Goal: Contribute content: Contribute content

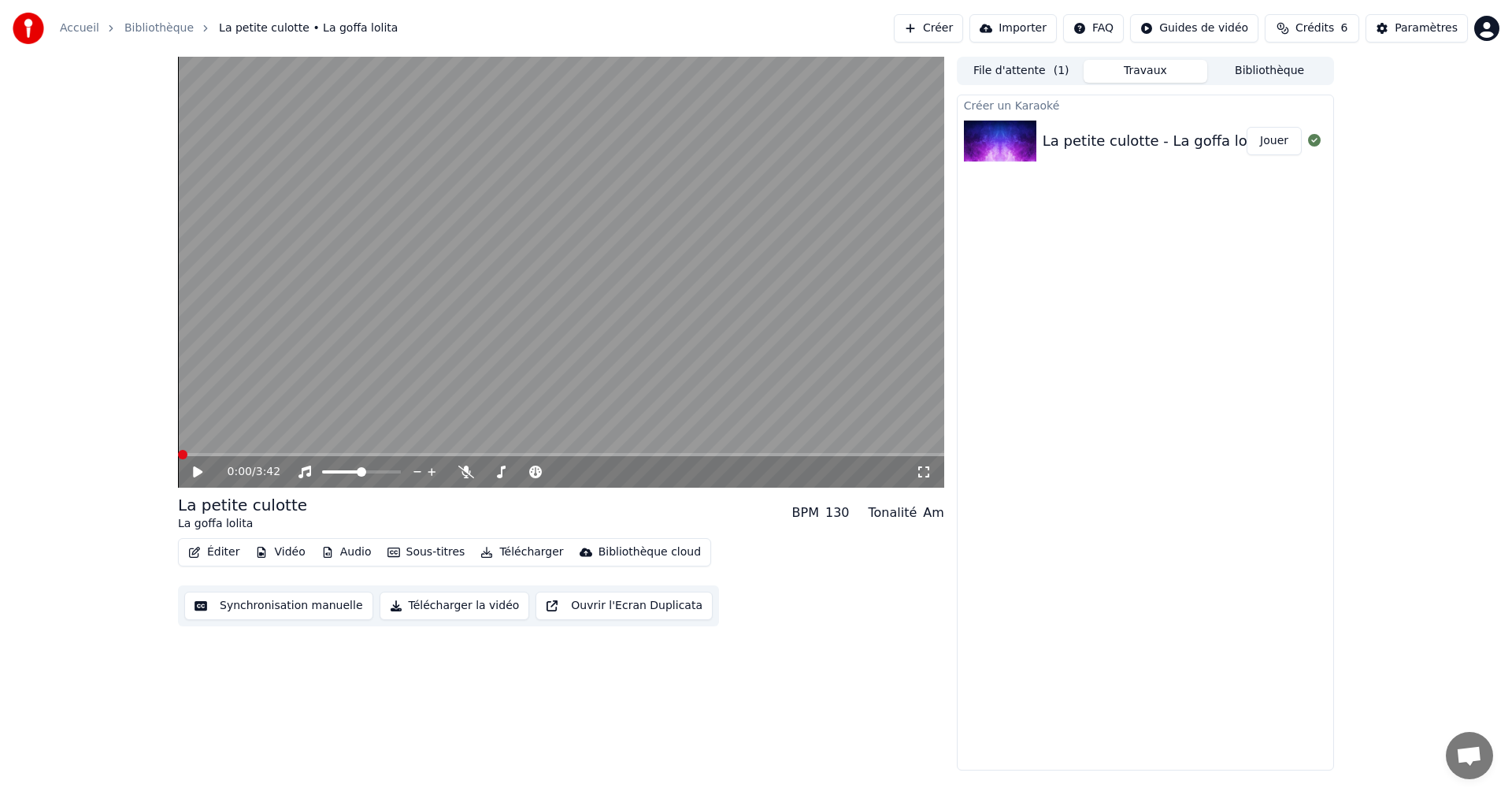
click at [128, 544] on div "0:00 / 3:42 La petite culotte La goffa lolita BPM 130 Tonalité Am Éditer Vidéo …" at bounding box center [756, 414] width 1512 height 714
click at [191, 468] on icon at bounding box center [209, 472] width 37 height 13
click at [198, 475] on icon at bounding box center [209, 472] width 37 height 13
click at [204, 556] on button "Éditer" at bounding box center [214, 552] width 64 height 22
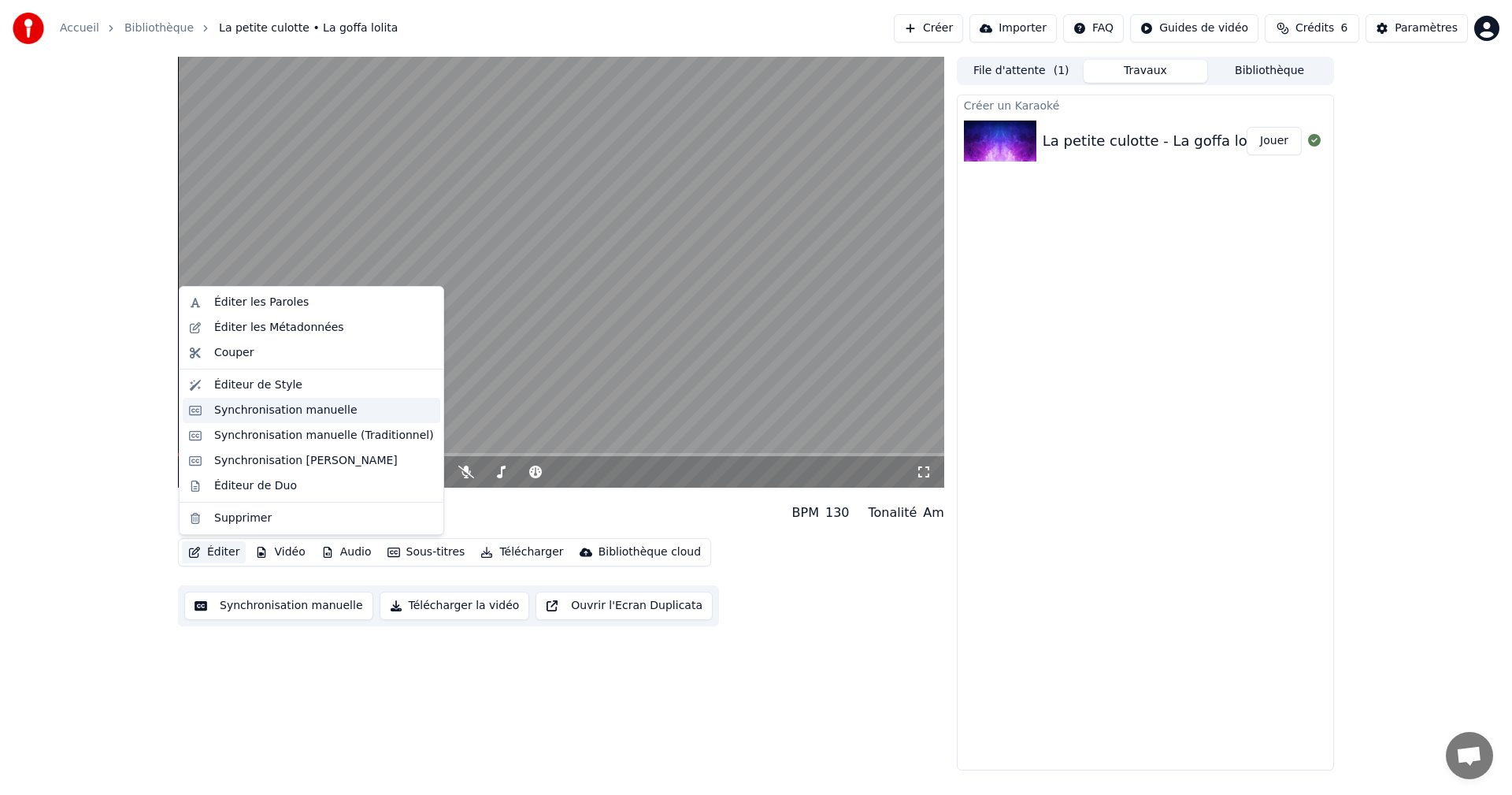
click at [347, 417] on div "Synchronisation manuelle" at bounding box center [324, 410] width 220 height 15
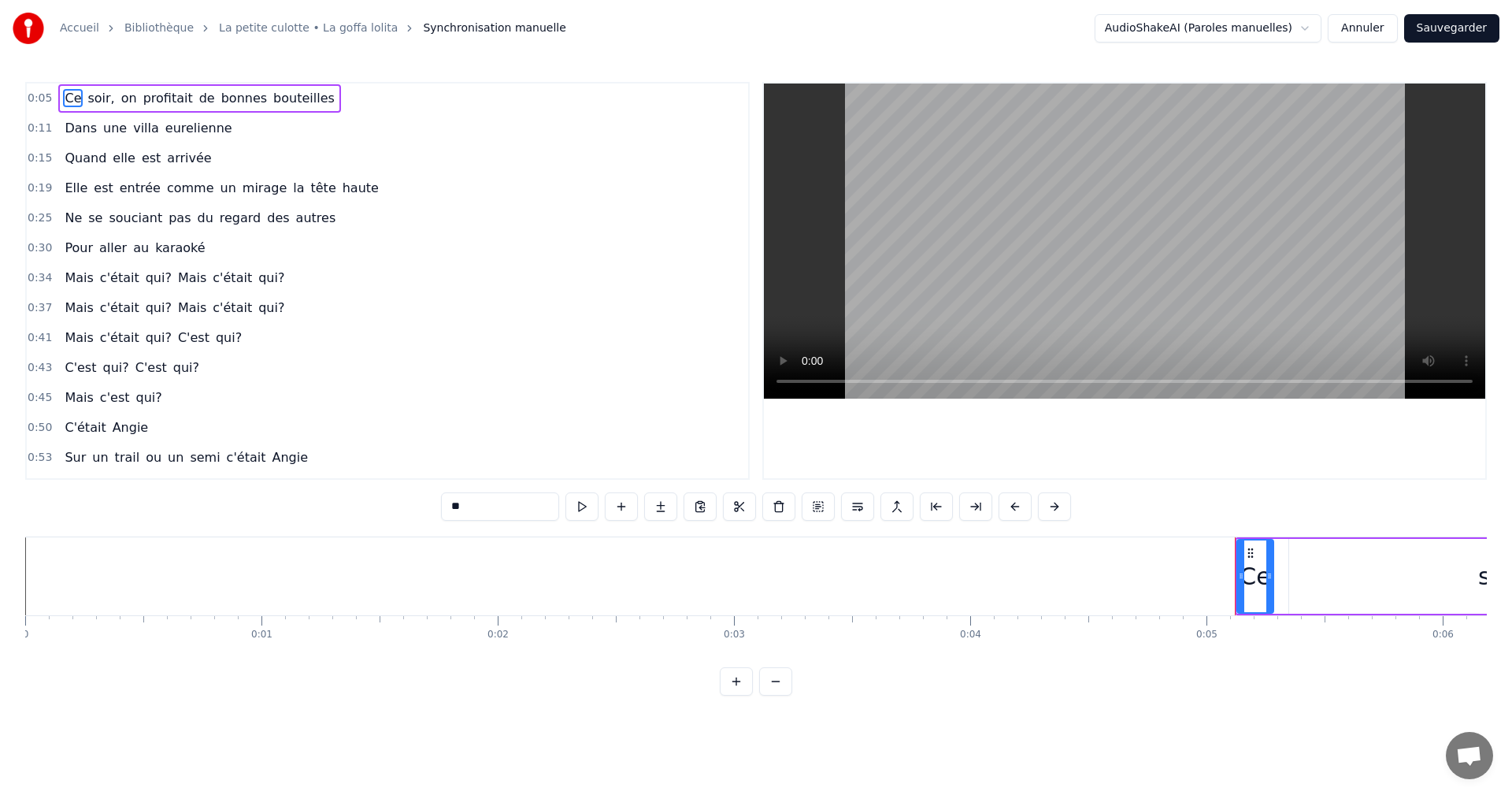
click at [218, 226] on span "regard" at bounding box center [240, 217] width 44 height 18
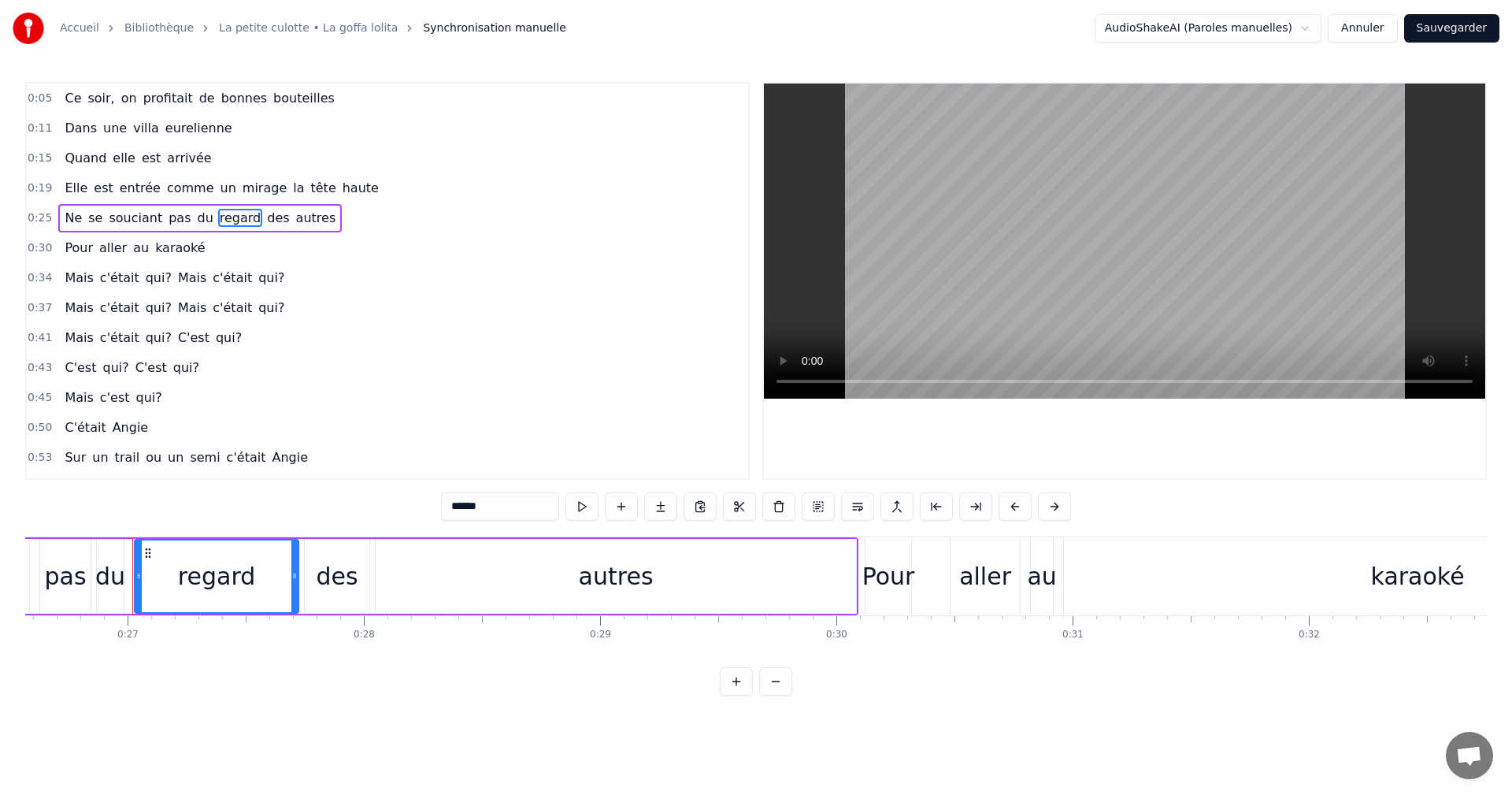
scroll to position [0, 6305]
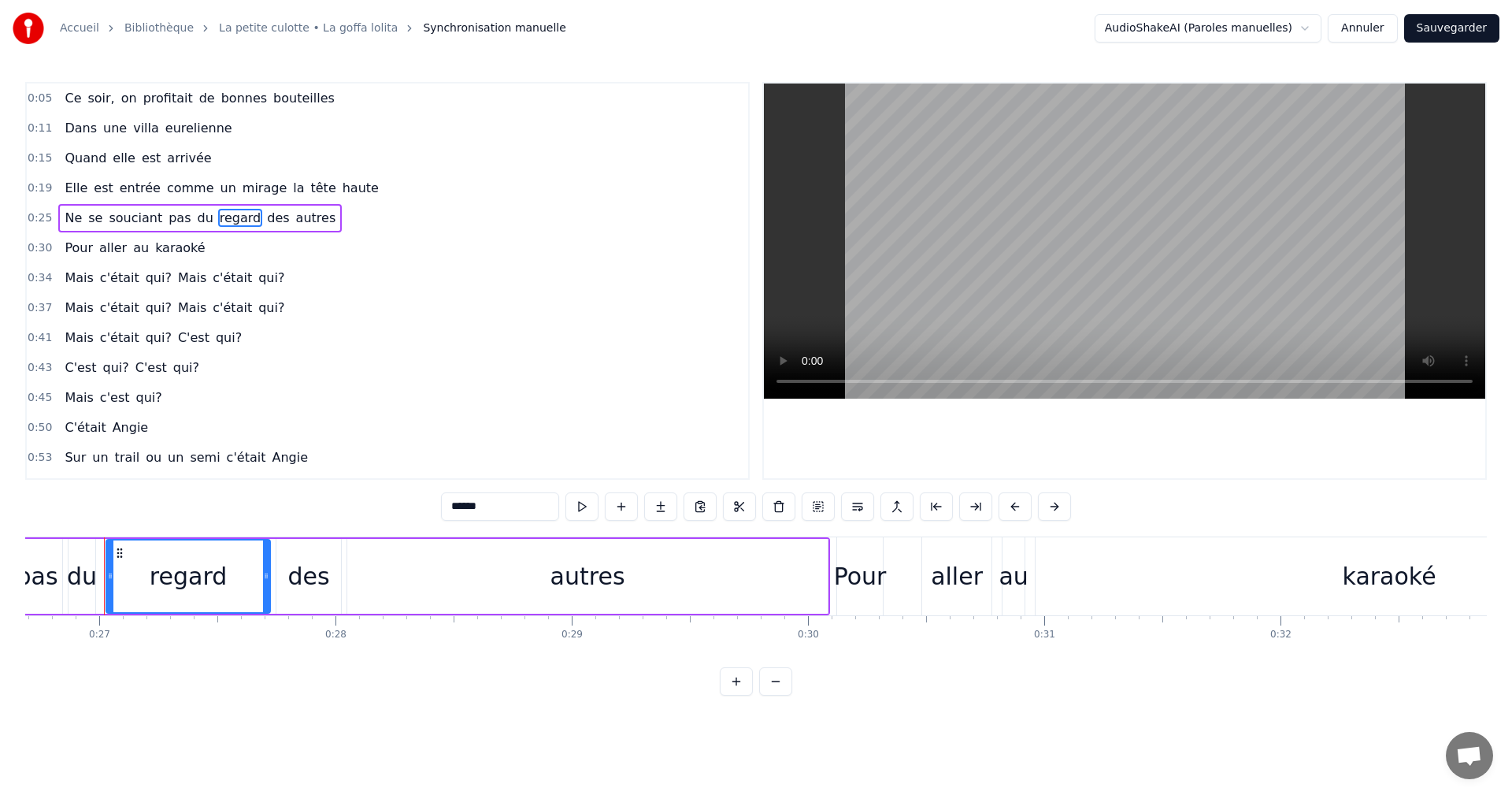
click at [73, 215] on span "Ne" at bounding box center [72, 217] width 20 height 18
type input "**"
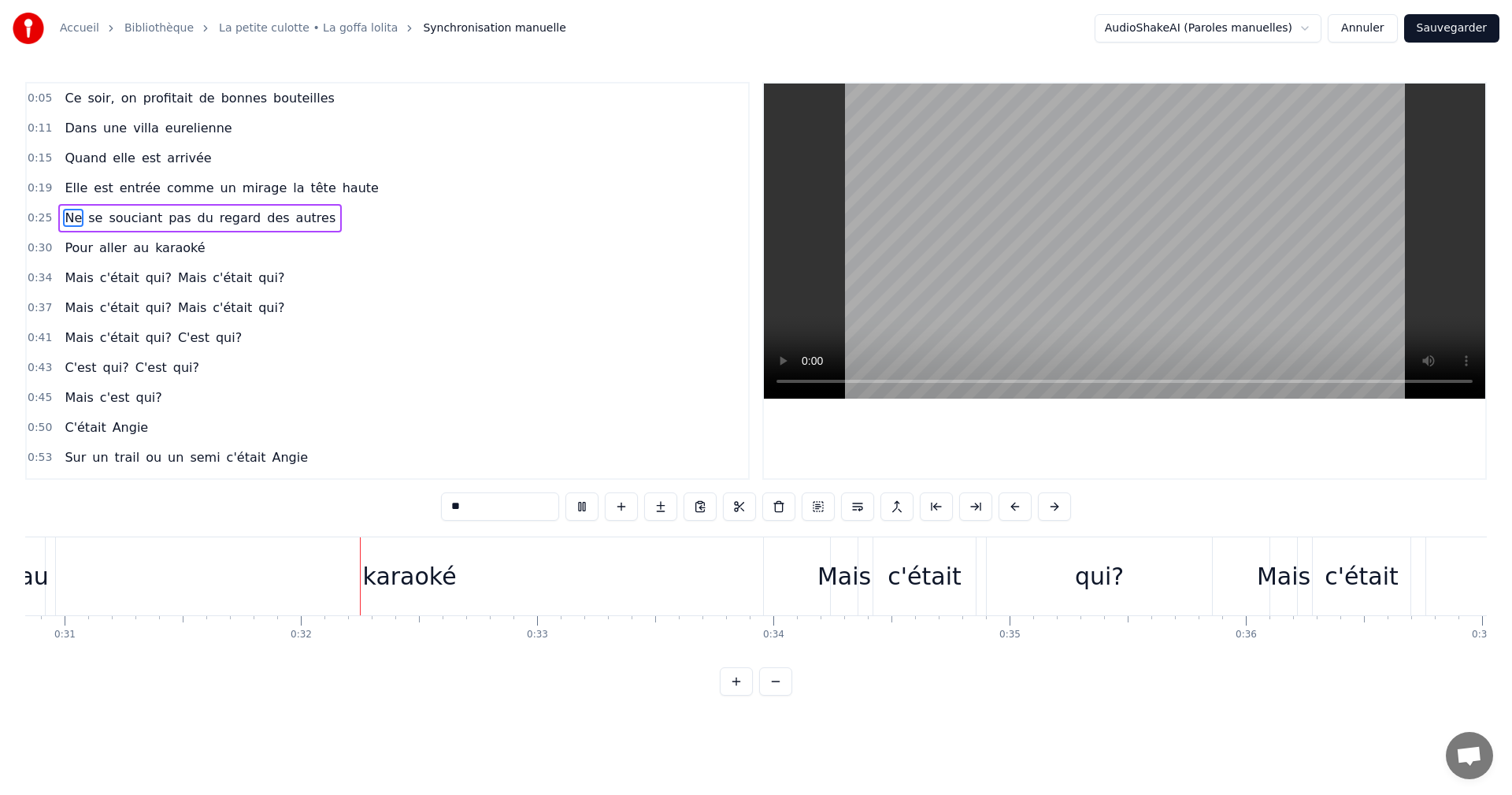
scroll to position [0, 7401]
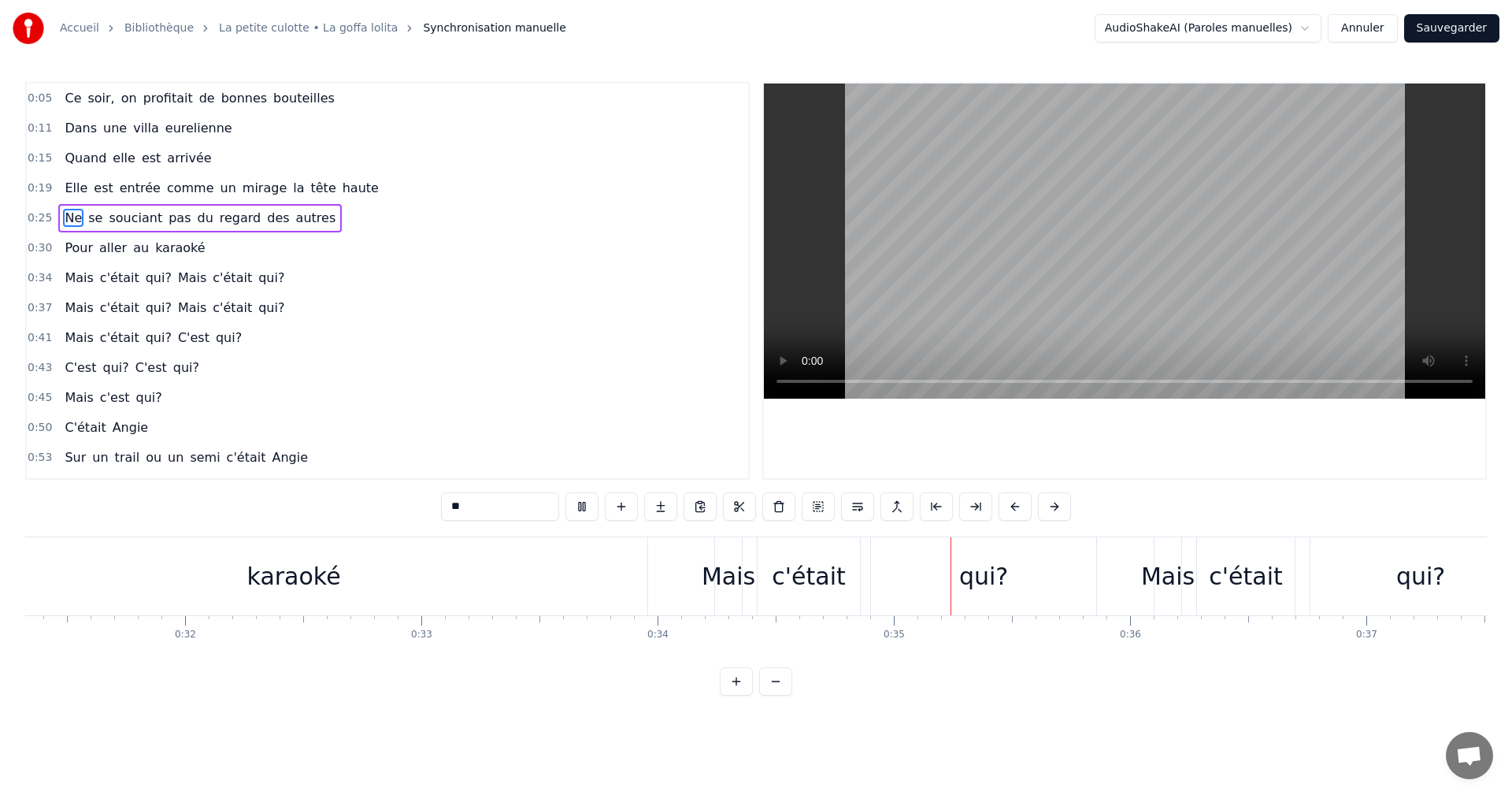
click at [650, 338] on div "0:41 Mais c'était qui? C'est qui?" at bounding box center [388, 338] width 721 height 30
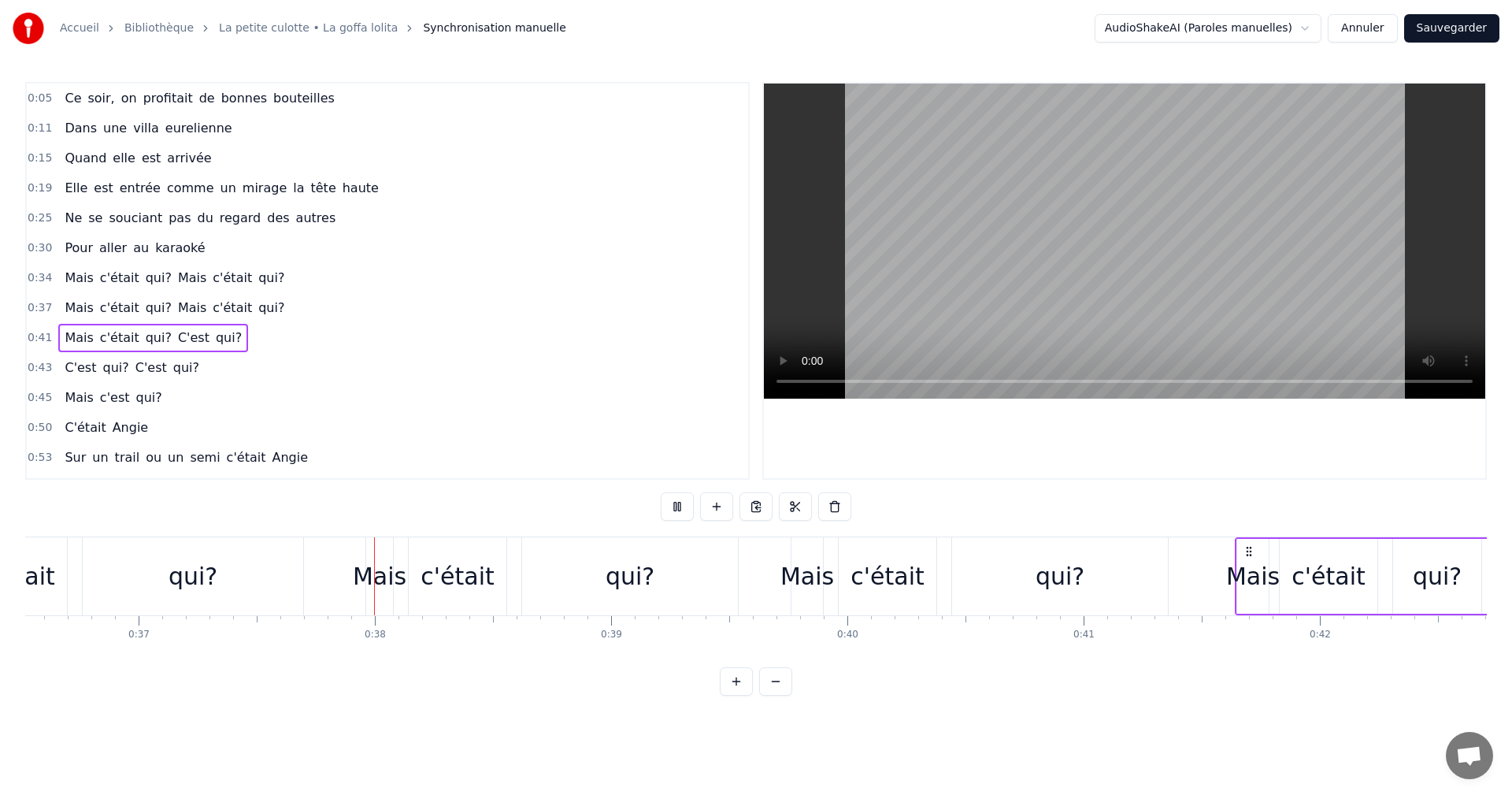
scroll to position [0, 8736]
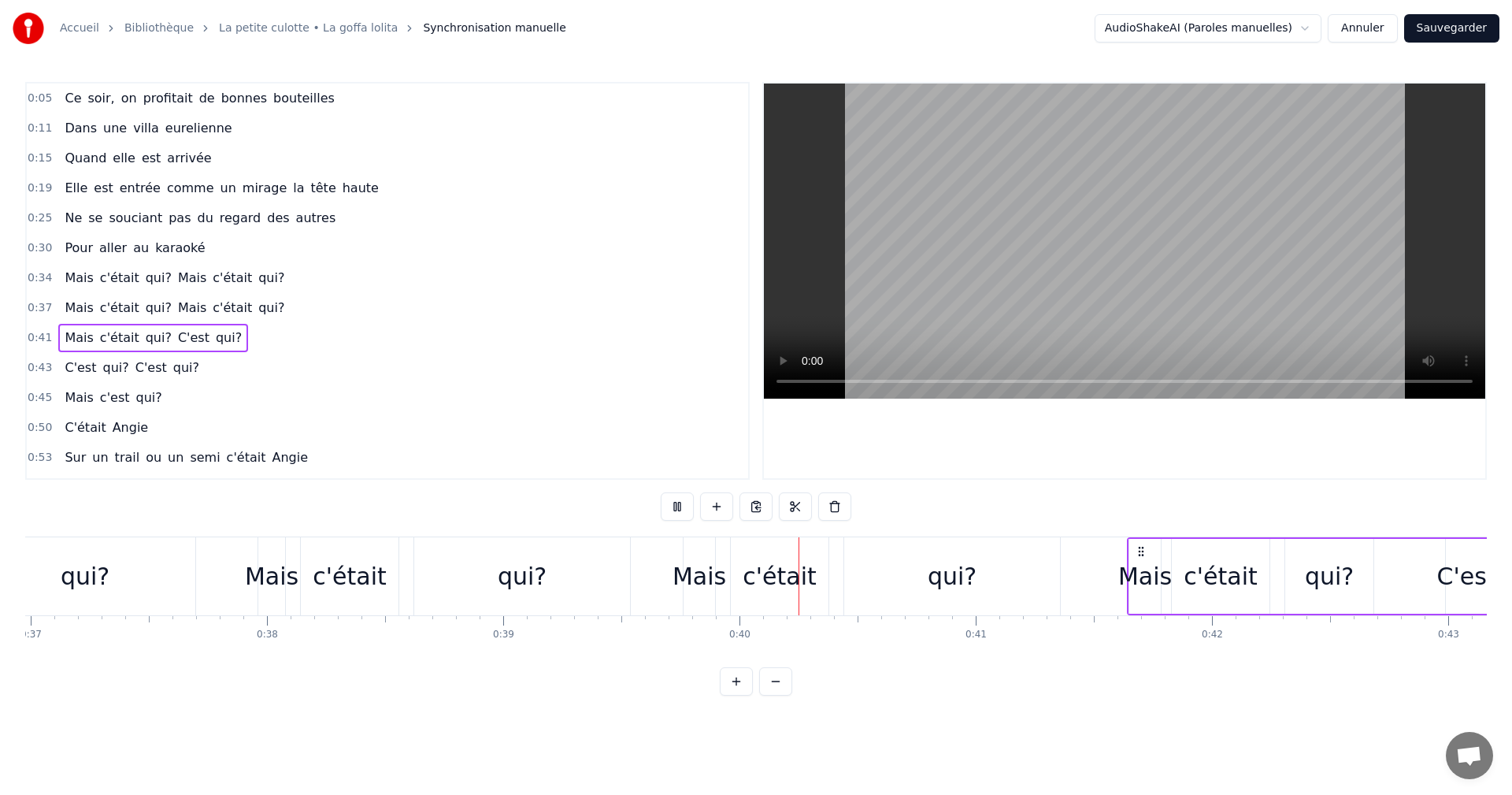
click at [75, 190] on span "Elle" at bounding box center [75, 187] width 26 height 18
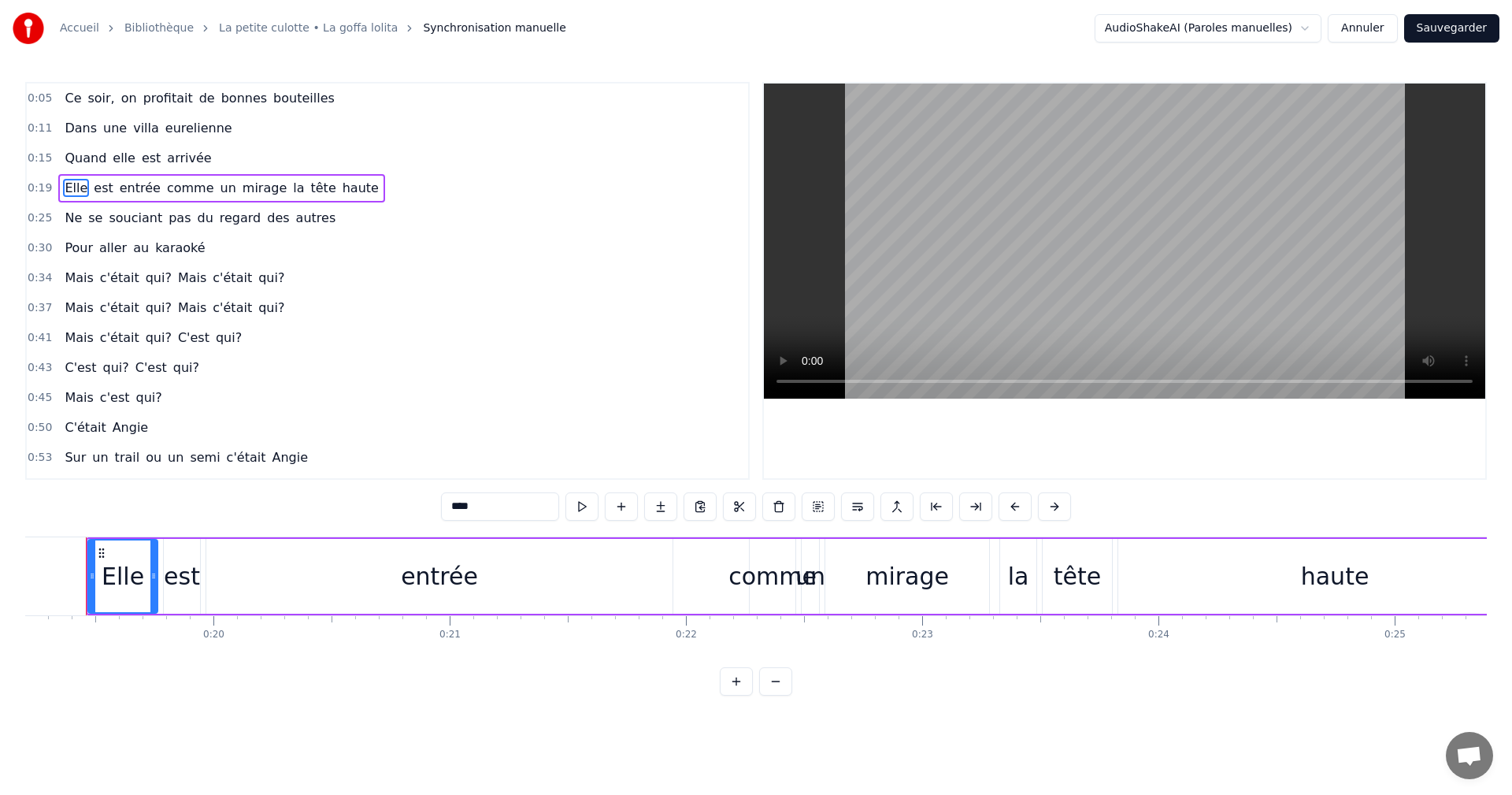
scroll to position [0, 4520]
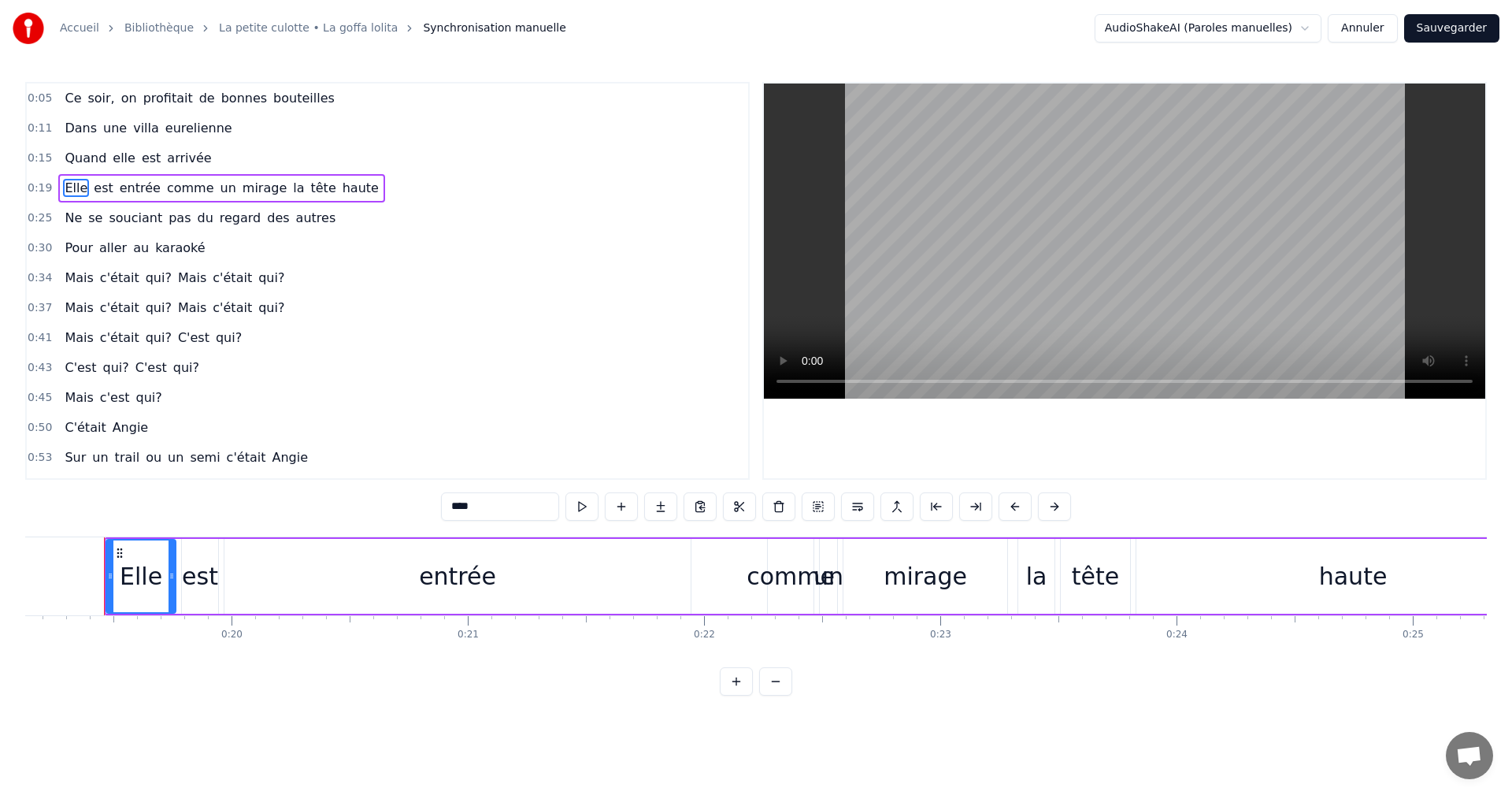
click at [64, 98] on span "Ce" at bounding box center [72, 97] width 19 height 18
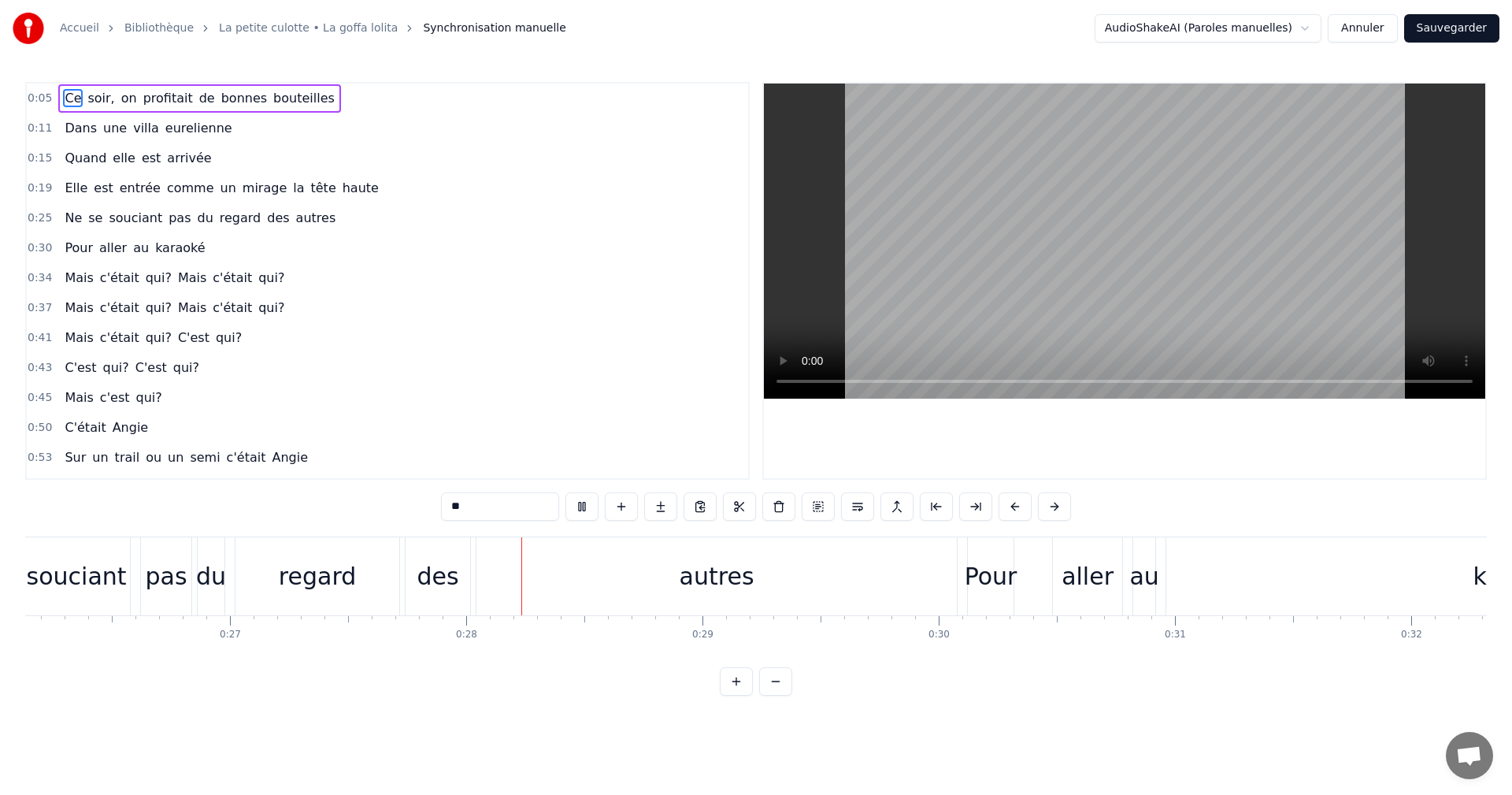
scroll to position [0, 6450]
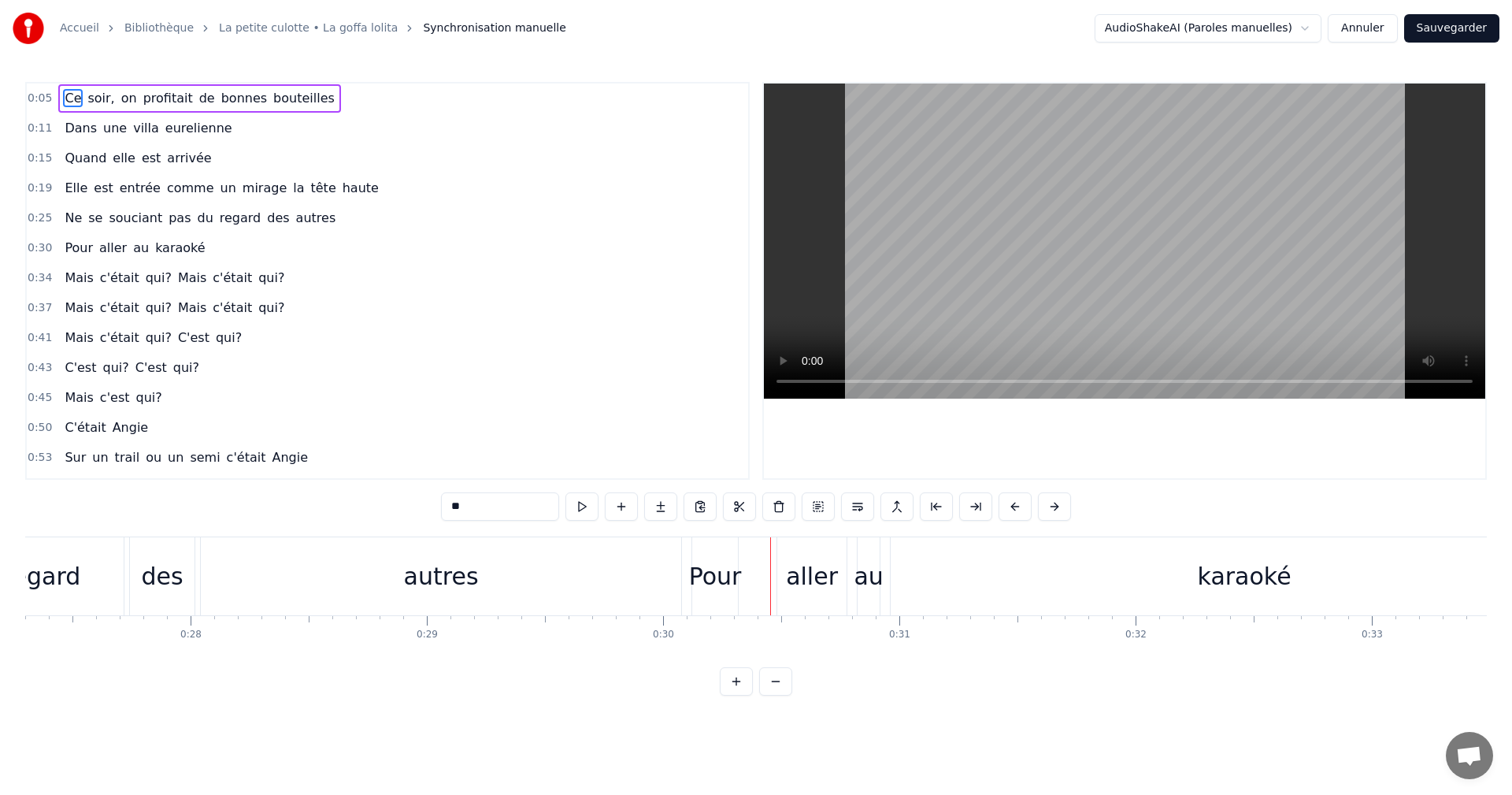
click at [162, 568] on div "des" at bounding box center [161, 576] width 41 height 36
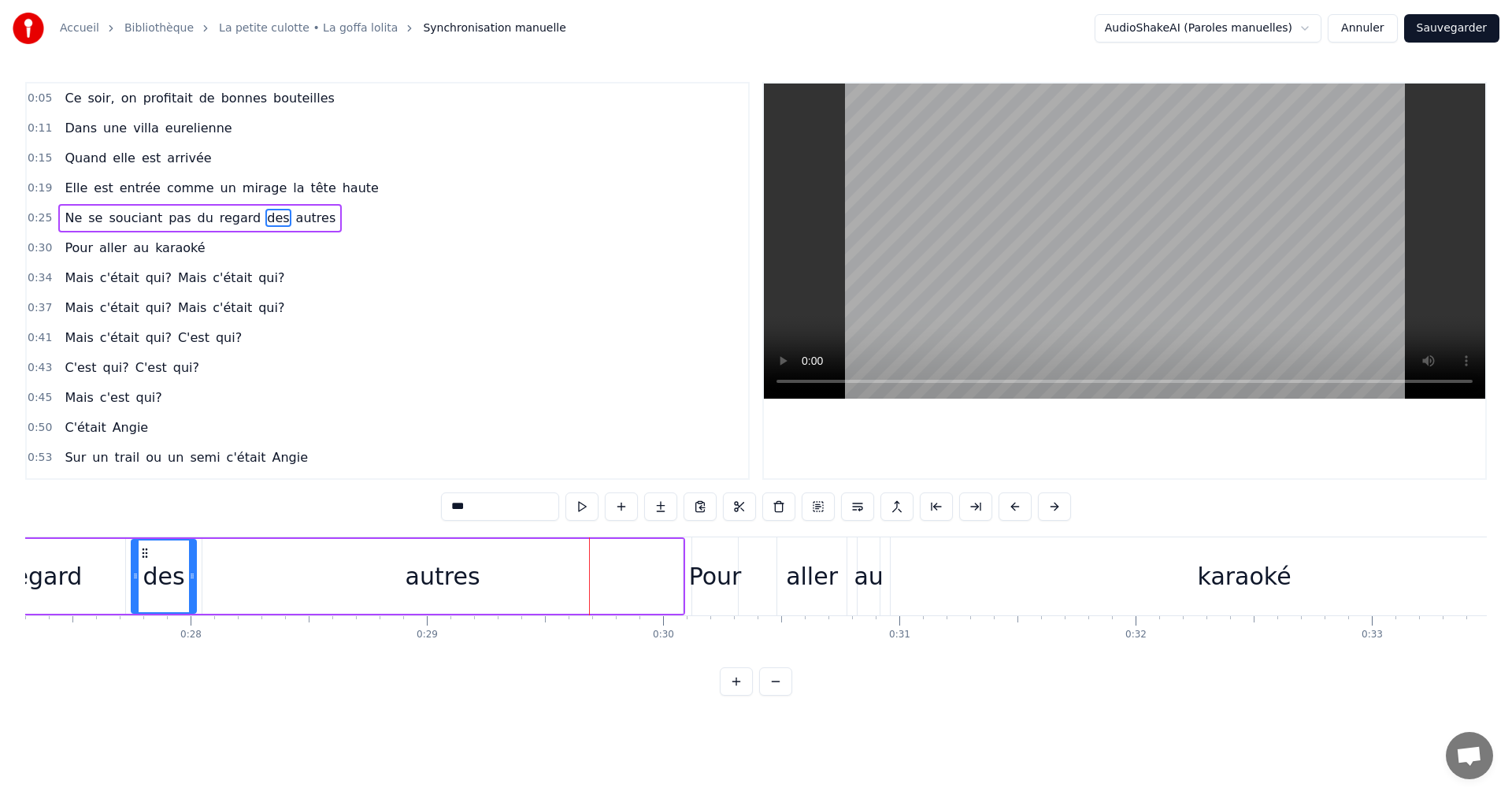
click at [634, 579] on div "autres" at bounding box center [443, 577] width 480 height 75
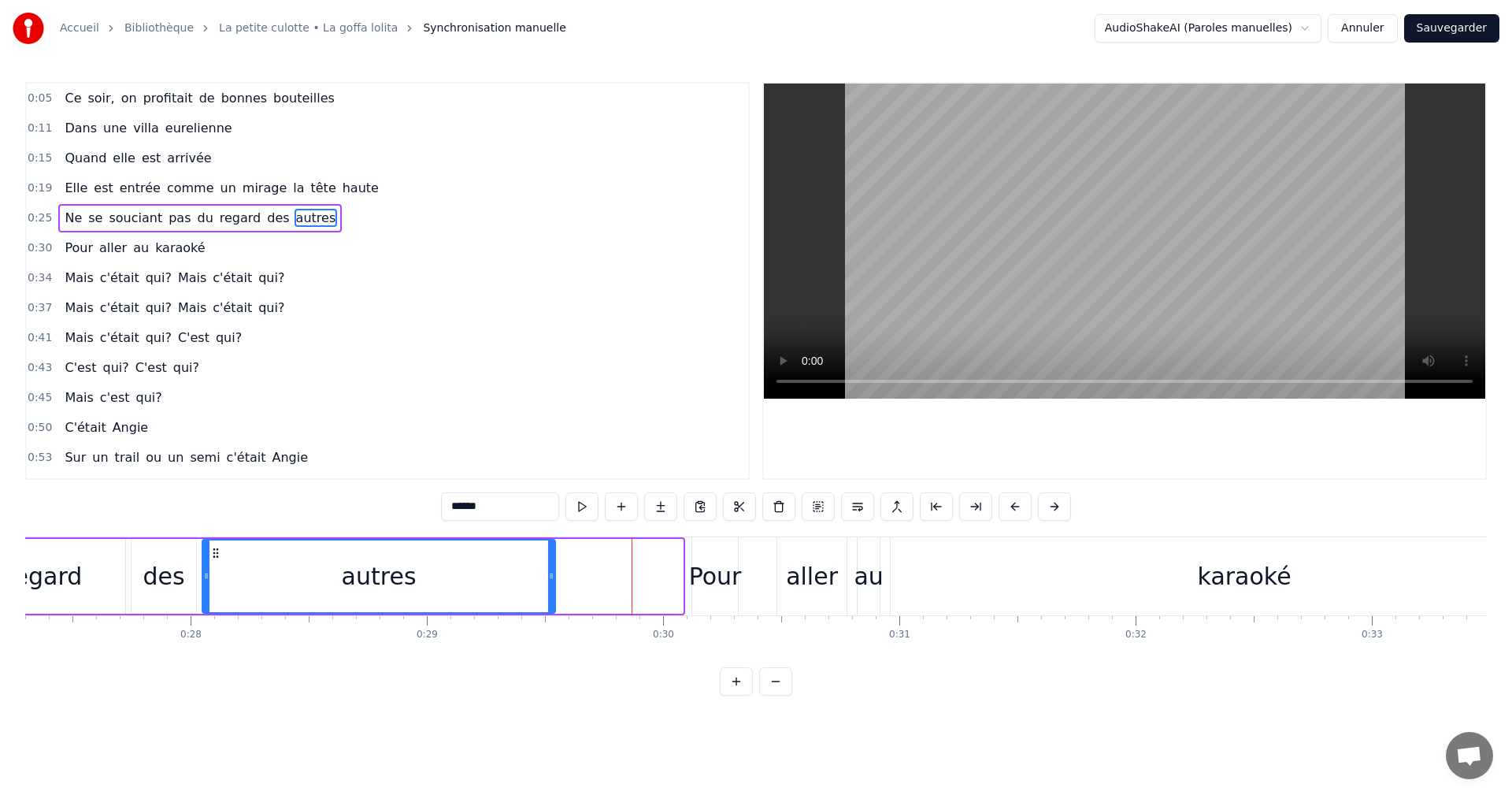
drag, startPoint x: 682, startPoint y: 574, endPoint x: 554, endPoint y: 580, distance: 128.1
click at [554, 580] on icon at bounding box center [551, 576] width 7 height 13
click at [698, 574] on div "Pour" at bounding box center [716, 576] width 53 height 36
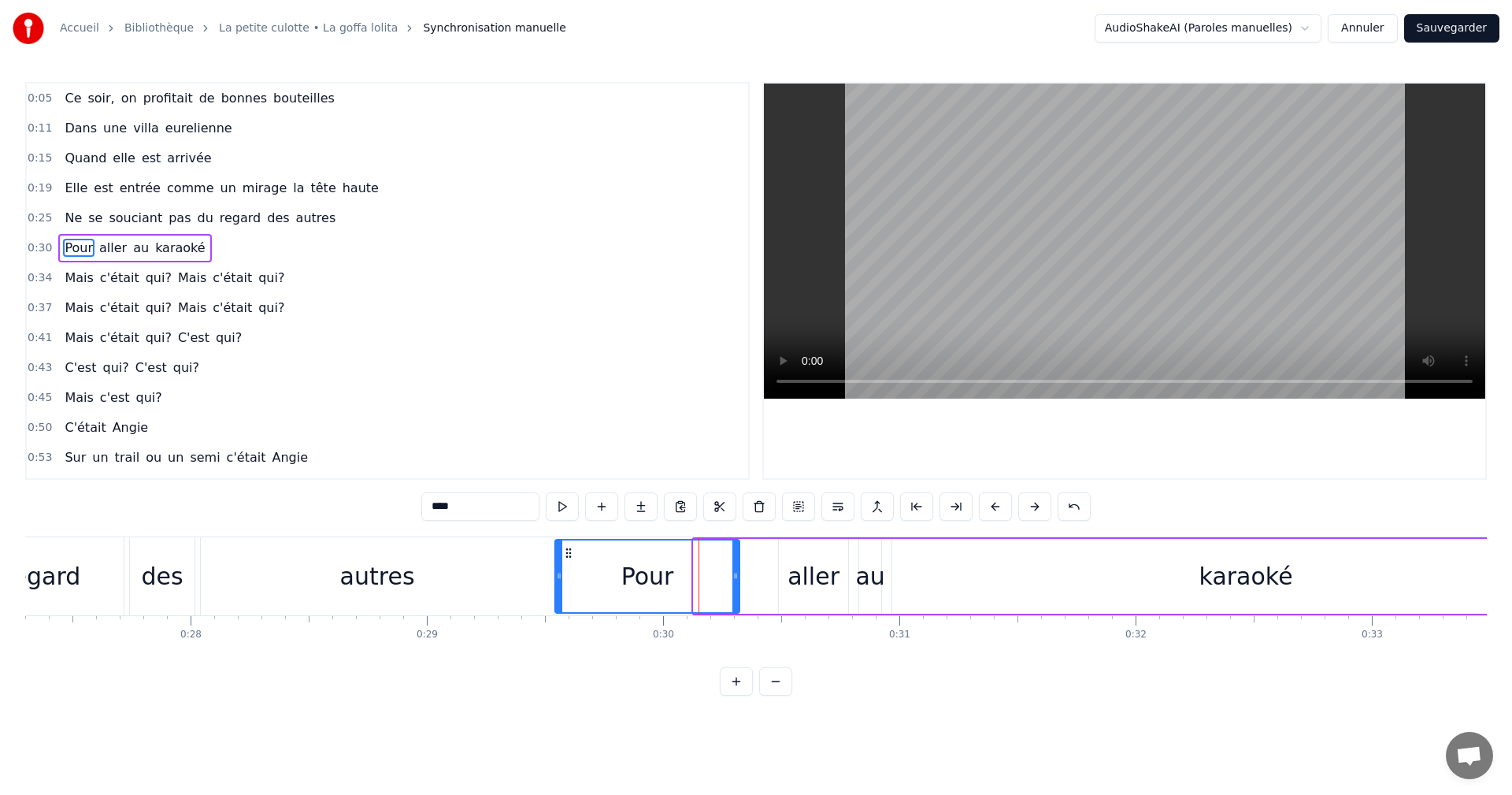
drag, startPoint x: 696, startPoint y: 574, endPoint x: 557, endPoint y: 578, distance: 139.1
click at [557, 578] on icon at bounding box center [559, 576] width 7 height 13
click at [537, 544] on div "autres" at bounding box center [377, 576] width 353 height 78
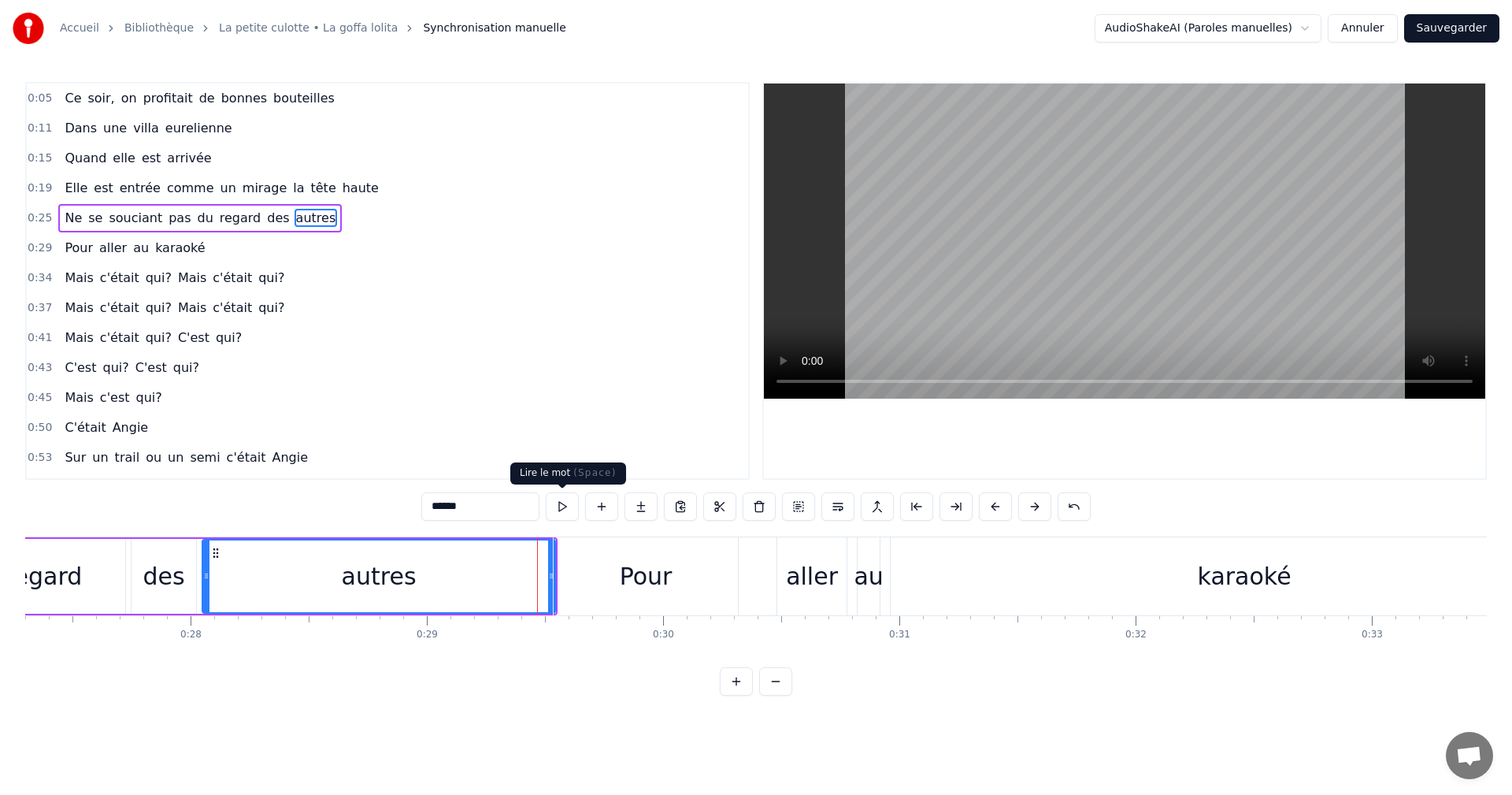
click at [571, 510] on button at bounding box center [562, 506] width 33 height 28
click at [611, 529] on div "0:05 Ce soir, on profitait de bonnes bouteilles 0:11 Dans une villa eurelienne …" at bounding box center [756, 389] width 1462 height 614
click at [518, 562] on div "autres" at bounding box center [379, 576] width 351 height 71
click at [574, 511] on button at bounding box center [562, 506] width 33 height 28
click at [587, 557] on div "Pour" at bounding box center [645, 576] width 184 height 78
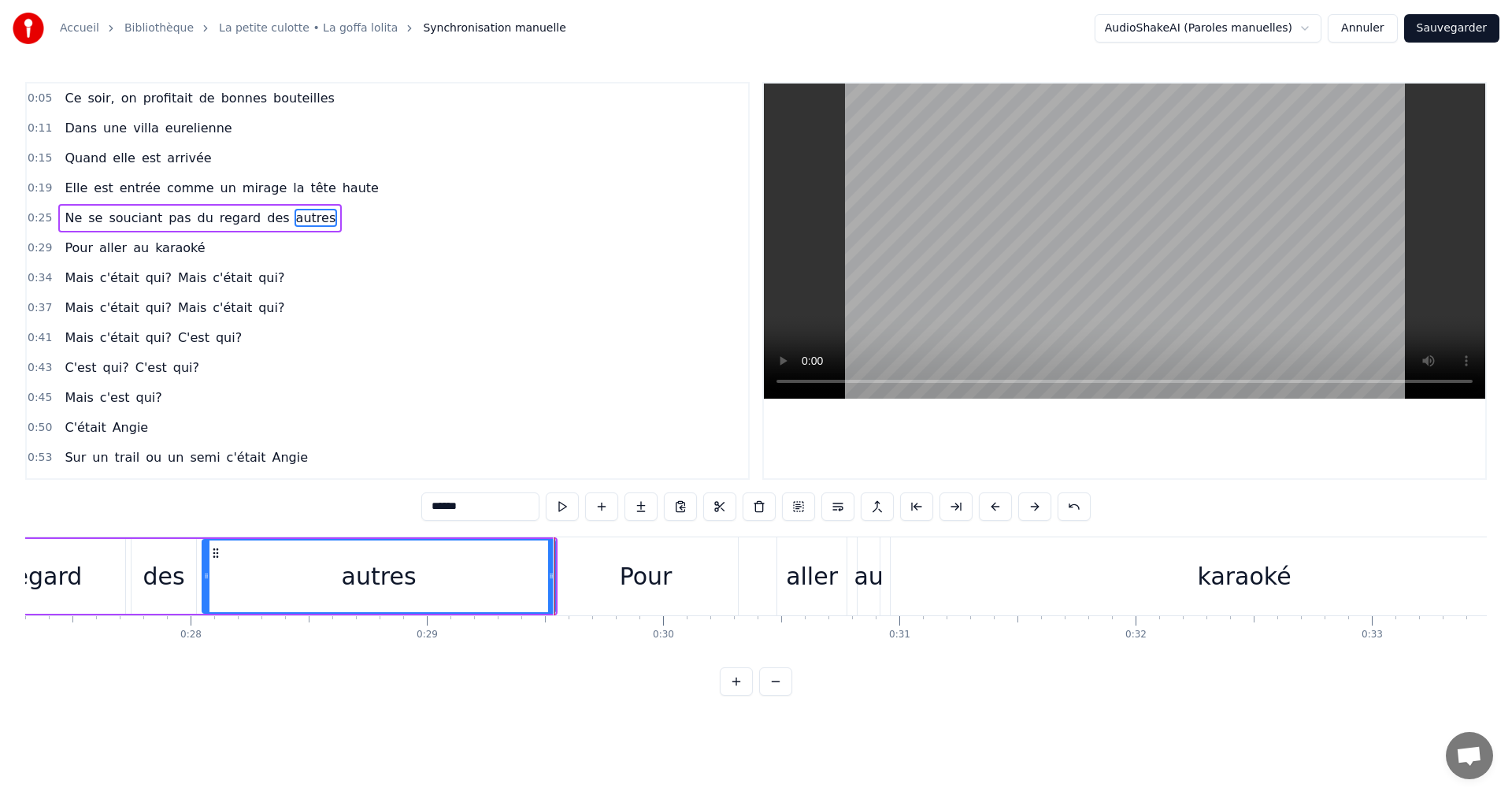
type input "****"
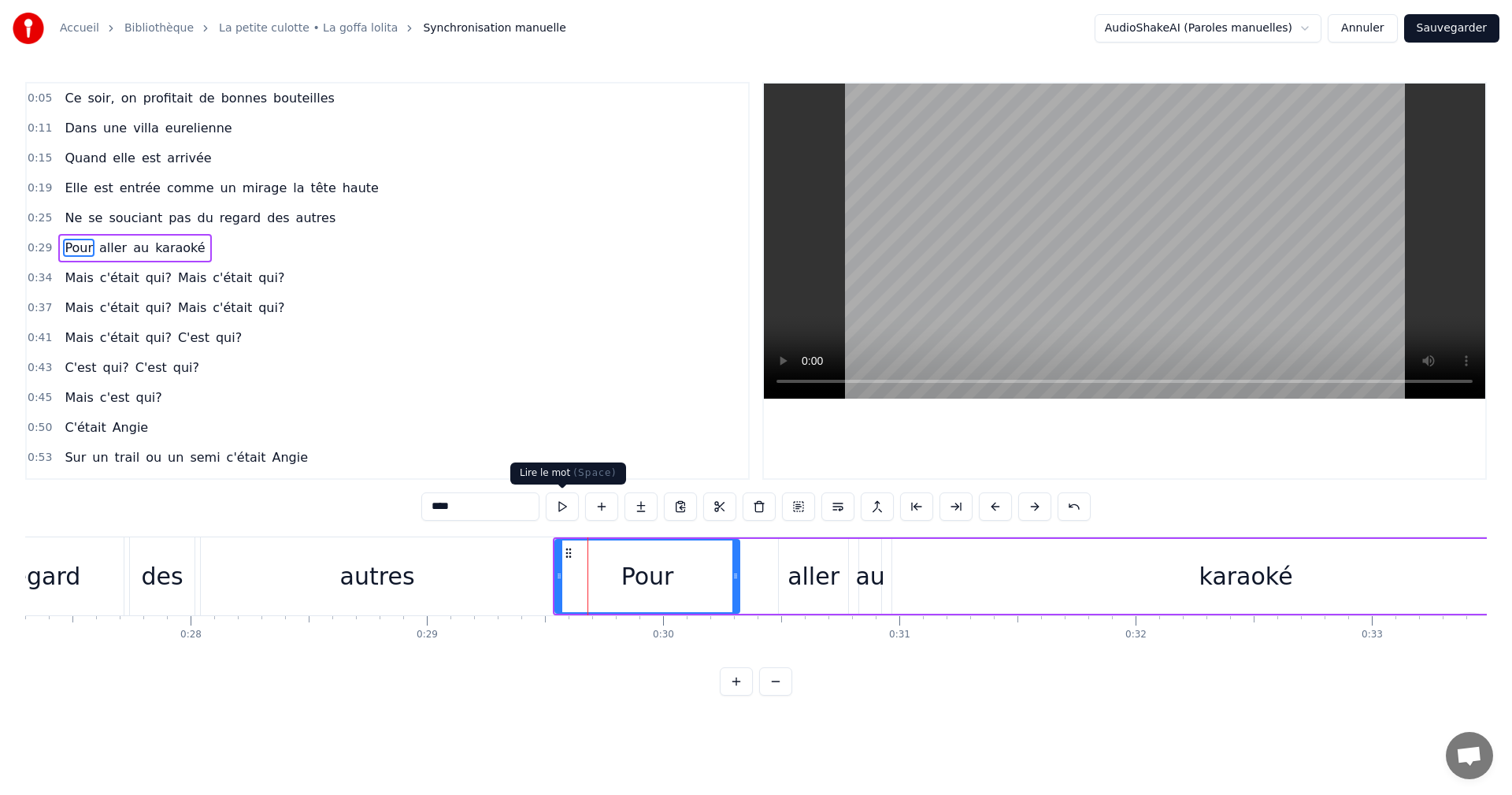
click at [574, 509] on button at bounding box center [562, 506] width 33 height 28
click at [758, 587] on div "Pour aller au karaoké" at bounding box center [1077, 576] width 1049 height 78
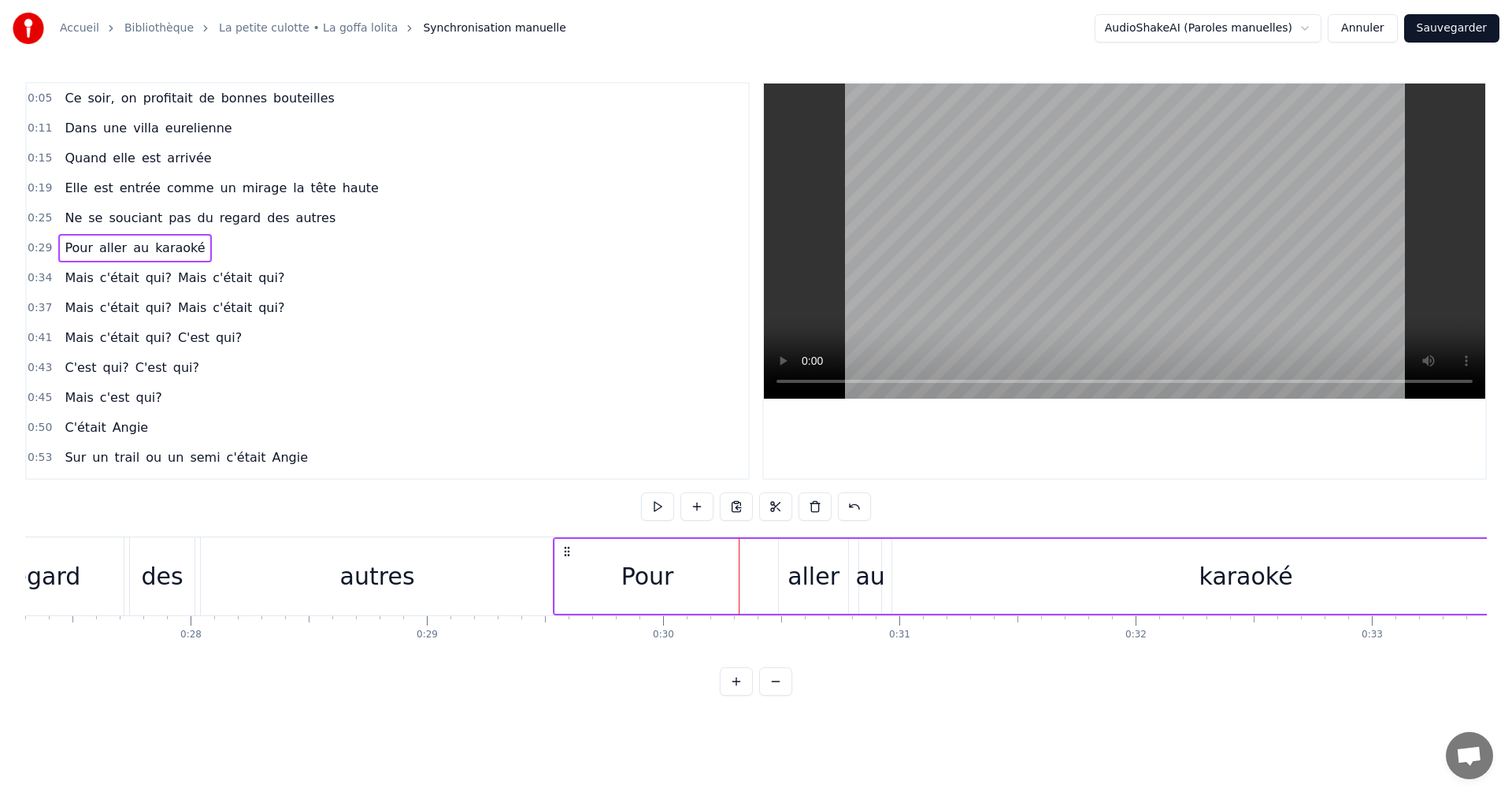
click at [726, 578] on div "Pour" at bounding box center [647, 577] width 184 height 75
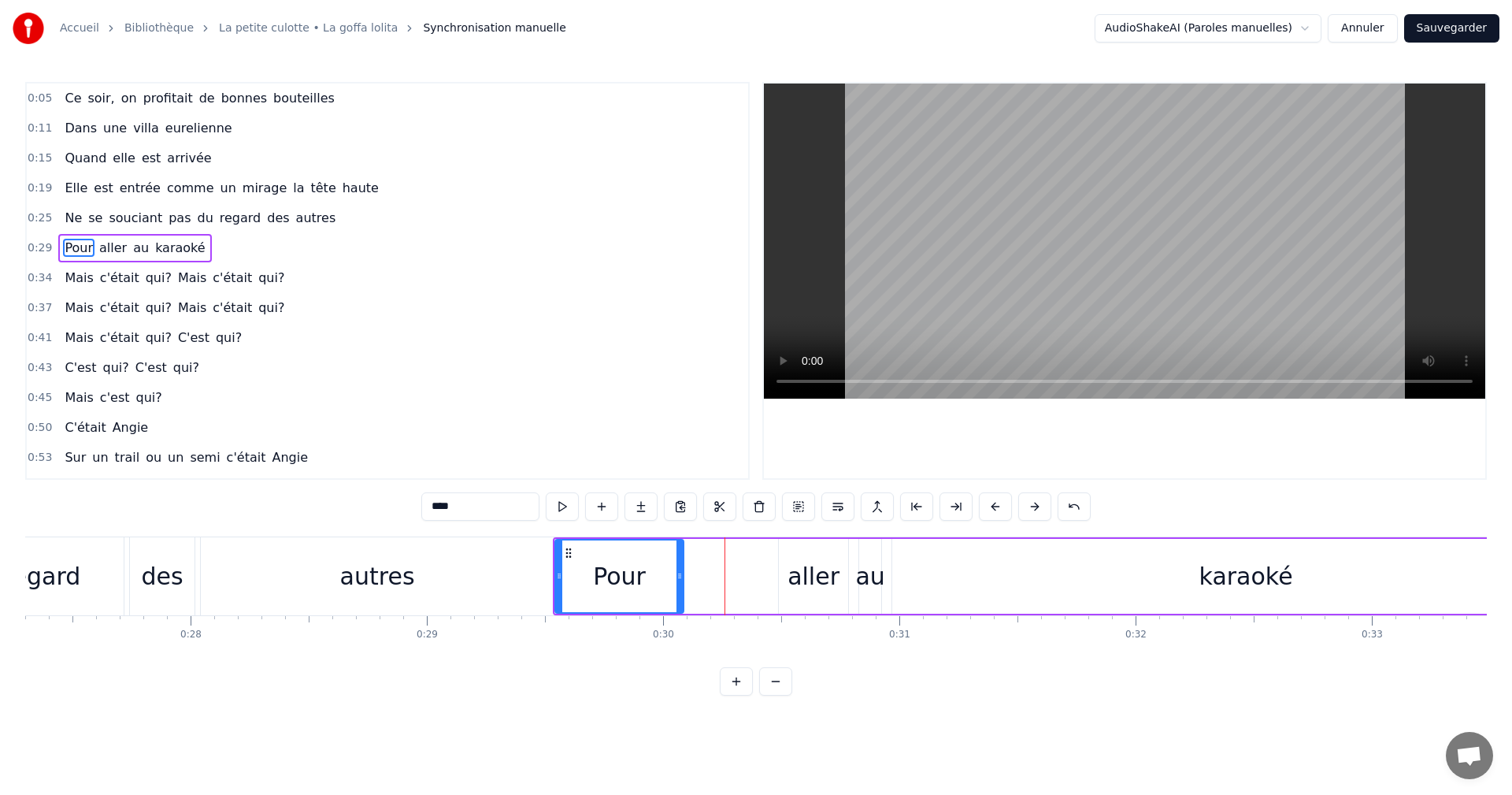
drag, startPoint x: 738, startPoint y: 575, endPoint x: 682, endPoint y: 577, distance: 56.0
click at [682, 577] on icon at bounding box center [680, 576] width 7 height 13
click at [526, 531] on div "0:05 Ce soir, on profitait de bonnes bouteilles 0:11 Dans une villa eurelienne …" at bounding box center [756, 389] width 1462 height 614
click at [363, 518] on div "0:05 Ce soir, on profitait de bonnes bouteilles 0:11 Dans une villa eurelienne …" at bounding box center [756, 389] width 1462 height 614
click at [476, 570] on div "autres" at bounding box center [377, 576] width 353 height 78
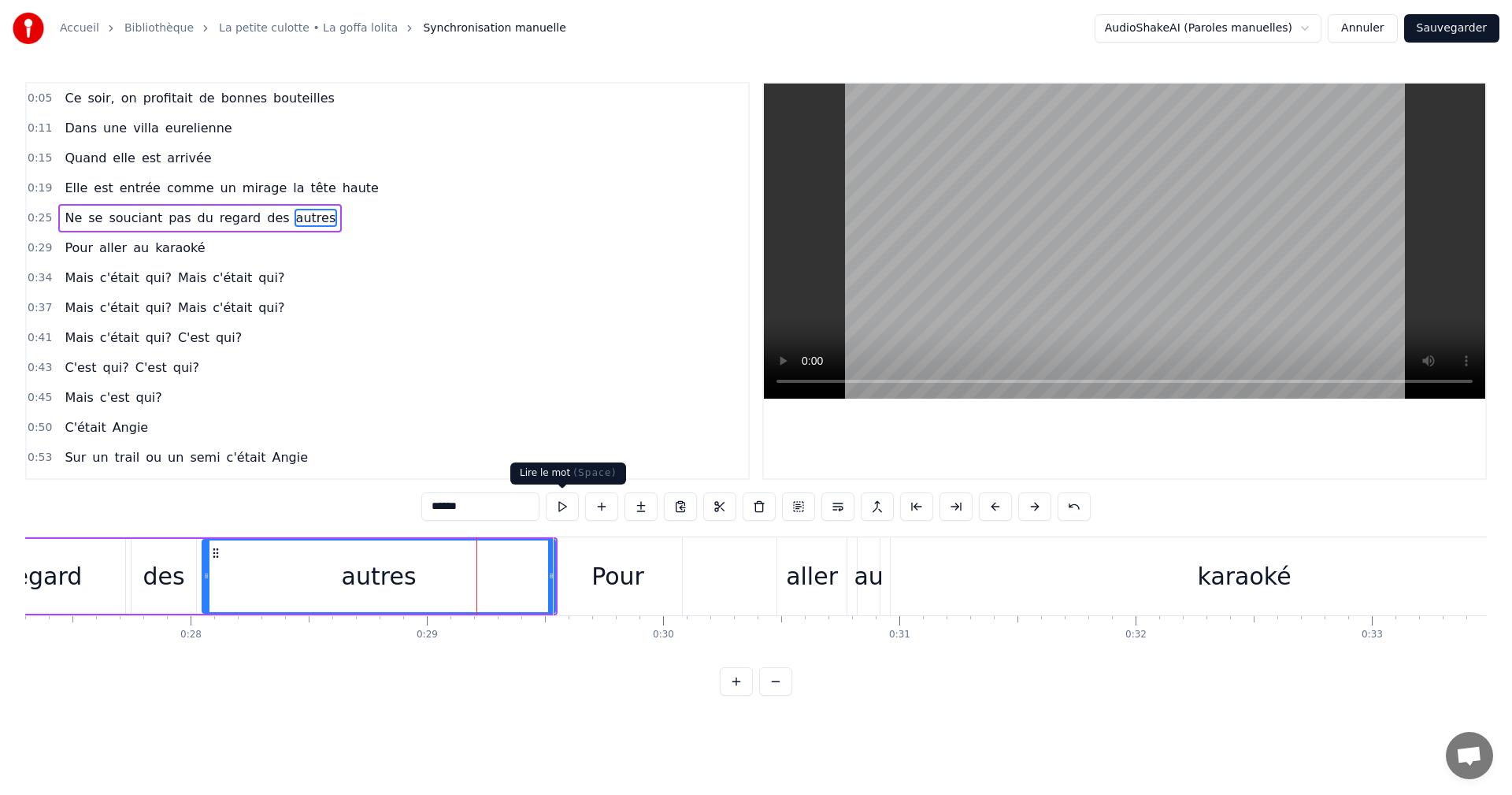
click at [571, 512] on button at bounding box center [562, 506] width 33 height 28
click at [568, 510] on button at bounding box center [562, 506] width 33 height 28
click at [822, 531] on div "0:05 Ce soir, on profitait de bonnes bouteilles 0:11 Dans une villa eurelienne …" at bounding box center [756, 389] width 1462 height 614
click at [372, 518] on div "0:05 Ce soir, on profitait de bonnes bouteilles 0:11 Dans une villa eurelienne …" at bounding box center [756, 389] width 1462 height 614
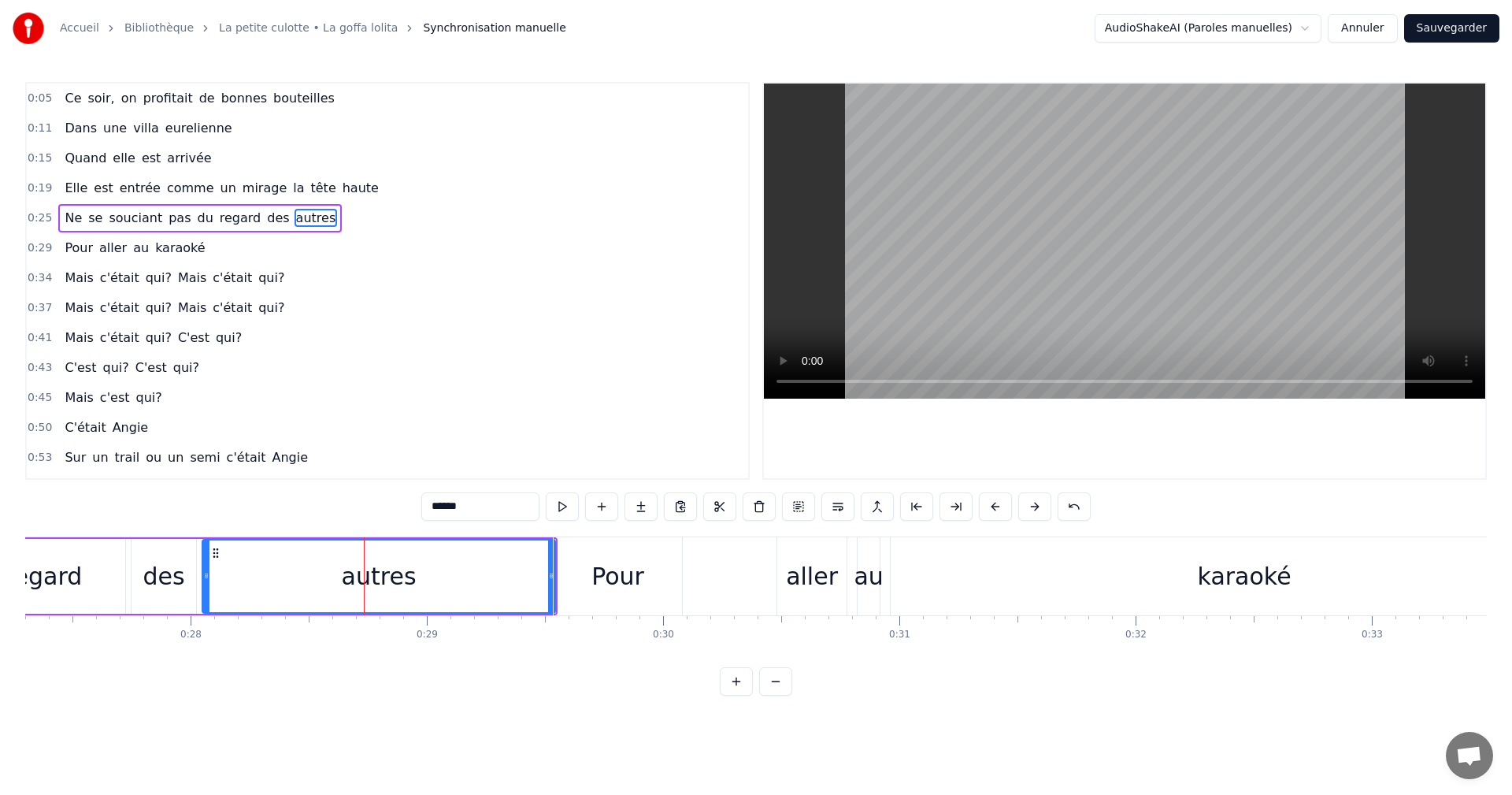
click at [372, 518] on div "0:05 Ce soir, on profitait de bonnes bouteilles 0:11 Dans une villa eurelienne …" at bounding box center [756, 389] width 1462 height 614
click at [617, 721] on html "Accueil Bibliothèque La petite culotte • La goffa lolita Synchronisation manuel…" at bounding box center [756, 360] width 1512 height 721
click at [294, 218] on span "autres" at bounding box center [315, 217] width 43 height 18
click at [70, 216] on span "Ne" at bounding box center [72, 217] width 20 height 18
type input "**"
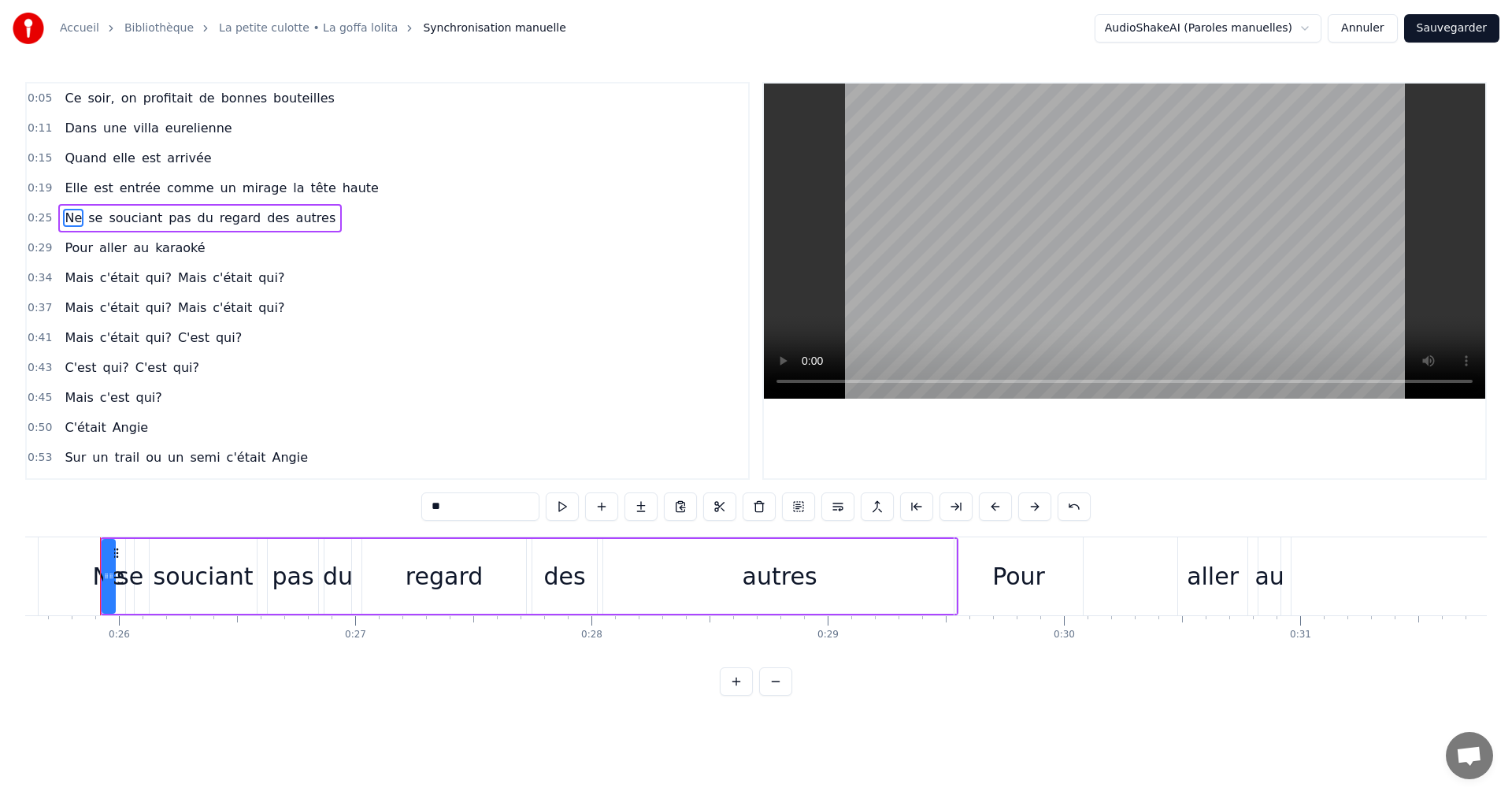
scroll to position [0, 6046]
click at [103, 205] on div "Ne se souciant pas du regard des autres" at bounding box center [200, 218] width 284 height 28
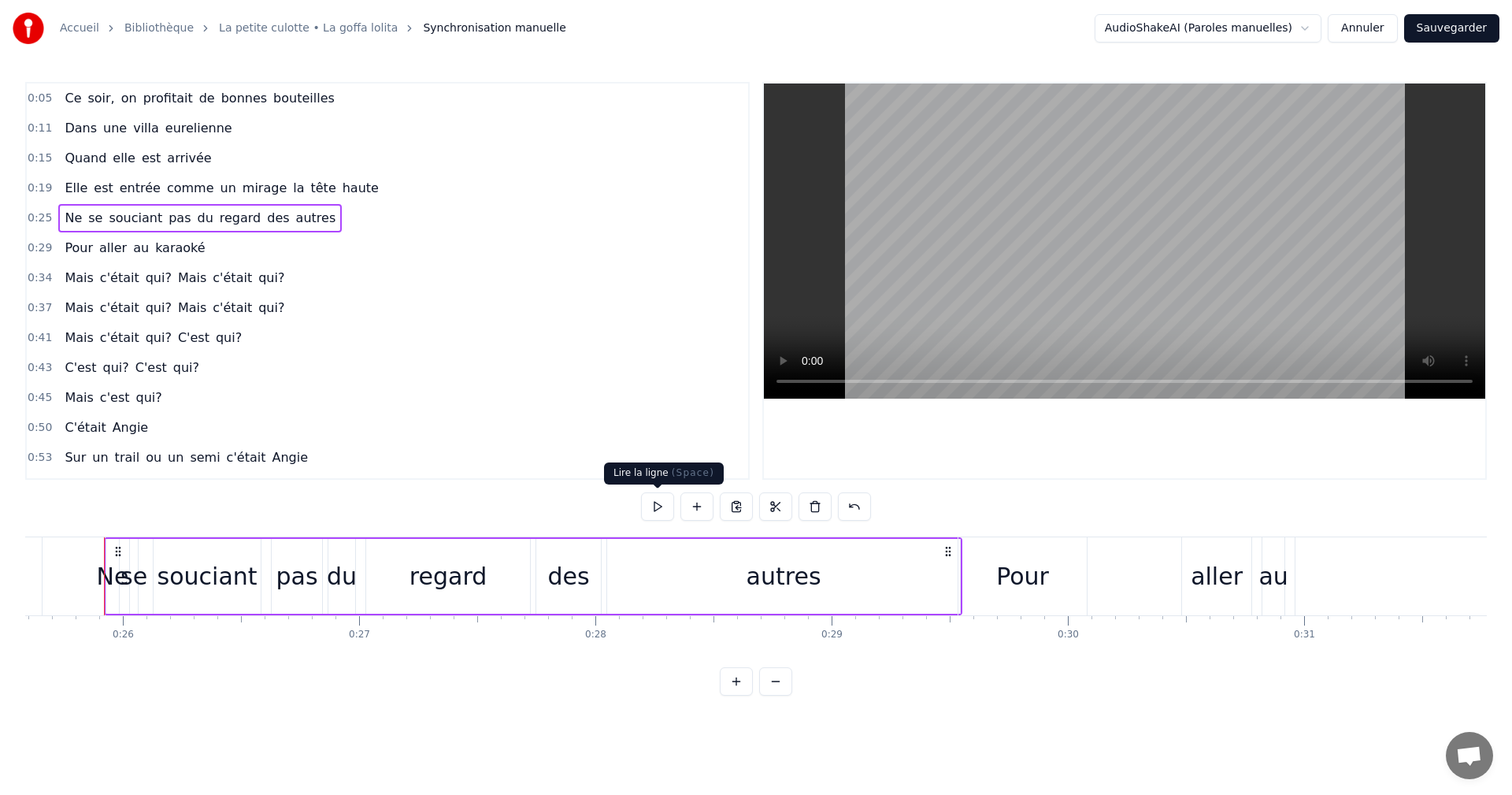
click at [656, 502] on button at bounding box center [658, 506] width 33 height 28
click at [1118, 672] on div "0:05 Ce soir, on profitait de bonnes bouteilles 0:11 Dans une villa eurelienne …" at bounding box center [756, 389] width 1462 height 614
click at [994, 517] on div "0:05 Ce soir, on profitait de bonnes bouteilles 0:11 Dans une villa eurelienne …" at bounding box center [756, 389] width 1462 height 614
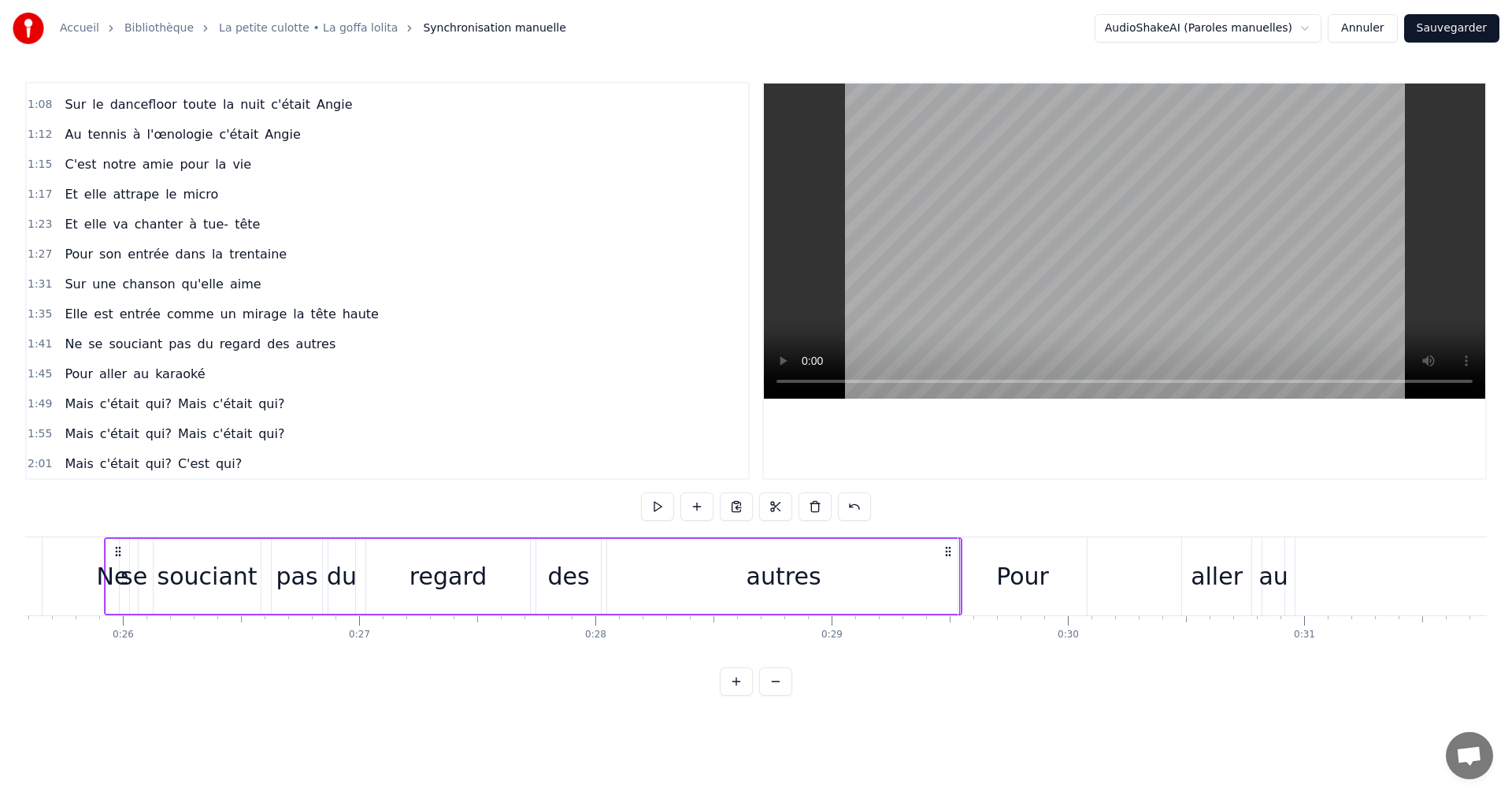
scroll to position [0, 0]
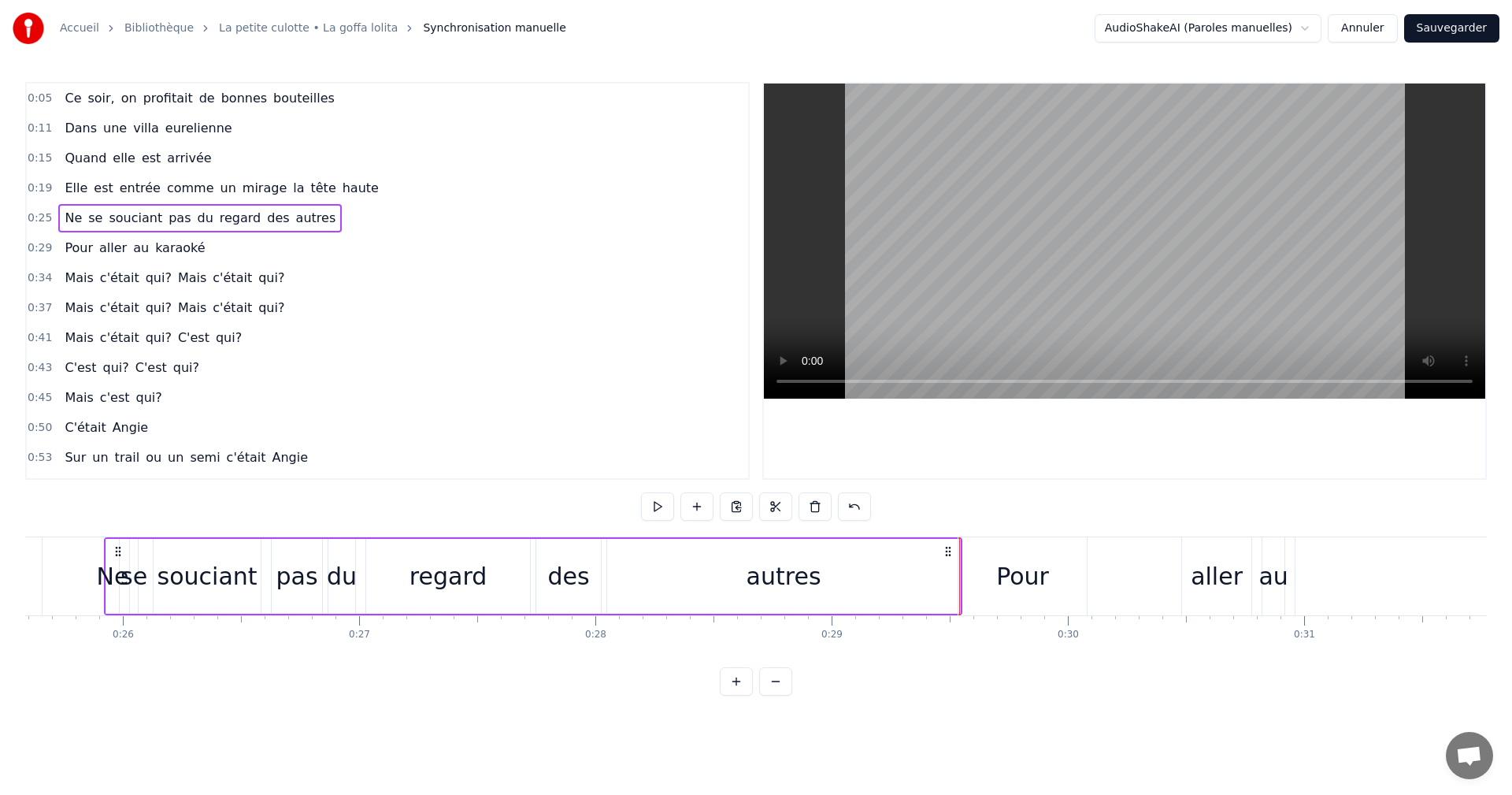
click at [117, 550] on icon at bounding box center [118, 551] width 13 height 13
click at [647, 506] on button at bounding box center [658, 506] width 33 height 28
click at [1034, 643] on div "Ce soir, on profitait de bonnes bouteilles Dans une villa eurelienne Quand elle…" at bounding box center [756, 595] width 1462 height 119
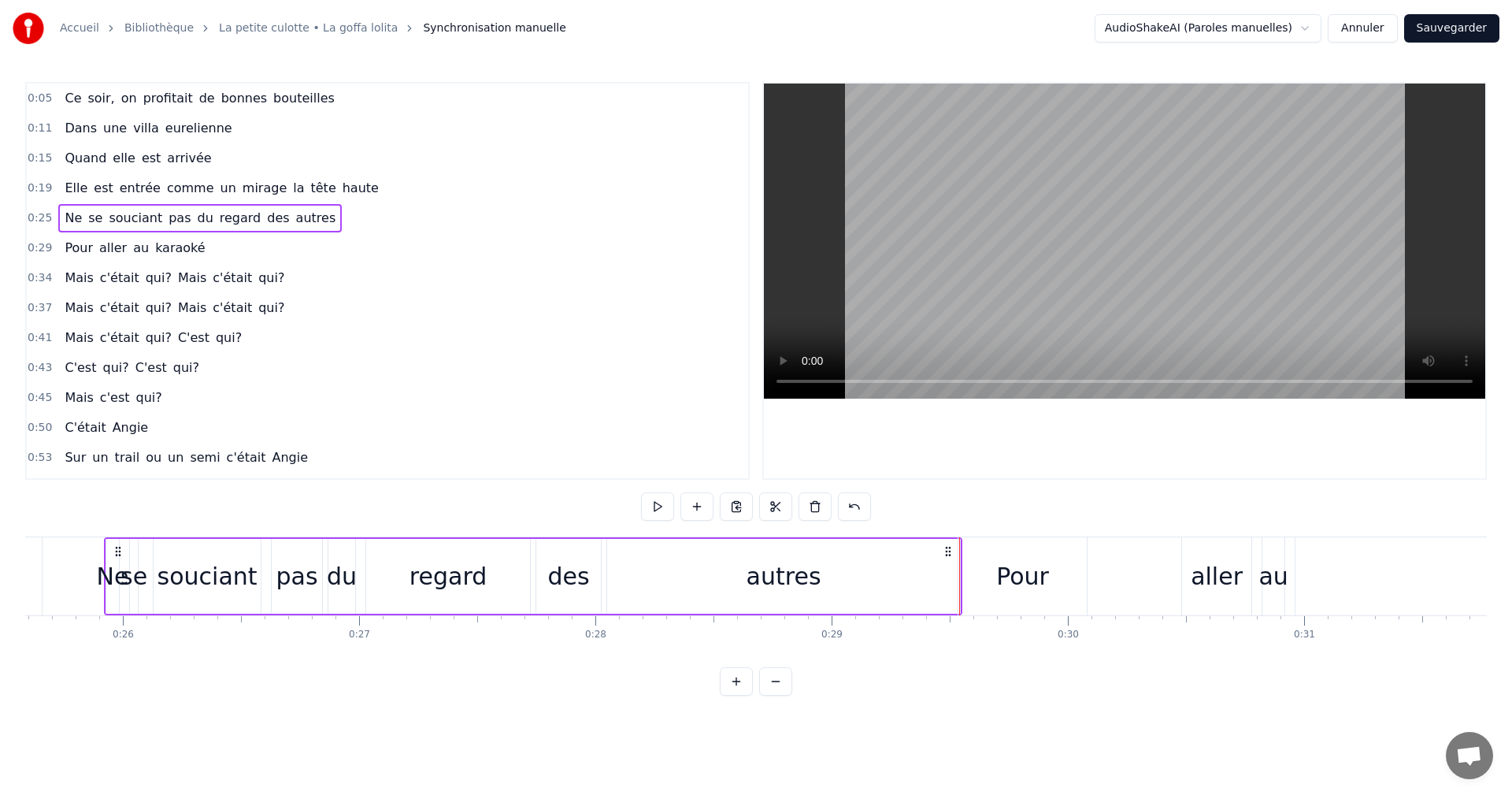
click at [1016, 610] on div "Pour" at bounding box center [1022, 576] width 128 height 78
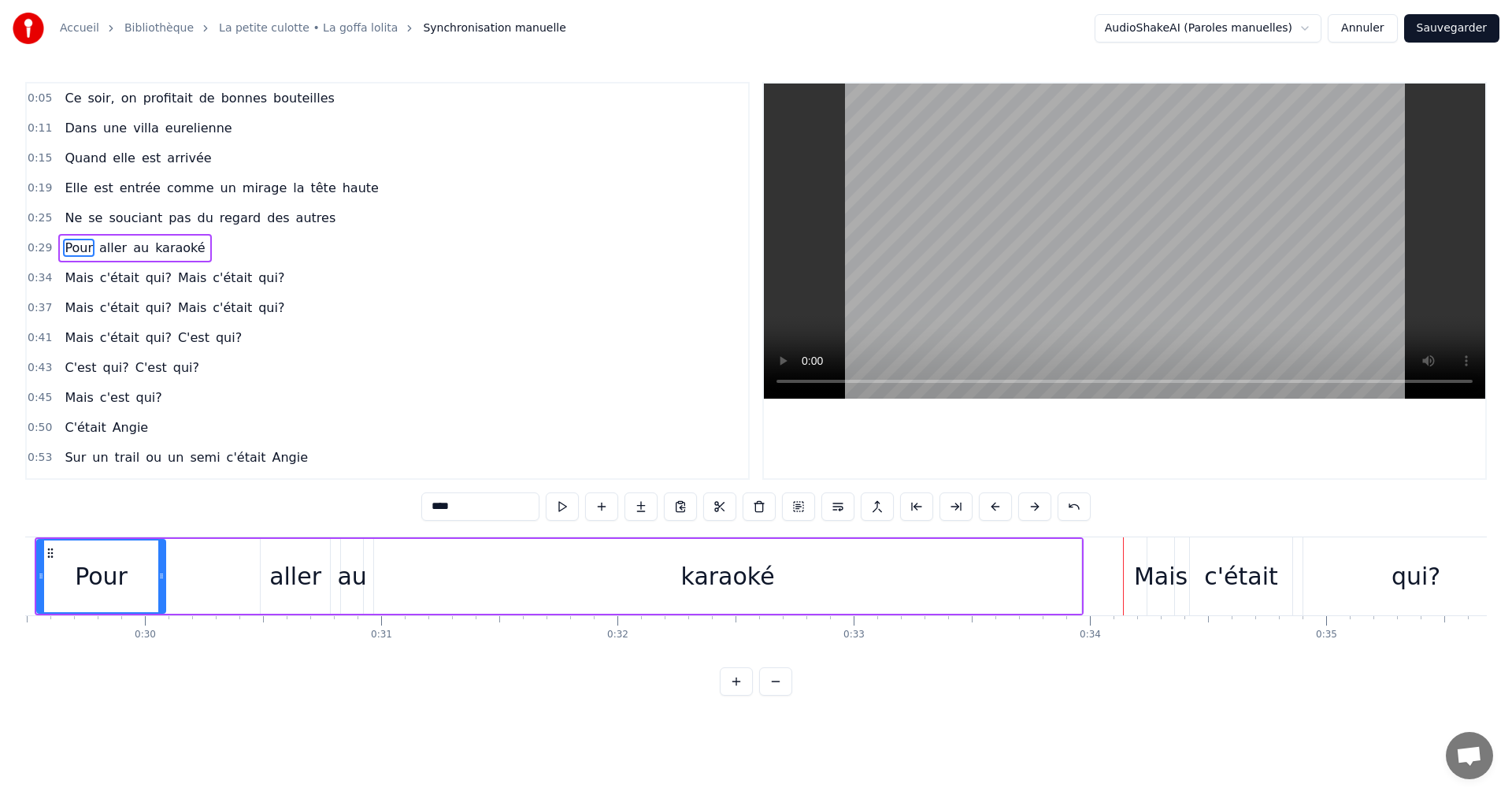
scroll to position [0, 6940]
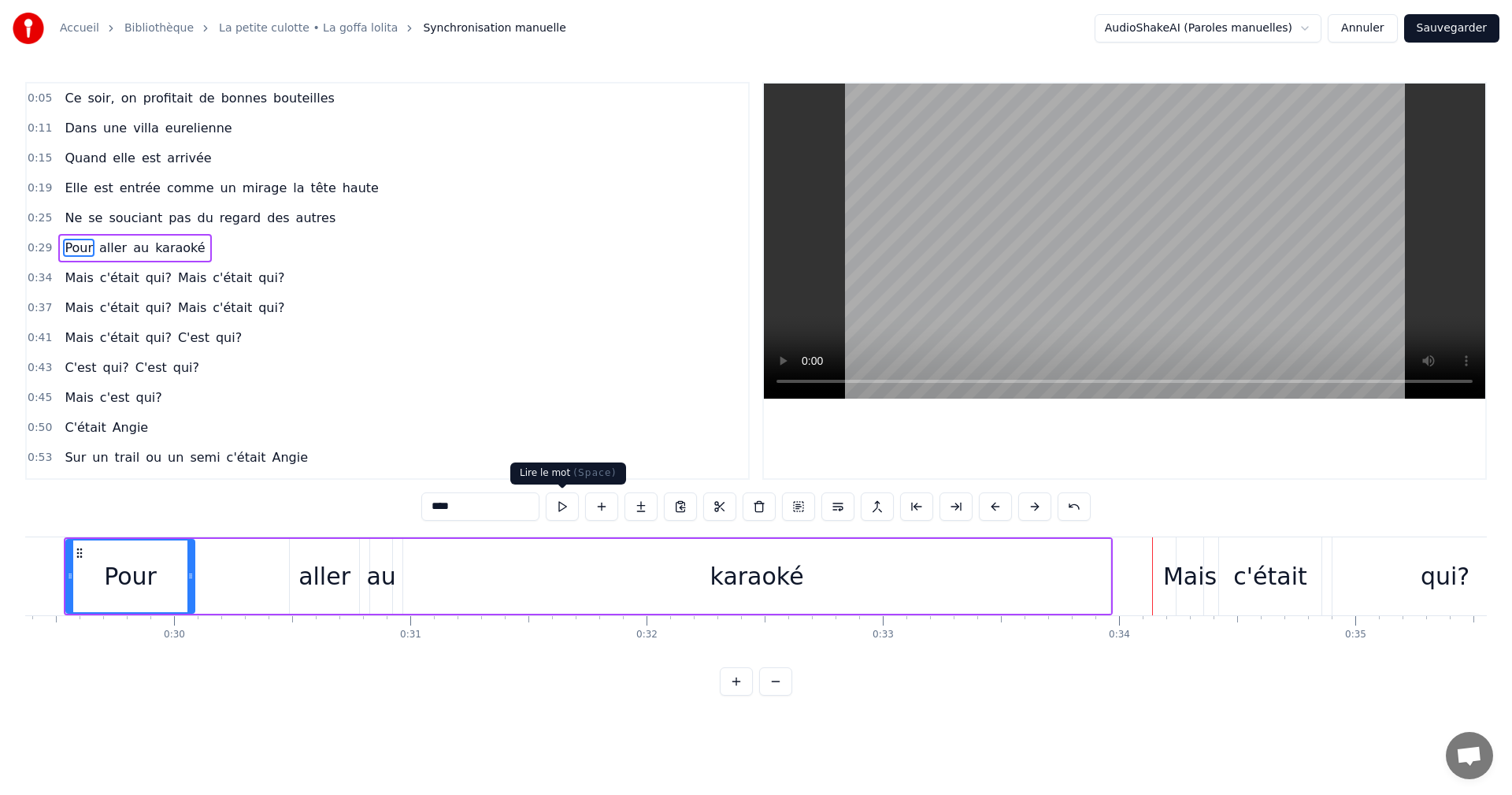
click at [571, 514] on button at bounding box center [562, 506] width 33 height 28
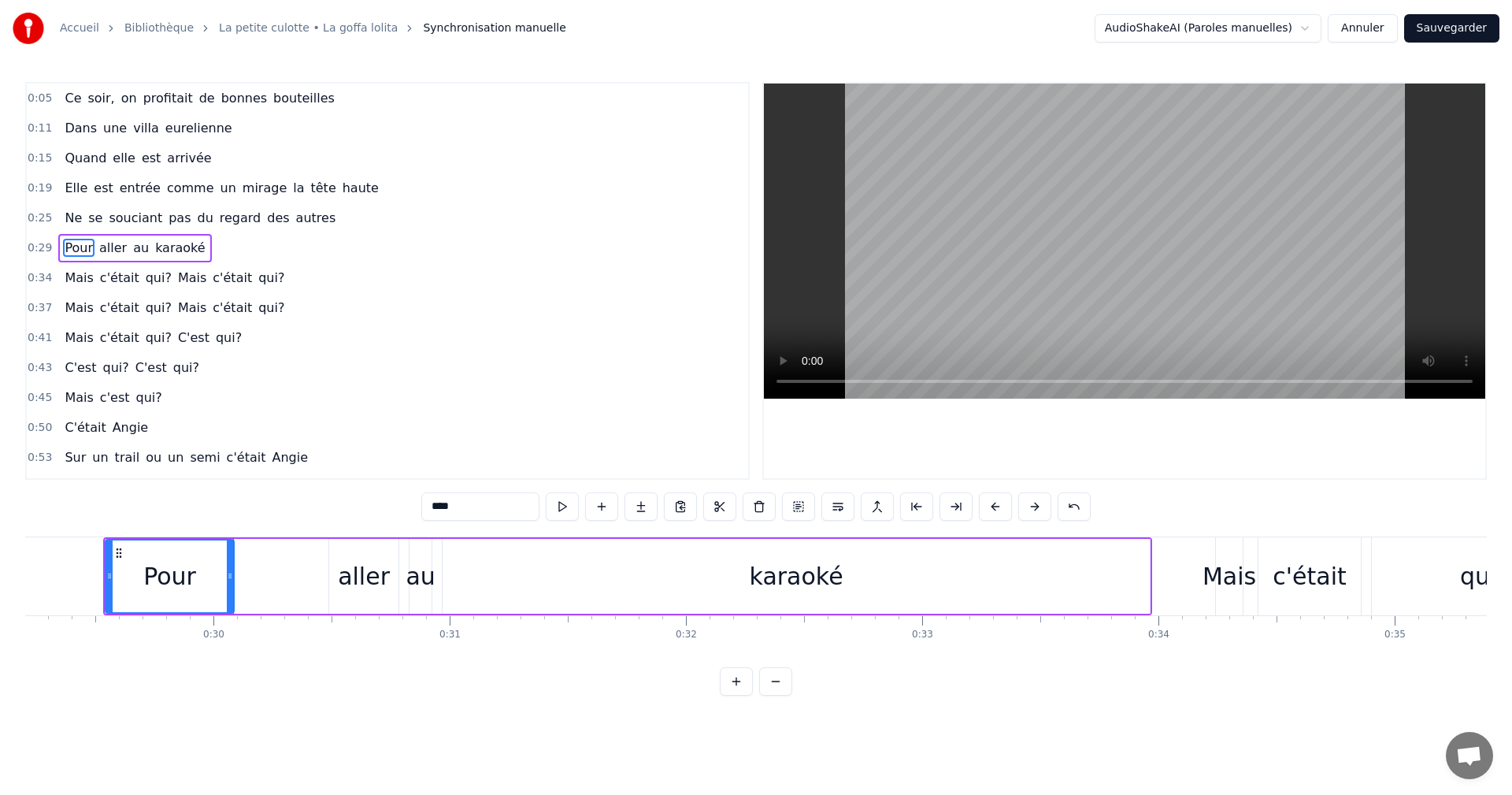
click at [35, 105] on span "0:05" at bounding box center [40, 98] width 24 height 15
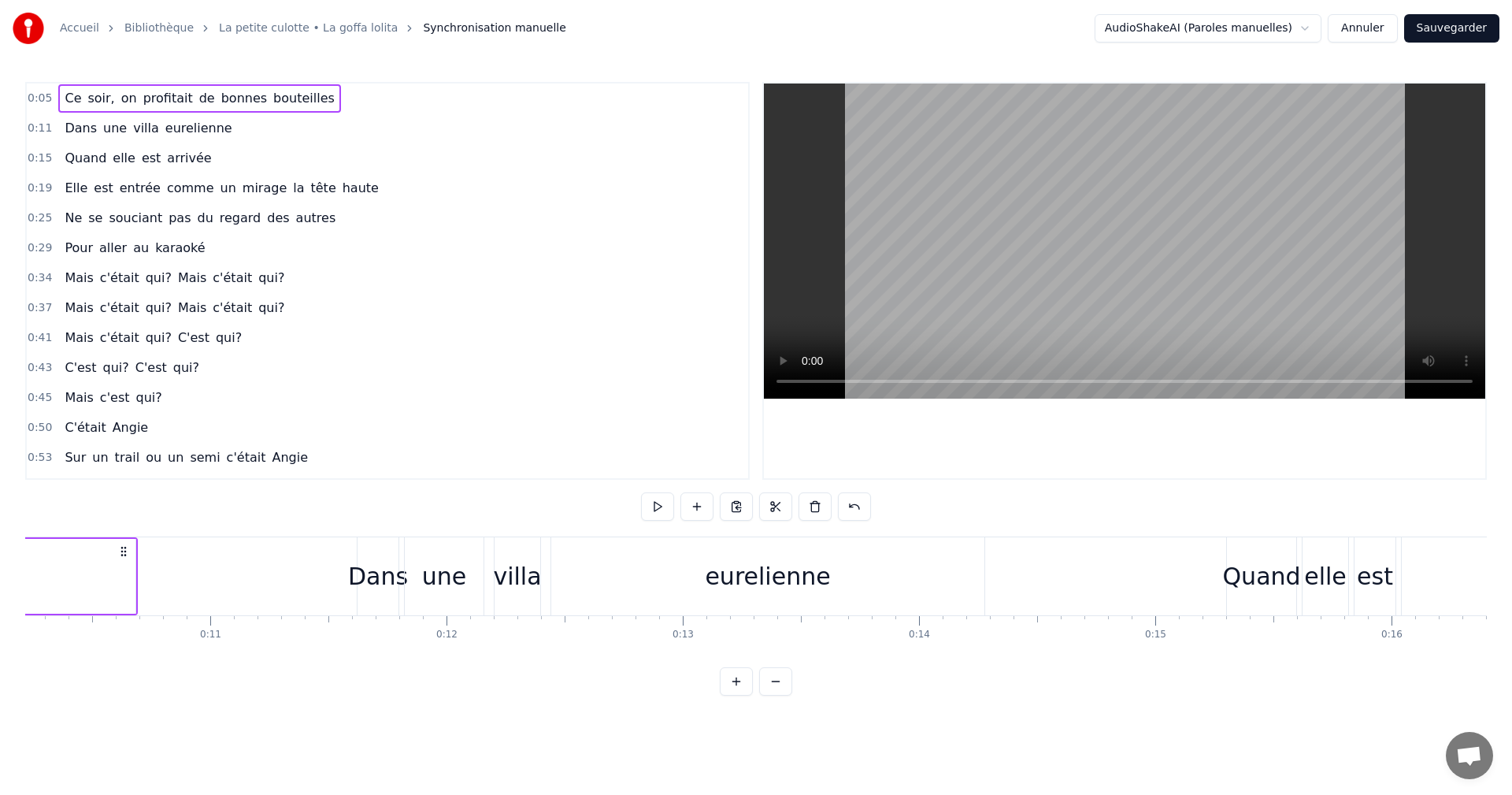
scroll to position [0, 1131]
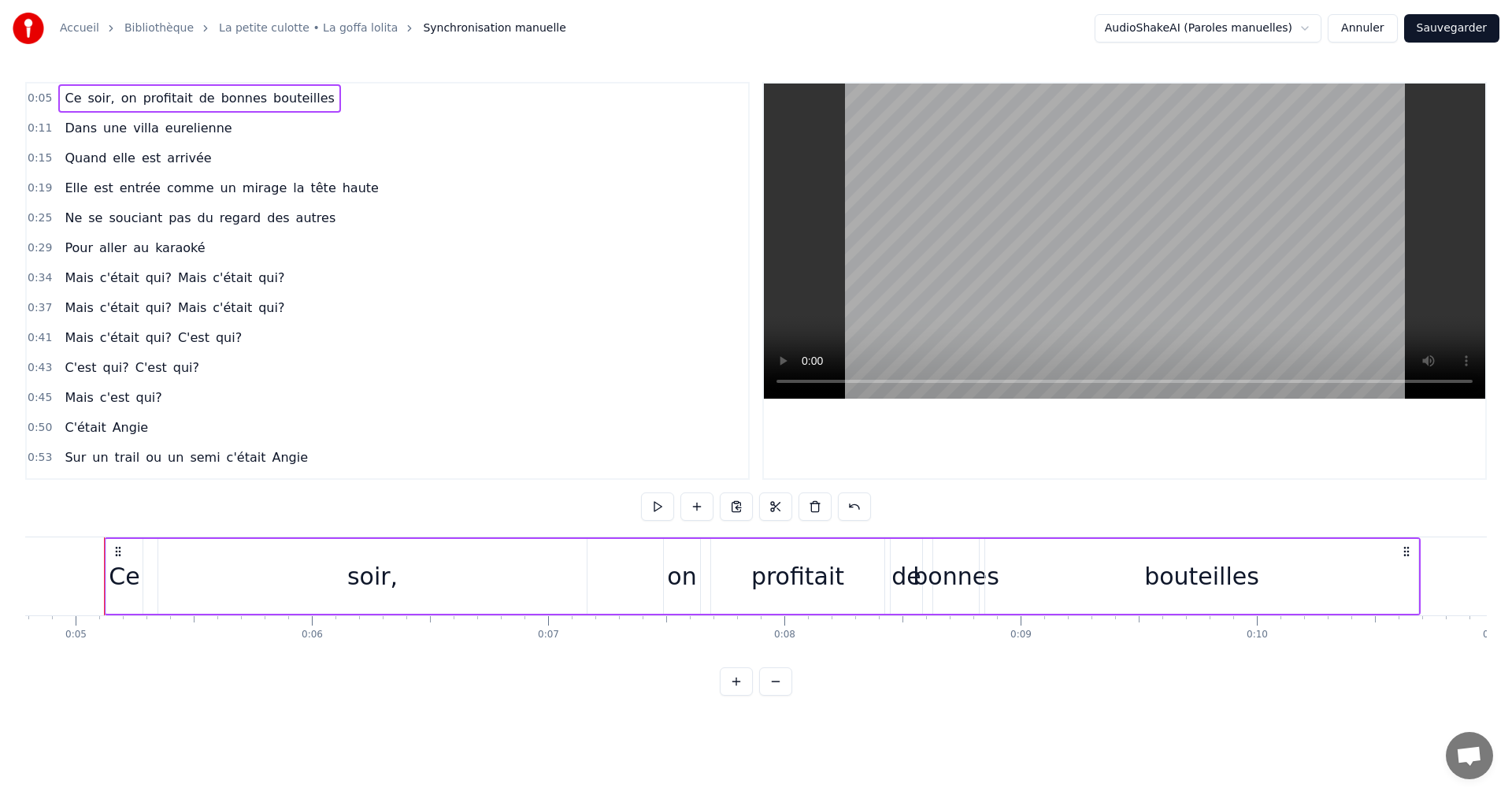
click at [31, 183] on span "0:19" at bounding box center [40, 188] width 24 height 15
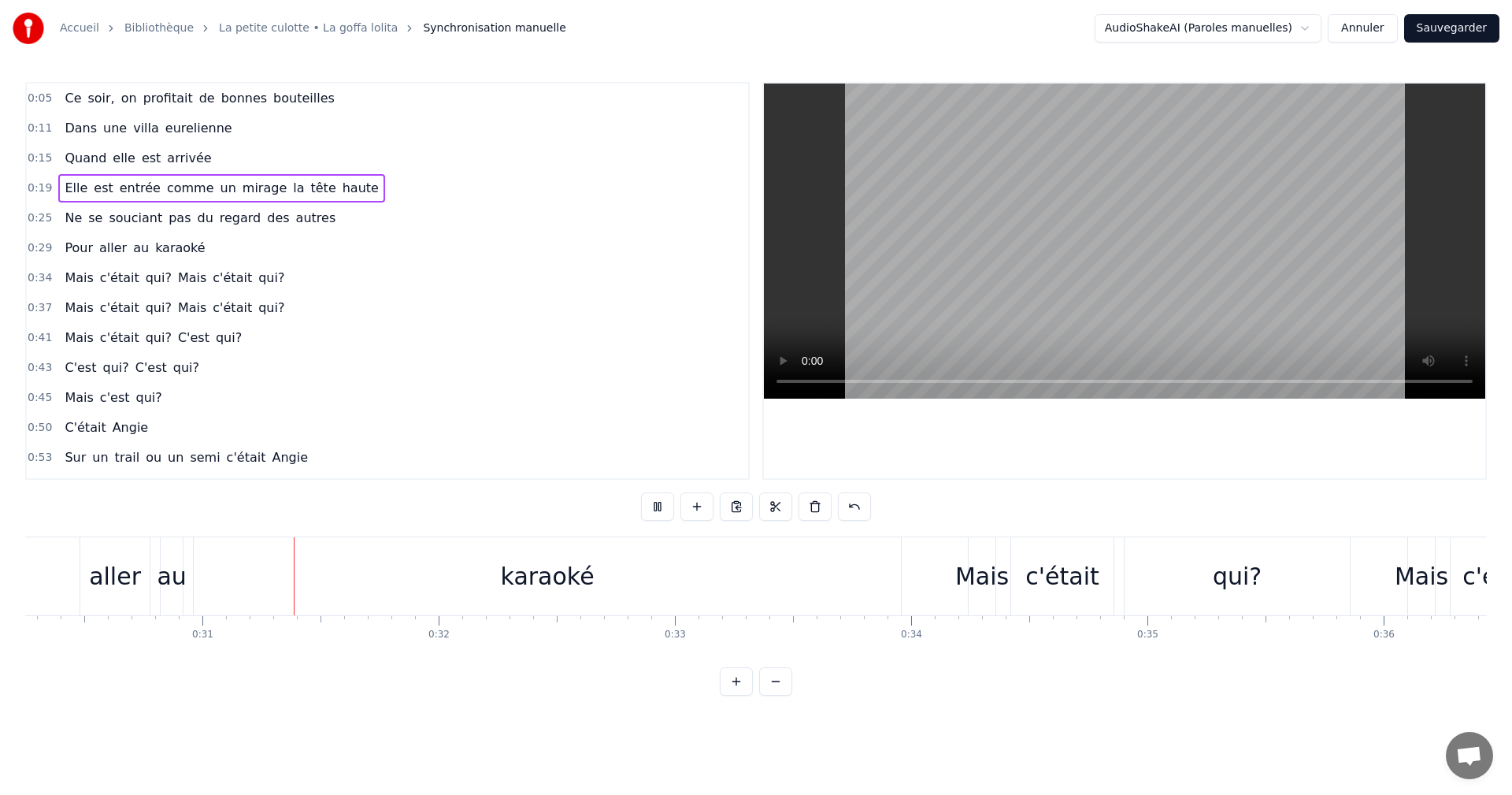
scroll to position [0, 7149]
click at [664, 513] on button at bounding box center [658, 506] width 33 height 28
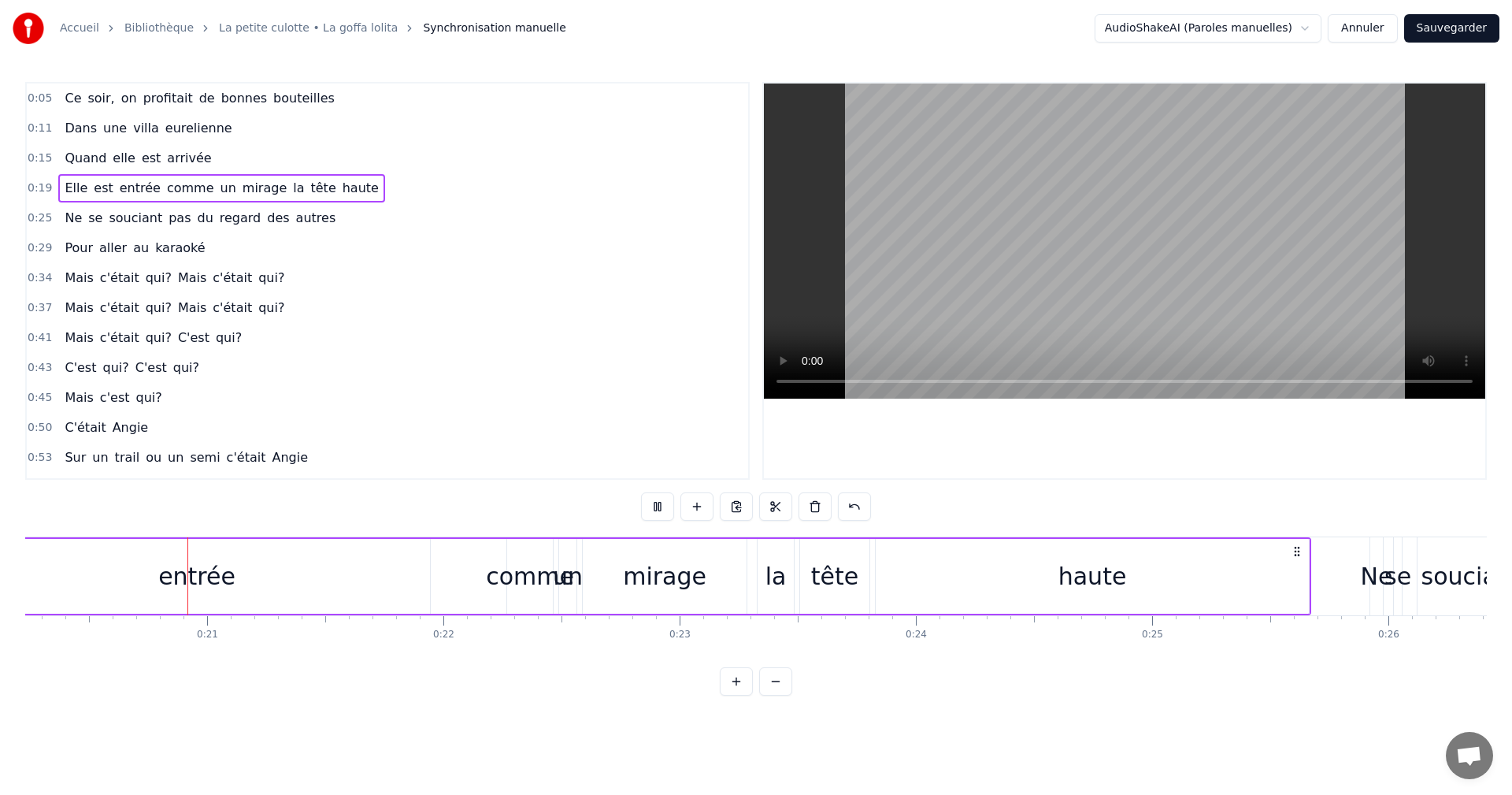
scroll to position [0, 4769]
click at [44, 214] on span "0:25" at bounding box center [40, 218] width 24 height 15
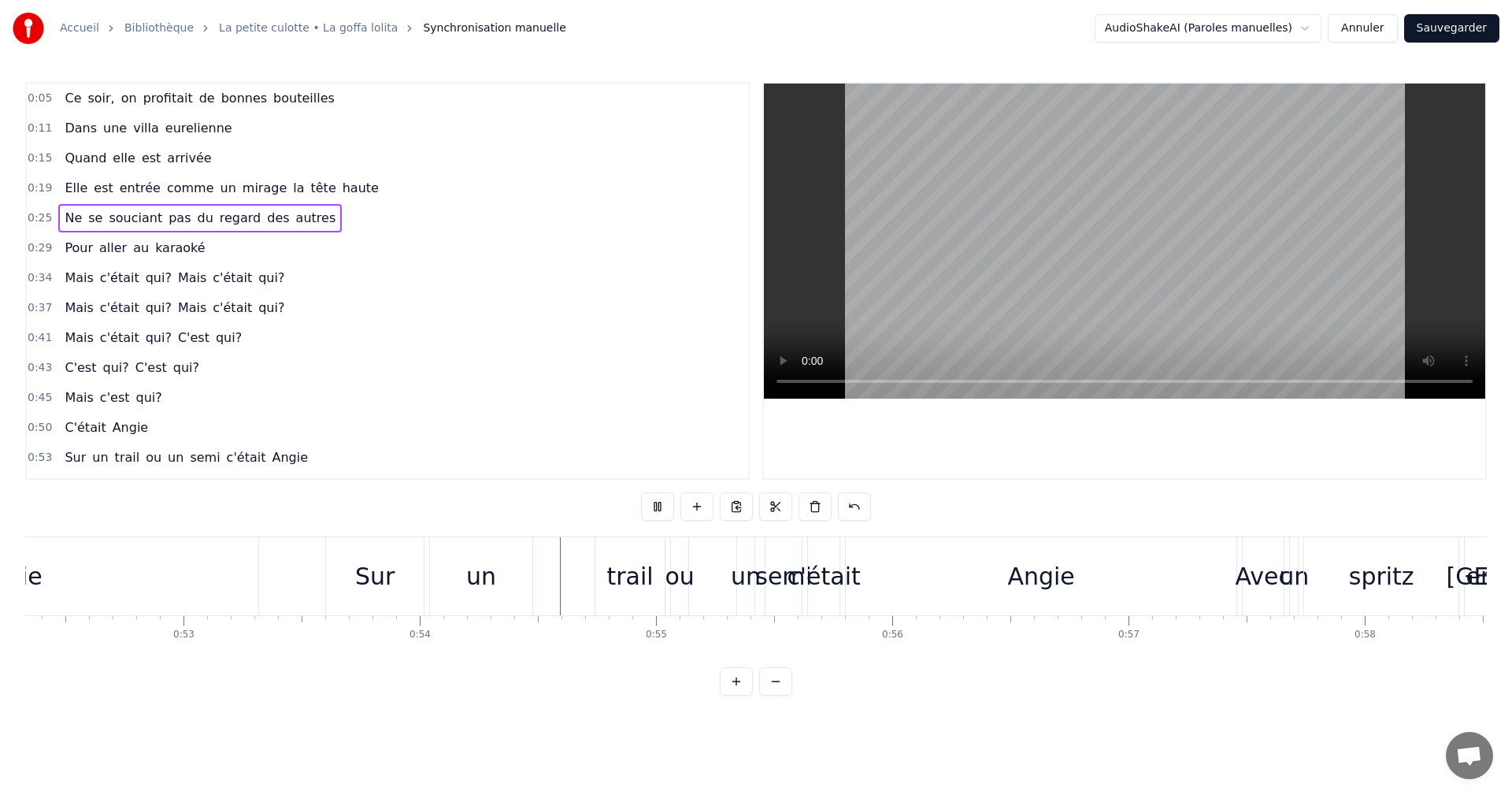
scroll to position [0, 12683]
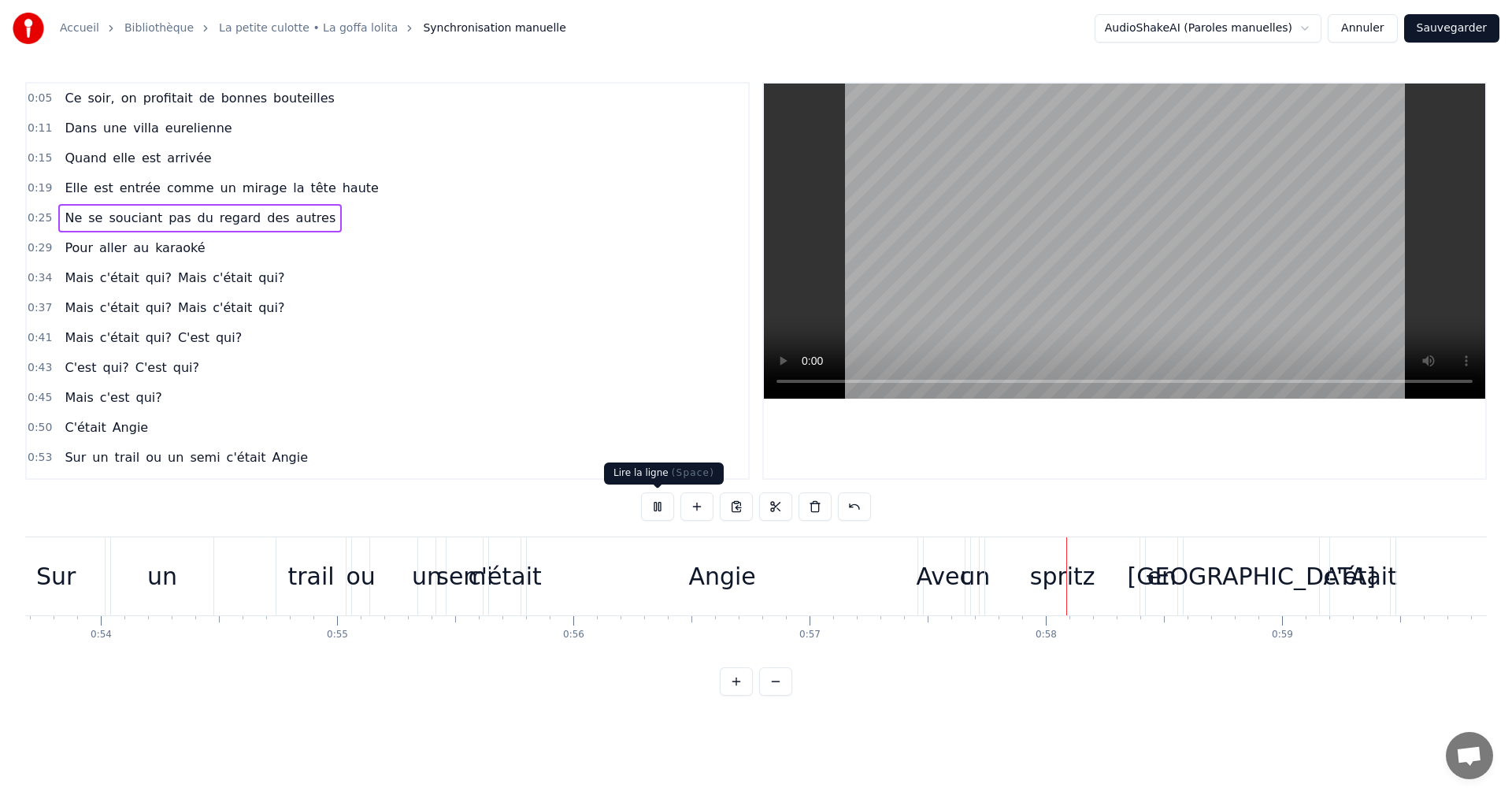
click at [651, 509] on button at bounding box center [658, 506] width 33 height 28
click at [28, 421] on span "0:50" at bounding box center [40, 427] width 24 height 15
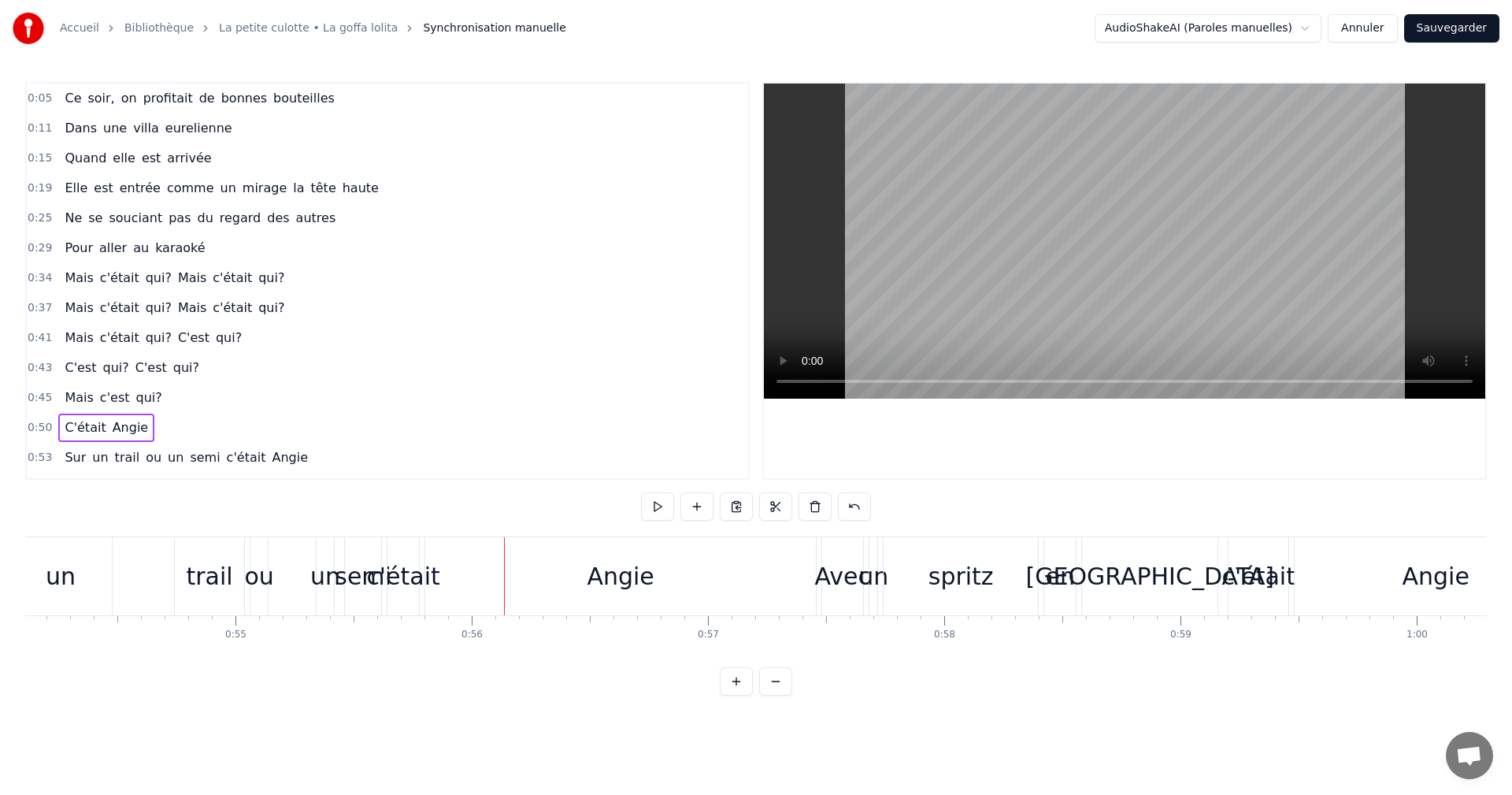
scroll to position [79, 0]
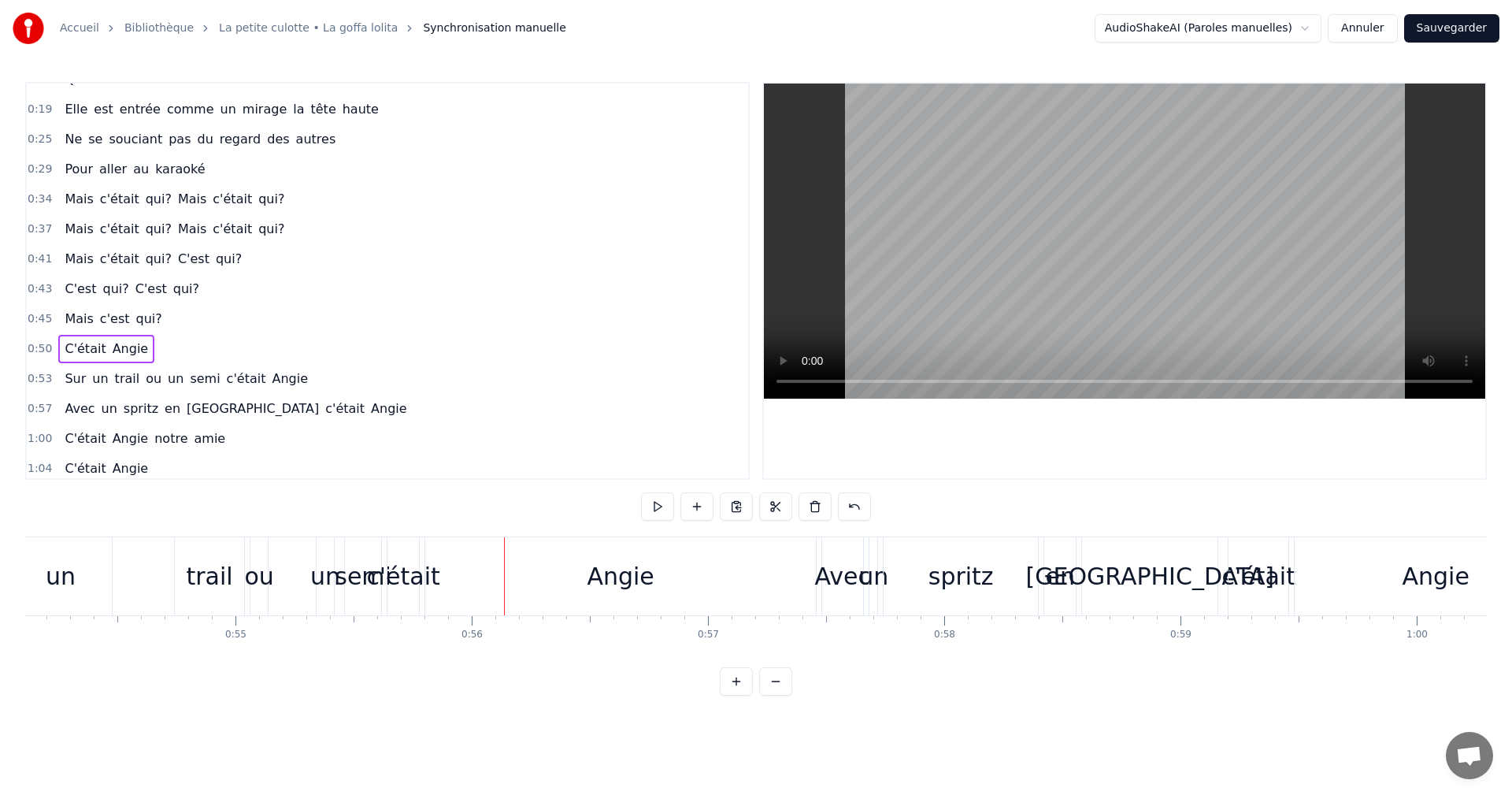
click at [145, 534] on div "0:05 Ce soir, on profitait de bonnes bouteilles 0:11 Dans une villa eurelienne …" at bounding box center [756, 389] width 1462 height 614
click at [138, 535] on div "0:05 Ce soir, on profitait de bonnes bouteilles 0:11 Dans une villa eurelienne …" at bounding box center [756, 389] width 1462 height 614
click at [40, 383] on span "0:53" at bounding box center [40, 379] width 24 height 15
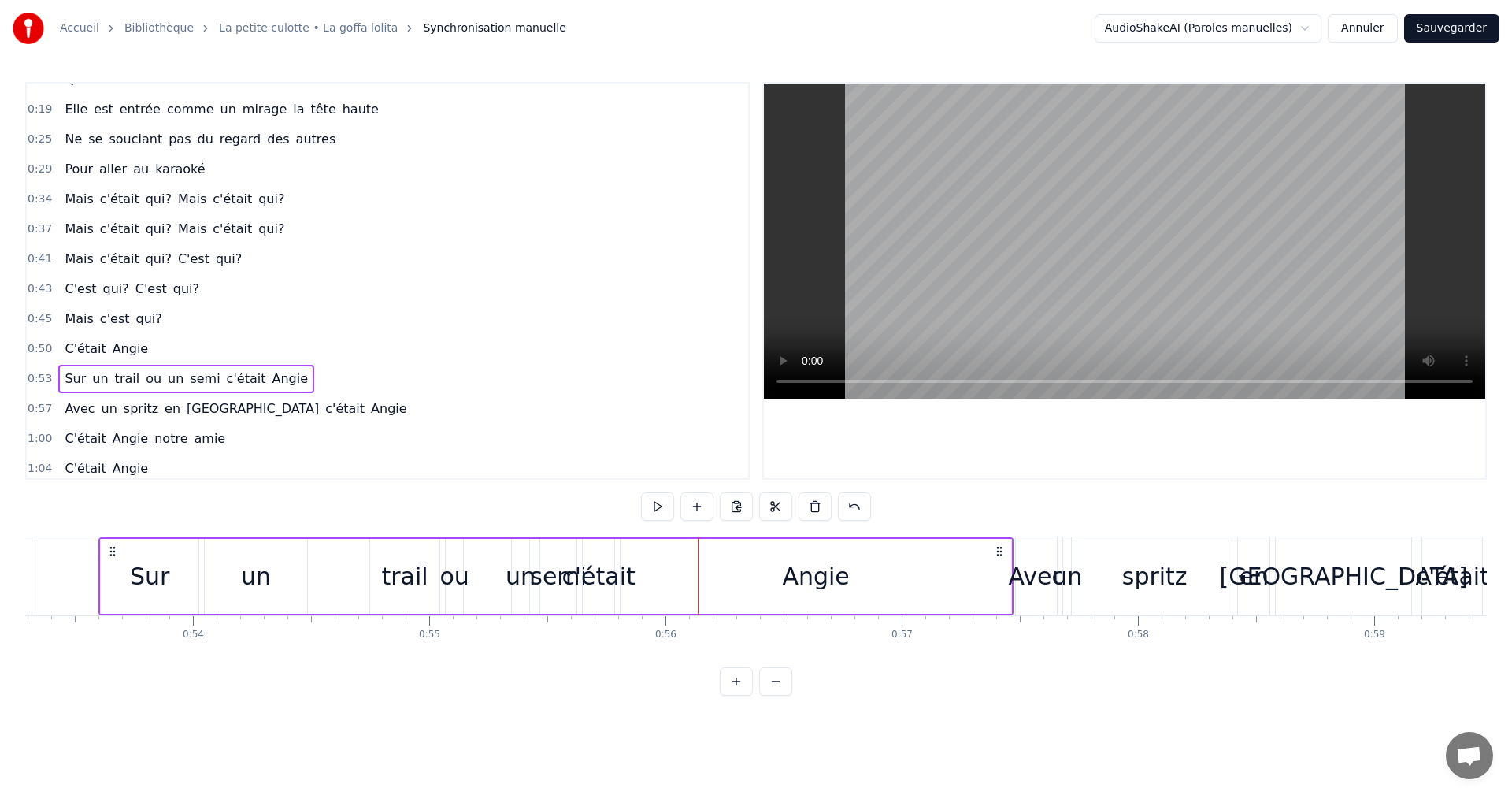
scroll to position [0, 12586]
click at [393, 569] on div "trail" at bounding box center [411, 576] width 46 height 36
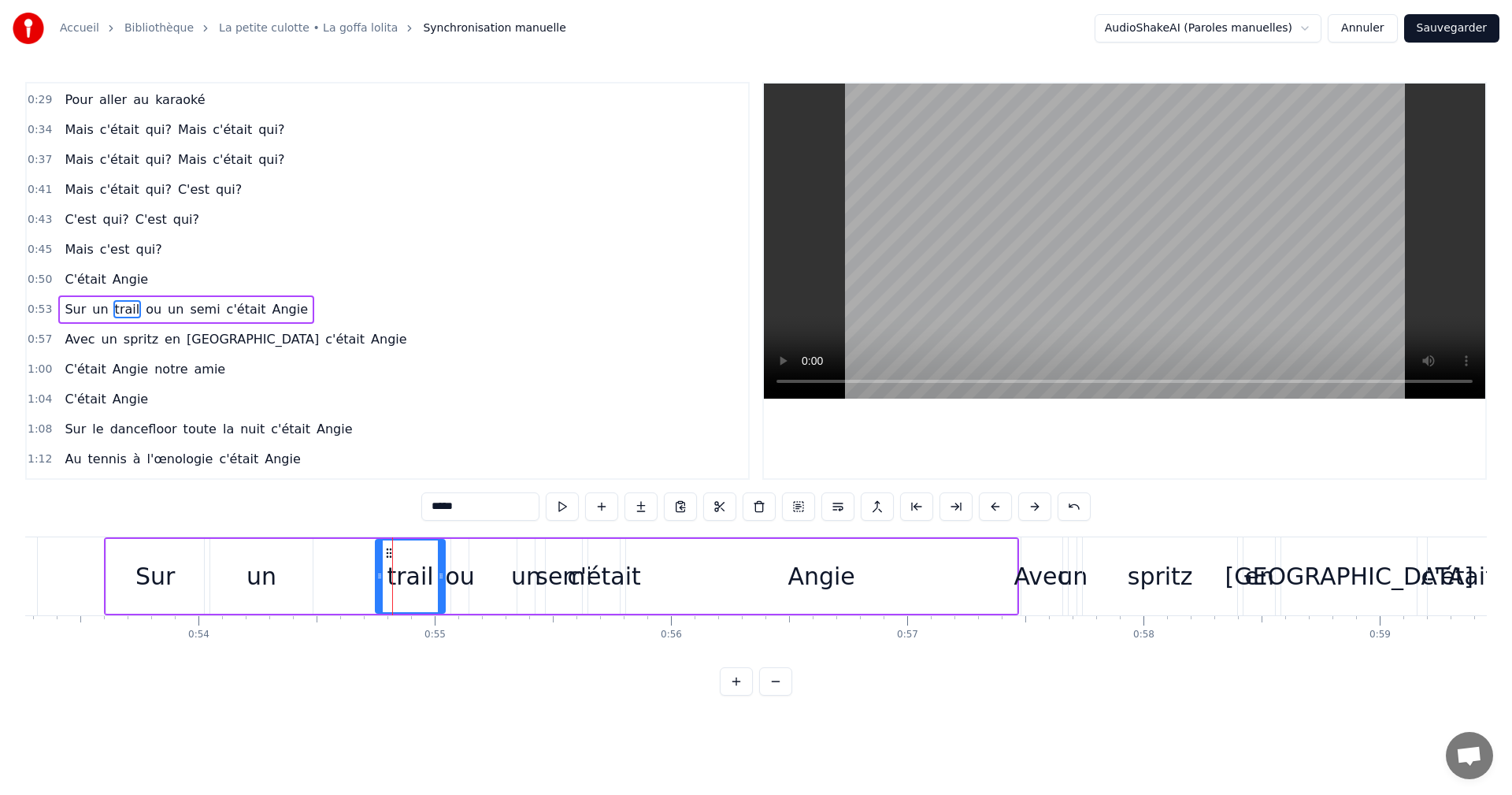
scroll to position [177, 0]
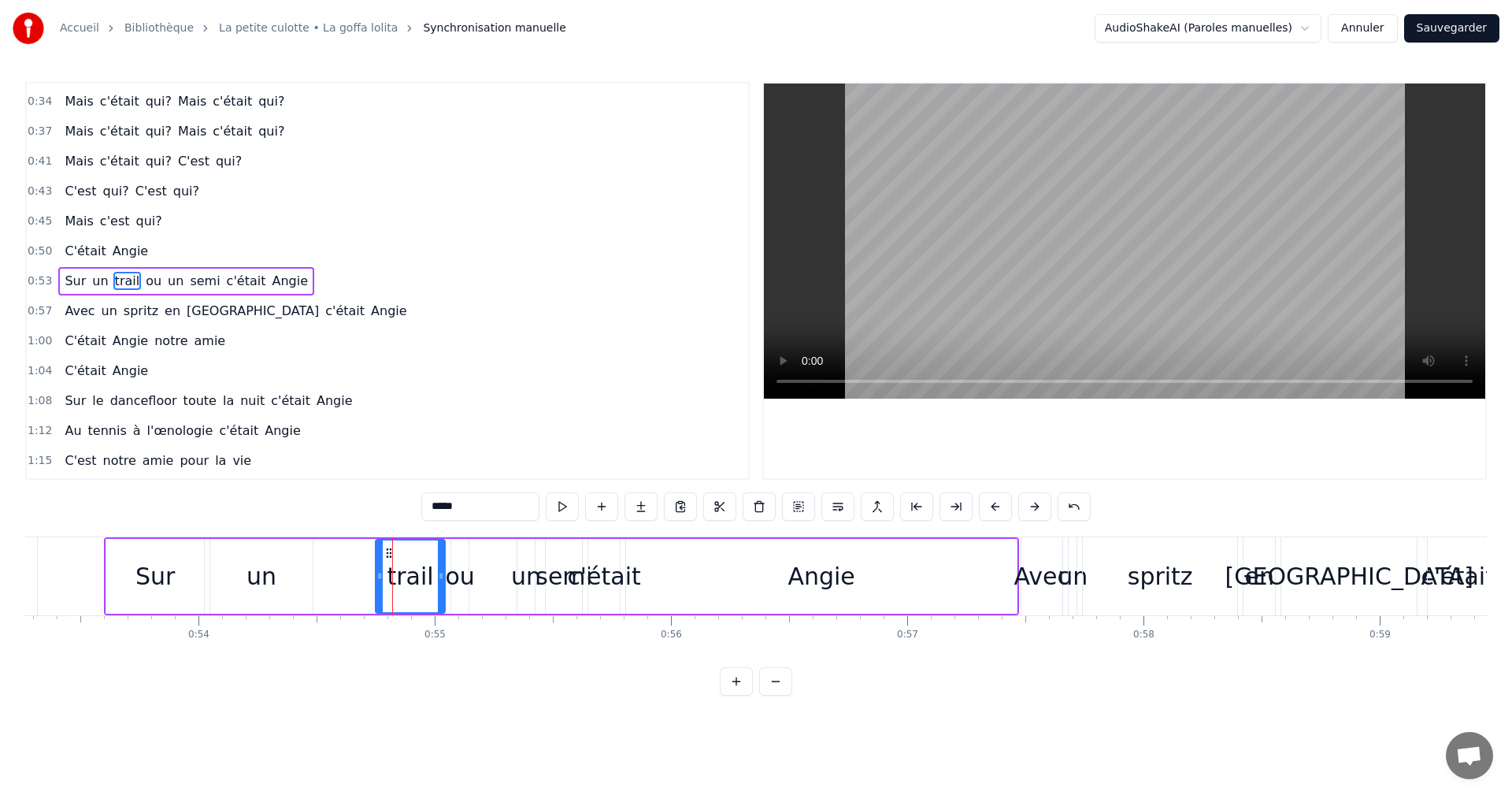
click at [330, 579] on div "Sur un trail ou un semi c'était Angie" at bounding box center [561, 576] width 915 height 78
click at [297, 582] on div "un" at bounding box center [261, 577] width 102 height 75
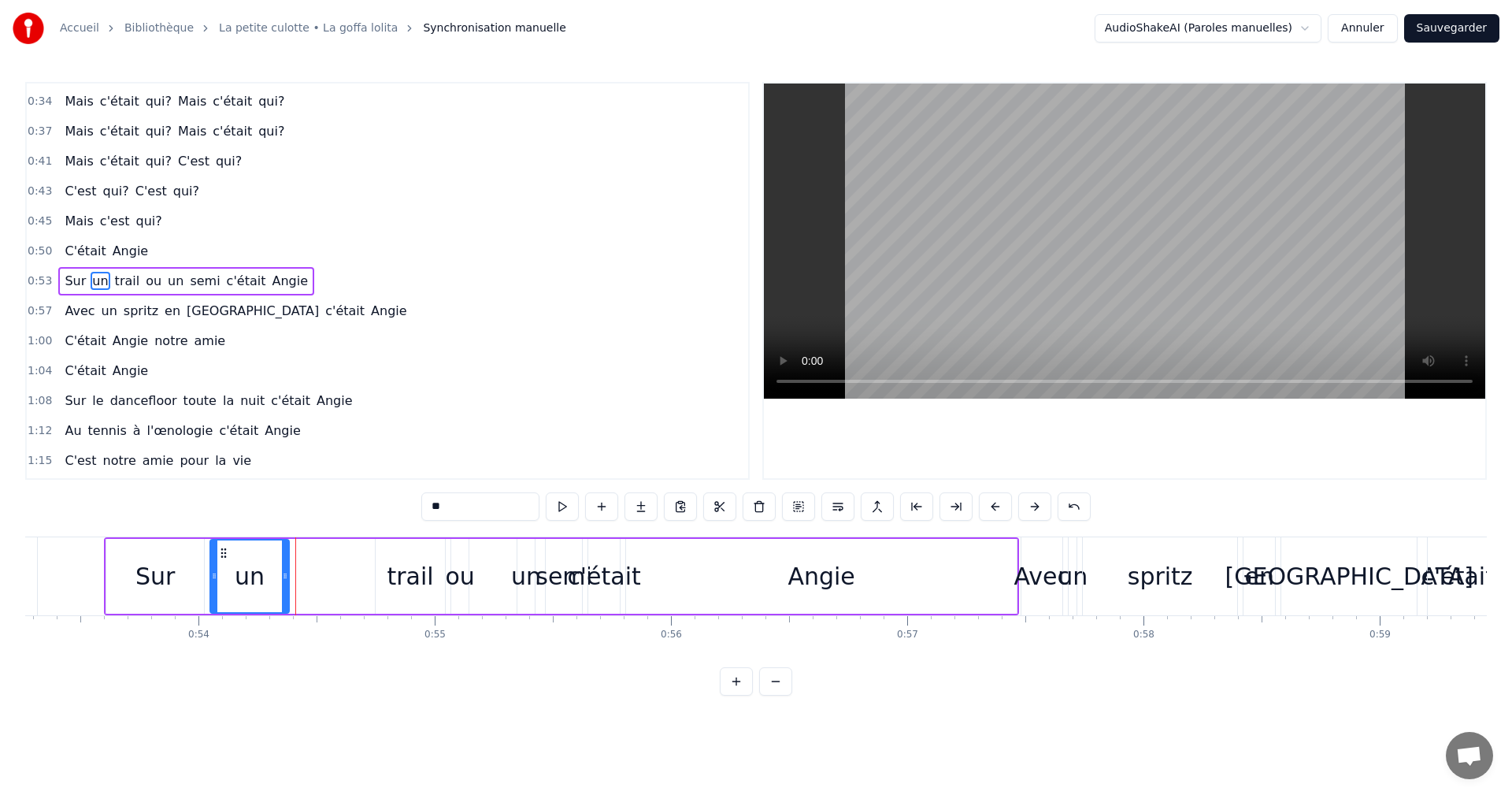
drag, startPoint x: 310, startPoint y: 575, endPoint x: 286, endPoint y: 577, distance: 24.1
click at [286, 577] on icon at bounding box center [284, 576] width 7 height 13
click at [330, 571] on div "Sur un trail ou un semi c'était Angie" at bounding box center [561, 576] width 915 height 78
click at [346, 572] on div "Sur un trail ou un semi c'était Angie" at bounding box center [561, 576] width 915 height 78
click at [412, 567] on div "trail" at bounding box center [411, 576] width 46 height 36
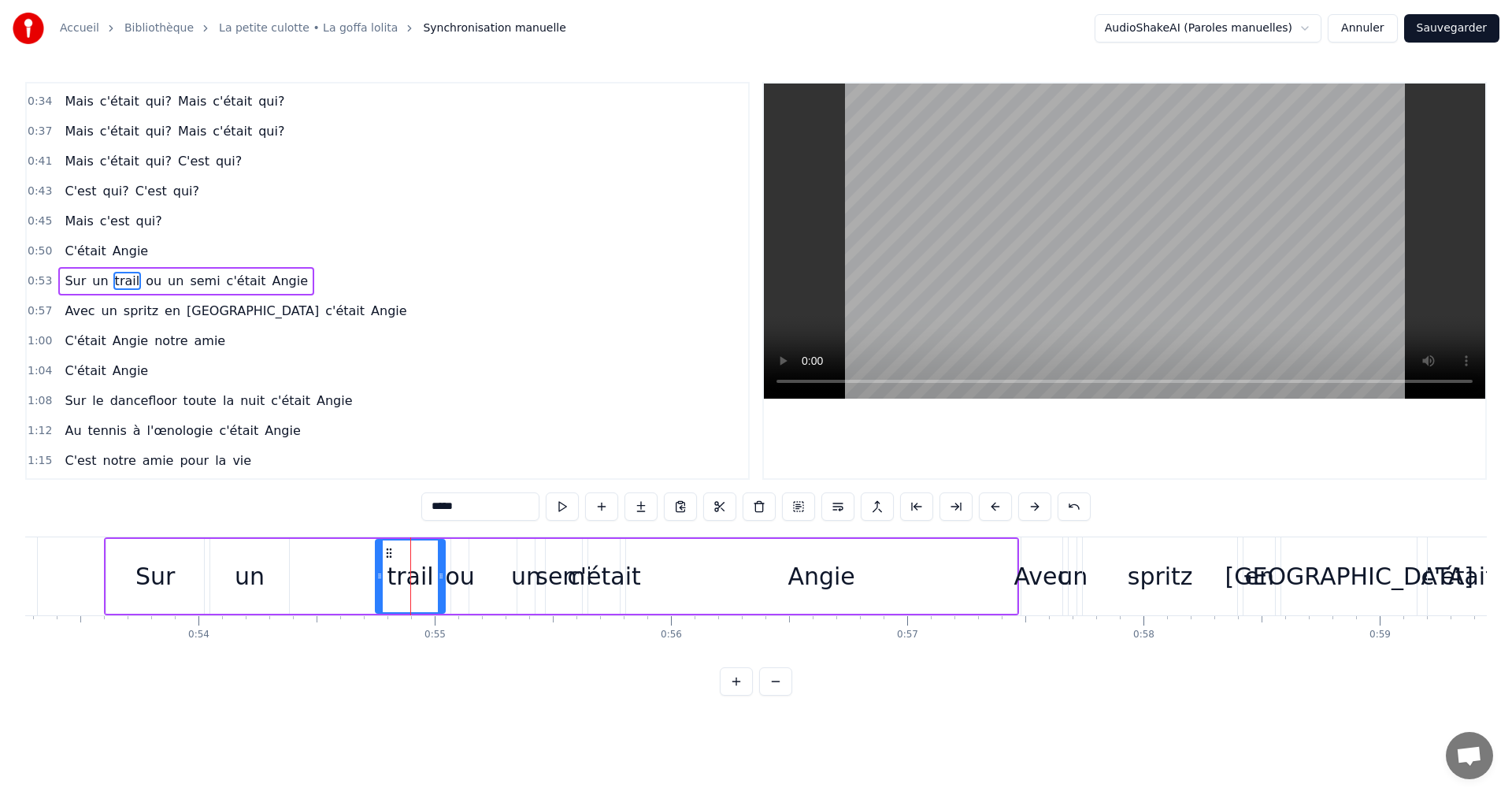
drag, startPoint x: 402, startPoint y: 570, endPoint x: 359, endPoint y: 573, distance: 43.1
click at [359, 573] on div "Sur un trail ou un semi c'était Angie" at bounding box center [561, 576] width 915 height 78
click at [156, 569] on div "Sur" at bounding box center [154, 576] width 40 height 36
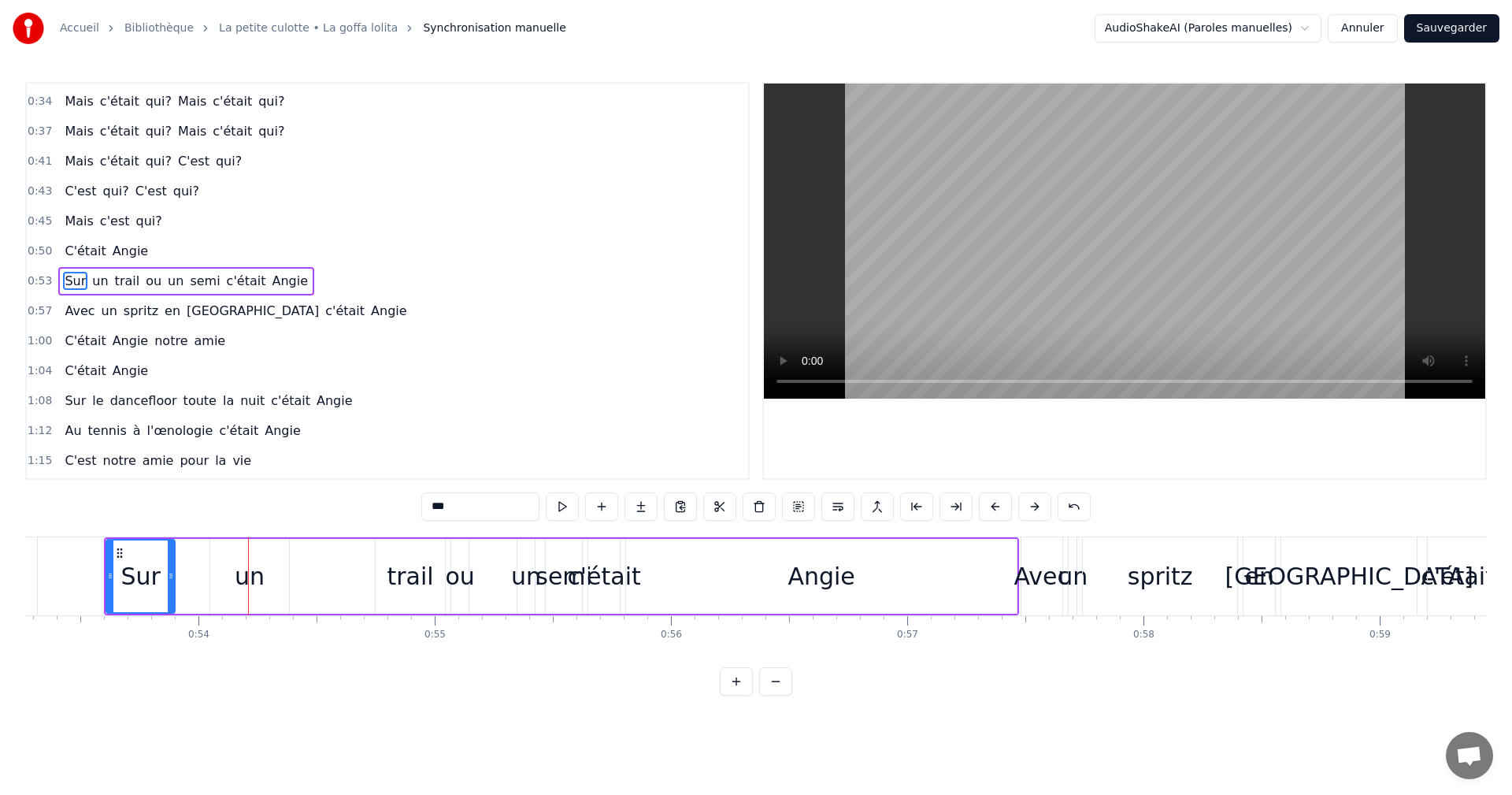
drag, startPoint x: 201, startPoint y: 580, endPoint x: 172, endPoint y: 582, distance: 29.1
click at [172, 582] on icon at bounding box center [171, 576] width 7 height 13
click at [264, 568] on div "un" at bounding box center [250, 577] width 79 height 75
type input "**"
drag, startPoint x: 264, startPoint y: 568, endPoint x: 232, endPoint y: 568, distance: 32.0
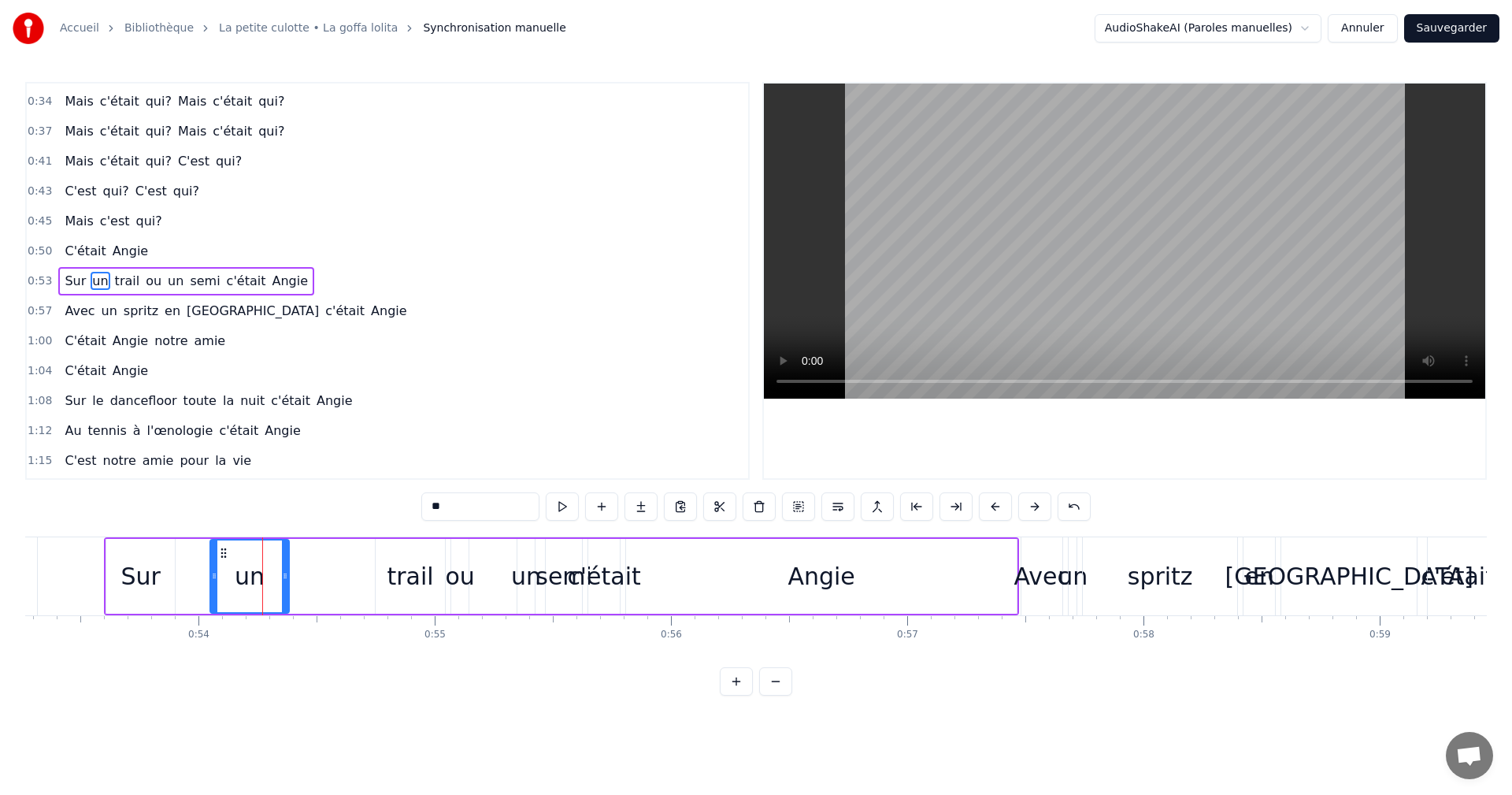
click at [232, 571] on div "un" at bounding box center [250, 576] width 77 height 71
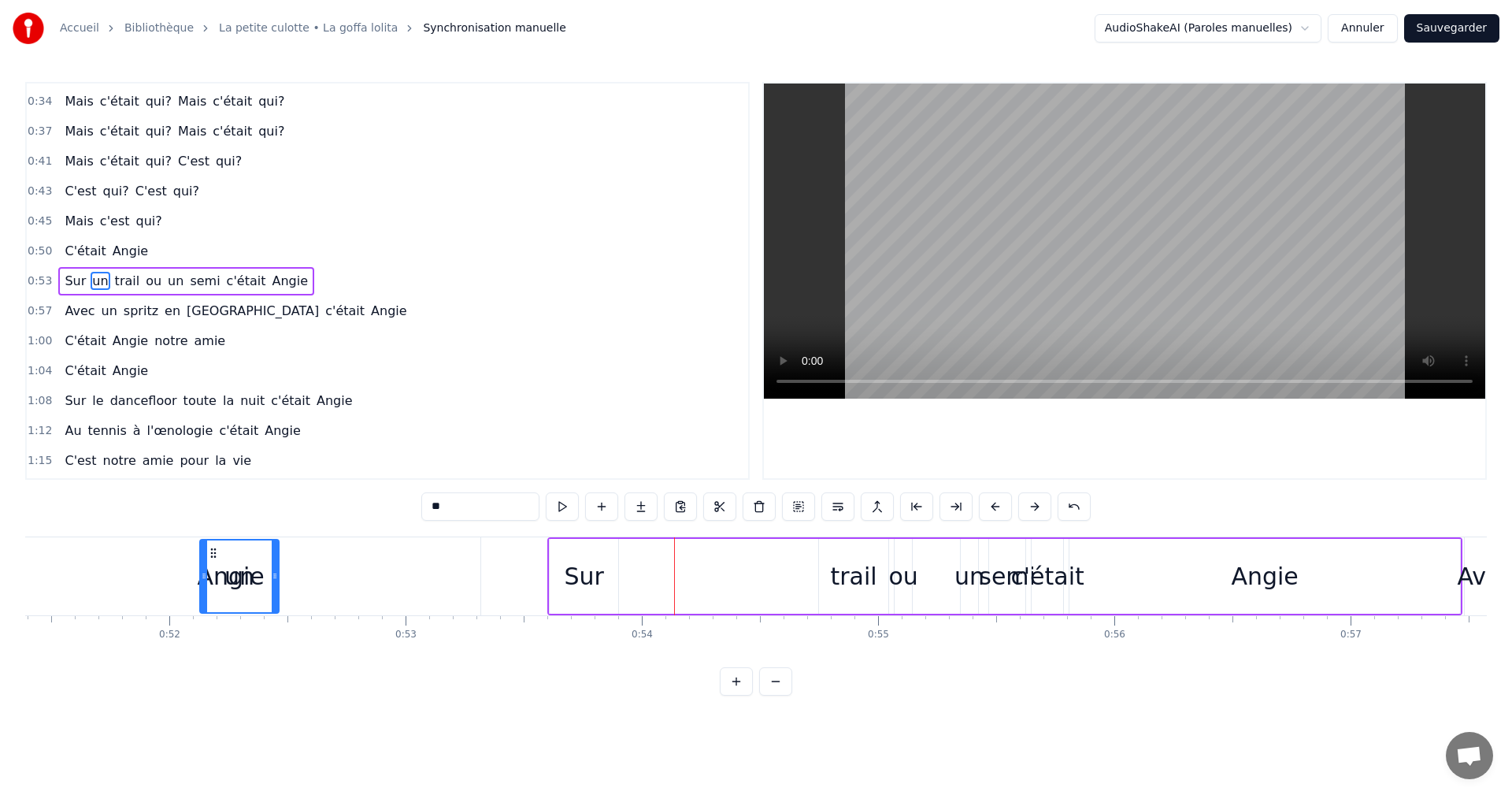
scroll to position [0, 12120]
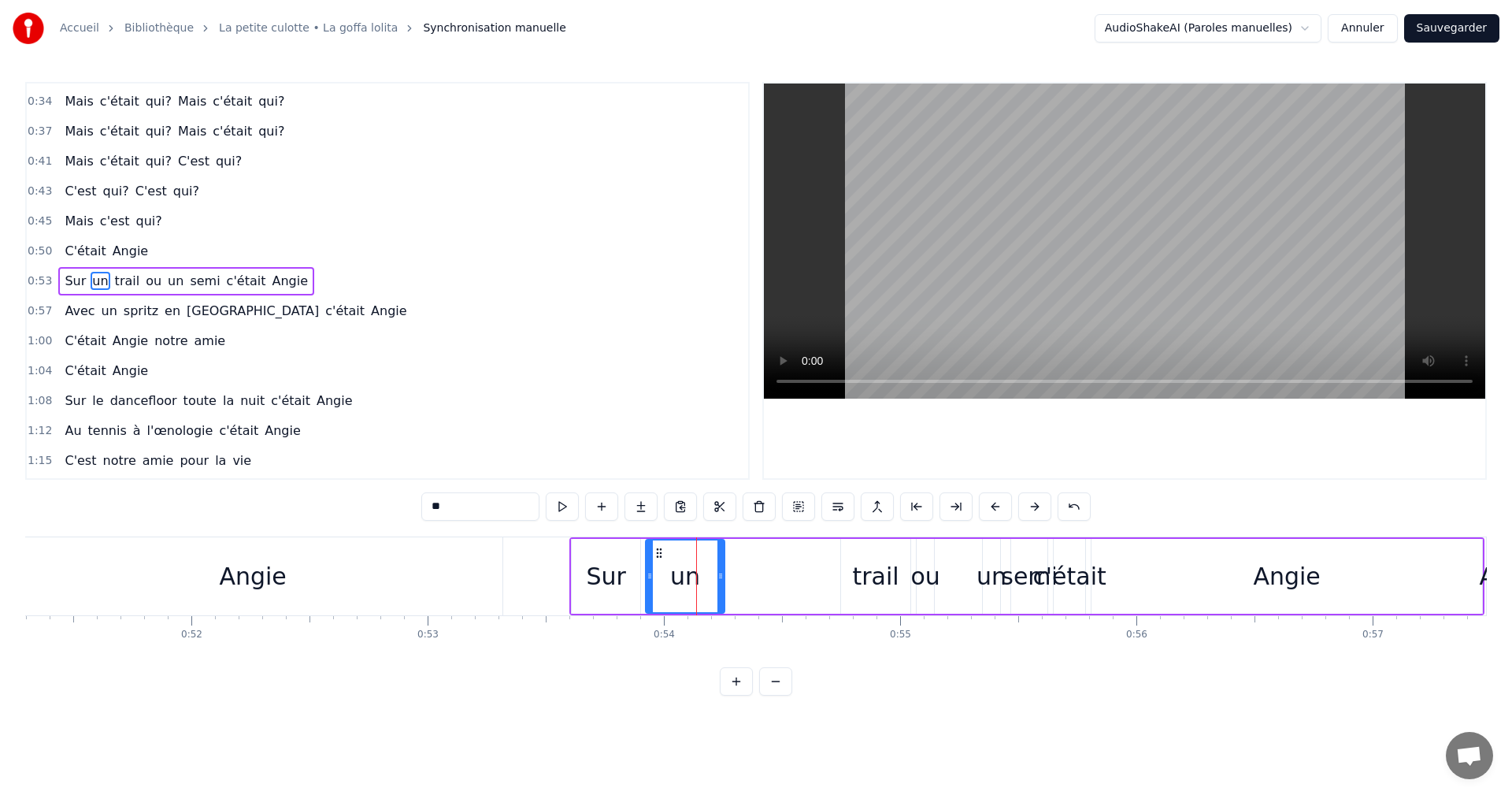
drag, startPoint x: 222, startPoint y: 553, endPoint x: 657, endPoint y: 544, distance: 435.1
click at [657, 544] on div "un" at bounding box center [686, 576] width 77 height 71
click at [654, 553] on circle at bounding box center [654, 553] width 1 height 1
click at [777, 557] on div "Sur un trail ou un semi c'était Angie" at bounding box center [1027, 576] width 915 height 78
click at [873, 555] on div "trail" at bounding box center [876, 577] width 69 height 75
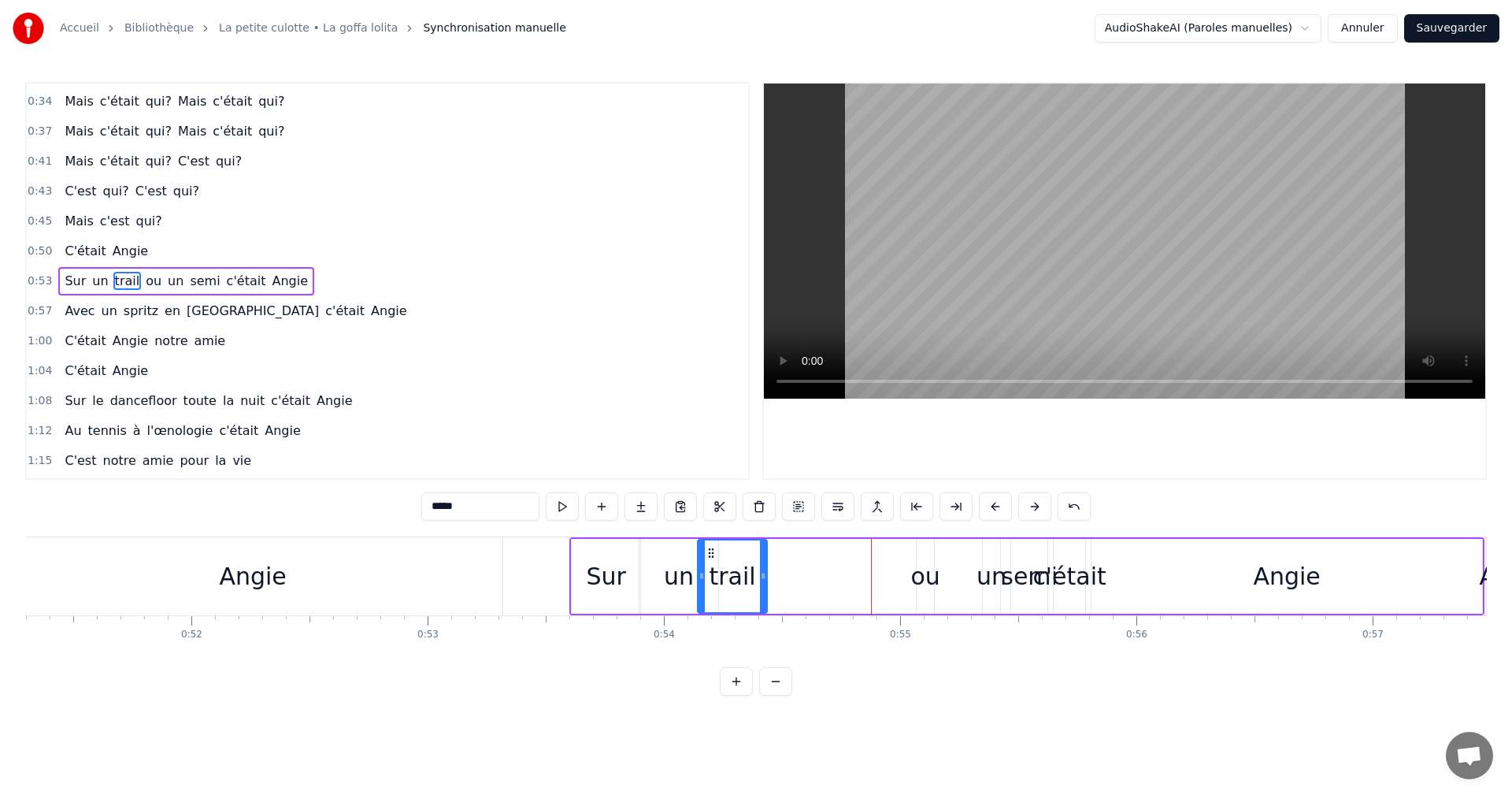
drag, startPoint x: 850, startPoint y: 553, endPoint x: 707, endPoint y: 559, distance: 143.1
click at [707, 559] on icon at bounding box center [711, 553] width 13 height 13
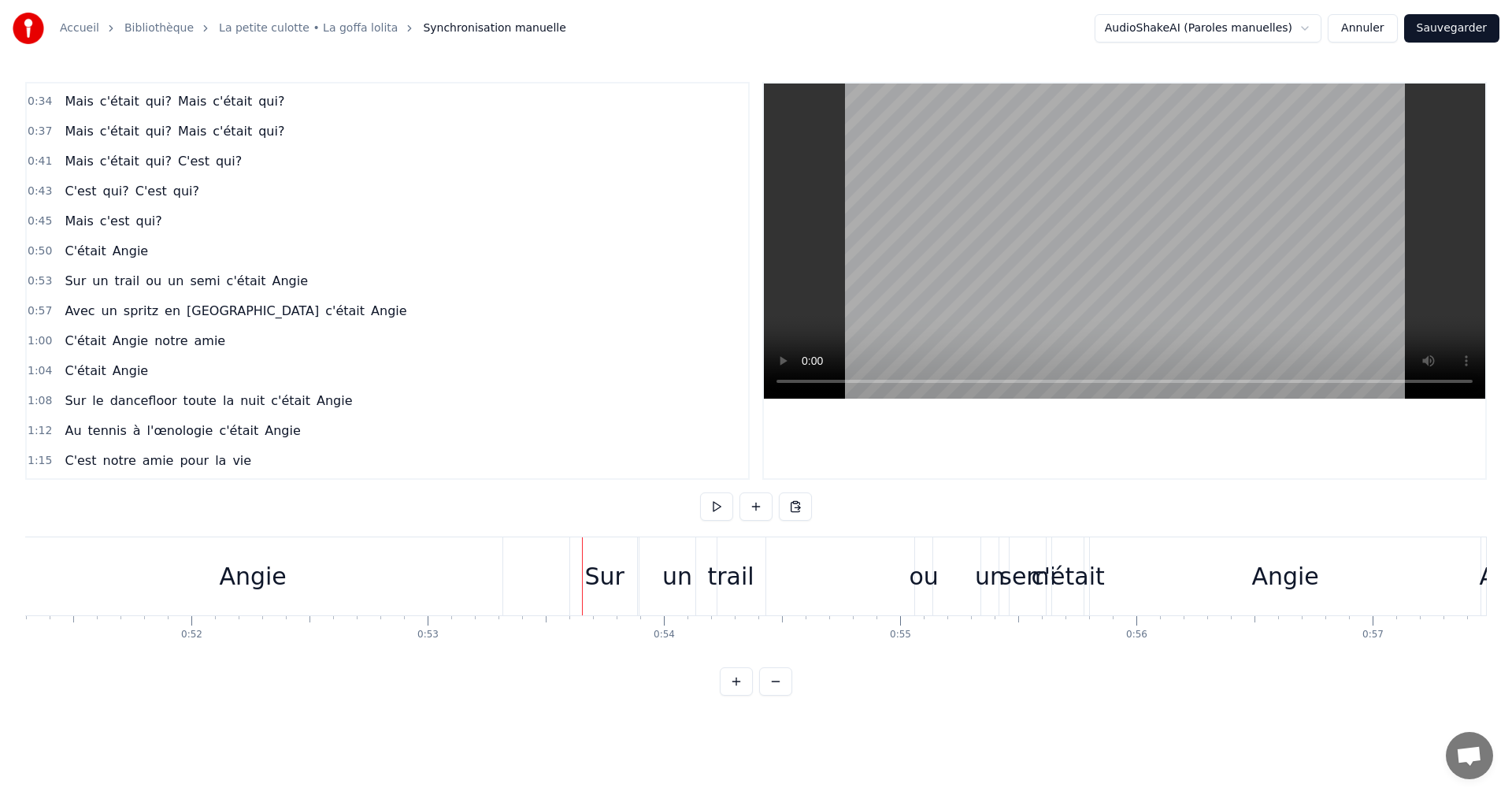
click at [584, 553] on div "Sur" at bounding box center [604, 576] width 68 height 78
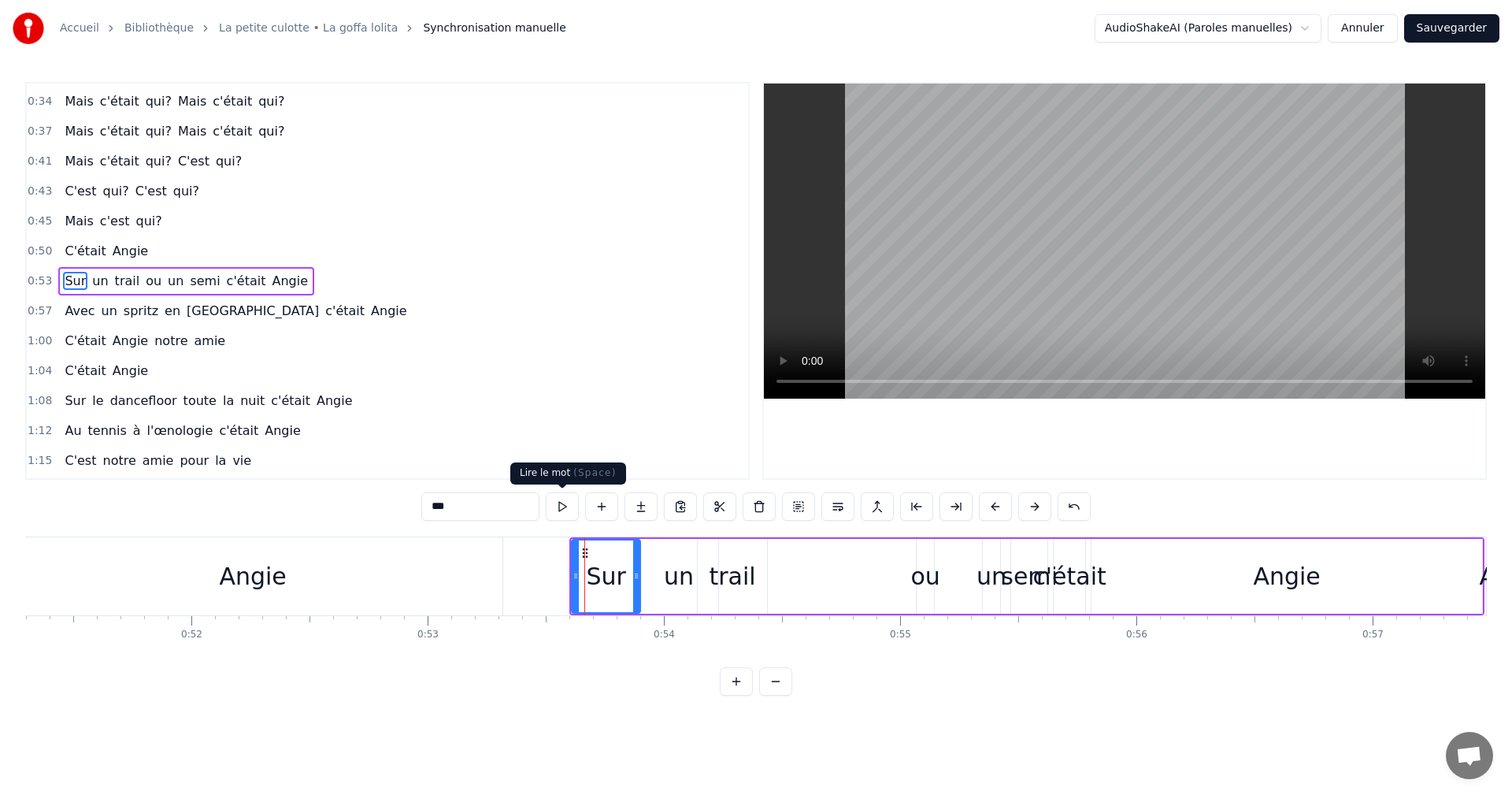
click at [567, 512] on button at bounding box center [562, 506] width 33 height 28
click at [42, 282] on span "0:53" at bounding box center [40, 281] width 24 height 15
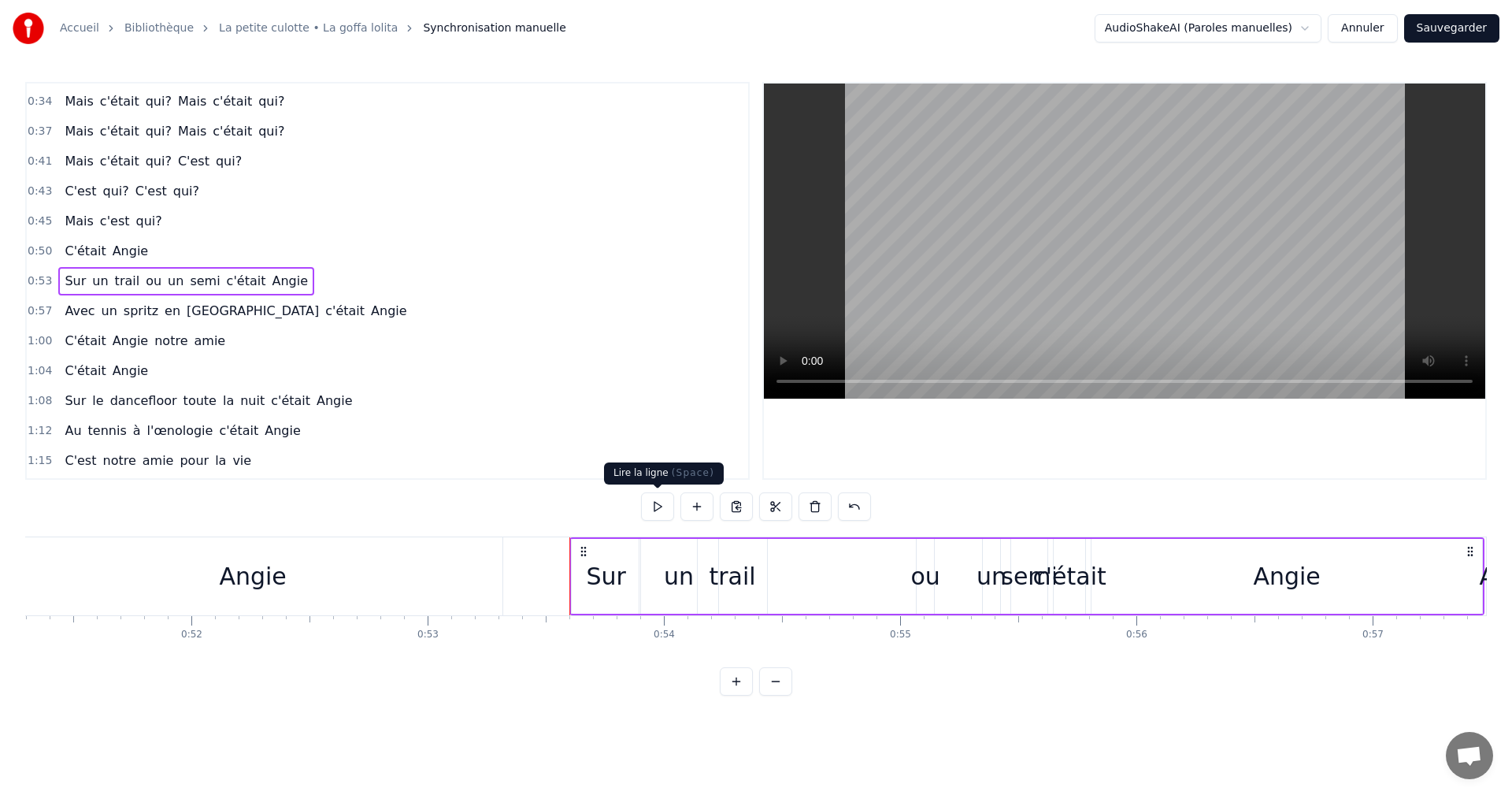
click at [669, 509] on button at bounding box center [658, 506] width 33 height 28
click at [679, 586] on div "un" at bounding box center [679, 576] width 30 height 36
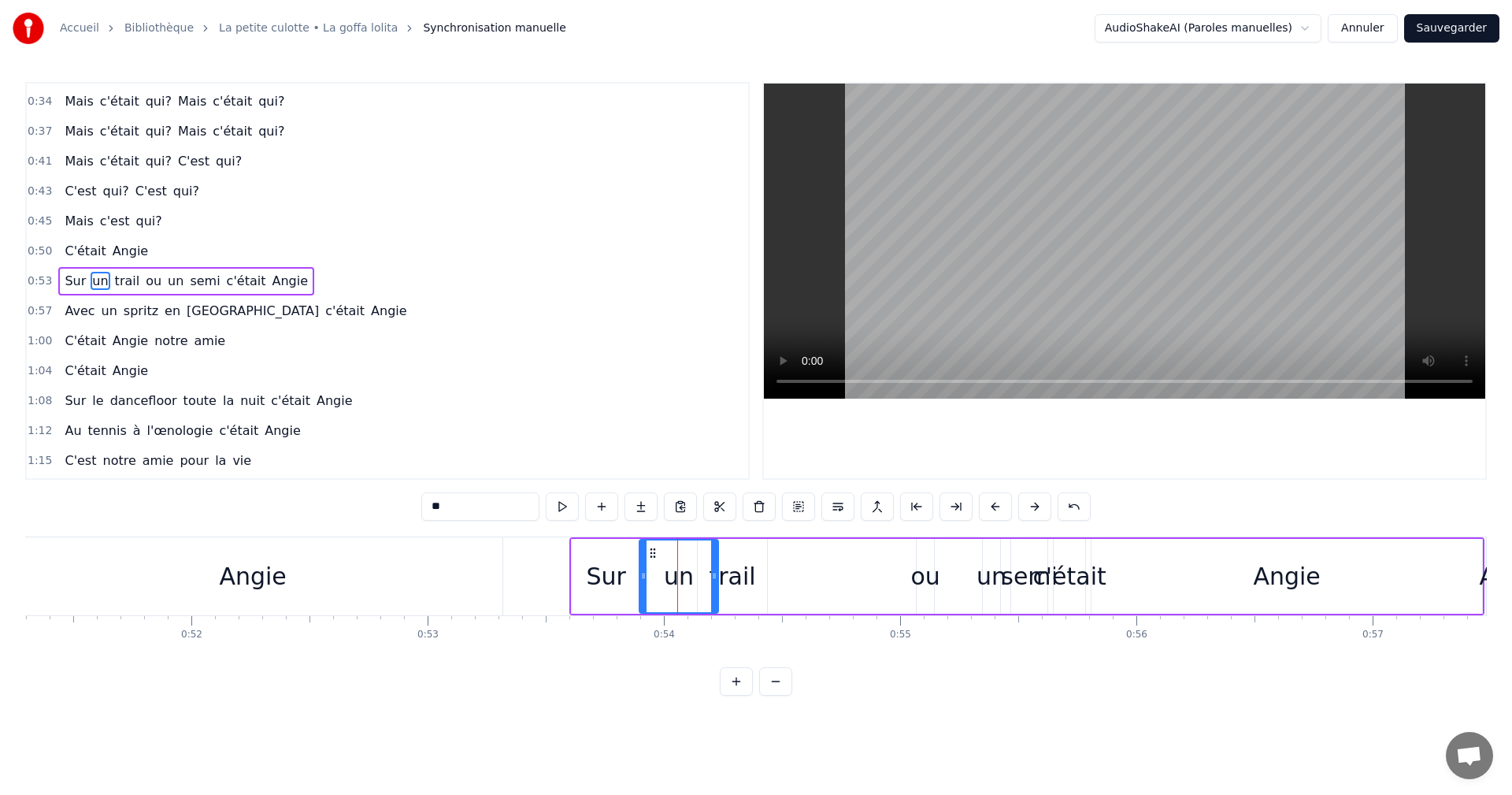
click at [617, 572] on div "Sur" at bounding box center [606, 576] width 40 height 36
drag, startPoint x: 638, startPoint y: 573, endPoint x: 619, endPoint y: 574, distance: 19.0
click at [619, 574] on icon at bounding box center [617, 576] width 7 height 13
click at [676, 571] on div "un" at bounding box center [679, 576] width 30 height 36
drag, startPoint x: 668, startPoint y: 571, endPoint x: 651, endPoint y: 573, distance: 17.1
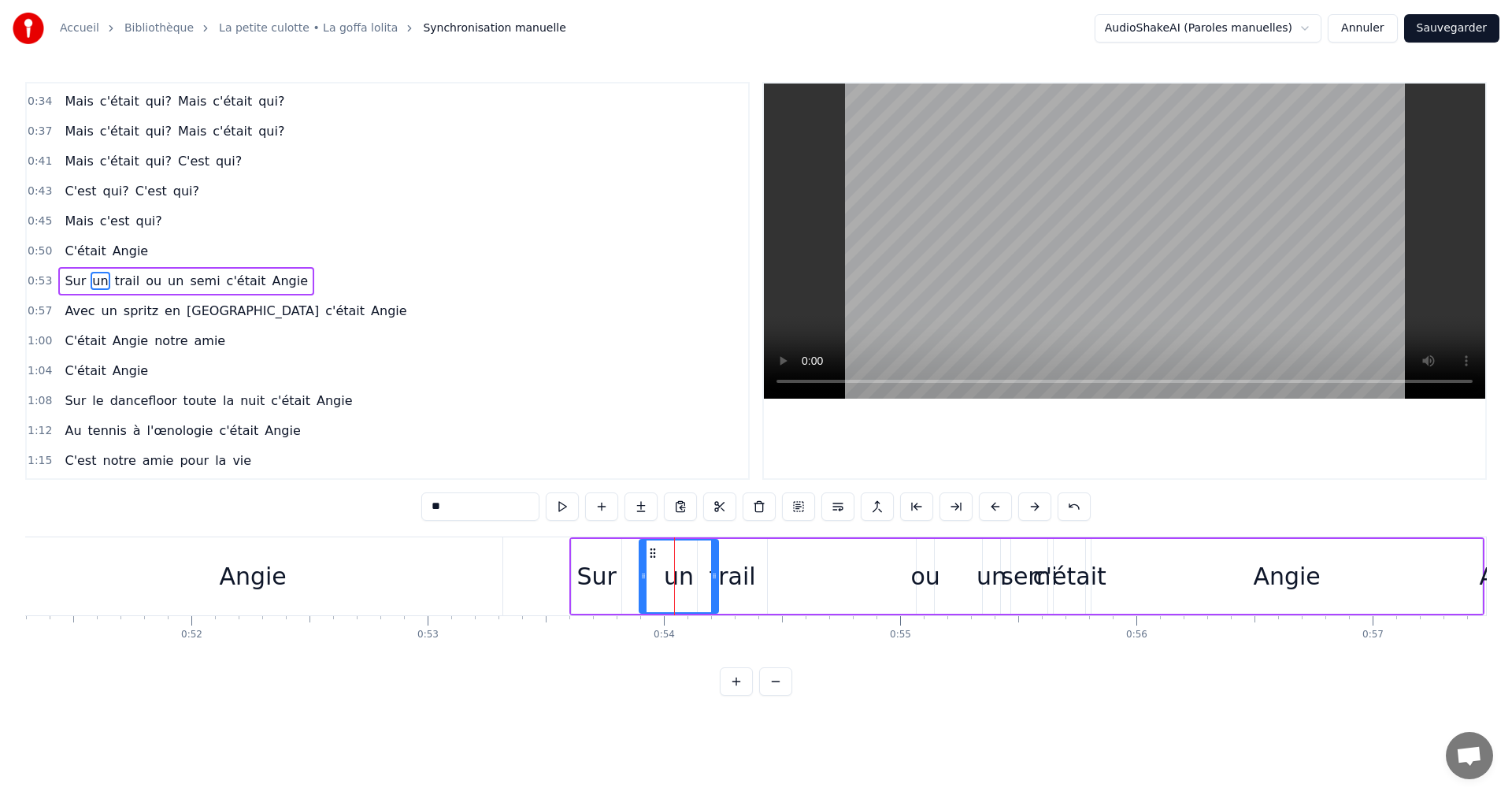
click at [651, 573] on div "un" at bounding box center [679, 576] width 77 height 71
drag, startPoint x: 716, startPoint y: 572, endPoint x: 689, endPoint y: 572, distance: 27.0
click at [689, 572] on icon at bounding box center [688, 576] width 7 height 13
drag, startPoint x: 642, startPoint y: 573, endPoint x: 624, endPoint y: 574, distance: 18.0
click at [624, 574] on icon at bounding box center [625, 576] width 7 height 13
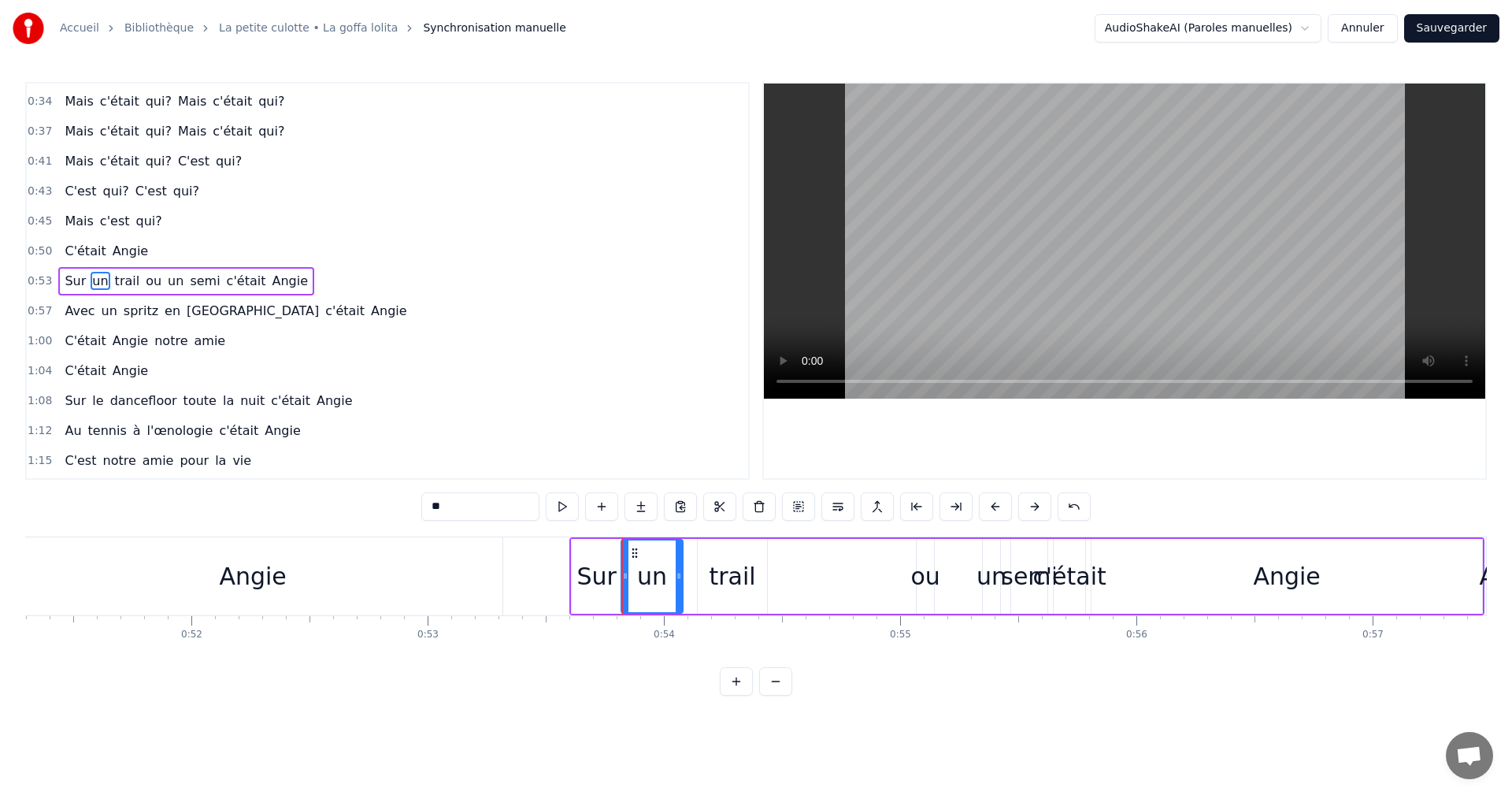
drag, startPoint x: 689, startPoint y: 575, endPoint x: 681, endPoint y: 575, distance: 8.0
click at [681, 575] on icon at bounding box center [679, 576] width 7 height 13
drag, startPoint x: 729, startPoint y: 570, endPoint x: 717, endPoint y: 570, distance: 12.0
click at [717, 570] on div "trail" at bounding box center [733, 576] width 46 height 36
type input "*****"
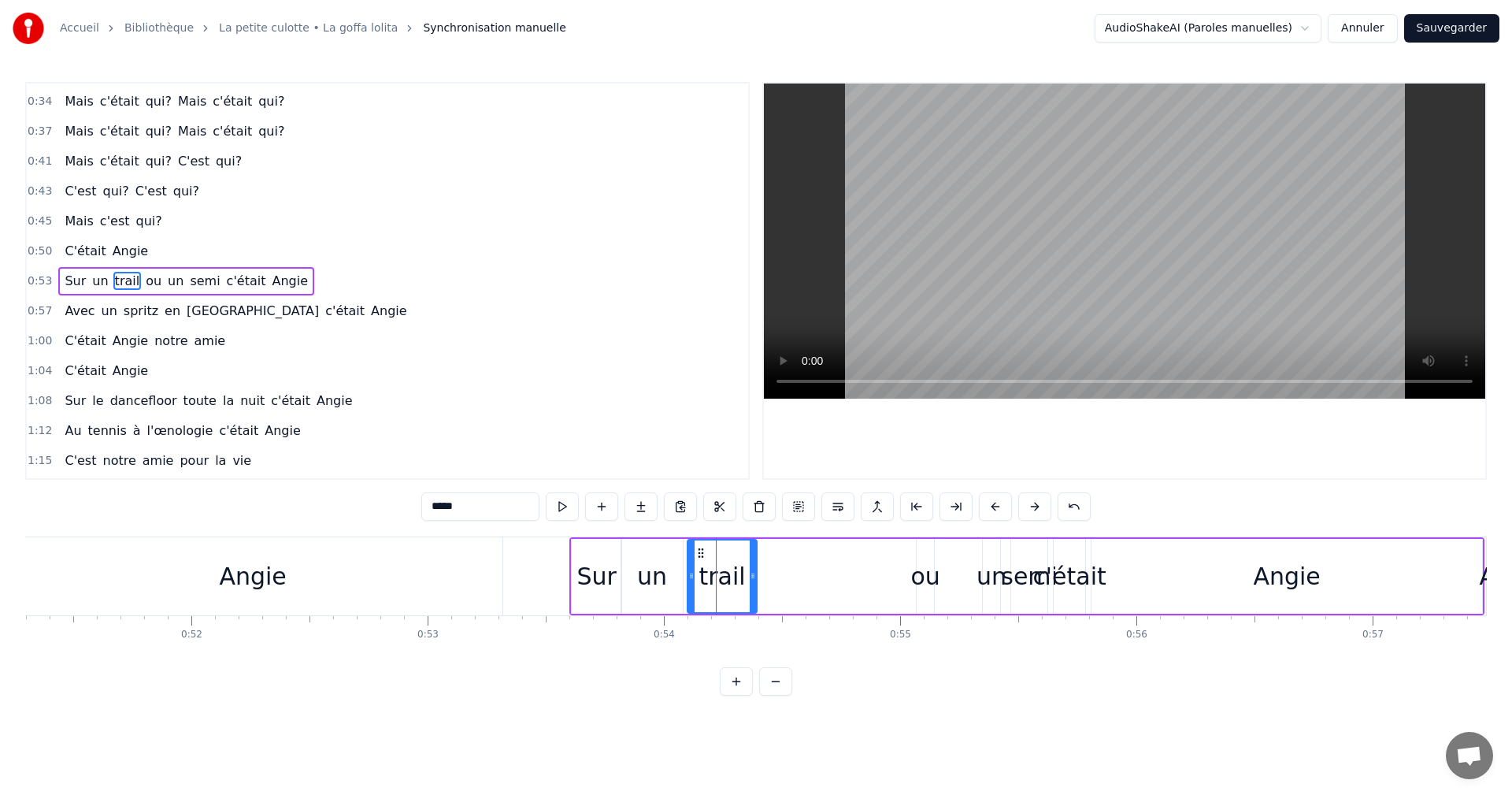
drag, startPoint x: 713, startPoint y: 553, endPoint x: 703, endPoint y: 553, distance: 10.0
click at [703, 553] on circle at bounding box center [702, 553] width 1 height 1
click at [32, 280] on span "0:53" at bounding box center [40, 281] width 24 height 15
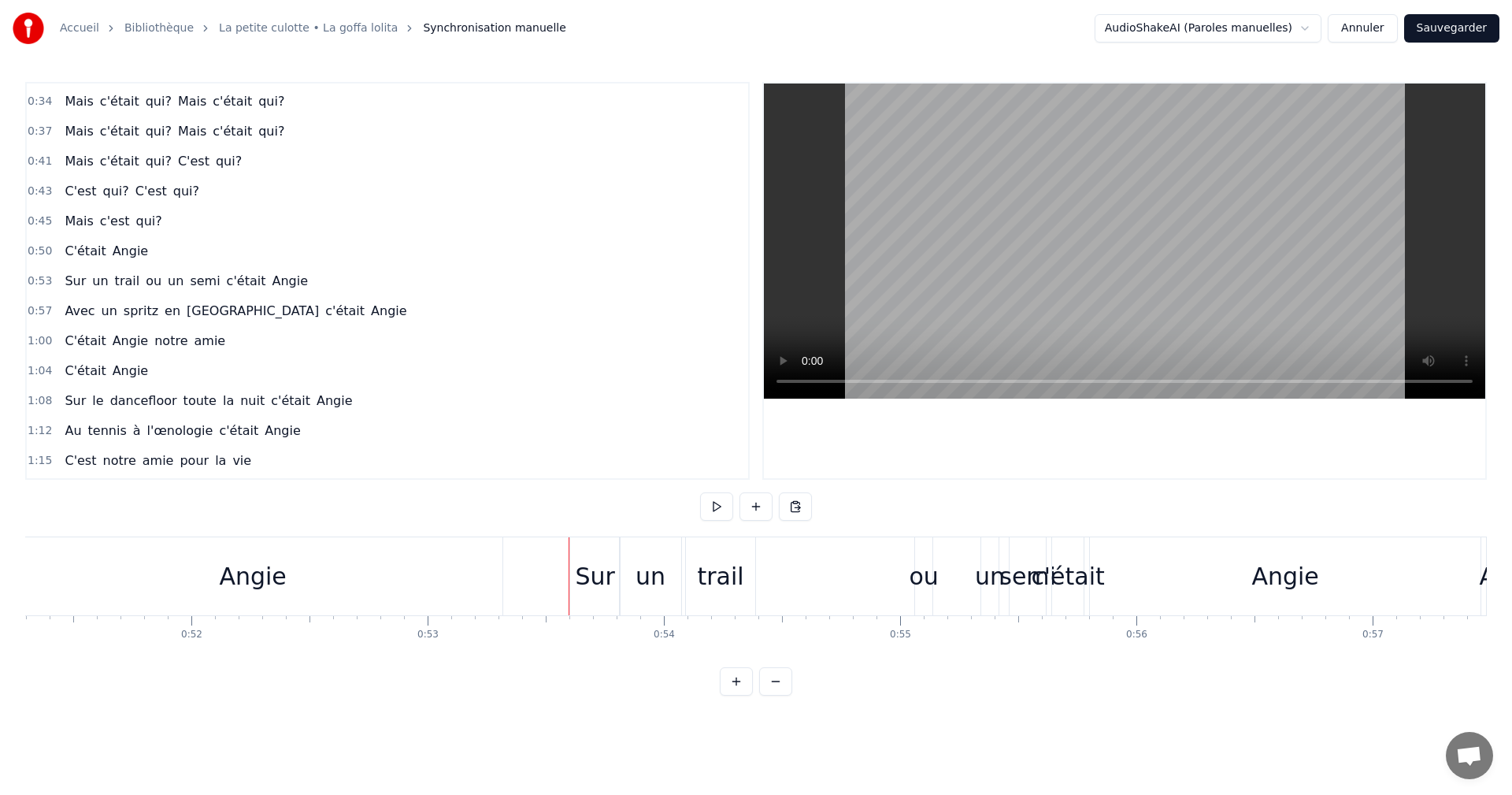
click at [575, 577] on div "Sur" at bounding box center [594, 576] width 49 height 78
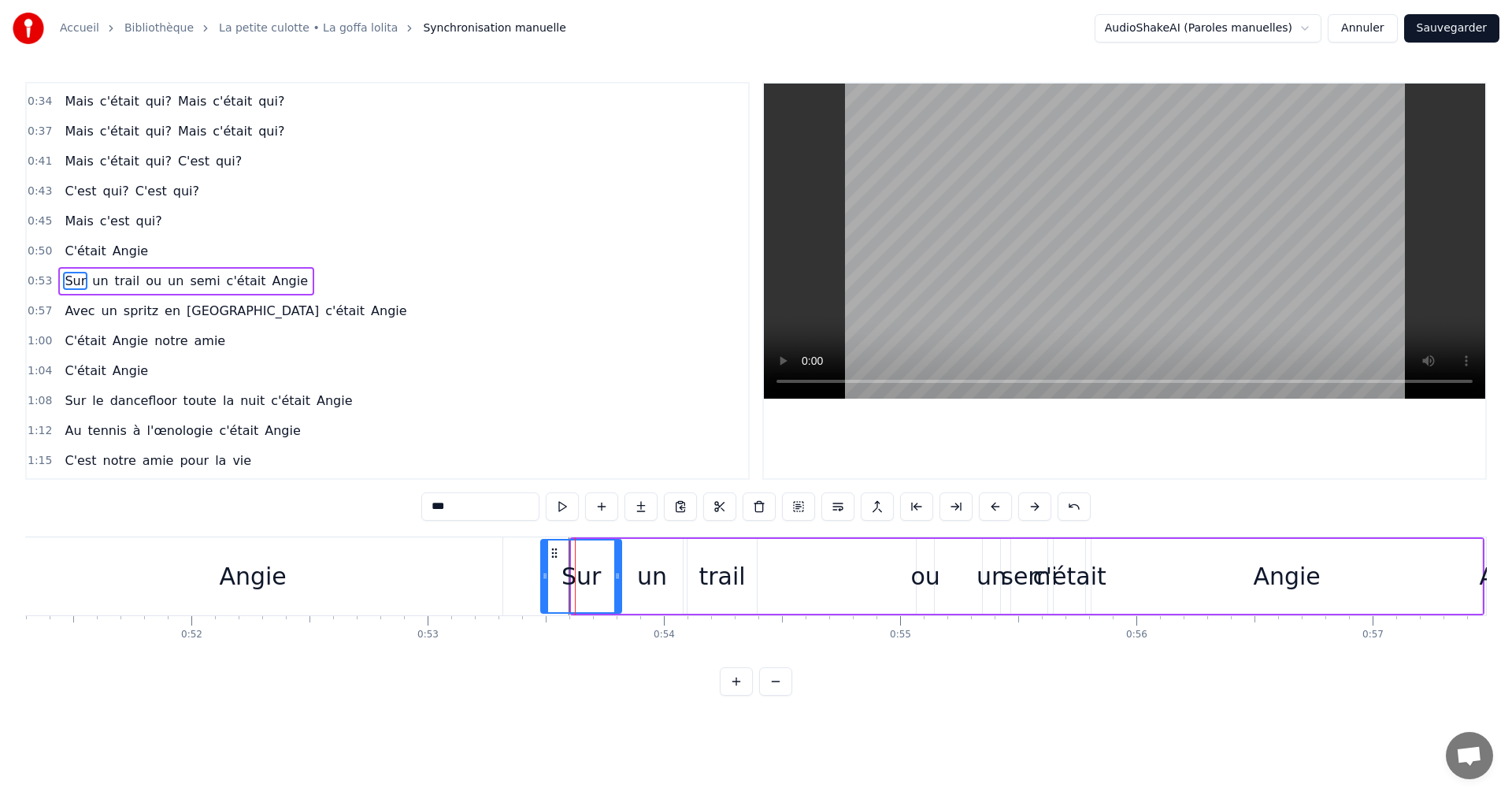
drag, startPoint x: 574, startPoint y: 579, endPoint x: 544, endPoint y: 578, distance: 30.0
click at [544, 578] on icon at bounding box center [545, 576] width 7 height 13
click at [40, 281] on span "0:53" at bounding box center [40, 281] width 24 height 15
click at [922, 586] on div "ou" at bounding box center [925, 576] width 29 height 36
drag, startPoint x: 927, startPoint y: 589, endPoint x: 791, endPoint y: 589, distance: 136.0
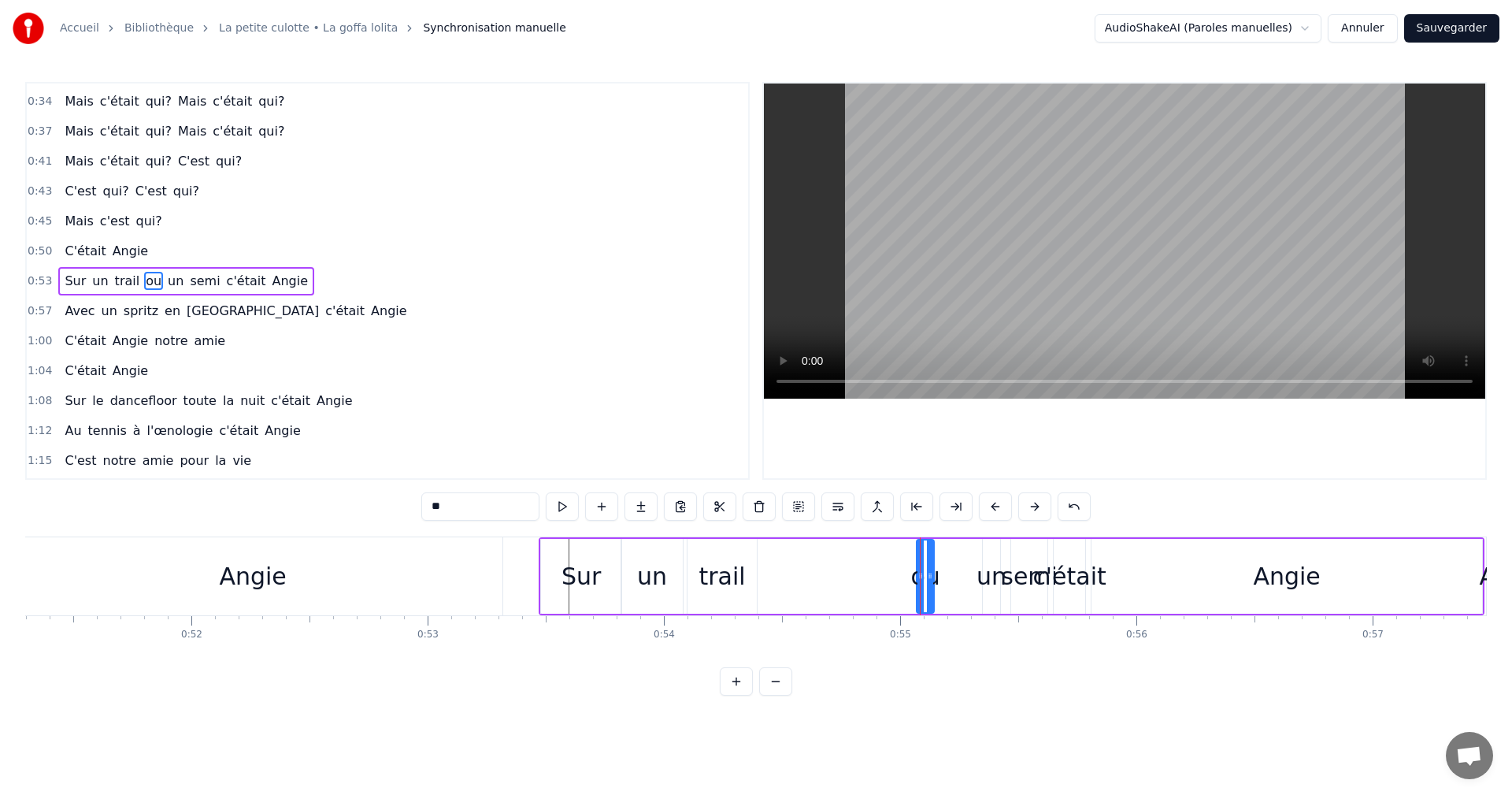
click at [791, 589] on div "Sur un trail ou un semi c'était Angie" at bounding box center [1012, 576] width 946 height 78
click at [929, 574] on div "ou" at bounding box center [925, 576] width 29 height 36
drag, startPoint x: 921, startPoint y: 574, endPoint x: 876, endPoint y: 579, distance: 45.3
click at [894, 579] on icon at bounding box center [897, 576] width 7 height 13
drag, startPoint x: 889, startPoint y: 557, endPoint x: 761, endPoint y: 557, distance: 128.0
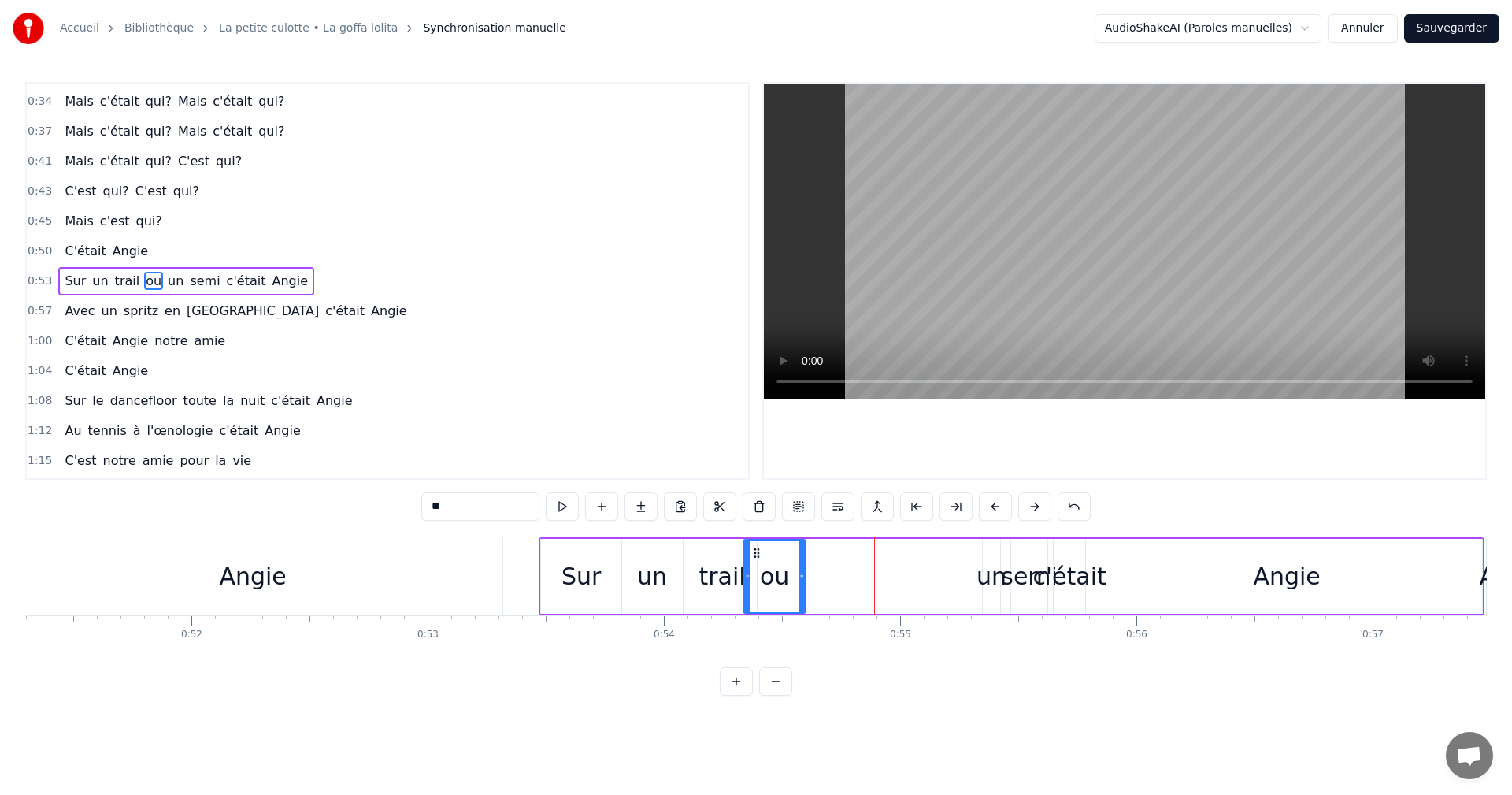
click at [761, 557] on icon at bounding box center [756, 553] width 13 height 13
click at [987, 570] on div "un" at bounding box center [991, 576] width 30 height 36
drag, startPoint x: 986, startPoint y: 577, endPoint x: 966, endPoint y: 575, distance: 20.1
click at [966, 578] on icon at bounding box center [967, 576] width 7 height 13
drag, startPoint x: 978, startPoint y: 553, endPoint x: 801, endPoint y: 555, distance: 177.0
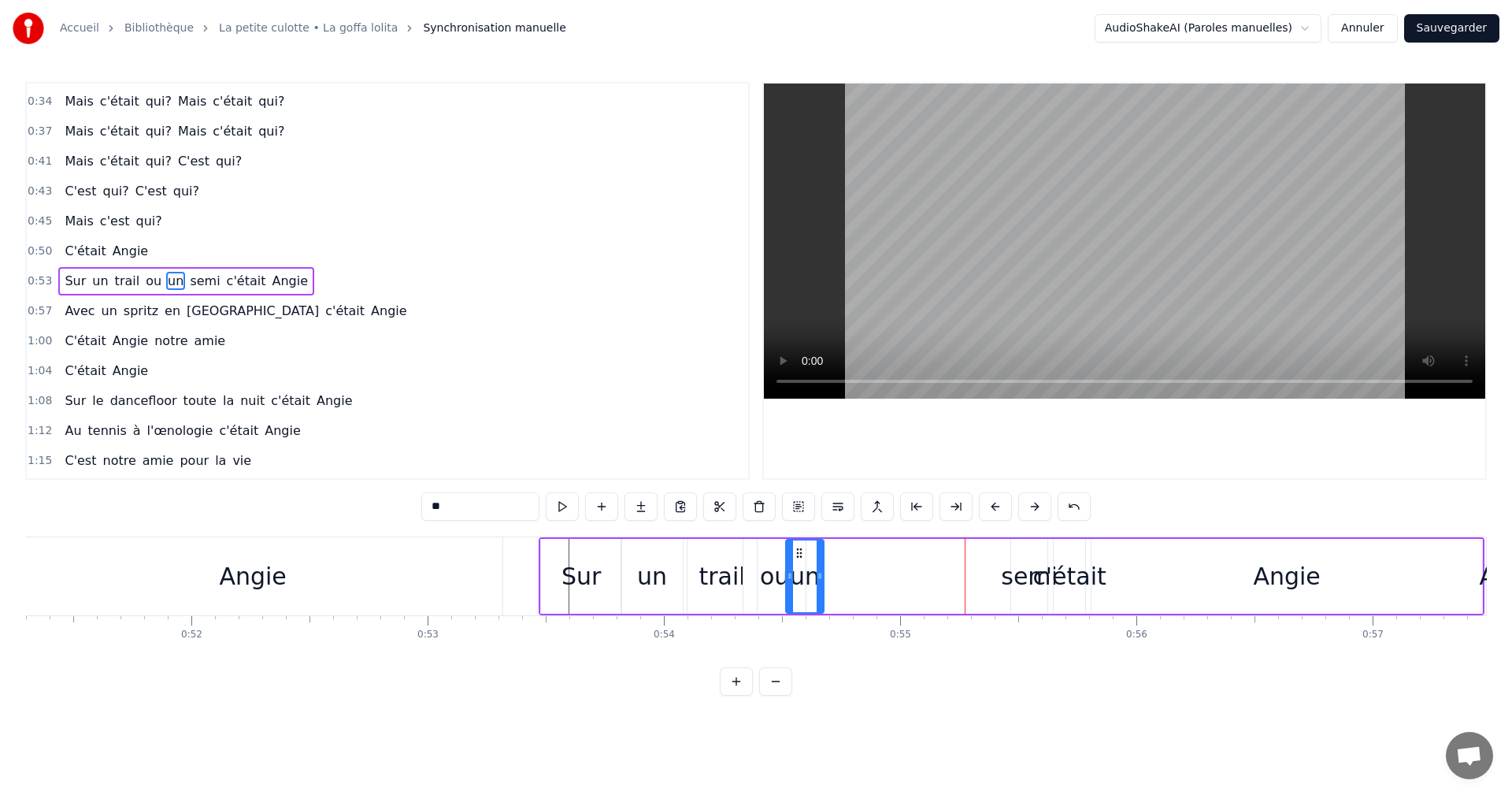
click at [801, 555] on icon at bounding box center [798, 553] width 13 height 13
click at [759, 565] on div "ou" at bounding box center [774, 577] width 63 height 75
drag, startPoint x: 801, startPoint y: 576, endPoint x: 768, endPoint y: 576, distance: 33.0
click at [768, 576] on icon at bounding box center [767, 576] width 7 height 13
click at [800, 565] on div "un" at bounding box center [804, 576] width 30 height 36
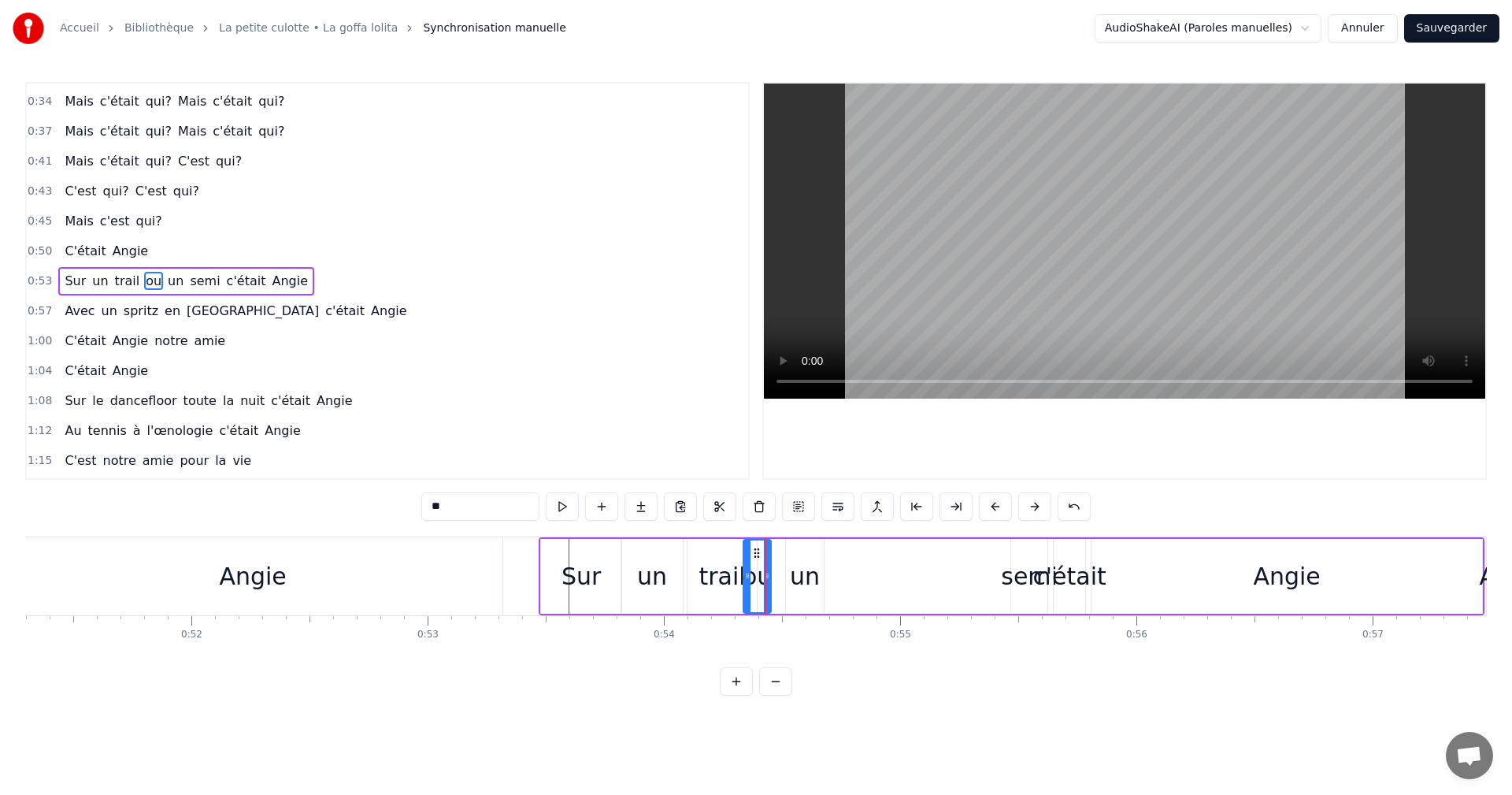
type input "**"
drag, startPoint x: 798, startPoint y: 548, endPoint x: 775, endPoint y: 550, distance: 23.1
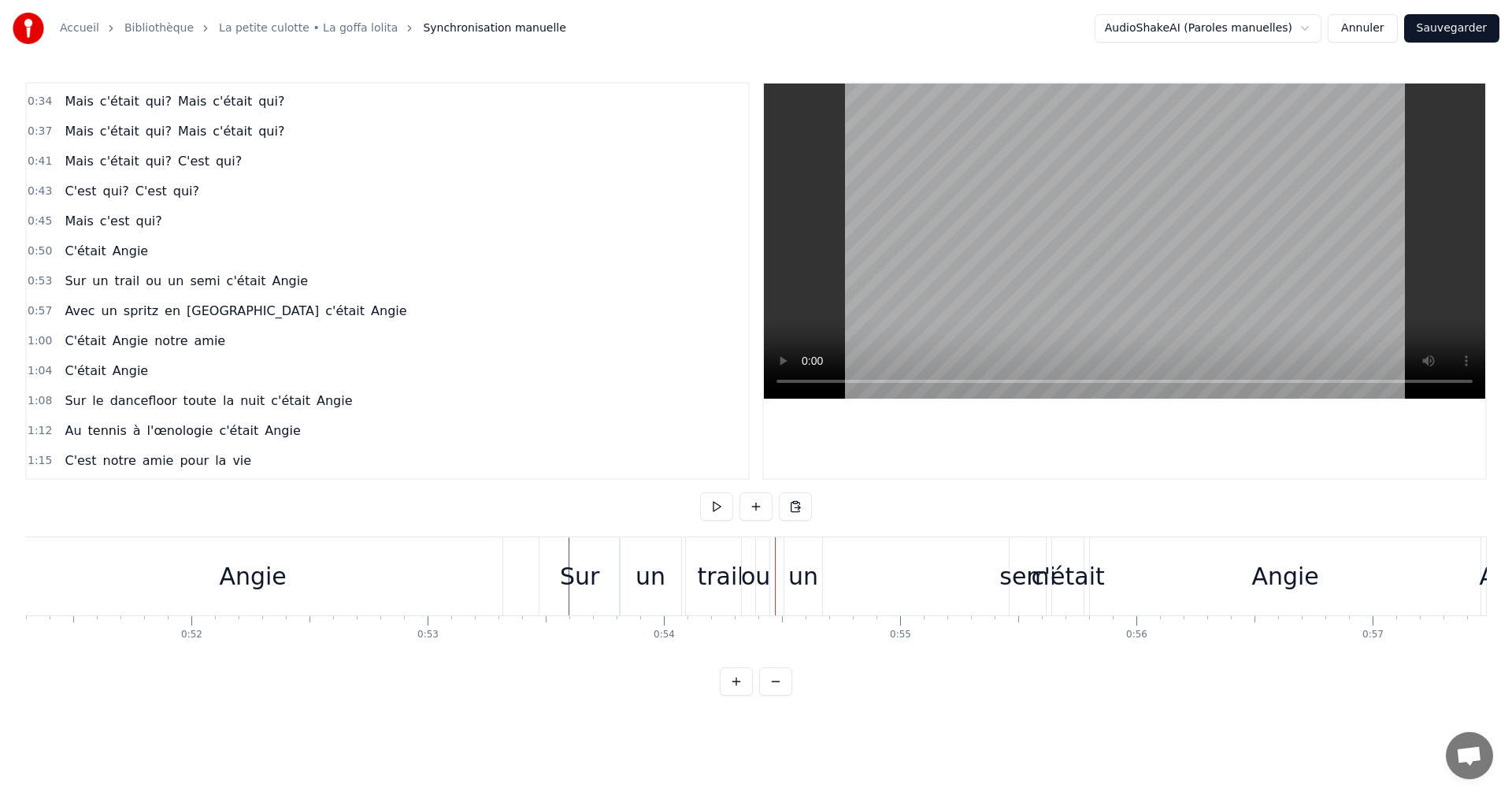
click at [801, 570] on div "un" at bounding box center [803, 576] width 30 height 36
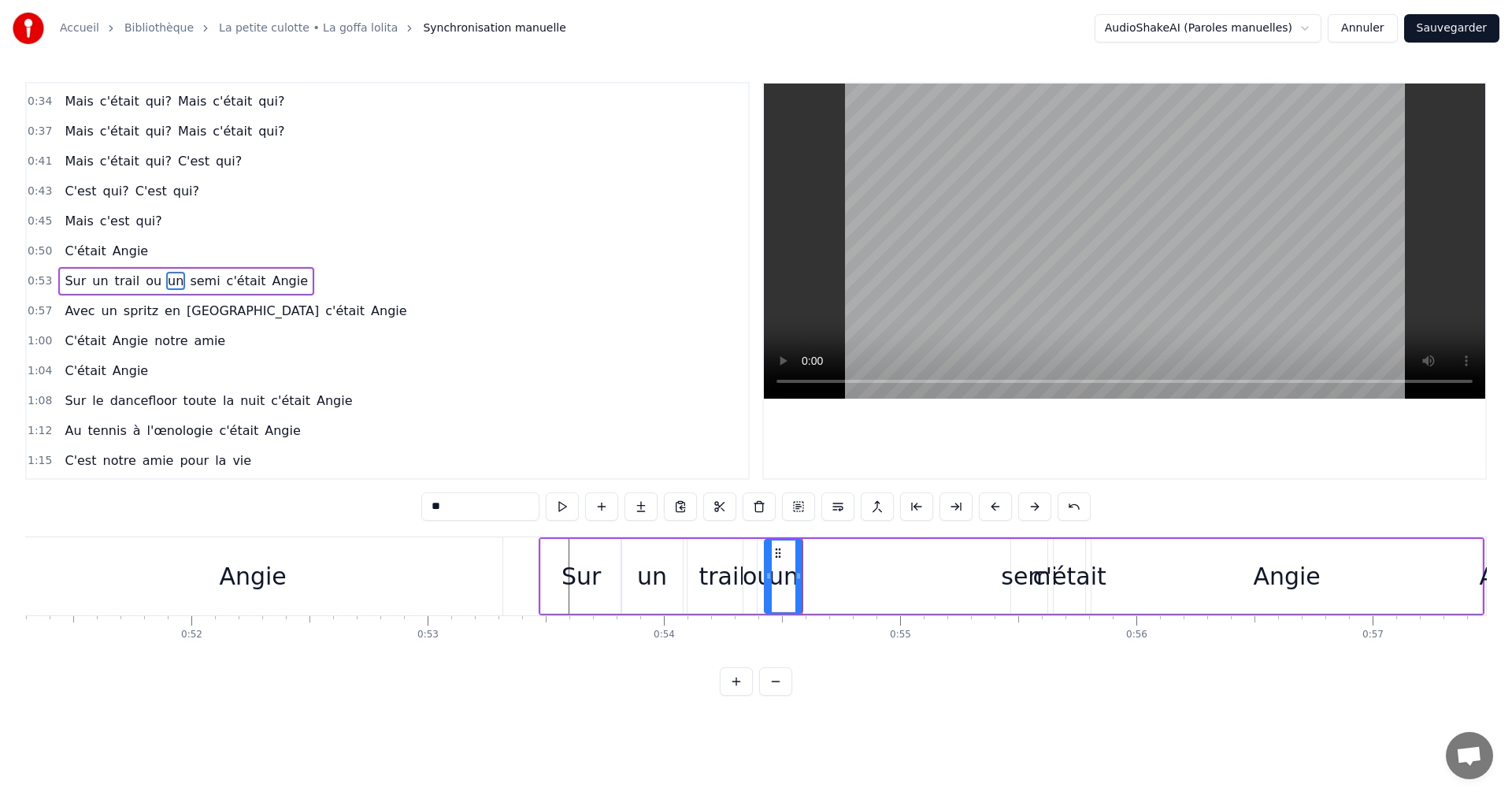
drag, startPoint x: 800, startPoint y: 553, endPoint x: 779, endPoint y: 553, distance: 21.0
click at [779, 553] on circle at bounding box center [779, 553] width 1 height 1
click at [1008, 560] on div "semi" at bounding box center [1029, 576] width 57 height 36
type input "****"
drag, startPoint x: 1021, startPoint y: 553, endPoint x: 805, endPoint y: 558, distance: 216.1
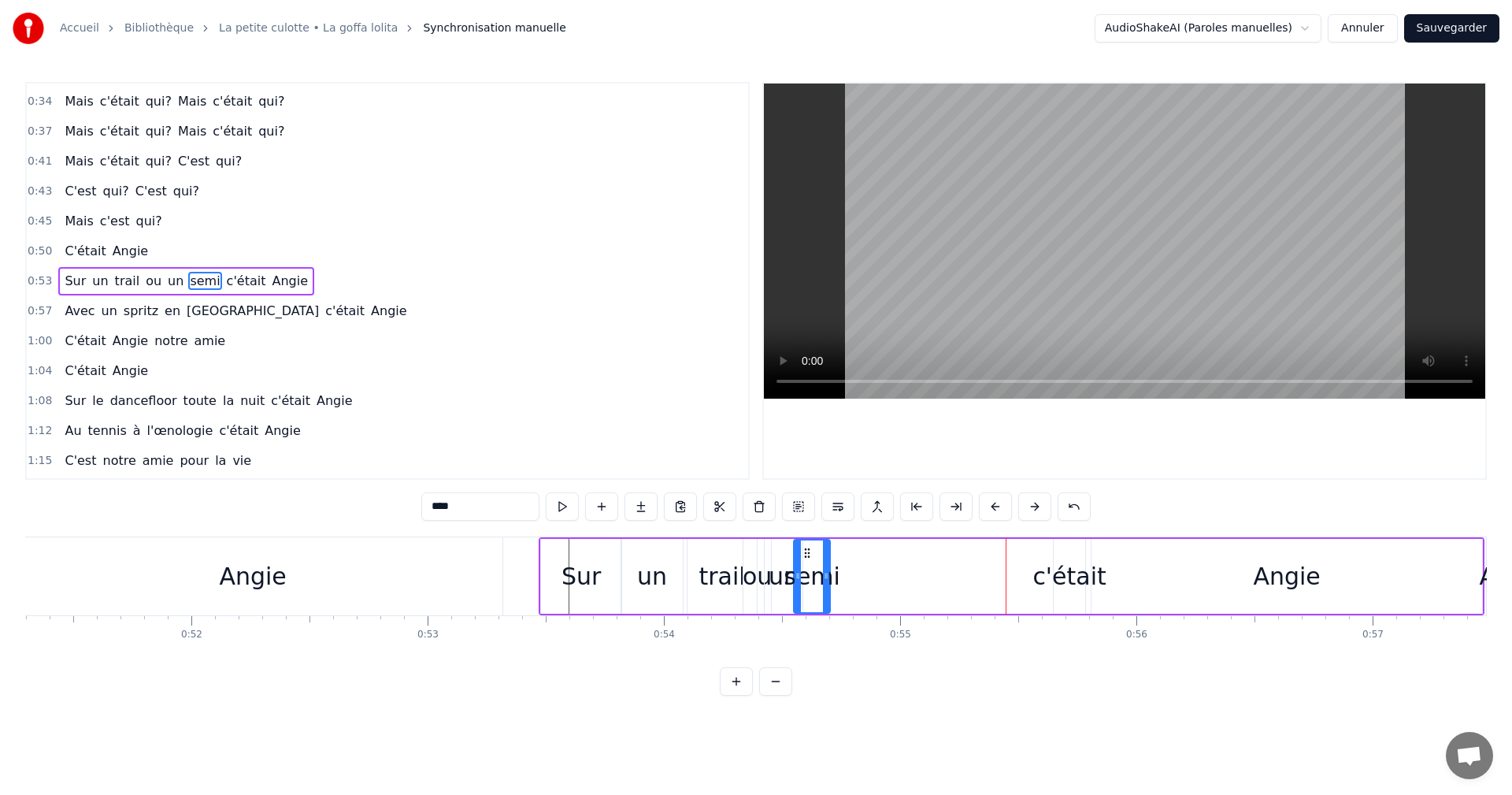
click at [805, 558] on icon at bounding box center [807, 553] width 13 height 13
click at [78, 266] on div "0:53 Sur un trail ou un semi c'était Angie" at bounding box center [388, 281] width 721 height 30
click at [40, 279] on span "0:53" at bounding box center [40, 281] width 24 height 15
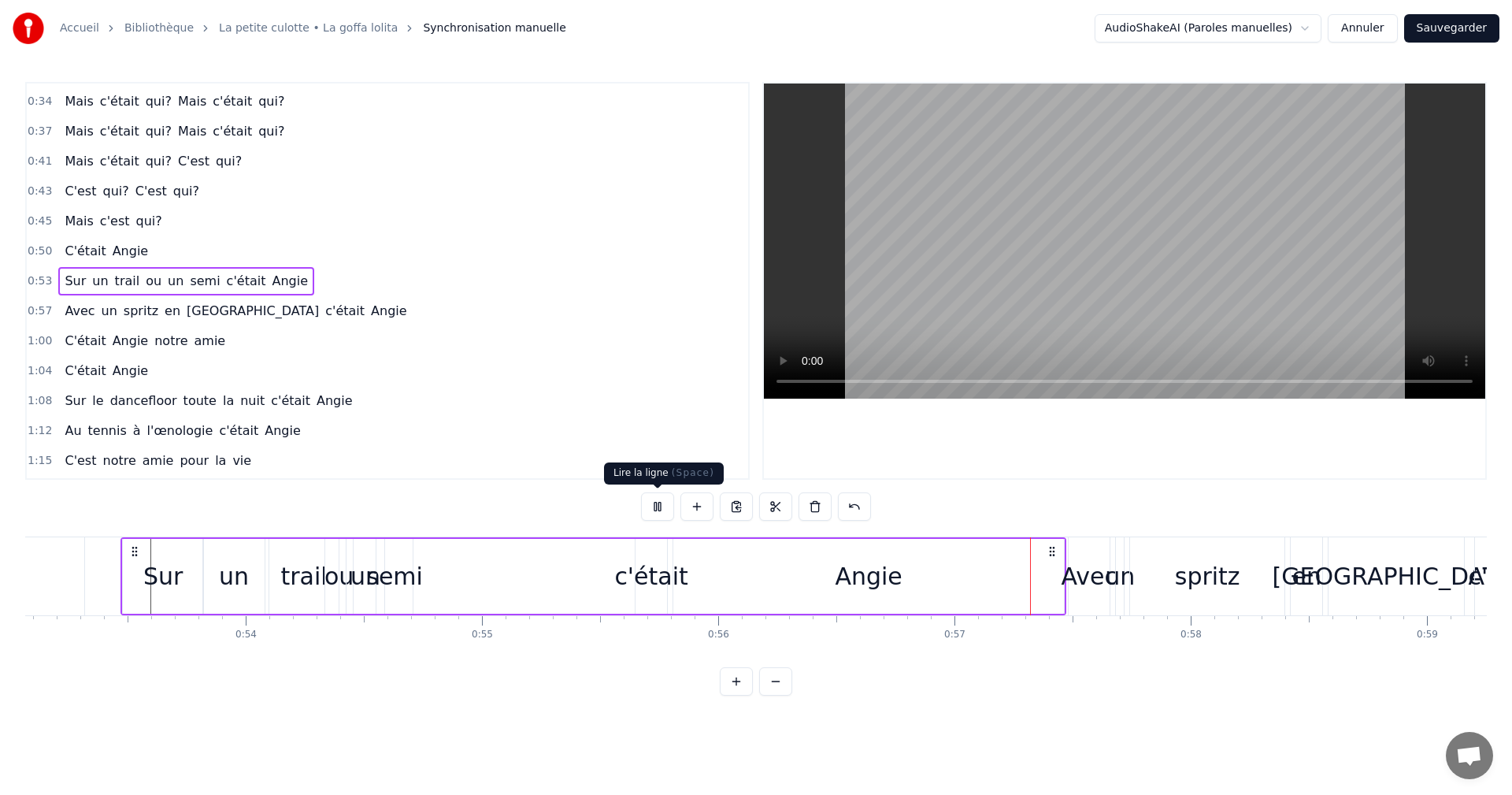
click at [654, 494] on button at bounding box center [658, 506] width 33 height 28
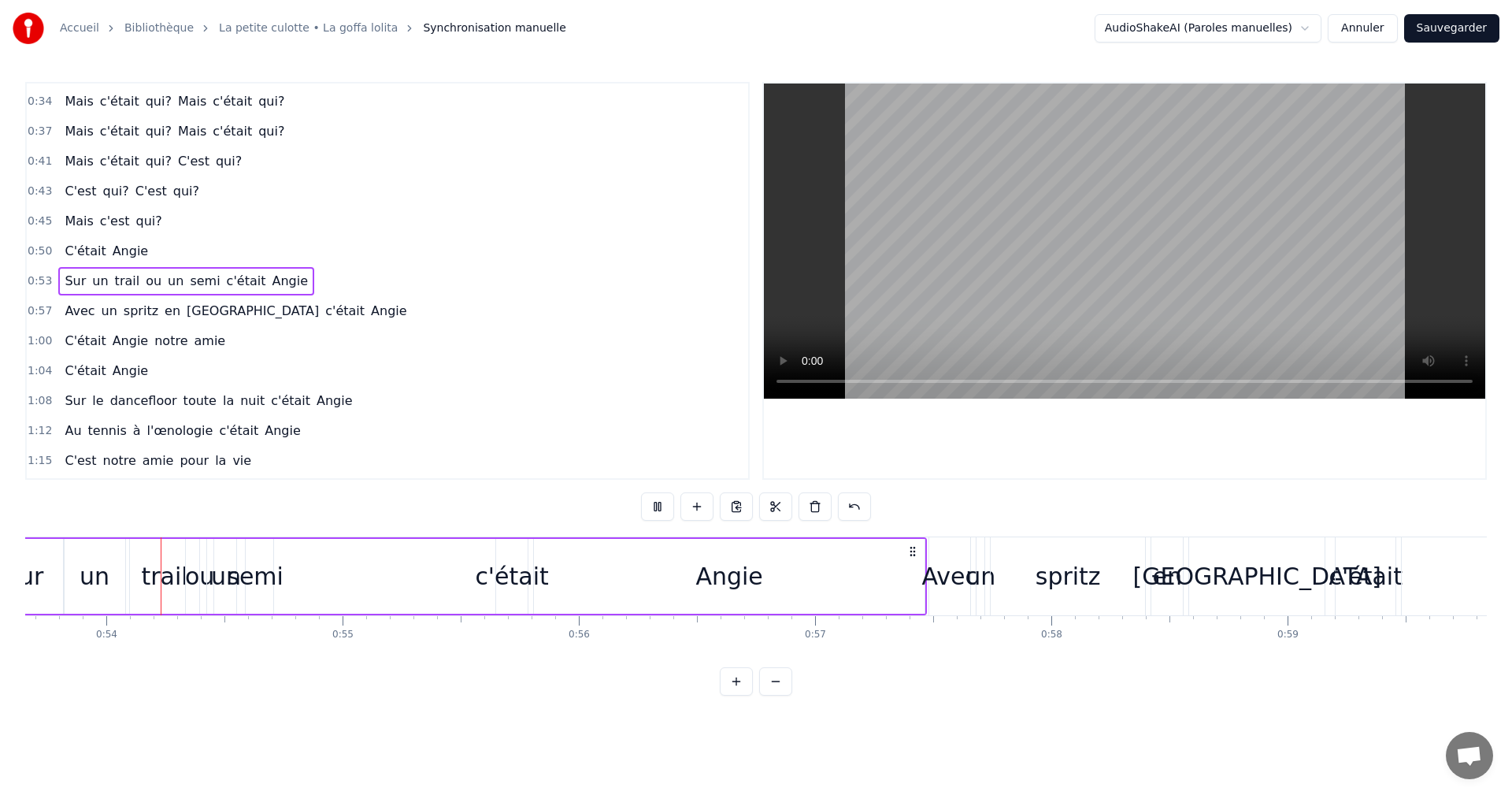
scroll to position [0, 12668]
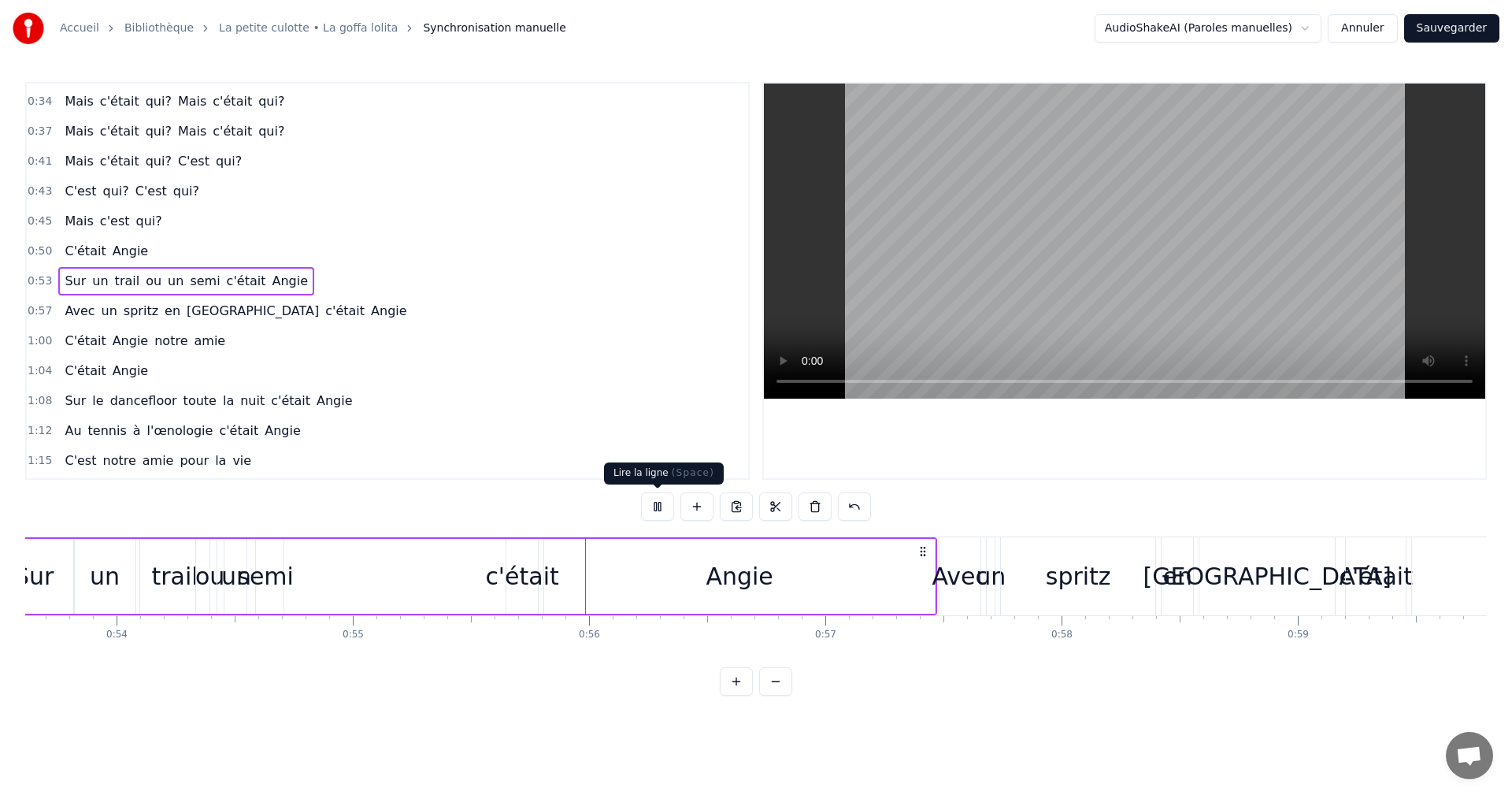
click at [651, 507] on button at bounding box center [658, 506] width 33 height 28
click at [43, 278] on span "0:53" at bounding box center [40, 281] width 24 height 15
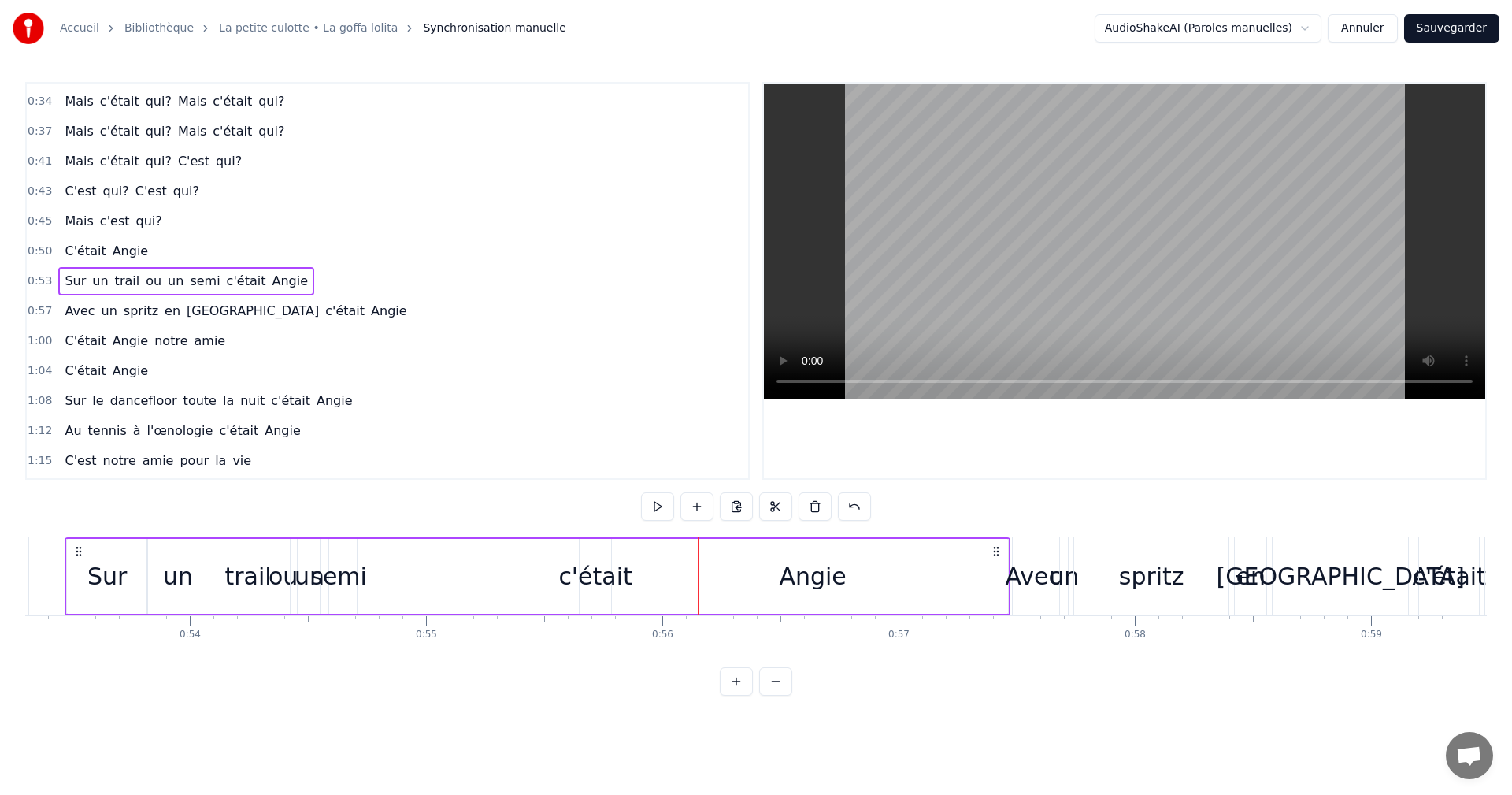
scroll to position [0, 12555]
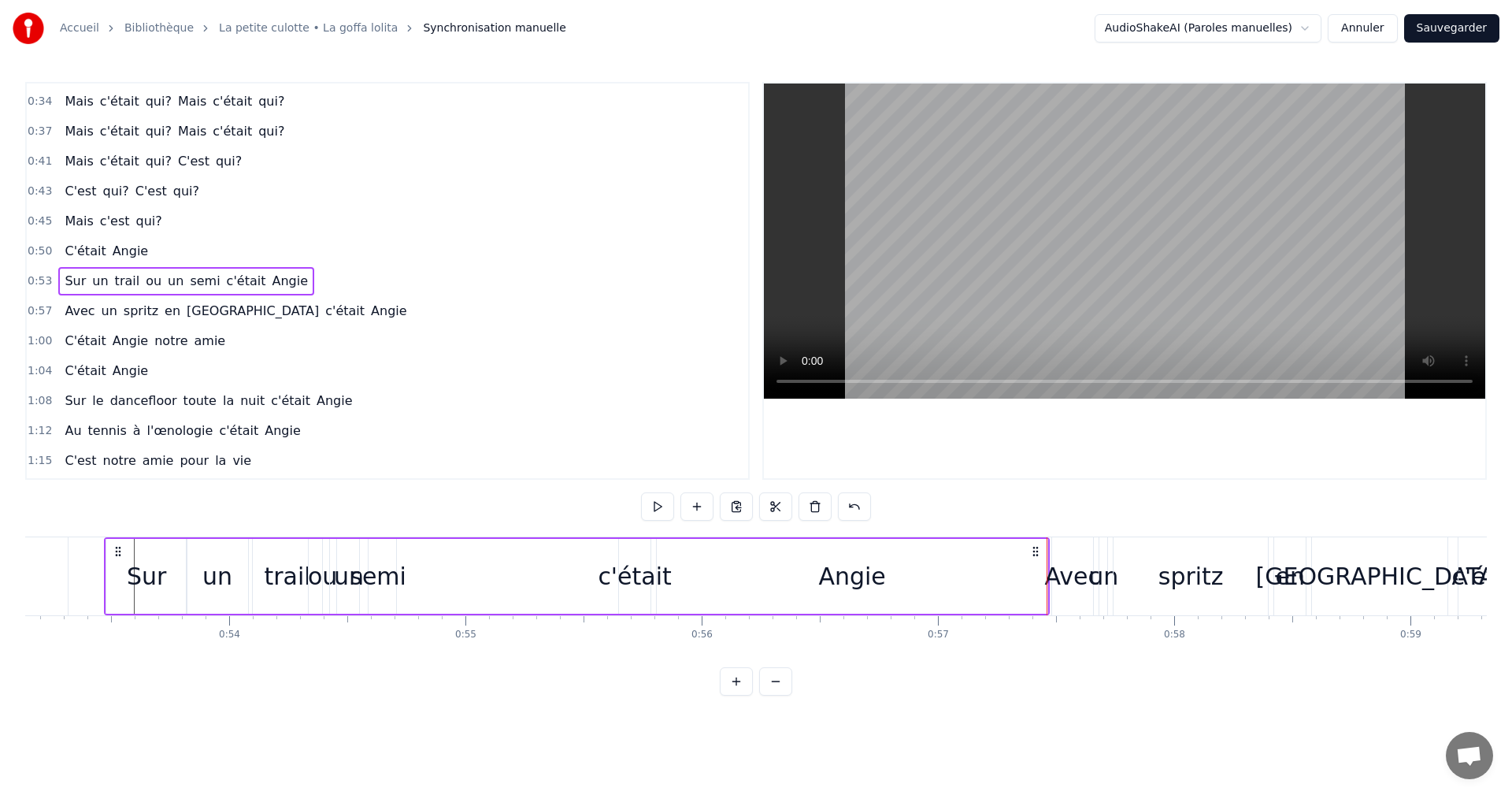
click at [40, 276] on span "0:53" at bounding box center [40, 281] width 24 height 15
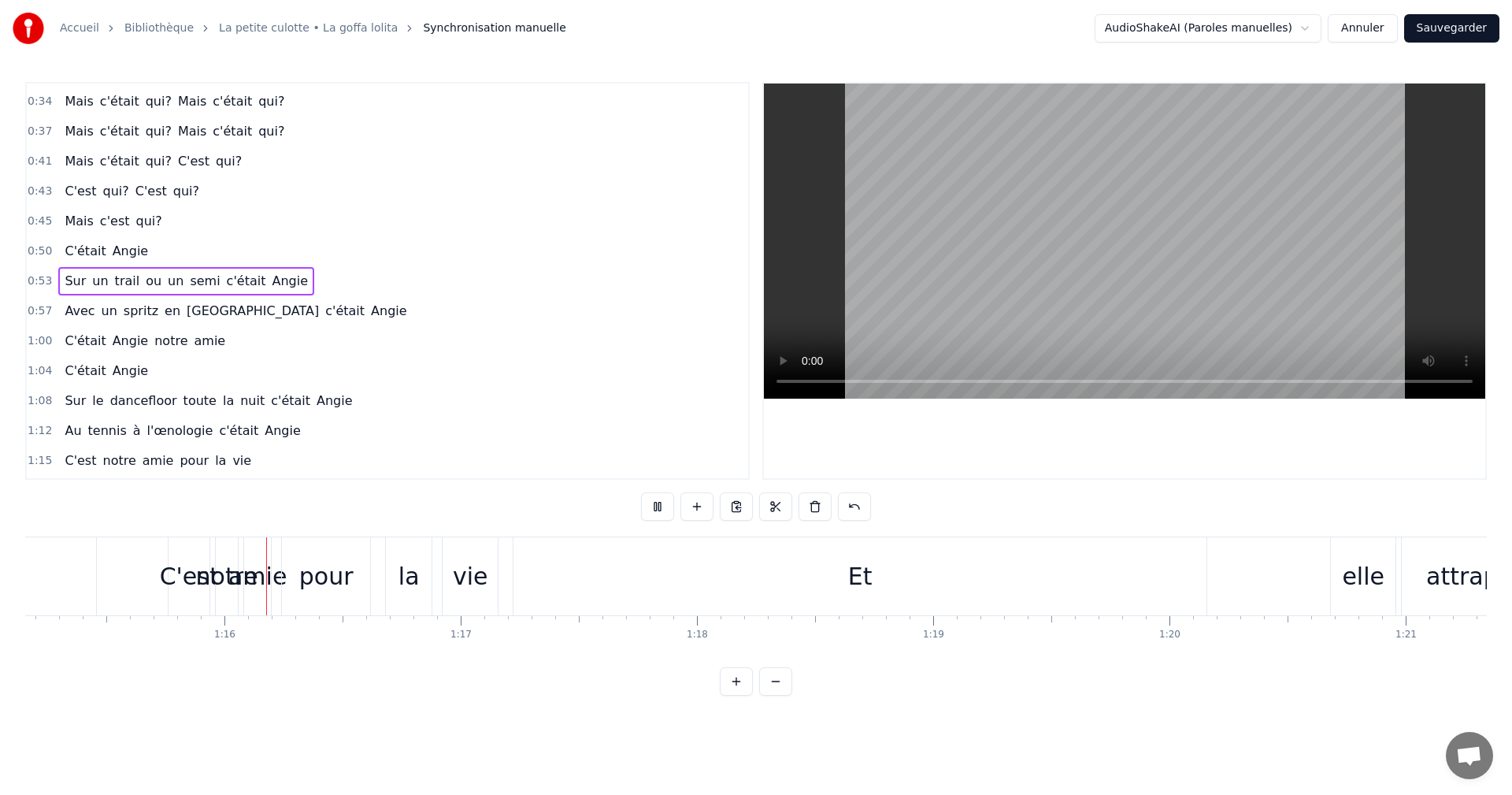
scroll to position [0, 17813]
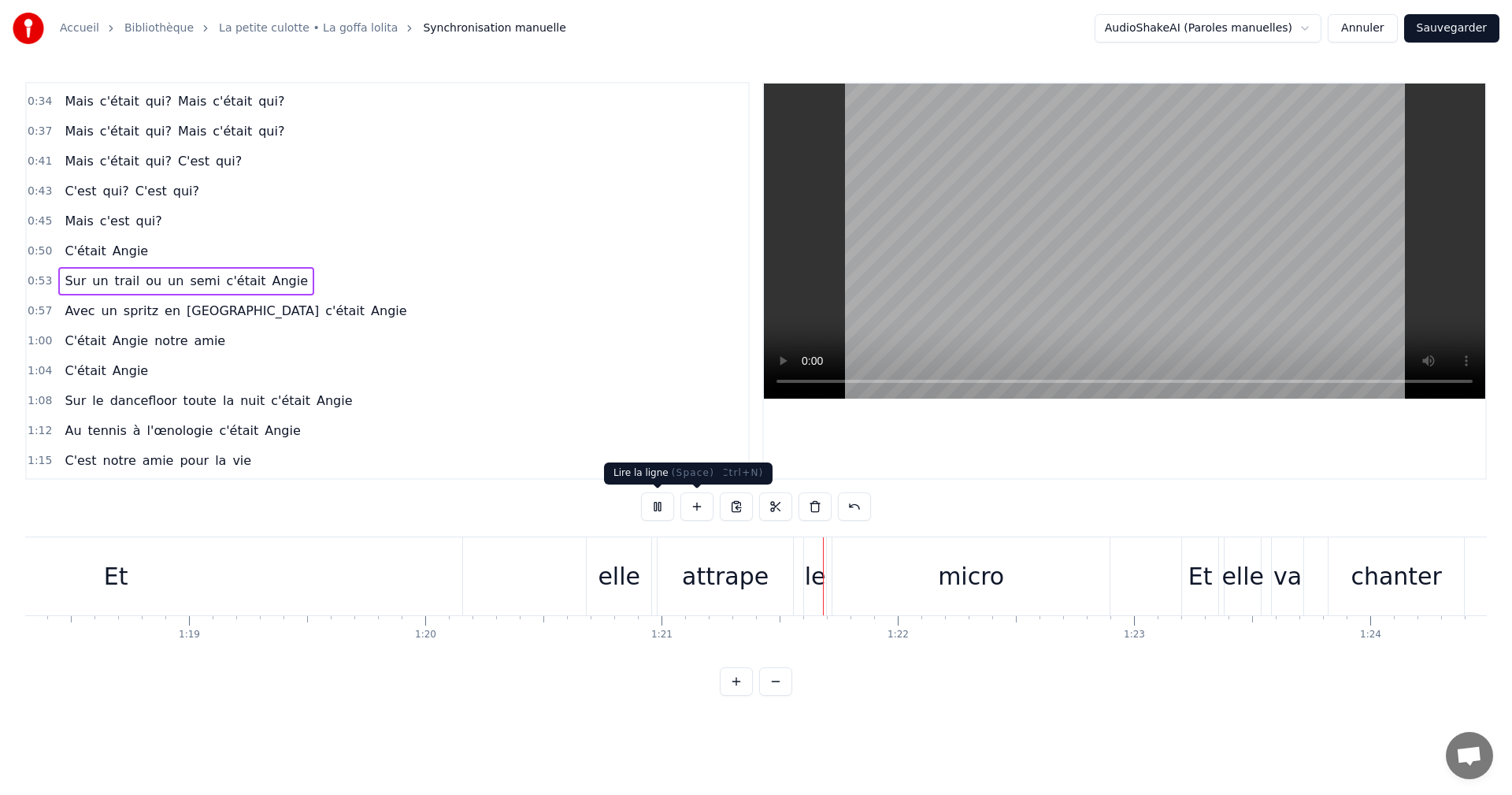
click at [664, 506] on button at bounding box center [658, 506] width 33 height 28
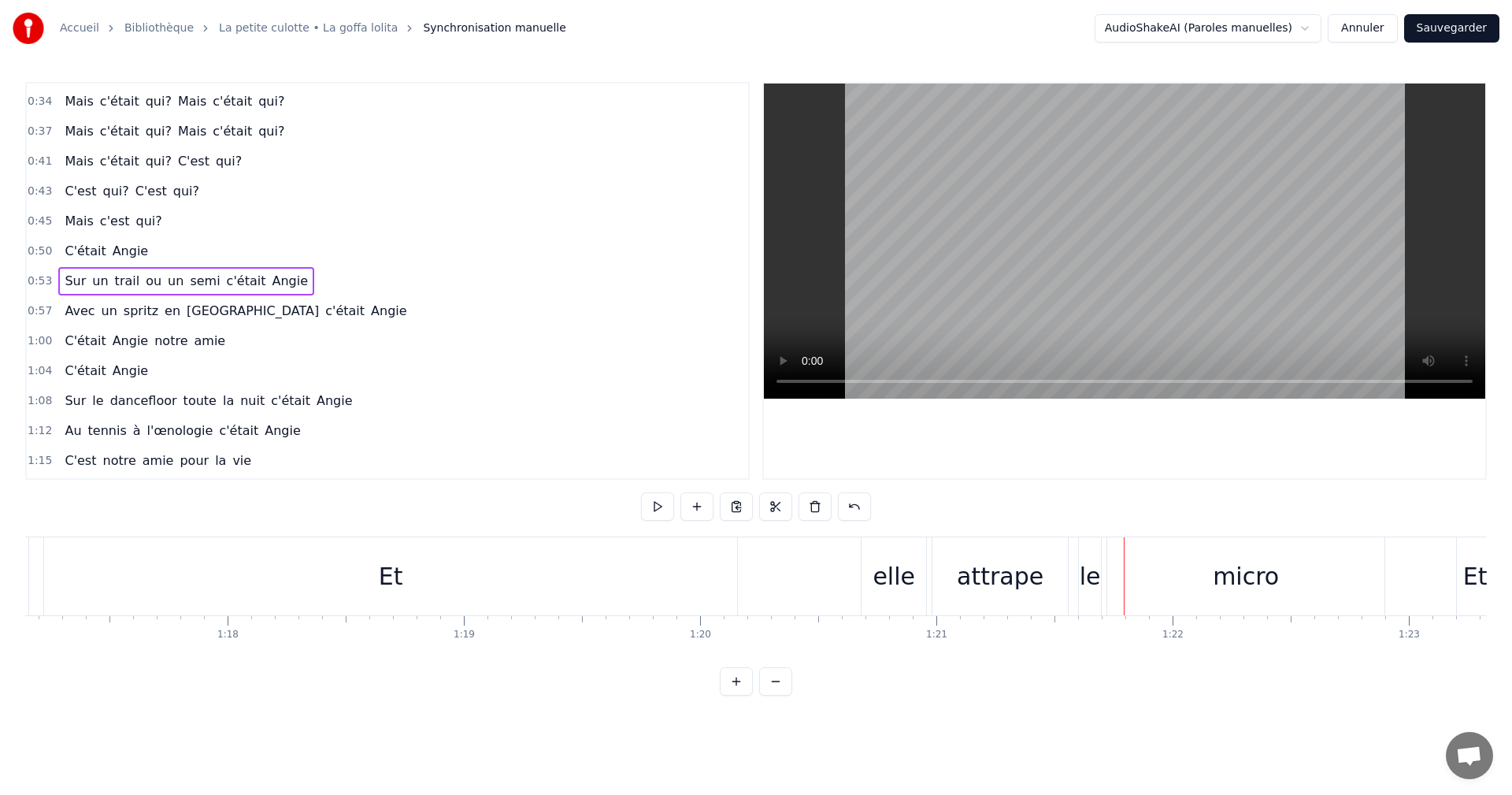
scroll to position [0, 18198]
click at [400, 572] on div "Et" at bounding box center [419, 576] width 693 height 78
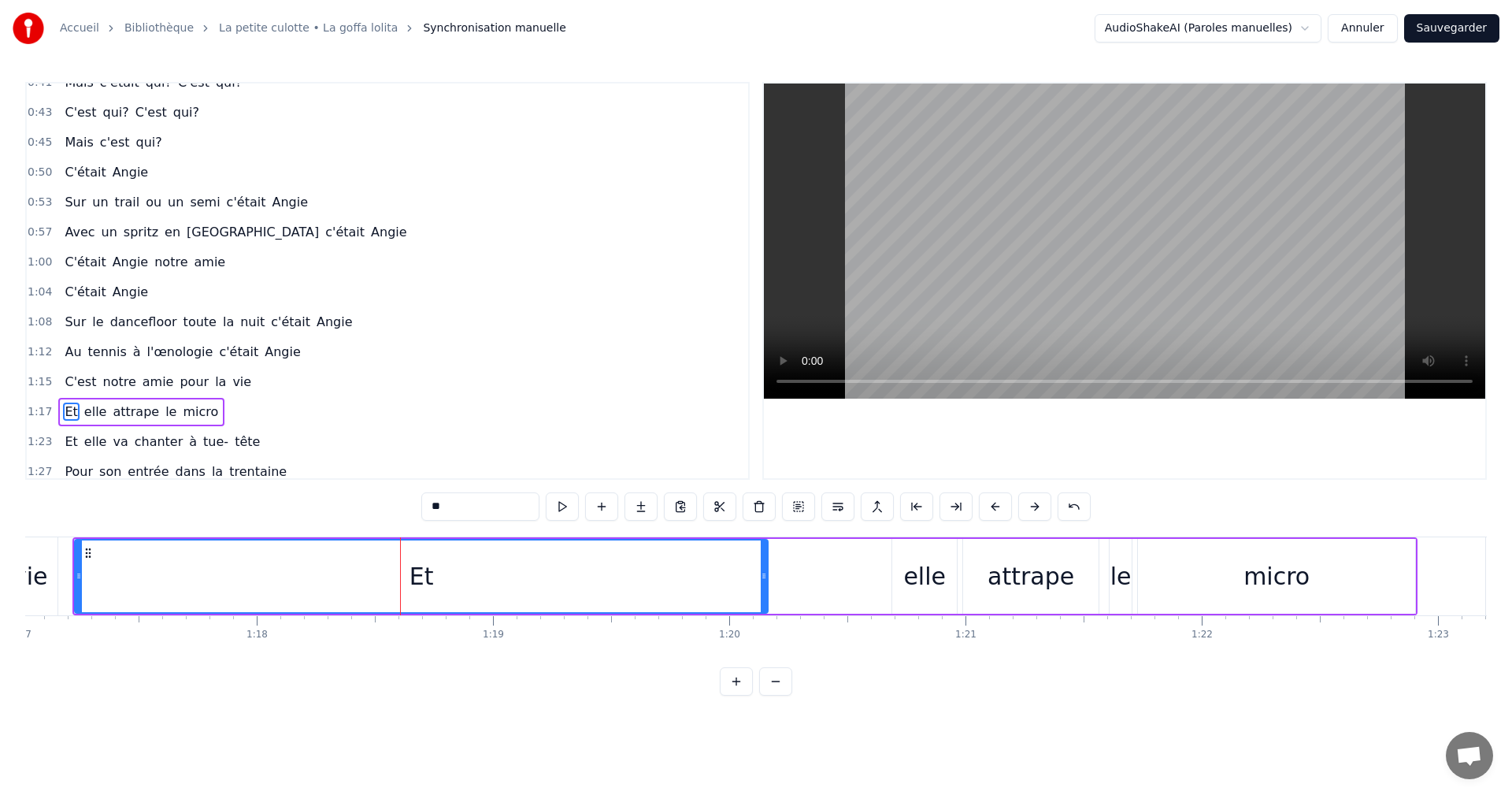
scroll to position [386, 0]
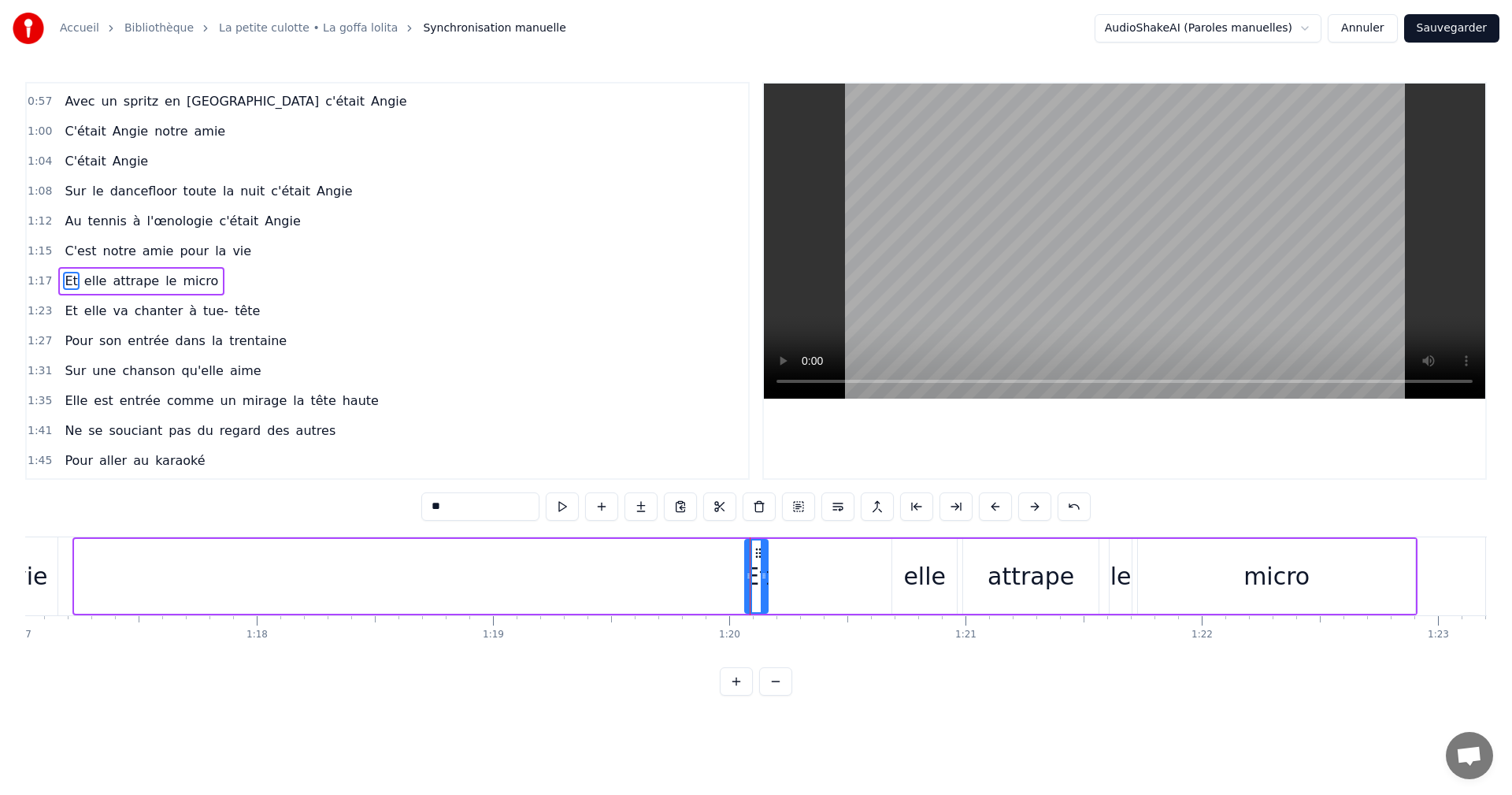
drag, startPoint x: 80, startPoint y: 580, endPoint x: 750, endPoint y: 580, distance: 670.0
click at [750, 580] on icon at bounding box center [748, 576] width 7 height 13
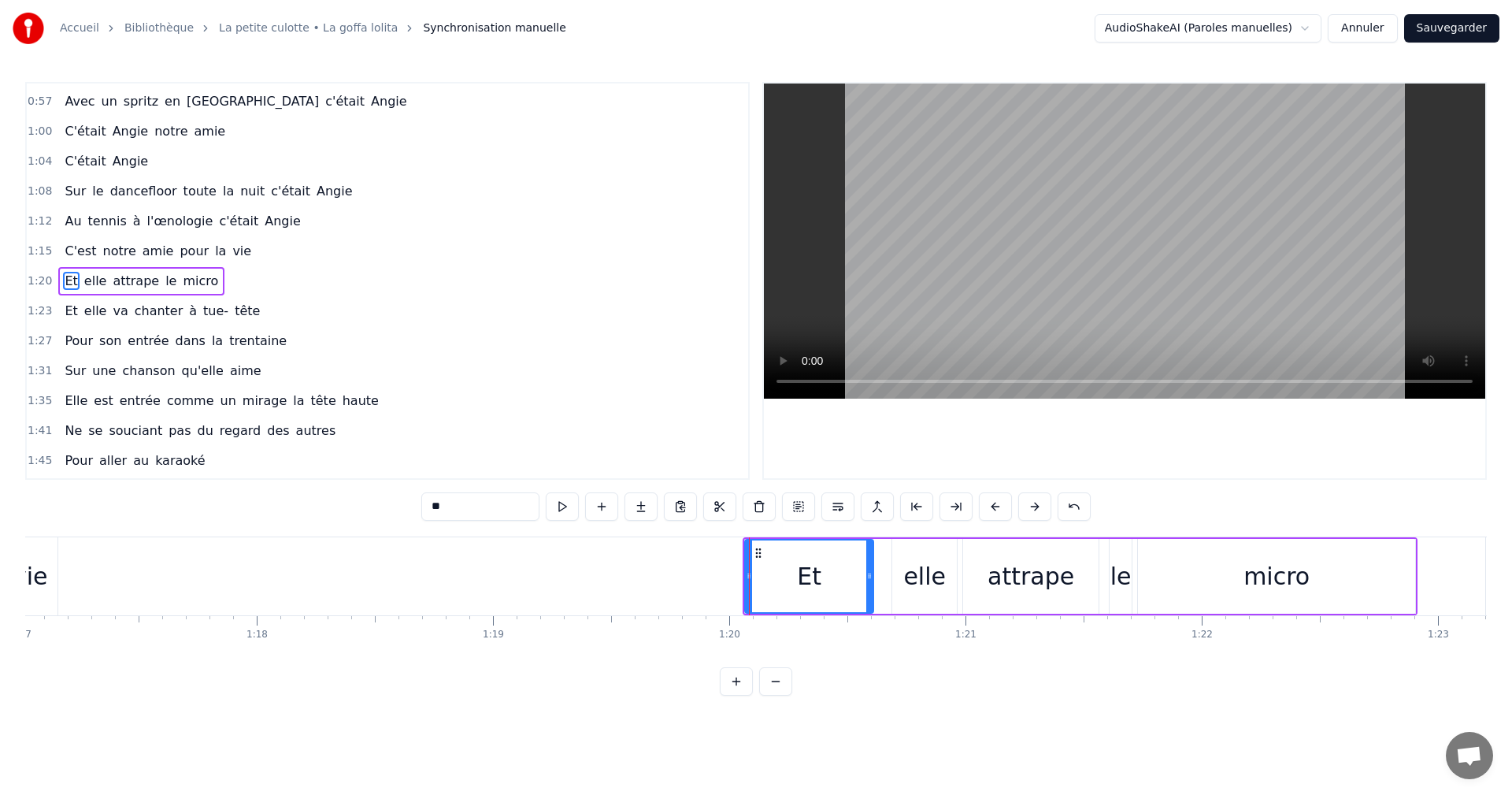
drag, startPoint x: 765, startPoint y: 579, endPoint x: 871, endPoint y: 579, distance: 106.0
click at [871, 579] on icon at bounding box center [869, 576] width 7 height 13
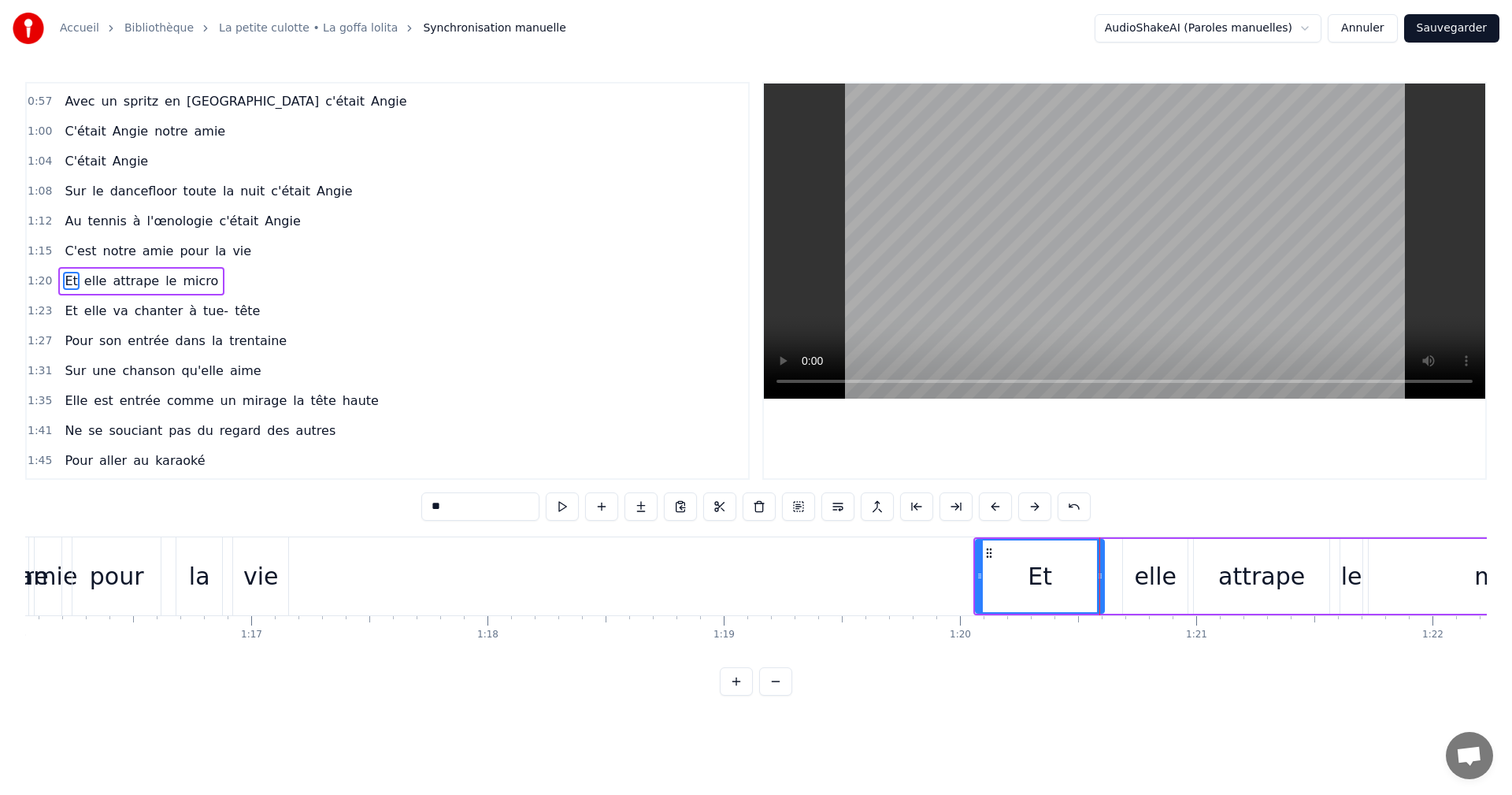
scroll to position [0, 17882]
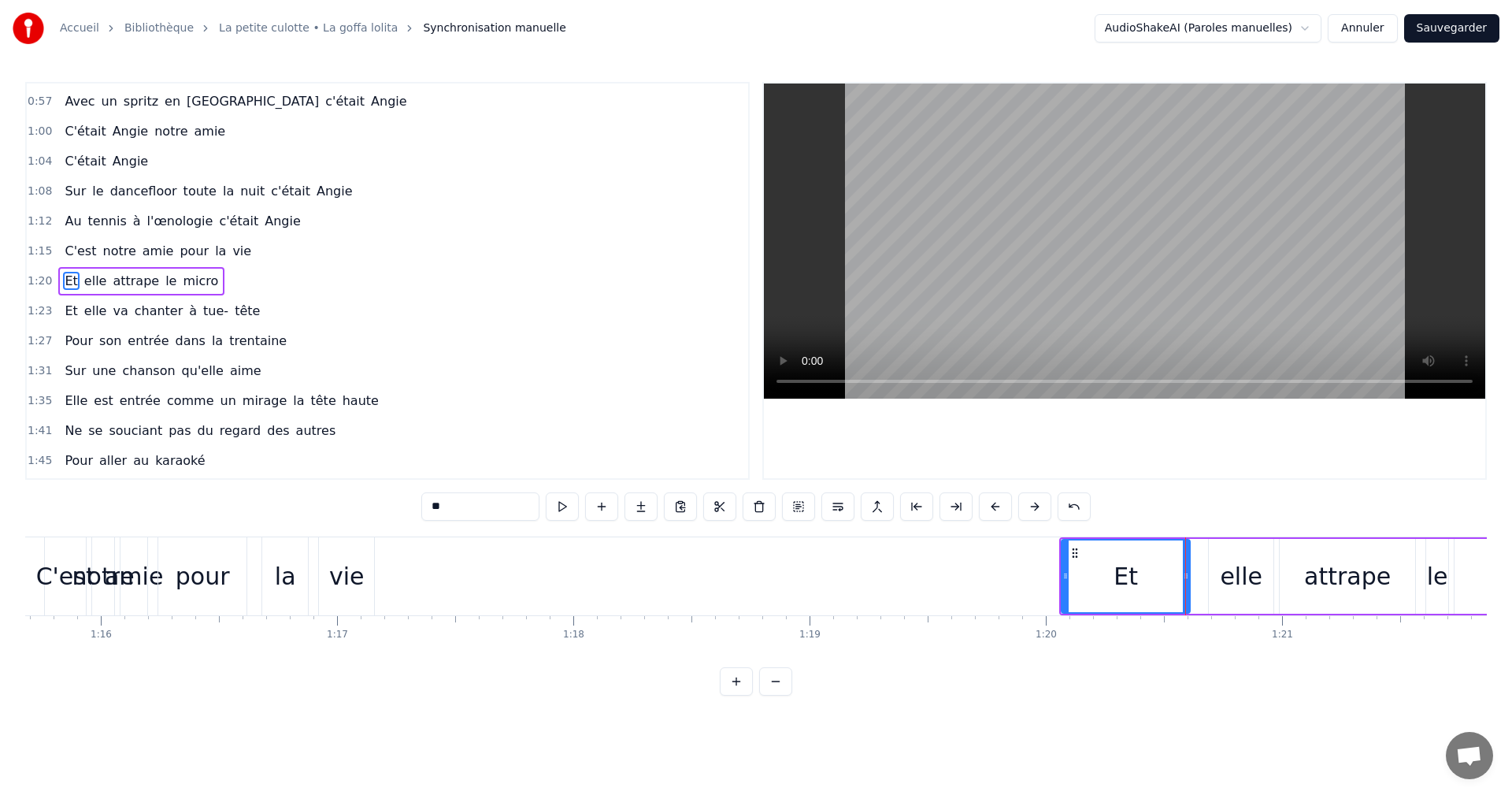
click at [361, 595] on div "vie" at bounding box center [346, 576] width 55 height 78
type input "***"
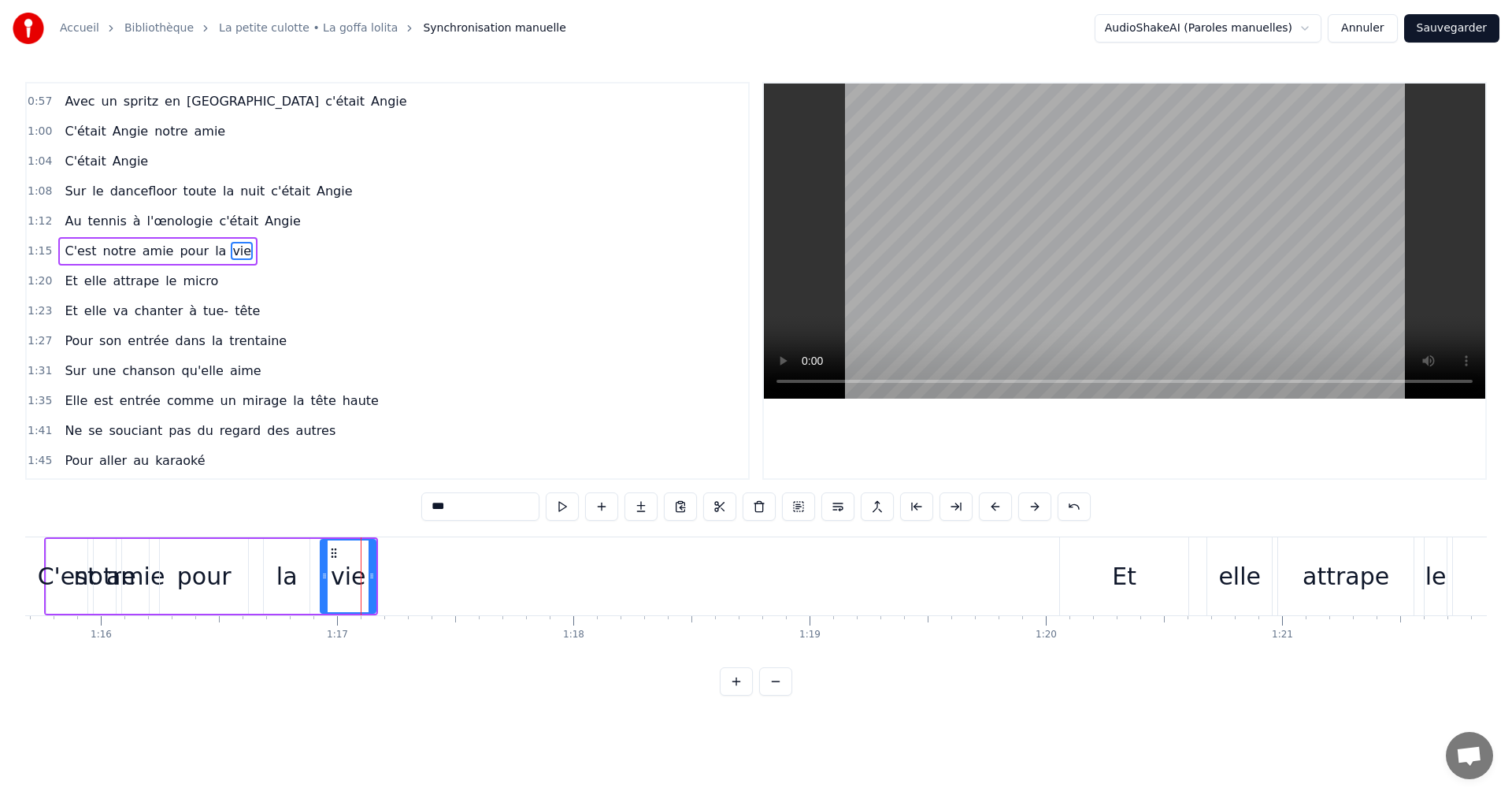
scroll to position [356, 0]
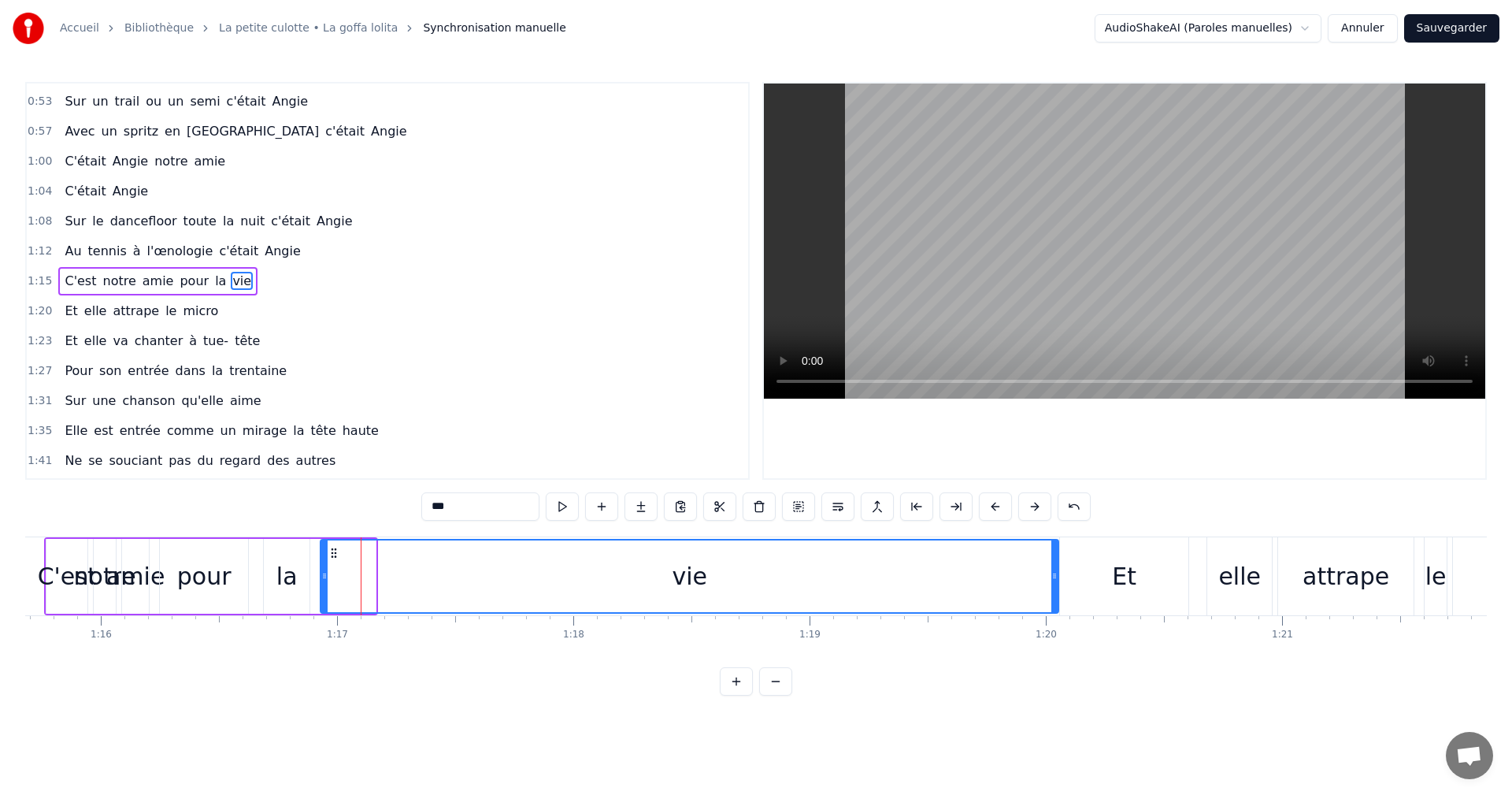
drag, startPoint x: 375, startPoint y: 579, endPoint x: 1058, endPoint y: 570, distance: 683.1
click at [1058, 570] on icon at bounding box center [1054, 576] width 7 height 13
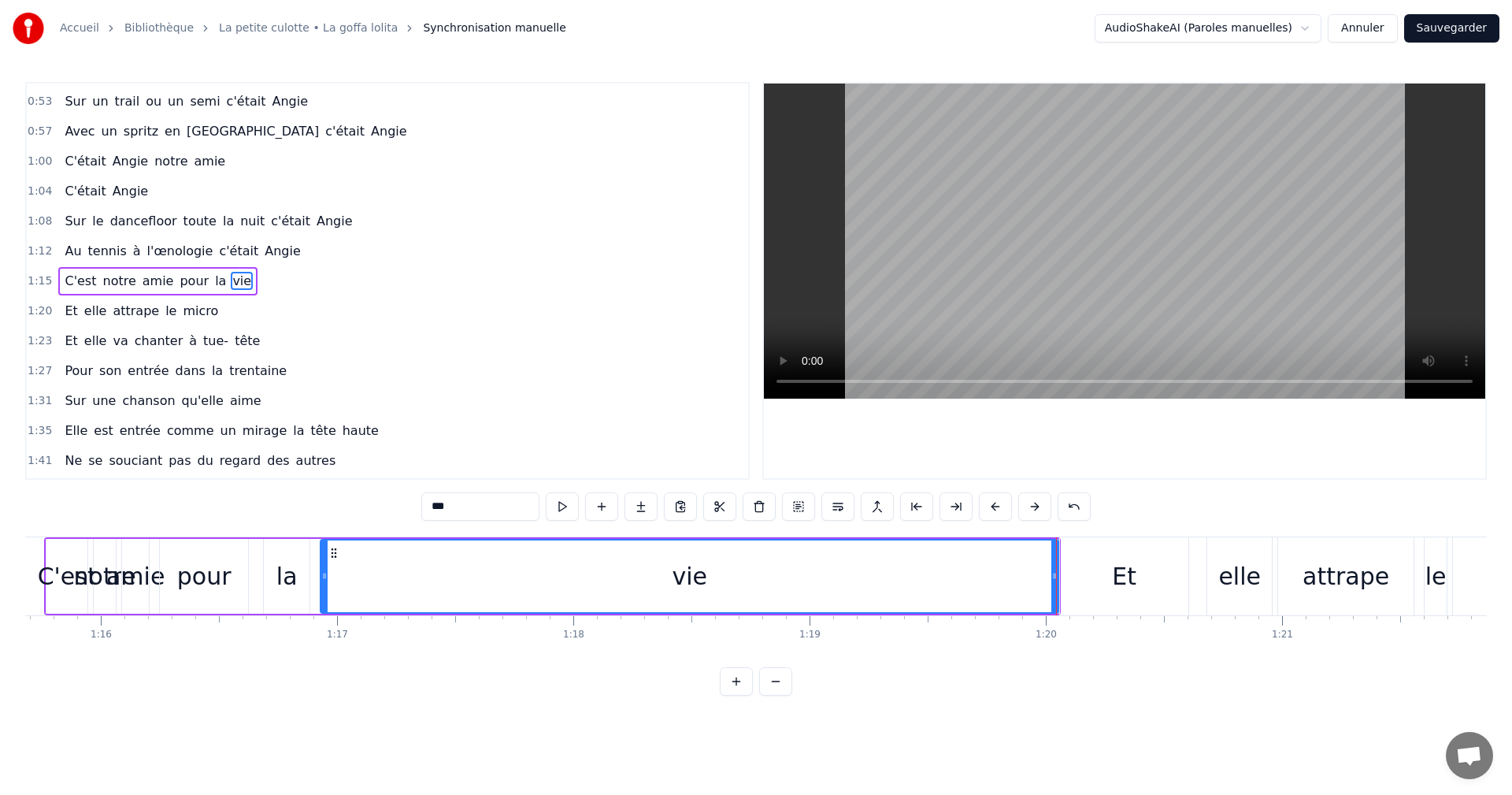
click at [32, 279] on span "1:15" at bounding box center [40, 281] width 24 height 15
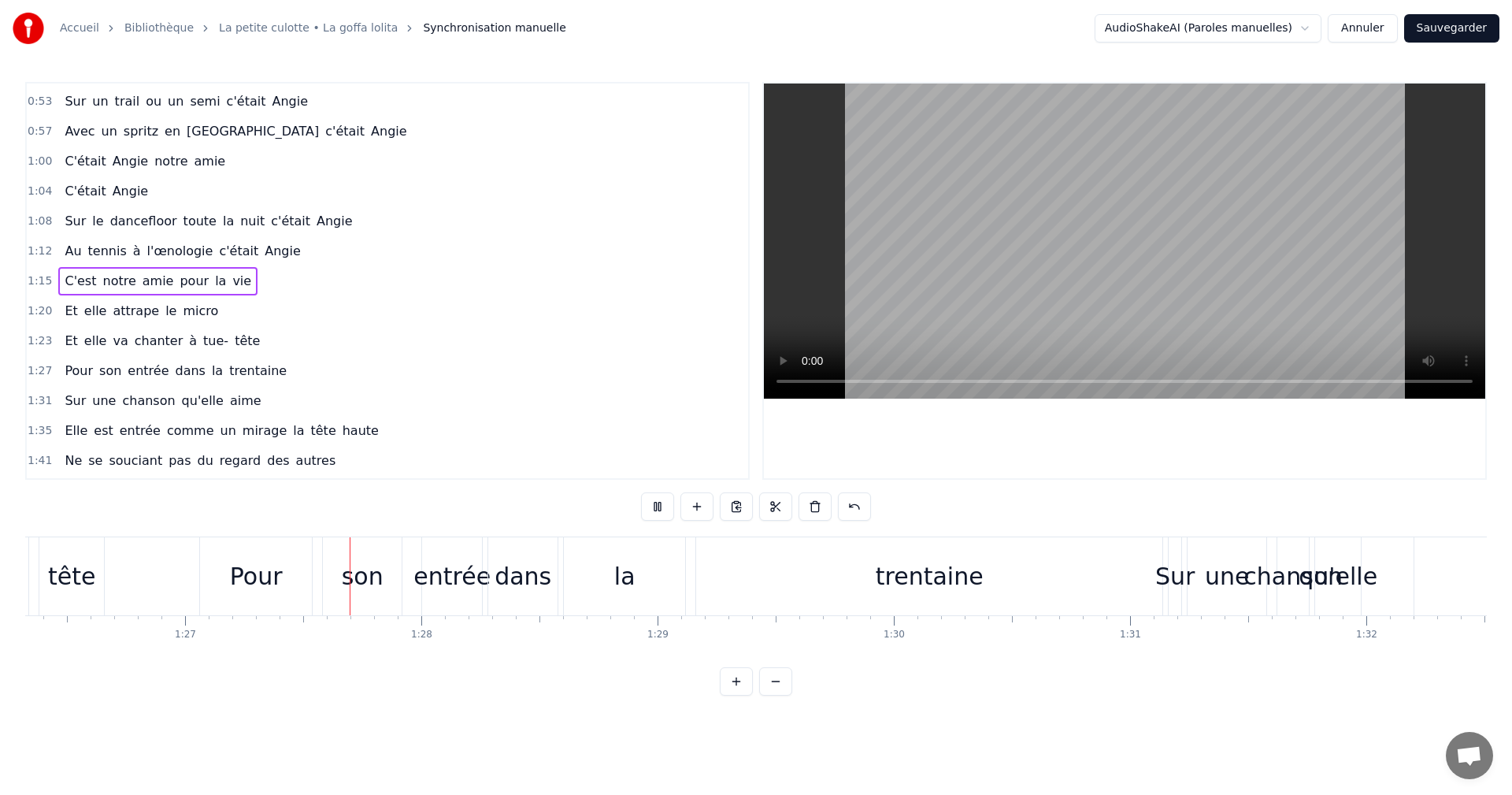
scroll to position [0, 20478]
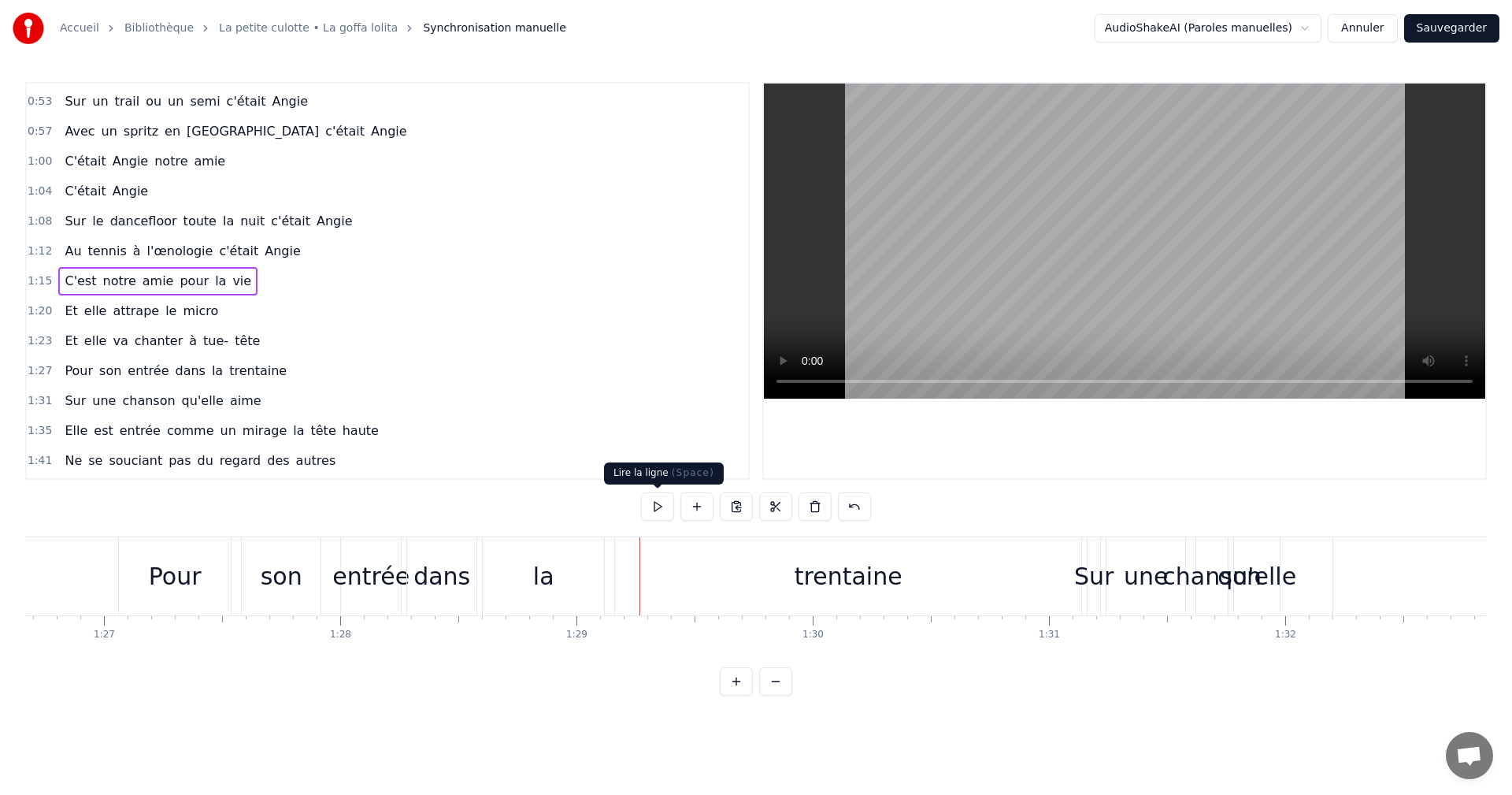
click at [667, 518] on button at bounding box center [658, 506] width 33 height 28
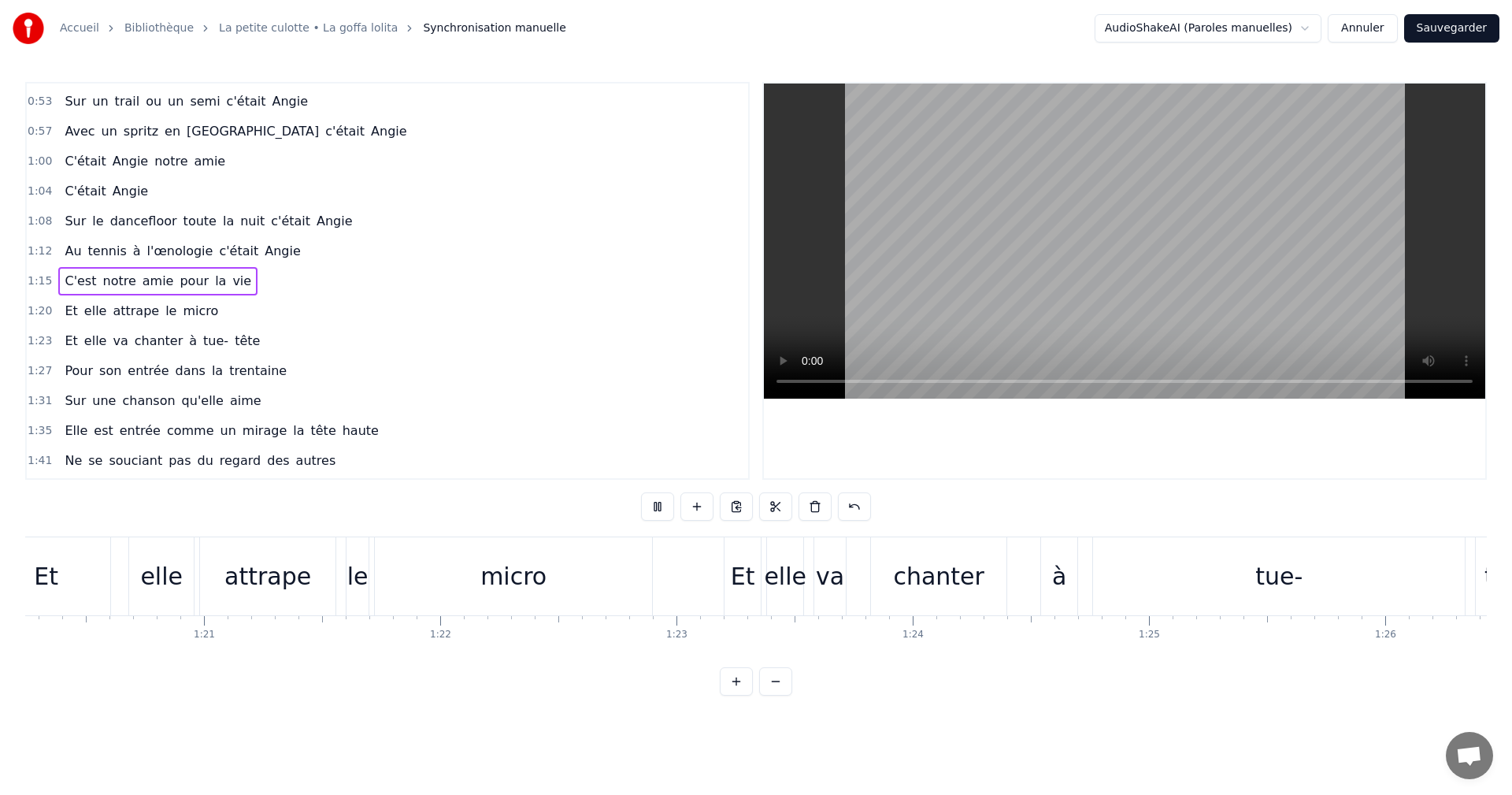
click at [666, 514] on button at bounding box center [658, 506] width 33 height 28
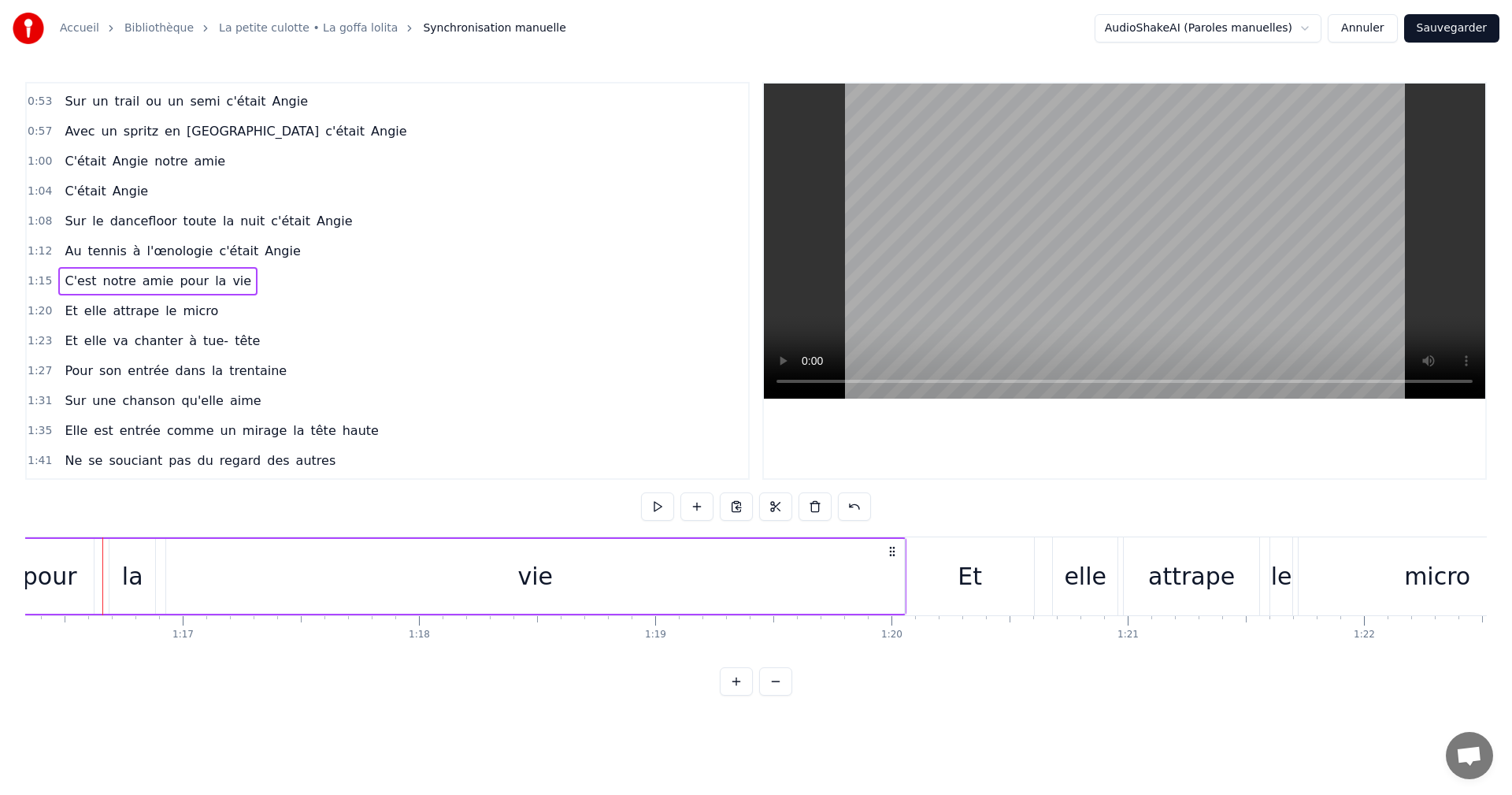
scroll to position [0, 18034]
click at [31, 318] on span "1:20" at bounding box center [40, 311] width 24 height 15
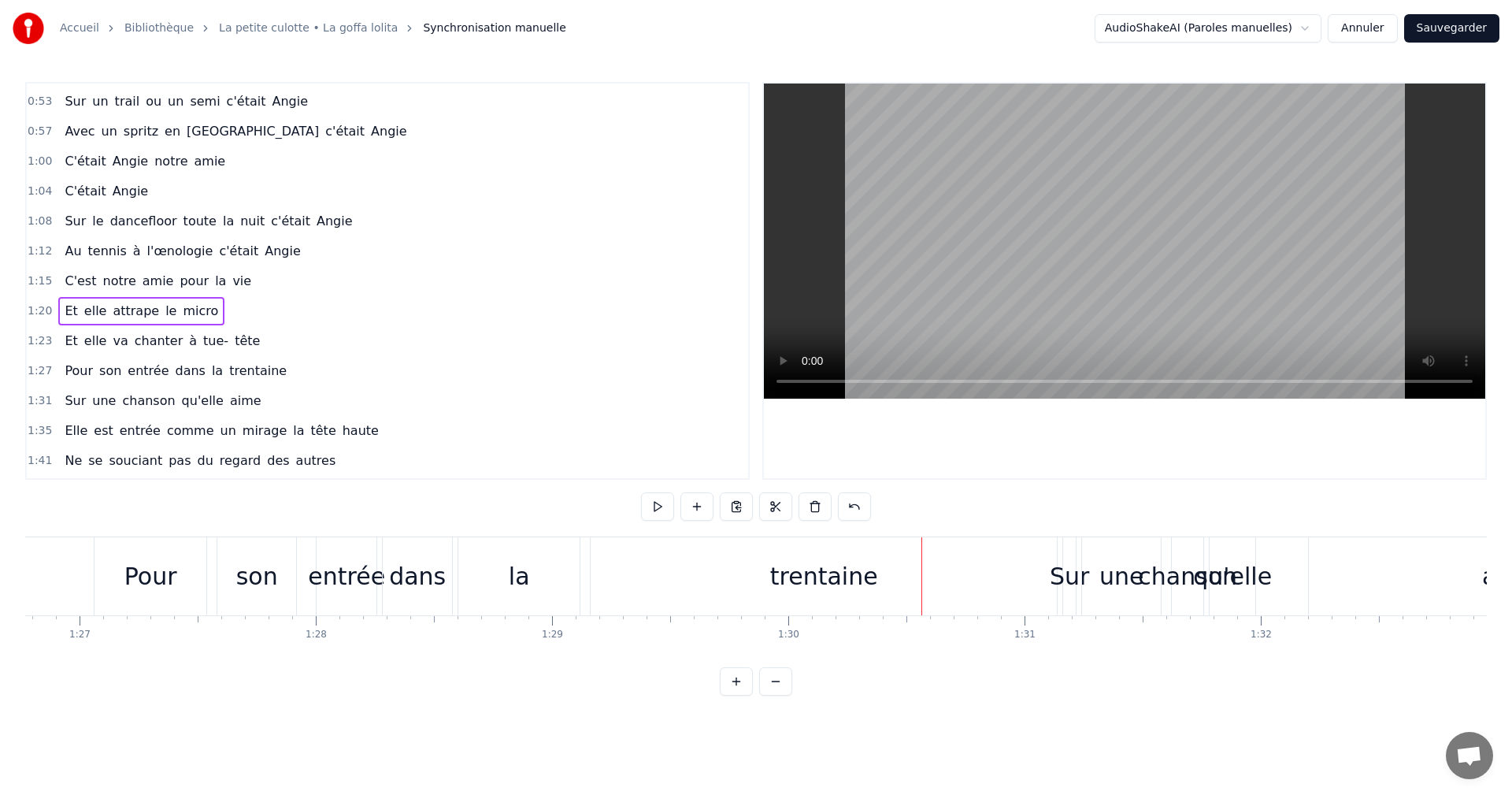
scroll to position [0, 20445]
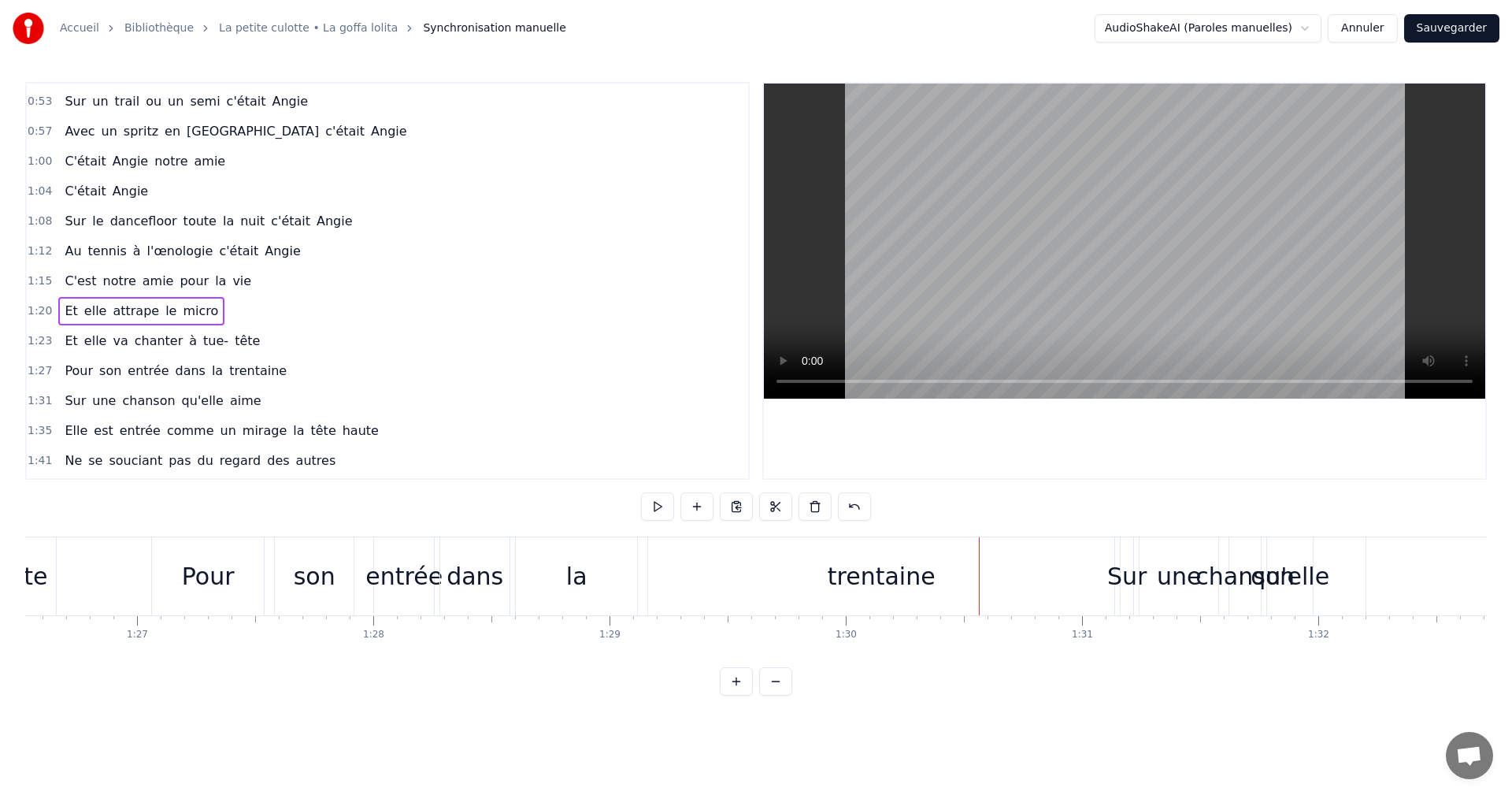
click at [40, 372] on span "1:27" at bounding box center [40, 371] width 24 height 15
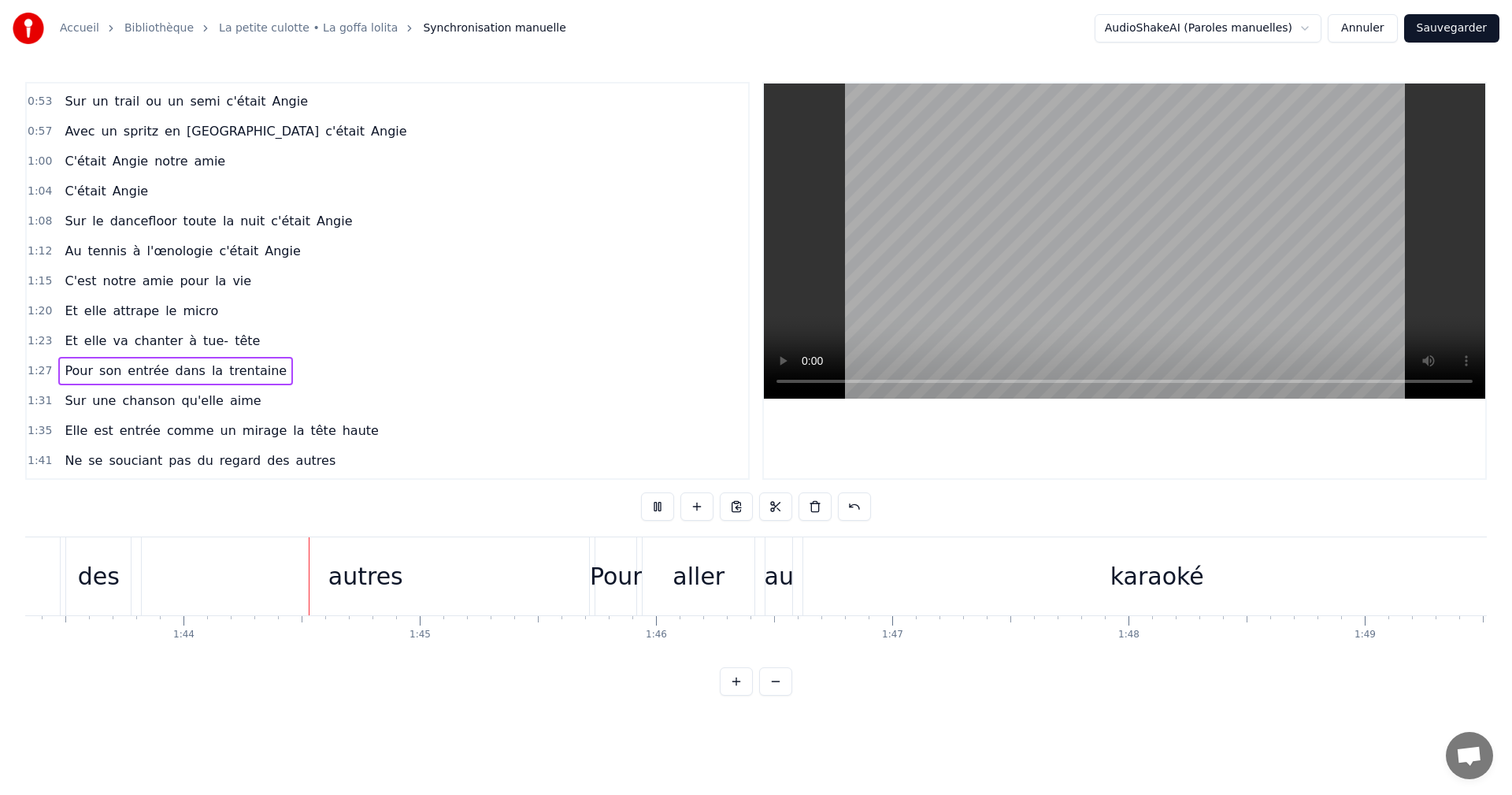
scroll to position [0, 24471]
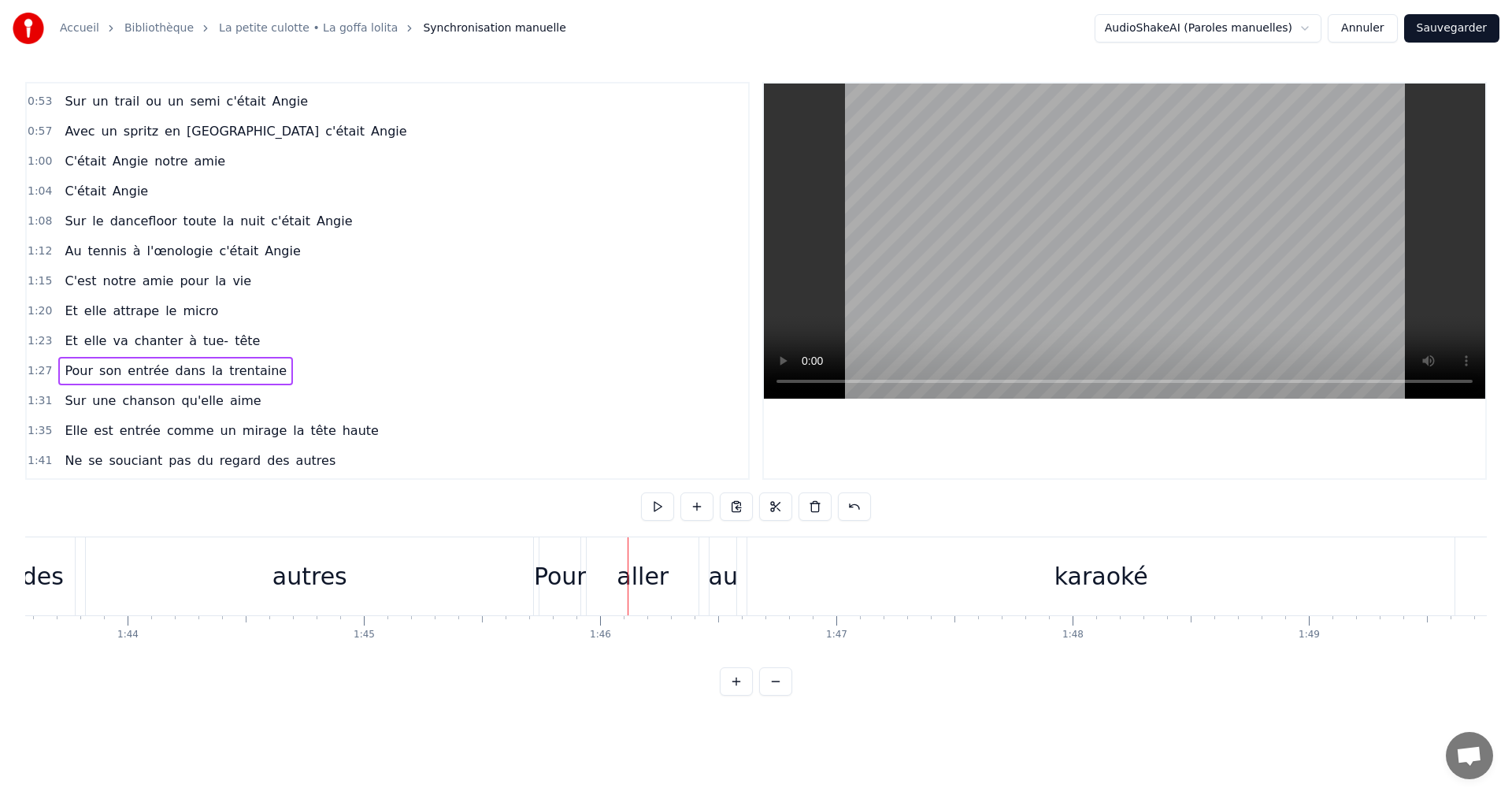
click at [559, 573] on div "Pour" at bounding box center [560, 576] width 53 height 36
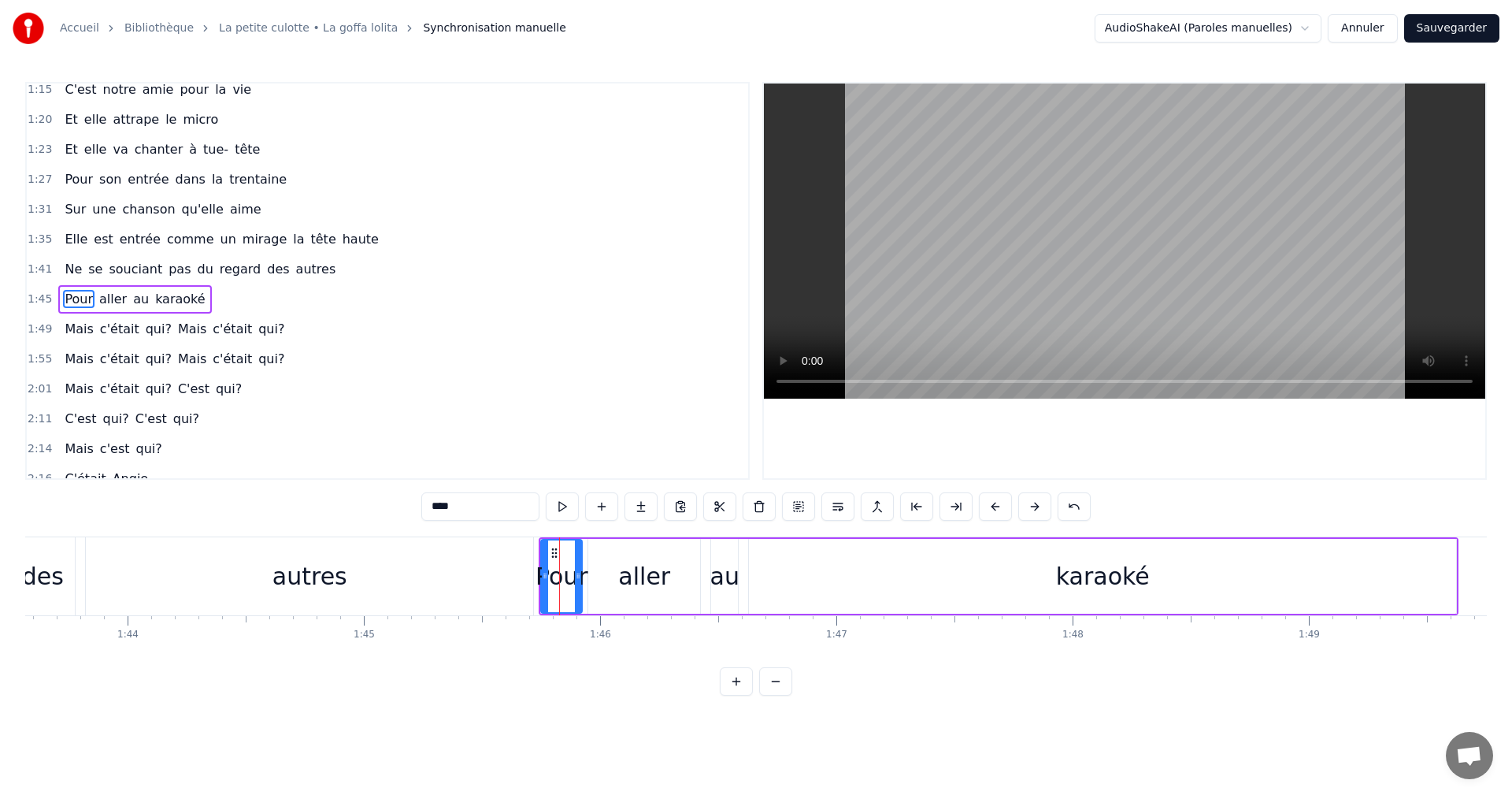
scroll to position [565, 0]
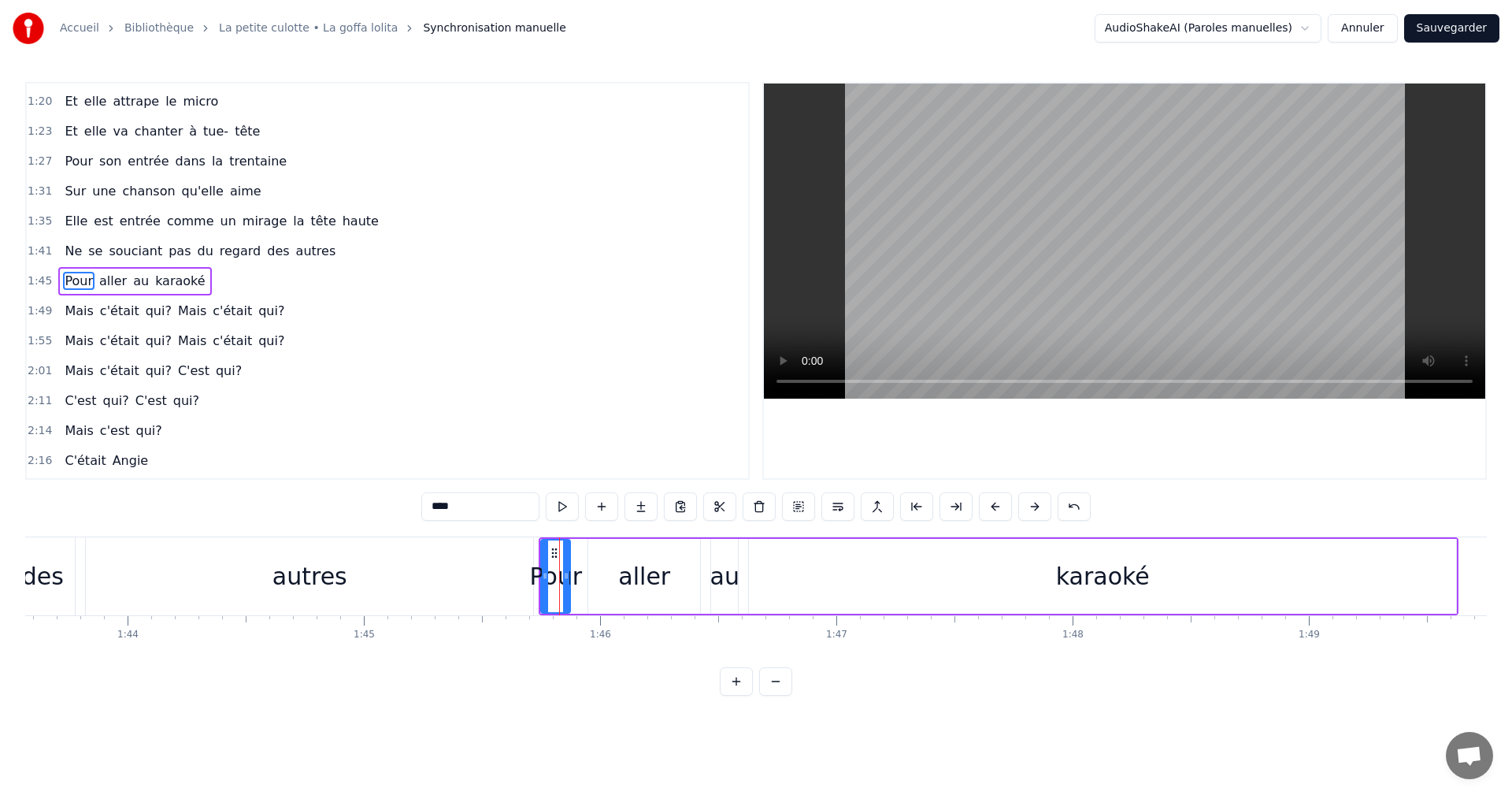
drag, startPoint x: 576, startPoint y: 579, endPoint x: 564, endPoint y: 581, distance: 12.2
click at [564, 581] on icon at bounding box center [566, 576] width 7 height 13
click at [640, 571] on div "aller" at bounding box center [644, 576] width 52 height 36
type input "*****"
click at [640, 571] on div "aller" at bounding box center [644, 576] width 52 height 36
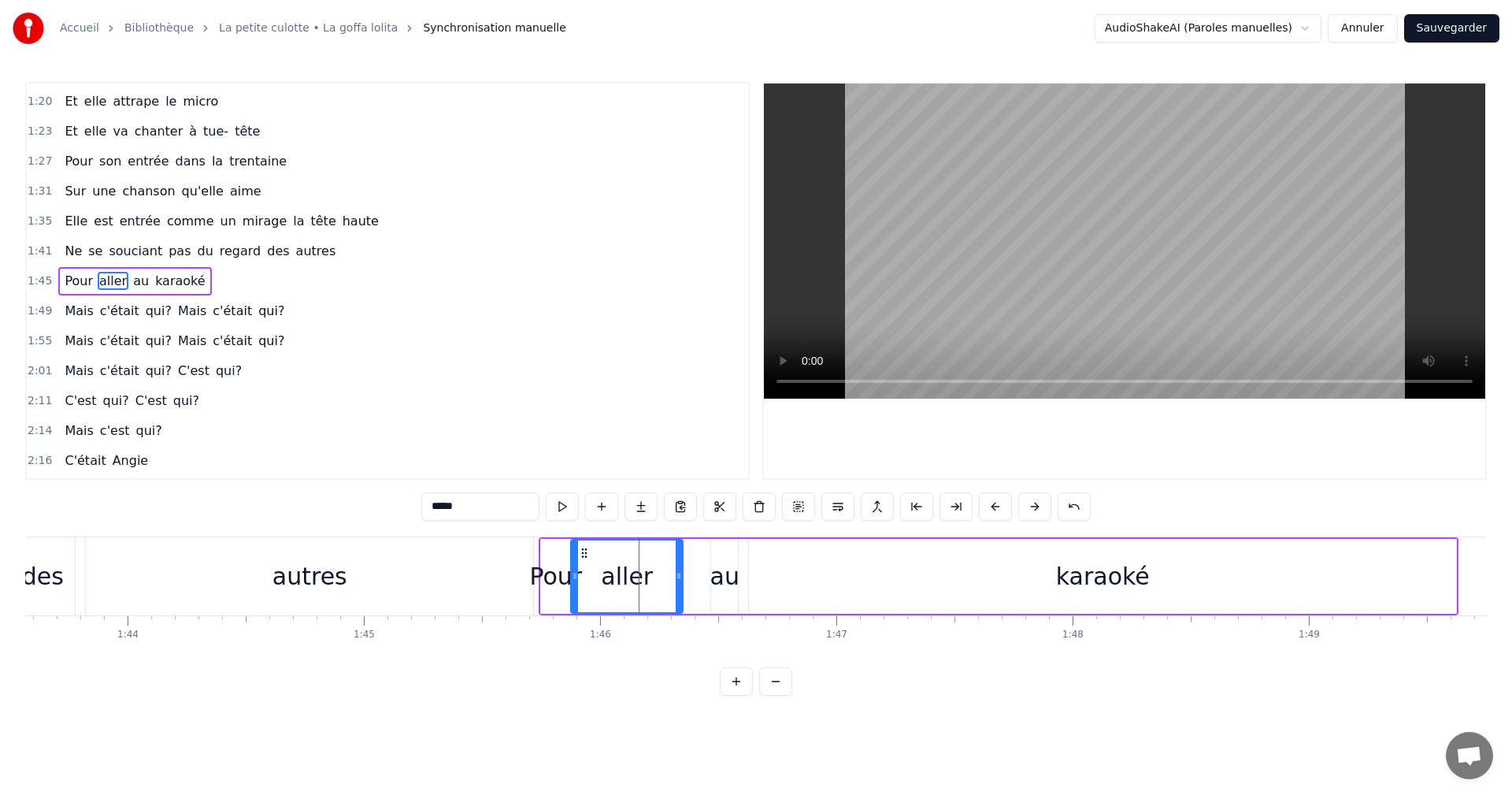
drag, startPoint x: 599, startPoint y: 553, endPoint x: 581, endPoint y: 557, distance: 18.4
click at [581, 557] on icon at bounding box center [584, 553] width 13 height 13
drag, startPoint x: 677, startPoint y: 574, endPoint x: 602, endPoint y: 578, distance: 75.1
click at [602, 578] on icon at bounding box center [603, 576] width 7 height 13
drag, startPoint x: 721, startPoint y: 570, endPoint x: 651, endPoint y: 570, distance: 70.0
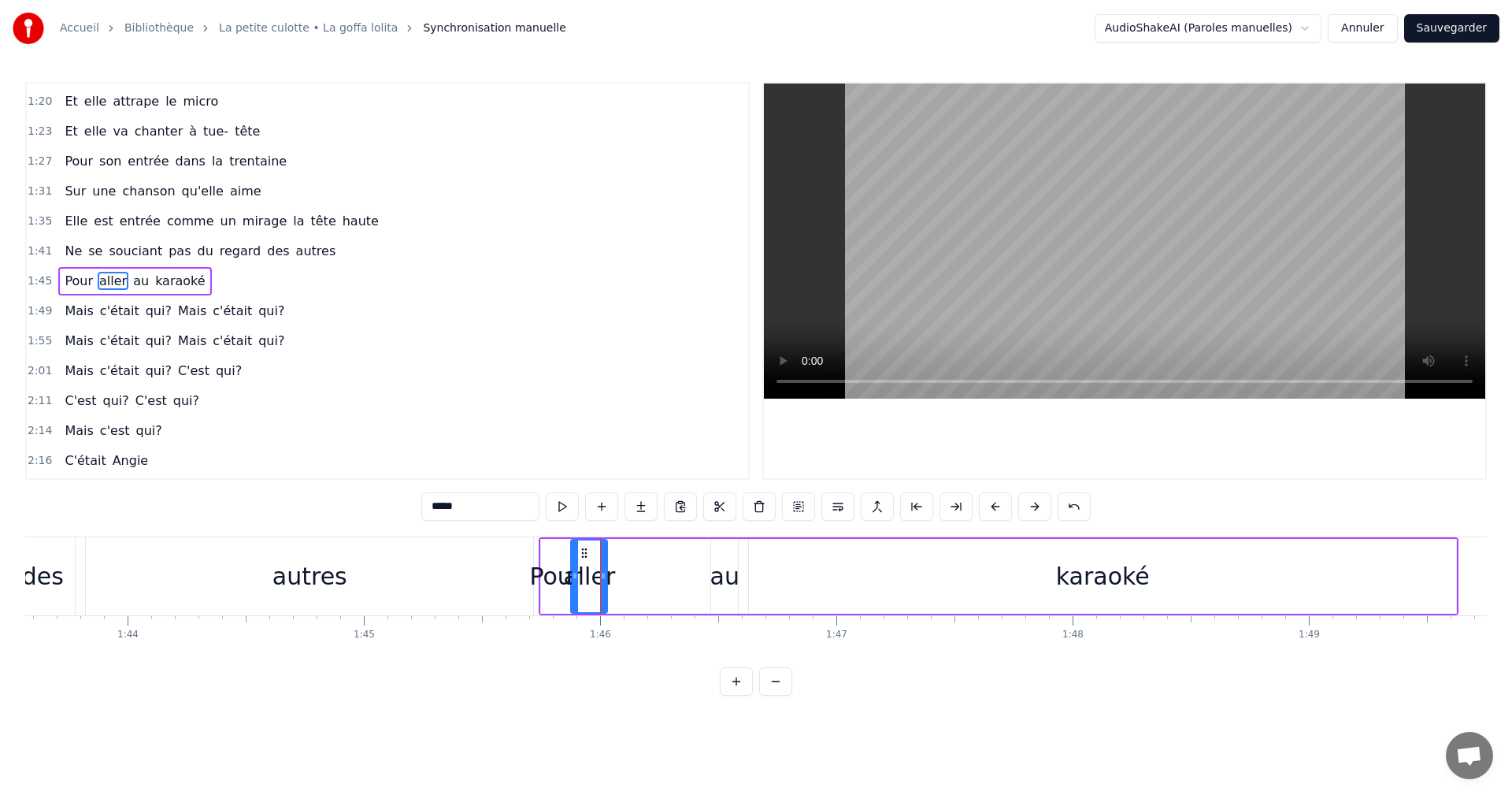
click at [651, 570] on div "Pour aller au karaoké" at bounding box center [999, 576] width 920 height 78
click at [726, 563] on div "au" at bounding box center [725, 576] width 29 height 36
drag, startPoint x: 722, startPoint y: 550, endPoint x: 620, endPoint y: 555, distance: 102.1
click at [620, 555] on icon at bounding box center [622, 553] width 13 height 13
click at [38, 278] on span "1:45" at bounding box center [40, 281] width 24 height 15
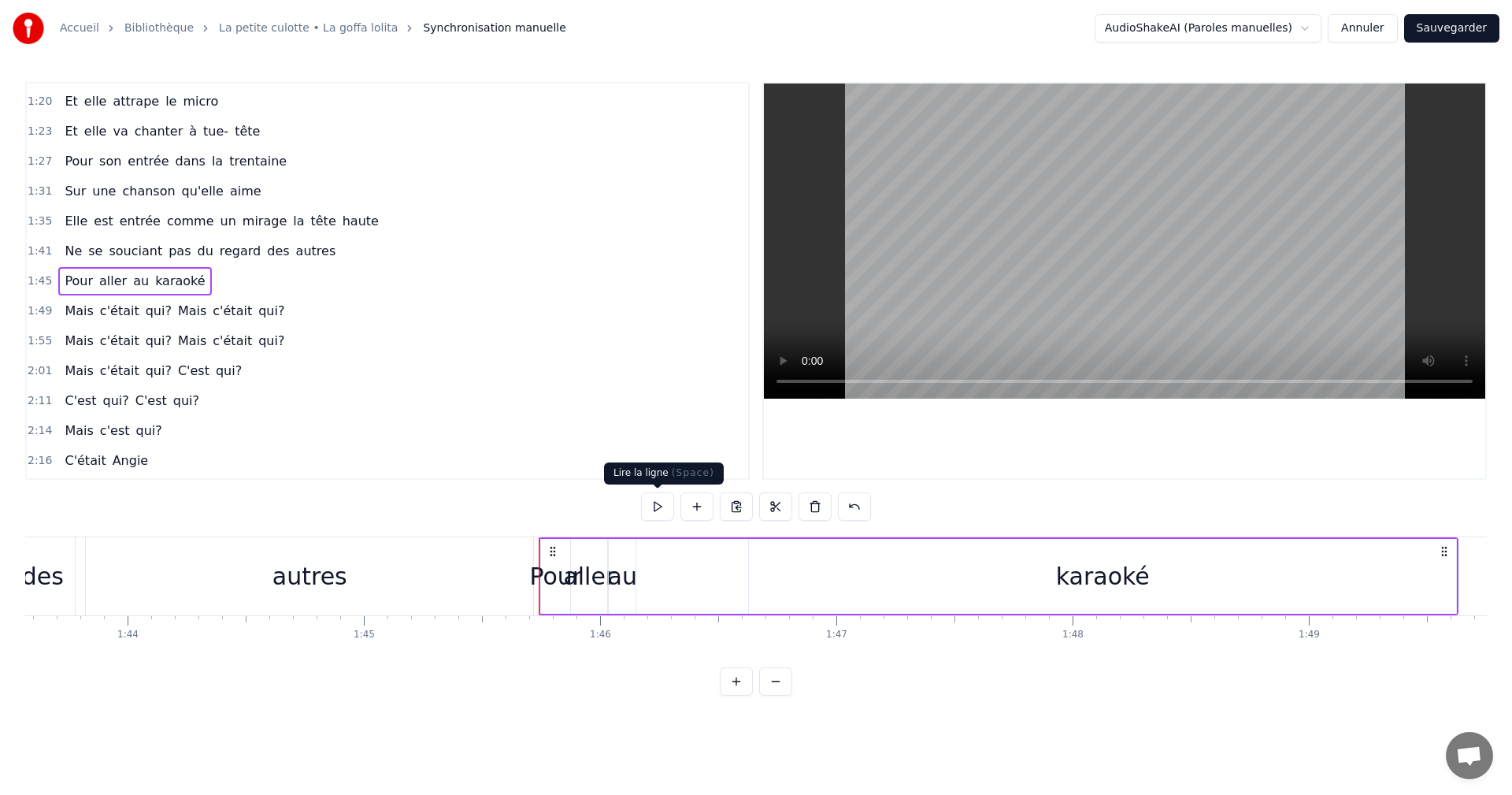
click at [657, 506] on button at bounding box center [658, 506] width 33 height 28
click at [656, 506] on button at bounding box center [658, 506] width 33 height 28
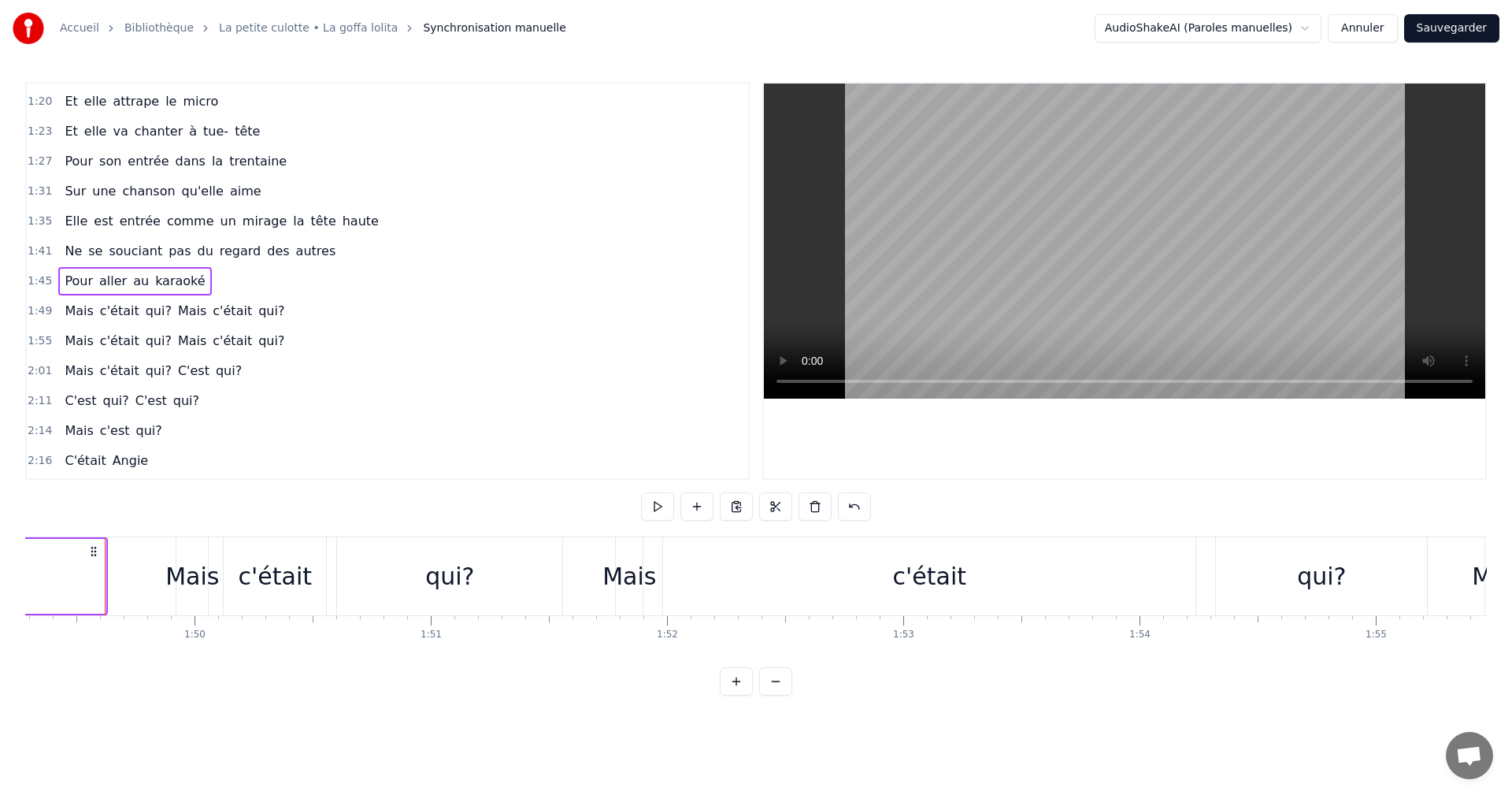
scroll to position [0, 25823]
click at [38, 287] on span "1:45" at bounding box center [40, 281] width 24 height 15
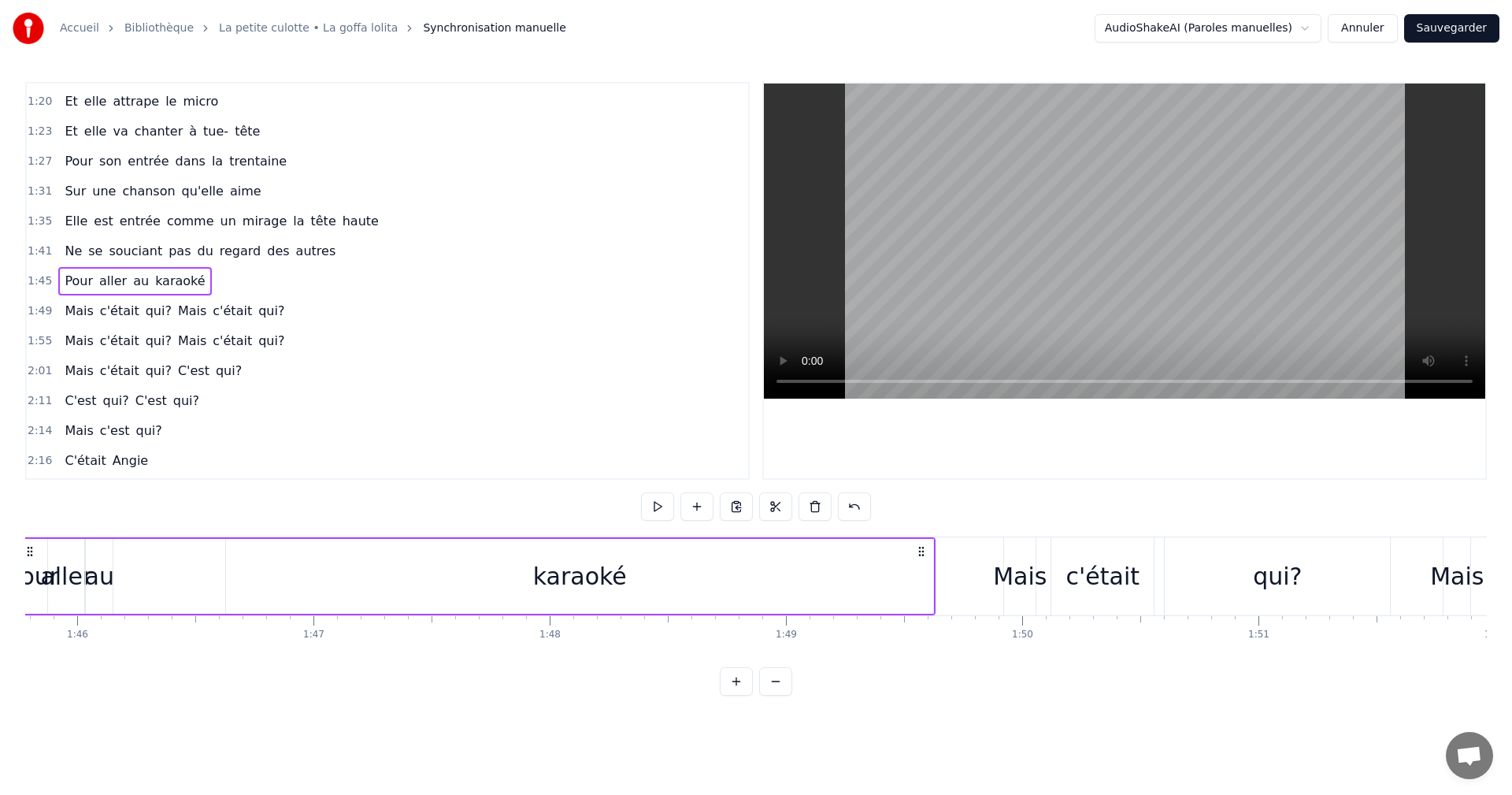
scroll to position [0, 24906]
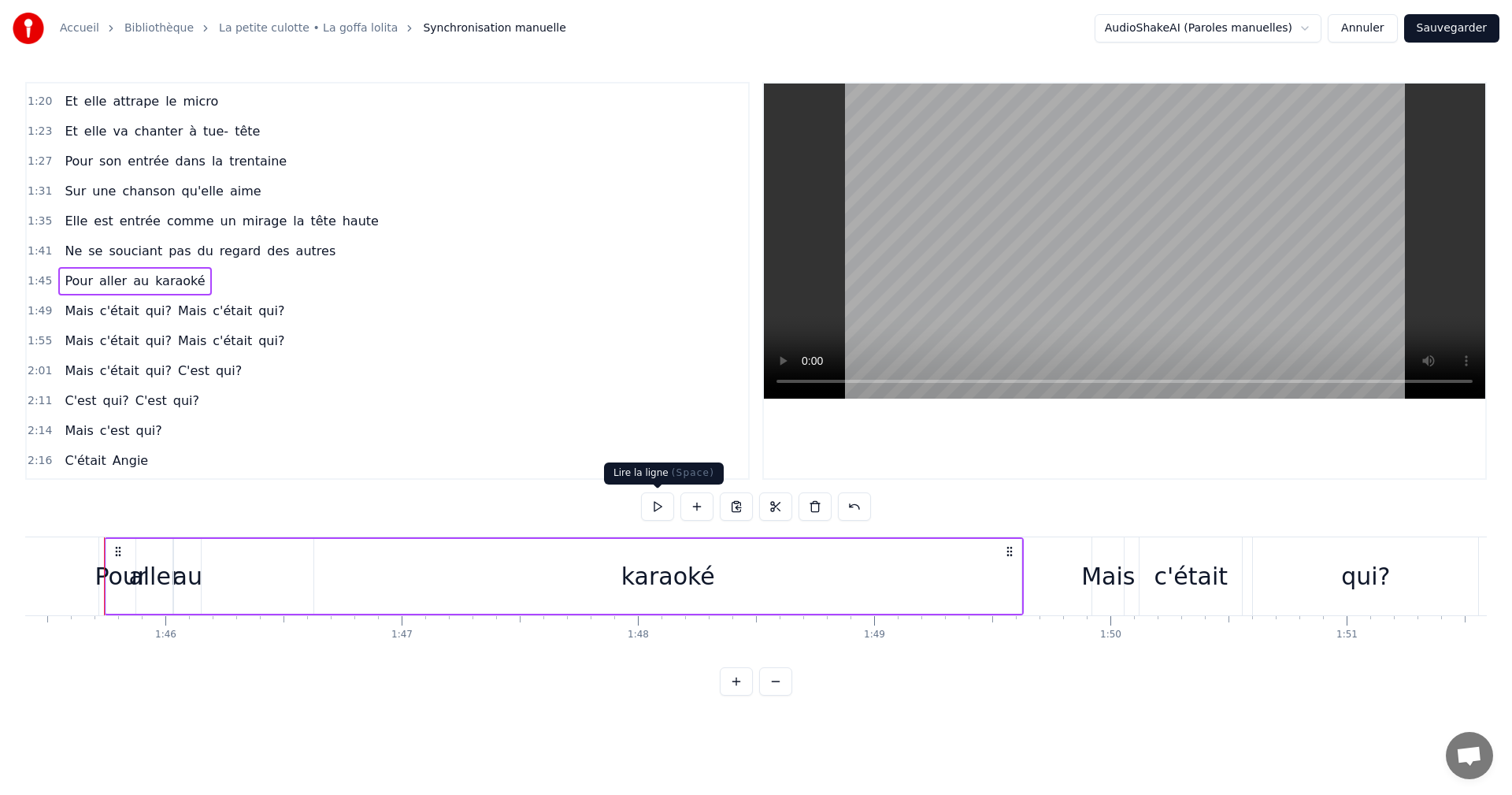
click at [663, 509] on button at bounding box center [658, 506] width 33 height 28
click at [32, 309] on span "1:49" at bounding box center [40, 311] width 24 height 15
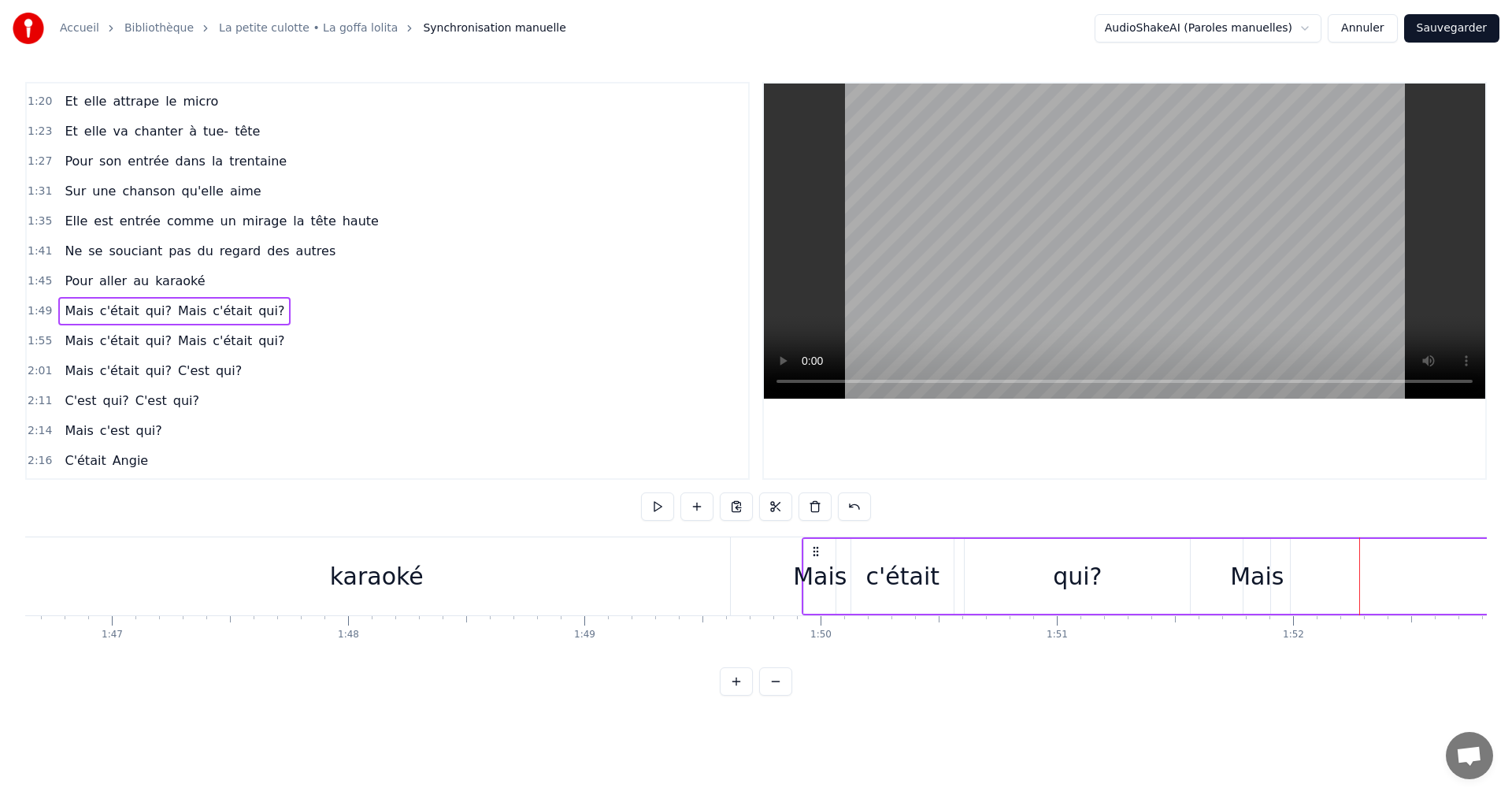
scroll to position [0, 25080]
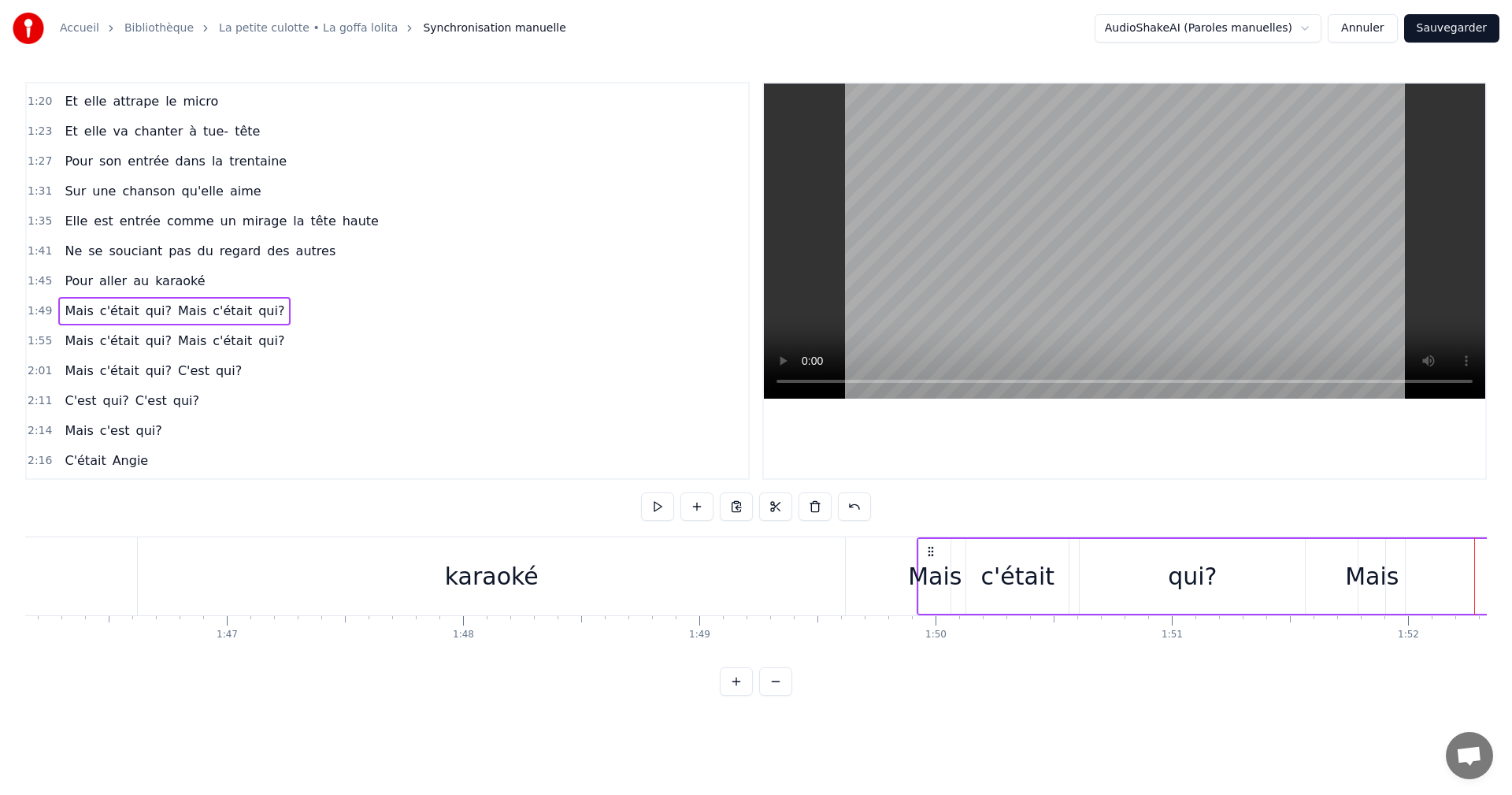
click at [662, 589] on div "karaoké" at bounding box center [491, 576] width 707 height 78
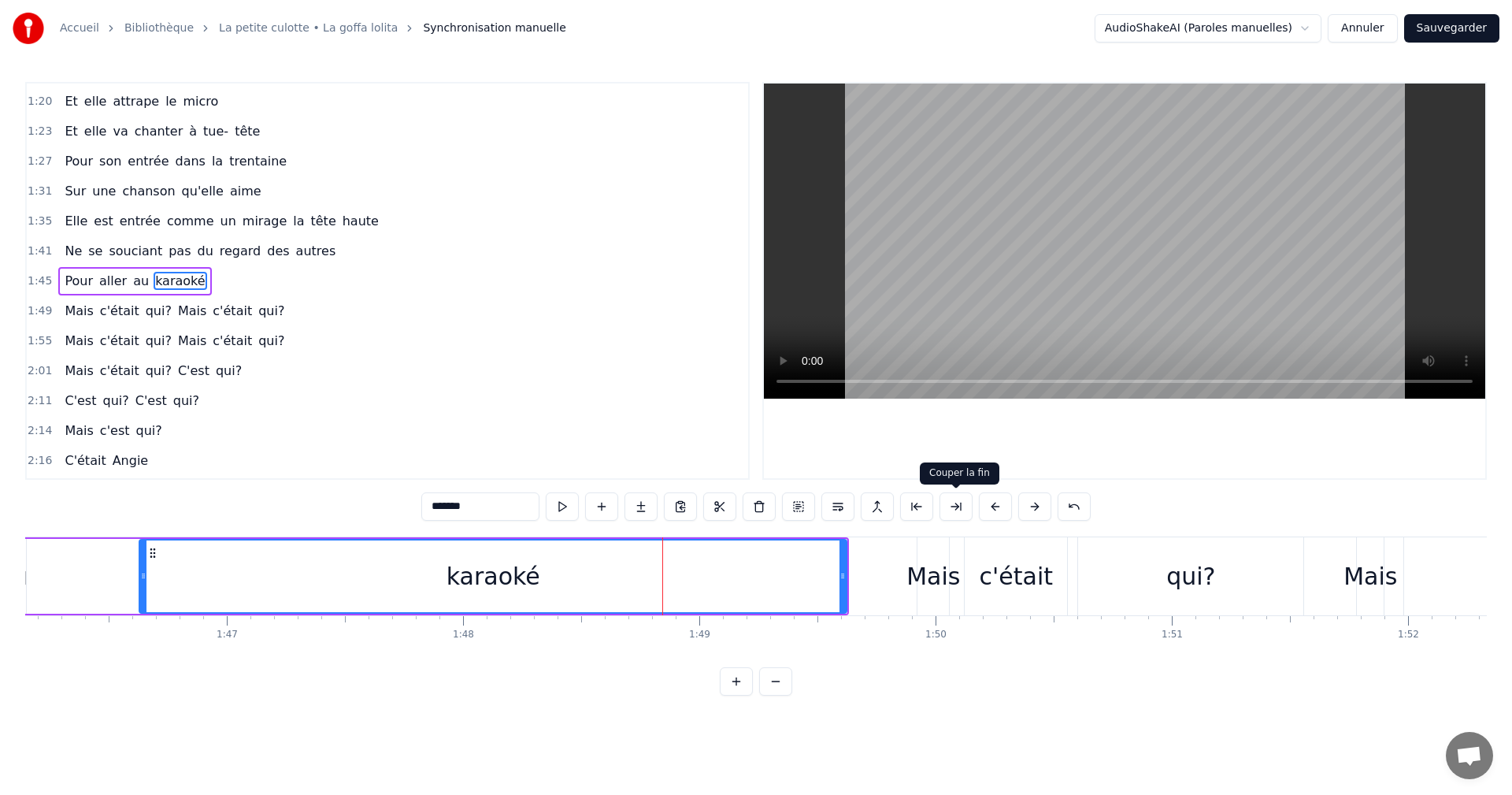
click at [950, 507] on button at bounding box center [956, 506] width 33 height 28
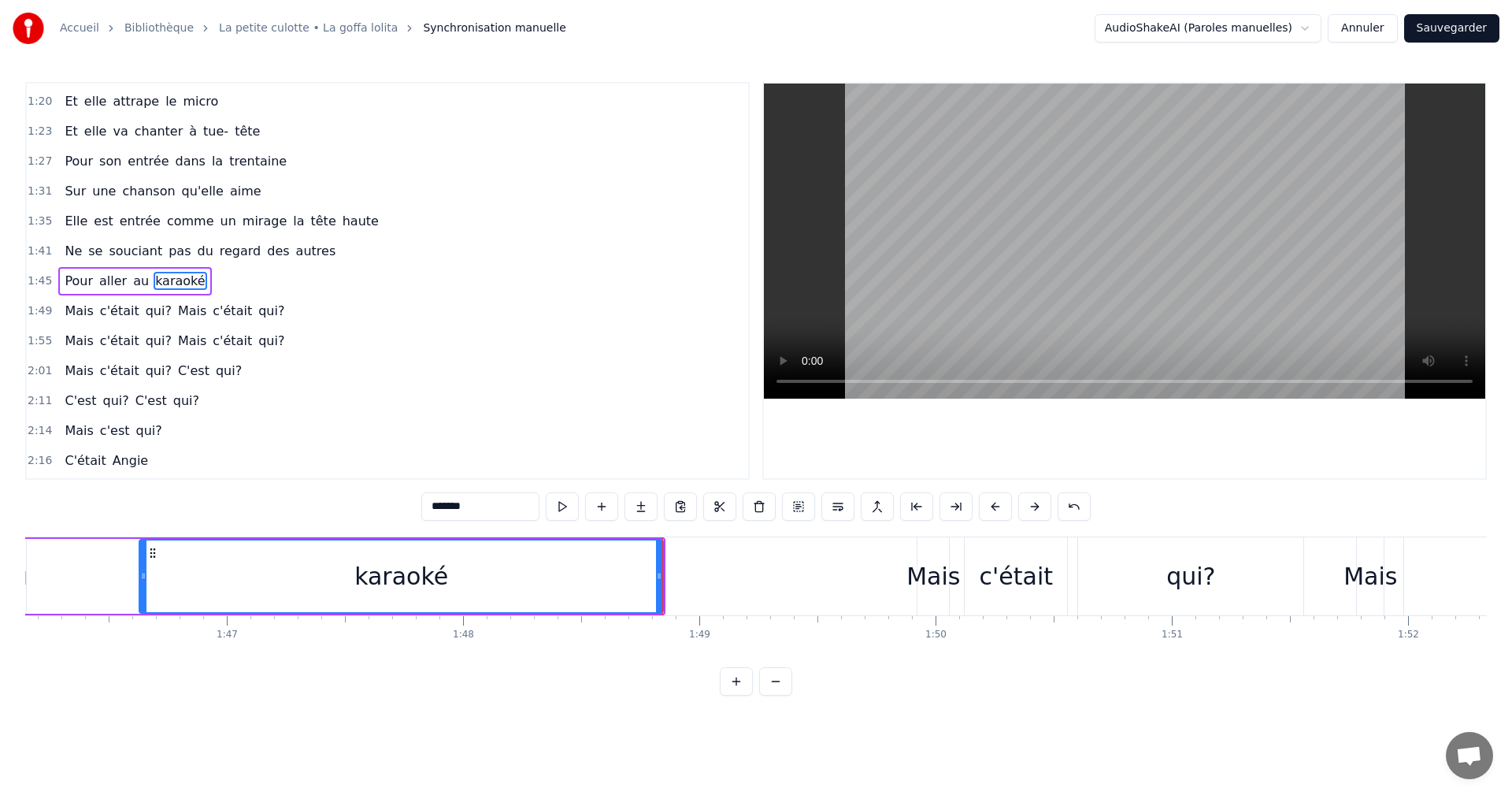
click at [36, 279] on span "1:45" at bounding box center [40, 281] width 24 height 15
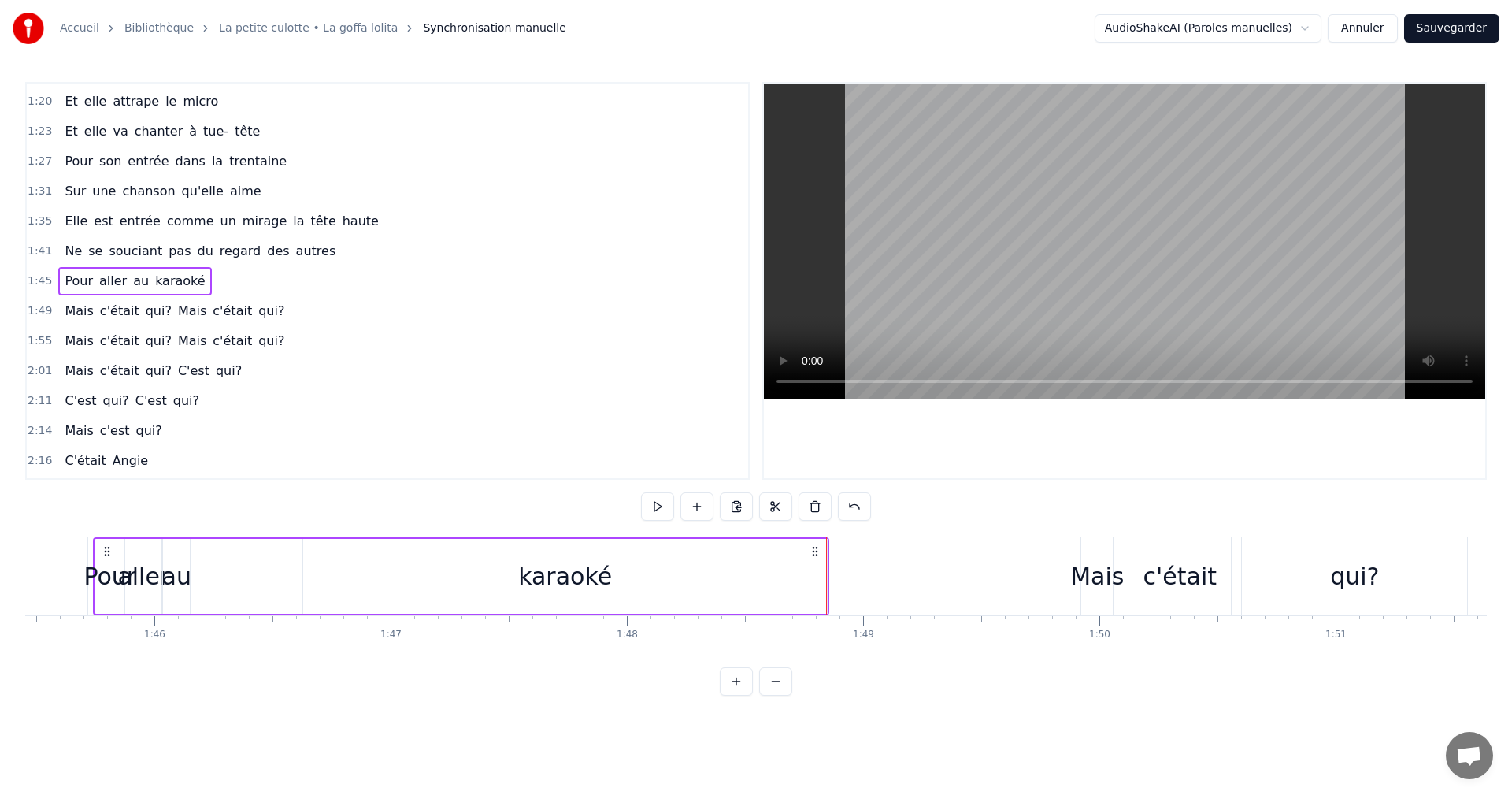
scroll to position [0, 24906]
click at [37, 280] on span "1:45" at bounding box center [40, 281] width 24 height 15
click at [36, 258] on span "1:41" at bounding box center [40, 251] width 24 height 15
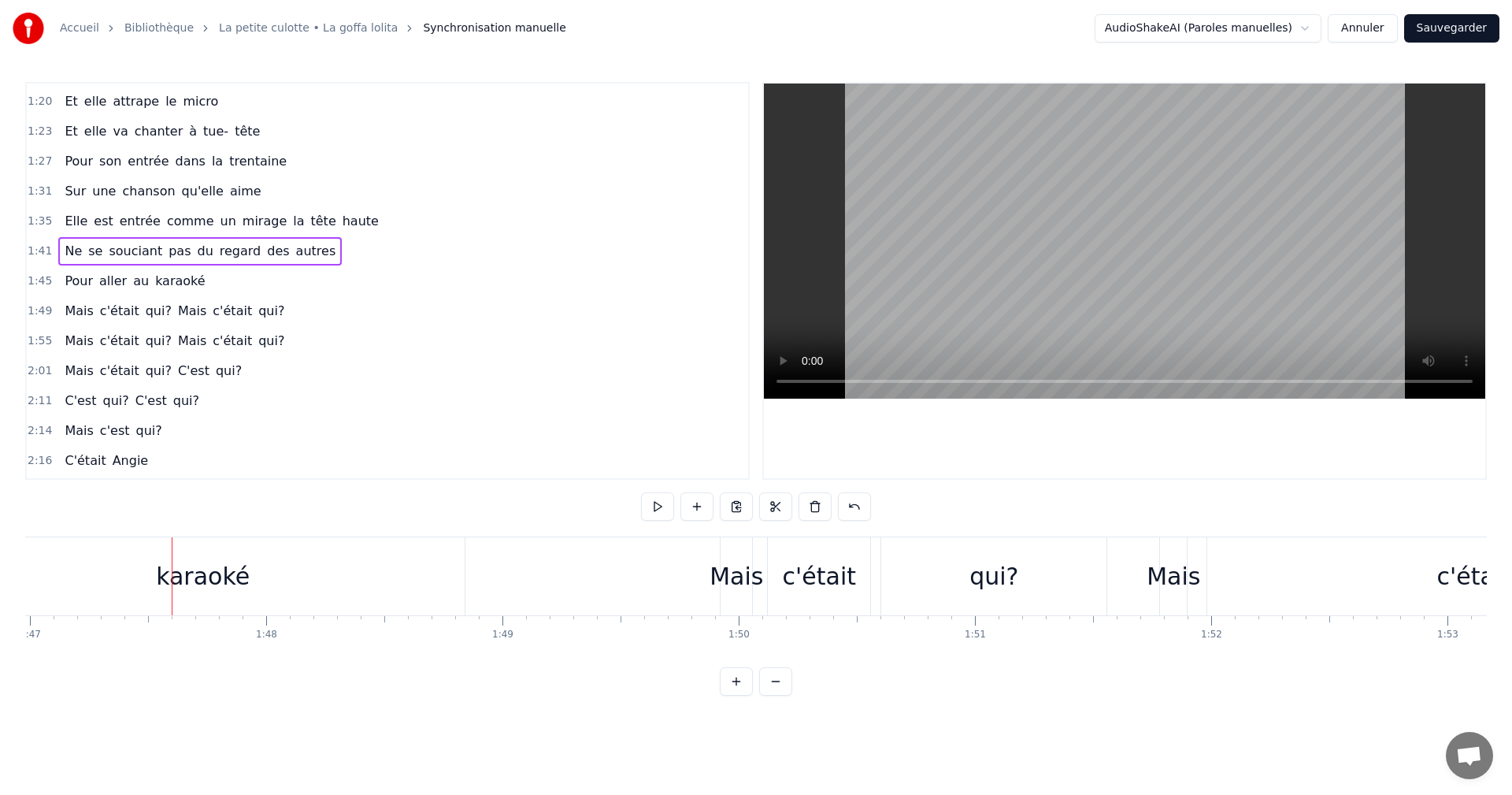
scroll to position [0, 25281]
click at [395, 595] on div "karaoké" at bounding box center [199, 576] width 524 height 78
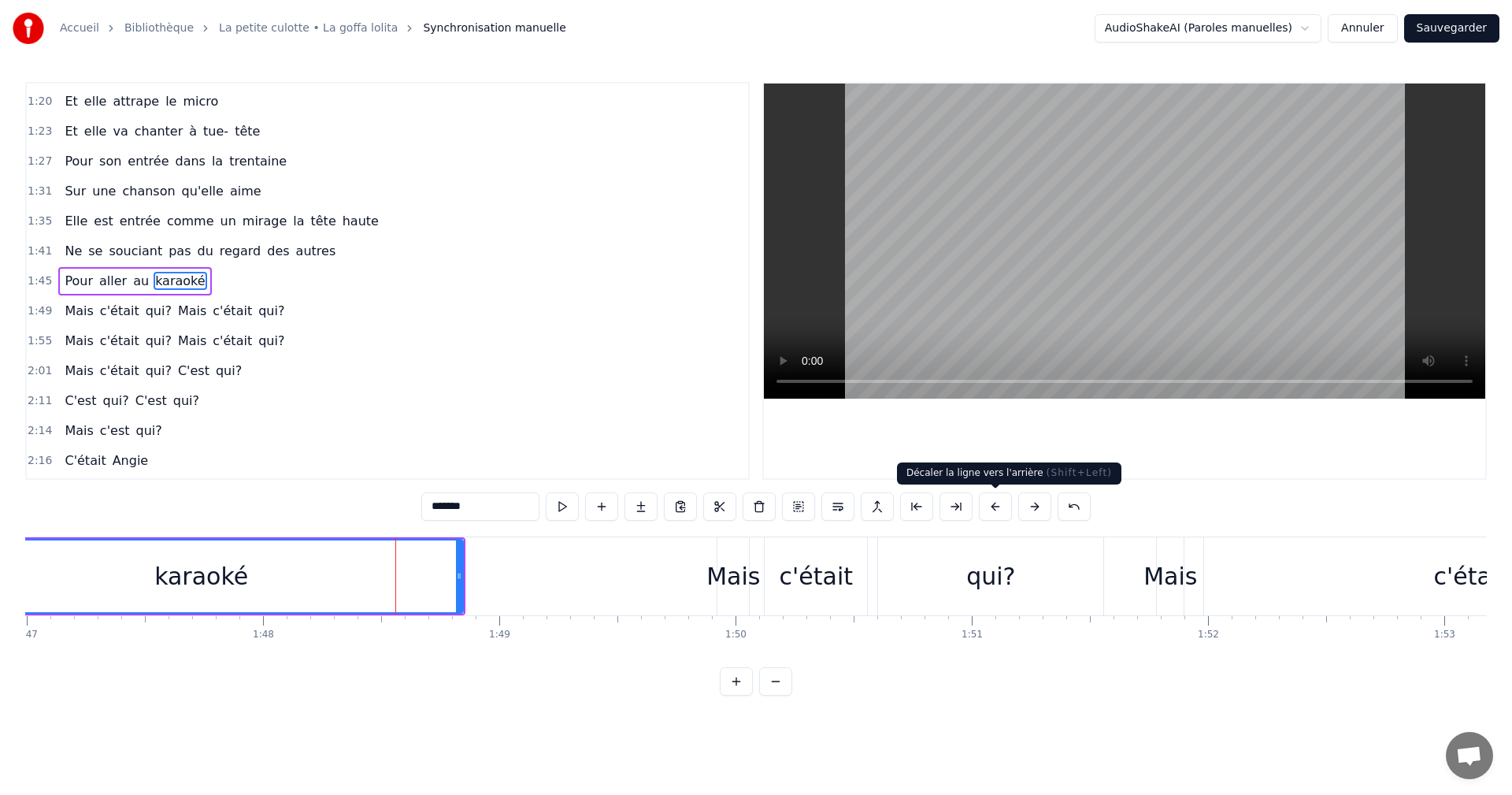
click at [987, 506] on button at bounding box center [995, 506] width 33 height 28
click at [1023, 505] on button at bounding box center [1035, 506] width 33 height 28
click at [1005, 505] on button at bounding box center [995, 506] width 33 height 28
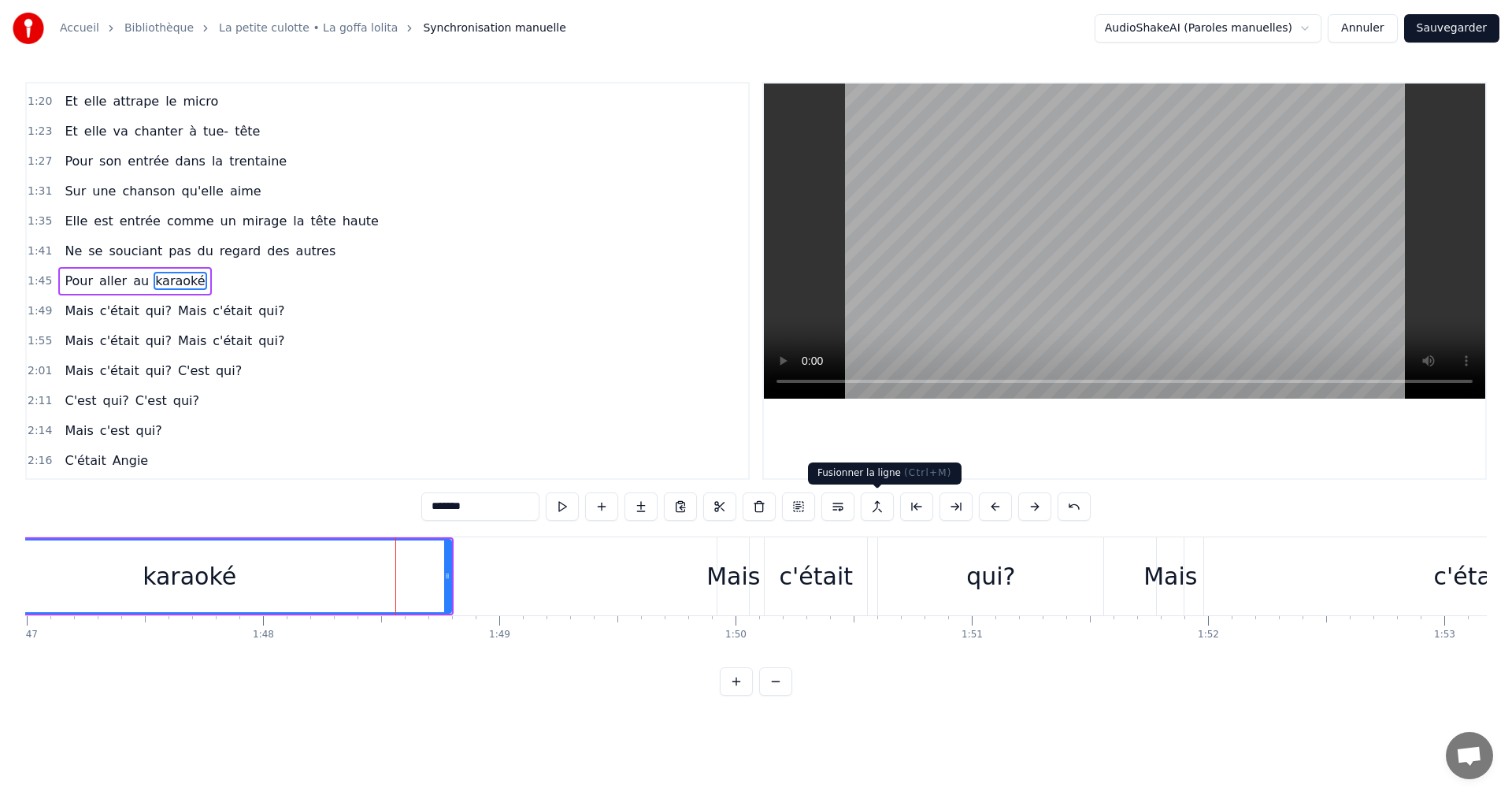
click at [879, 507] on button at bounding box center [878, 506] width 33 height 28
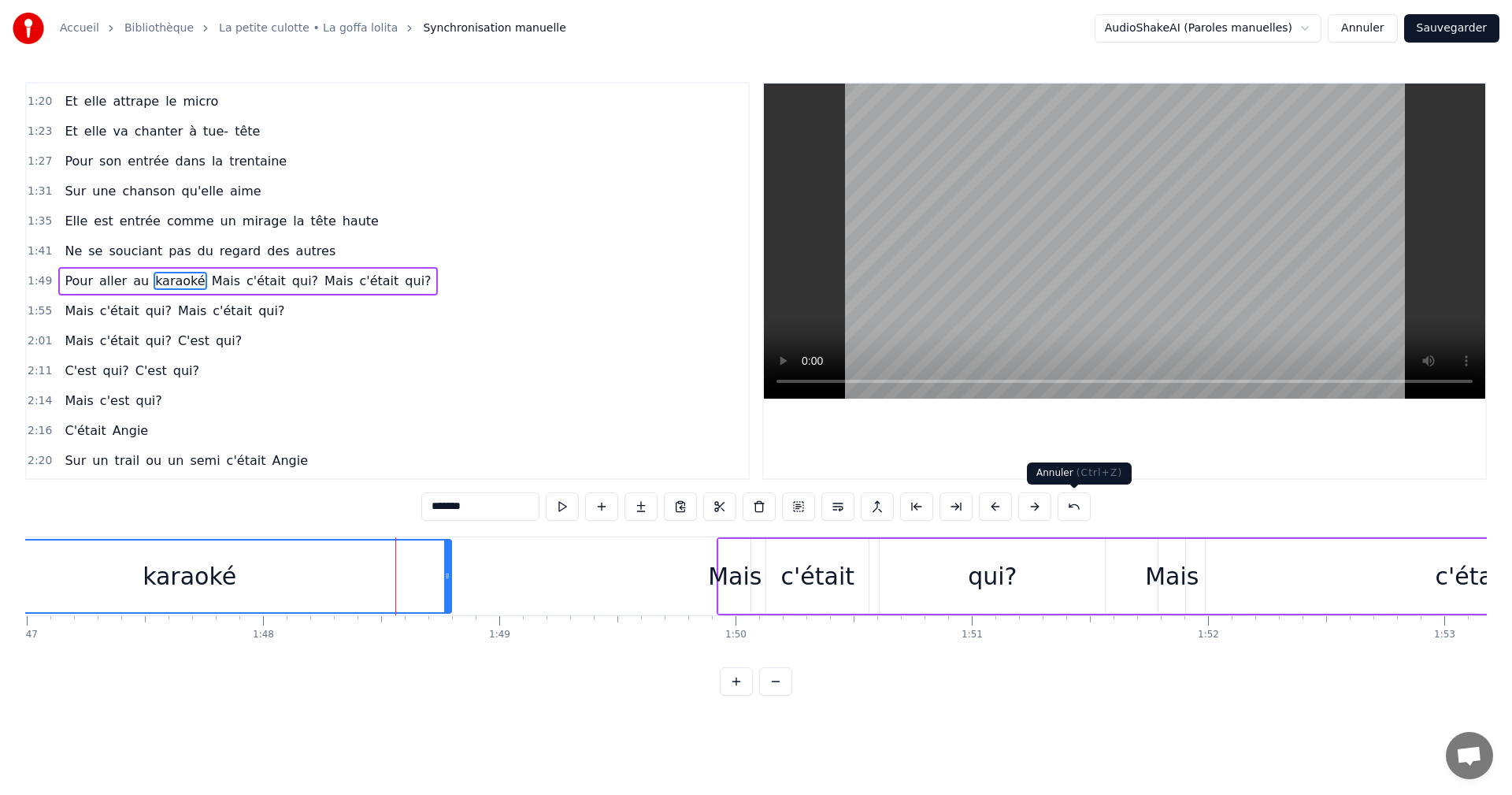
click at [1066, 506] on button at bounding box center [1074, 506] width 33 height 28
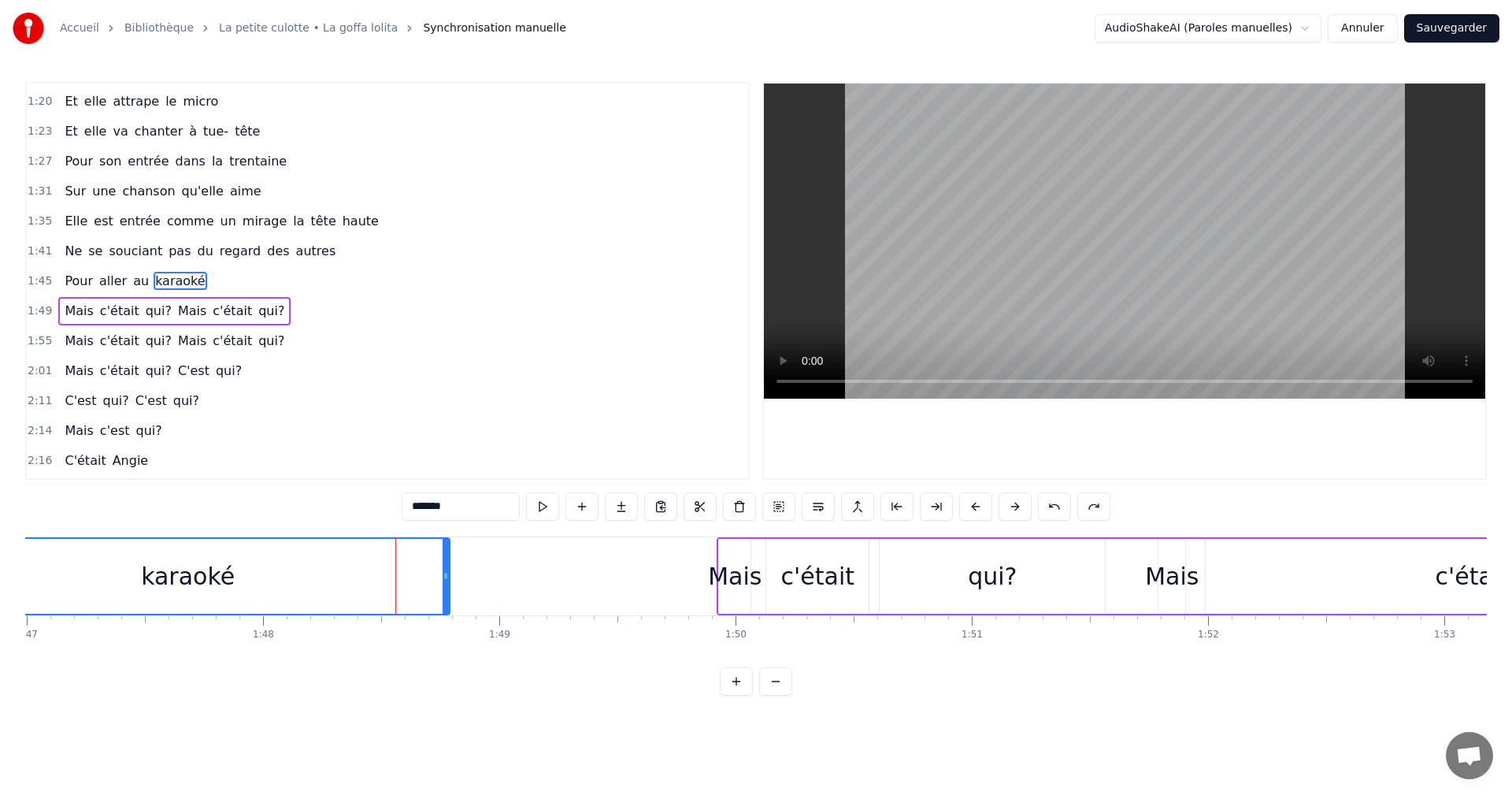
click at [39, 285] on span "1:45" at bounding box center [40, 281] width 24 height 15
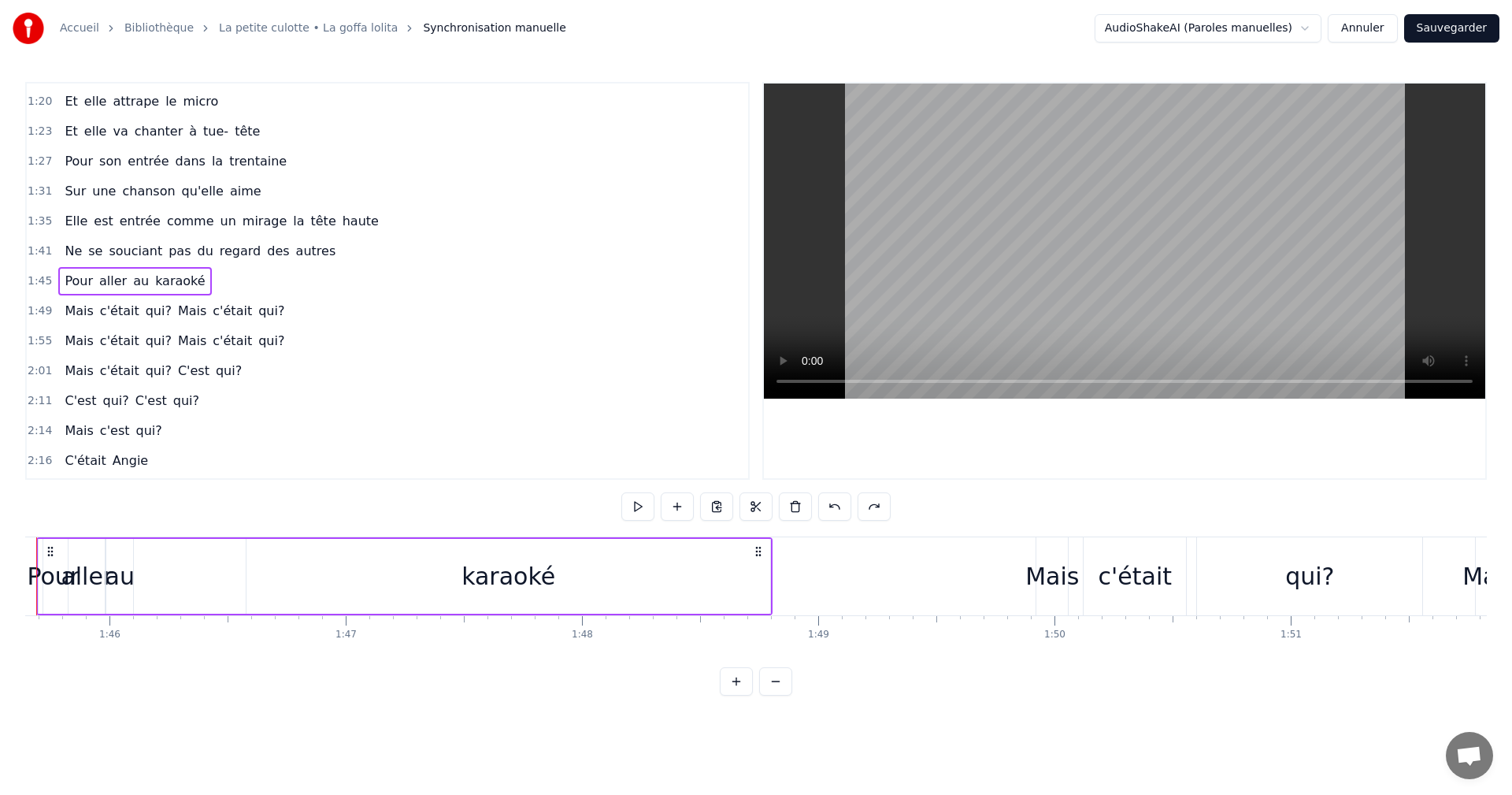
scroll to position [0, 24894]
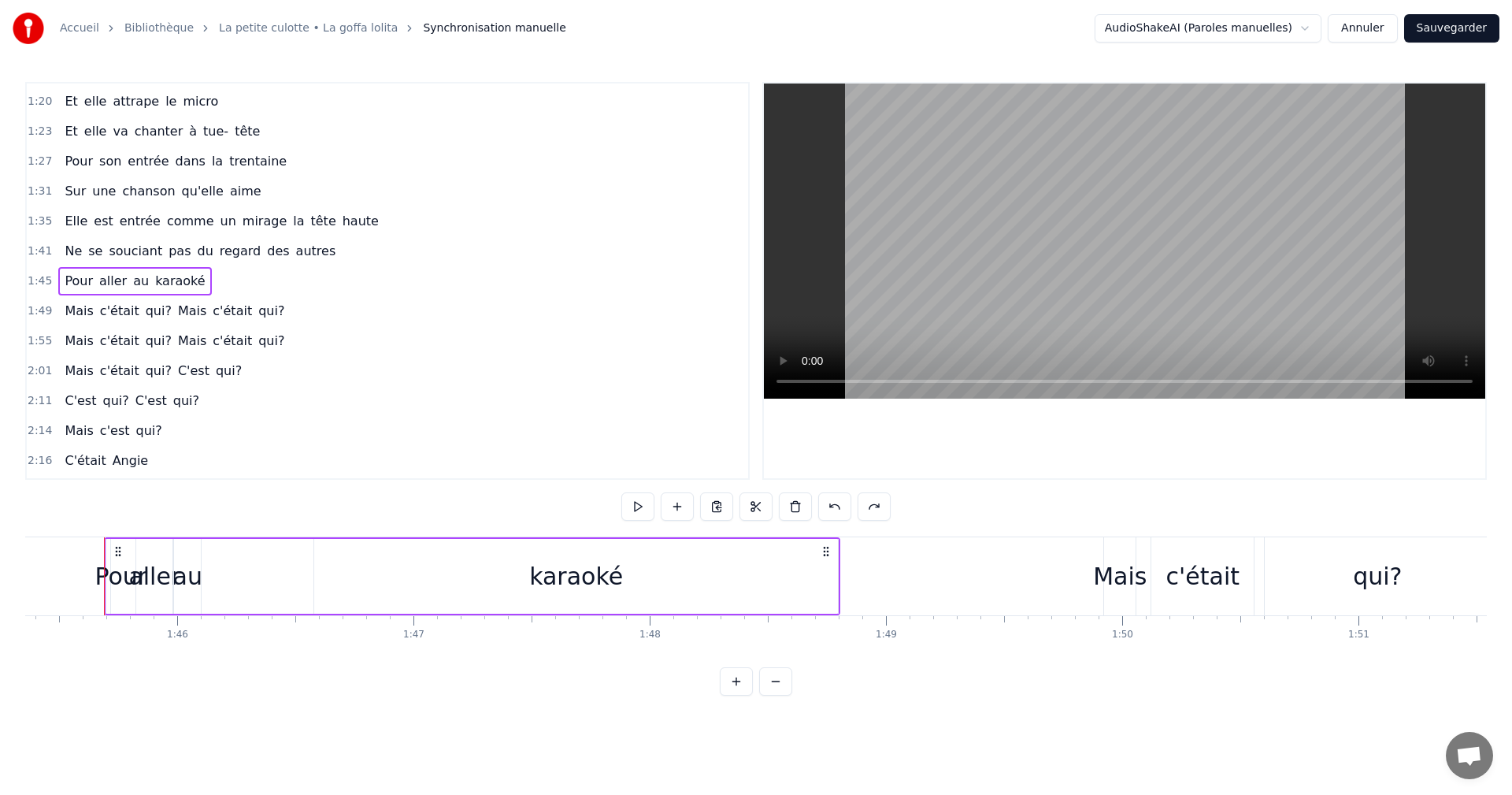
click at [267, 562] on div "Pour aller au karaoké" at bounding box center [472, 576] width 737 height 78
click at [393, 569] on div "karaoké" at bounding box center [576, 577] width 524 height 75
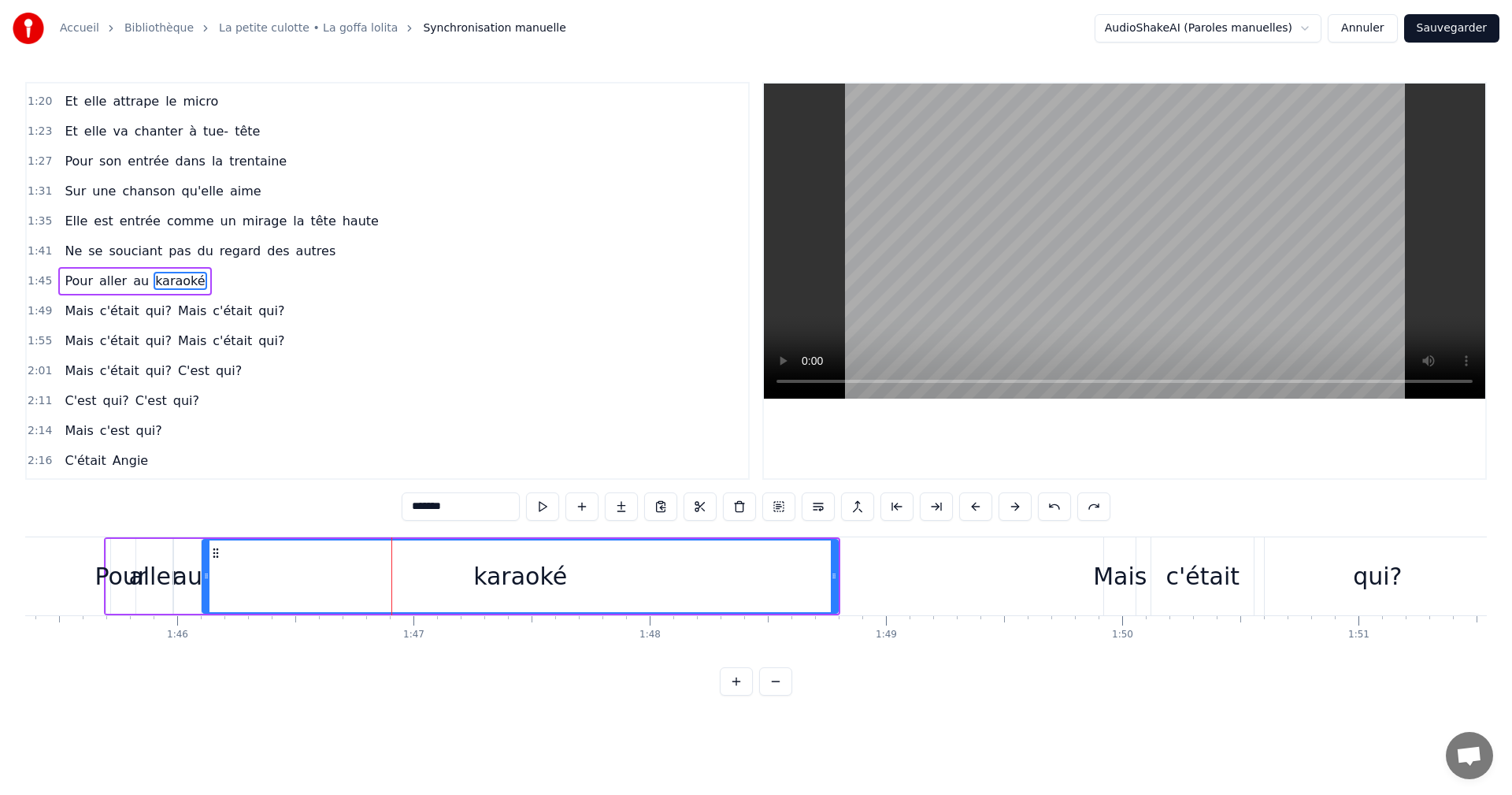
drag, startPoint x: 315, startPoint y: 573, endPoint x: 203, endPoint y: 574, distance: 112.0
click at [203, 574] on icon at bounding box center [206, 576] width 7 height 13
click at [110, 539] on div "Pour" at bounding box center [121, 577] width 29 height 75
type input "****"
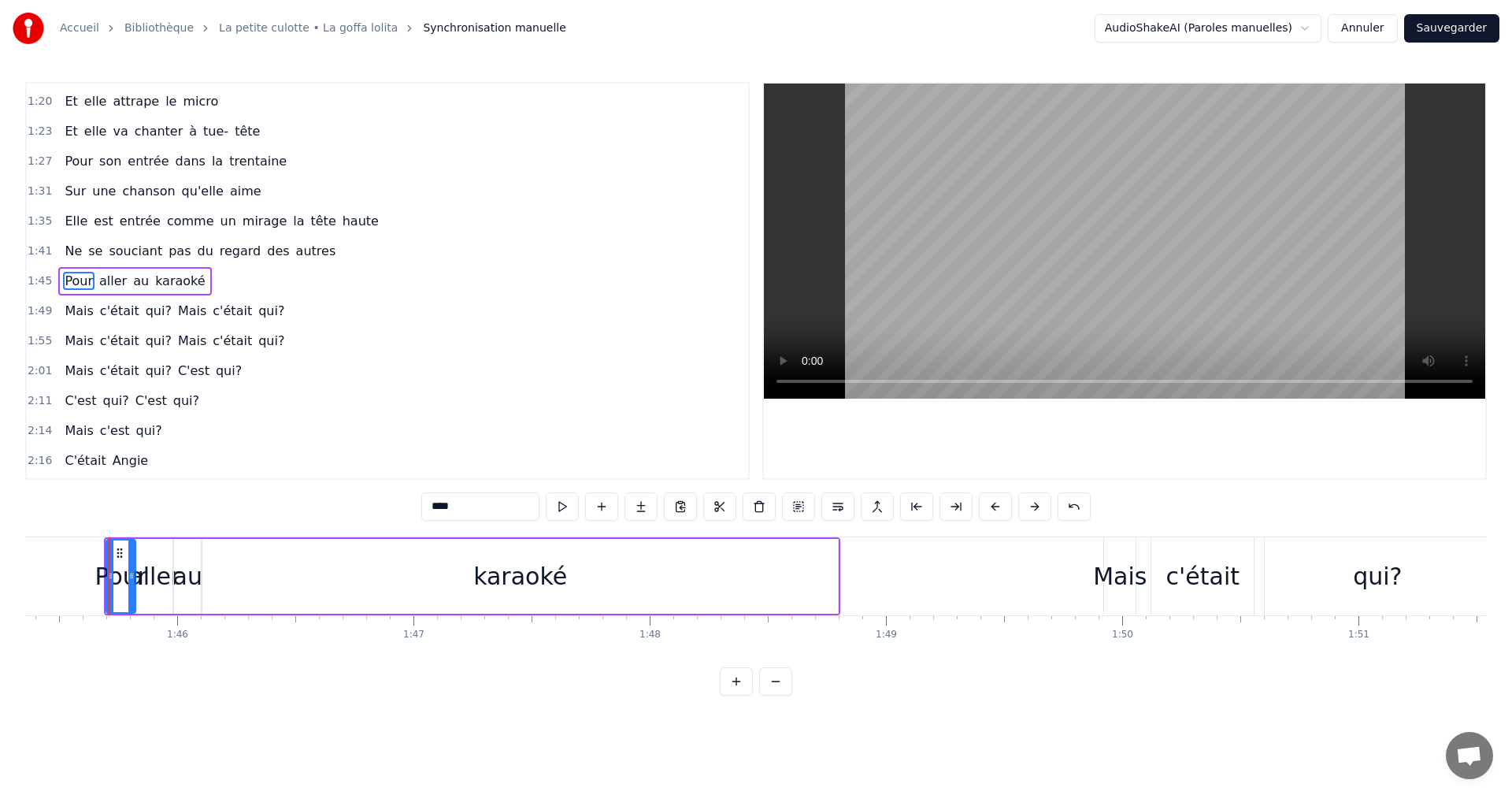
click at [71, 268] on div "Pour aller au karaoké" at bounding box center [134, 281] width 152 height 28
click at [836, 569] on div "karaoké" at bounding box center [520, 577] width 635 height 75
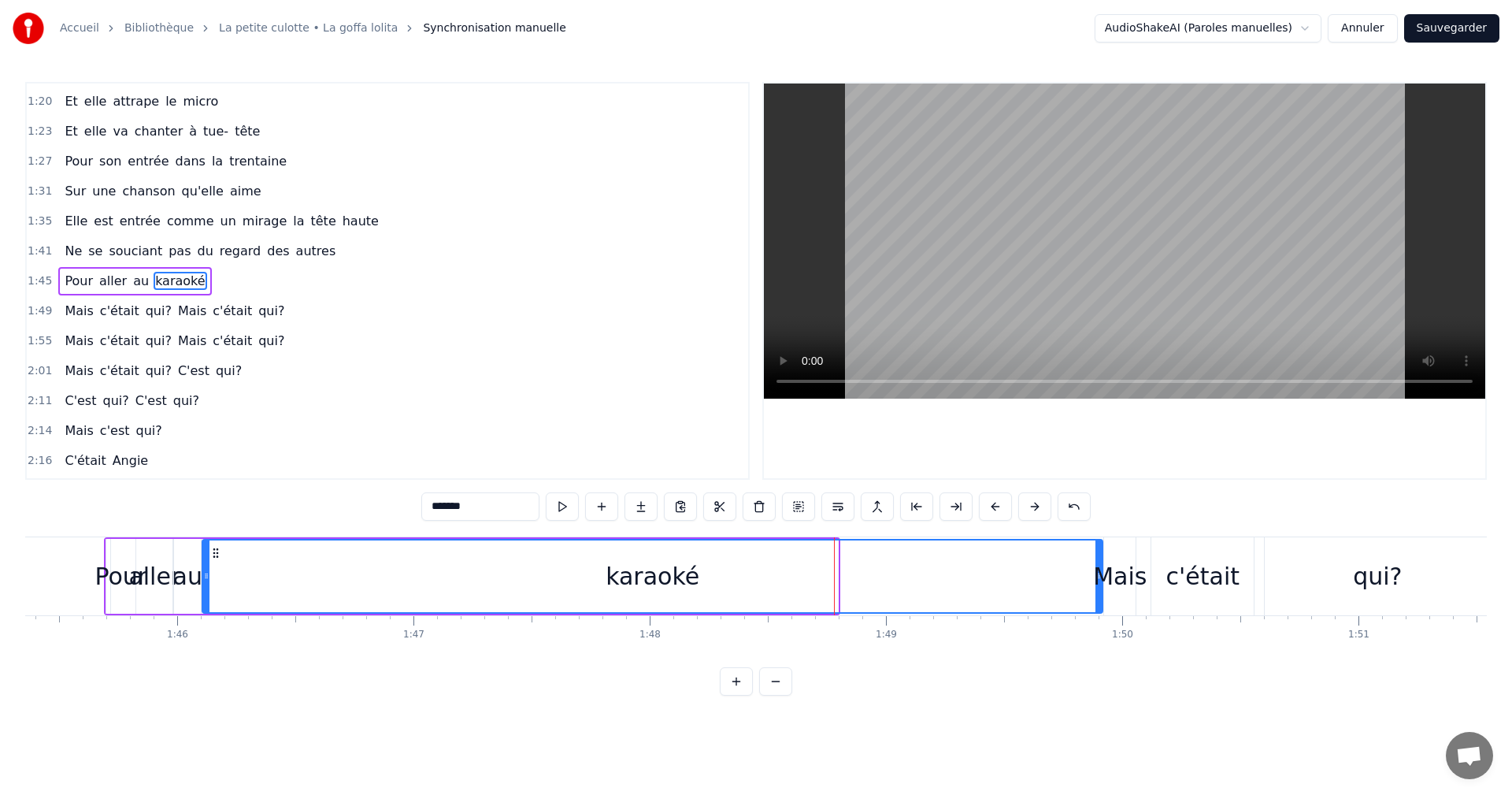
drag, startPoint x: 836, startPoint y: 571, endPoint x: 1100, endPoint y: 579, distance: 264.1
click at [1100, 579] on div "Ce soir, on profitait de bonnes bouteilles Dans une villa eurelienne Quand elle…" at bounding box center [1360, 576] width 52458 height 79
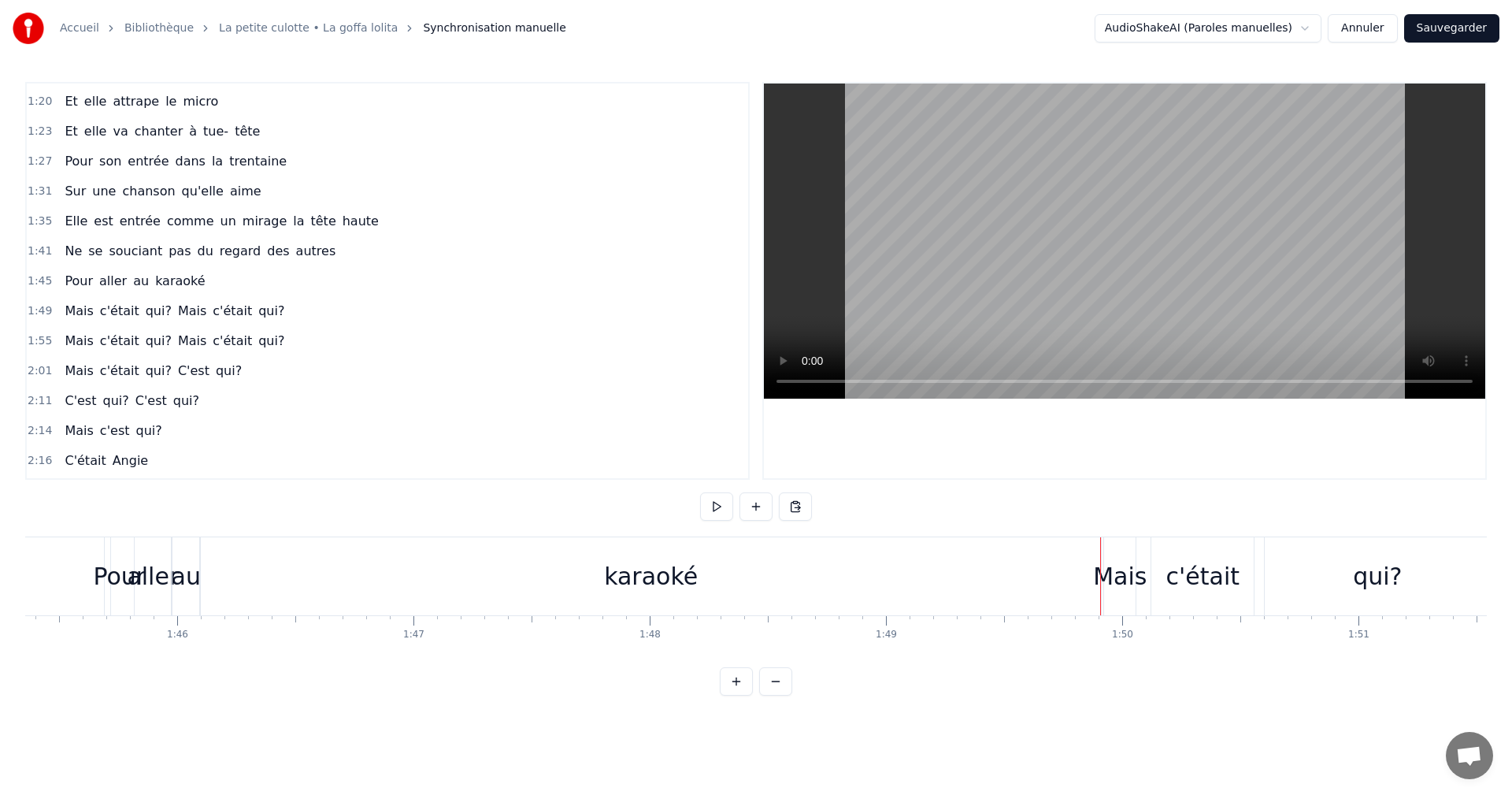
click at [102, 535] on div "0:05 Ce soir, on profitait de bonnes bouteilles 0:11 Dans une villa eurelienne …" at bounding box center [756, 389] width 1462 height 614
click at [110, 535] on div "0:05 Ce soir, on profitait de bonnes bouteilles 0:11 Dans une villa eurelienne …" at bounding box center [756, 389] width 1462 height 614
click at [35, 276] on span "1:45" at bounding box center [40, 281] width 24 height 15
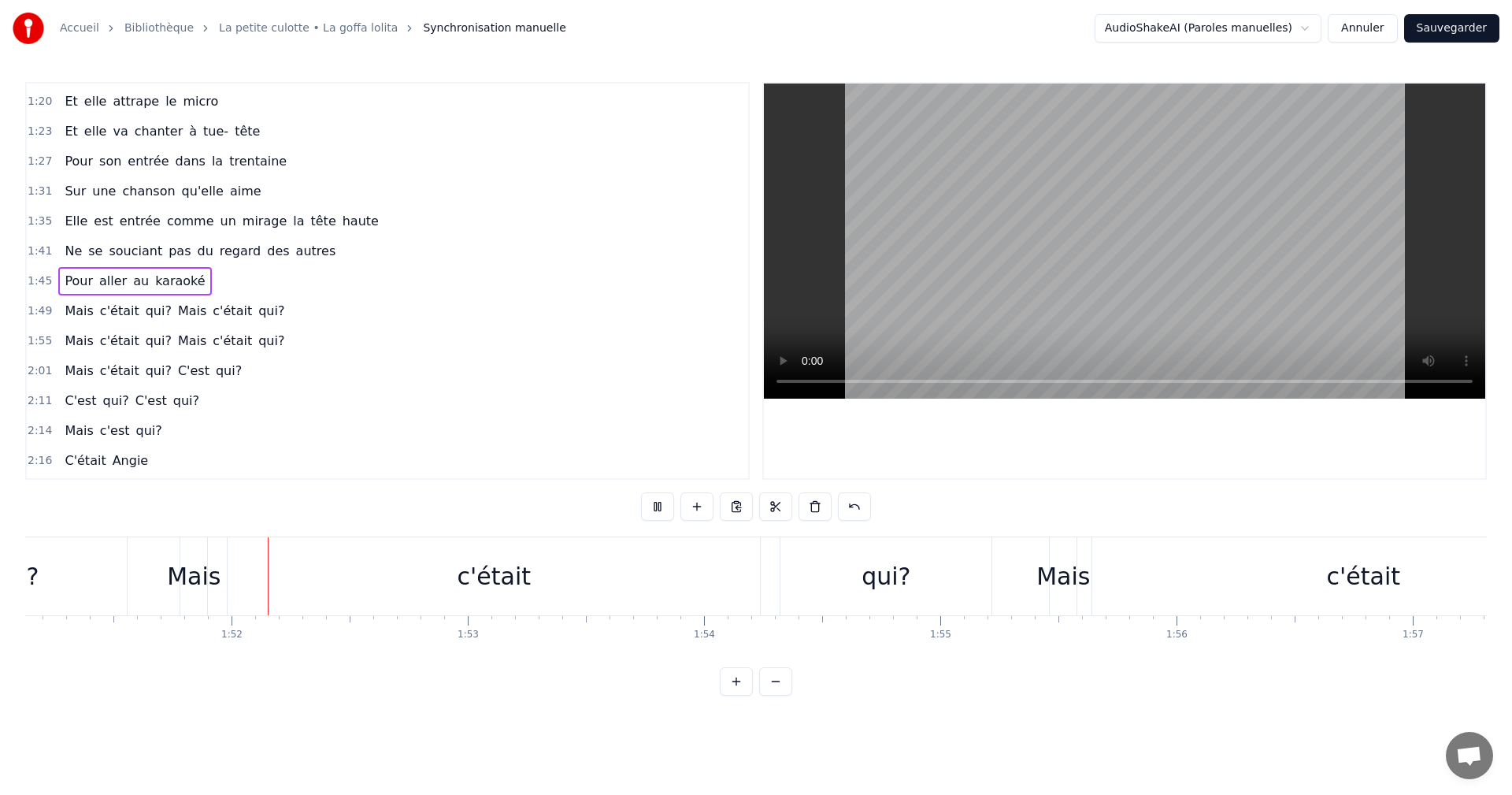
scroll to position [0, 26258]
click at [38, 282] on span "1:45" at bounding box center [40, 281] width 24 height 15
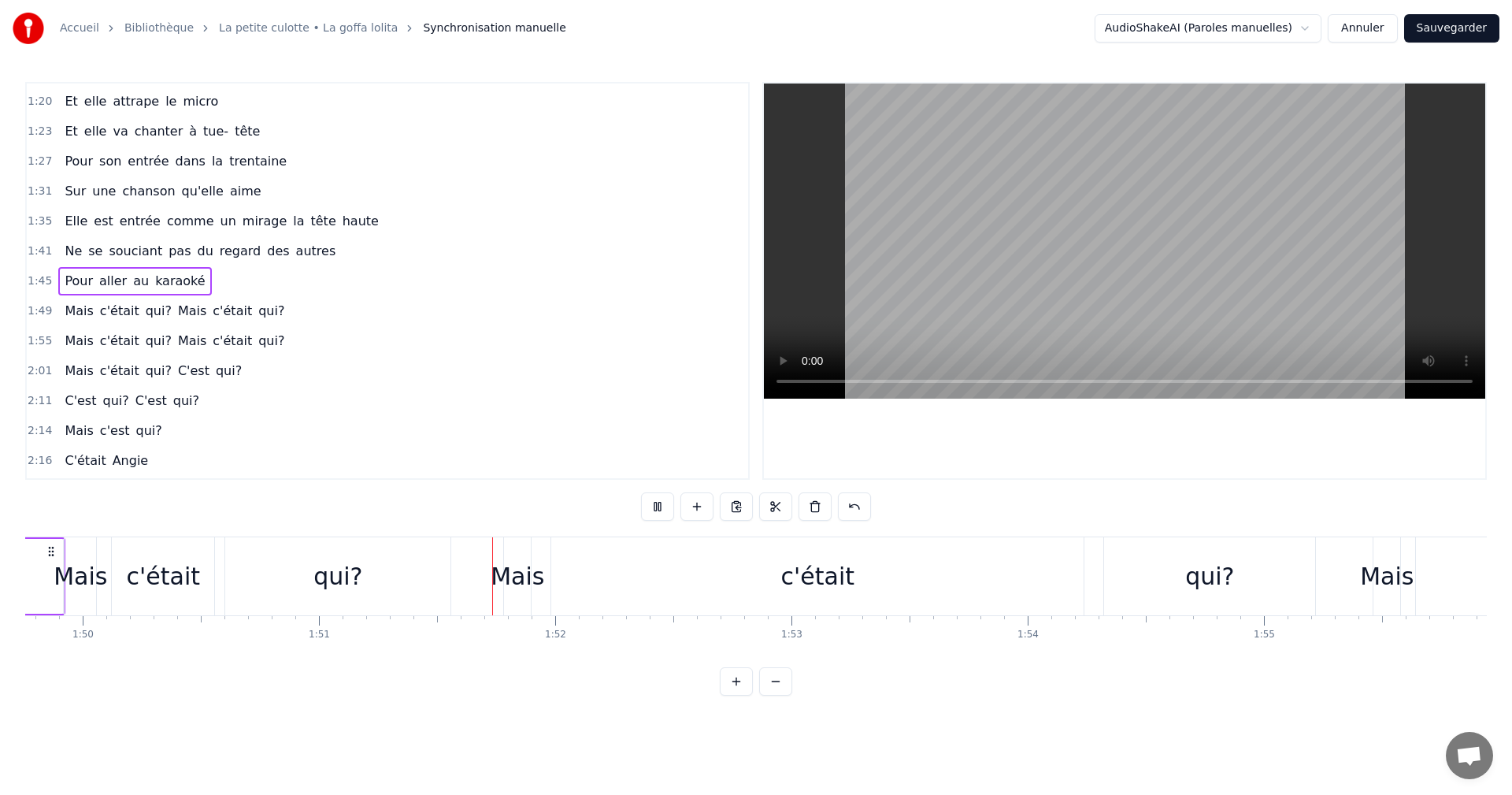
scroll to position [0, 26200]
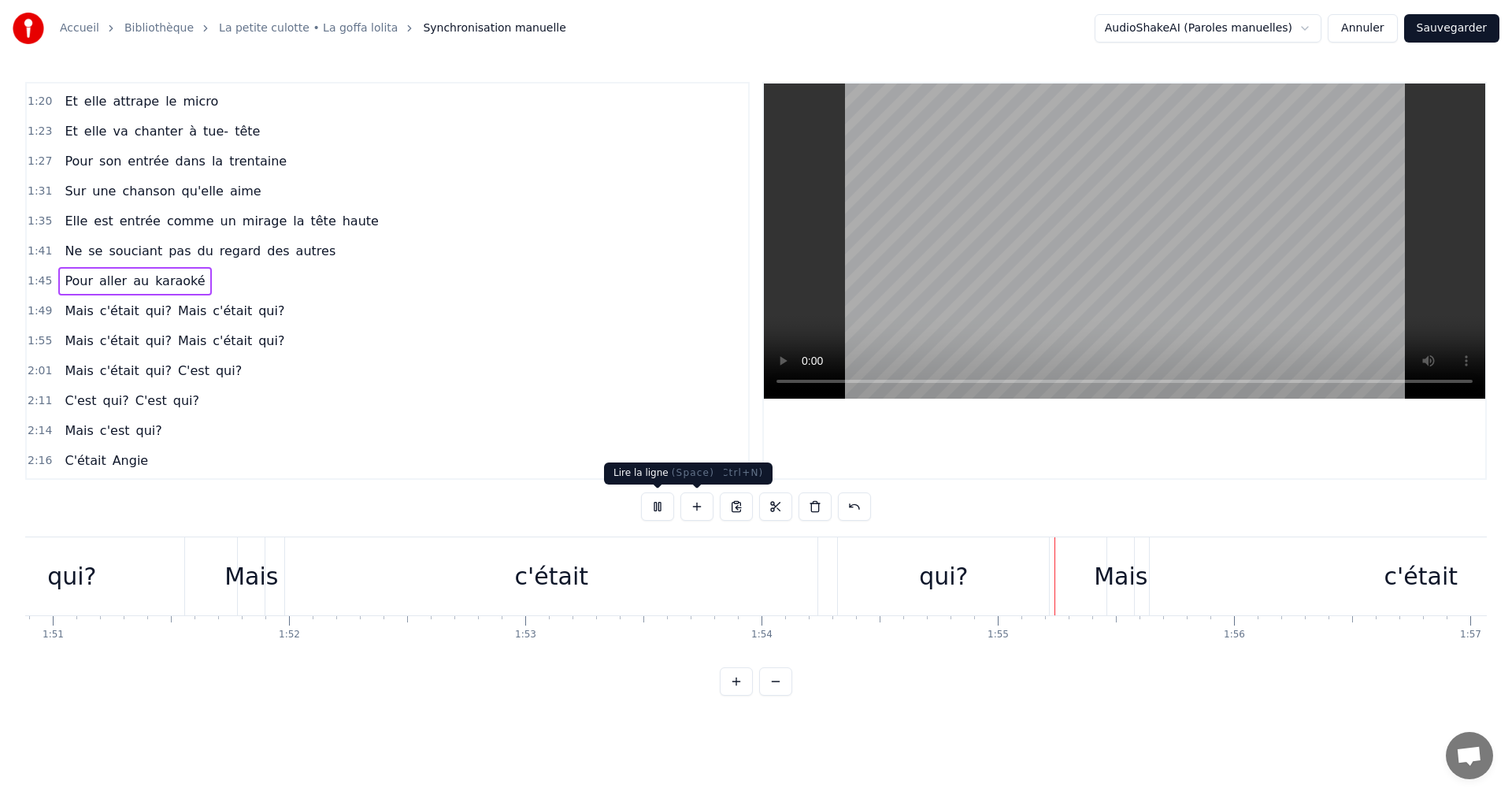
click at [660, 506] on button at bounding box center [658, 506] width 33 height 28
click at [35, 312] on span "1:49" at bounding box center [40, 311] width 24 height 15
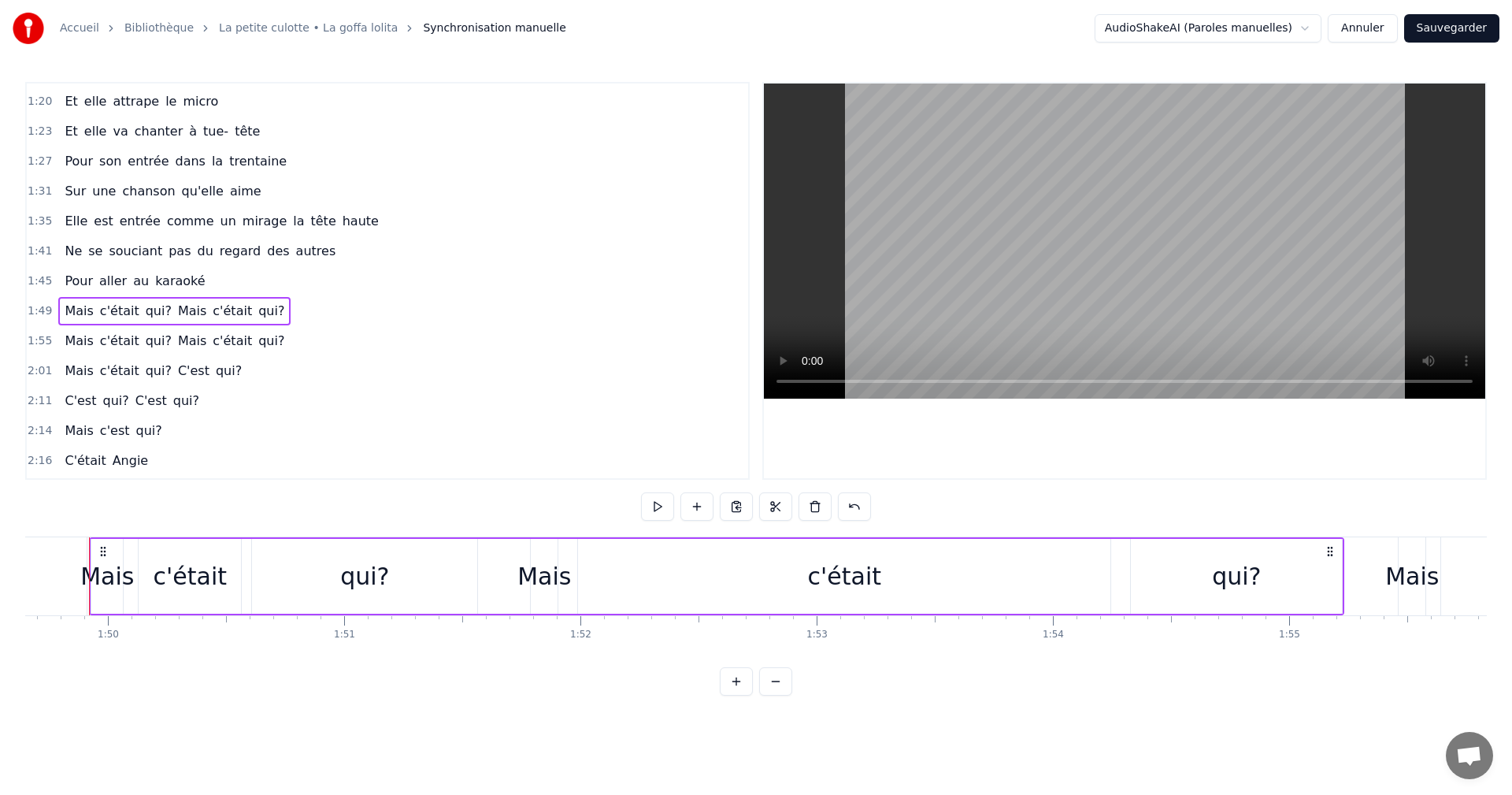
scroll to position [0, 25893]
click at [1044, 574] on div "c'était" at bounding box center [859, 577] width 532 height 75
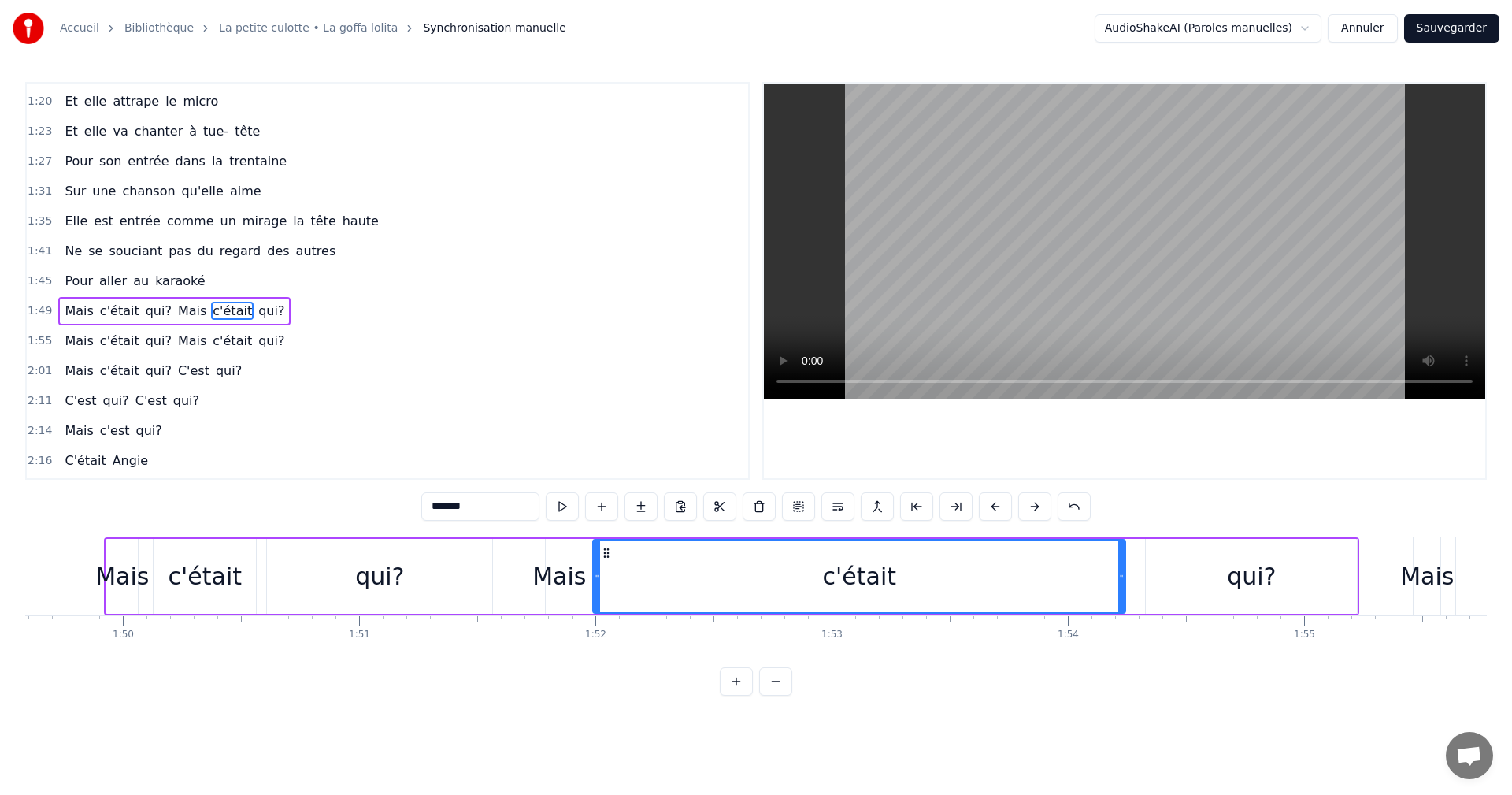
scroll to position [595, 0]
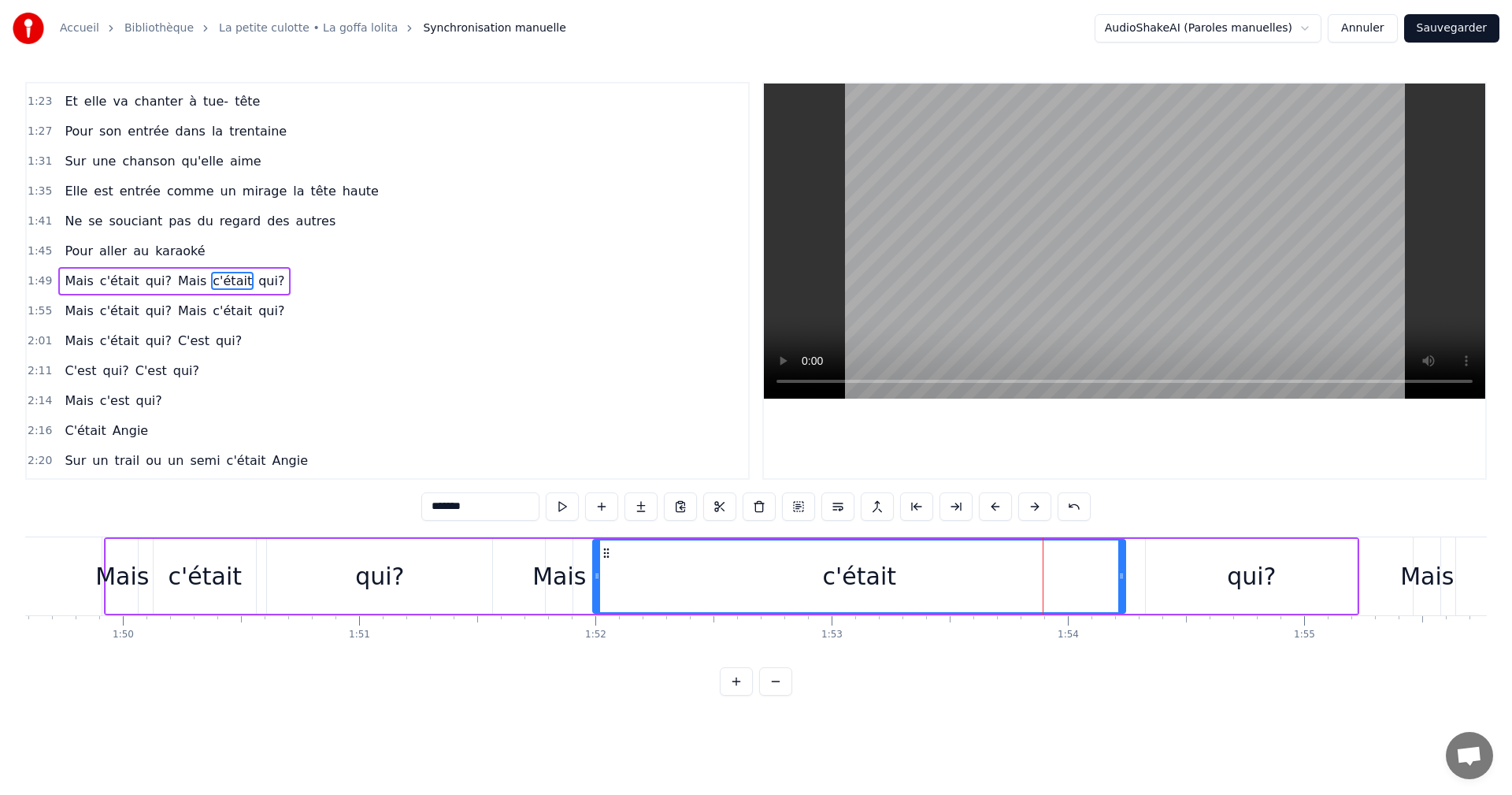
drag, startPoint x: 1118, startPoint y: 573, endPoint x: 922, endPoint y: 579, distance: 196.1
click at [922, 579] on div "c'était" at bounding box center [859, 576] width 531 height 71
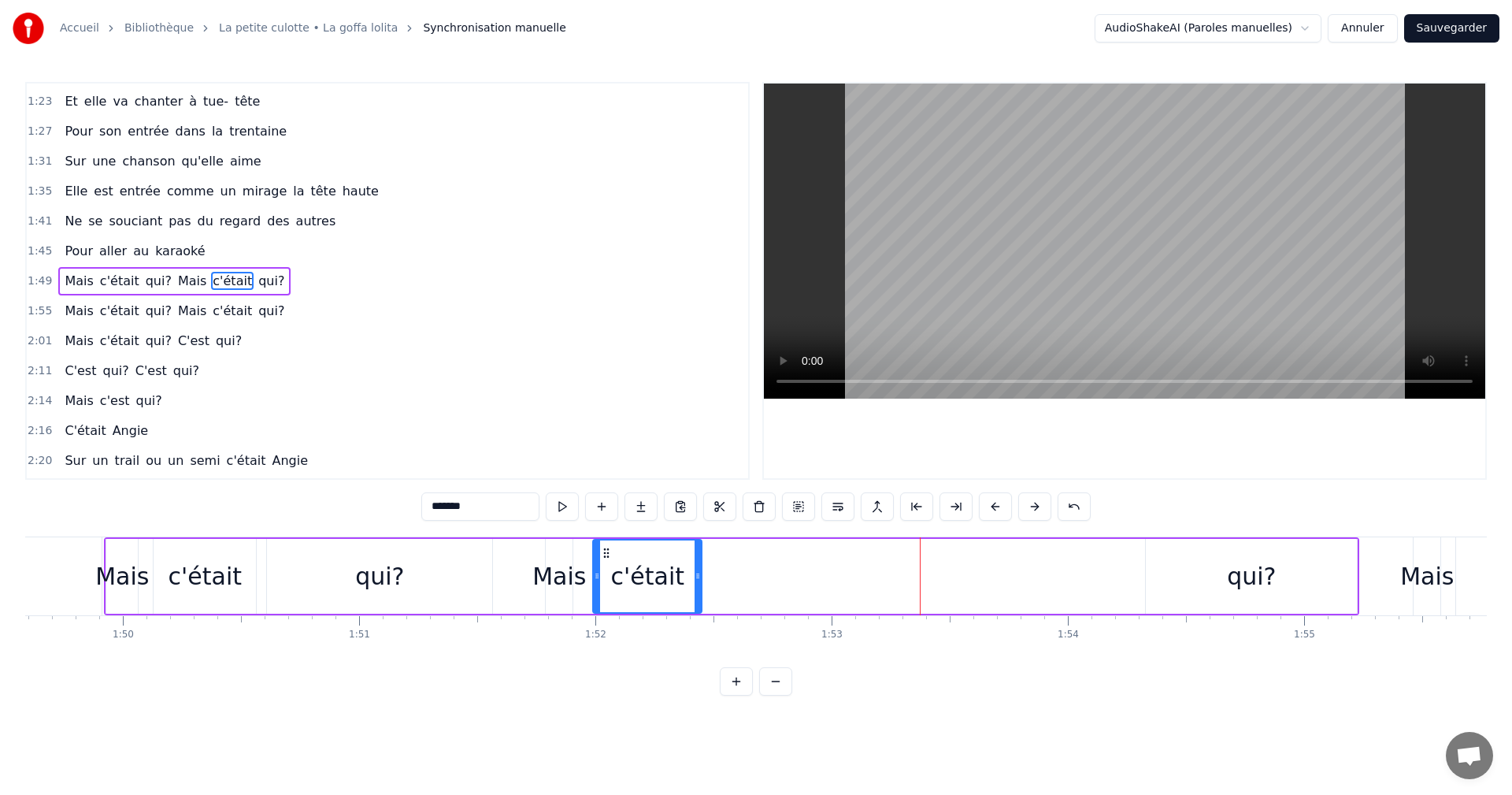
drag, startPoint x: 1120, startPoint y: 572, endPoint x: 697, endPoint y: 574, distance: 423.0
click at [697, 574] on icon at bounding box center [697, 576] width 7 height 13
click at [1236, 579] on div "qui?" at bounding box center [1252, 576] width 49 height 36
type input "****"
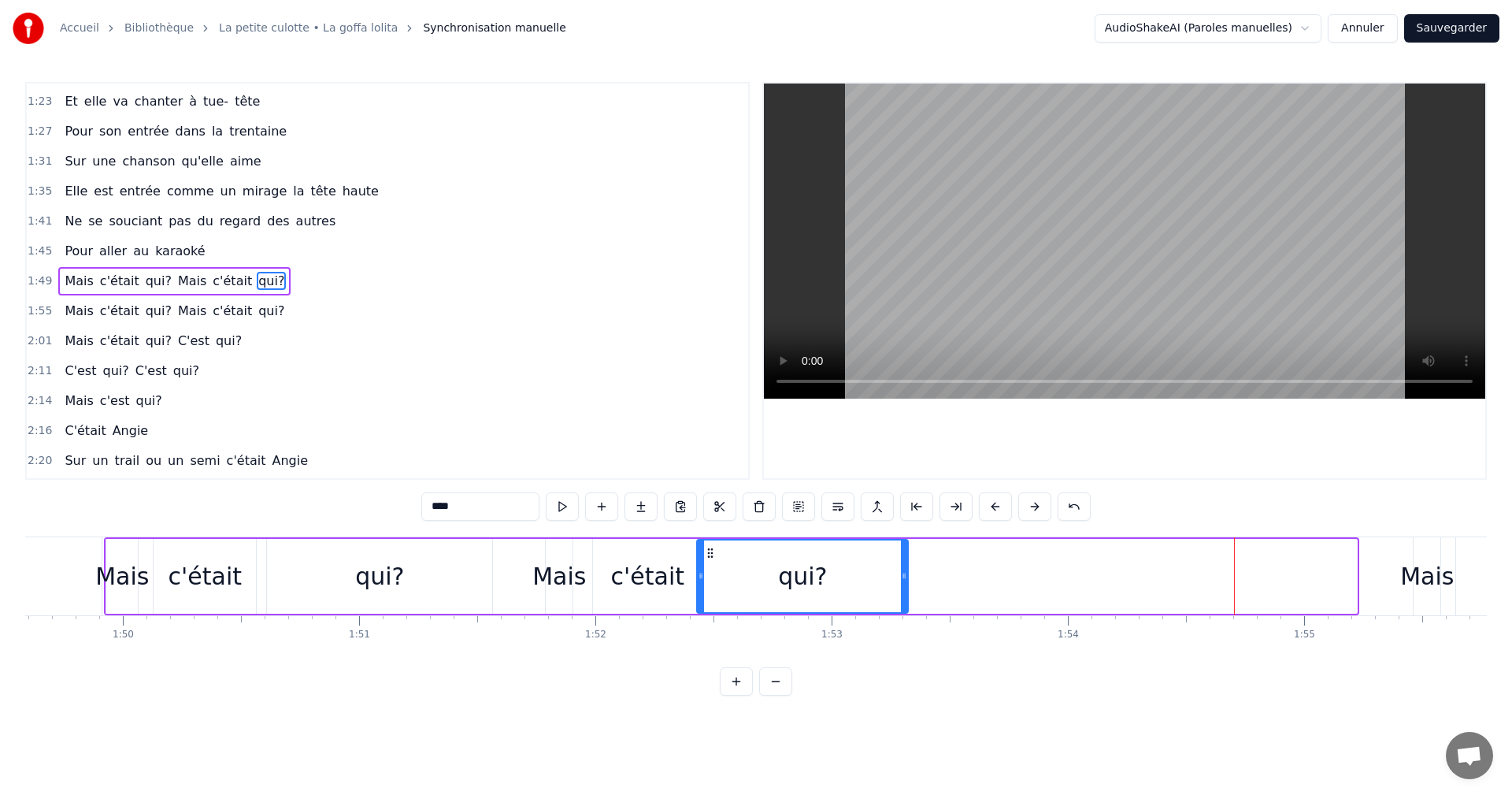
drag, startPoint x: 1159, startPoint y: 555, endPoint x: 711, endPoint y: 567, distance: 448.2
click at [711, 567] on div "qui?" at bounding box center [802, 576] width 209 height 71
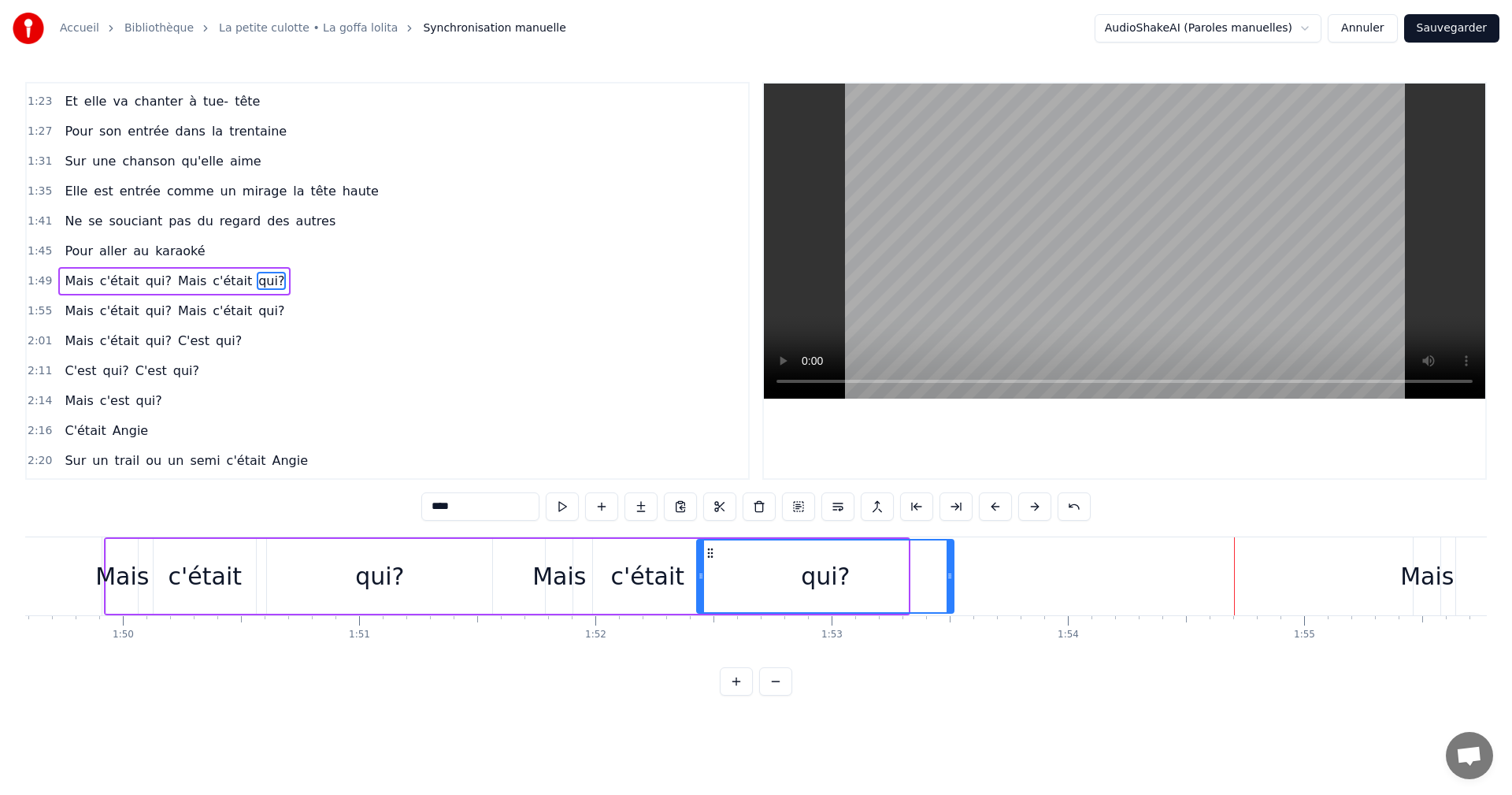
drag, startPoint x: 905, startPoint y: 576, endPoint x: 952, endPoint y: 579, distance: 47.1
click at [952, 579] on icon at bounding box center [950, 576] width 7 height 13
click at [1077, 565] on div "Ce soir, on profitait de bonnes bouteilles Dans une villa eurelienne Quand elle…" at bounding box center [361, 576] width 52458 height 79
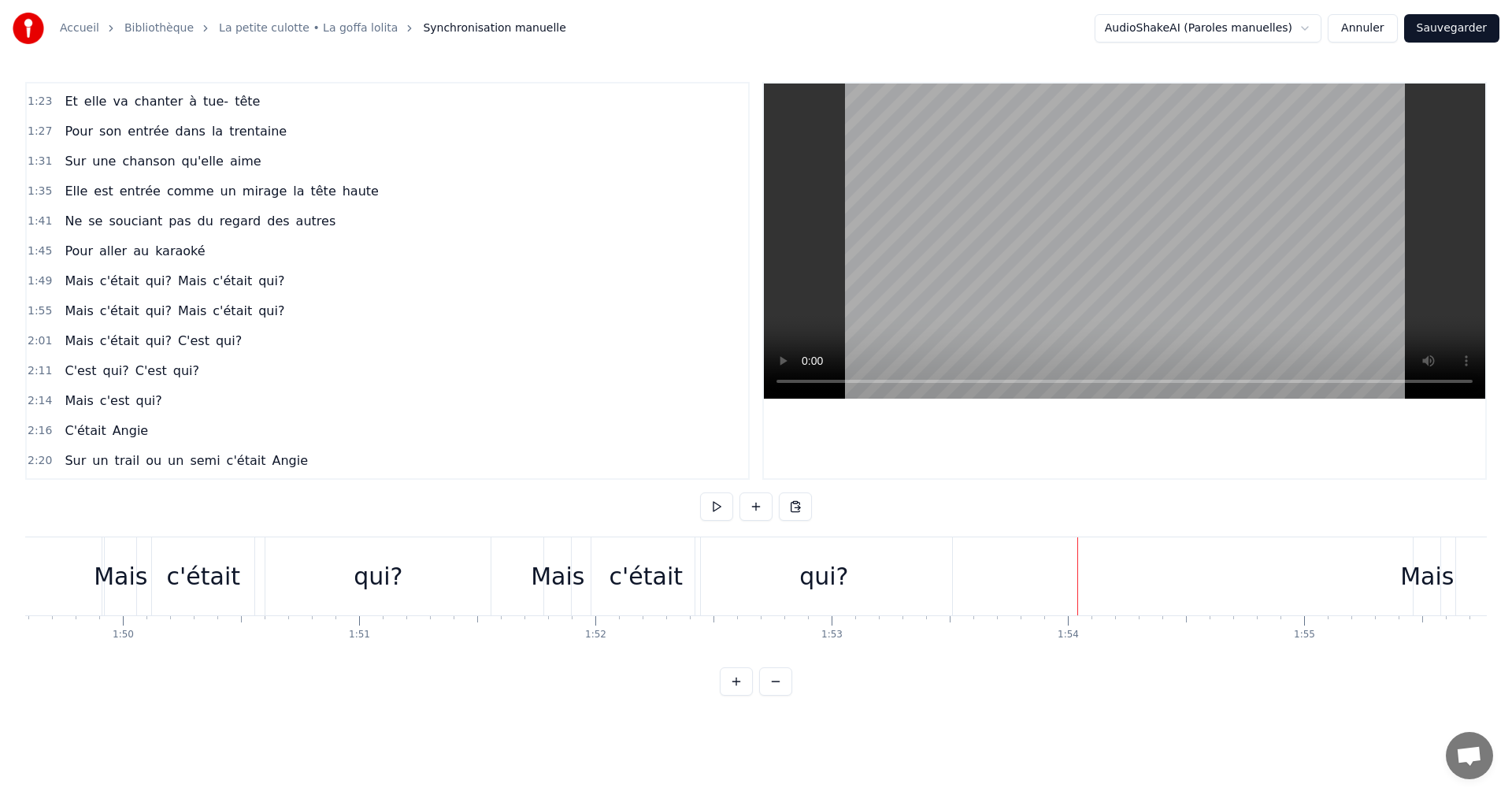
click at [1429, 560] on div "Mais" at bounding box center [1427, 576] width 54 height 36
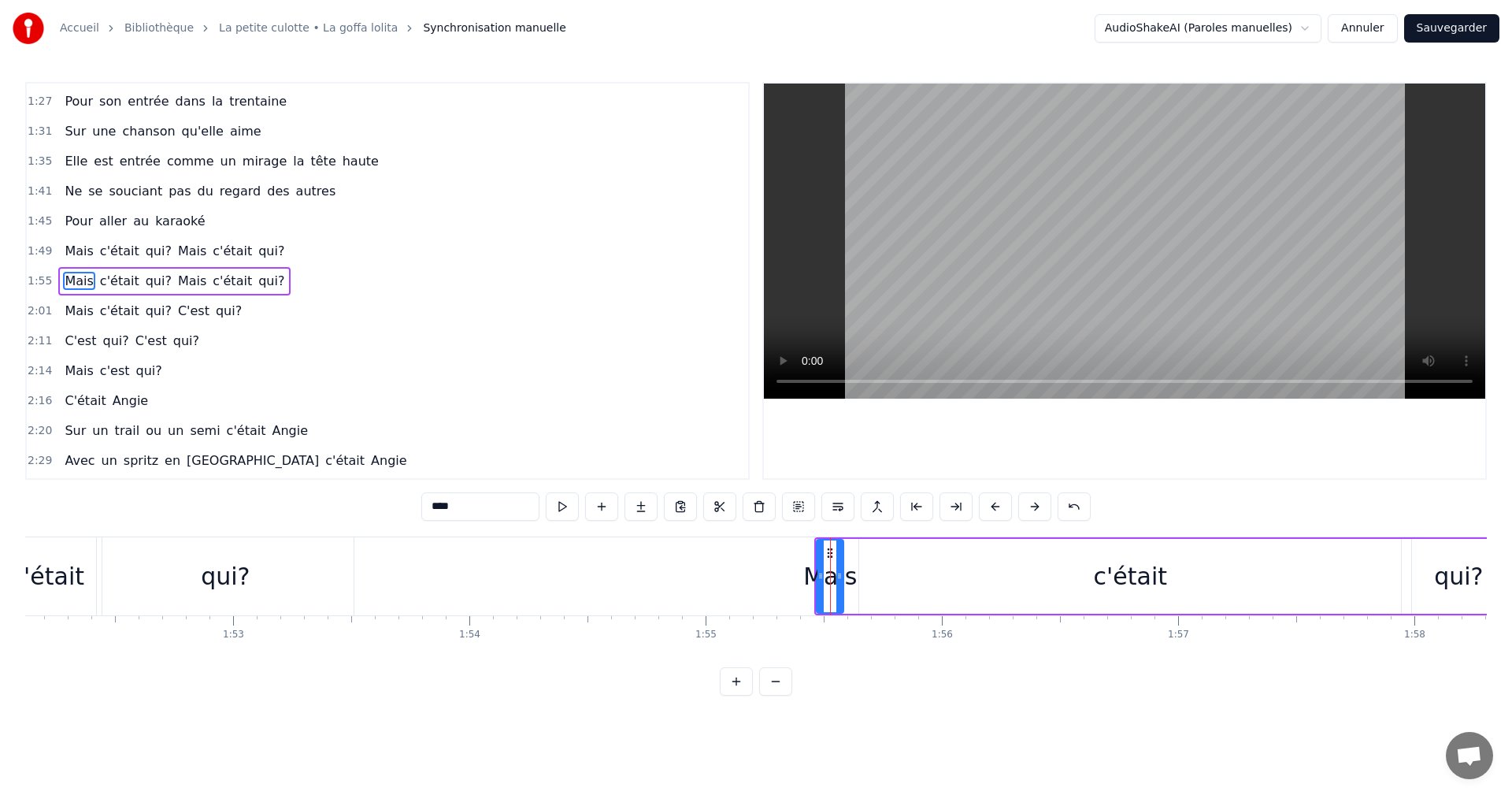
scroll to position [0, 26289]
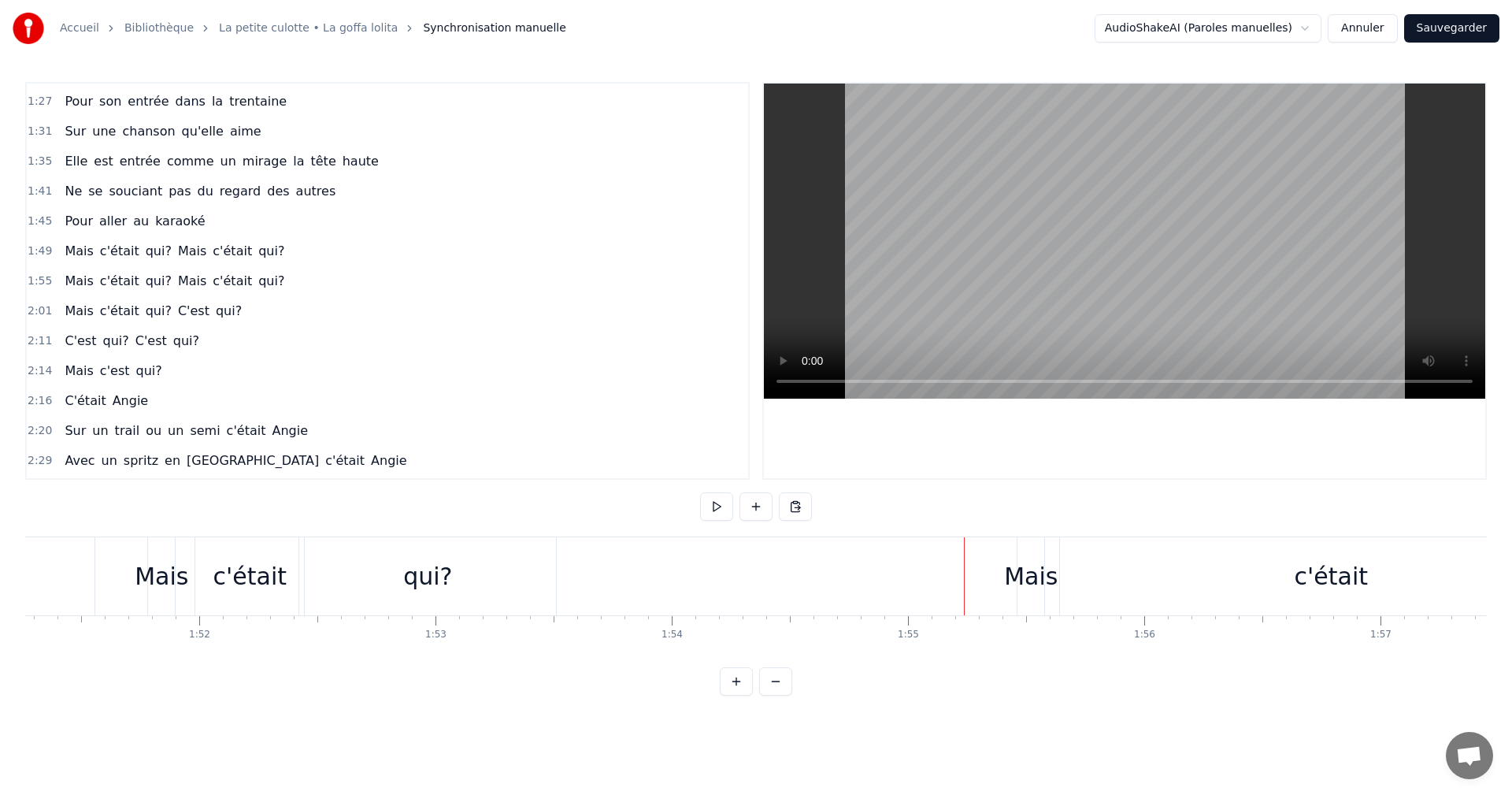
click at [1034, 566] on div "Mais" at bounding box center [1031, 576] width 54 height 36
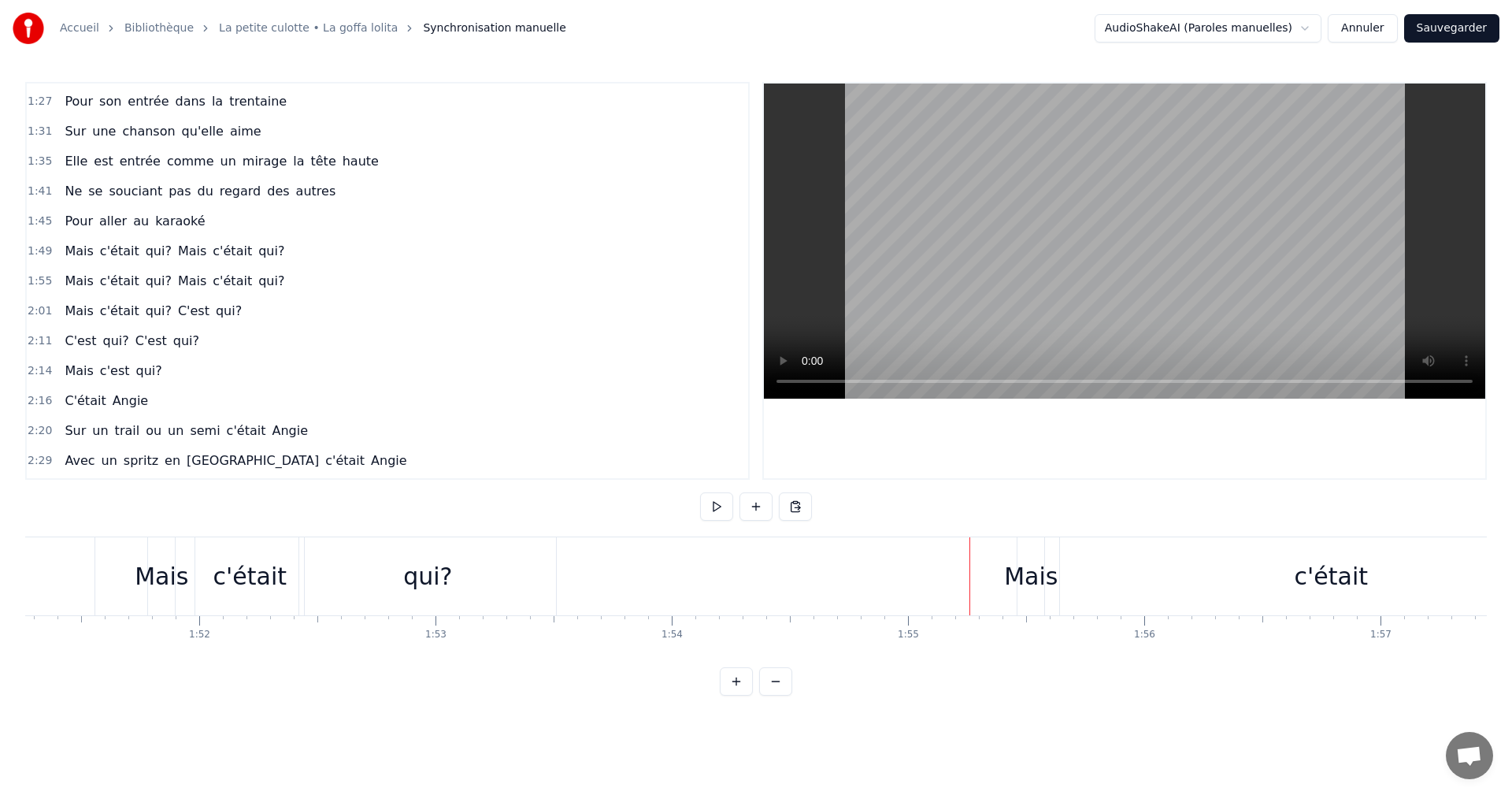
click at [1030, 559] on div "Mais" at bounding box center [1031, 576] width 54 height 36
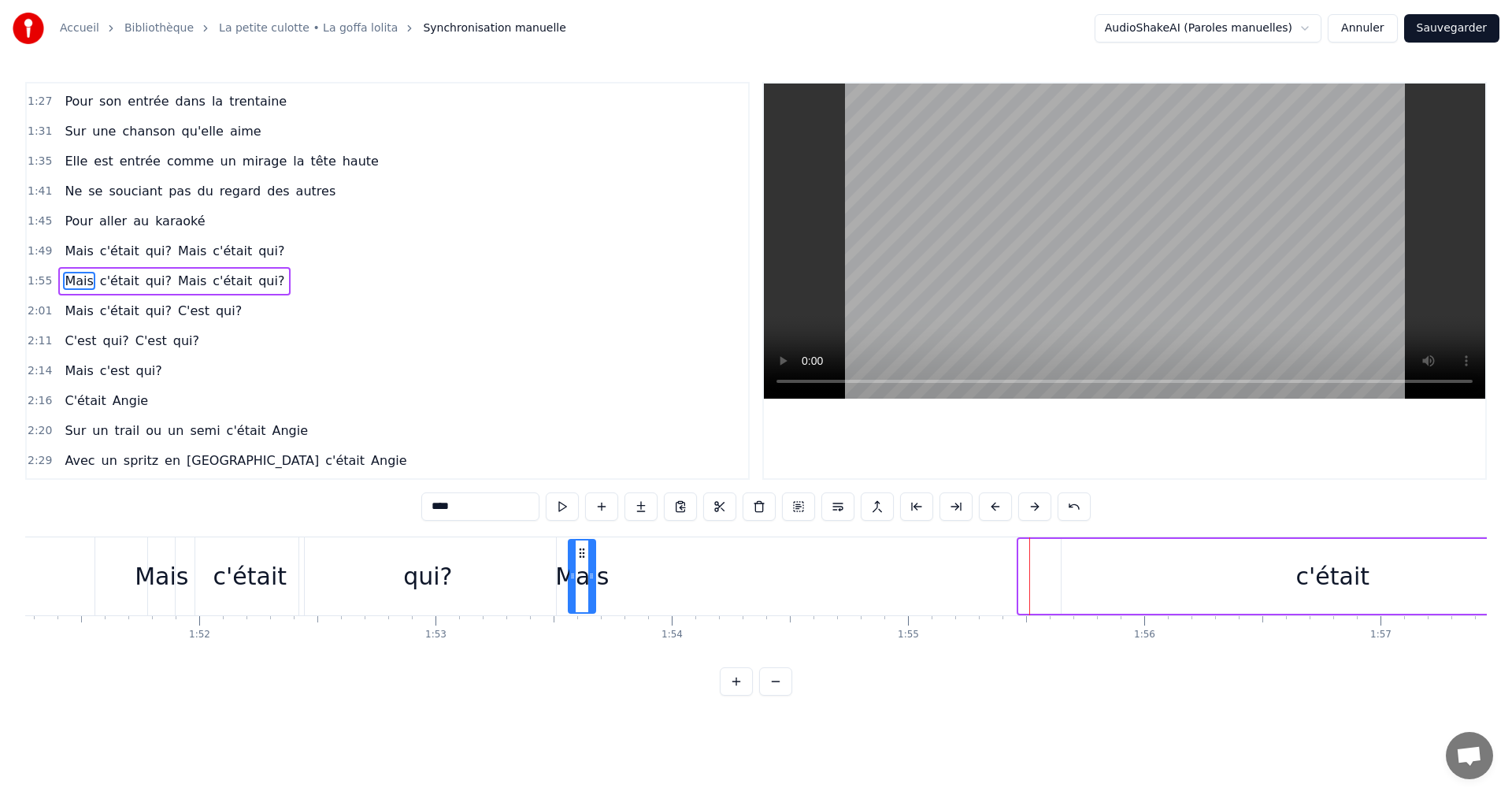
drag, startPoint x: 1034, startPoint y: 552, endPoint x: 582, endPoint y: 592, distance: 453.8
click at [582, 592] on div "Mais" at bounding box center [582, 576] width 25 height 71
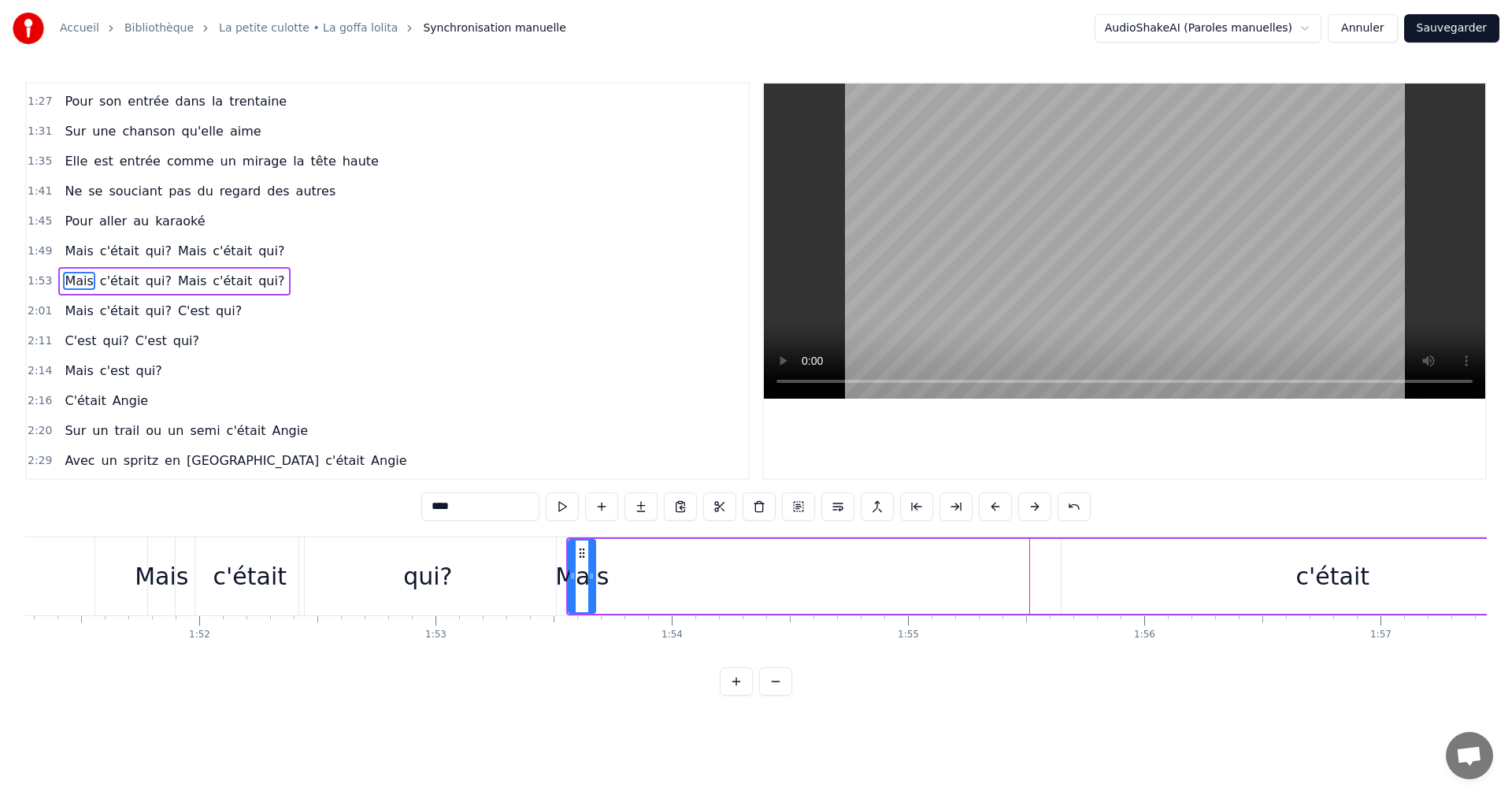
click at [550, 593] on div "qui?" at bounding box center [427, 576] width 256 height 78
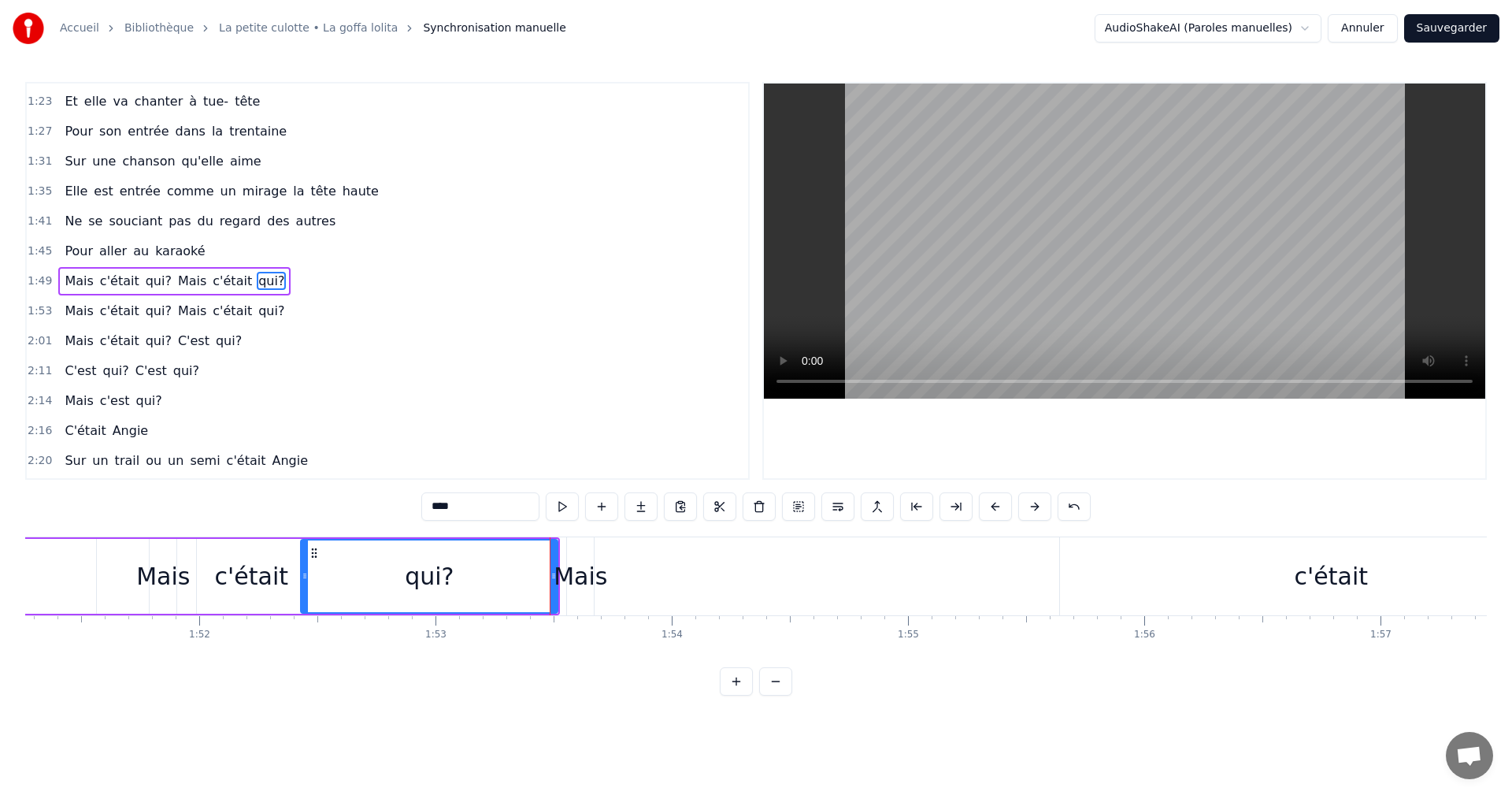
click at [556, 580] on div "Mais" at bounding box center [580, 576] width 54 height 36
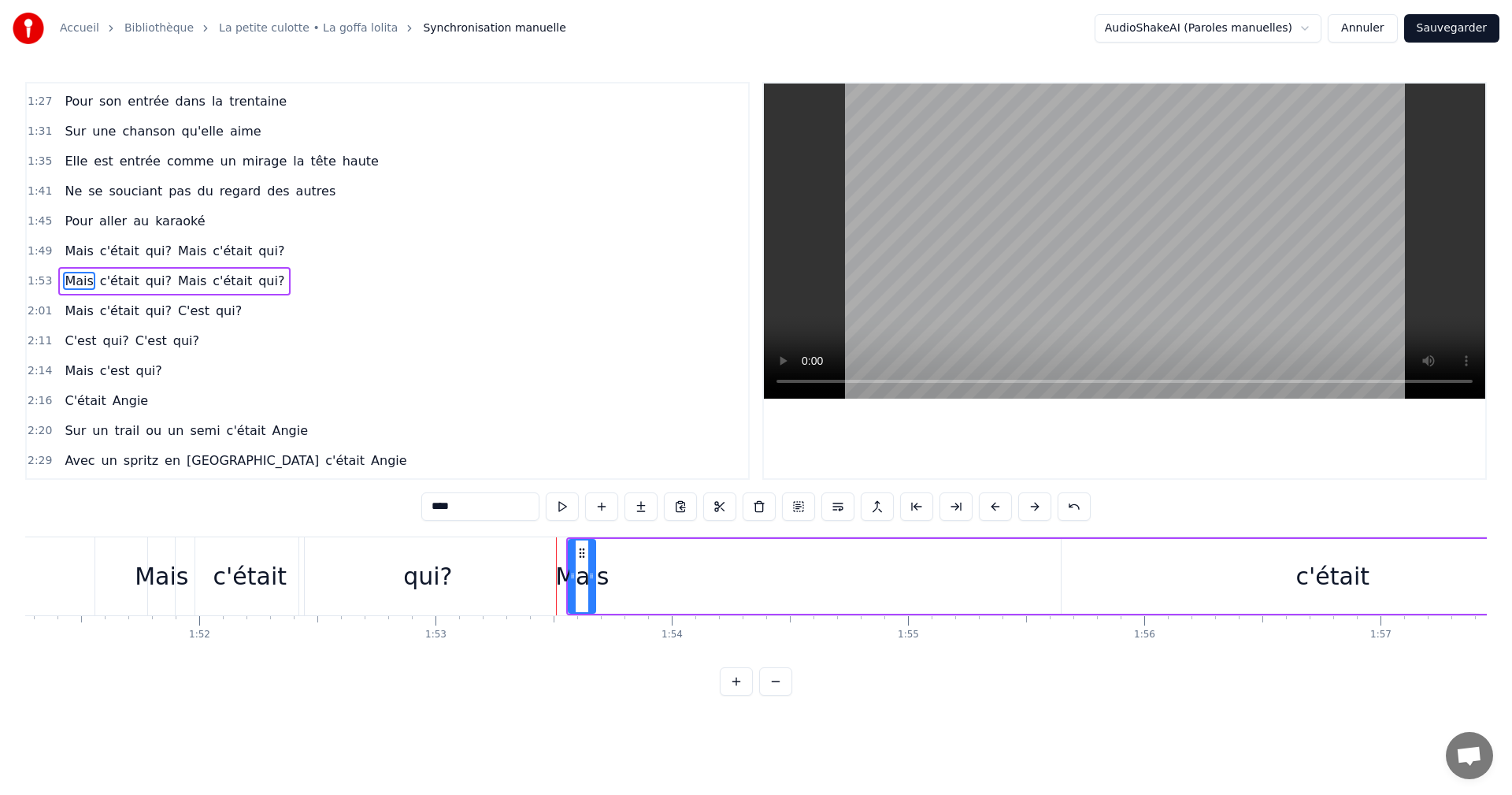
click at [549, 576] on div "qui?" at bounding box center [427, 576] width 256 height 78
type input "****"
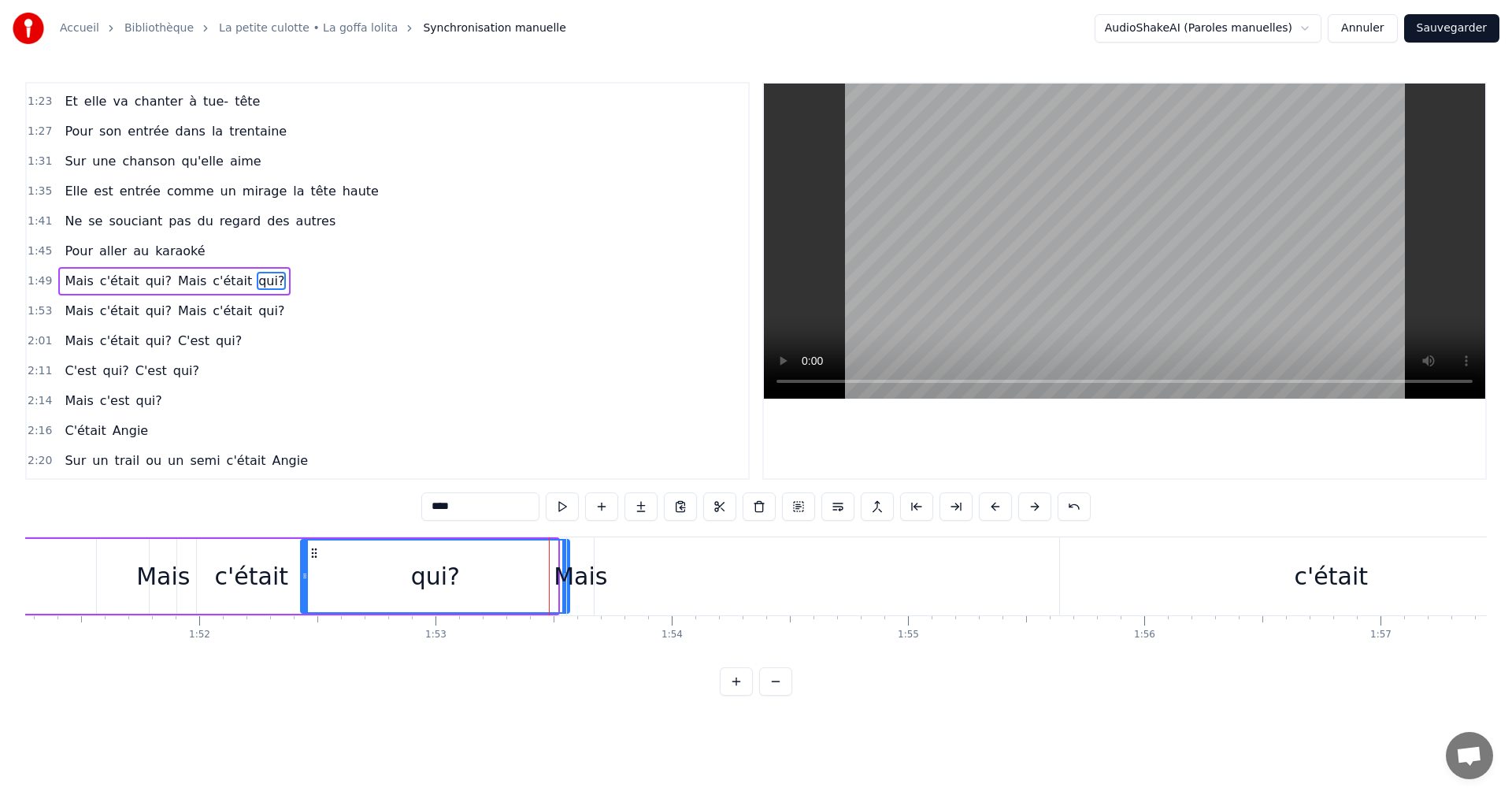
drag, startPoint x: 553, startPoint y: 570, endPoint x: 564, endPoint y: 570, distance: 11.0
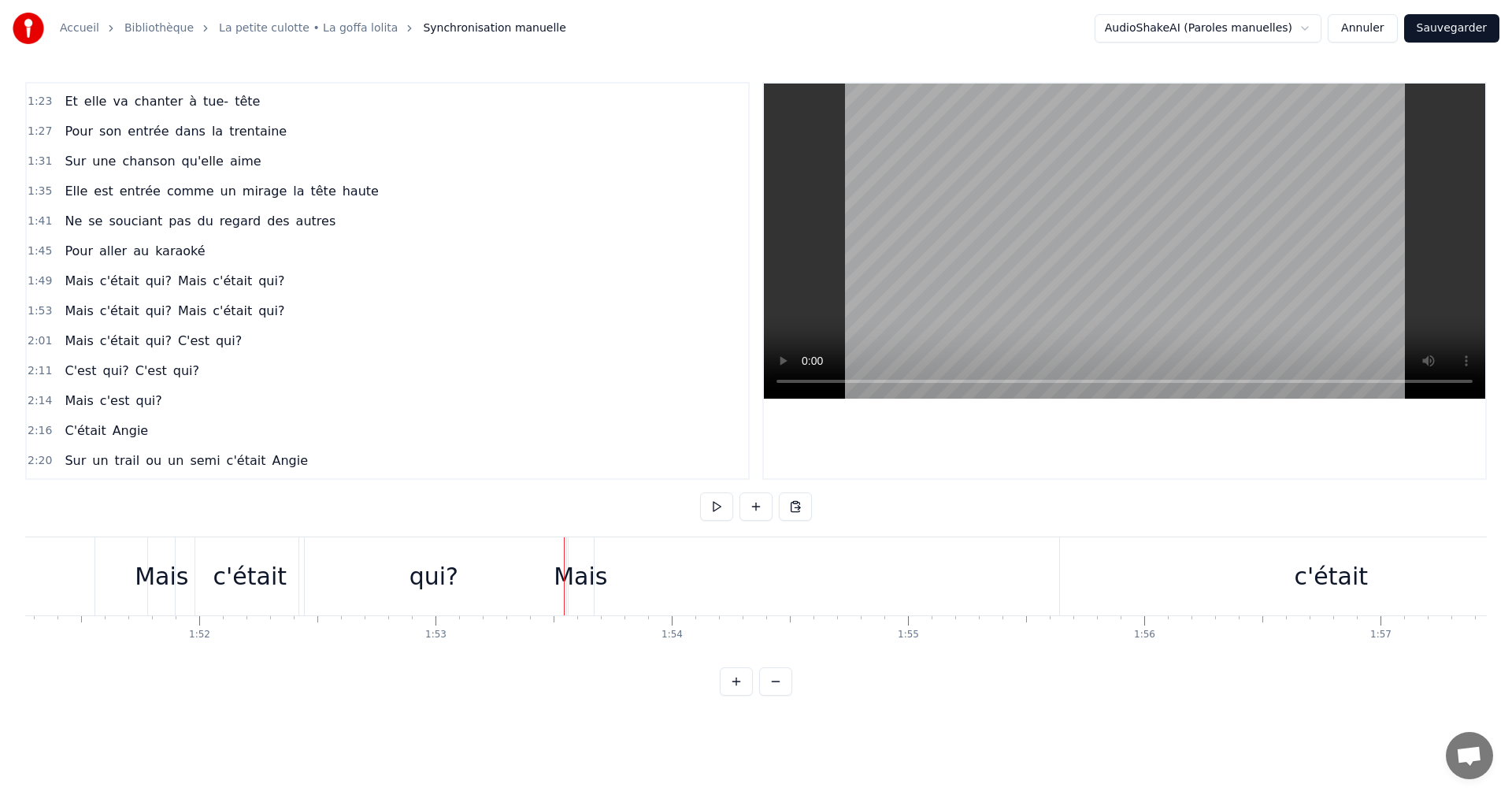
click at [588, 574] on div "Mais" at bounding box center [580, 576] width 54 height 36
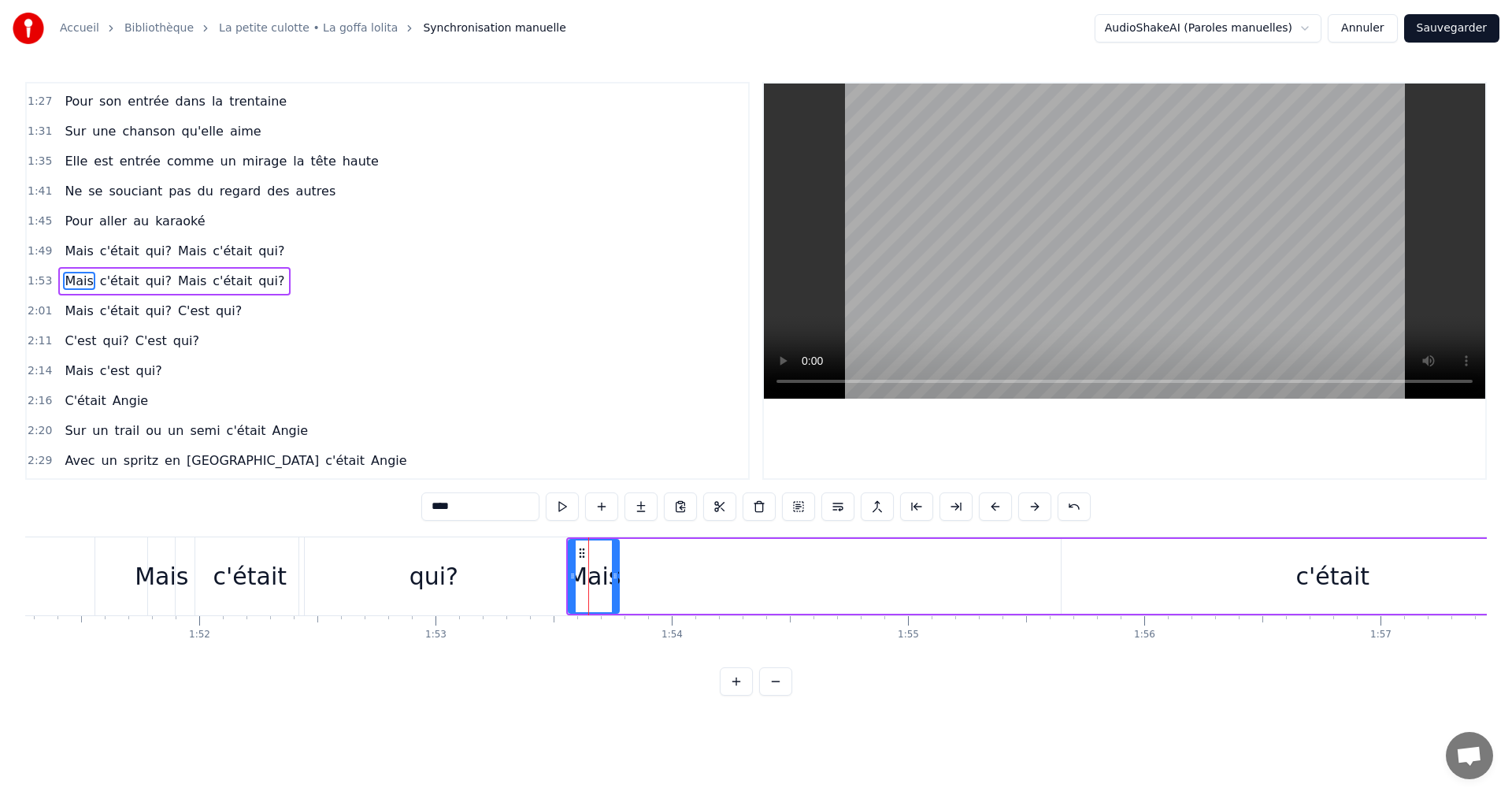
drag, startPoint x: 594, startPoint y: 571, endPoint x: 617, endPoint y: 574, distance: 23.2
click at [617, 574] on icon at bounding box center [615, 576] width 7 height 13
click at [1120, 568] on div "c'était" at bounding box center [1333, 577] width 542 height 75
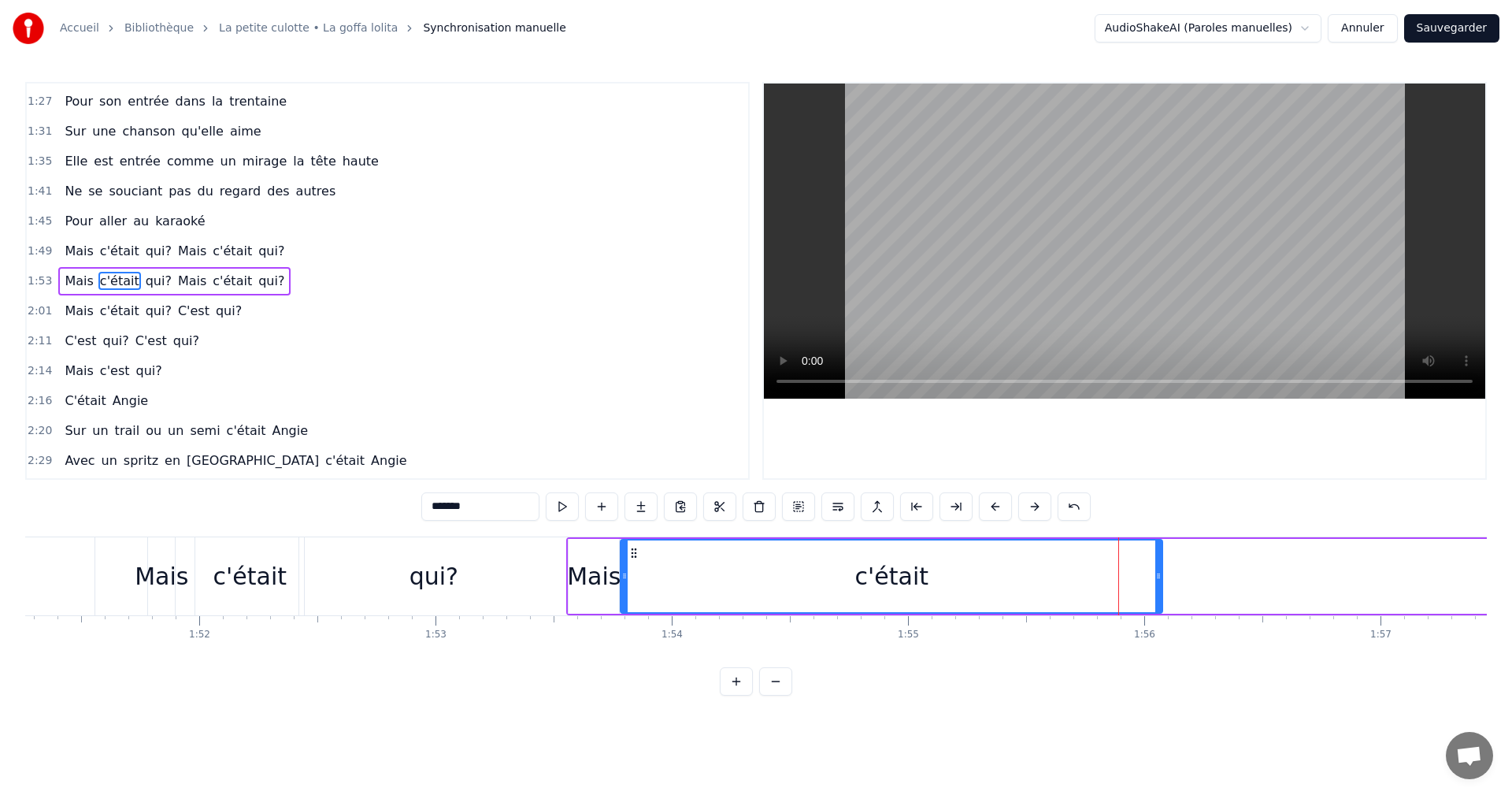
drag, startPoint x: 1076, startPoint y: 553, endPoint x: 634, endPoint y: 567, distance: 442.2
click at [634, 567] on div "c'était" at bounding box center [891, 576] width 540 height 71
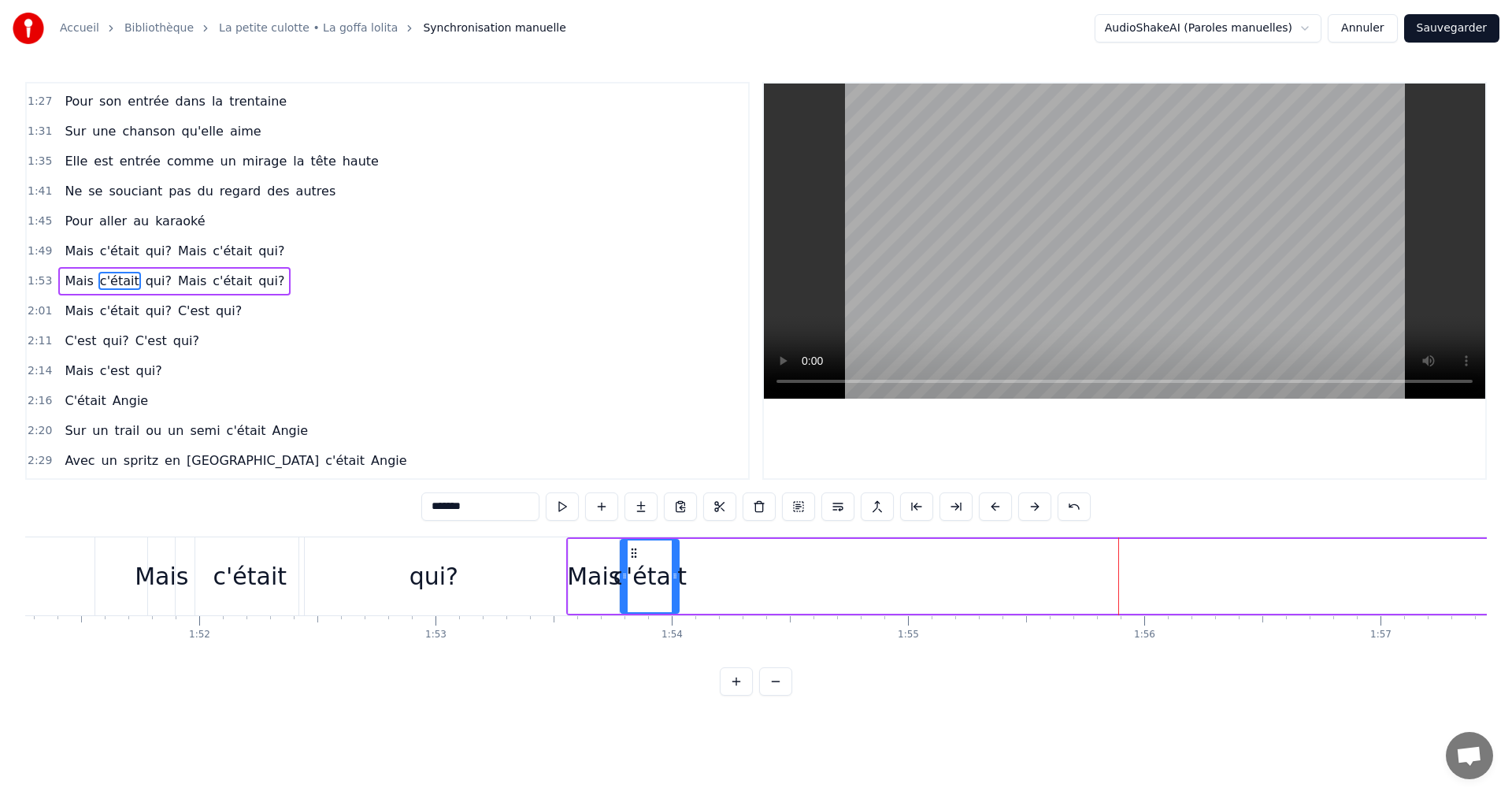
drag, startPoint x: 1161, startPoint y: 573, endPoint x: 677, endPoint y: 587, distance: 484.2
click at [677, 587] on div at bounding box center [675, 576] width 7 height 71
drag, startPoint x: 633, startPoint y: 553, endPoint x: 642, endPoint y: 553, distance: 9.0
click at [642, 553] on circle at bounding box center [642, 553] width 1 height 1
drag, startPoint x: 686, startPoint y: 576, endPoint x: 733, endPoint y: 575, distance: 47.0
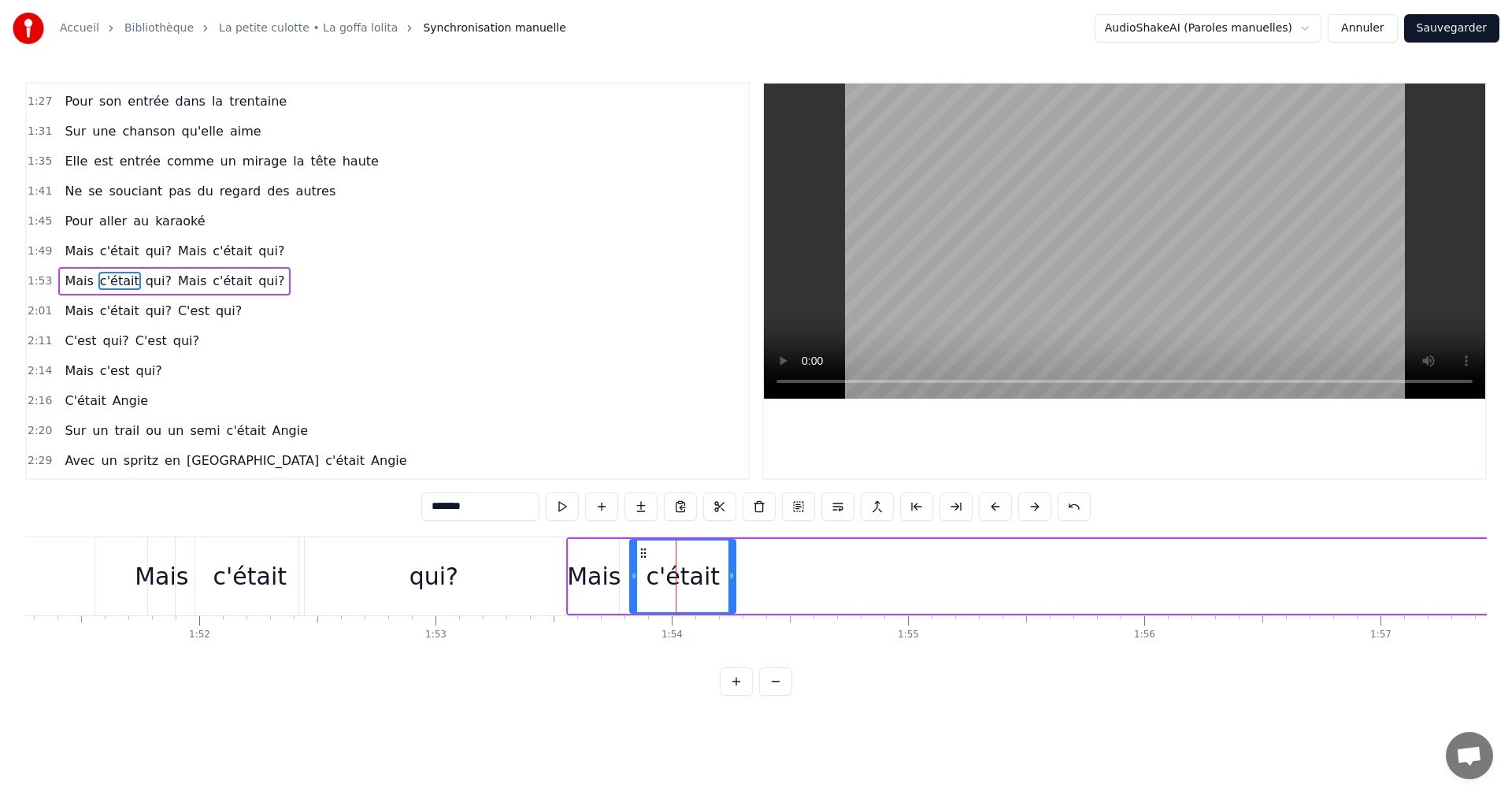
click at [733, 575] on icon at bounding box center [732, 576] width 7 height 13
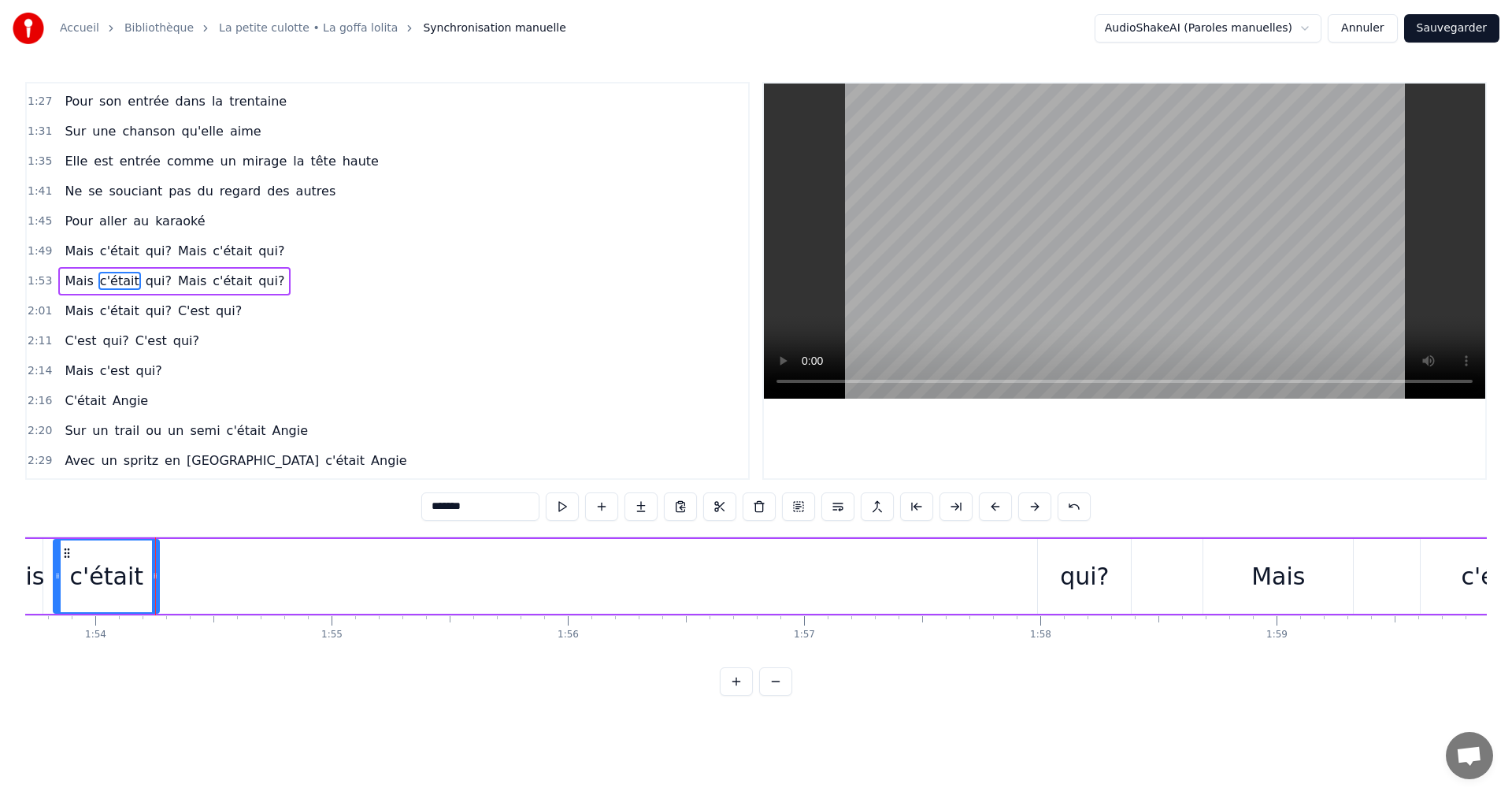
scroll to position [0, 26808]
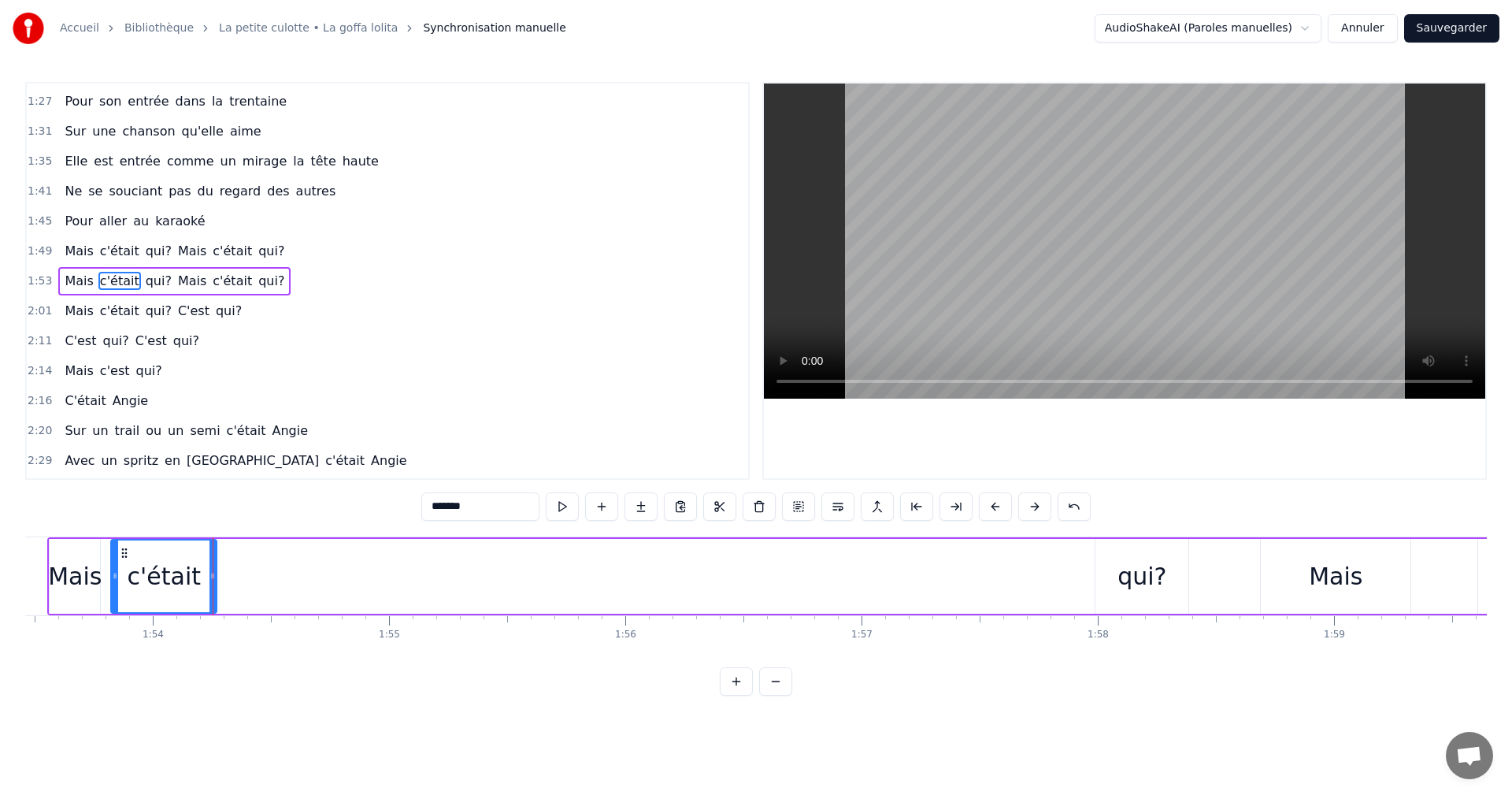
click at [1102, 568] on div "qui?" at bounding box center [1142, 577] width 93 height 75
type input "****"
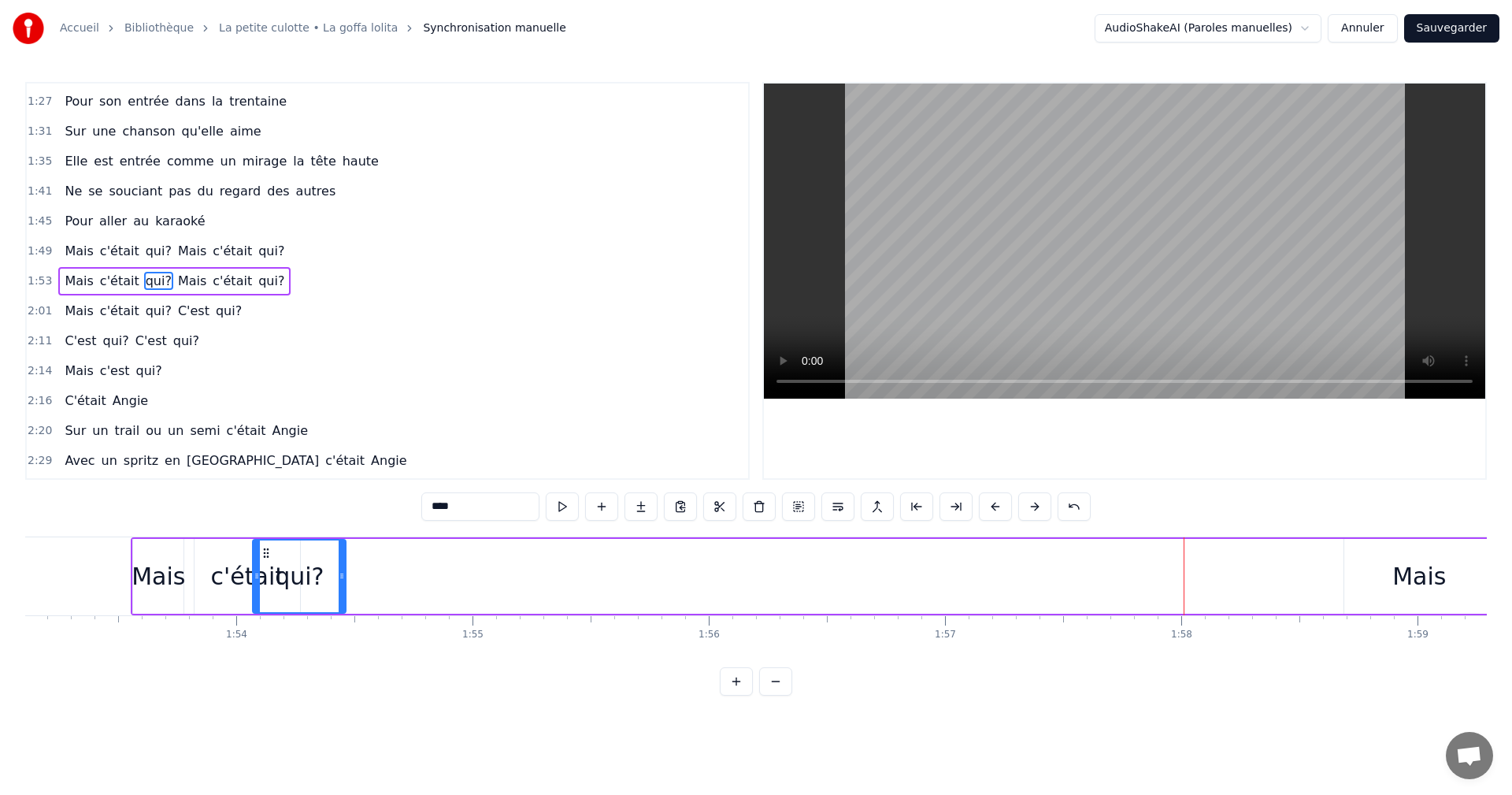
scroll to position [0, 26715]
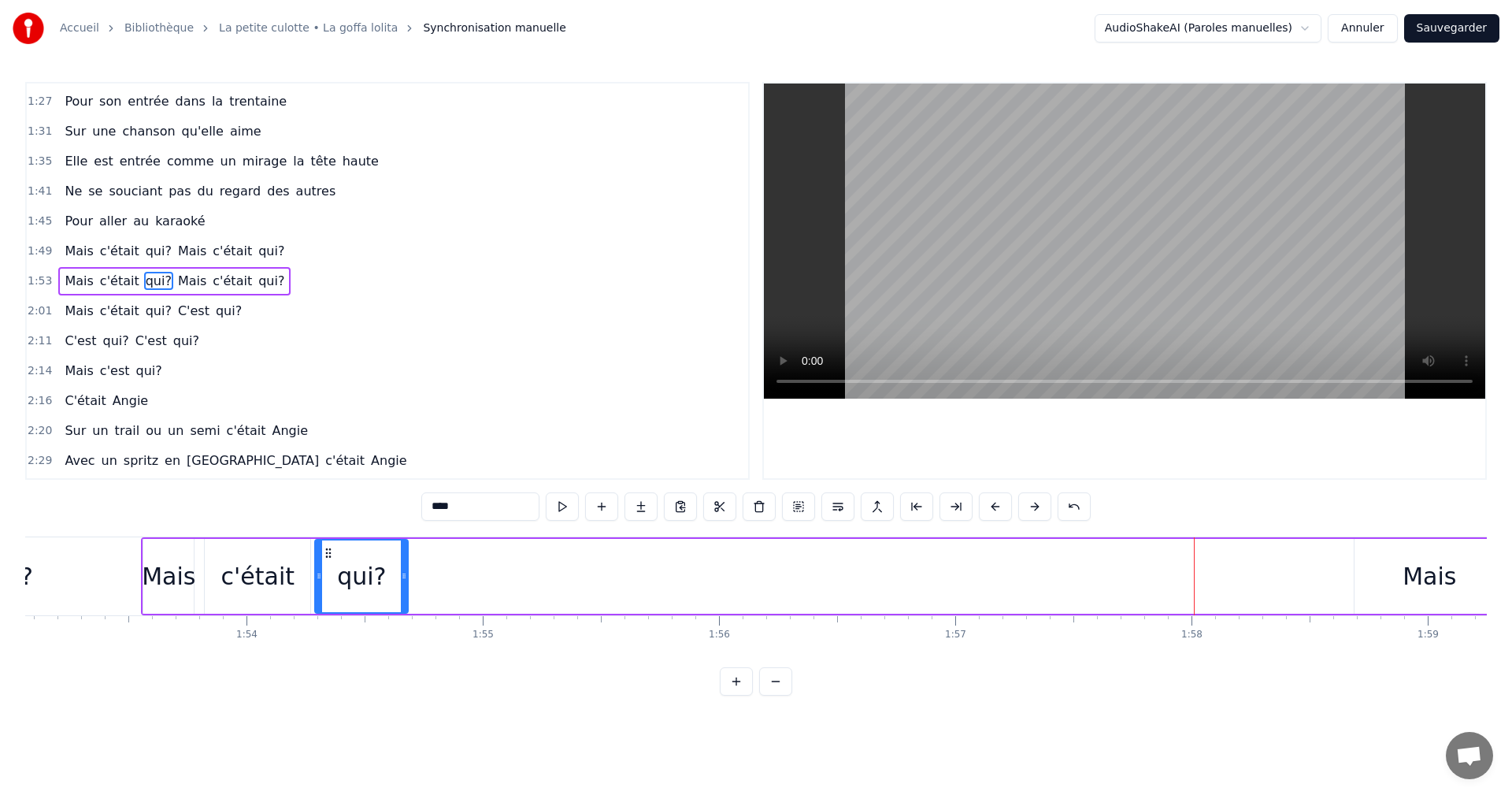
drag, startPoint x: 1111, startPoint y: 555, endPoint x: 331, endPoint y: 562, distance: 780.0
click at [331, 562] on div "qui?" at bounding box center [362, 576] width 92 height 71
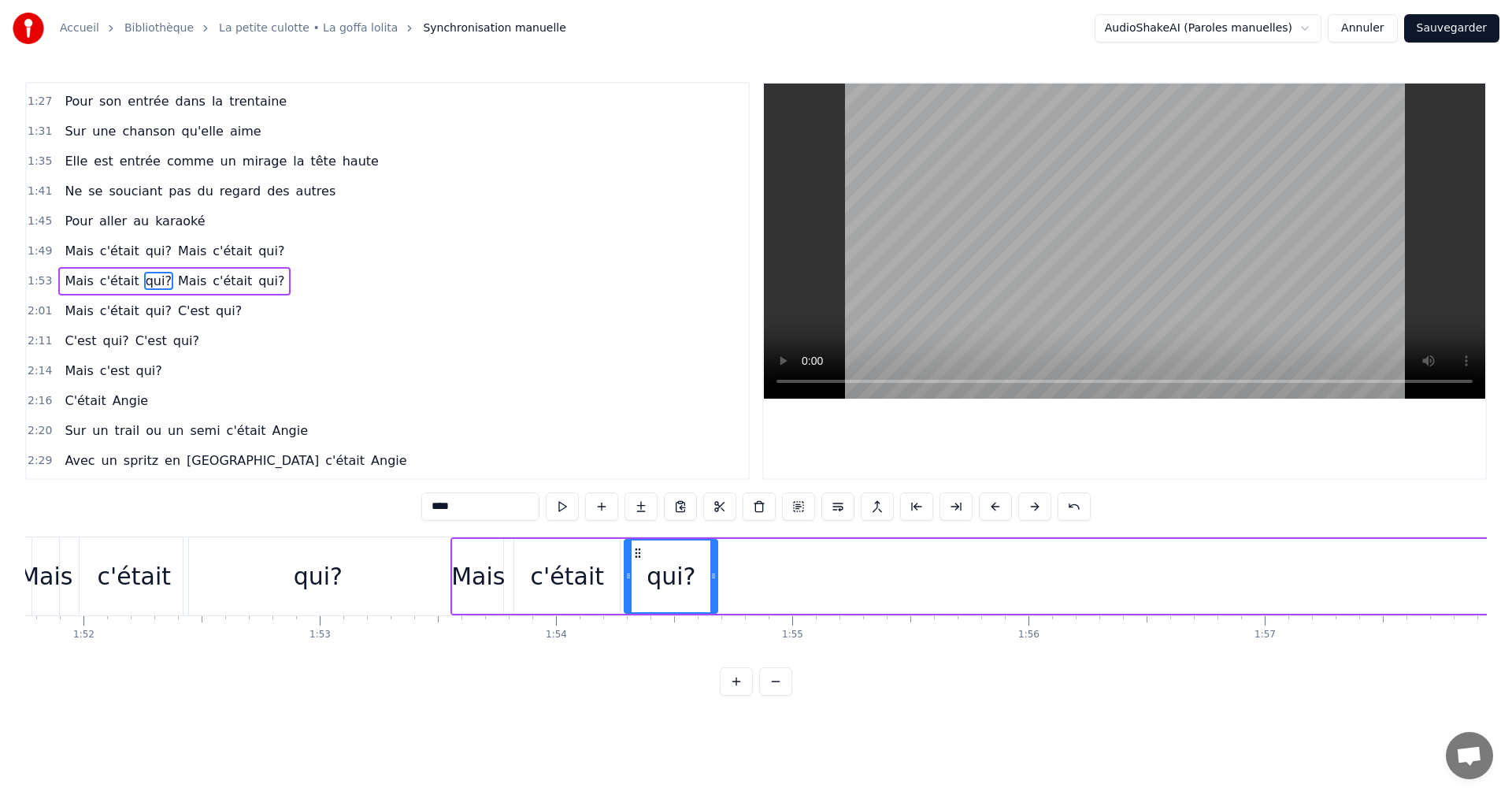
scroll to position [0, 26348]
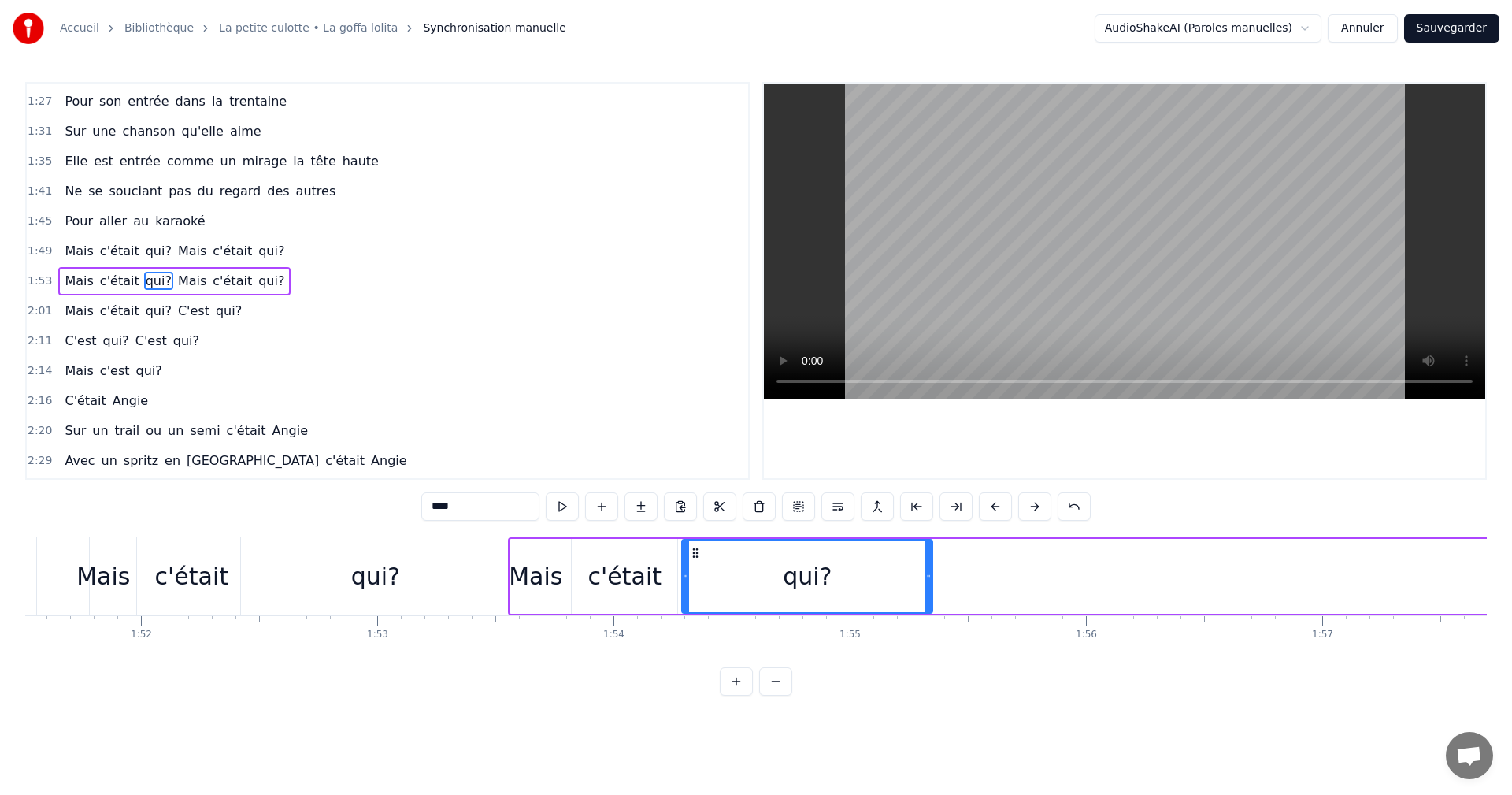
drag, startPoint x: 773, startPoint y: 574, endPoint x: 931, endPoint y: 570, distance: 158.1
click at [931, 570] on icon at bounding box center [929, 576] width 7 height 13
click at [37, 252] on span "1:49" at bounding box center [40, 251] width 24 height 15
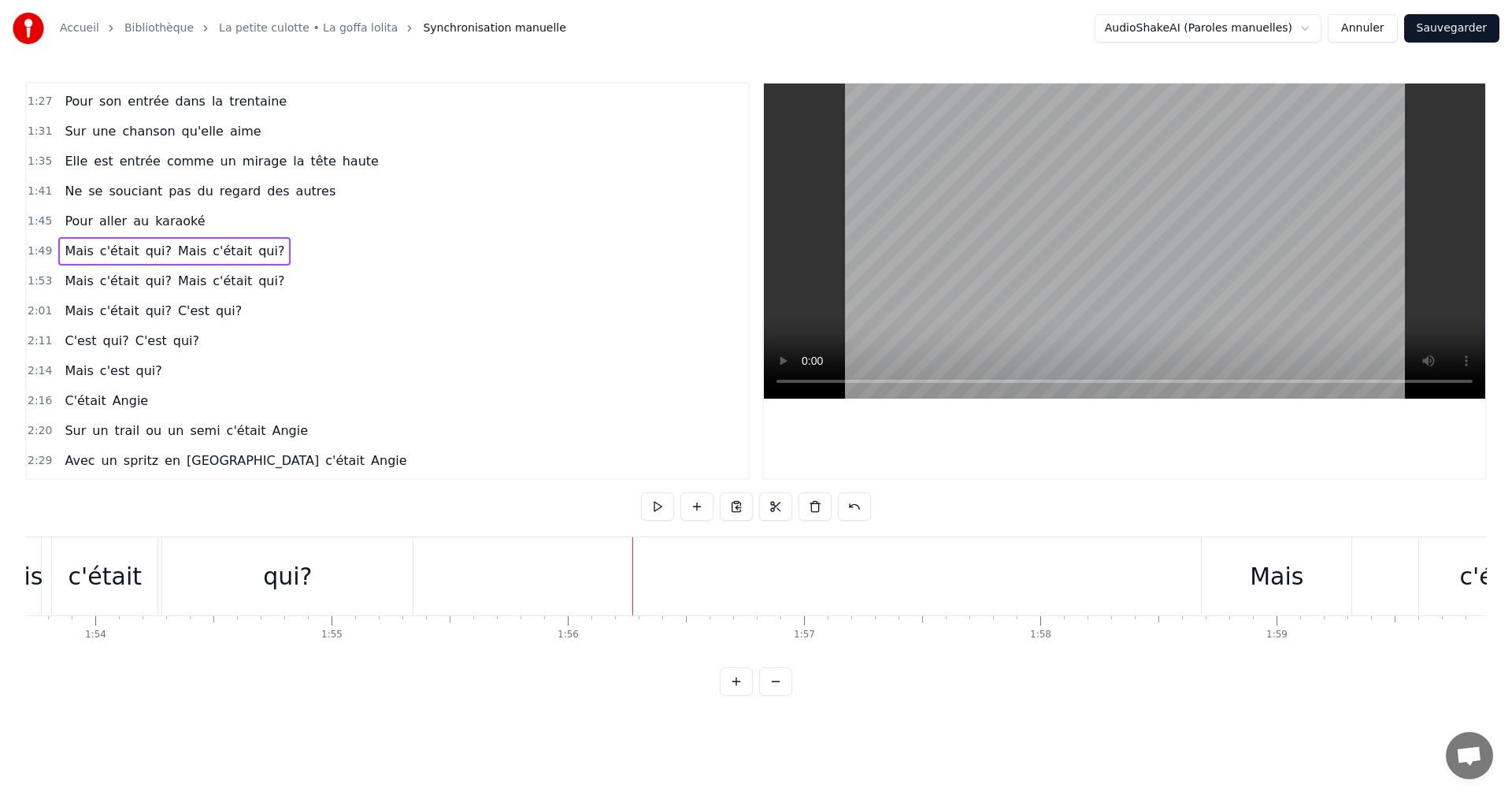
scroll to position [0, 26808]
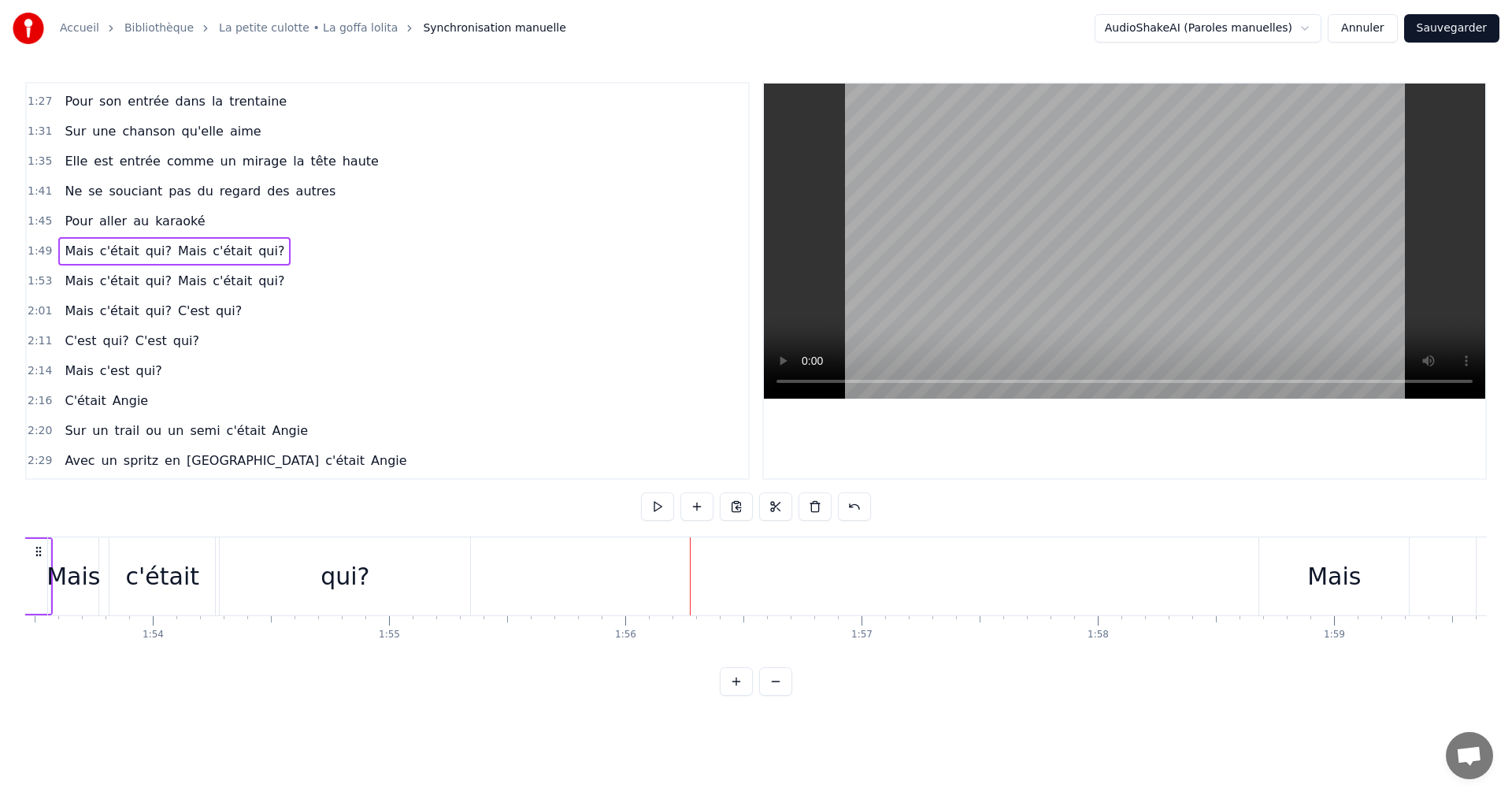
drag, startPoint x: 1296, startPoint y: 565, endPoint x: 935, endPoint y: 574, distance: 361.1
click at [893, 578] on div "Mais c'était qui? Mais c'était qui?" at bounding box center [950, 576] width 1805 height 78
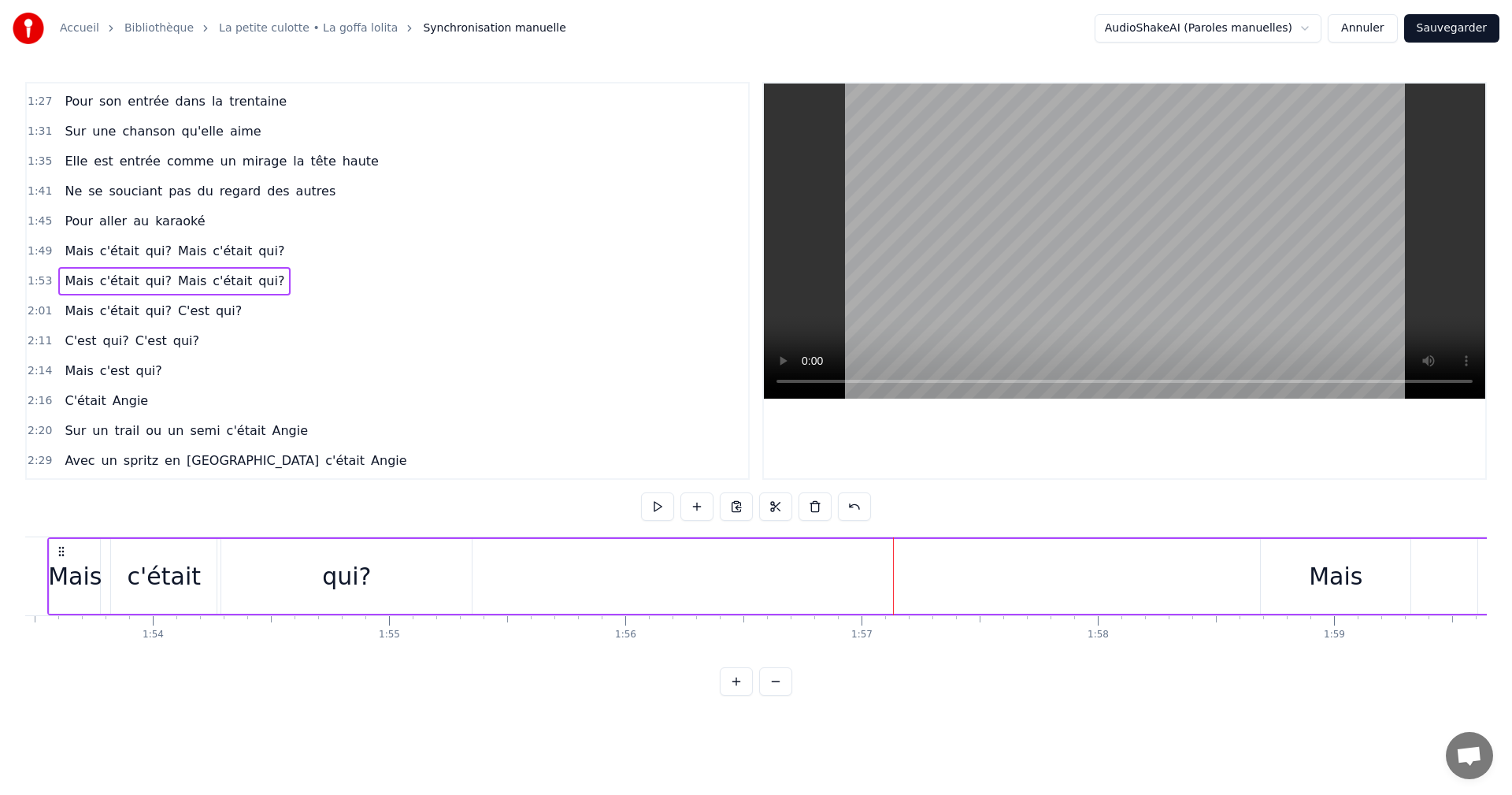
click at [1278, 577] on div "Mais" at bounding box center [1336, 577] width 149 height 75
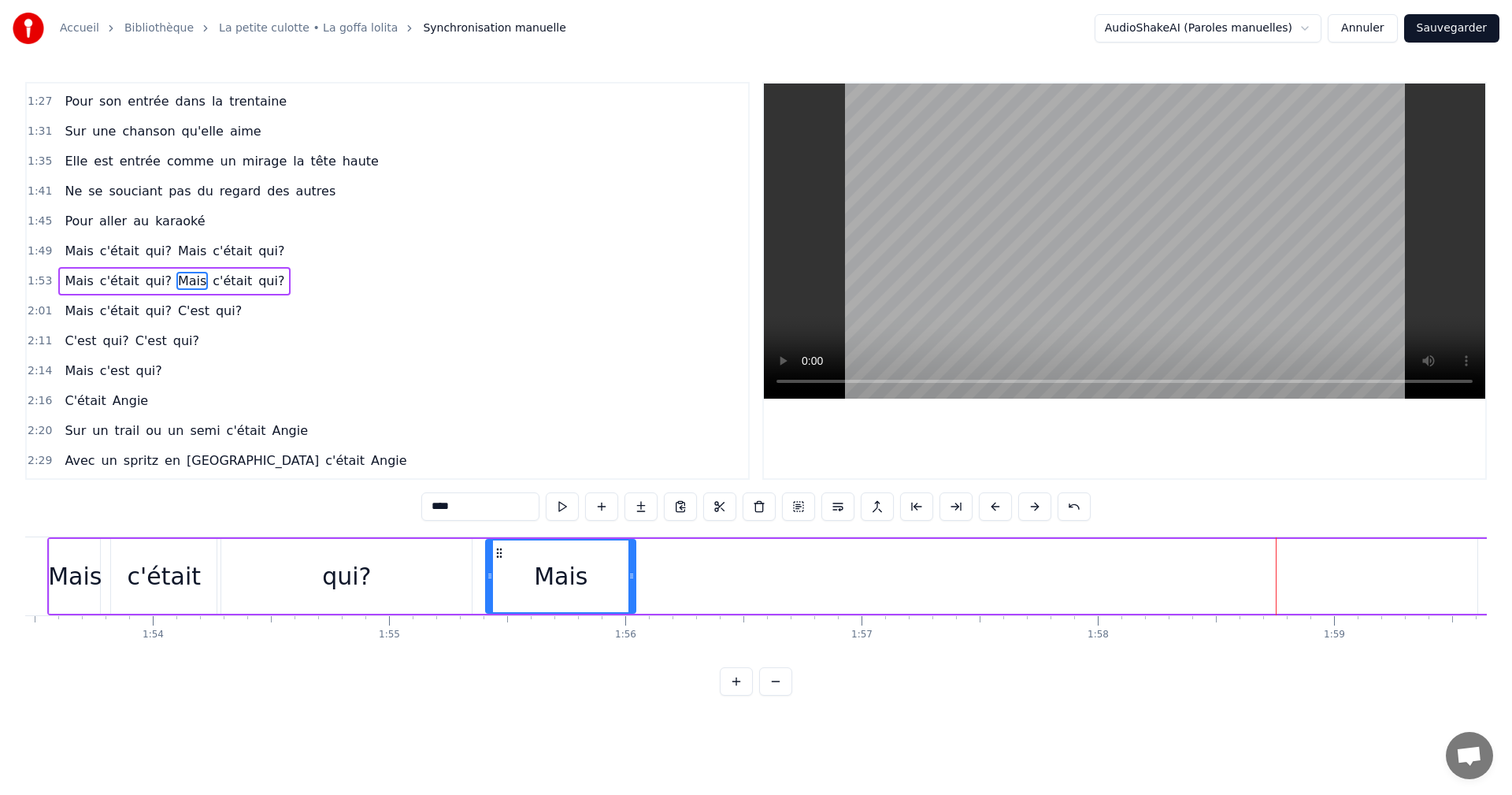
drag, startPoint x: 1275, startPoint y: 555, endPoint x: 500, endPoint y: 575, distance: 775.3
click at [500, 575] on div "Mais" at bounding box center [561, 576] width 148 height 71
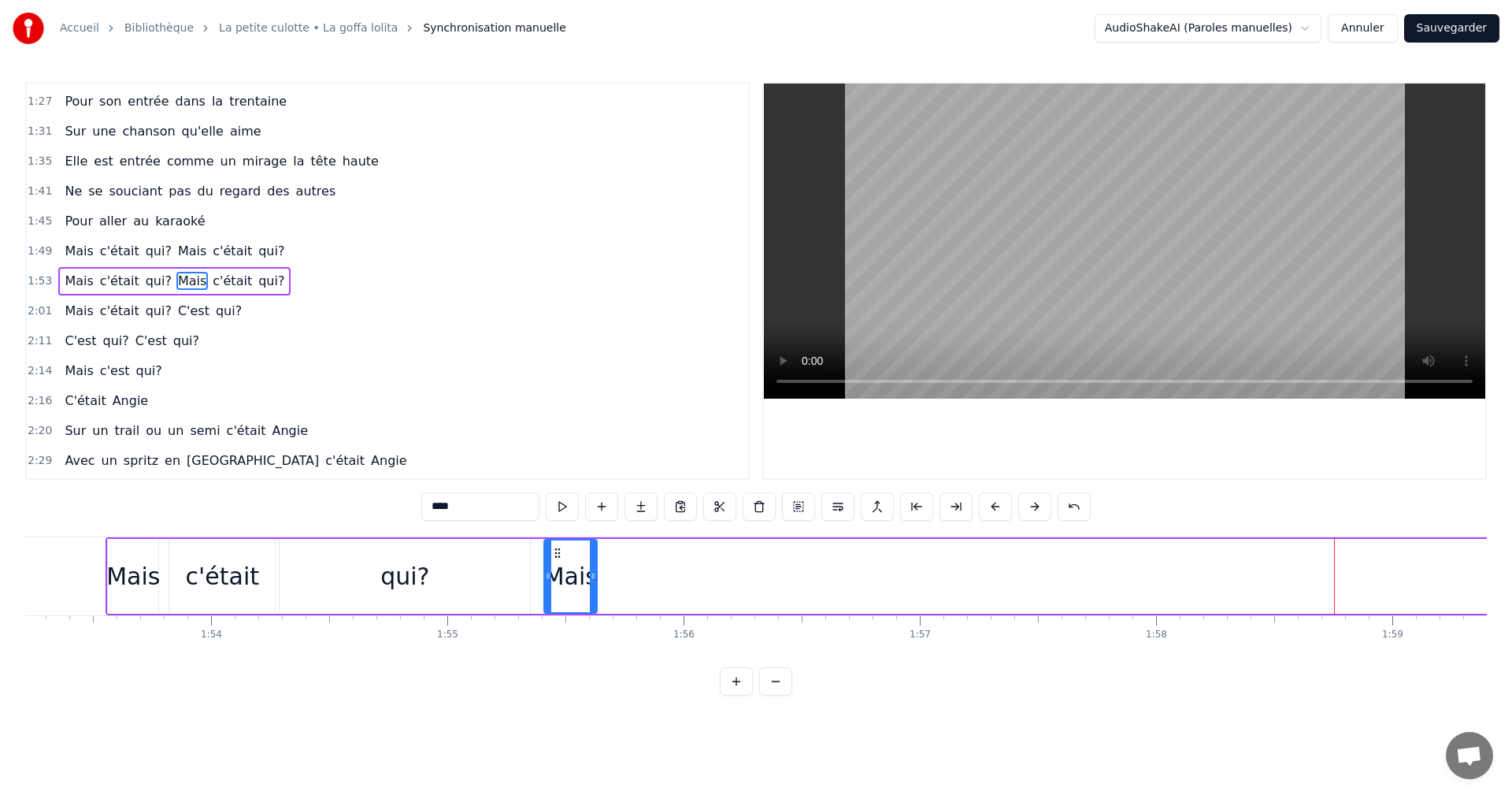
drag, startPoint x: 690, startPoint y: 575, endPoint x: 594, endPoint y: 578, distance: 96.0
click at [594, 578] on icon at bounding box center [593, 576] width 7 height 13
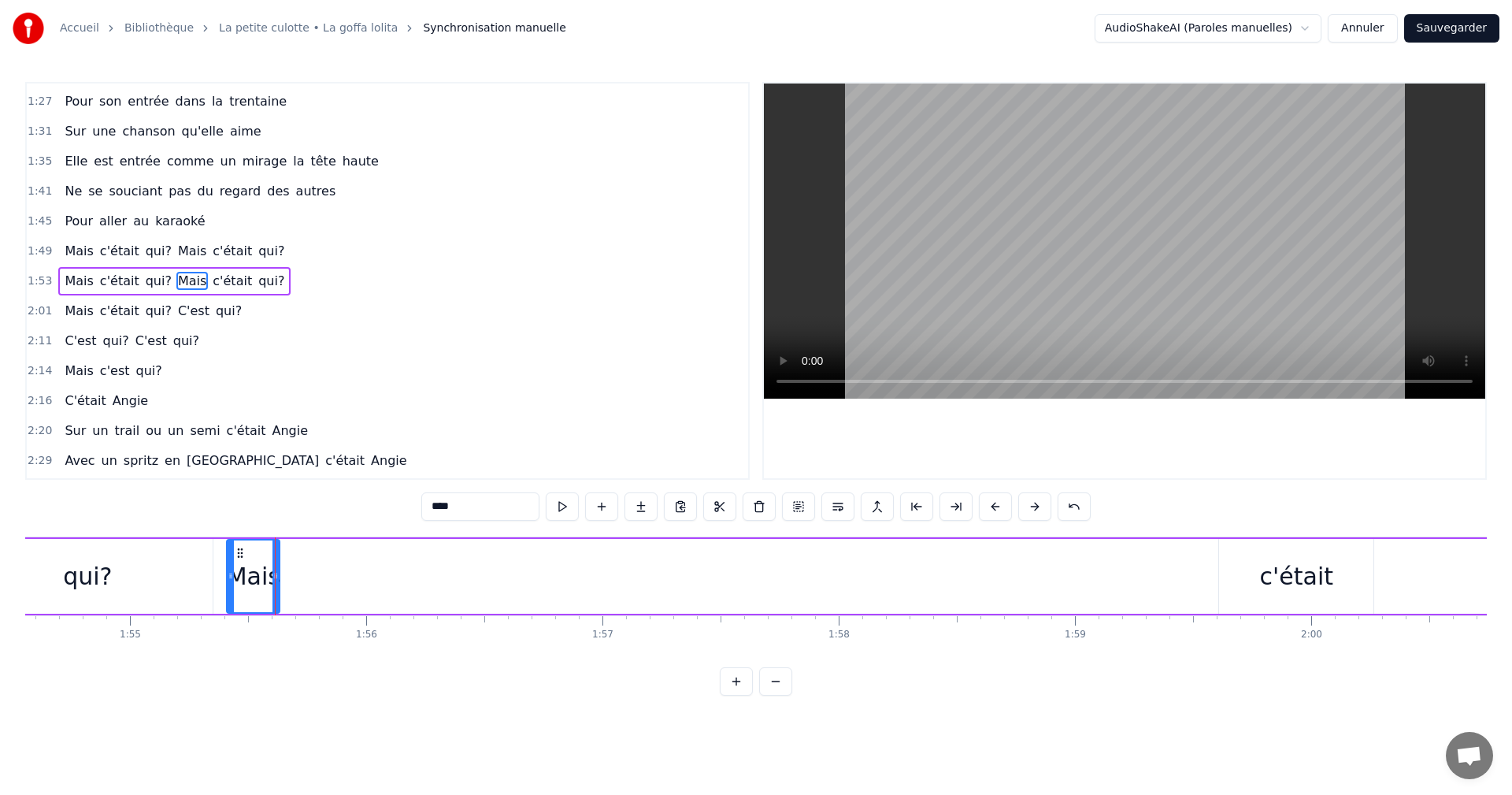
scroll to position [0, 27153]
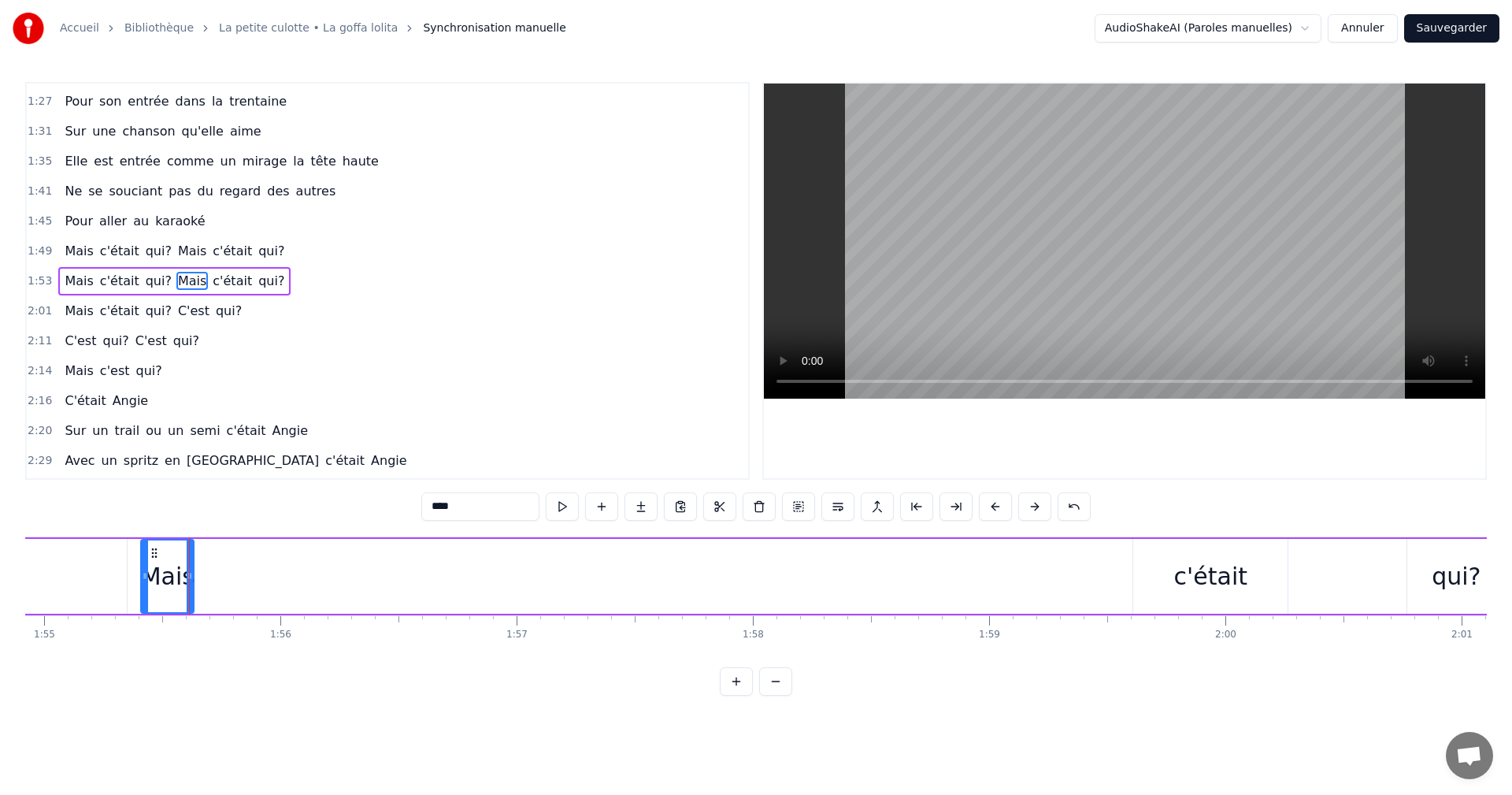
click at [1154, 550] on div "c'était" at bounding box center [1210, 577] width 154 height 75
type input "*******"
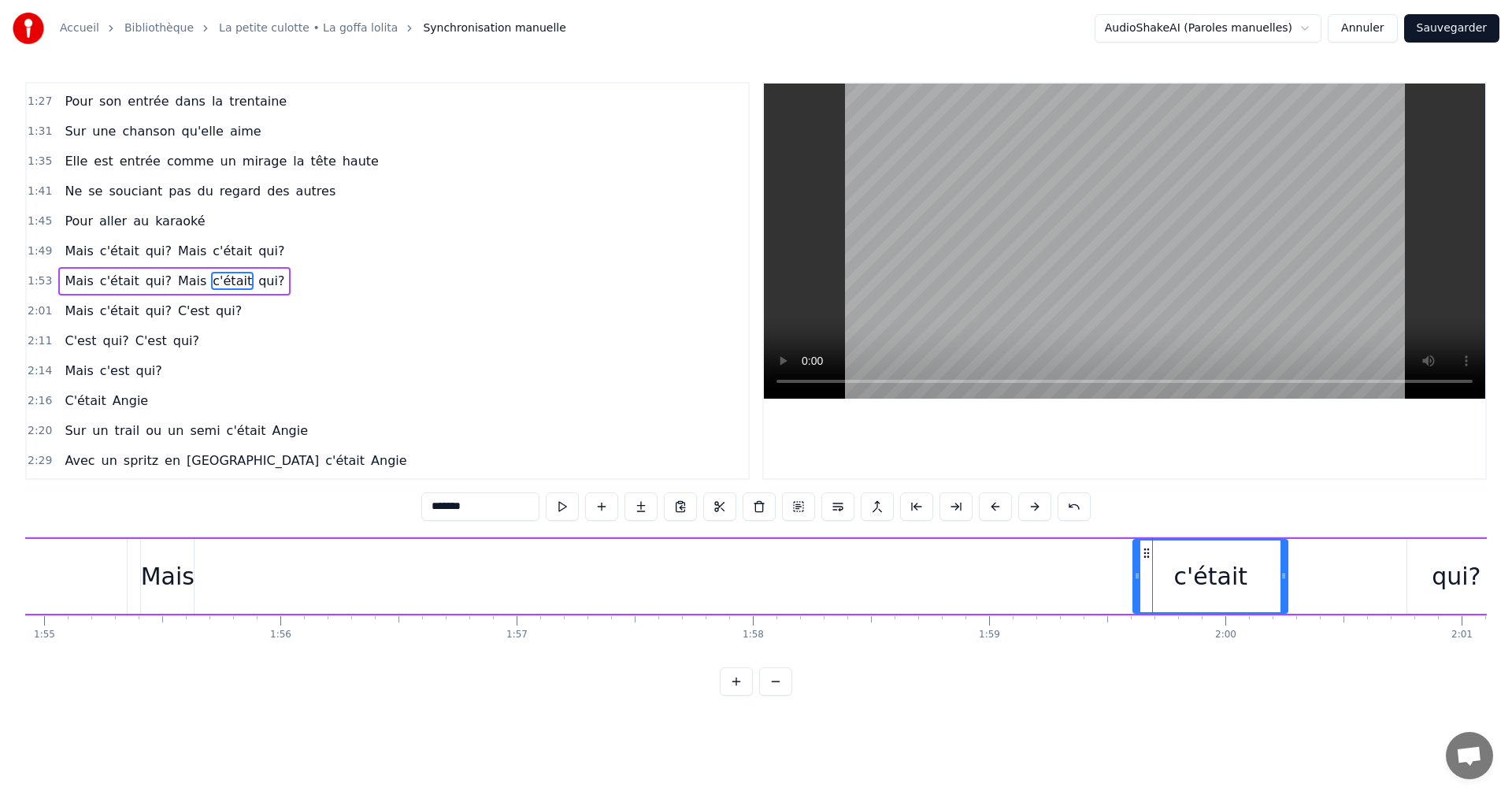
click at [1305, 555] on div "Mais c'était qui? Mais c'était qui?" at bounding box center [605, 576] width 1805 height 78
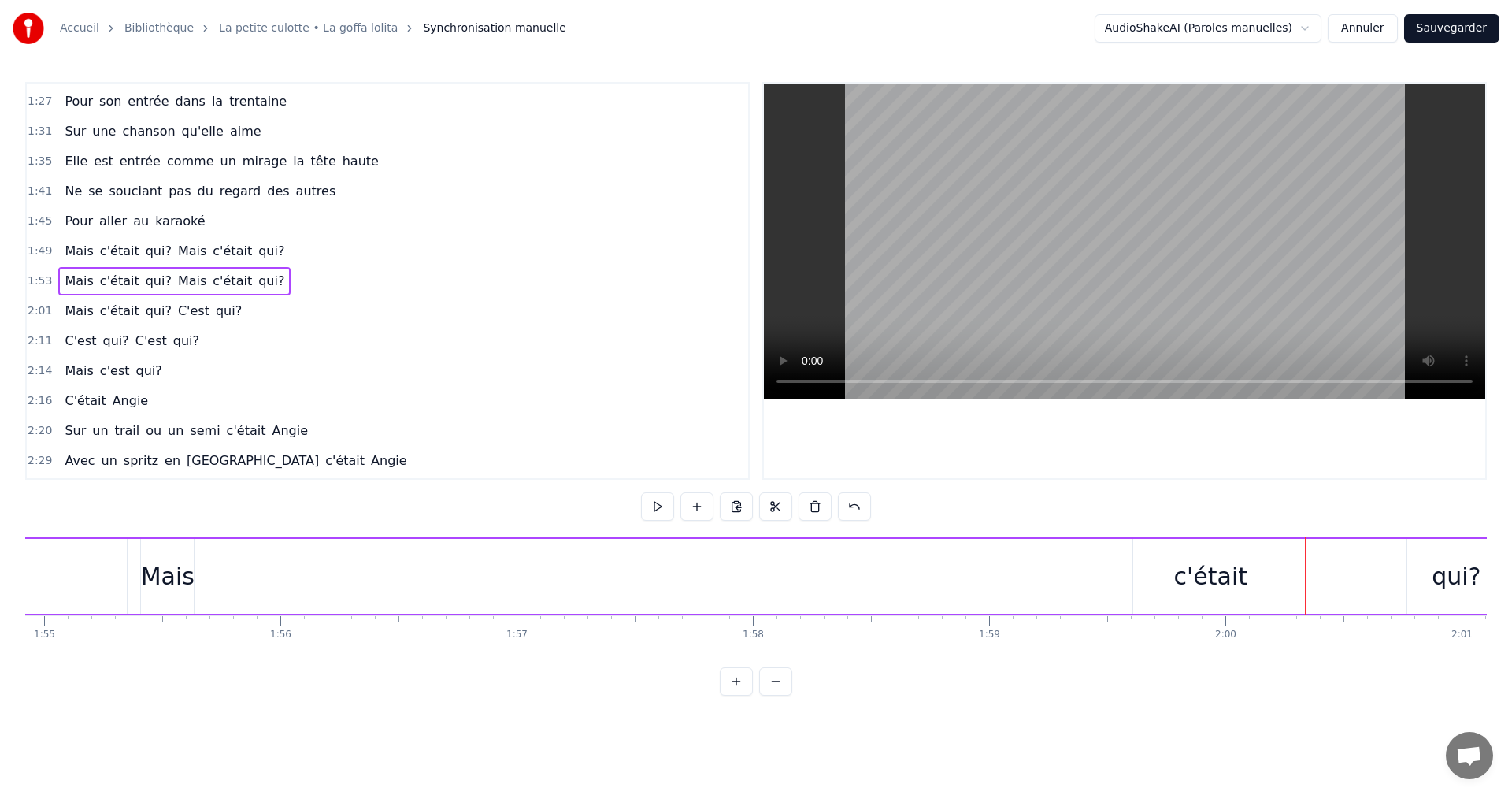
click at [1224, 559] on div "c'était" at bounding box center [1211, 576] width 73 height 36
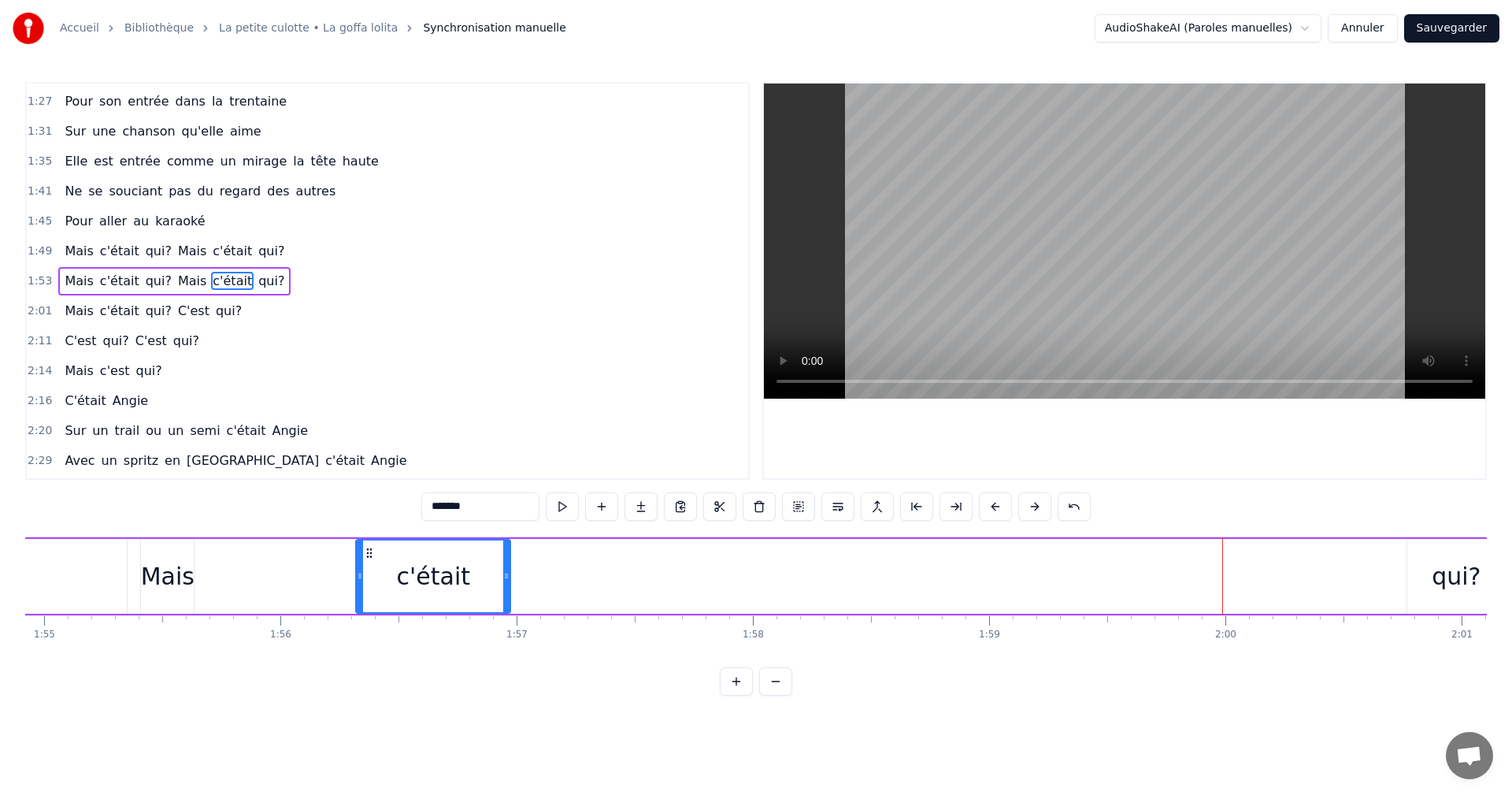
drag, startPoint x: 1146, startPoint y: 553, endPoint x: 368, endPoint y: 559, distance: 778.0
click at [368, 559] on icon at bounding box center [369, 553] width 13 height 13
click at [1464, 567] on div "qui?" at bounding box center [1456, 576] width 49 height 36
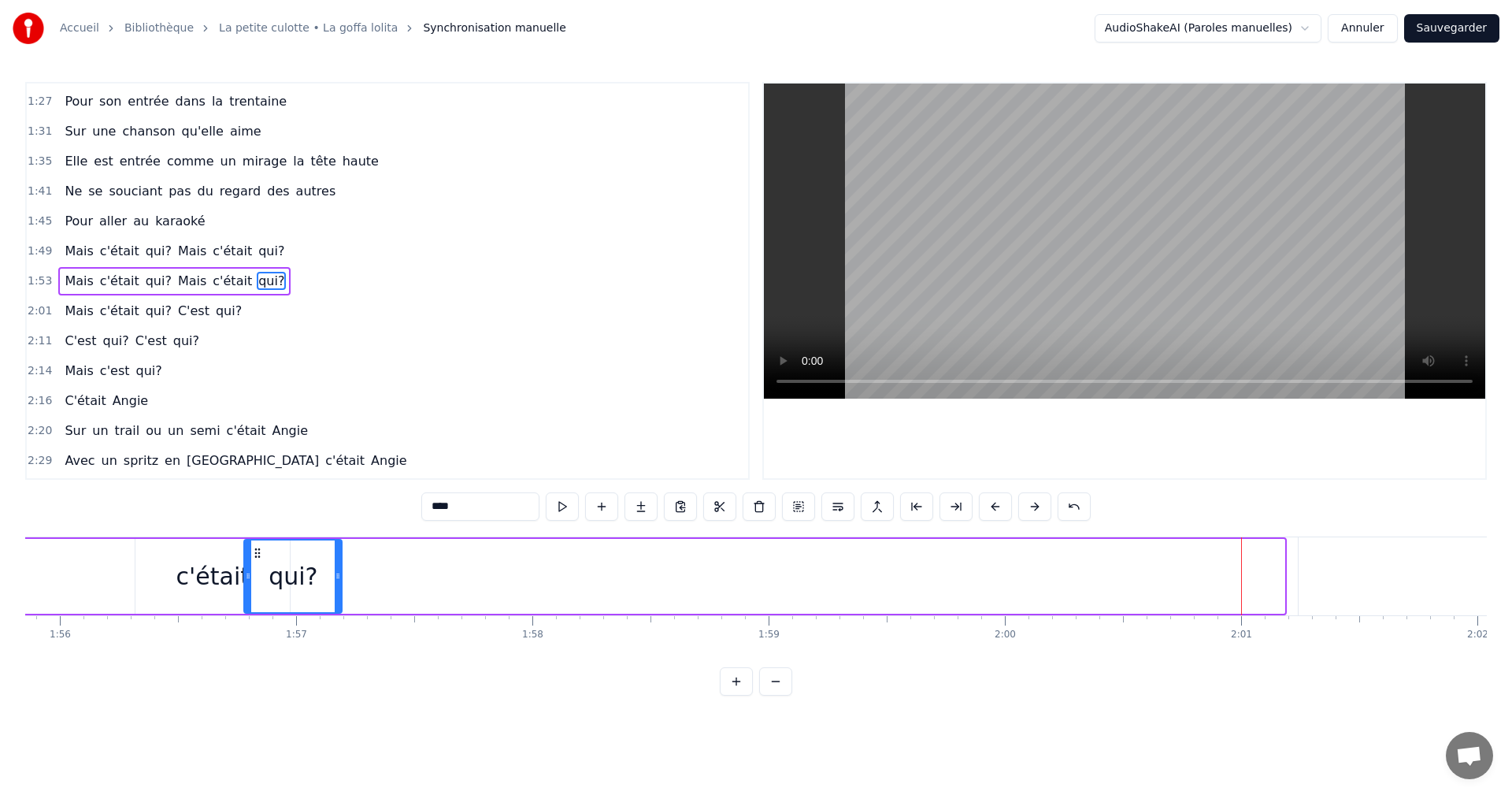
scroll to position [0, 27368]
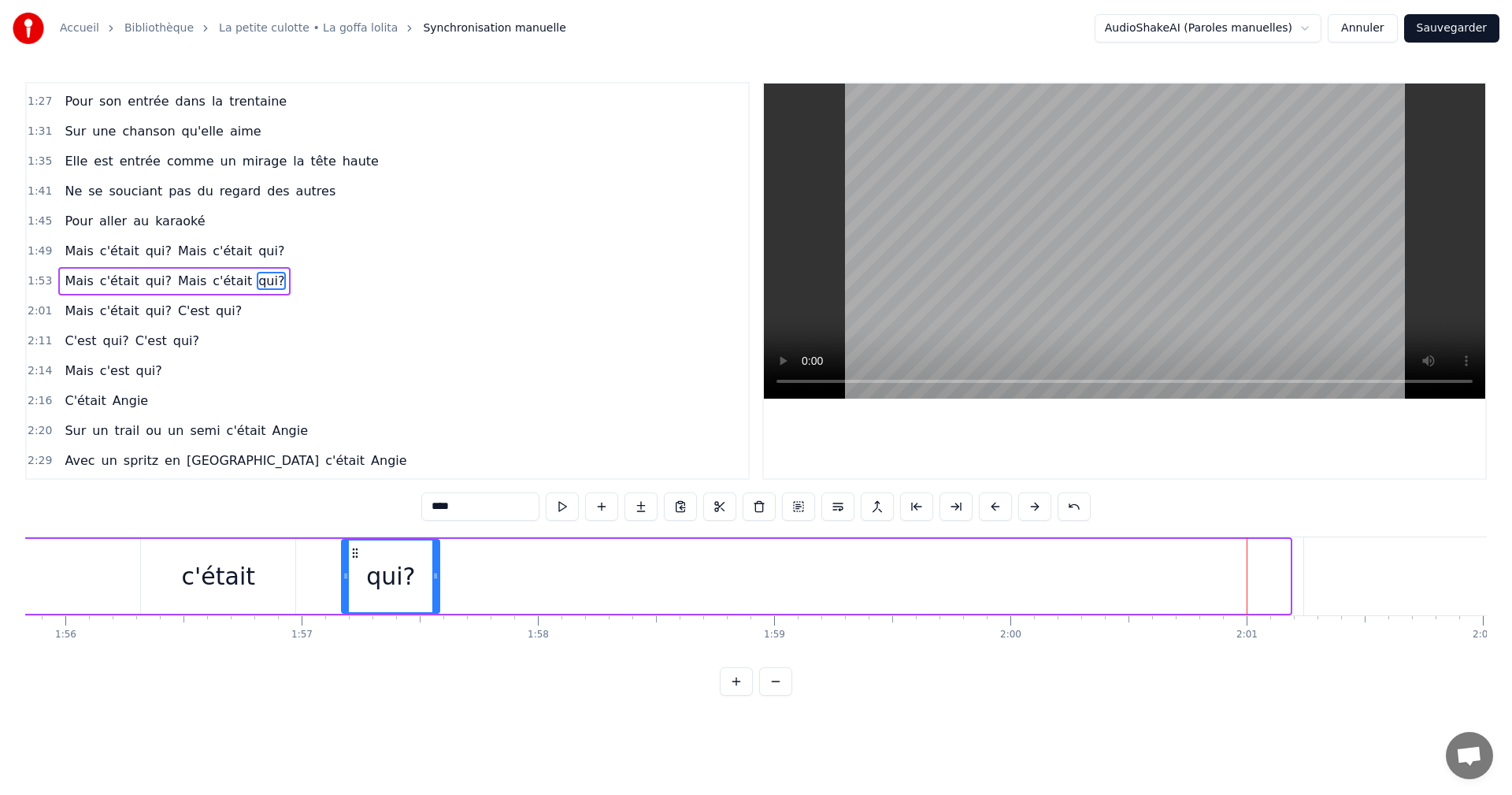
drag, startPoint x: 1020, startPoint y: 554, endPoint x: 357, endPoint y: 583, distance: 663.6
click at [357, 583] on div "qui?" at bounding box center [391, 576] width 96 height 71
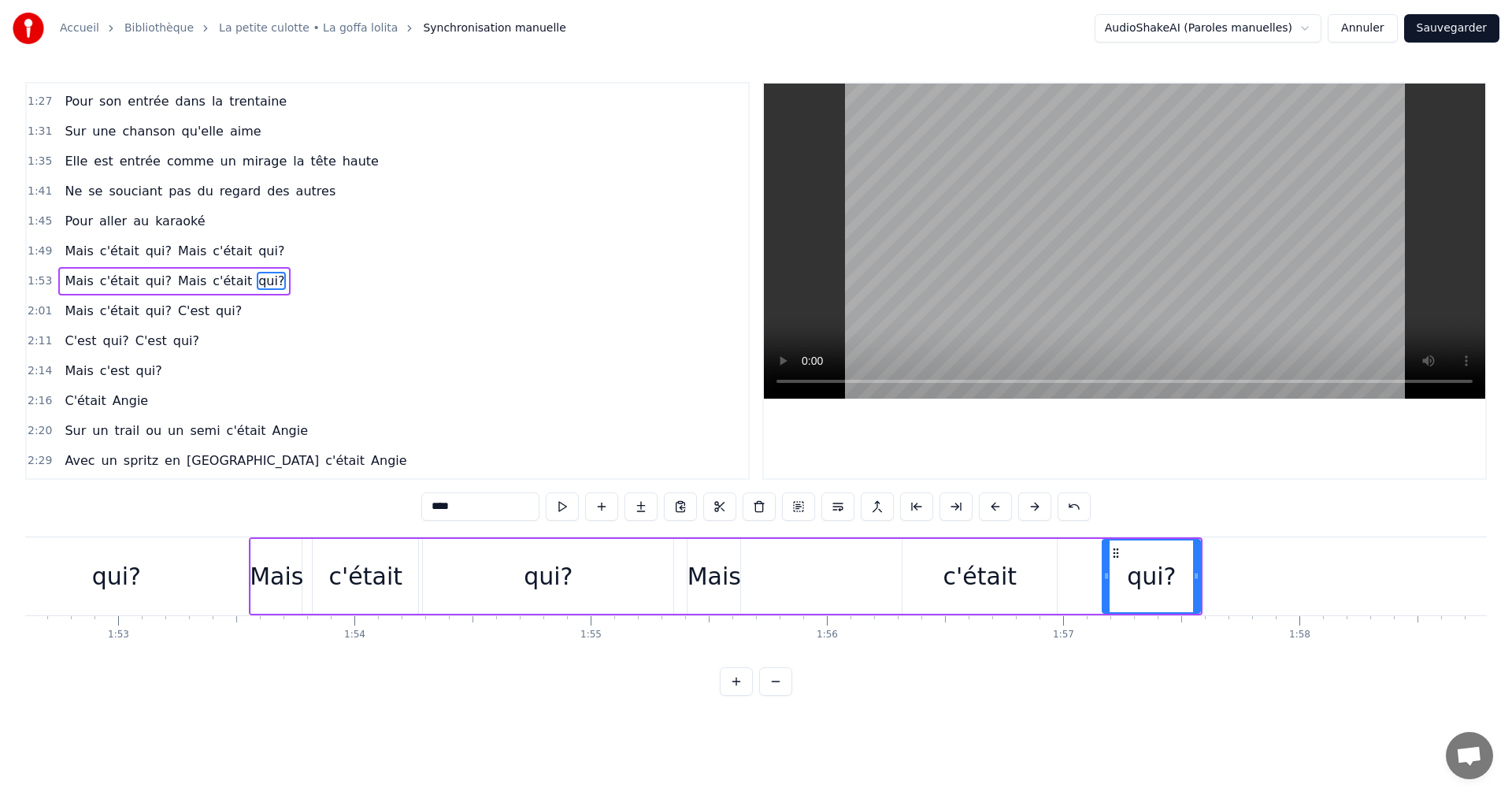
scroll to position [0, 26550]
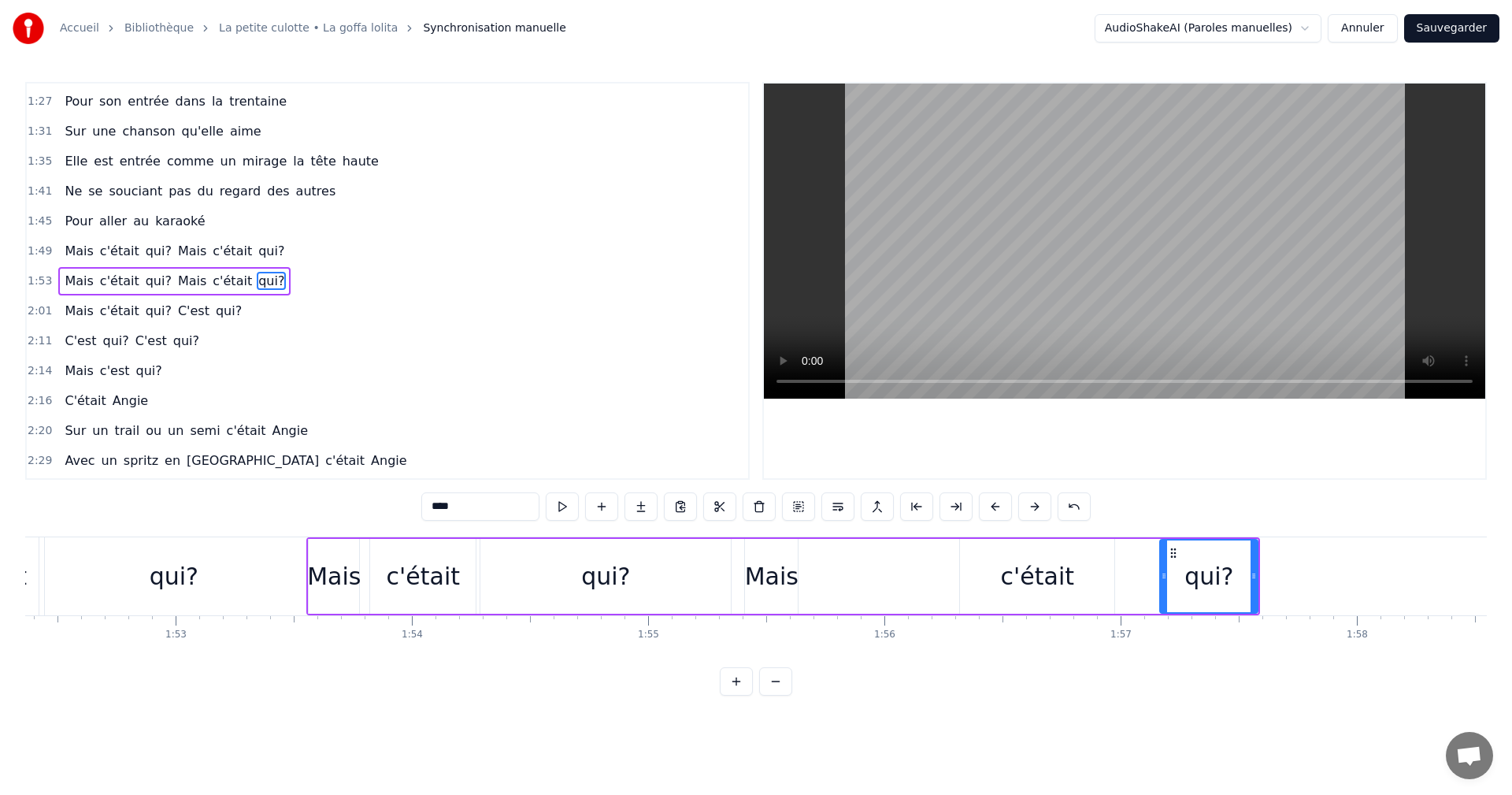
click at [1019, 570] on div "c'était" at bounding box center [1038, 576] width 73 height 36
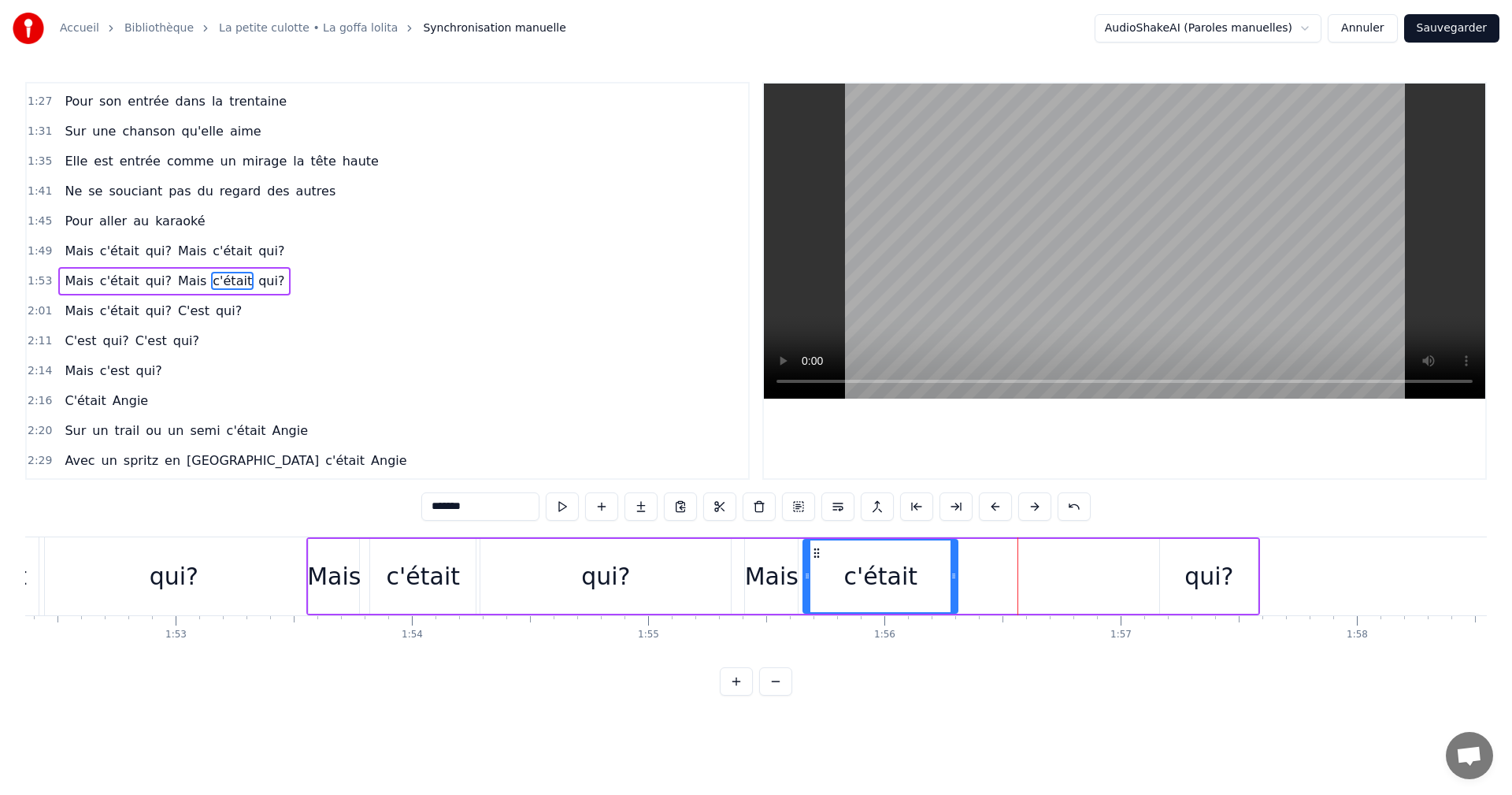
drag, startPoint x: 974, startPoint y: 551, endPoint x: 817, endPoint y: 557, distance: 157.1
click at [817, 557] on icon at bounding box center [816, 553] width 13 height 13
drag, startPoint x: 954, startPoint y: 575, endPoint x: 901, endPoint y: 575, distance: 53.0
click at [901, 575] on icon at bounding box center [901, 576] width 7 height 13
click at [1181, 570] on div "qui?" at bounding box center [1208, 577] width 97 height 75
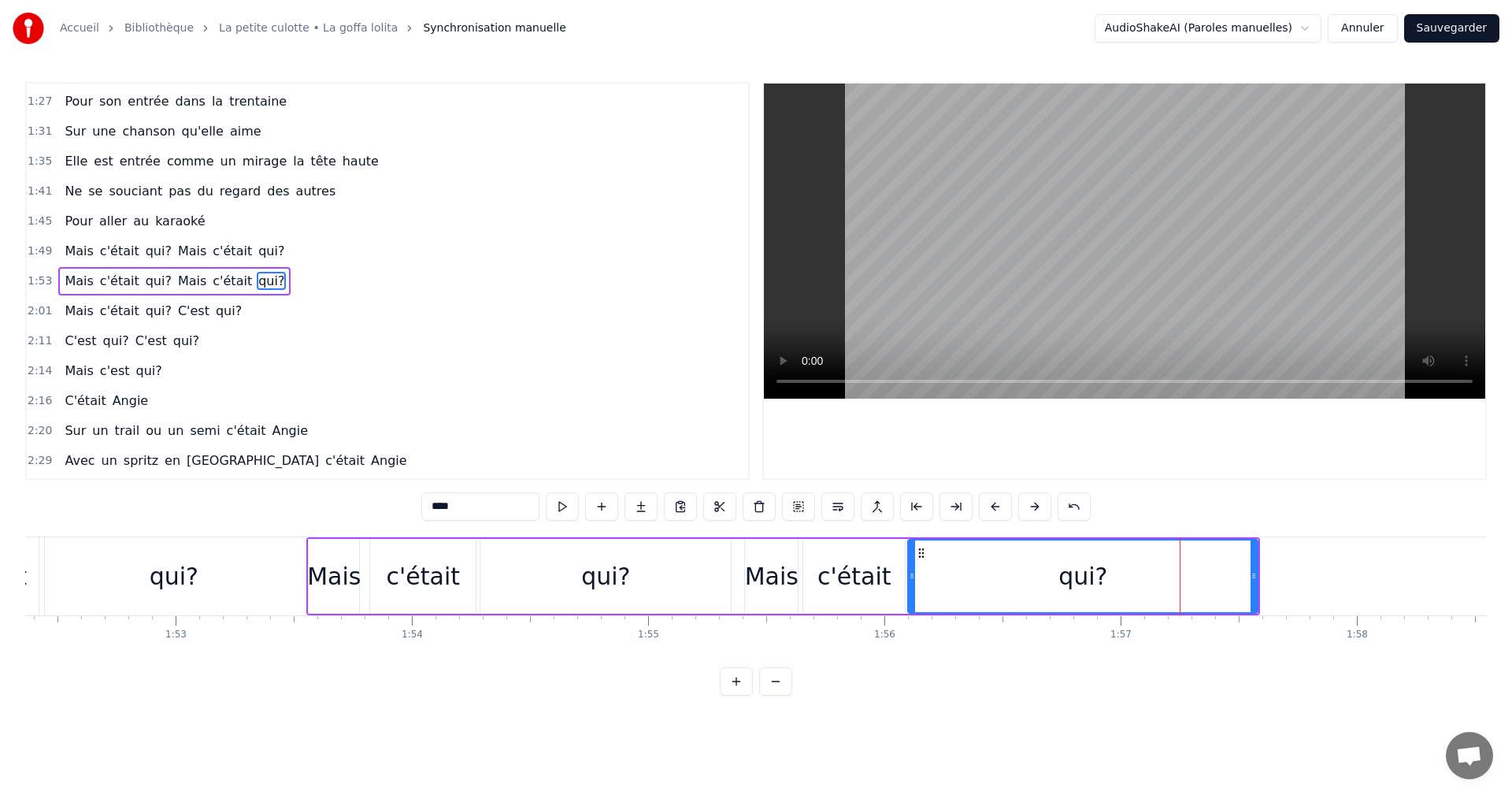
drag, startPoint x: 1161, startPoint y: 570, endPoint x: 909, endPoint y: 576, distance: 252.1
click at [909, 576] on icon at bounding box center [912, 576] width 7 height 13
drag, startPoint x: 1252, startPoint y: 574, endPoint x: 1161, endPoint y: 578, distance: 91.1
click at [1161, 578] on icon at bounding box center [1163, 576] width 7 height 13
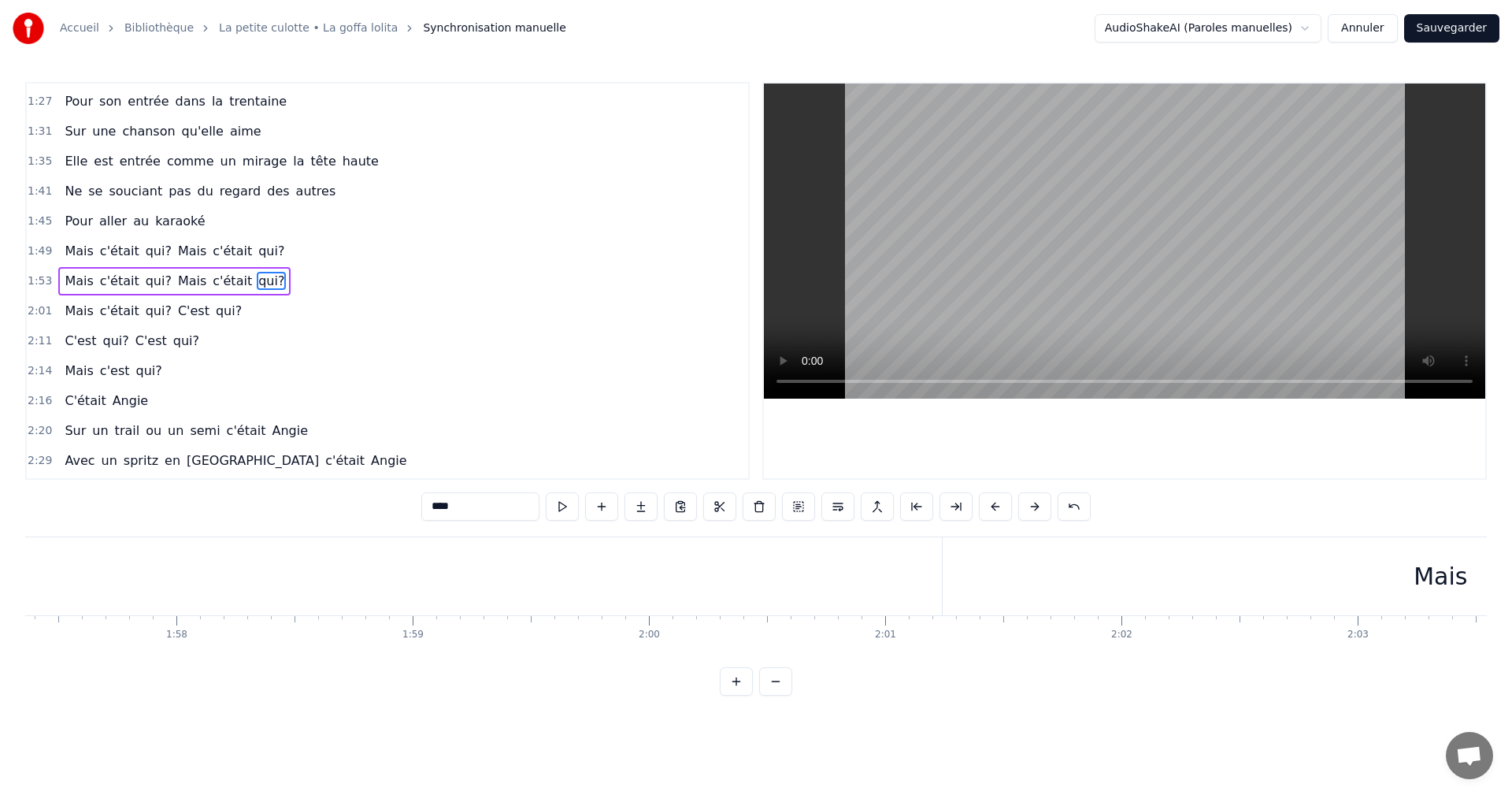
scroll to position [0, 27932]
click at [1172, 583] on div "Mais" at bounding box center [1239, 576] width 995 height 78
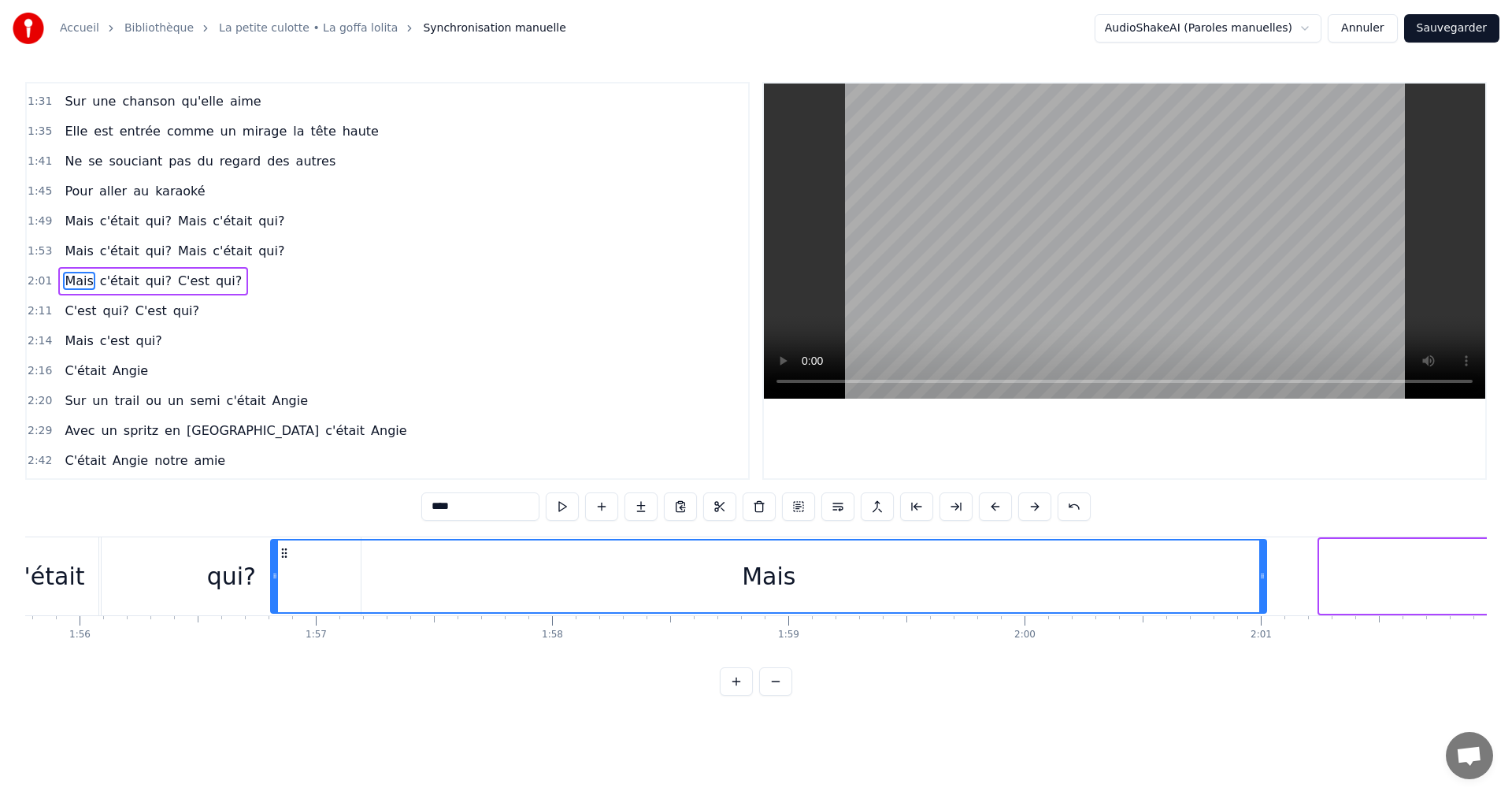
scroll to position [0, 27336]
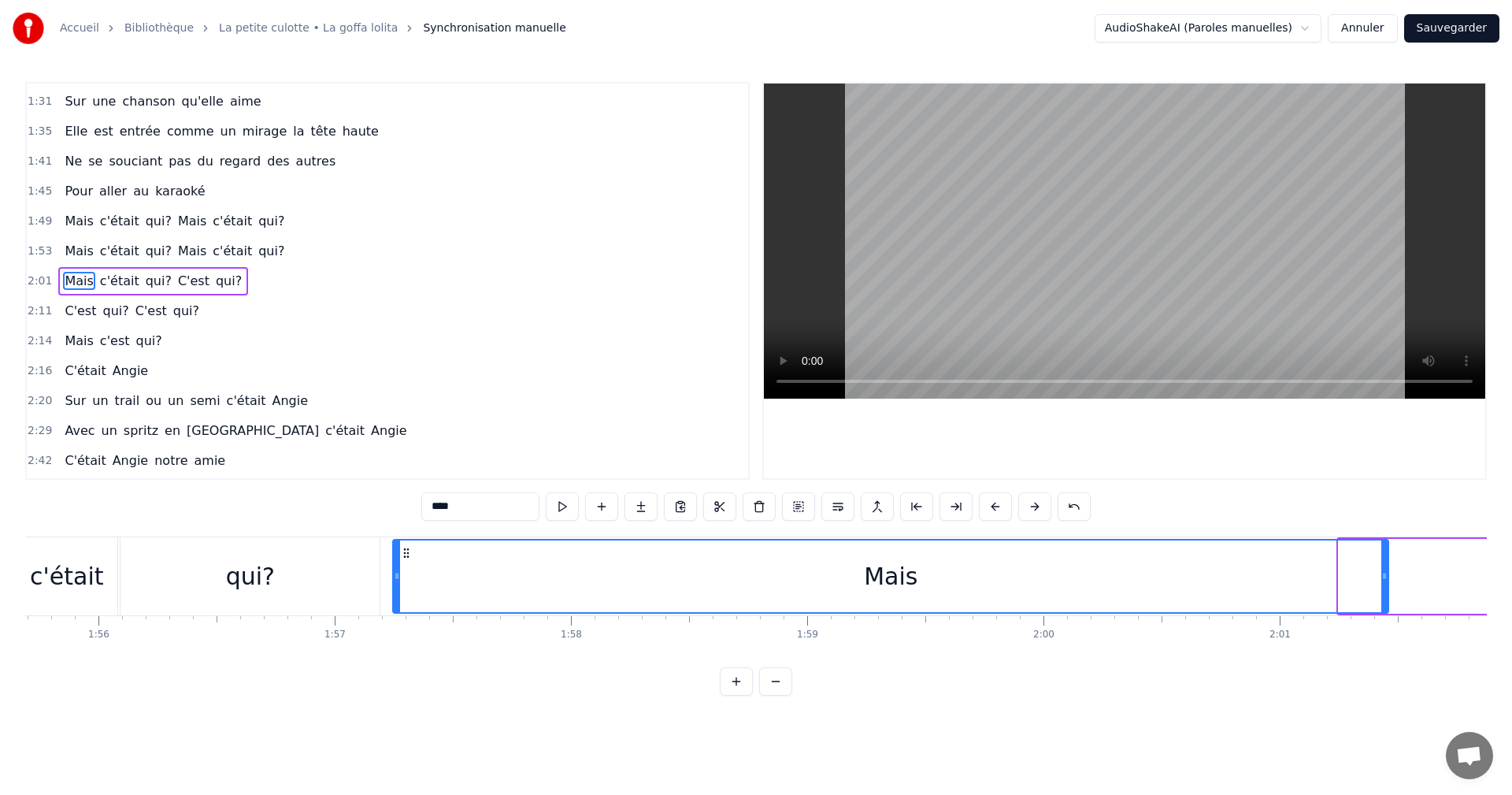
drag, startPoint x: 759, startPoint y: 556, endPoint x: 409, endPoint y: 562, distance: 350.1
click at [409, 562] on div "Mais" at bounding box center [890, 576] width 994 height 71
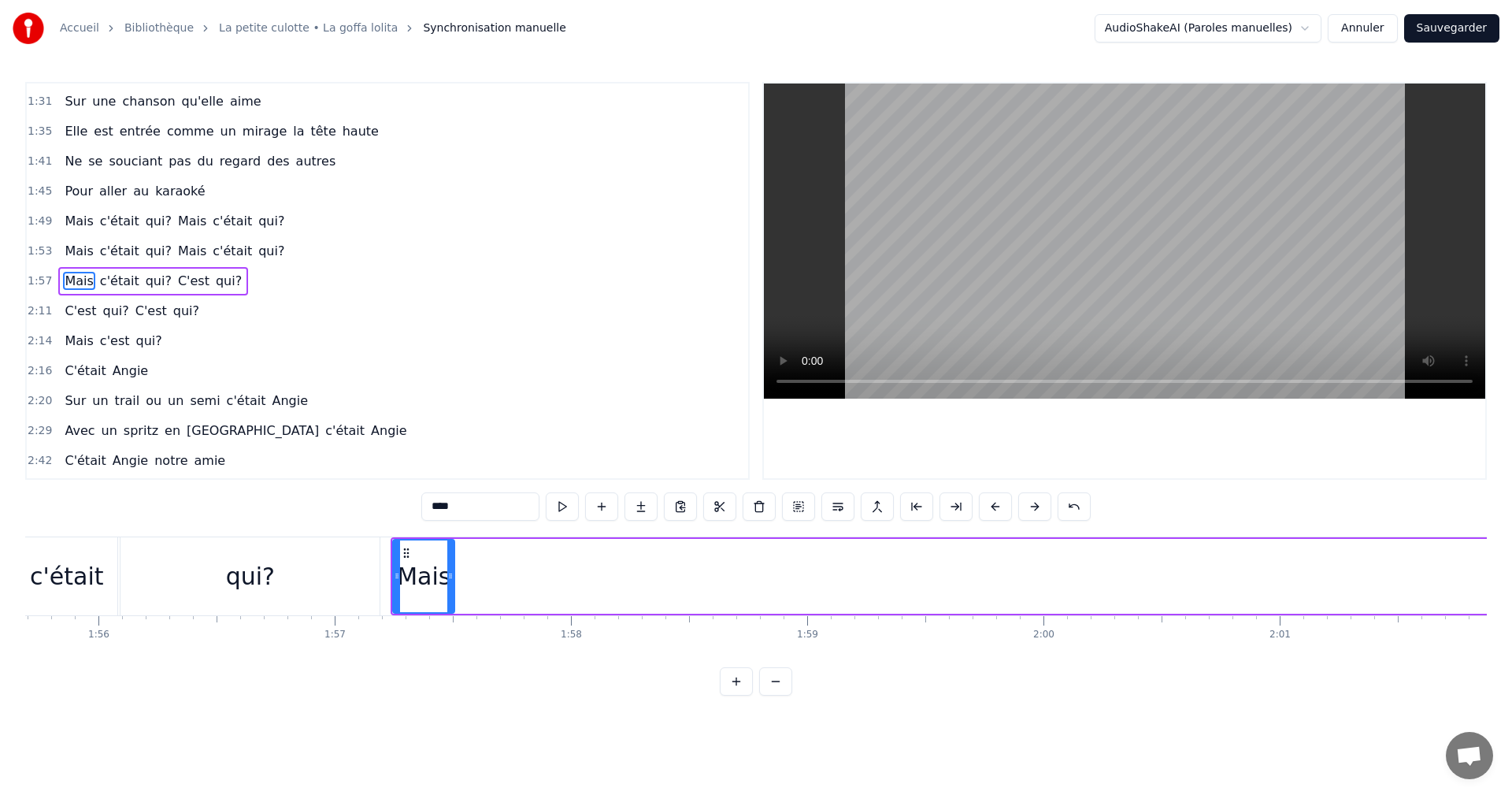
drag, startPoint x: 1384, startPoint y: 575, endPoint x: 449, endPoint y: 586, distance: 935.1
click at [449, 586] on div at bounding box center [450, 576] width 7 height 71
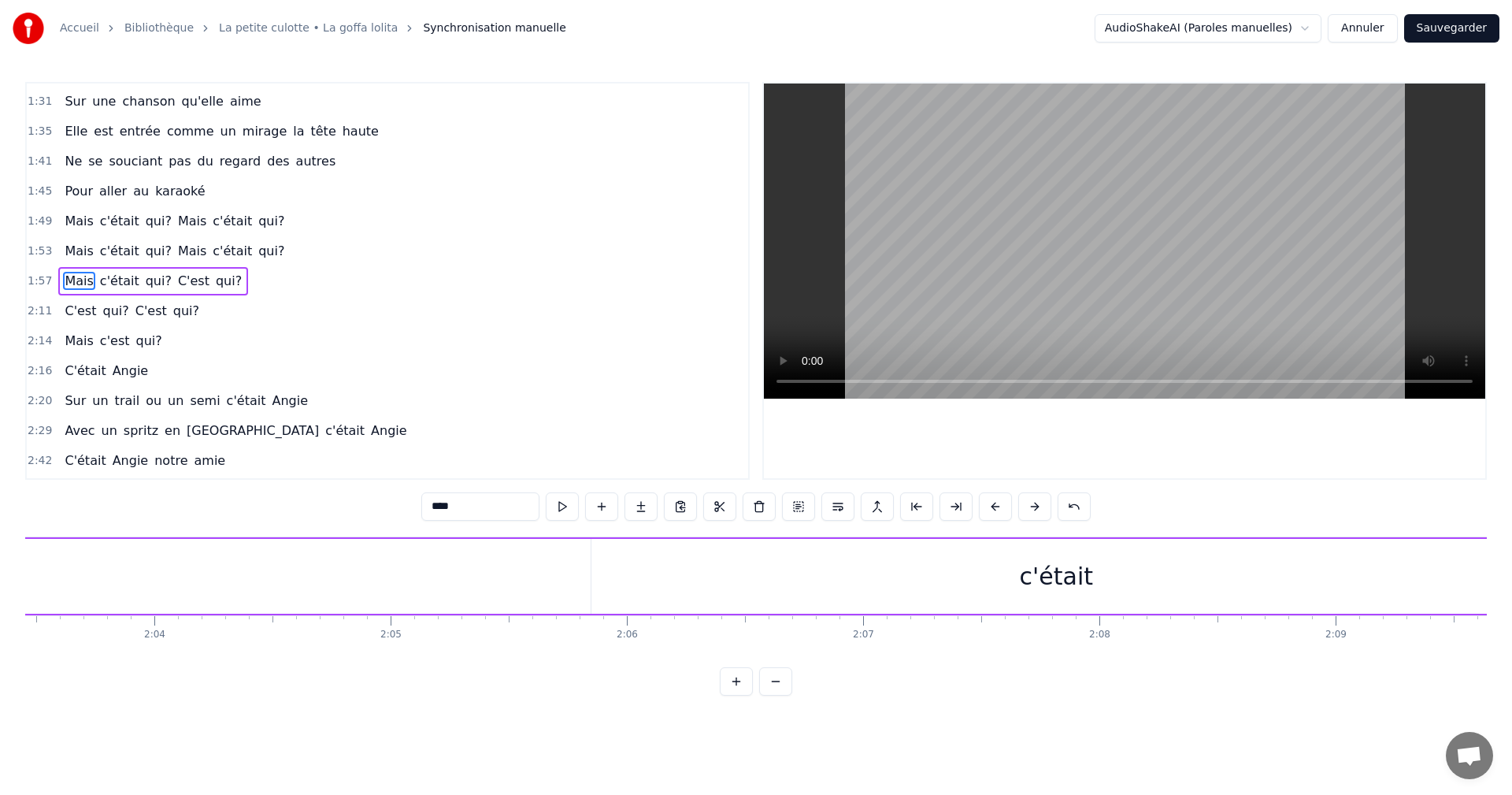
scroll to position [0, 29199]
click at [1026, 569] on div "c'était" at bounding box center [1028, 576] width 73 height 36
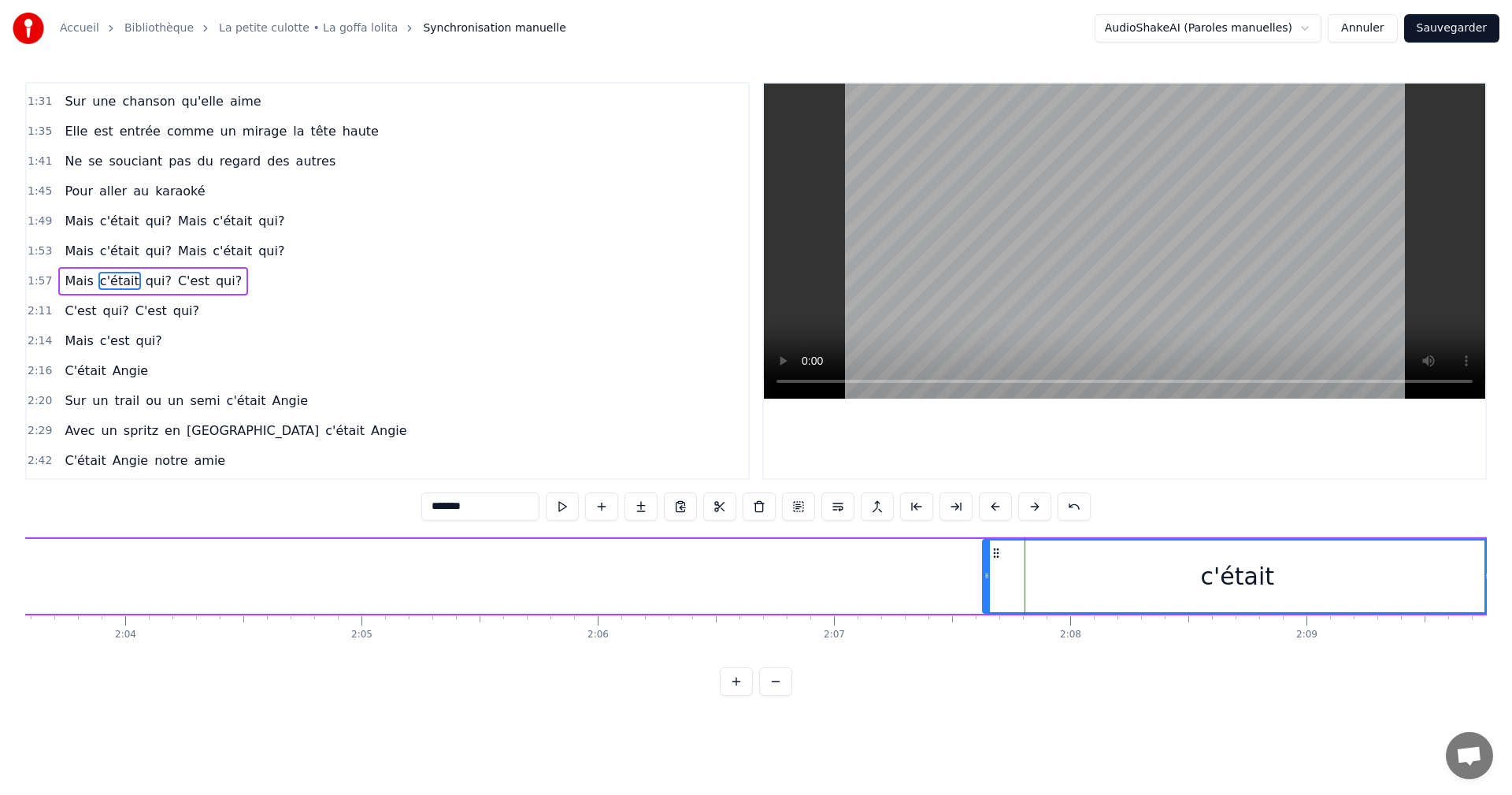
drag, startPoint x: 564, startPoint y: 574, endPoint x: 991, endPoint y: 576, distance: 427.0
click at [986, 578] on icon at bounding box center [986, 576] width 7 height 13
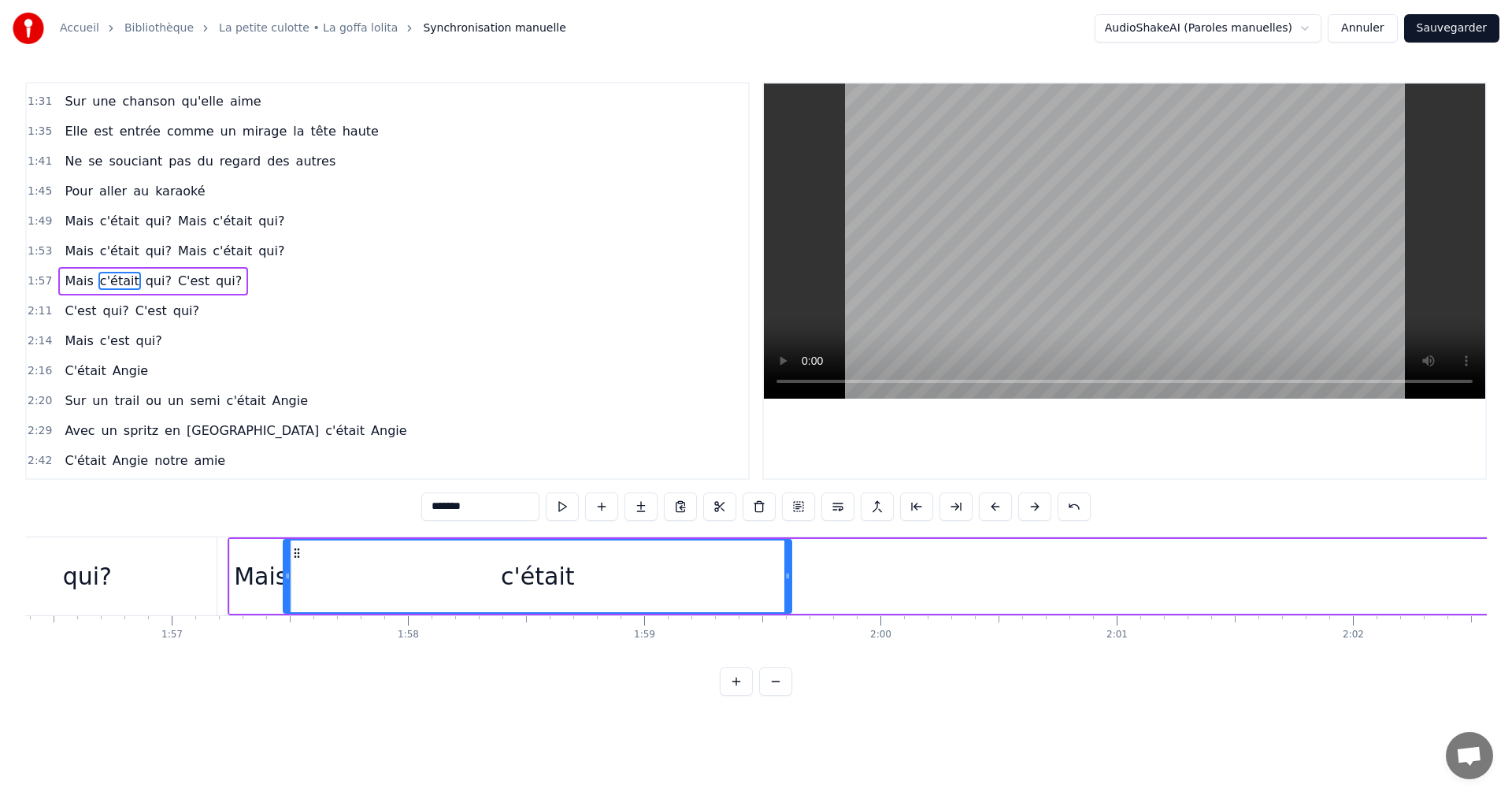
scroll to position [0, 27486]
drag, startPoint x: 998, startPoint y: 552, endPoint x: 321, endPoint y: 564, distance: 677.1
click at [321, 564] on div "c'était" at bounding box center [560, 576] width 506 height 71
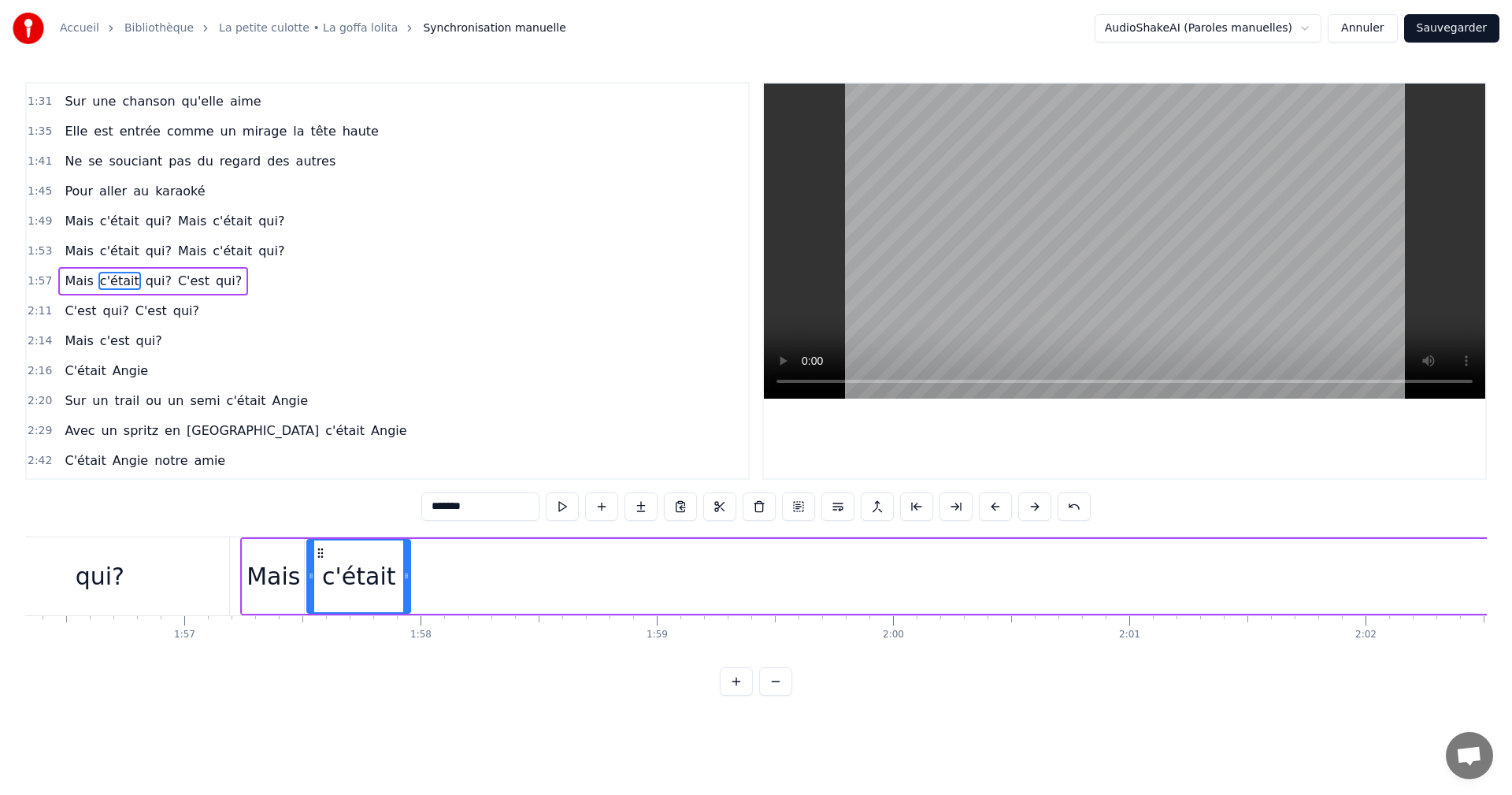
drag, startPoint x: 809, startPoint y: 574, endPoint x: 404, endPoint y: 577, distance: 405.0
click at [404, 577] on icon at bounding box center [406, 576] width 7 height 13
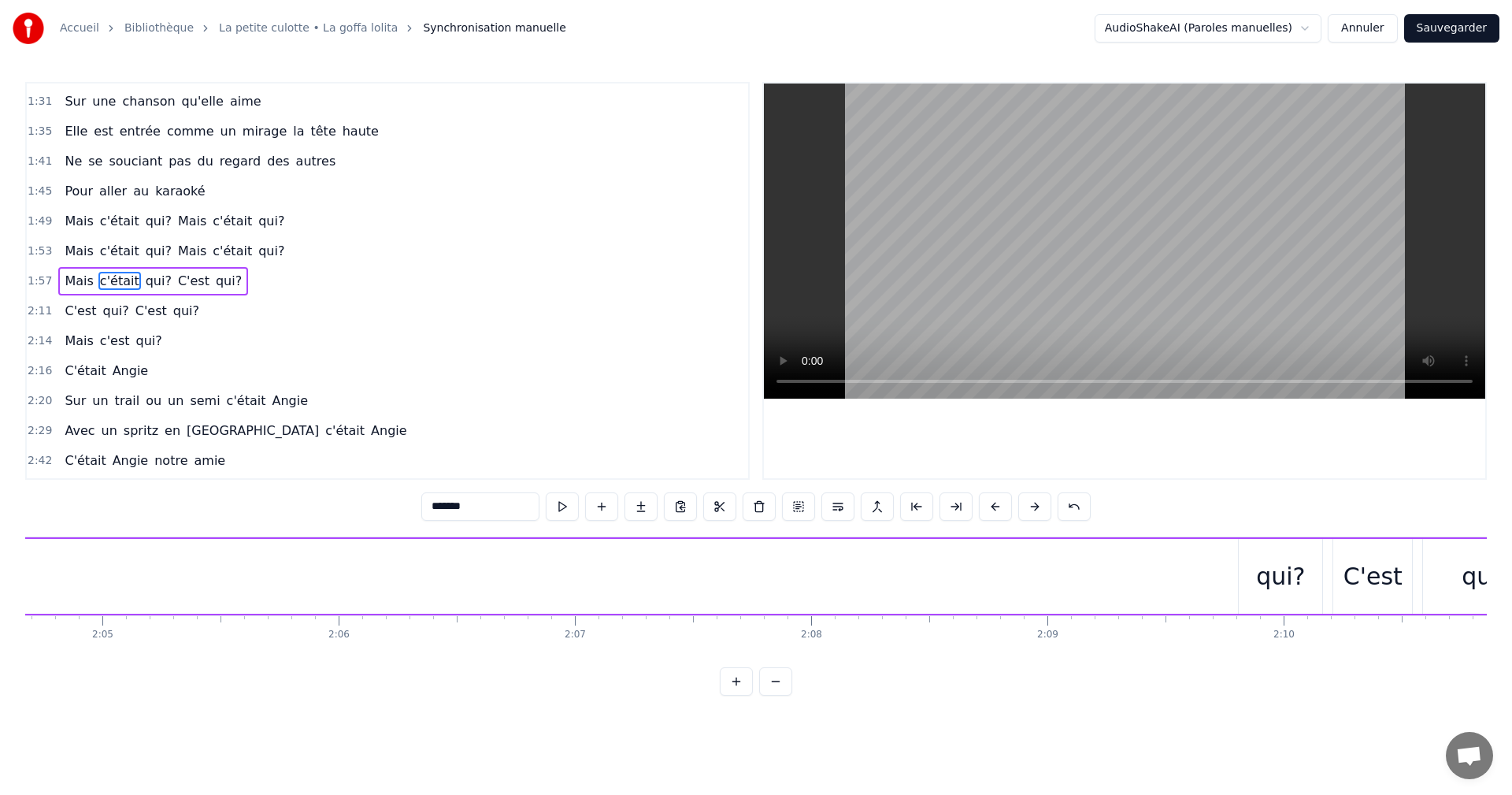
scroll to position [0, 29631]
click at [1080, 579] on div "qui?" at bounding box center [1108, 577] width 84 height 75
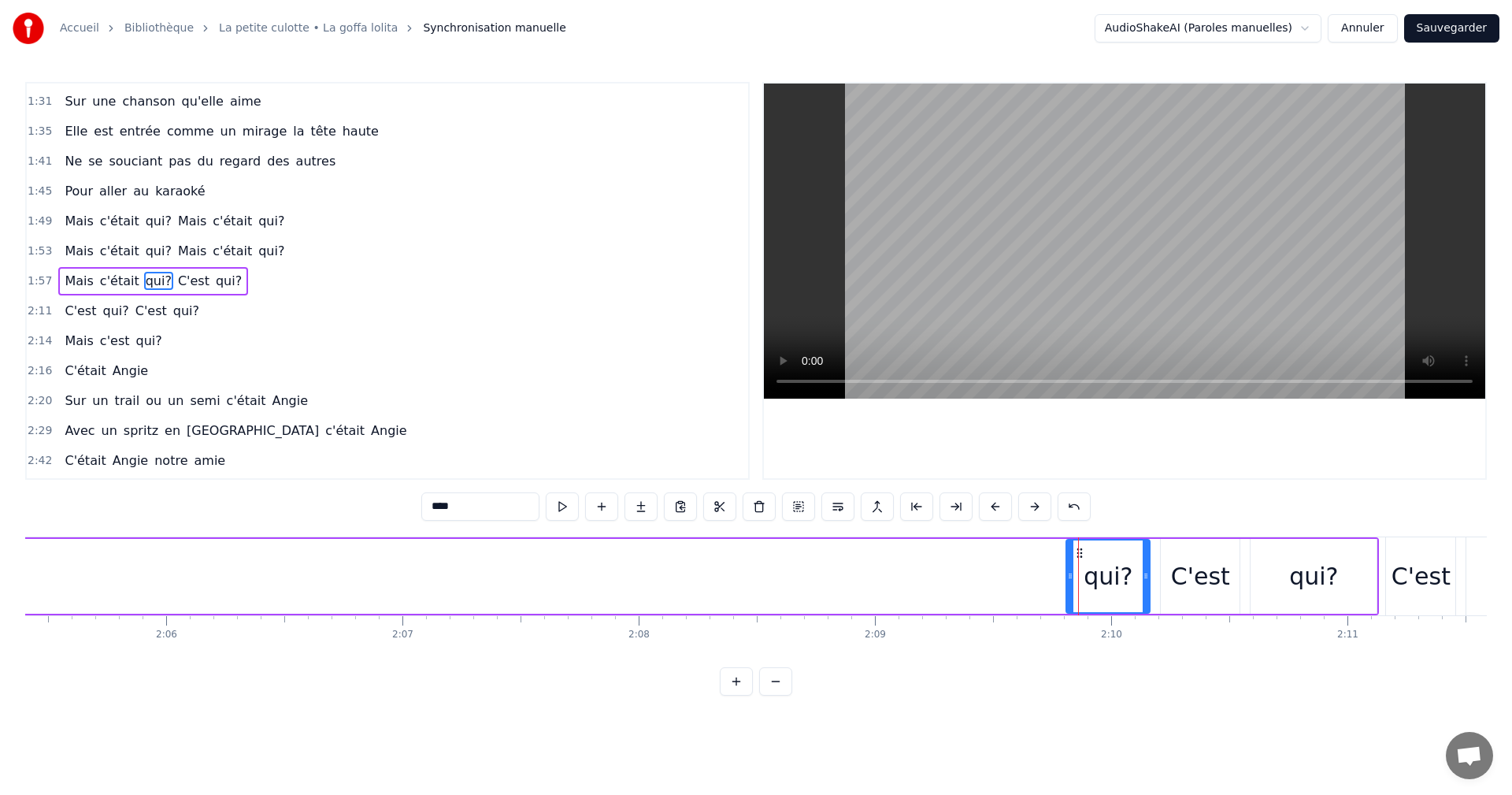
click at [1173, 574] on div "C'est" at bounding box center [1201, 577] width 79 height 75
click at [1114, 573] on div "qui?" at bounding box center [1108, 576] width 49 height 36
click at [1280, 565] on div "qui?" at bounding box center [1313, 577] width 126 height 75
click at [1124, 576] on div "qui?" at bounding box center [1108, 576] width 49 height 36
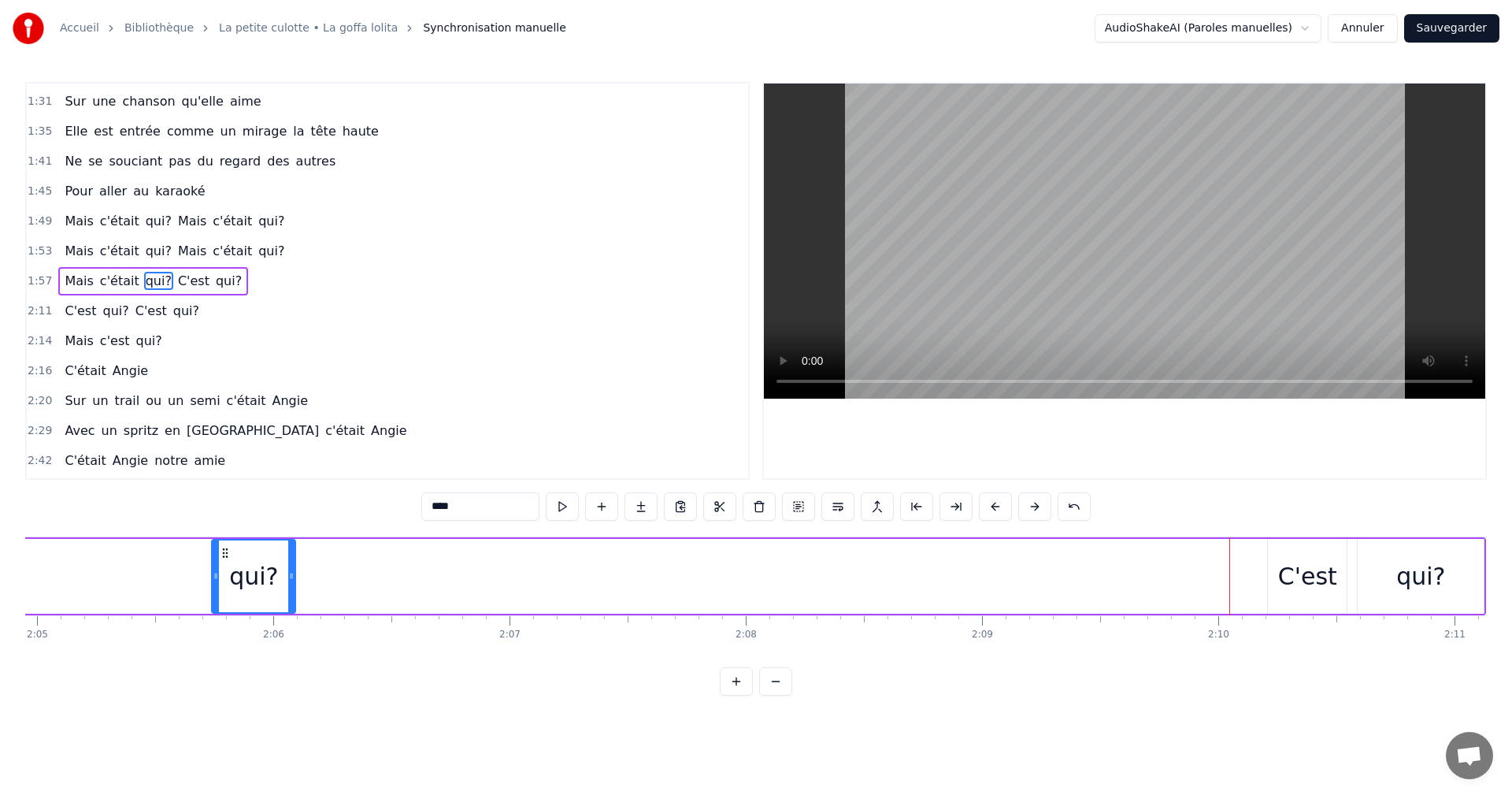
drag, startPoint x: 1077, startPoint y: 557, endPoint x: 217, endPoint y: 571, distance: 860.1
click at [217, 571] on div "qui?" at bounding box center [254, 576] width 82 height 71
click at [1331, 559] on div "C'est" at bounding box center [1338, 576] width 59 height 36
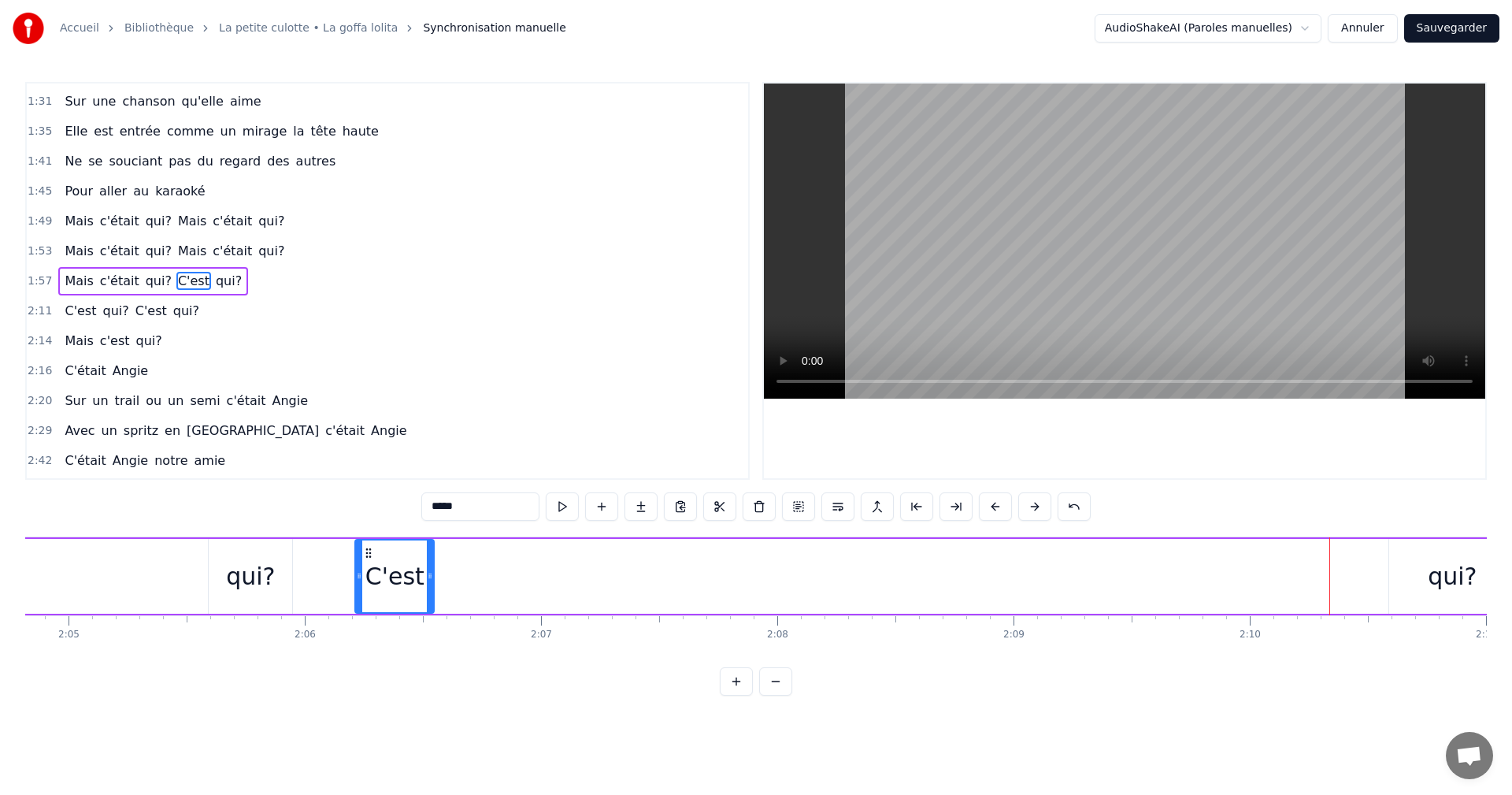
drag, startPoint x: 1313, startPoint y: 553, endPoint x: 369, endPoint y: 565, distance: 944.1
click at [369, 565] on div "C'est" at bounding box center [394, 576] width 77 height 71
click at [1399, 562] on div "qui?" at bounding box center [1452, 577] width 126 height 75
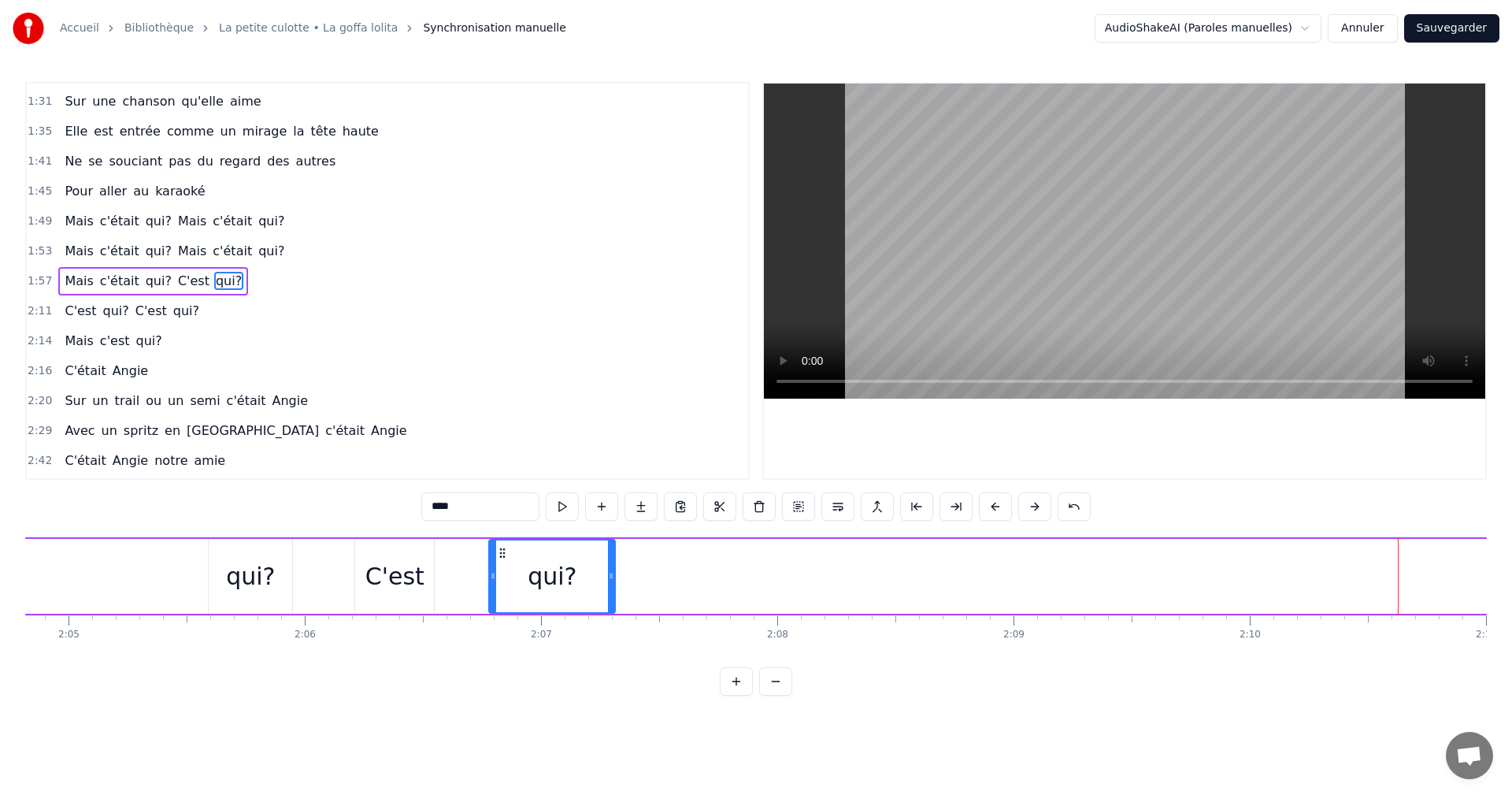
drag, startPoint x: 1405, startPoint y: 553, endPoint x: 504, endPoint y: 586, distance: 901.6
click at [504, 586] on div "qui?" at bounding box center [552, 576] width 124 height 71
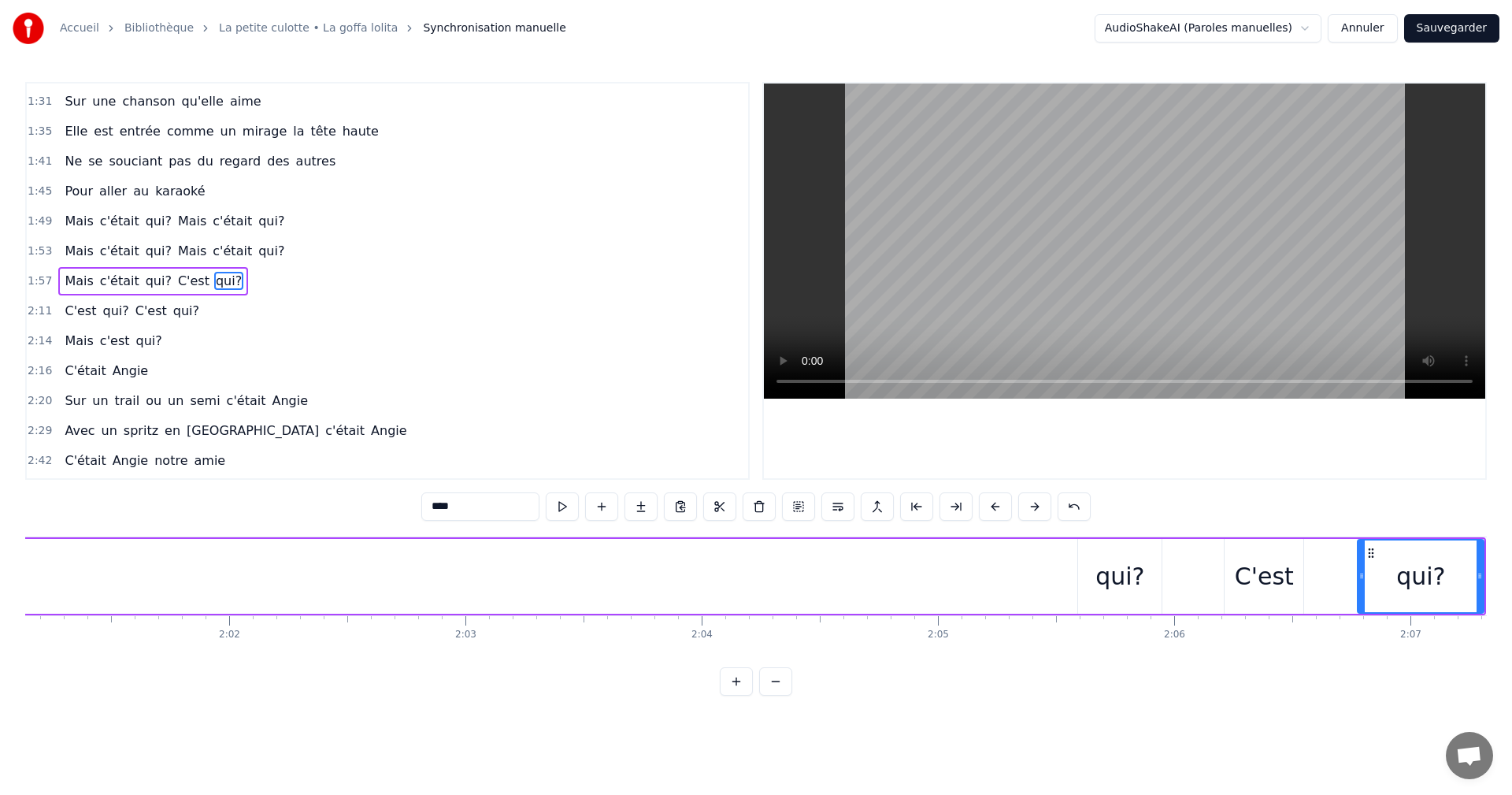
scroll to position [0, 28507]
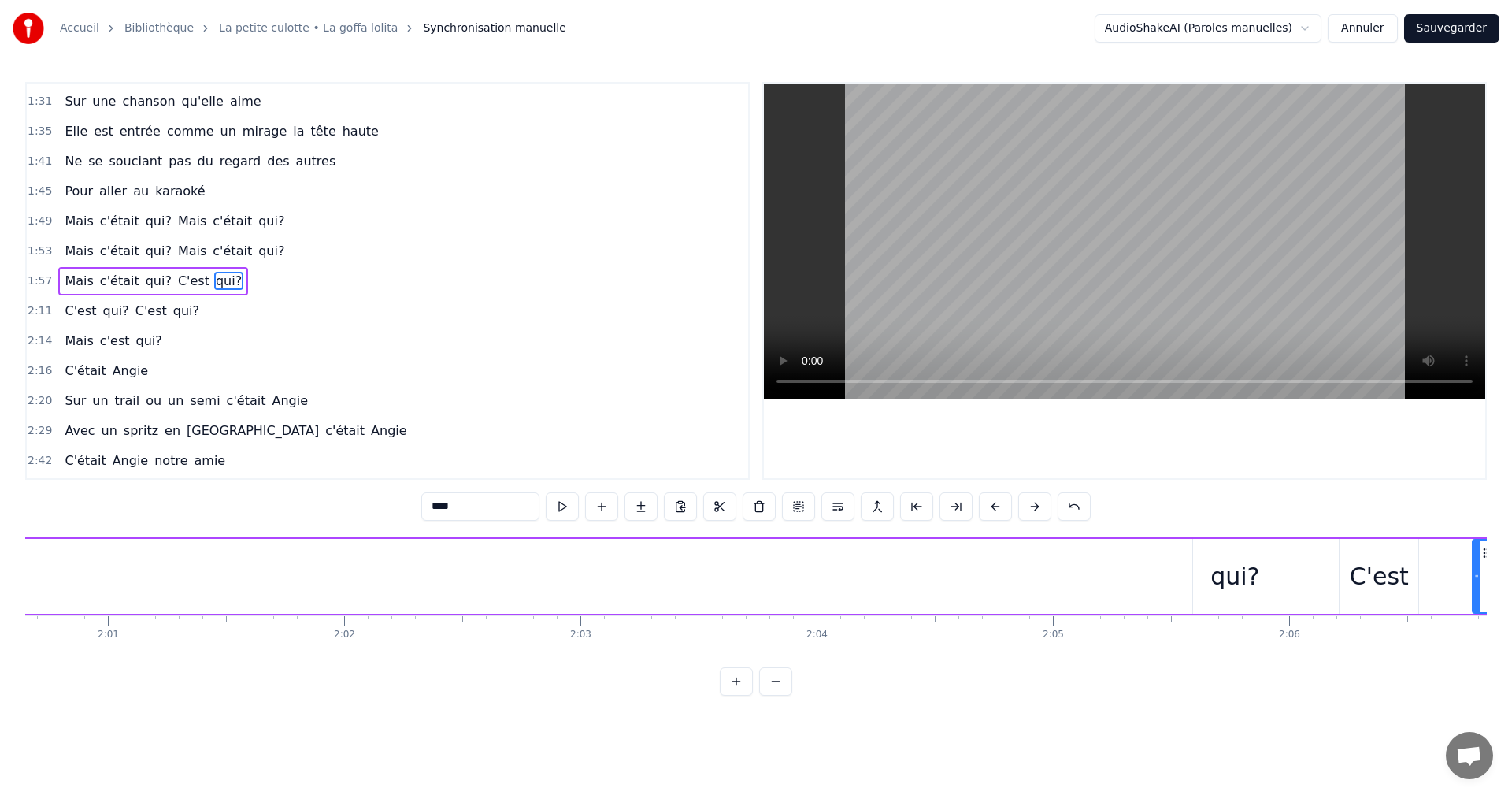
click at [1247, 579] on div "qui?" at bounding box center [1234, 576] width 49 height 36
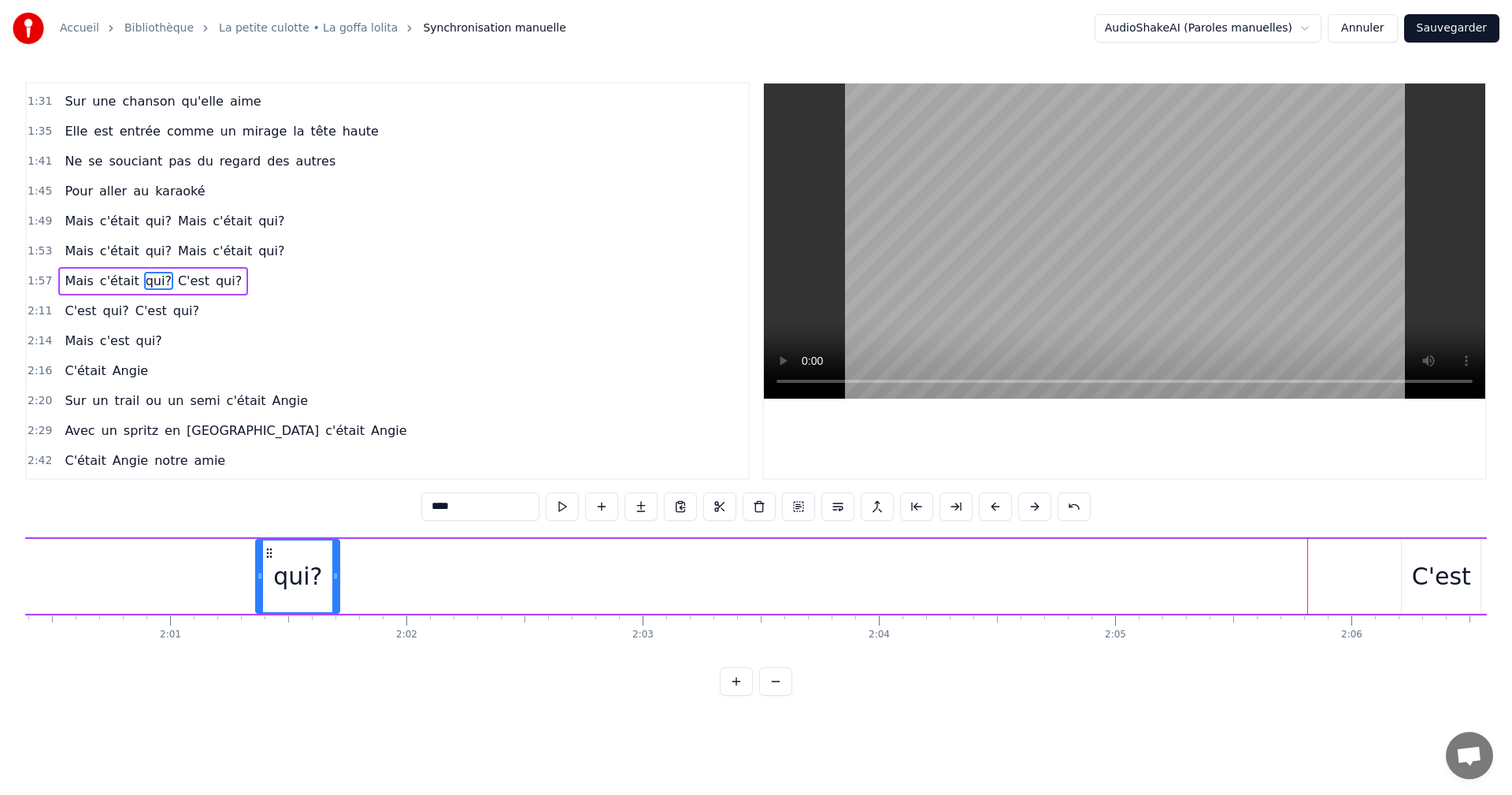
drag, startPoint x: 1206, startPoint y: 553, endPoint x: 264, endPoint y: 586, distance: 942.6
click at [257, 587] on div "qui?" at bounding box center [297, 576] width 82 height 71
click at [1442, 566] on div "C'est" at bounding box center [1444, 576] width 59 height 36
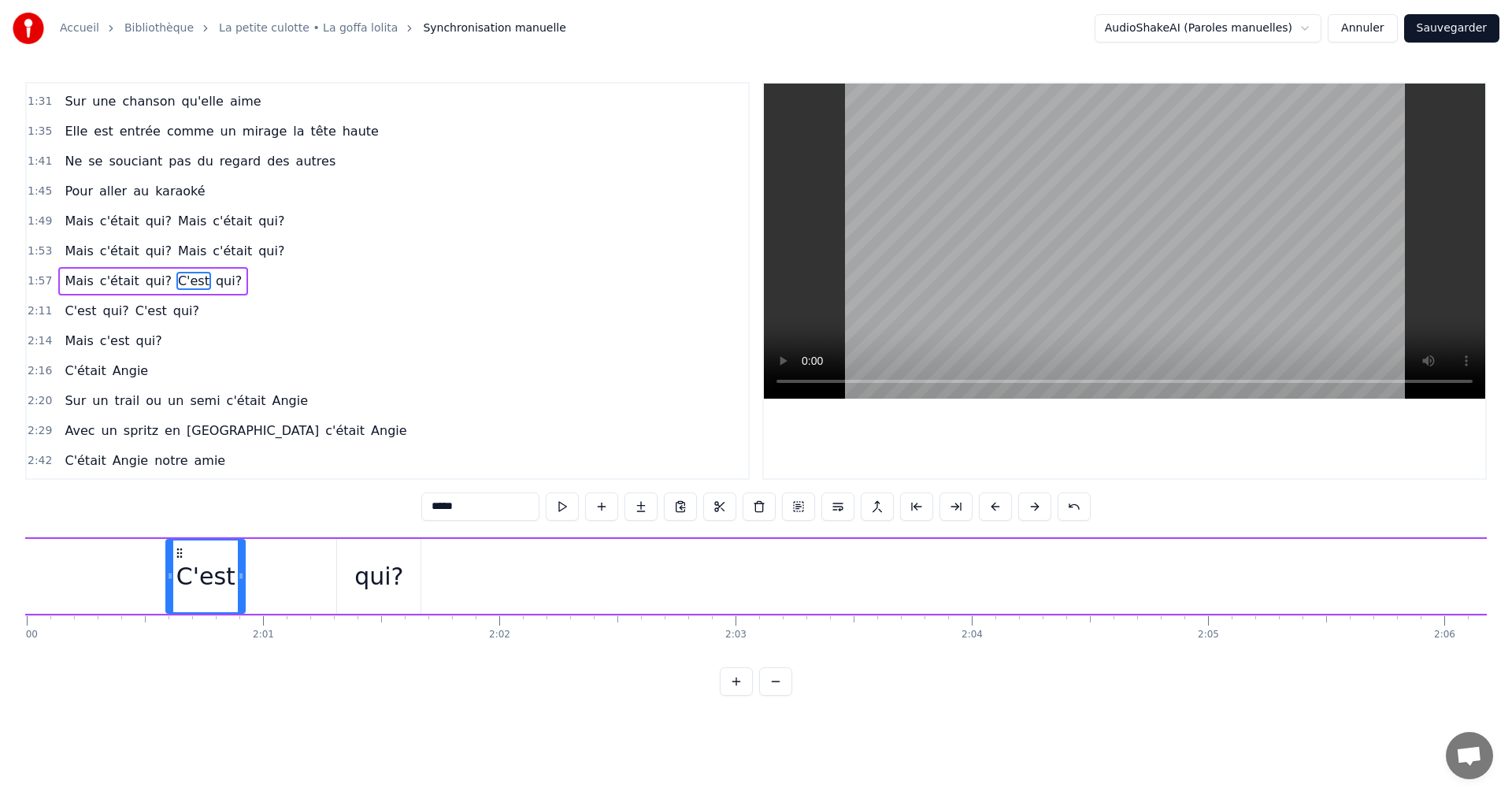
scroll to position [0, 28298]
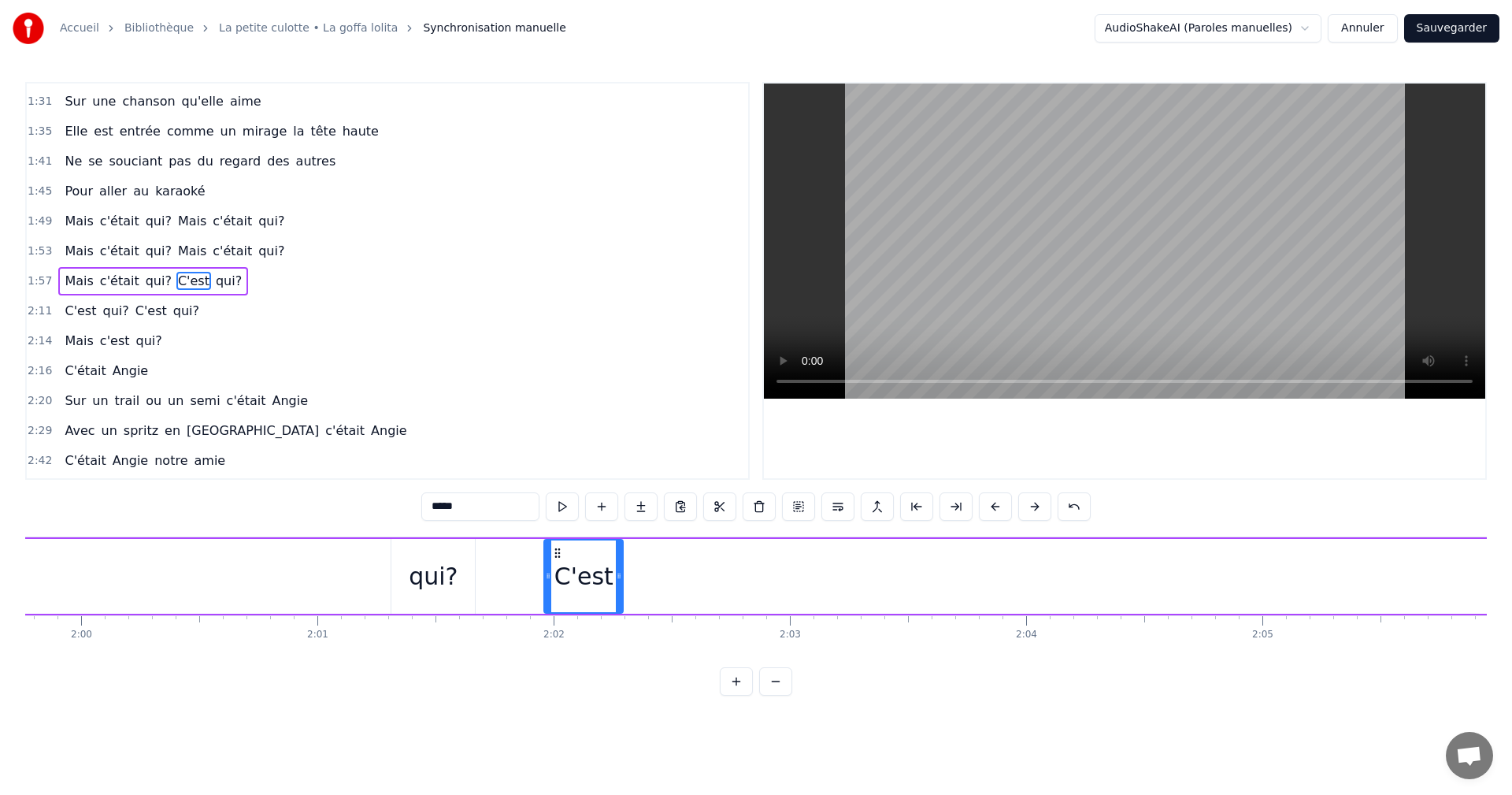
drag, startPoint x: 82, startPoint y: 556, endPoint x: 557, endPoint y: 574, distance: 475.3
click at [557, 574] on div "C'est" at bounding box center [583, 576] width 77 height 71
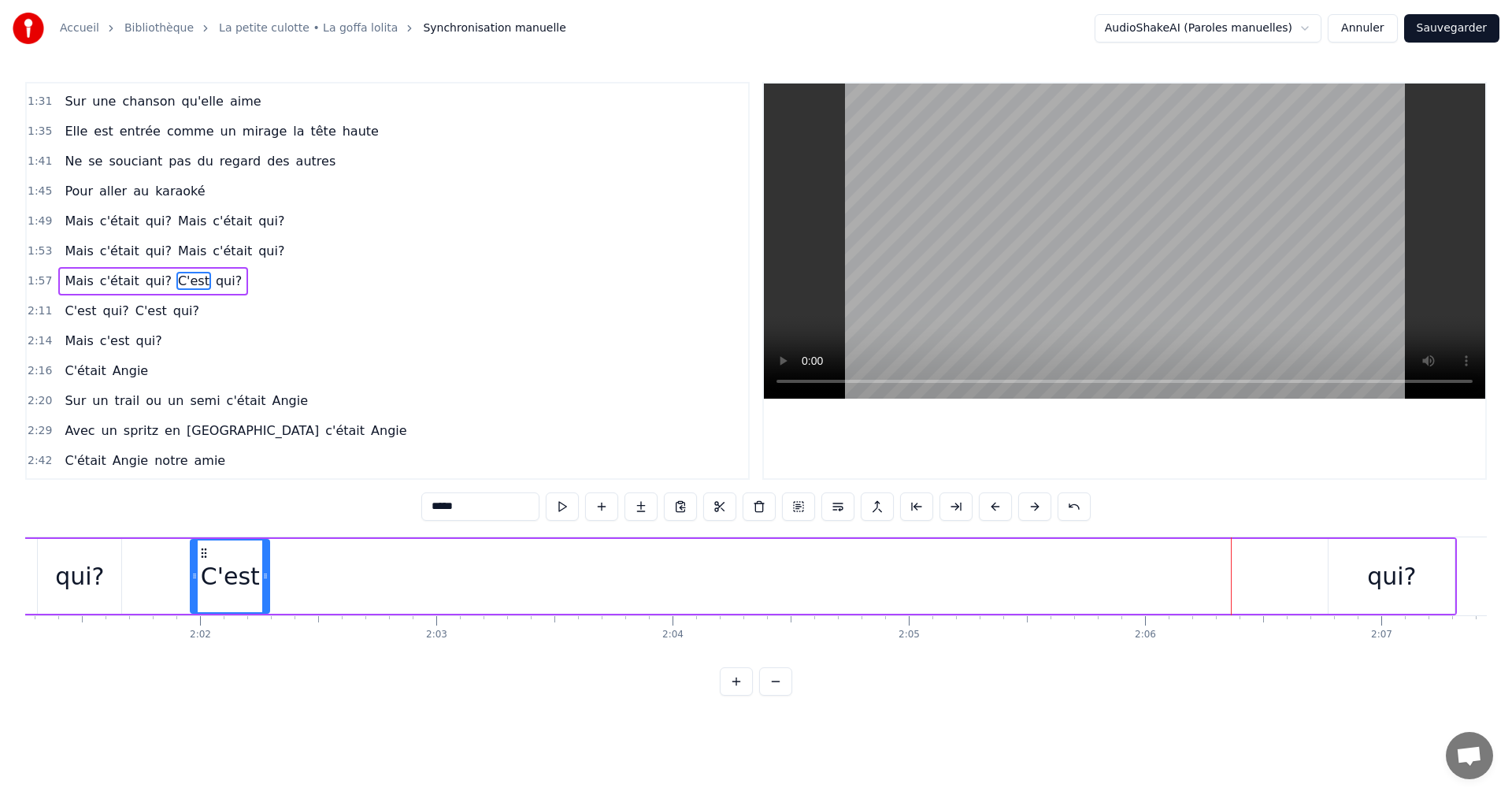
scroll to position [0, 28623]
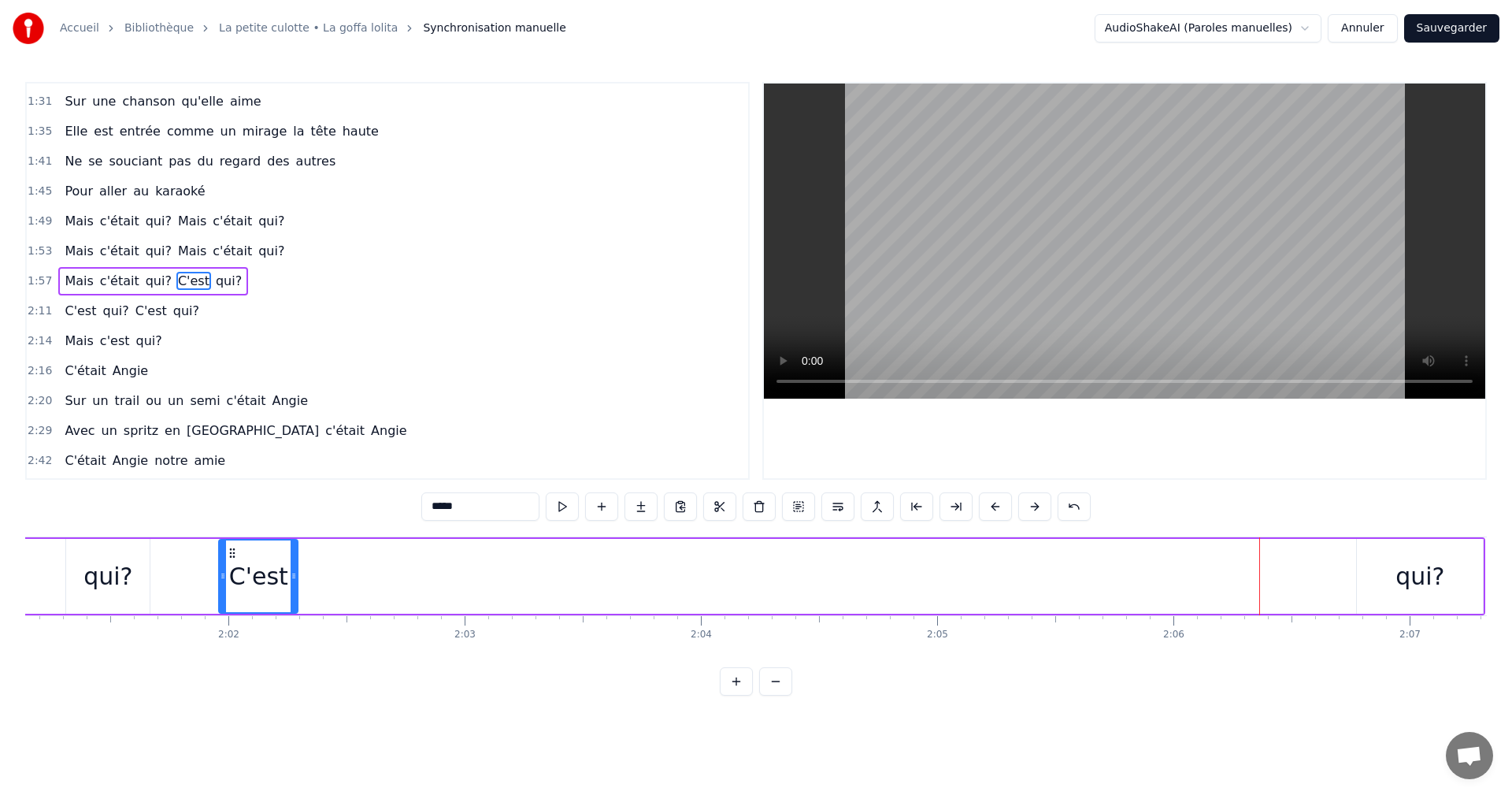
click at [1419, 563] on div "qui?" at bounding box center [1419, 576] width 49 height 36
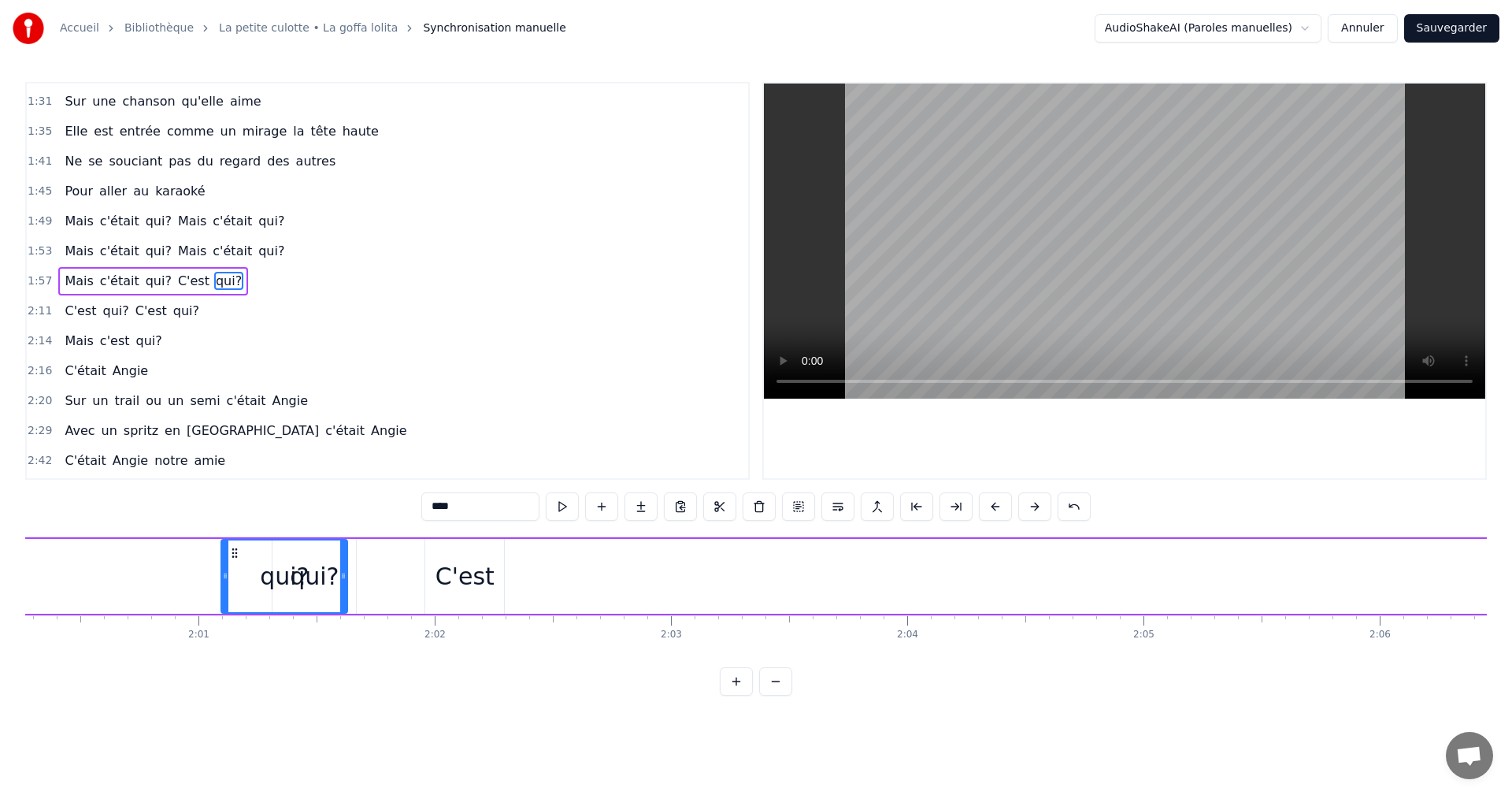
scroll to position [0, 28415]
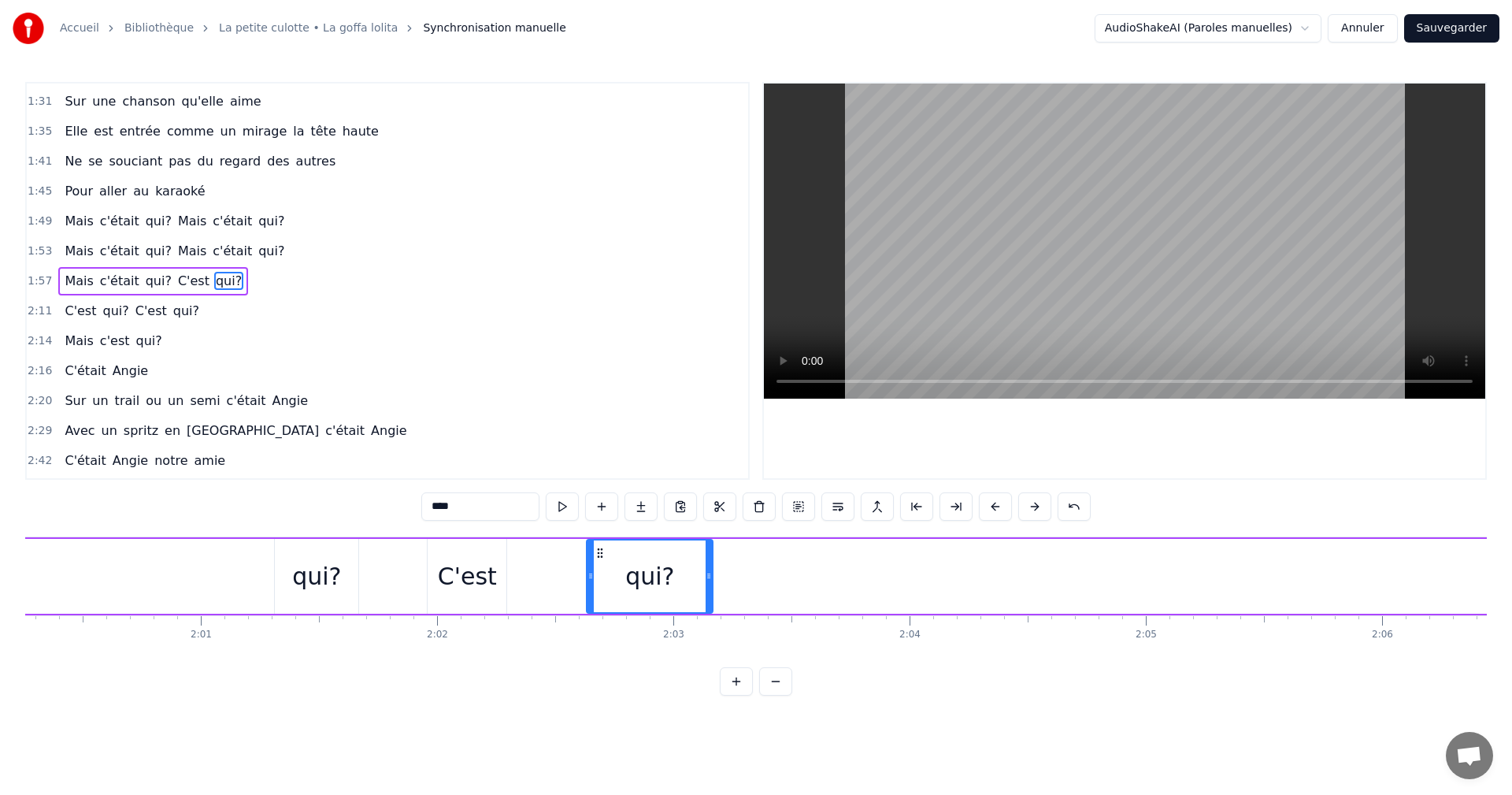
drag, startPoint x: 56, startPoint y: 555, endPoint x: 600, endPoint y: 576, distance: 544.4
click at [600, 576] on div "qui?" at bounding box center [649, 576] width 124 height 71
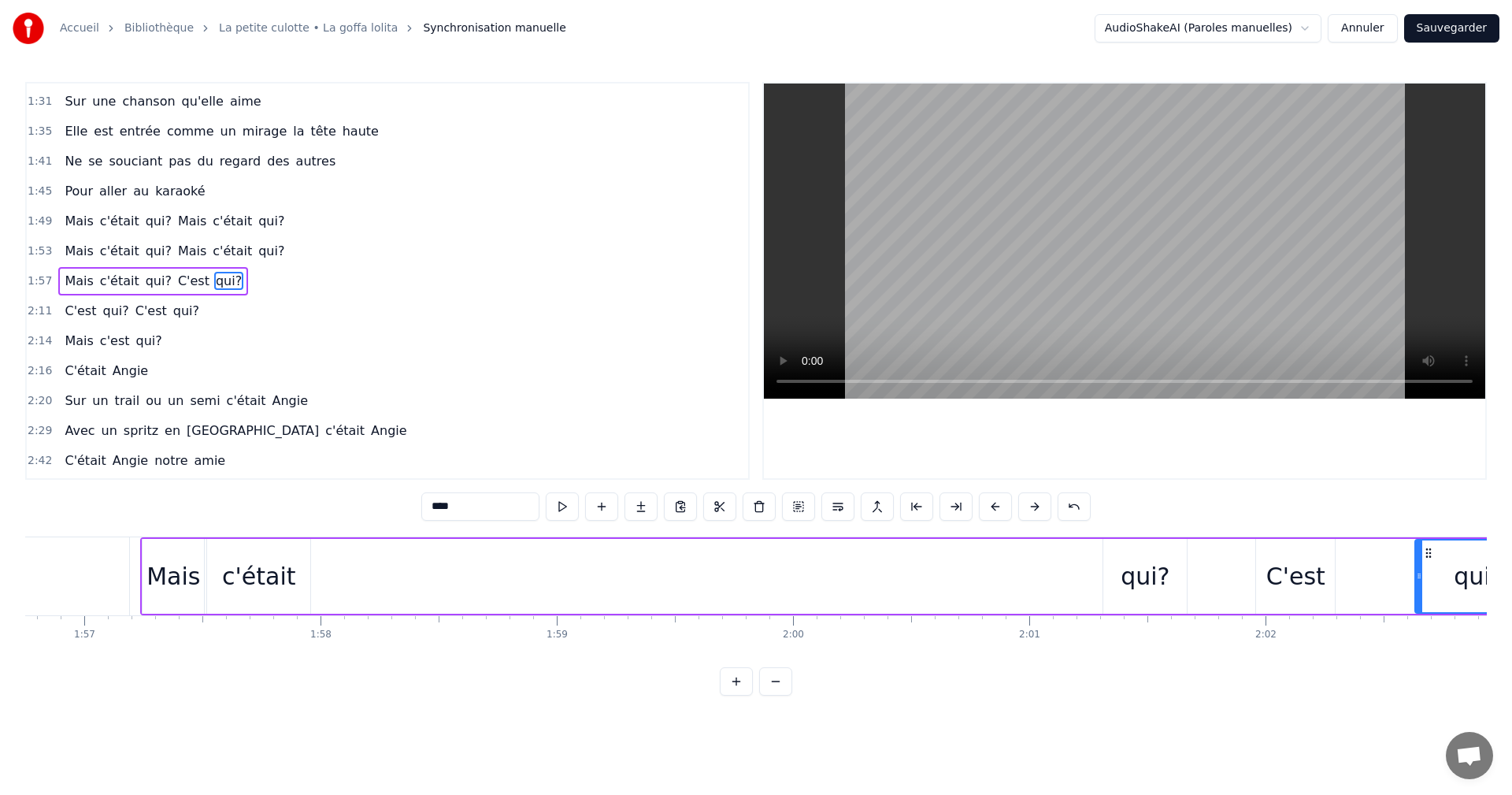
scroll to position [0, 27528]
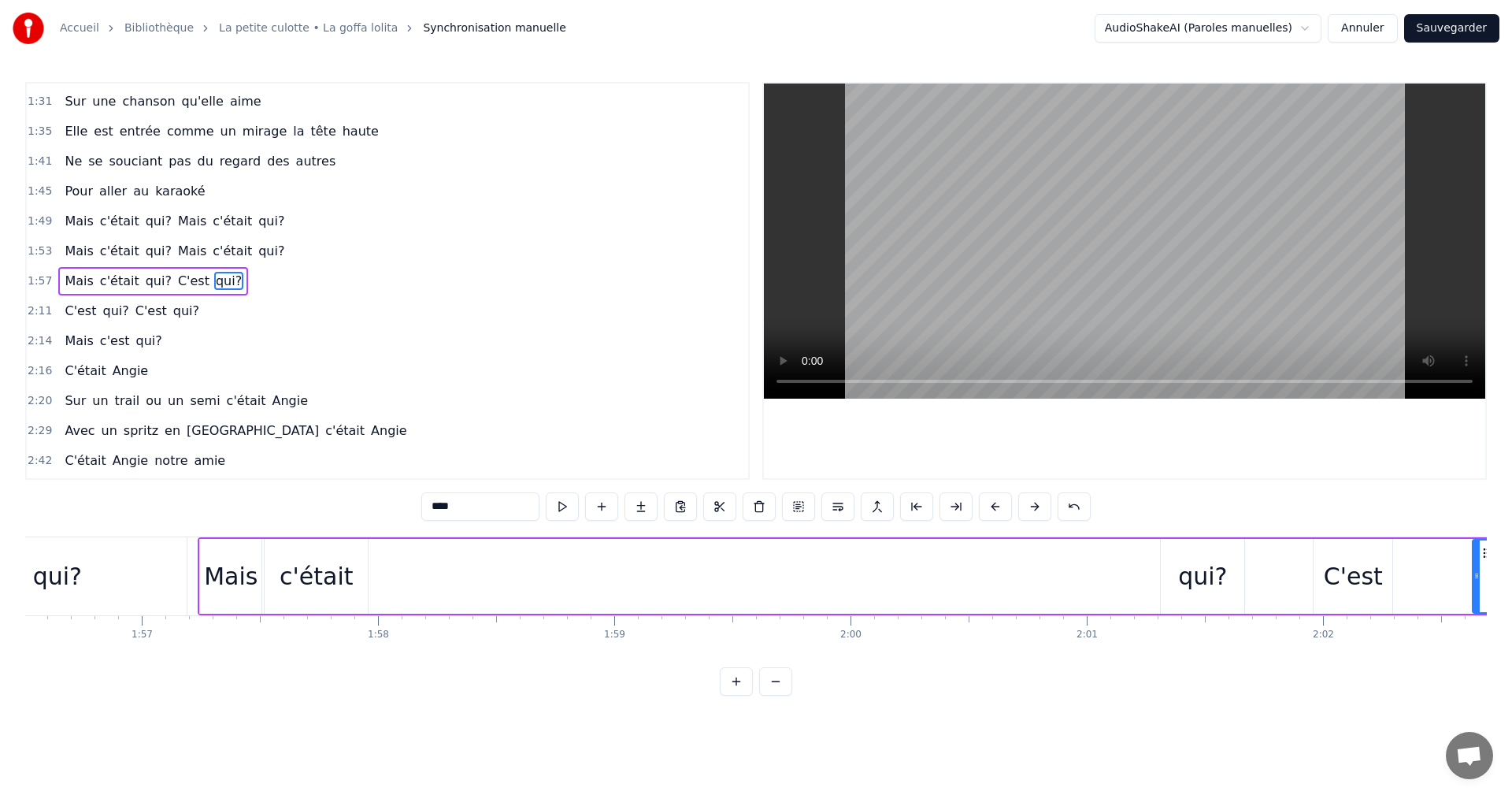
click at [200, 540] on div "Mais" at bounding box center [230, 577] width 63 height 75
type input "****"
click at [36, 251] on span "1:53" at bounding box center [40, 251] width 24 height 15
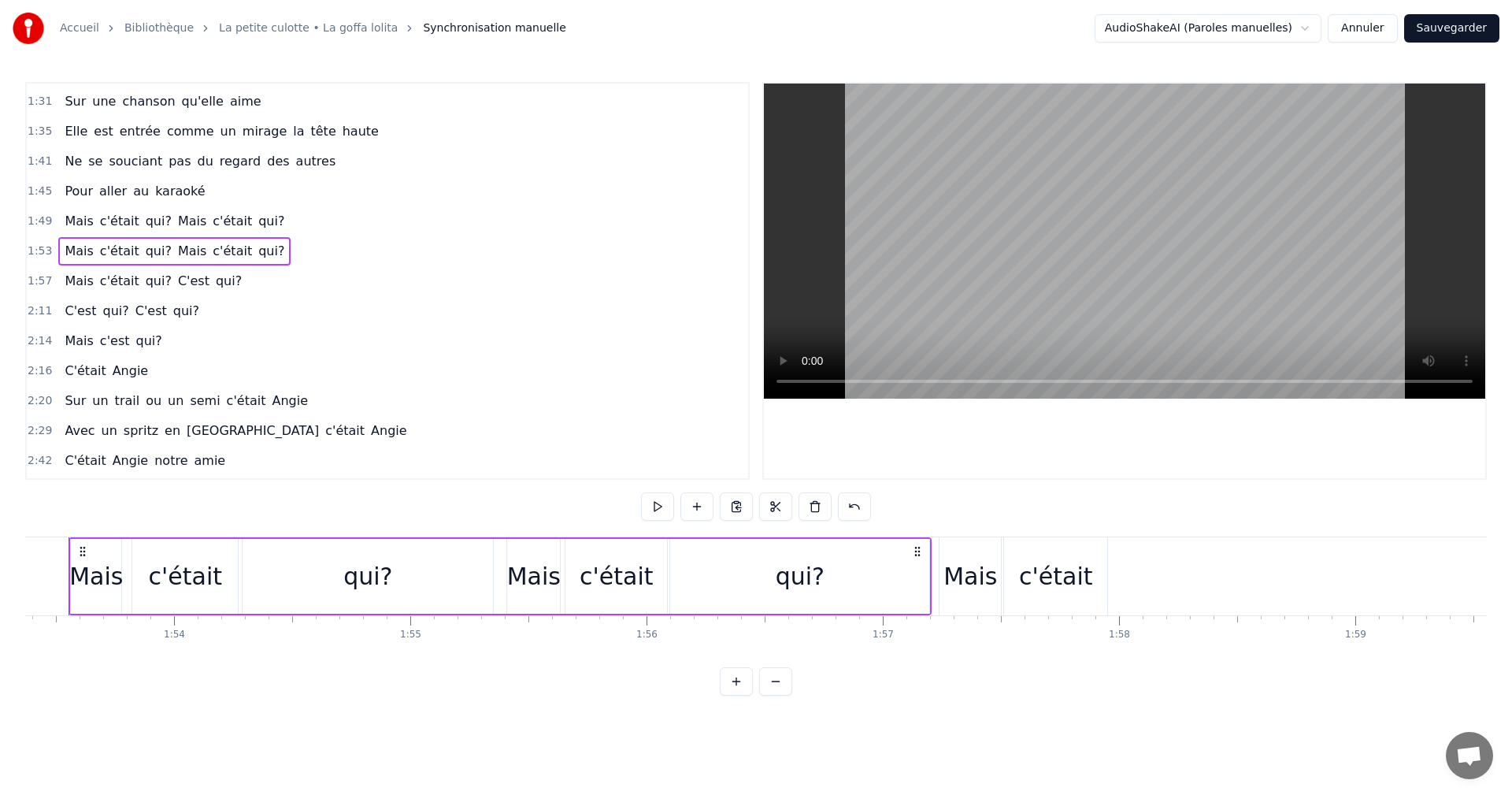
scroll to position [0, 26752]
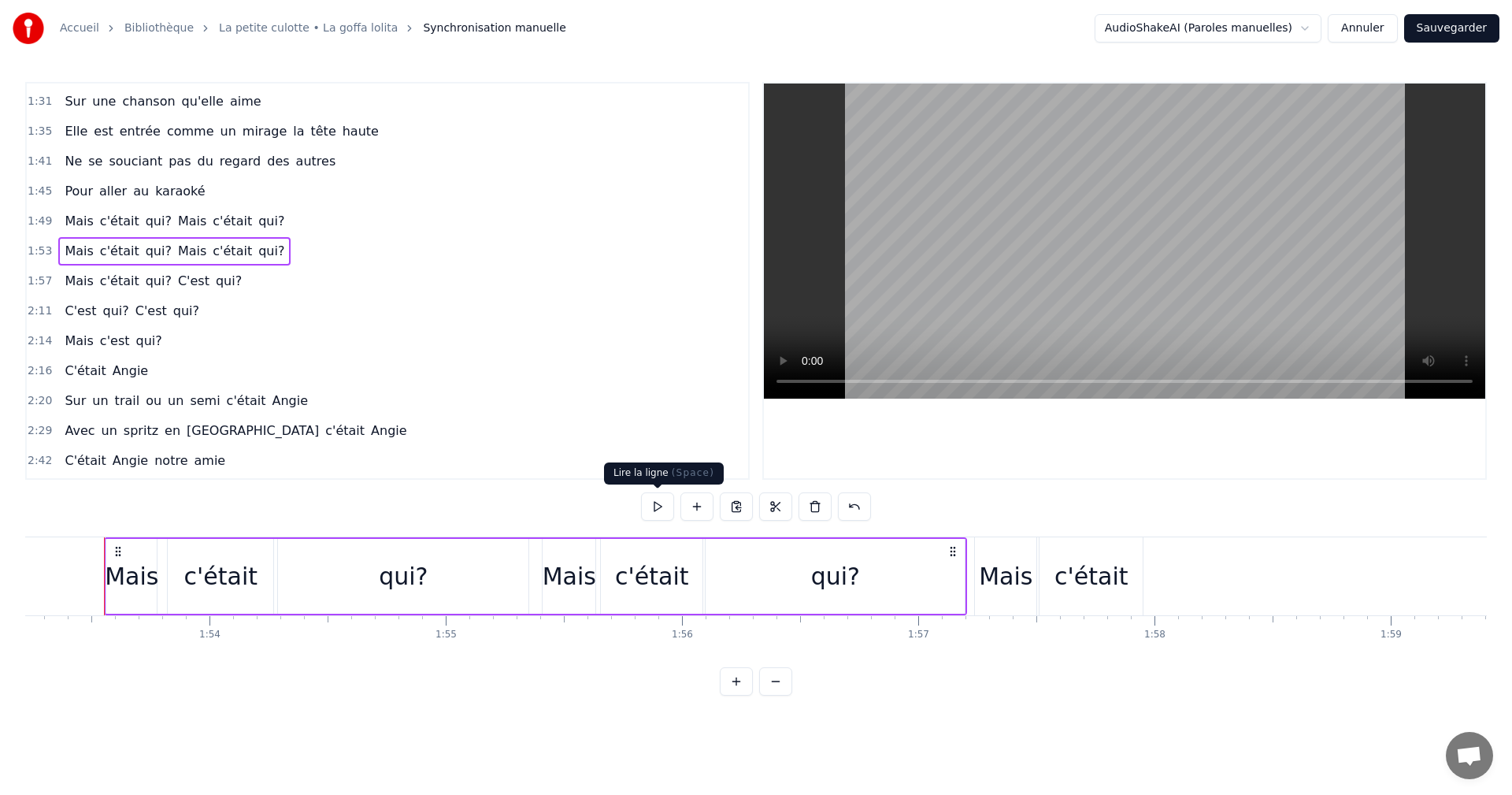
click at [660, 506] on button at bounding box center [658, 506] width 33 height 28
click at [46, 282] on span "1:57" at bounding box center [40, 281] width 24 height 15
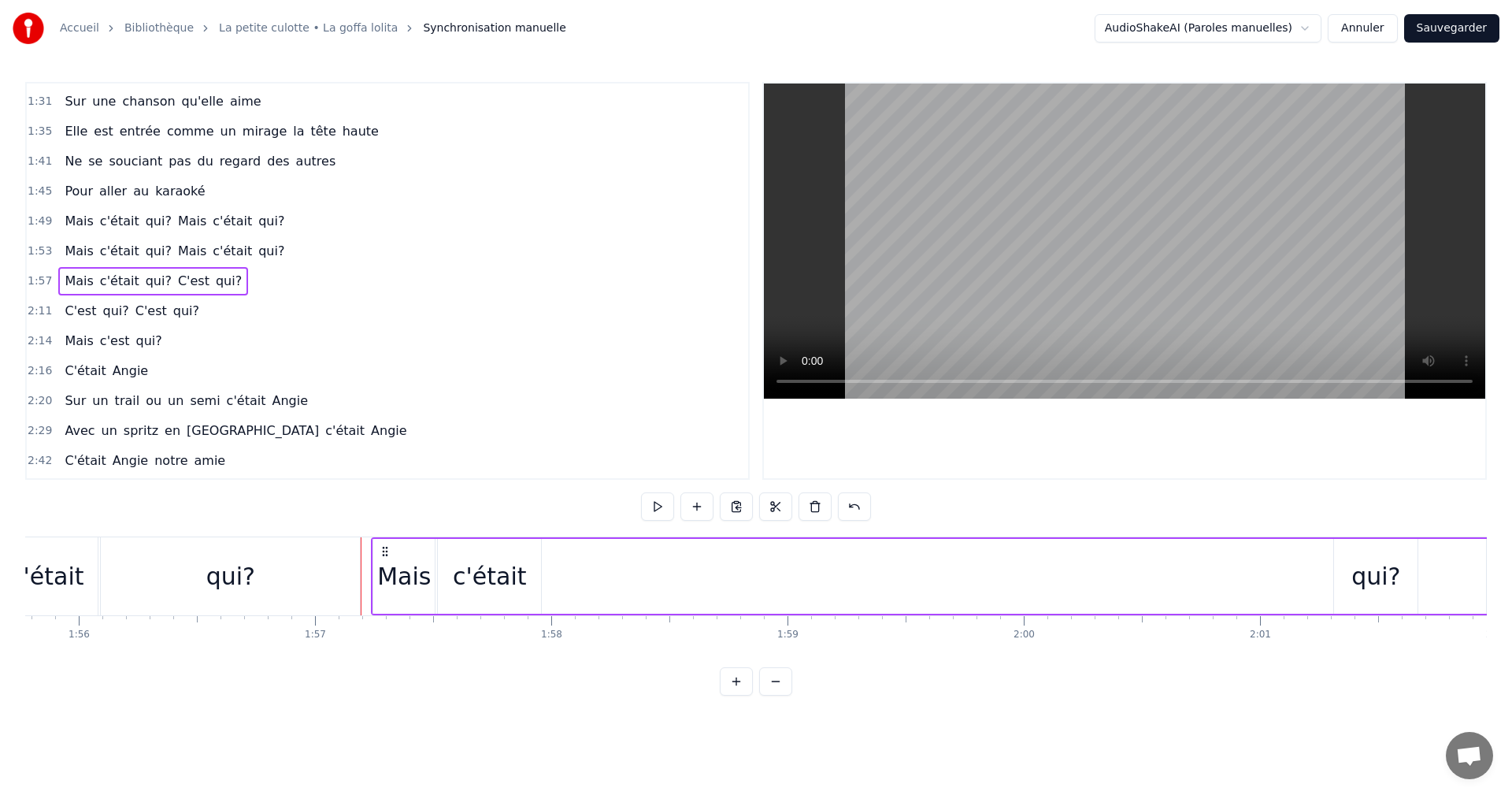
scroll to position [0, 27443]
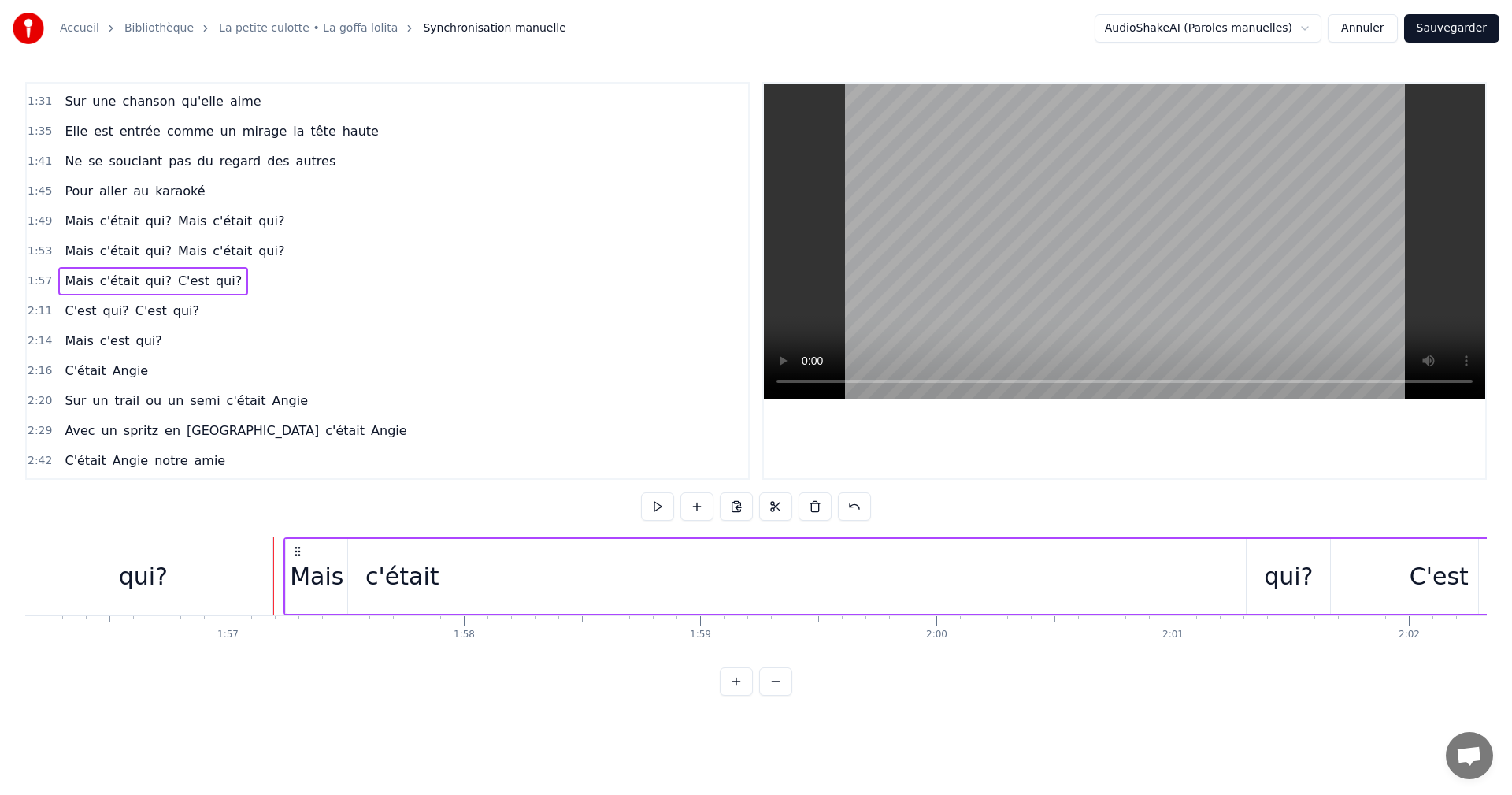
click at [1283, 557] on div "qui?" at bounding box center [1288, 577] width 84 height 75
drag, startPoint x: 1260, startPoint y: 549, endPoint x: 469, endPoint y: 565, distance: 791.2
click at [469, 565] on div "qui?" at bounding box center [497, 576] width 82 height 71
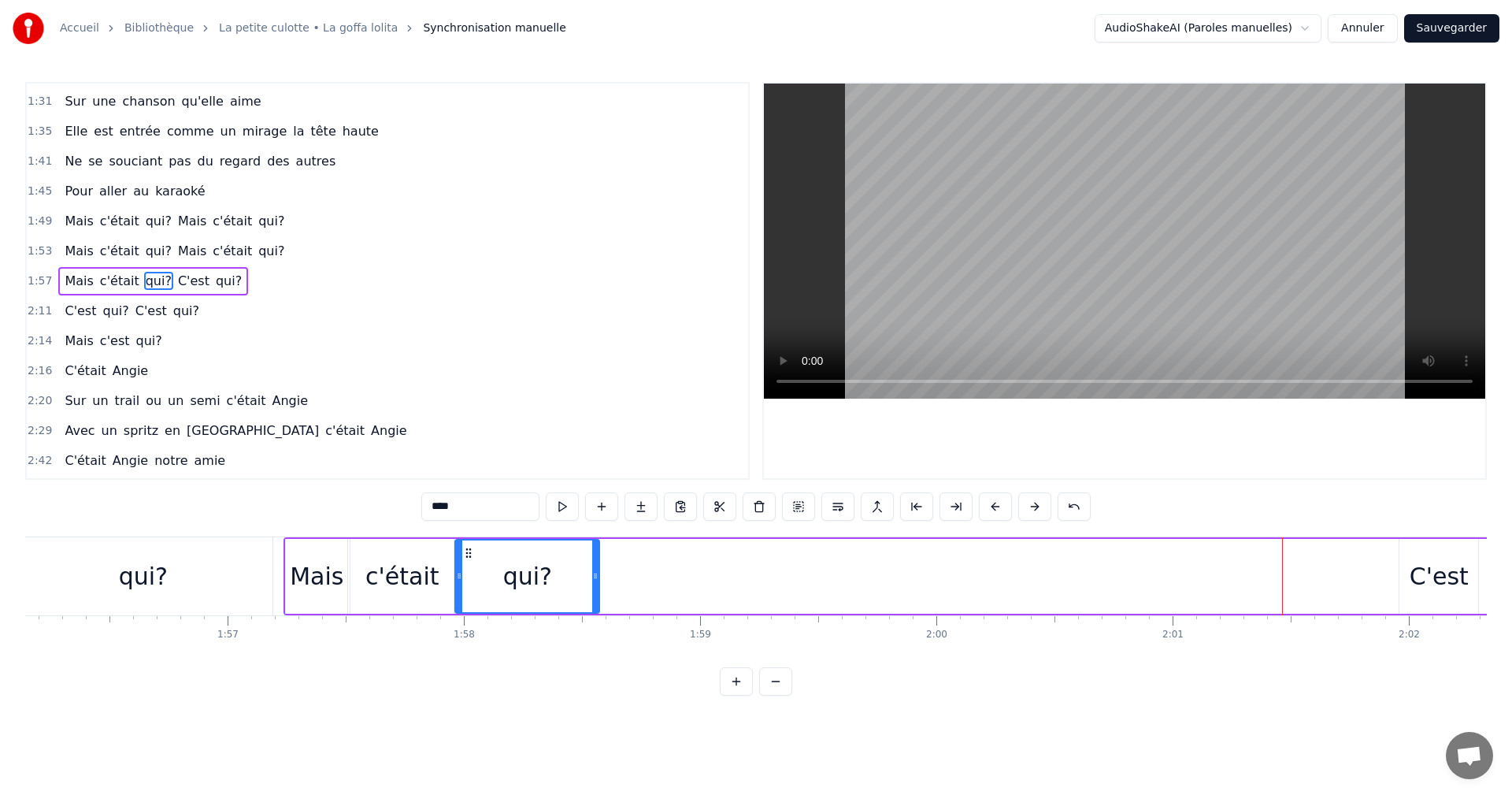
drag, startPoint x: 534, startPoint y: 576, endPoint x: 595, endPoint y: 576, distance: 61.0
click at [595, 576] on circle at bounding box center [595, 576] width 1 height 1
click at [1420, 571] on div "C'est" at bounding box center [1439, 576] width 59 height 36
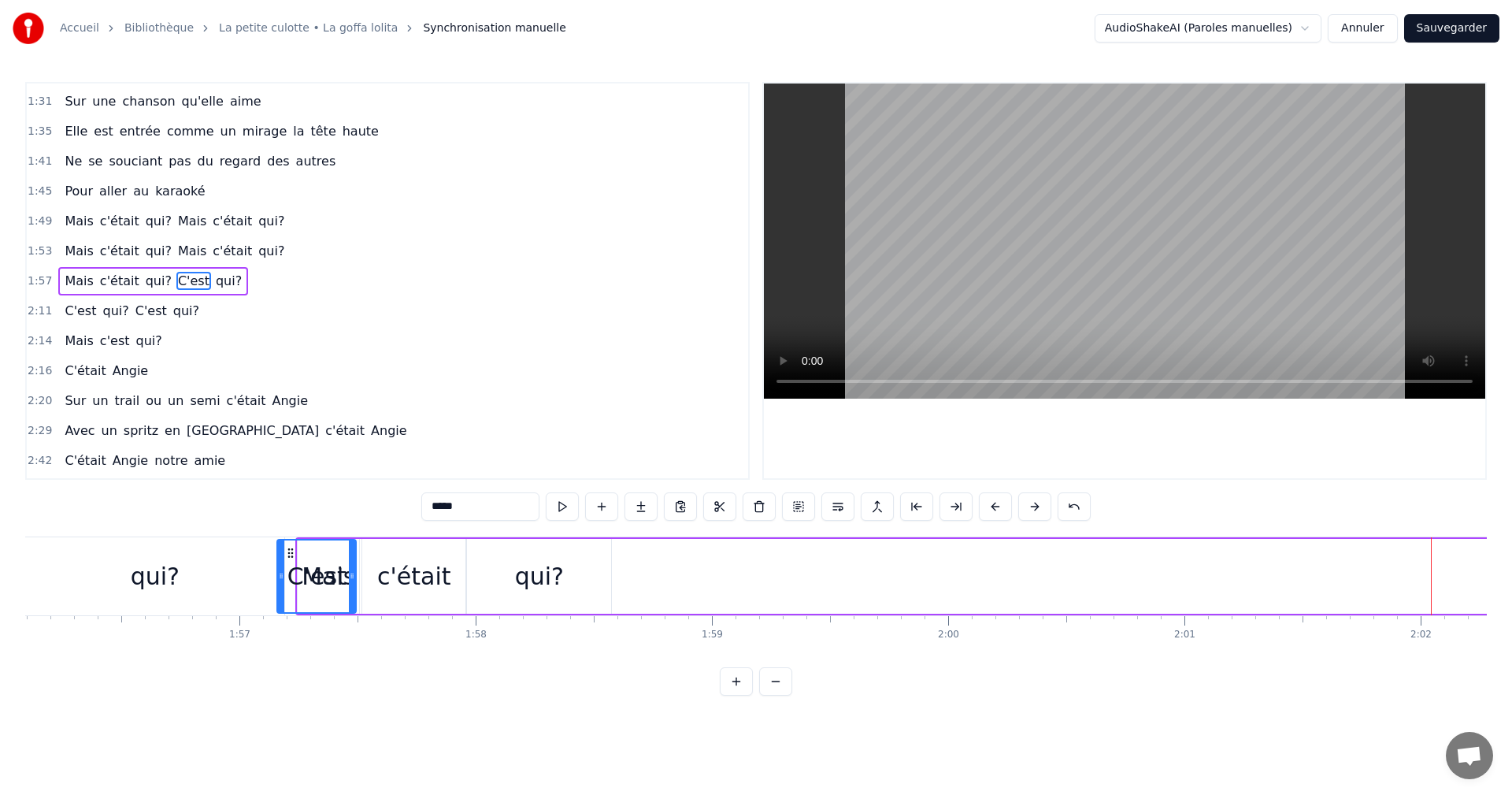
scroll to position [0, 27392]
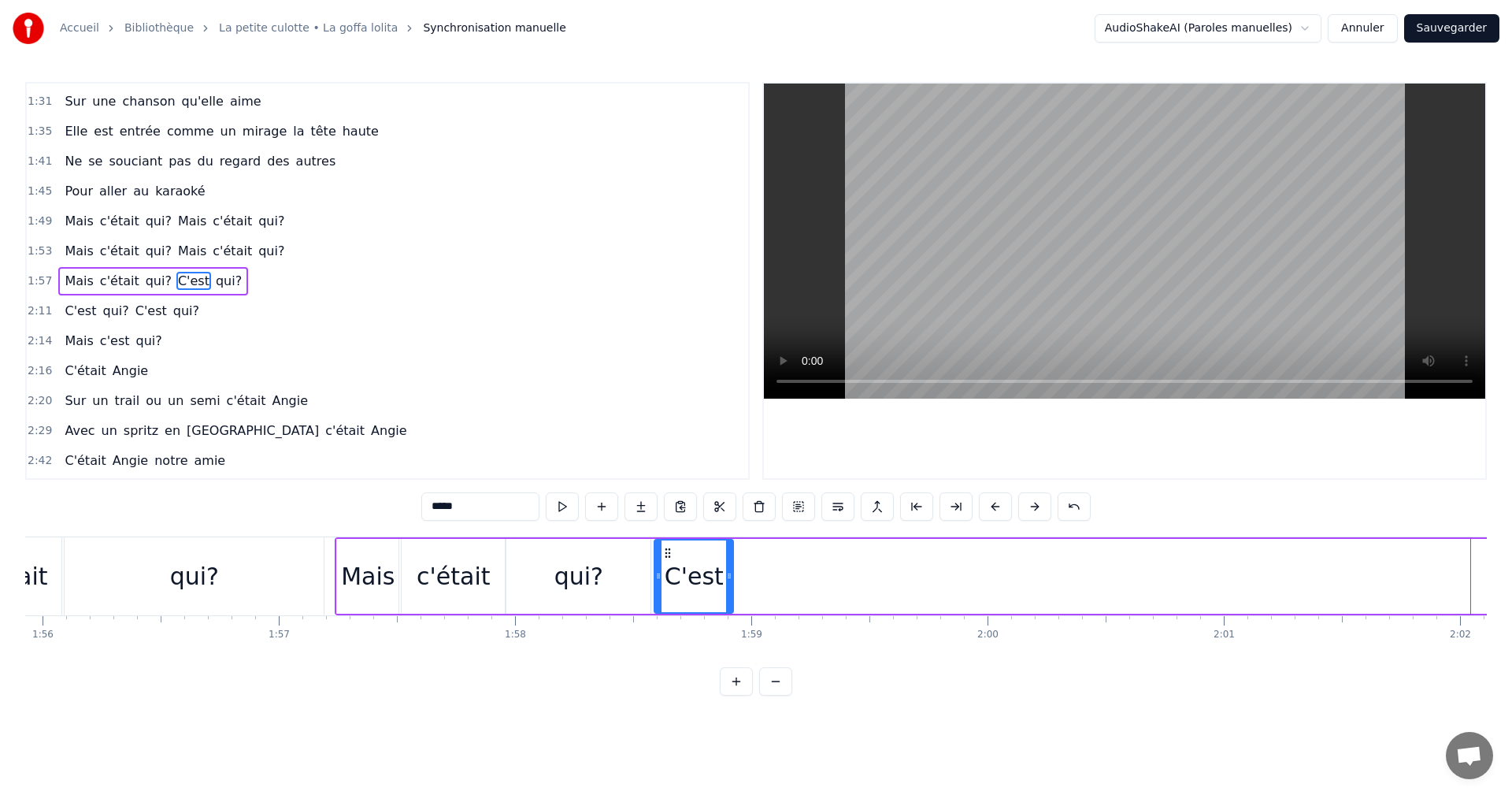
drag, startPoint x: 95, startPoint y: 549, endPoint x: 665, endPoint y: 571, distance: 570.4
click at [665, 571] on div "C'est" at bounding box center [694, 576] width 77 height 71
drag, startPoint x: 726, startPoint y: 574, endPoint x: 716, endPoint y: 574, distance: 10.0
click at [716, 574] on icon at bounding box center [718, 576] width 7 height 13
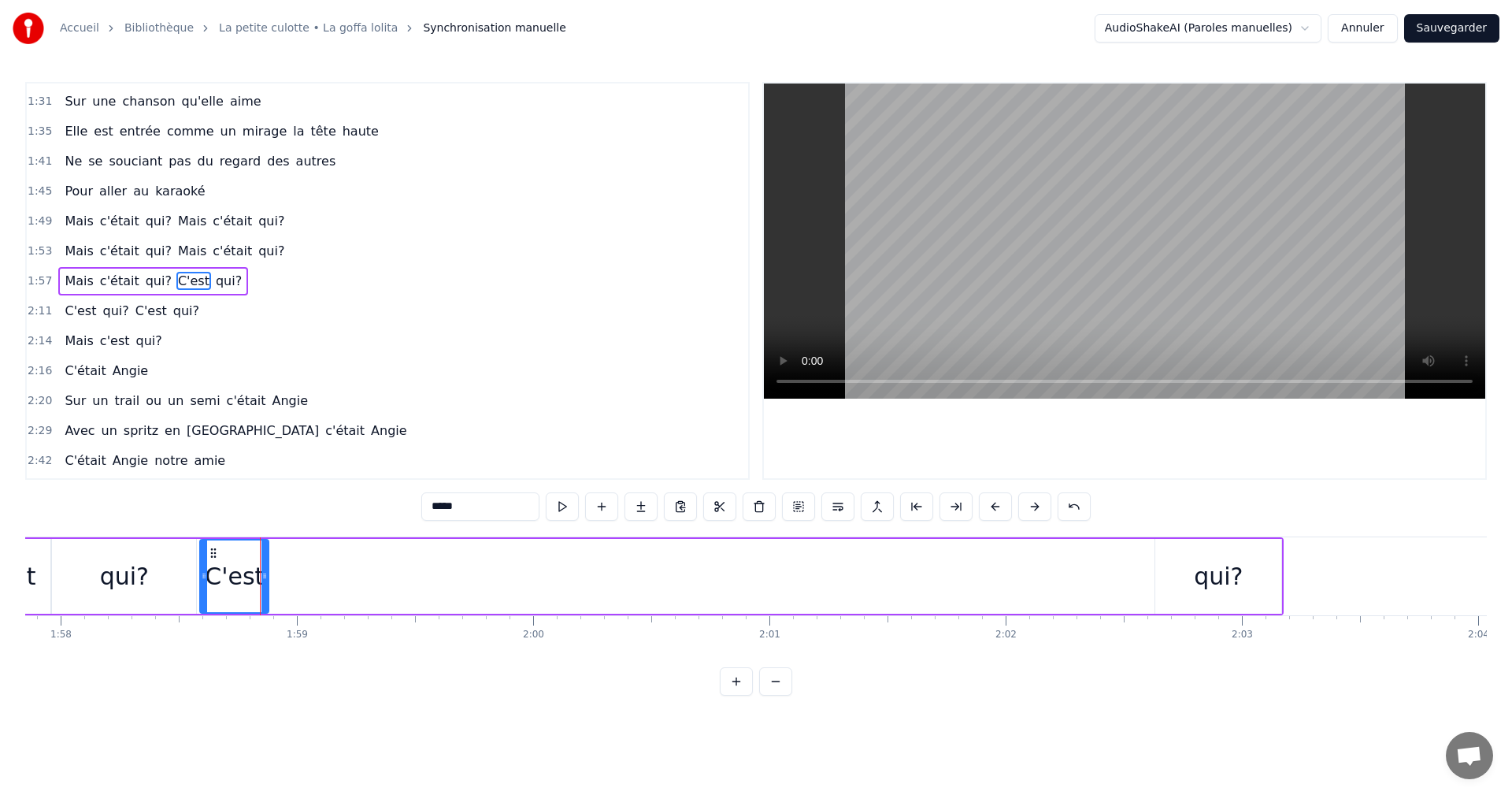
scroll to position [0, 27932]
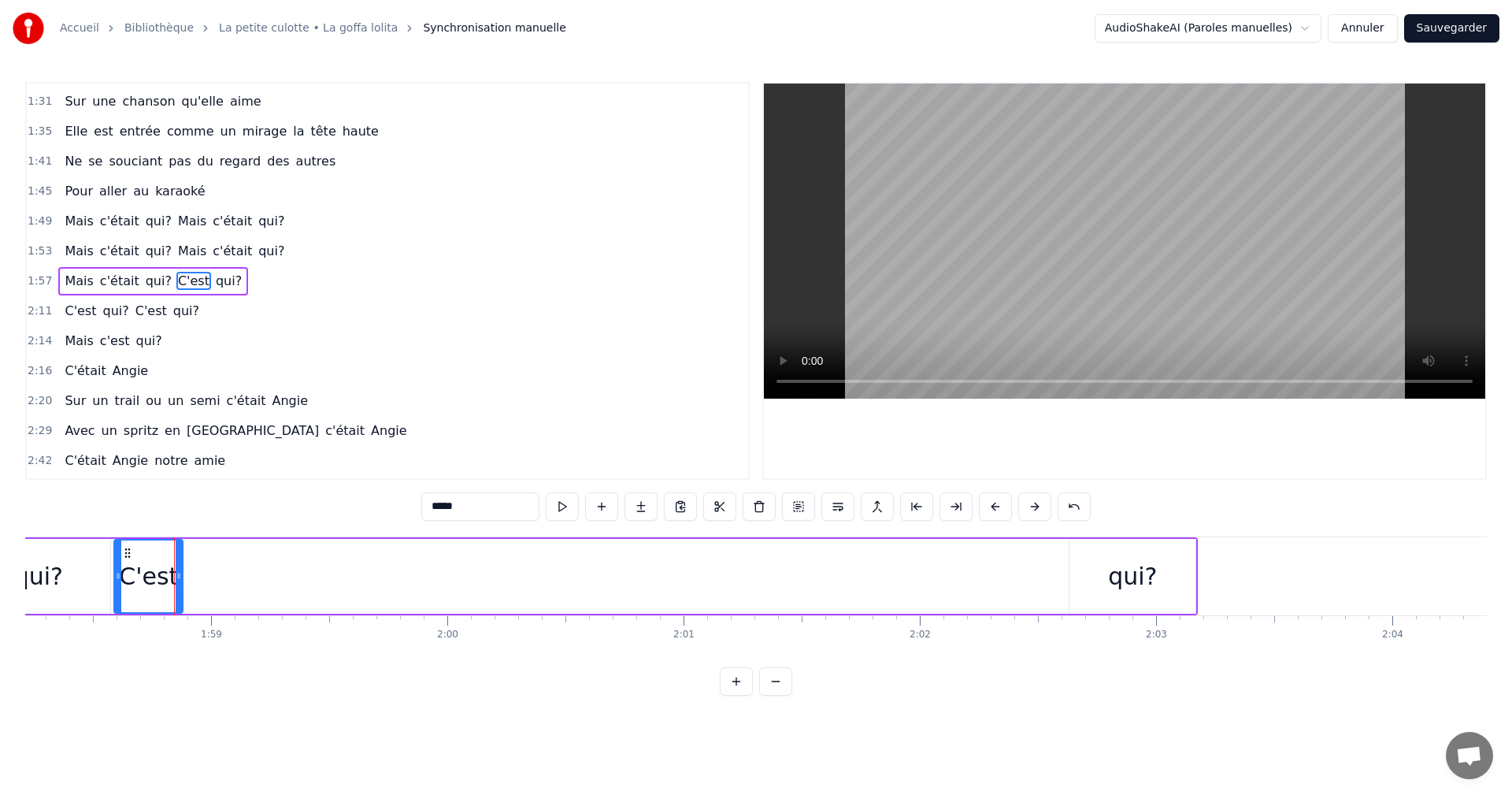
click at [1113, 570] on div "qui?" at bounding box center [1132, 576] width 49 height 36
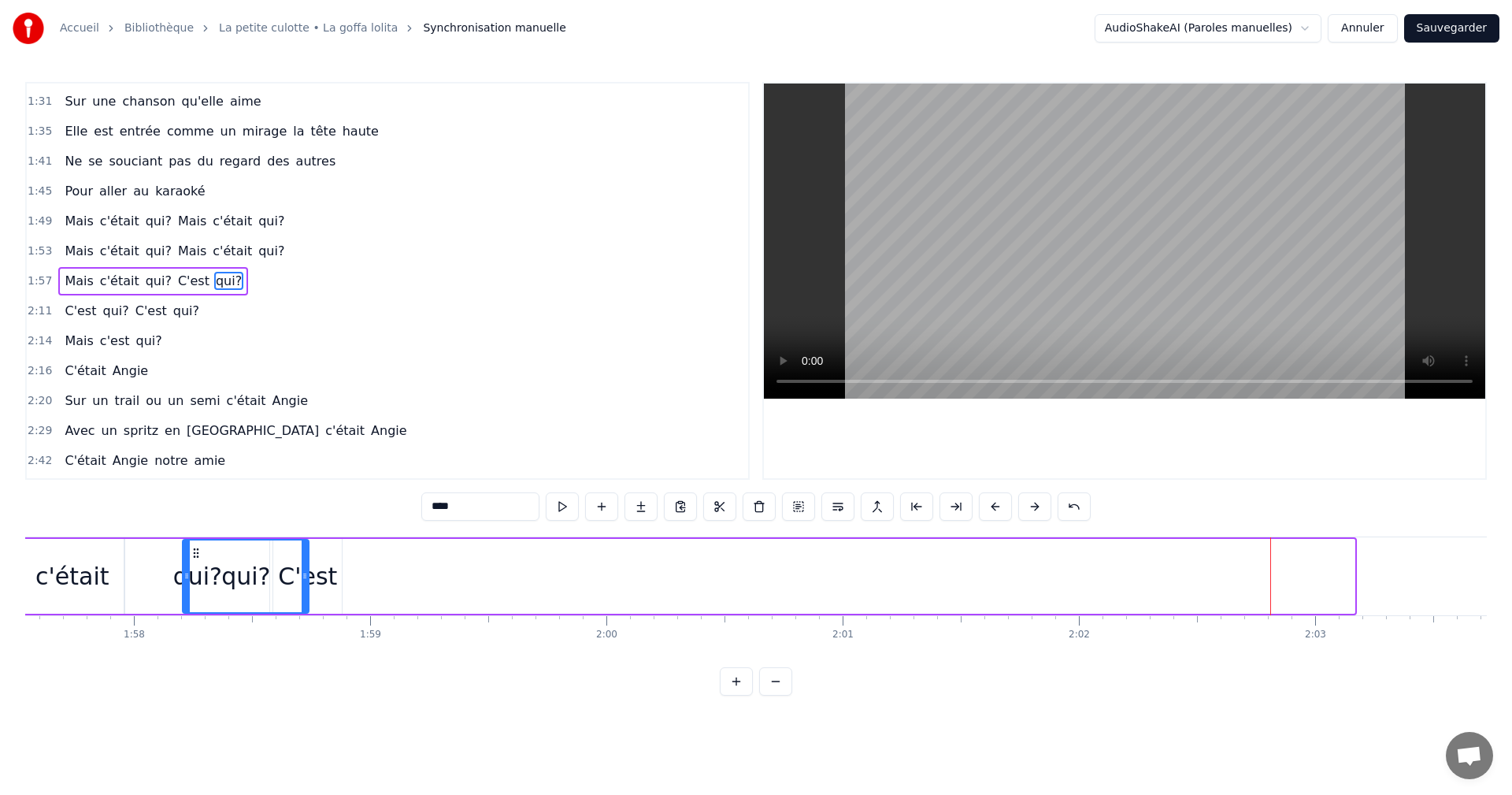
scroll to position [0, 27742]
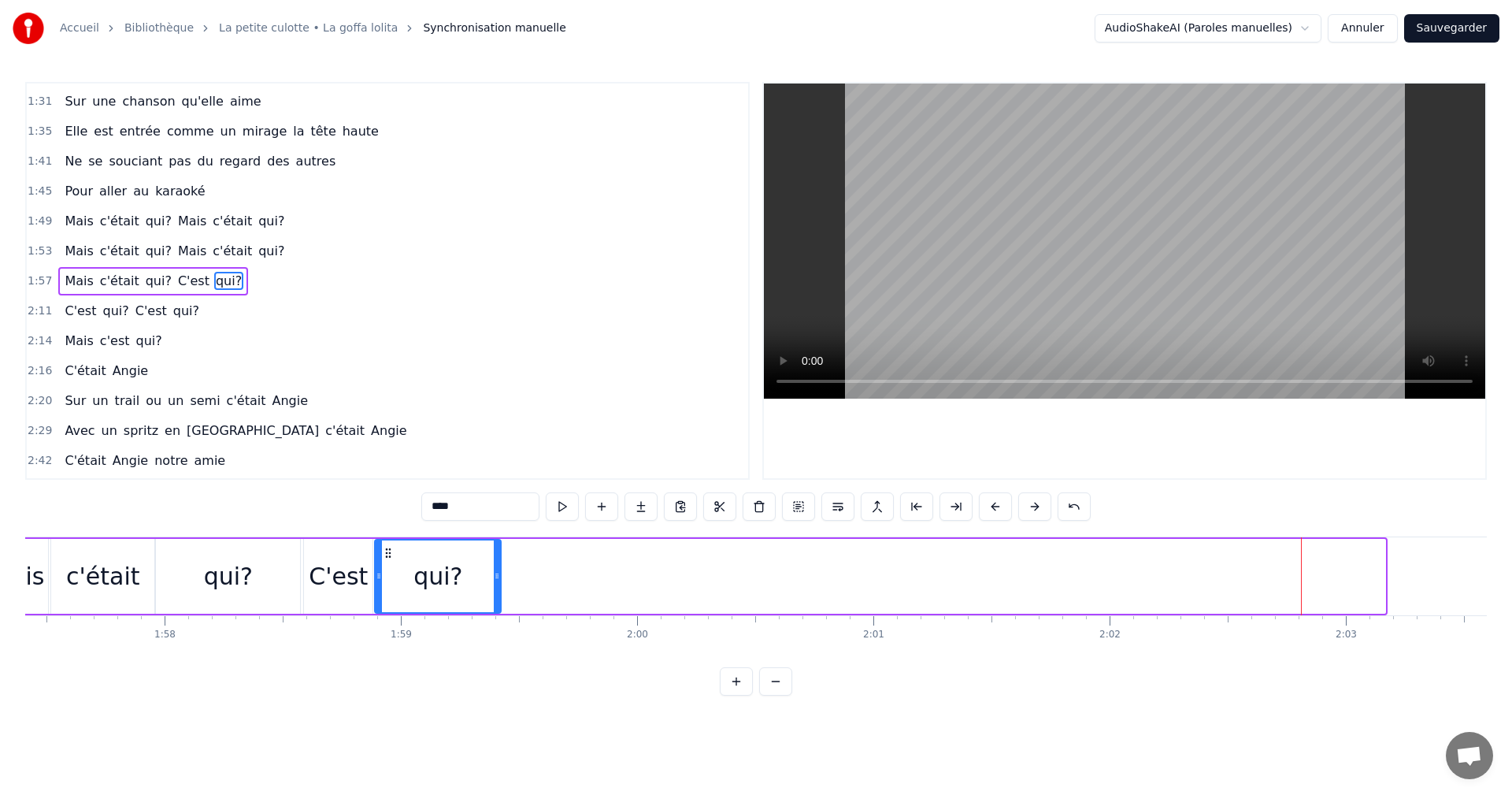
drag, startPoint x: 1081, startPoint y: 557, endPoint x: 386, endPoint y: 563, distance: 695.0
click at [386, 563] on div "qui?" at bounding box center [438, 576] width 124 height 71
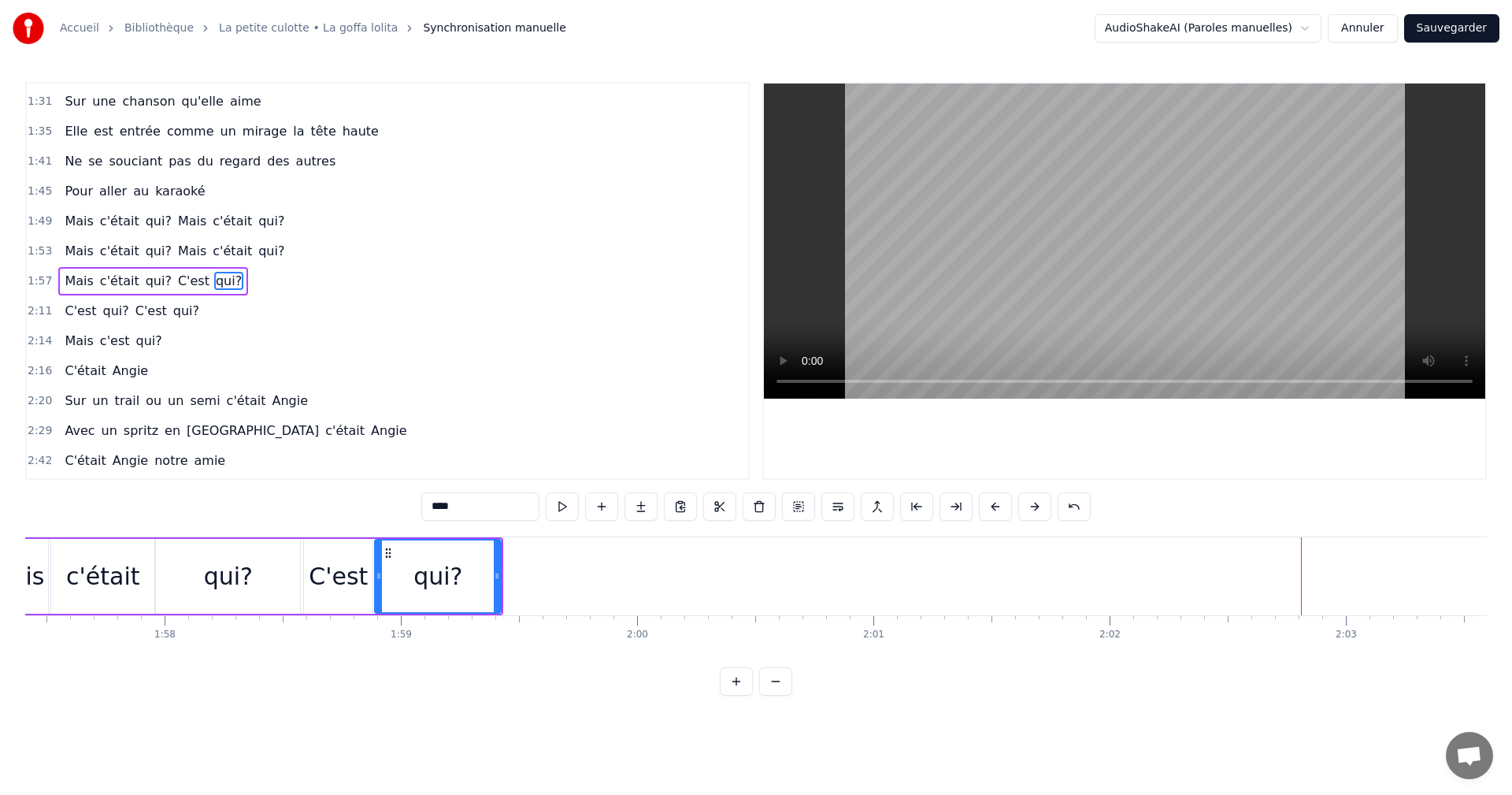
click at [361, 570] on div "C'est" at bounding box center [338, 576] width 59 height 36
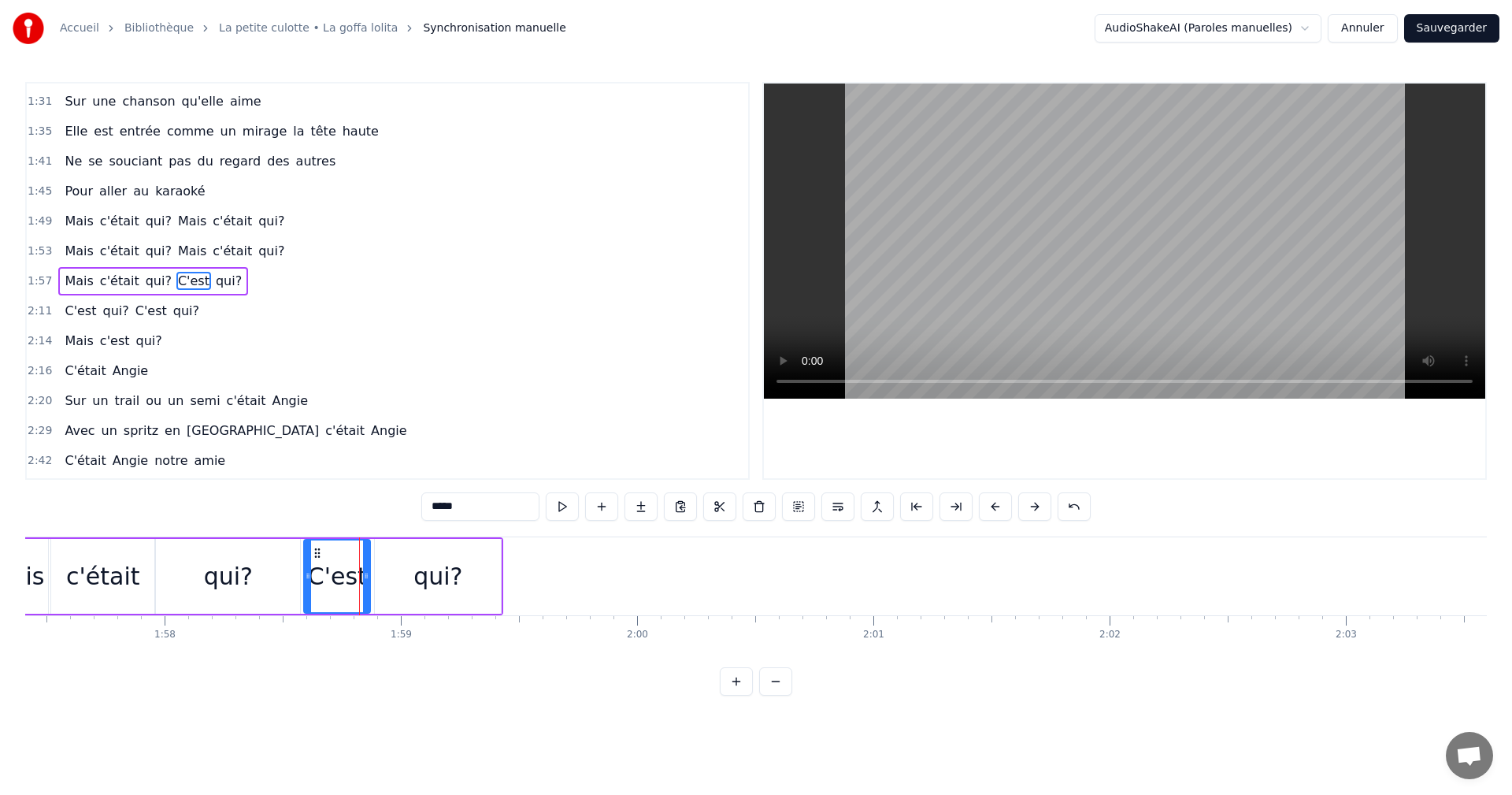
click at [365, 572] on icon at bounding box center [366, 576] width 7 height 13
click at [428, 572] on div "qui?" at bounding box center [438, 576] width 49 height 36
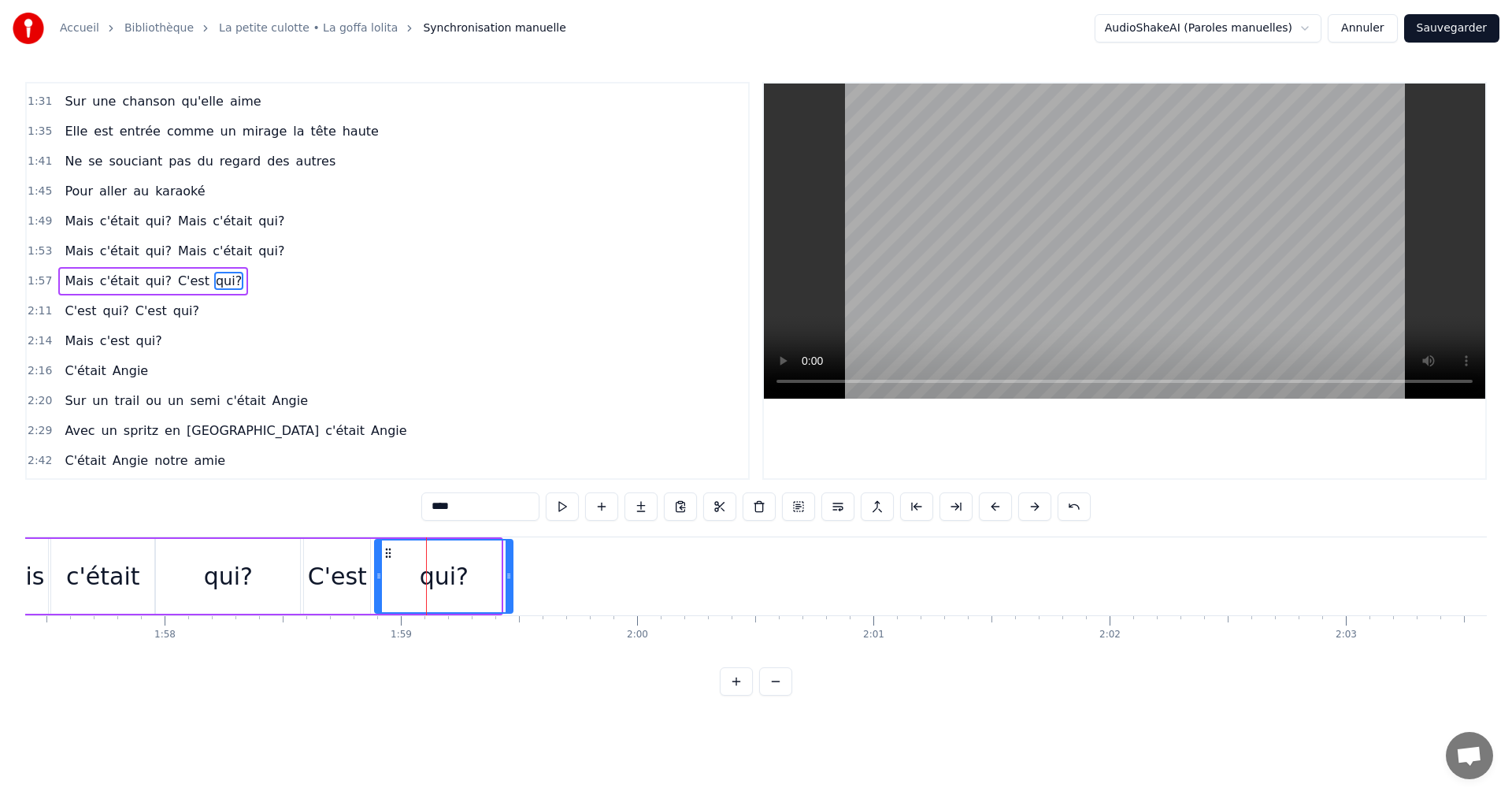
drag, startPoint x: 497, startPoint y: 579, endPoint x: 508, endPoint y: 579, distance: 11.0
click at [508, 579] on icon at bounding box center [508, 576] width 7 height 13
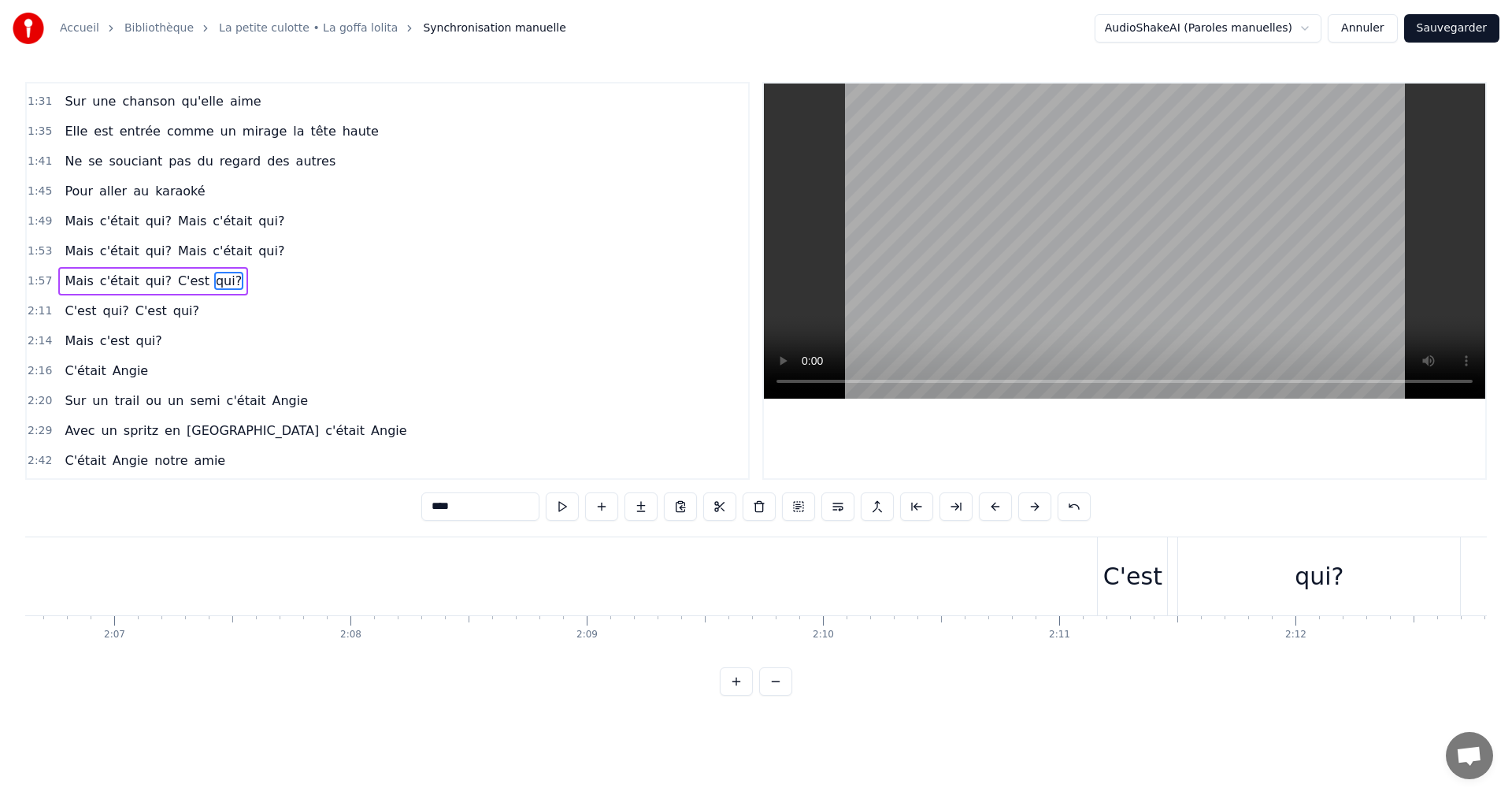
scroll to position [0, 30350]
click at [717, 573] on div "C'est" at bounding box center [701, 576] width 59 height 36
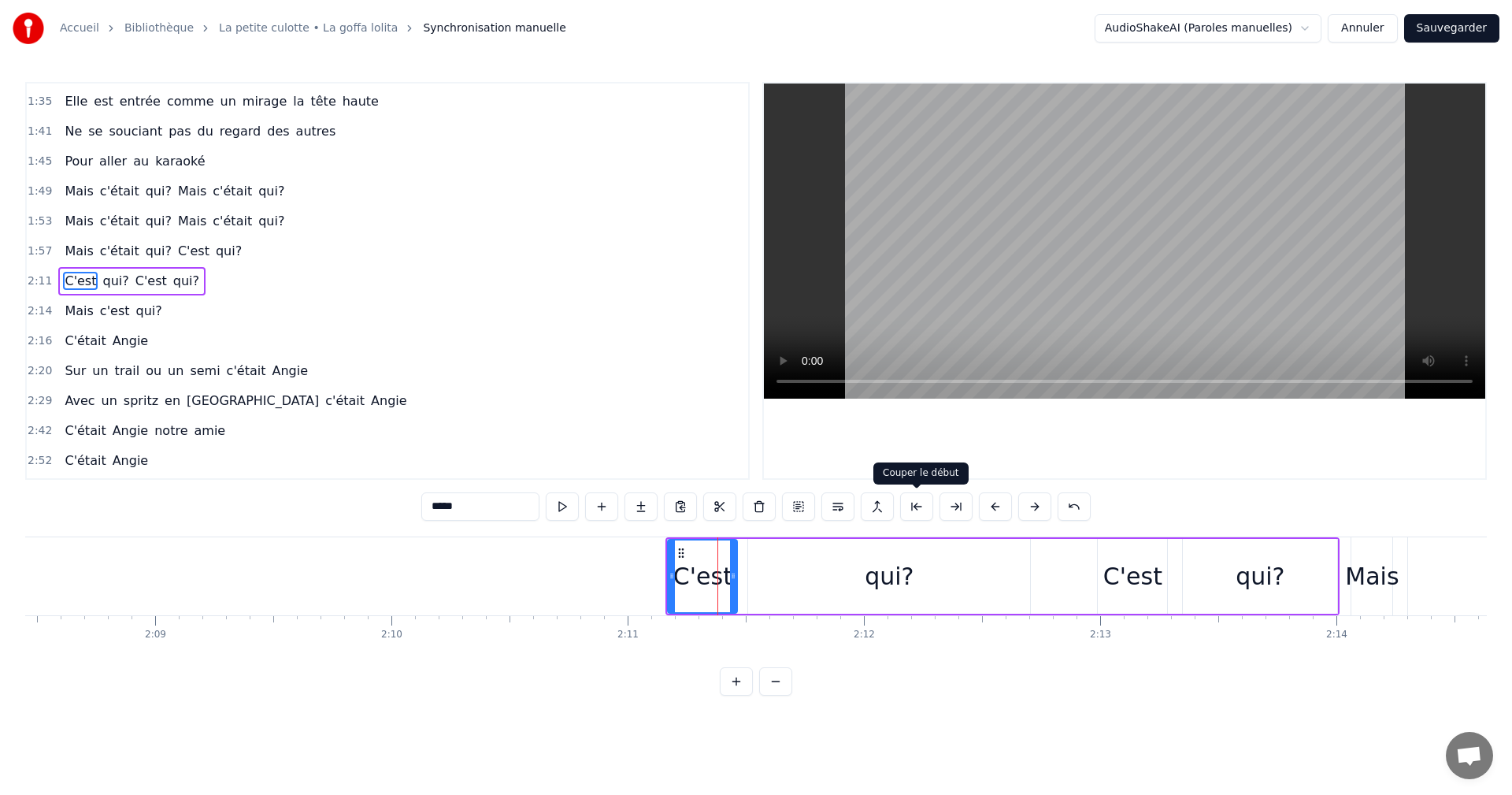
click at [913, 514] on button at bounding box center [917, 506] width 33 height 28
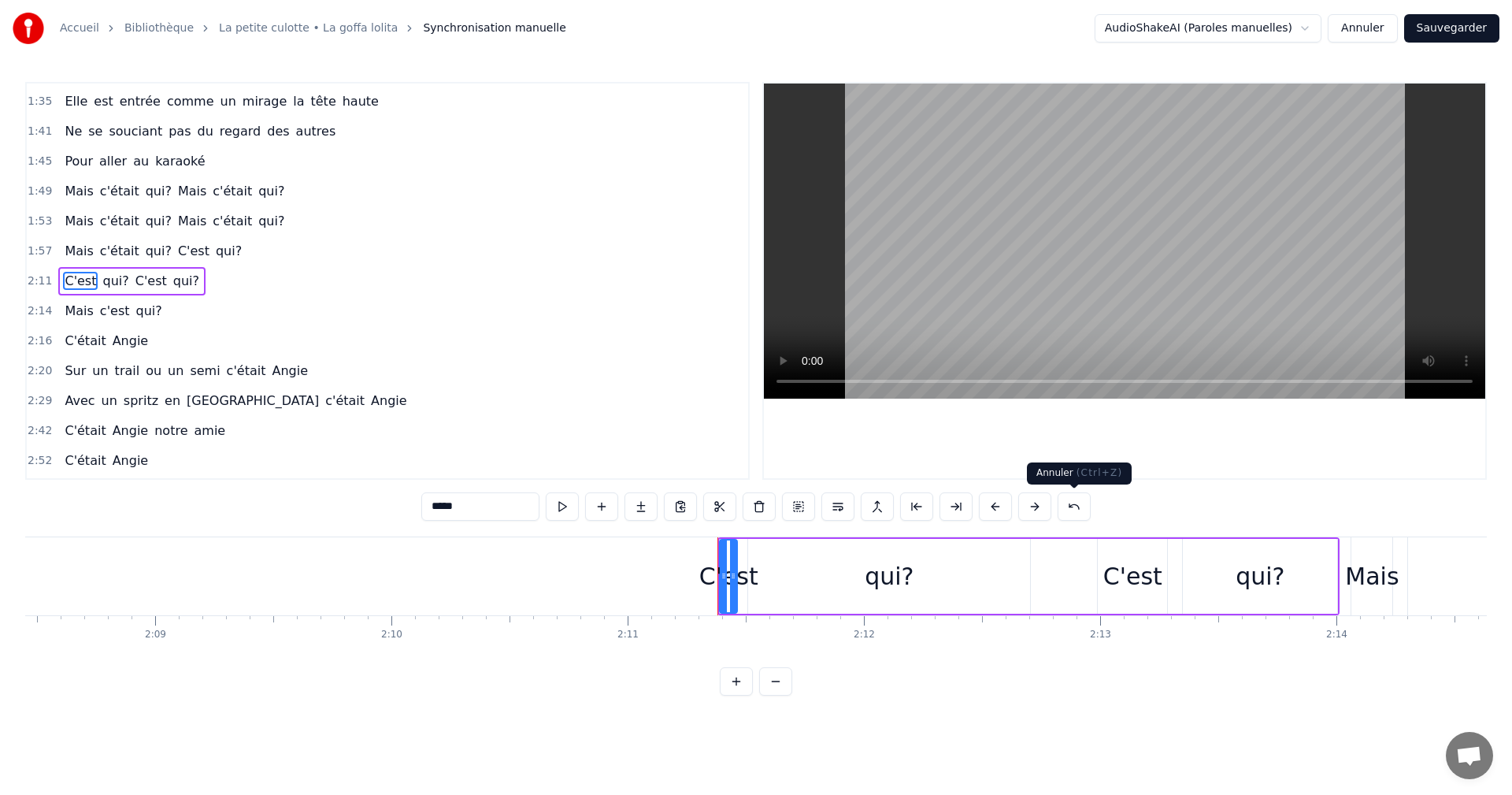
click at [1071, 506] on button at bounding box center [1074, 506] width 33 height 28
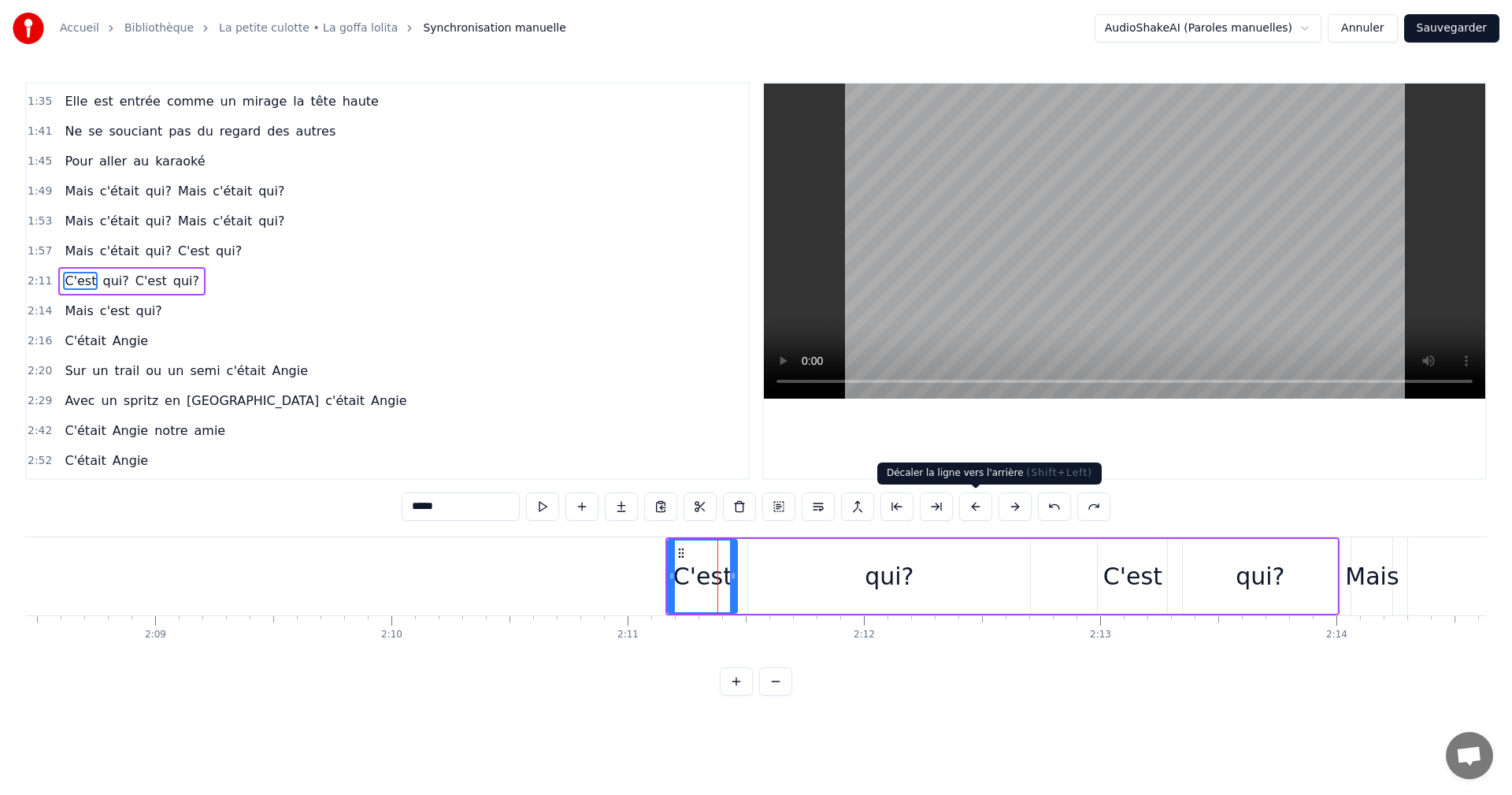
click at [975, 511] on button at bounding box center [976, 506] width 33 height 28
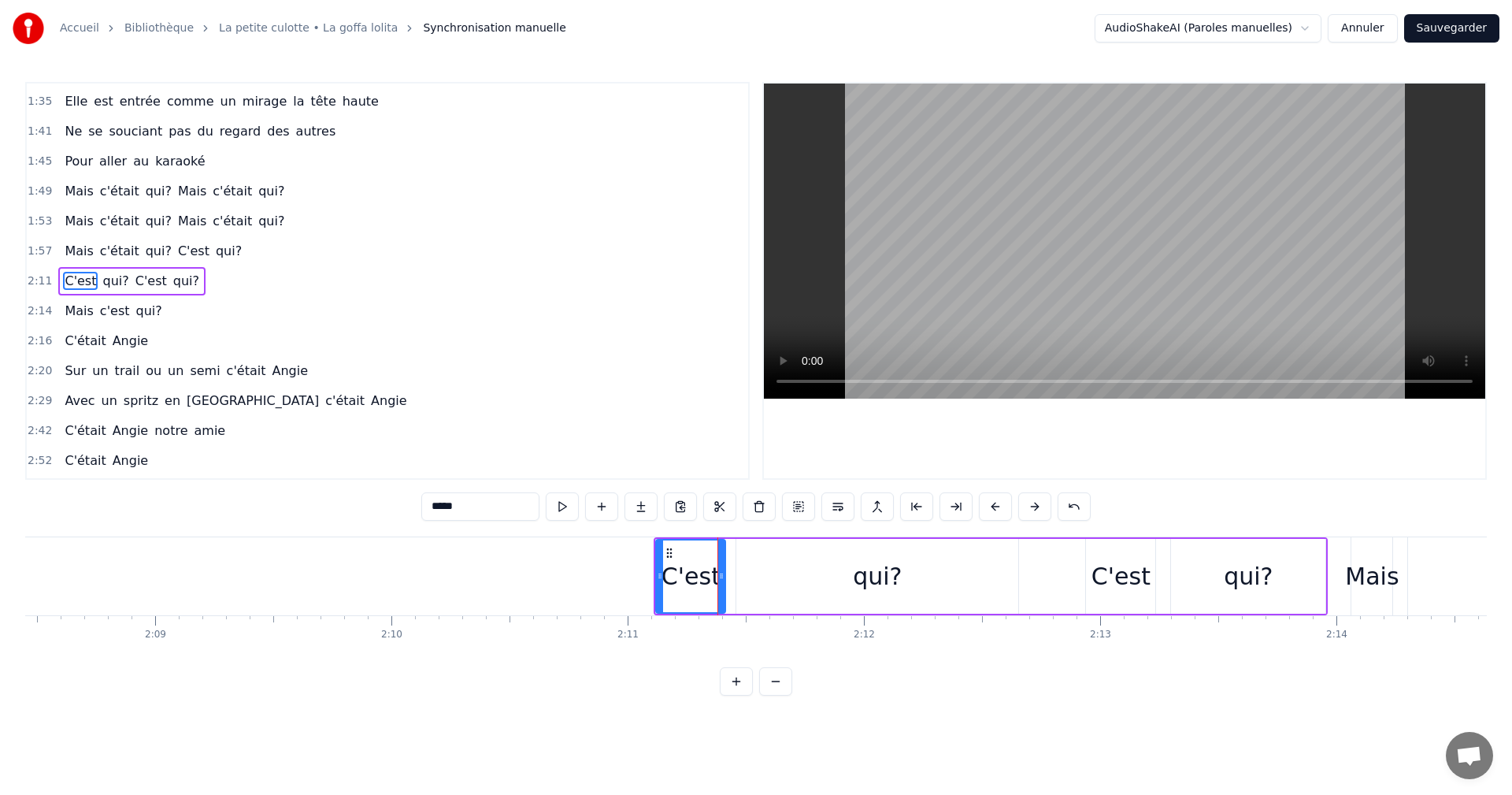
click at [975, 511] on div "*****" at bounding box center [756, 506] width 669 height 28
click at [989, 507] on button at bounding box center [995, 506] width 33 height 28
click at [992, 507] on button at bounding box center [995, 506] width 33 height 28
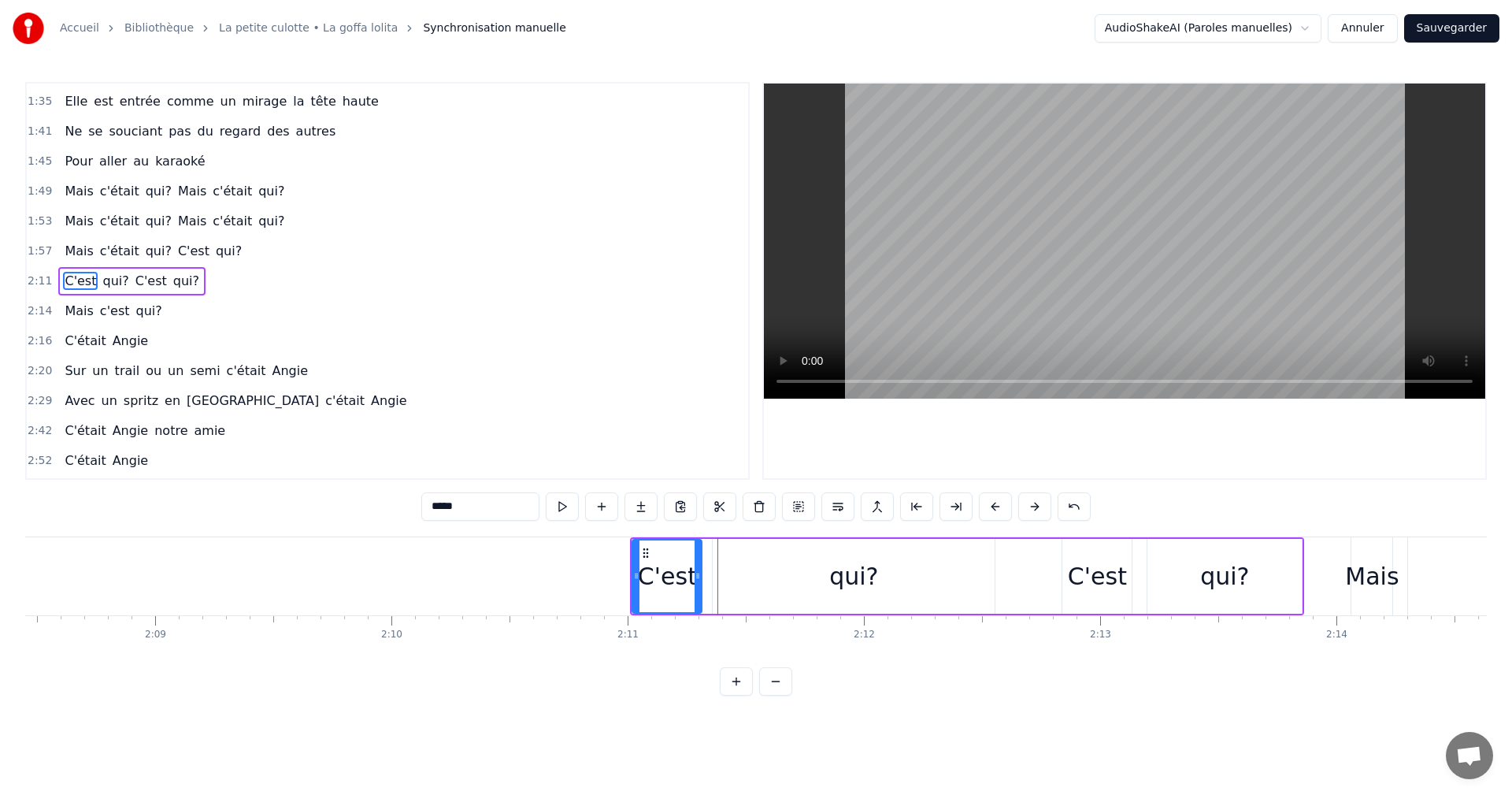
click at [992, 507] on button at bounding box center [995, 506] width 33 height 28
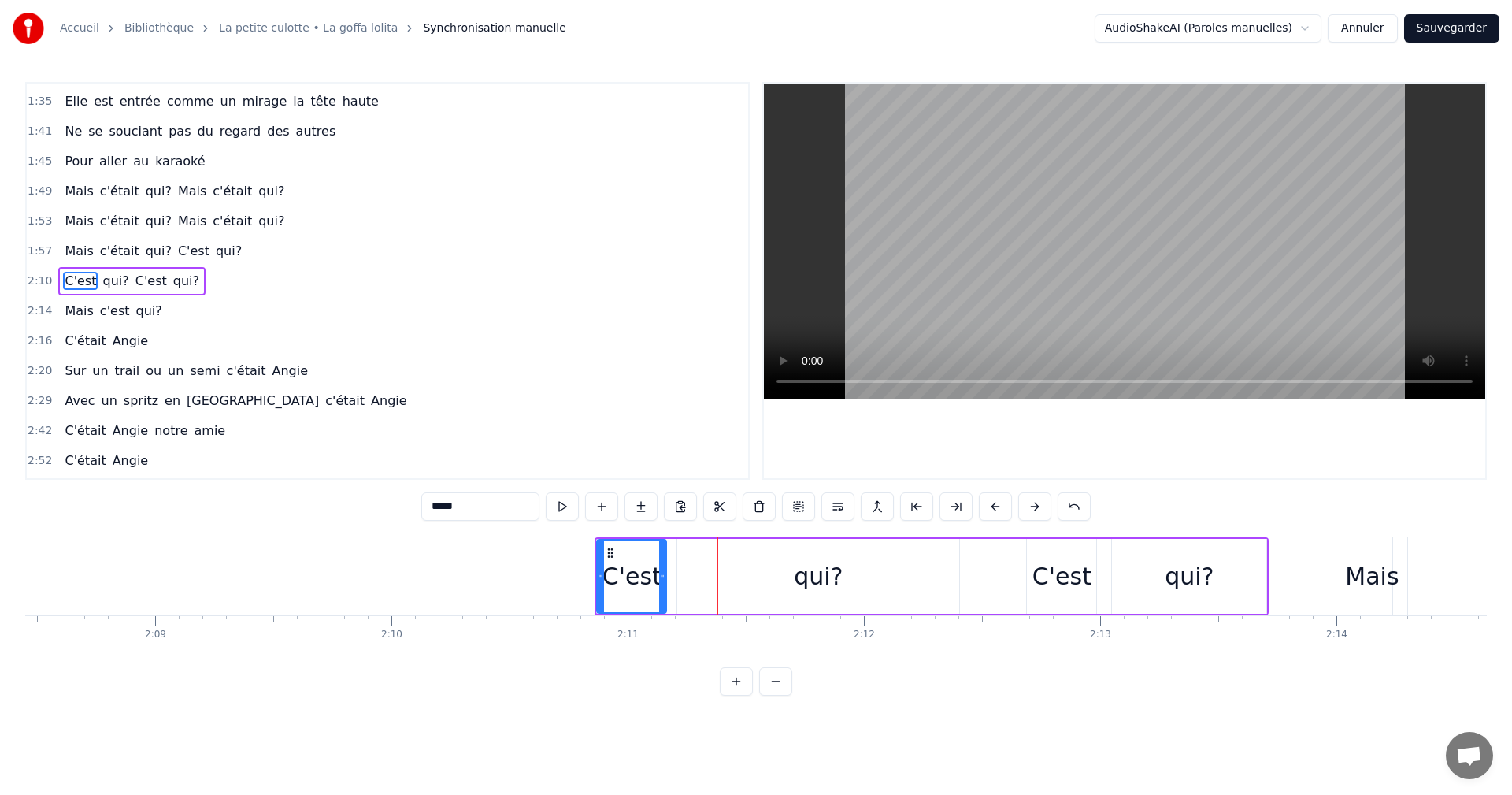
click at [992, 507] on button at bounding box center [995, 506] width 33 height 28
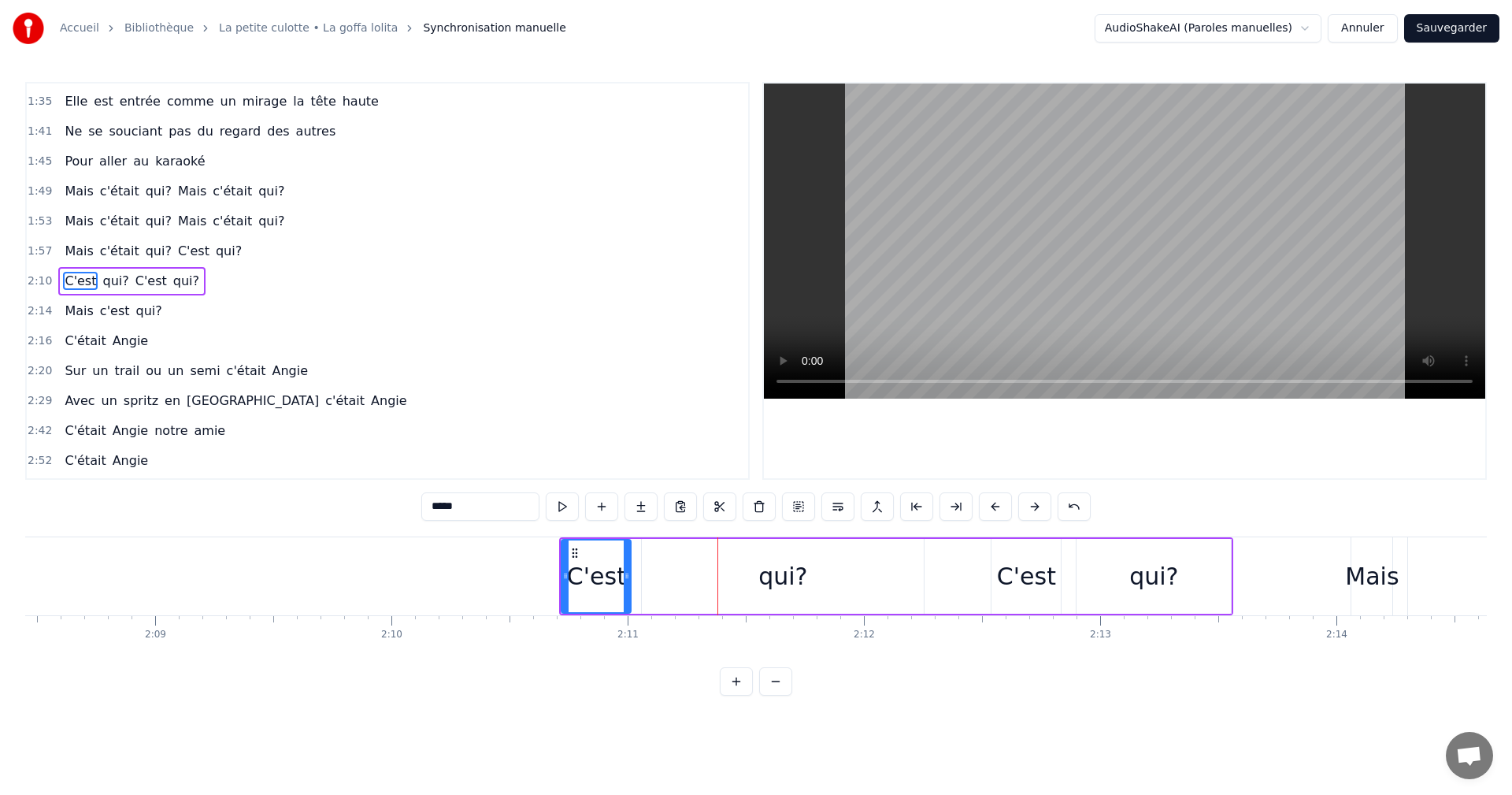
click at [992, 507] on button at bounding box center [995, 506] width 33 height 28
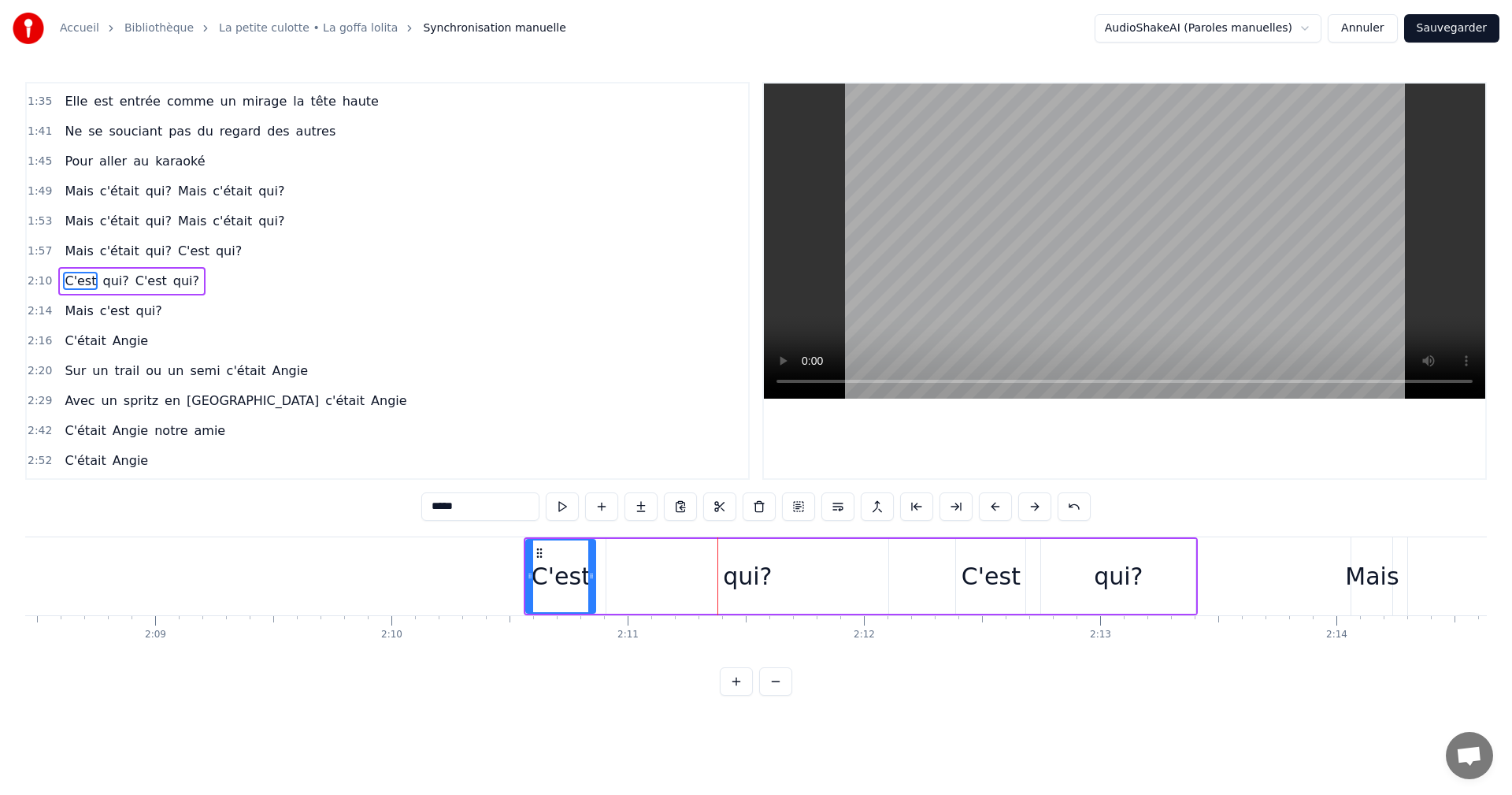
click at [992, 507] on button at bounding box center [995, 506] width 33 height 28
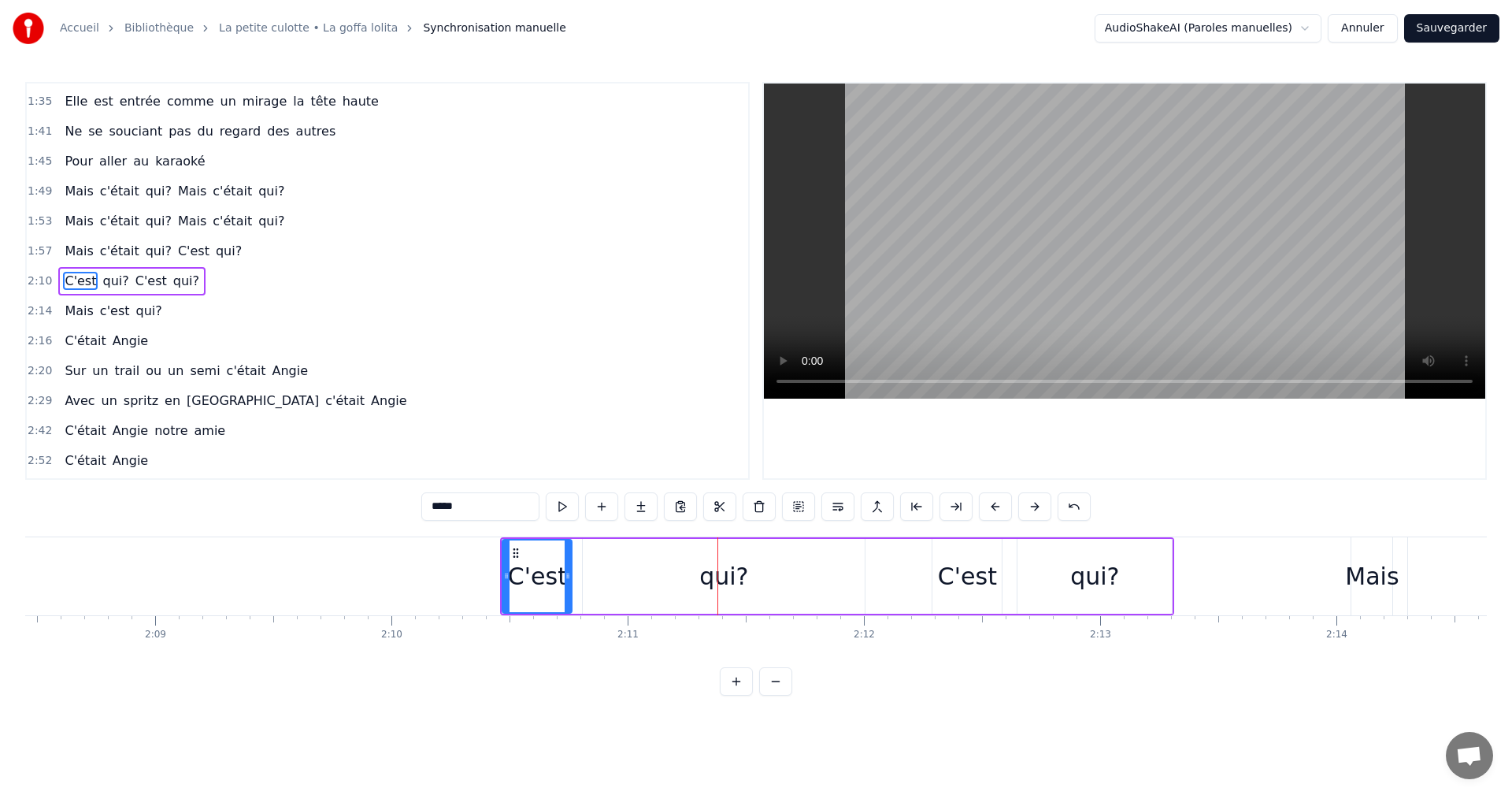
click at [992, 507] on button at bounding box center [995, 506] width 33 height 28
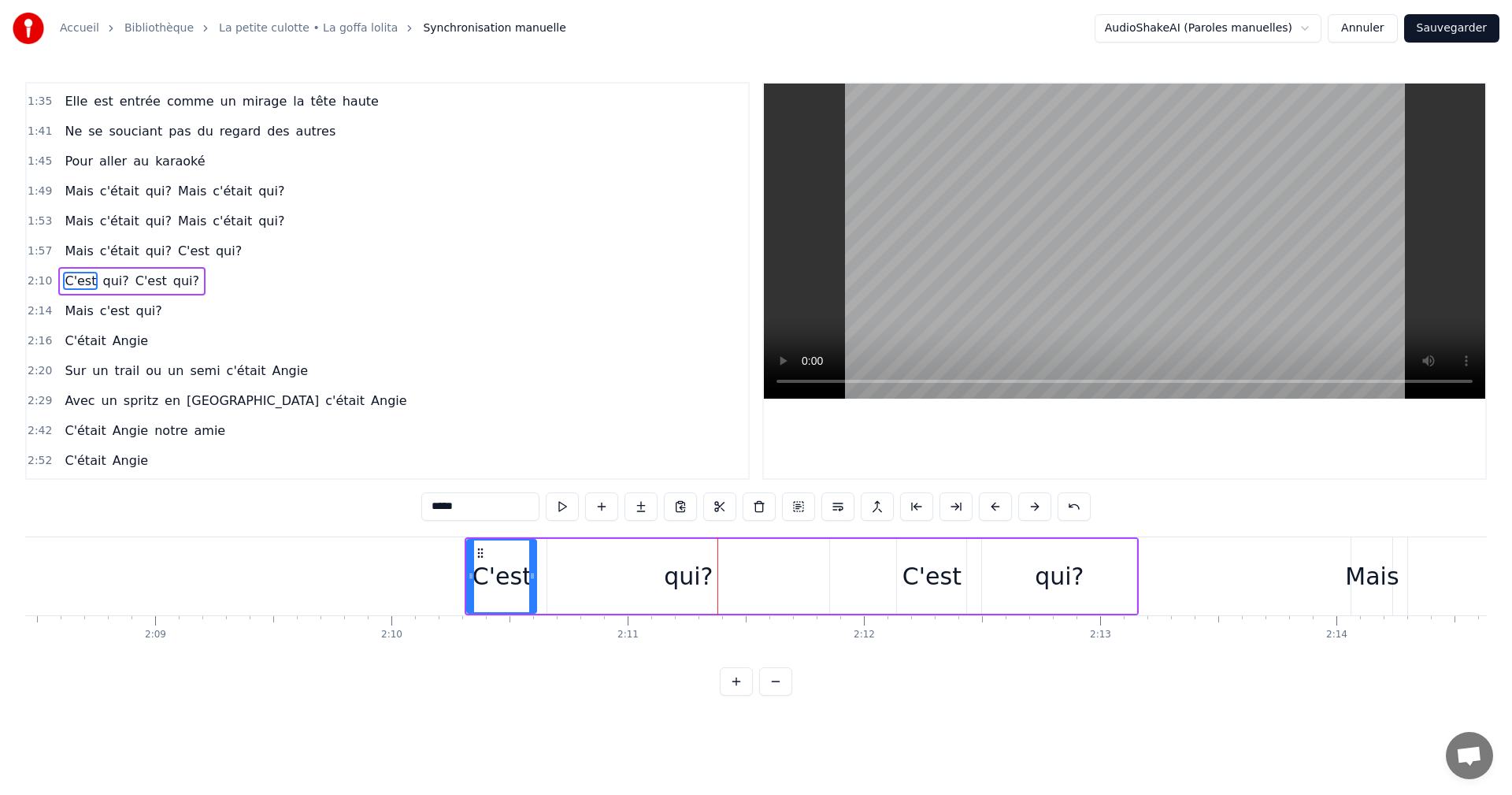
click at [992, 507] on button at bounding box center [995, 506] width 33 height 28
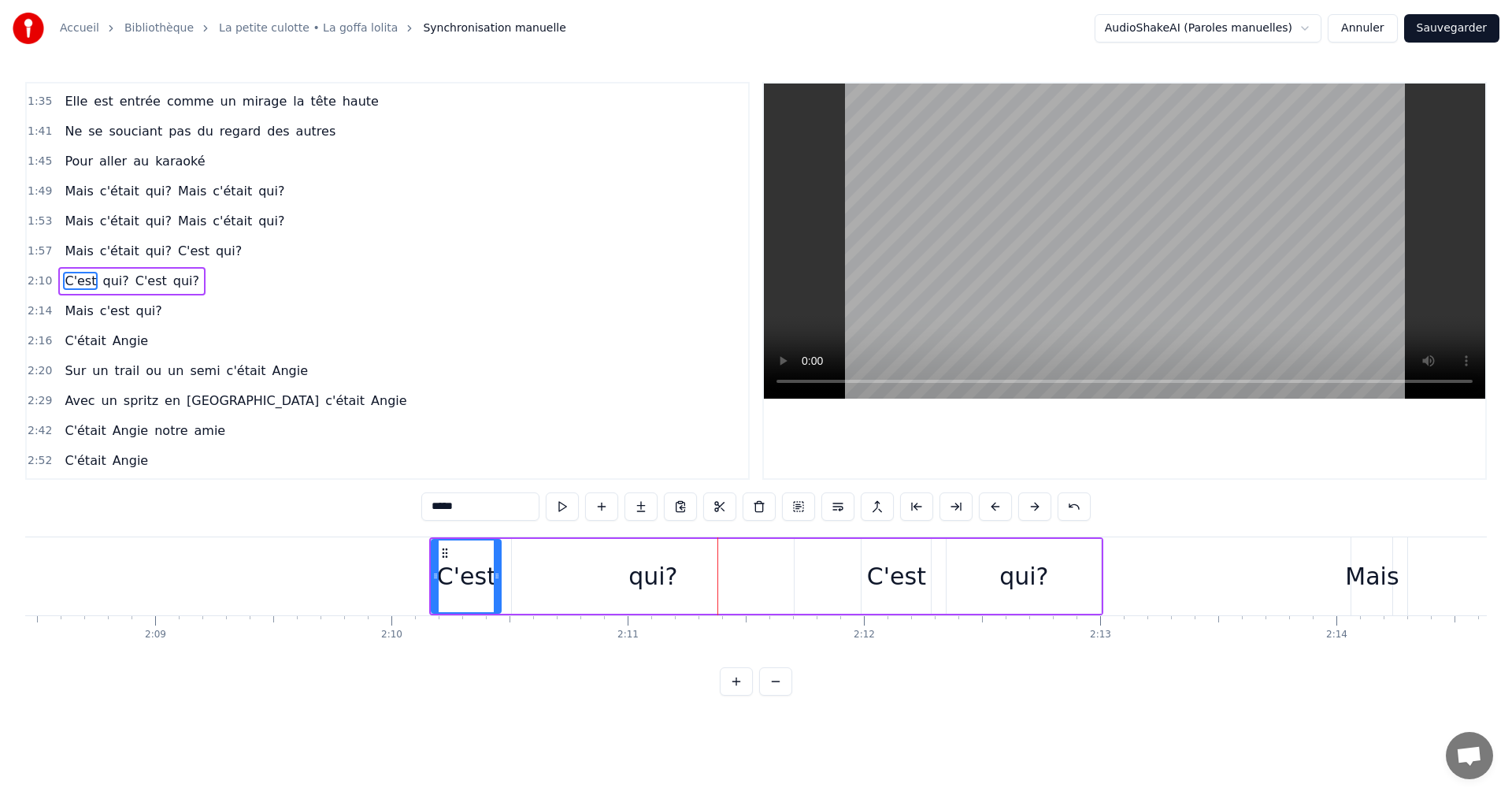
click at [992, 507] on button at bounding box center [995, 506] width 33 height 28
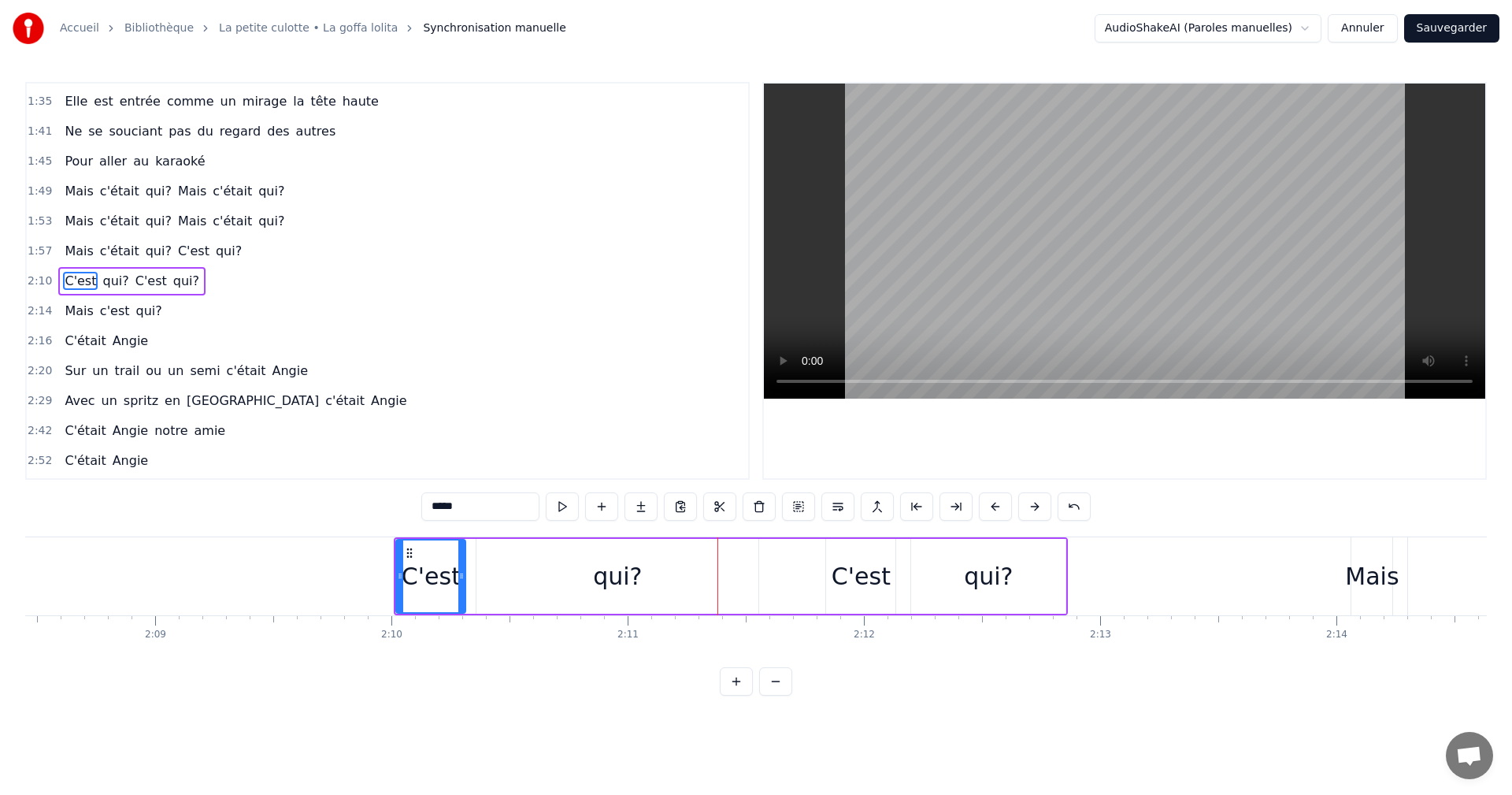
click at [992, 507] on button at bounding box center [995, 506] width 33 height 28
click at [991, 508] on button at bounding box center [995, 506] width 33 height 28
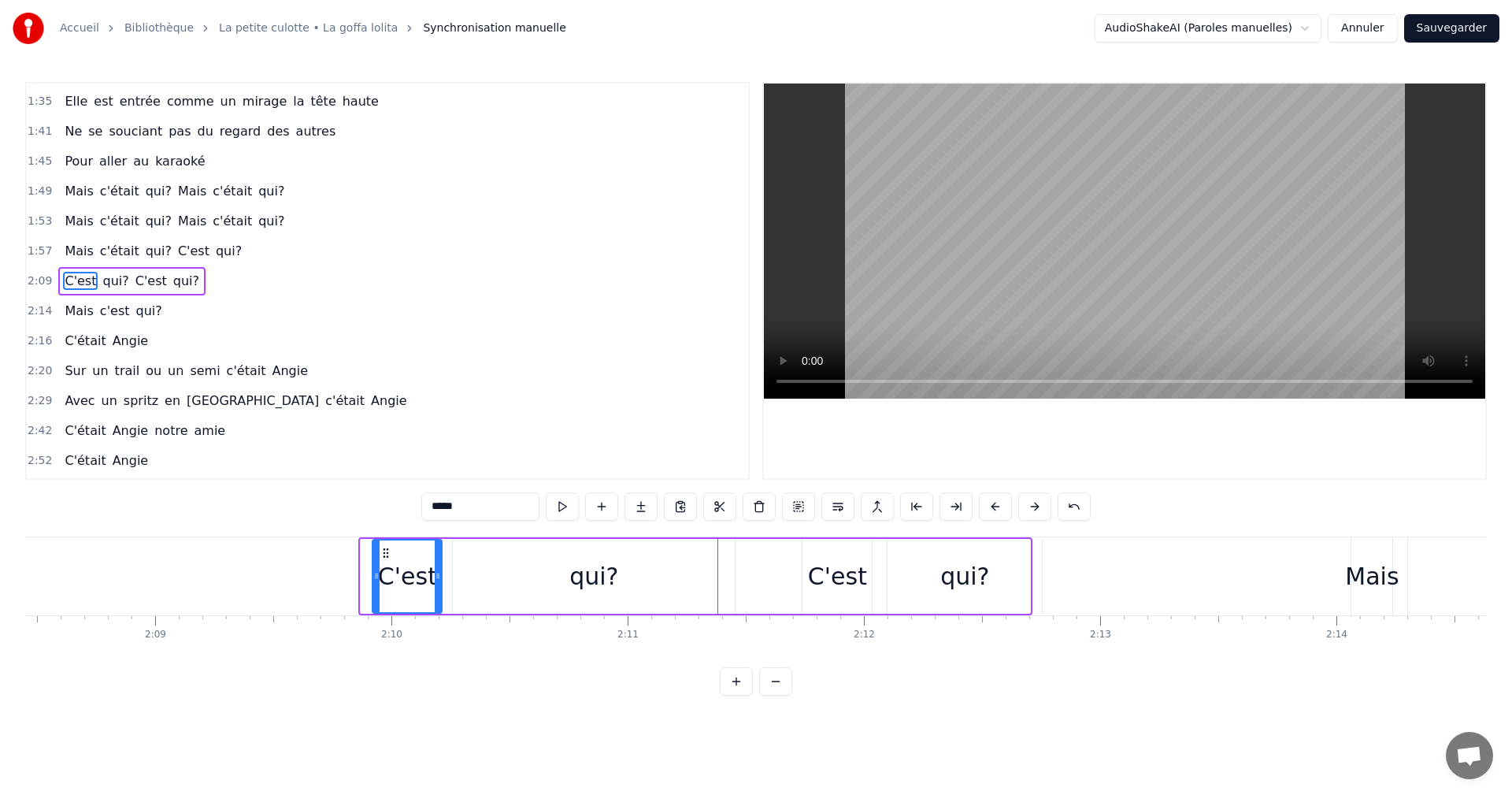
click at [991, 508] on button at bounding box center [995, 506] width 33 height 28
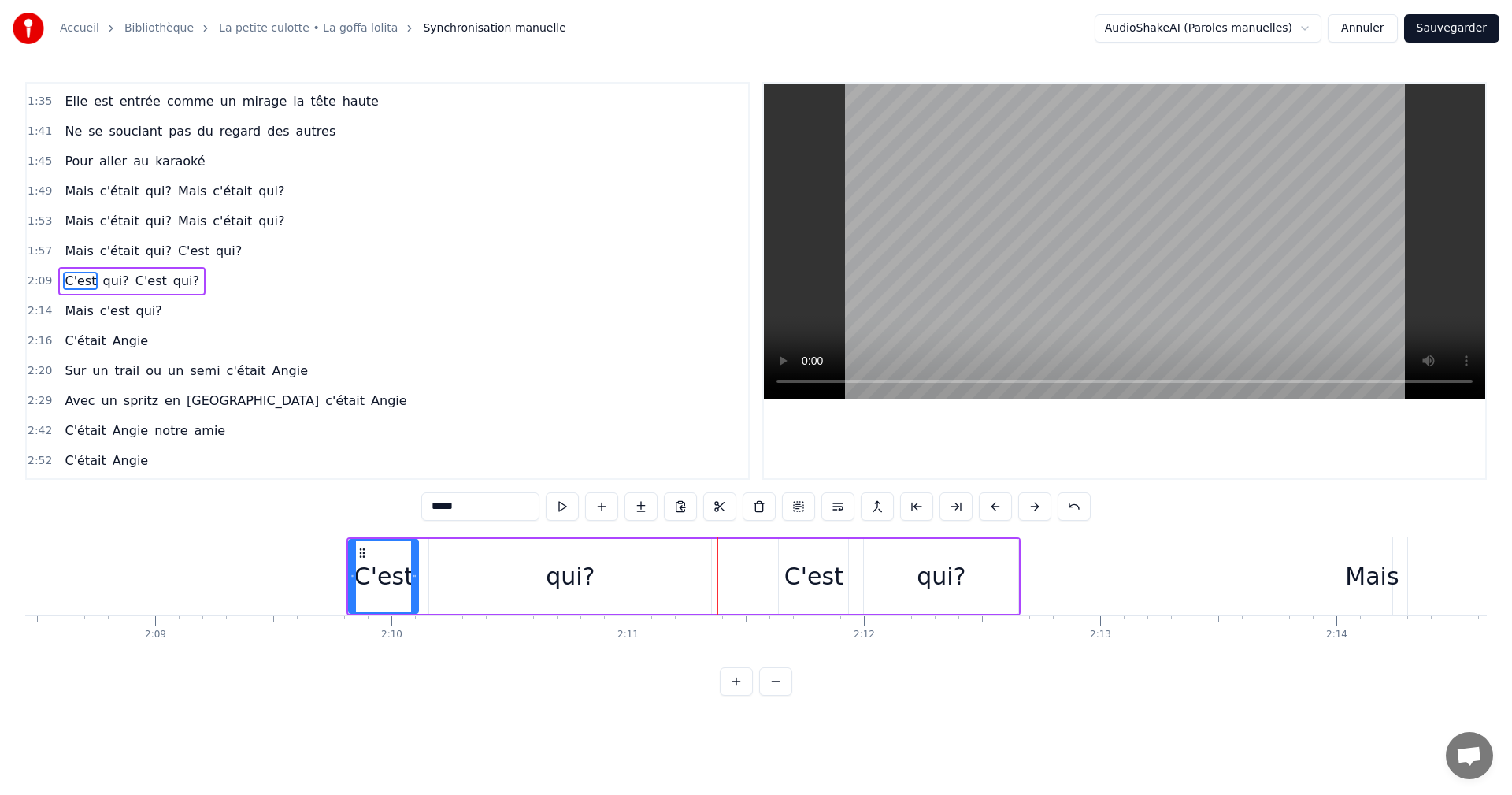
click at [991, 508] on button at bounding box center [995, 506] width 33 height 28
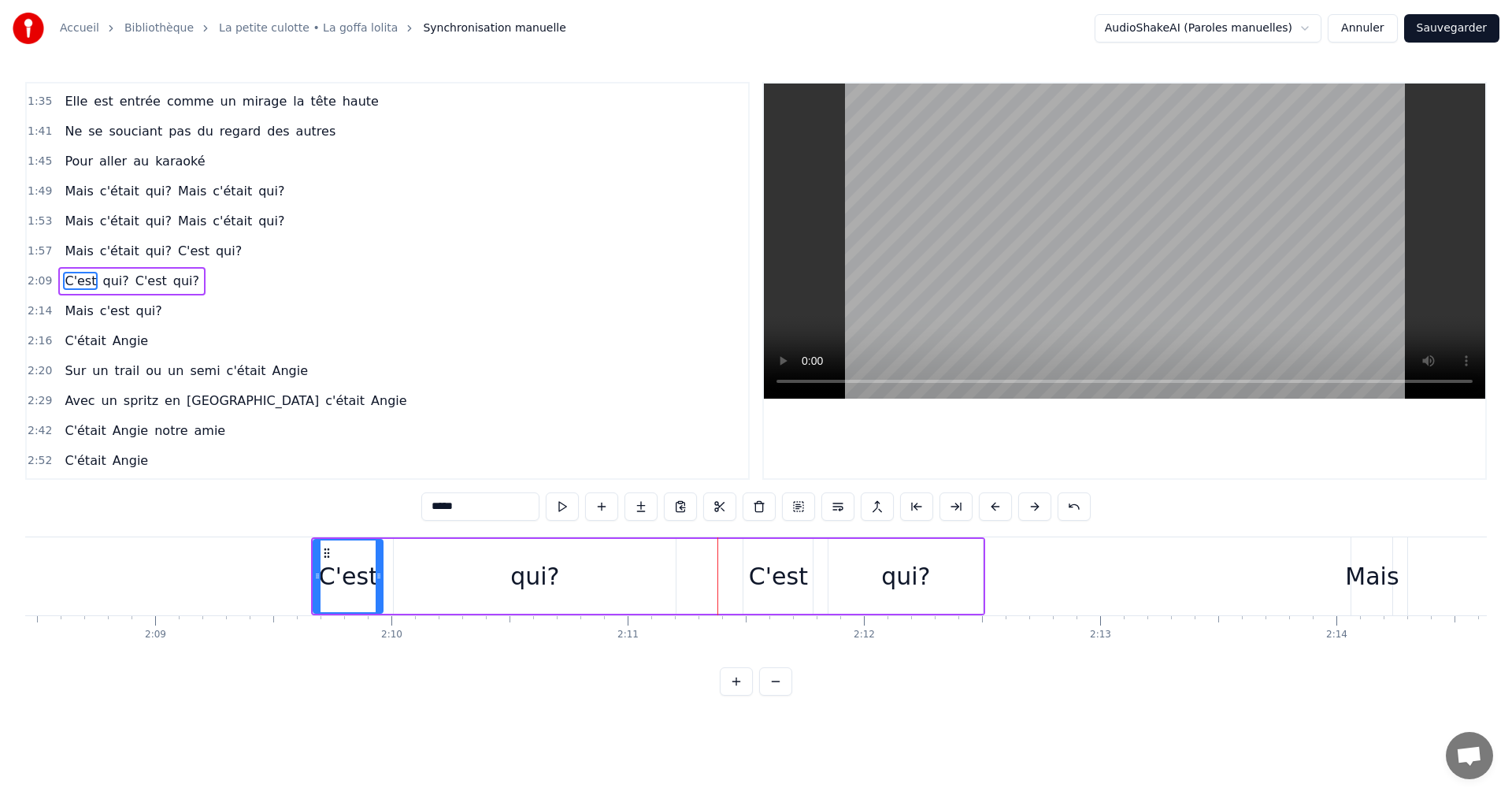
click at [991, 508] on button at bounding box center [995, 506] width 33 height 28
click at [991, 509] on button at bounding box center [995, 506] width 33 height 28
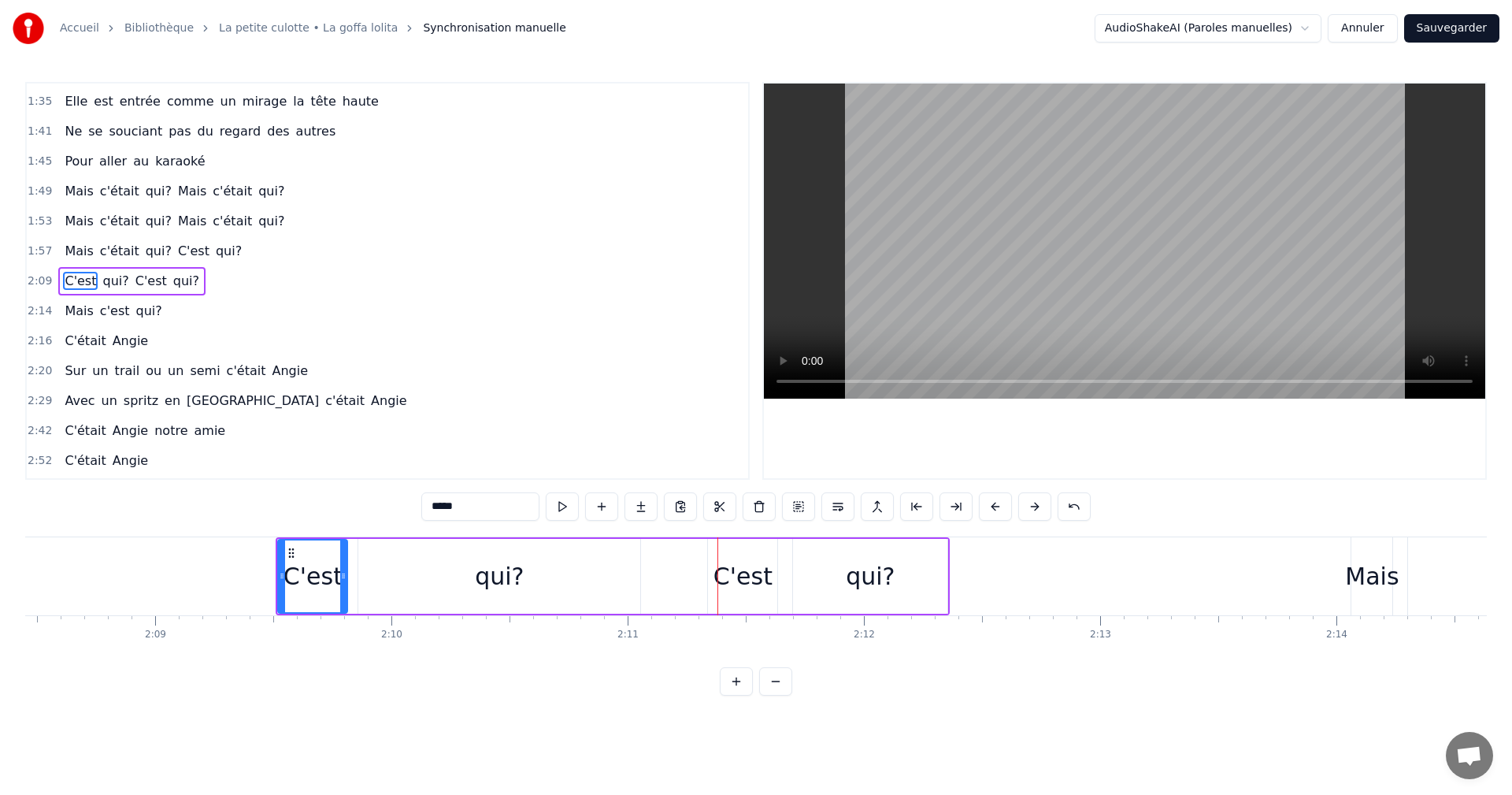
click at [991, 509] on button at bounding box center [995, 506] width 33 height 28
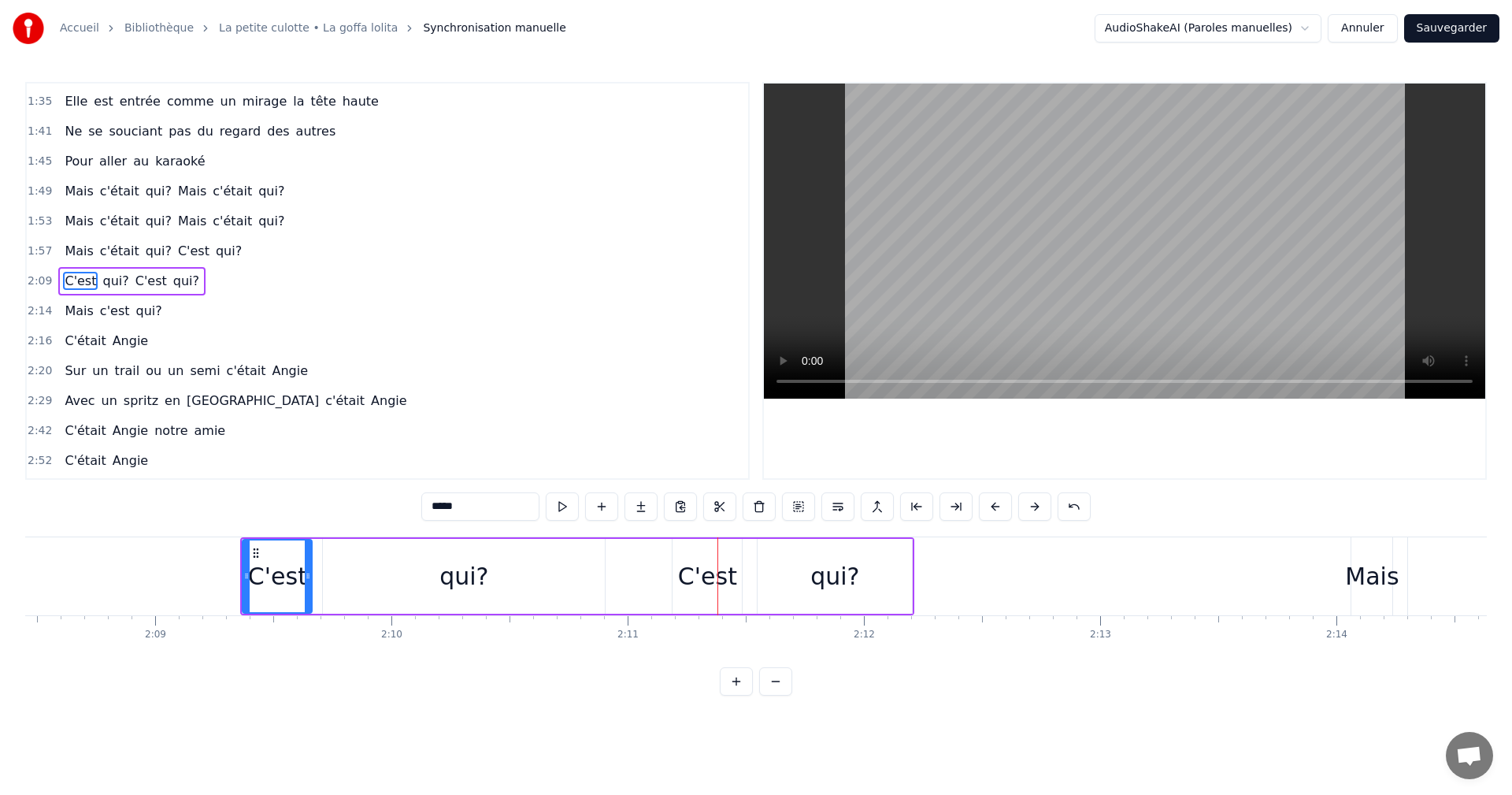
click at [991, 509] on button at bounding box center [995, 506] width 33 height 28
click at [992, 509] on button at bounding box center [995, 506] width 33 height 28
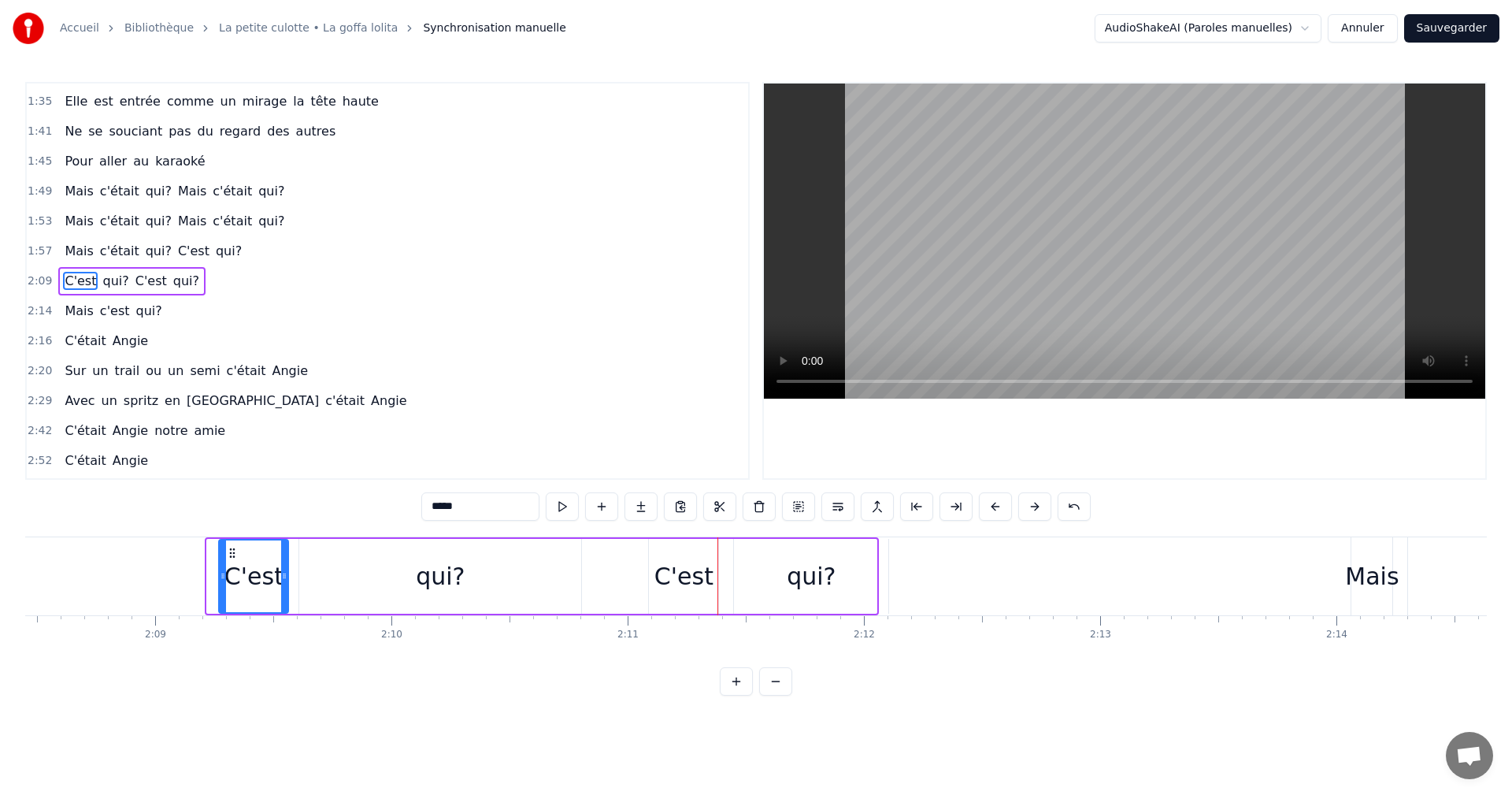
click at [992, 509] on button at bounding box center [995, 506] width 33 height 28
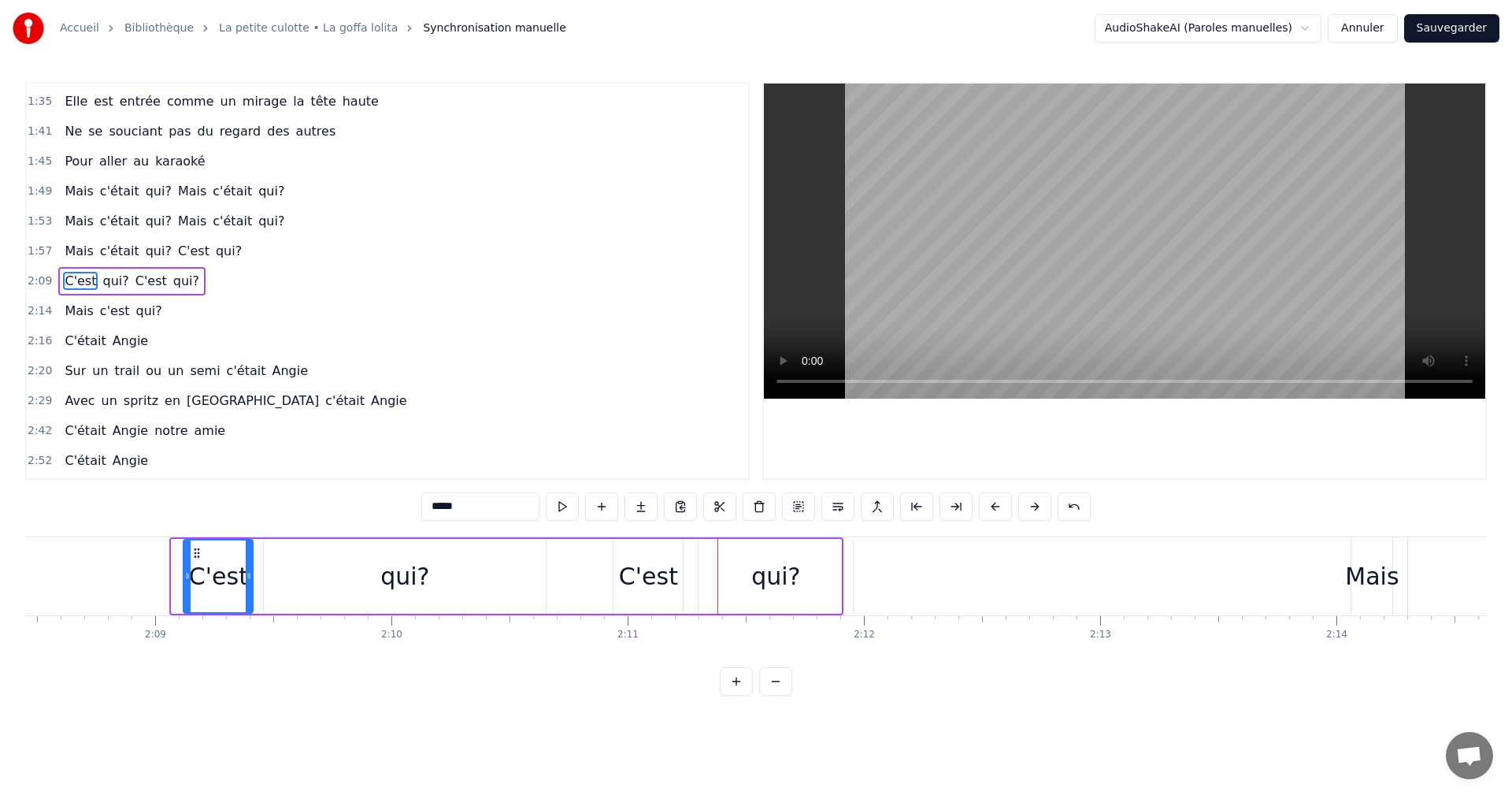
click at [992, 509] on button at bounding box center [995, 506] width 33 height 28
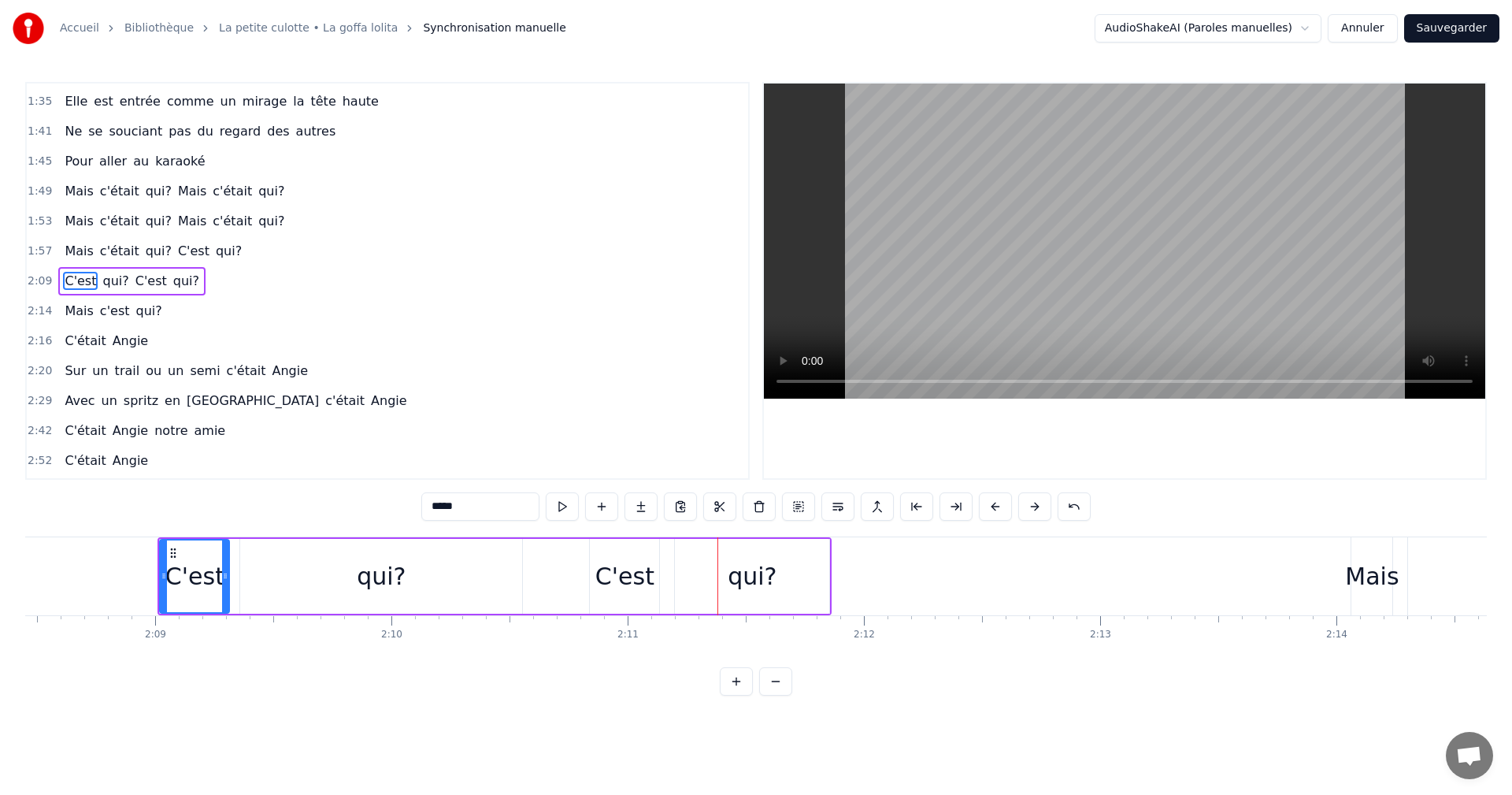
click at [991, 510] on button at bounding box center [995, 506] width 33 height 28
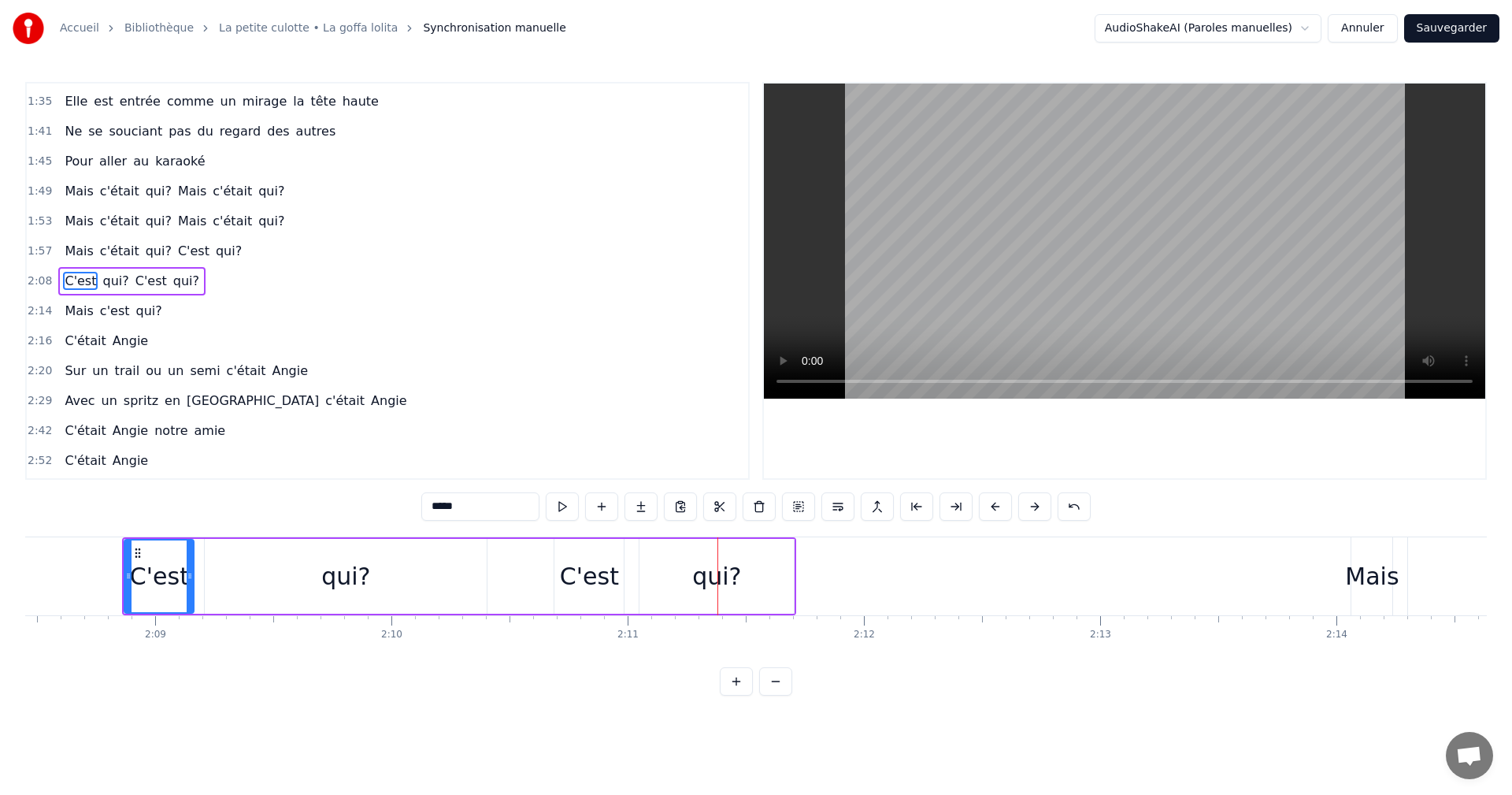
click at [991, 510] on button at bounding box center [995, 506] width 33 height 28
click at [991, 512] on button at bounding box center [995, 506] width 33 height 28
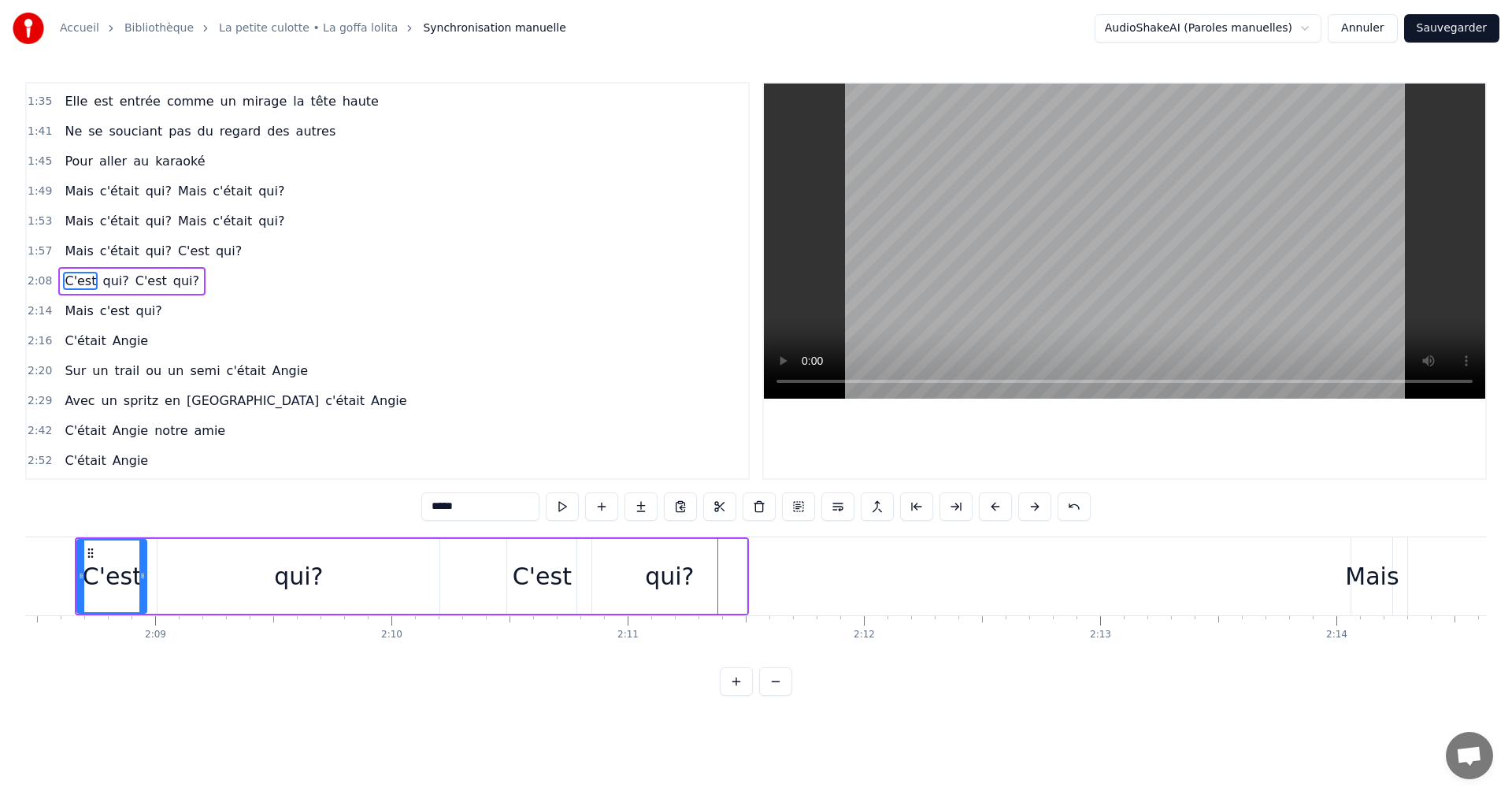
click at [991, 512] on button at bounding box center [995, 506] width 33 height 28
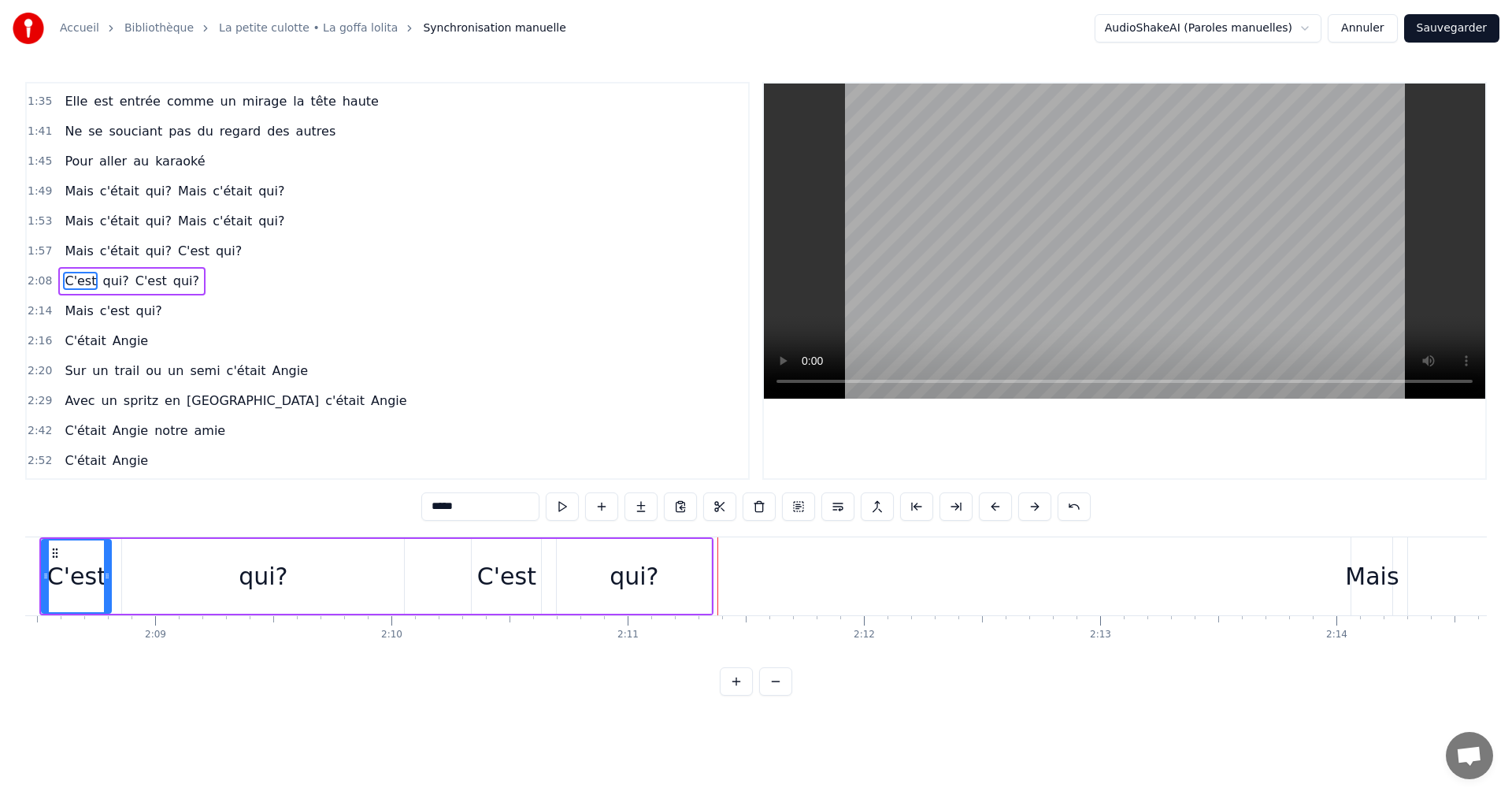
click at [991, 512] on button at bounding box center [995, 506] width 33 height 28
click at [991, 513] on button at bounding box center [995, 506] width 33 height 28
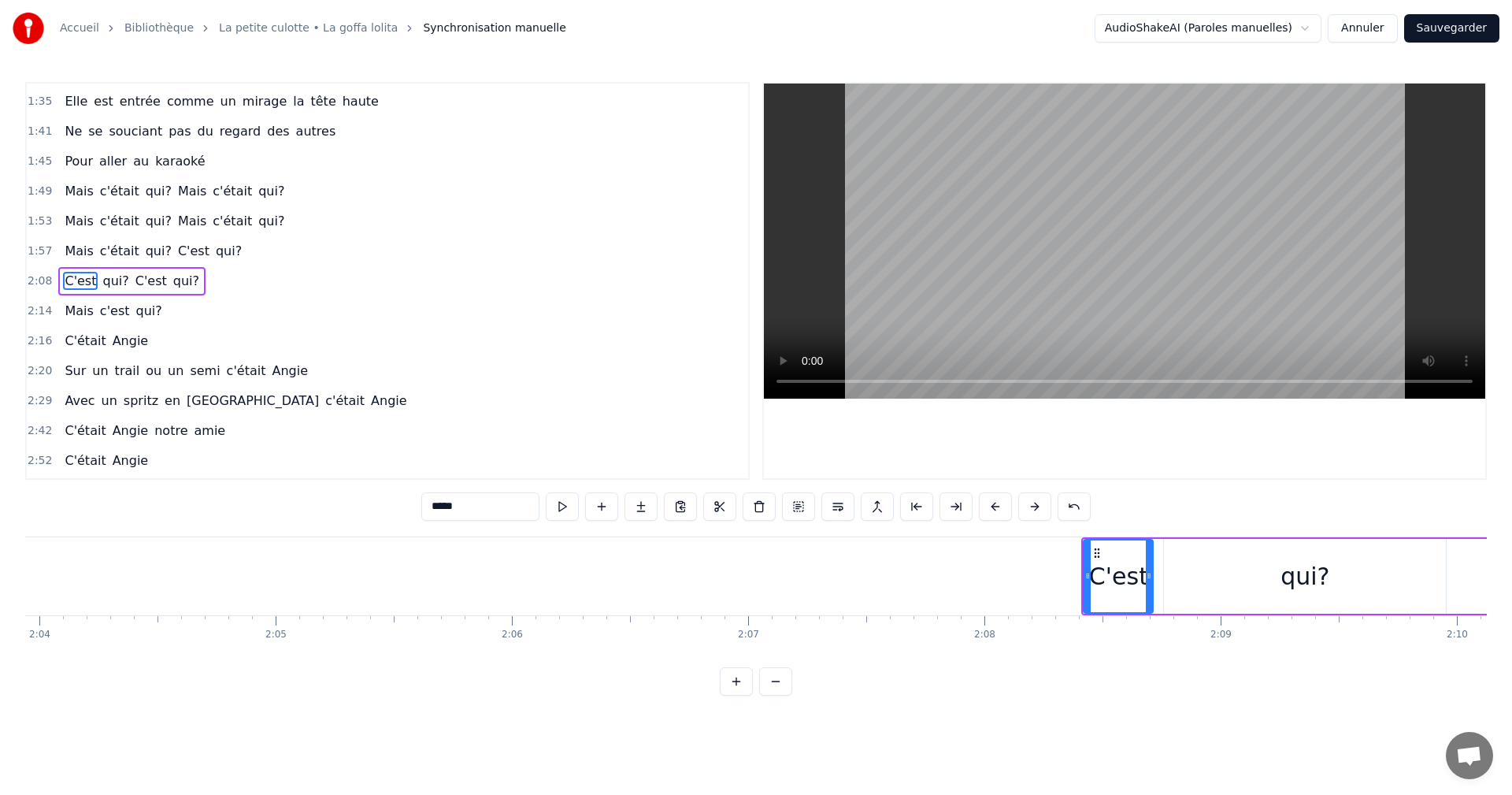
scroll to position [0, 29314]
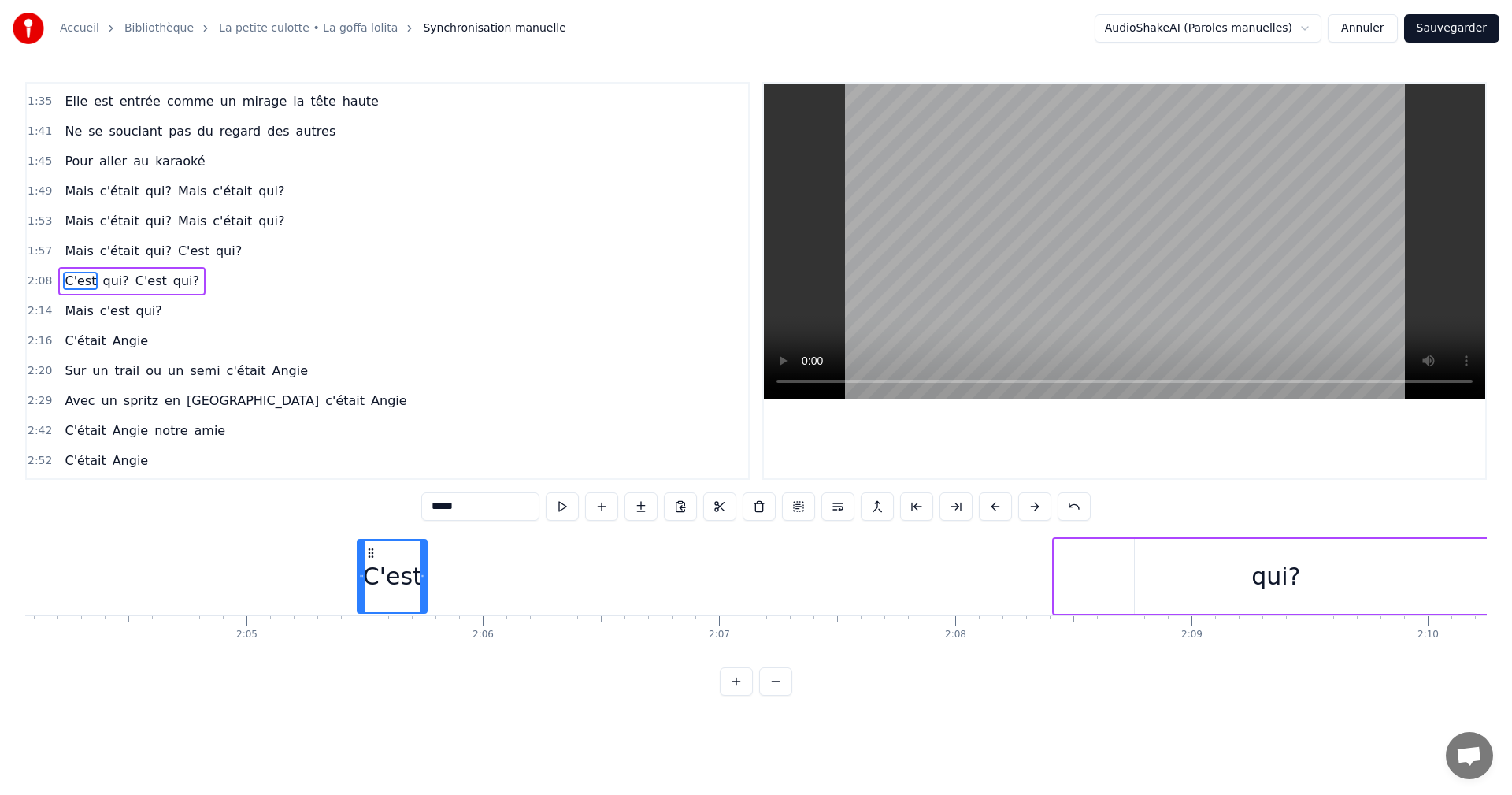
drag, startPoint x: 1068, startPoint y: 554, endPoint x: 349, endPoint y: 573, distance: 719.3
click at [359, 573] on div "C'est" at bounding box center [392, 576] width 68 height 71
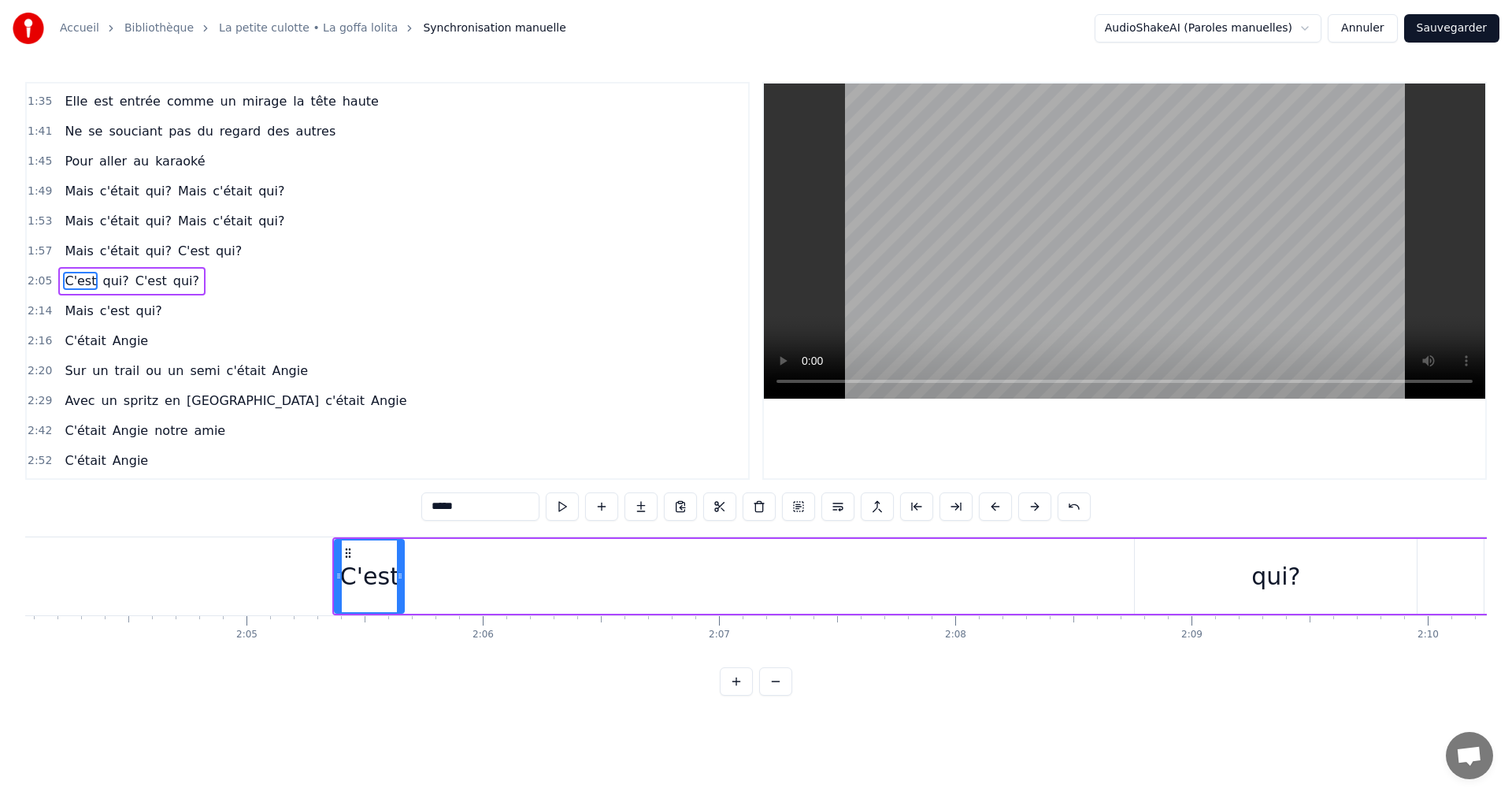
click at [1150, 556] on div "qui?" at bounding box center [1276, 577] width 282 height 75
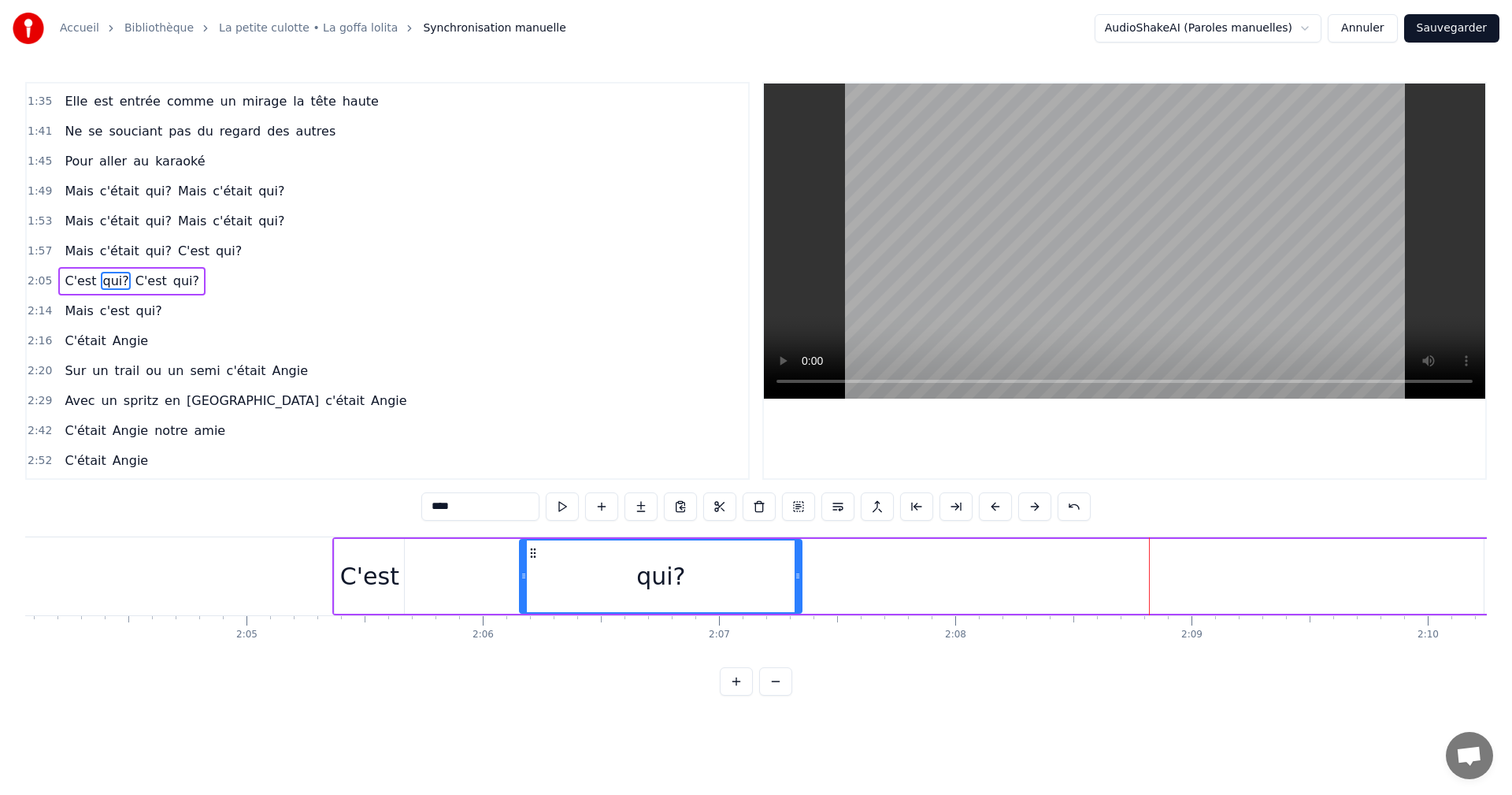
drag, startPoint x: 1148, startPoint y: 548, endPoint x: 509, endPoint y: 548, distance: 639.0
click at [526, 548] on icon at bounding box center [532, 553] width 13 height 13
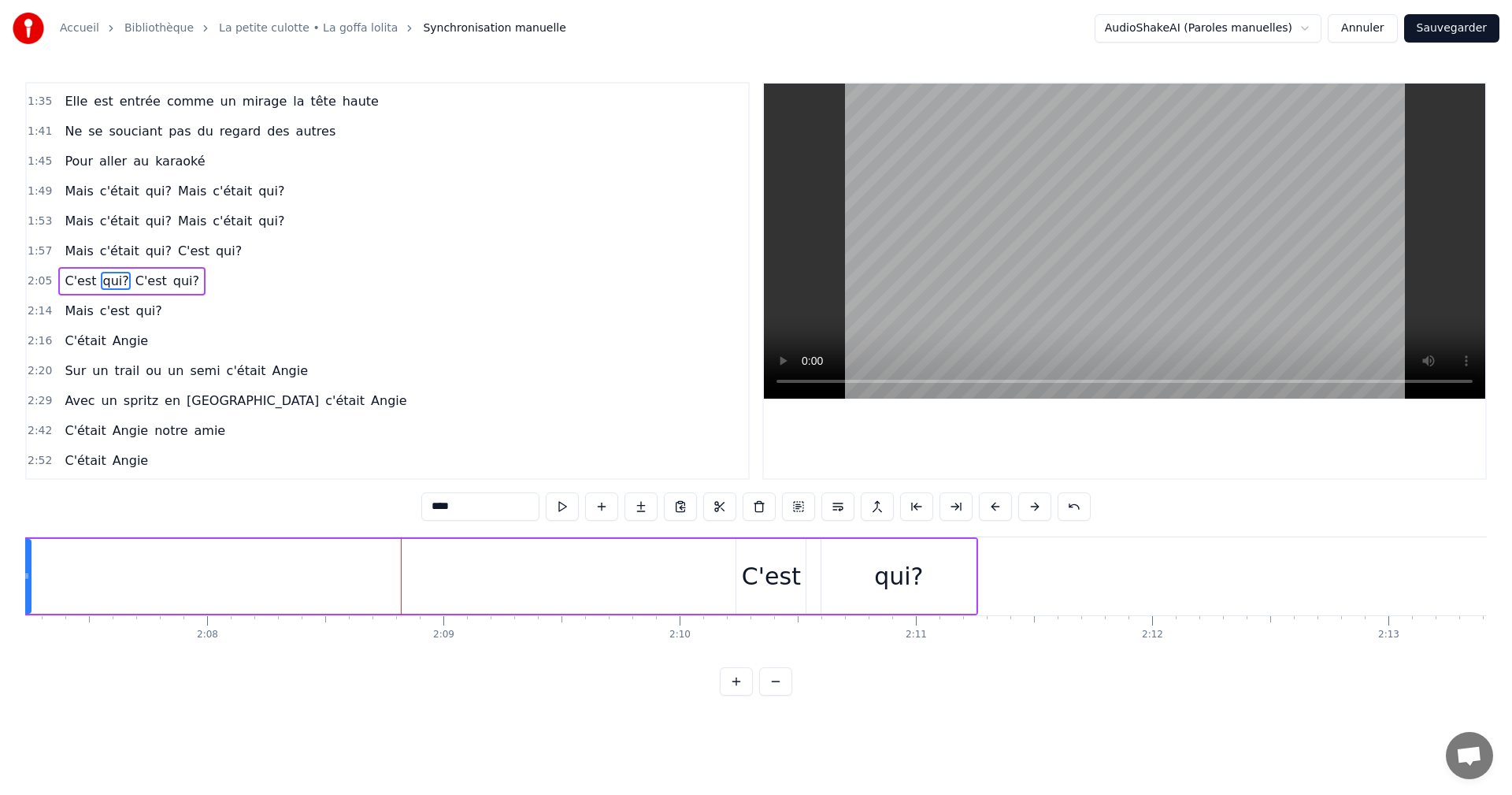
scroll to position [0, 29890]
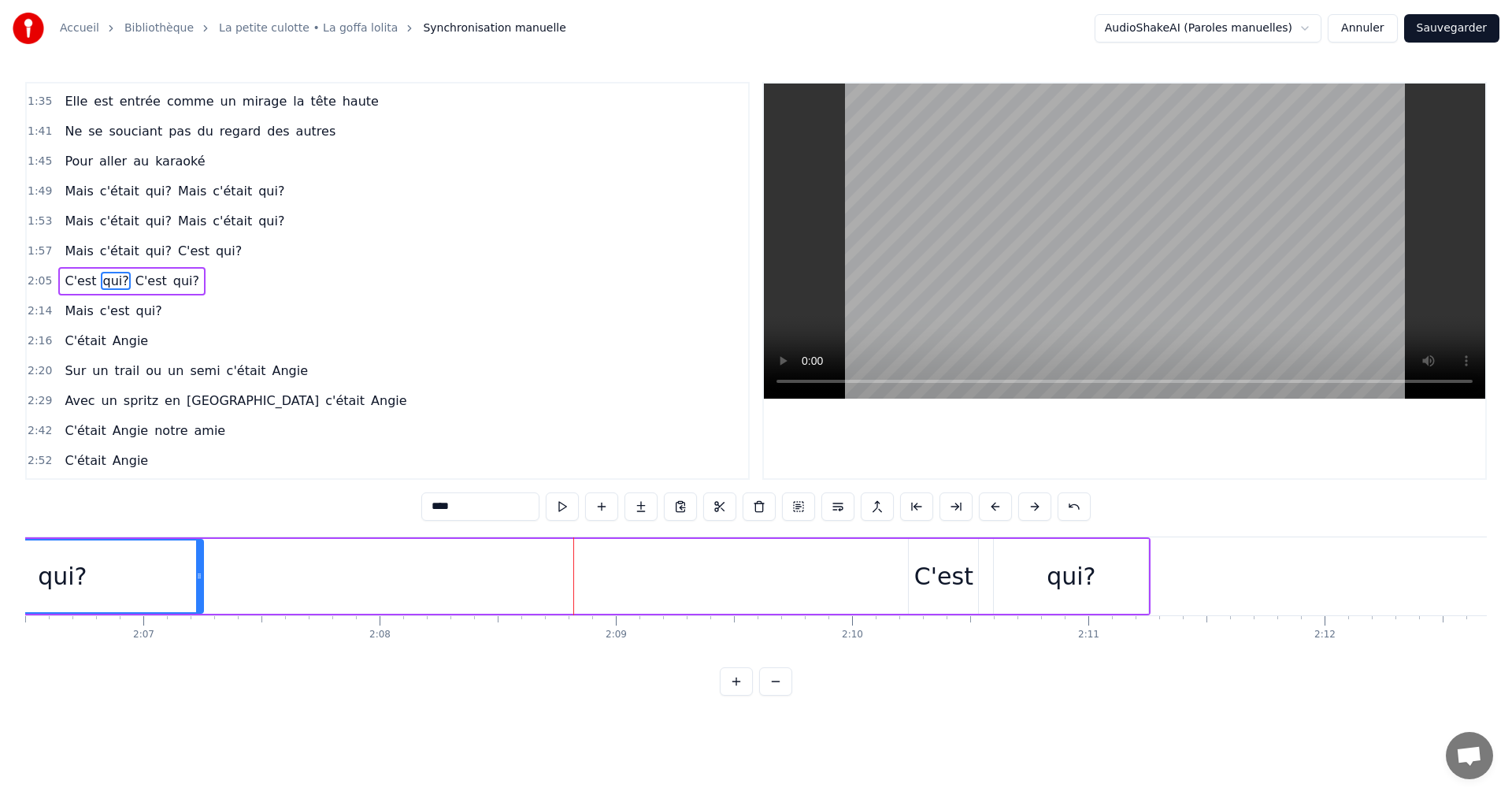
click at [922, 580] on div "C'est" at bounding box center [943, 576] width 59 height 36
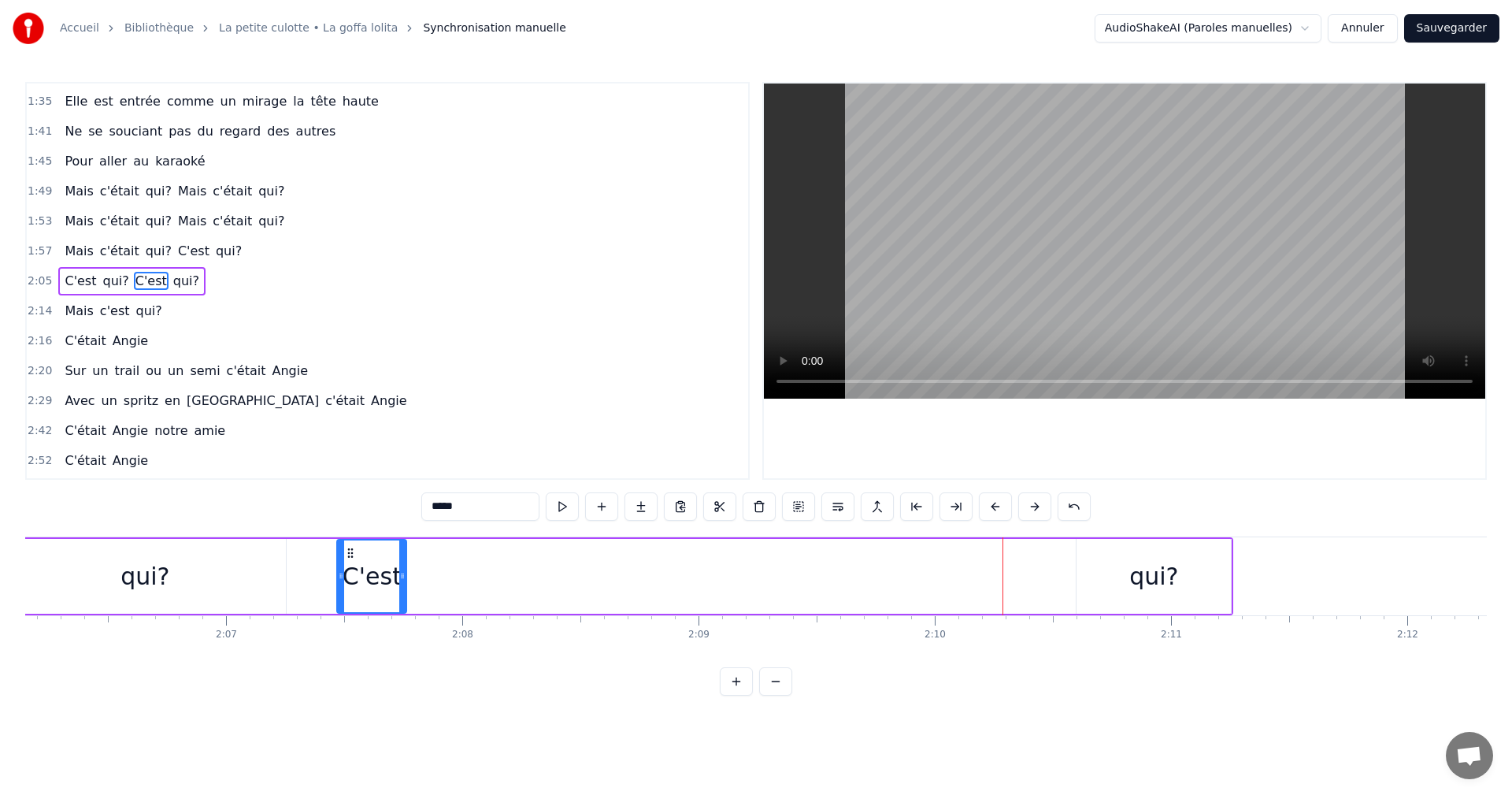
drag, startPoint x: 918, startPoint y: 553, endPoint x: 275, endPoint y: 570, distance: 643.2
click at [338, 570] on div "C'est" at bounding box center [371, 576] width 68 height 71
click at [1143, 593] on div "qui?" at bounding box center [1157, 576] width 49 height 36
type input "****"
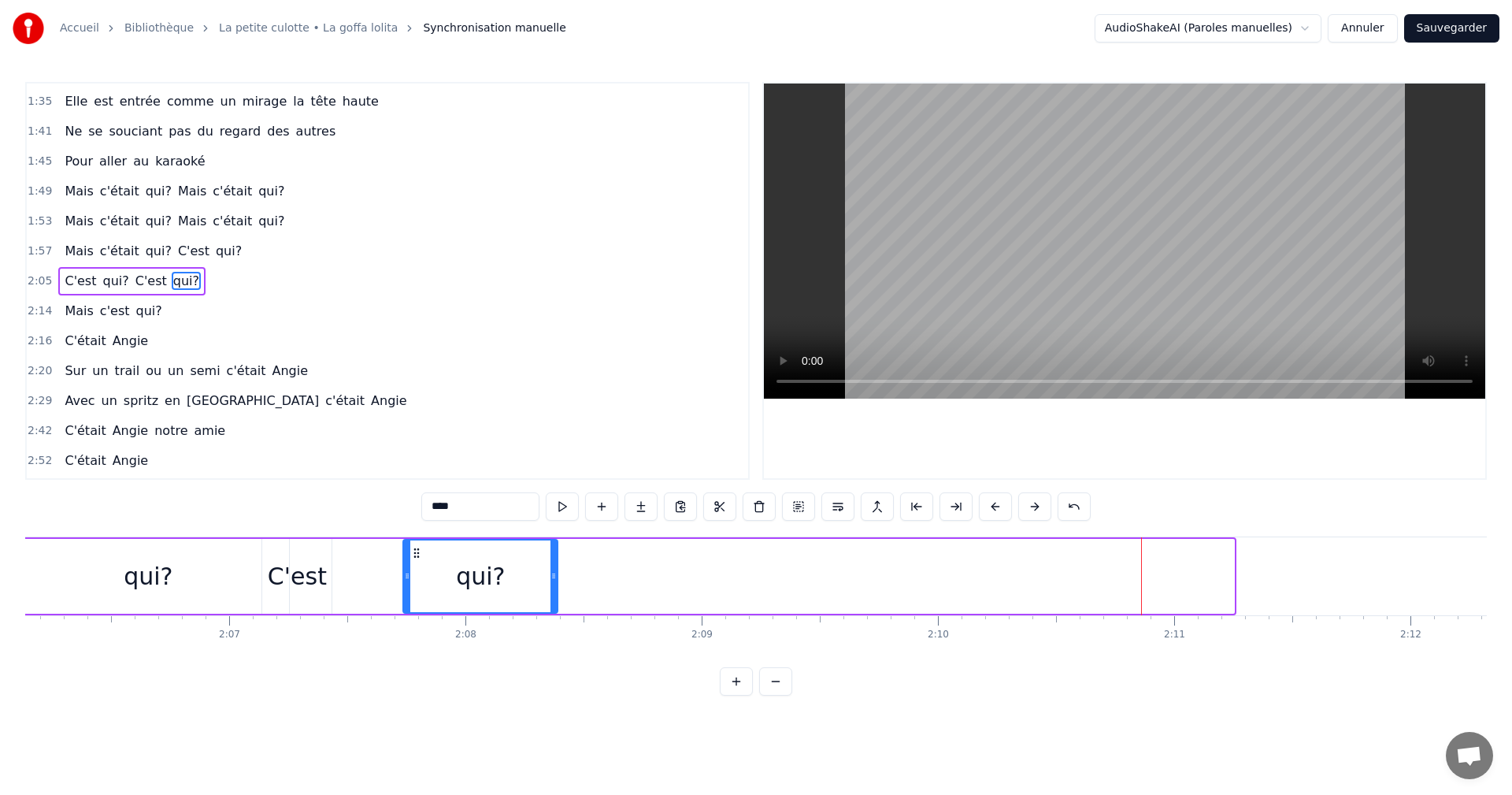
drag, startPoint x: 1094, startPoint y: 553, endPoint x: 418, endPoint y: 562, distance: 676.1
click at [418, 562] on div "qui?" at bounding box center [480, 576] width 152 height 71
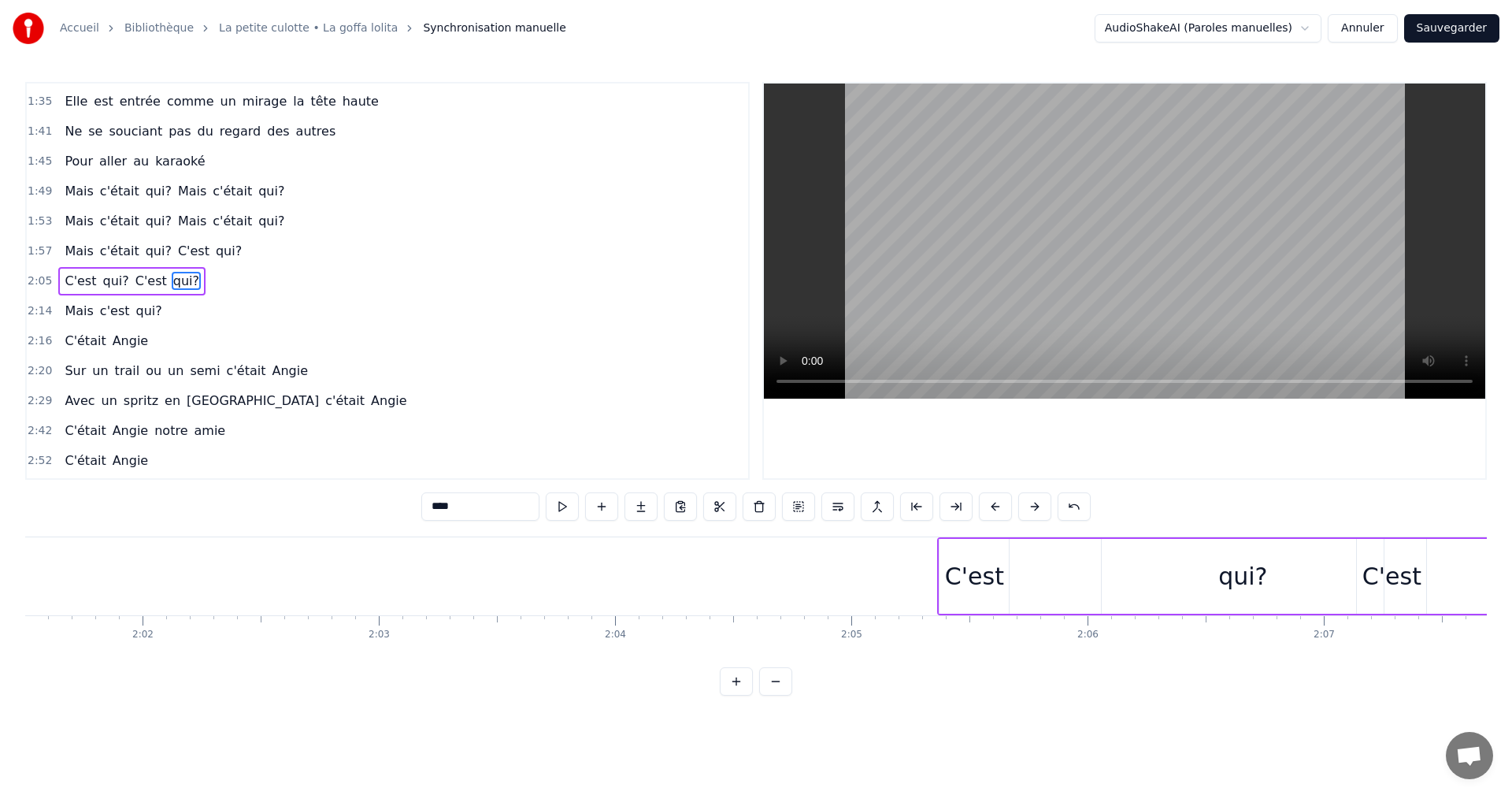
scroll to position [0, 28420]
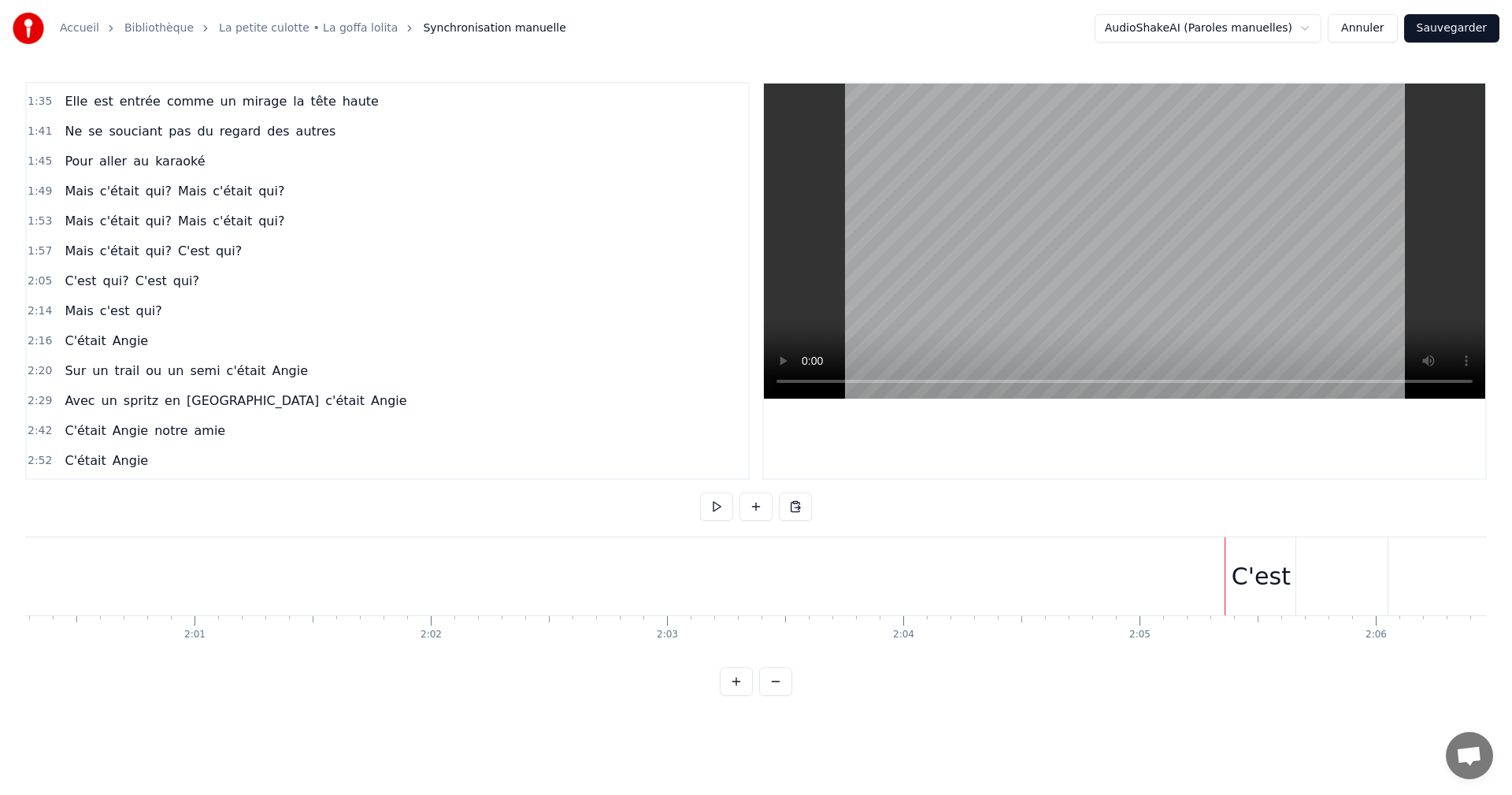
click at [1237, 553] on div "C'est" at bounding box center [1261, 576] width 69 height 78
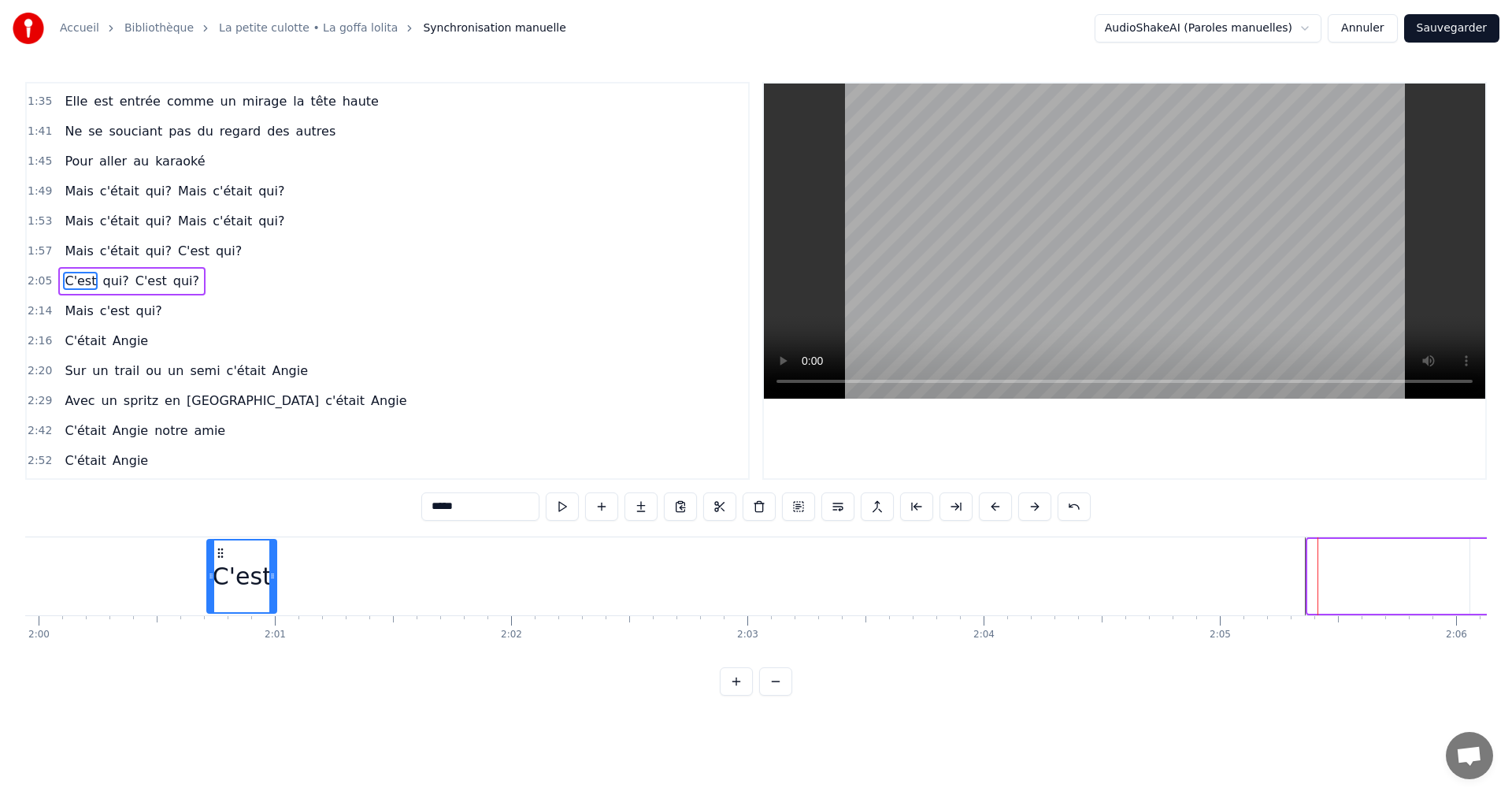
drag, startPoint x: 1238, startPoint y: 552, endPoint x: 205, endPoint y: 580, distance: 1033.4
click at [208, 580] on div "C'est" at bounding box center [242, 576] width 68 height 71
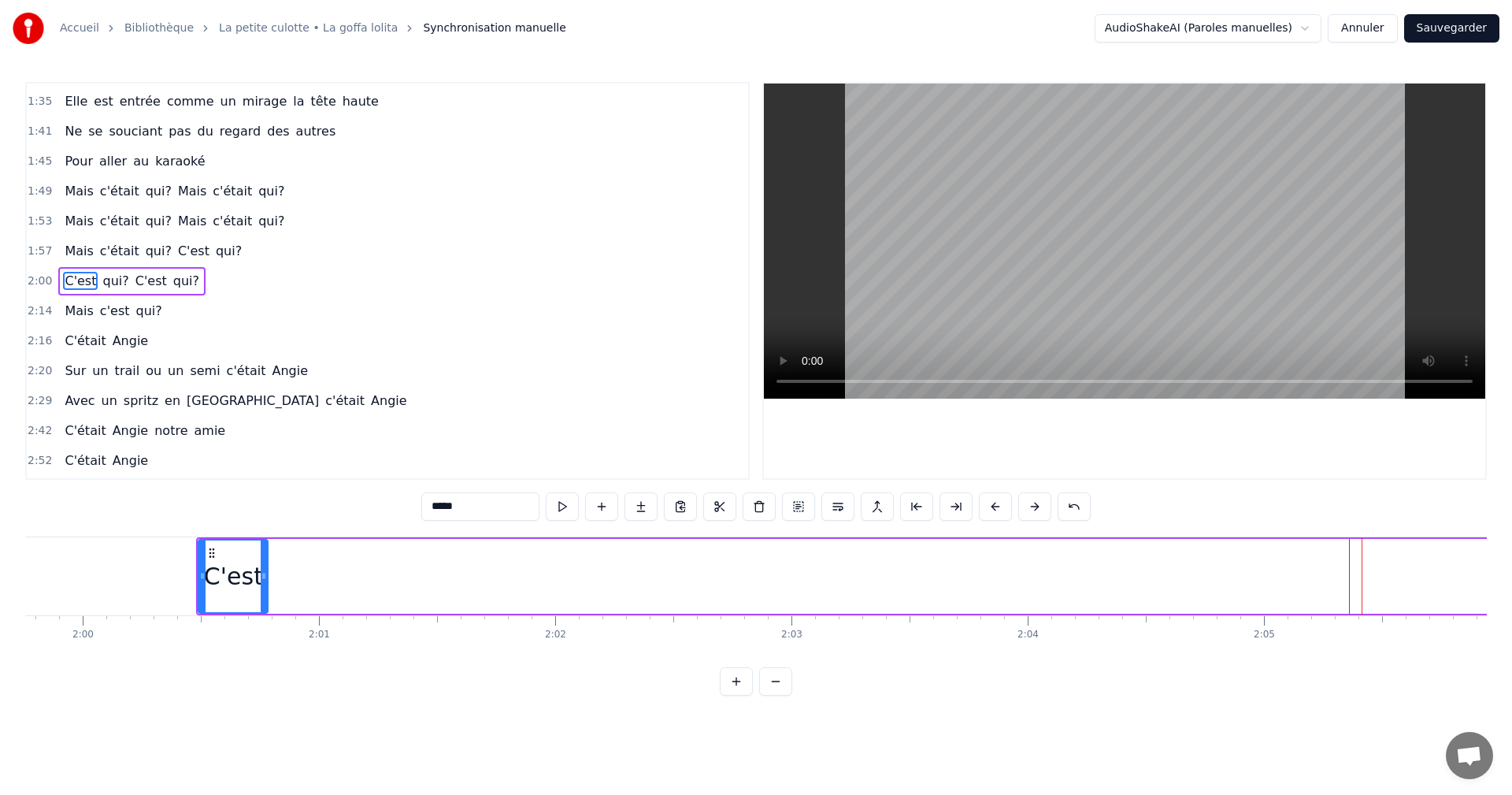
click at [1416, 579] on div "C'est qui? C'est qui?" at bounding box center [1131, 576] width 1872 height 78
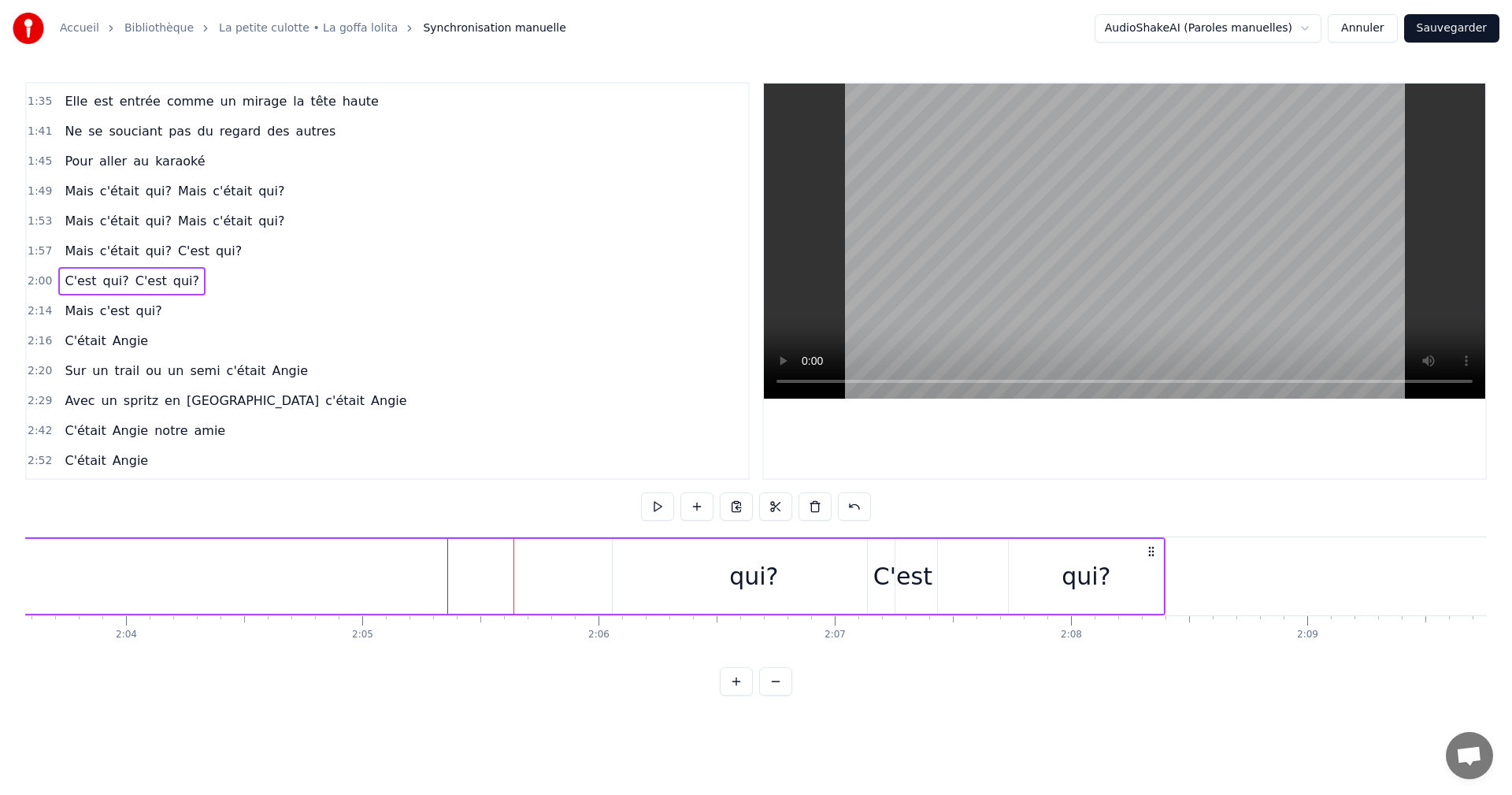
scroll to position [0, 29084]
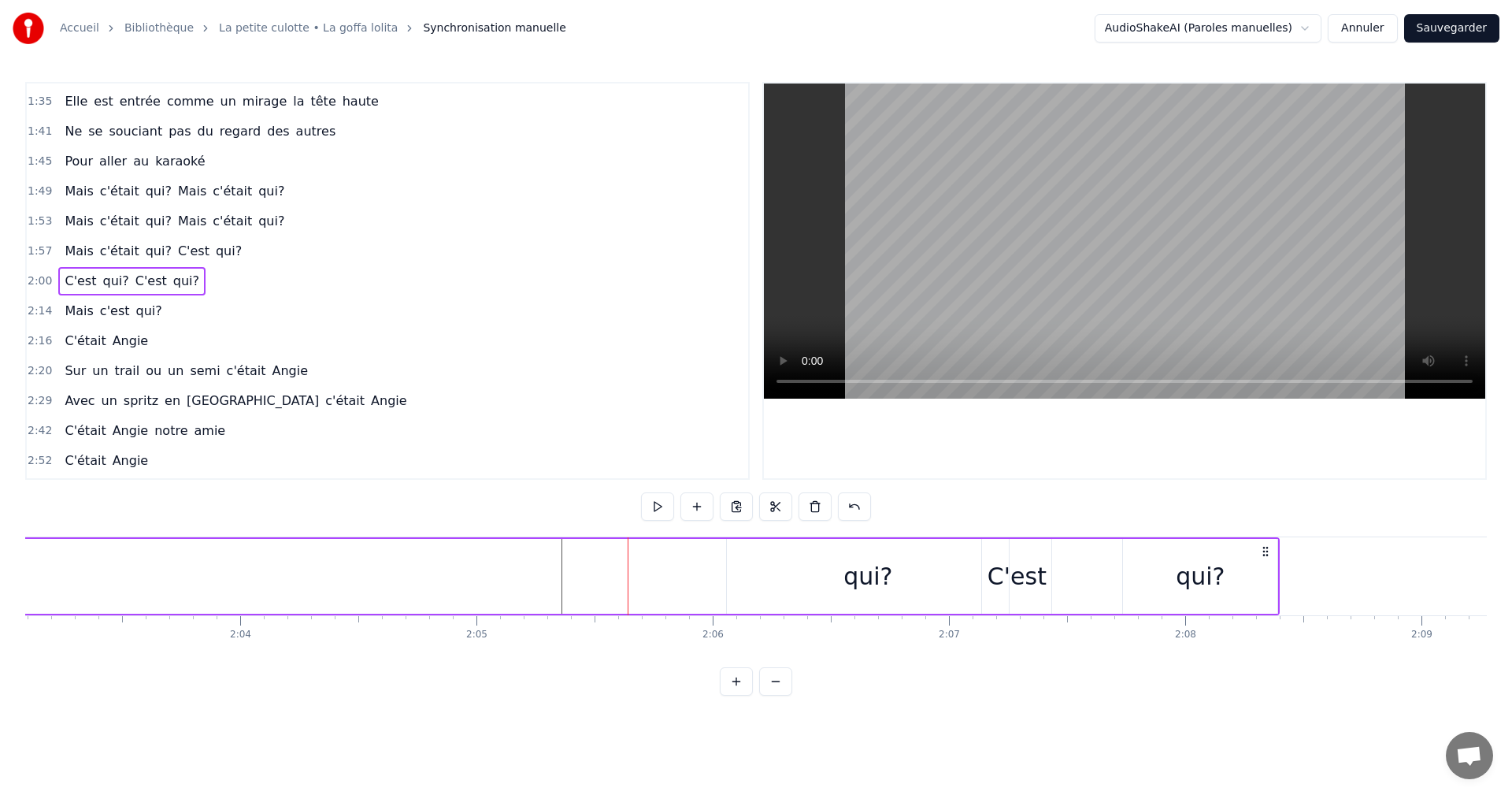
click at [839, 571] on div "qui?" at bounding box center [868, 577] width 282 height 75
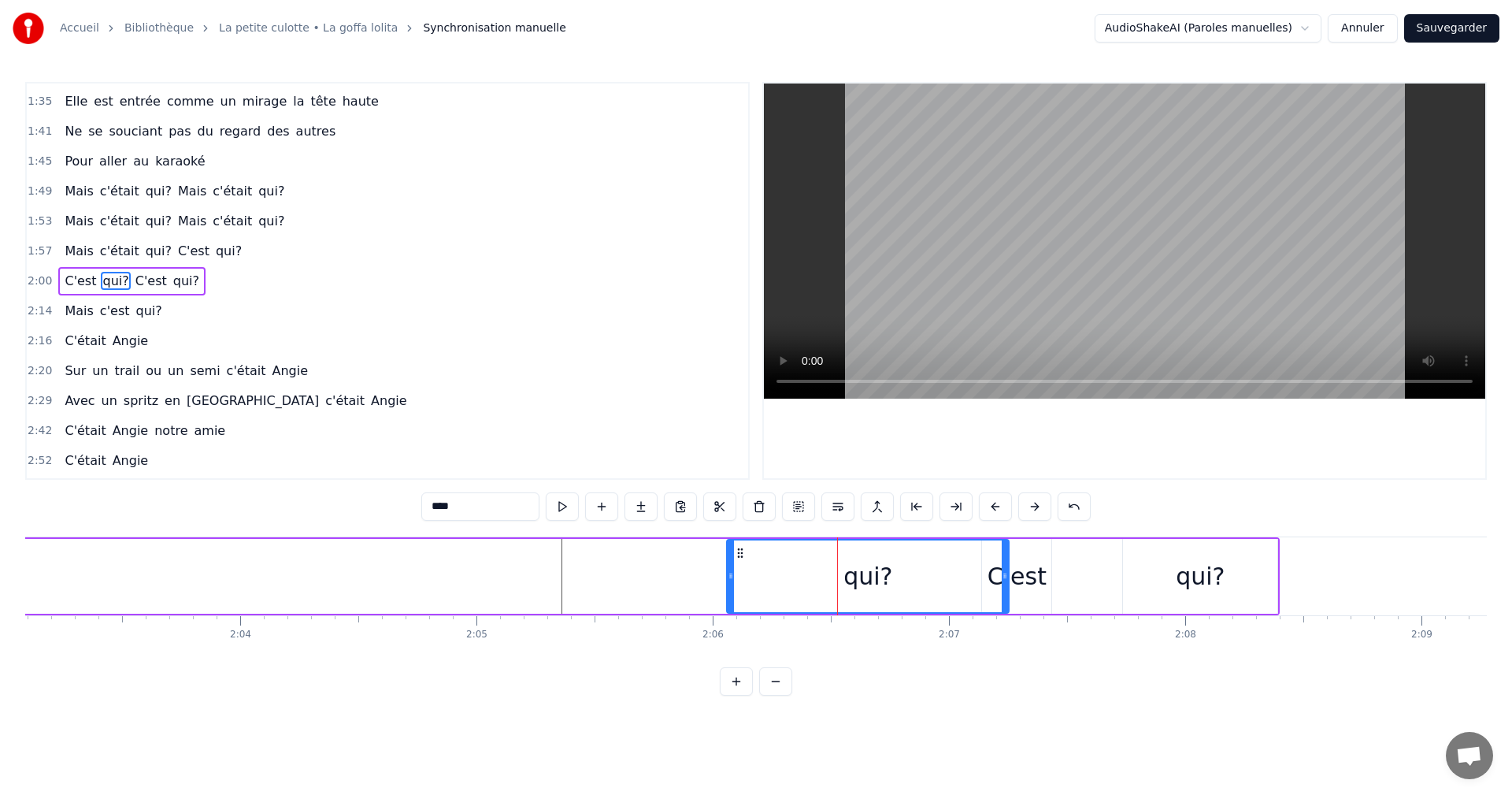
click at [668, 562] on div "C'est qui? C'est qui?" at bounding box center [344, 576] width 1872 height 78
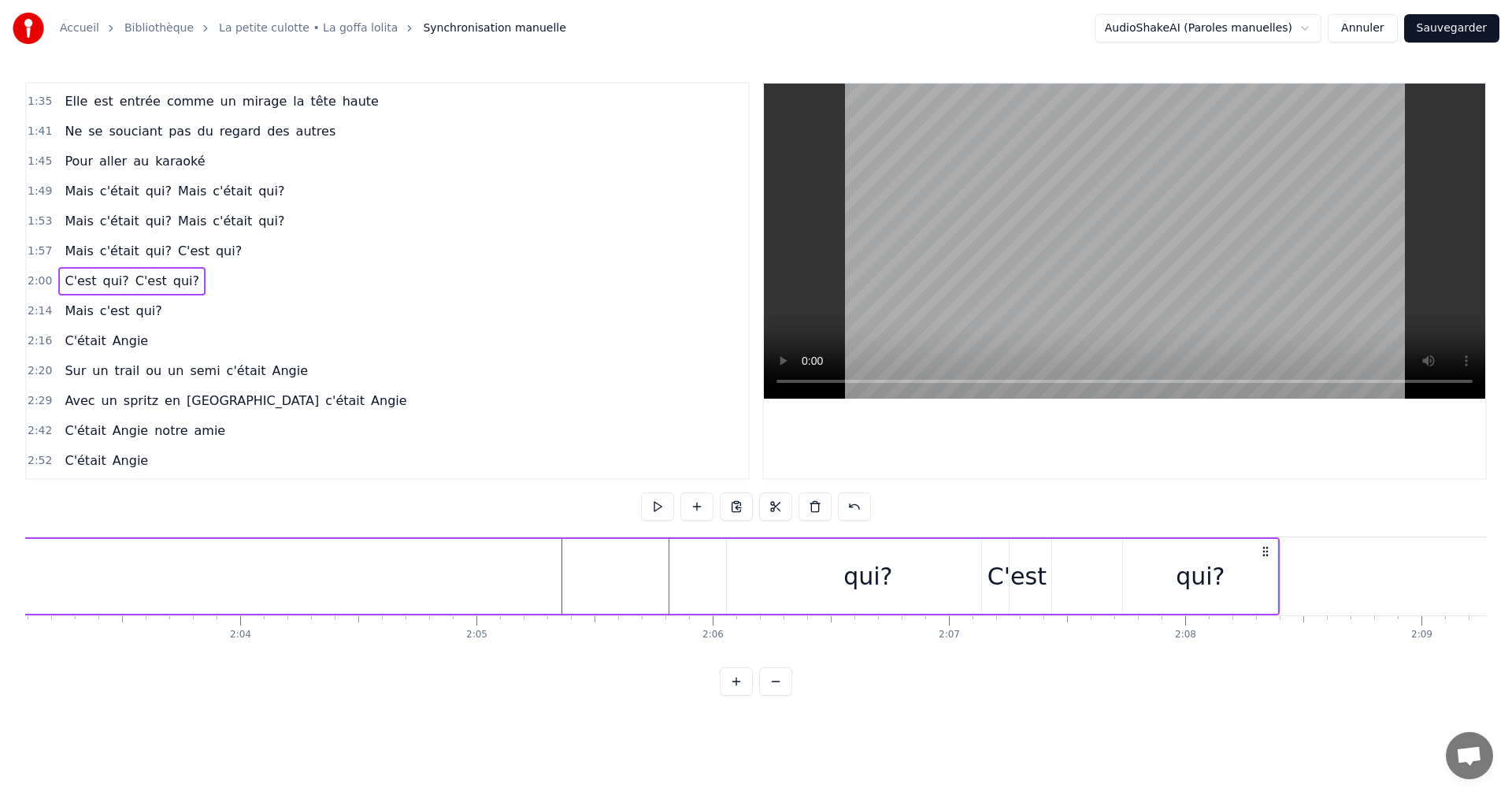
click at [794, 554] on div "qui?" at bounding box center [868, 577] width 282 height 75
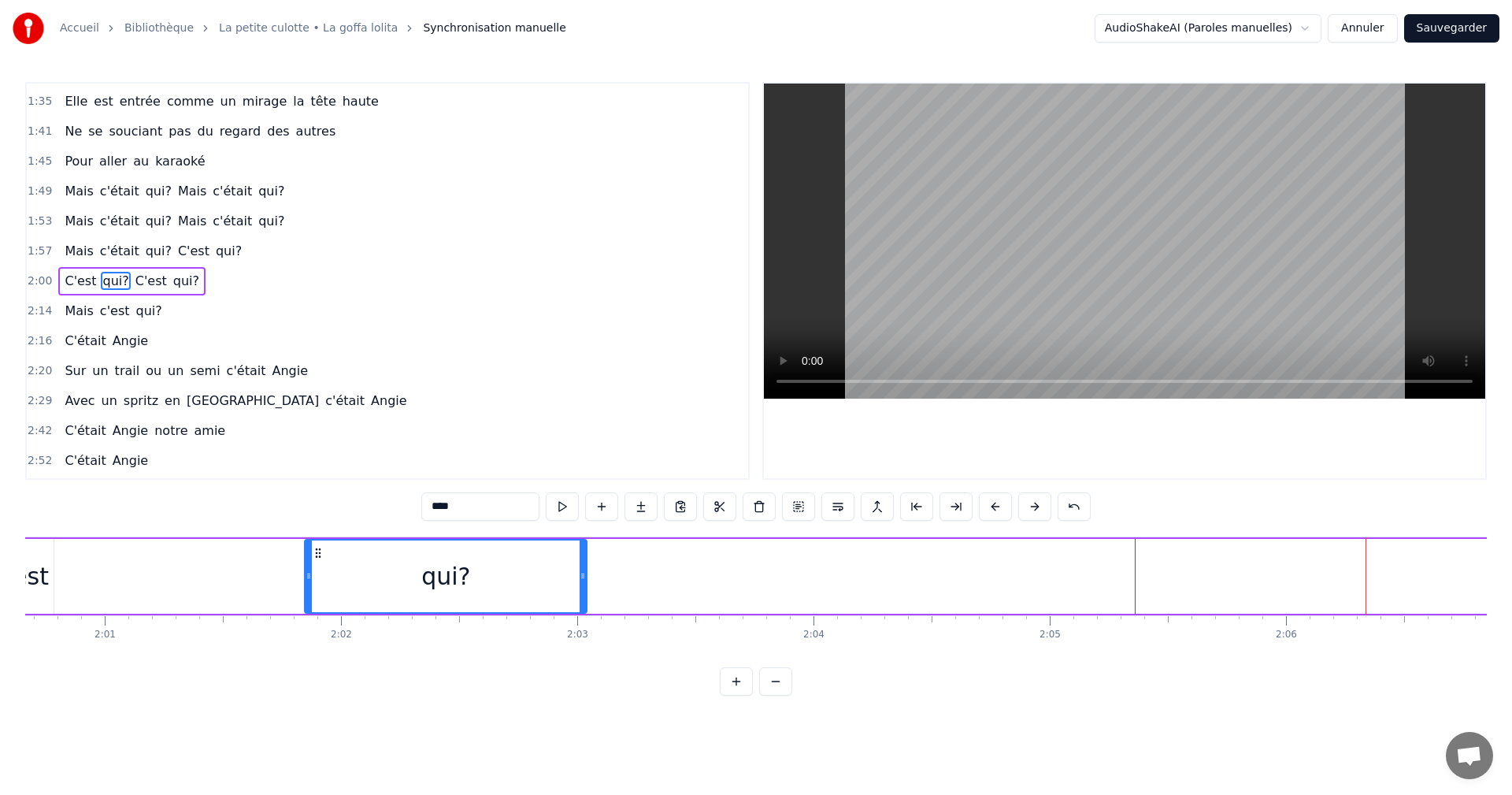
scroll to position [0, 28498]
drag, startPoint x: 740, startPoint y: 551, endPoint x: 342, endPoint y: 567, distance: 398.3
click at [342, 567] on div "qui?" at bounding box center [469, 576] width 281 height 71
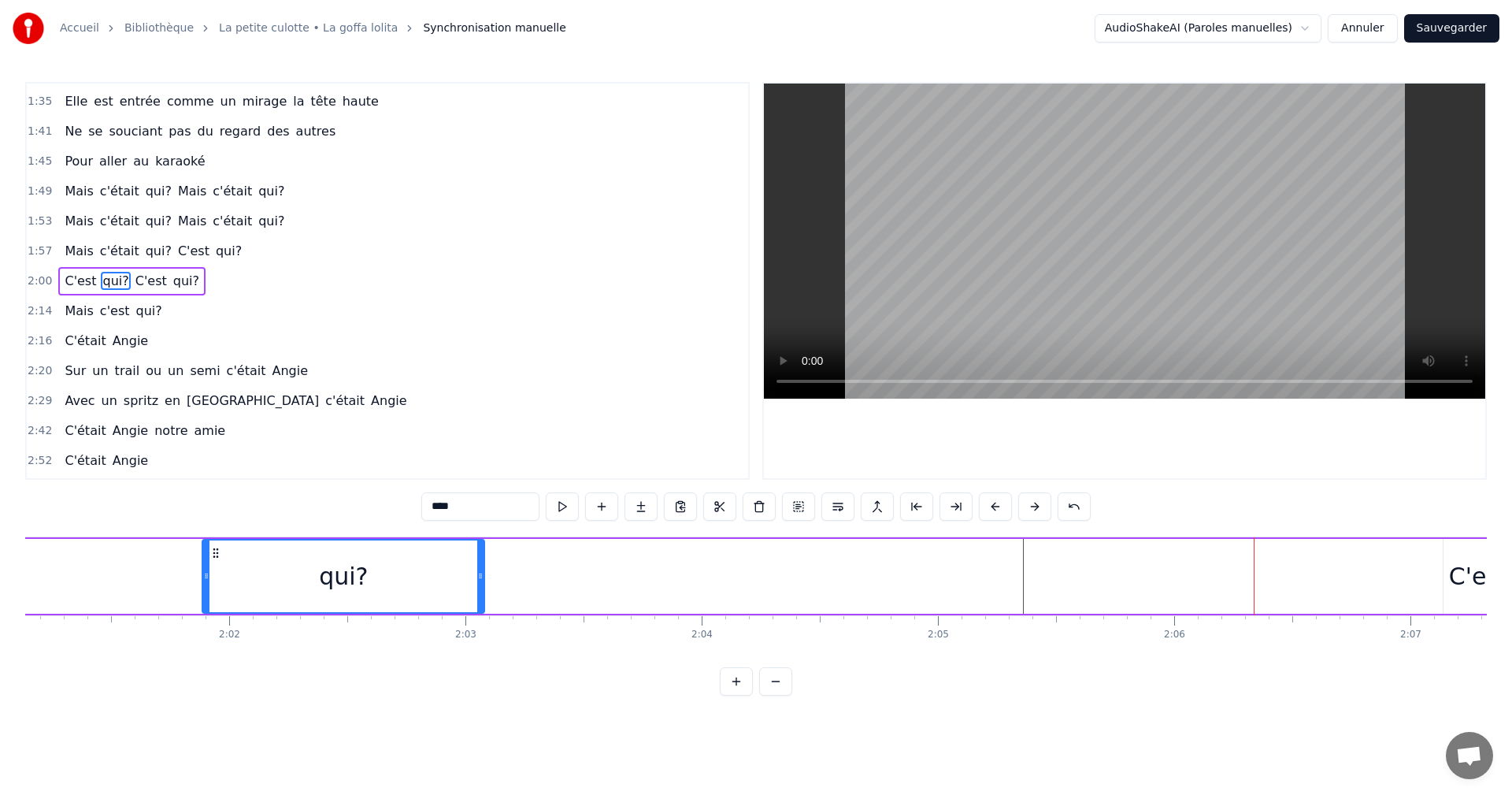
scroll to position [0, 28738]
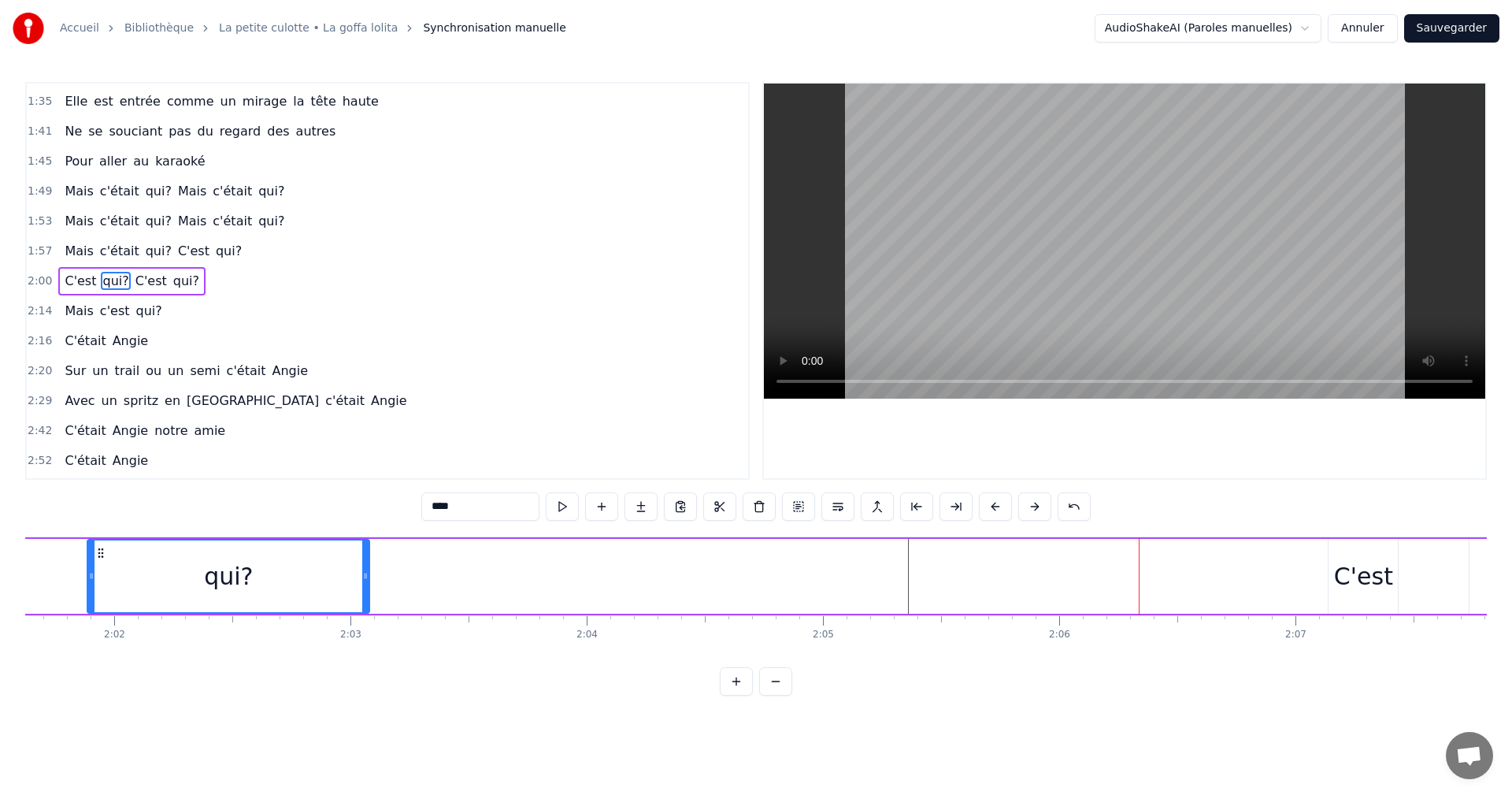
click at [1357, 562] on div "C'est" at bounding box center [1364, 576] width 59 height 36
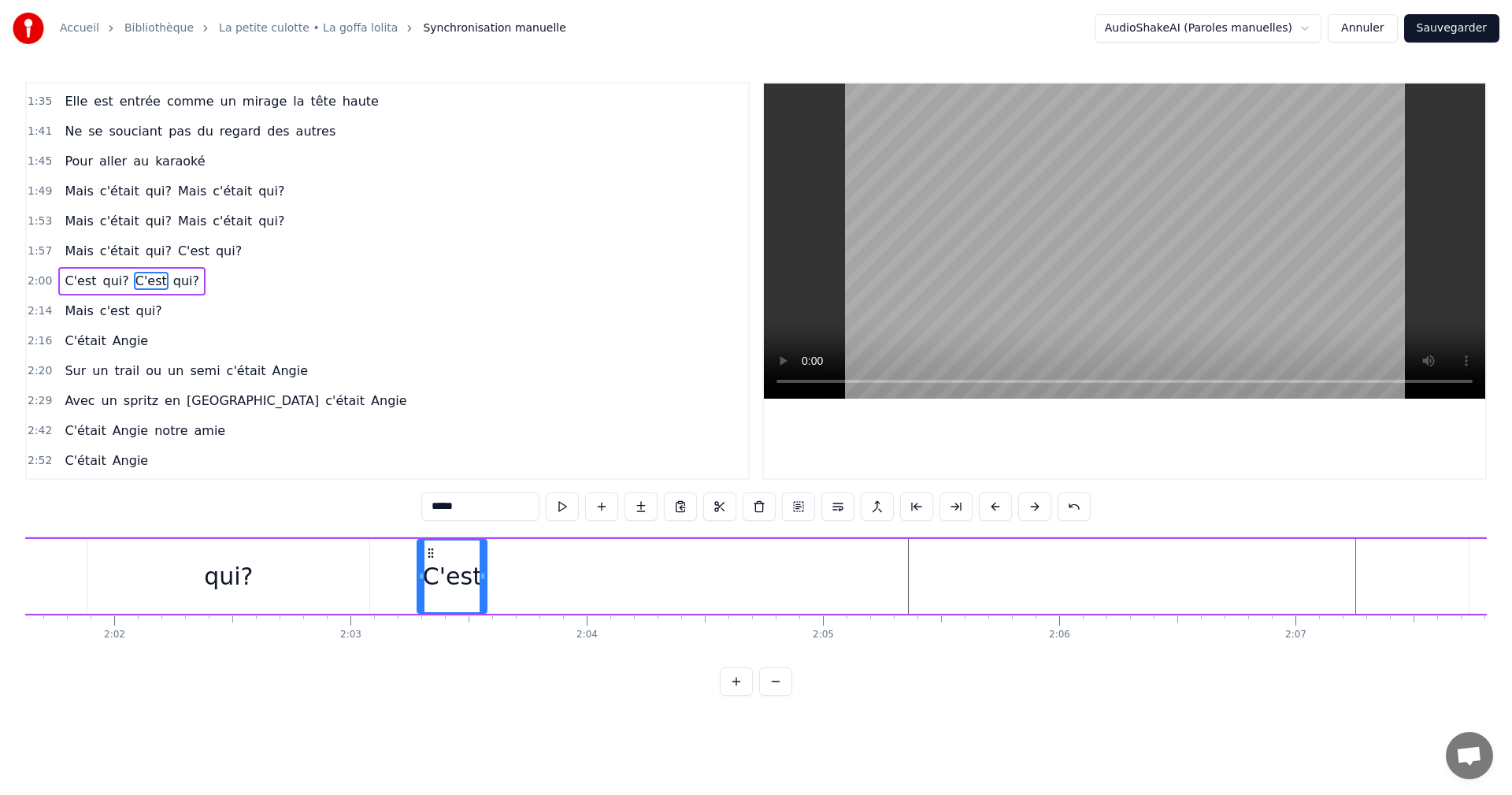
drag, startPoint x: 1341, startPoint y: 555, endPoint x: 429, endPoint y: 558, distance: 912.0
click at [429, 558] on icon at bounding box center [430, 553] width 13 height 13
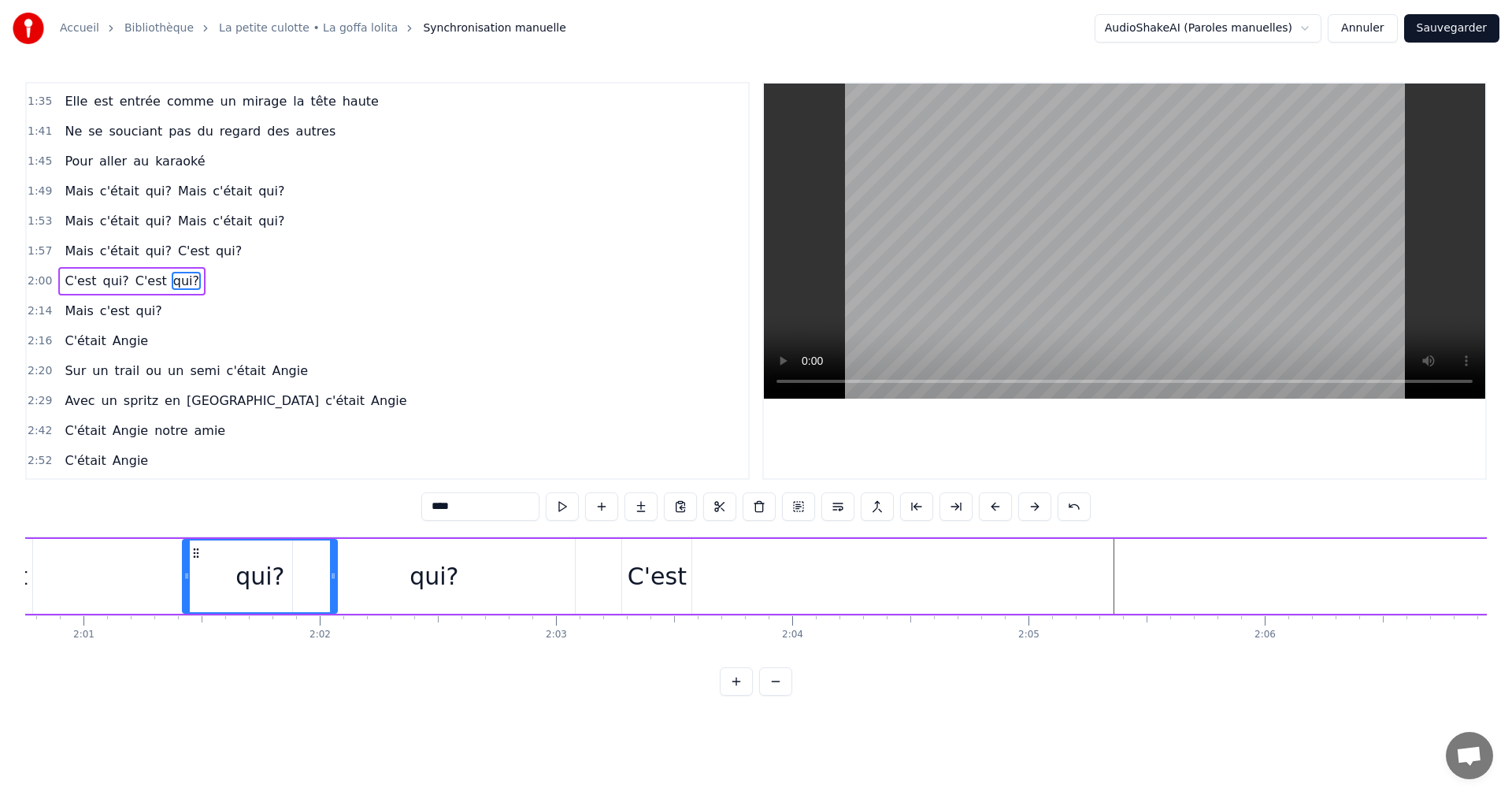
scroll to position [0, 28430]
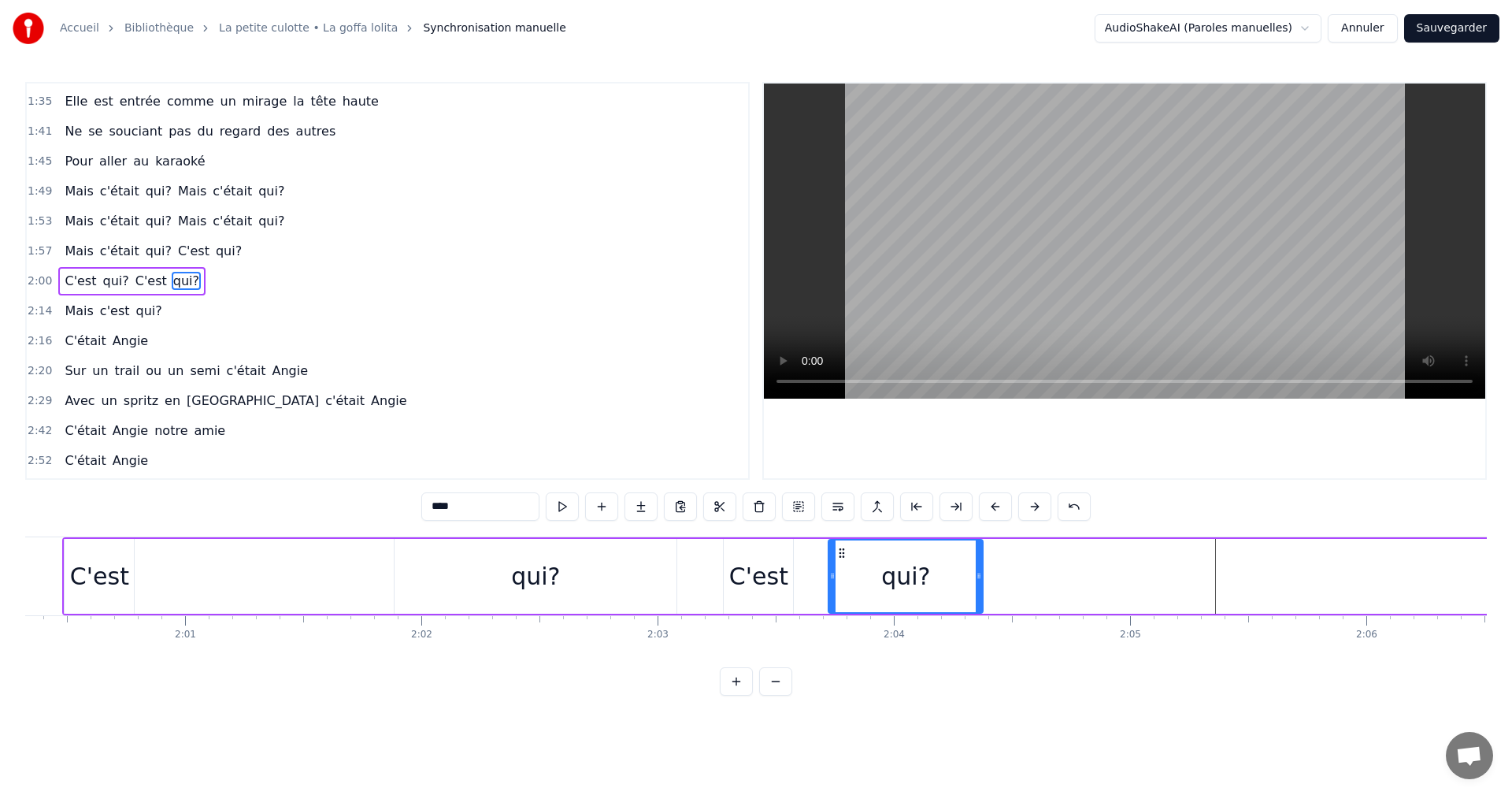
drag, startPoint x: 110, startPoint y: 554, endPoint x: 837, endPoint y: 604, distance: 728.7
click at [837, 604] on div "qui?" at bounding box center [905, 576] width 152 height 71
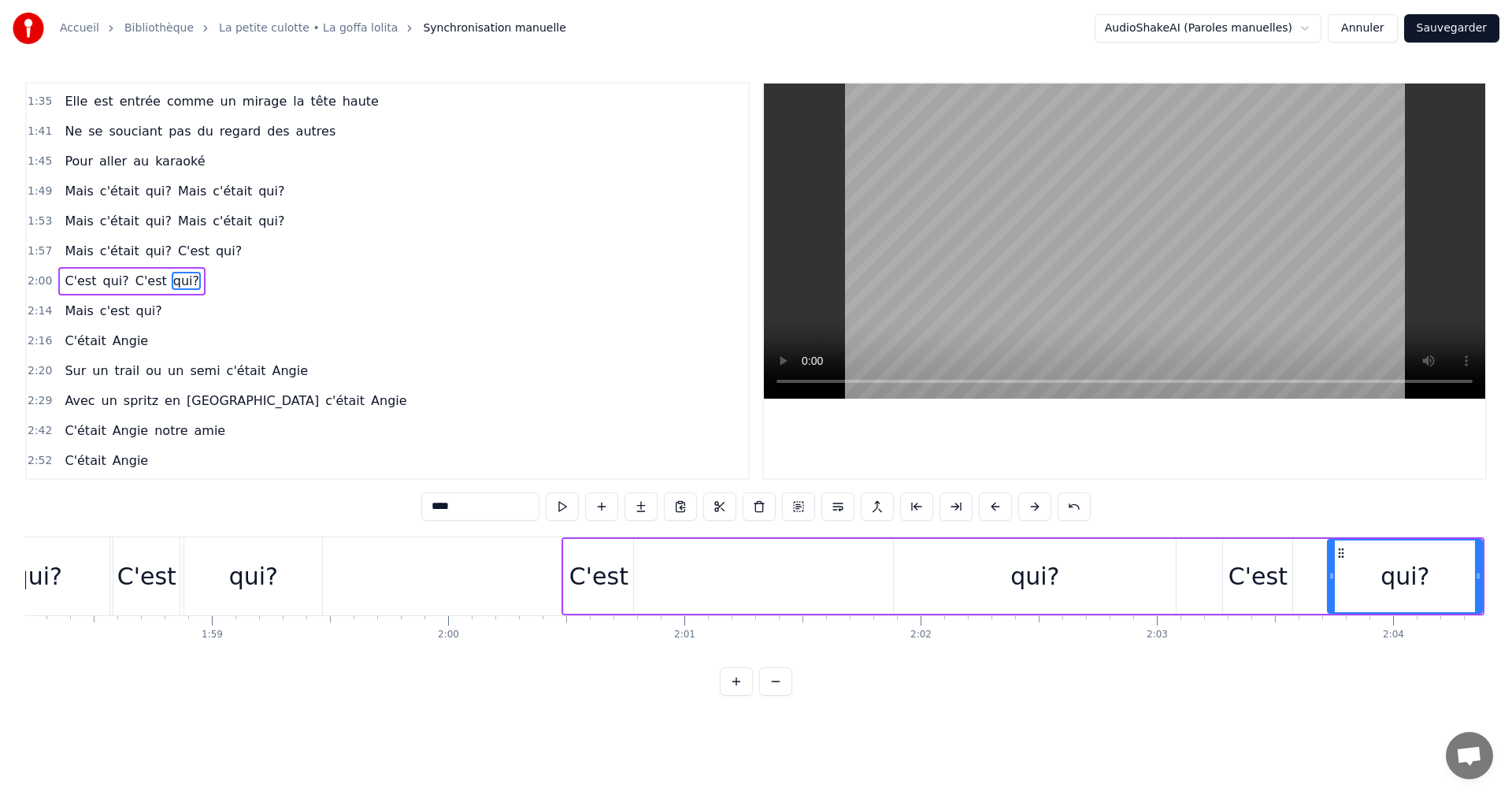
scroll to position [0, 27730]
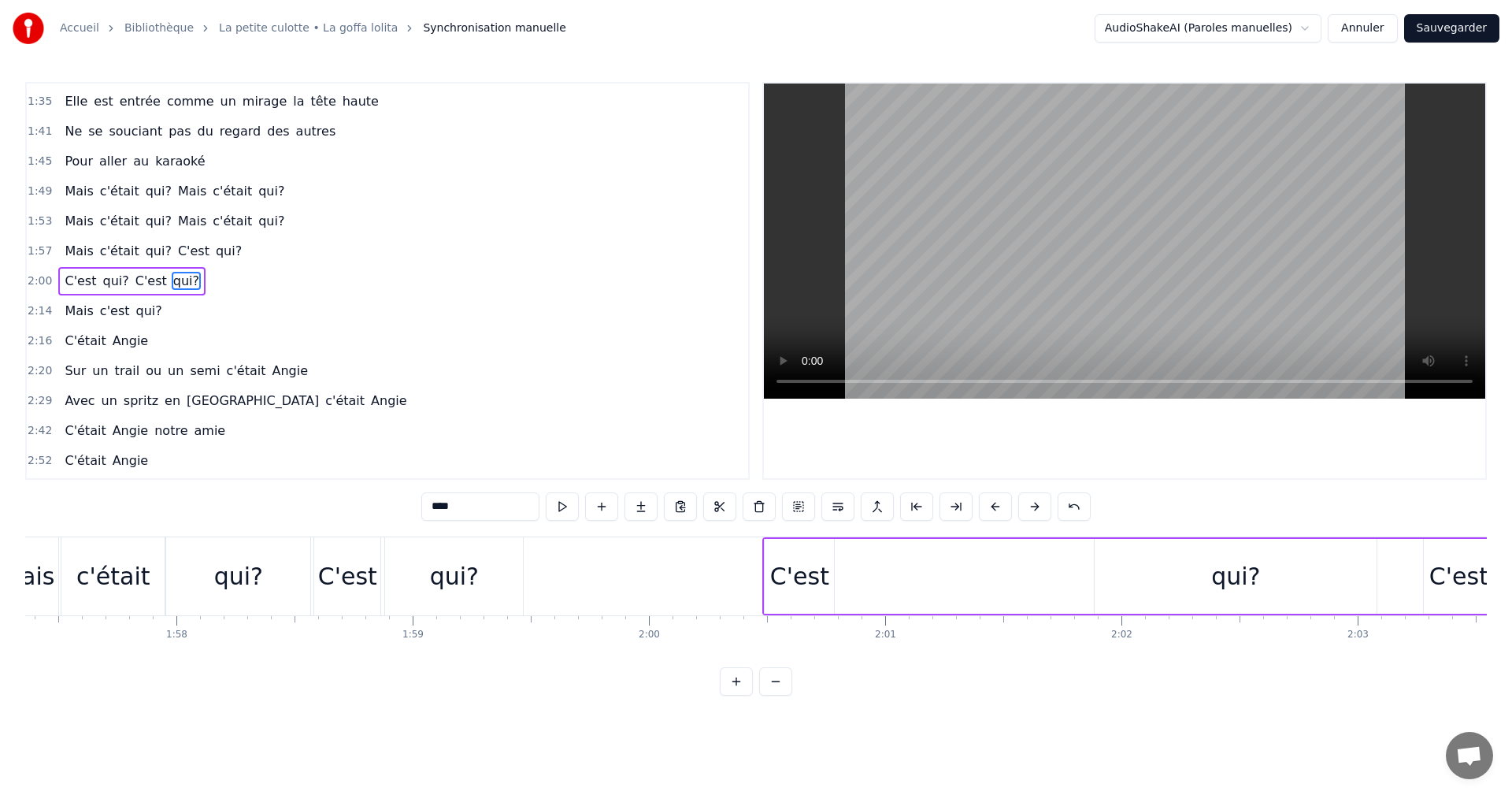
click at [789, 571] on div "C'est" at bounding box center [799, 576] width 59 height 36
drag, startPoint x: 778, startPoint y: 552, endPoint x: 548, endPoint y: 555, distance: 230.0
click at [548, 555] on icon at bounding box center [547, 553] width 13 height 13
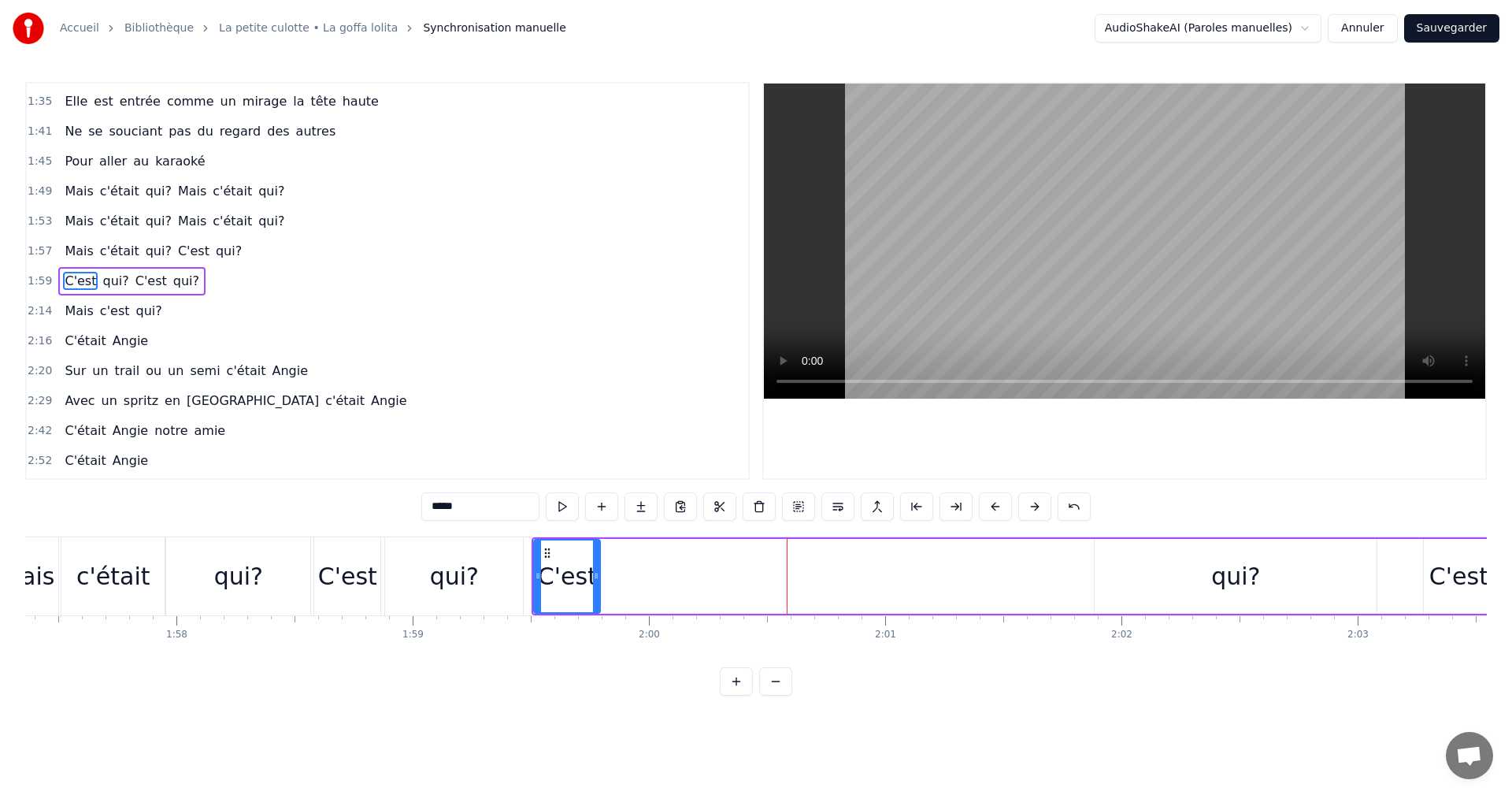
click at [595, 576] on circle at bounding box center [595, 576] width 1 height 1
click at [1145, 574] on div "qui?" at bounding box center [1235, 577] width 282 height 75
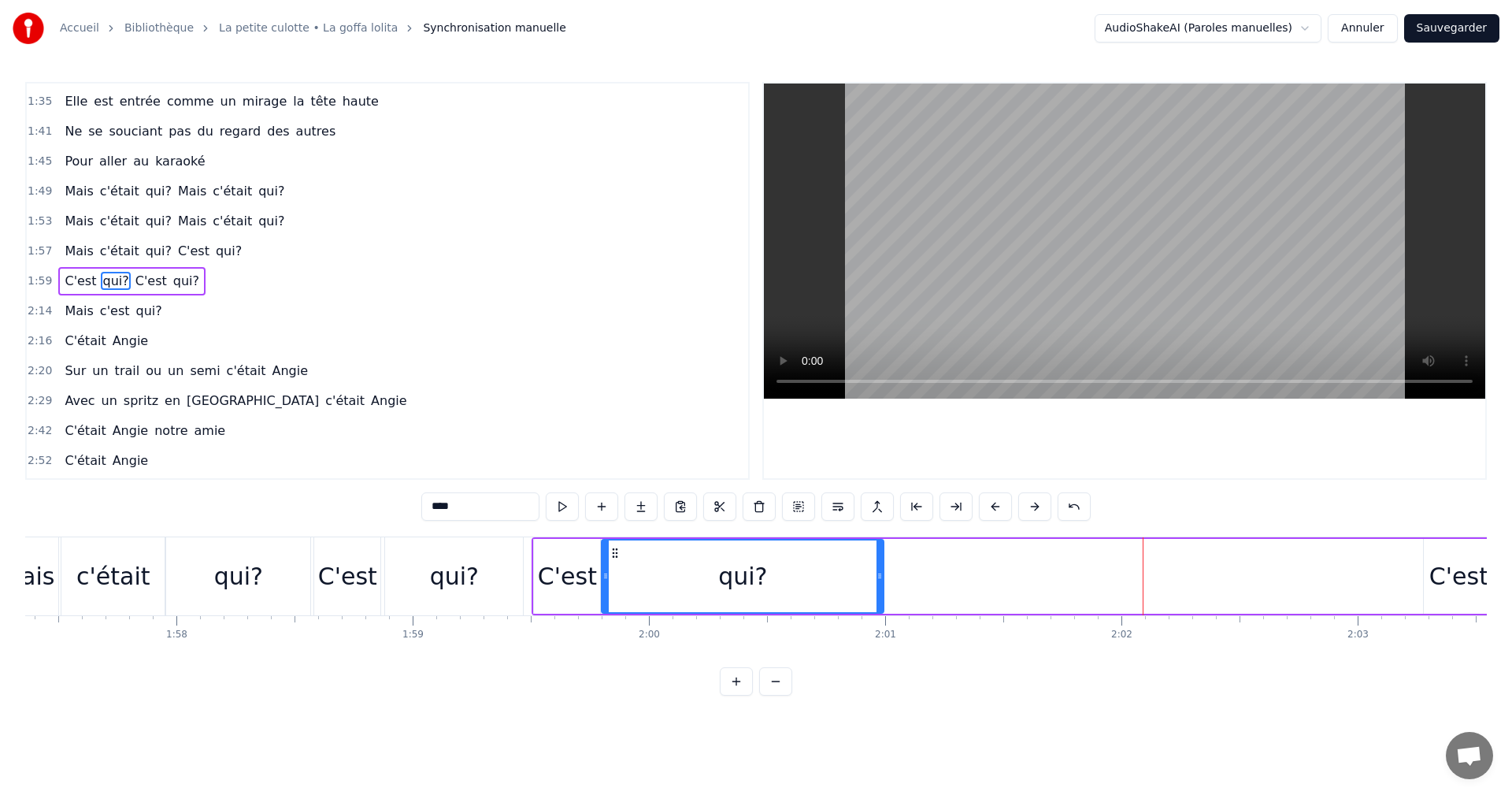
drag, startPoint x: 1108, startPoint y: 551, endPoint x: 615, endPoint y: 562, distance: 493.1
click at [615, 562] on div "qui?" at bounding box center [742, 576] width 281 height 71
drag, startPoint x: 877, startPoint y: 575, endPoint x: 744, endPoint y: 580, distance: 133.1
click at [744, 580] on icon at bounding box center [747, 576] width 7 height 13
click at [1434, 575] on div "C'est" at bounding box center [1458, 576] width 59 height 36
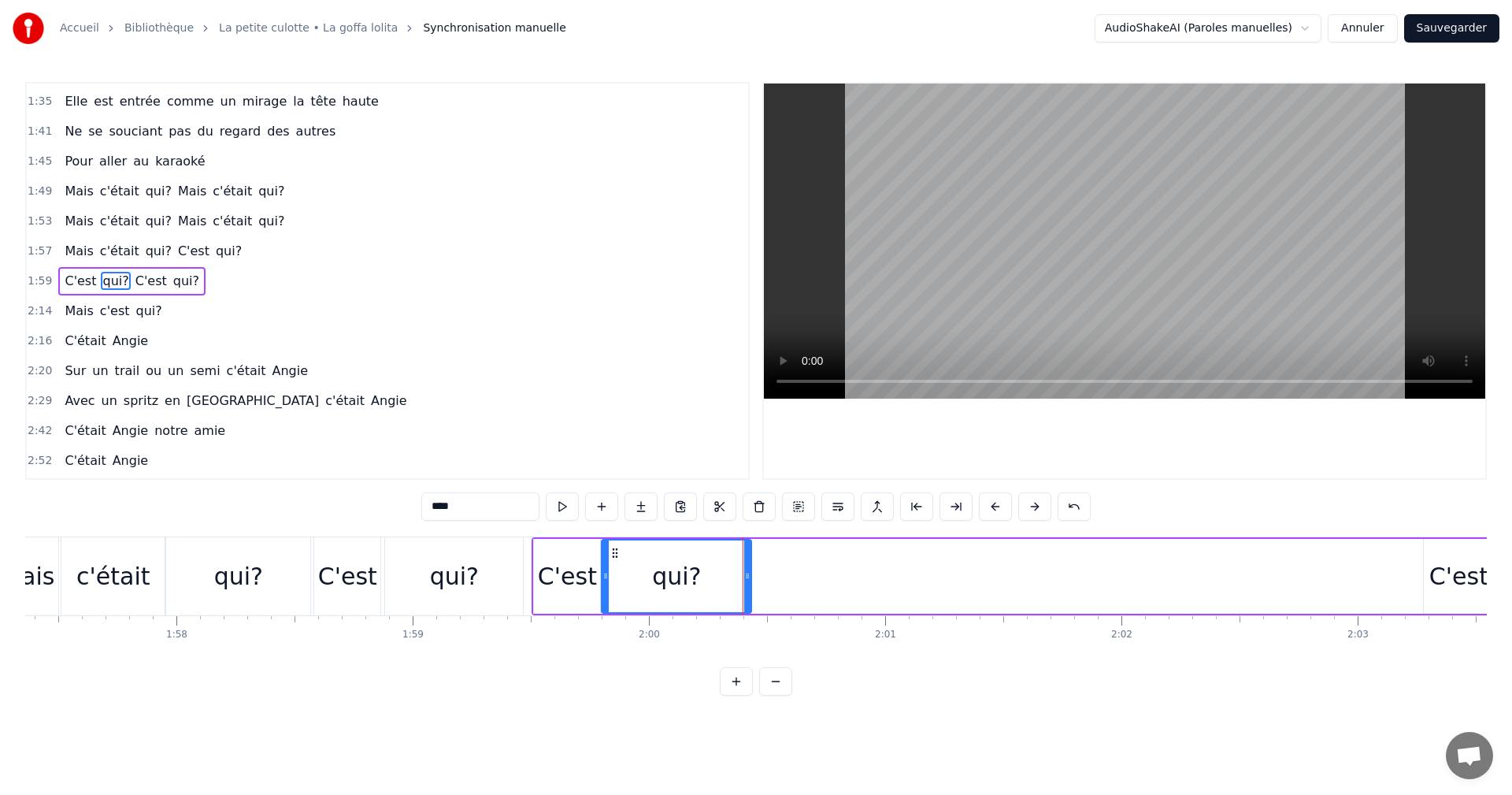
type input "*****"
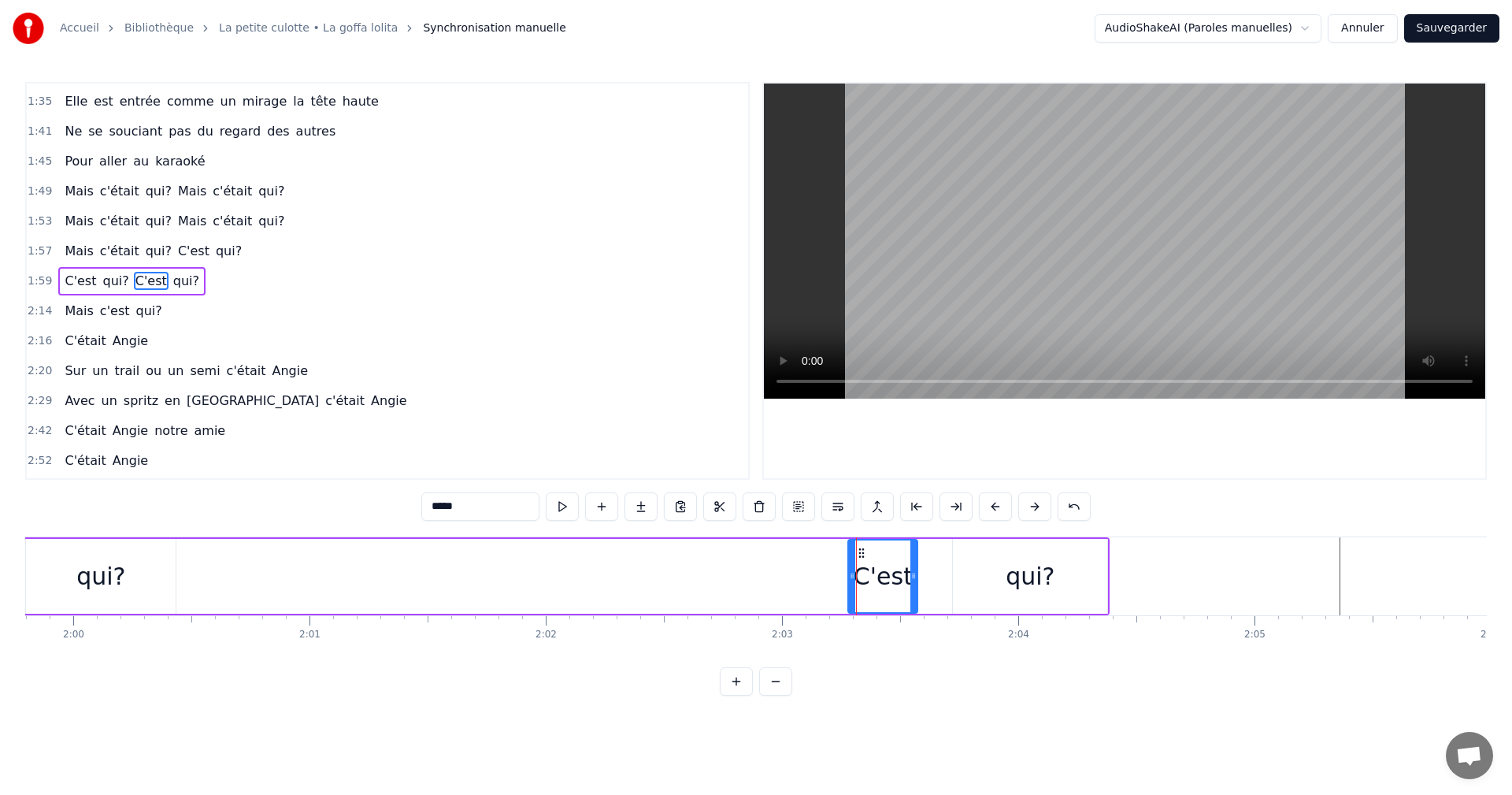
scroll to position [0, 28248]
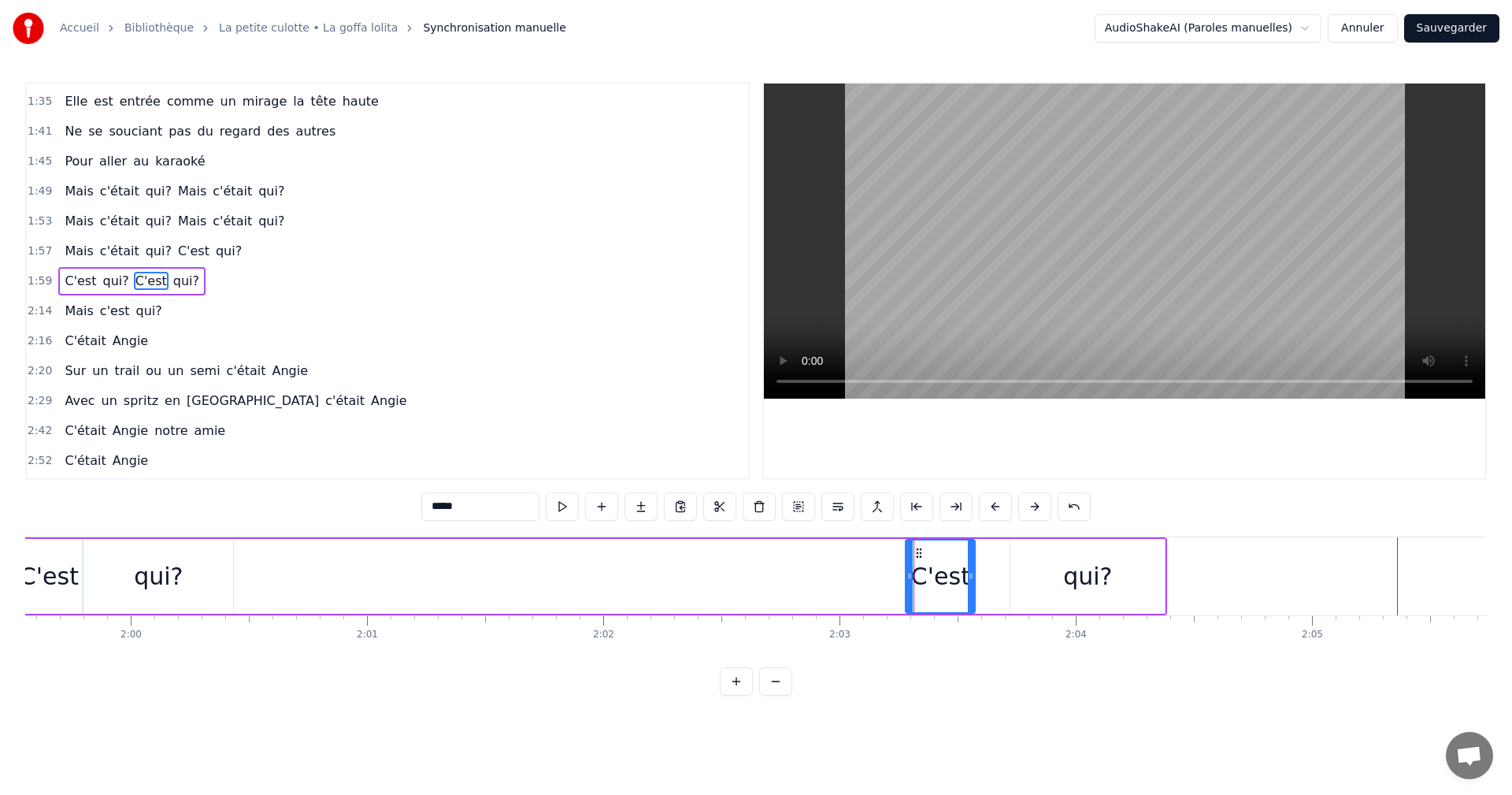
click at [913, 555] on div at bounding box center [913, 576] width 1 height 78
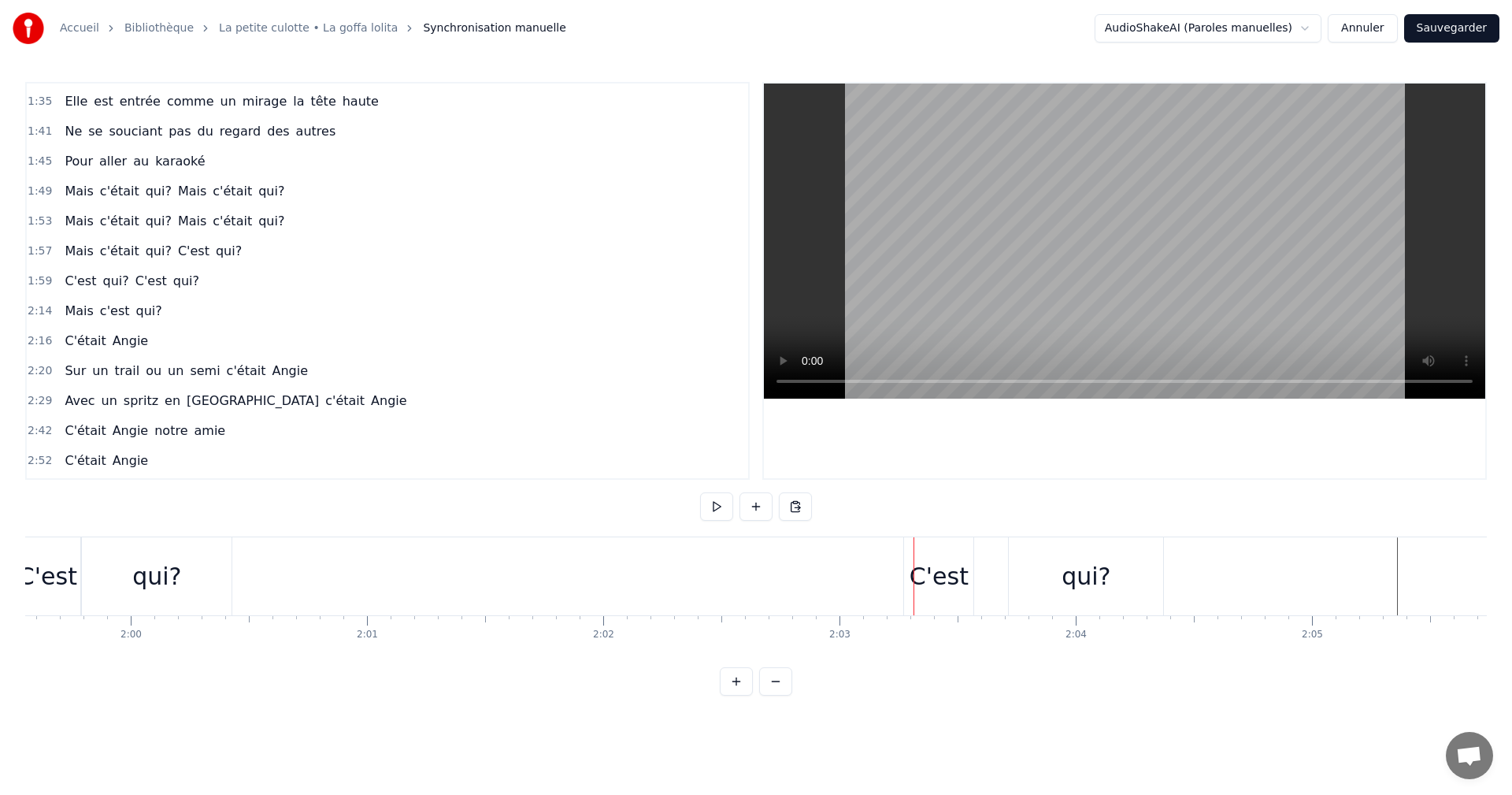
click at [927, 553] on div "C'est" at bounding box center [939, 576] width 69 height 78
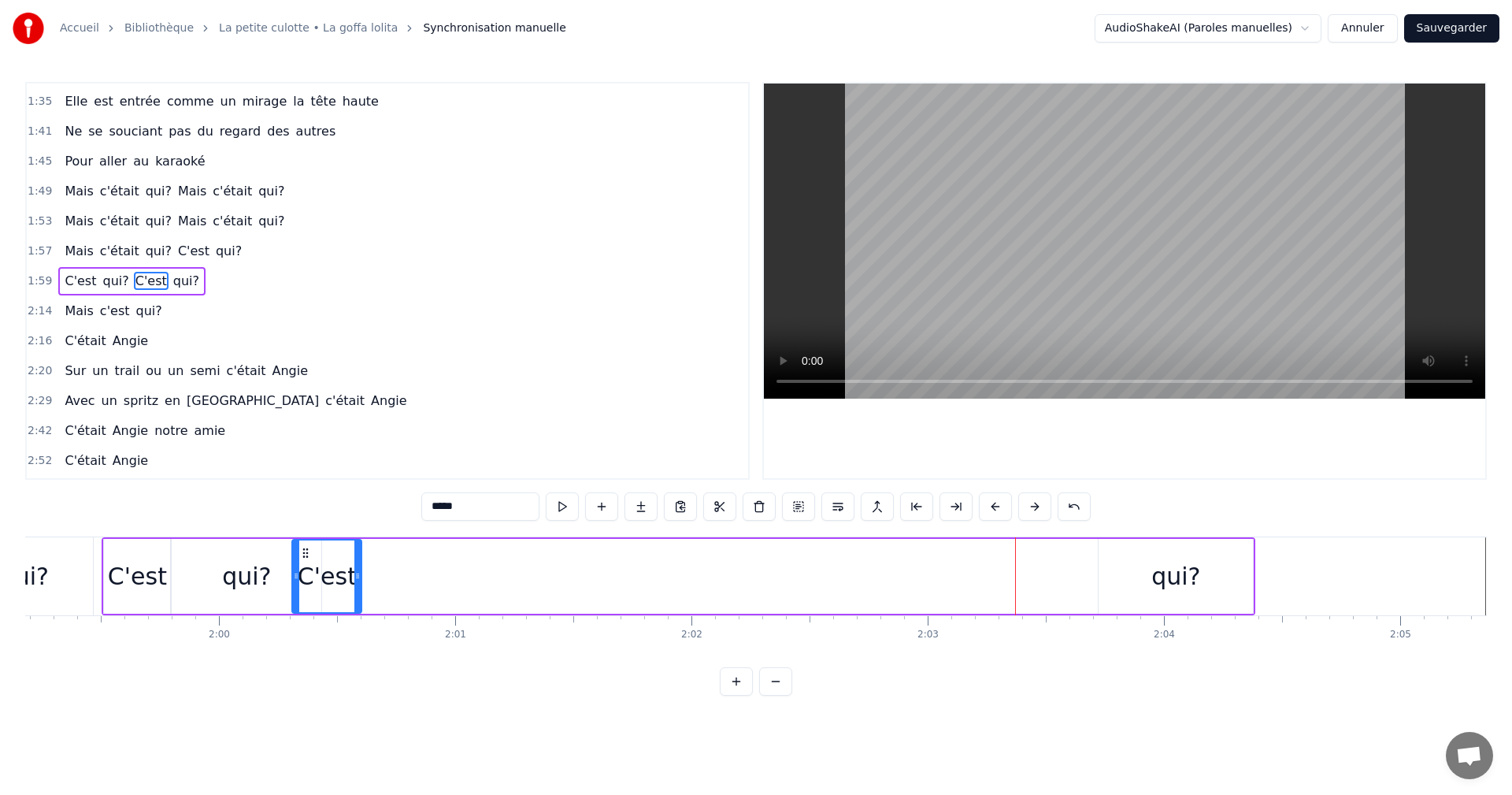
scroll to position [0, 28133]
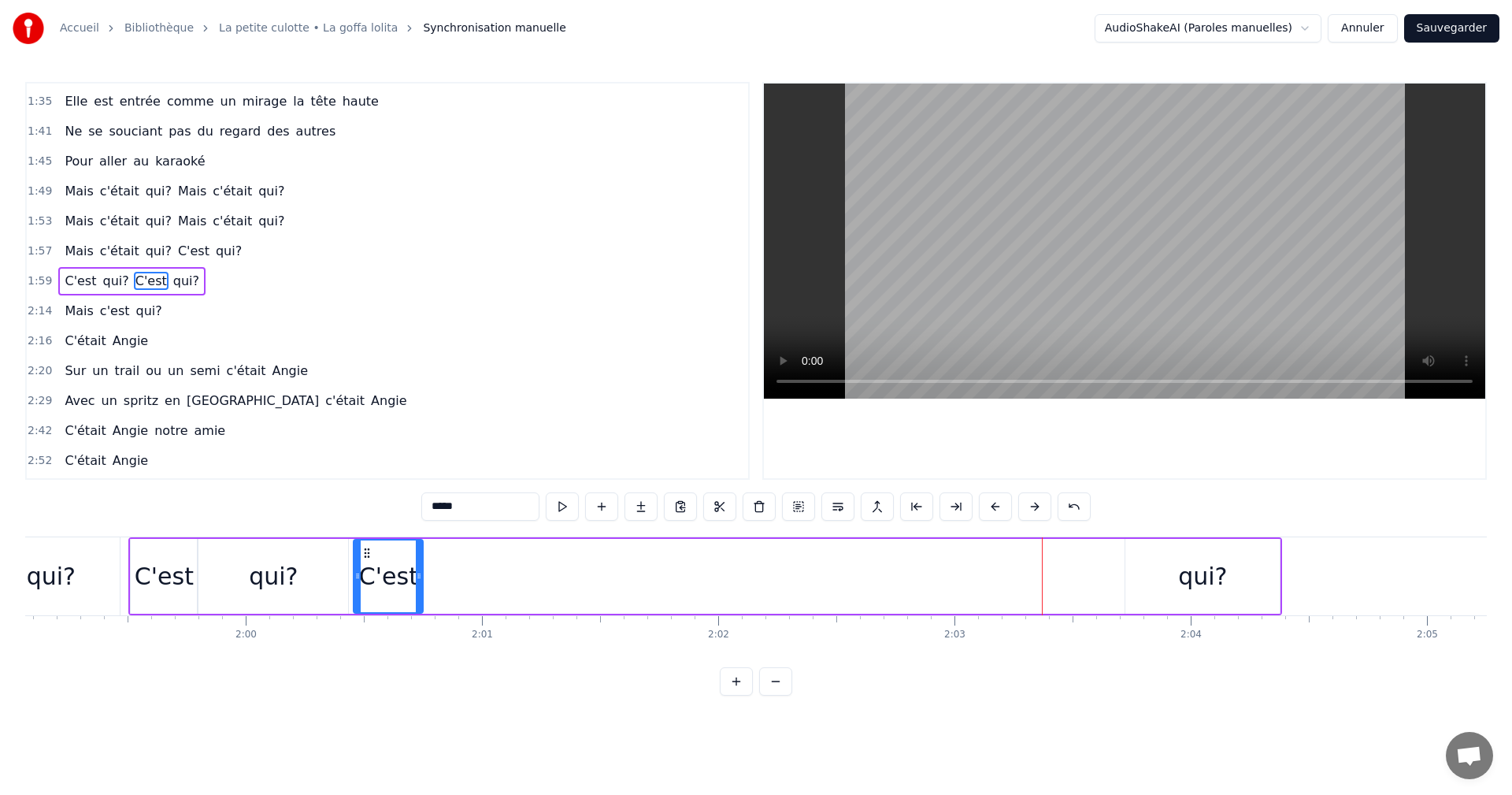
drag, startPoint x: 919, startPoint y: 550, endPoint x: 367, endPoint y: 553, distance: 552.0
click at [367, 553] on icon at bounding box center [366, 553] width 13 height 13
click at [416, 574] on icon at bounding box center [417, 576] width 7 height 13
click at [1223, 573] on div "qui?" at bounding box center [1202, 576] width 49 height 36
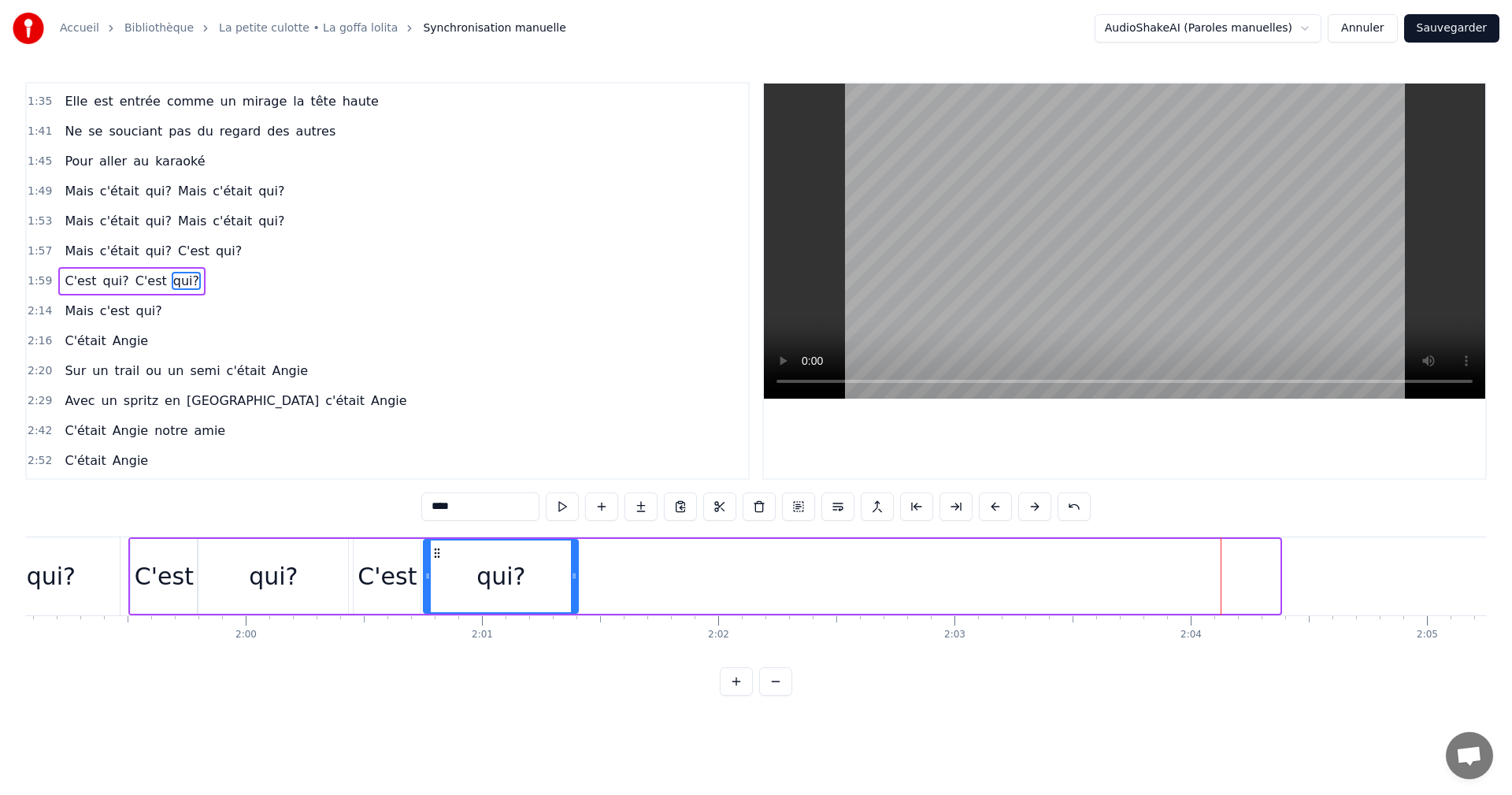
drag, startPoint x: 1137, startPoint y: 552, endPoint x: 440, endPoint y: 566, distance: 697.1
click at [440, 566] on div "qui?" at bounding box center [500, 576] width 152 height 71
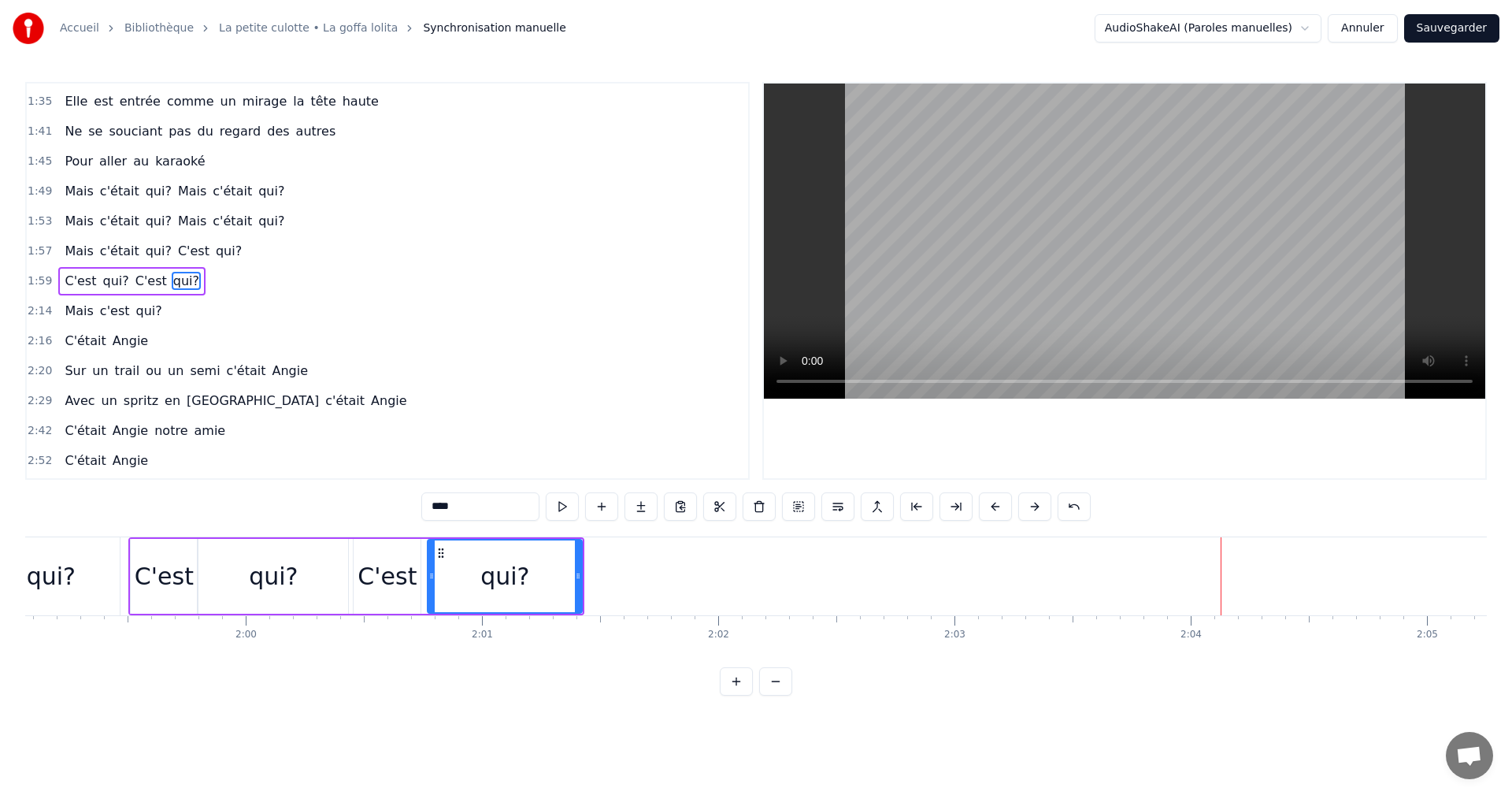
click at [411, 567] on div "C'est" at bounding box center [387, 576] width 59 height 36
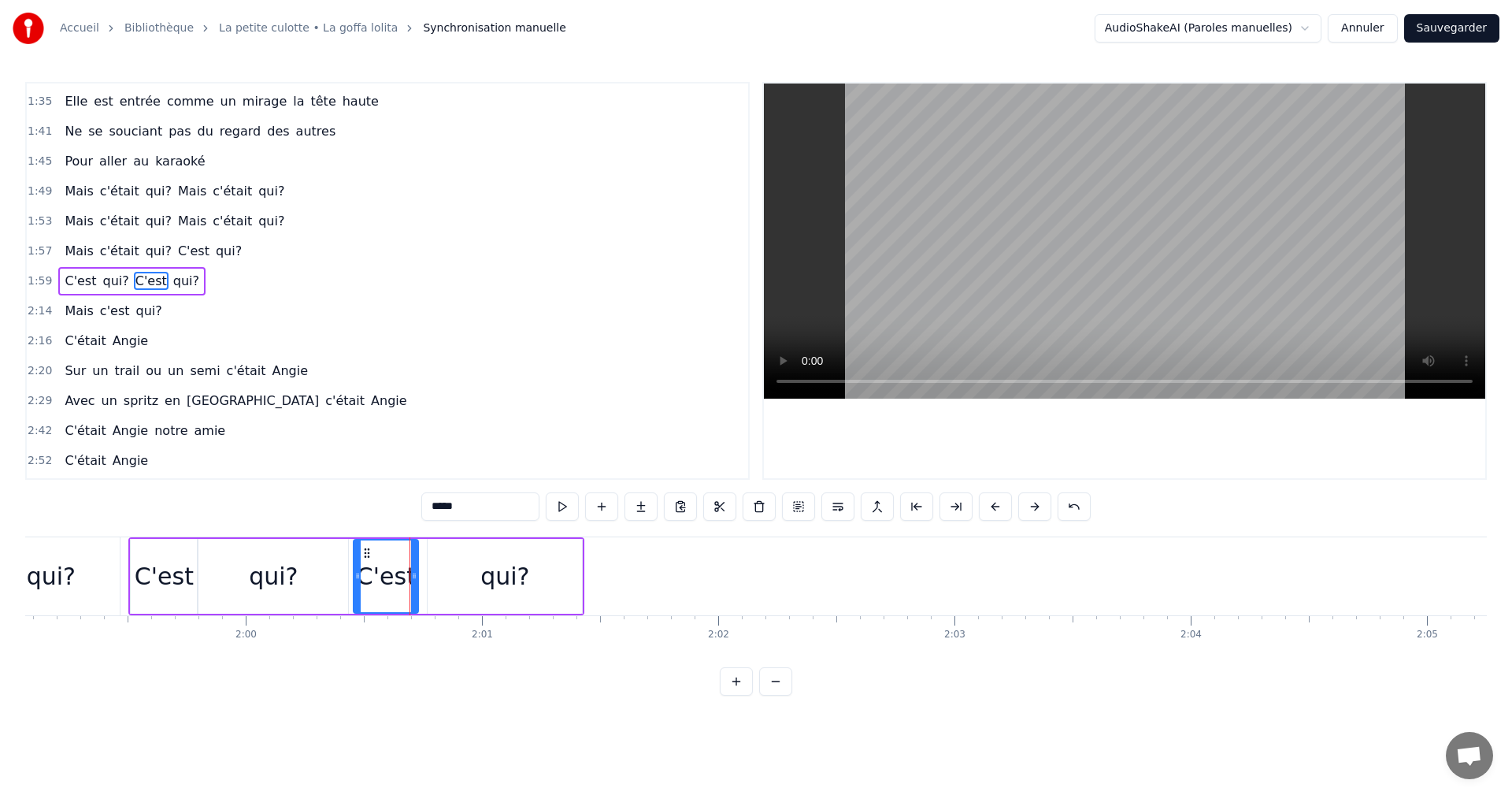
click at [415, 573] on icon at bounding box center [414, 576] width 7 height 13
click at [439, 566] on div "qui?" at bounding box center [505, 577] width 154 height 75
type input "****"
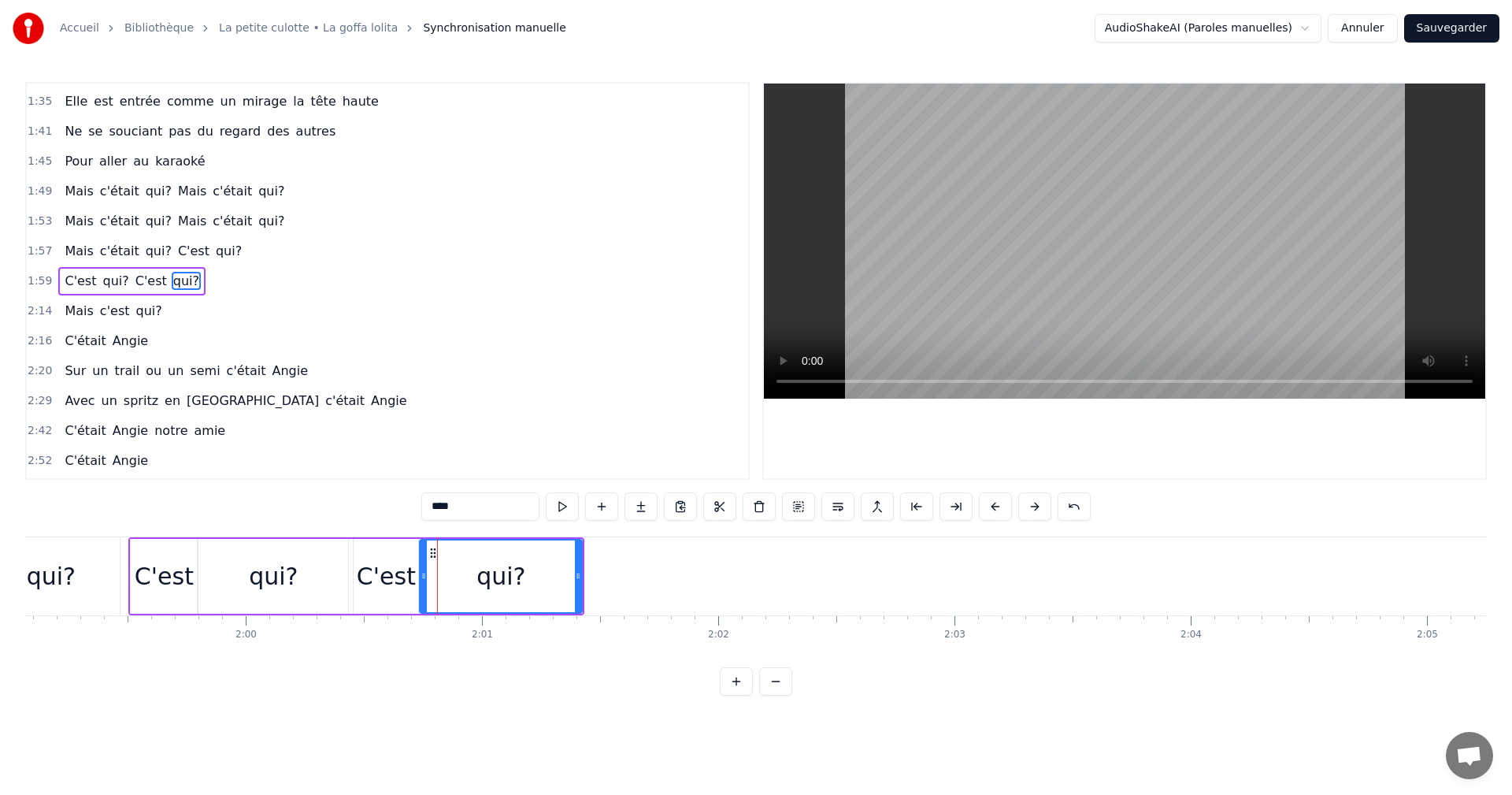
click at [420, 574] on icon at bounding box center [423, 576] width 7 height 13
drag, startPoint x: 577, startPoint y: 575, endPoint x: 533, endPoint y: 579, distance: 44.2
click at [533, 579] on icon at bounding box center [534, 576] width 7 height 13
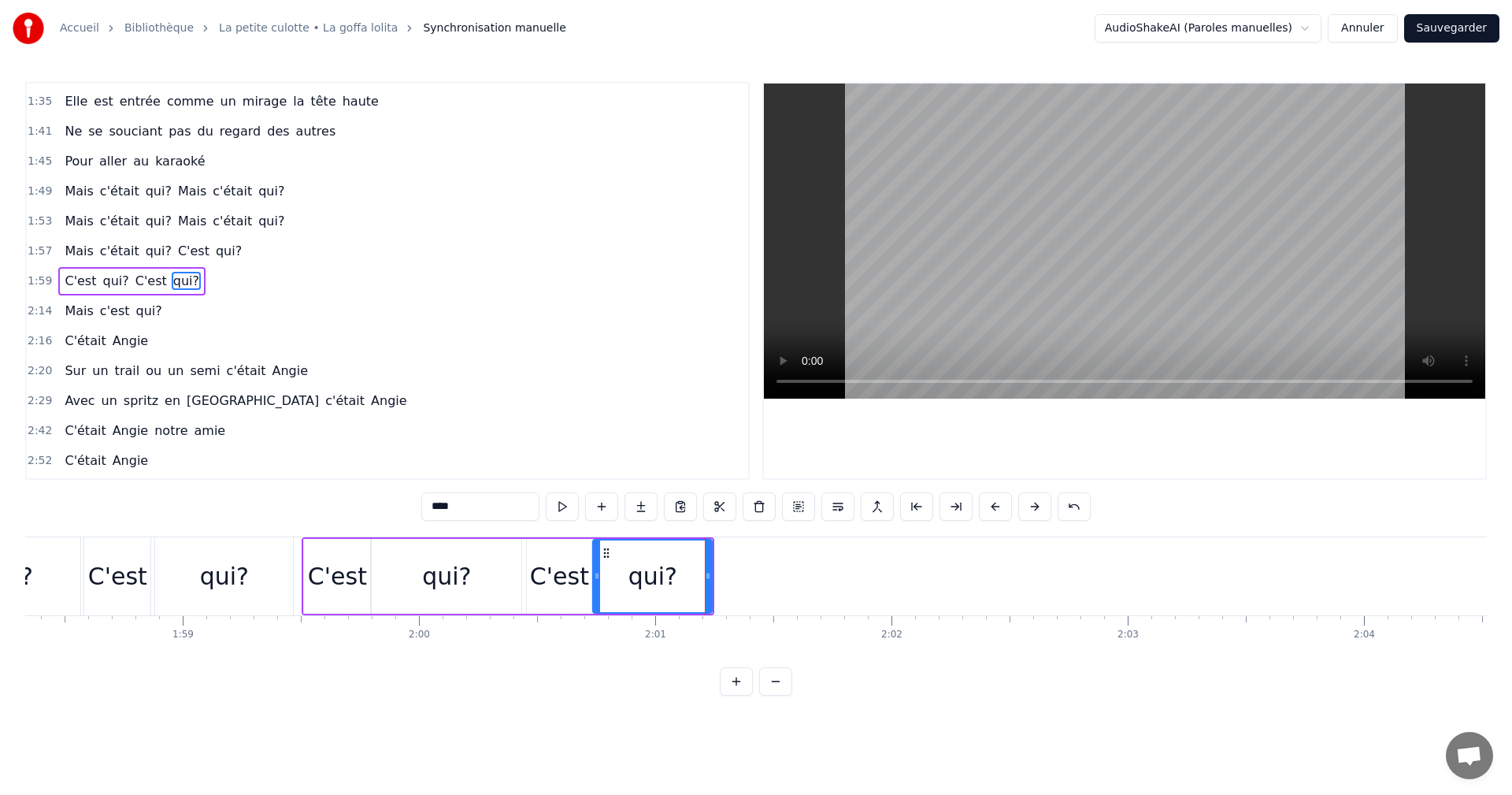
click at [49, 252] on div "1:57 Mais c'était qui? C'est qui?" at bounding box center [388, 251] width 721 height 30
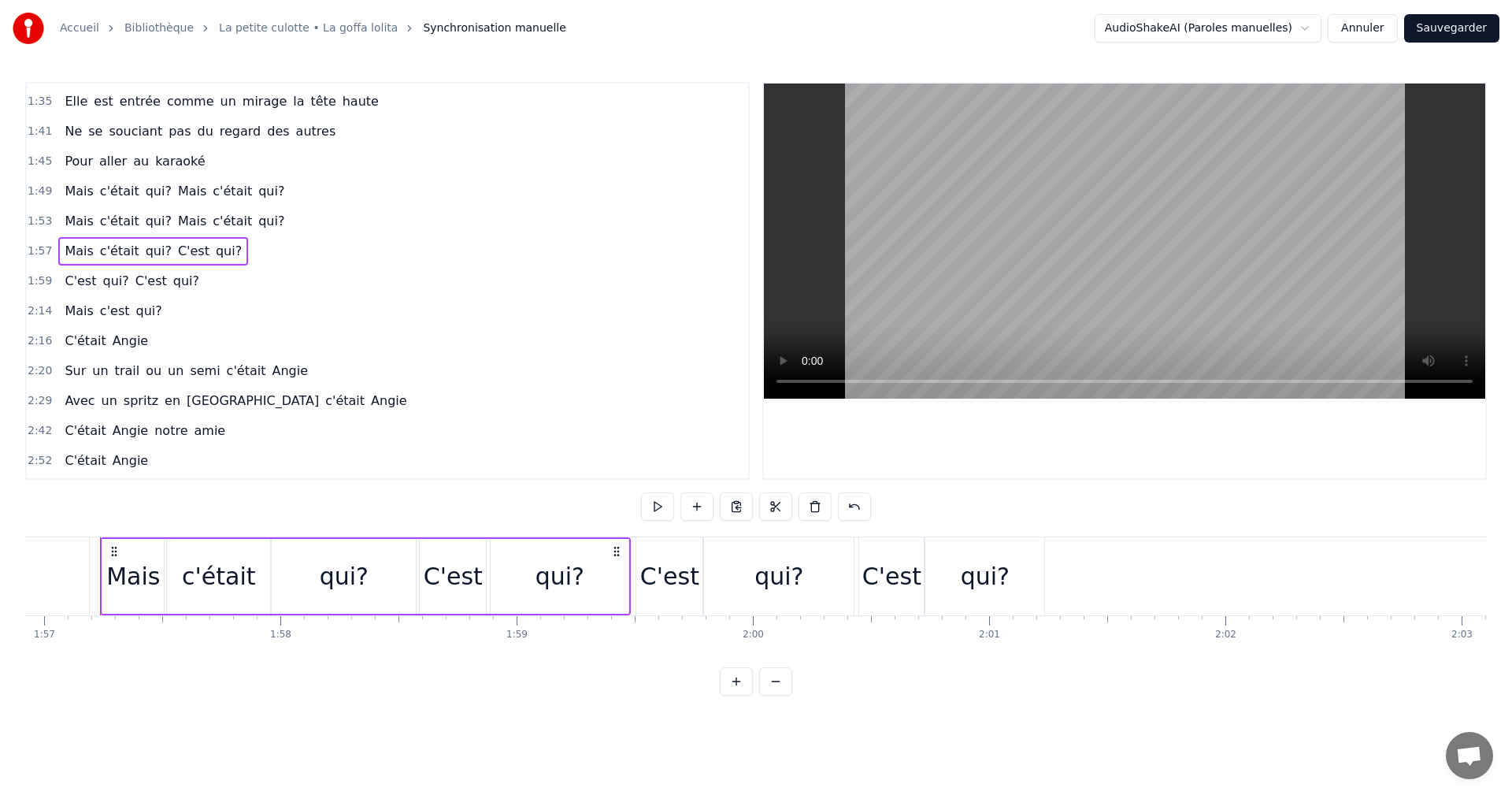
scroll to position [0, 27622]
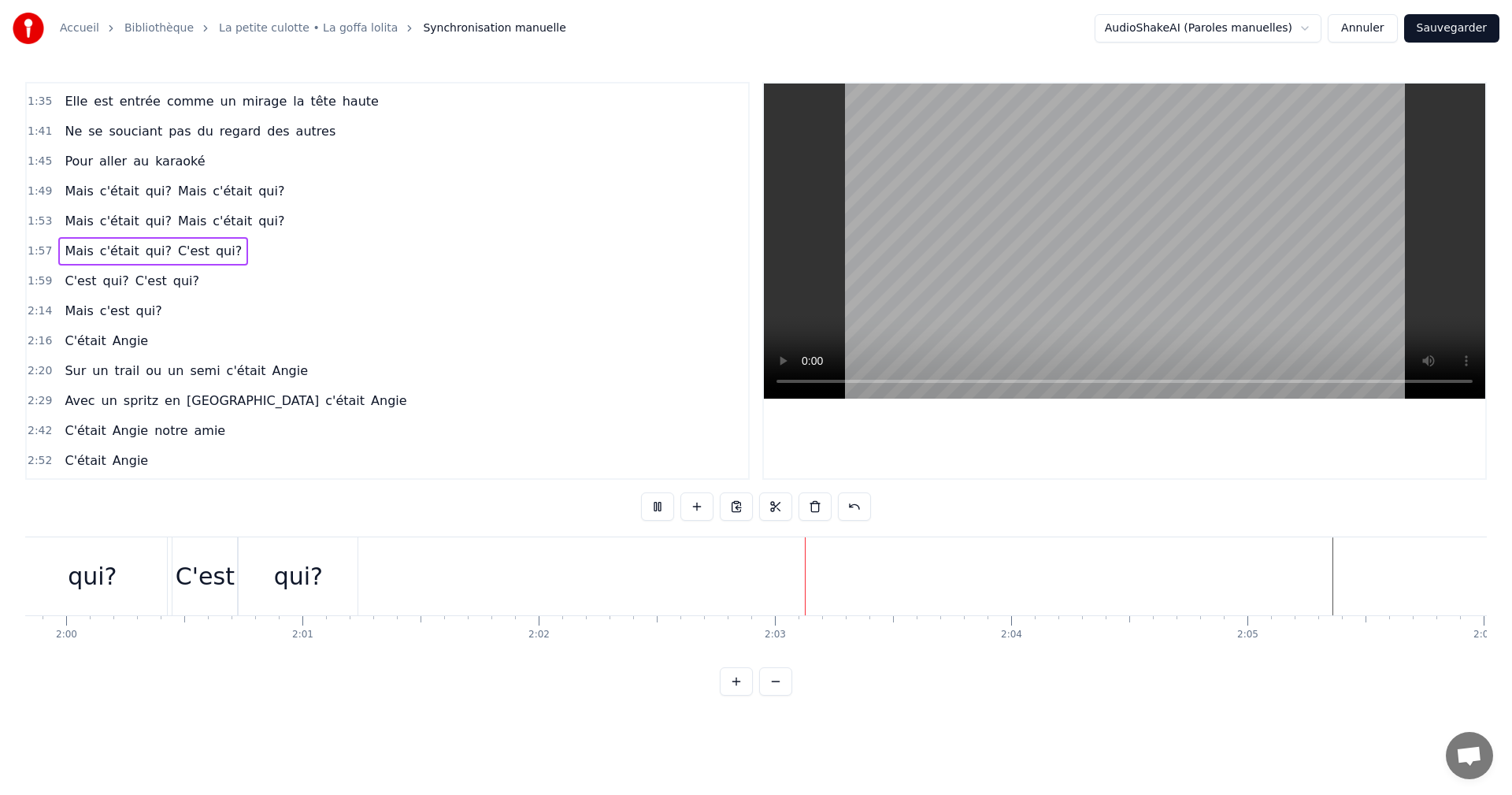
click at [647, 500] on button at bounding box center [658, 506] width 33 height 28
click at [29, 247] on span "1:57" at bounding box center [40, 251] width 24 height 15
drag, startPoint x: 878, startPoint y: 580, endPoint x: 858, endPoint y: 581, distance: 20.0
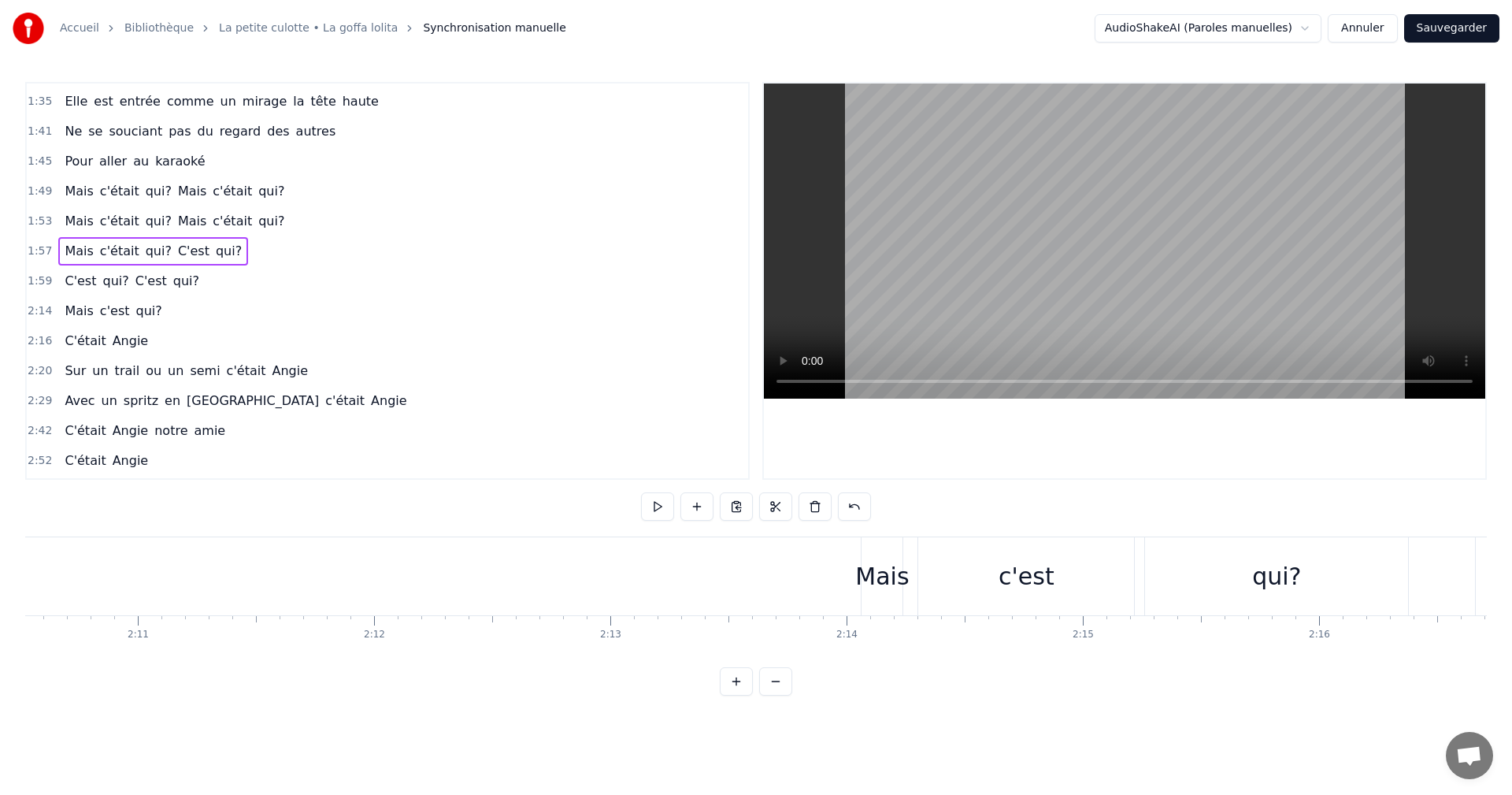
click at [858, 581] on div "Mais" at bounding box center [882, 576] width 54 height 36
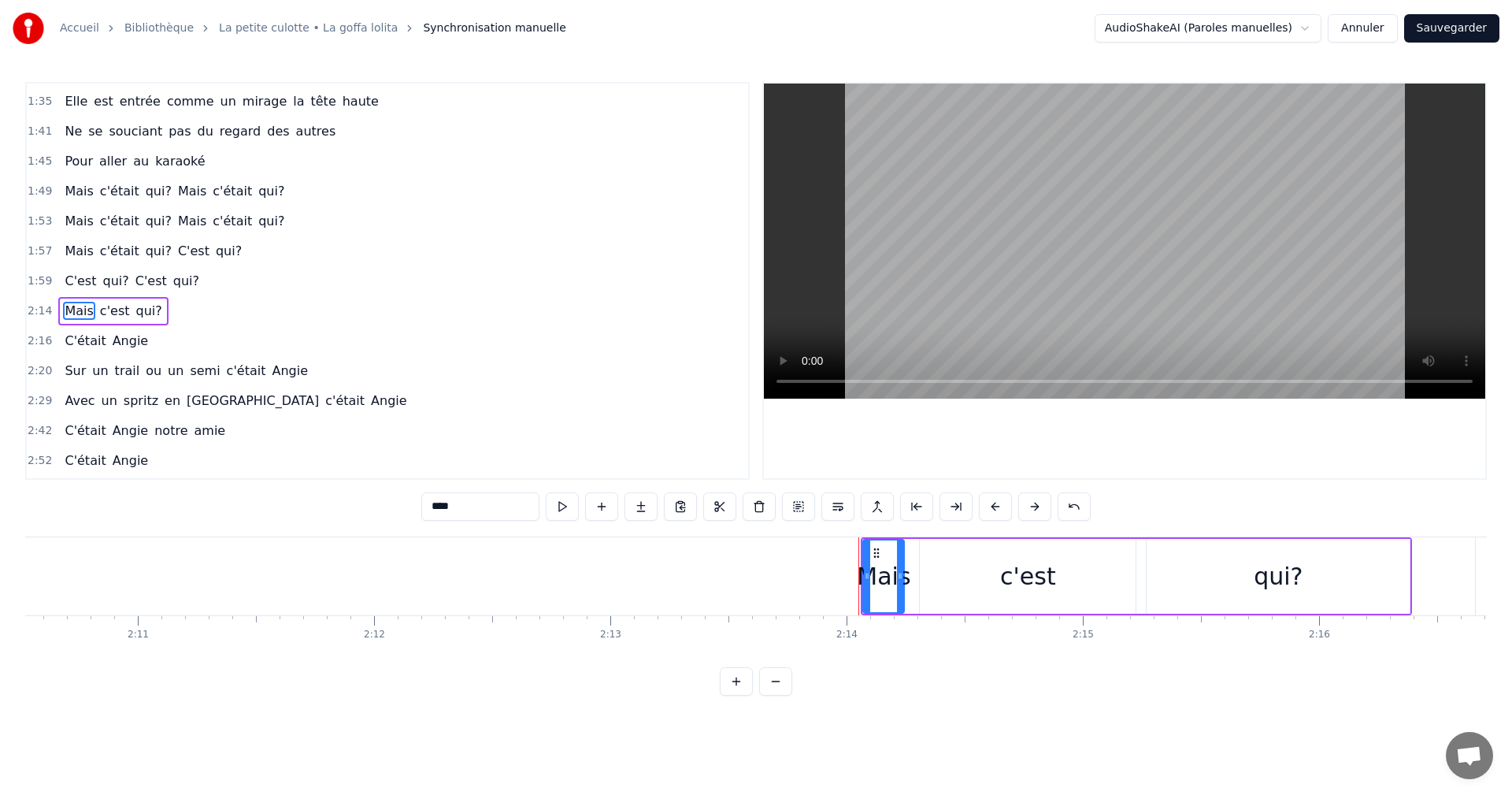
scroll to position [716, 0]
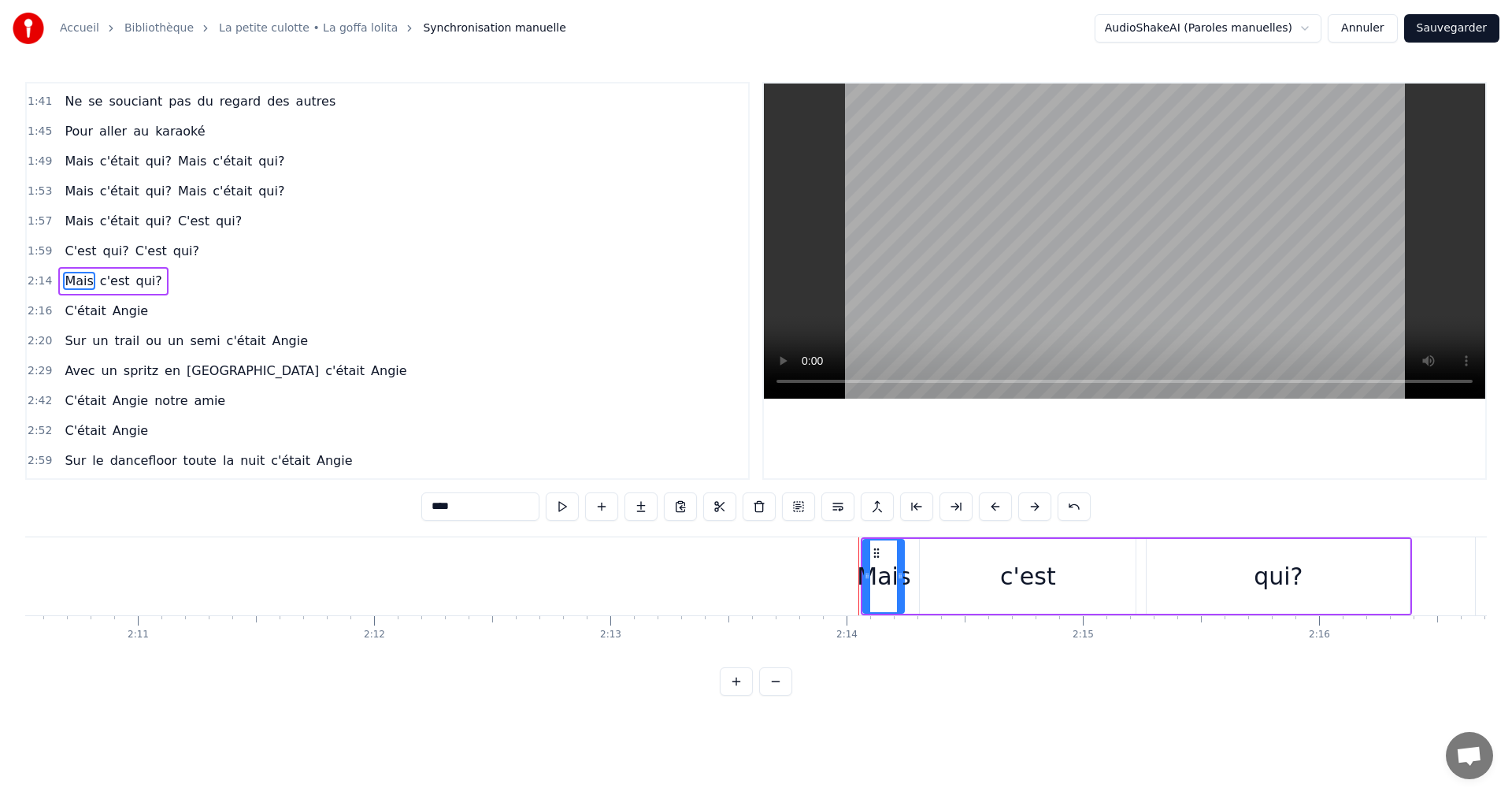
click at [35, 281] on span "2:14" at bounding box center [40, 281] width 24 height 15
click at [843, 550] on html "Accueil Bibliothèque La petite culotte • La goffa lolita Synchronisation manuel…" at bounding box center [756, 360] width 1512 height 721
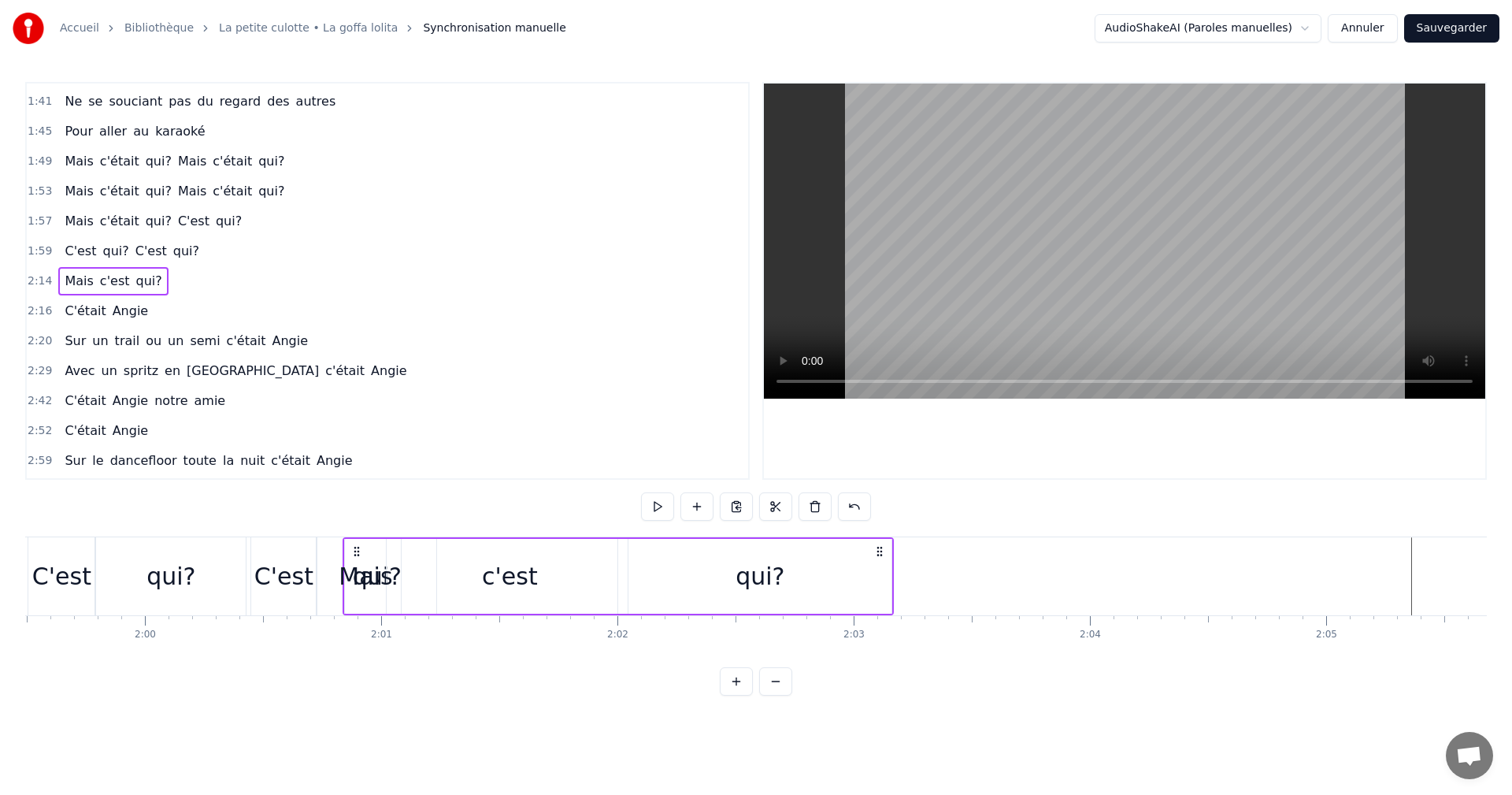
scroll to position [0, 28223]
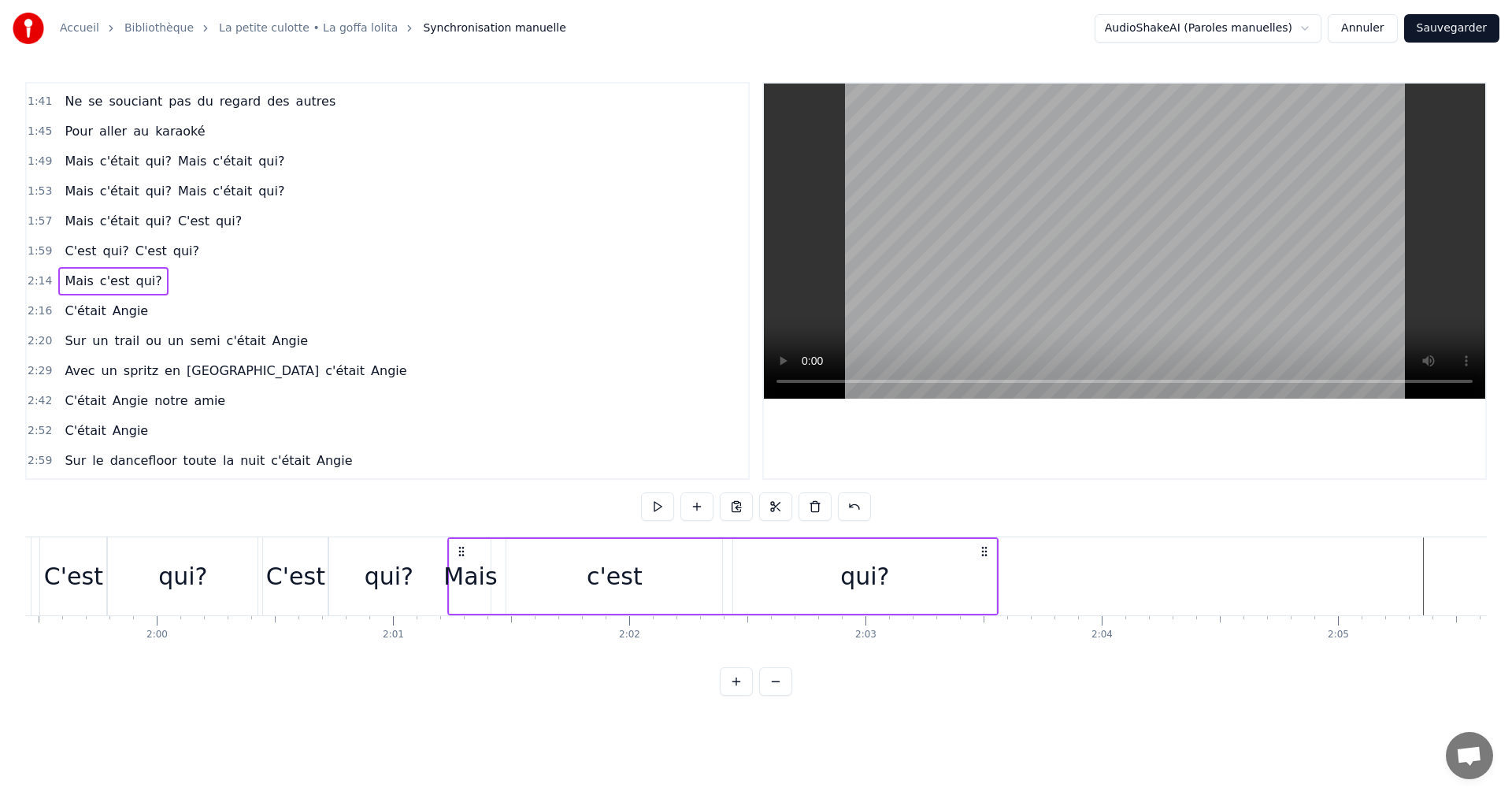
drag, startPoint x: 875, startPoint y: 550, endPoint x: 462, endPoint y: 595, distance: 415.4
click at [462, 595] on div "Mais c'est qui?" at bounding box center [723, 576] width 552 height 78
click at [998, 591] on div "Mais c'est qui?" at bounding box center [723, 576] width 552 height 78
click at [994, 580] on div "qui?" at bounding box center [864, 577] width 263 height 75
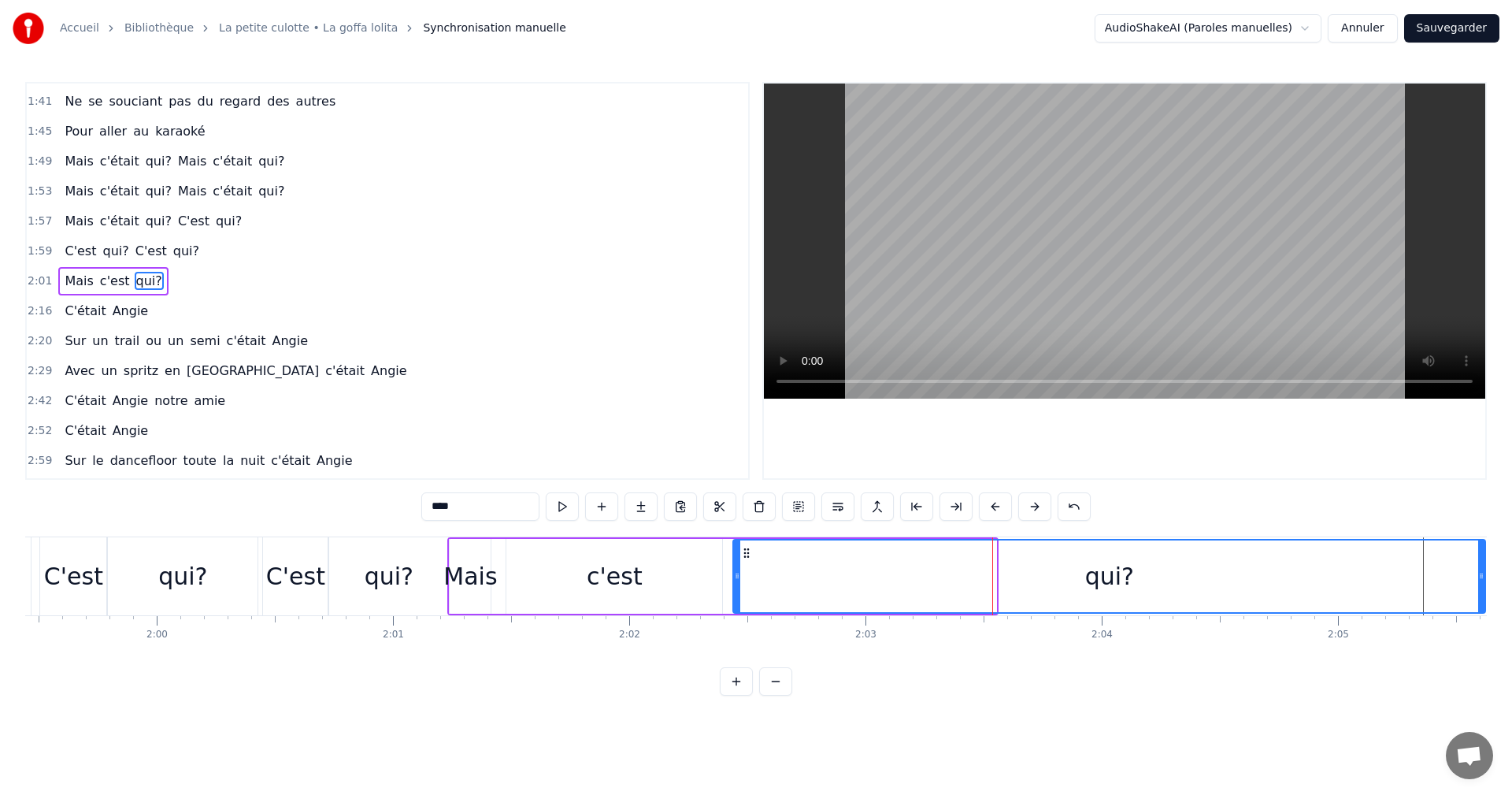
drag, startPoint x: 993, startPoint y: 576, endPoint x: 1482, endPoint y: 589, distance: 489.2
click at [1482, 589] on div at bounding box center [1481, 576] width 7 height 71
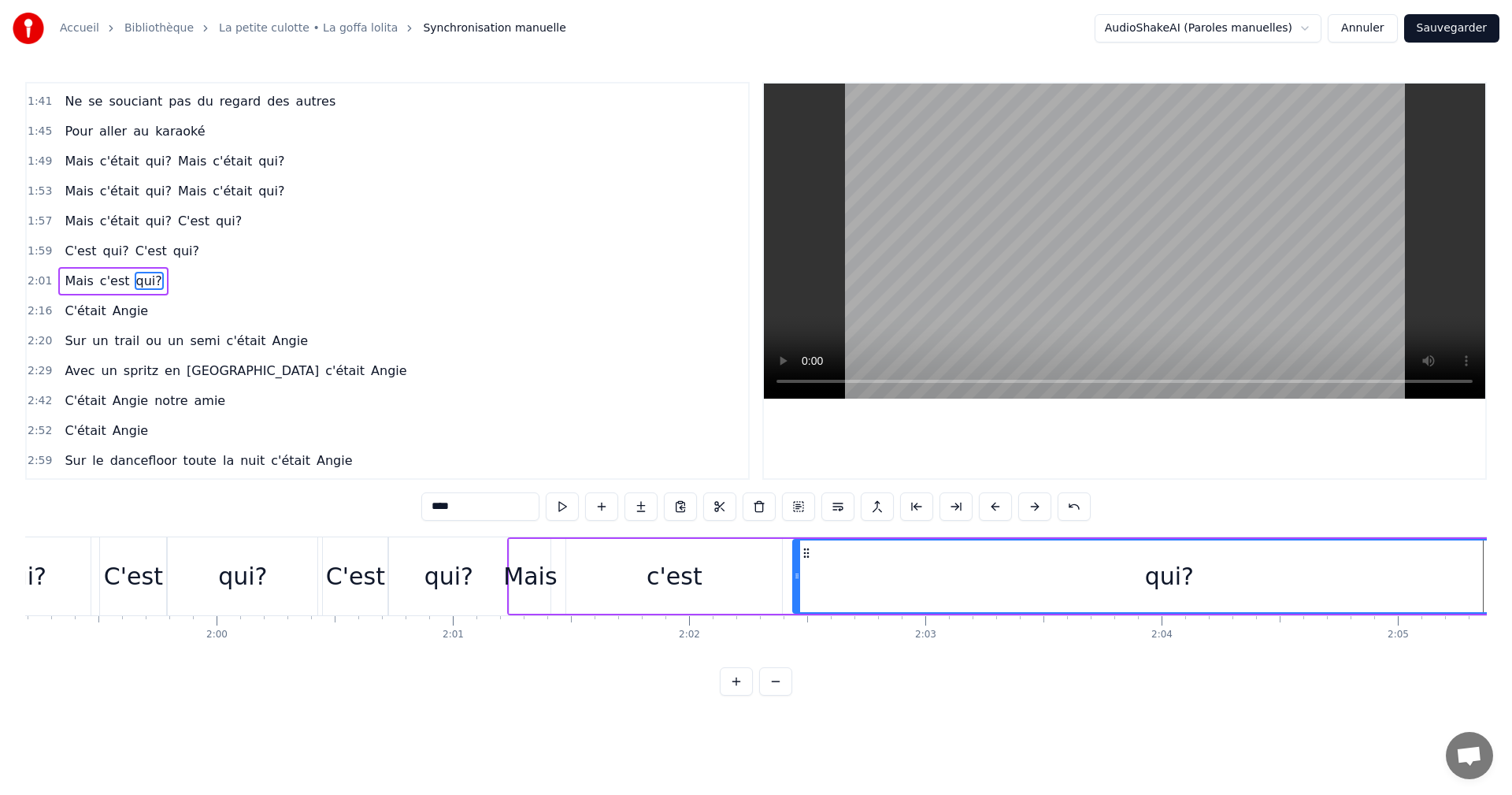
scroll to position [0, 28132]
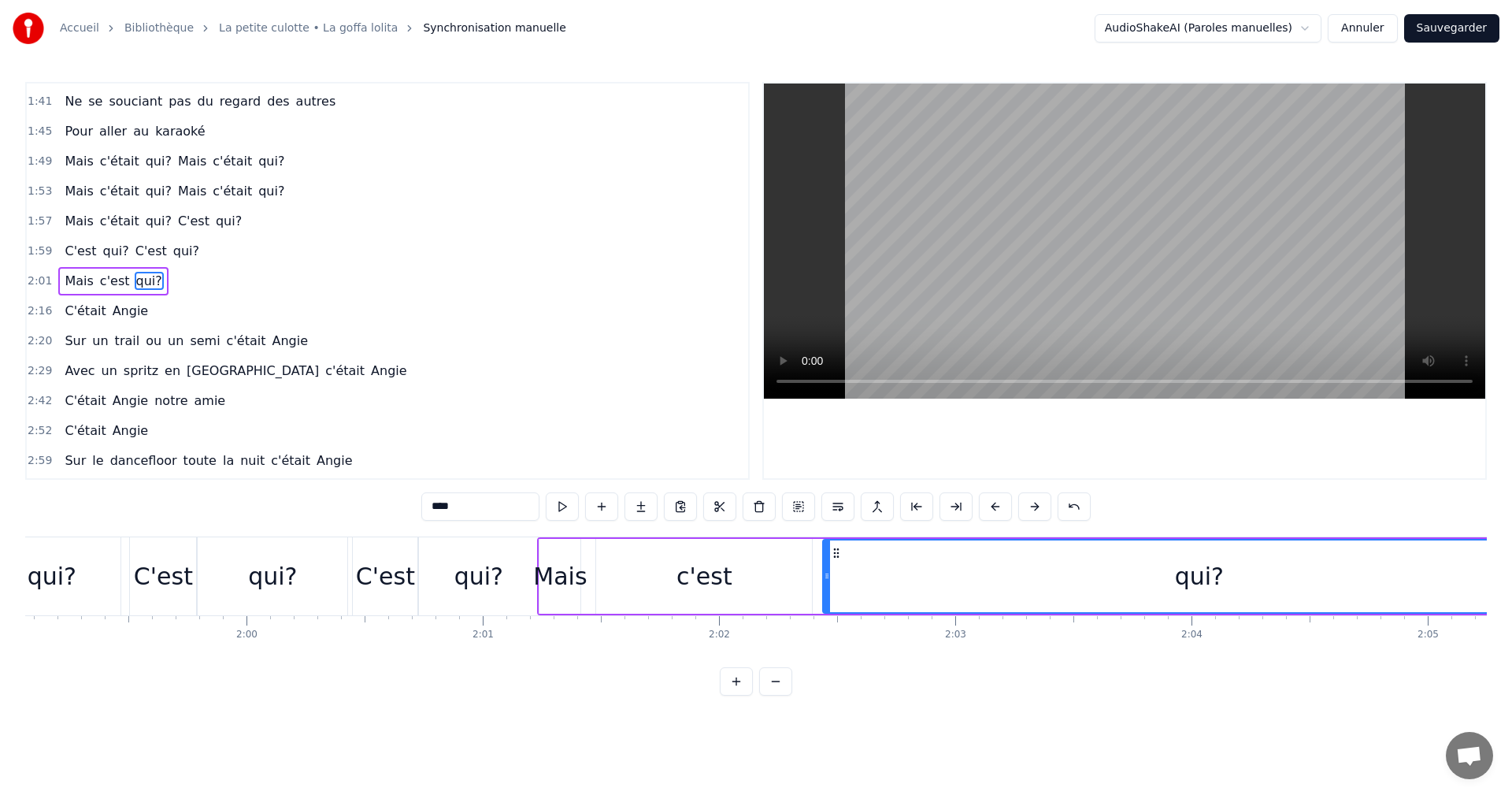
click at [563, 568] on div "Mais" at bounding box center [560, 576] width 54 height 36
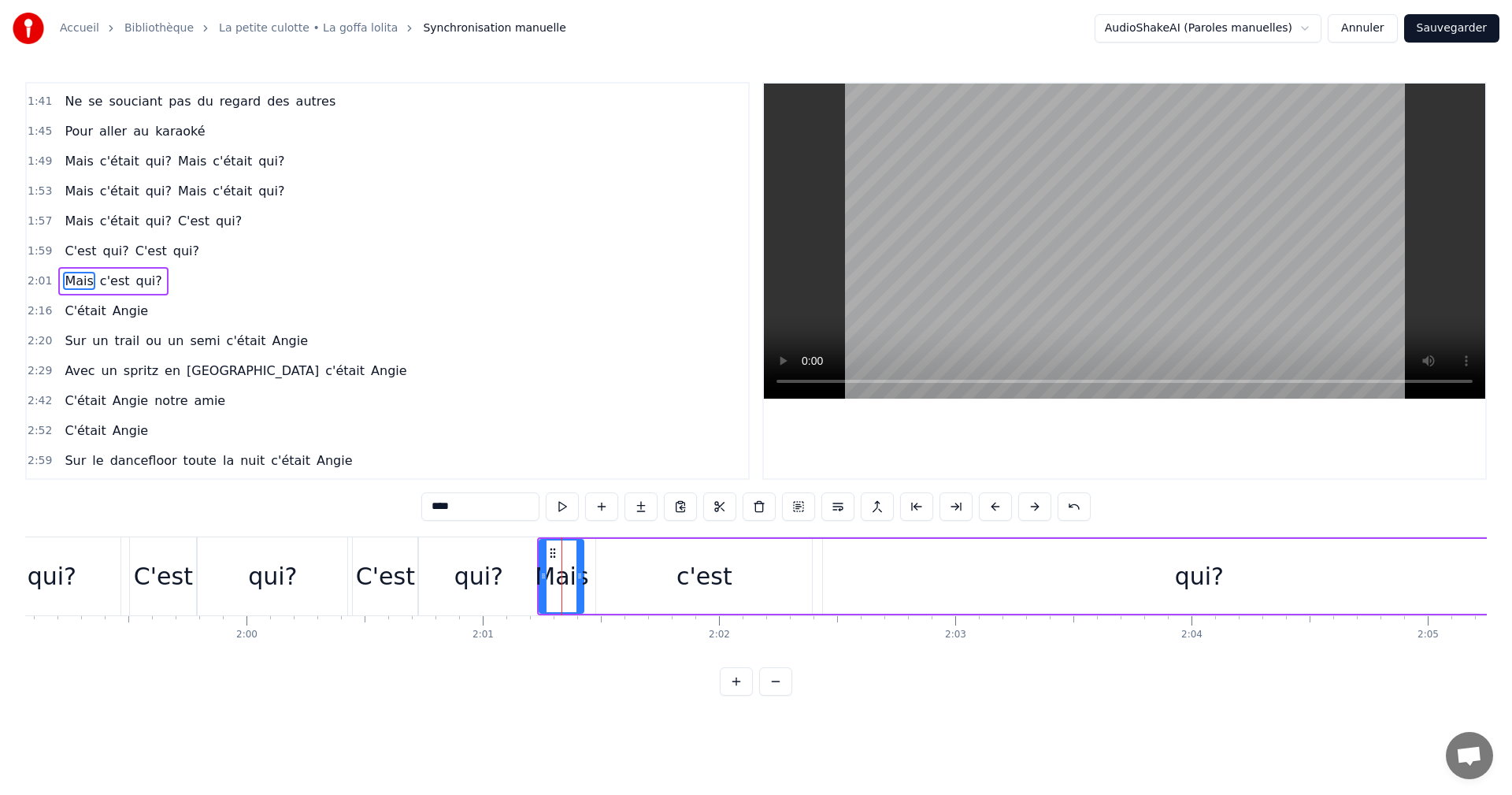
click at [581, 574] on icon at bounding box center [580, 576] width 7 height 13
click at [603, 570] on div "c'est" at bounding box center [704, 577] width 216 height 75
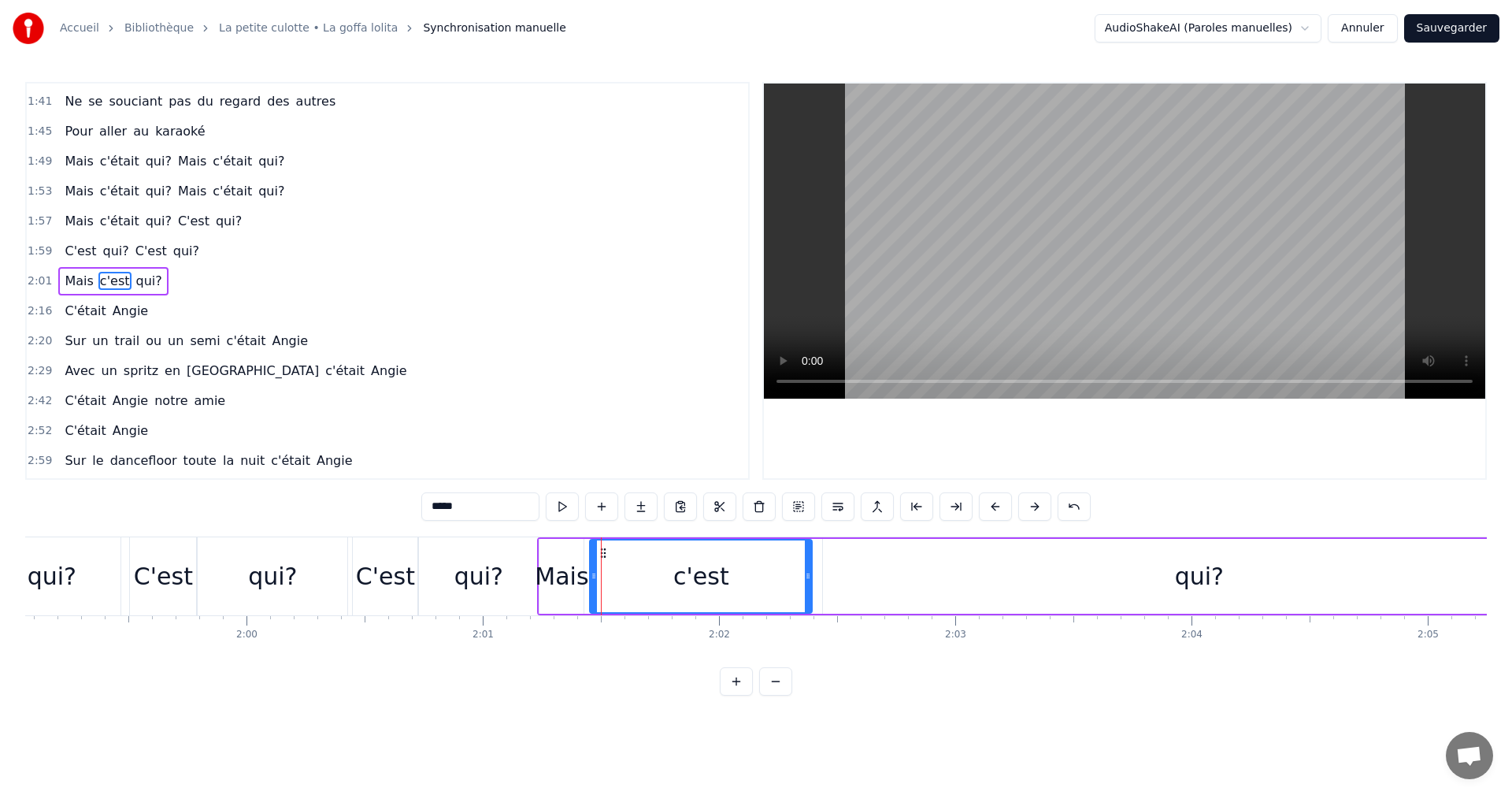
click at [594, 573] on icon at bounding box center [594, 576] width 7 height 13
click at [579, 574] on div "Mais" at bounding box center [562, 576] width 54 height 36
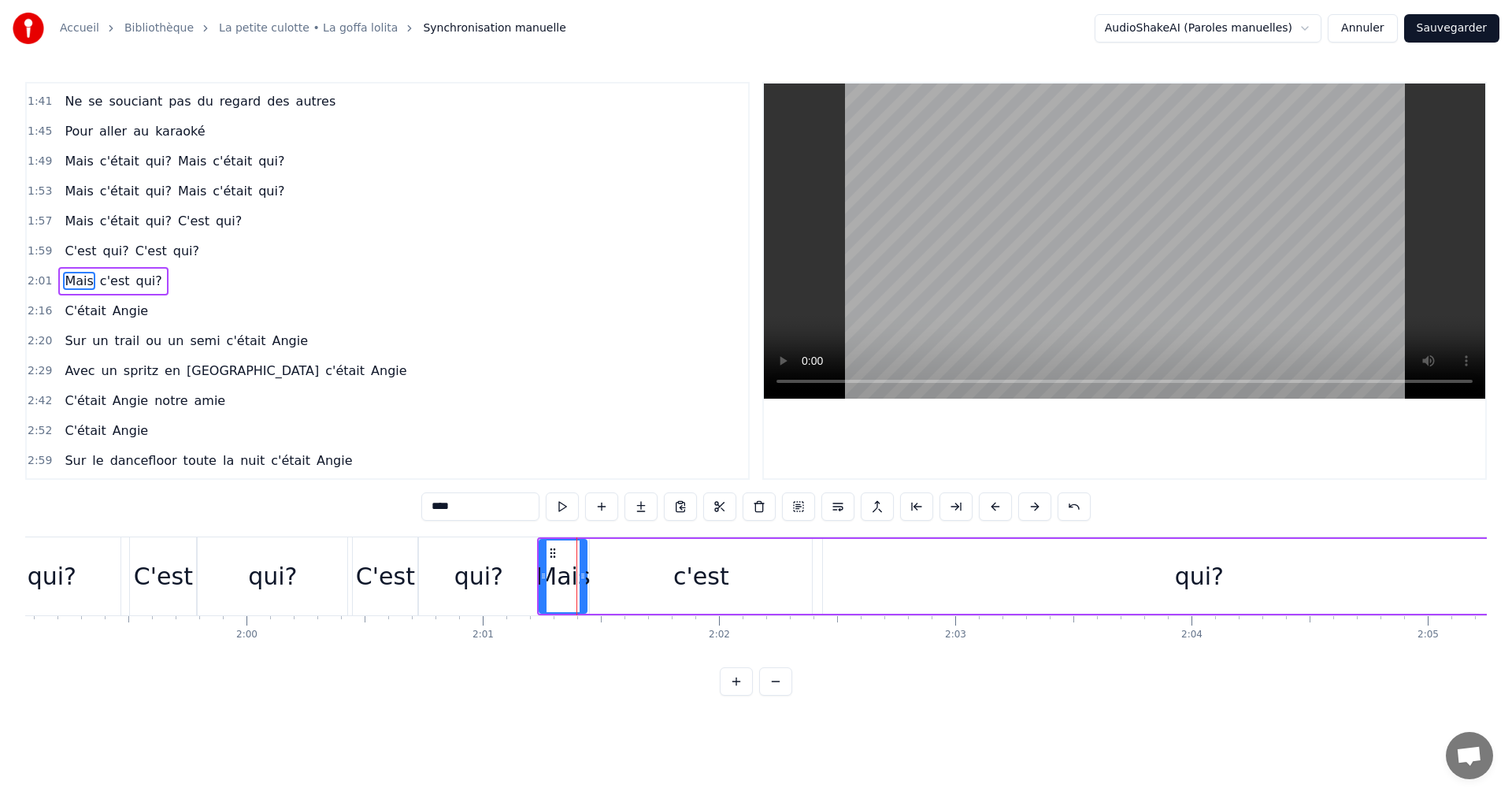
click at [583, 574] on icon at bounding box center [582, 576] width 7 height 13
click at [771, 587] on div "c'est" at bounding box center [701, 577] width 222 height 75
type input "*****"
drag, startPoint x: 806, startPoint y: 578, endPoint x: 633, endPoint y: 584, distance: 173.1
click at [633, 584] on div at bounding box center [634, 576] width 7 height 71
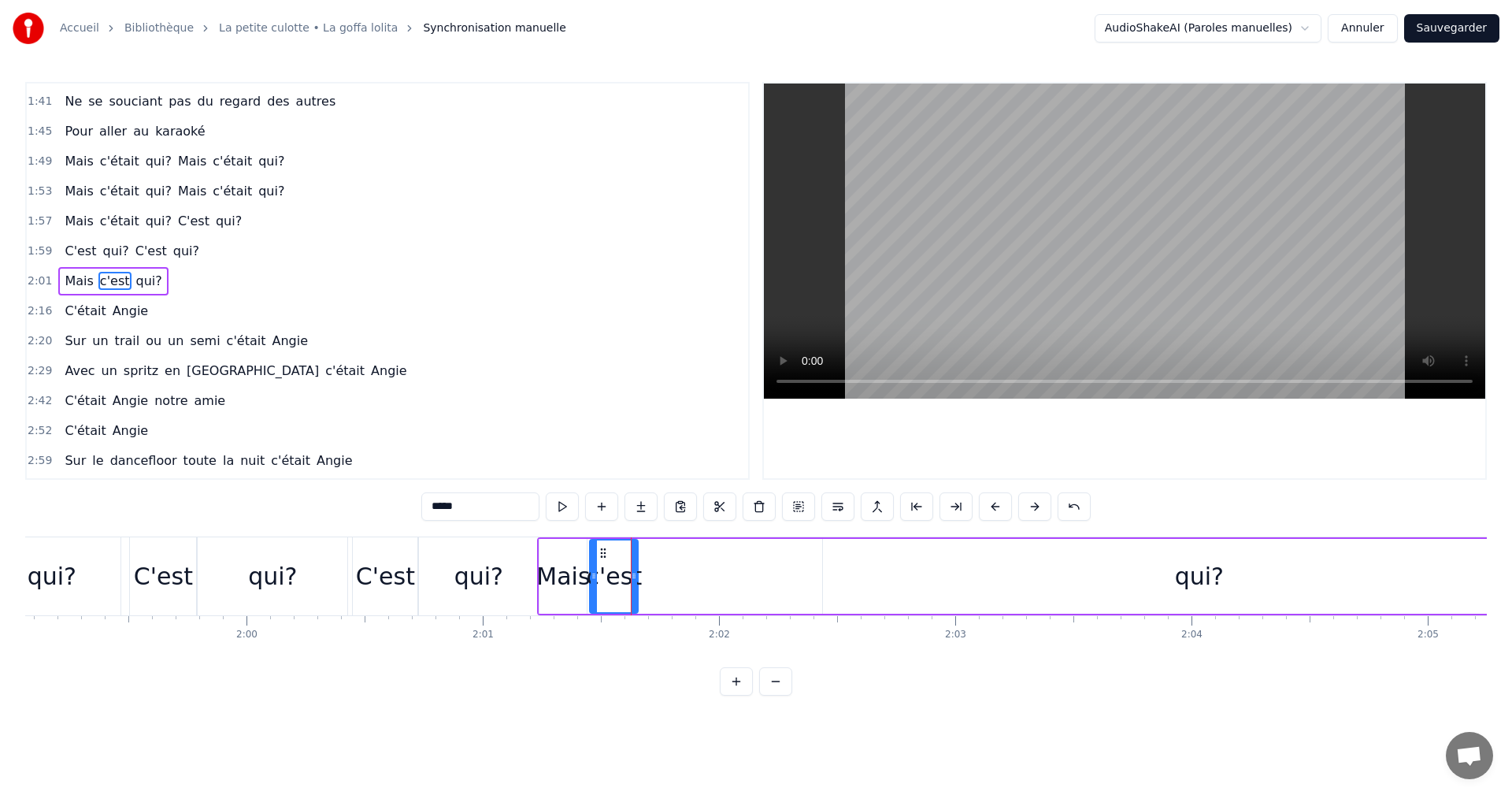
click at [801, 572] on div "Mais c'est qui?" at bounding box center [1057, 576] width 1040 height 78
click at [945, 569] on div "qui?" at bounding box center [1200, 577] width 752 height 75
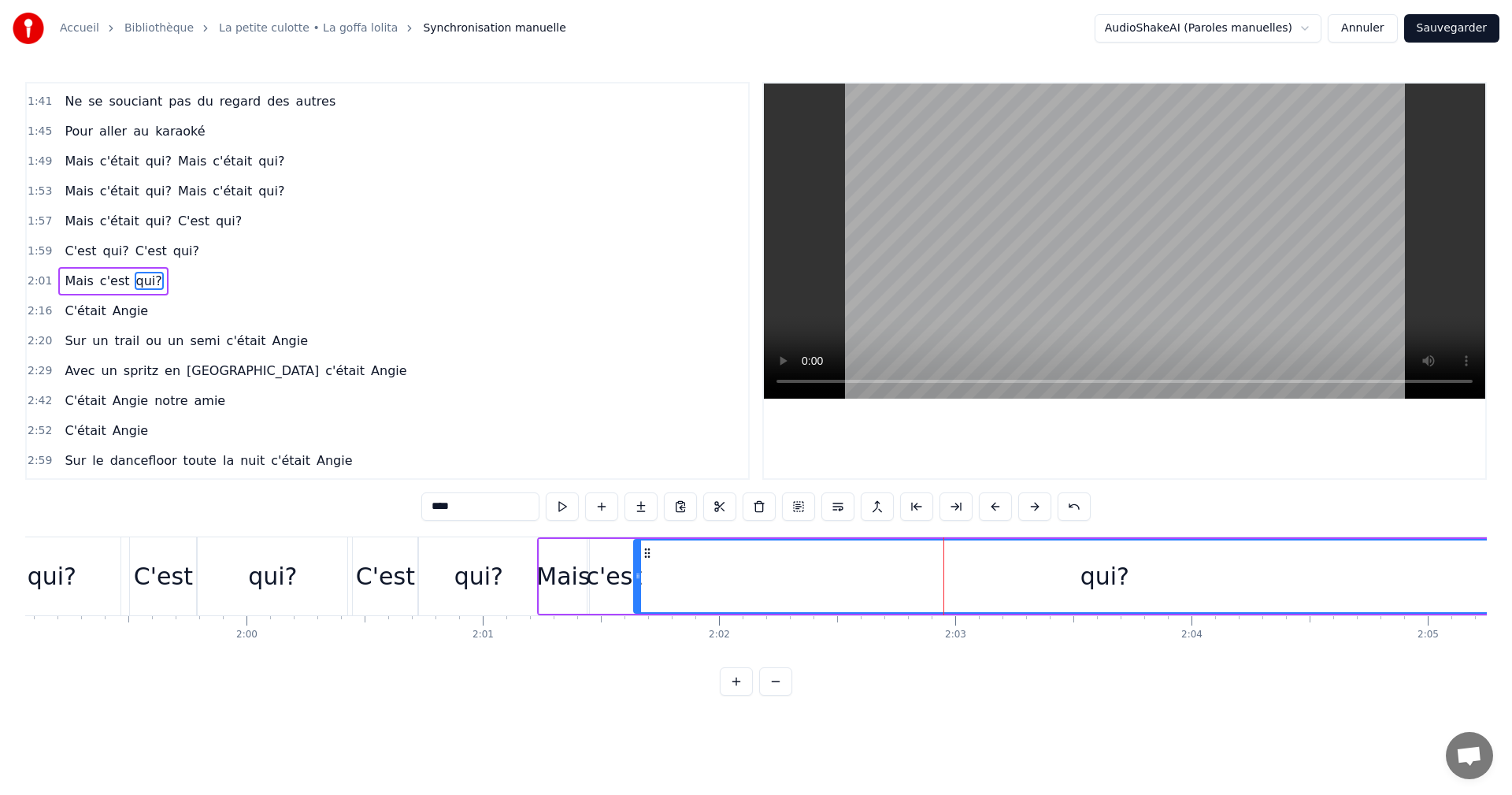
drag, startPoint x: 824, startPoint y: 576, endPoint x: 634, endPoint y: 587, distance: 190.3
click at [634, 587] on div at bounding box center [637, 576] width 7 height 71
click at [42, 277] on span "2:01" at bounding box center [40, 281] width 24 height 15
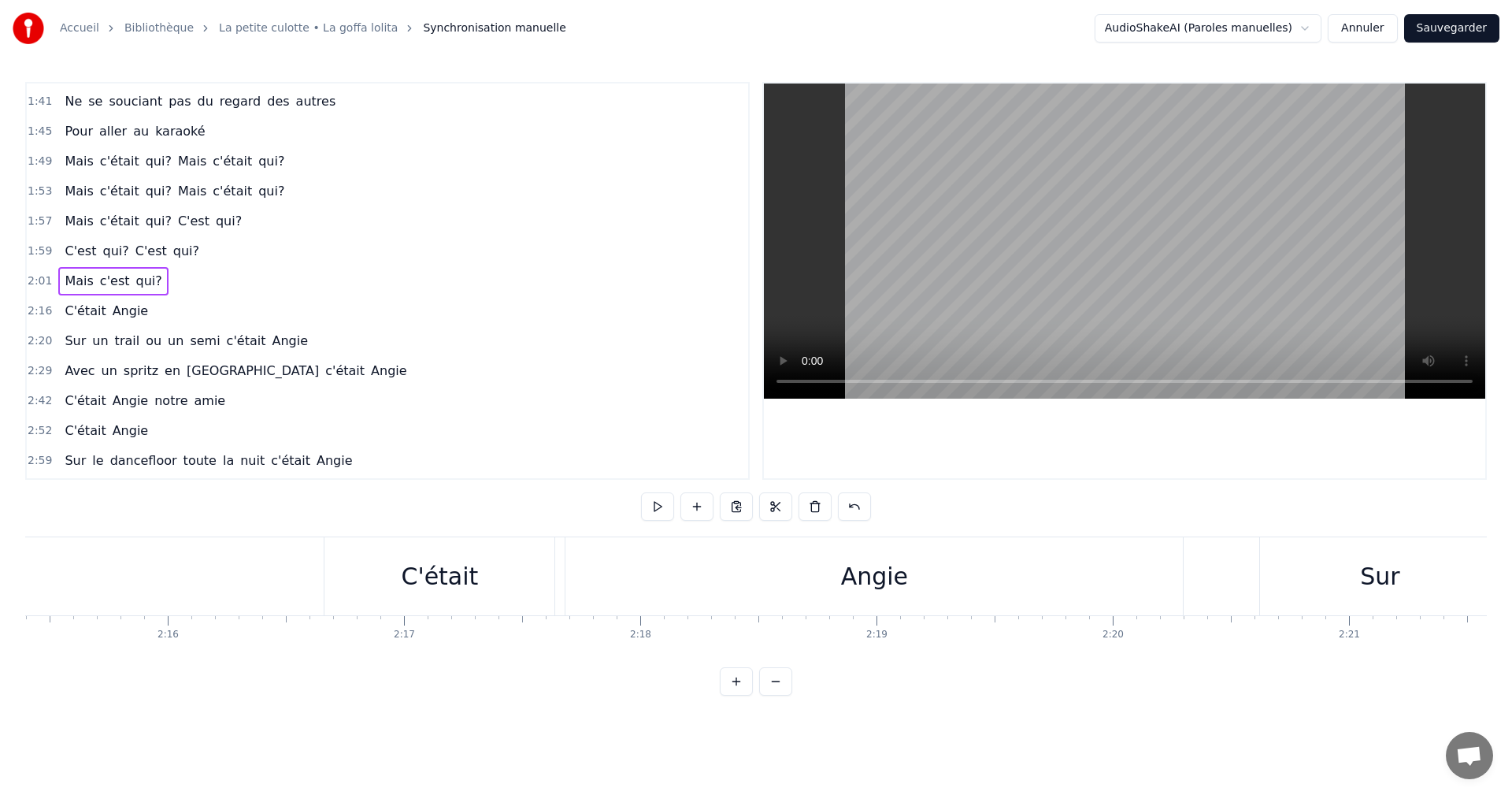
scroll to position [0, 31963]
click at [464, 550] on div "C'était" at bounding box center [468, 576] width 230 height 78
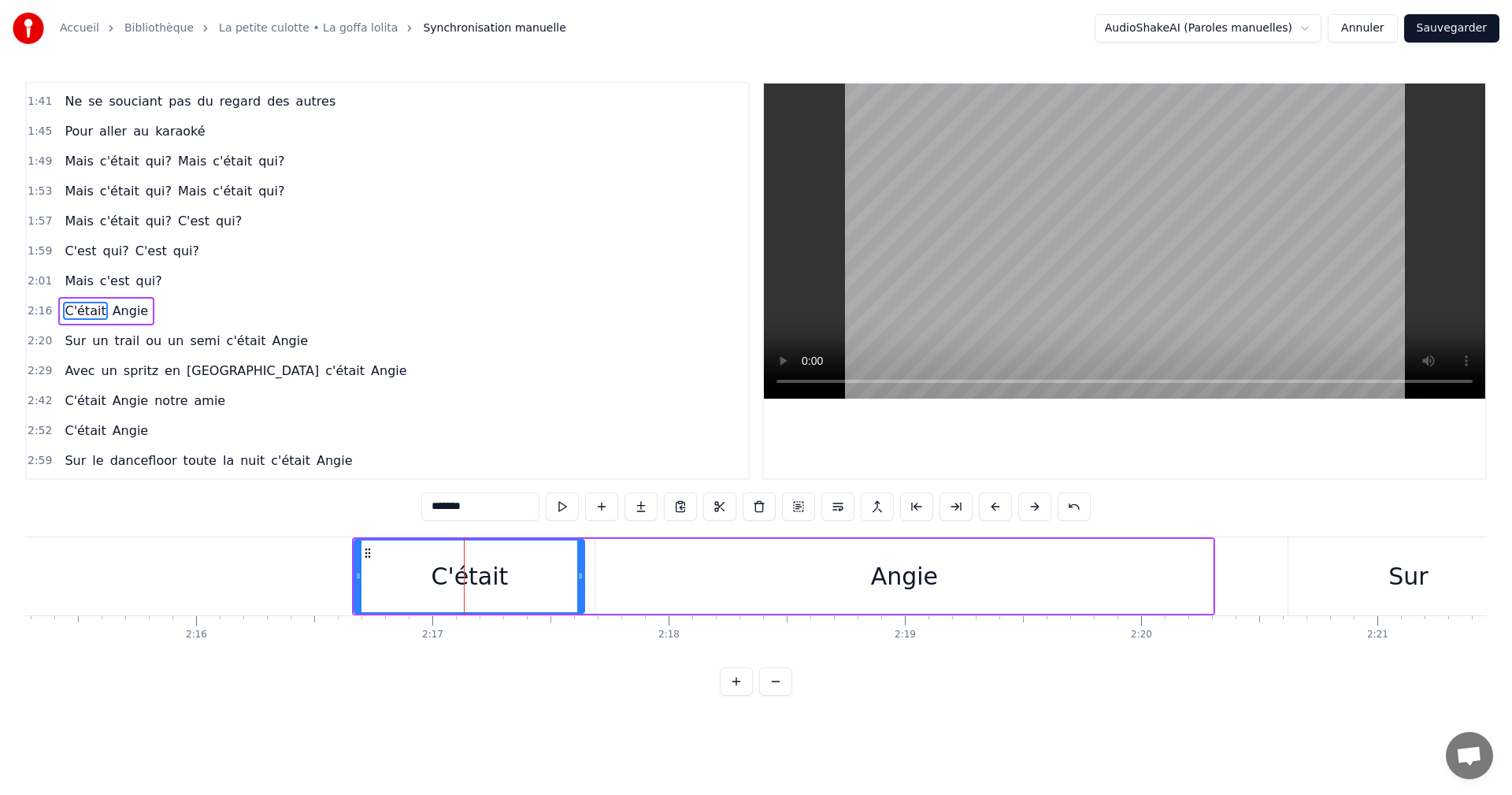
scroll to position [746, 0]
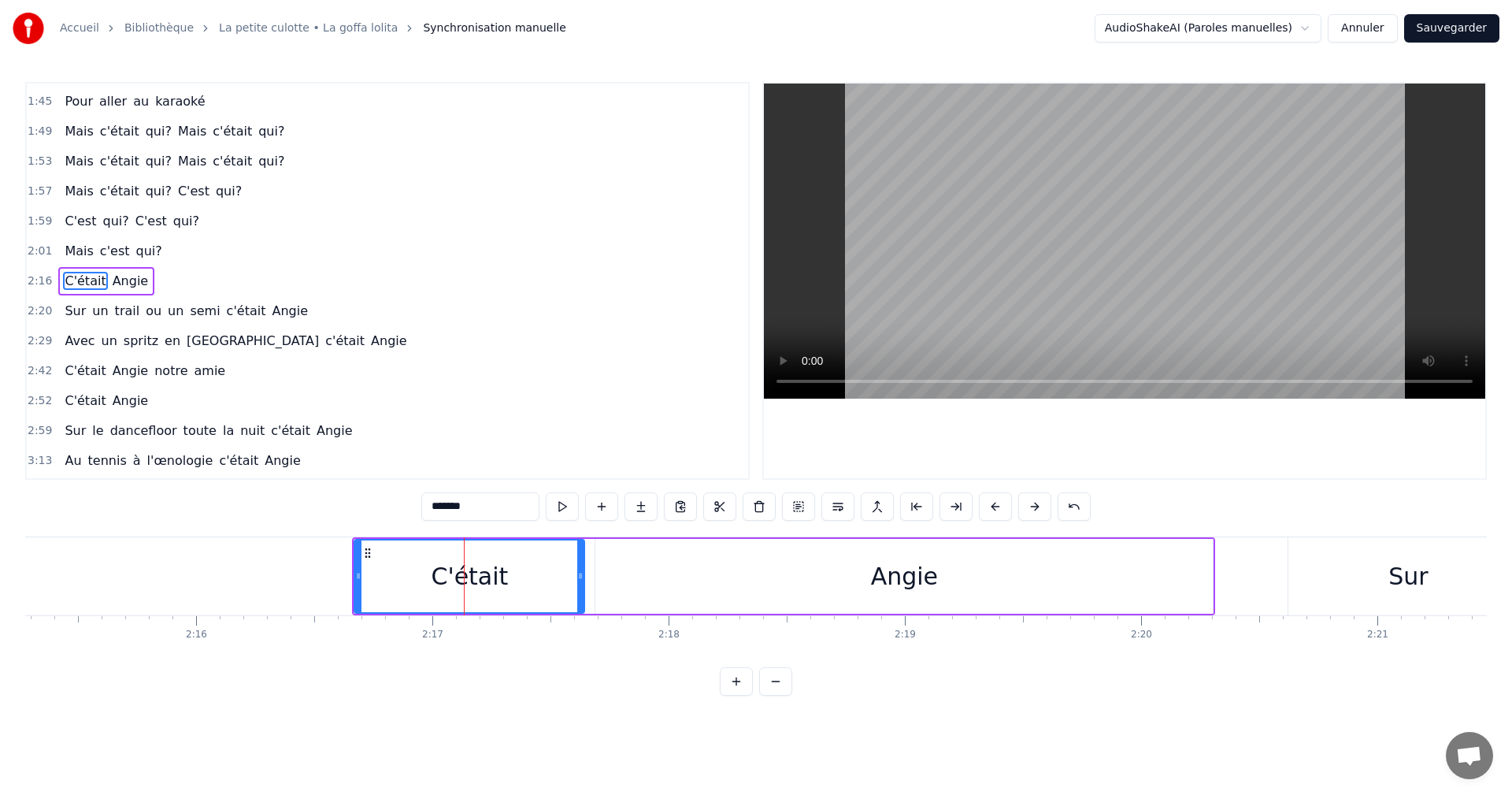
click at [355, 537] on div "C'était Angie" at bounding box center [783, 576] width 863 height 78
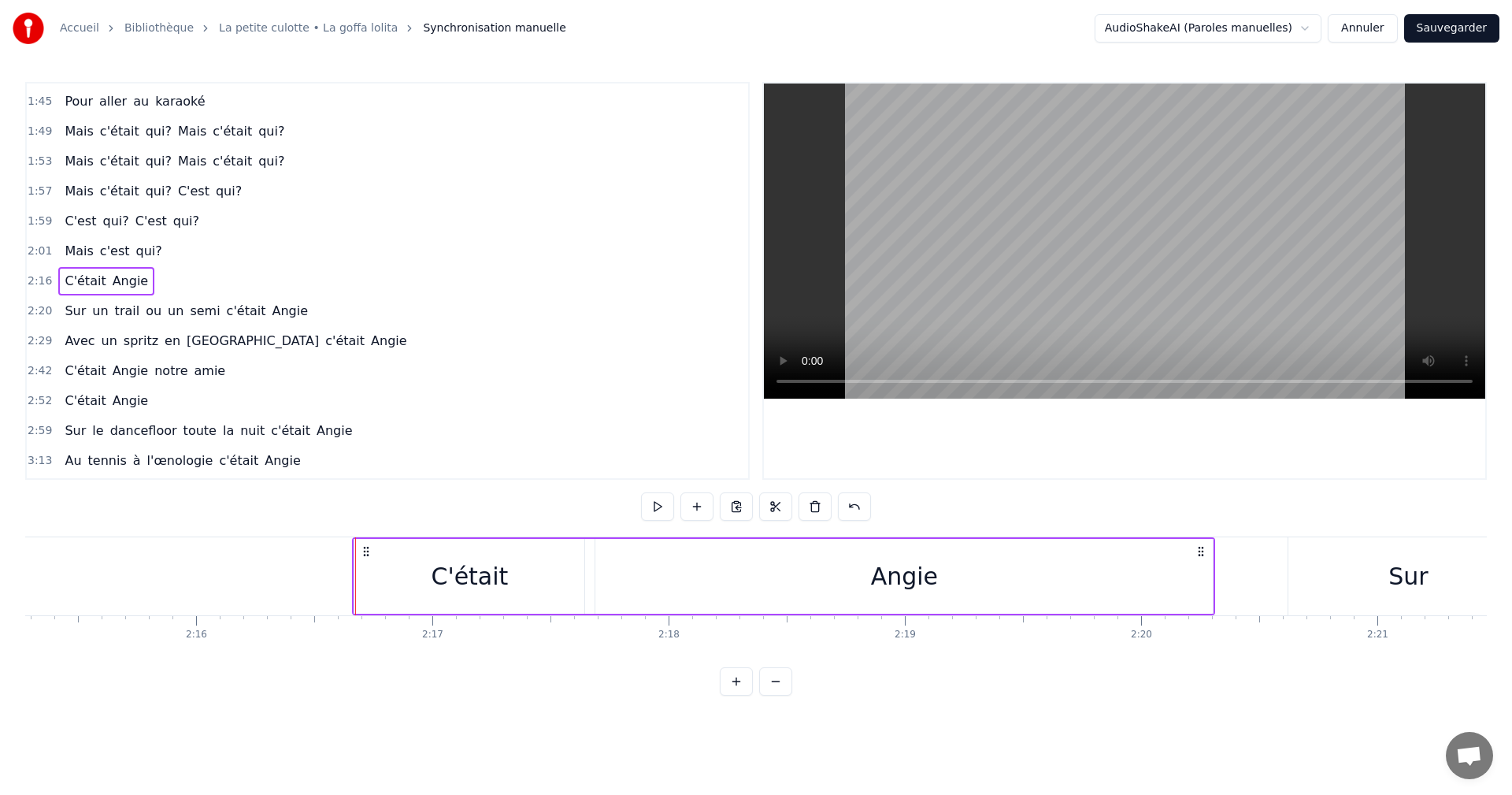
click at [42, 406] on span "2:52" at bounding box center [40, 401] width 24 height 15
click at [40, 317] on span "2:20" at bounding box center [40, 311] width 24 height 15
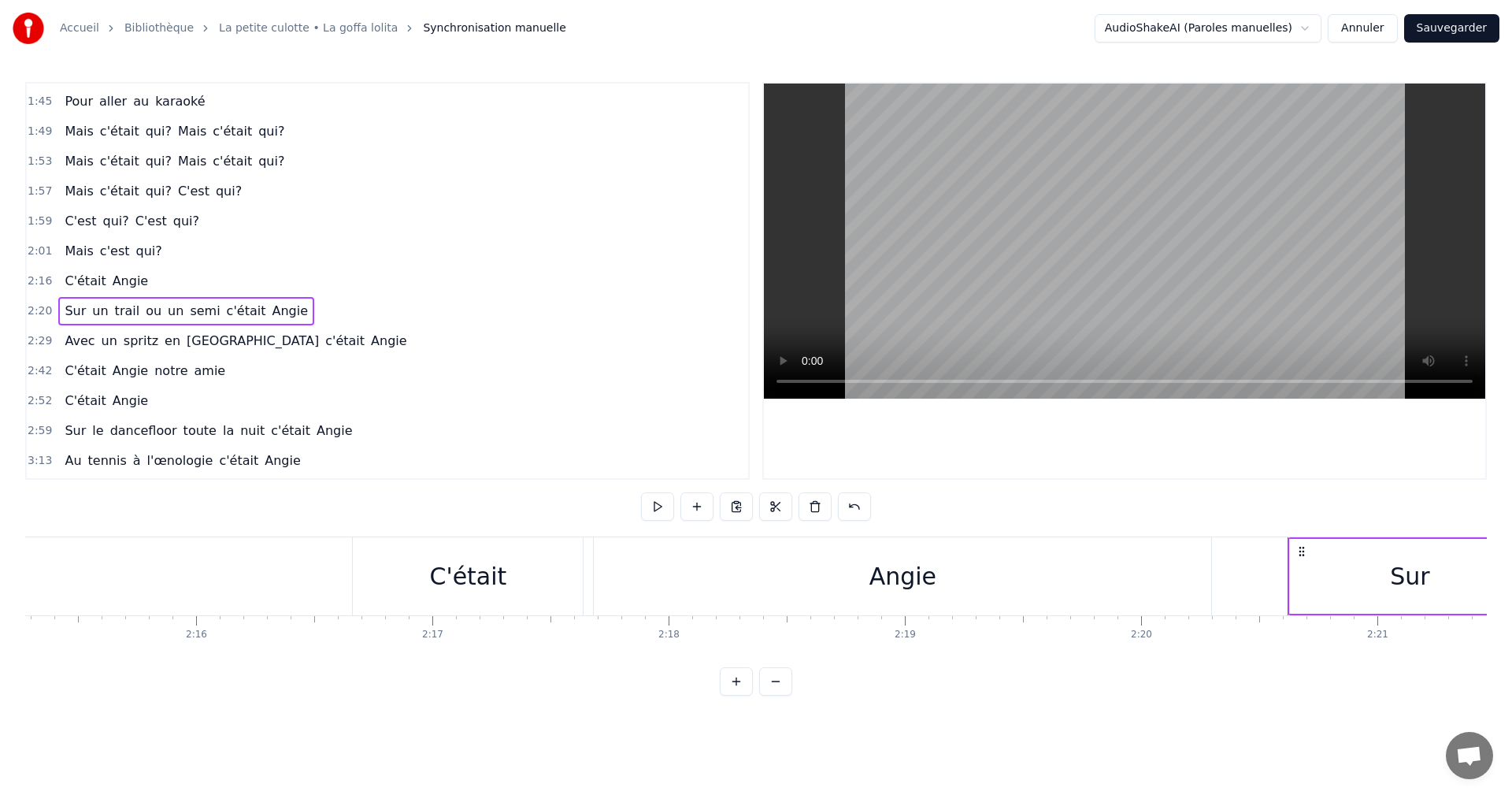
click at [40, 282] on span "2:16" at bounding box center [40, 281] width 24 height 15
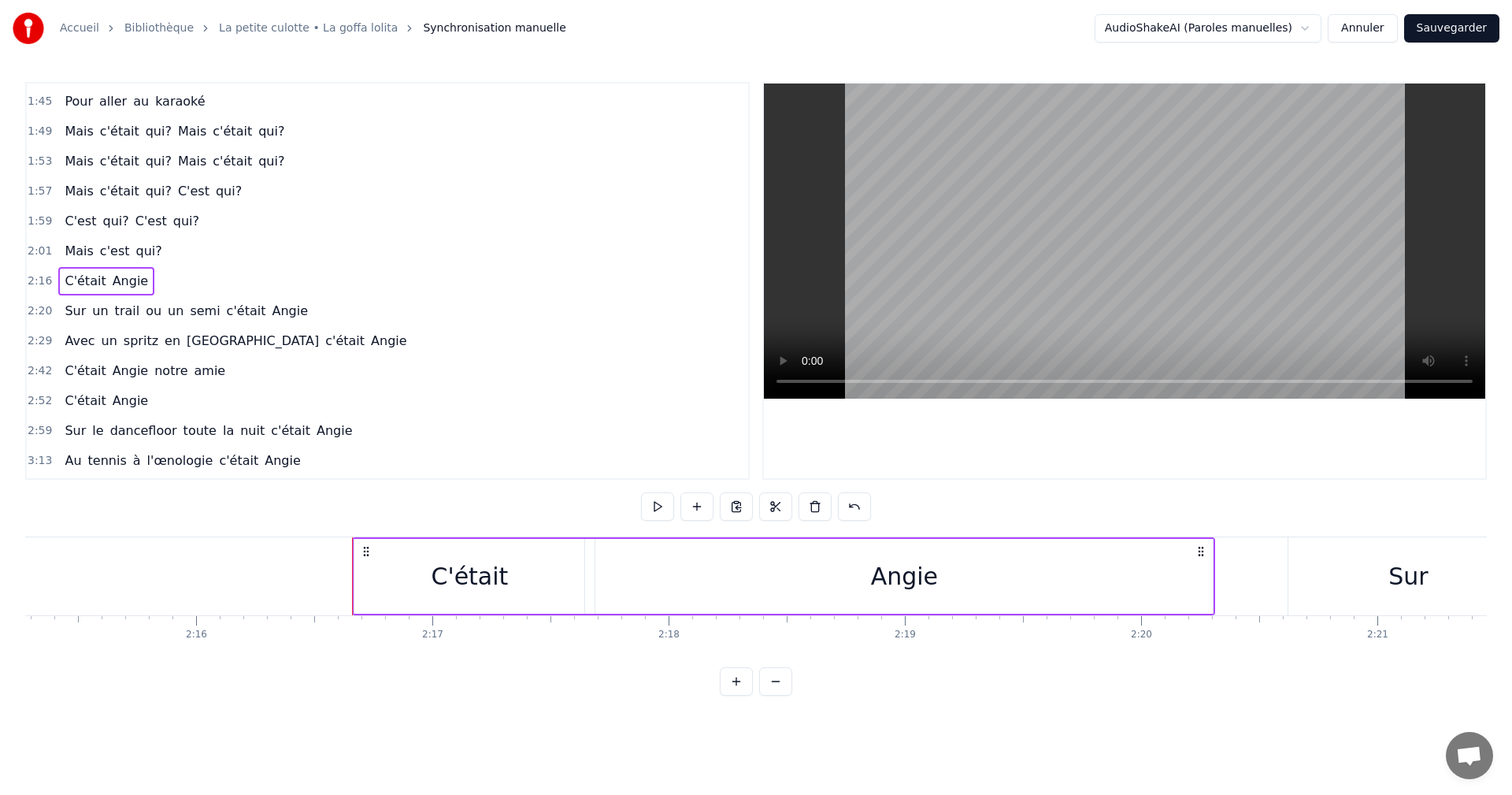
click at [46, 311] on span "2:20" at bounding box center [40, 311] width 24 height 15
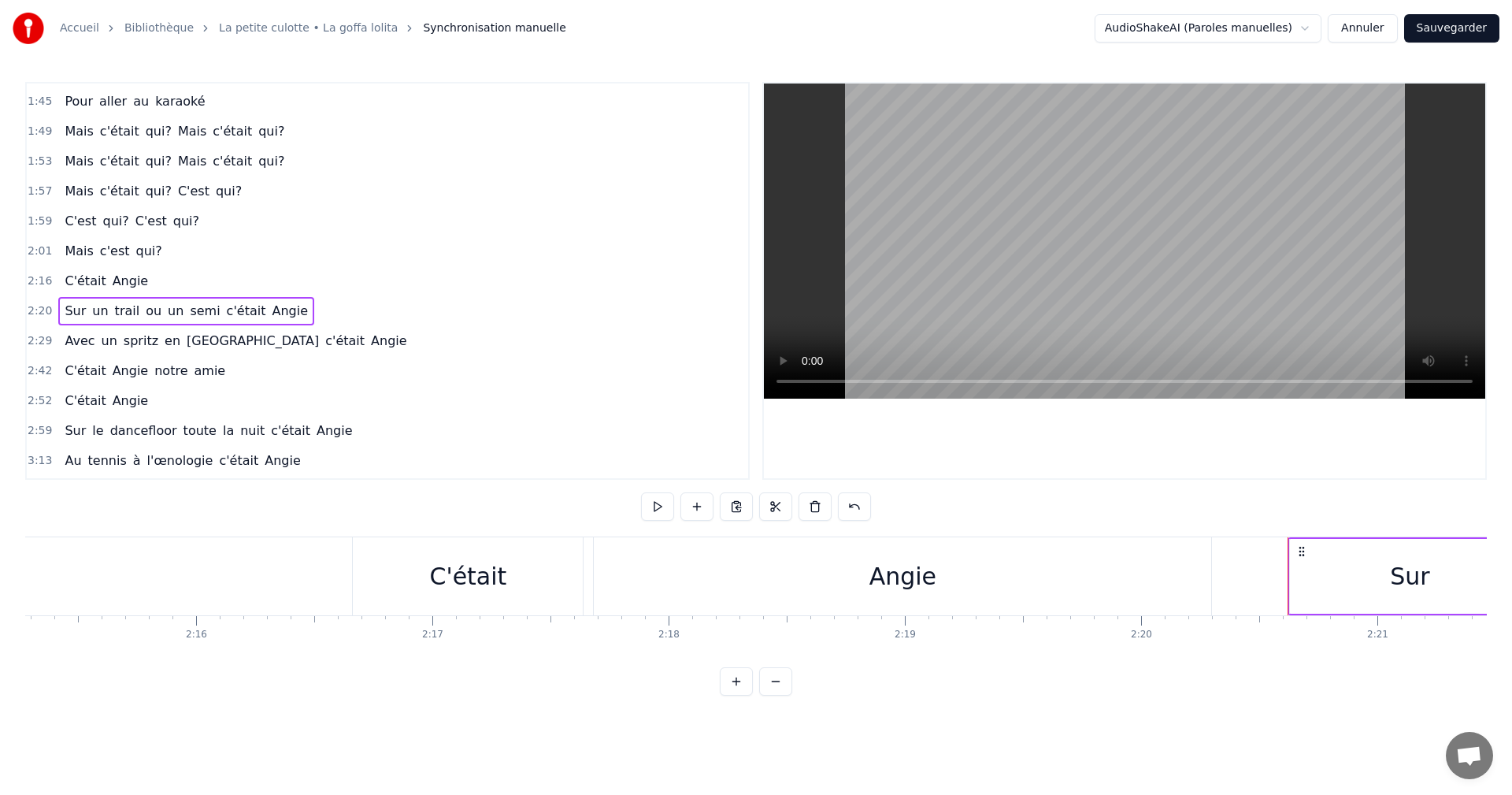
click at [40, 280] on span "2:16" at bounding box center [40, 281] width 24 height 15
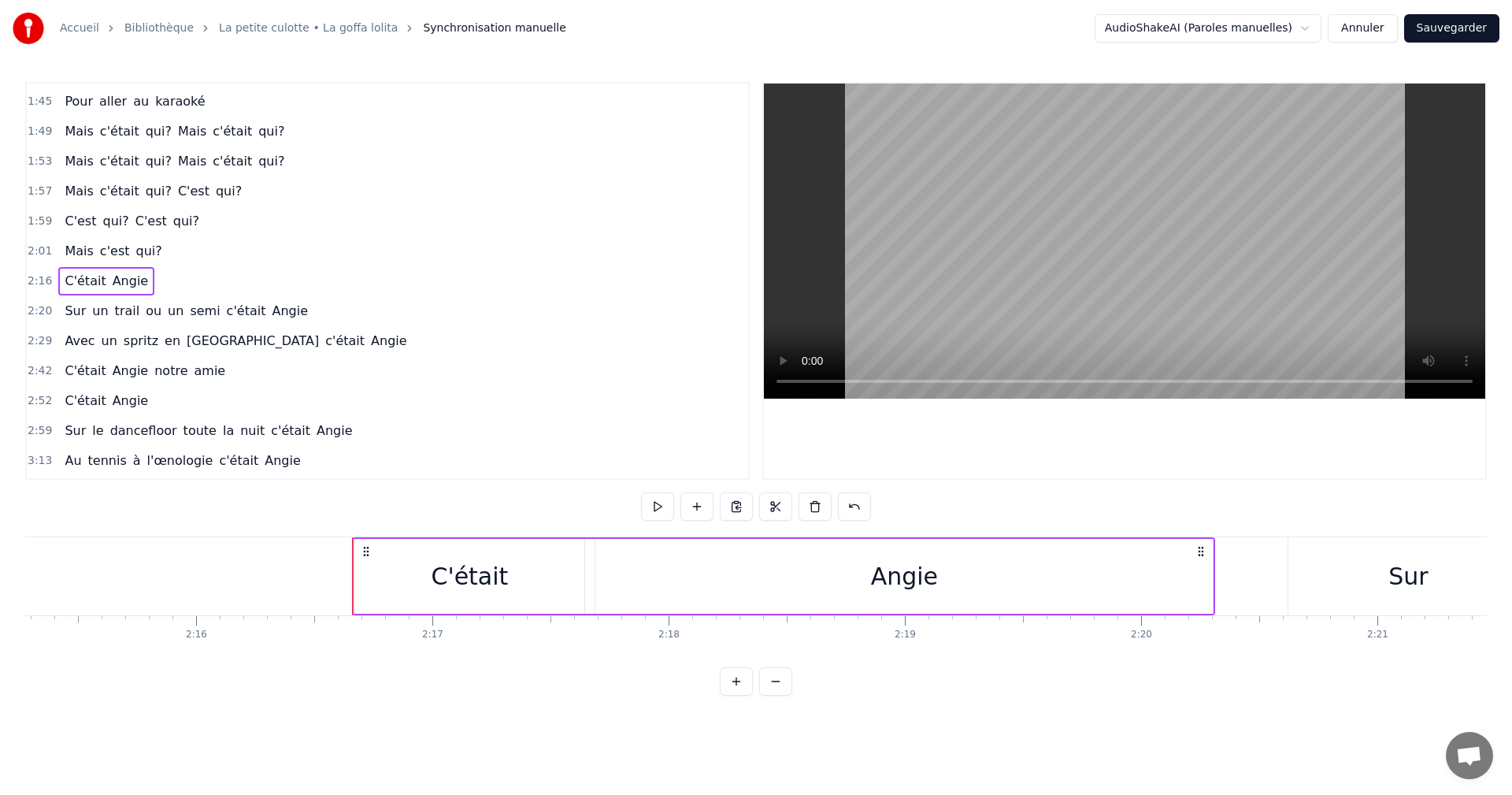
click at [41, 312] on span "2:20" at bounding box center [40, 311] width 24 height 15
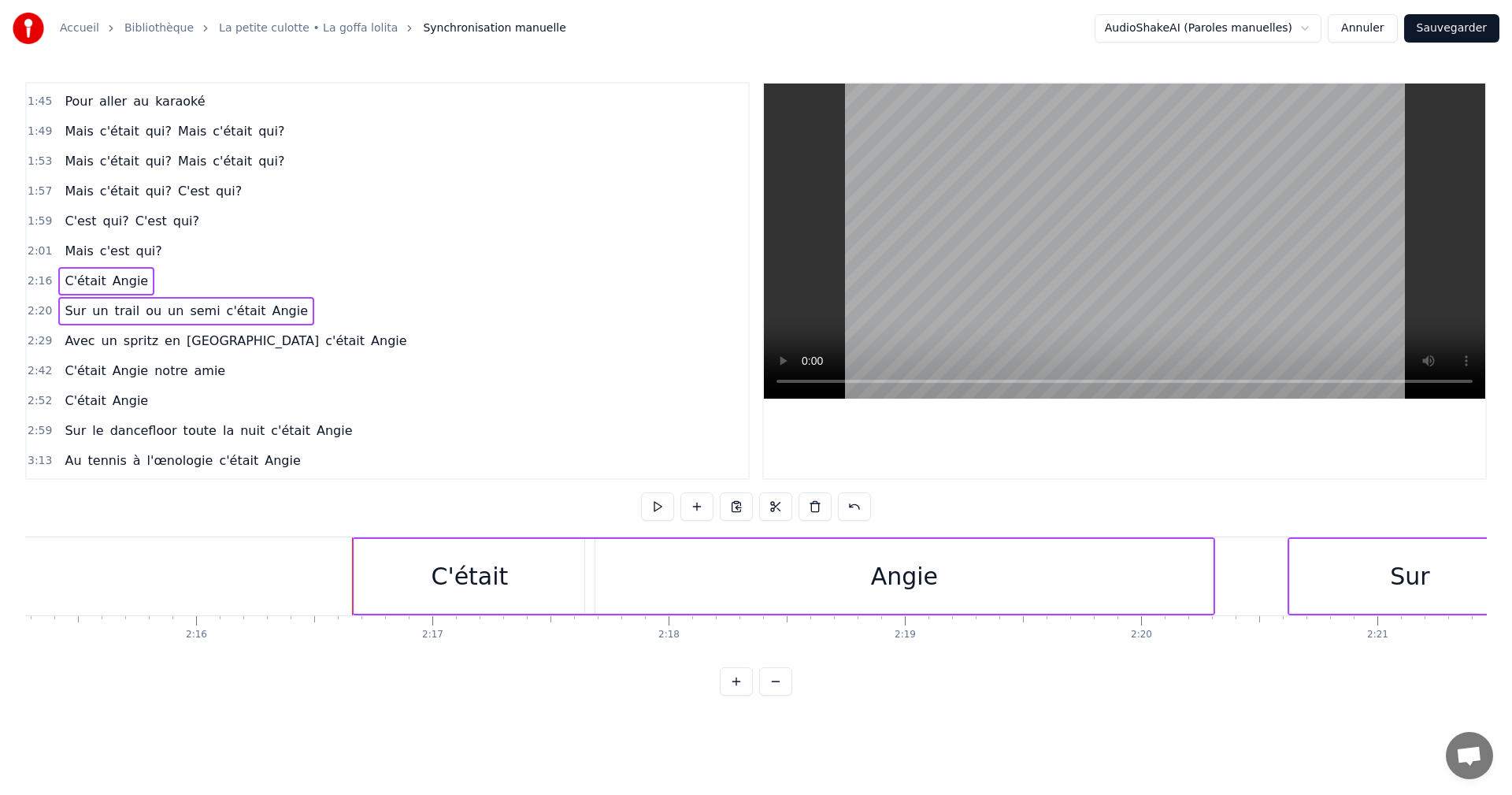
click at [40, 342] on span "2:29" at bounding box center [40, 341] width 24 height 15
click at [40, 368] on span "2:42" at bounding box center [40, 371] width 24 height 15
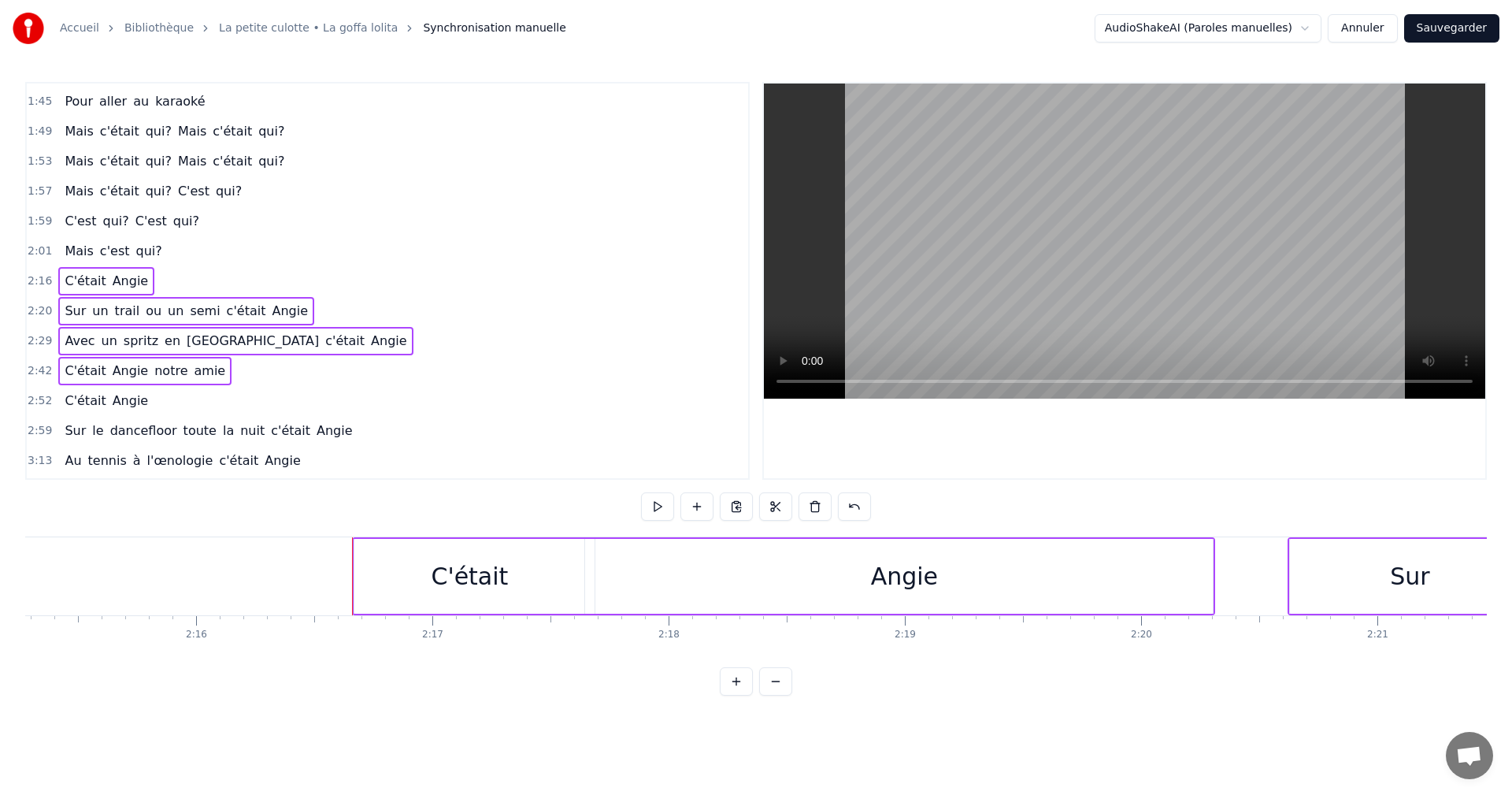
click at [40, 393] on div "2:52 C'était Angie" at bounding box center [388, 400] width 721 height 30
click at [40, 423] on div "2:59 Sur le dancefloor toute la nuit c'était Angie" at bounding box center [388, 430] width 721 height 30
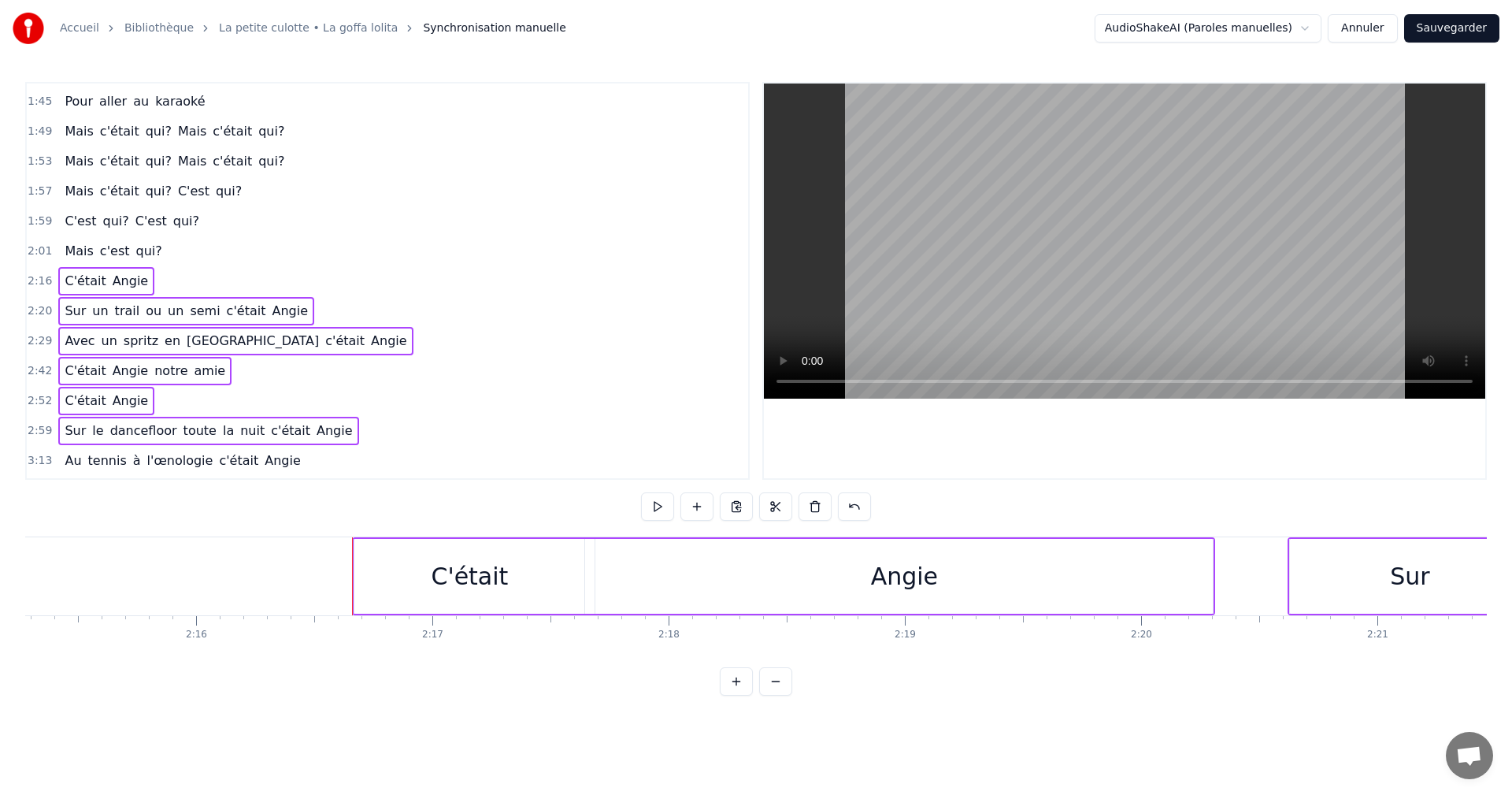
click at [40, 453] on span "3:13" at bounding box center [40, 461] width 24 height 15
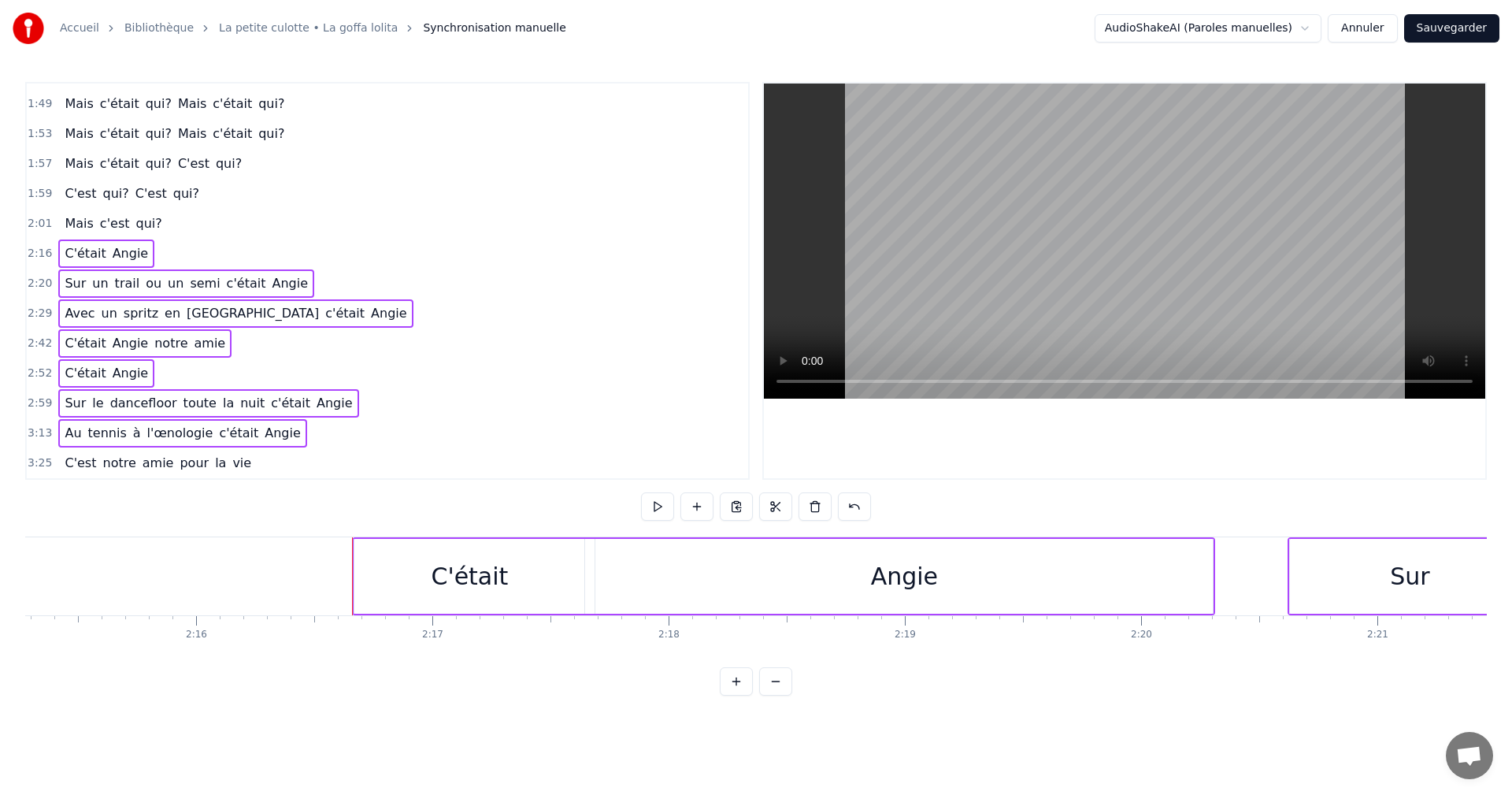
click at [44, 455] on span "3:25" at bounding box center [40, 463] width 24 height 15
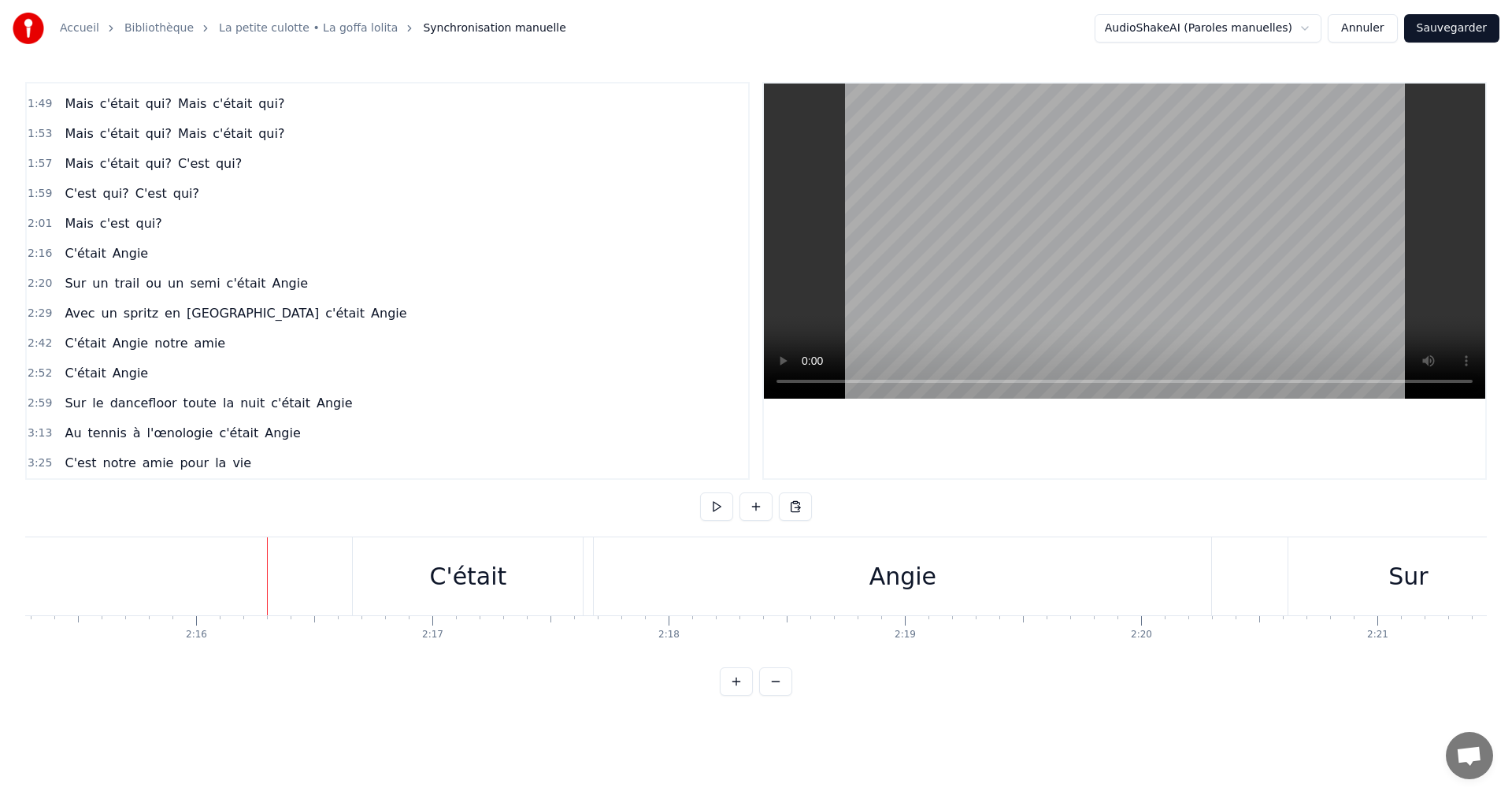
click at [37, 283] on span "2:20" at bounding box center [40, 284] width 24 height 15
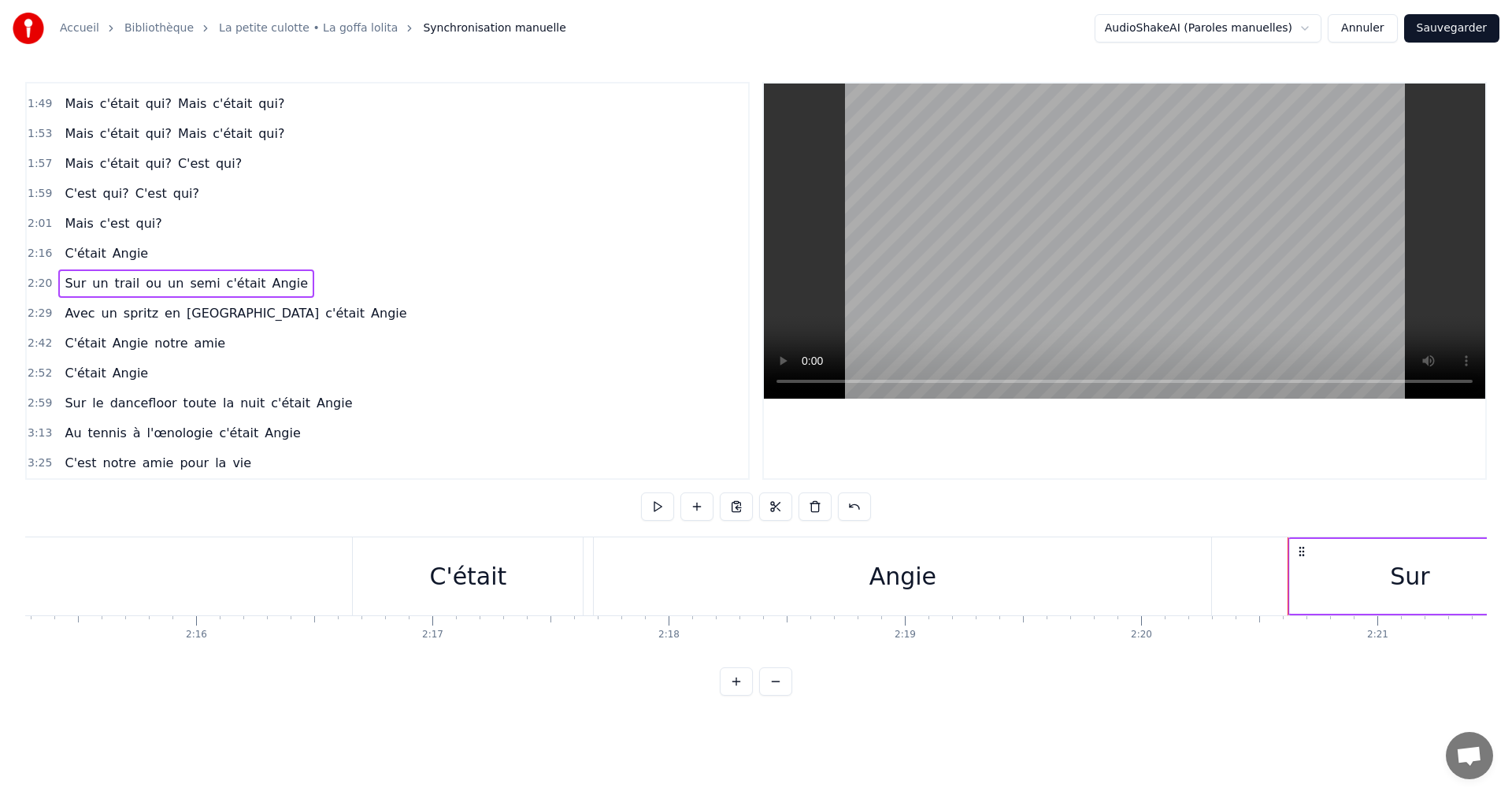
click at [43, 260] on span "2:16" at bounding box center [40, 254] width 24 height 15
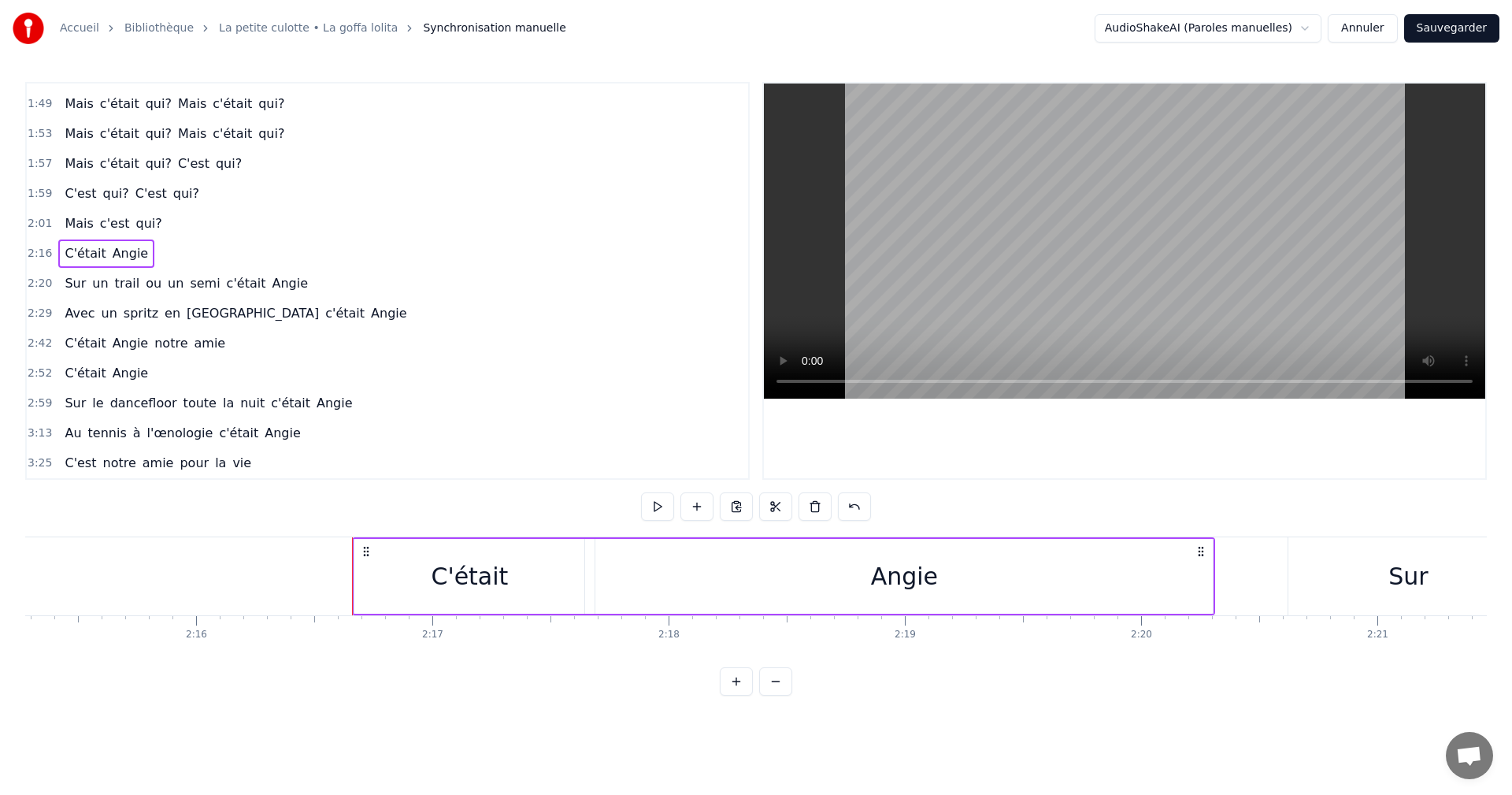
click at [38, 282] on span "2:20" at bounding box center [40, 284] width 24 height 15
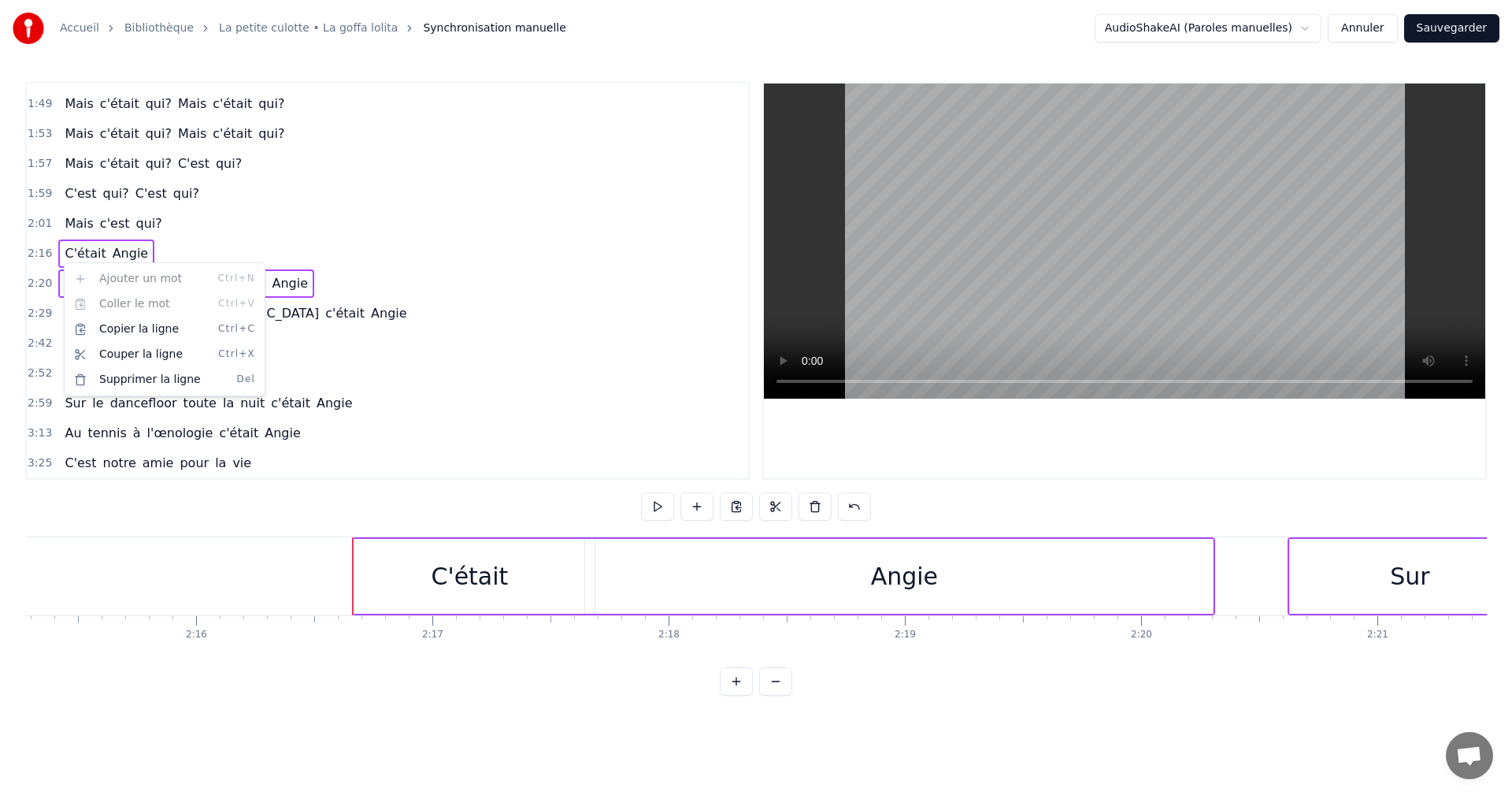
click at [526, 291] on html "Accueil Bibliothèque La petite culotte • La goffa lolita Synchronisation manuel…" at bounding box center [756, 360] width 1512 height 721
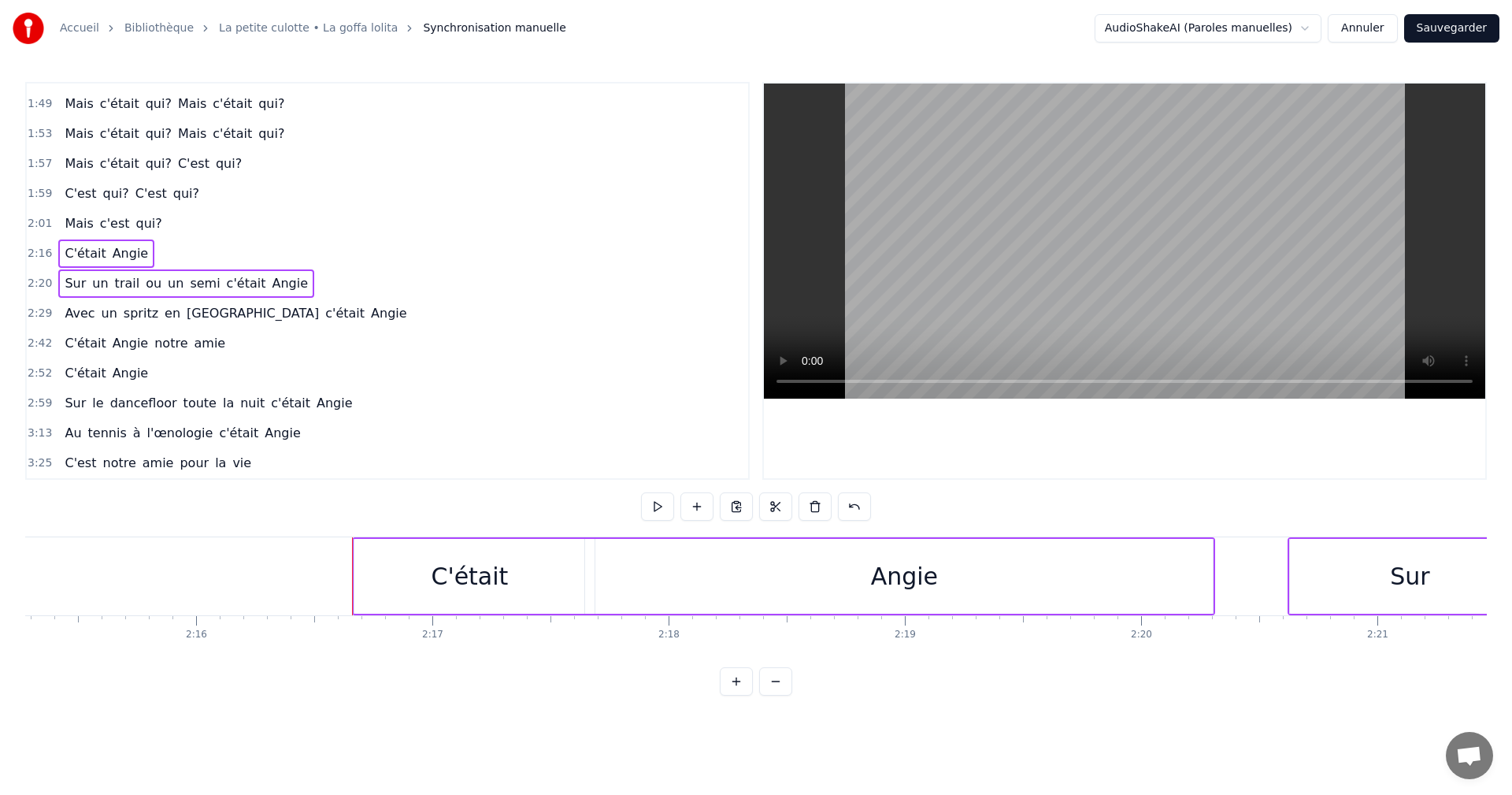
click at [250, 535] on div "0:05 Ce soir, on profitait de bonnes bouteilles 0:11 Dans une villa eurelienne …" at bounding box center [756, 389] width 1462 height 614
click at [44, 254] on span "2:16" at bounding box center [40, 254] width 24 height 15
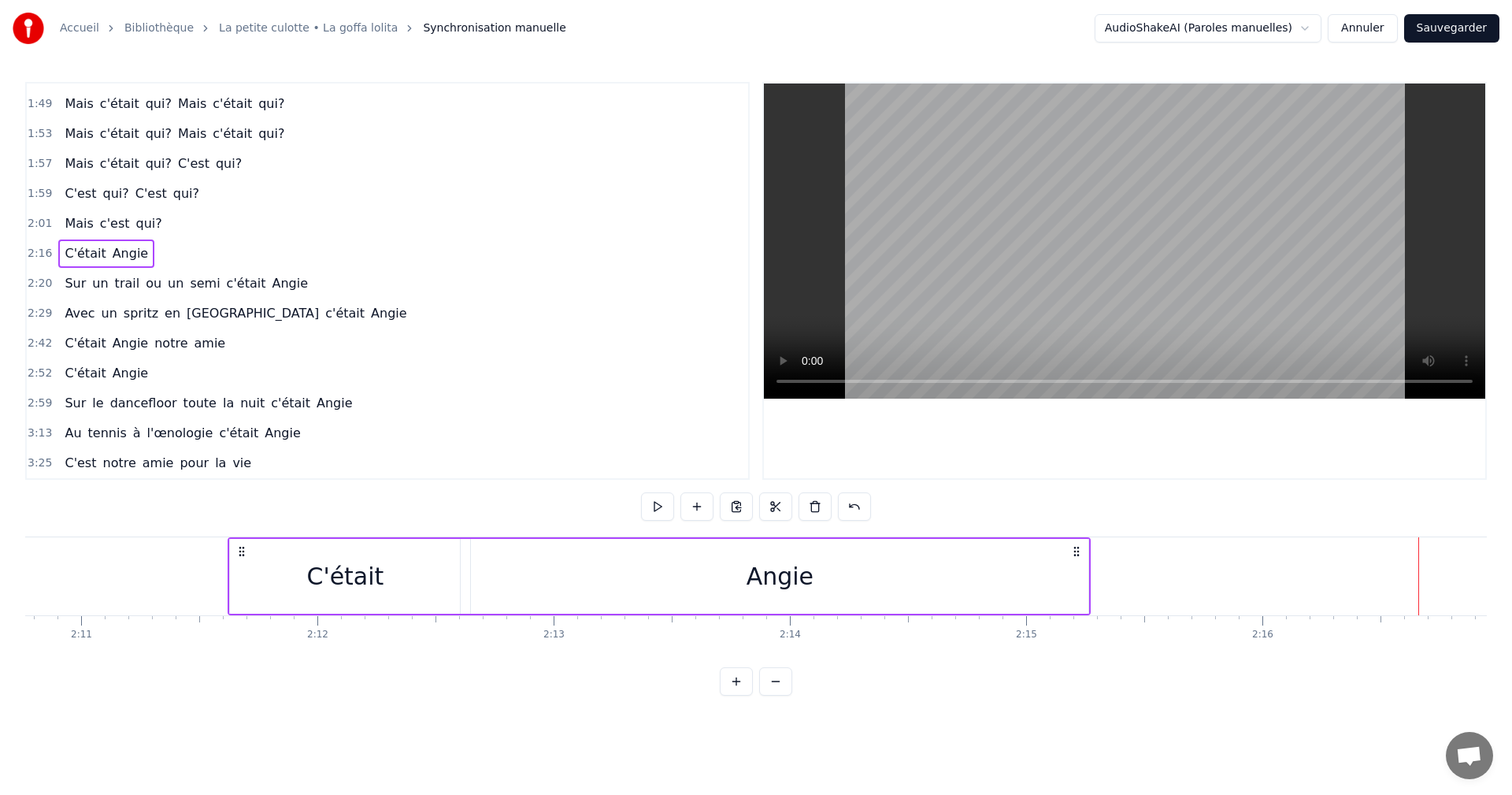
drag, startPoint x: 363, startPoint y: 553, endPoint x: 249, endPoint y: 579, distance: 116.9
click at [248, 579] on div "C'était Angie" at bounding box center [659, 576] width 863 height 78
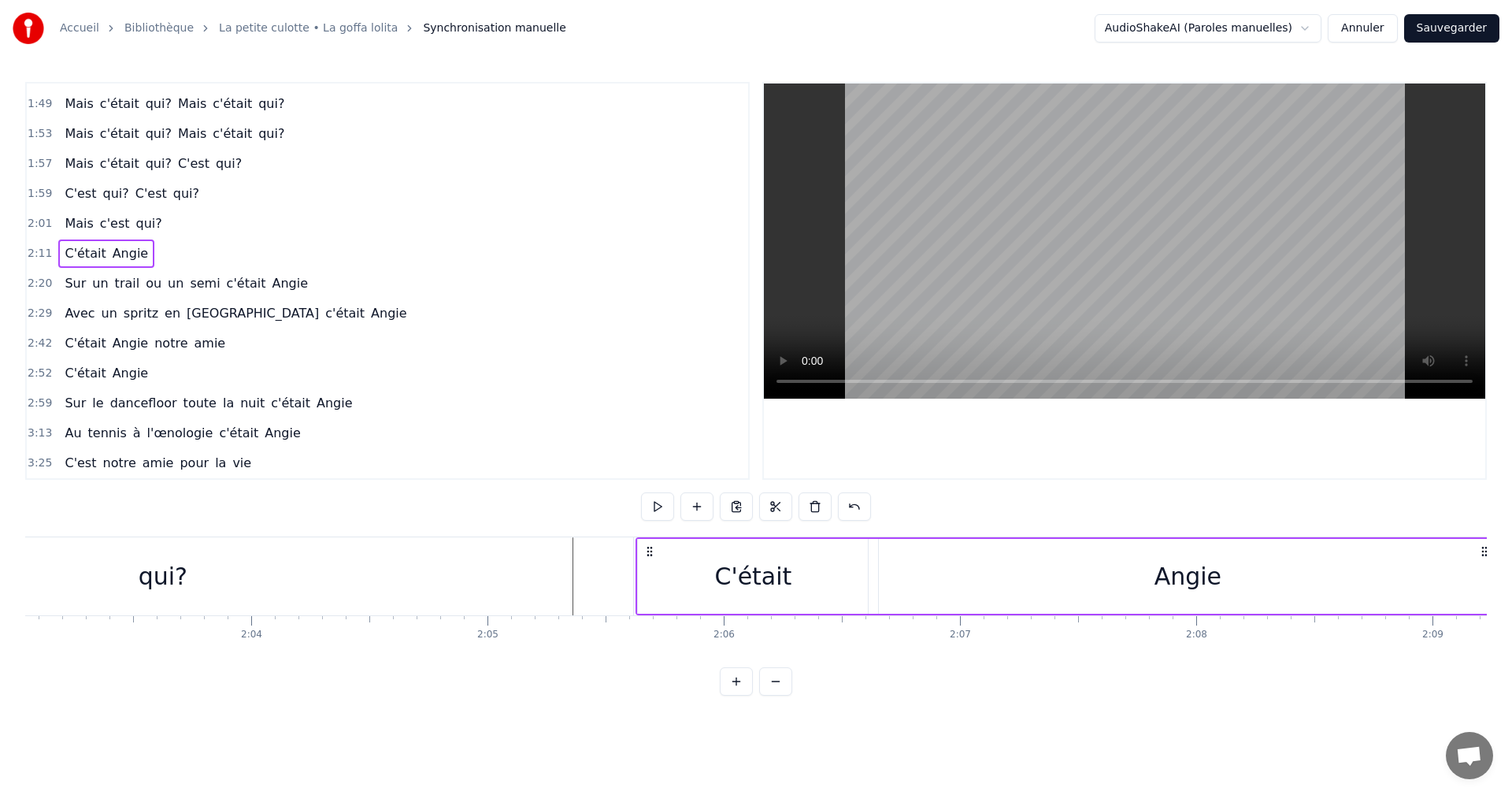
drag, startPoint x: 254, startPoint y: 548, endPoint x: 651, endPoint y: 634, distance: 406.2
click at [651, 634] on div "Ce soir, on profitait de bonnes bouteilles Dans une villa eurelienne Quand elle…" at bounding box center [756, 595] width 1462 height 119
click at [541, 560] on div "qui?" at bounding box center [163, 576] width 941 height 78
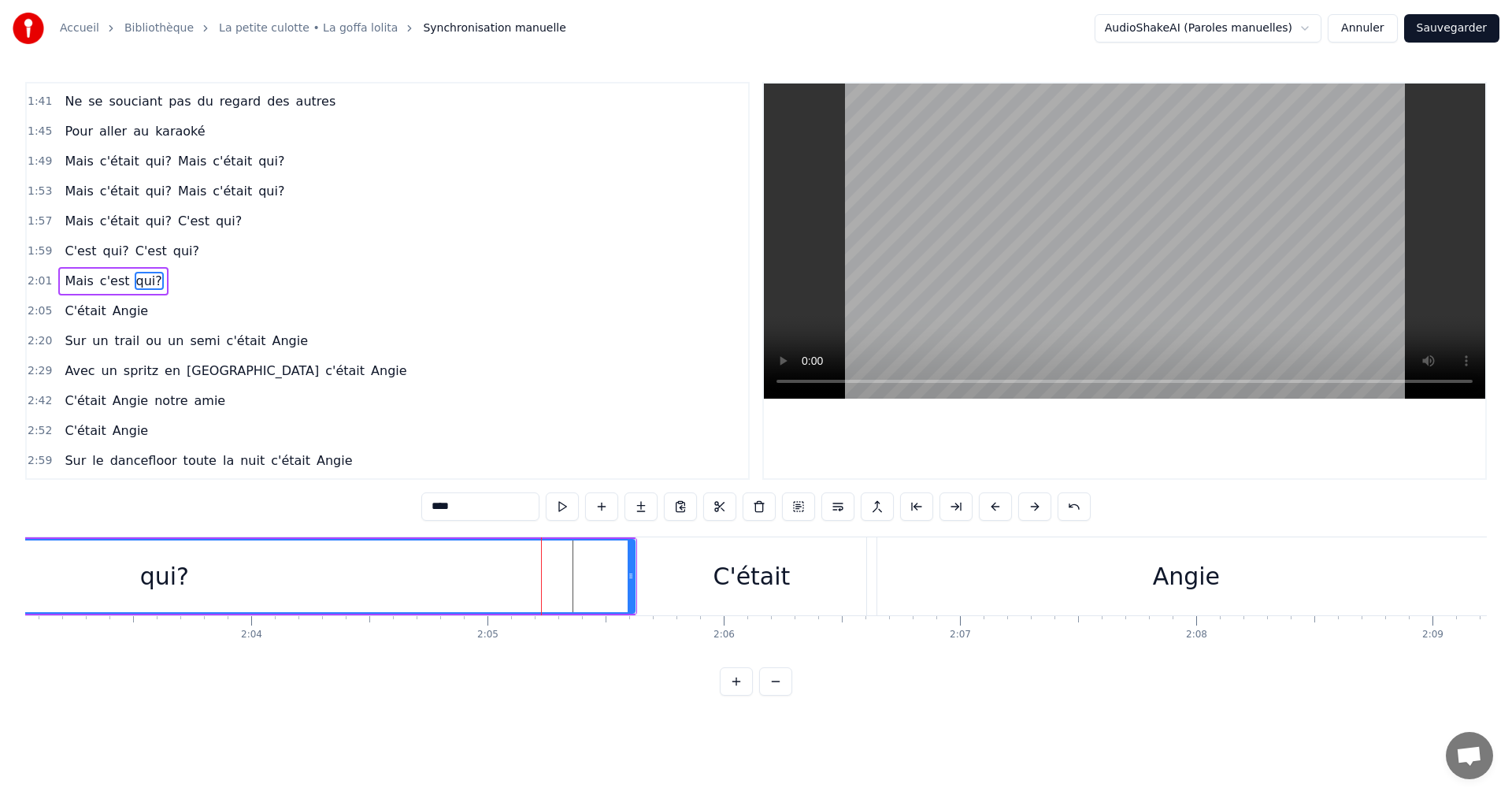
click at [678, 580] on div "C'était" at bounding box center [751, 576] width 230 height 78
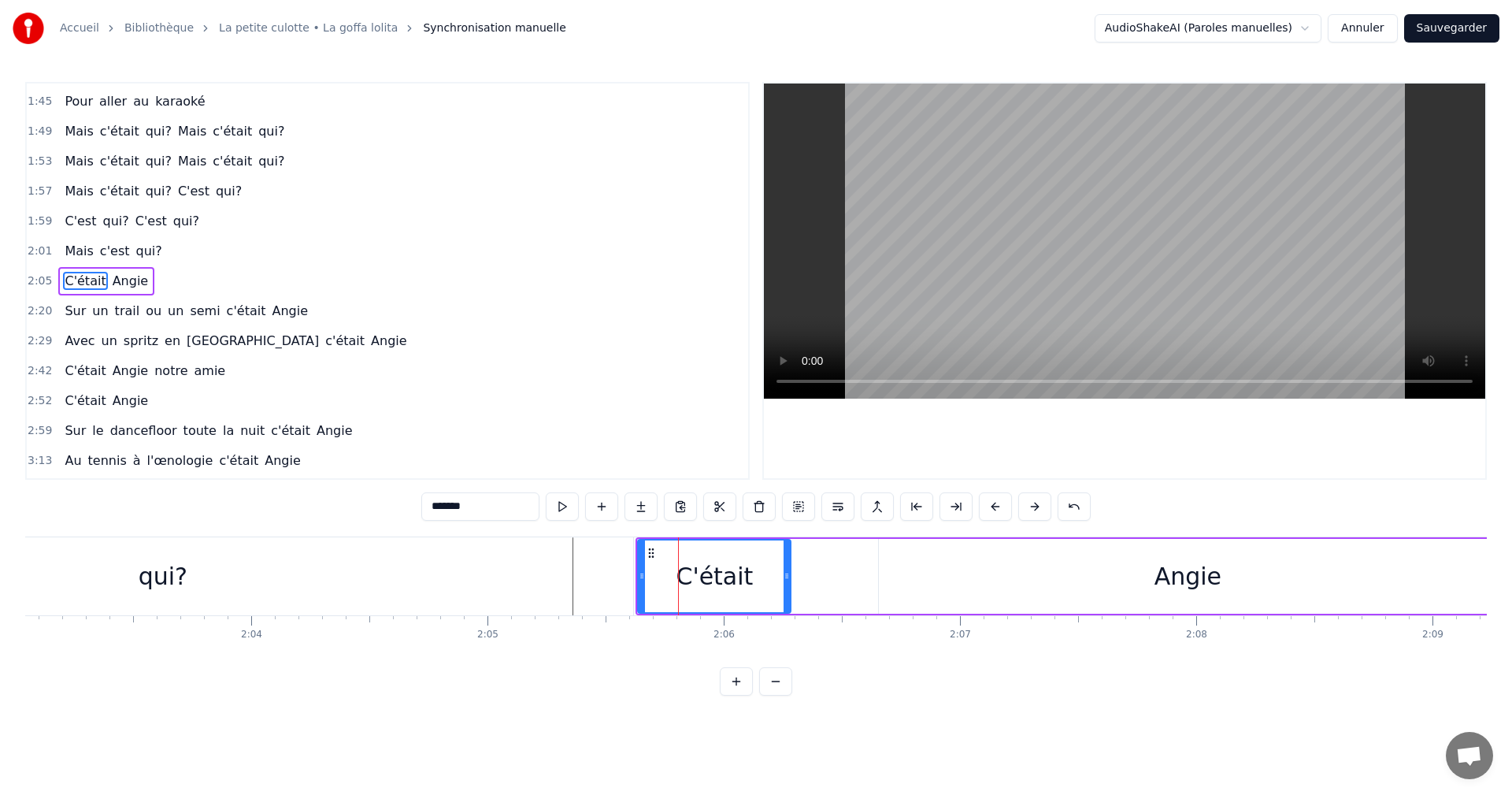
drag, startPoint x: 866, startPoint y: 576, endPoint x: 789, endPoint y: 576, distance: 77.0
click at [789, 576] on icon at bounding box center [787, 576] width 7 height 13
click at [645, 575] on icon at bounding box center [647, 576] width 7 height 13
click at [1057, 588] on div "Angie" at bounding box center [1188, 577] width 617 height 75
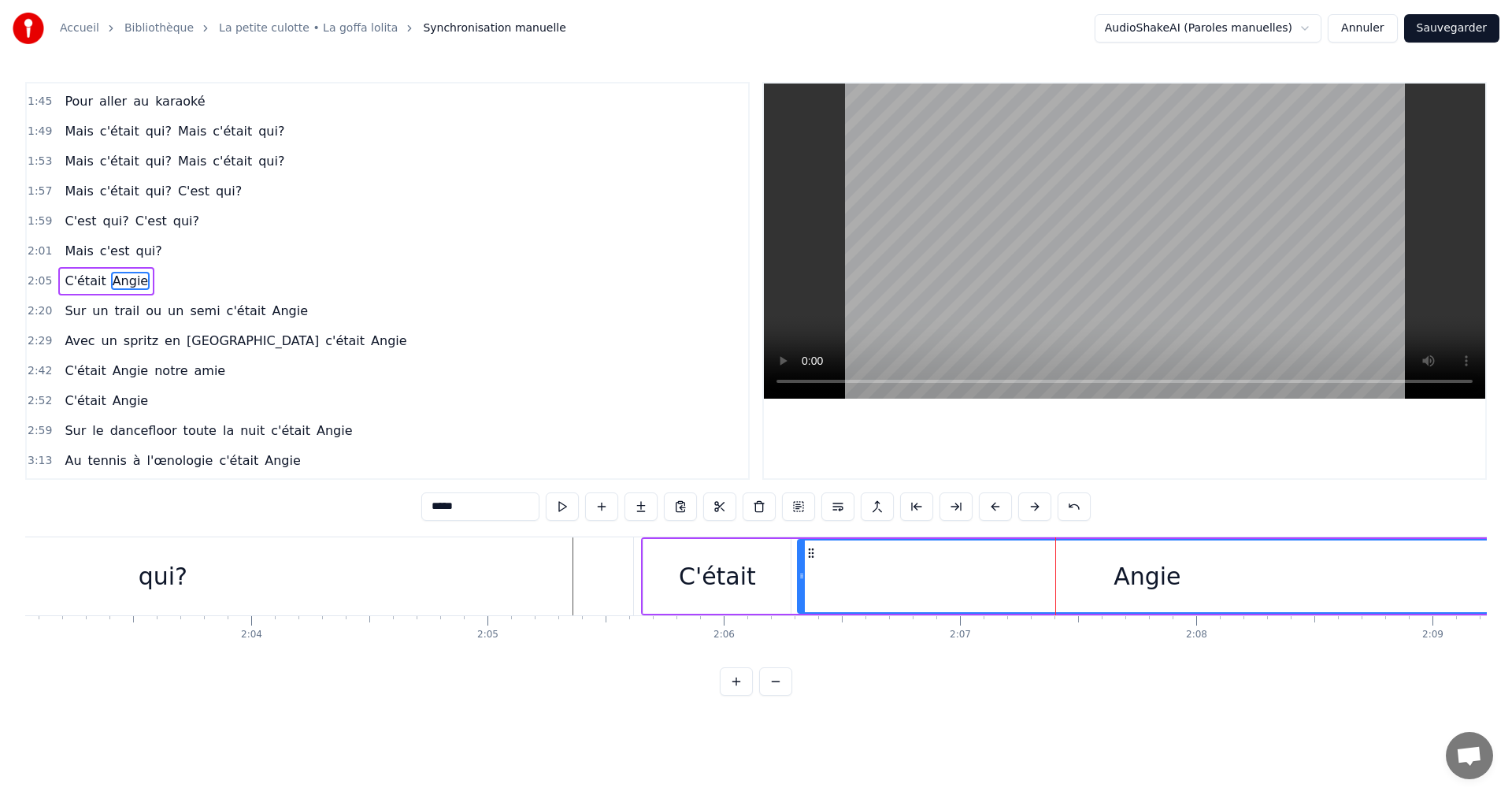
drag, startPoint x: 880, startPoint y: 574, endPoint x: 804, endPoint y: 576, distance: 76.0
click at [804, 576] on icon at bounding box center [801, 576] width 7 height 13
click at [772, 579] on div "C'était" at bounding box center [716, 577] width 148 height 75
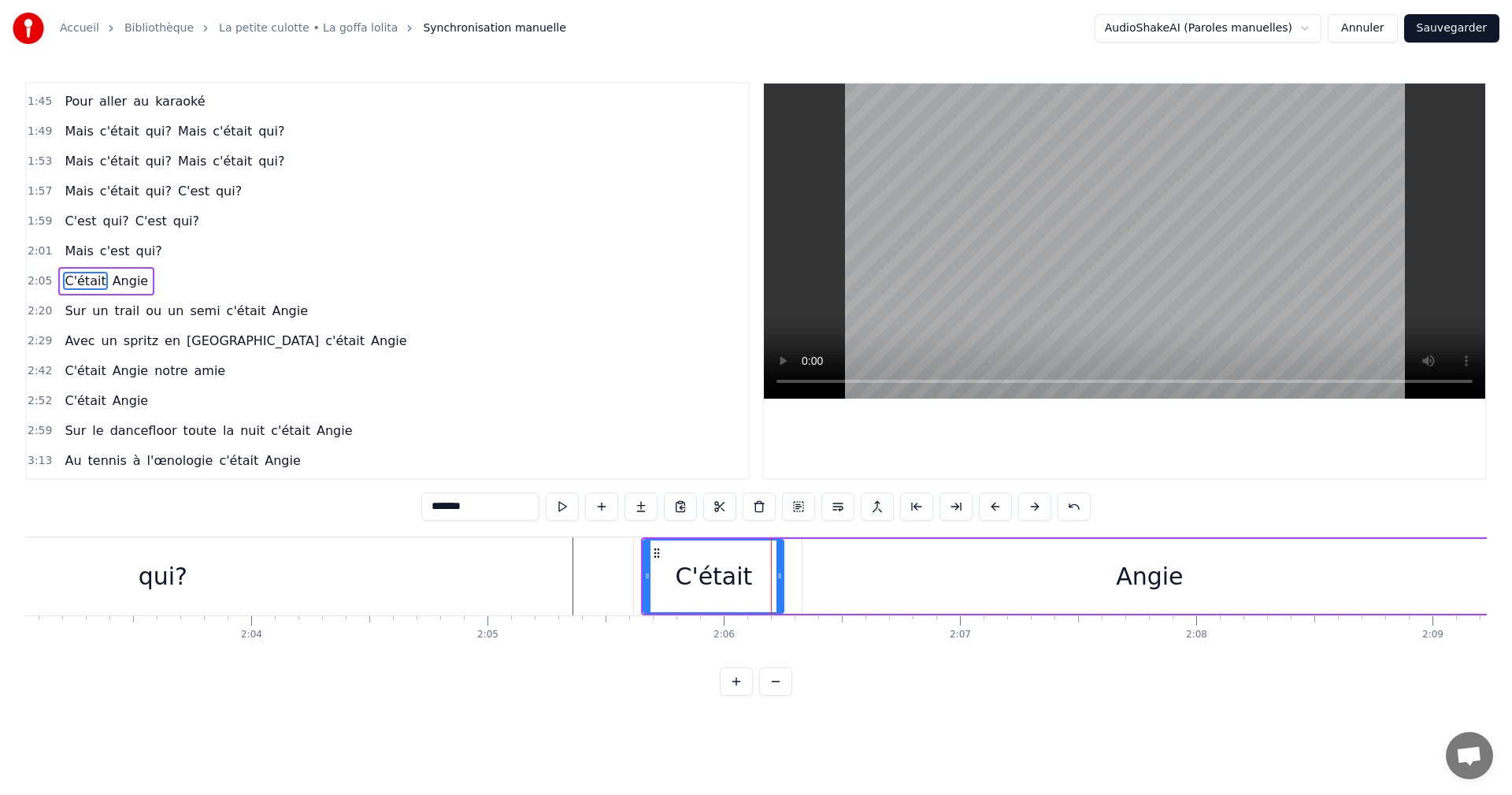
click at [779, 575] on icon at bounding box center [779, 576] width 7 height 13
click at [805, 576] on div "Angie" at bounding box center [1149, 577] width 694 height 75
type input "*****"
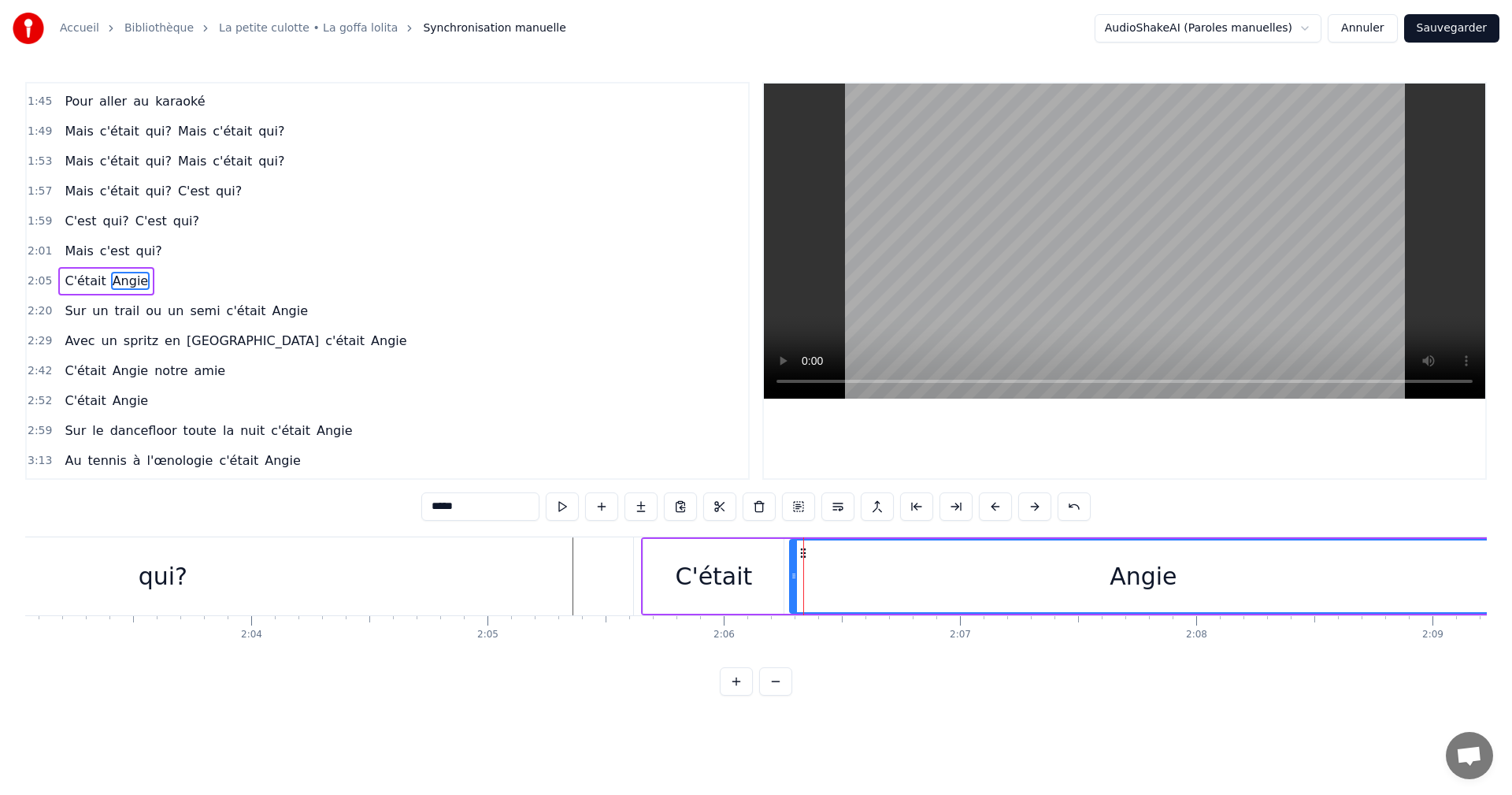
drag, startPoint x: 804, startPoint y: 576, endPoint x: 792, endPoint y: 575, distance: 12.0
click at [792, 575] on icon at bounding box center [794, 576] width 7 height 13
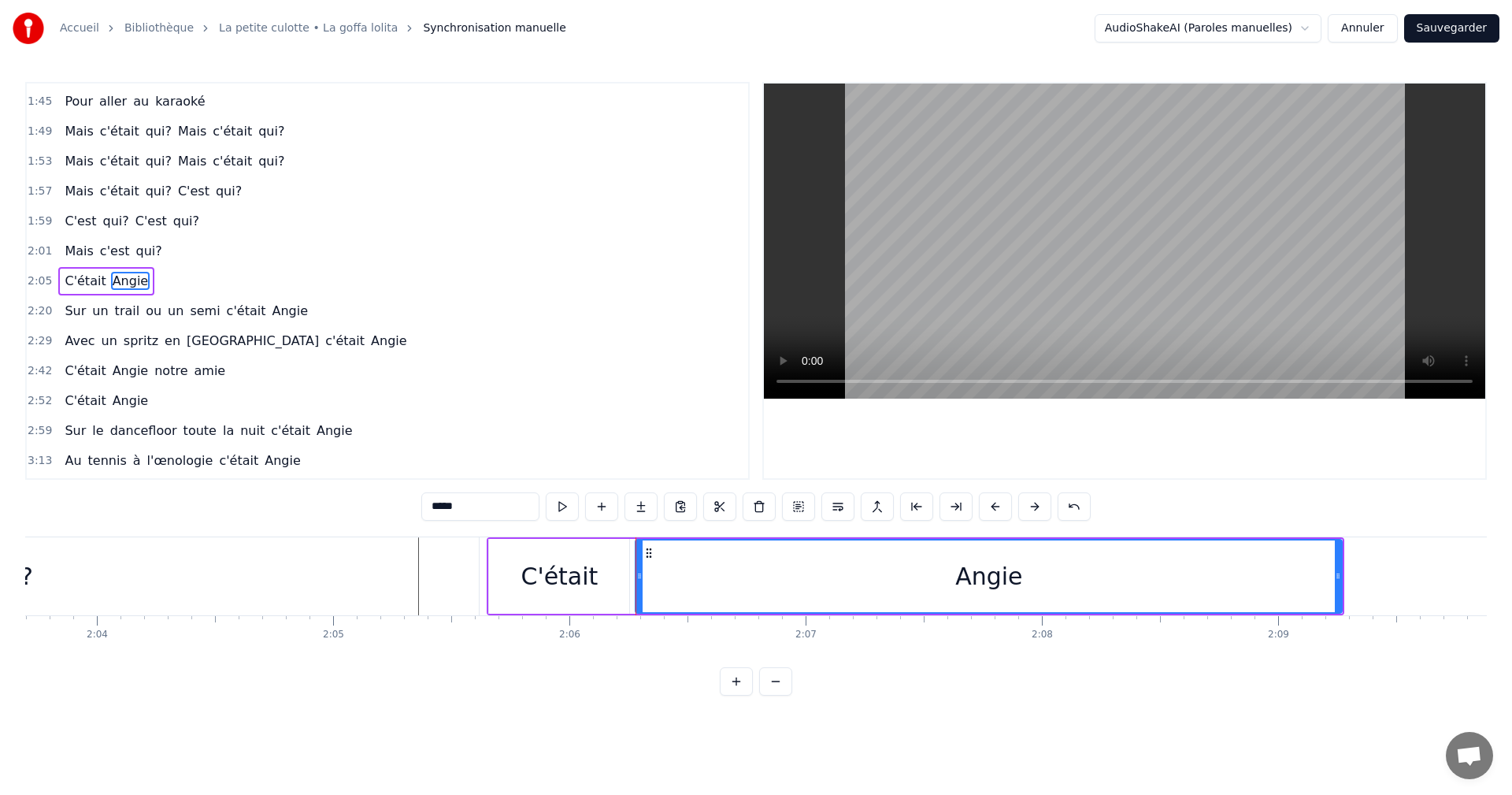
scroll to position [0, 29228]
drag, startPoint x: 1337, startPoint y: 575, endPoint x: 1318, endPoint y: 576, distance: 19.0
click at [1318, 576] on icon at bounding box center [1318, 576] width 7 height 13
click at [38, 254] on span "2:01" at bounding box center [40, 251] width 24 height 15
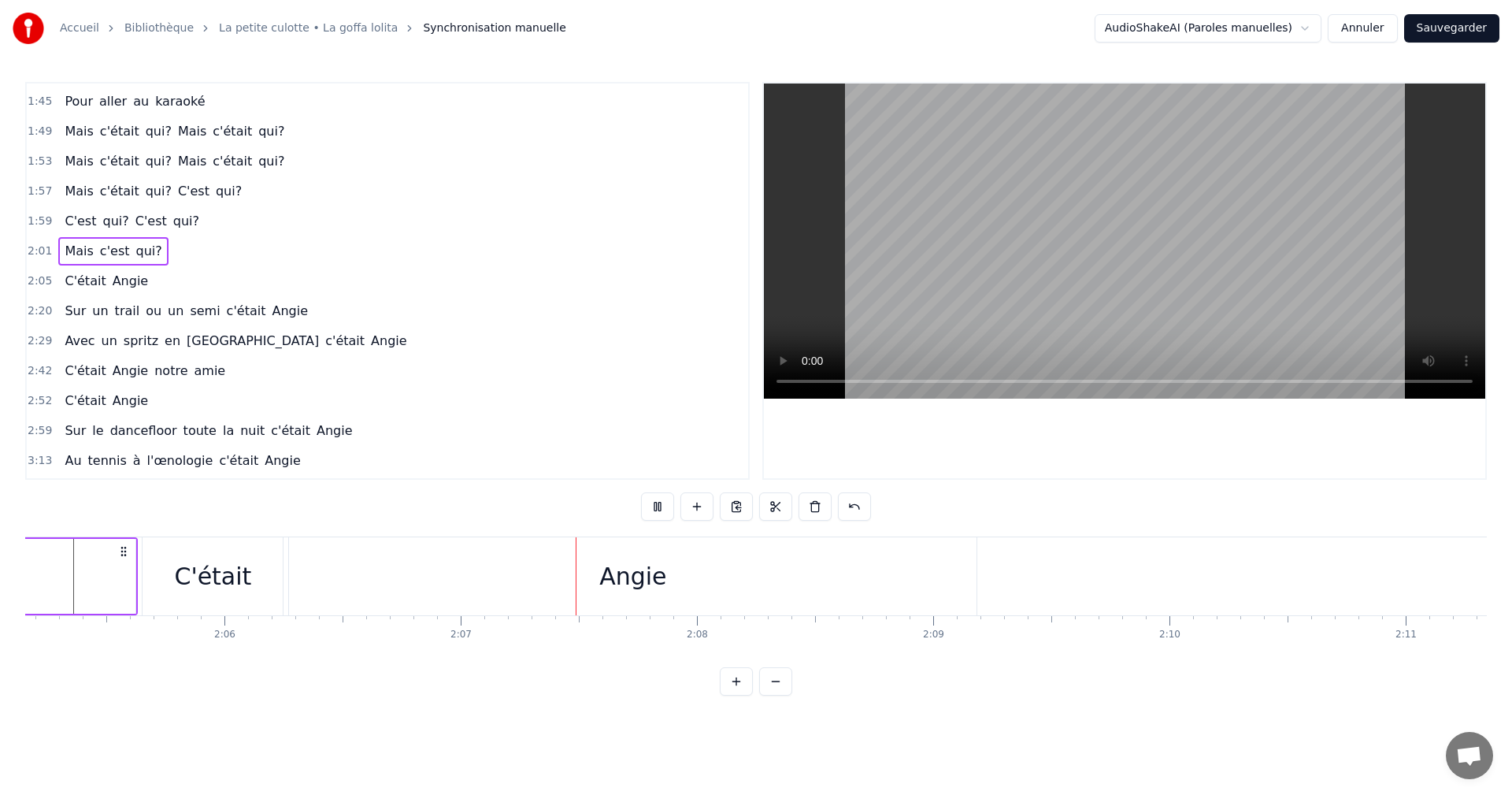
scroll to position [0, 29908]
click at [34, 283] on span "2:05" at bounding box center [40, 281] width 24 height 15
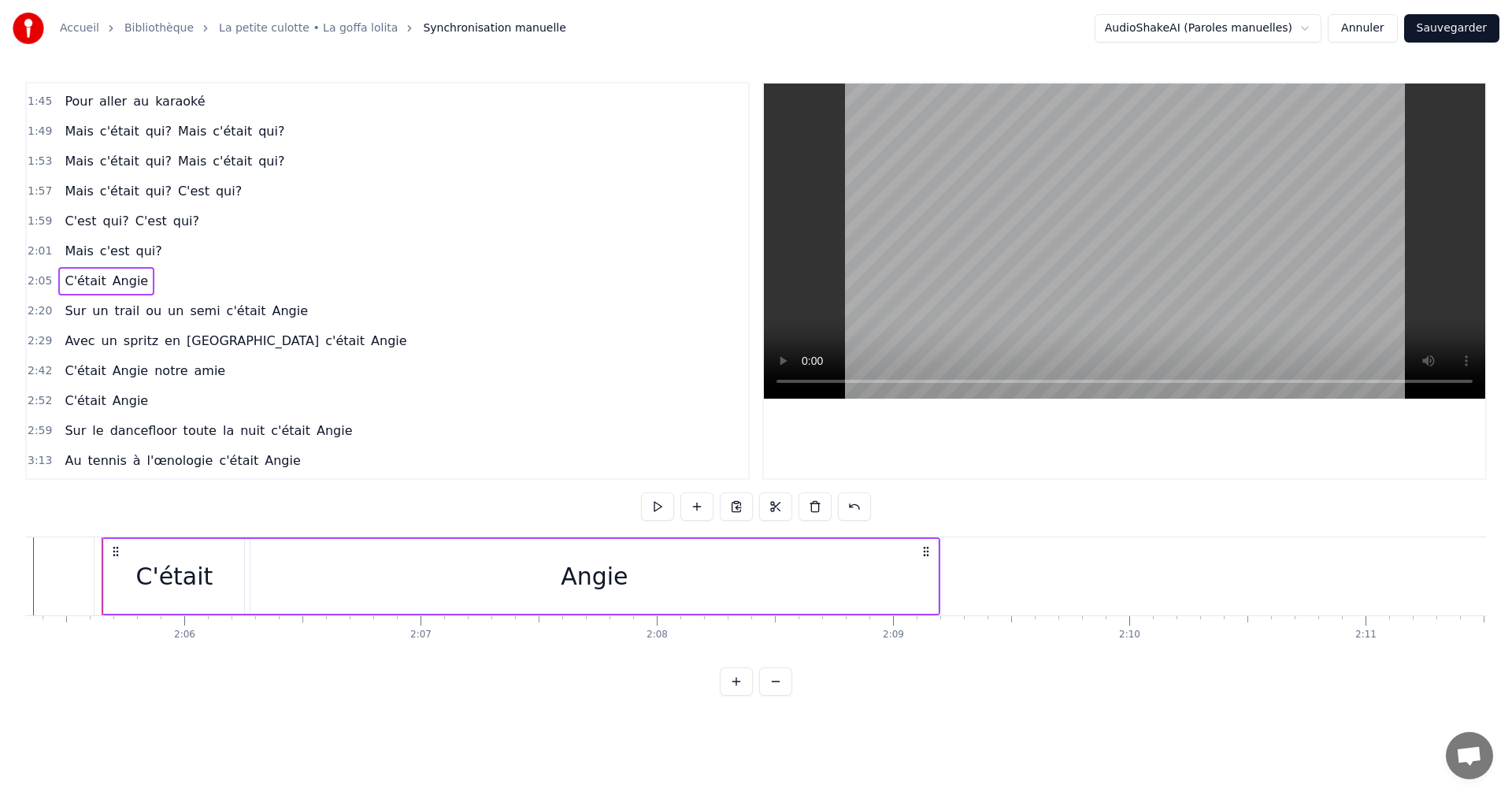
scroll to position [0, 29610]
click at [34, 311] on span "2:20" at bounding box center [40, 311] width 24 height 15
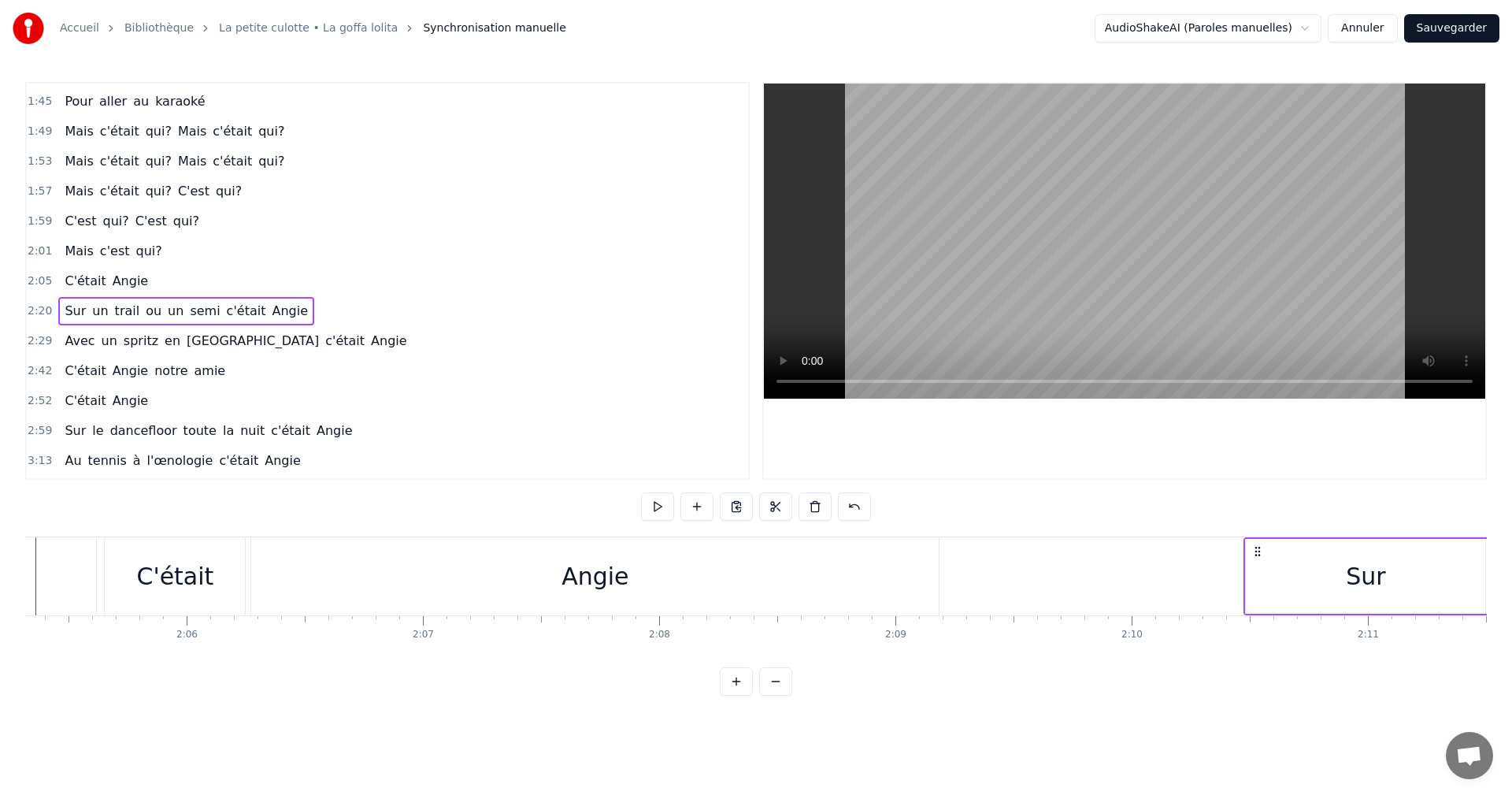
scroll to position [0, 29616]
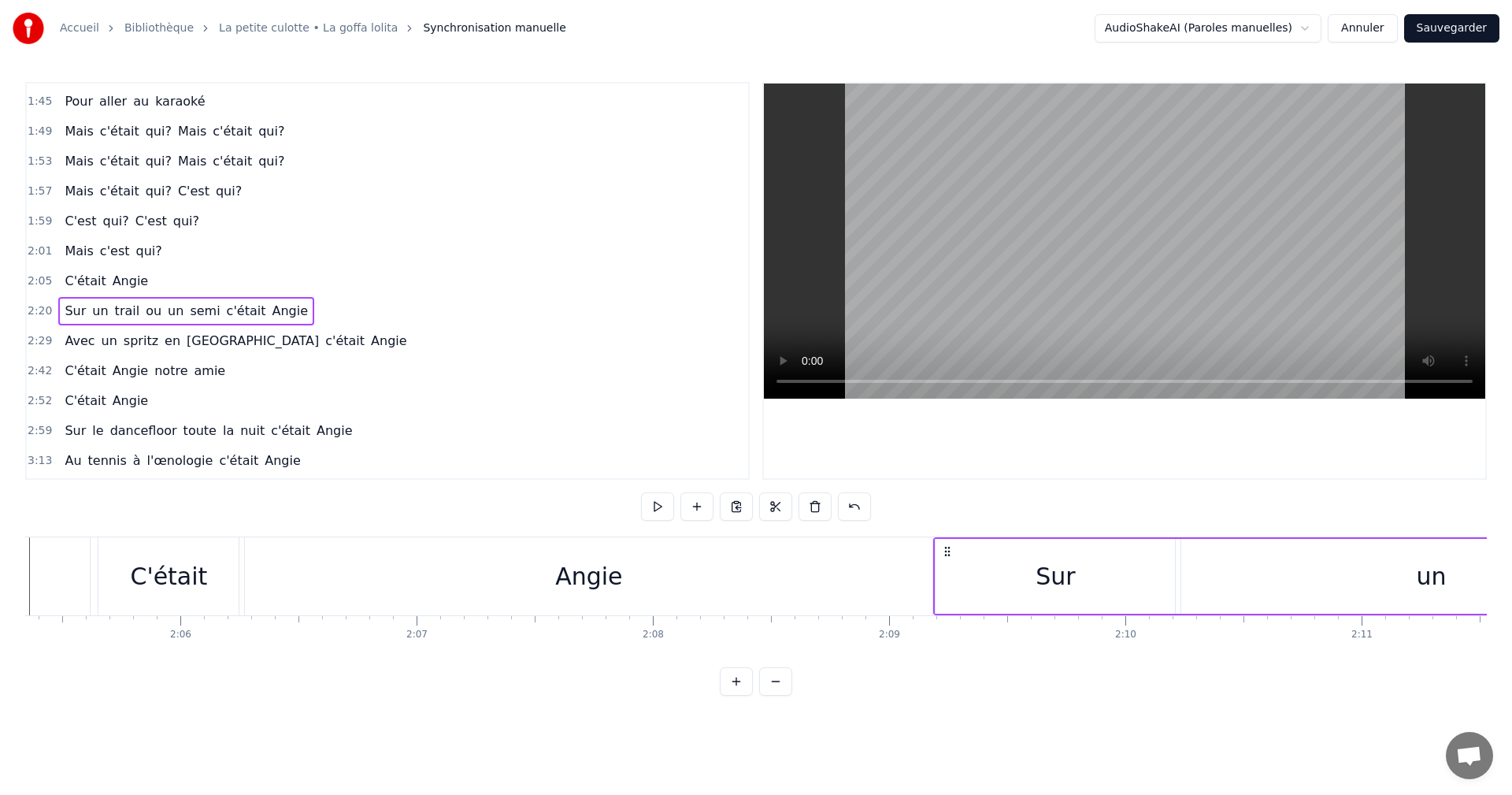
drag, startPoint x: 118, startPoint y: 550, endPoint x: 947, endPoint y: 572, distance: 829.3
click at [1094, 569] on div "Sur" at bounding box center [1055, 577] width 239 height 75
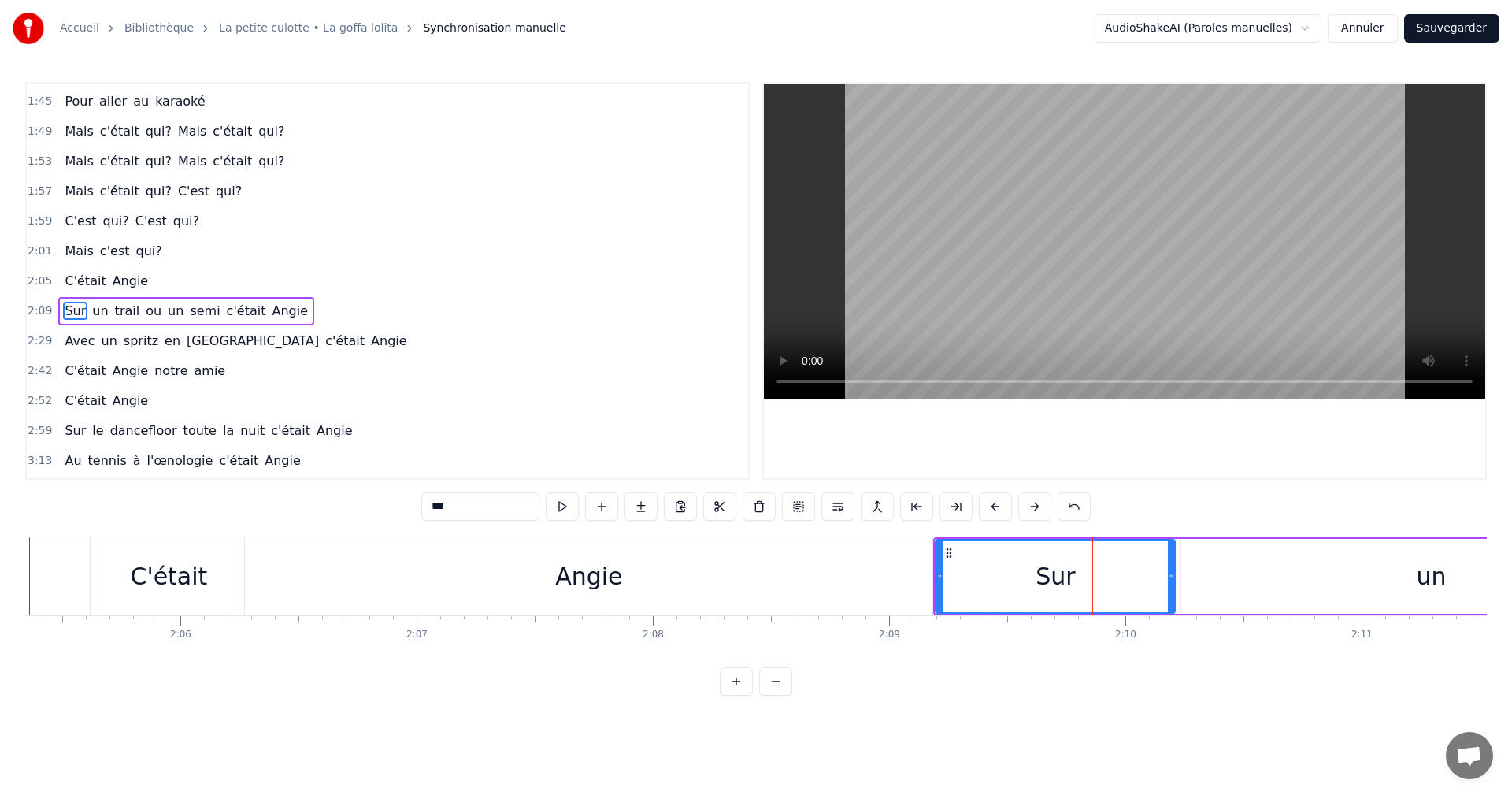
scroll to position [773, 0]
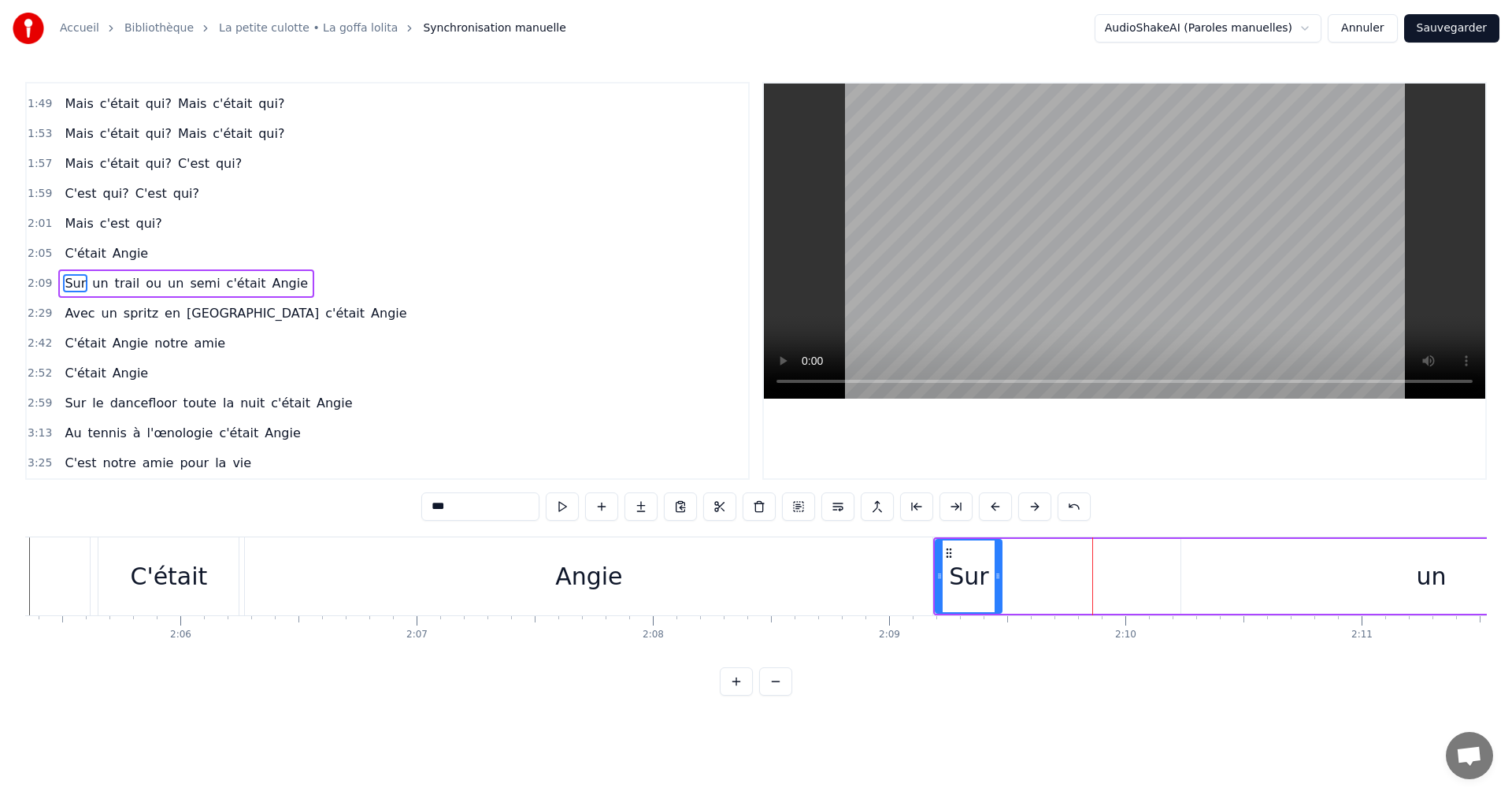
drag, startPoint x: 1169, startPoint y: 576, endPoint x: 995, endPoint y: 579, distance: 174.0
click at [995, 579] on icon at bounding box center [998, 576] width 7 height 13
click at [1227, 581] on div "un" at bounding box center [1431, 577] width 500 height 75
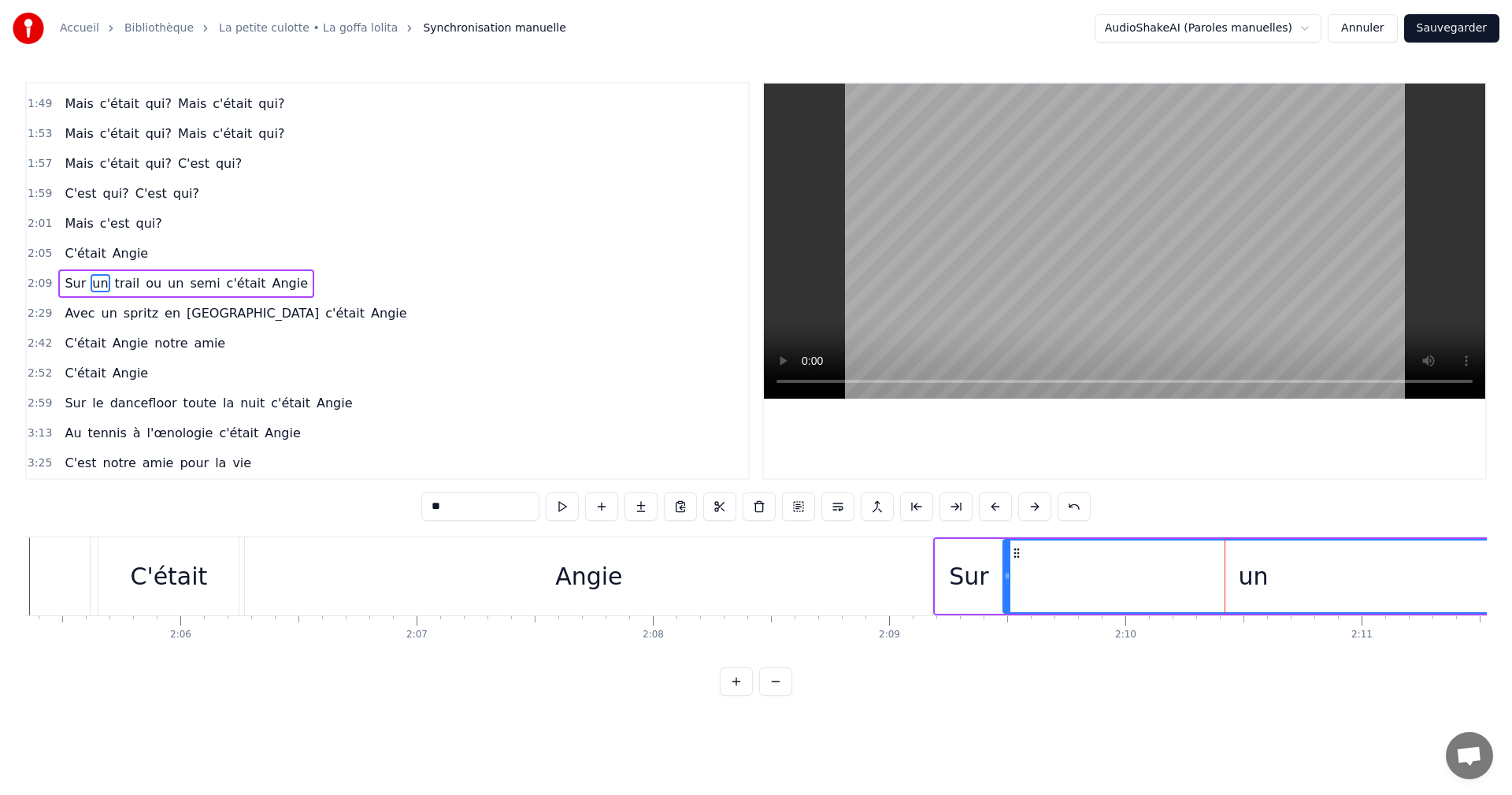
drag, startPoint x: 1193, startPoint y: 551, endPoint x: 1014, endPoint y: 557, distance: 179.1
click at [1014, 557] on icon at bounding box center [1016, 553] width 13 height 13
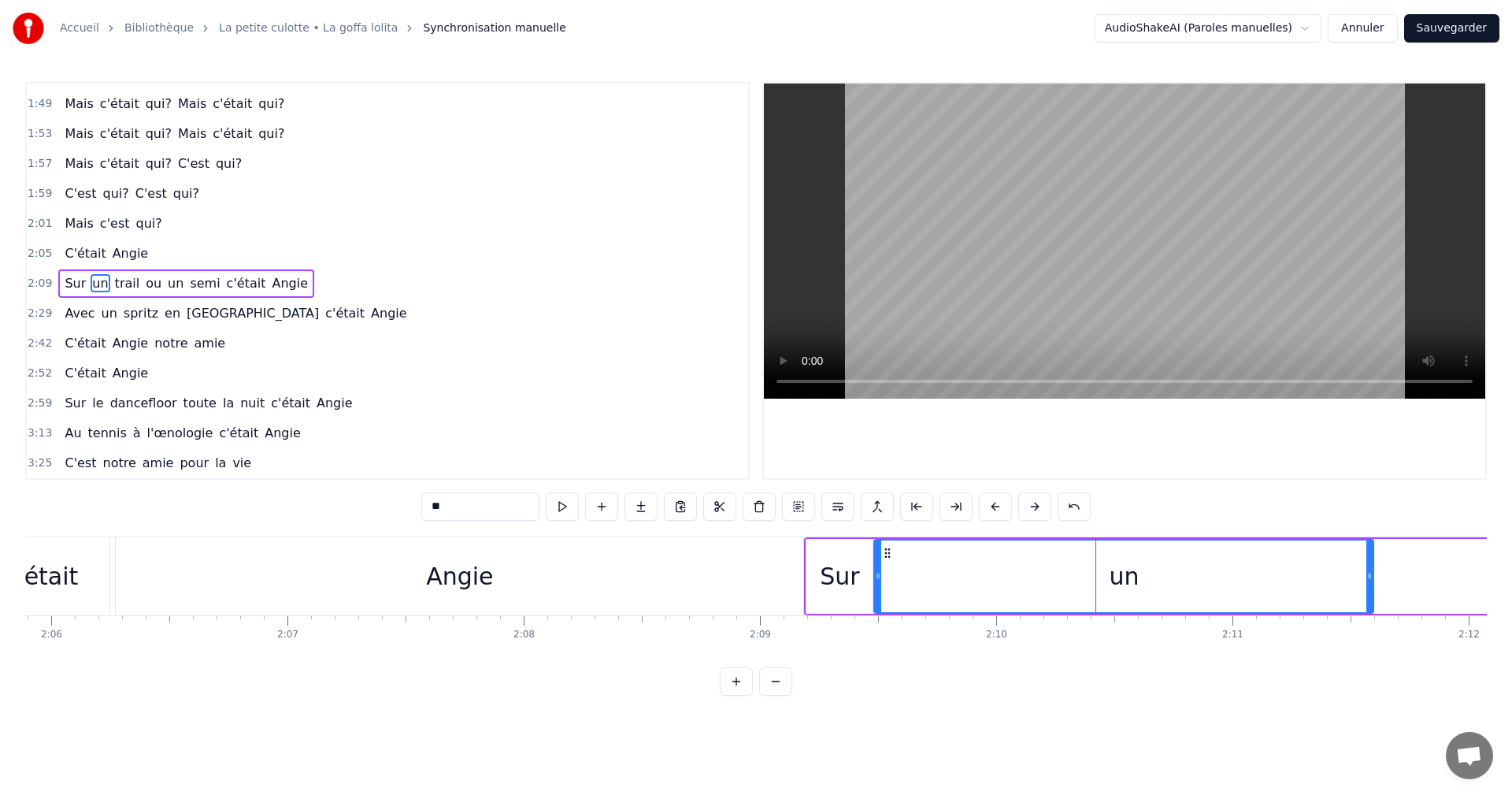
scroll to position [0, 29774]
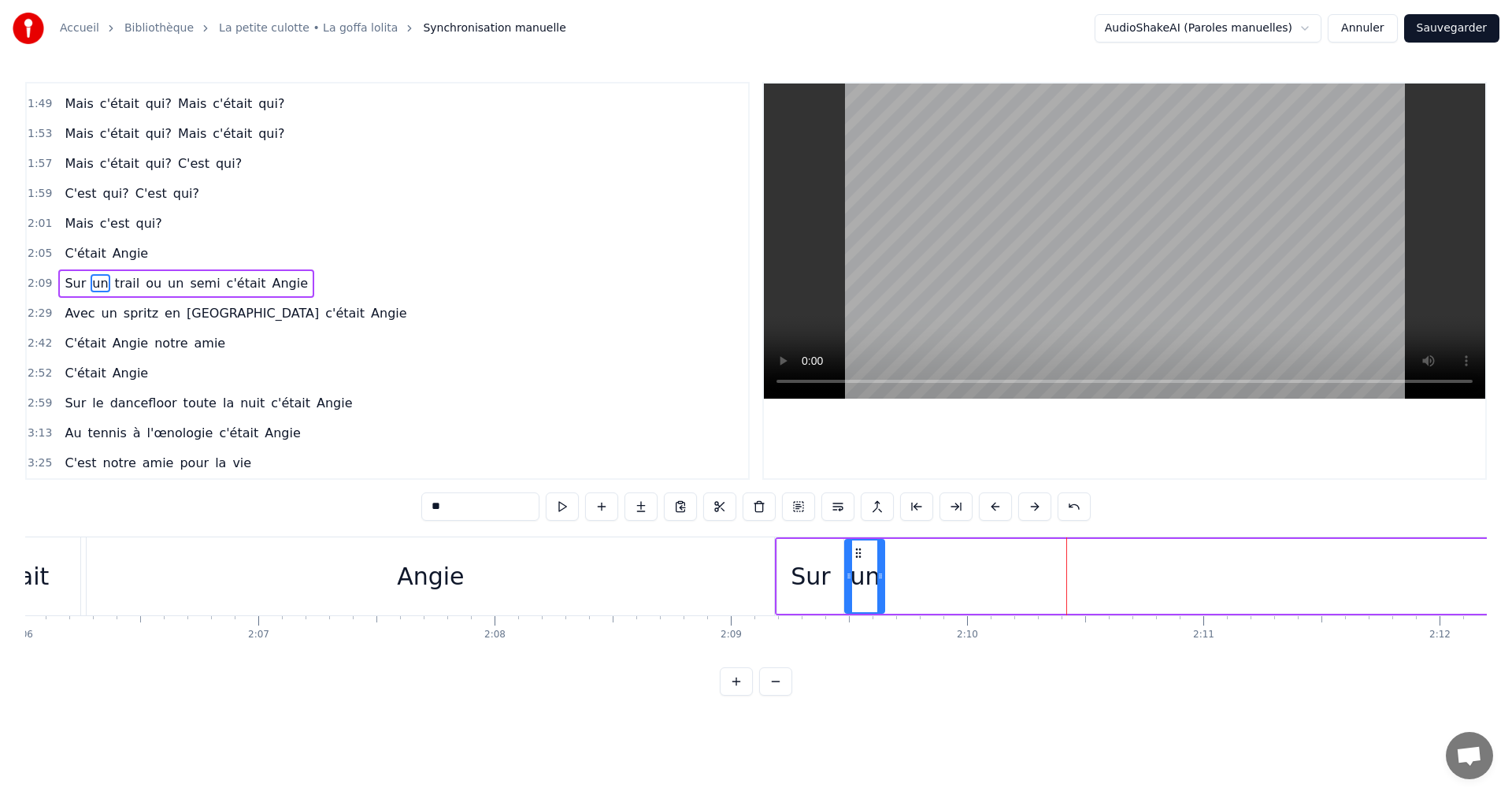
drag, startPoint x: 1343, startPoint y: 577, endPoint x: 883, endPoint y: 553, distance: 460.6
click at [883, 553] on div at bounding box center [880, 576] width 7 height 71
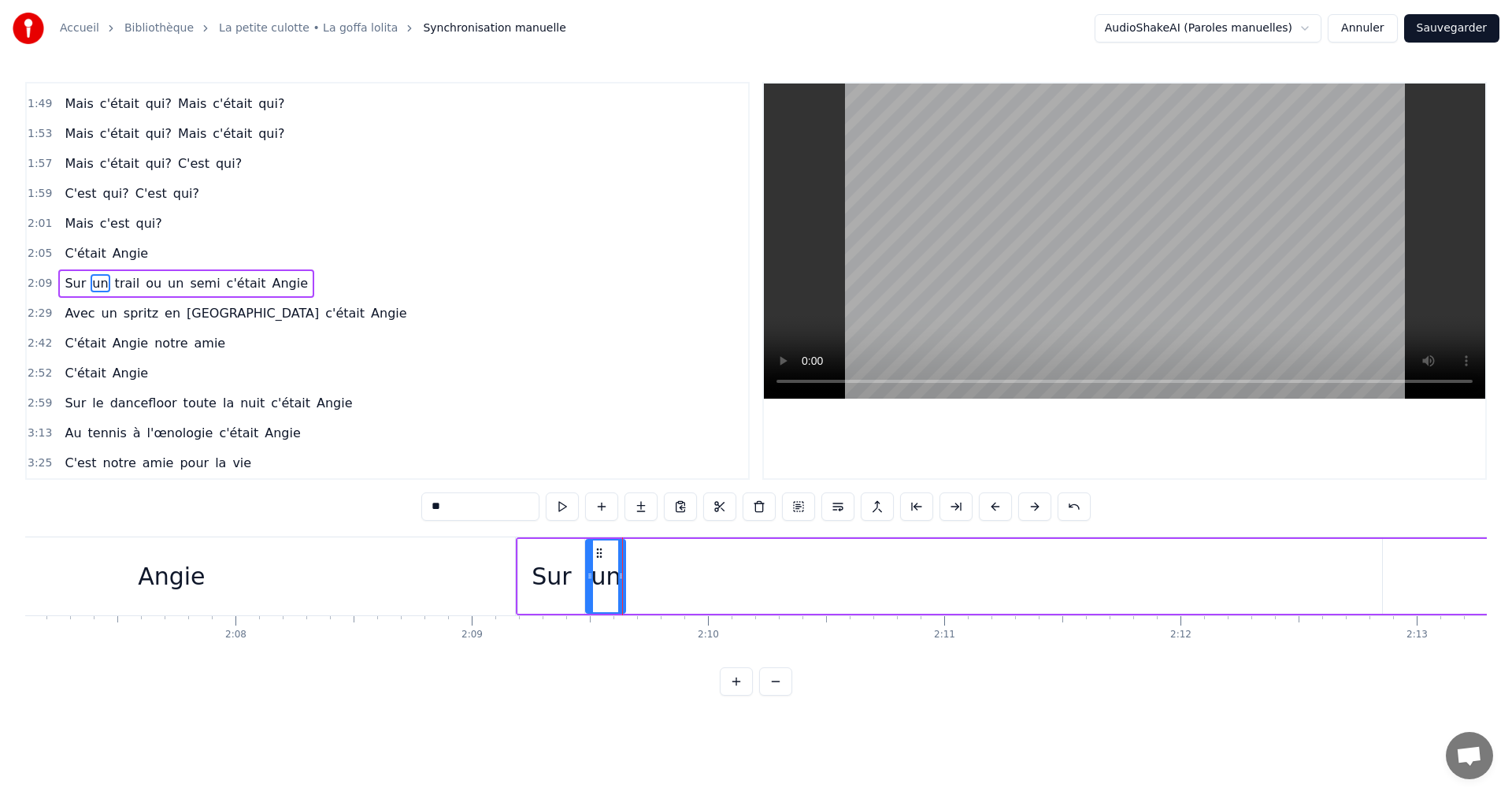
scroll to position [0, 30063]
drag, startPoint x: 1441, startPoint y: 587, endPoint x: 1390, endPoint y: 587, distance: 51.0
click at [1390, 587] on div "trail" at bounding box center [1491, 577] width 273 height 75
type input "*****"
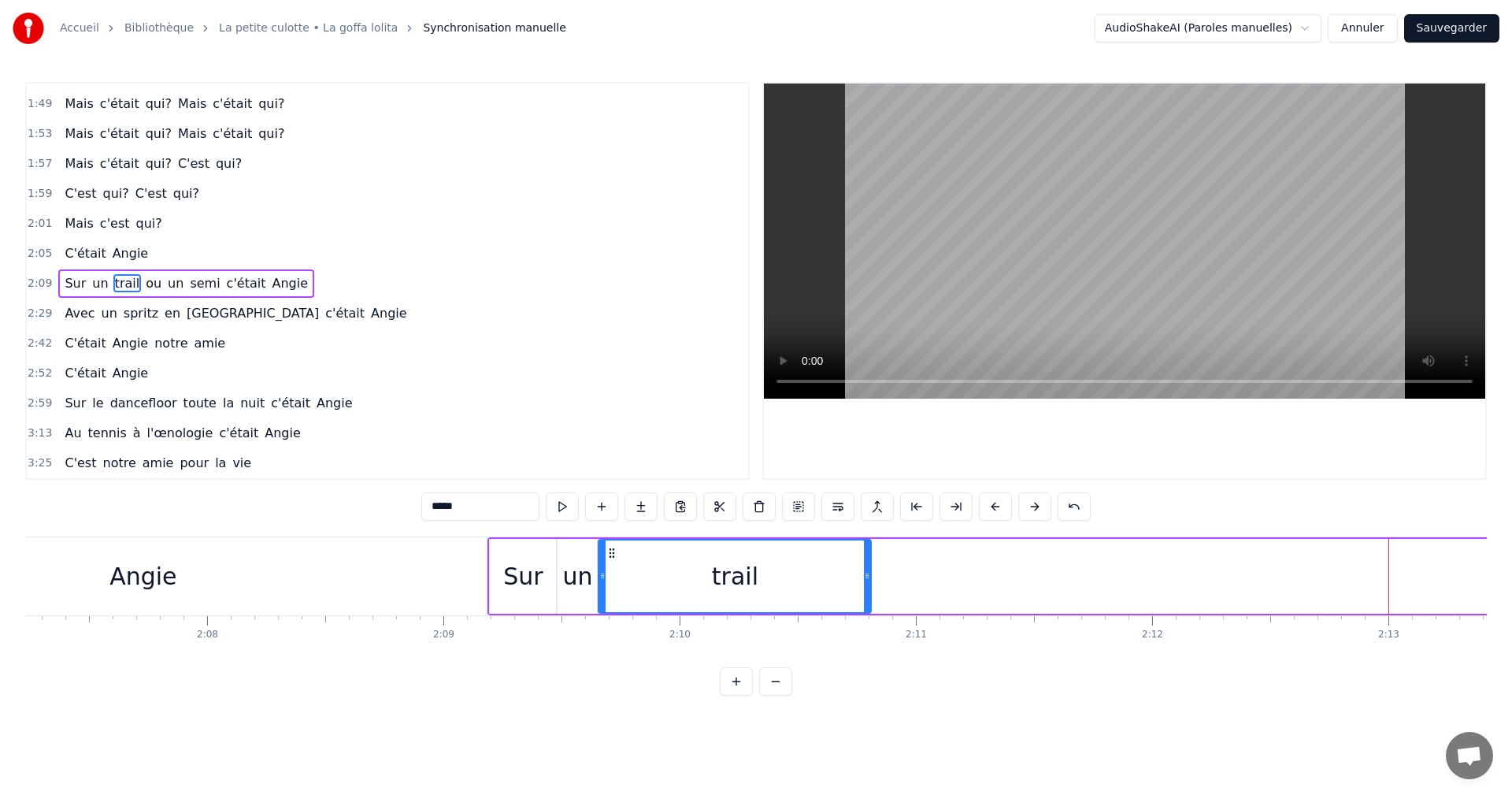
drag, startPoint x: 1367, startPoint y: 553, endPoint x: 611, endPoint y: 528, distance: 756.4
click at [611, 528] on div "0:05 Ce soir, on profitait de bonnes bouteilles 0:11 Dans une villa eurelienne …" at bounding box center [756, 389] width 1462 height 614
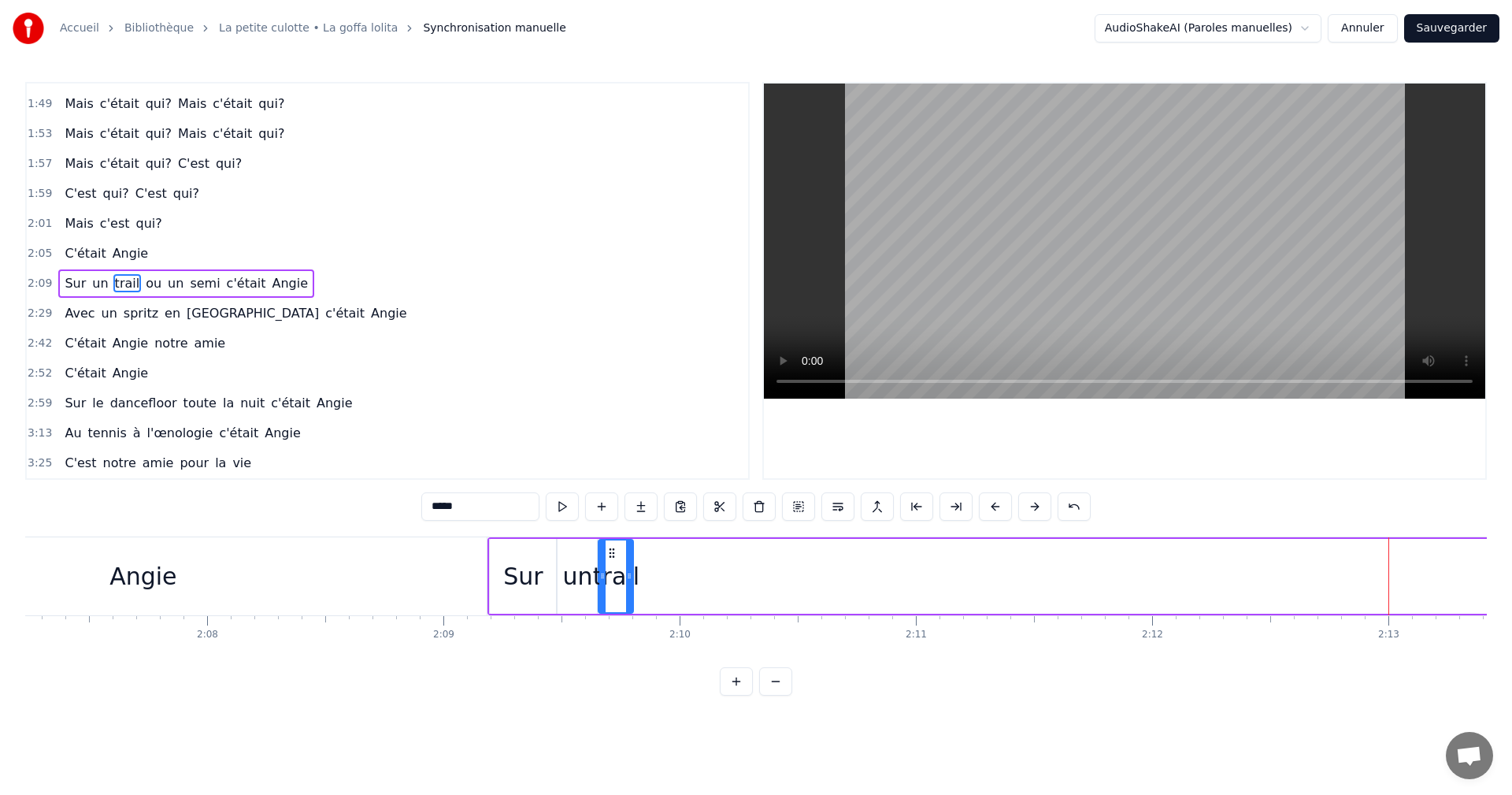
drag, startPoint x: 867, startPoint y: 577, endPoint x: 630, endPoint y: 575, distance: 237.0
click at [630, 575] on icon at bounding box center [629, 576] width 7 height 13
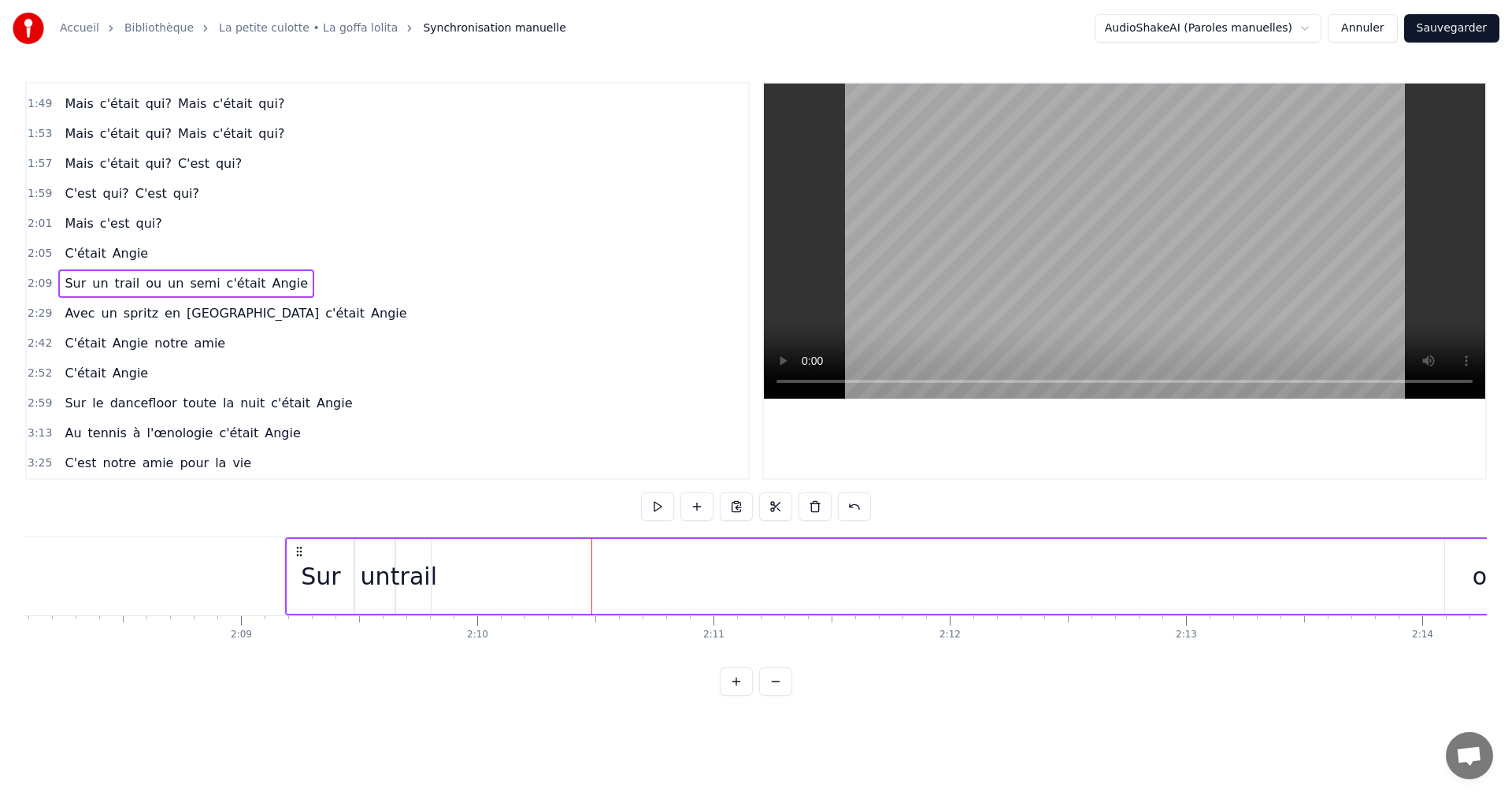
scroll to position [0, 30408]
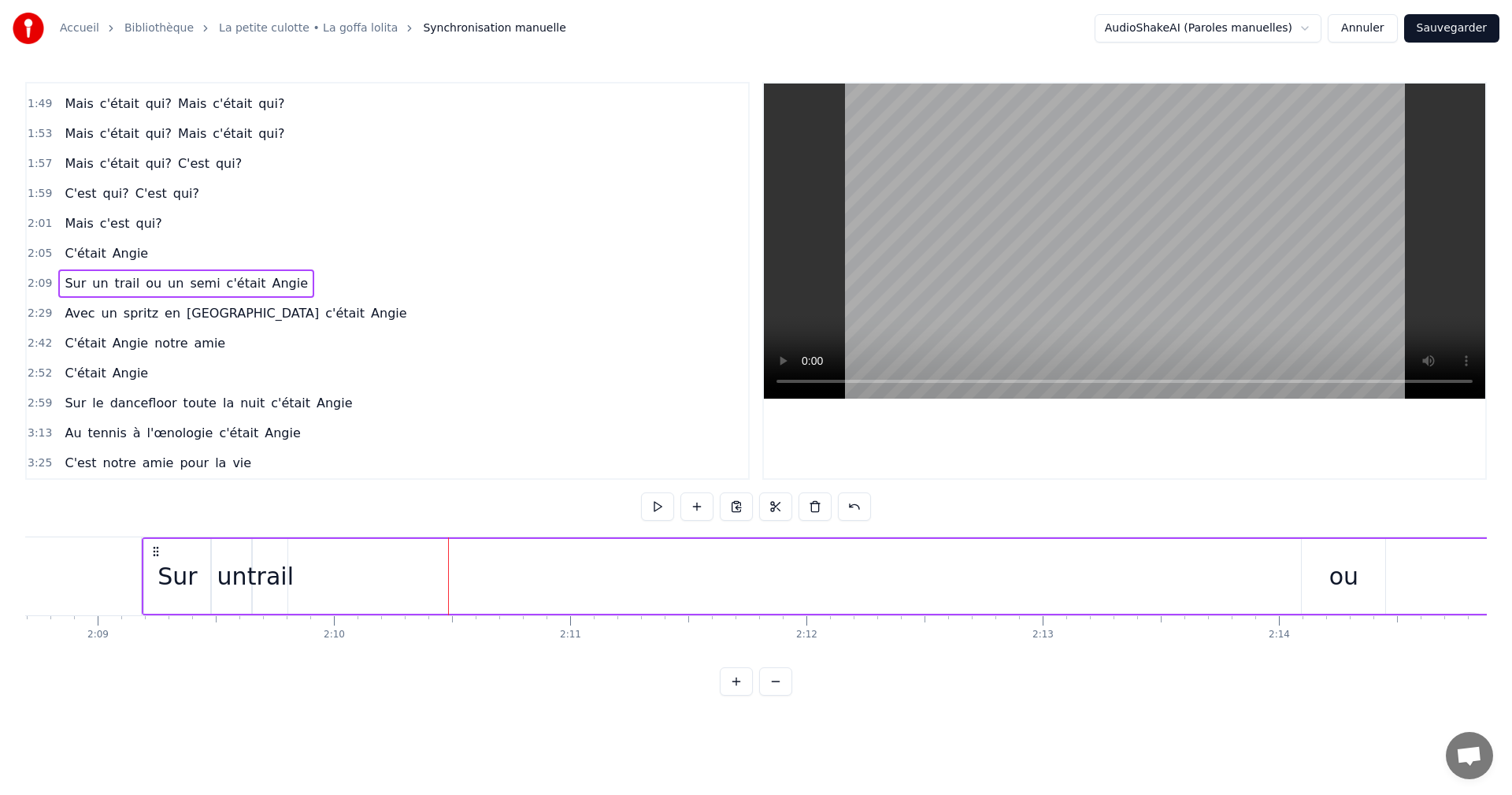
click at [1357, 576] on div "ou" at bounding box center [1344, 576] width 29 height 36
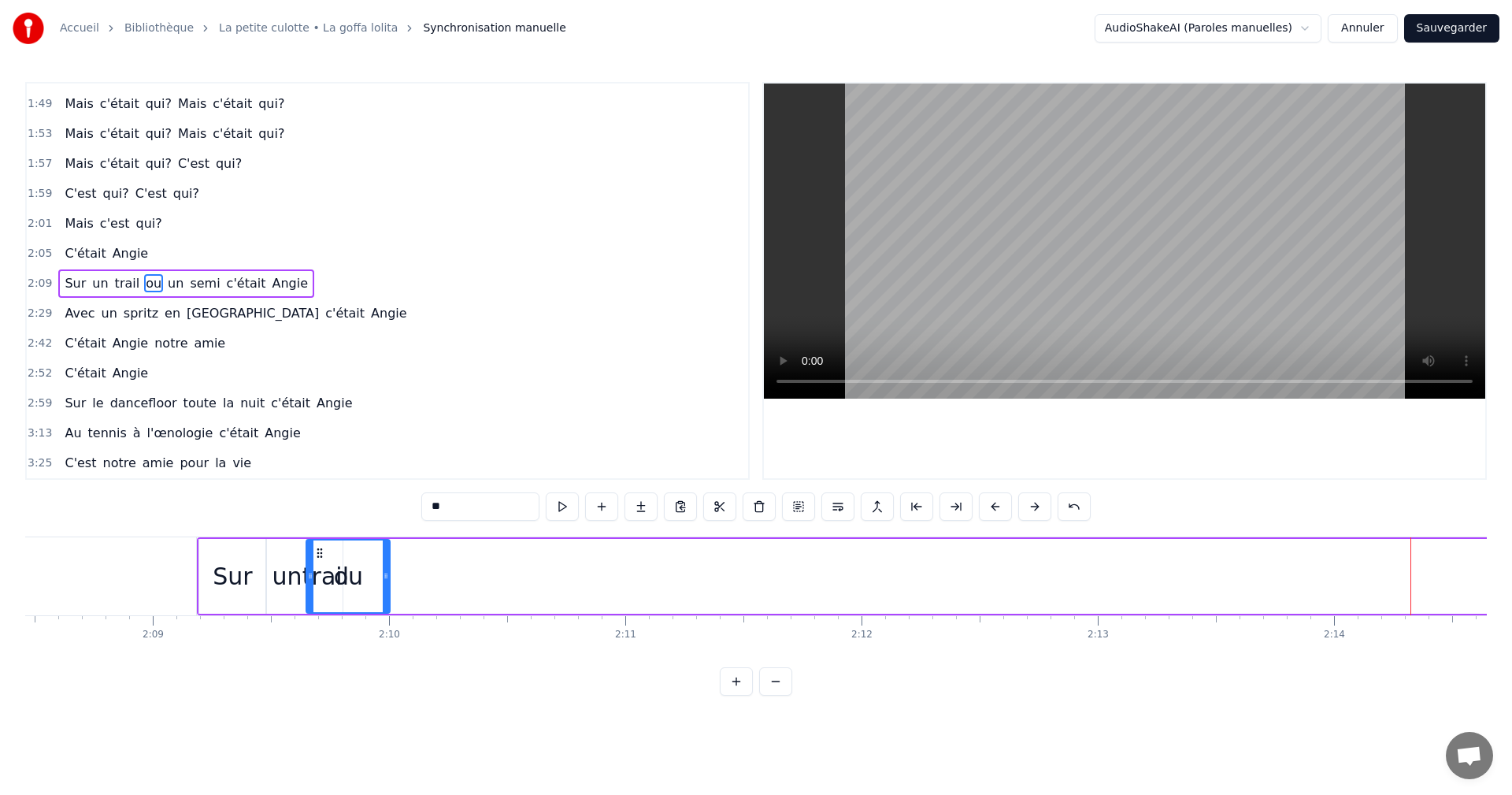
scroll to position [0, 30350]
drag, startPoint x: 1313, startPoint y: 552, endPoint x: 362, endPoint y: 540, distance: 951.1
click at [362, 540] on div "ou" at bounding box center [392, 576] width 82 height 71
drag, startPoint x: 429, startPoint y: 579, endPoint x: 404, endPoint y: 577, distance: 25.1
click at [404, 577] on icon at bounding box center [405, 576] width 7 height 13
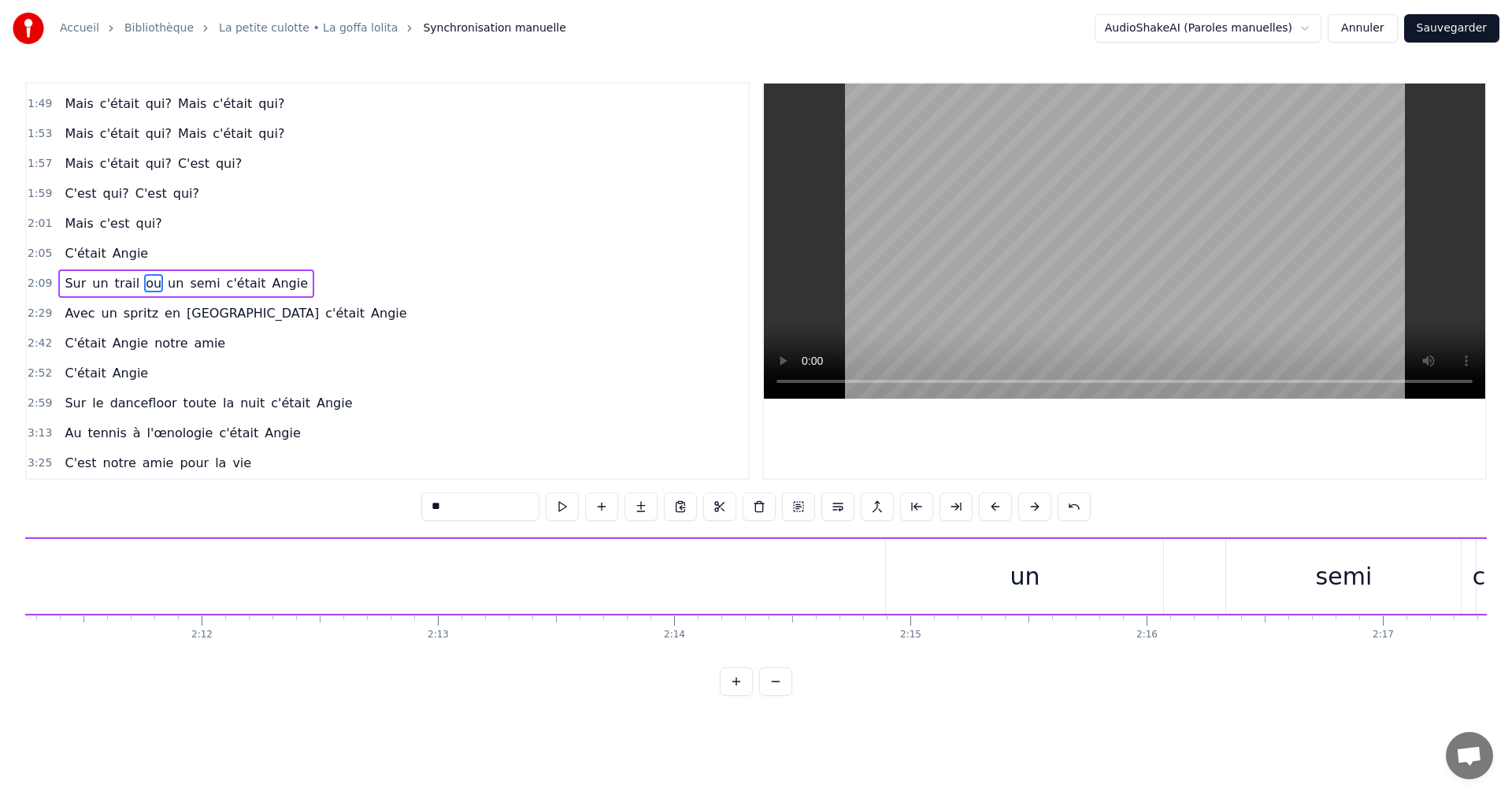
scroll to position [0, 31041]
click at [1004, 585] on div "un" at bounding box center [996, 576] width 30 height 36
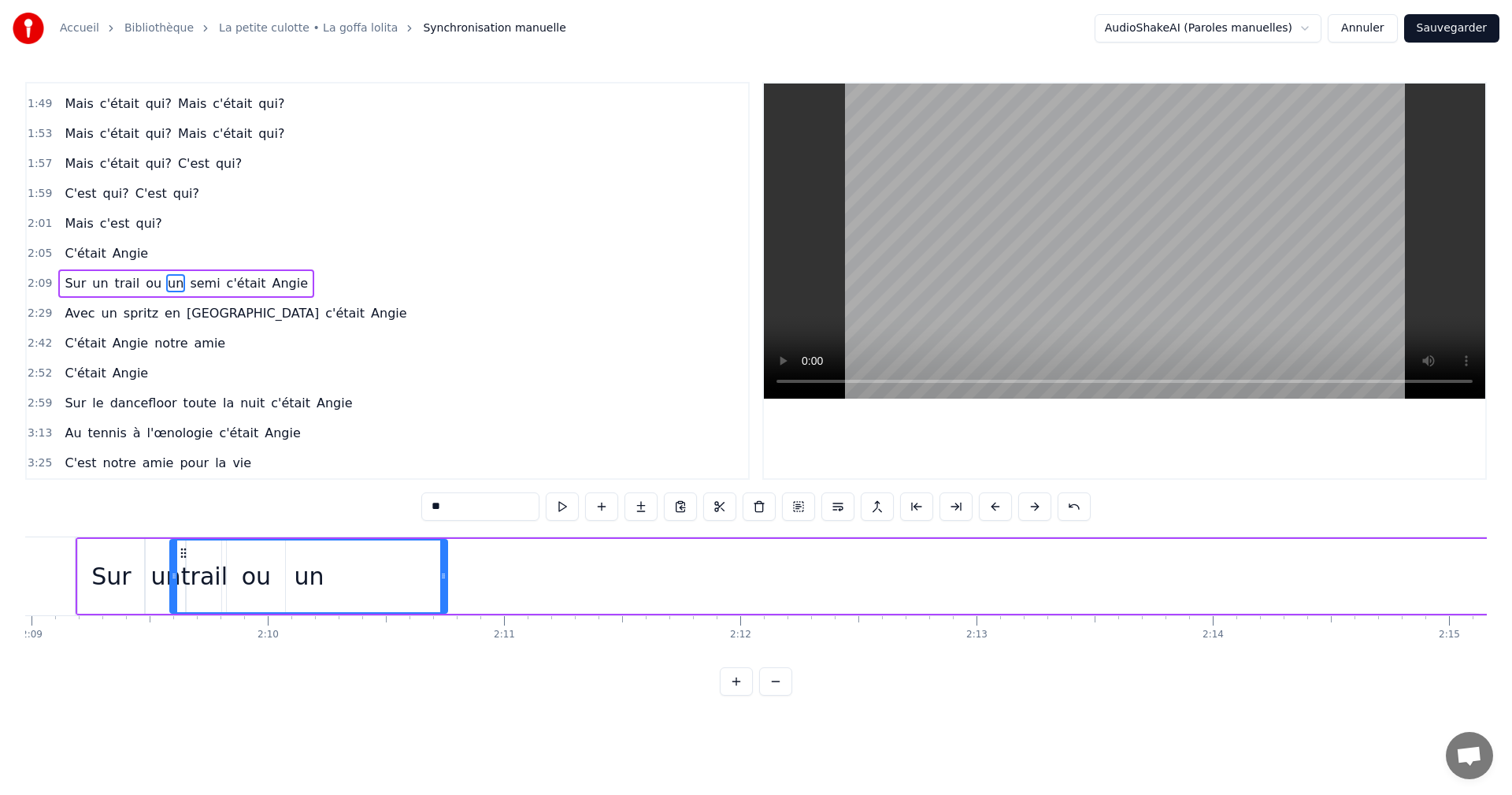
scroll to position [0, 30365]
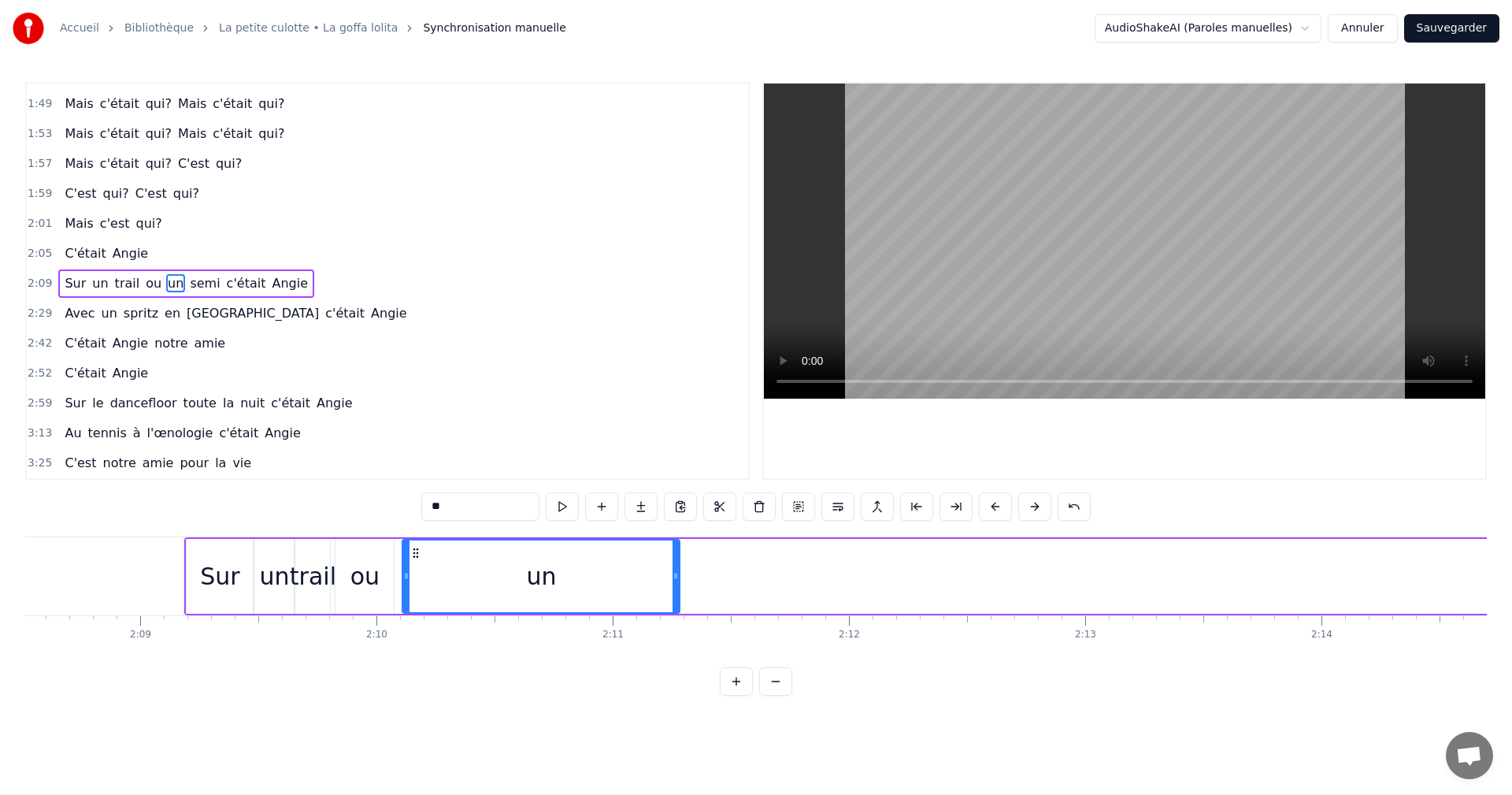
drag, startPoint x: 872, startPoint y: 554, endPoint x: 417, endPoint y: 559, distance: 455.0
click at [417, 559] on icon at bounding box center [416, 553] width 13 height 13
drag, startPoint x: 676, startPoint y: 577, endPoint x: 472, endPoint y: 580, distance: 204.0
click at [472, 580] on icon at bounding box center [472, 576] width 7 height 13
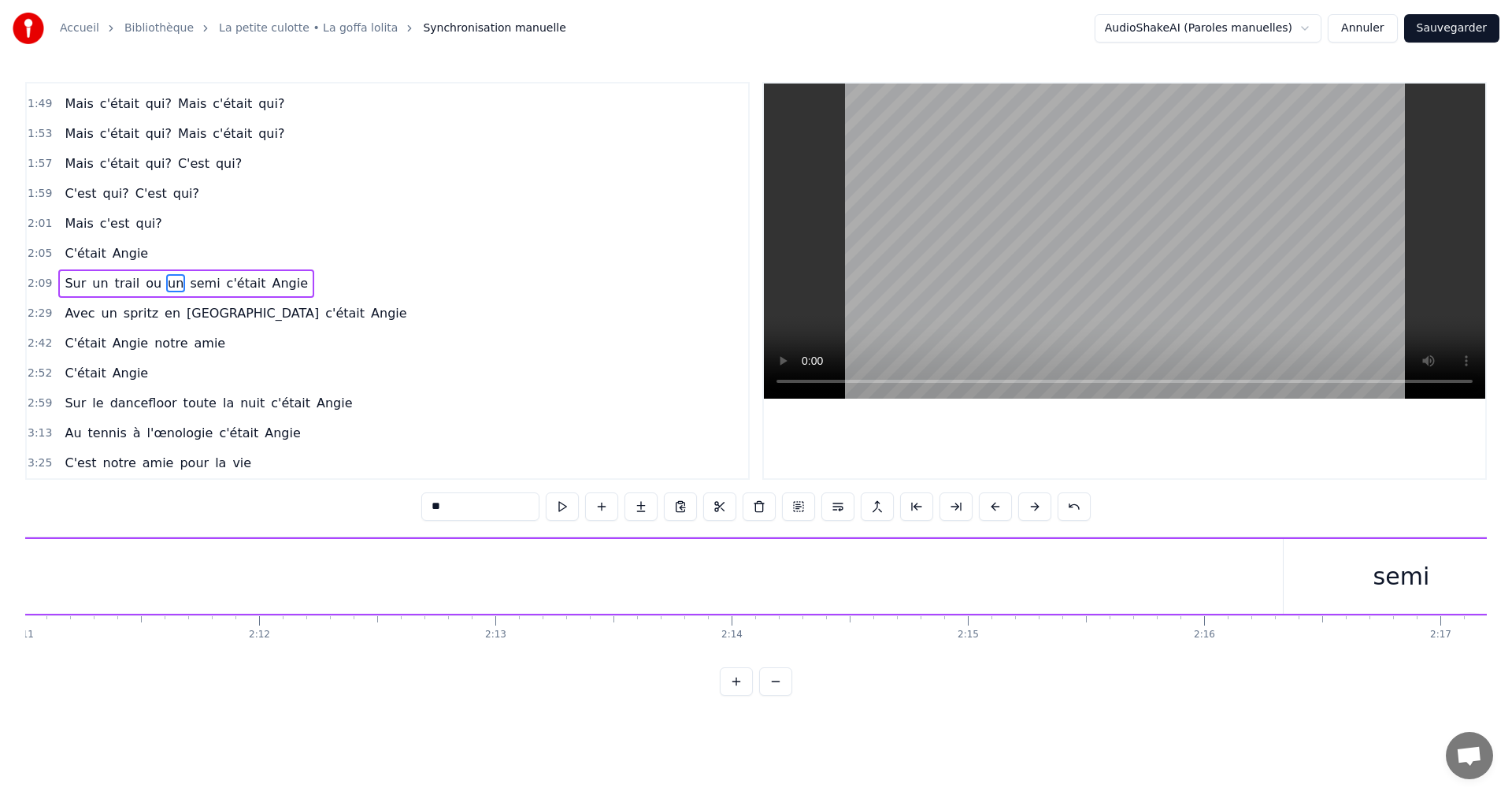
scroll to position [0, 31214]
click at [1099, 589] on div "semi" at bounding box center [1142, 577] width 234 height 75
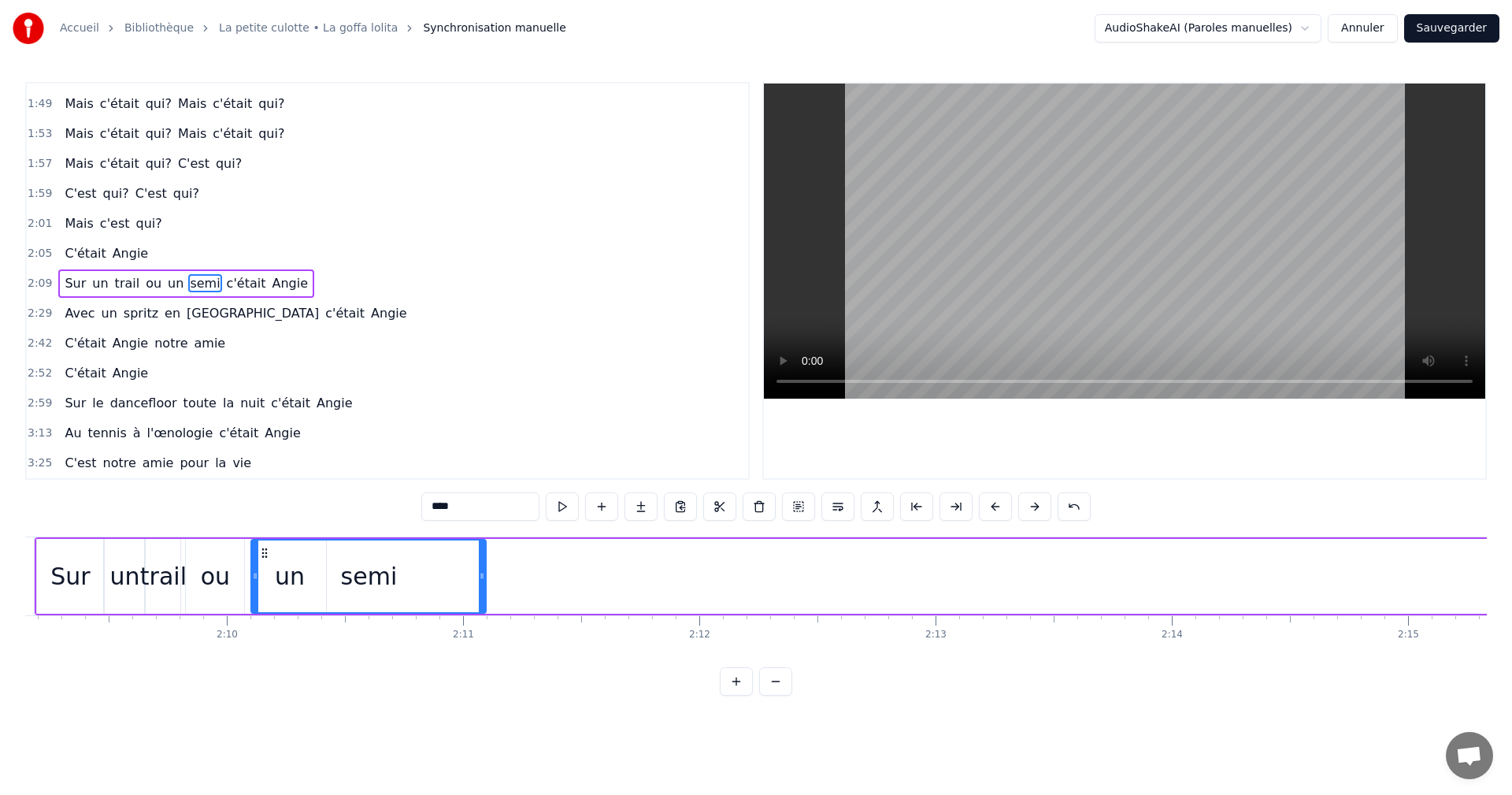
scroll to position [0, 30496]
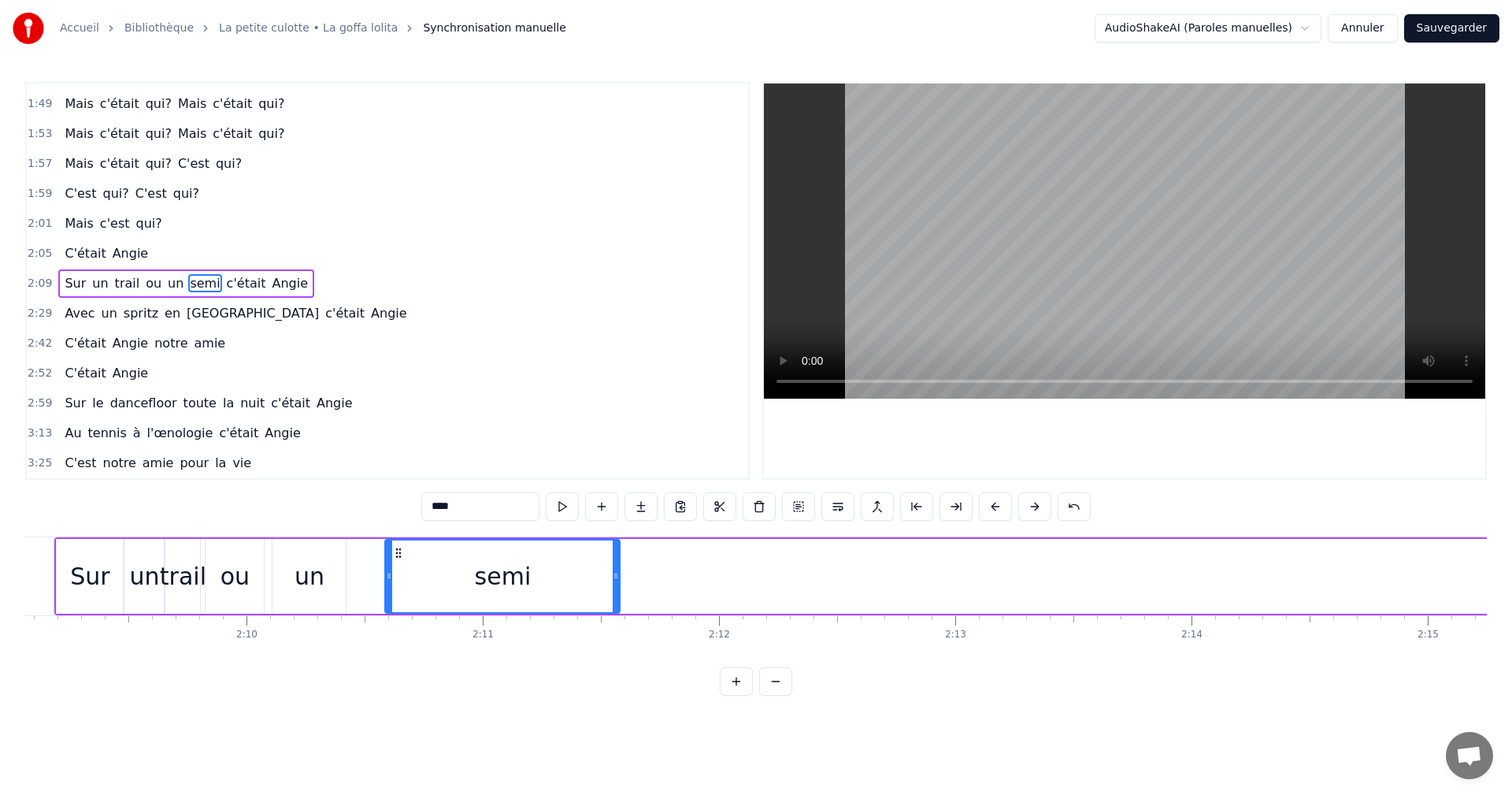
drag, startPoint x: 1039, startPoint y: 556, endPoint x: 399, endPoint y: 574, distance: 640.3
click at [399, 574] on div "semi" at bounding box center [502, 576] width 233 height 71
drag, startPoint x: 616, startPoint y: 580, endPoint x: 514, endPoint y: 583, distance: 102.0
click at [514, 583] on div at bounding box center [513, 576] width 7 height 71
click at [68, 539] on div "Sur" at bounding box center [90, 577] width 68 height 75
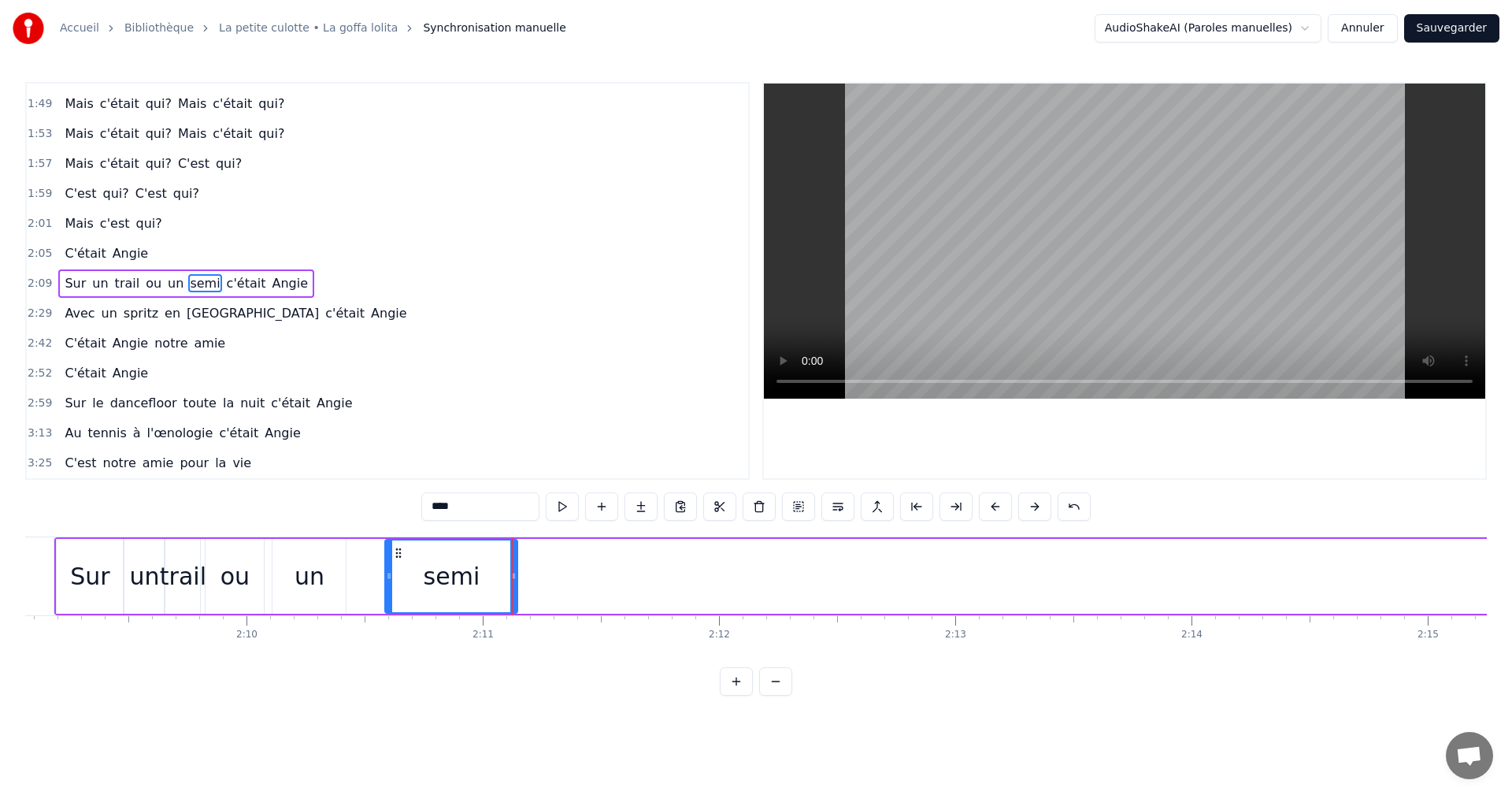
type input "***"
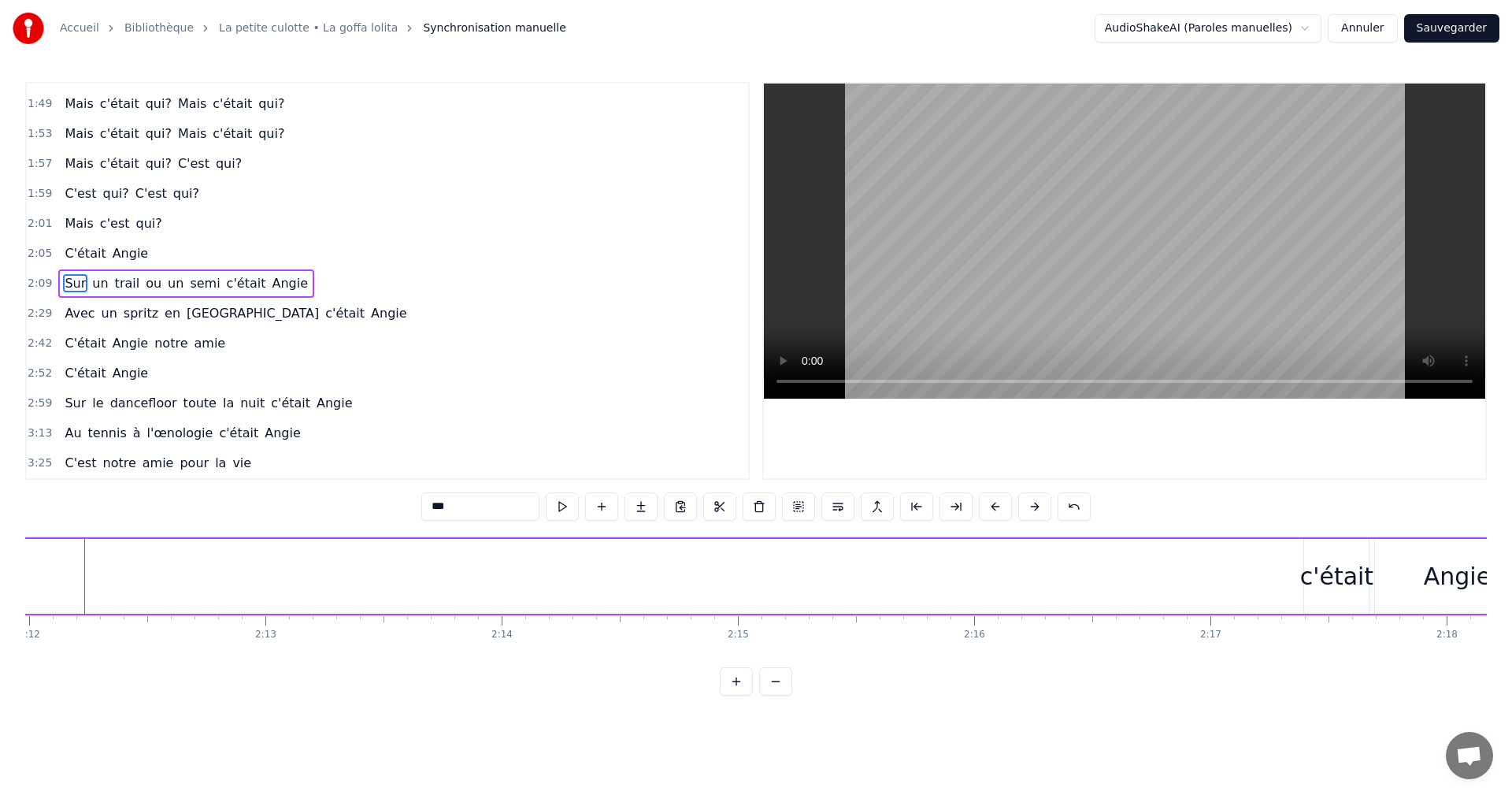
scroll to position [0, 31330]
drag, startPoint x: 1209, startPoint y: 562, endPoint x: 1045, endPoint y: 564, distance: 164.0
click at [1045, 564] on div "Sur un trail ou un semi c'était Angie" at bounding box center [309, 576] width 2177 height 78
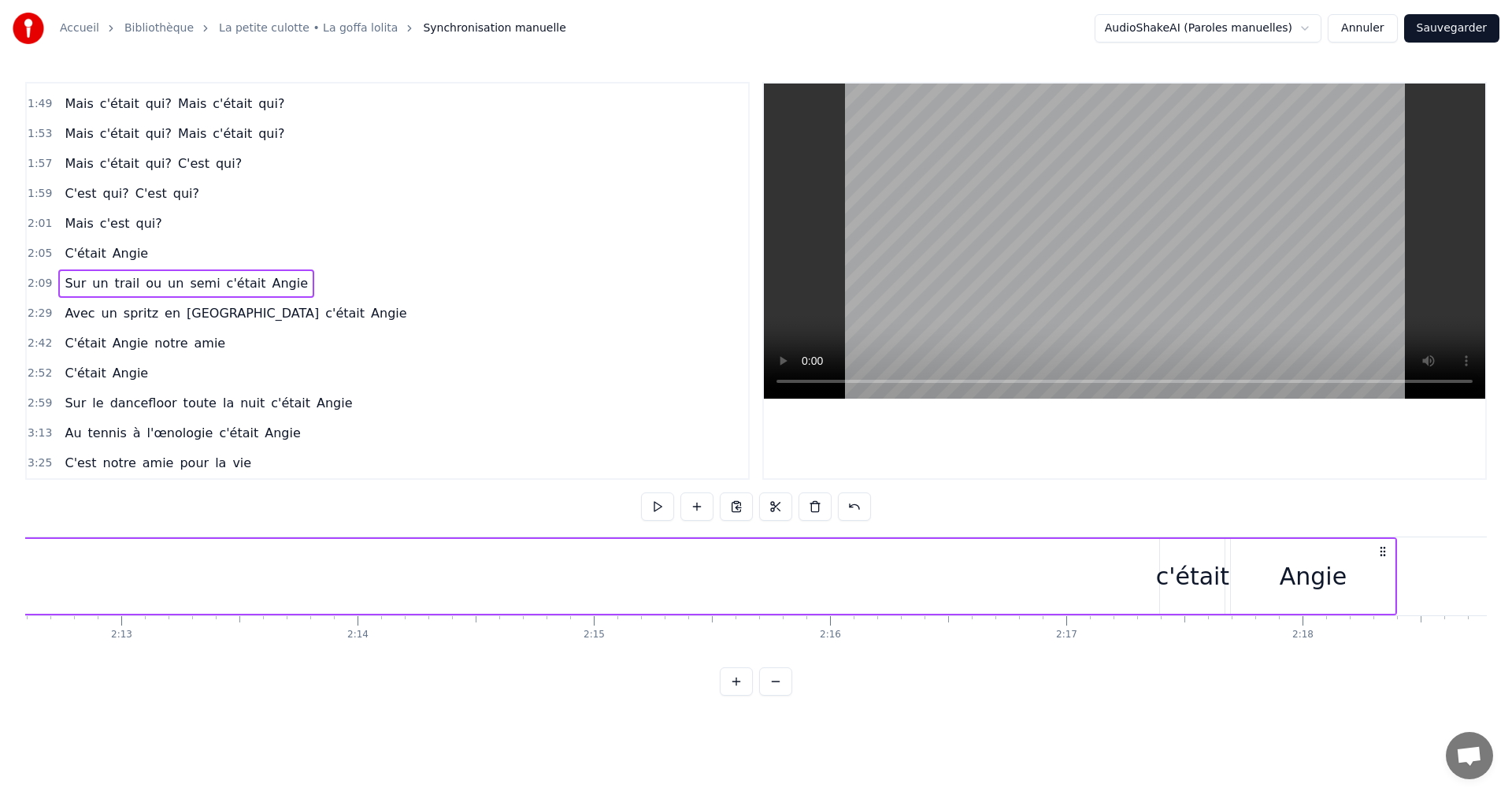
click at [1164, 562] on div "c'était" at bounding box center [1193, 576] width 73 height 36
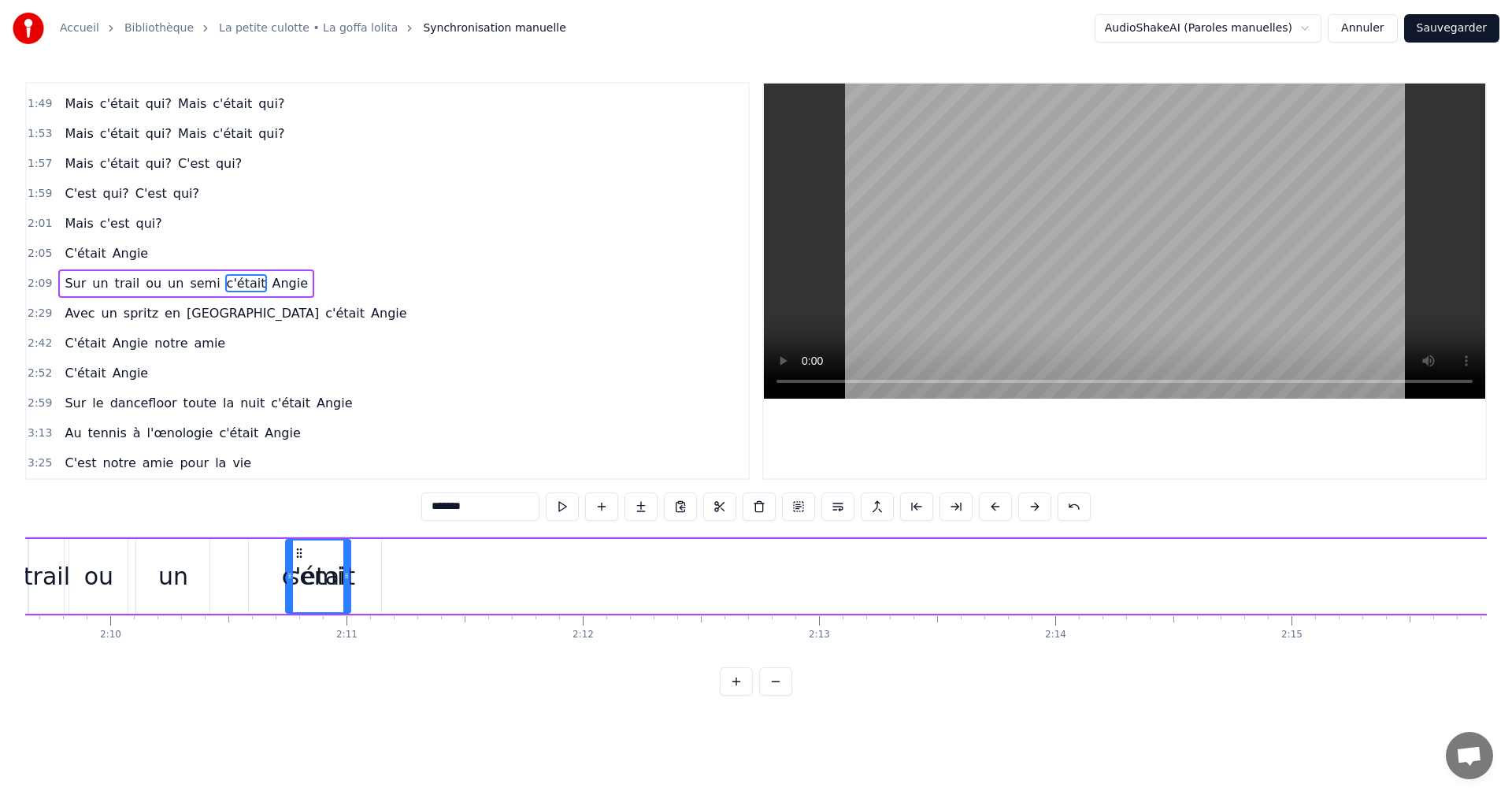
scroll to position [0, 30630]
drag, startPoint x: 1172, startPoint y: 552, endPoint x: 449, endPoint y: 548, distance: 723.0
click at [449, 548] on icon at bounding box center [450, 553] width 13 height 13
click at [316, 559] on div "semi" at bounding box center [318, 576] width 57 height 36
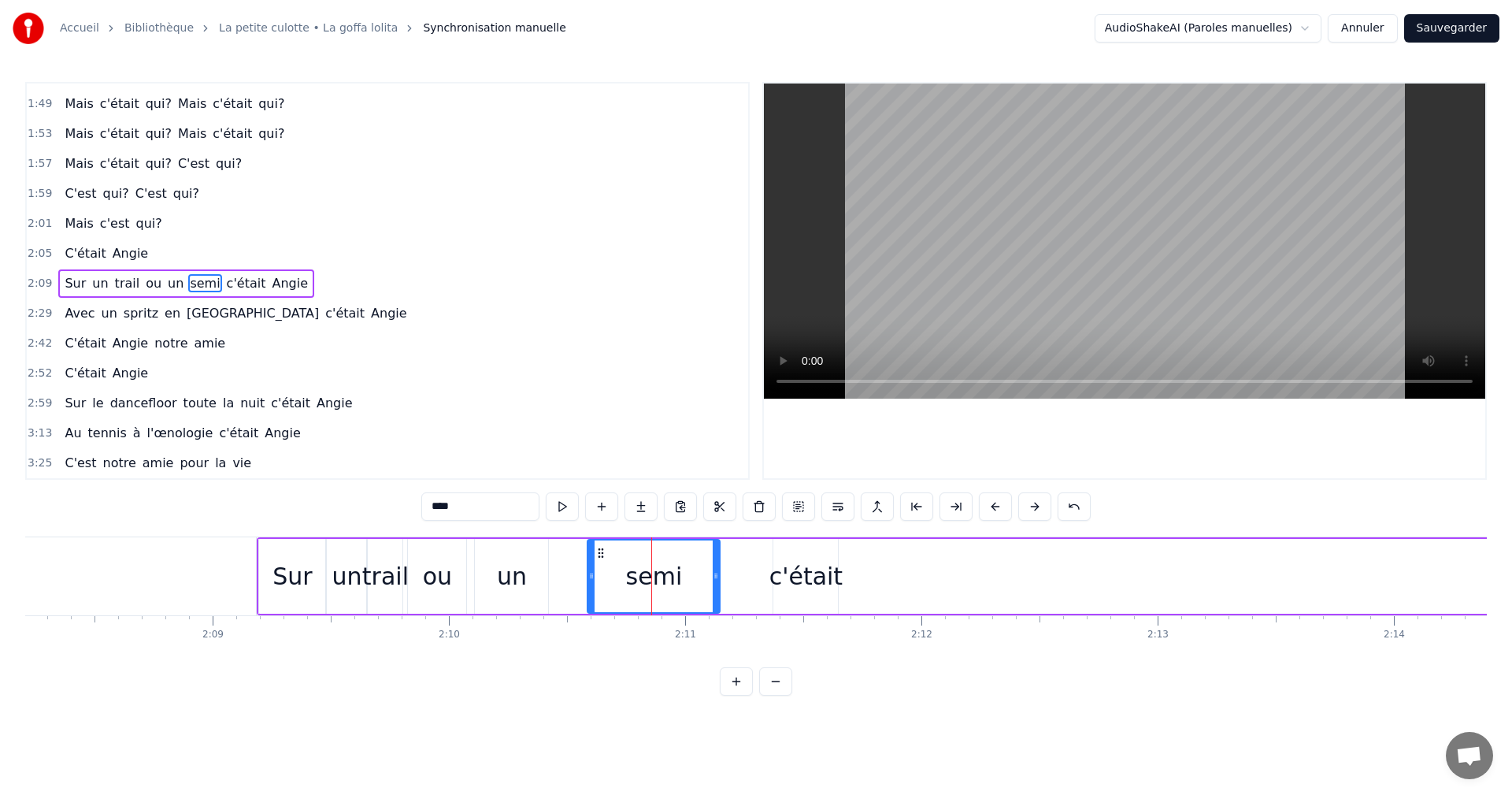
scroll to position [0, 30264]
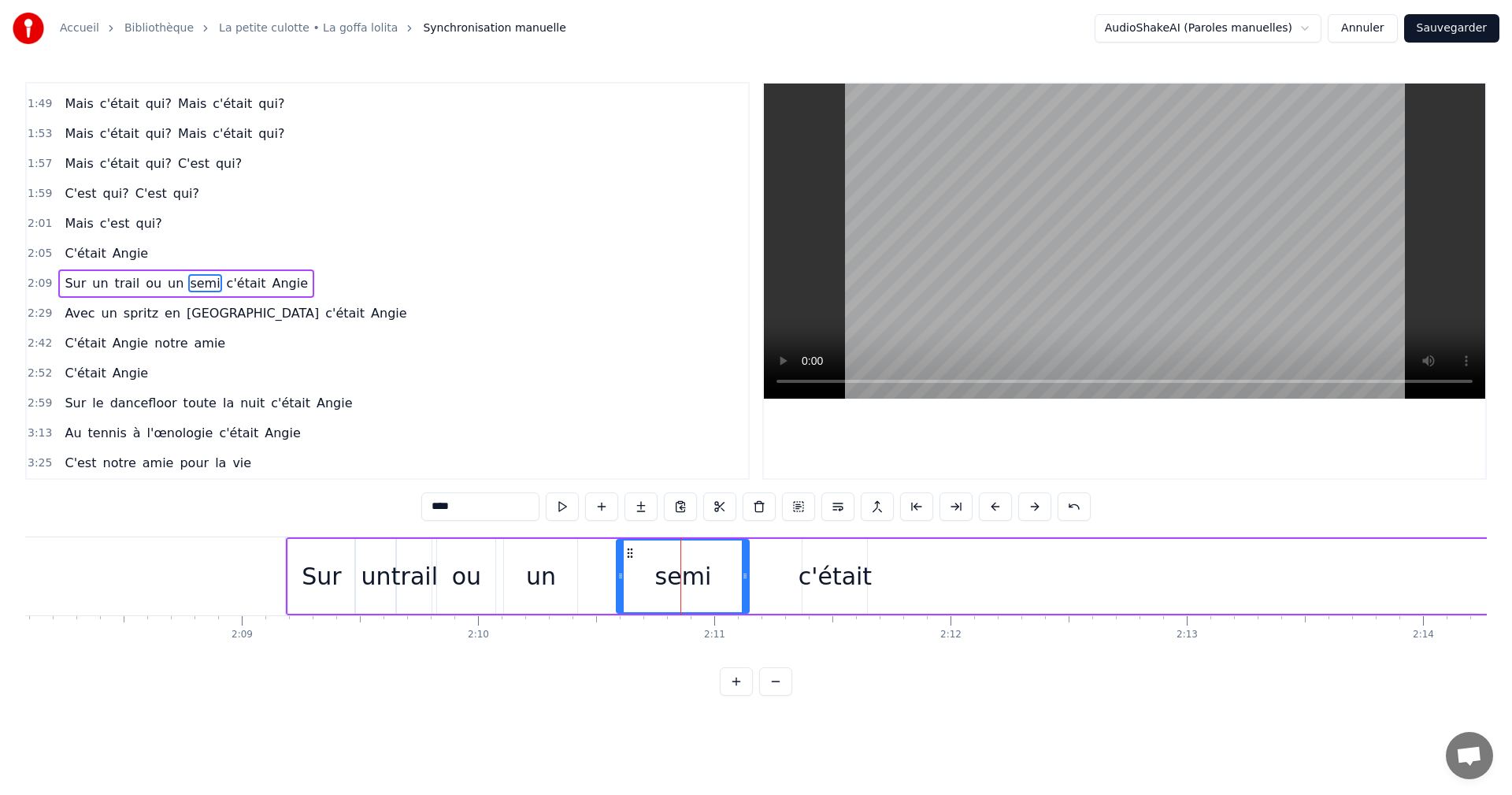
click at [387, 567] on div "un" at bounding box center [375, 576] width 30 height 36
type input "**"
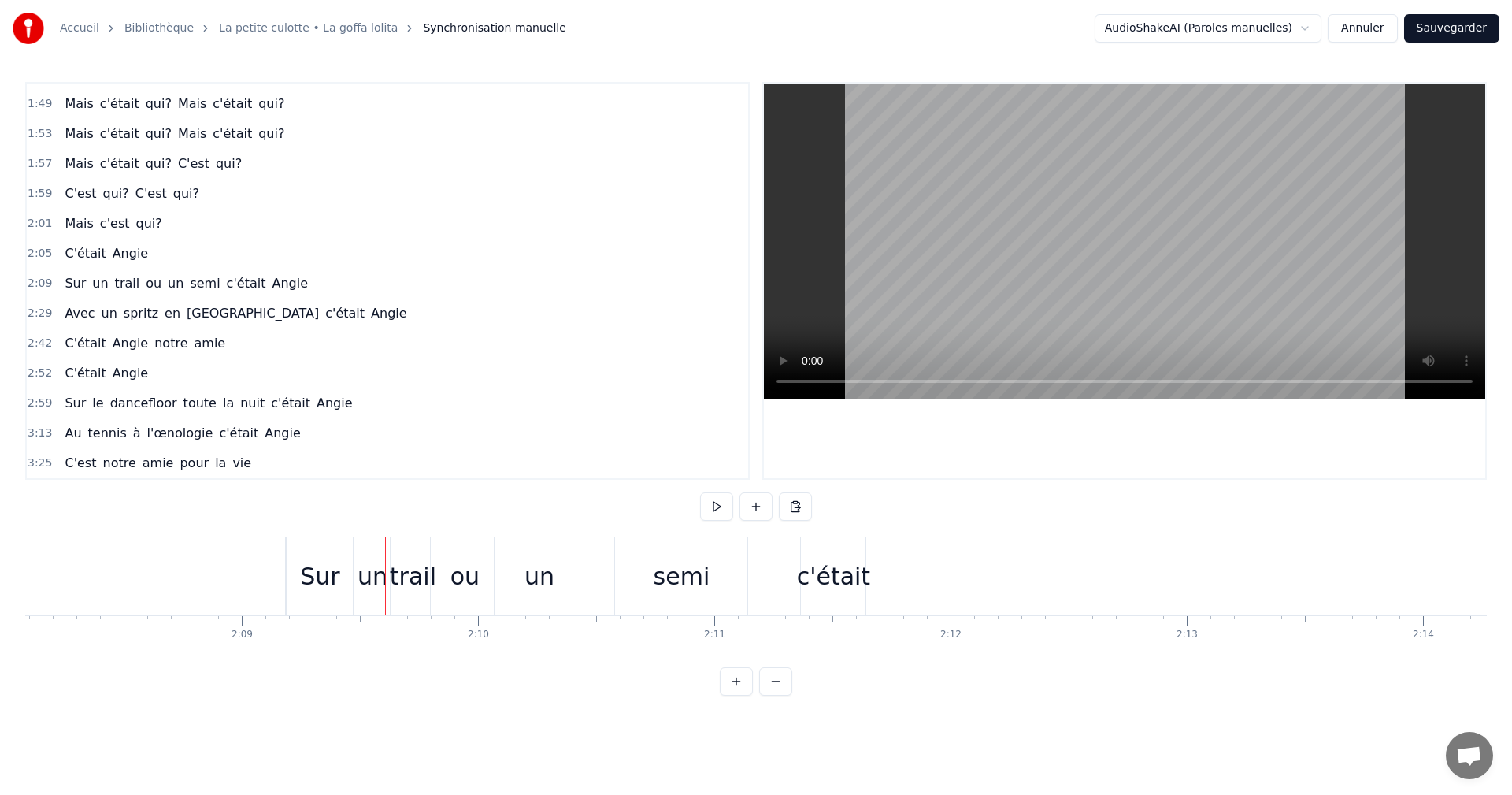
click at [415, 572] on div "trail" at bounding box center [413, 576] width 46 height 36
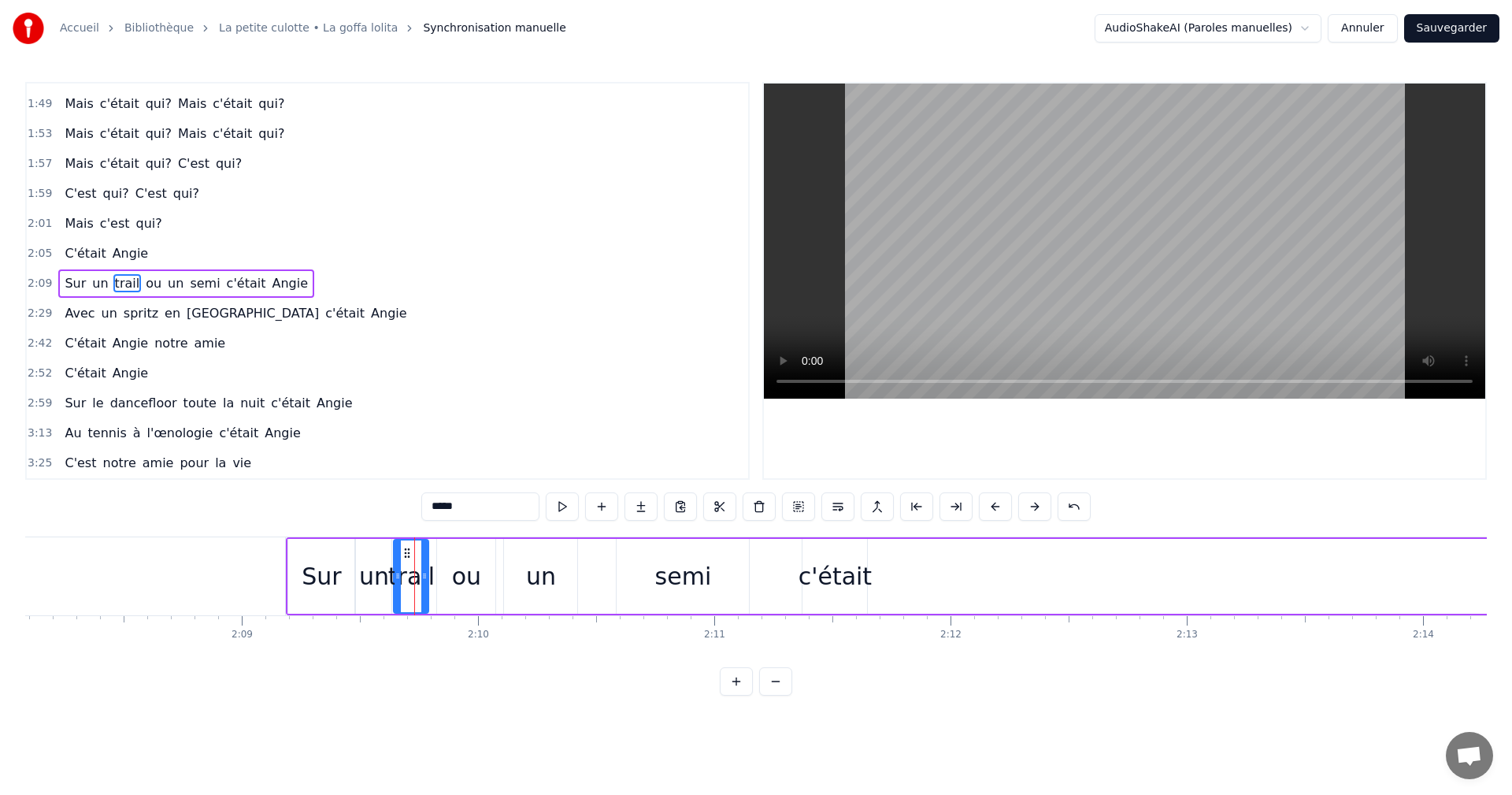
click at [407, 552] on icon at bounding box center [407, 553] width 13 height 13
click at [455, 565] on div "ou" at bounding box center [467, 576] width 29 height 36
drag, startPoint x: 493, startPoint y: 574, endPoint x: 475, endPoint y: 575, distance: 18.0
click at [475, 575] on icon at bounding box center [473, 576] width 7 height 13
click at [533, 574] on div "un" at bounding box center [541, 576] width 30 height 36
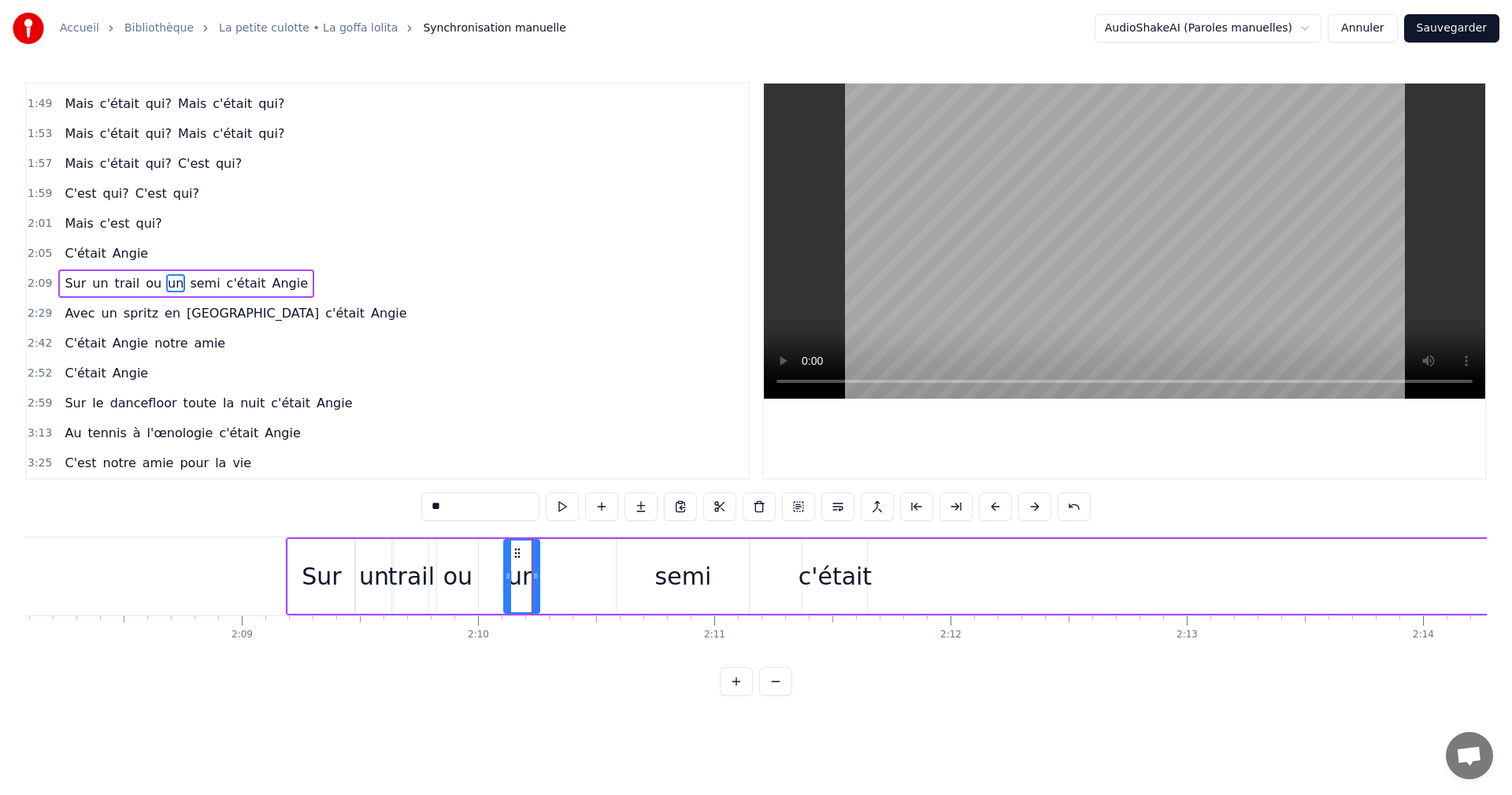
drag, startPoint x: 574, startPoint y: 576, endPoint x: 536, endPoint y: 583, distance: 38.6
click at [536, 583] on div at bounding box center [535, 576] width 7 height 71
drag, startPoint x: 513, startPoint y: 551, endPoint x: 489, endPoint y: 553, distance: 24.1
click at [489, 553] on icon at bounding box center [494, 553] width 13 height 13
click at [674, 577] on div "semi" at bounding box center [684, 576] width 57 height 36
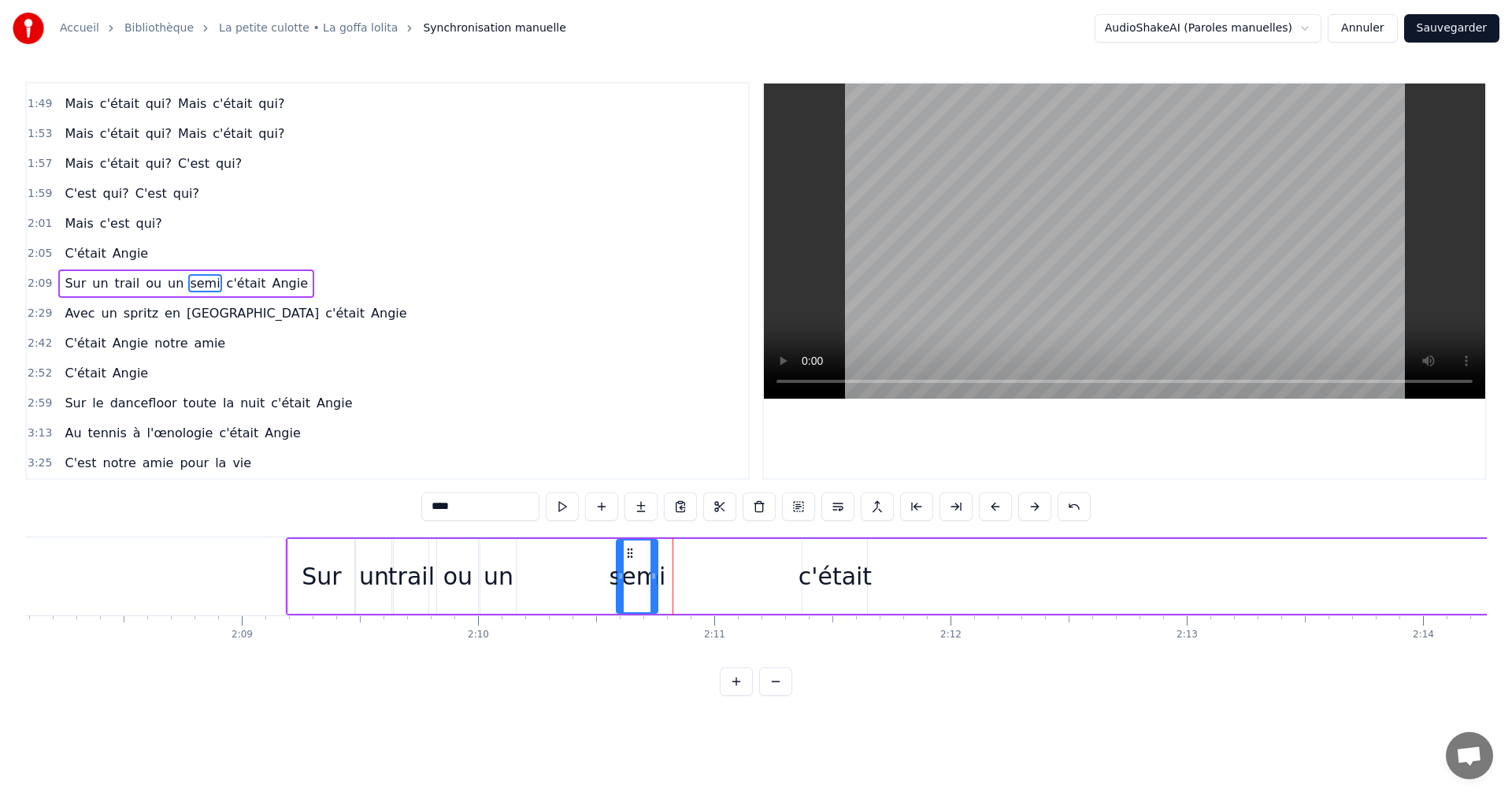
drag, startPoint x: 744, startPoint y: 574, endPoint x: 653, endPoint y: 578, distance: 91.1
click at [653, 578] on icon at bounding box center [654, 576] width 7 height 13
drag, startPoint x: 618, startPoint y: 553, endPoint x: 535, endPoint y: 552, distance: 83.0
click at [535, 552] on icon at bounding box center [532, 553] width 13 height 13
drag, startPoint x: 558, startPoint y: 577, endPoint x: 578, endPoint y: 578, distance: 20.0
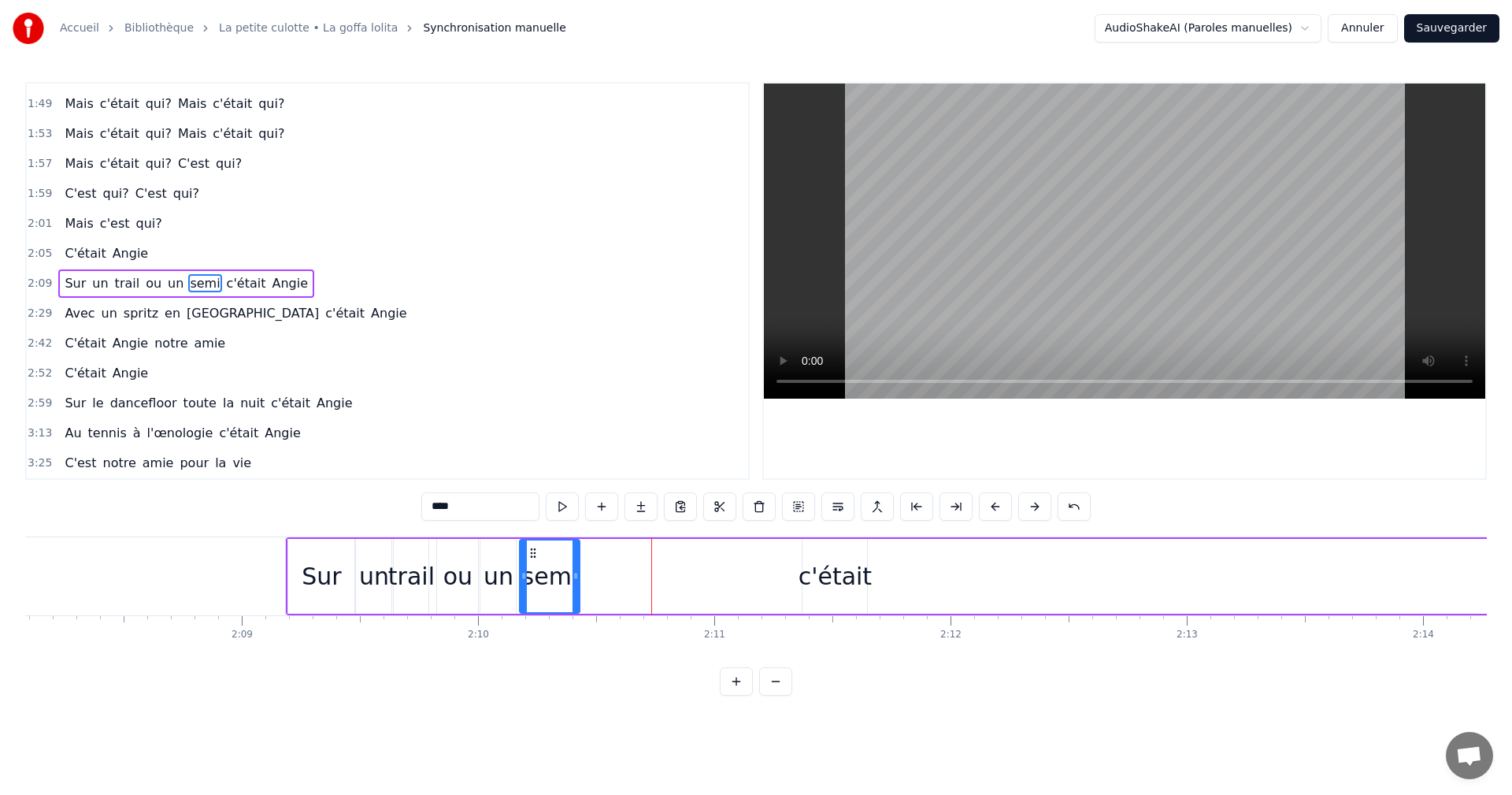
click at [578, 578] on icon at bounding box center [576, 576] width 7 height 13
click at [533, 552] on icon at bounding box center [529, 553] width 13 height 13
click at [851, 572] on div "c'était" at bounding box center [835, 576] width 73 height 36
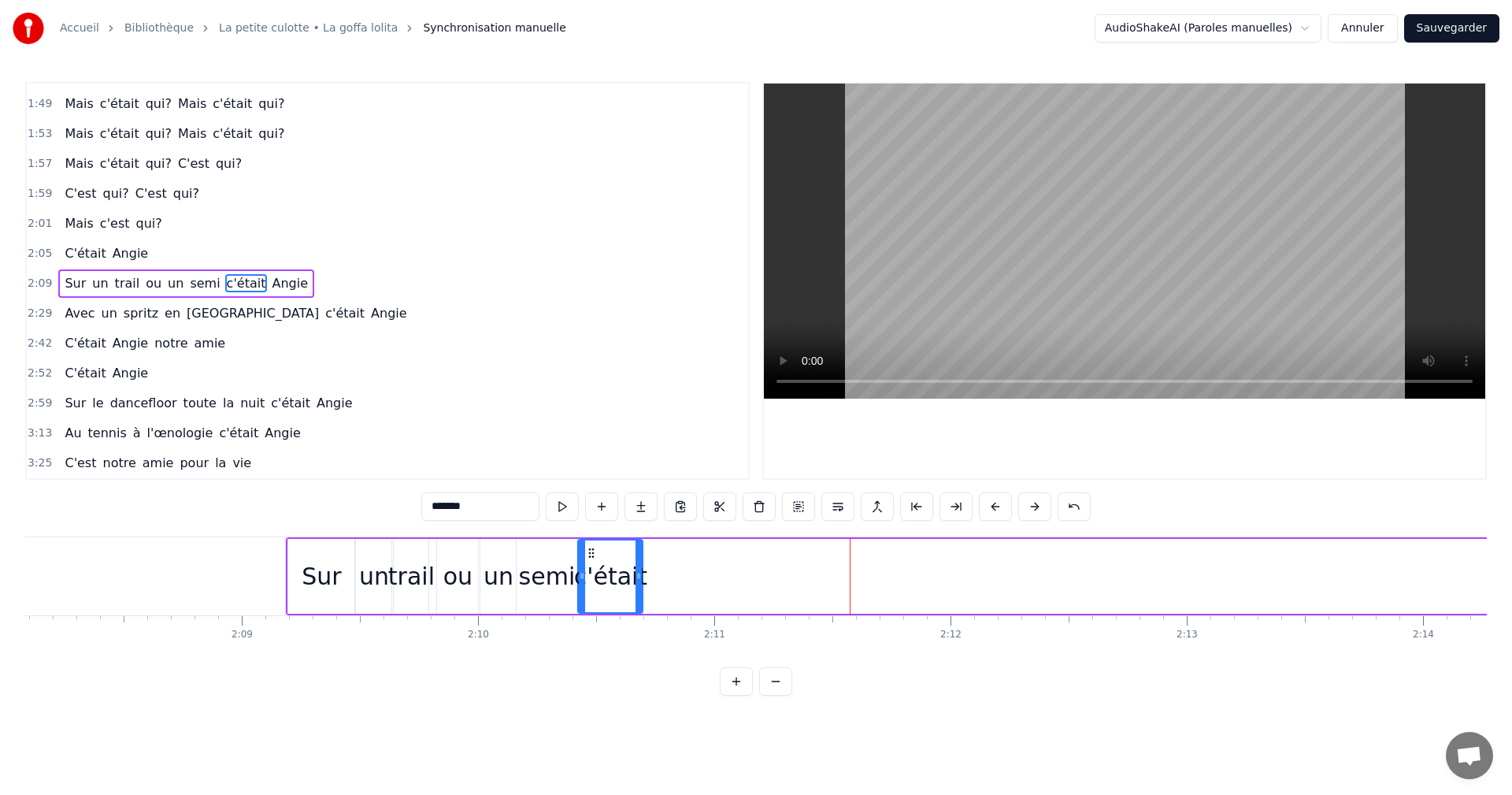
drag, startPoint x: 815, startPoint y: 555, endPoint x: 590, endPoint y: 557, distance: 225.0
click at [590, 557] on icon at bounding box center [591, 553] width 13 height 13
drag, startPoint x: 637, startPoint y: 574, endPoint x: 610, endPoint y: 579, distance: 27.5
click at [610, 579] on icon at bounding box center [611, 576] width 7 height 13
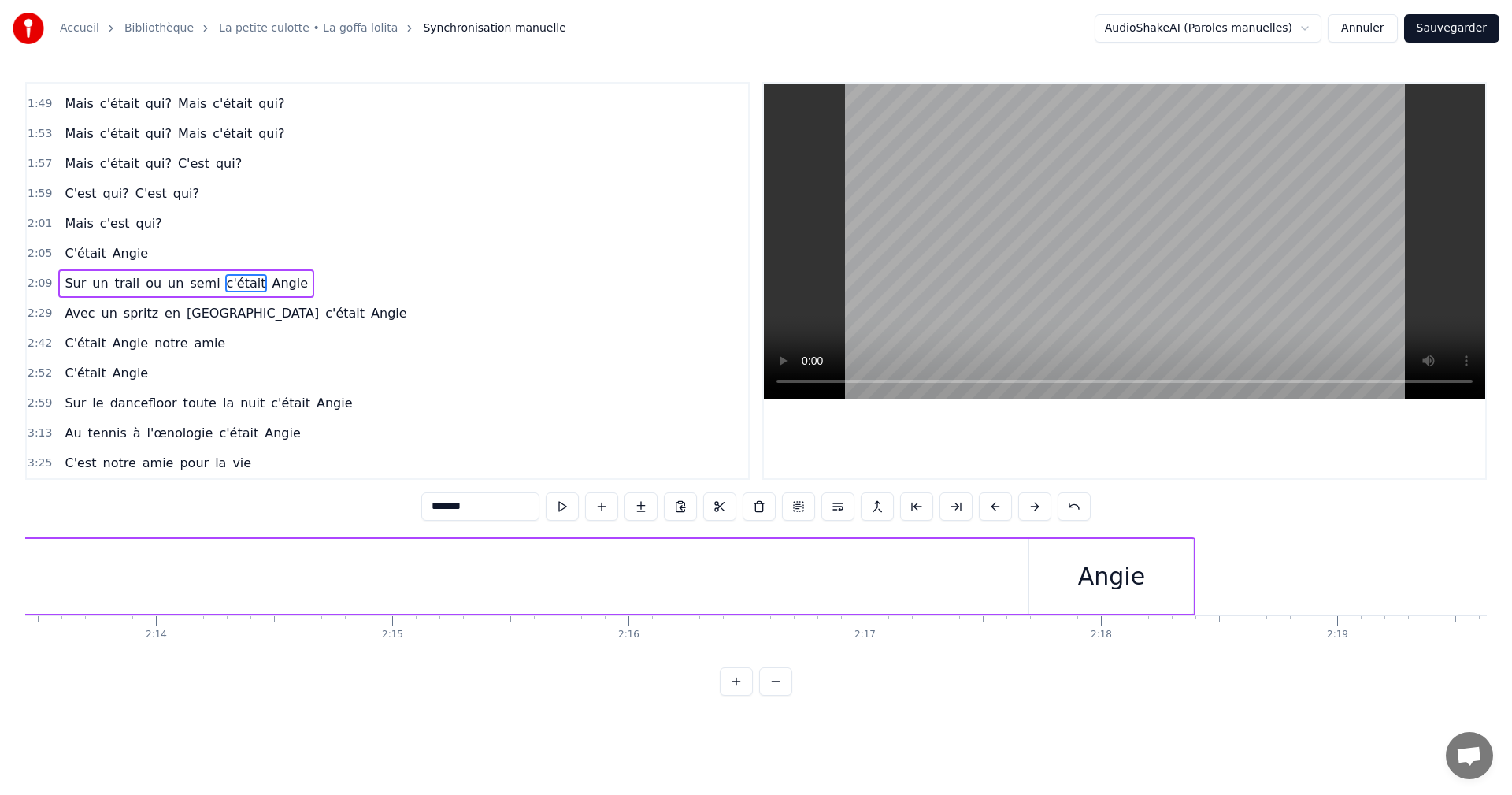
scroll to position [0, 31762]
click at [898, 598] on div "Angie" at bounding box center [880, 577] width 164 height 75
type input "*****"
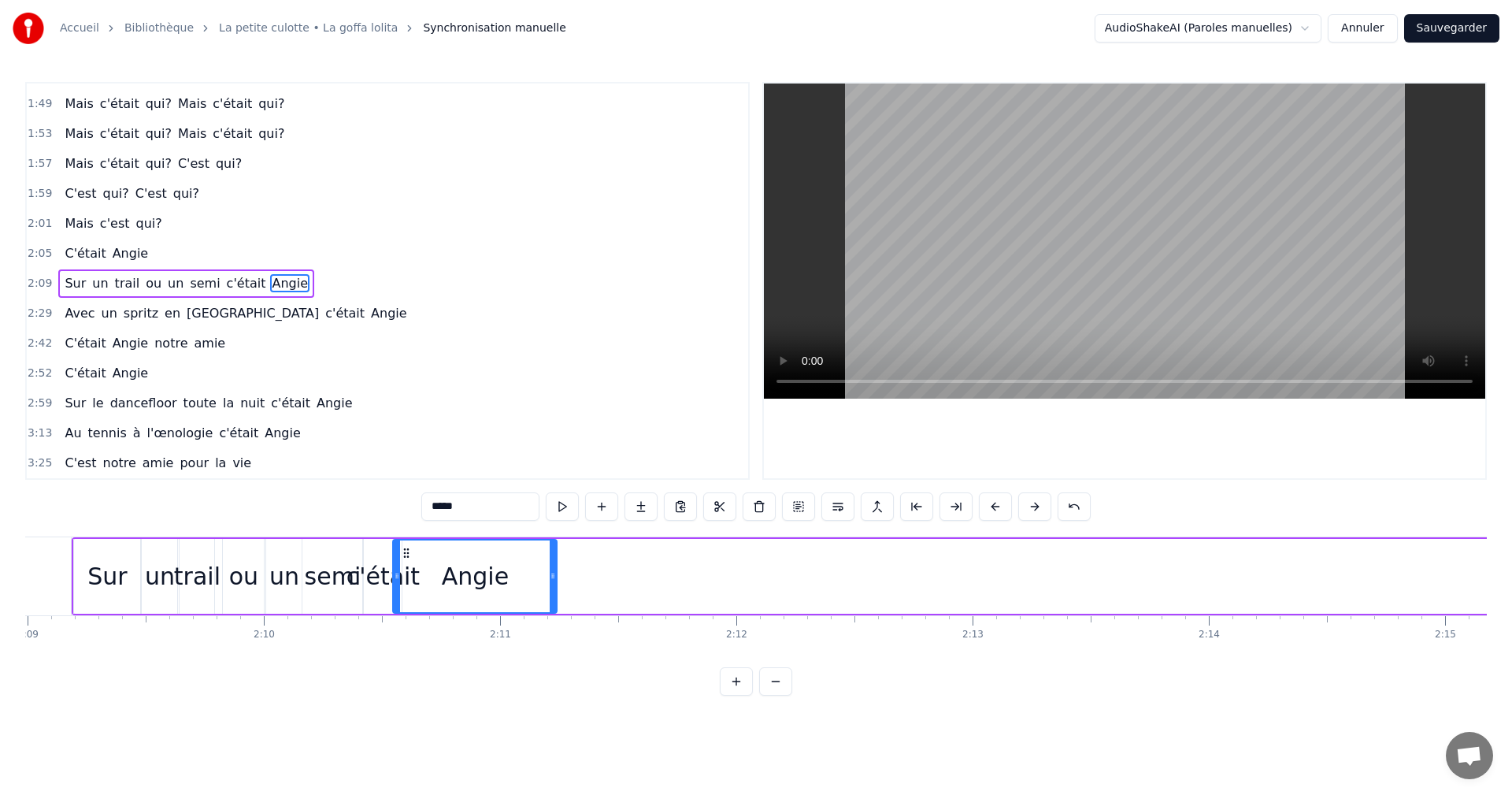
scroll to position [0, 30477]
drag, startPoint x: 811, startPoint y: 553, endPoint x: 418, endPoint y: 582, distance: 394.1
click at [418, 582] on div "Angie" at bounding box center [487, 576] width 162 height 71
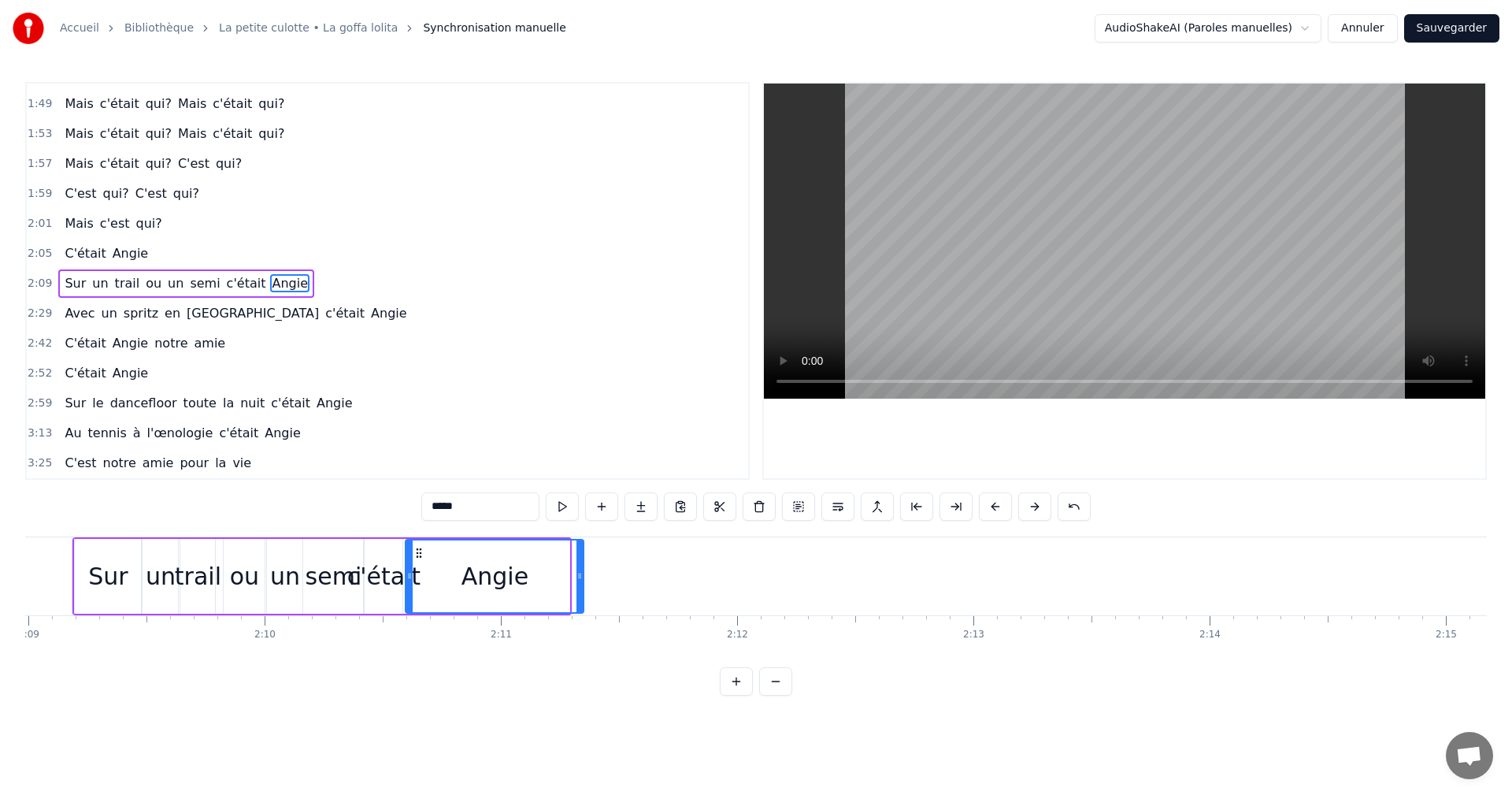
drag, startPoint x: 566, startPoint y: 579, endPoint x: 580, endPoint y: 580, distance: 14.0
click at [580, 580] on icon at bounding box center [580, 576] width 7 height 13
click at [40, 286] on span "2:09" at bounding box center [40, 284] width 24 height 15
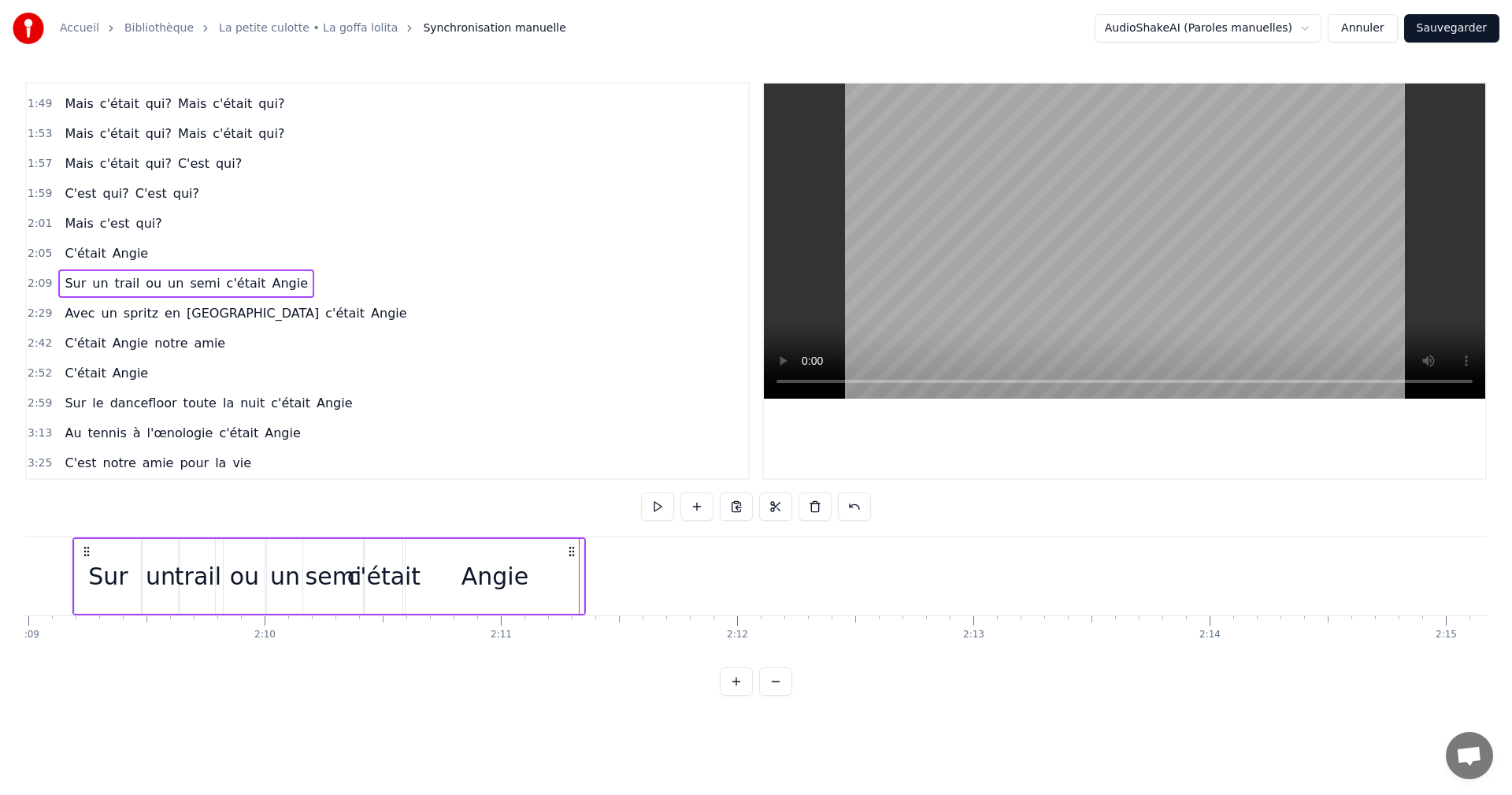
scroll to position [0, 30445]
click at [609, 571] on div "Angie" at bounding box center [526, 577] width 178 height 75
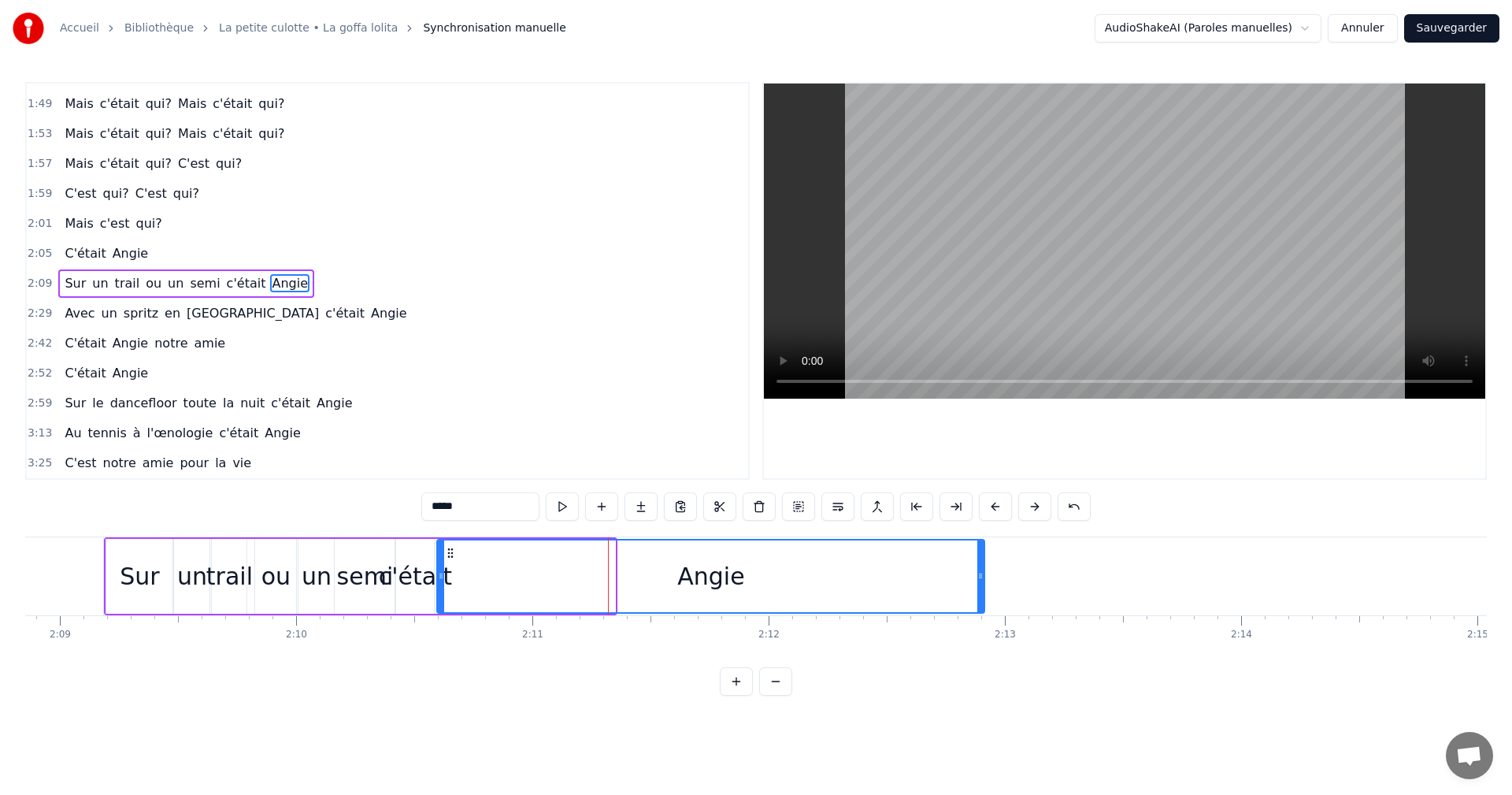
drag, startPoint x: 612, startPoint y: 574, endPoint x: 983, endPoint y: 587, distance: 371.2
click at [983, 587] on div at bounding box center [981, 576] width 7 height 71
click at [100, 535] on div "0:05 Ce soir, on profitait de bonnes bouteilles 0:11 Dans une villa eurelienne …" at bounding box center [756, 389] width 1462 height 614
click at [31, 280] on span "2:09" at bounding box center [40, 284] width 24 height 15
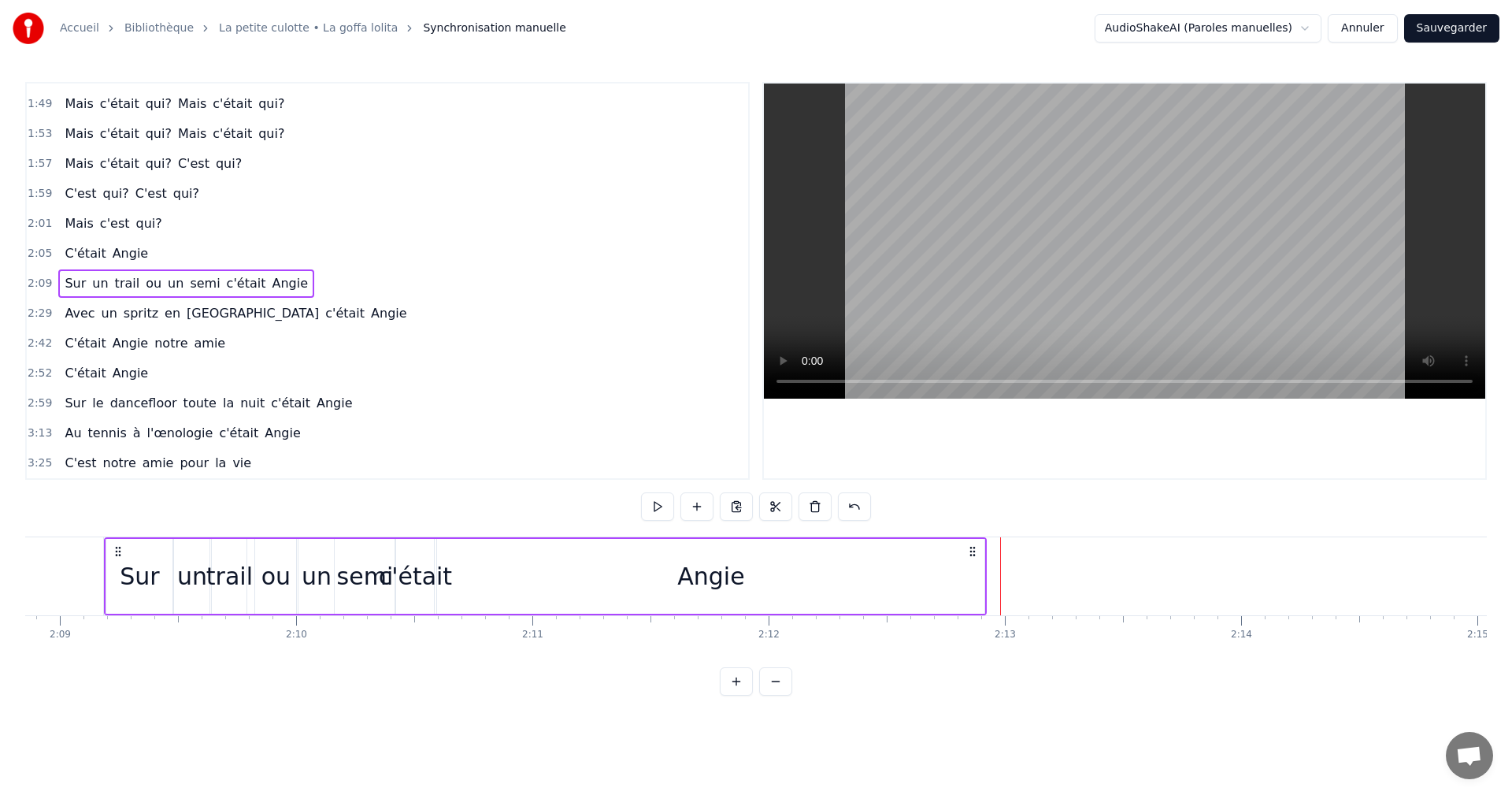
click at [270, 288] on span "Angie" at bounding box center [289, 283] width 40 height 18
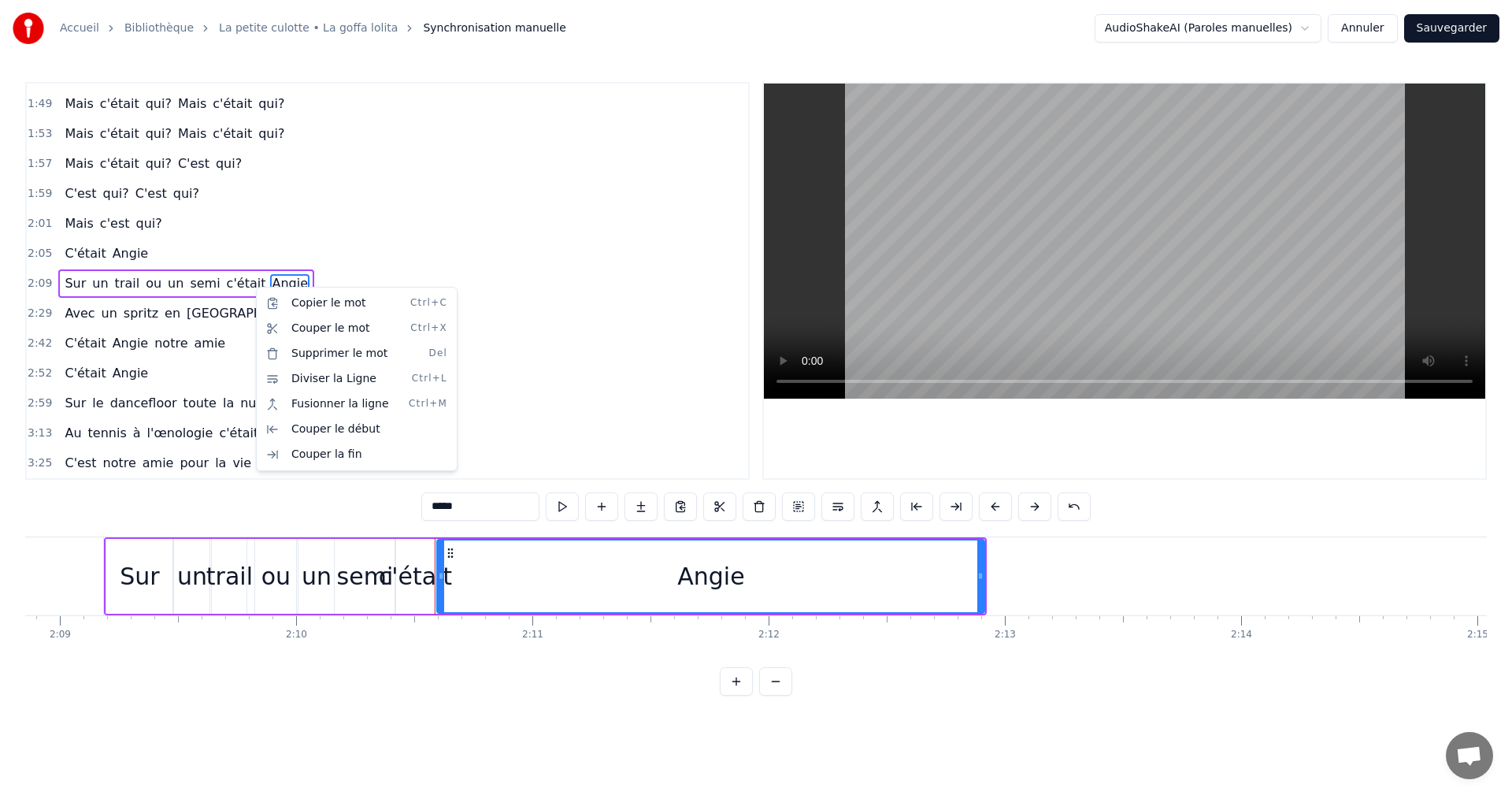
click at [1245, 505] on html "Accueil Bibliothèque La petite culotte • La goffa lolita Synchronisation manuel…" at bounding box center [756, 360] width 1512 height 721
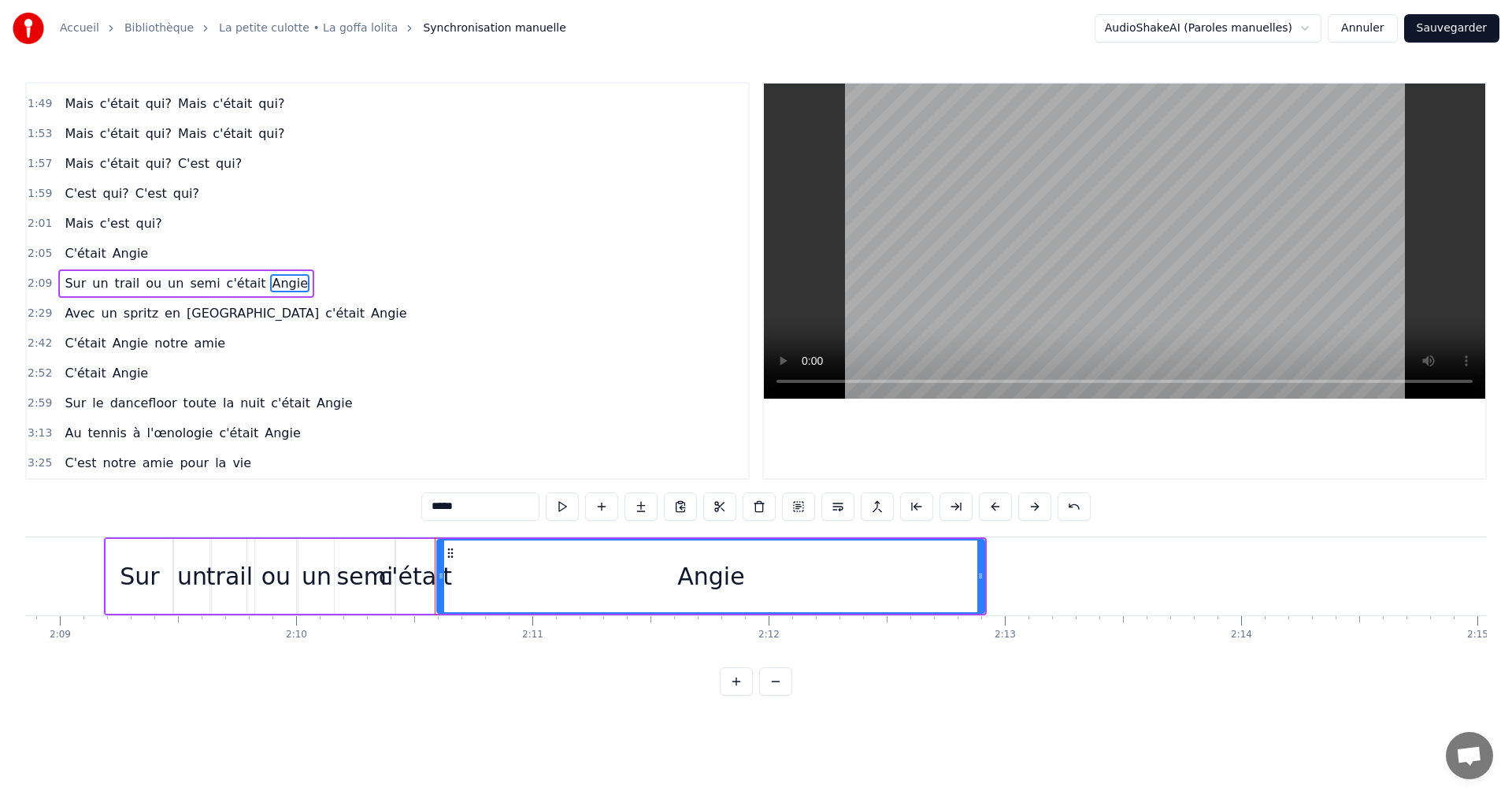
click at [40, 315] on span "2:29" at bounding box center [40, 314] width 24 height 15
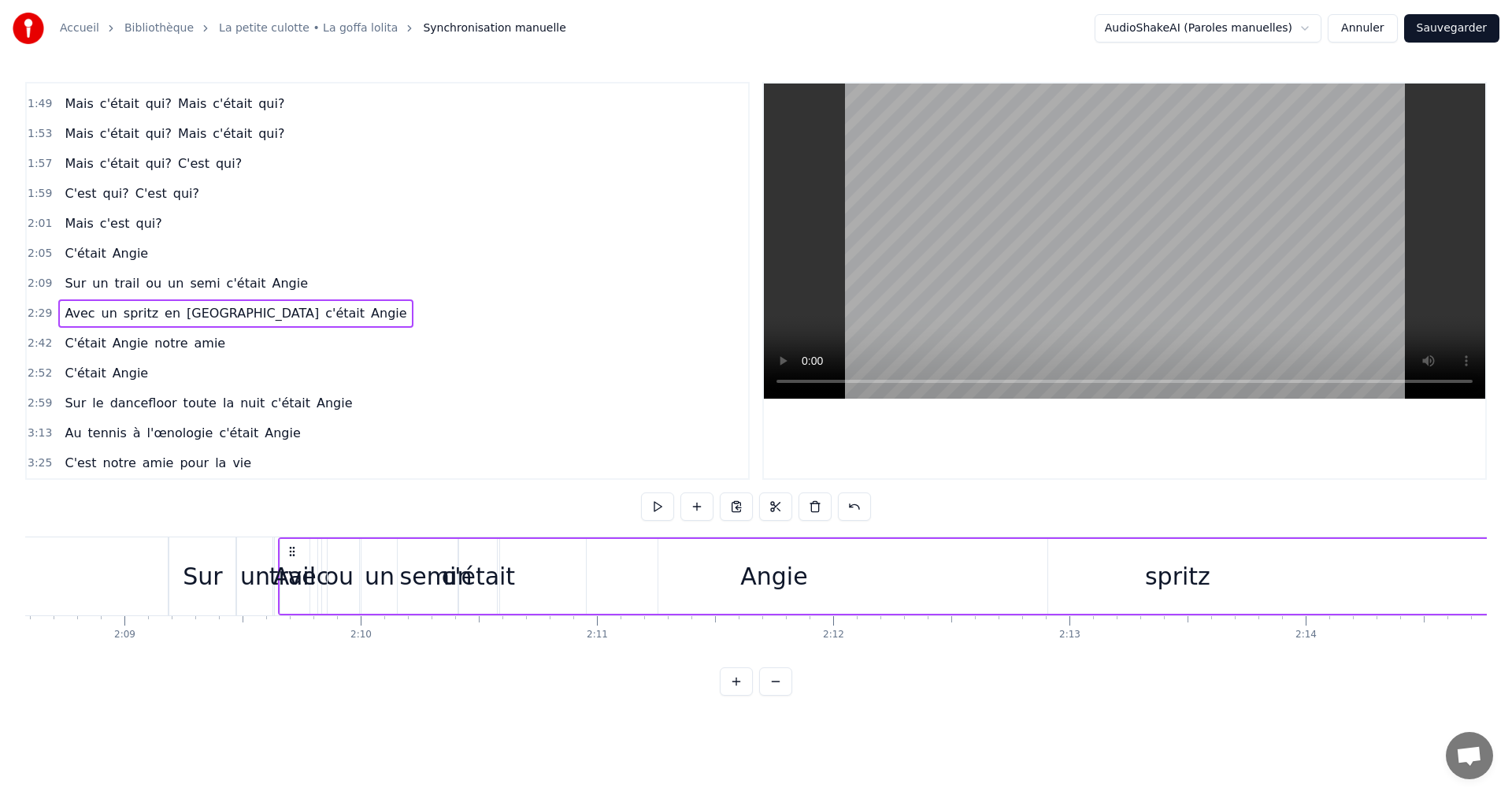
scroll to position [0, 30380]
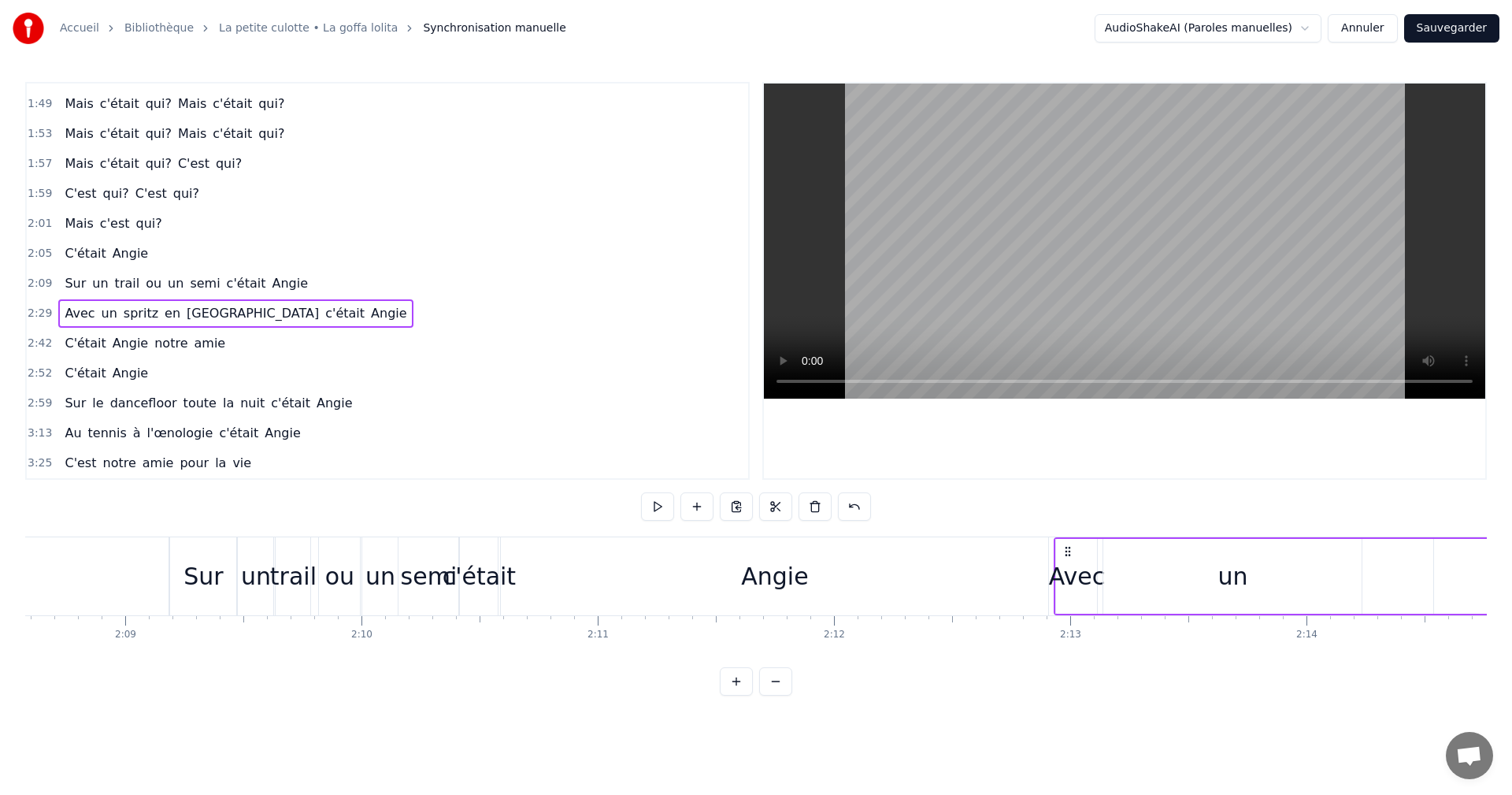
drag, startPoint x: 121, startPoint y: 552, endPoint x: 1070, endPoint y: 587, distance: 949.6
click at [43, 196] on span "1:59" at bounding box center [40, 194] width 24 height 15
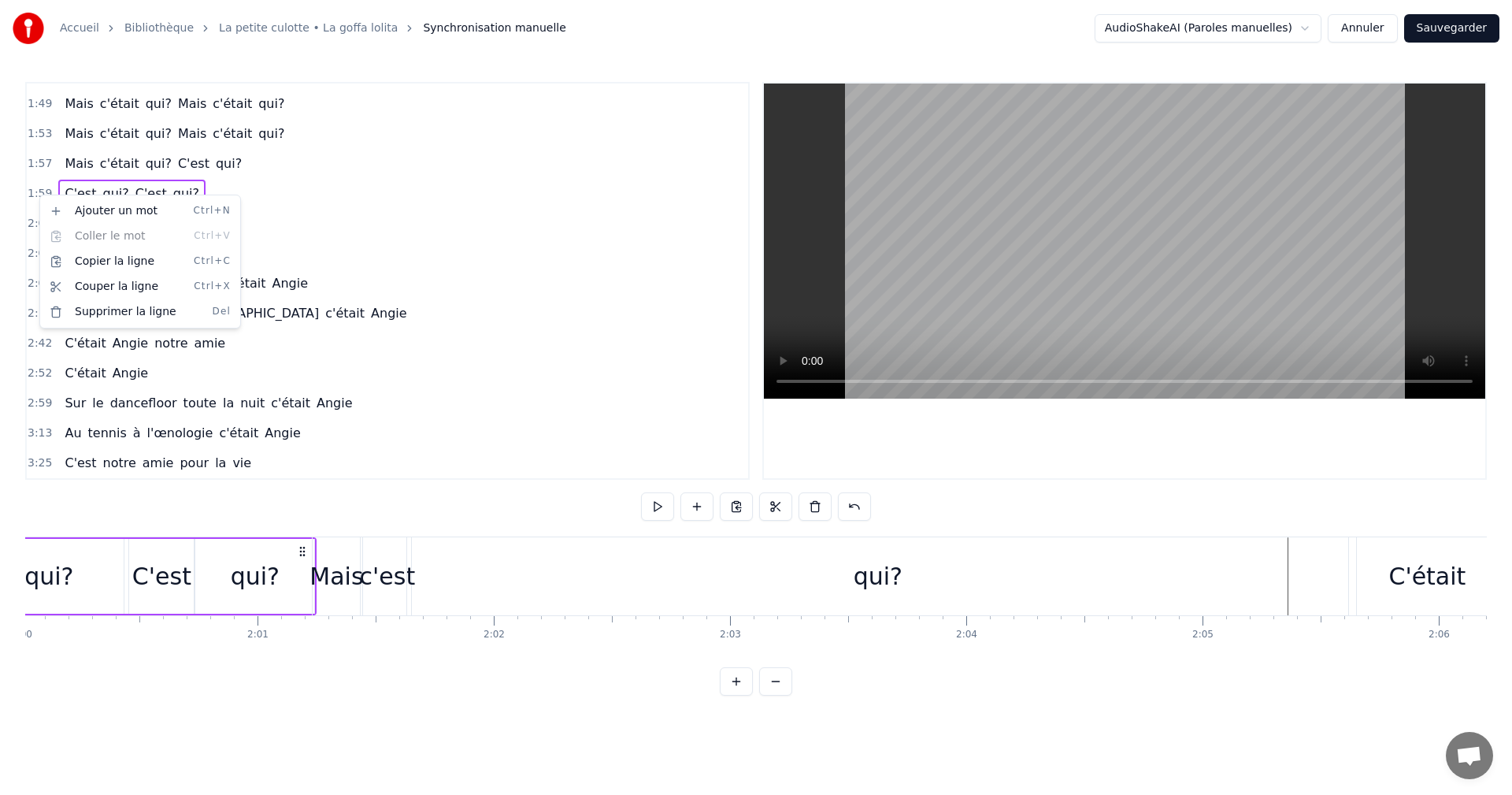
scroll to position [0, 28158]
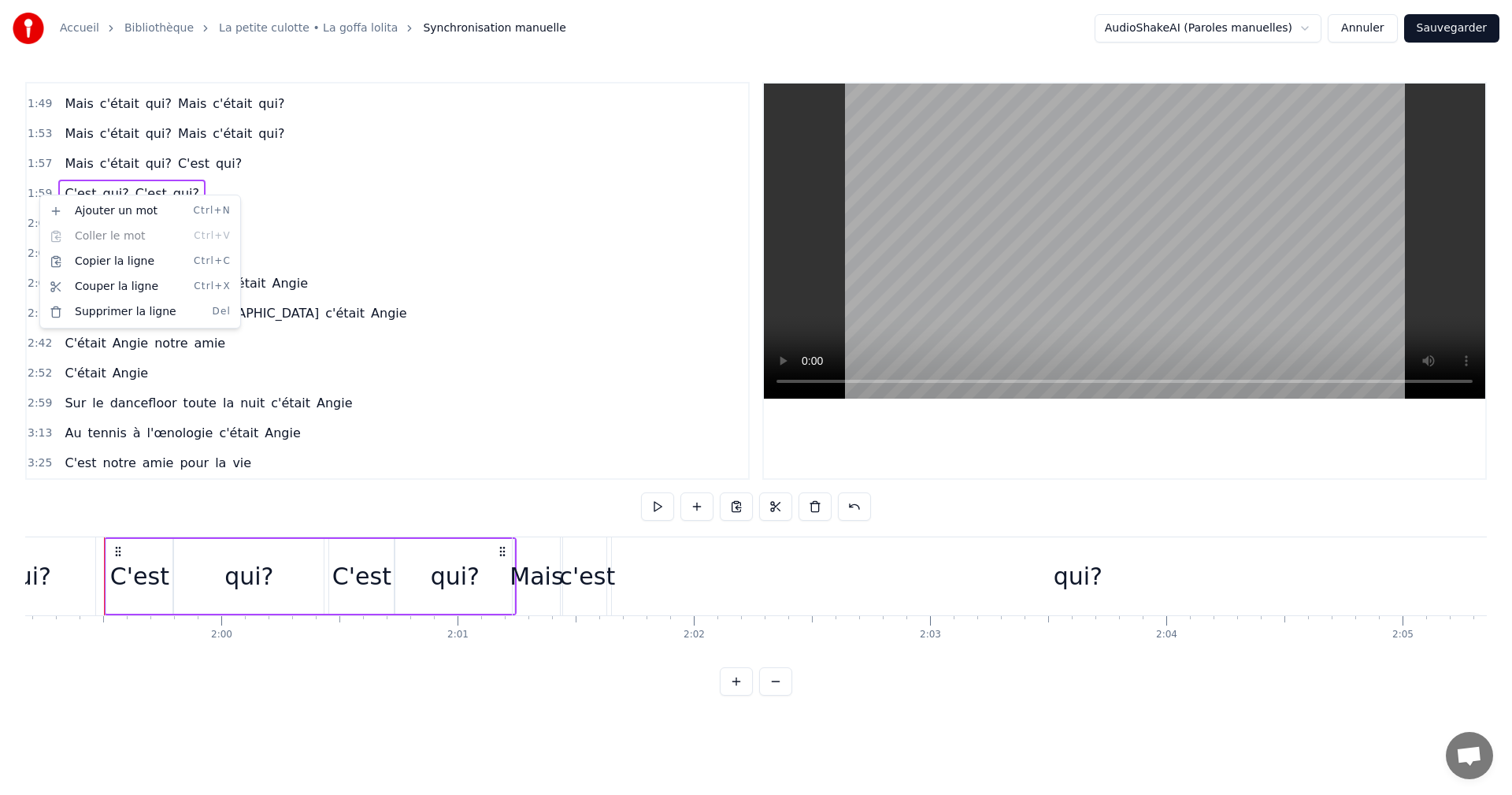
drag, startPoint x: 431, startPoint y: 253, endPoint x: 415, endPoint y: 260, distance: 17.5
click at [432, 253] on html "Accueil Bibliothèque La petite culotte • La goffa lolita Synchronisation manuel…" at bounding box center [756, 360] width 1512 height 721
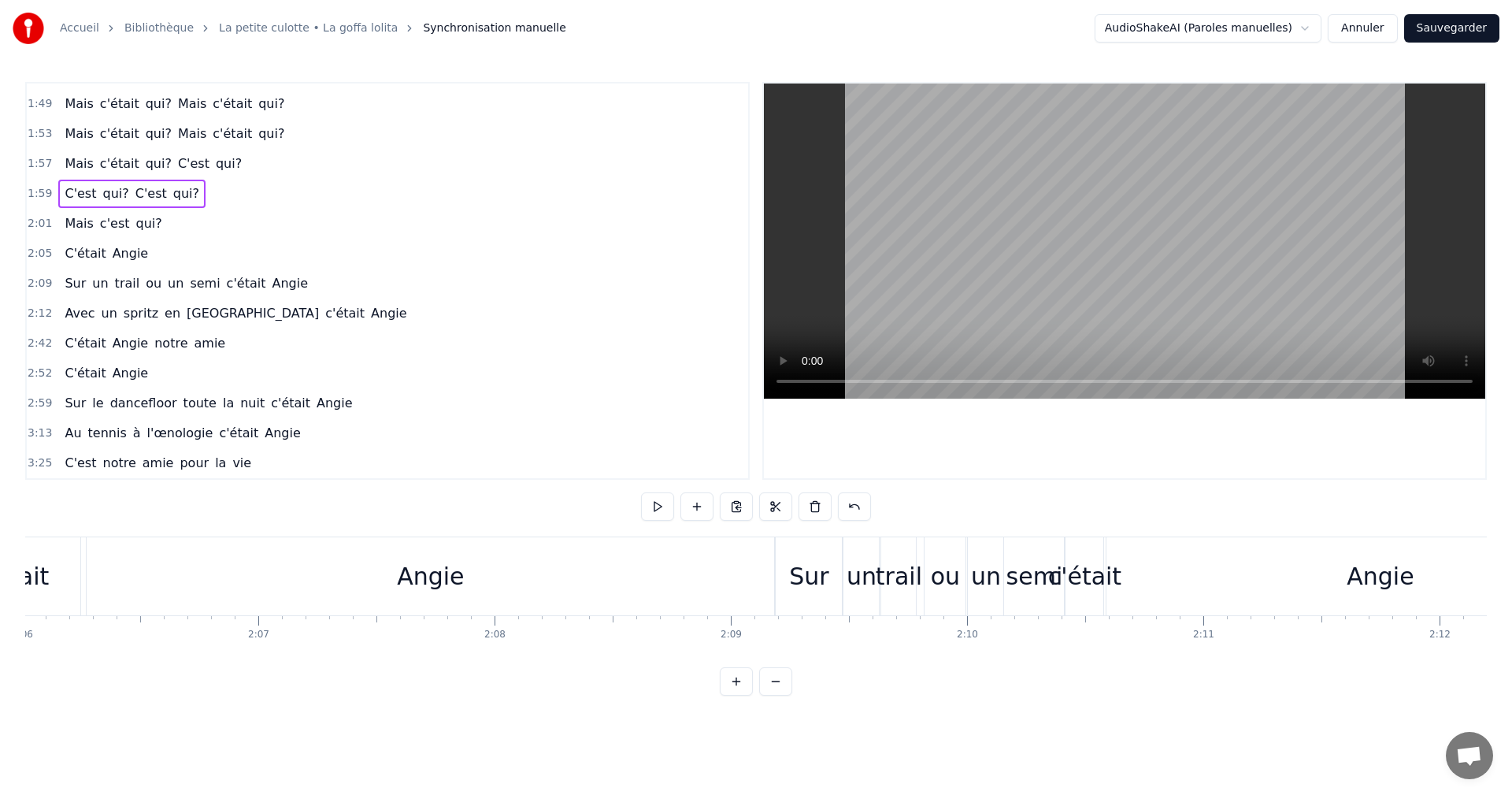
scroll to position [0, 29745]
click at [41, 463] on span "3:25" at bounding box center [40, 463] width 24 height 15
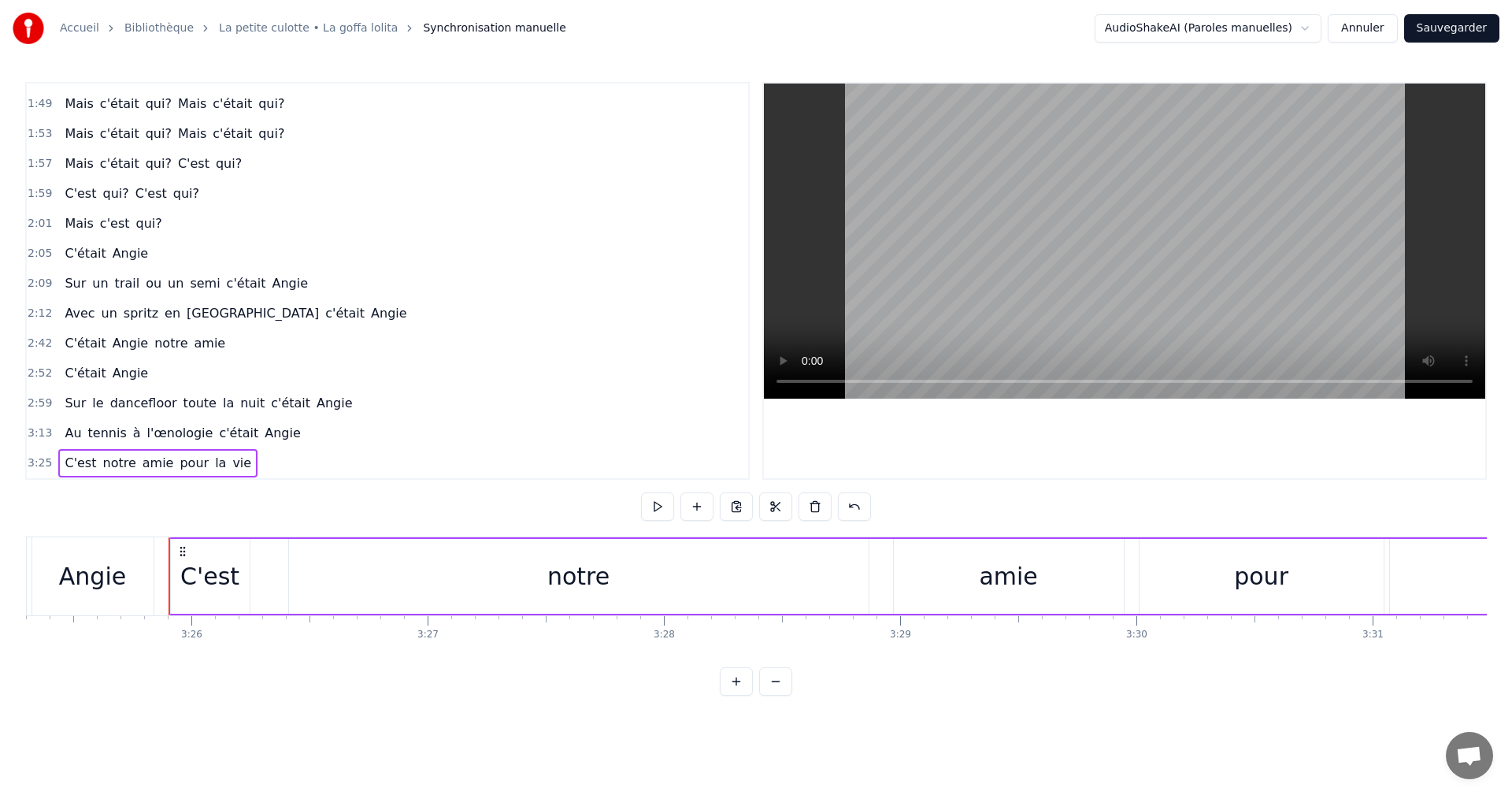
scroll to position [0, 48572]
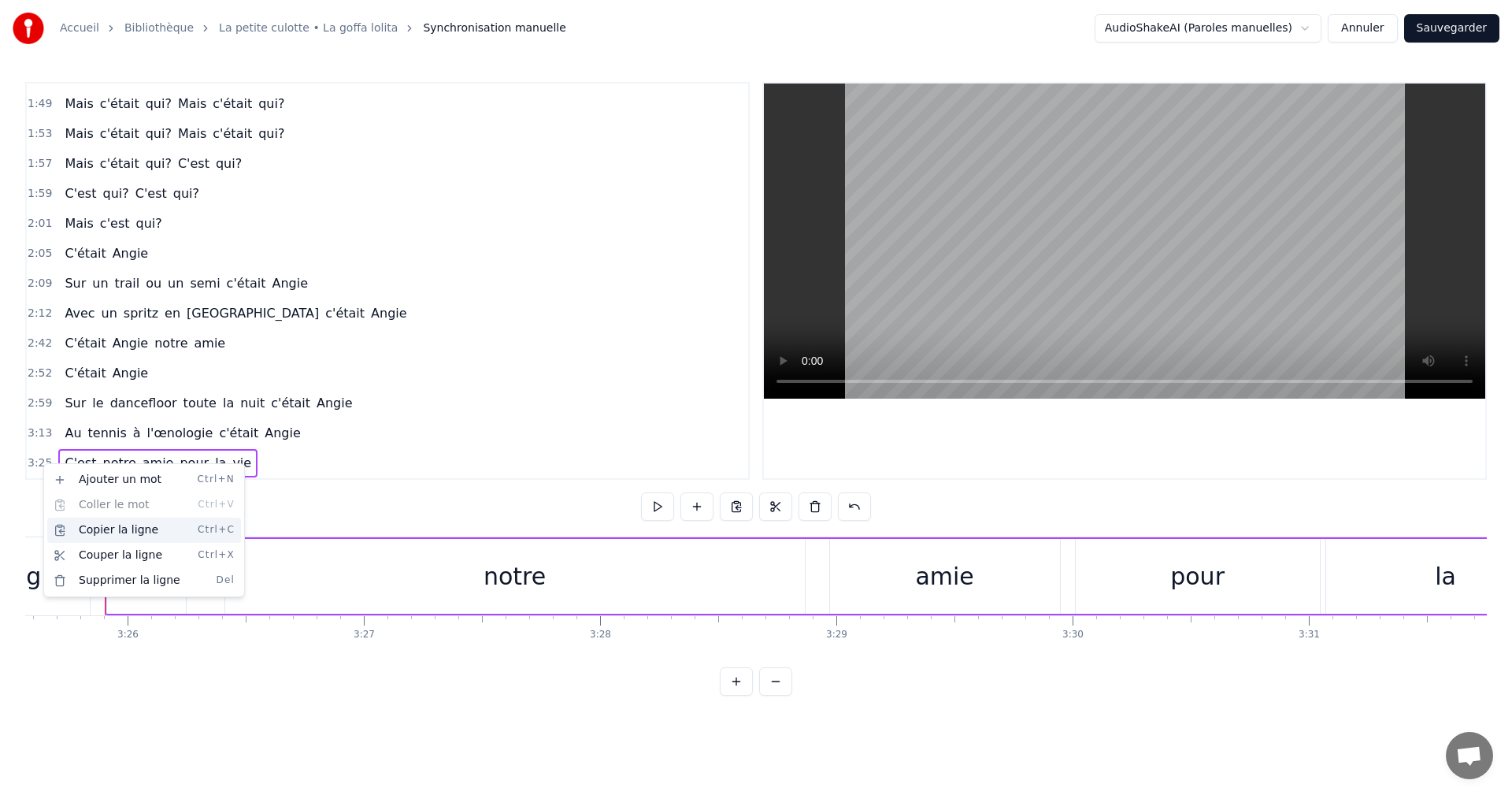
click at [92, 529] on div "Copier la ligne Ctrl+C" at bounding box center [144, 531] width 194 height 25
click at [272, 473] on div "3:25 C'est notre amie pour la vie" at bounding box center [388, 463] width 721 height 30
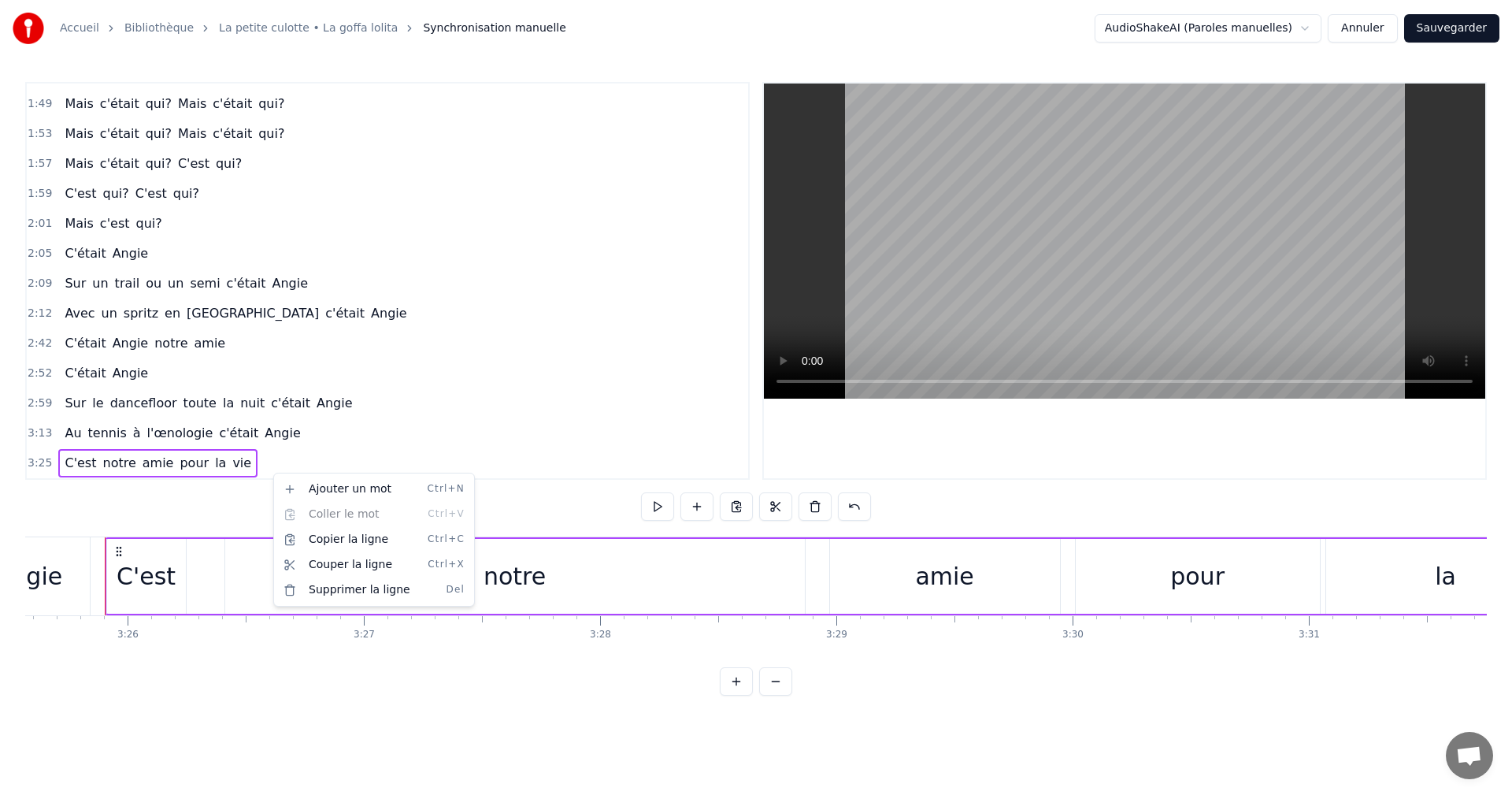
click at [38, 466] on html "Accueil Bibliothèque La petite culotte • La goffa lolita Synchronisation manuel…" at bounding box center [756, 360] width 1512 height 721
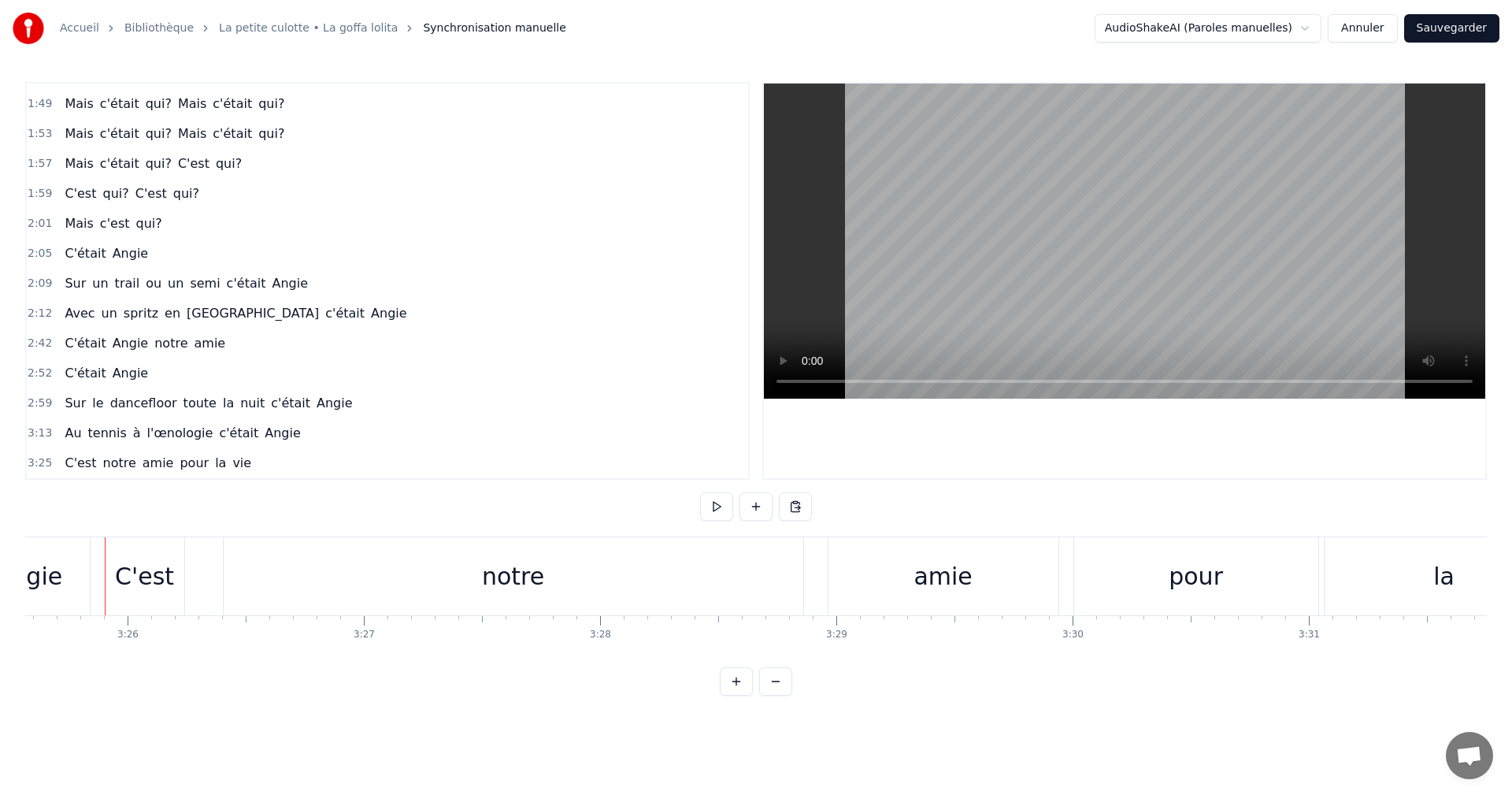
click at [42, 462] on span "3:25" at bounding box center [40, 463] width 24 height 15
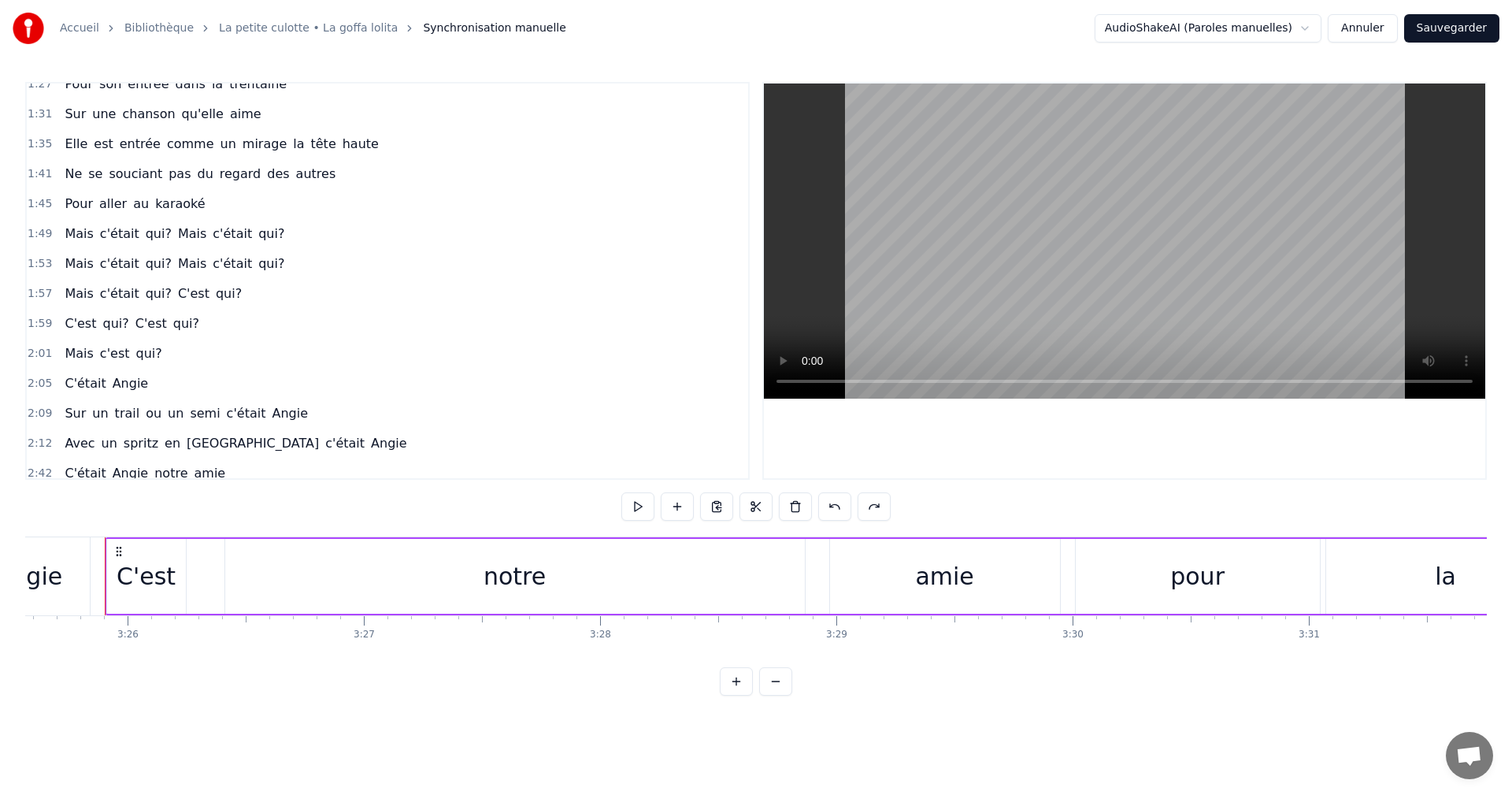
scroll to position [773, 0]
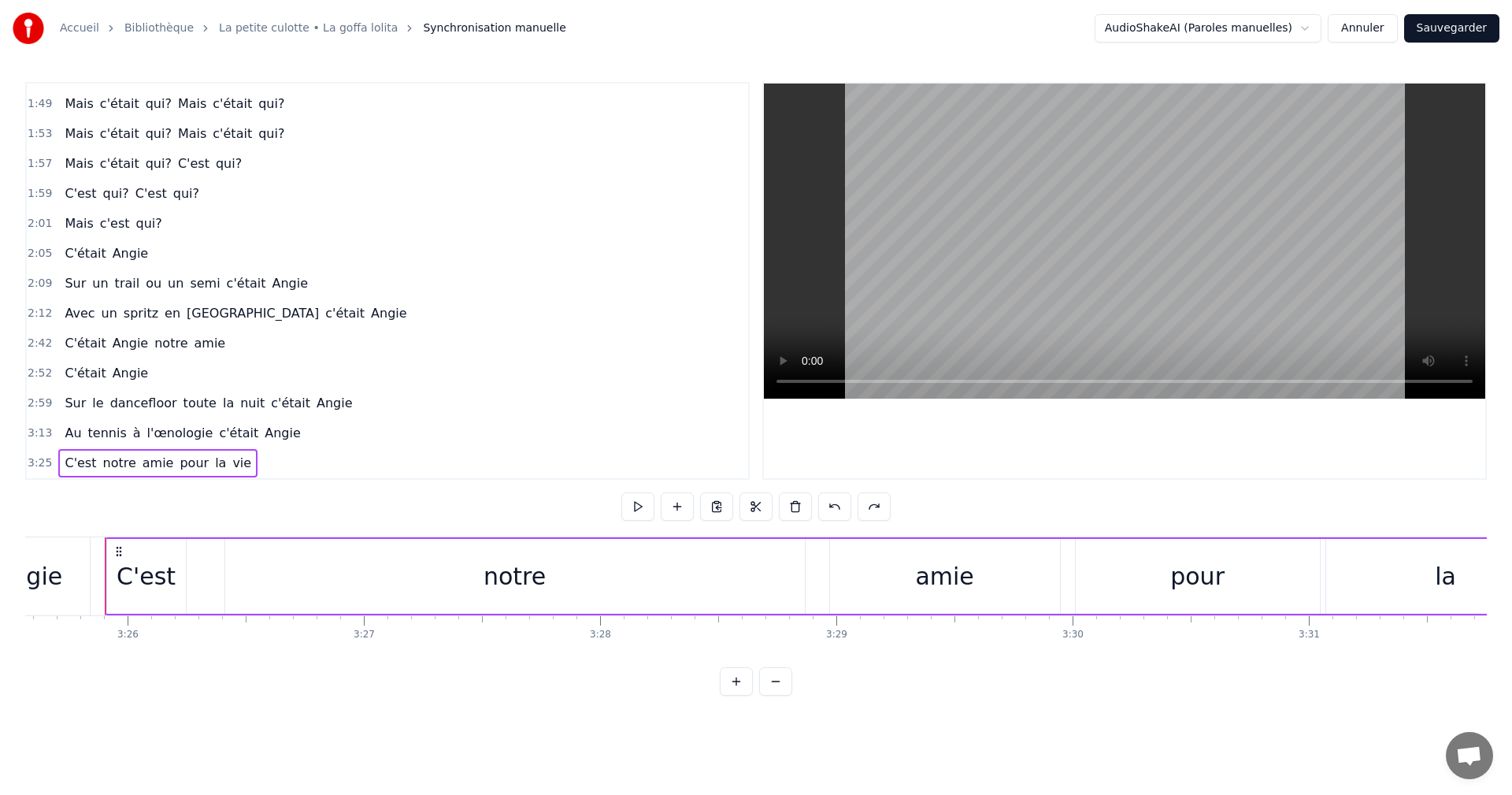
click at [31, 257] on span "2:05" at bounding box center [40, 254] width 24 height 15
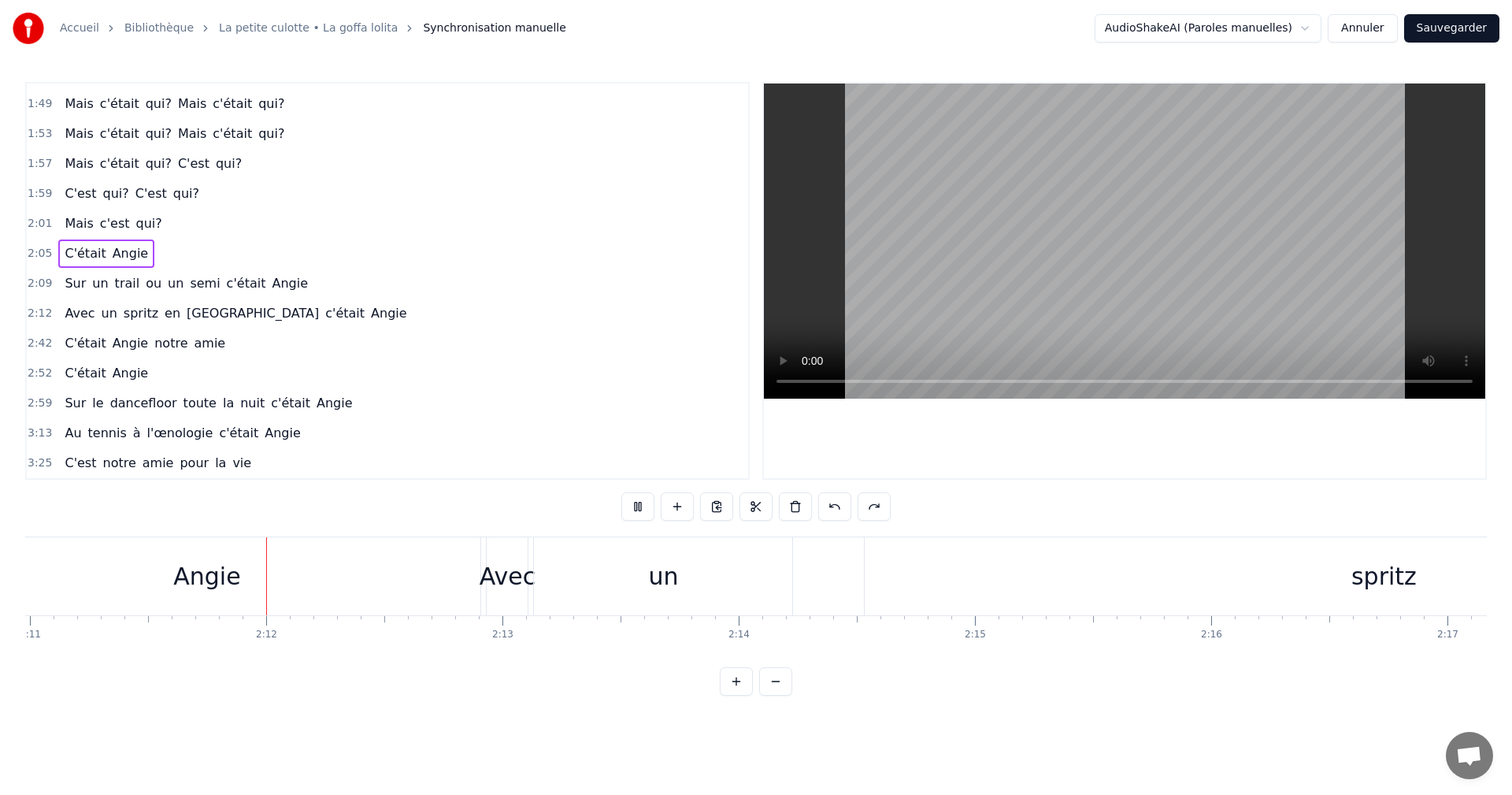
scroll to position [0, 30952]
click at [664, 585] on div "un" at bounding box center [660, 576] width 30 height 36
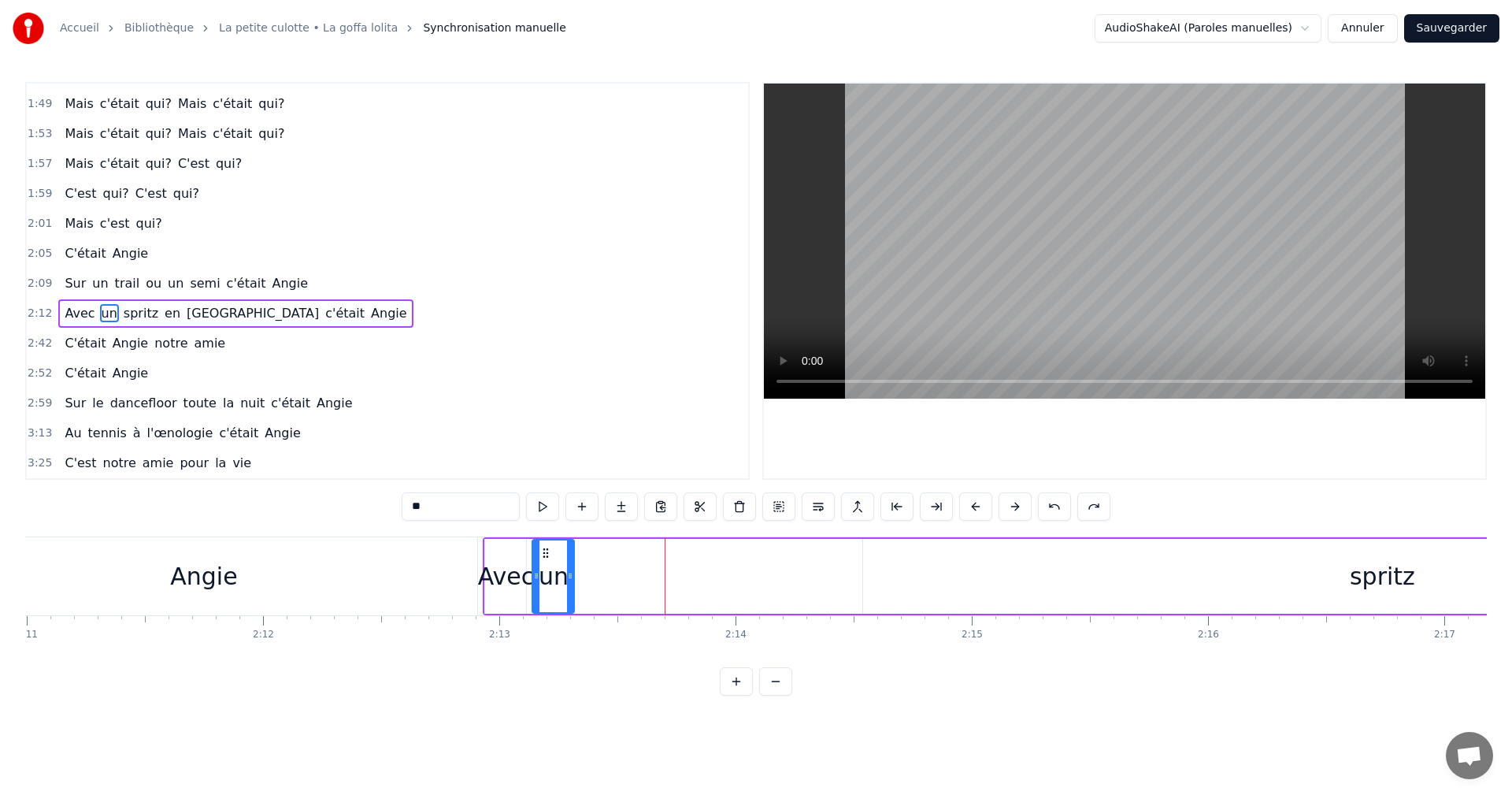
drag, startPoint x: 789, startPoint y: 581, endPoint x: 573, endPoint y: 583, distance: 216.0
click at [573, 583] on div at bounding box center [570, 576] width 7 height 71
click at [1420, 580] on div "spritz" at bounding box center [1382, 577] width 1039 height 75
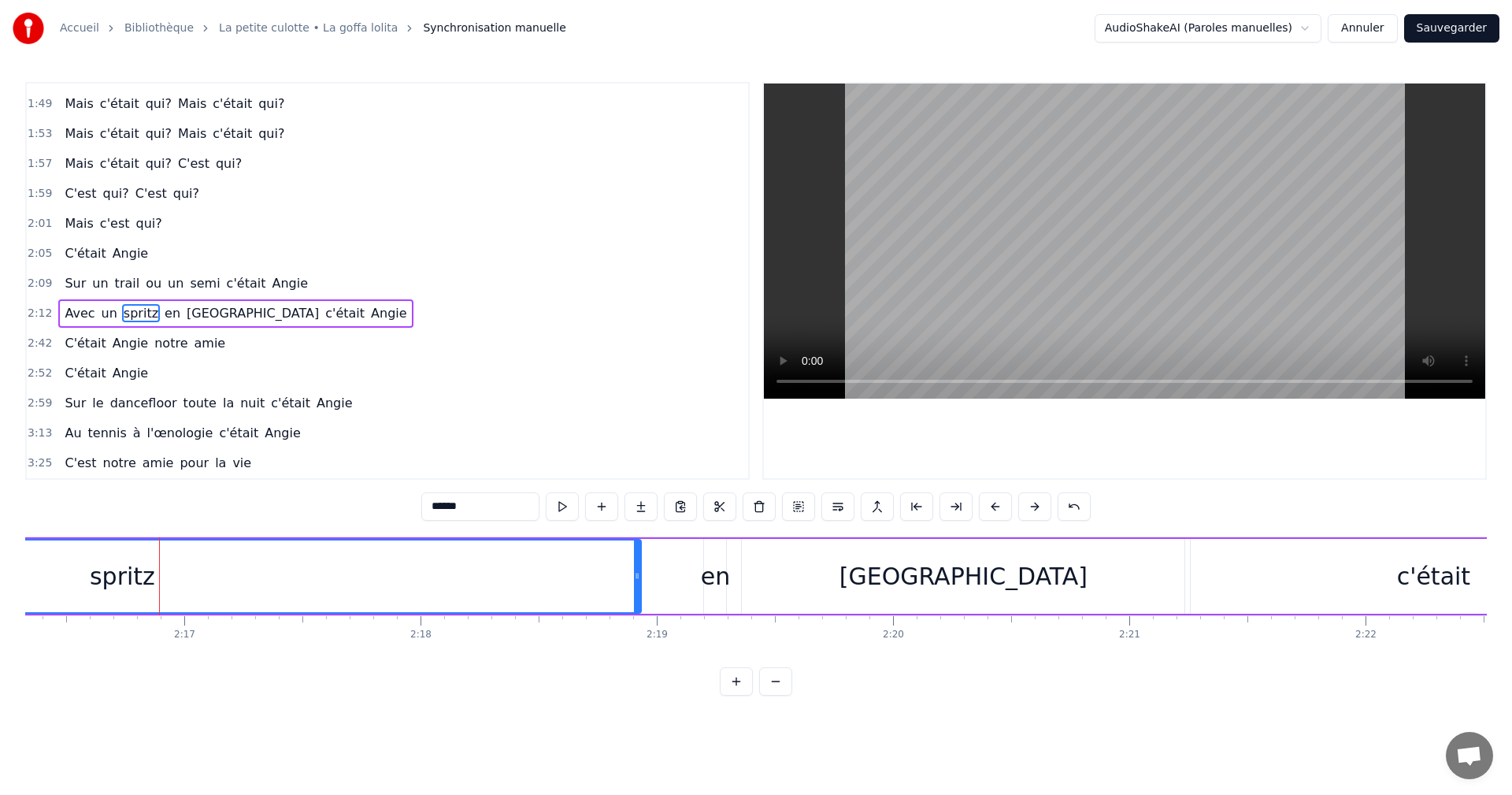
scroll to position [0, 32267]
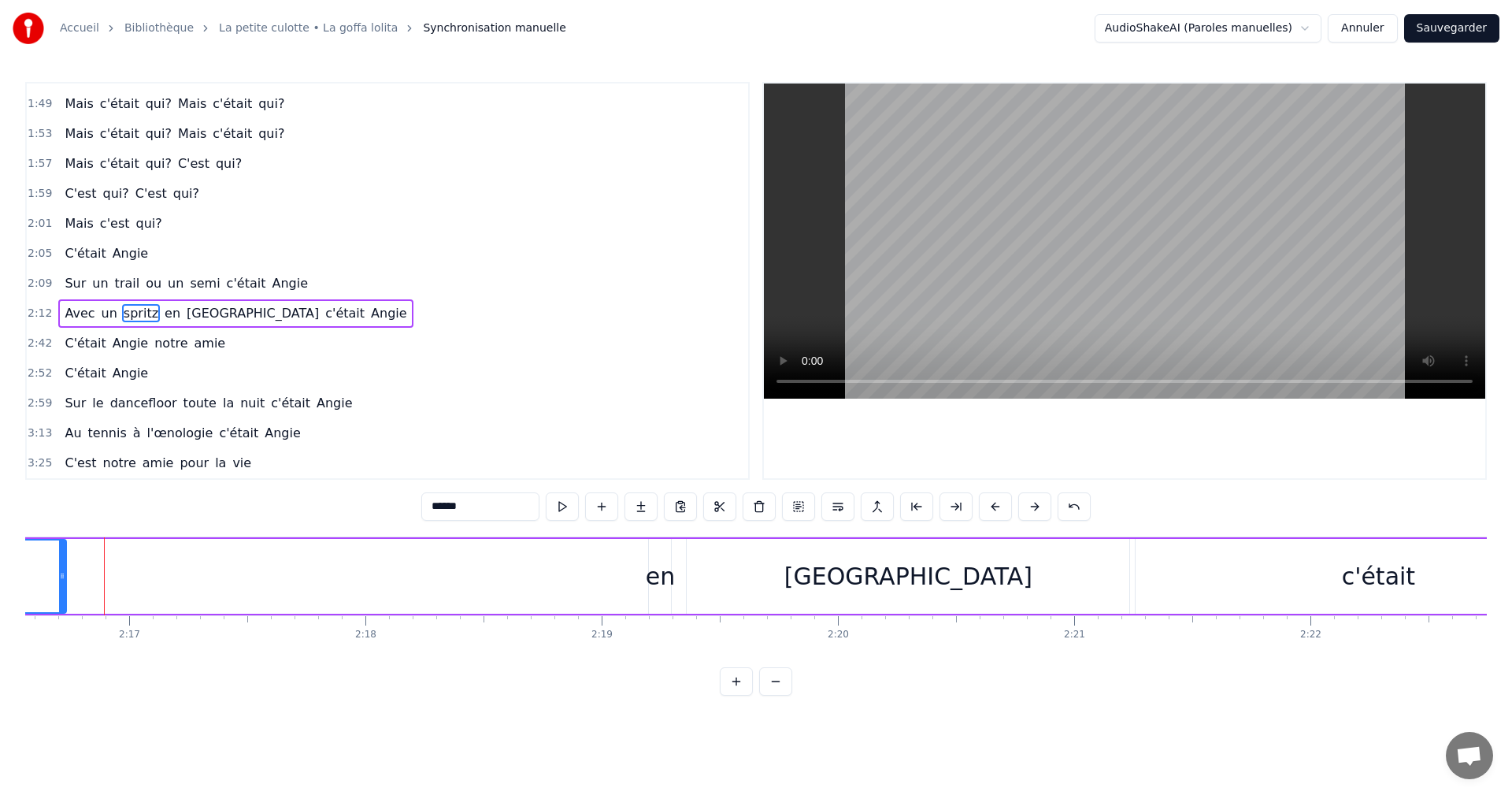
drag, startPoint x: 530, startPoint y: 579, endPoint x: 54, endPoint y: 570, distance: 476.1
click at [59, 570] on icon at bounding box center [62, 576] width 7 height 13
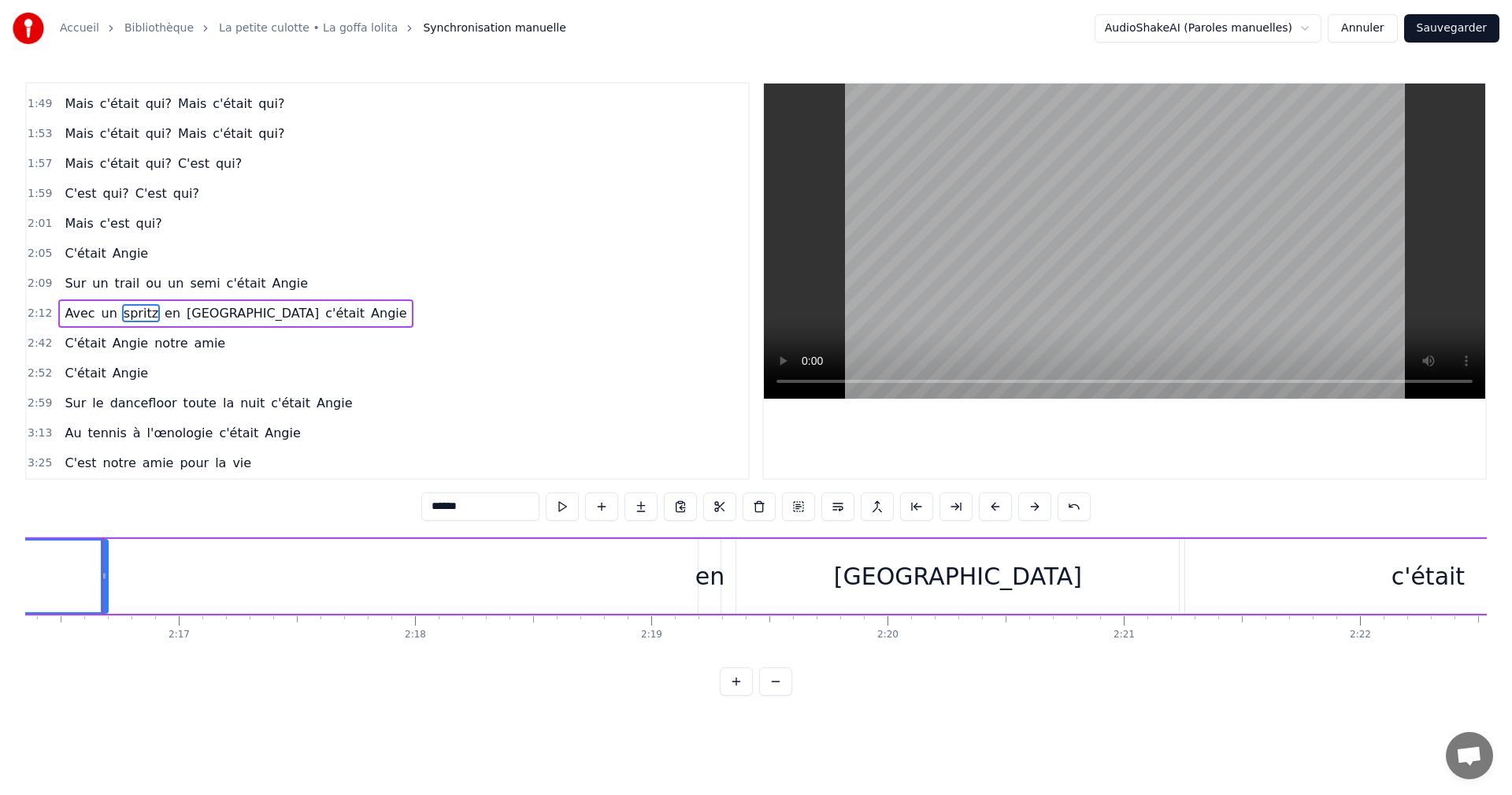
scroll to position [0, 32216]
click at [1033, 583] on div "[GEOGRAPHIC_DATA]" at bounding box center [958, 577] width 443 height 75
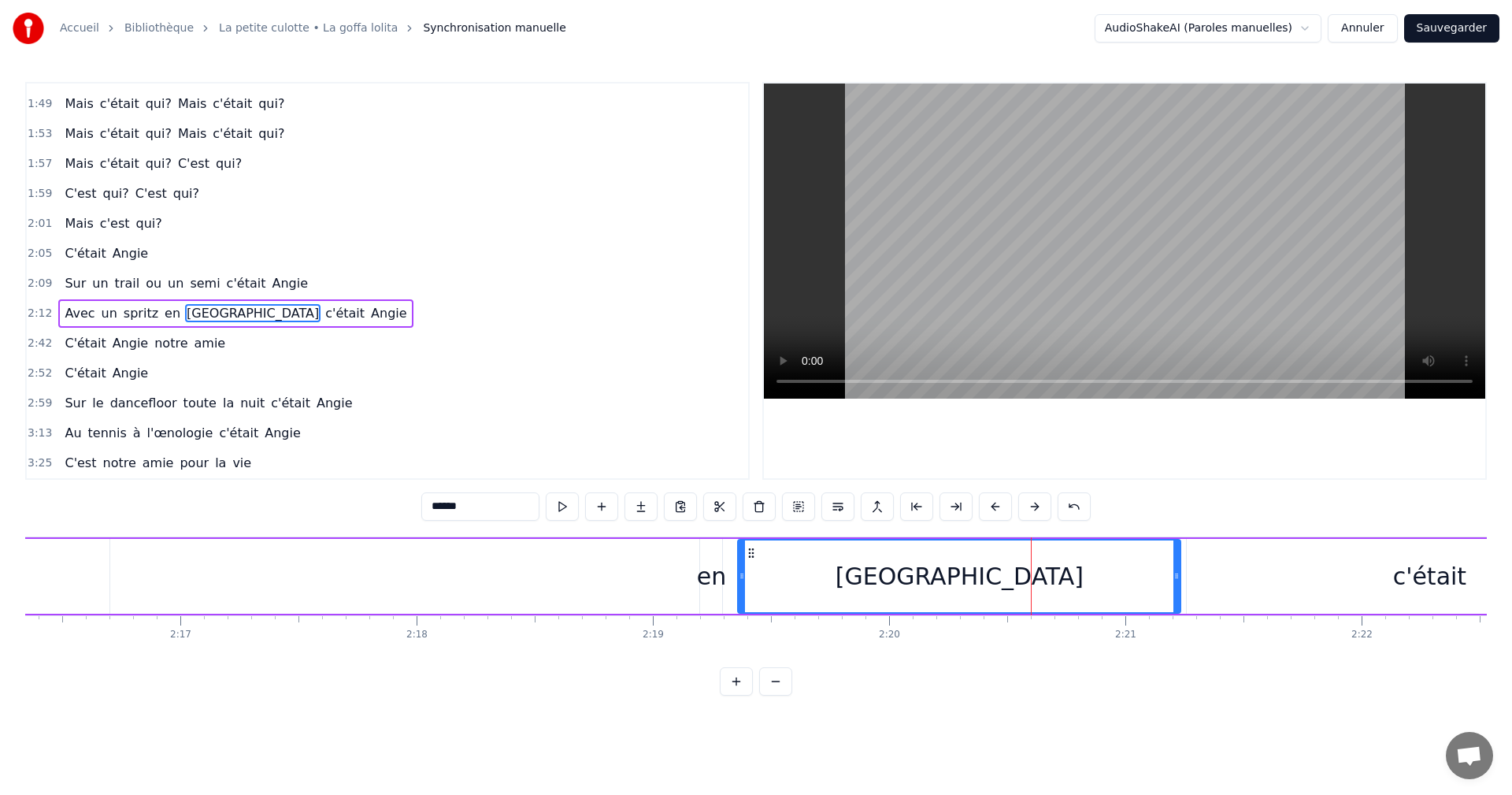
click at [708, 579] on div "en" at bounding box center [712, 576] width 29 height 36
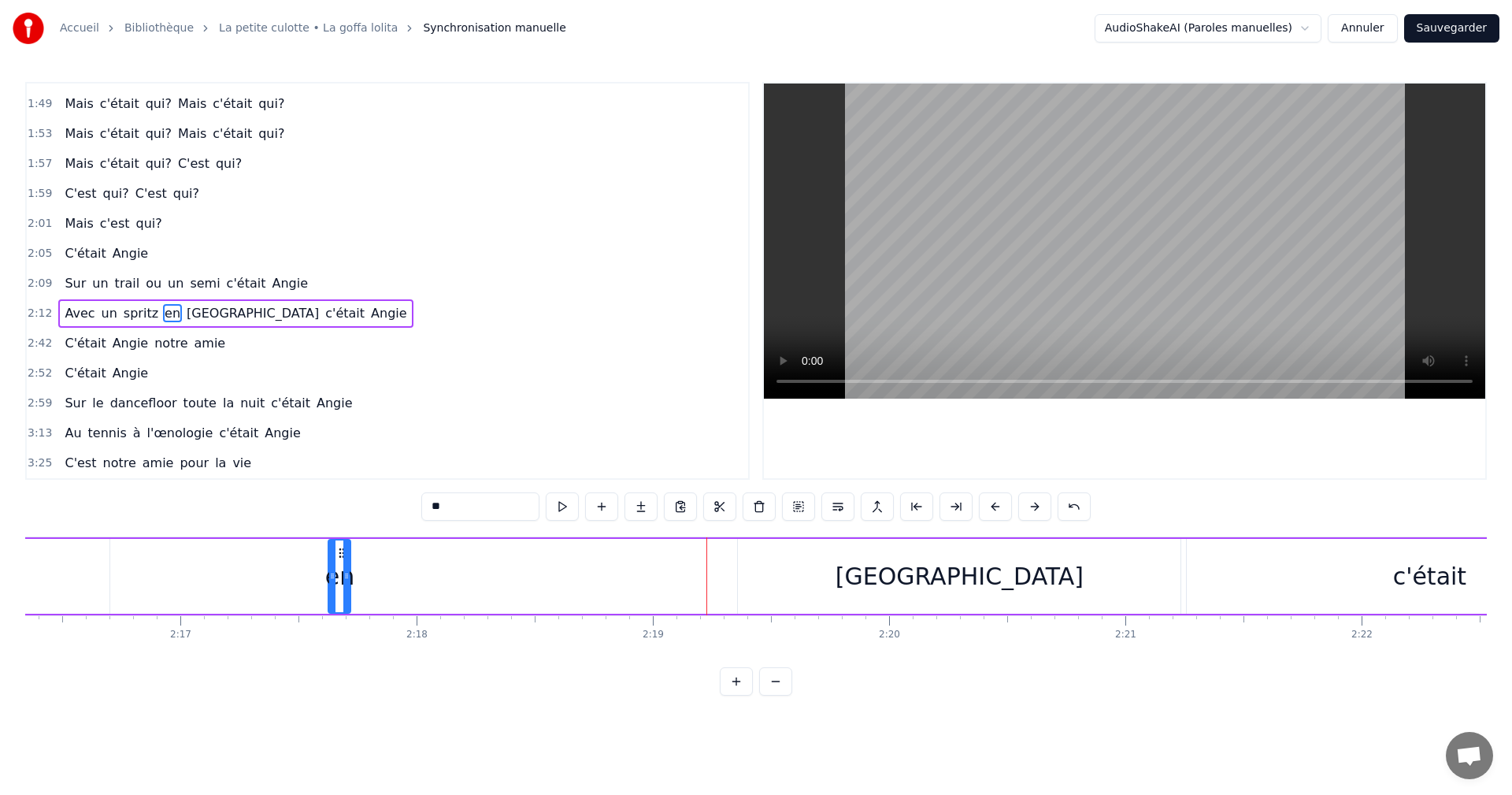
drag, startPoint x: 714, startPoint y: 551, endPoint x: 287, endPoint y: 553, distance: 427.0
click at [336, 555] on icon at bounding box center [341, 553] width 13 height 13
click at [879, 570] on div "[GEOGRAPHIC_DATA]" at bounding box center [975, 577] width 443 height 75
type input "******"
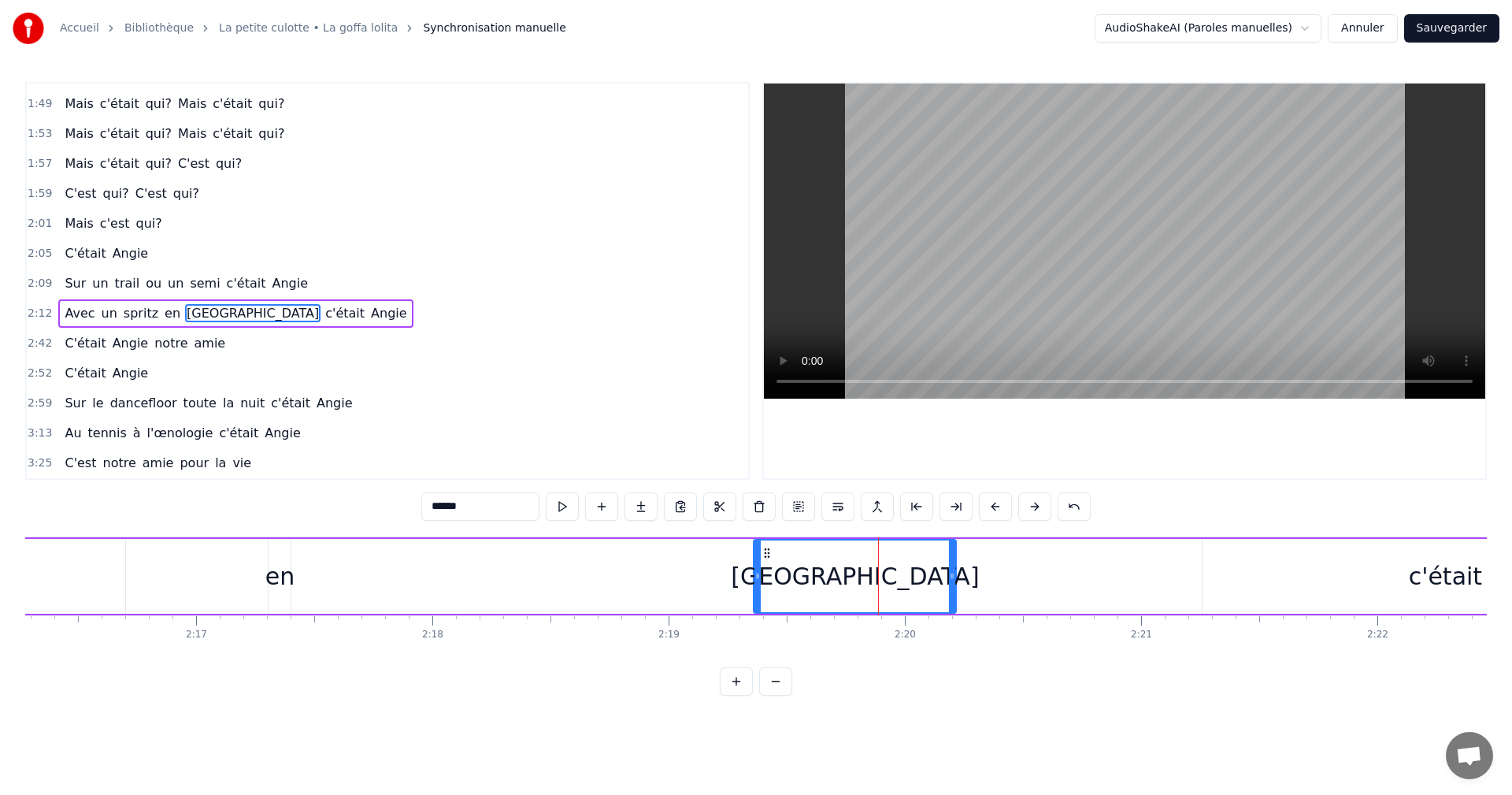
drag, startPoint x: 1189, startPoint y: 577, endPoint x: 832, endPoint y: 591, distance: 357.3
click at [949, 591] on div at bounding box center [952, 576] width 7 height 71
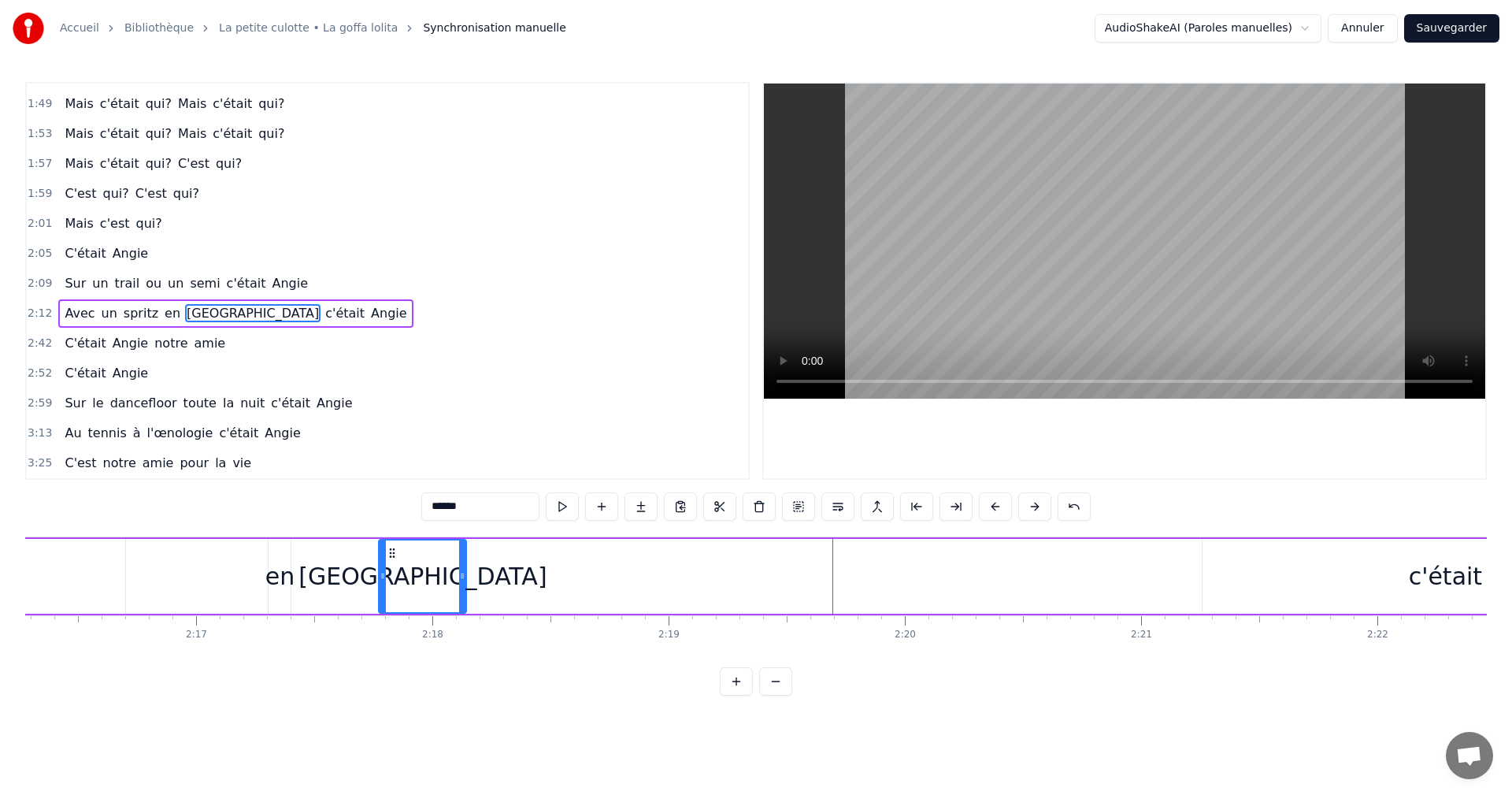
drag, startPoint x: 769, startPoint y: 556, endPoint x: 392, endPoint y: 559, distance: 377.0
click at [392, 559] on icon at bounding box center [392, 553] width 13 height 13
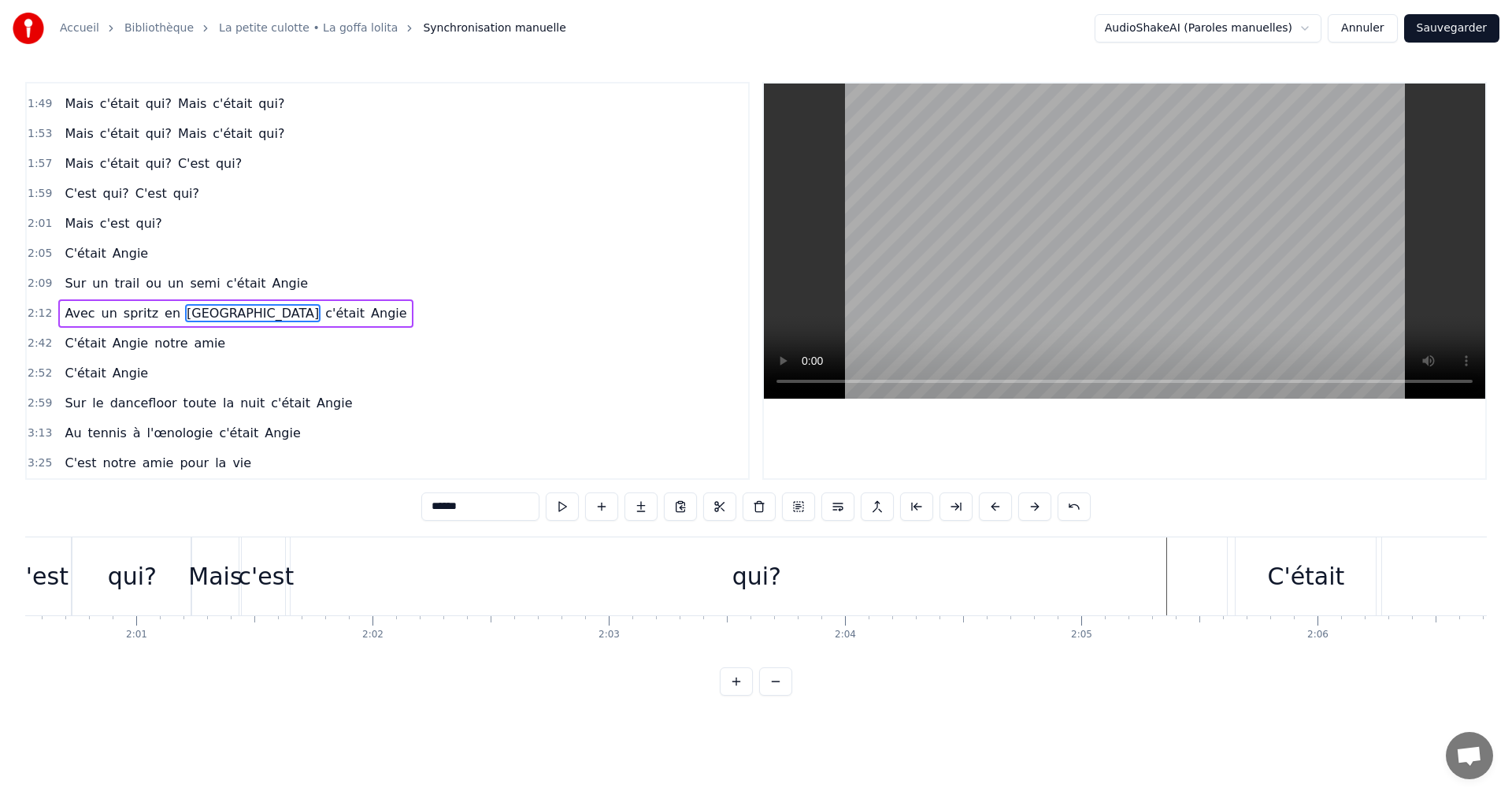
scroll to position [0, 28594]
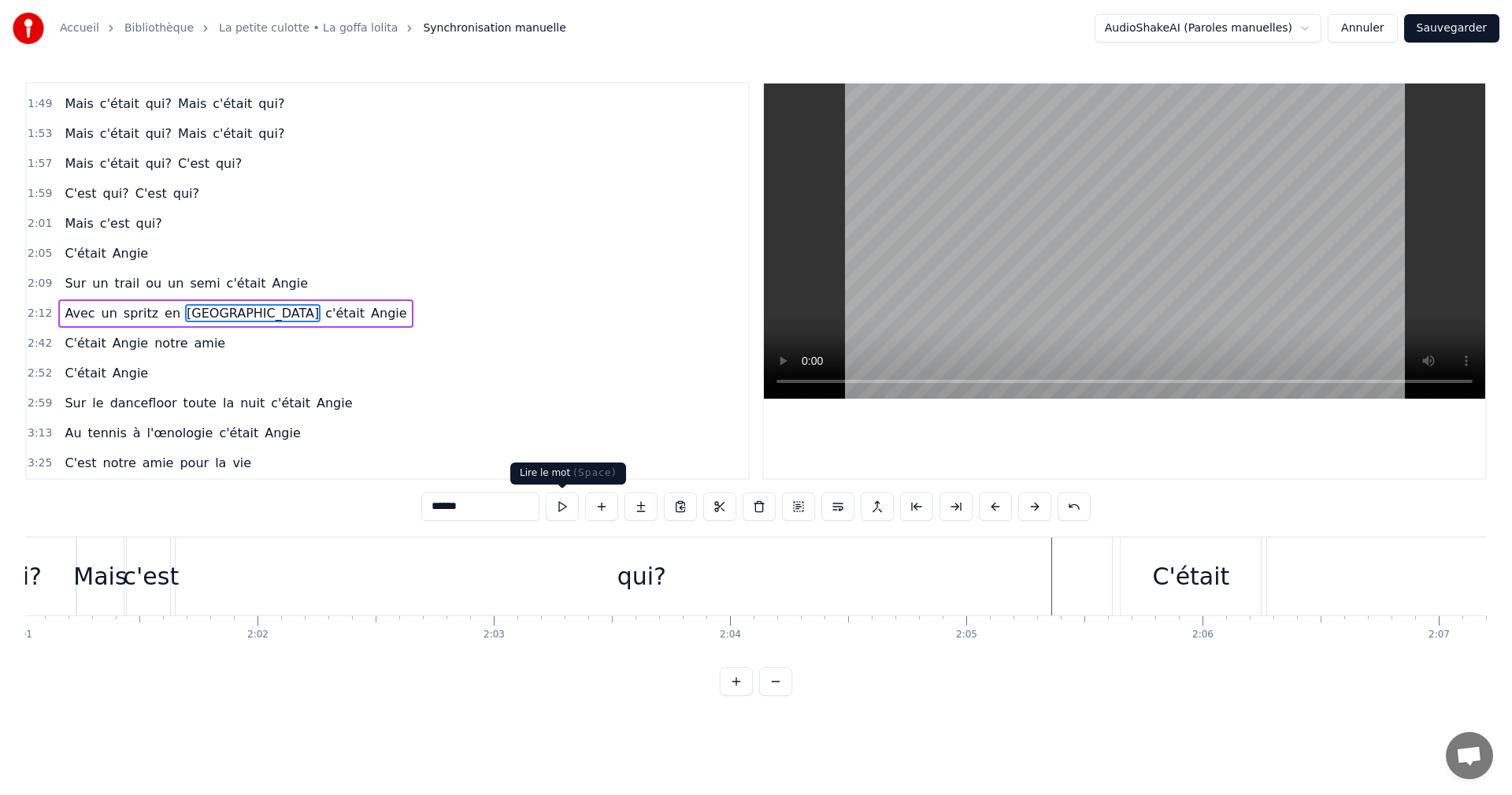
click at [561, 513] on button at bounding box center [562, 506] width 33 height 28
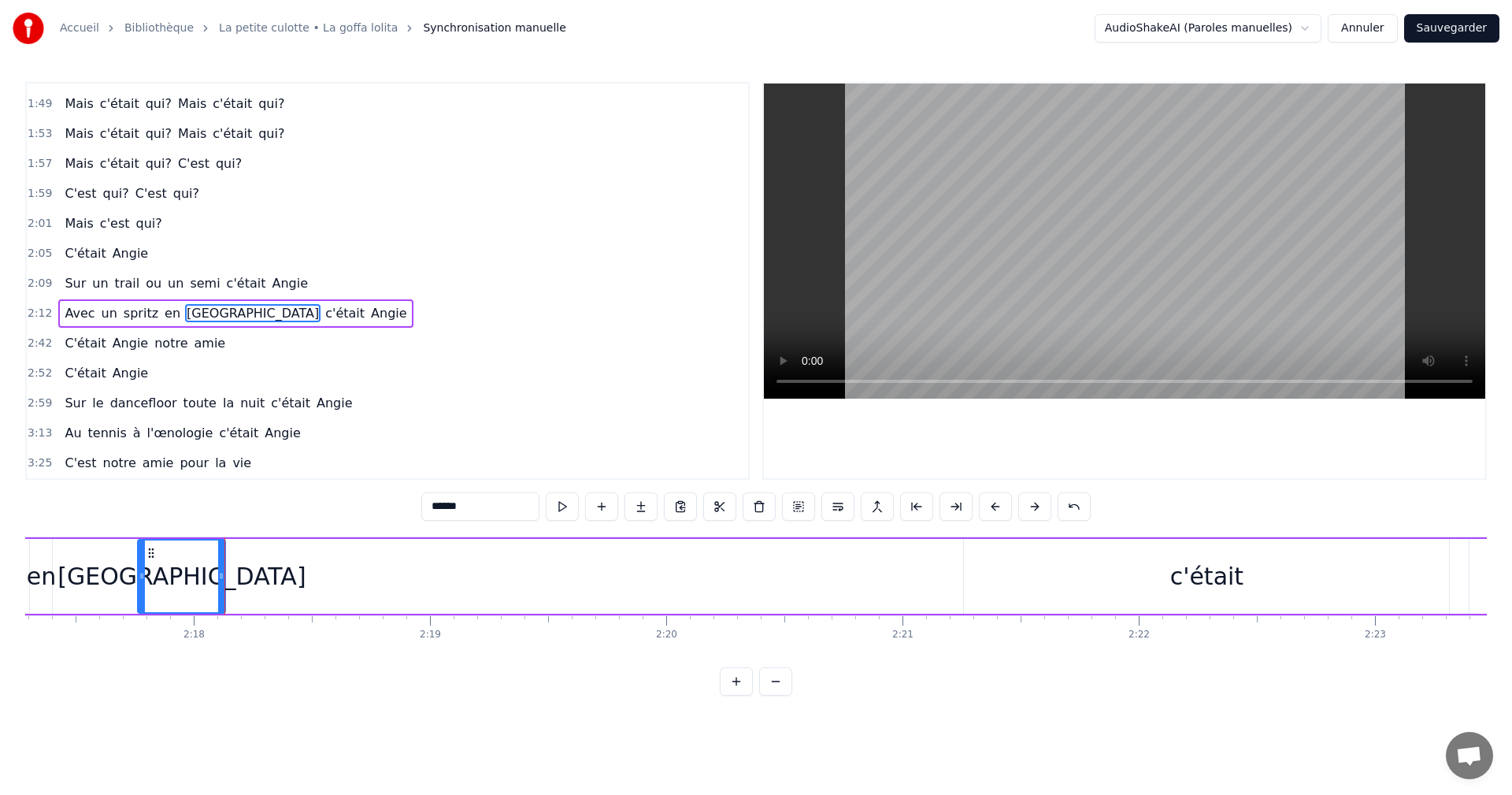
scroll to position [0, 32559]
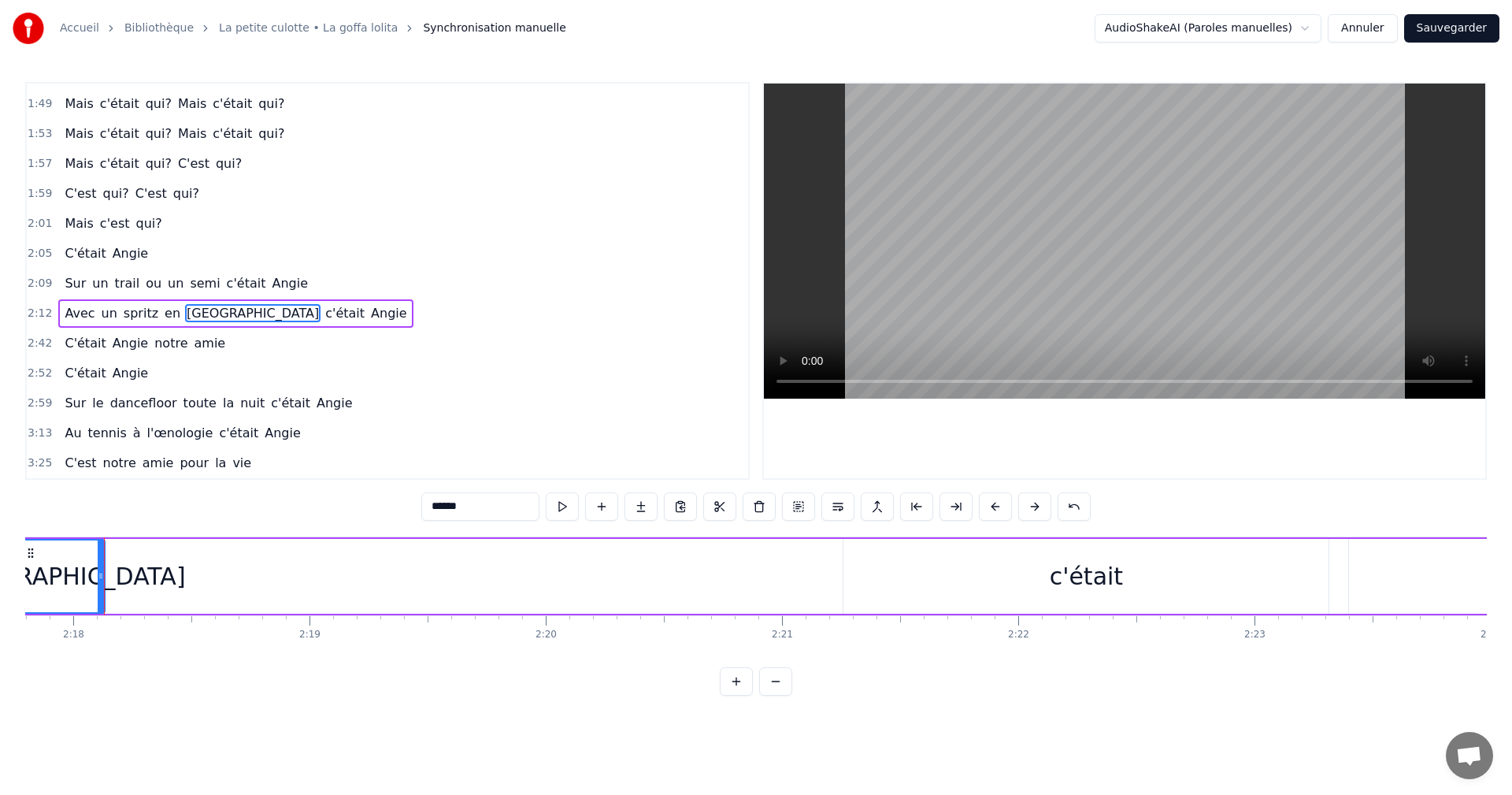
click at [34, 312] on span "2:12" at bounding box center [40, 314] width 24 height 15
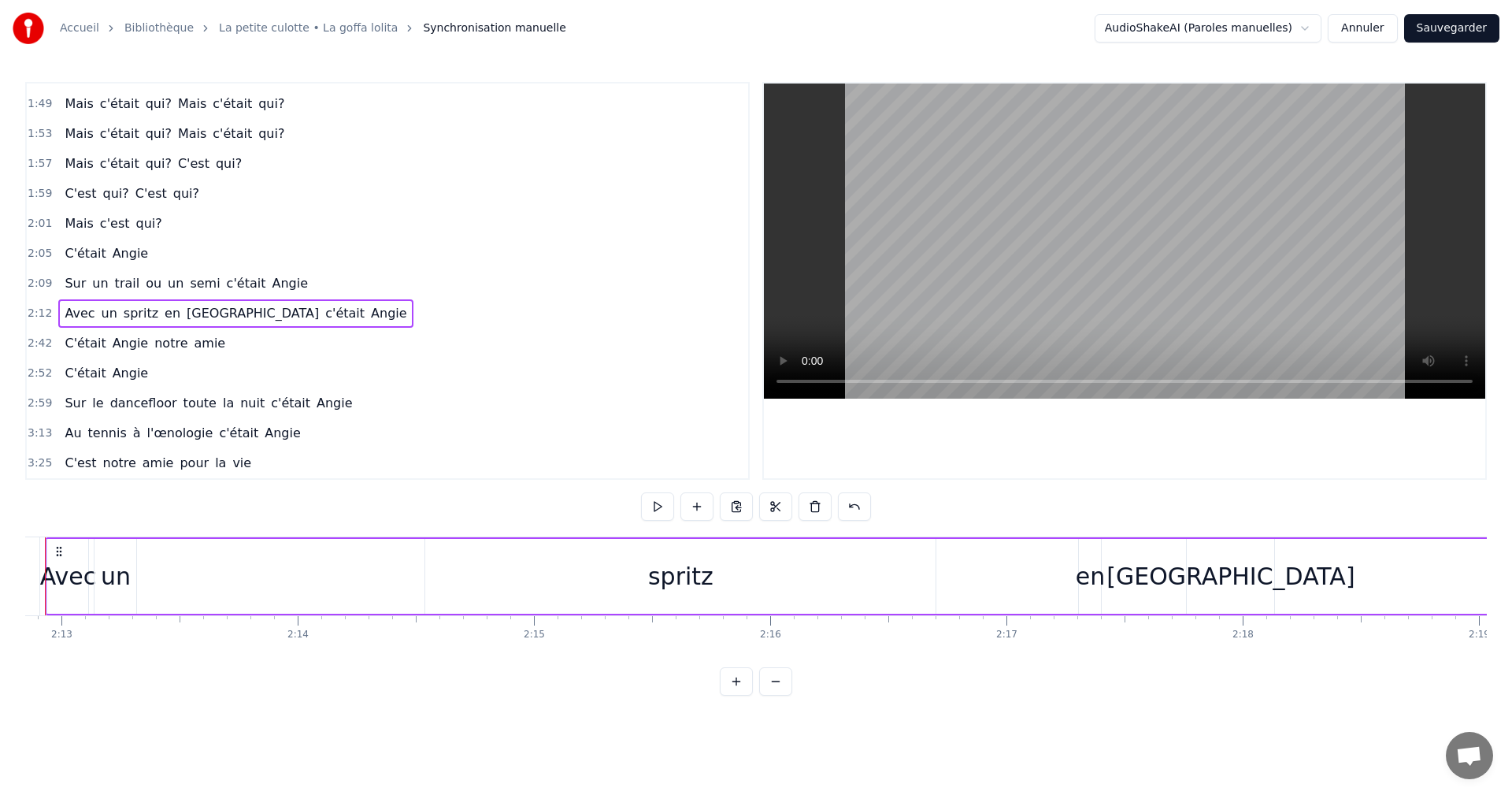
scroll to position [0, 31331]
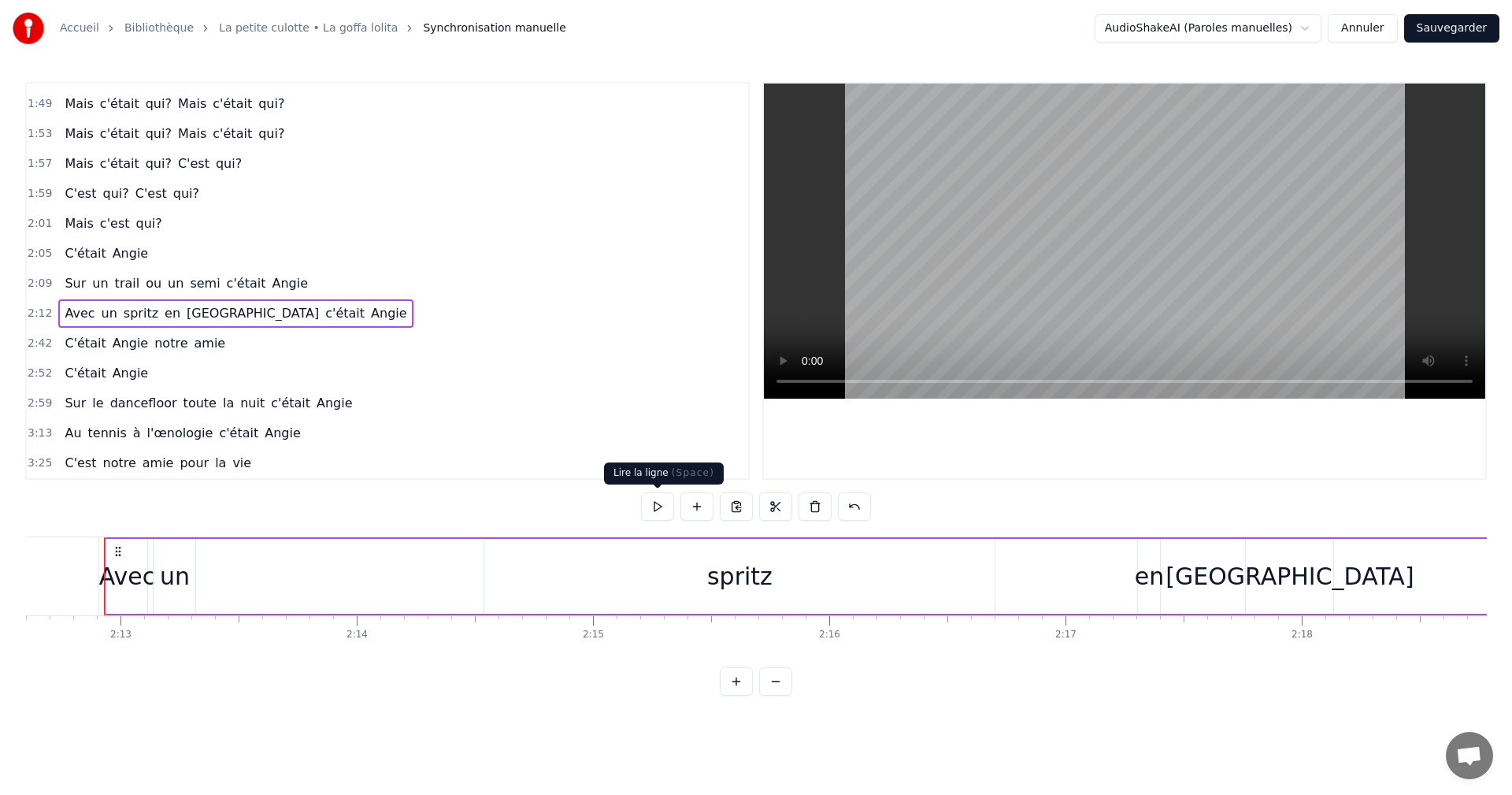
click at [653, 501] on button at bounding box center [658, 506] width 33 height 28
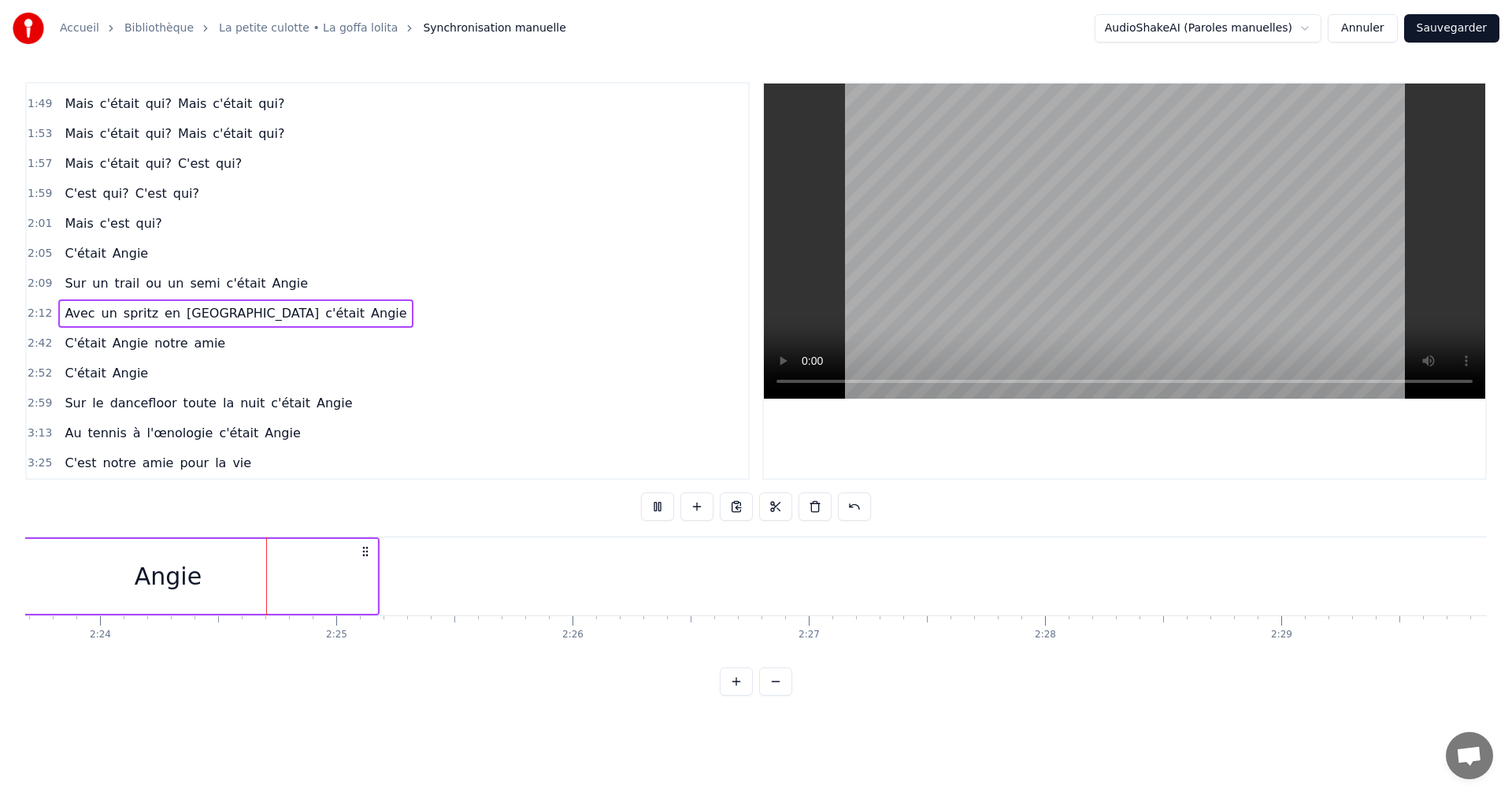
scroll to position [0, 33952]
click at [419, 530] on div "0:05 Ce soir, on profitait de bonnes bouteilles 0:11 Dans une villa eurelienne …" at bounding box center [756, 389] width 1462 height 614
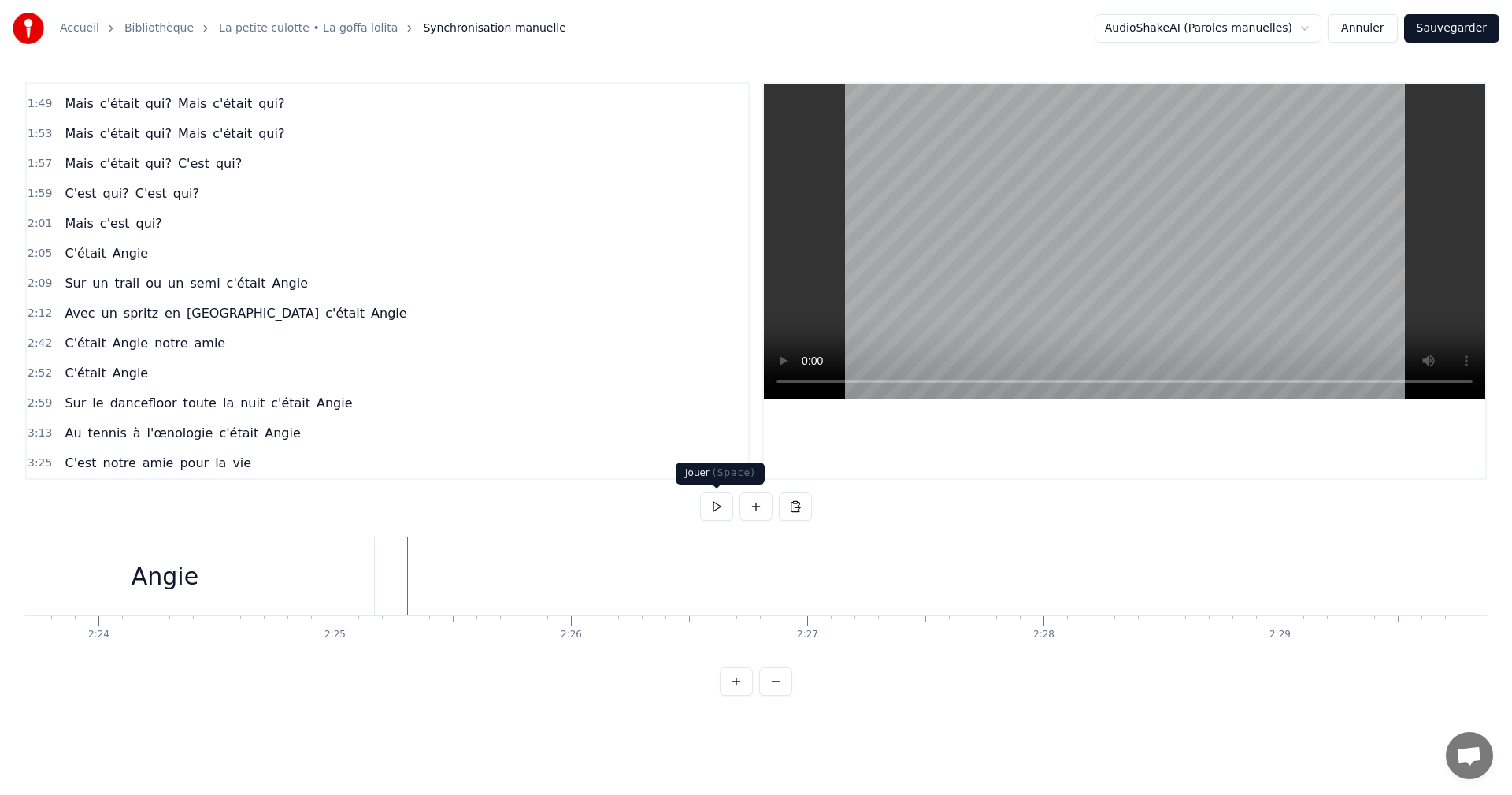
click at [714, 512] on button at bounding box center [716, 506] width 33 height 28
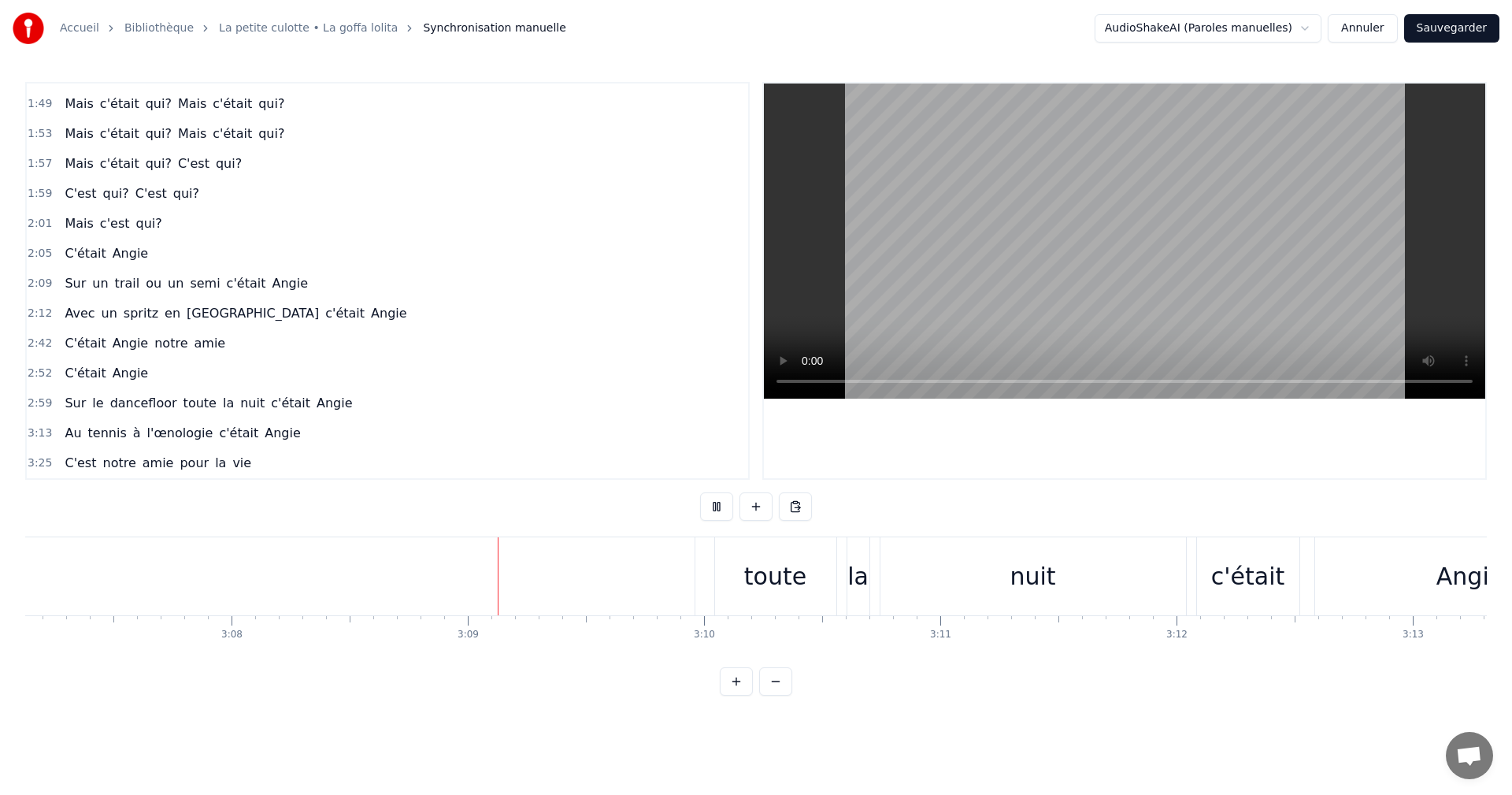
click at [722, 509] on button at bounding box center [716, 506] width 33 height 28
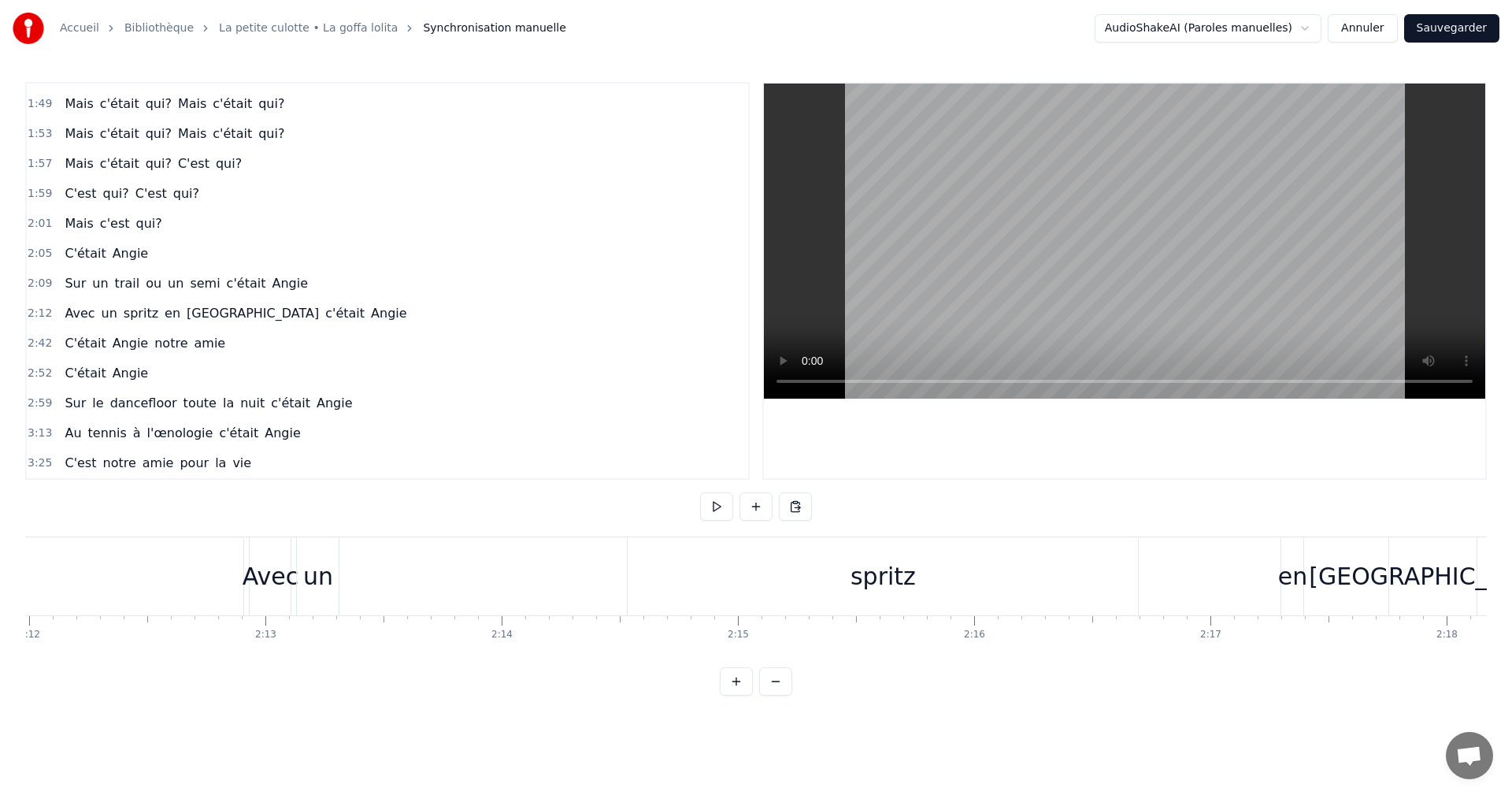
scroll to position [0, 31128]
drag, startPoint x: 145, startPoint y: 526, endPoint x: 148, endPoint y: 536, distance: 10.4
click at [146, 526] on div "0:05 Ce soir, on profitait de bonnes bouteilles 0:11 Dans une villa eurelienne …" at bounding box center [756, 389] width 1462 height 614
click at [148, 546] on div "Angie" at bounding box center [27, 576] width 548 height 78
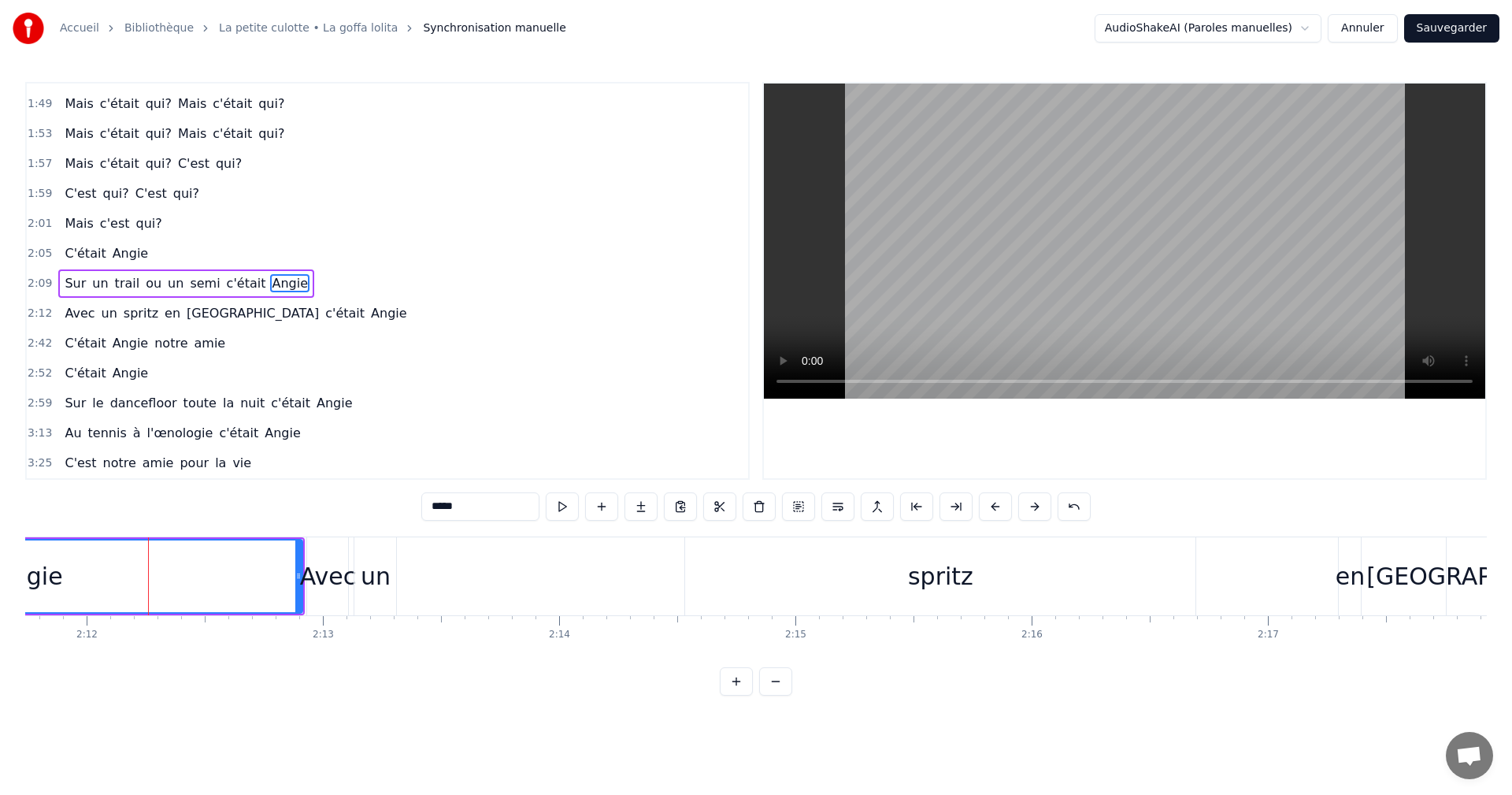
click at [338, 578] on div "Avec" at bounding box center [328, 576] width 56 height 36
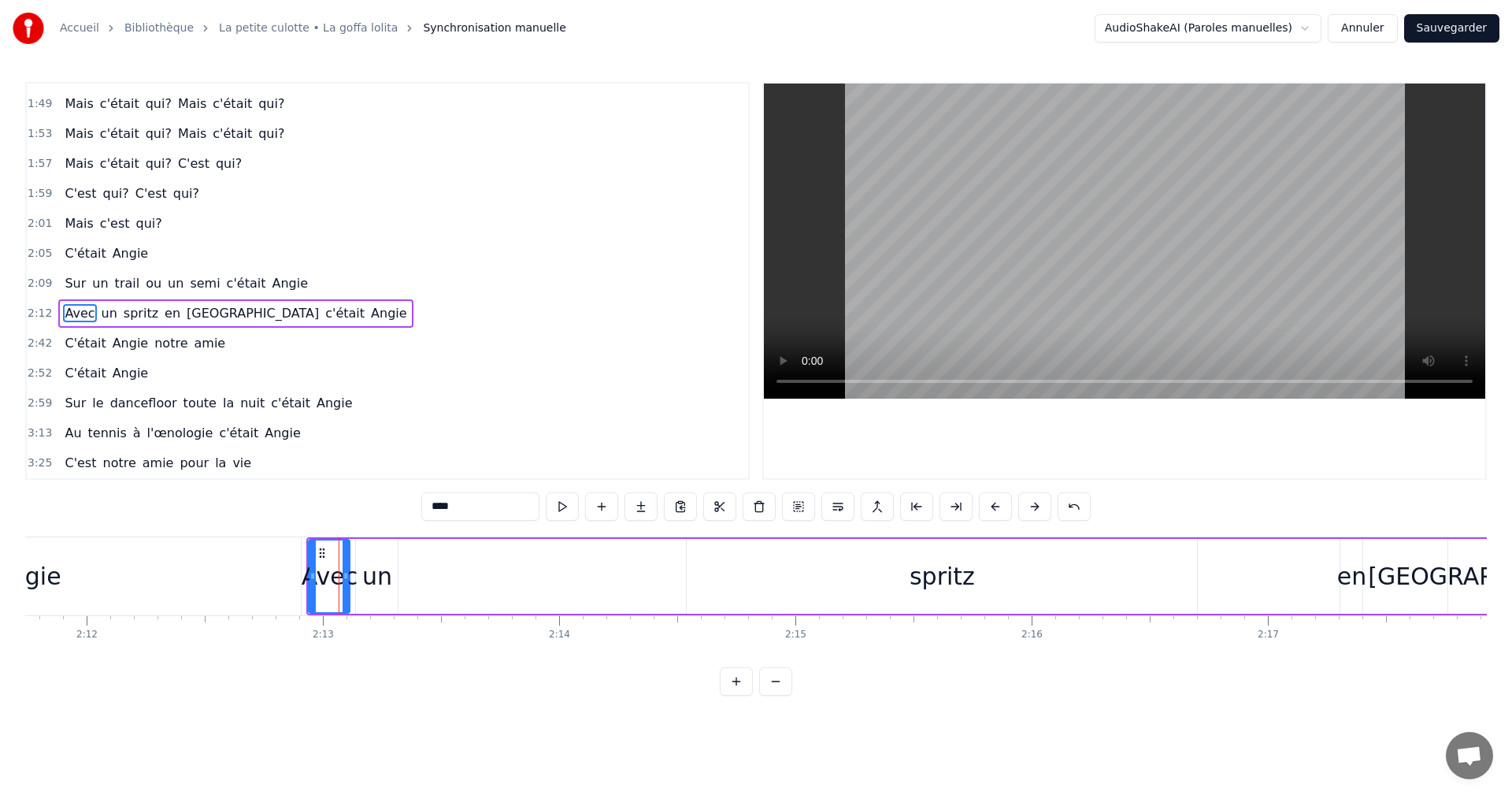
click at [370, 573] on div "un" at bounding box center [377, 576] width 30 height 36
type input "**"
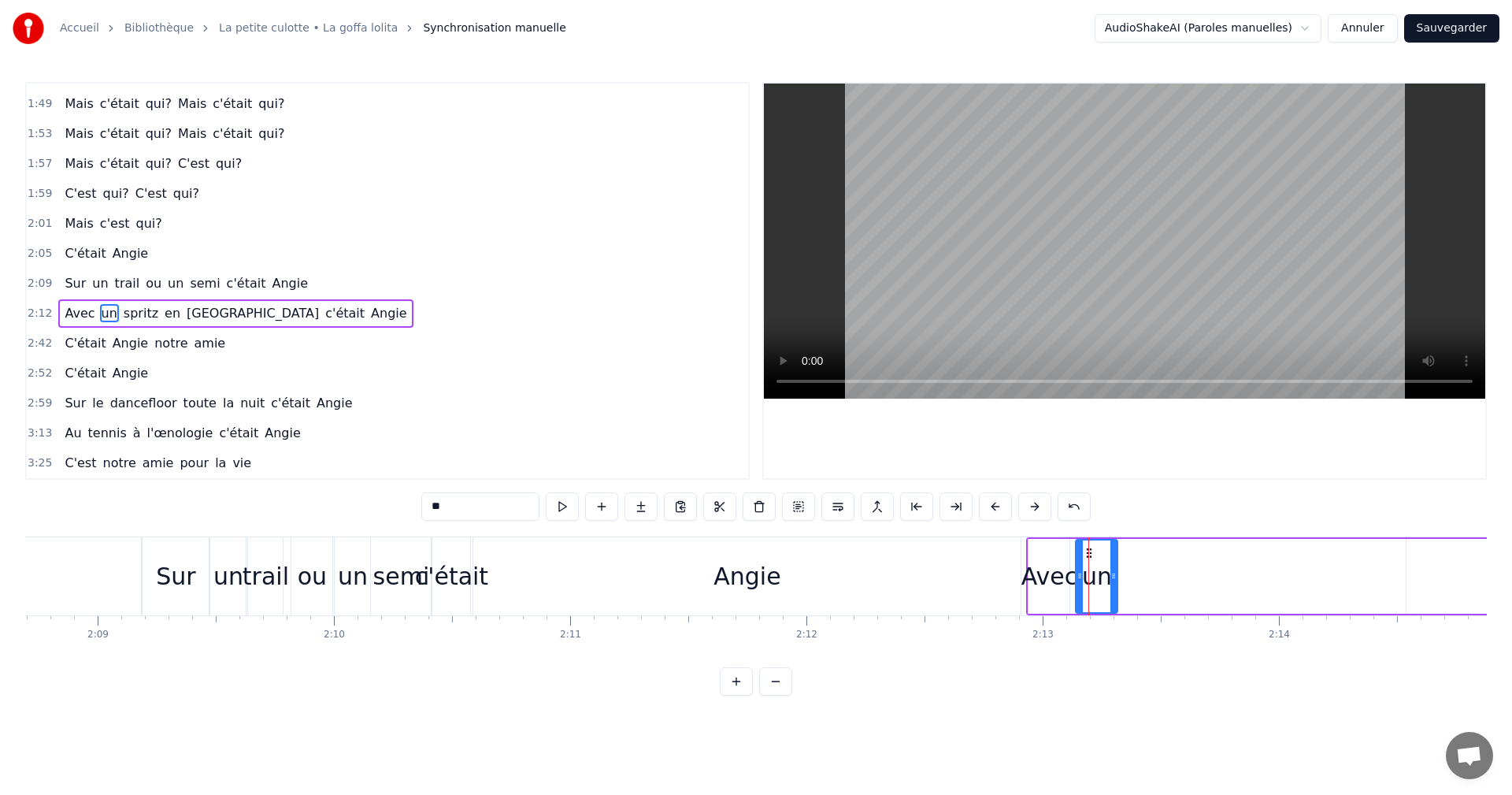
scroll to position [0, 30437]
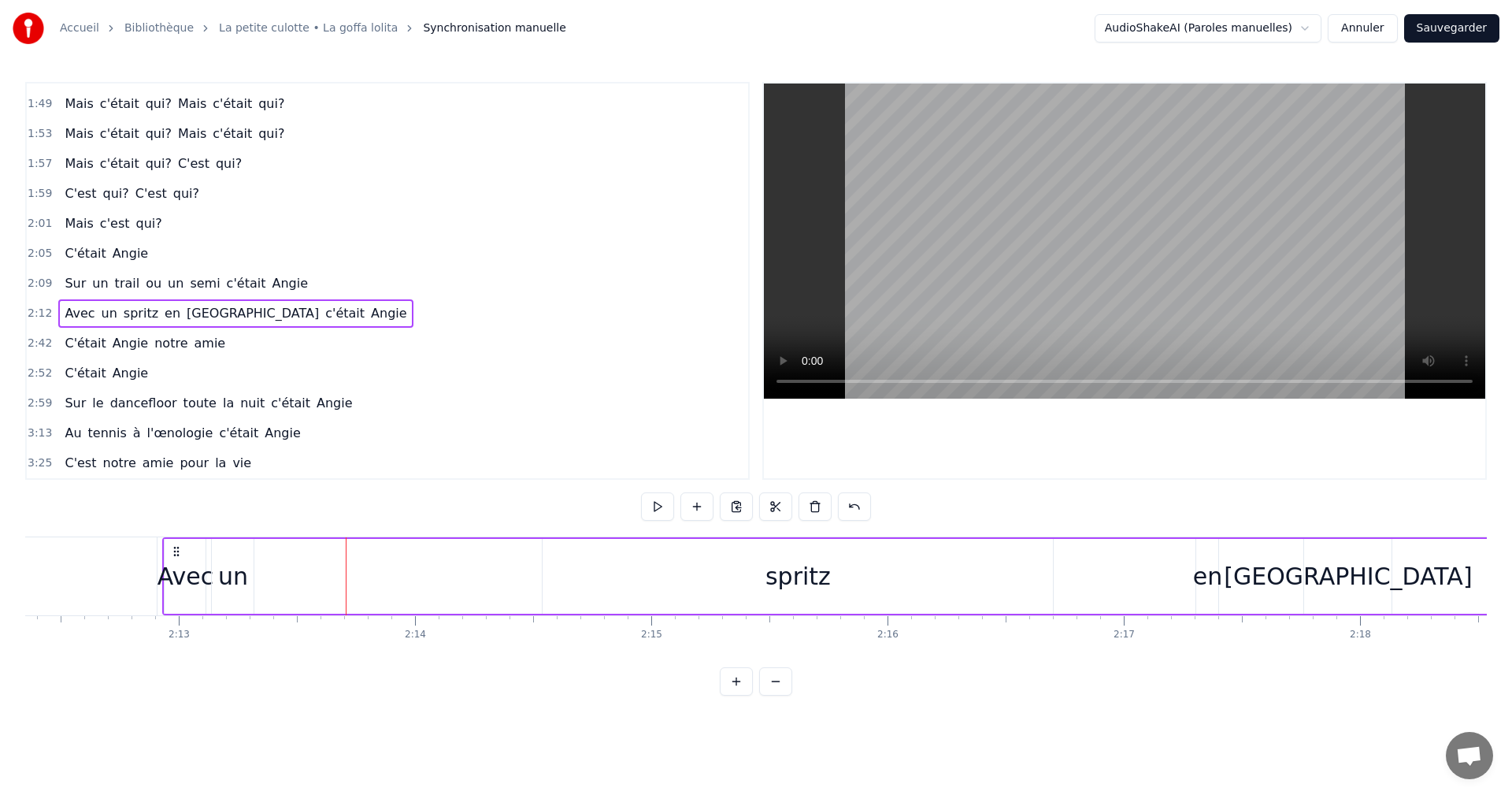
scroll to position [0, 31330]
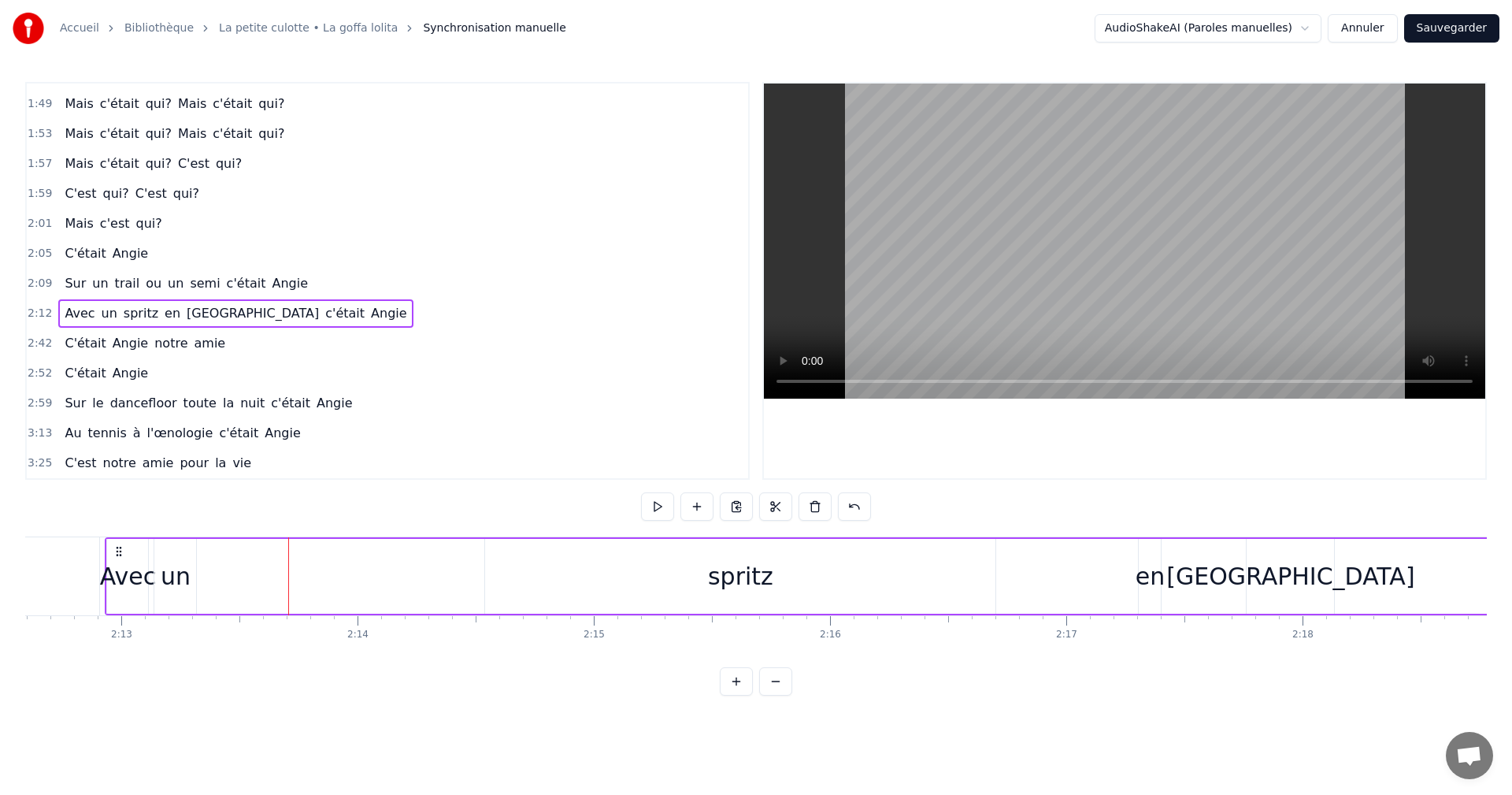
click at [794, 576] on div "spritz" at bounding box center [740, 577] width 510 height 75
drag, startPoint x: 993, startPoint y: 574, endPoint x: 550, endPoint y: 571, distance: 443.0
click at [550, 571] on icon at bounding box center [548, 576] width 7 height 13
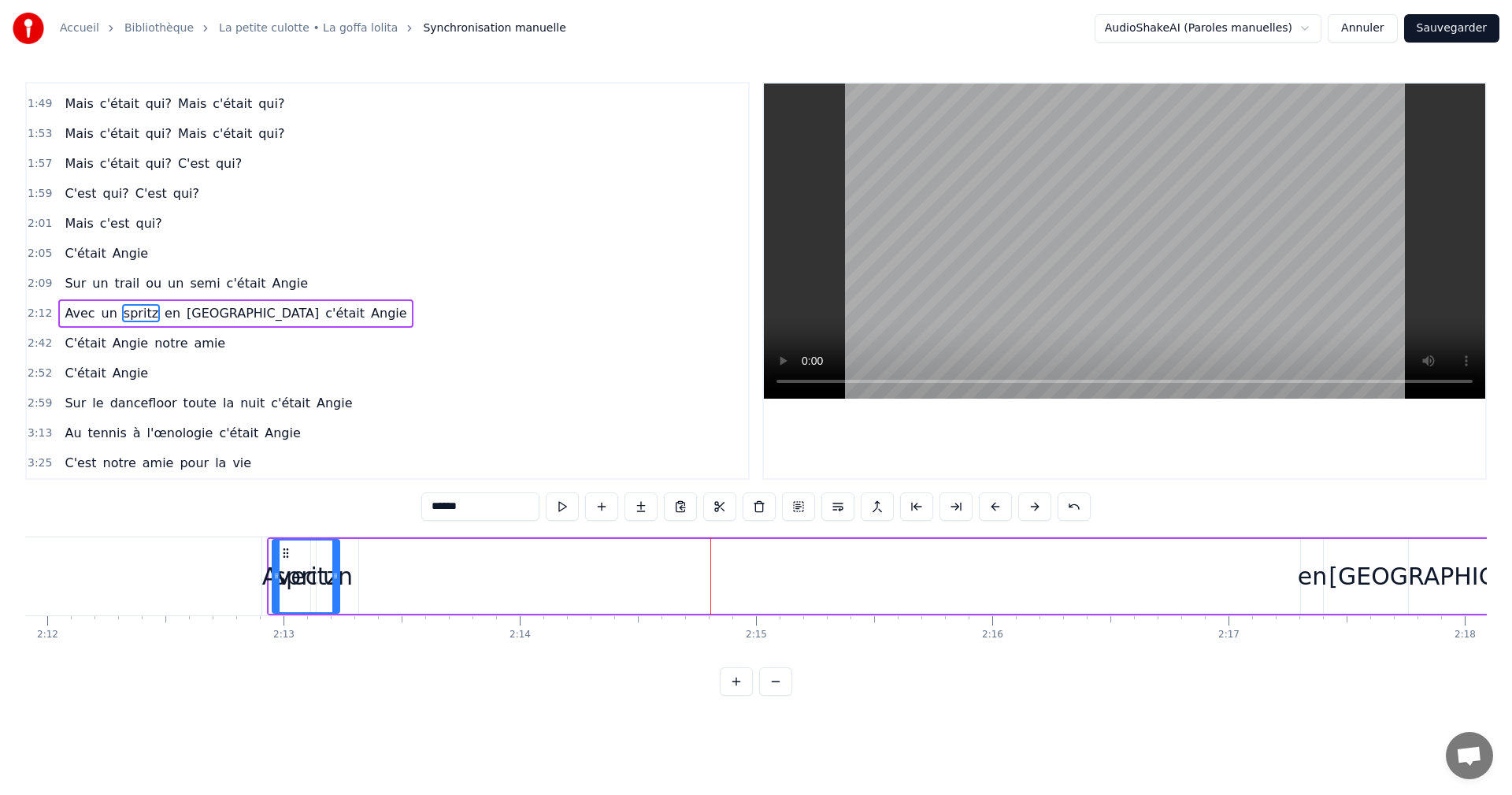
scroll to position [0, 31161]
drag, startPoint x: 497, startPoint y: 553, endPoint x: 378, endPoint y: 557, distance: 119.1
click at [378, 557] on icon at bounding box center [380, 553] width 13 height 13
drag, startPoint x: 432, startPoint y: 574, endPoint x: 416, endPoint y: 574, distance: 16.0
click at [419, 574] on icon at bounding box center [422, 576] width 7 height 13
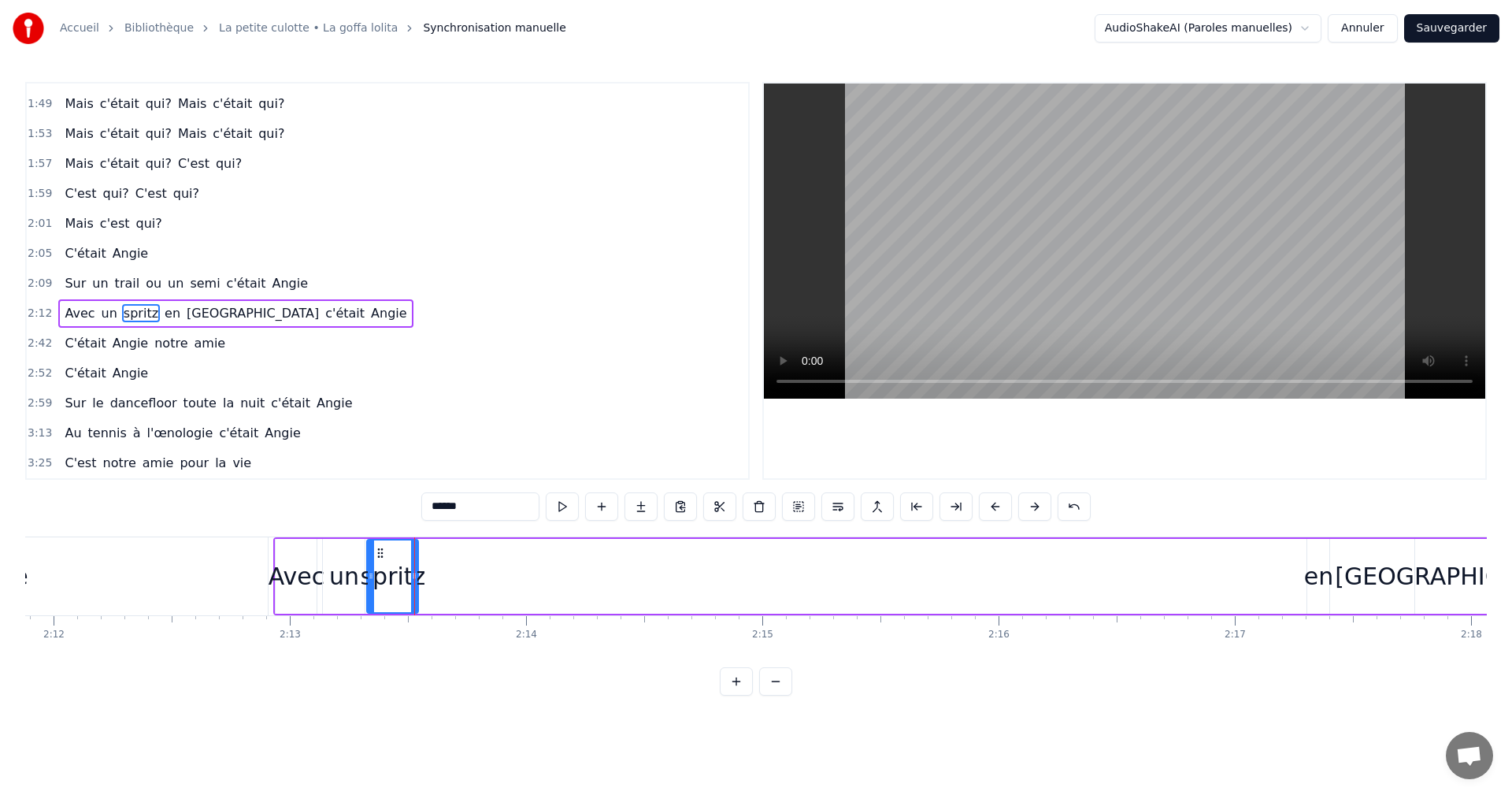
click at [1315, 574] on div "en" at bounding box center [1319, 576] width 29 height 36
drag, startPoint x: 1319, startPoint y: 553, endPoint x: 434, endPoint y: 581, distance: 885.4
click at [434, 581] on div "en" at bounding box center [433, 576] width 20 height 71
click at [1447, 570] on div "[GEOGRAPHIC_DATA]" at bounding box center [1458, 576] width 248 height 36
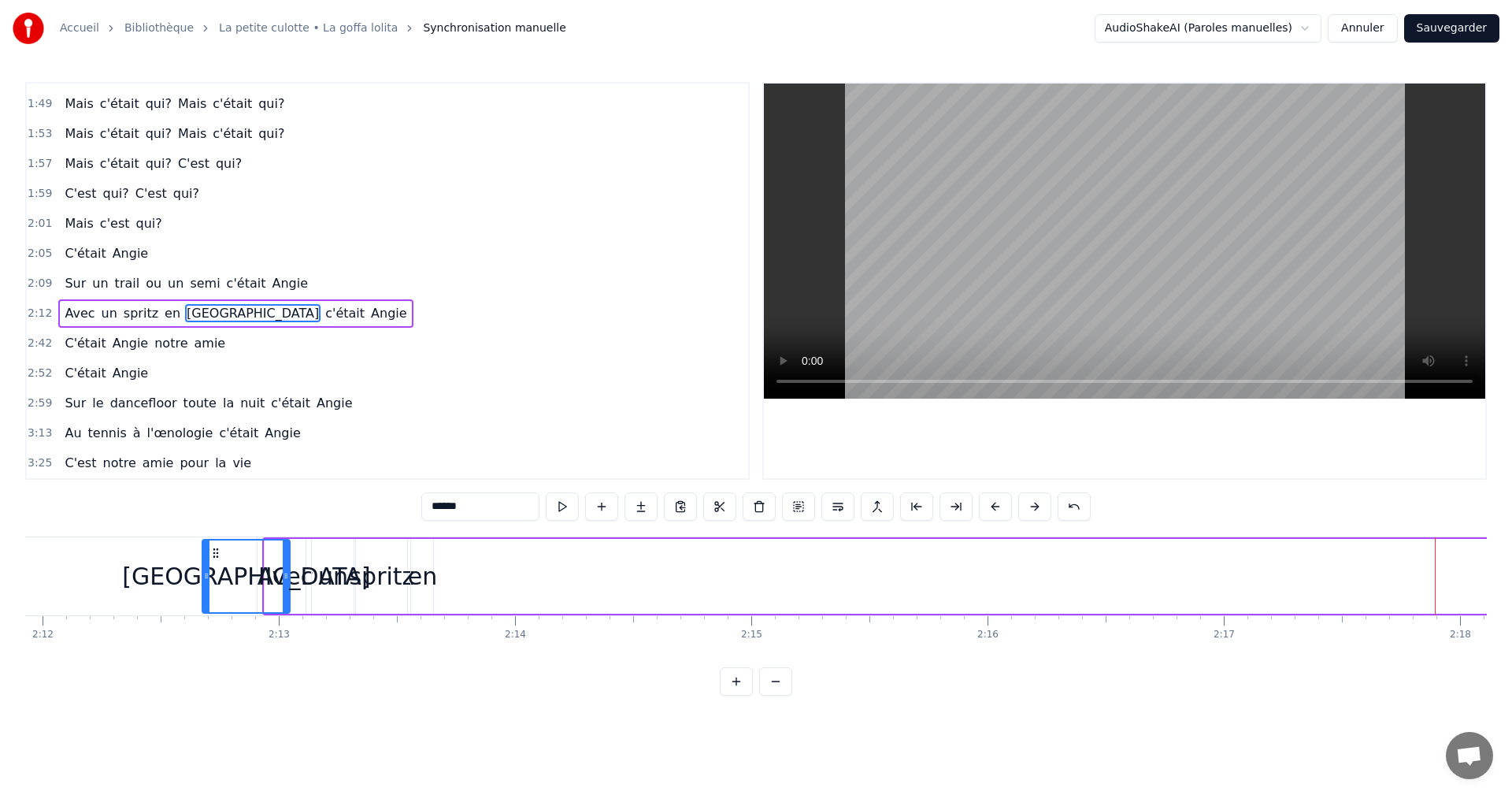
scroll to position [0, 31156]
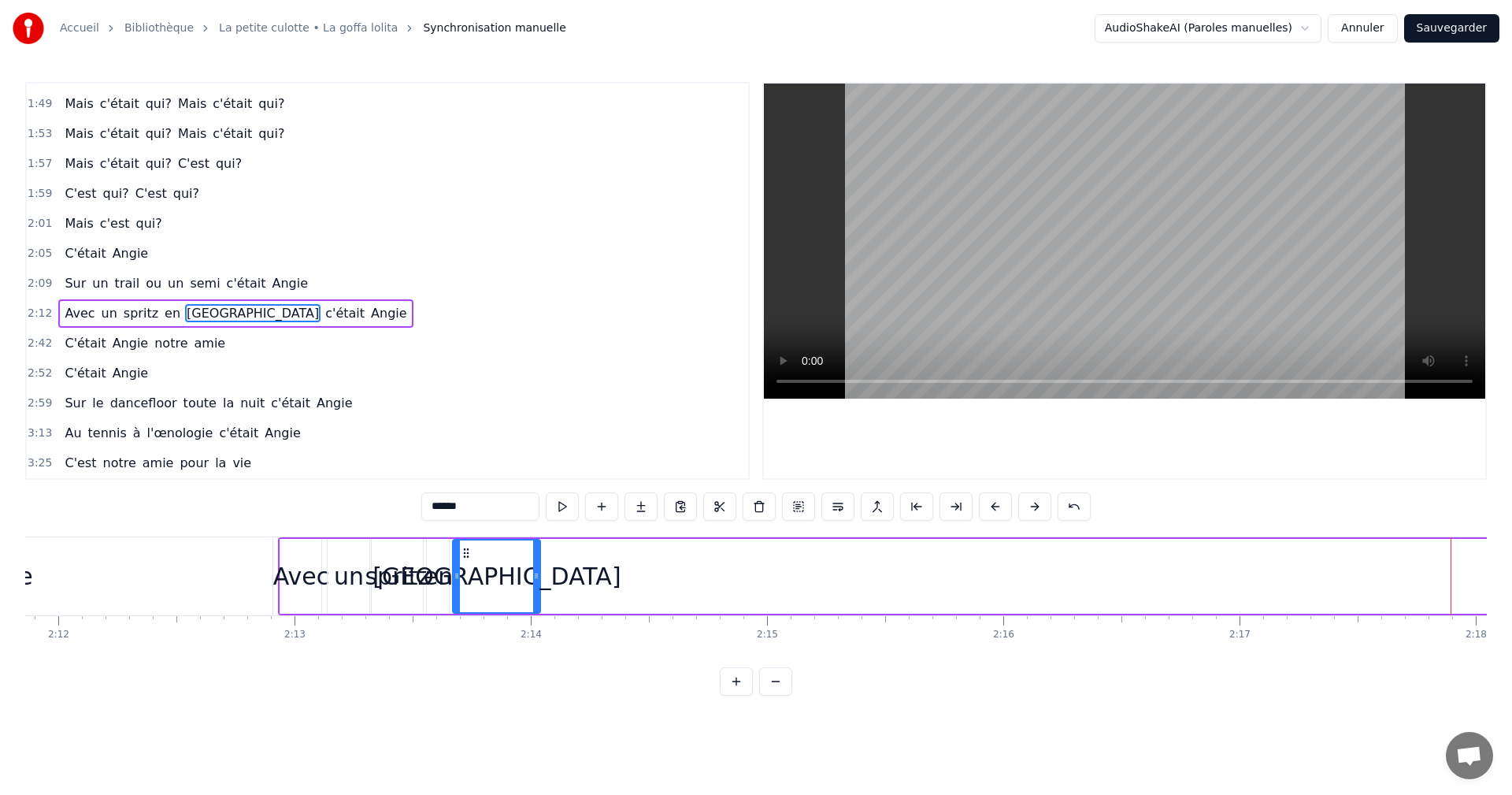
drag, startPoint x: 82, startPoint y: 552, endPoint x: 462, endPoint y: 583, distance: 381.3
click at [462, 583] on div "[GEOGRAPHIC_DATA]" at bounding box center [496, 576] width 86 height 71
drag, startPoint x: 534, startPoint y: 575, endPoint x: 522, endPoint y: 576, distance: 12.0
click at [522, 576] on icon at bounding box center [524, 576] width 7 height 13
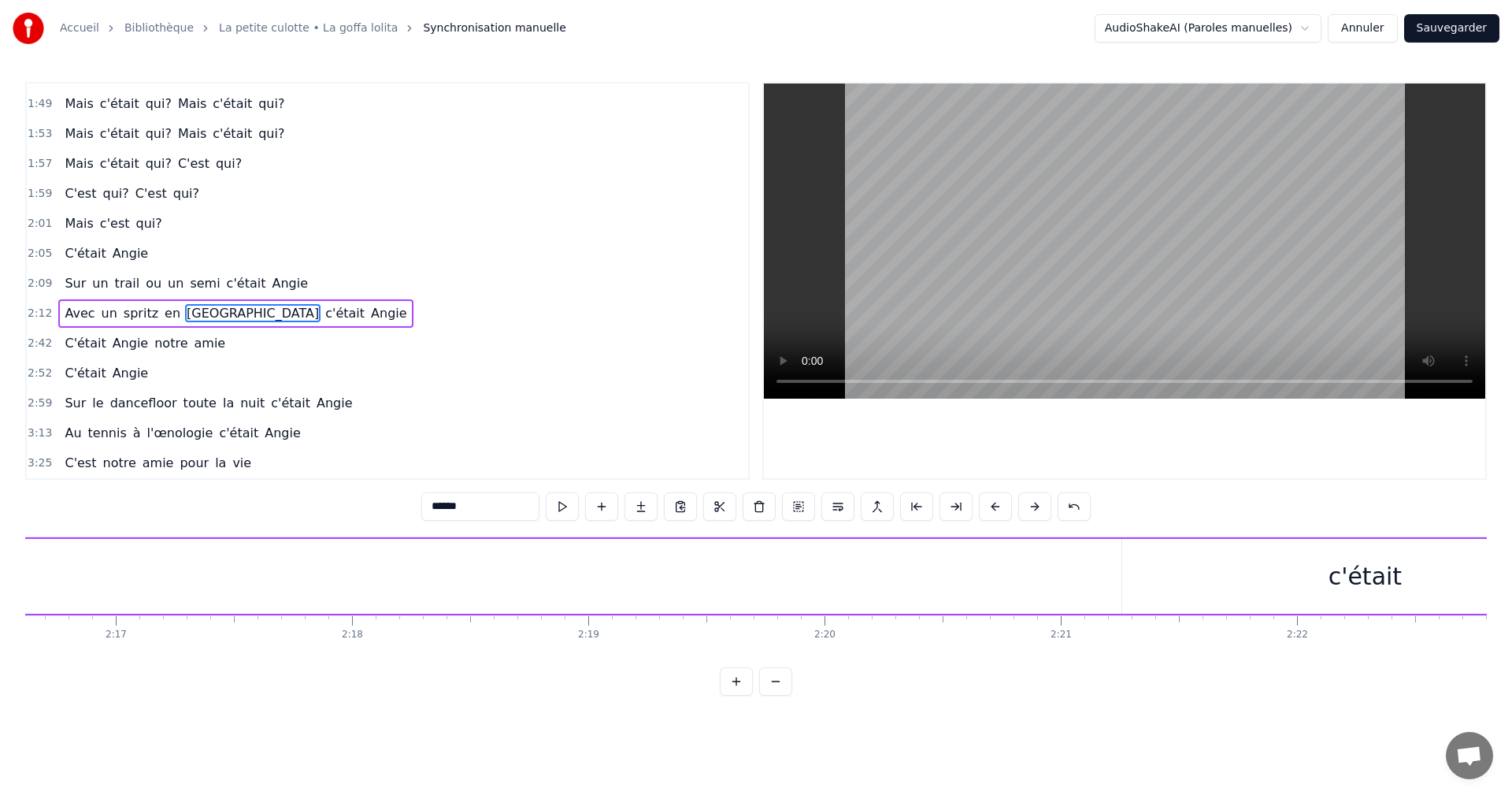
scroll to position [0, 32308]
click at [1265, 572] on div "c'était" at bounding box center [1336, 577] width 485 height 75
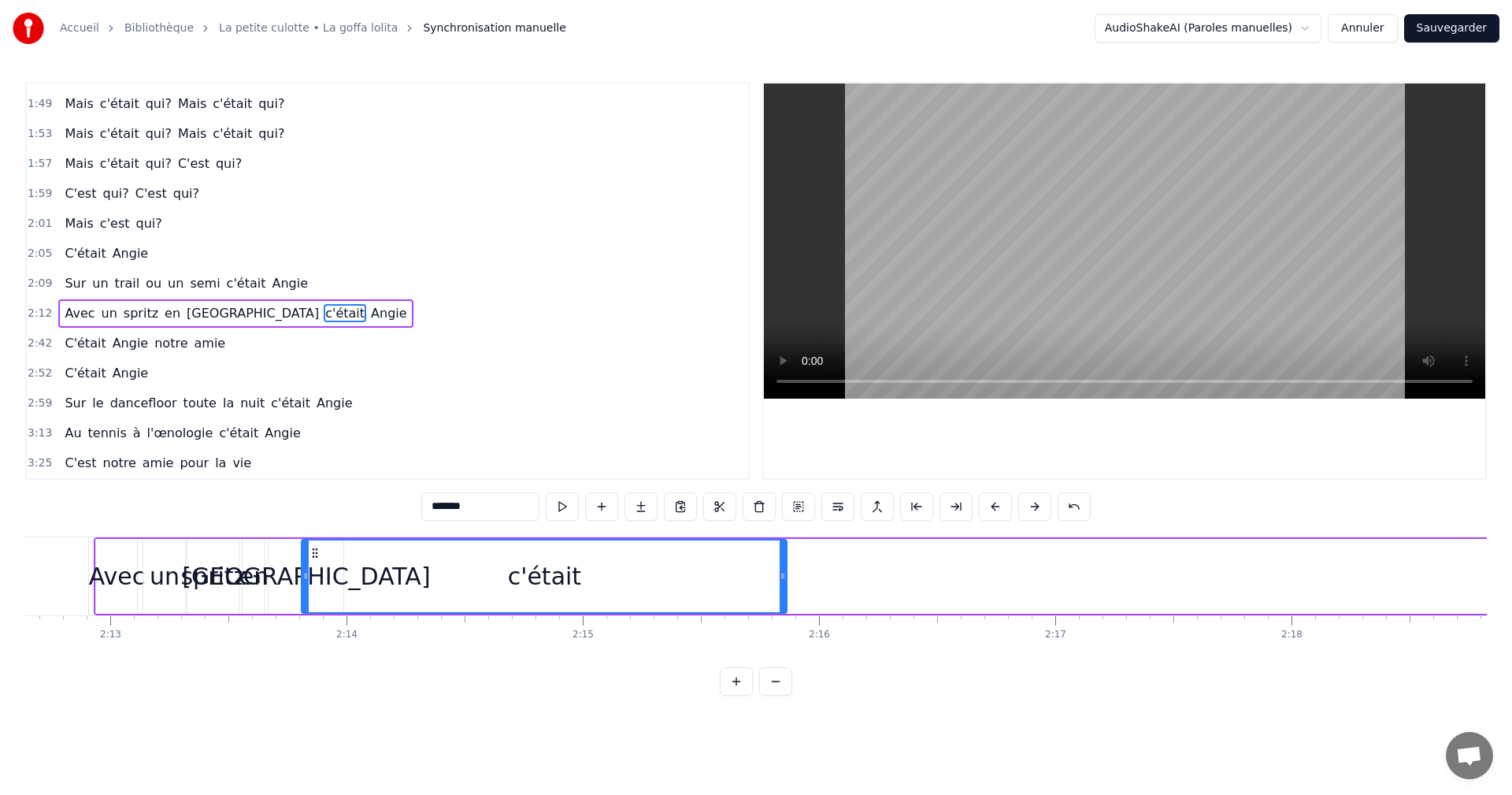
scroll to position [0, 31337]
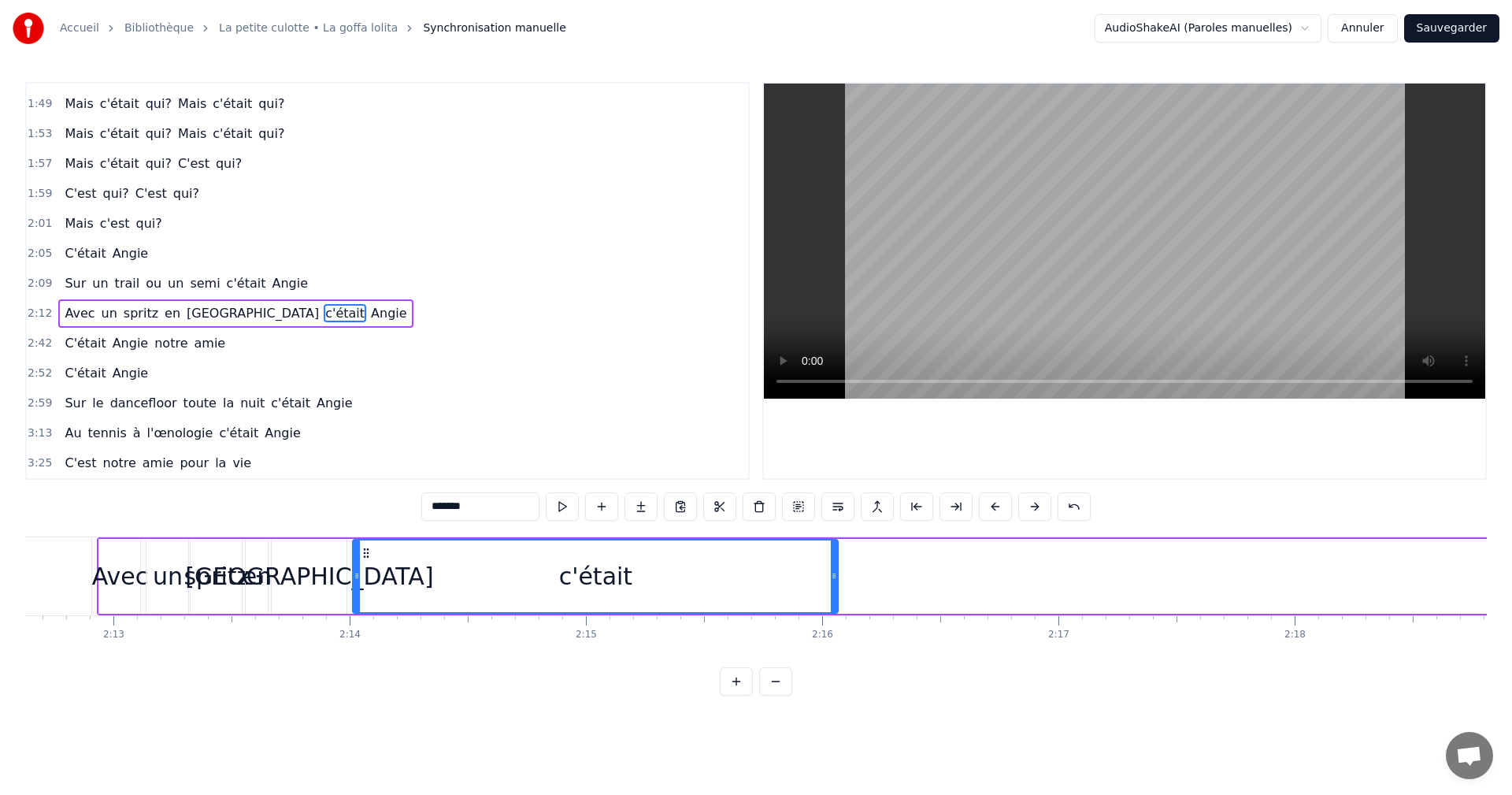
drag, startPoint x: 1108, startPoint y: 555, endPoint x: 367, endPoint y: 579, distance: 741.4
click at [367, 579] on div "c'était" at bounding box center [596, 576] width 484 height 71
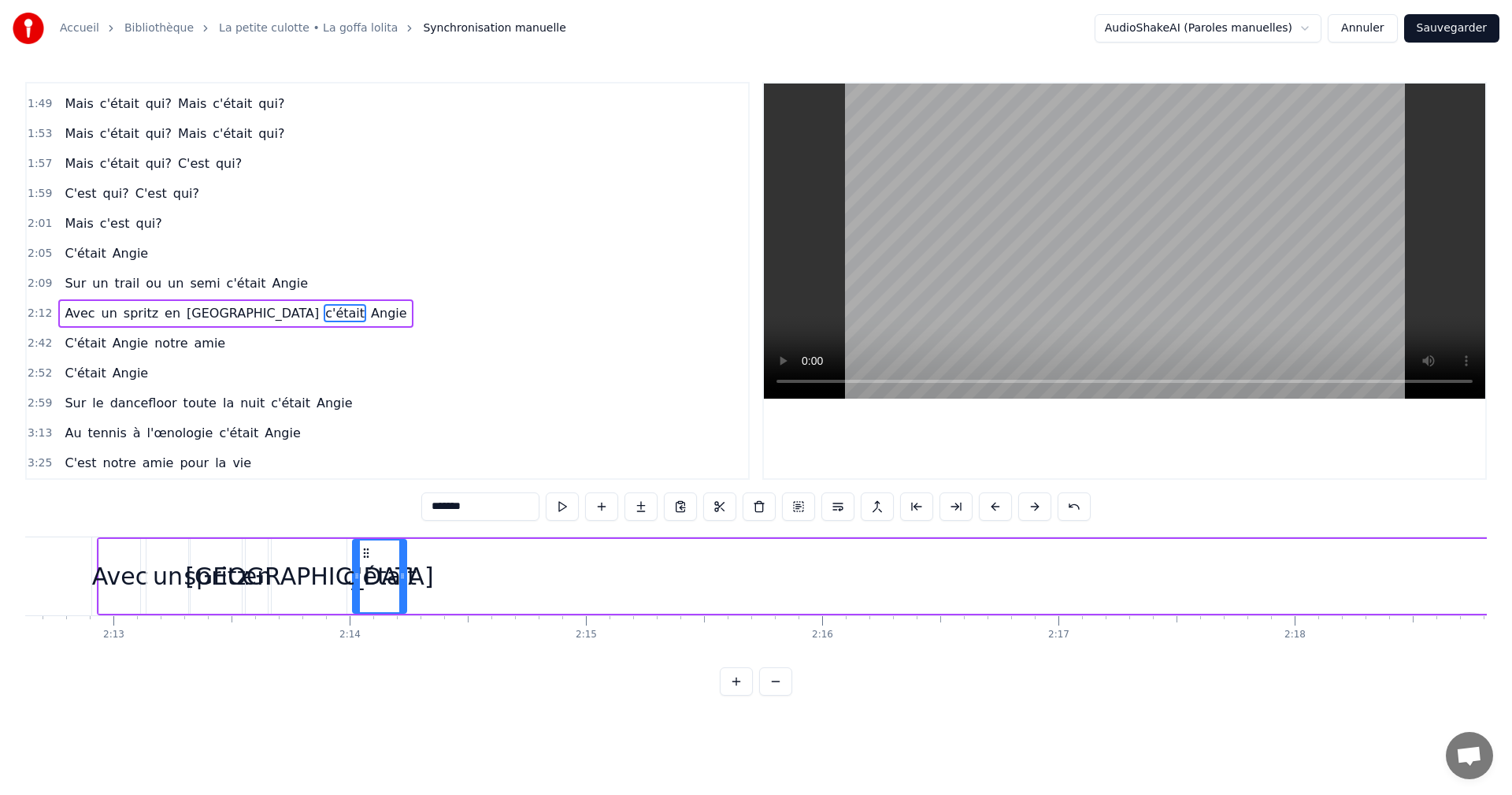
drag, startPoint x: 820, startPoint y: 576, endPoint x: 402, endPoint y: 586, distance: 418.1
click at [402, 586] on div at bounding box center [402, 576] width 7 height 71
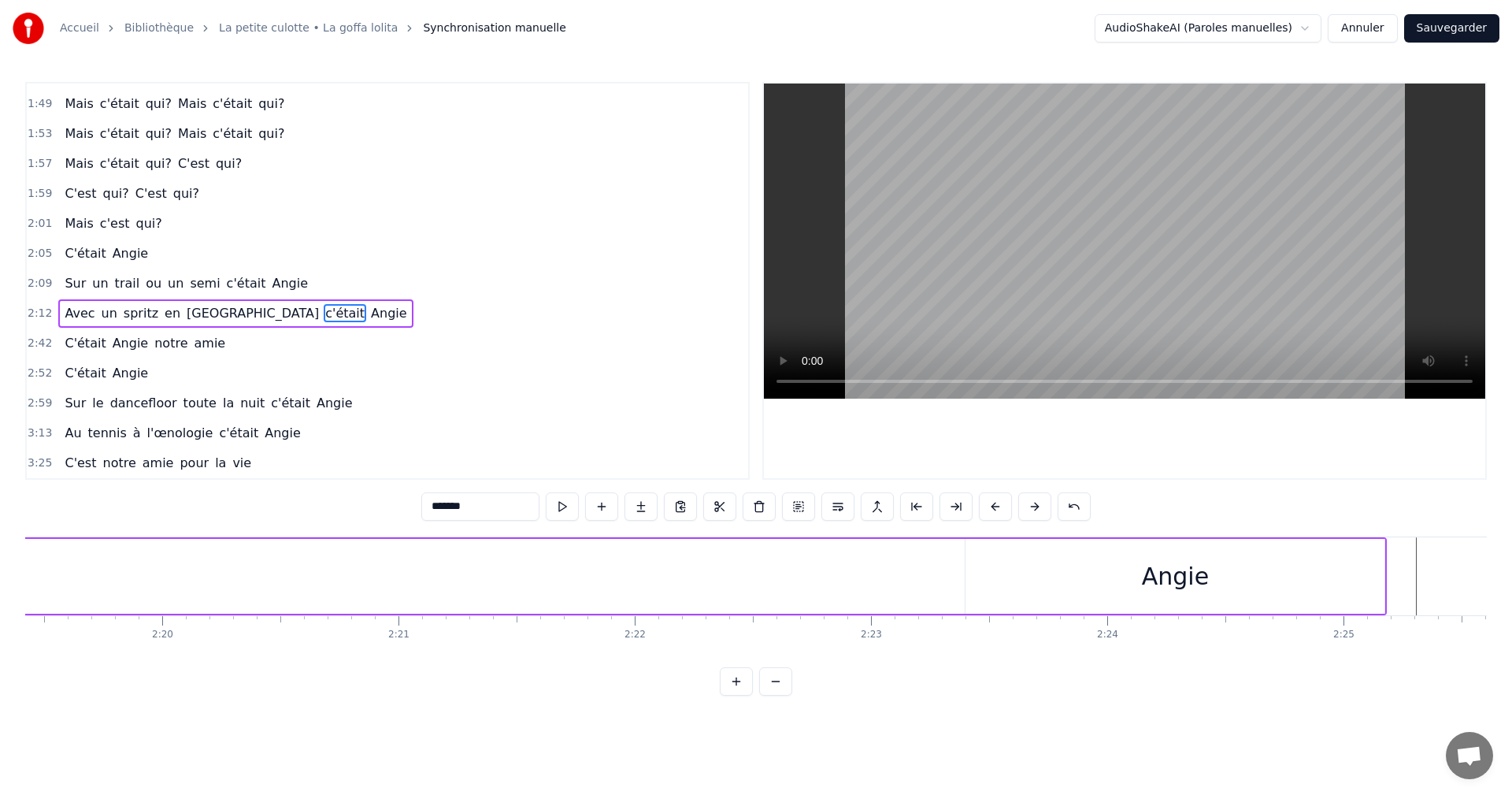
scroll to position [0, 32971]
click at [1055, 580] on div "Angie" at bounding box center [1147, 577] width 419 height 75
type input "*****"
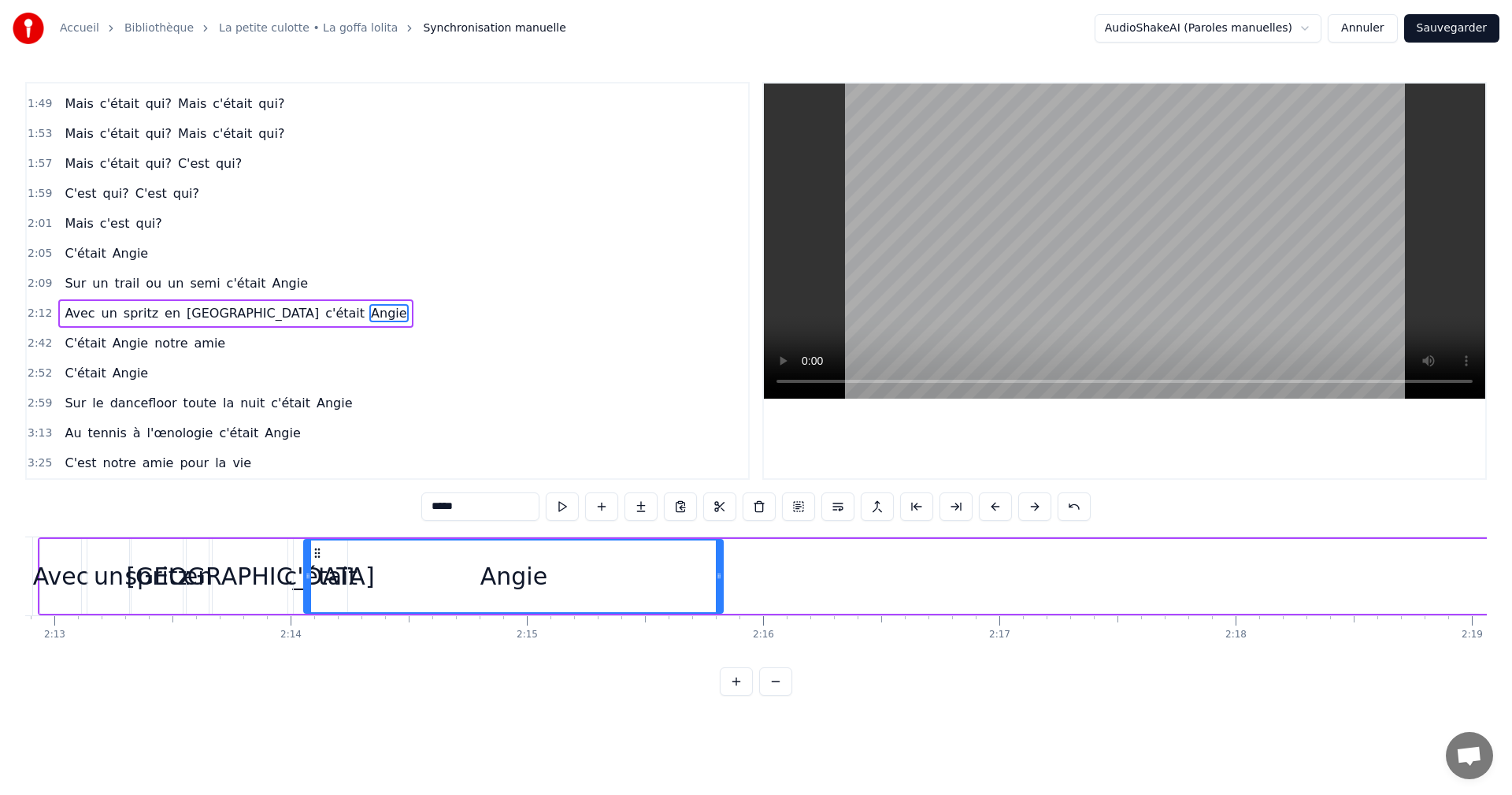
scroll to position [0, 31394]
drag, startPoint x: 951, startPoint y: 557, endPoint x: 367, endPoint y: 571, distance: 584.2
click at [367, 571] on div "Angie" at bounding box center [563, 576] width 418 height 71
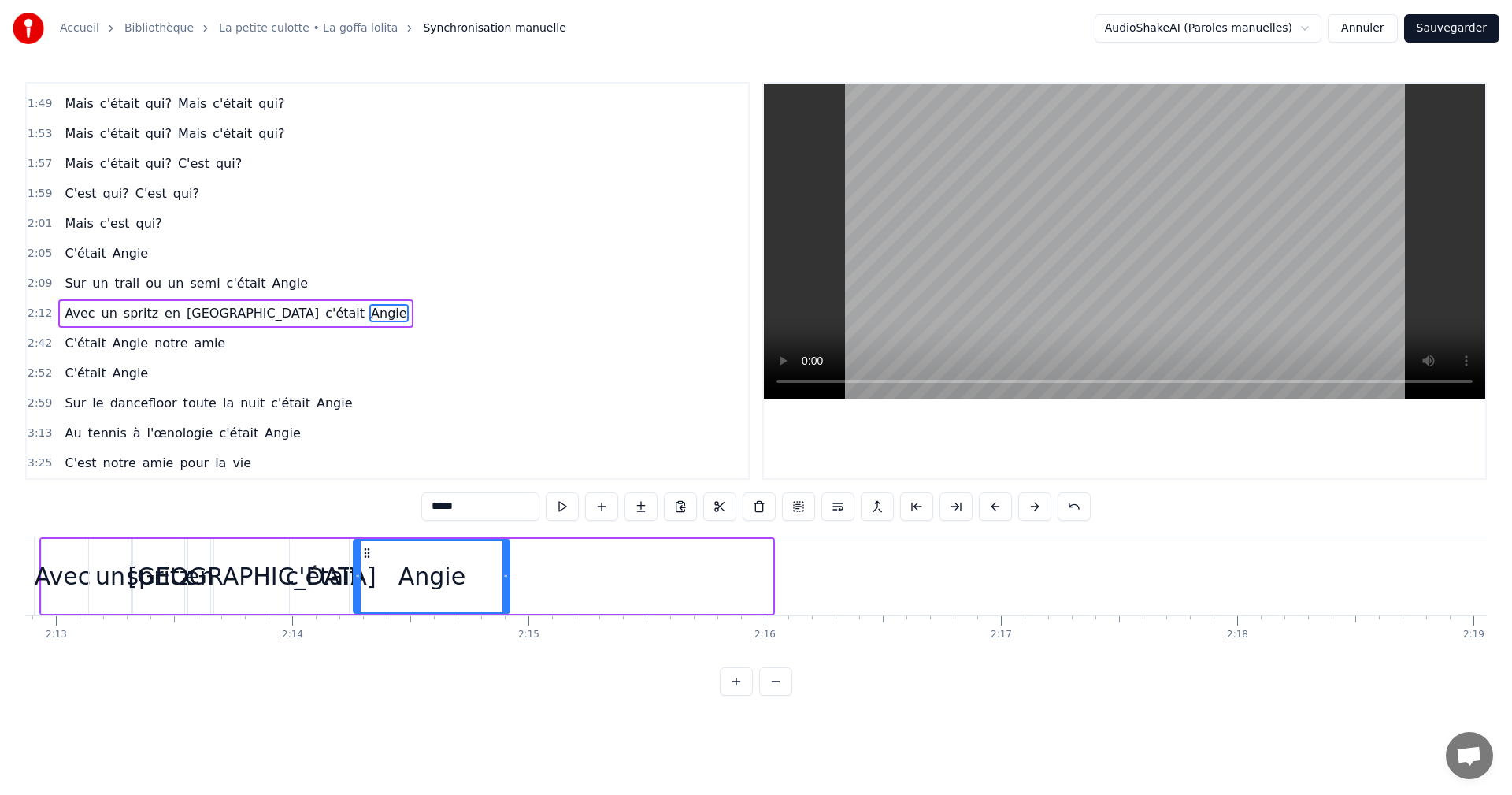
drag, startPoint x: 771, startPoint y: 577, endPoint x: 509, endPoint y: 582, distance: 262.0
click at [509, 582] on icon at bounding box center [505, 576] width 7 height 13
click at [42, 317] on span "2:12" at bounding box center [40, 314] width 24 height 15
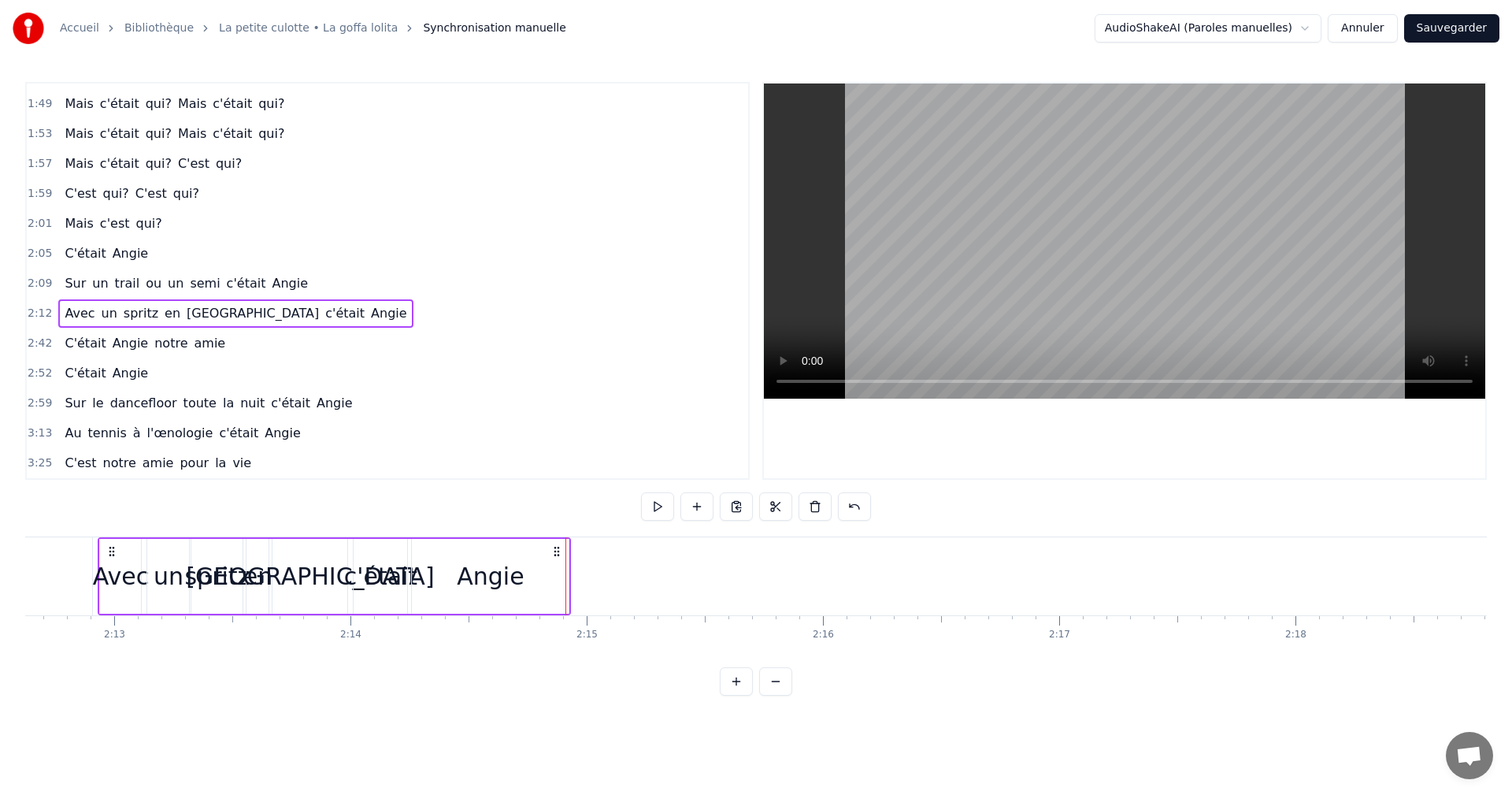
scroll to position [0, 31331]
click at [183, 564] on div "un" at bounding box center [175, 576] width 30 height 36
click at [189, 570] on icon at bounding box center [187, 576] width 7 height 13
click at [217, 565] on div "spritz" at bounding box center [224, 576] width 66 height 36
drag, startPoint x: 244, startPoint y: 574, endPoint x: 223, endPoint y: 573, distance: 21.0
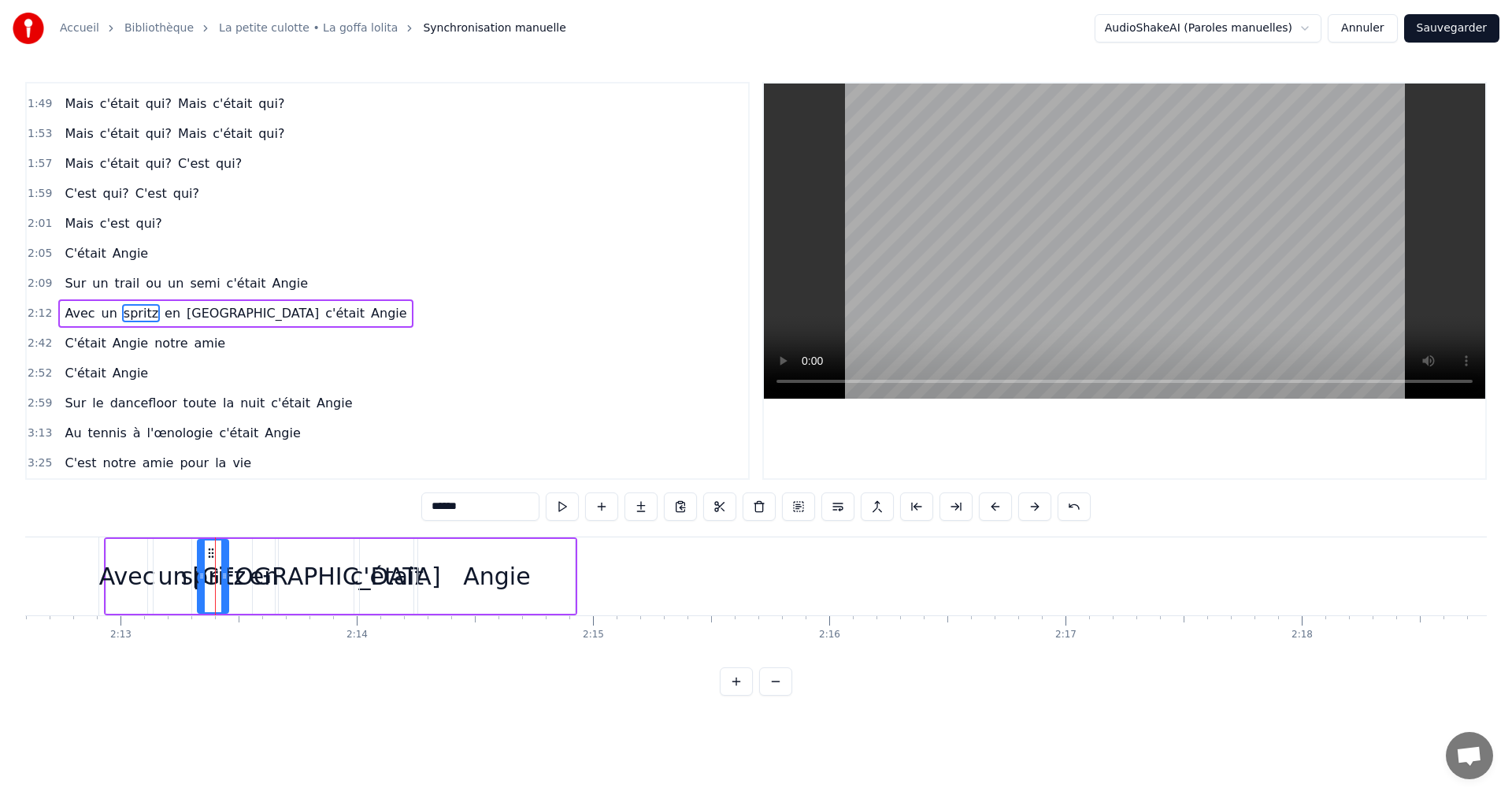
click at [223, 573] on icon at bounding box center [225, 576] width 7 height 13
click at [263, 573] on div "en" at bounding box center [264, 576] width 29 height 36
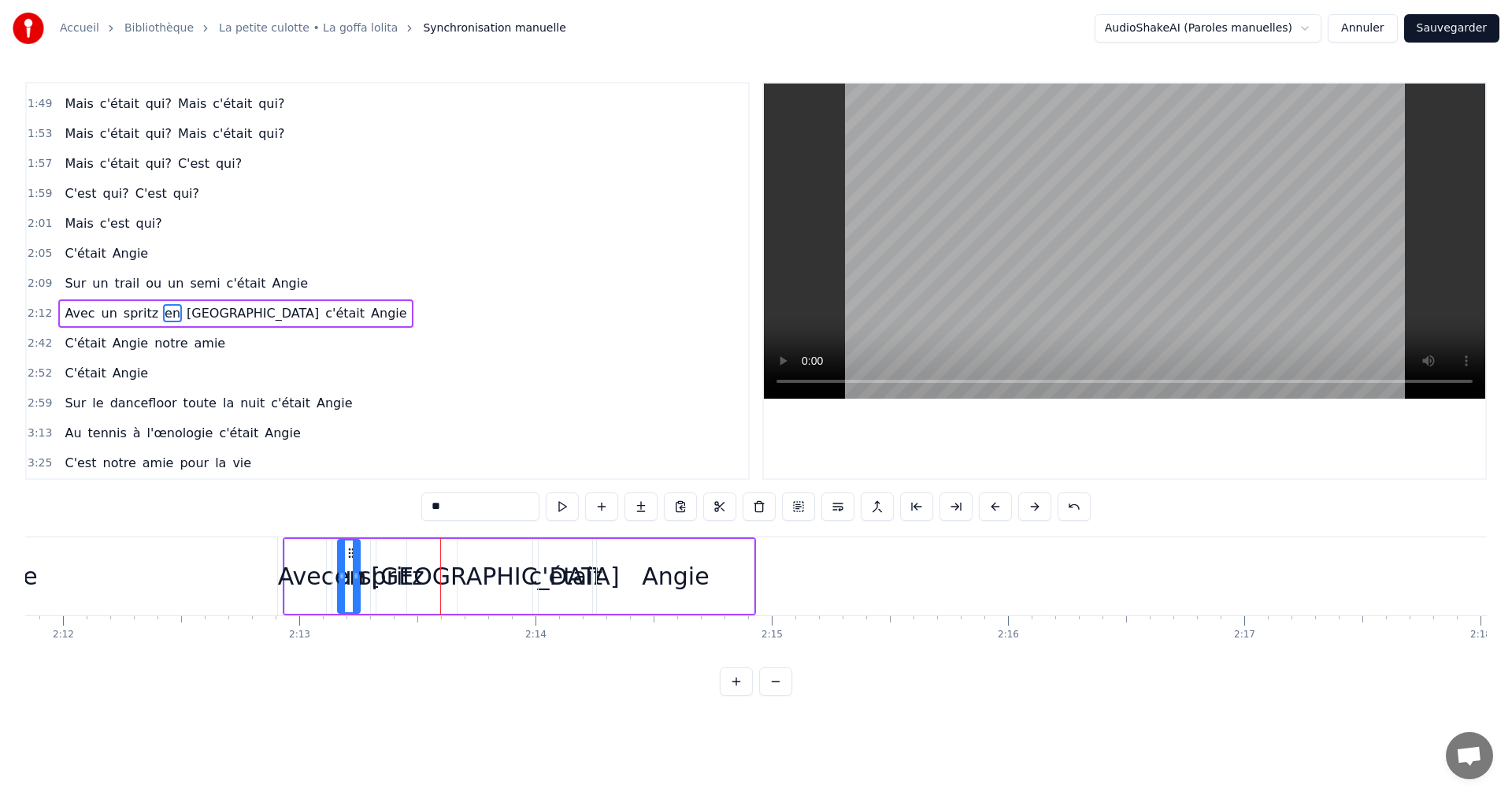
scroll to position [0, 31145]
drag, startPoint x: 264, startPoint y: 552, endPoint x: 428, endPoint y: 554, distance: 164.0
click at [428, 554] on icon at bounding box center [429, 553] width 13 height 13
click at [488, 557] on div "[GEOGRAPHIC_DATA]" at bounding box center [500, 577] width 75 height 75
type input "******"
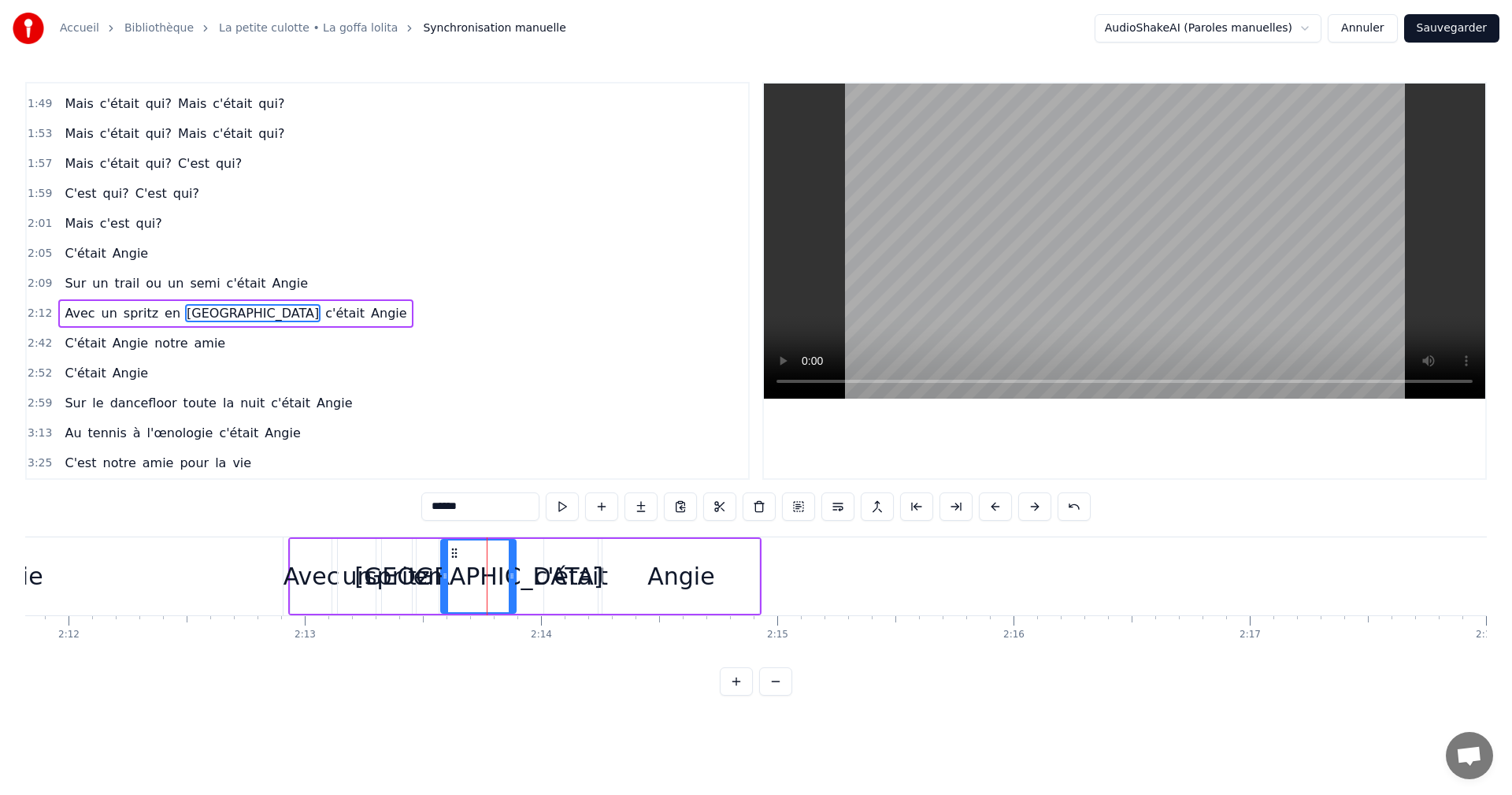
drag, startPoint x: 477, startPoint y: 551, endPoint x: 455, endPoint y: 553, distance: 22.1
click at [455, 553] on icon at bounding box center [454, 553] width 13 height 13
click at [508, 575] on div "[GEOGRAPHIC_DATA]" at bounding box center [478, 576] width 73 height 71
drag, startPoint x: 513, startPoint y: 576, endPoint x: 488, endPoint y: 579, distance: 25.2
click at [488, 579] on icon at bounding box center [487, 576] width 7 height 13
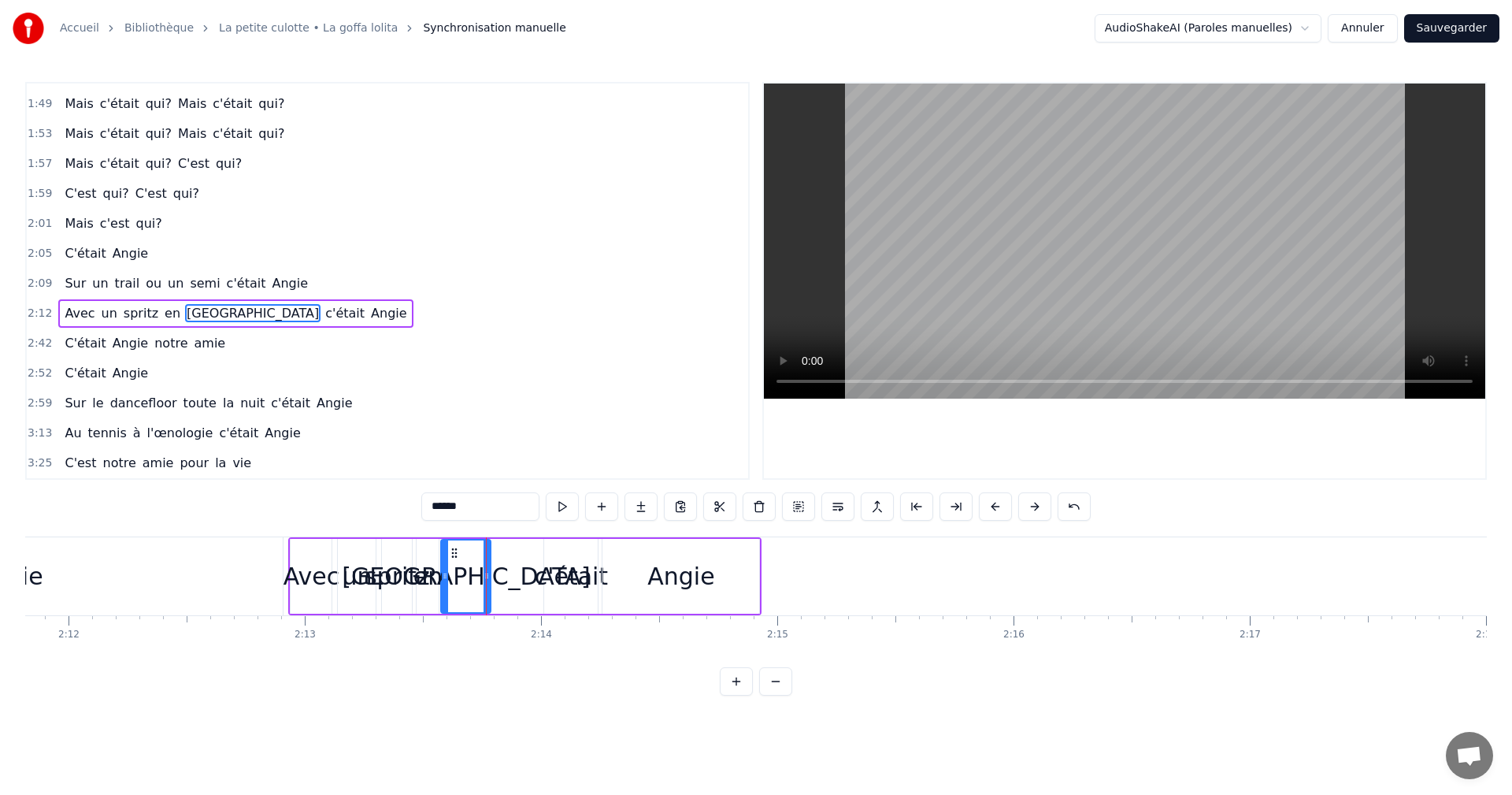
click at [528, 572] on div "Avec un spritz en [GEOGRAPHIC_DATA] c'était Angie" at bounding box center [525, 576] width 473 height 78
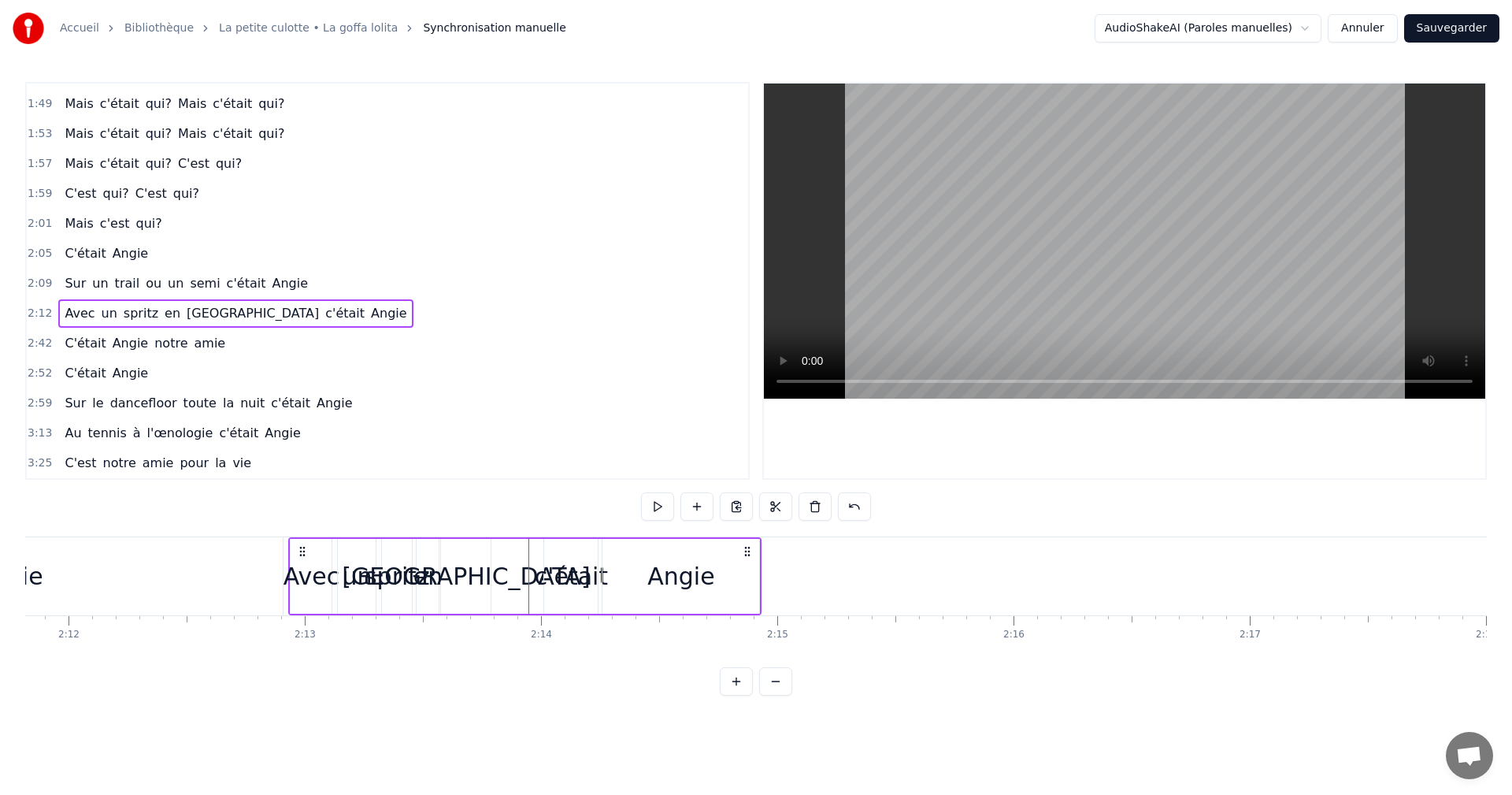
click at [550, 556] on div "c'était" at bounding box center [571, 577] width 54 height 75
drag, startPoint x: 554, startPoint y: 549, endPoint x: 501, endPoint y: 551, distance: 53.0
click at [501, 551] on icon at bounding box center [505, 553] width 13 height 13
click at [652, 555] on div "Angie" at bounding box center [681, 577] width 157 height 75
type input "*****"
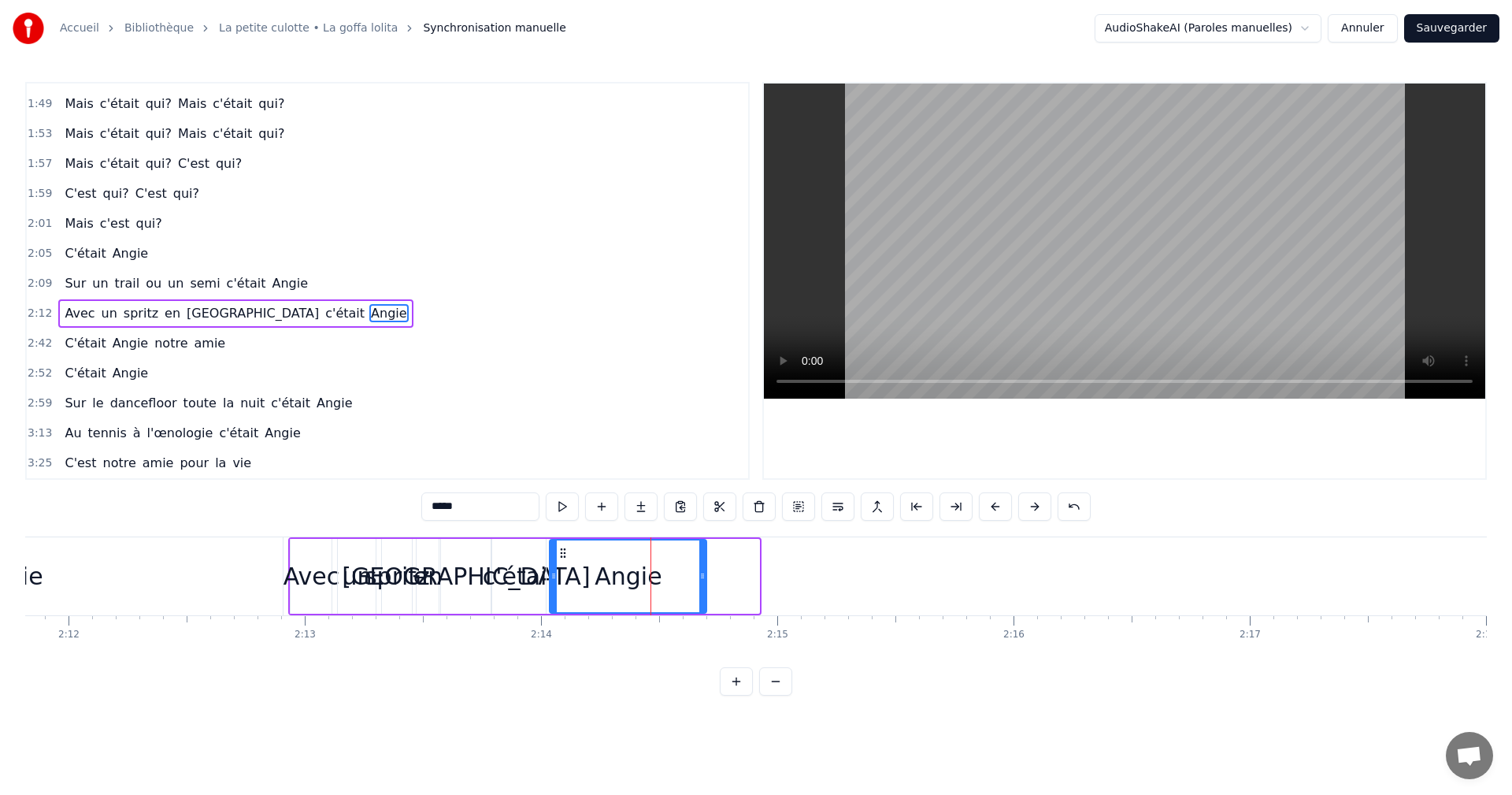
drag, startPoint x: 615, startPoint y: 553, endPoint x: 562, endPoint y: 553, distance: 53.0
click at [562, 553] on circle at bounding box center [561, 553] width 1 height 1
drag, startPoint x: 702, startPoint y: 574, endPoint x: 601, endPoint y: 578, distance: 101.1
click at [601, 578] on icon at bounding box center [602, 576] width 7 height 13
click at [45, 281] on span "2:09" at bounding box center [40, 284] width 24 height 15
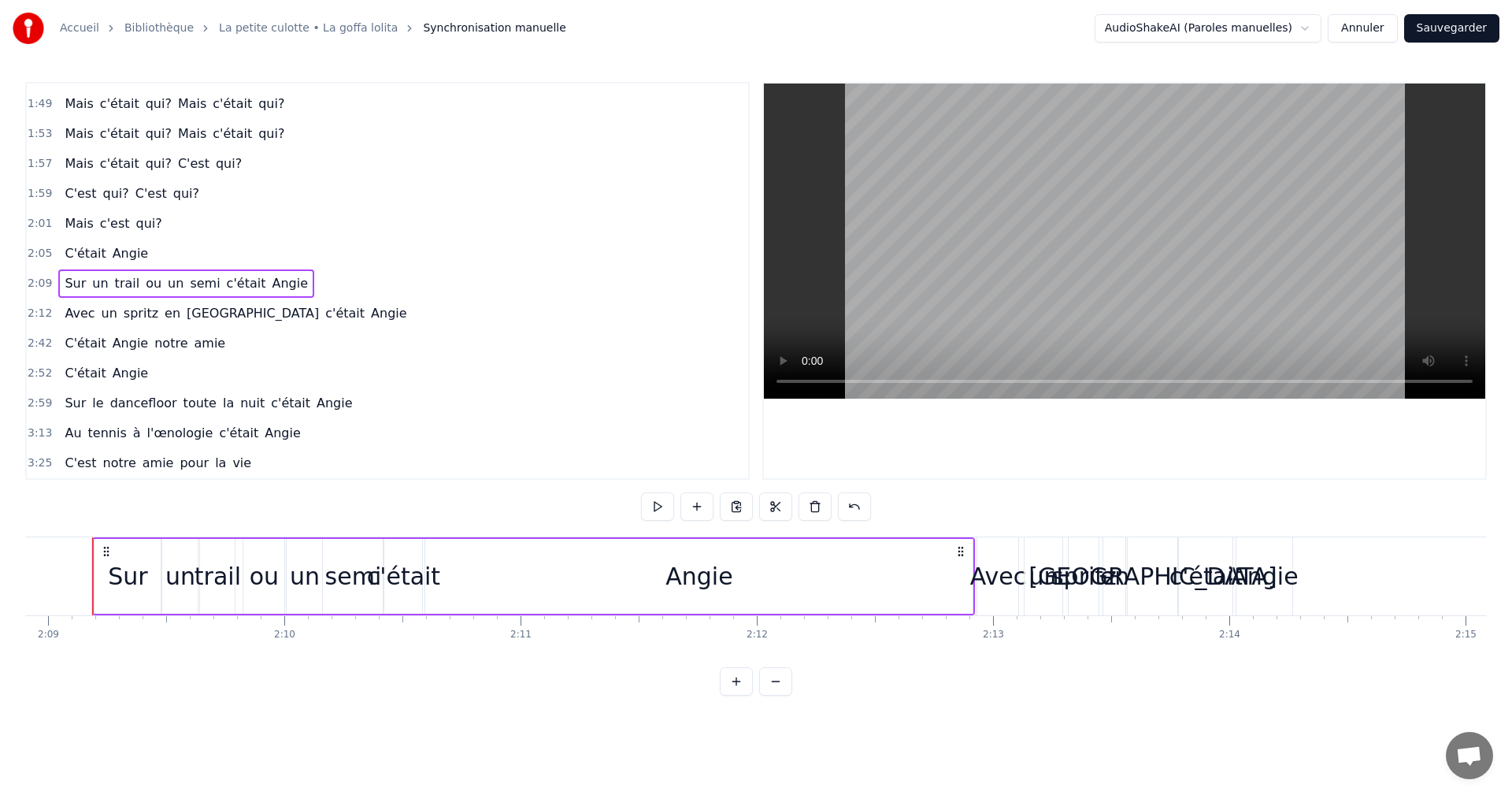
scroll to position [0, 30445]
click at [122, 547] on icon at bounding box center [118, 551] width 13 height 13
click at [50, 282] on div "2:09 Sur un trail ou un semi c'était Angie" at bounding box center [388, 284] width 721 height 30
click at [47, 278] on span "2:09" at bounding box center [40, 284] width 24 height 15
click at [314, 578] on div "un" at bounding box center [316, 576] width 30 height 36
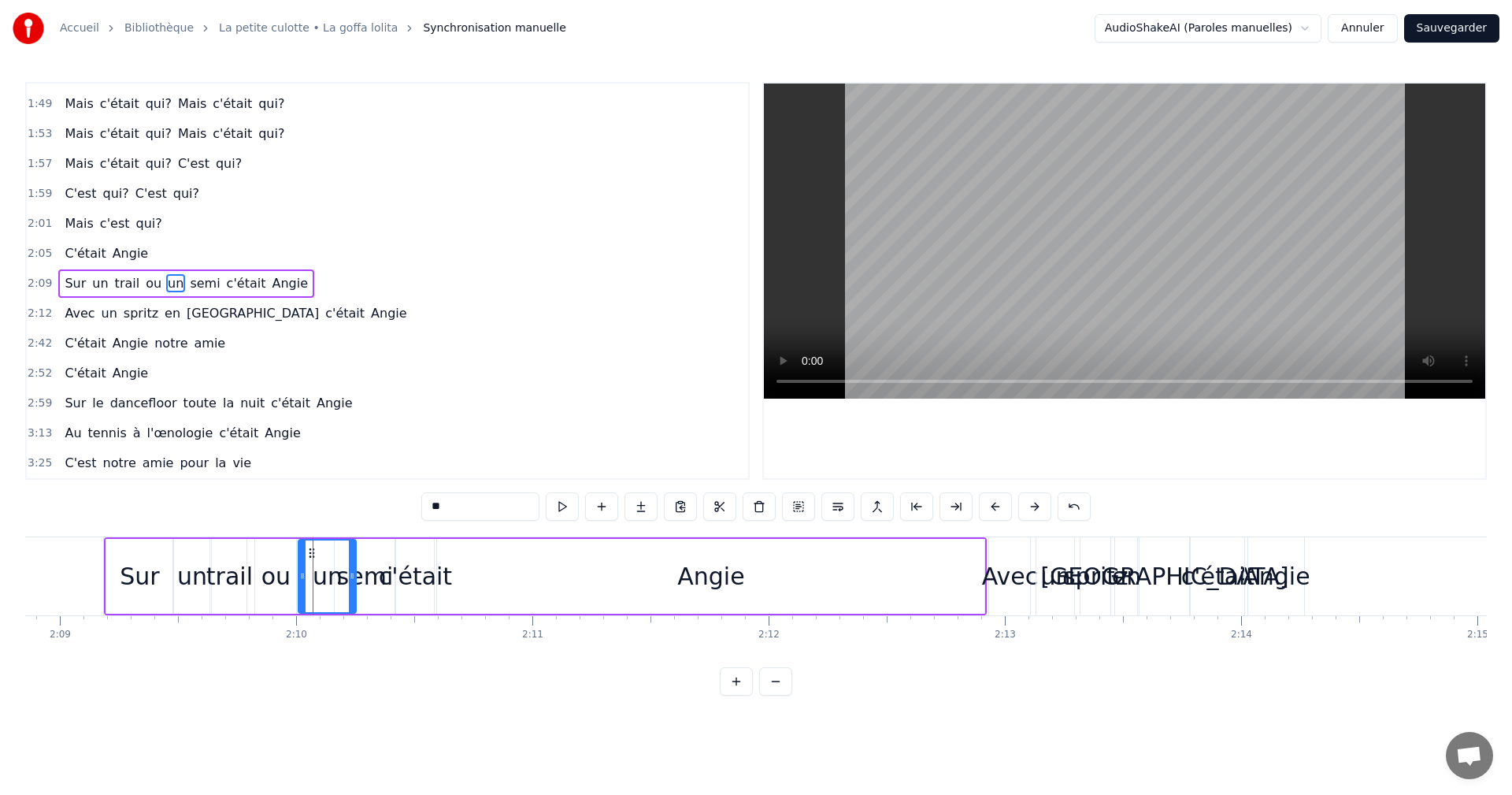
drag, startPoint x: 329, startPoint y: 574, endPoint x: 350, endPoint y: 574, distance: 21.0
click at [350, 574] on icon at bounding box center [352, 576] width 7 height 13
click at [377, 572] on div "semi" at bounding box center [365, 576] width 57 height 36
drag, startPoint x: 338, startPoint y: 572, endPoint x: 365, endPoint y: 573, distance: 27.0
click at [365, 573] on icon at bounding box center [366, 576] width 7 height 13
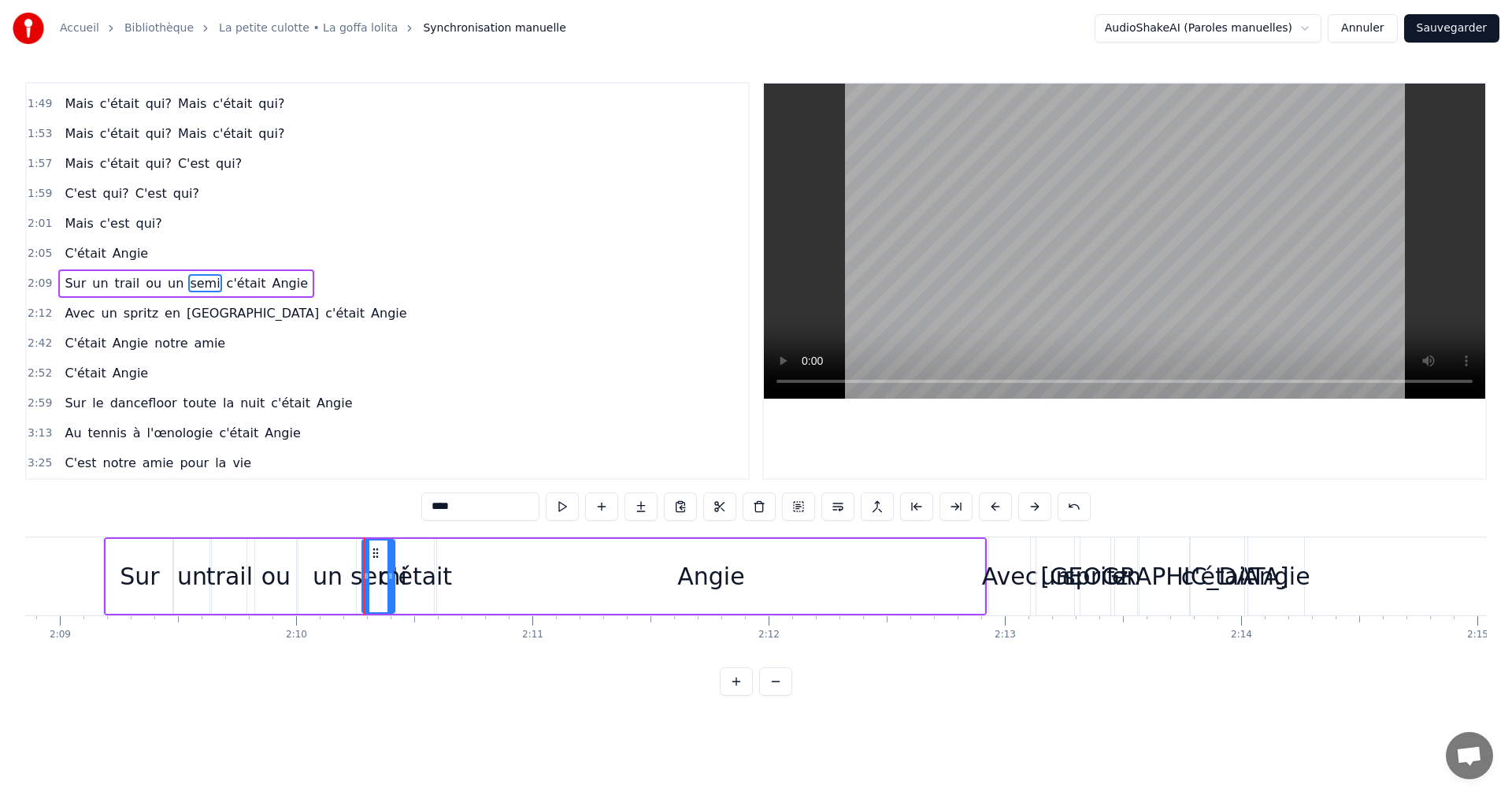
click at [417, 576] on div "c'était" at bounding box center [416, 576] width 73 height 36
type input "*******"
drag, startPoint x: 430, startPoint y: 567, endPoint x: 450, endPoint y: 570, distance: 20.2
click at [450, 570] on div at bounding box center [450, 576] width 7 height 71
click at [46, 279] on span "2:09" at bounding box center [40, 284] width 24 height 15
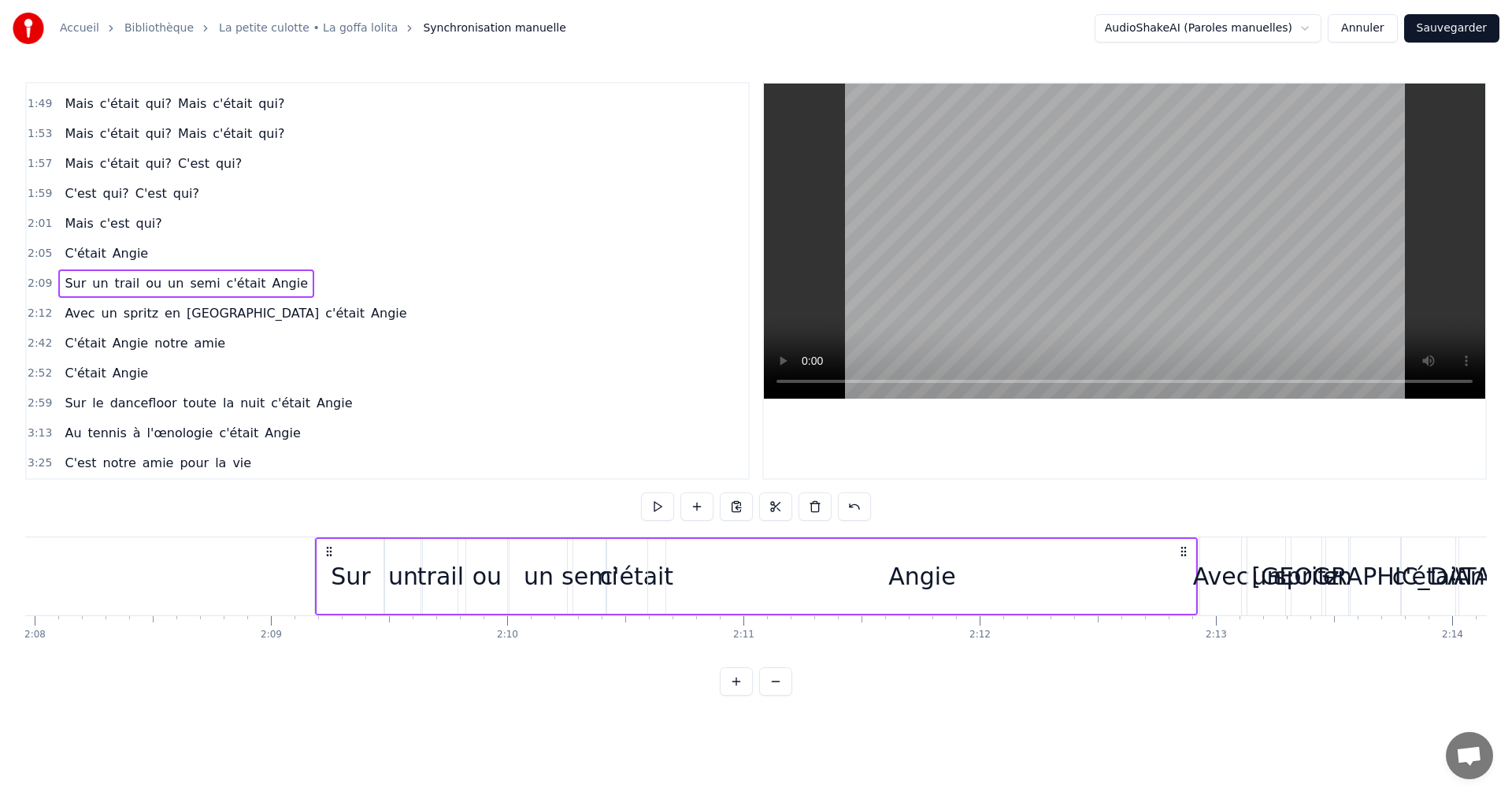
scroll to position [0, 30005]
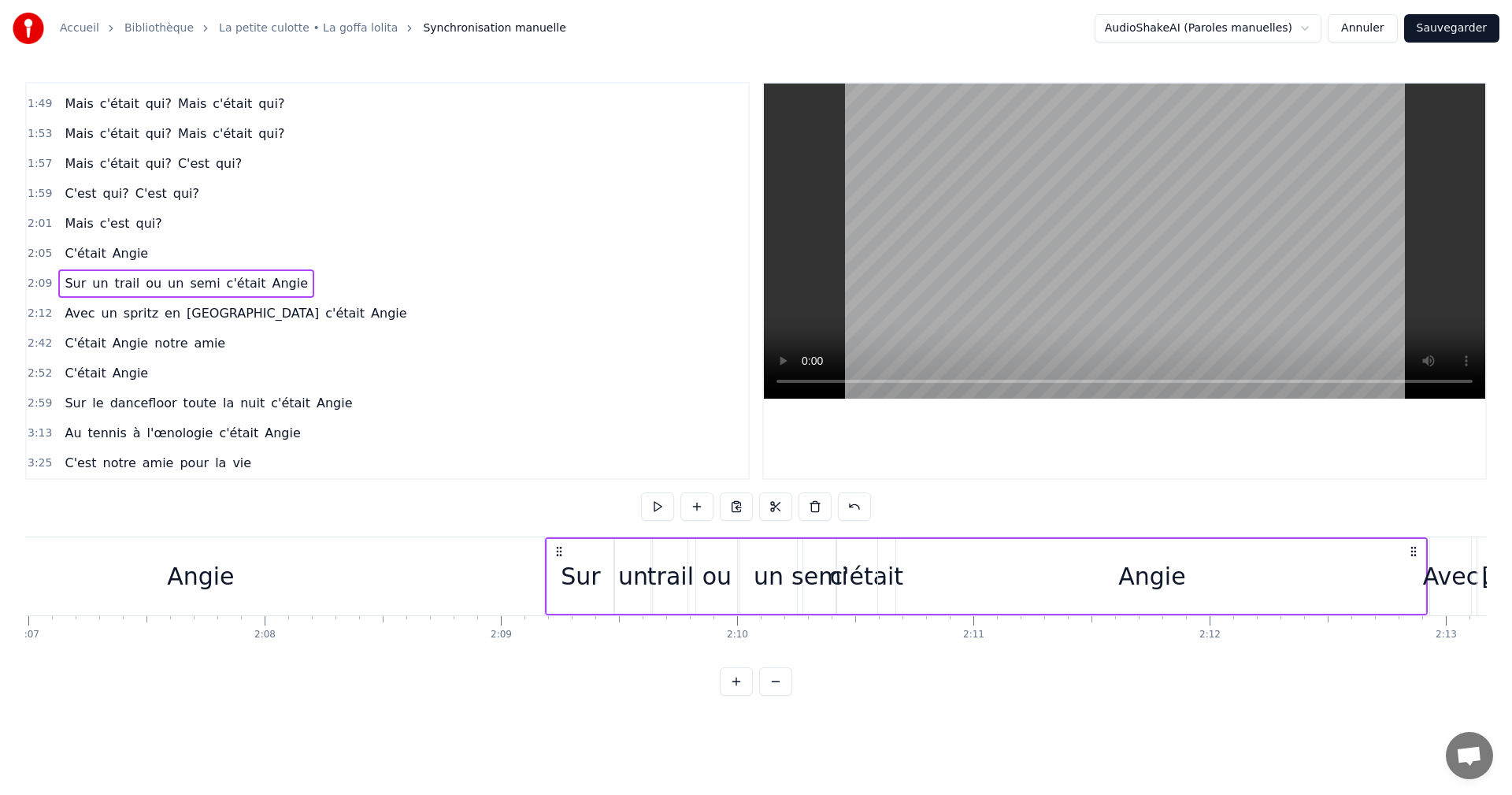
click at [636, 563] on div "un" at bounding box center [633, 576] width 30 height 36
click at [647, 571] on icon at bounding box center [646, 576] width 7 height 13
click at [545, 537] on div "Angie" at bounding box center [201, 576] width 689 height 78
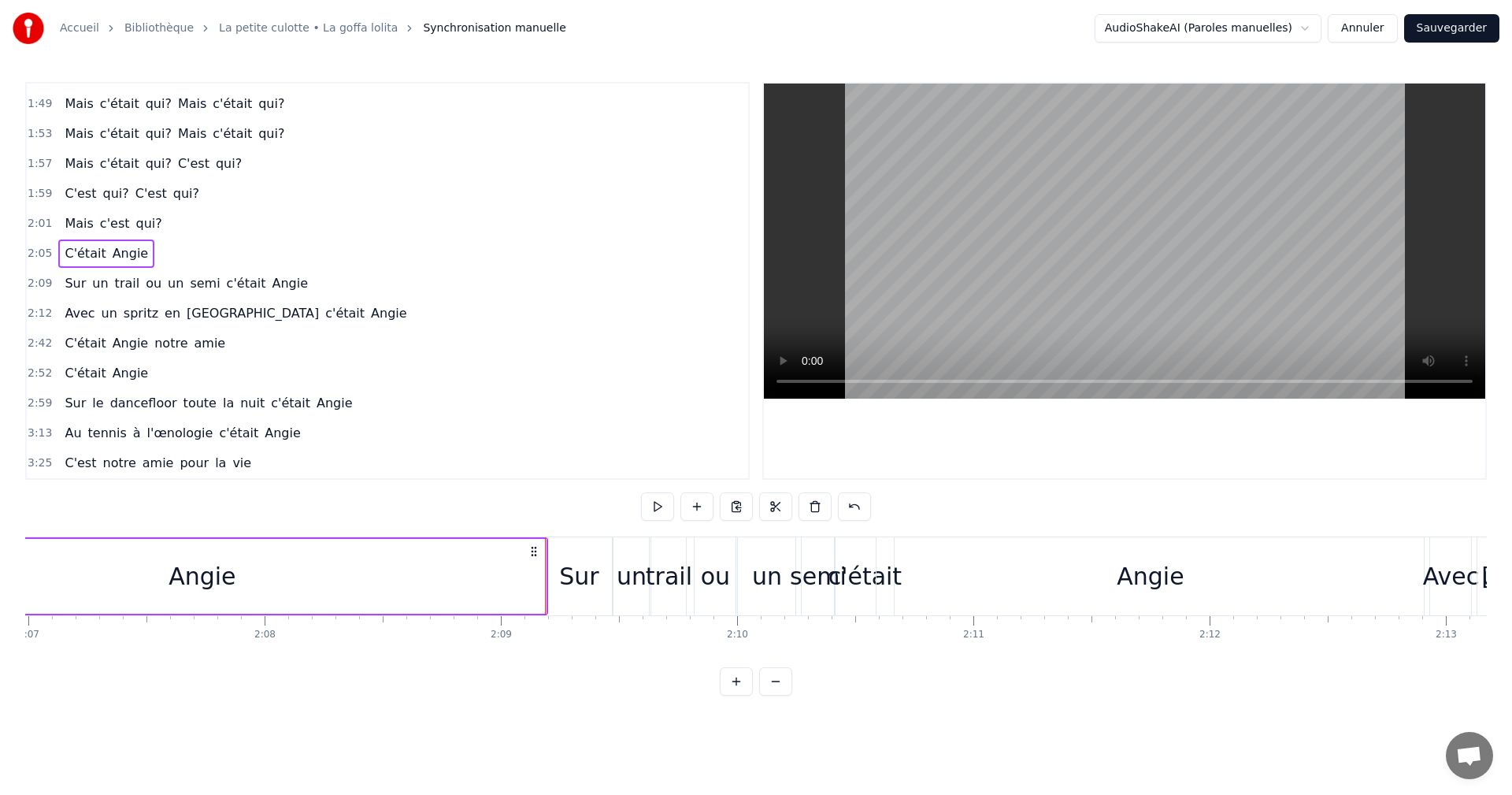
click at [549, 538] on div "Sur" at bounding box center [579, 576] width 67 height 78
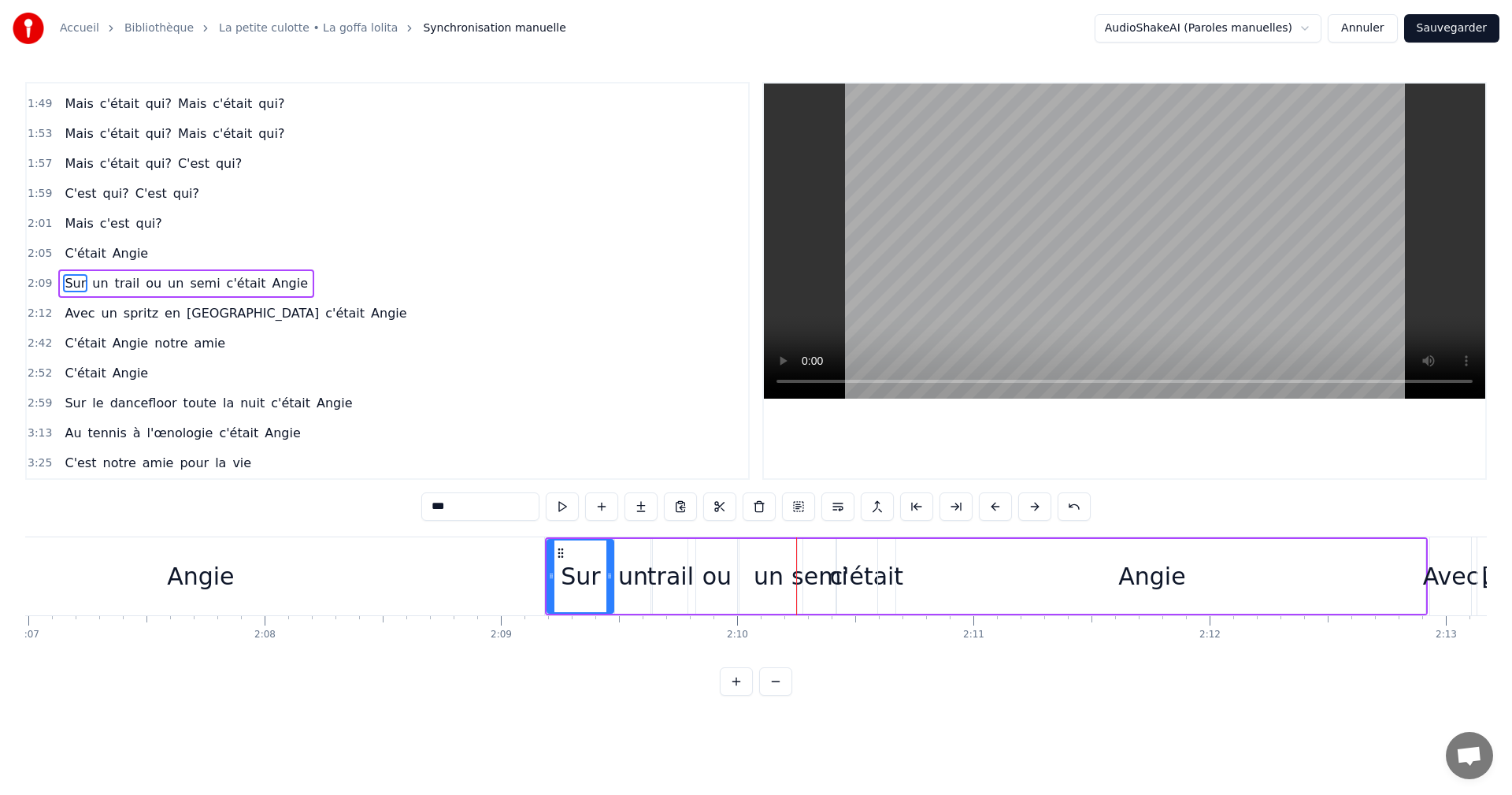
click at [644, 570] on div "un" at bounding box center [633, 576] width 30 height 36
type input "**"
drag, startPoint x: 646, startPoint y: 571, endPoint x: 685, endPoint y: 574, distance: 39.1
click at [685, 574] on icon at bounding box center [685, 576] width 7 height 13
click at [694, 565] on div "Sur un trail ou un semi c'était Angie" at bounding box center [986, 576] width 883 height 78
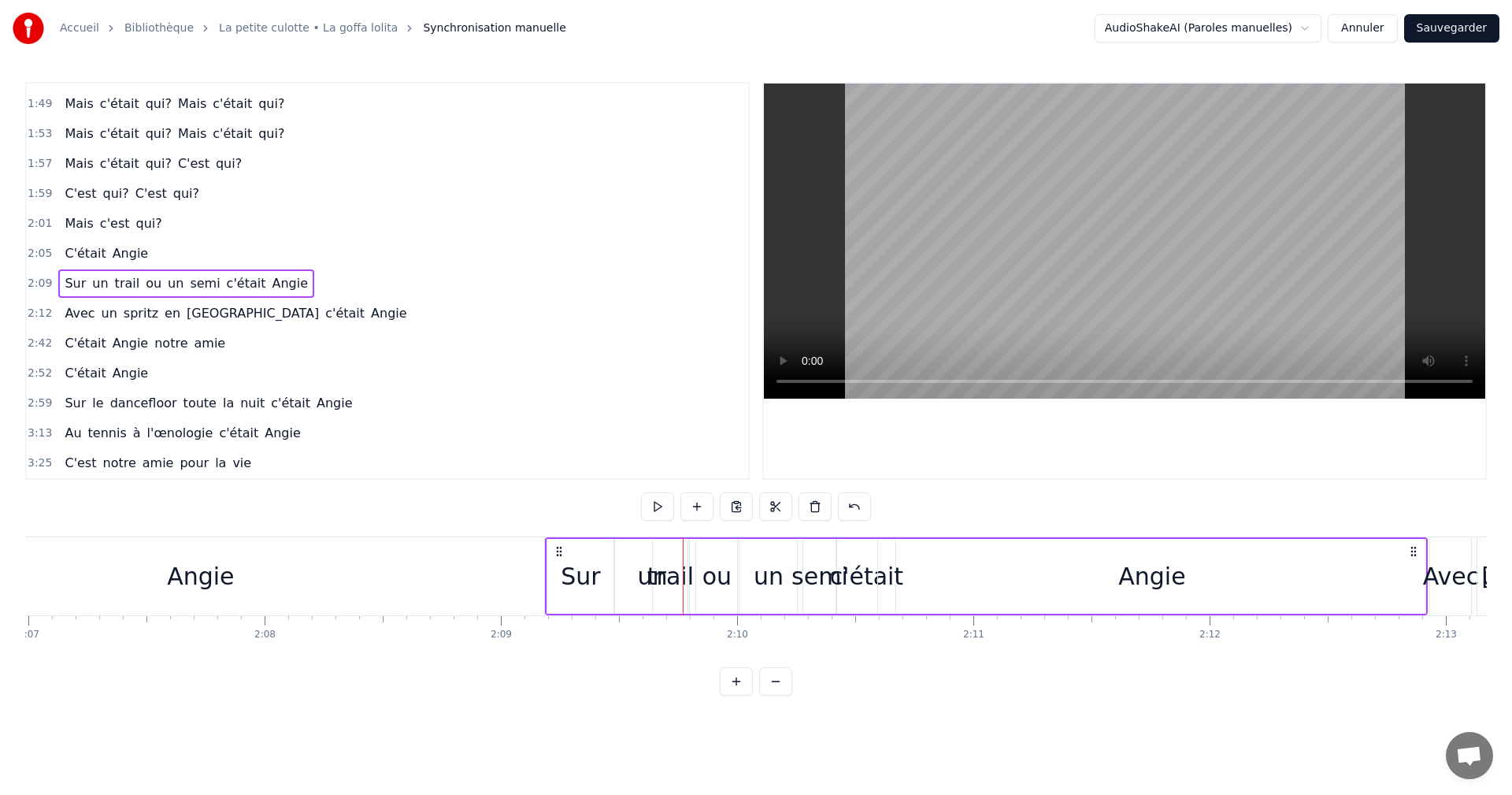
click at [688, 562] on div "trail" at bounding box center [670, 576] width 46 height 36
drag, startPoint x: 703, startPoint y: 565, endPoint x: 736, endPoint y: 565, distance: 33.0
click at [736, 565] on div "ou" at bounding box center [716, 577] width 40 height 75
drag, startPoint x: 713, startPoint y: 553, endPoint x: 792, endPoint y: 555, distance: 79.0
click at [681, 562] on div "trail" at bounding box center [670, 576] width 46 height 36
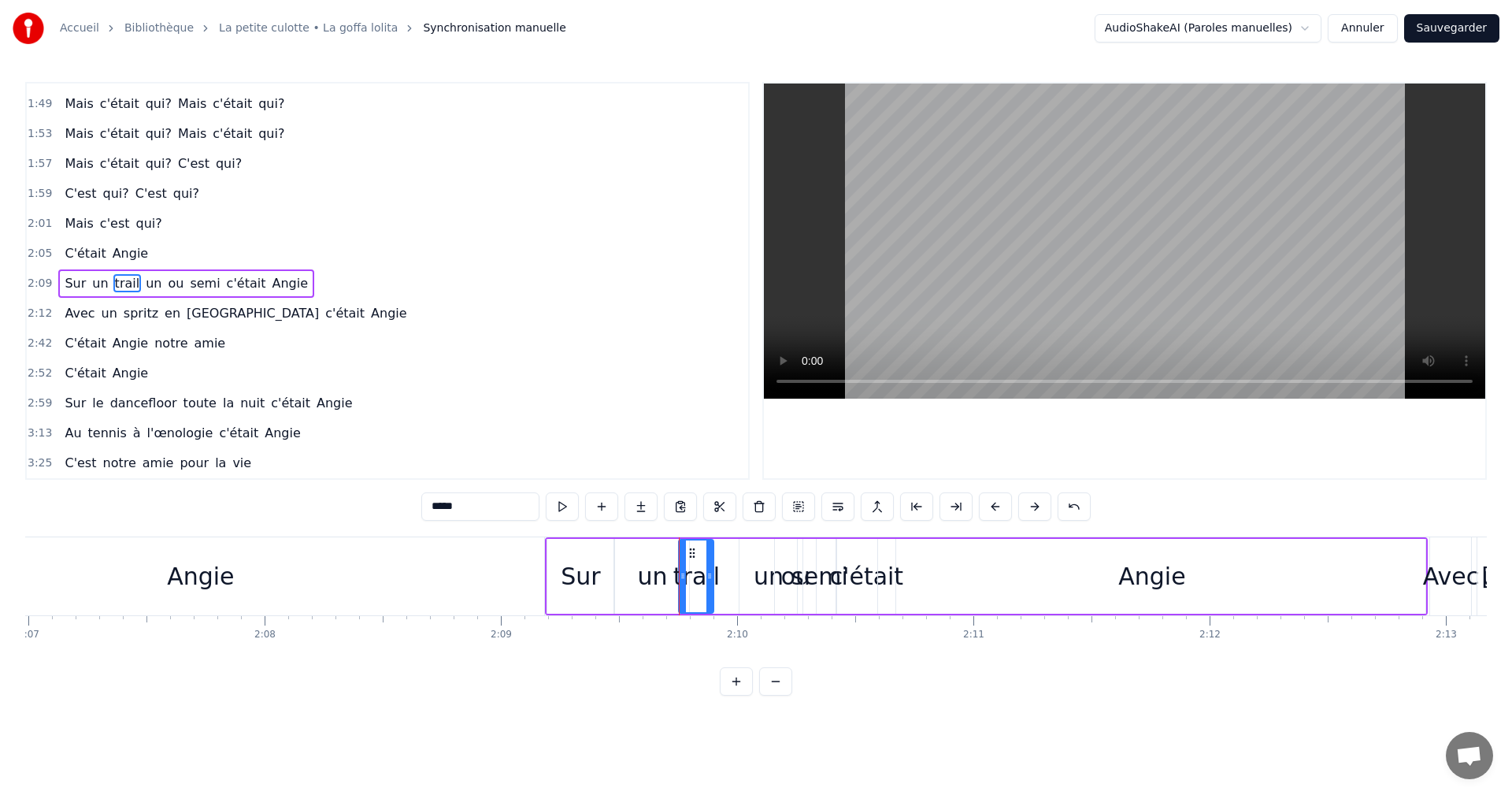
drag, startPoint x: 664, startPoint y: 548, endPoint x: 690, endPoint y: 551, distance: 26.2
click at [690, 551] on icon at bounding box center [691, 553] width 13 height 13
drag, startPoint x: 711, startPoint y: 573, endPoint x: 770, endPoint y: 572, distance: 59.0
click at [770, 572] on icon at bounding box center [770, 576] width 7 height 13
click at [551, 531] on div "0:05 Ce soir, on profitait de bonnes bouteilles 0:11 Dans une villa eurelienne …" at bounding box center [756, 389] width 1462 height 614
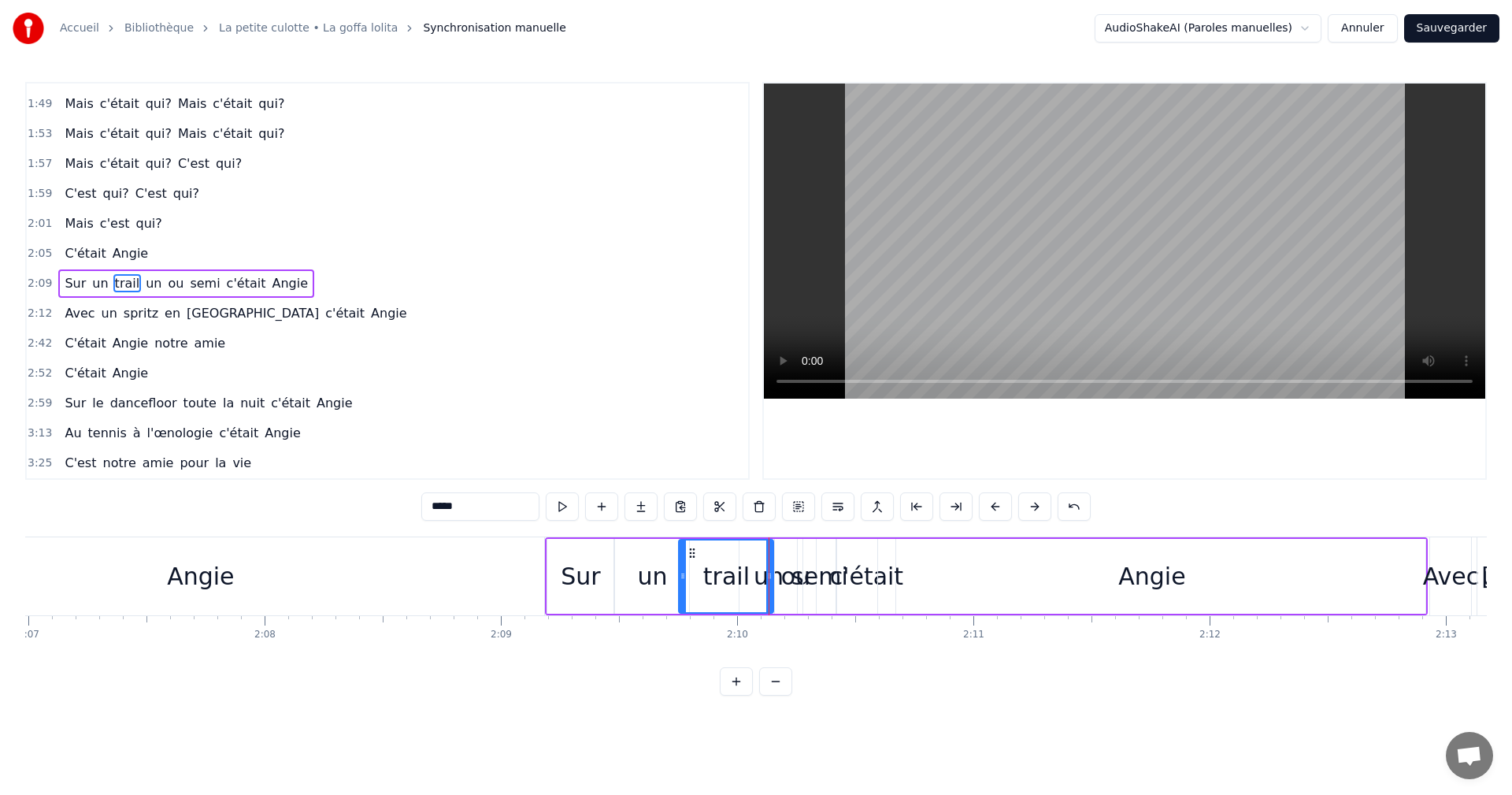
click at [548, 541] on div "Sur" at bounding box center [580, 577] width 67 height 75
type input "***"
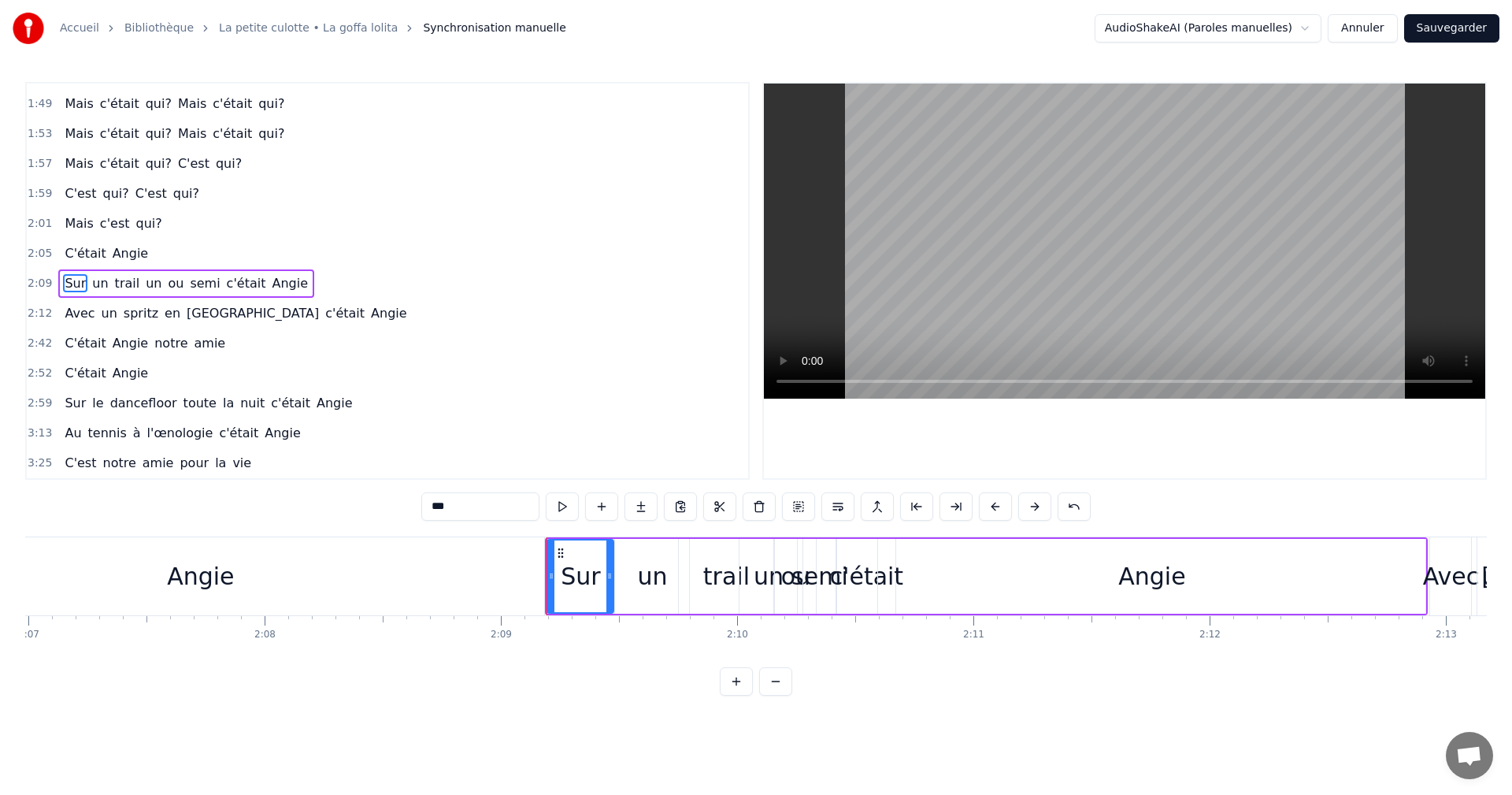
click at [24, 283] on div "Accueil Bibliothèque La petite culotte • La goffa lolita Synchronisation manuel…" at bounding box center [756, 347] width 1512 height 696
click at [37, 281] on span "2:09" at bounding box center [40, 284] width 24 height 15
drag, startPoint x: 794, startPoint y: 567, endPoint x: 831, endPoint y: 564, distance: 37.1
click at [831, 564] on div "Sur un trail un ou semi c'était Angie" at bounding box center [986, 576] width 883 height 78
click at [1132, 573] on div "Angie" at bounding box center [1151, 576] width 67 height 36
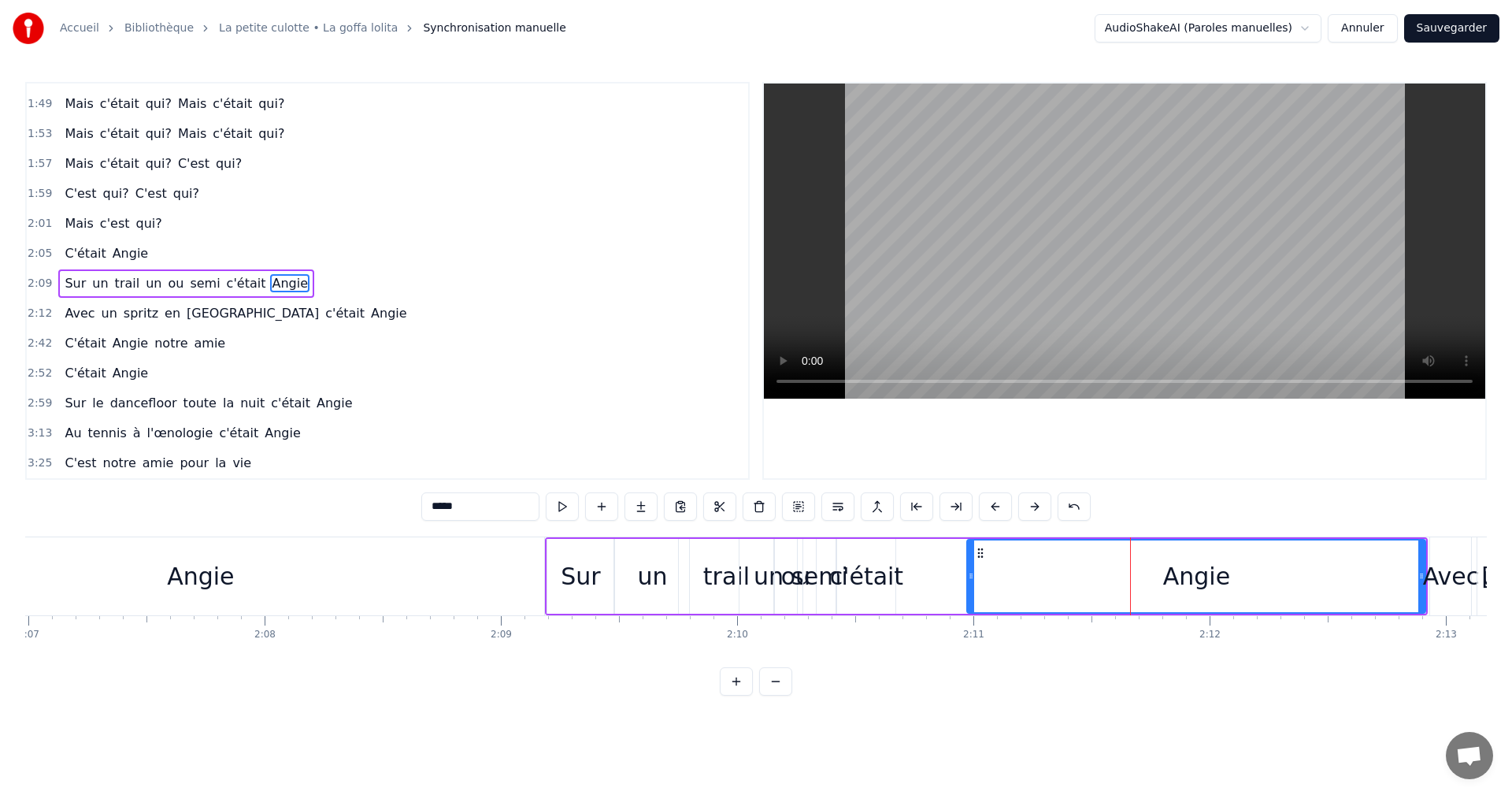
drag, startPoint x: 883, startPoint y: 579, endPoint x: 1024, endPoint y: 578, distance: 141.0
click at [974, 578] on icon at bounding box center [971, 576] width 7 height 13
click at [862, 576] on div "c'était" at bounding box center [867, 576] width 73 height 36
type input "*******"
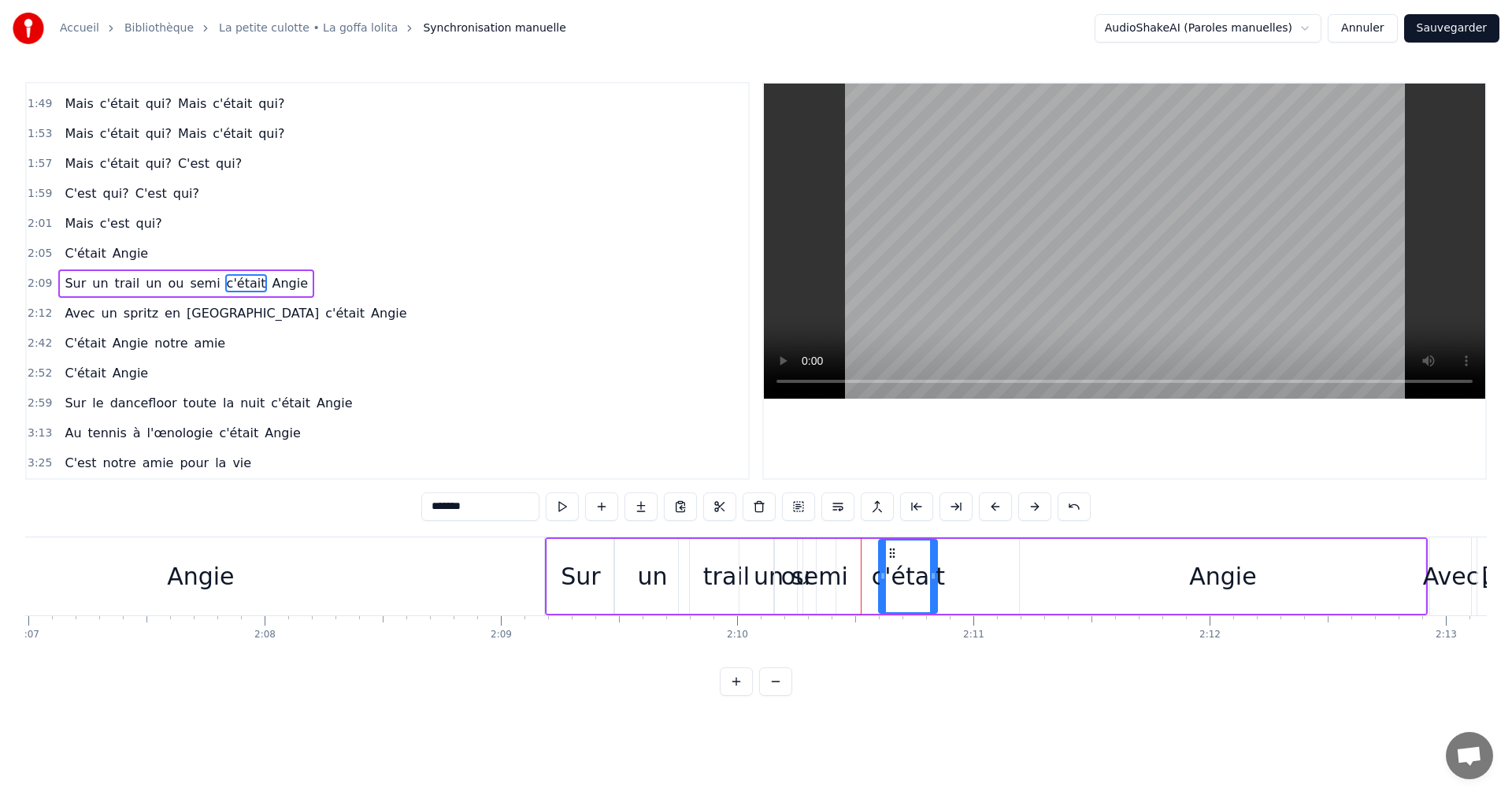
drag, startPoint x: 848, startPoint y: 551, endPoint x: 955, endPoint y: 553, distance: 107.0
click at [899, 553] on icon at bounding box center [892, 553] width 13 height 13
click at [849, 551] on div "Sur un trail un ou semi c'était Angie" at bounding box center [986, 576] width 883 height 78
click at [817, 557] on div "semi" at bounding box center [819, 577] width 32 height 75
drag, startPoint x: 812, startPoint y: 553, endPoint x: 891, endPoint y: 547, distance: 79.2
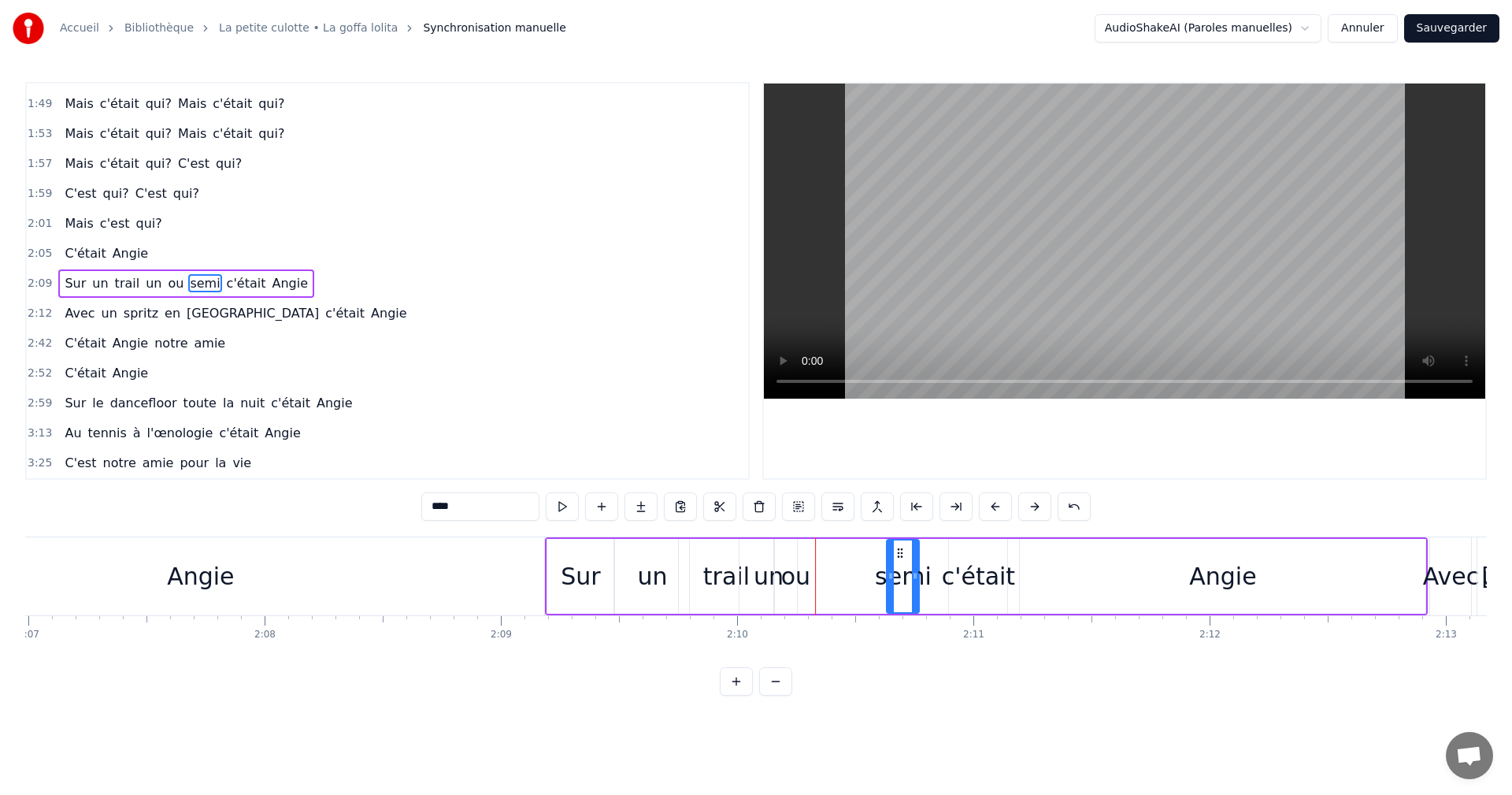
click at [898, 547] on icon at bounding box center [900, 553] width 13 height 13
click at [804, 559] on div "ou" at bounding box center [796, 576] width 29 height 36
drag, startPoint x: 789, startPoint y: 550, endPoint x: 844, endPoint y: 548, distance: 55.0
click at [844, 548] on icon at bounding box center [842, 553] width 13 height 13
click at [784, 556] on div "un" at bounding box center [769, 577] width 58 height 75
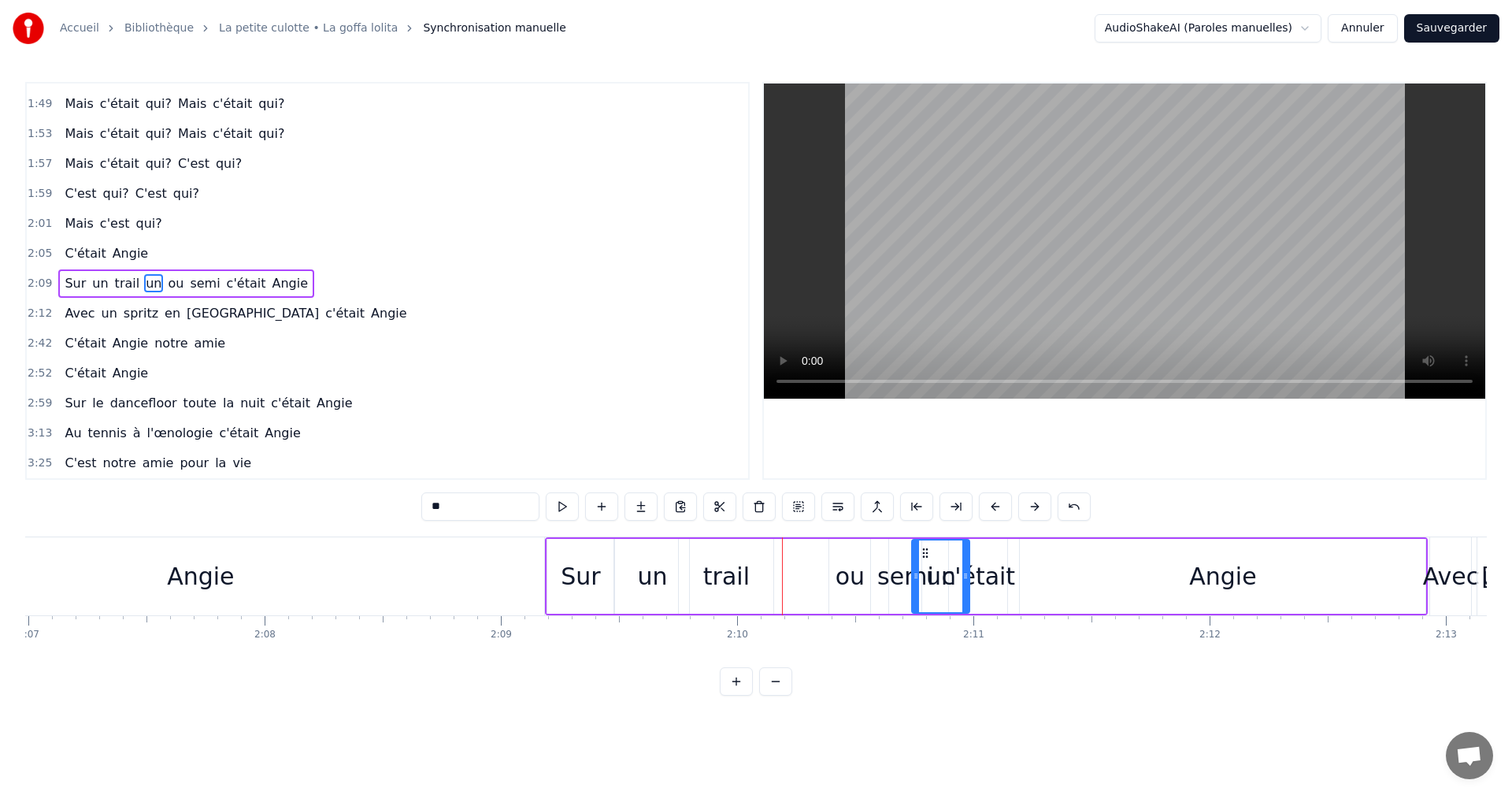
drag, startPoint x: 759, startPoint y: 551, endPoint x: 922, endPoint y: 548, distance: 163.0
click at [854, 557] on div "ou" at bounding box center [850, 577] width 40 height 75
drag, startPoint x: 838, startPoint y: 548, endPoint x: 796, endPoint y: 557, distance: 43.0
click at [796, 557] on icon at bounding box center [799, 553] width 13 height 13
click at [731, 557] on div "trail" at bounding box center [726, 577] width 94 height 75
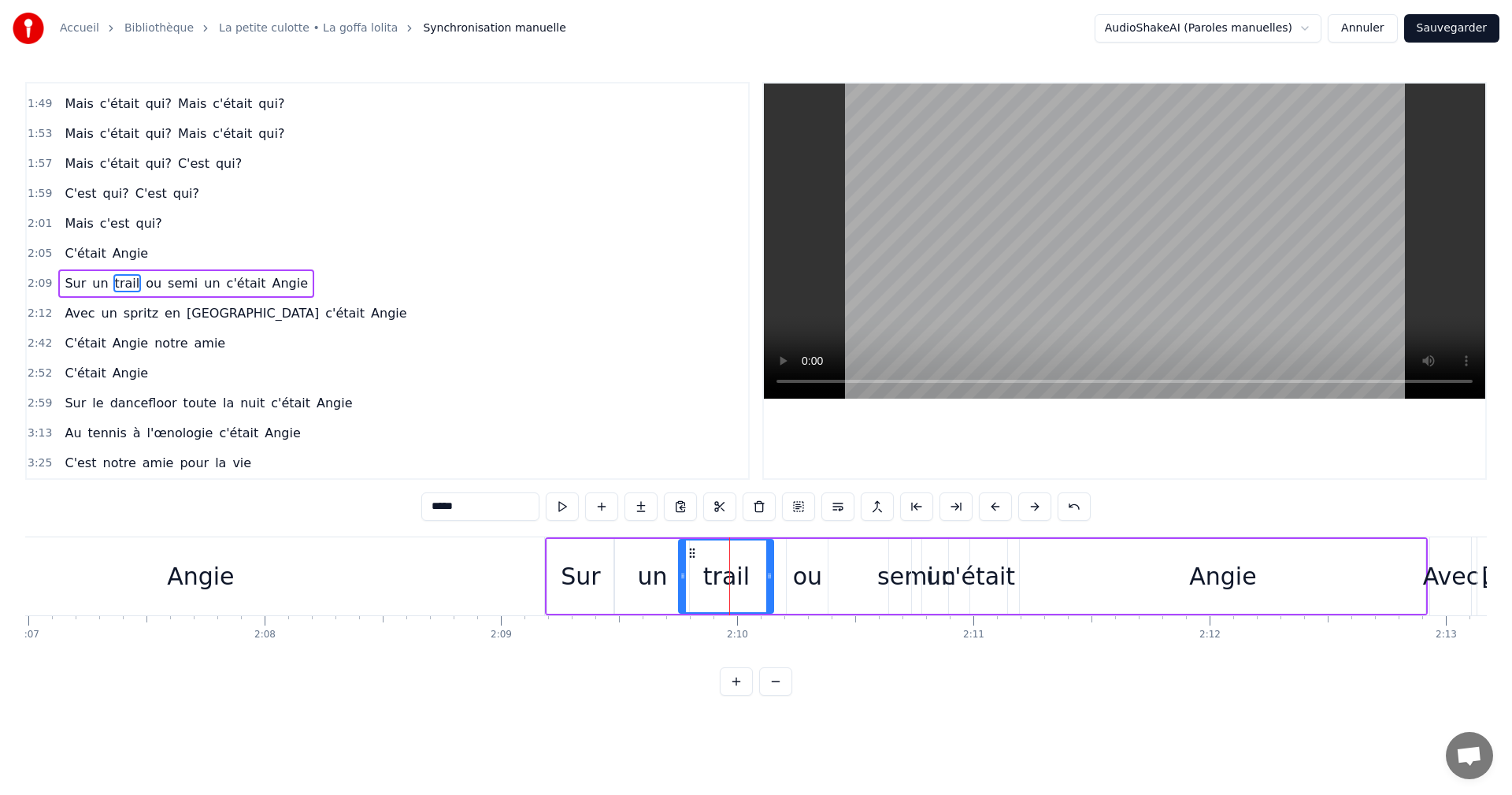
click at [790, 546] on div "ou" at bounding box center [807, 577] width 40 height 75
click at [792, 546] on div at bounding box center [791, 576] width 7 height 71
drag, startPoint x: 796, startPoint y: 547, endPoint x: 778, endPoint y: 548, distance: 18.0
click at [778, 548] on icon at bounding box center [782, 553] width 13 height 13
click at [904, 562] on div "semi" at bounding box center [905, 576] width 57 height 36
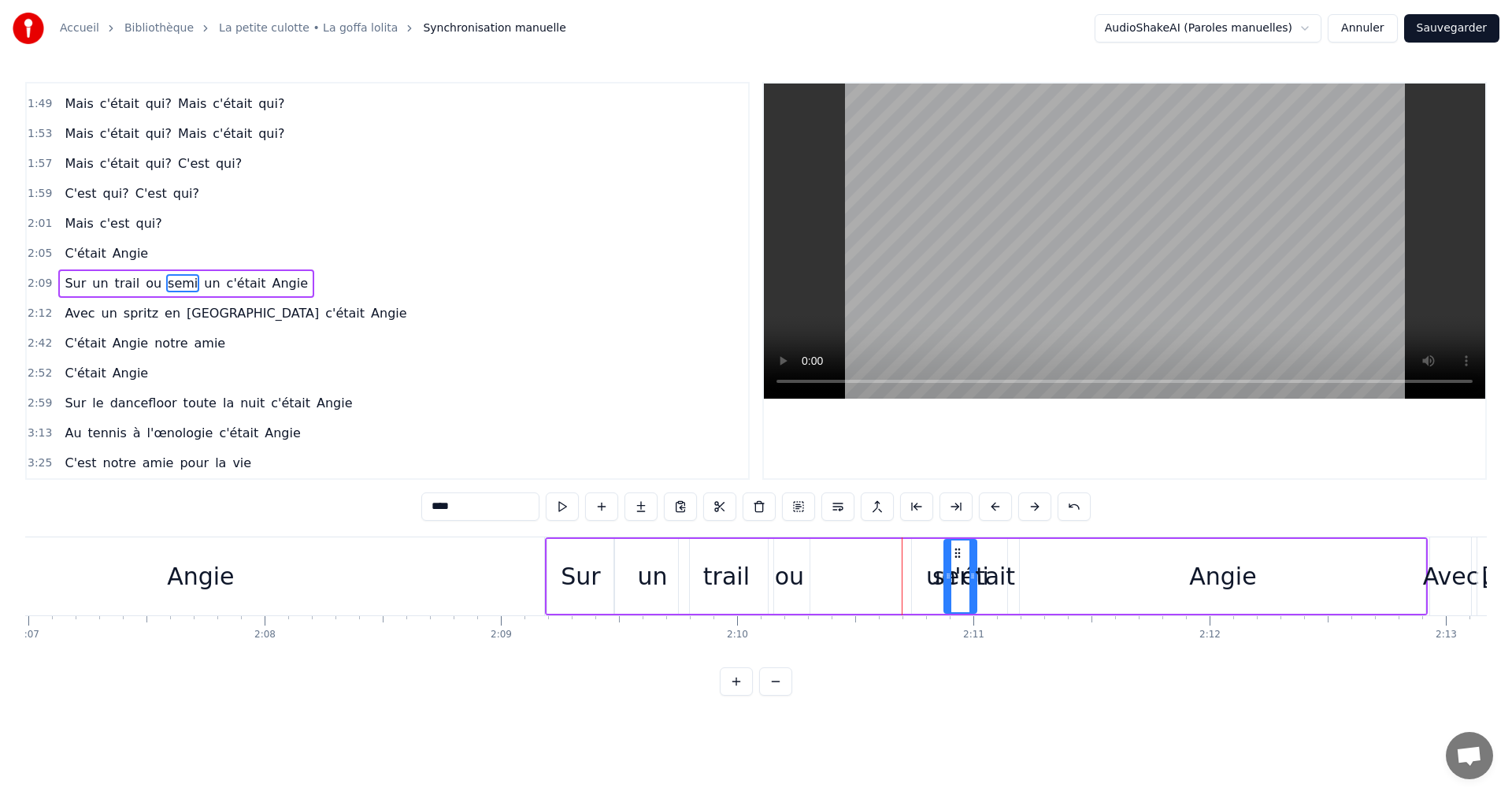
drag, startPoint x: 900, startPoint y: 551, endPoint x: 955, endPoint y: 551, distance: 55.0
click at [916, 558] on div "un" at bounding box center [941, 577] width 58 height 75
drag, startPoint x: 924, startPoint y: 553, endPoint x: 839, endPoint y: 559, distance: 85.2
click at [839, 559] on icon at bounding box center [840, 553] width 13 height 13
click at [948, 556] on div "semi" at bounding box center [959, 577] width 32 height 75
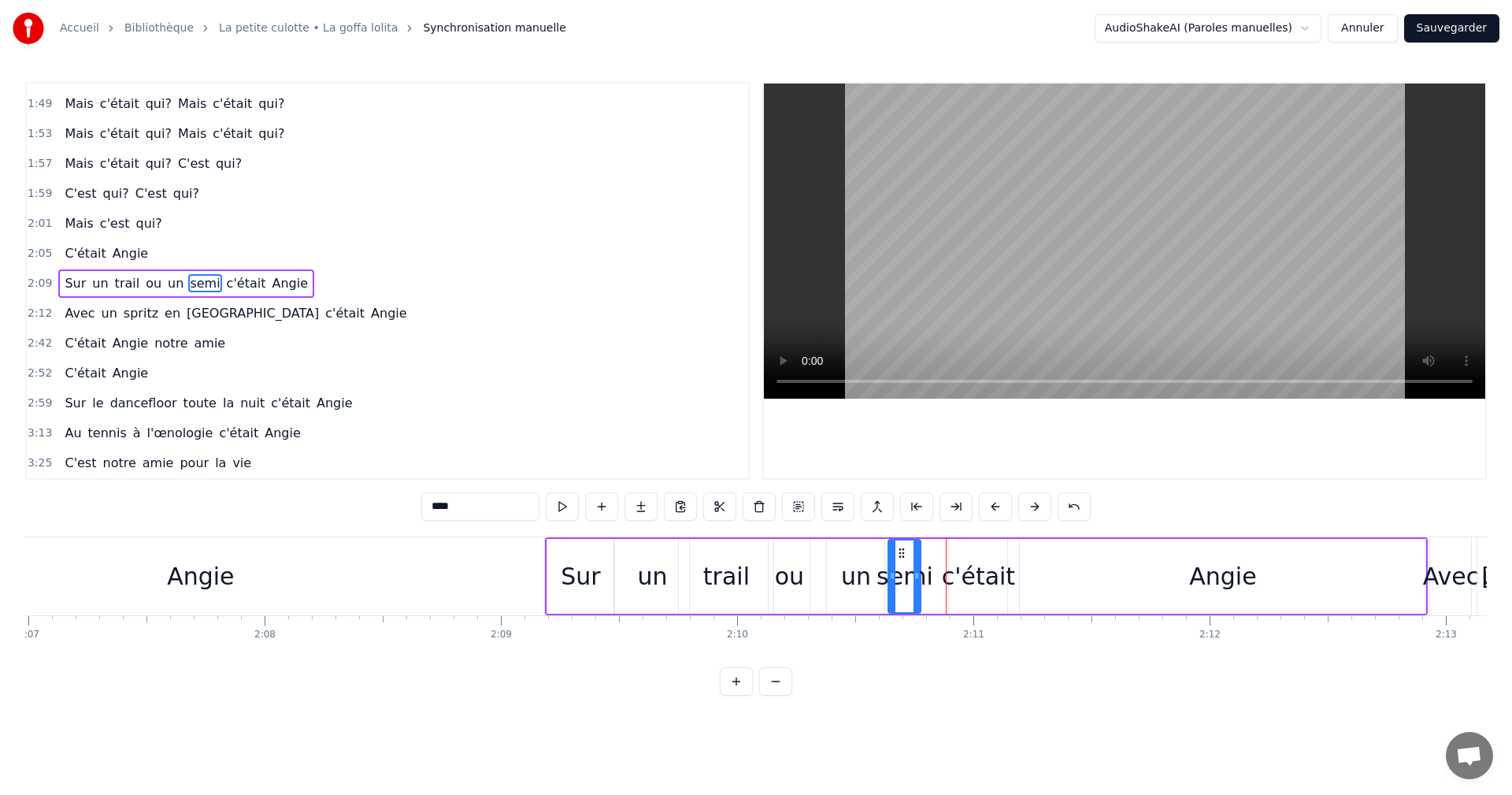
drag, startPoint x: 957, startPoint y: 552, endPoint x: 901, endPoint y: 556, distance: 56.1
click at [901, 556] on icon at bounding box center [902, 553] width 13 height 13
click at [872, 562] on div "un" at bounding box center [856, 577] width 58 height 75
click at [875, 574] on circle at bounding box center [875, 574] width 1 height 1
click at [901, 565] on div "semi" at bounding box center [904, 576] width 57 height 36
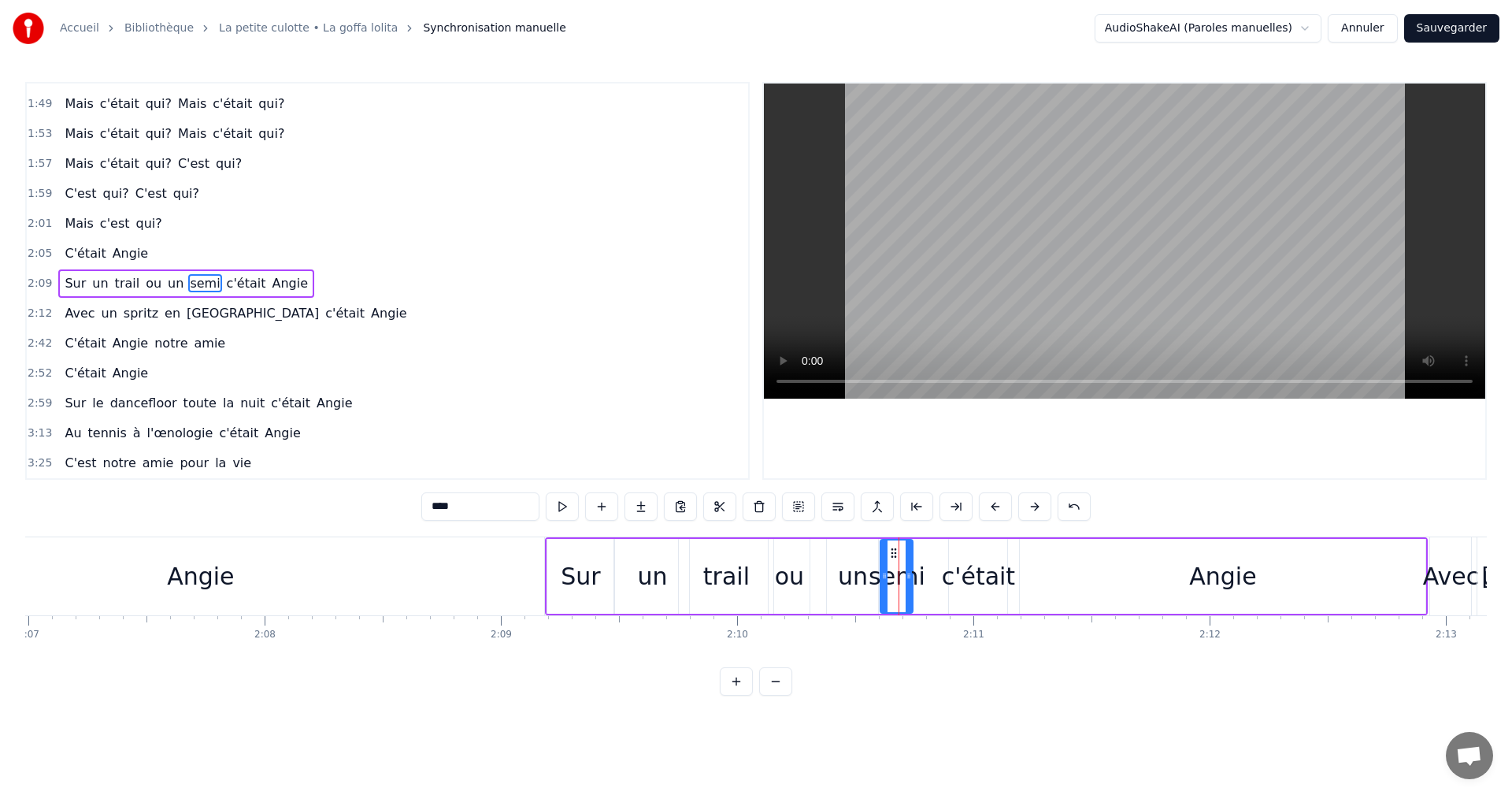
click at [890, 552] on icon at bounding box center [894, 553] width 13 height 13
drag, startPoint x: 909, startPoint y: 574, endPoint x: 1012, endPoint y: 574, distance: 103.0
click at [1012, 574] on icon at bounding box center [1012, 576] width 7 height 13
click at [983, 574] on div "semi" at bounding box center [948, 576] width 134 height 71
click at [942, 566] on div "semi" at bounding box center [949, 576] width 57 height 36
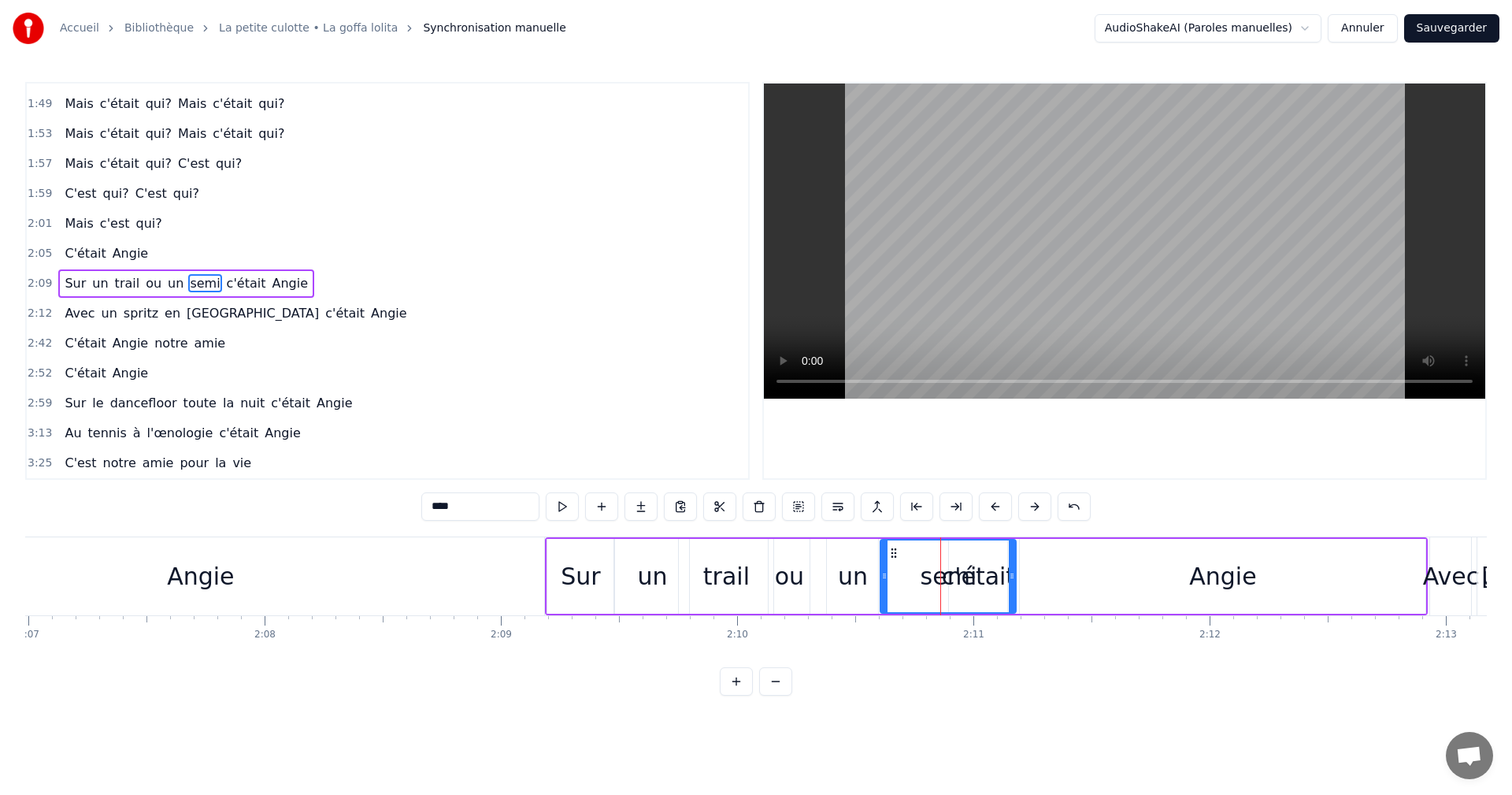
click at [1070, 566] on div "Angie" at bounding box center [1223, 577] width 406 height 75
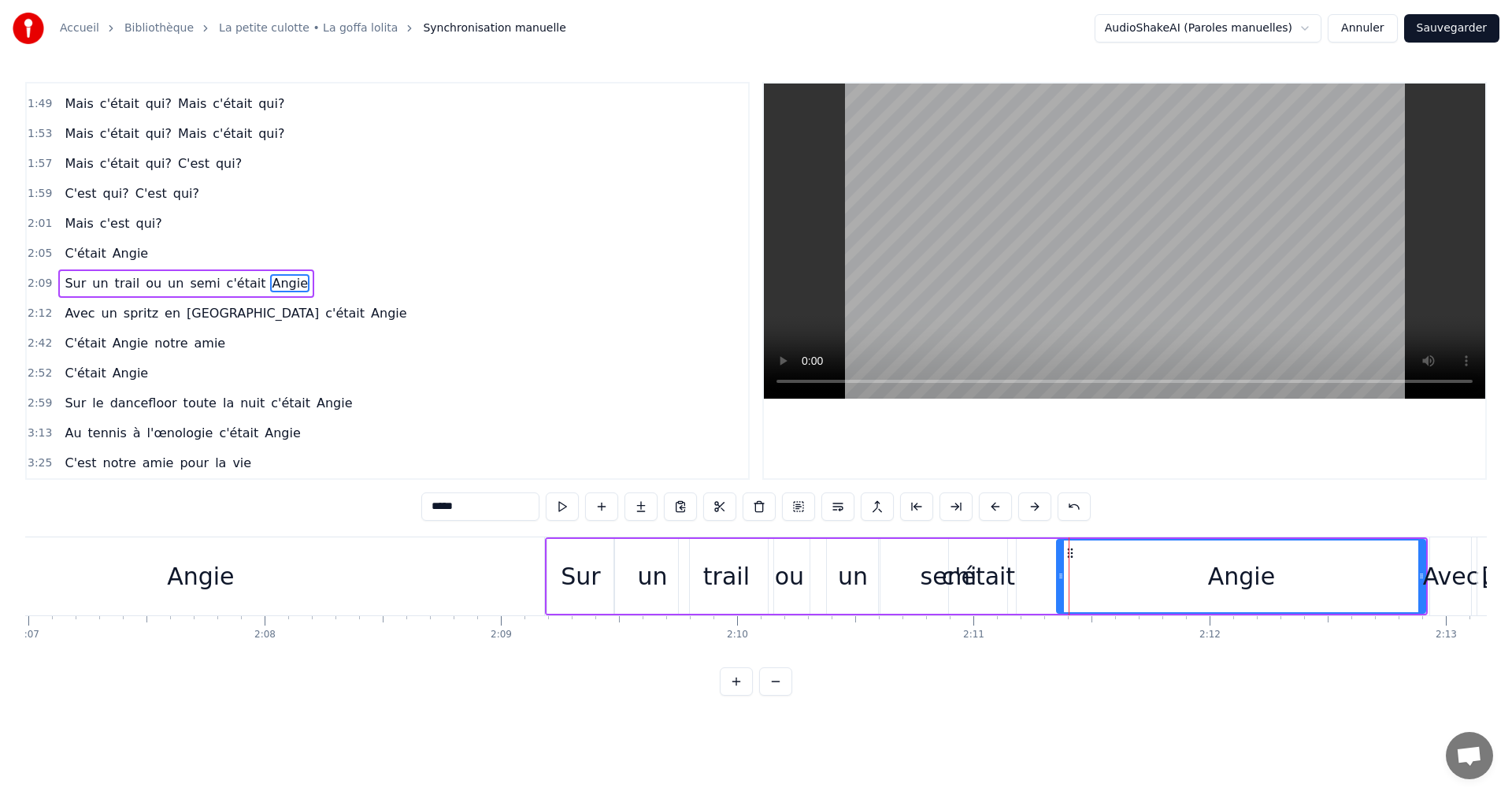
drag, startPoint x: 1024, startPoint y: 576, endPoint x: 1061, endPoint y: 574, distance: 37.1
click at [1061, 574] on icon at bounding box center [1061, 576] width 7 height 13
click at [1000, 568] on div "c'était" at bounding box center [979, 576] width 73 height 36
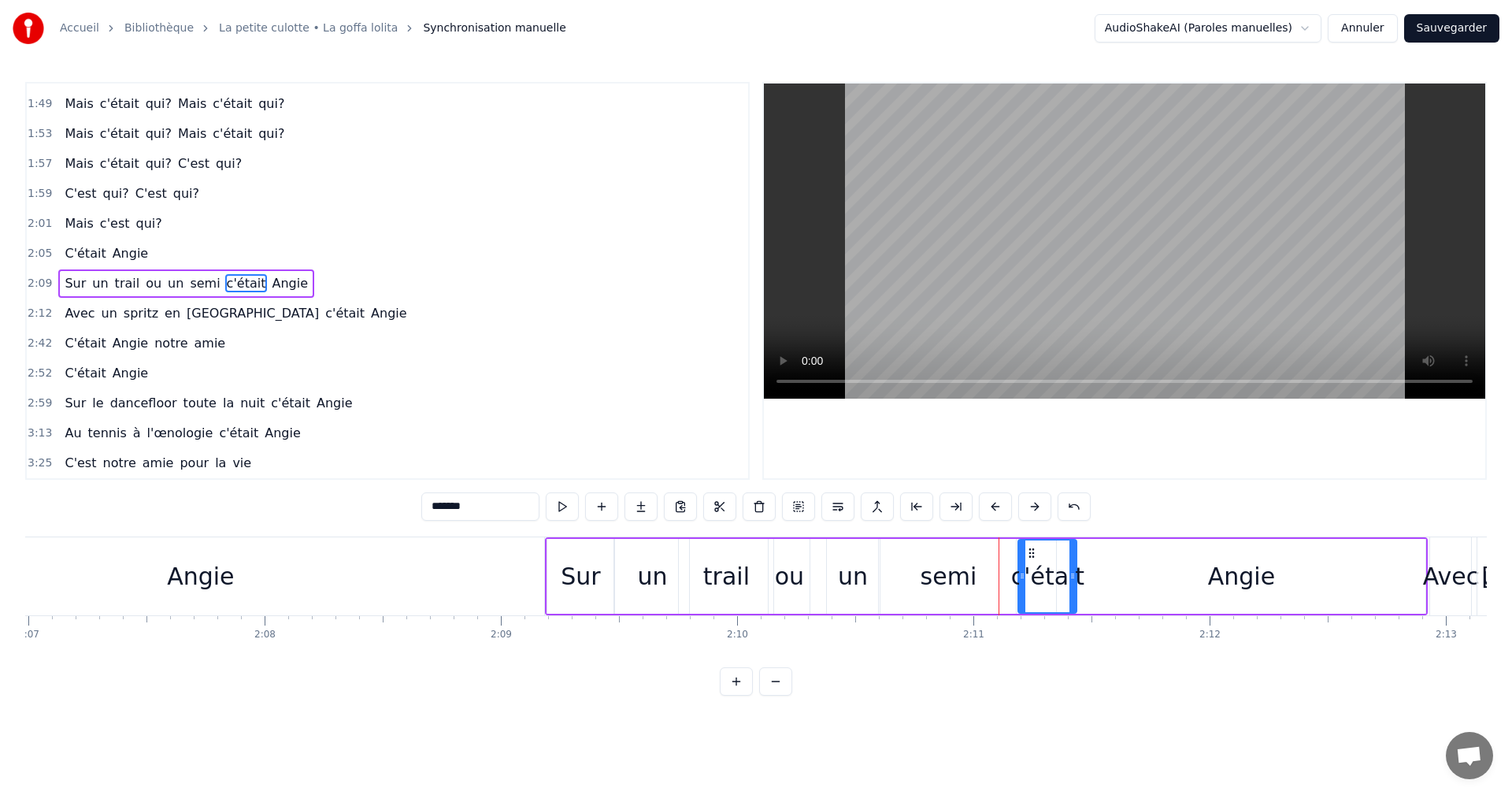
drag, startPoint x: 959, startPoint y: 554, endPoint x: 1028, endPoint y: 555, distance: 69.0
click at [1028, 555] on icon at bounding box center [1031, 553] width 13 height 13
drag, startPoint x: 1072, startPoint y: 574, endPoint x: 1053, endPoint y: 574, distance: 19.0
click at [1055, 574] on circle at bounding box center [1055, 574] width 1 height 1
click at [999, 566] on div "semi" at bounding box center [948, 577] width 135 height 75
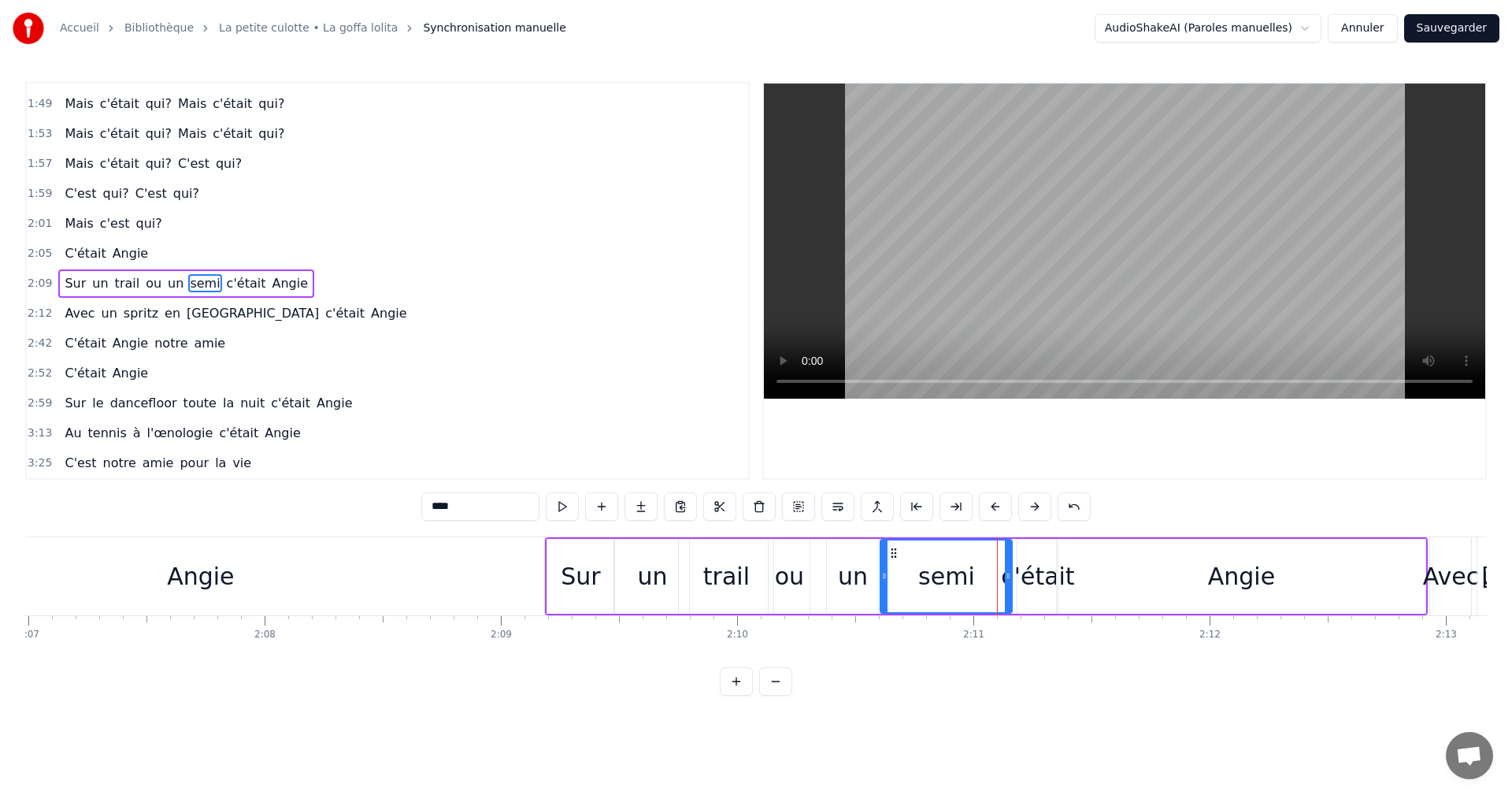
click at [1007, 573] on icon at bounding box center [1008, 576] width 7 height 13
click at [1035, 569] on div "c'était" at bounding box center [1038, 576] width 73 height 36
type input "*******"
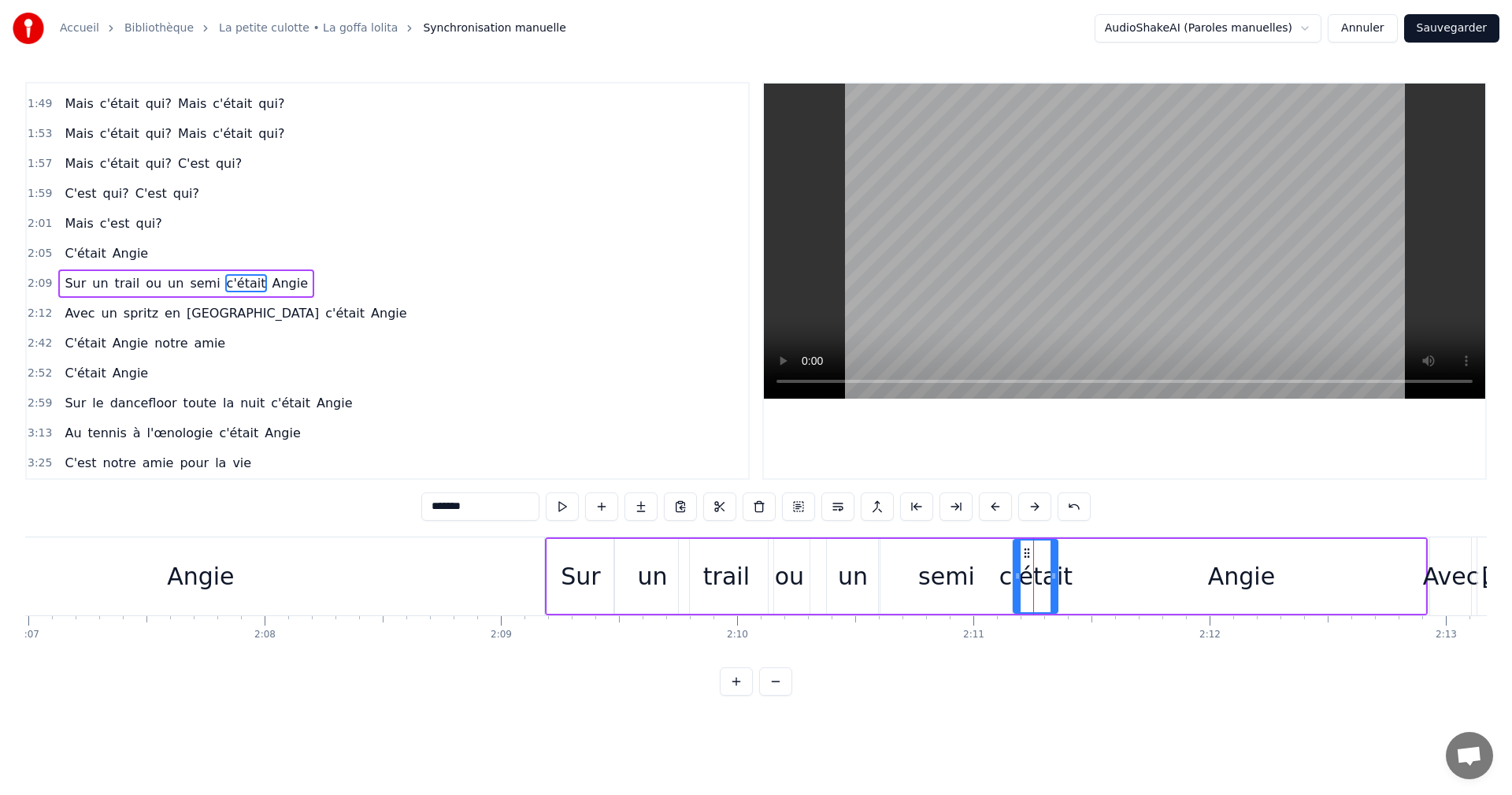
click at [1016, 574] on icon at bounding box center [1017, 576] width 7 height 13
click at [31, 283] on span "2:09" at bounding box center [40, 284] width 24 height 15
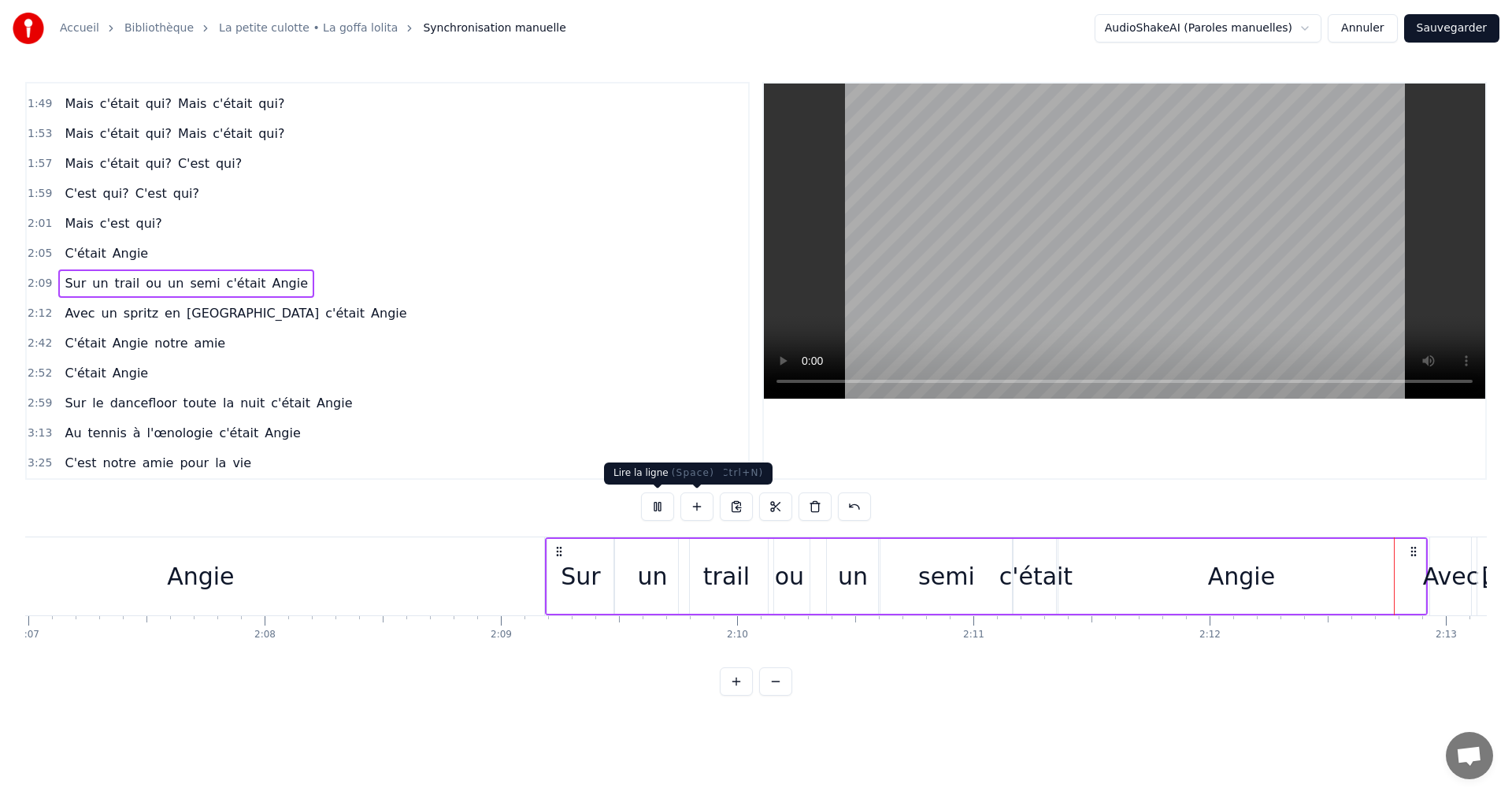
click at [668, 509] on button at bounding box center [658, 506] width 33 height 28
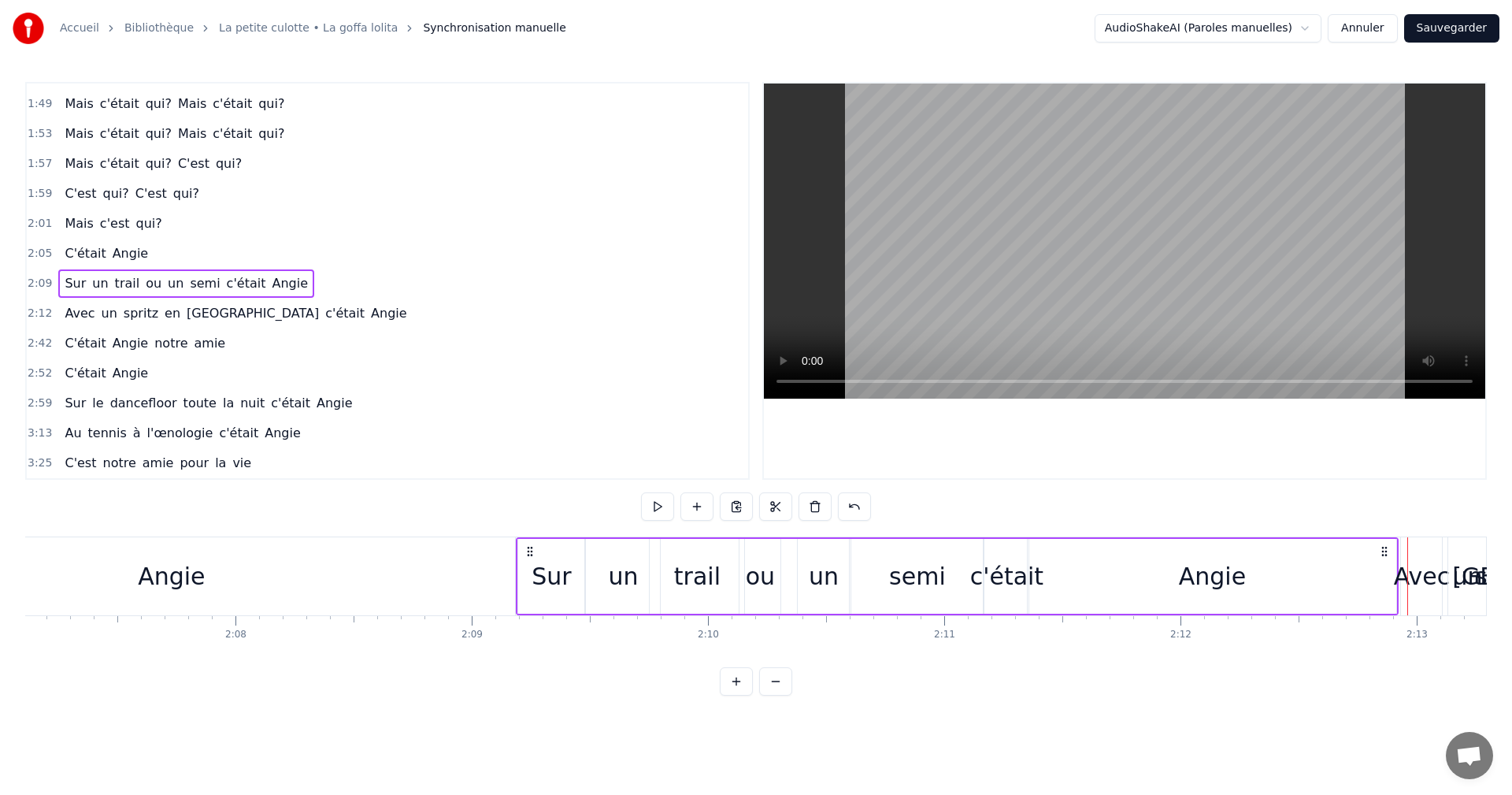
scroll to position [0, 29947]
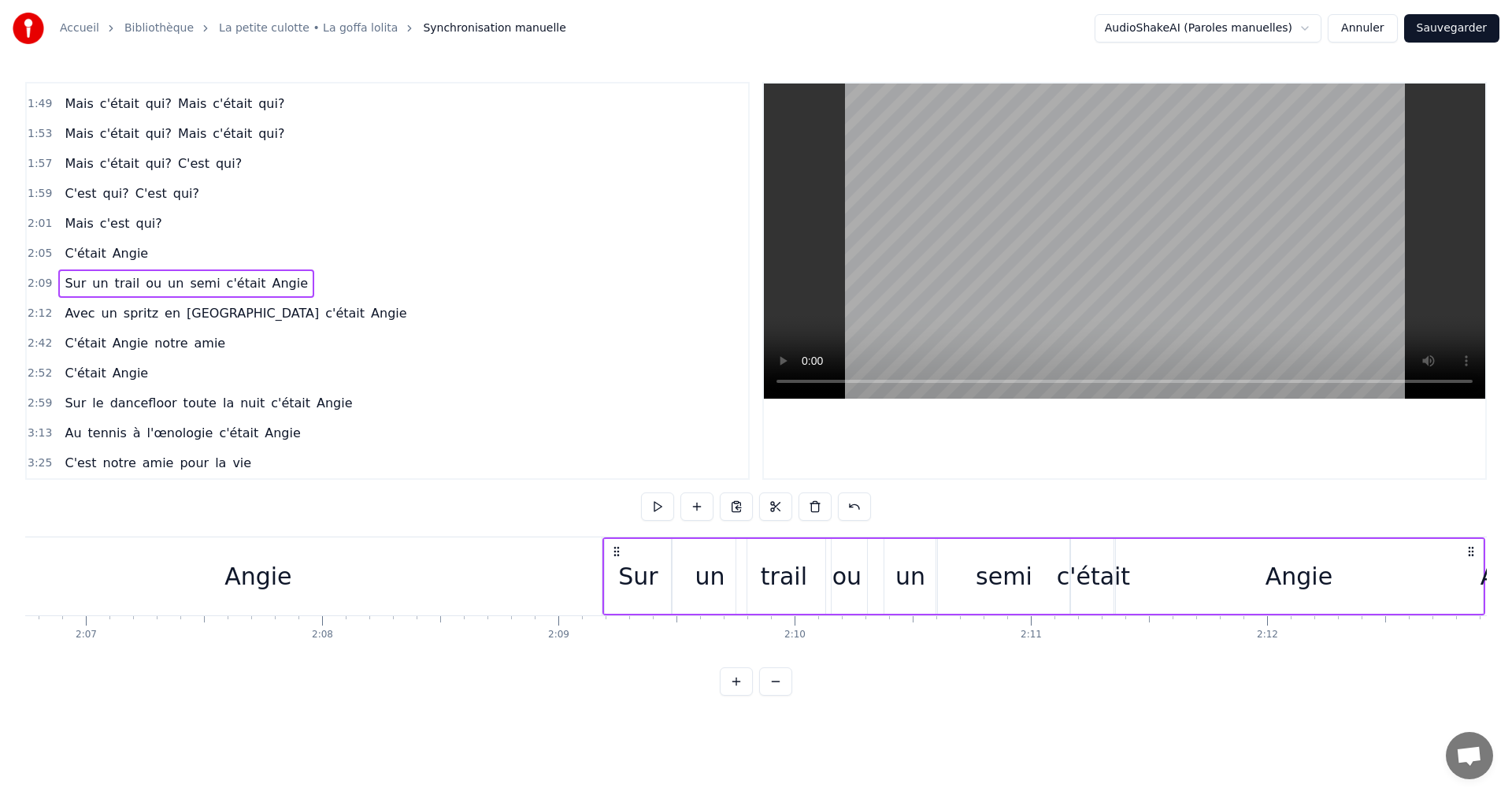
click at [728, 587] on div "un" at bounding box center [710, 577] width 74 height 75
drag, startPoint x: 742, startPoint y: 581, endPoint x: 713, endPoint y: 579, distance: 29.1
click at [713, 579] on icon at bounding box center [714, 576] width 7 height 13
click at [766, 574] on div "trail" at bounding box center [784, 576] width 46 height 36
click at [709, 579] on div "un" at bounding box center [695, 577] width 45 height 75
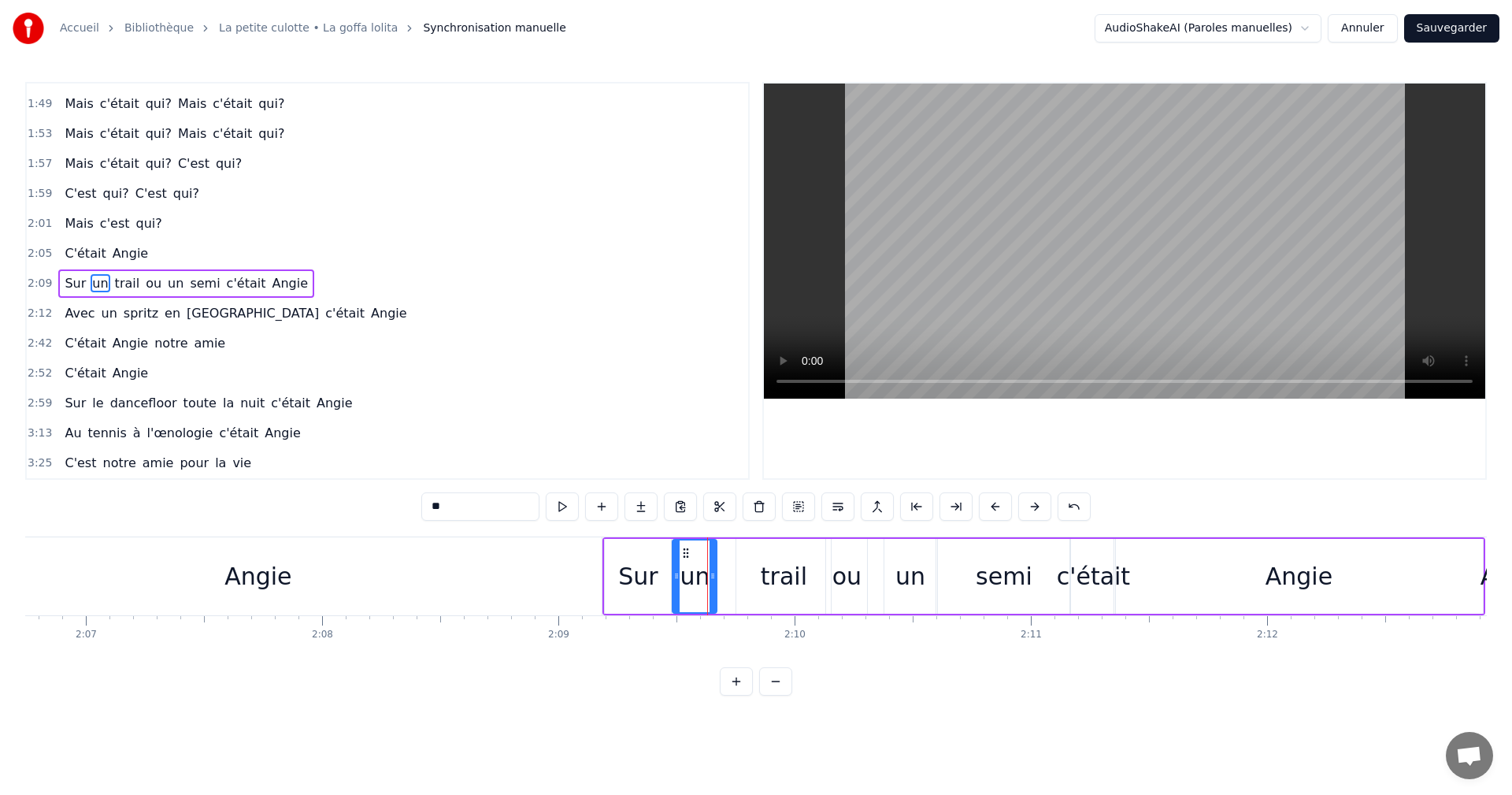
click at [714, 577] on icon at bounding box center [713, 576] width 7 height 13
click at [745, 568] on div "trail" at bounding box center [784, 577] width 94 height 75
drag, startPoint x: 742, startPoint y: 573, endPoint x: 721, endPoint y: 574, distance: 21.0
click at [721, 574] on icon at bounding box center [719, 576] width 7 height 13
click at [826, 571] on icon at bounding box center [823, 576] width 7 height 13
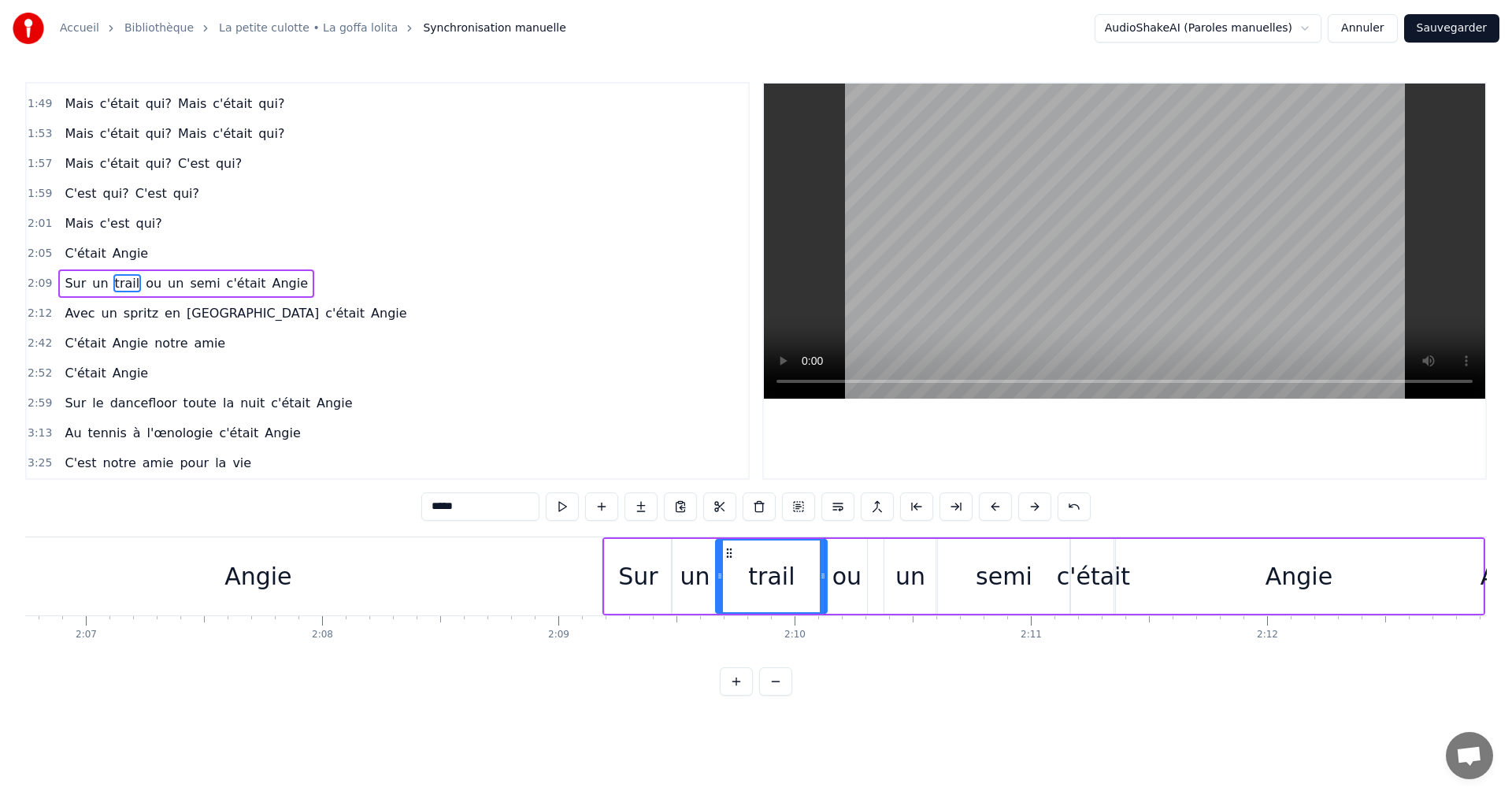
click at [854, 565] on div "ou" at bounding box center [847, 576] width 29 height 36
type input "**"
click at [878, 564] on div "Sur un trail ou un semi c'était Angie" at bounding box center [1044, 576] width 883 height 78
click at [904, 568] on div "un" at bounding box center [910, 576] width 30 height 36
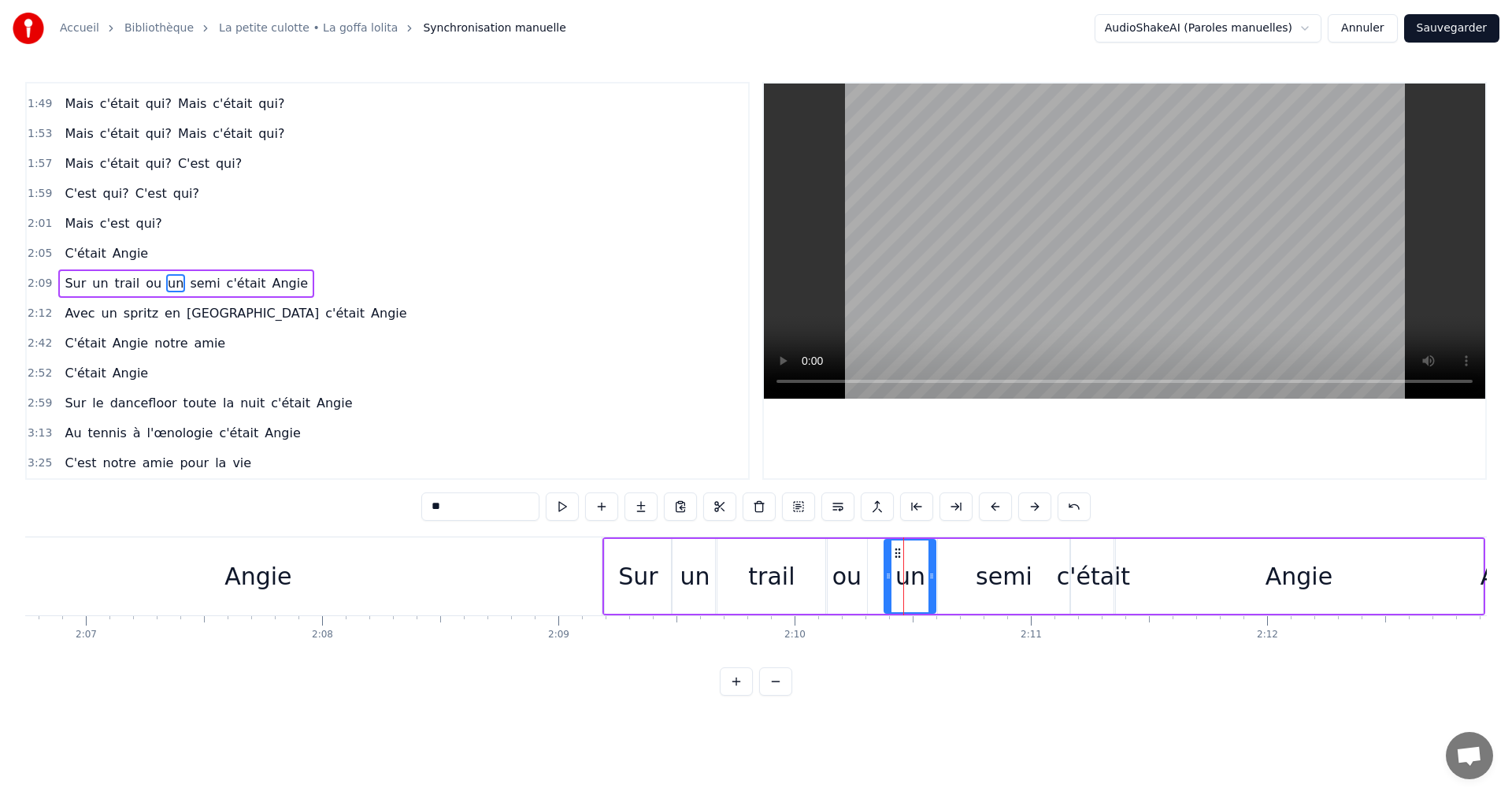
click at [862, 572] on div "ou" at bounding box center [847, 577] width 40 height 75
type input "**"
click at [861, 572] on div at bounding box center [860, 576] width 1 height 78
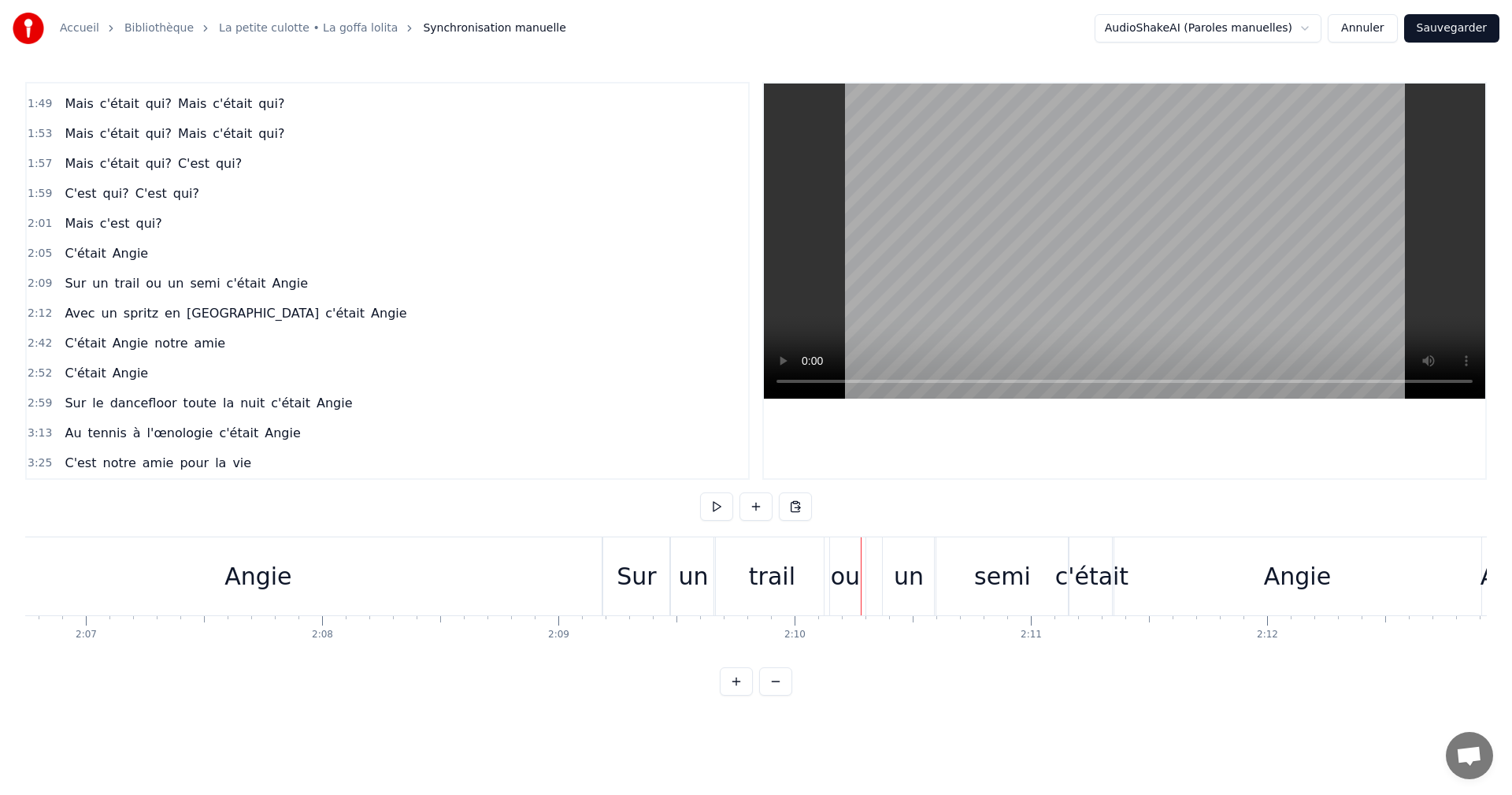
click at [816, 570] on div "trail" at bounding box center [771, 576] width 115 height 78
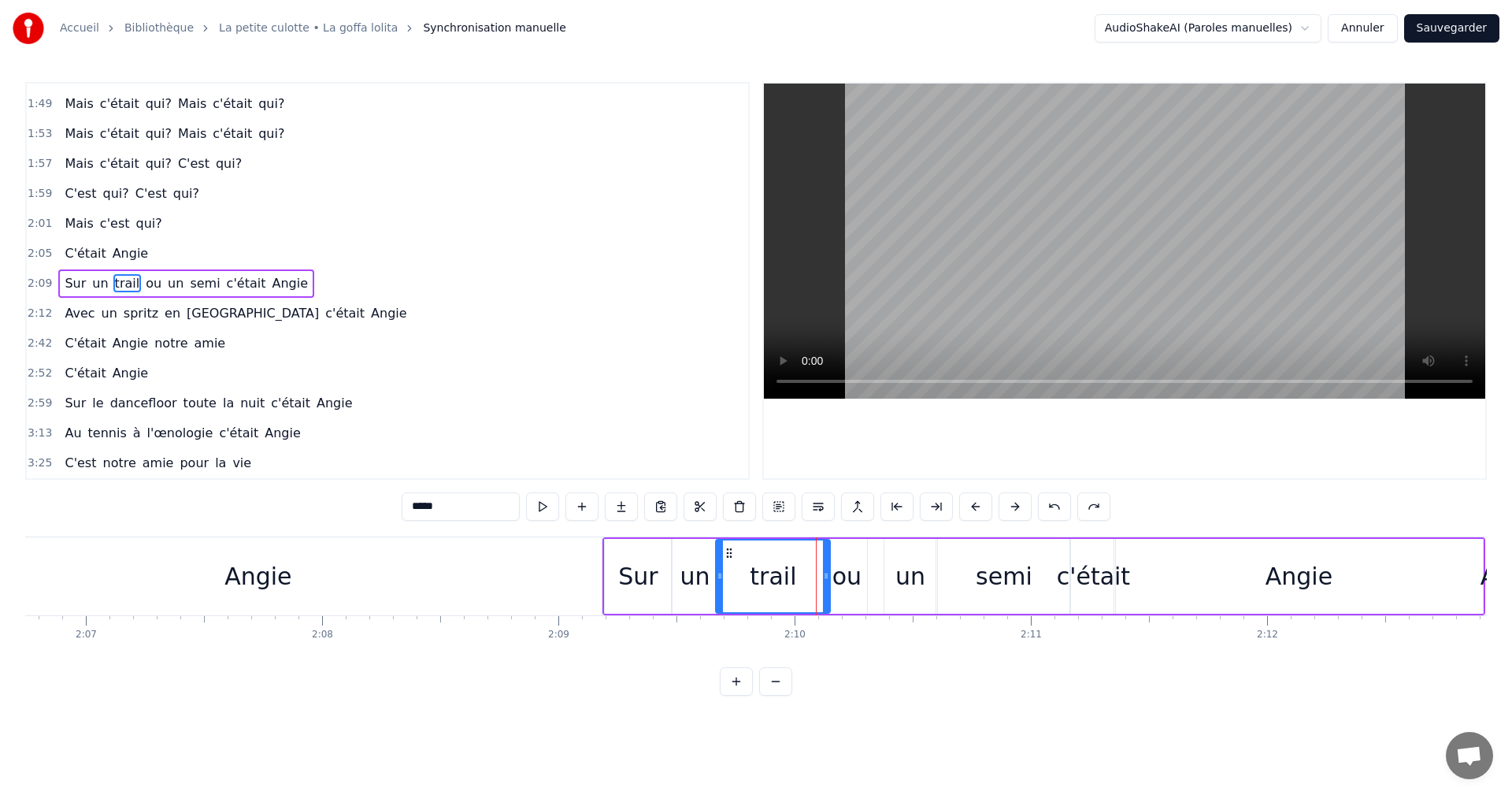
click at [826, 575] on icon at bounding box center [826, 576] width 7 height 13
click at [845, 575] on div "ou" at bounding box center [847, 576] width 29 height 36
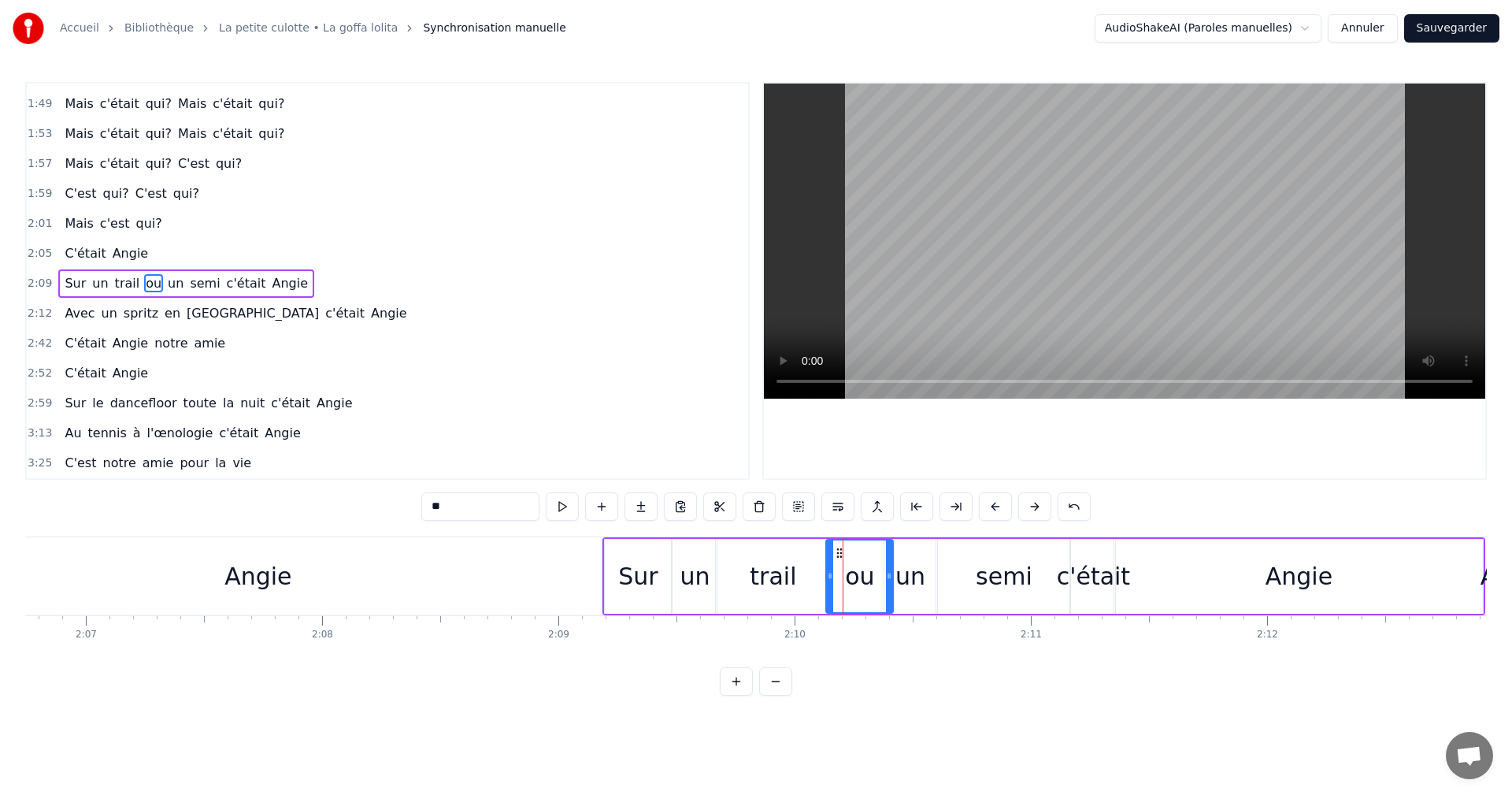
drag, startPoint x: 862, startPoint y: 574, endPoint x: 888, endPoint y: 575, distance: 26.0
click at [888, 575] on icon at bounding box center [889, 576] width 7 height 13
click at [913, 575] on div "un" at bounding box center [910, 576] width 30 height 36
click at [884, 576] on div "un" at bounding box center [909, 577] width 53 height 75
drag, startPoint x: 887, startPoint y: 576, endPoint x: 896, endPoint y: 576, distance: 9.0
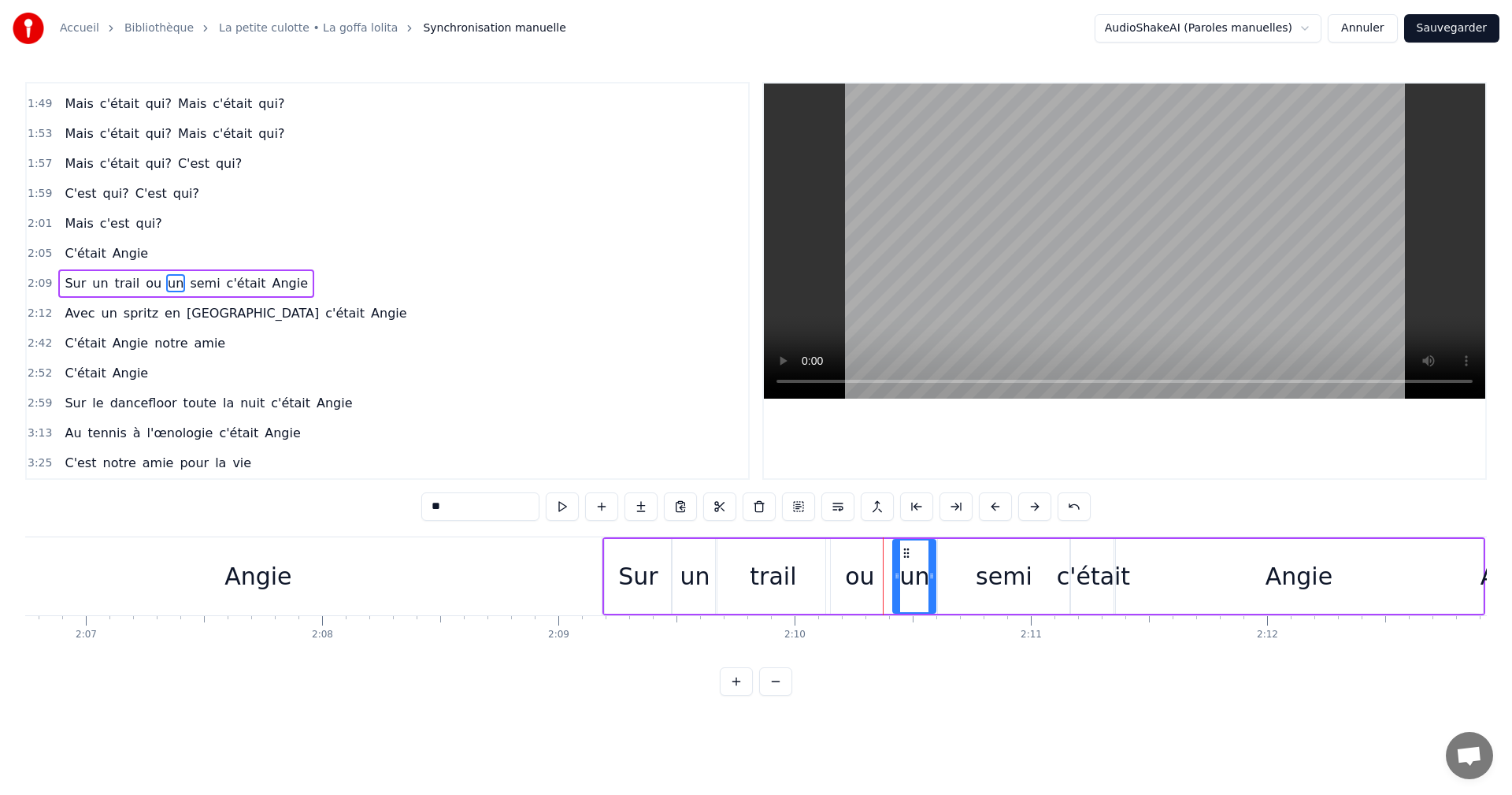
click at [896, 576] on icon at bounding box center [897, 576] width 7 height 13
click at [970, 576] on div "semi" at bounding box center [1004, 577] width 131 height 75
drag, startPoint x: 941, startPoint y: 578, endPoint x: 930, endPoint y: 576, distance: 11.2
click at [930, 576] on icon at bounding box center [930, 576] width 7 height 13
click at [906, 581] on div "un" at bounding box center [914, 576] width 30 height 36
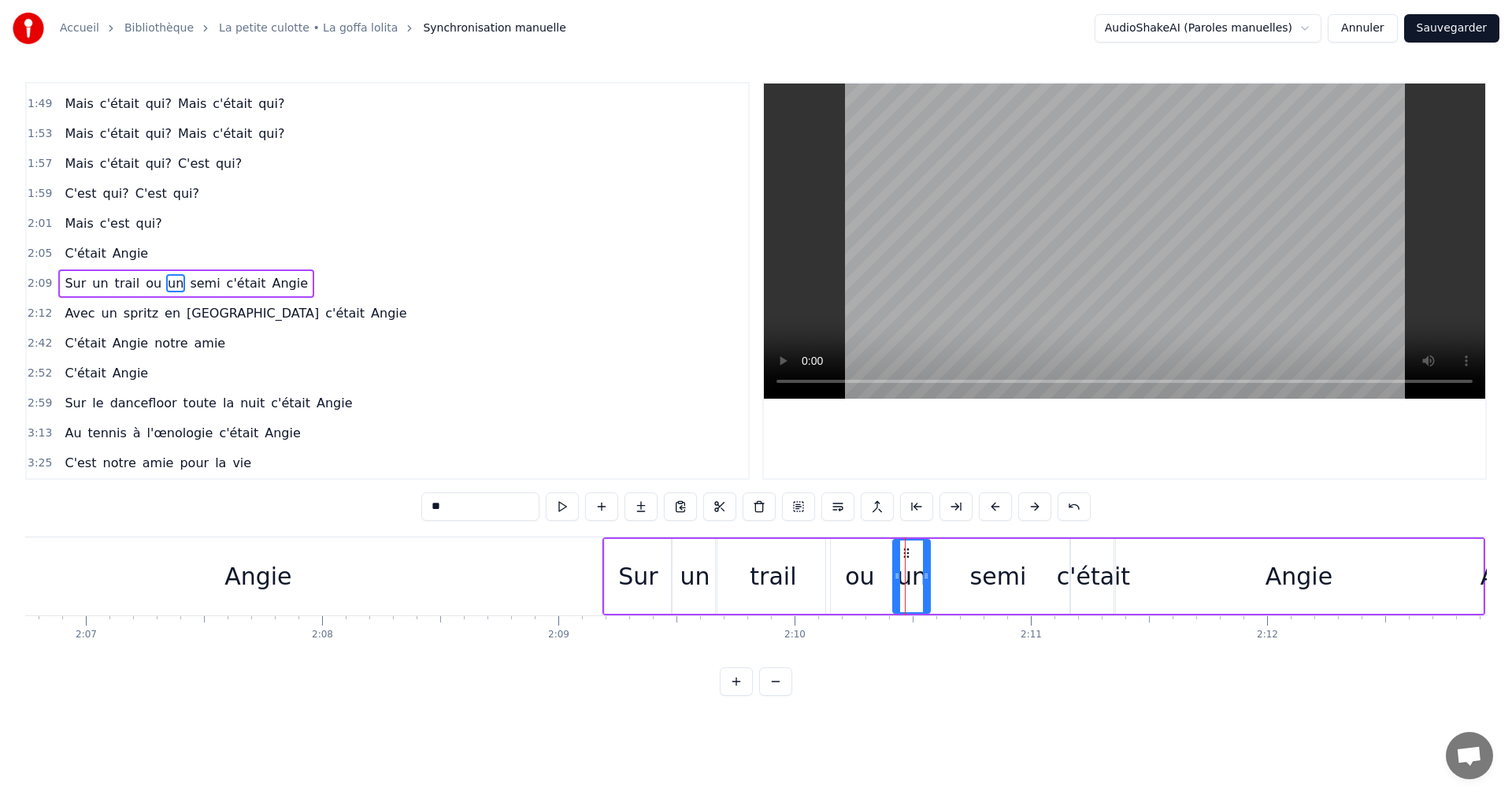
click at [927, 576] on circle at bounding box center [926, 576] width 1 height 1
click at [883, 581] on div "ou" at bounding box center [859, 577] width 67 height 75
click at [891, 576] on icon at bounding box center [888, 576] width 7 height 13
drag, startPoint x: 832, startPoint y: 574, endPoint x: 846, endPoint y: 573, distance: 14.0
click at [846, 573] on icon at bounding box center [843, 576] width 7 height 13
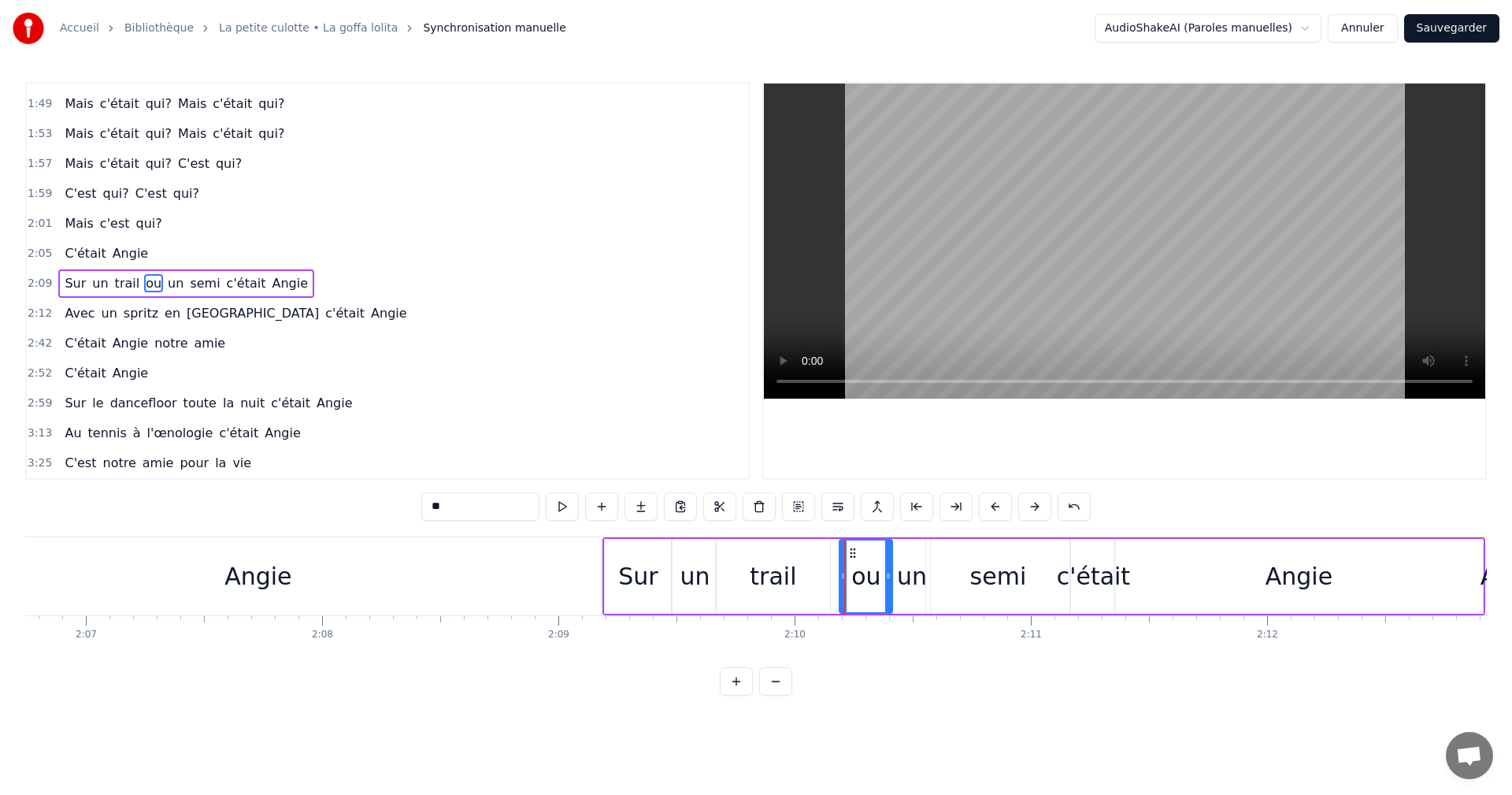
click at [827, 577] on div "trail" at bounding box center [772, 577] width 114 height 75
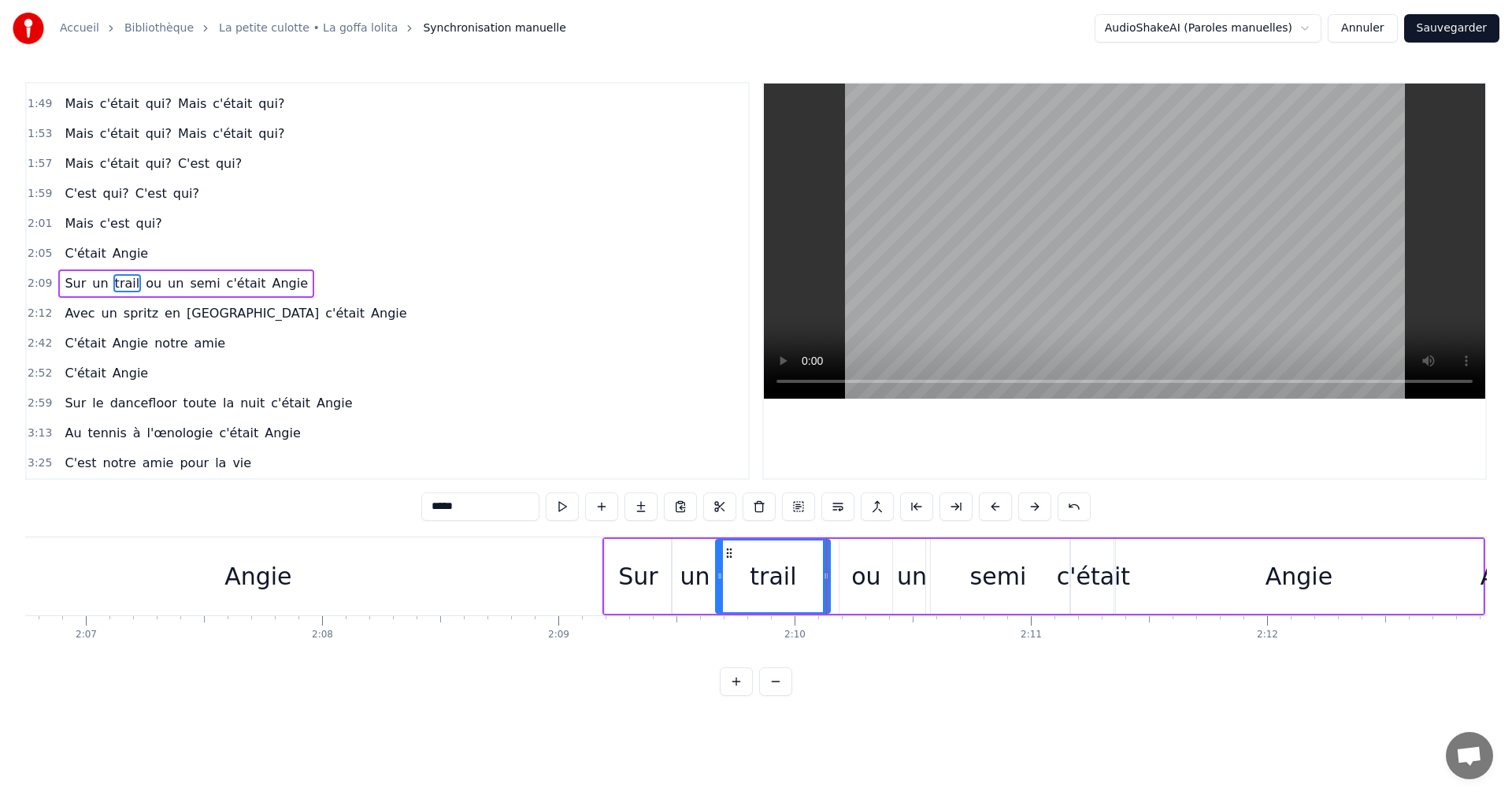
click at [830, 577] on div "trail" at bounding box center [773, 577] width 116 height 75
drag, startPoint x: 827, startPoint y: 574, endPoint x: 836, endPoint y: 575, distance: 9.1
click at [836, 575] on icon at bounding box center [834, 576] width 7 height 13
click at [945, 575] on div "semi" at bounding box center [998, 577] width 144 height 75
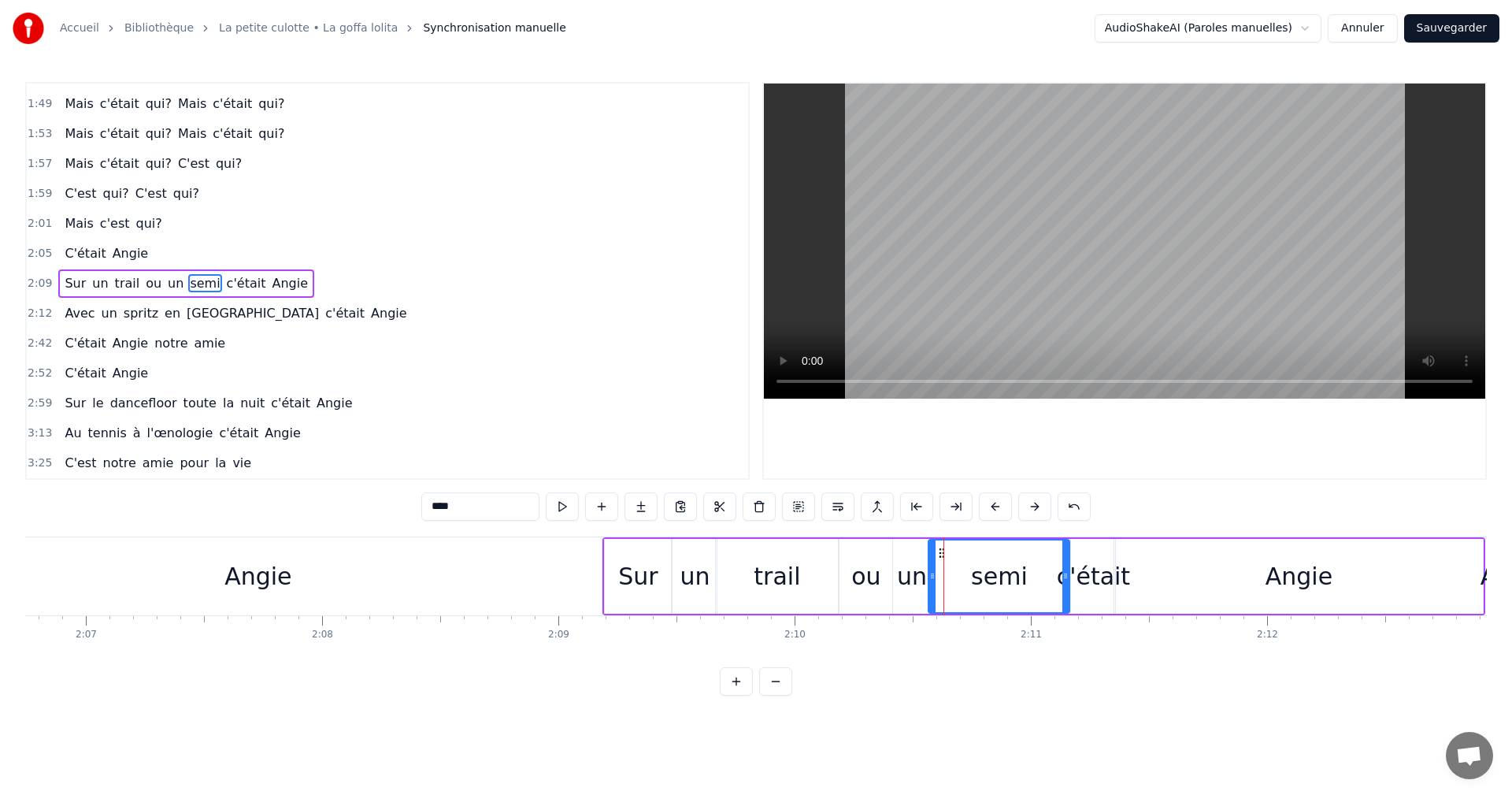
click at [931, 577] on icon at bounding box center [932, 576] width 7 height 13
click at [1066, 574] on icon at bounding box center [1064, 576] width 7 height 13
click at [1074, 572] on div "c'était" at bounding box center [1094, 576] width 73 height 36
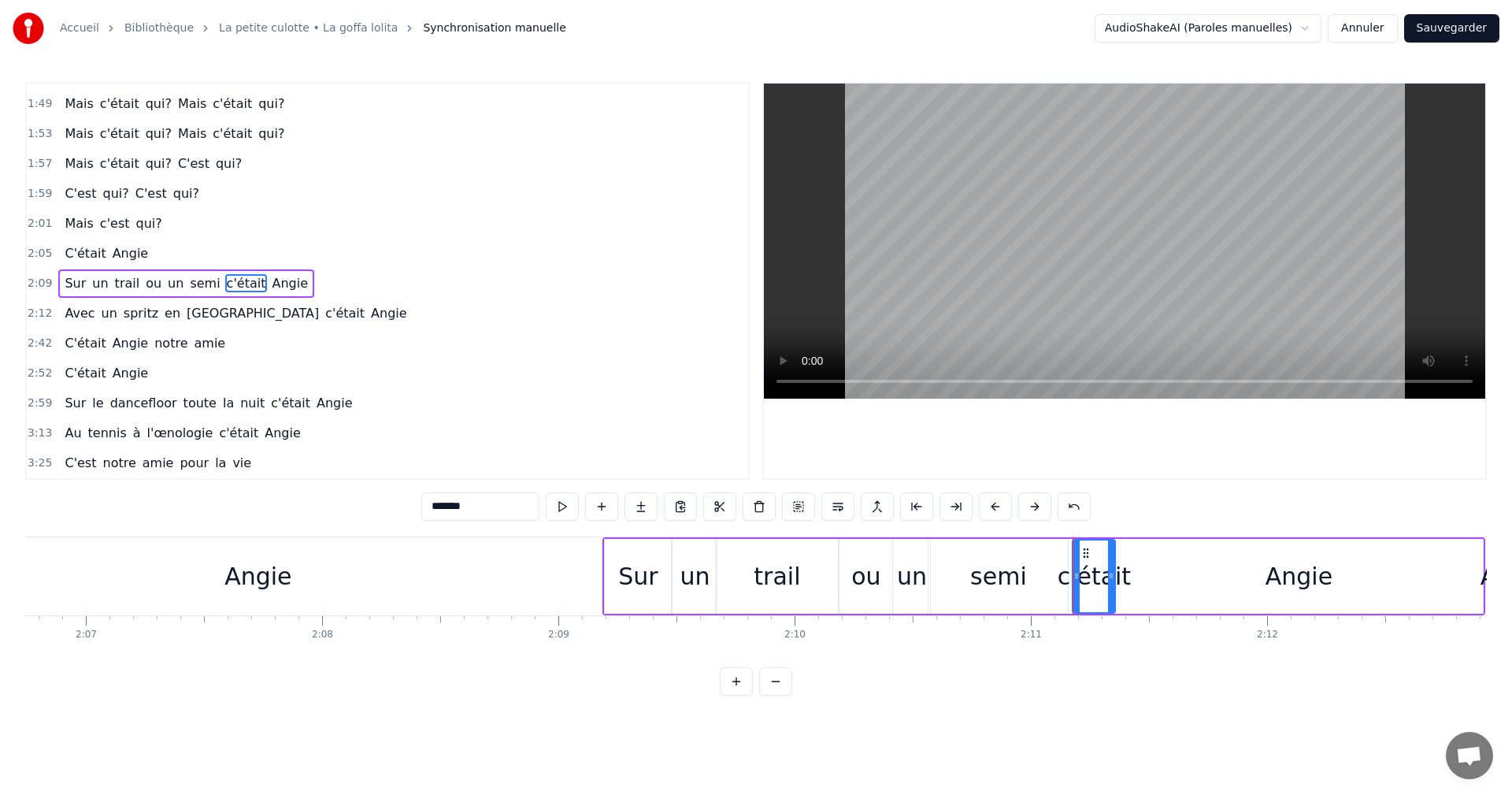
click at [1075, 572] on icon at bounding box center [1076, 576] width 7 height 13
click at [1149, 573] on div "Angie" at bounding box center [1299, 577] width 368 height 75
type input "*****"
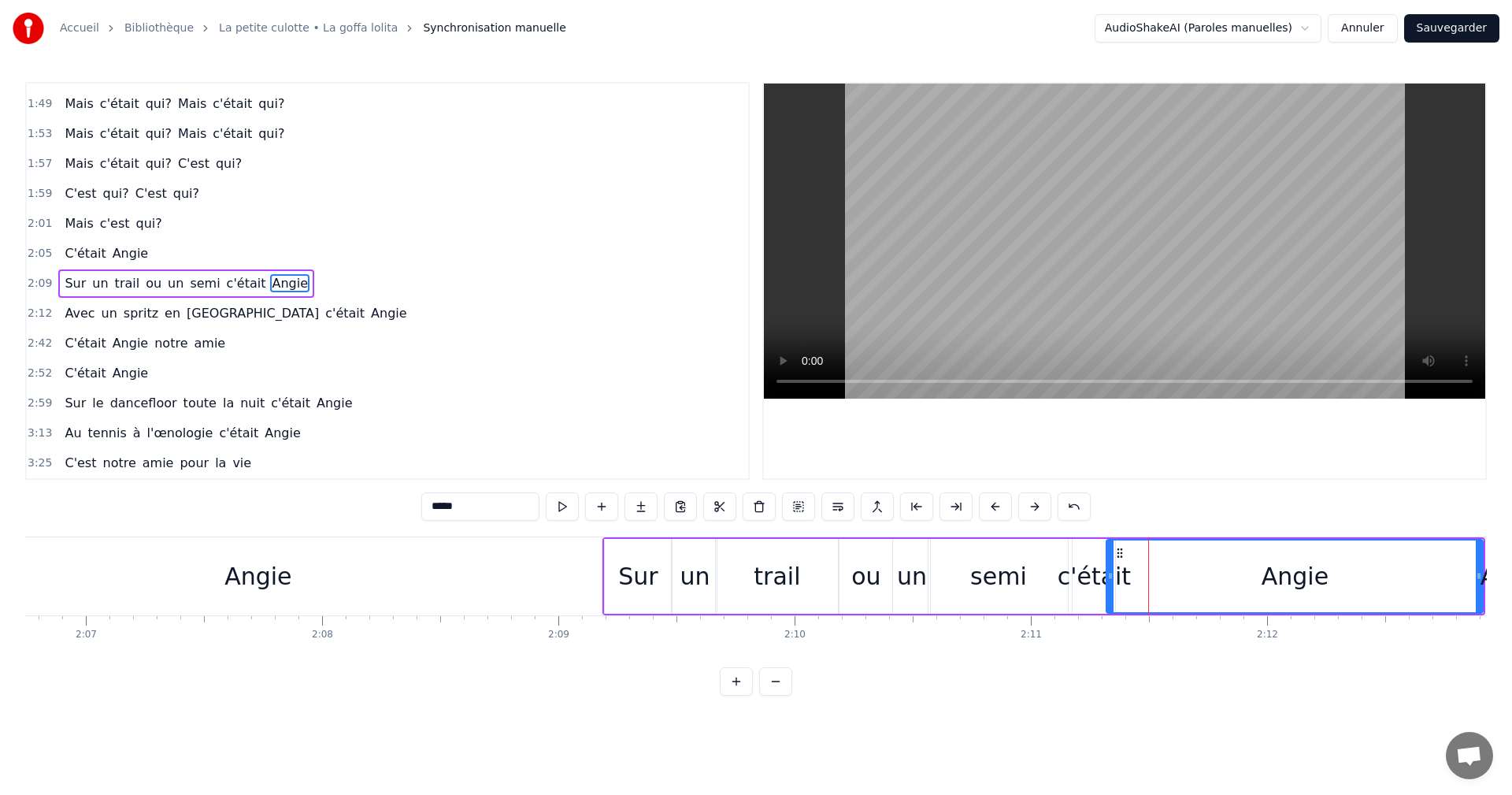
click at [1108, 575] on icon at bounding box center [1110, 576] width 7 height 13
click at [37, 287] on span "2:09" at bounding box center [40, 284] width 24 height 15
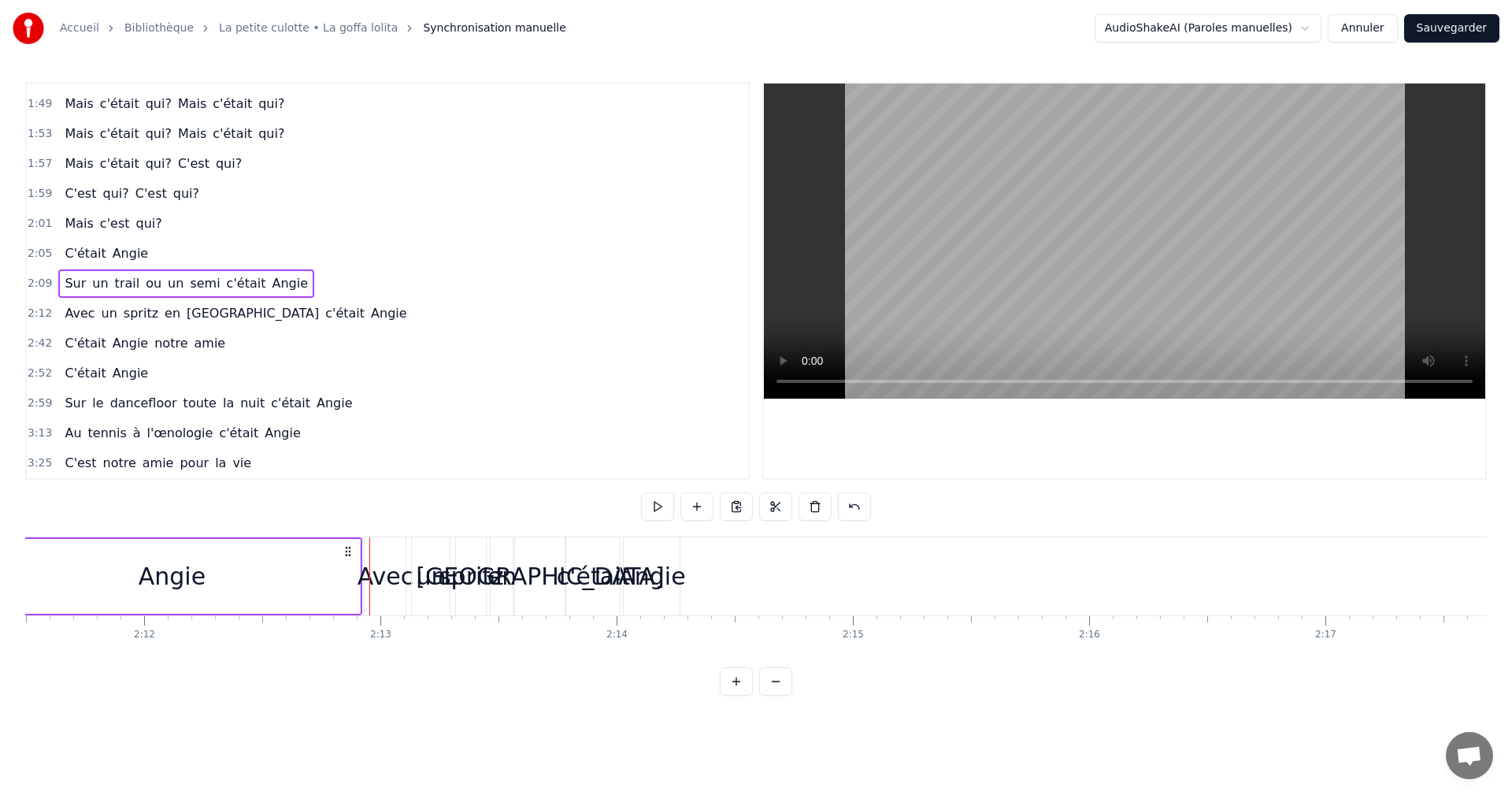
scroll to position [0, 31012]
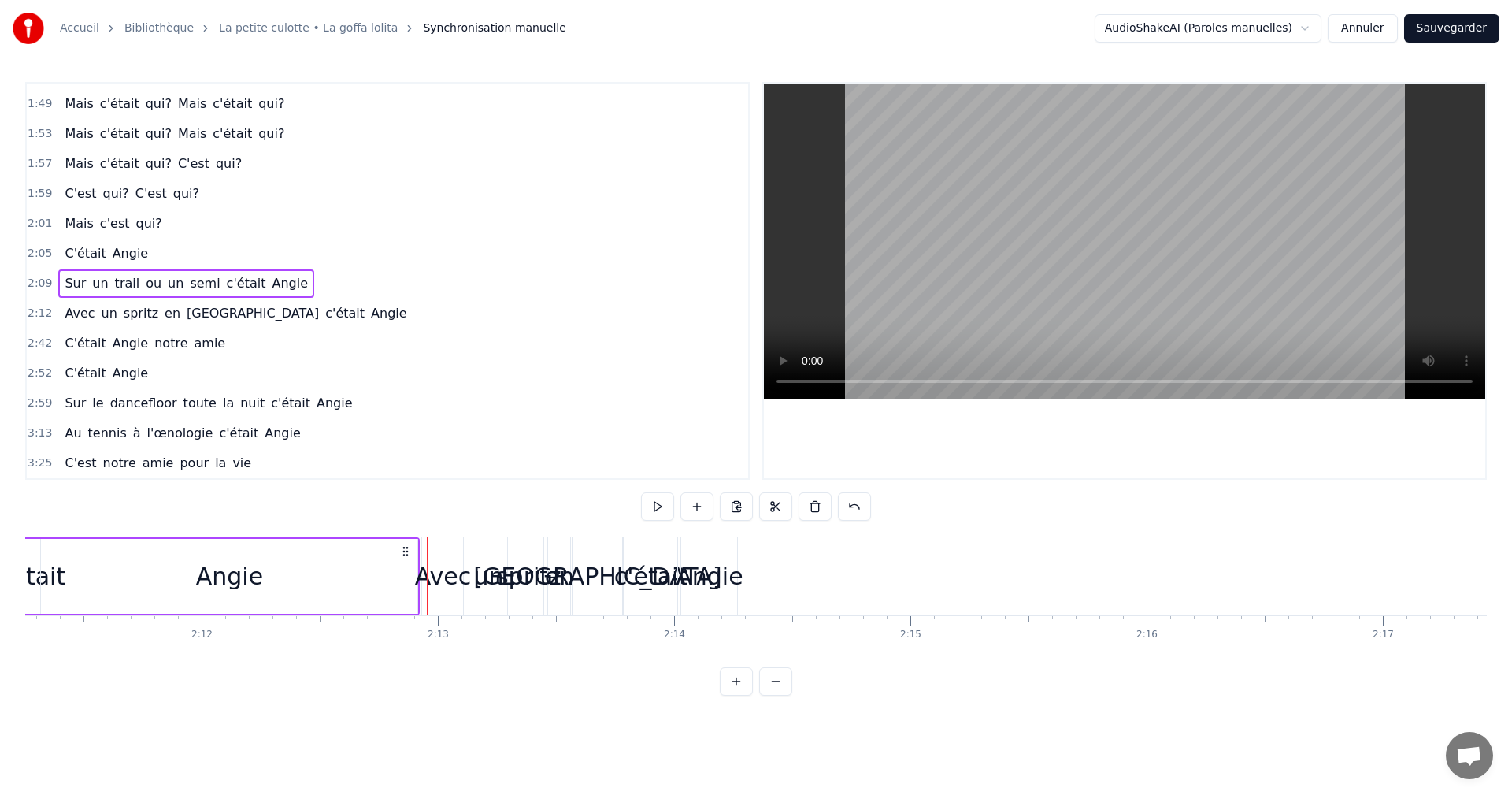
click at [459, 573] on div "Avec" at bounding box center [443, 576] width 56 height 36
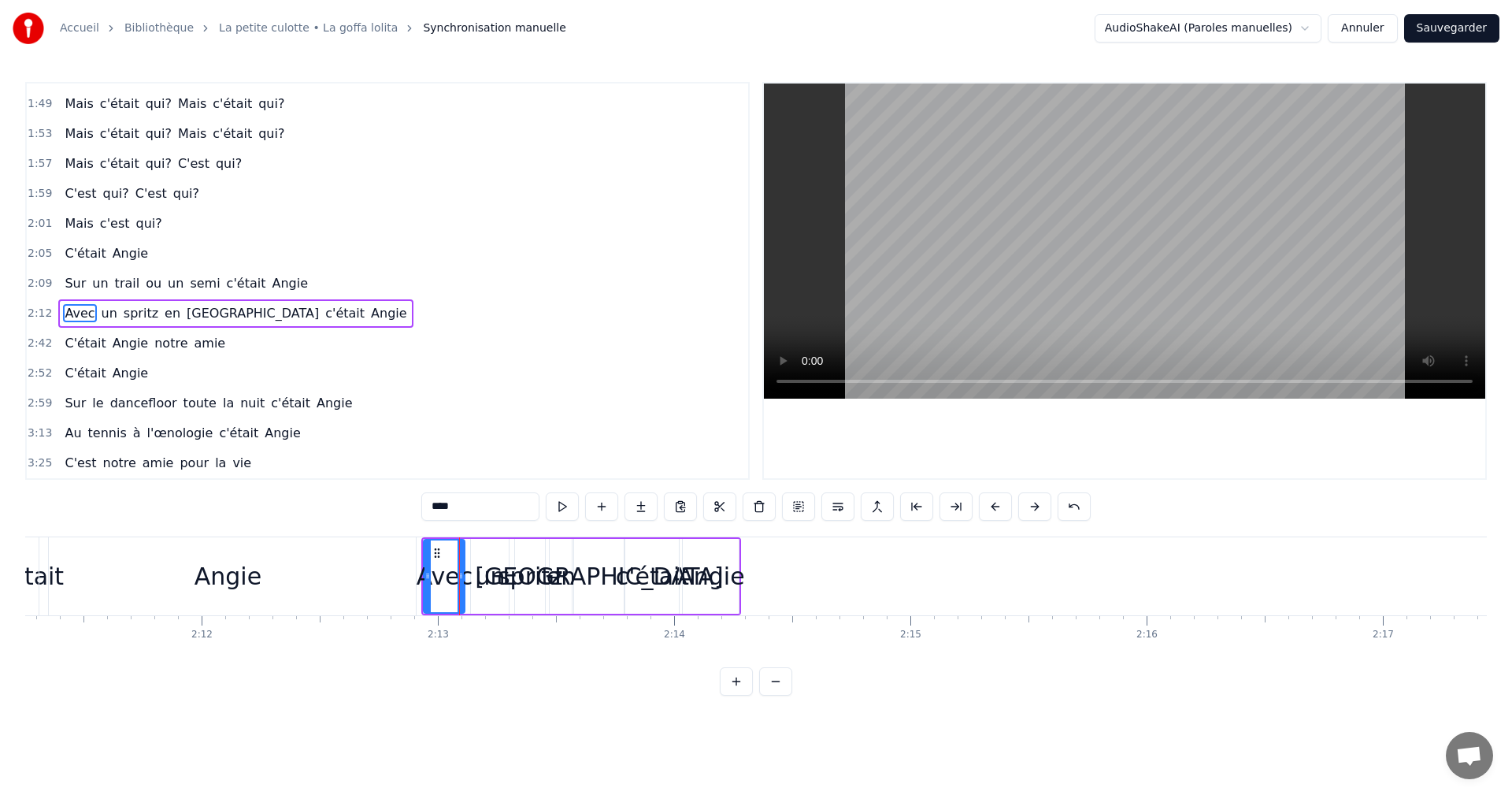
click at [729, 576] on div "Angie" at bounding box center [710, 576] width 67 height 36
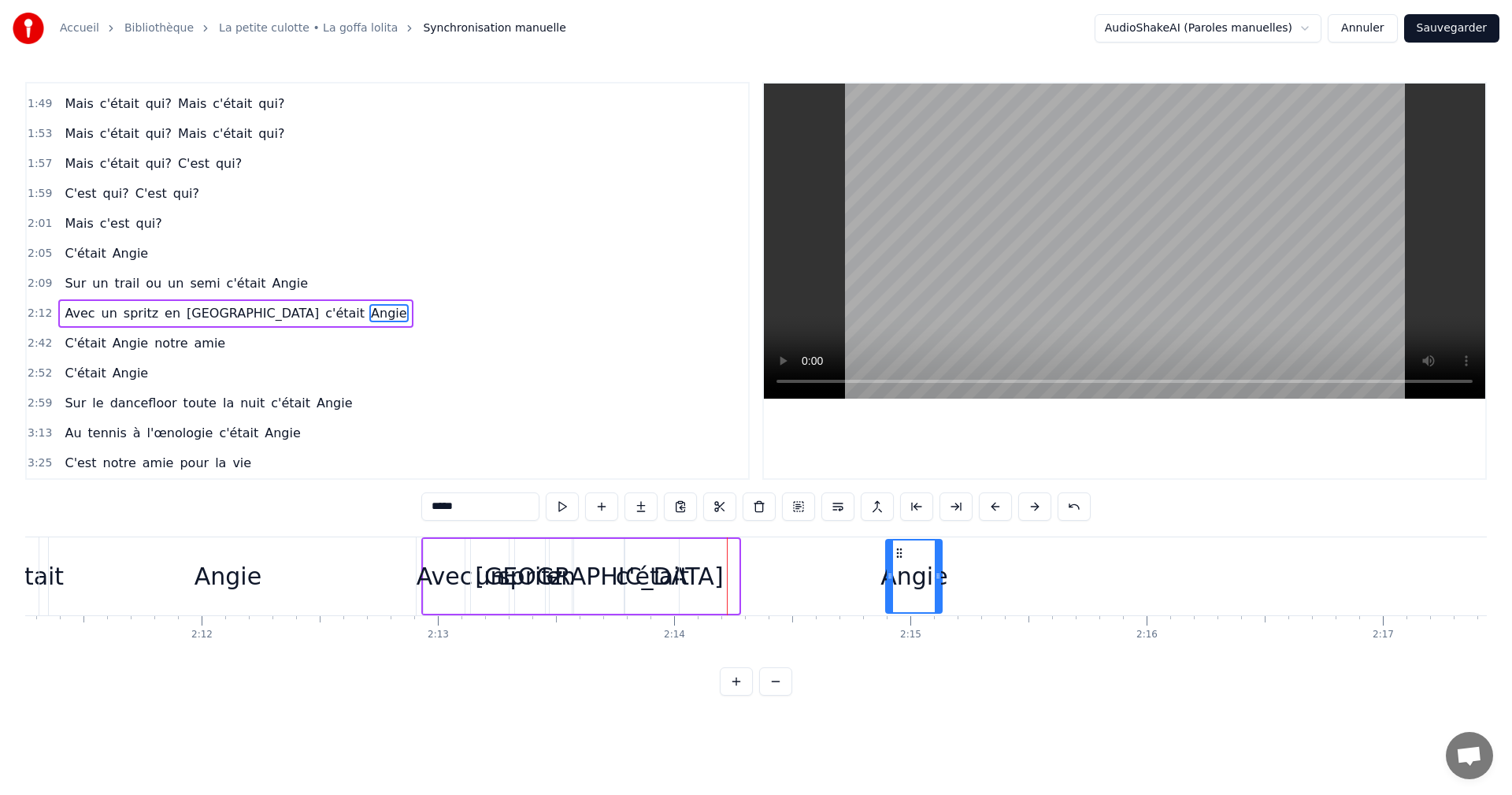
drag, startPoint x: 694, startPoint y: 556, endPoint x: 899, endPoint y: 535, distance: 206.1
click at [661, 553] on div "c'était" at bounding box center [653, 577] width 54 height 75
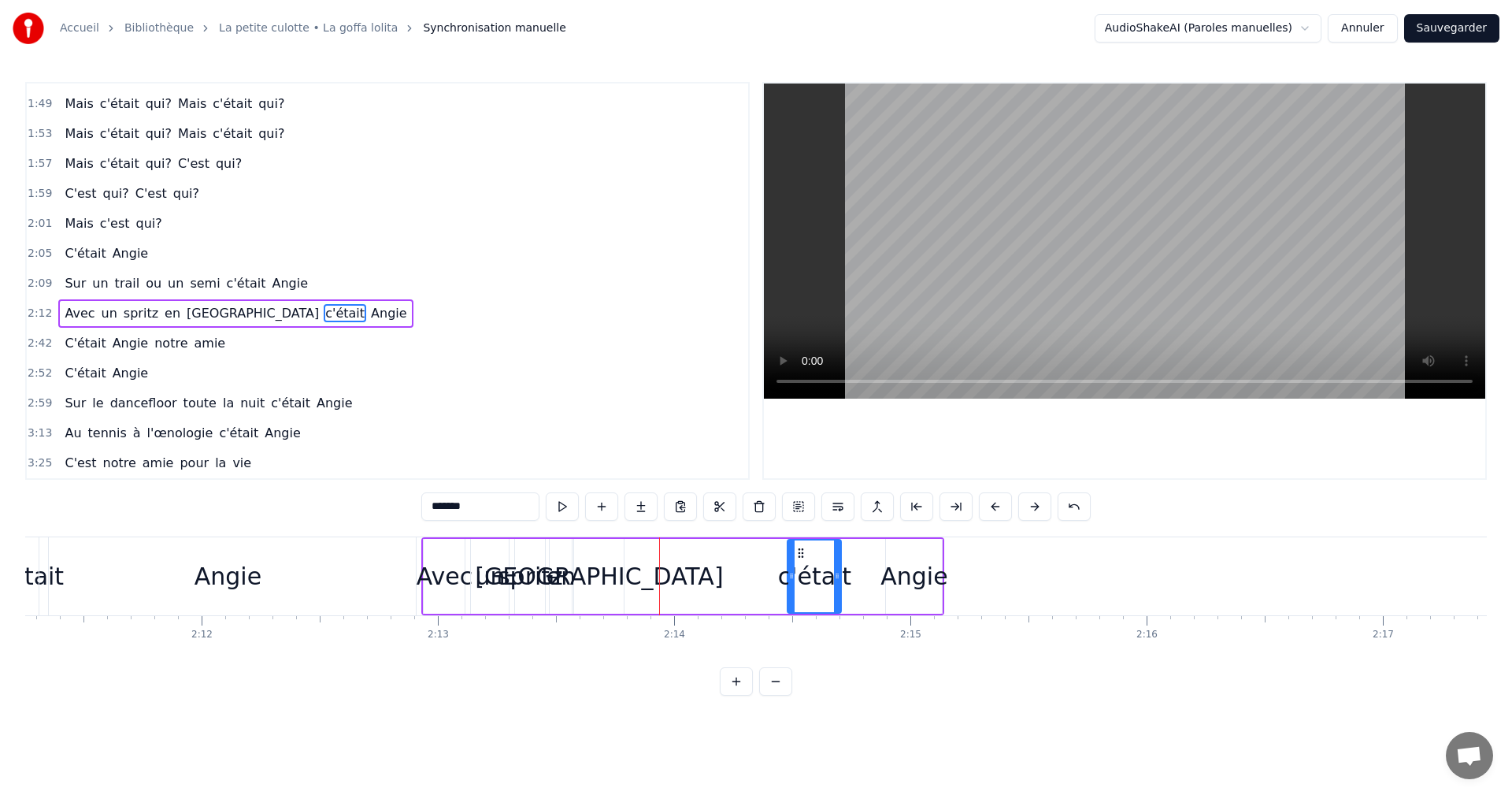
drag, startPoint x: 640, startPoint y: 549, endPoint x: 820, endPoint y: 550, distance: 180.0
click at [803, 549] on circle at bounding box center [802, 548] width 1 height 1
click at [595, 559] on div "[GEOGRAPHIC_DATA]" at bounding box center [599, 576] width 248 height 36
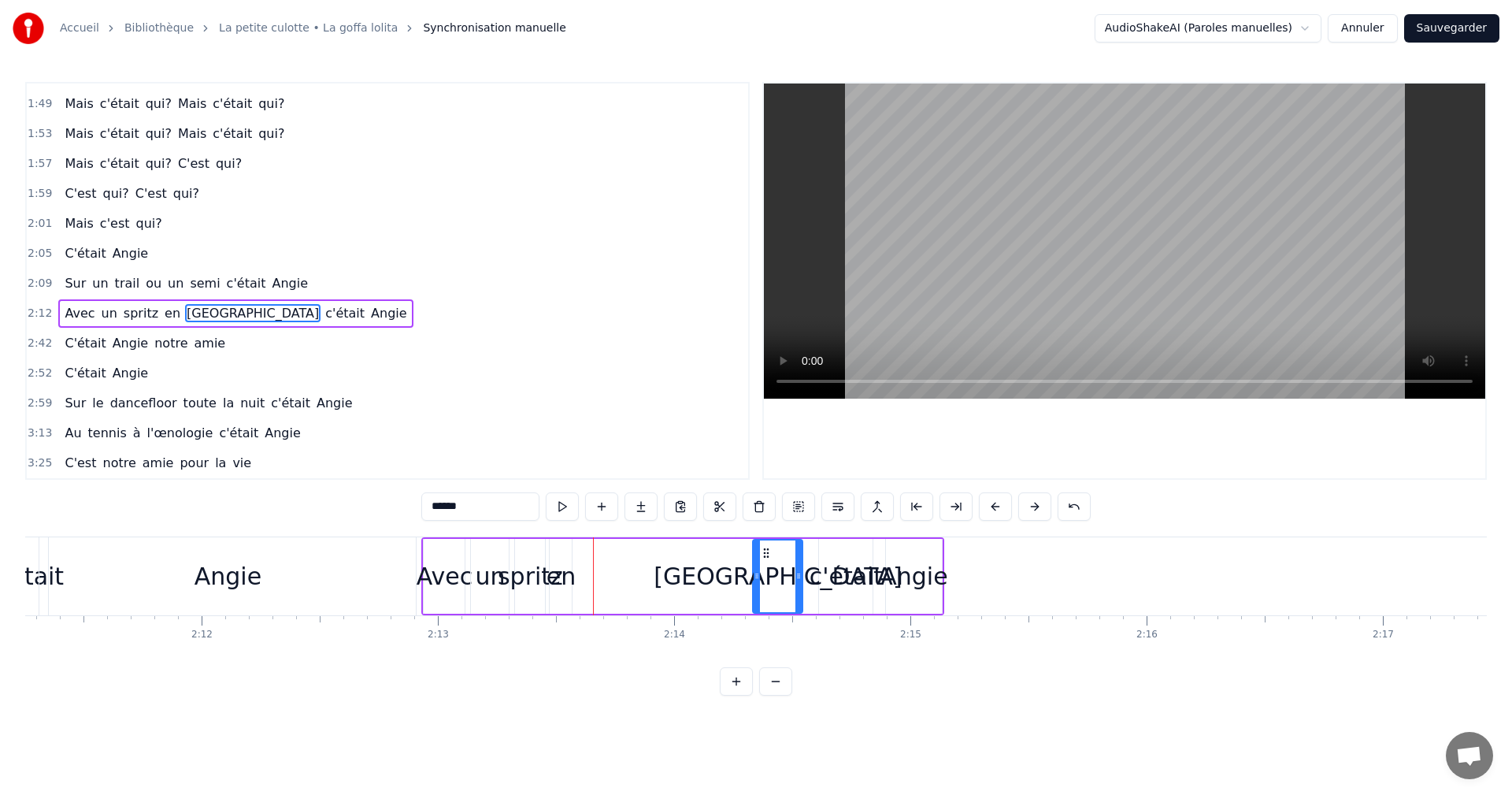
drag, startPoint x: 588, startPoint y: 553, endPoint x: 768, endPoint y: 553, distance: 180.0
click at [768, 553] on icon at bounding box center [766, 553] width 13 height 13
click at [563, 555] on div "en" at bounding box center [560, 577] width 22 height 75
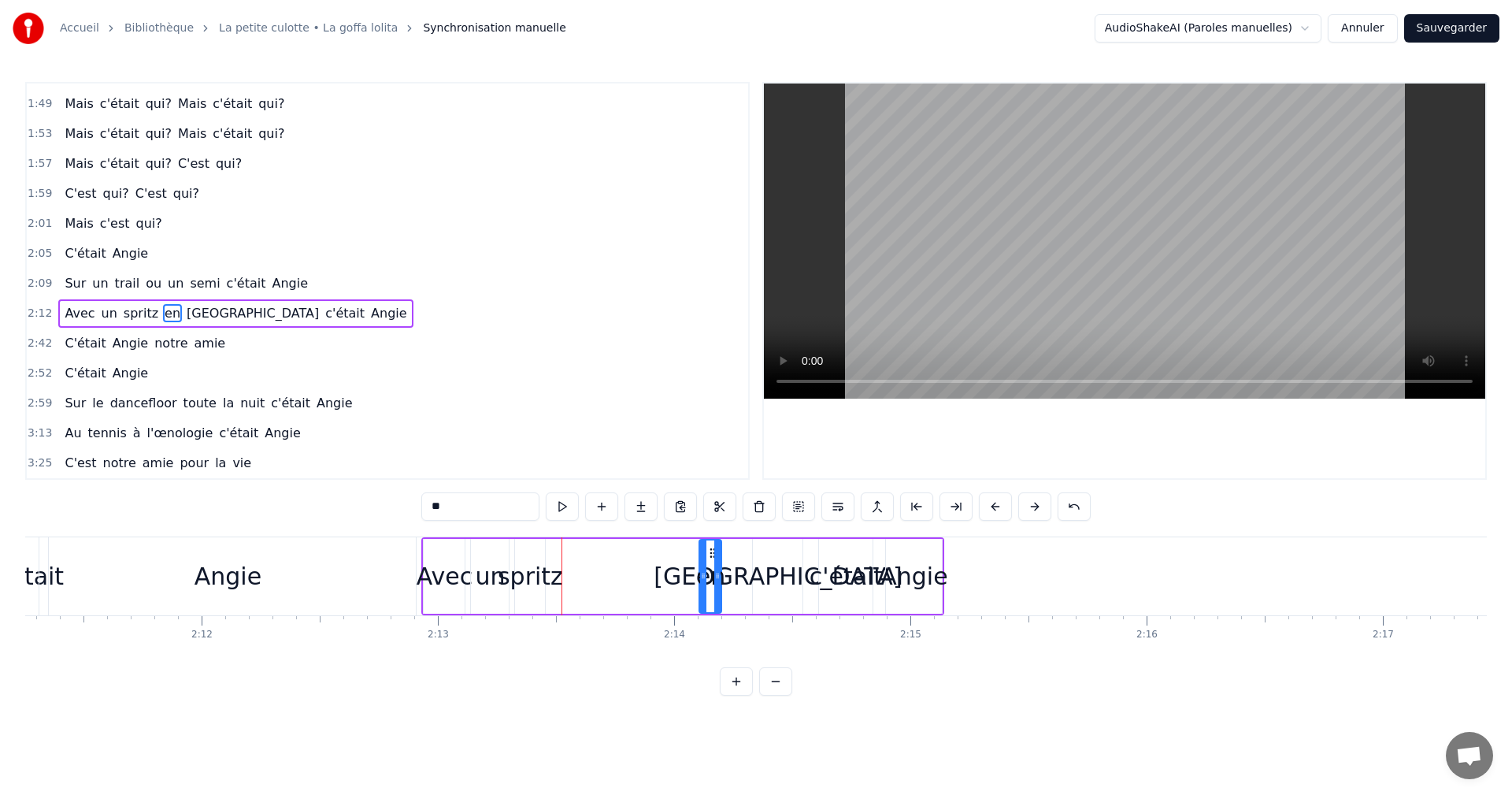
drag, startPoint x: 563, startPoint y: 550, endPoint x: 715, endPoint y: 552, distance: 152.0
click at [715, 552] on icon at bounding box center [713, 553] width 13 height 13
click at [534, 559] on div "spritz" at bounding box center [530, 576] width 66 height 36
drag, startPoint x: 527, startPoint y: 549, endPoint x: 667, endPoint y: 553, distance: 140.1
click at [664, 553] on icon at bounding box center [657, 553] width 13 height 13
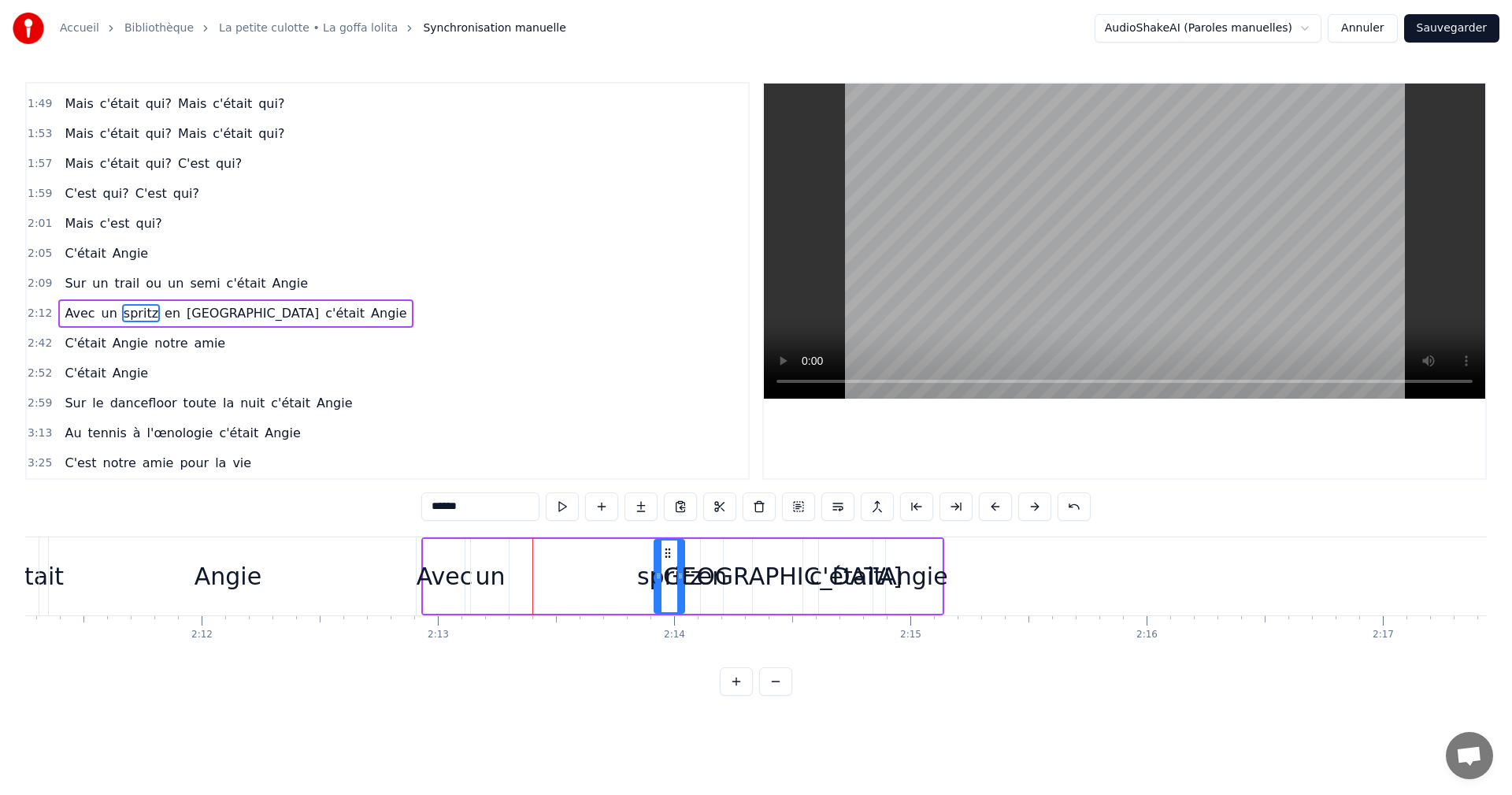
click at [493, 562] on div "un" at bounding box center [490, 576] width 30 height 36
drag, startPoint x: 484, startPoint y: 552, endPoint x: 577, endPoint y: 556, distance: 93.1
click at [577, 556] on icon at bounding box center [571, 553] width 13 height 13
click at [468, 562] on div "Avec" at bounding box center [445, 576] width 56 height 36
drag, startPoint x: 463, startPoint y: 565, endPoint x: 503, endPoint y: 563, distance: 40.0
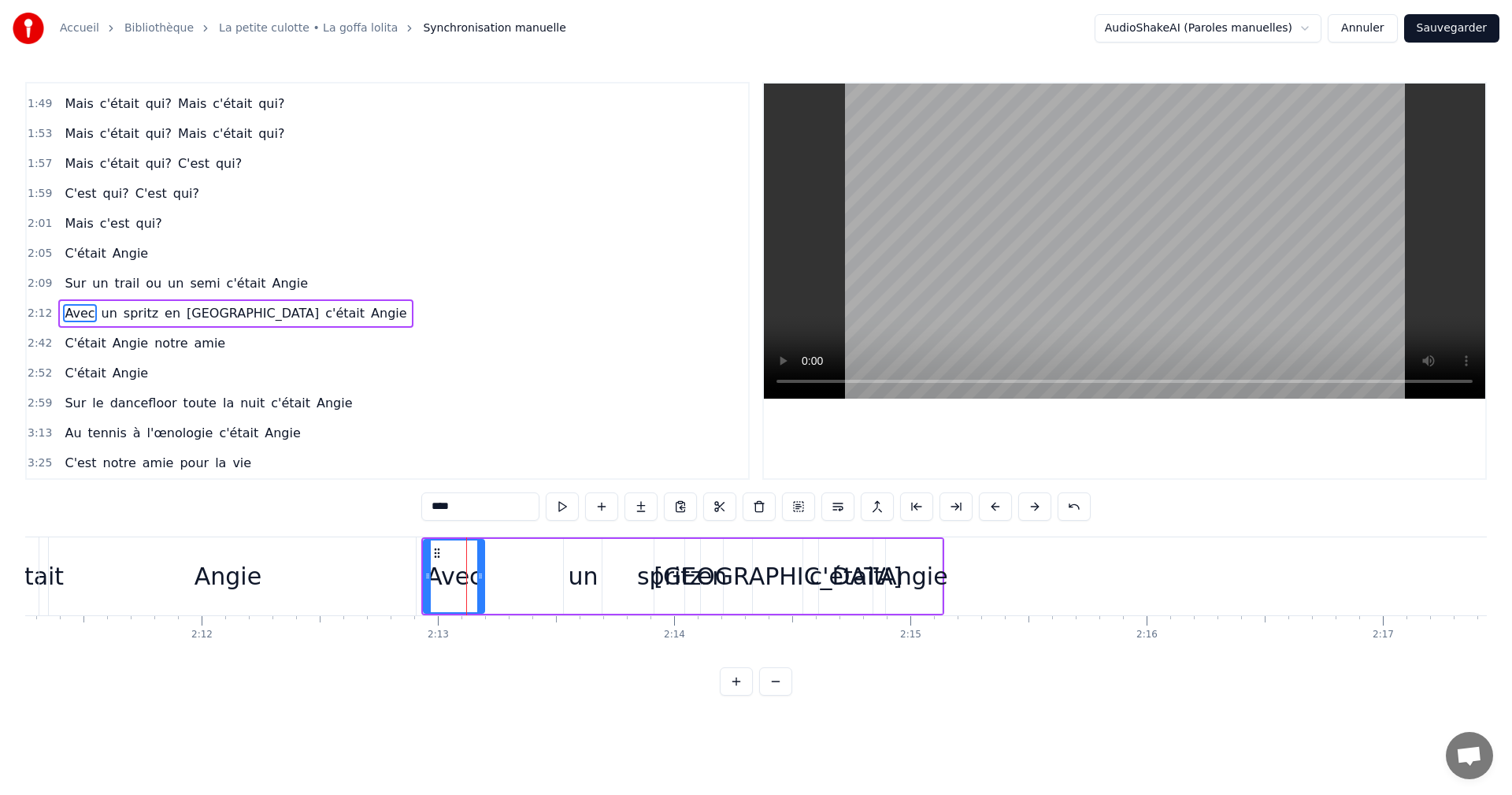
click at [483, 563] on div at bounding box center [480, 576] width 7 height 71
click at [602, 562] on div "un" at bounding box center [582, 577] width 40 height 75
drag, startPoint x: 578, startPoint y: 553, endPoint x: 497, endPoint y: 557, distance: 81.1
click at [497, 557] on icon at bounding box center [497, 553] width 13 height 13
click at [515, 571] on icon at bounding box center [516, 576] width 7 height 13
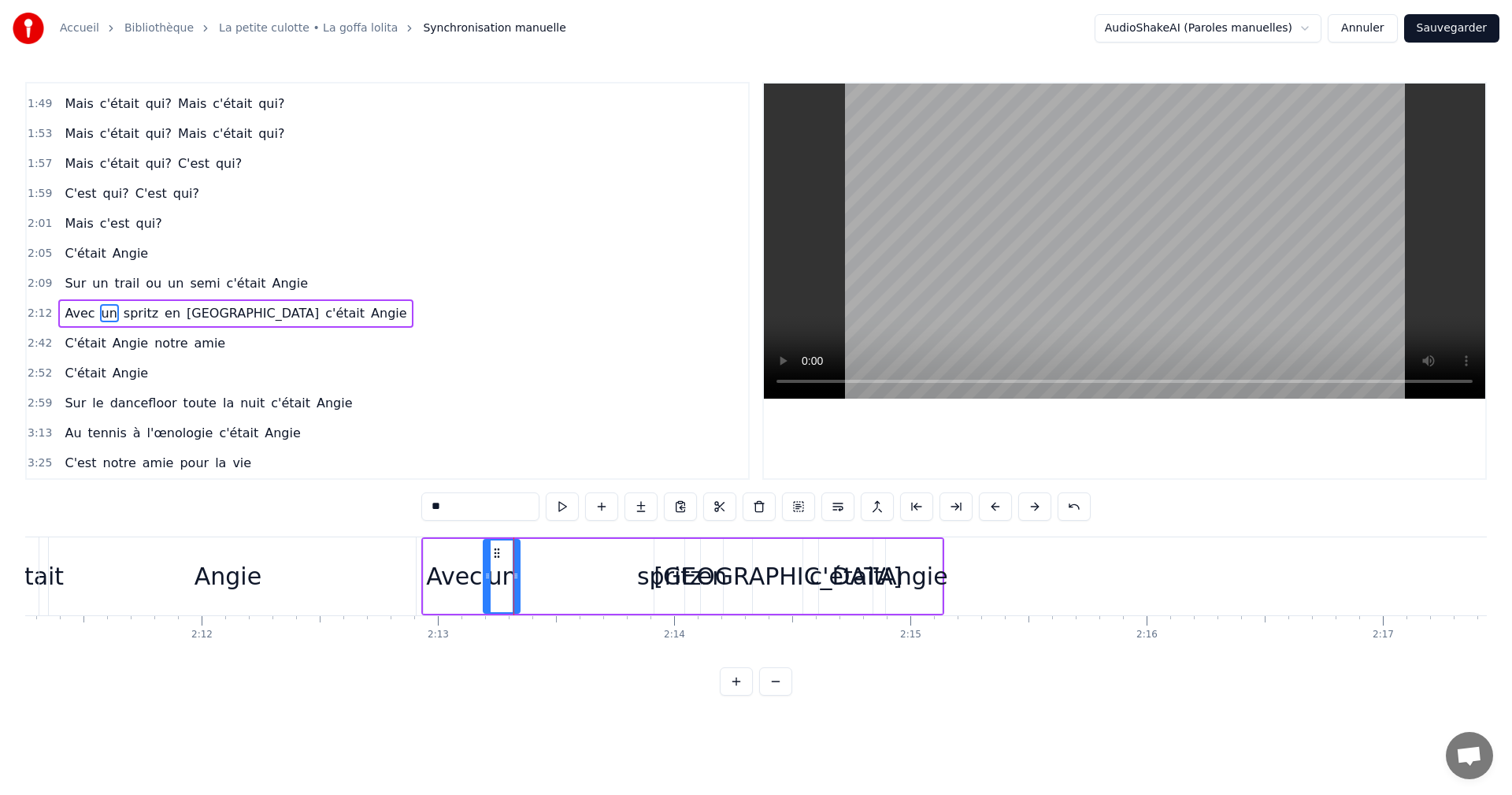
click at [679, 567] on div "spritz" at bounding box center [670, 576] width 66 height 36
drag, startPoint x: 664, startPoint y: 554, endPoint x: 526, endPoint y: 562, distance: 138.2
click at [526, 562] on div "spritz" at bounding box center [531, 576] width 28 height 71
click at [706, 563] on div "en" at bounding box center [713, 576] width 29 height 36
drag, startPoint x: 715, startPoint y: 555, endPoint x: 562, endPoint y: 562, distance: 153.2
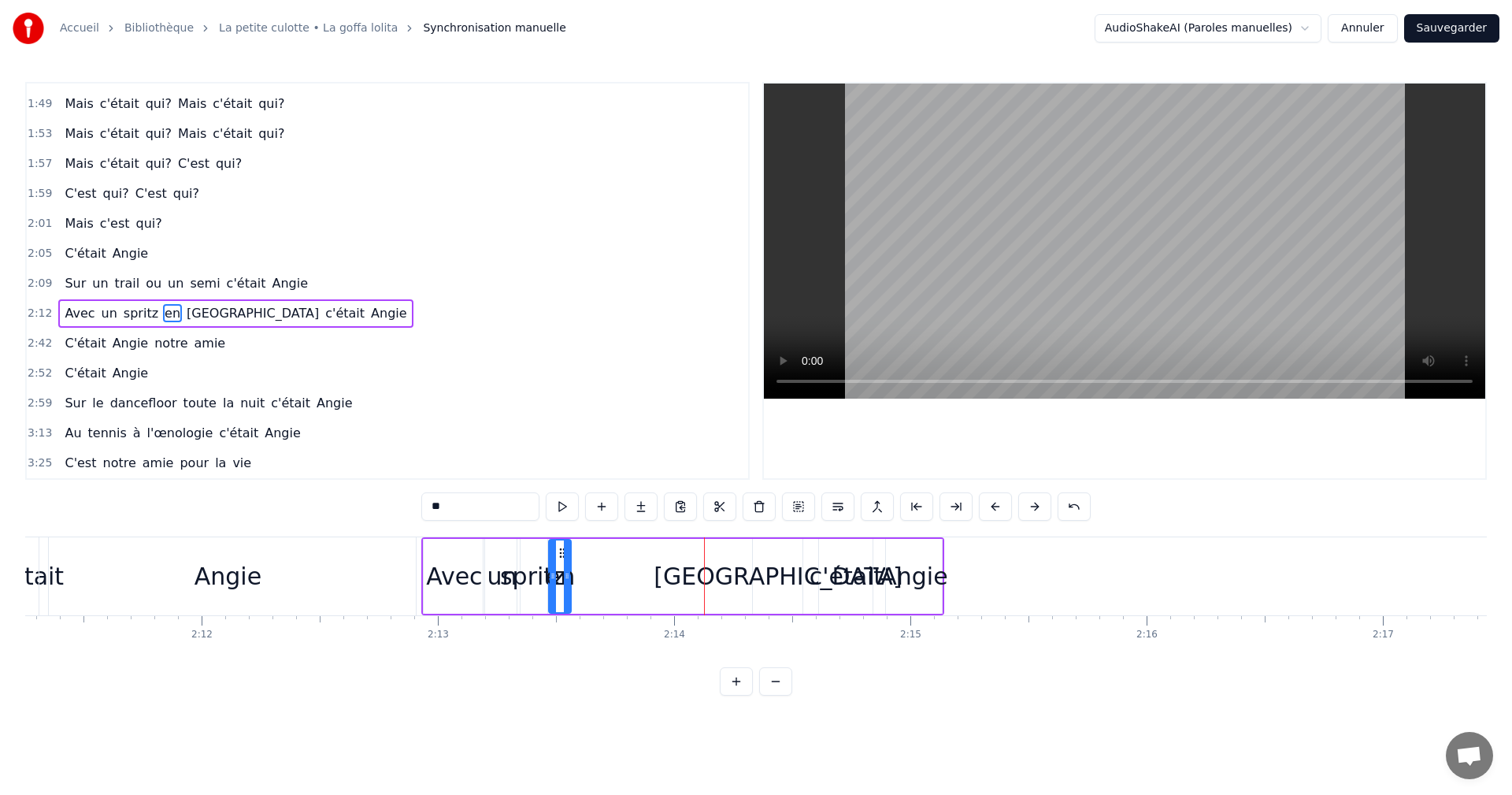
click at [562, 562] on div "en" at bounding box center [559, 576] width 20 height 71
click at [763, 554] on div "[GEOGRAPHIC_DATA]" at bounding box center [777, 577] width 49 height 75
type input "******"
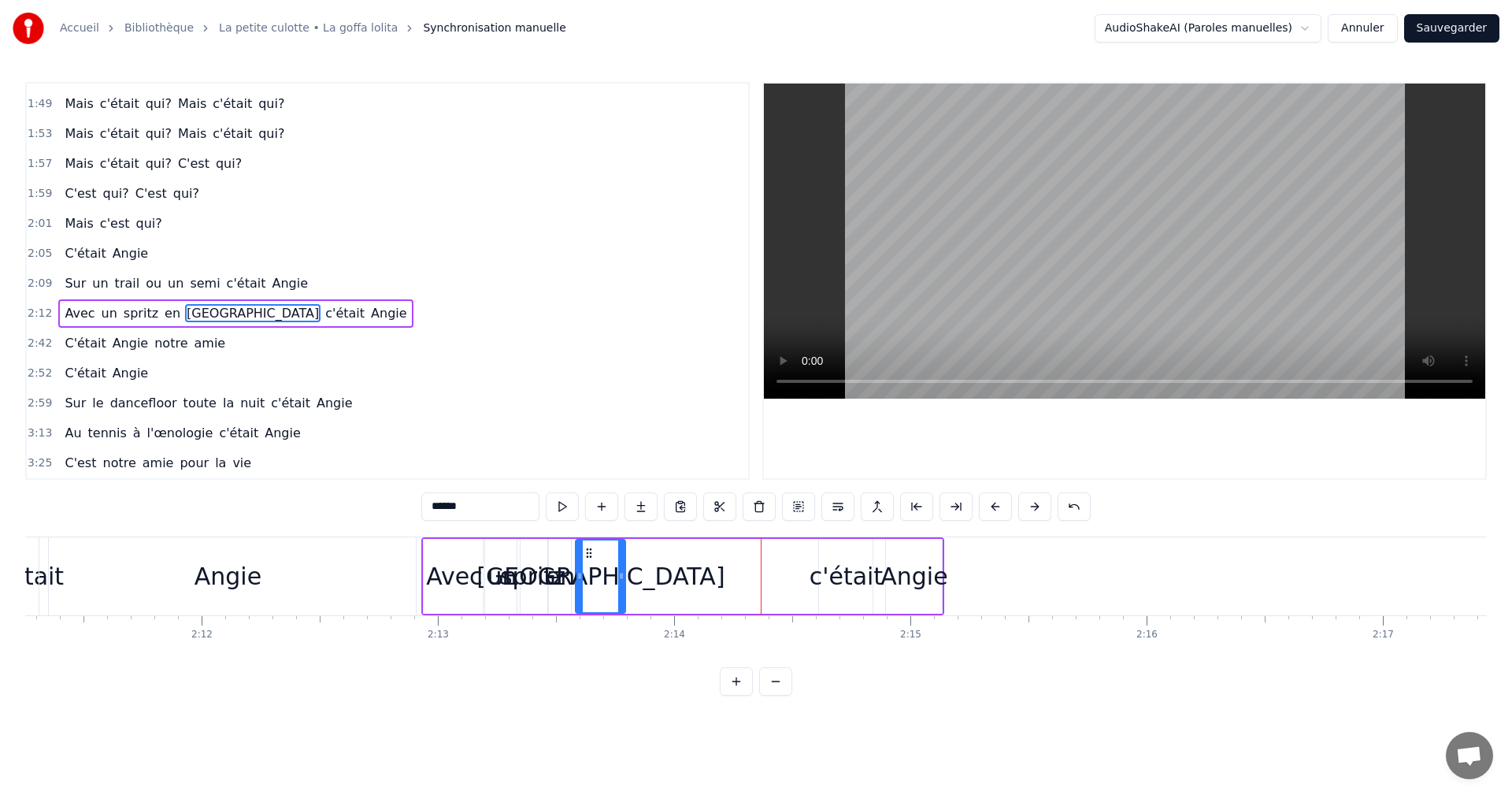
drag, startPoint x: 764, startPoint y: 553, endPoint x: 586, endPoint y: 556, distance: 178.0
click at [586, 556] on icon at bounding box center [588, 553] width 13 height 13
drag, startPoint x: 623, startPoint y: 575, endPoint x: 736, endPoint y: 572, distance: 113.0
click at [736, 572] on icon at bounding box center [734, 576] width 7 height 13
click at [810, 569] on div "Avec un spritz en [GEOGRAPHIC_DATA] c'était Angie" at bounding box center [683, 576] width 523 height 78
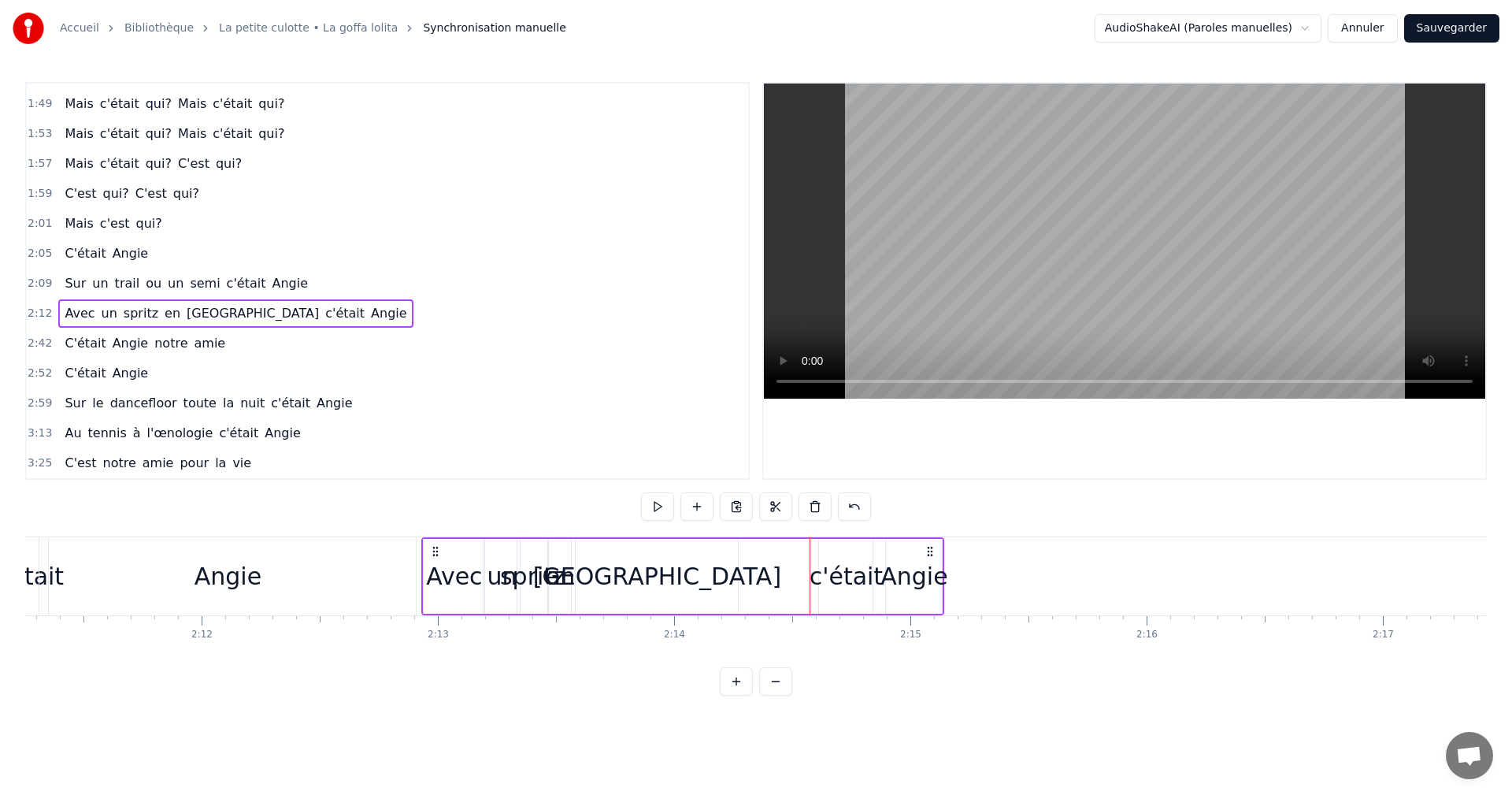
click at [930, 549] on icon at bounding box center [930, 551] width 13 height 13
click at [854, 559] on div "c'était" at bounding box center [847, 576] width 73 height 36
drag, startPoint x: 830, startPoint y: 557, endPoint x: 749, endPoint y: 559, distance: 81.0
click at [749, 559] on icon at bounding box center [751, 553] width 13 height 13
click at [885, 553] on div "Angie" at bounding box center [914, 577] width 58 height 75
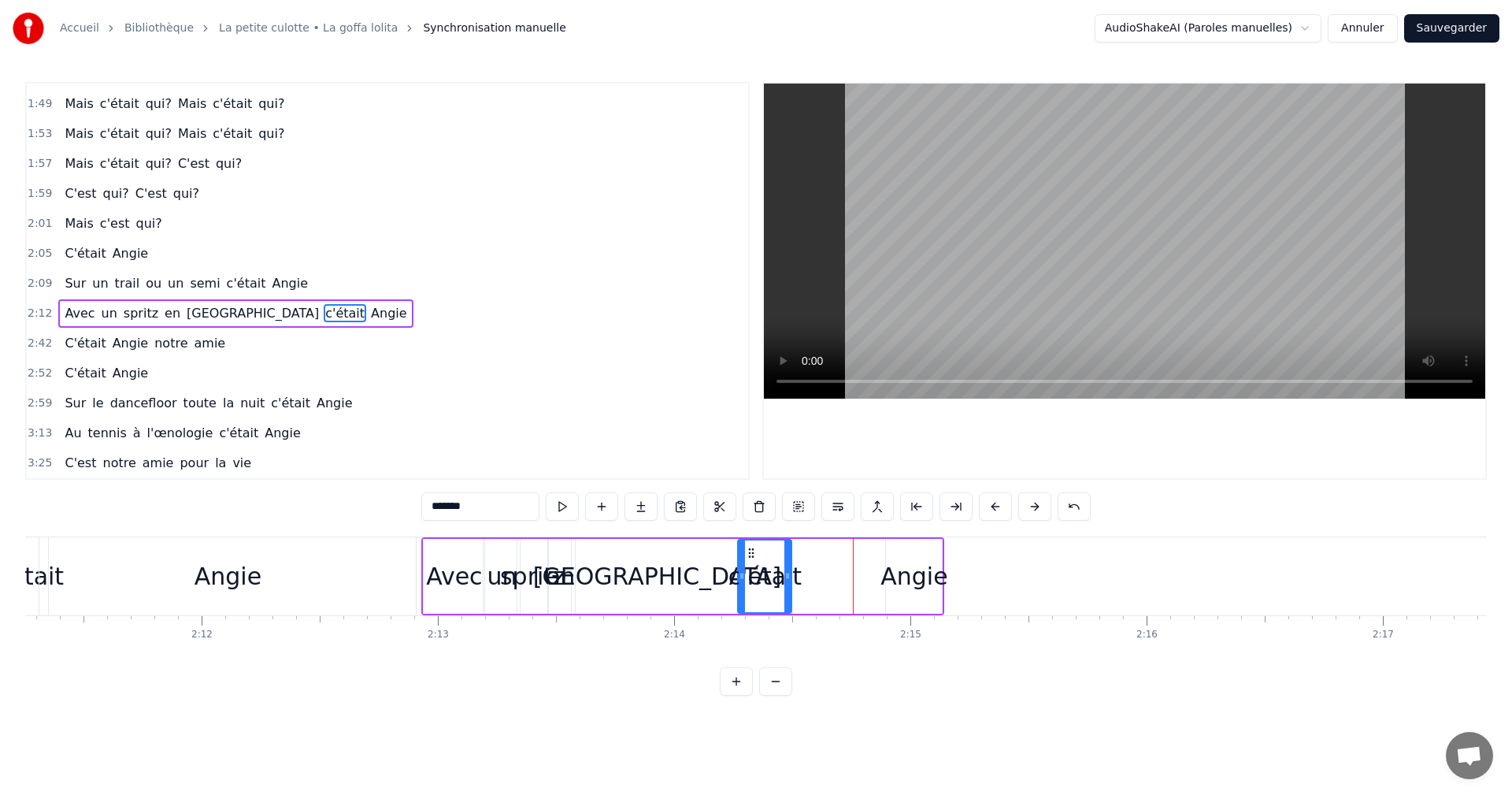
type input "*****"
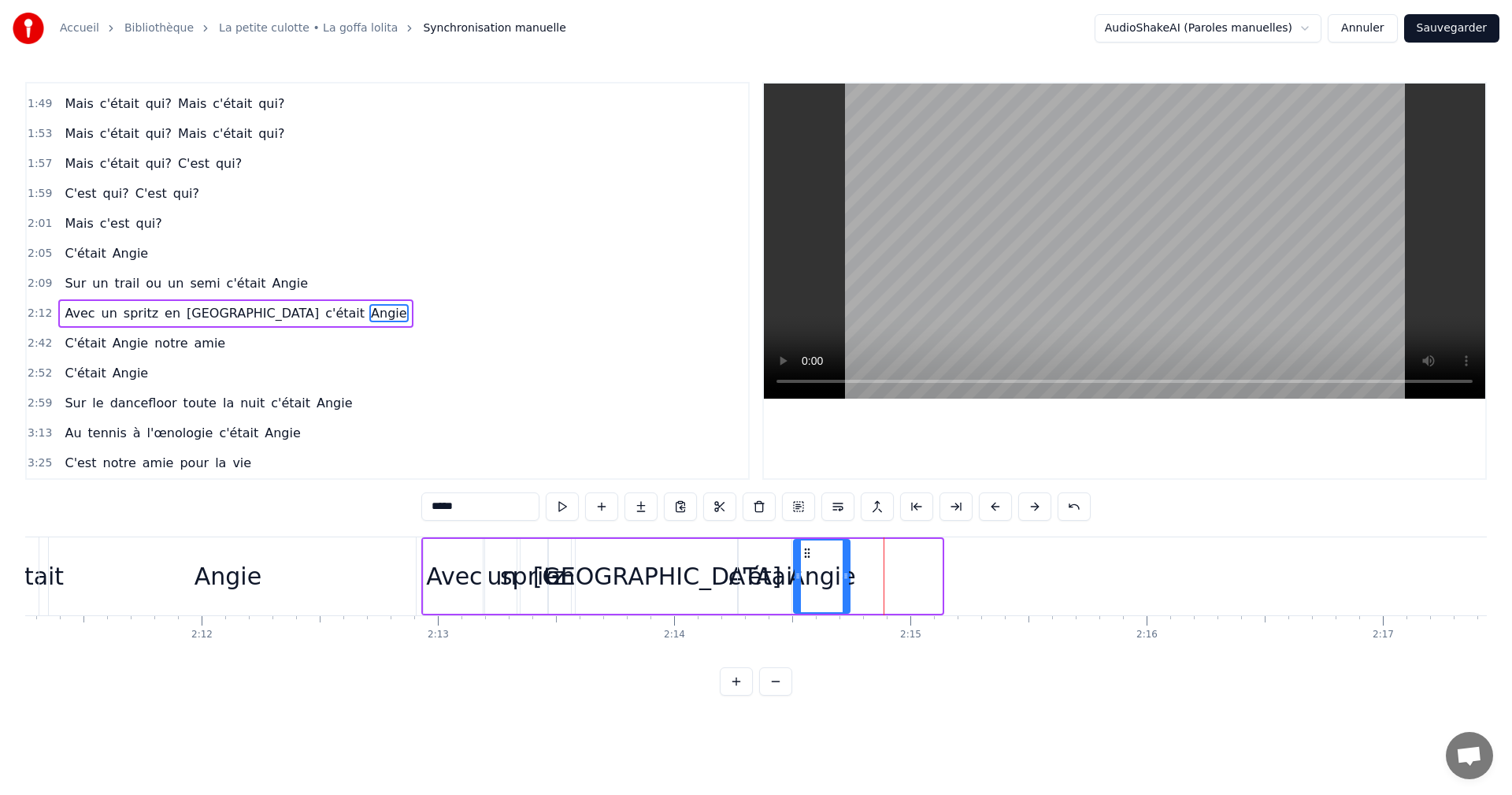
drag, startPoint x: 898, startPoint y: 550, endPoint x: 806, endPoint y: 561, distance: 92.7
click at [806, 561] on div "Angie" at bounding box center [822, 576] width 54 height 71
drag, startPoint x: 845, startPoint y: 575, endPoint x: 892, endPoint y: 575, distance: 47.0
click at [892, 575] on icon at bounding box center [894, 576] width 7 height 13
click at [45, 311] on span "2:12" at bounding box center [40, 314] width 24 height 15
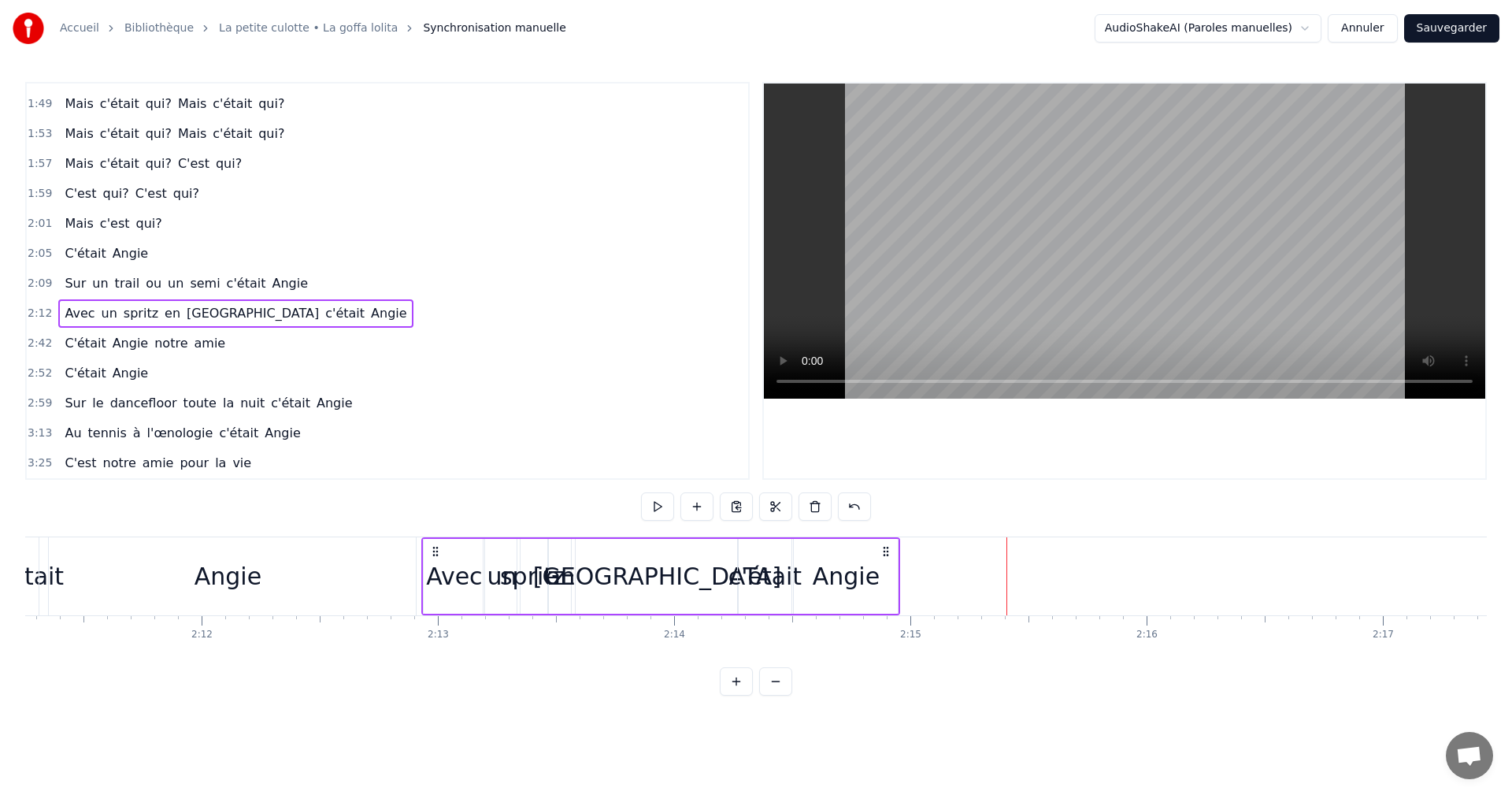
click at [49, 276] on div "2:09 Sur un trail ou un semi c'était Angie" at bounding box center [388, 284] width 721 height 30
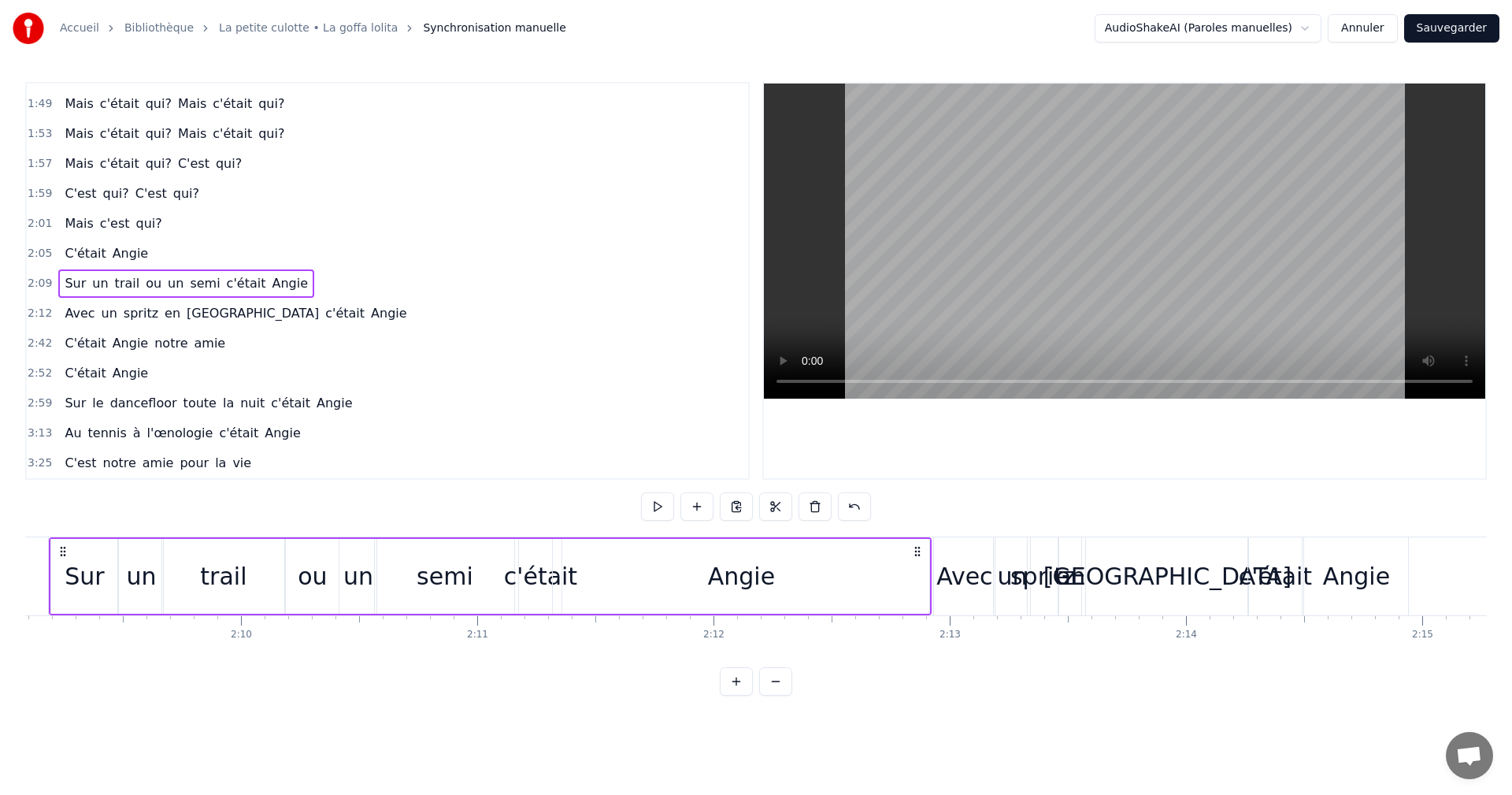
scroll to position [0, 30445]
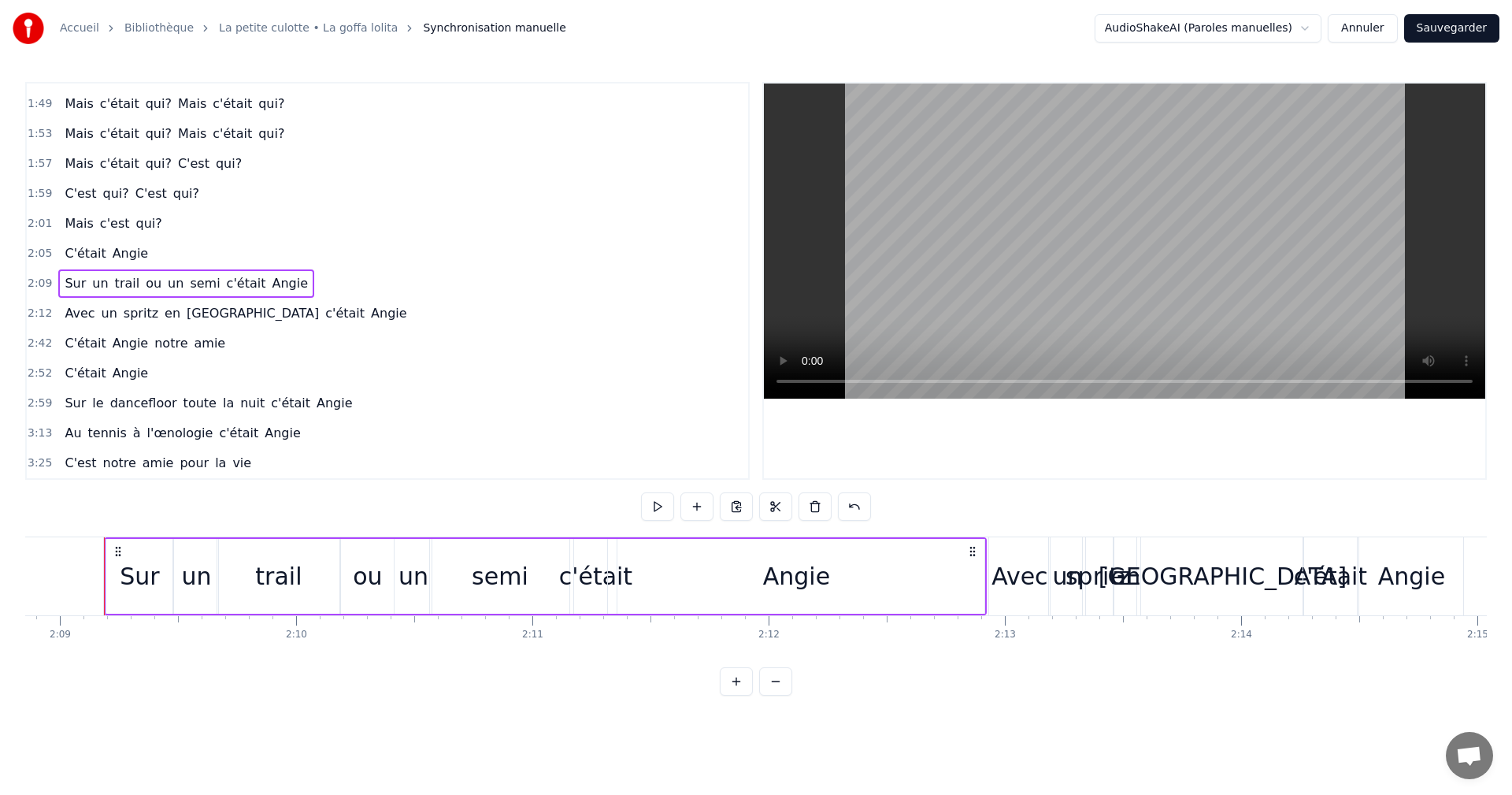
click at [41, 287] on span "2:09" at bounding box center [40, 284] width 24 height 15
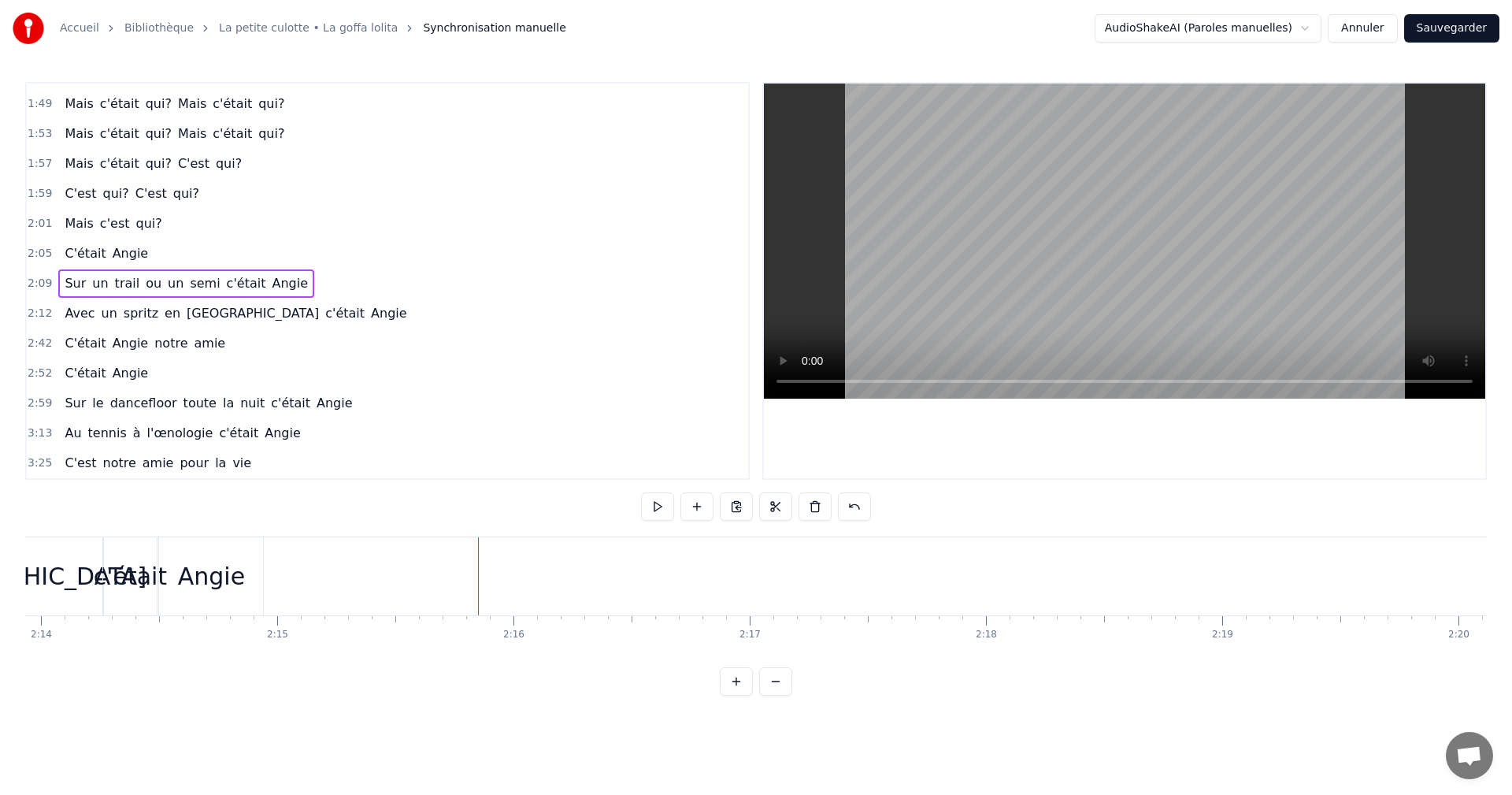
scroll to position [0, 31588]
click at [299, 574] on div "Angie" at bounding box center [269, 576] width 104 height 78
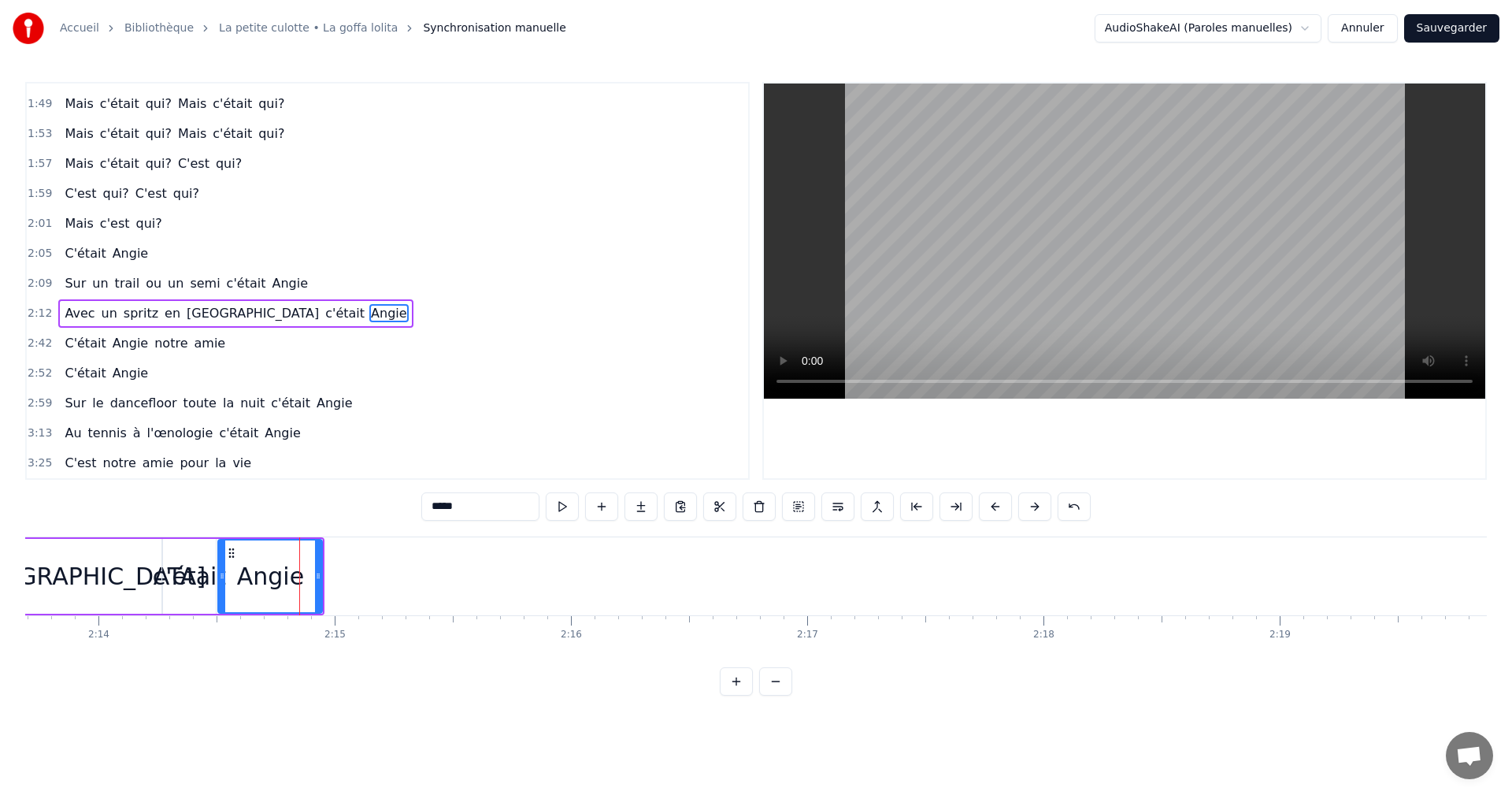
drag, startPoint x: 326, startPoint y: 574, endPoint x: 358, endPoint y: 574, distance: 32.0
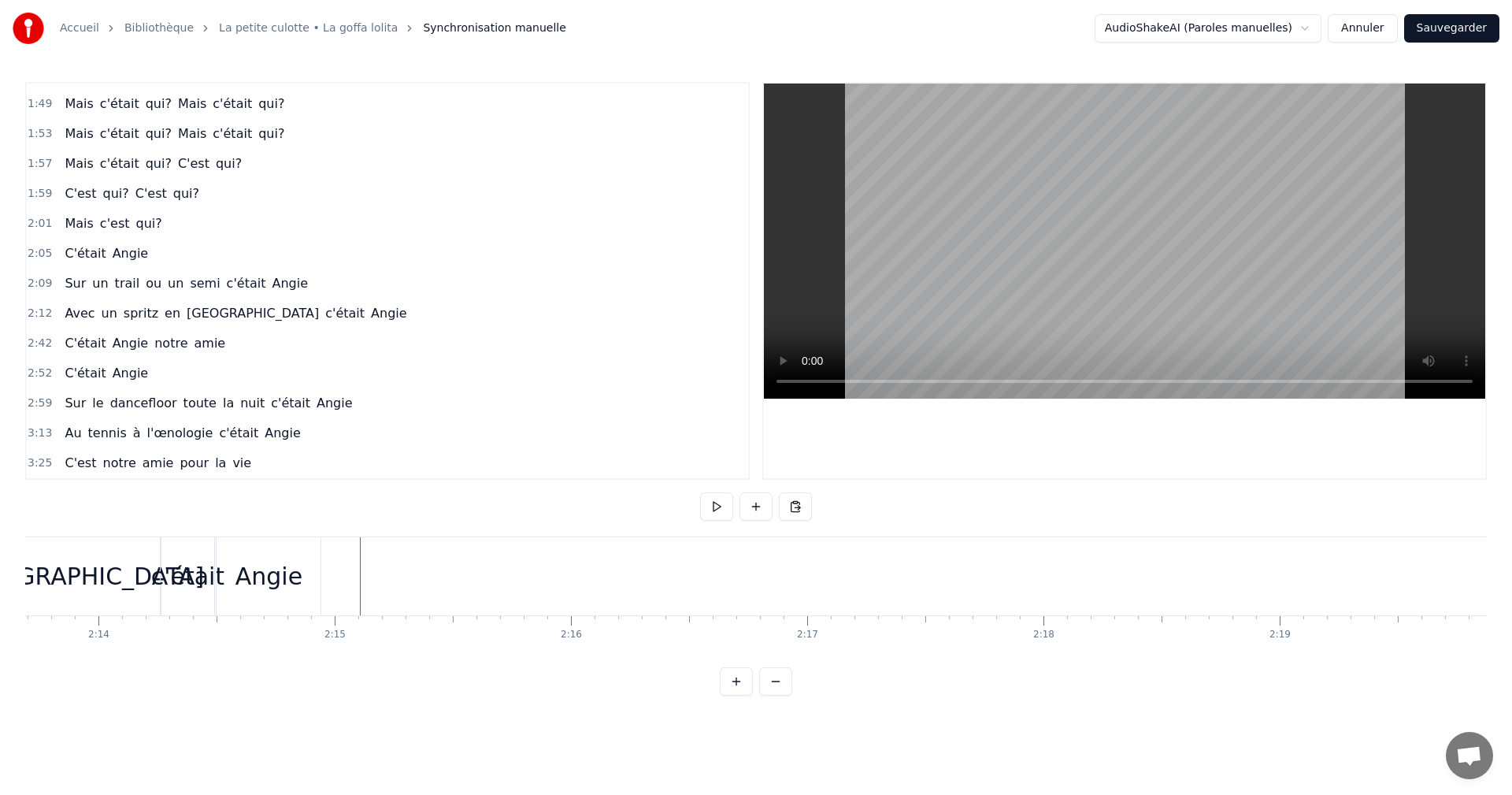
click at [297, 570] on div "Angie" at bounding box center [268, 576] width 67 height 36
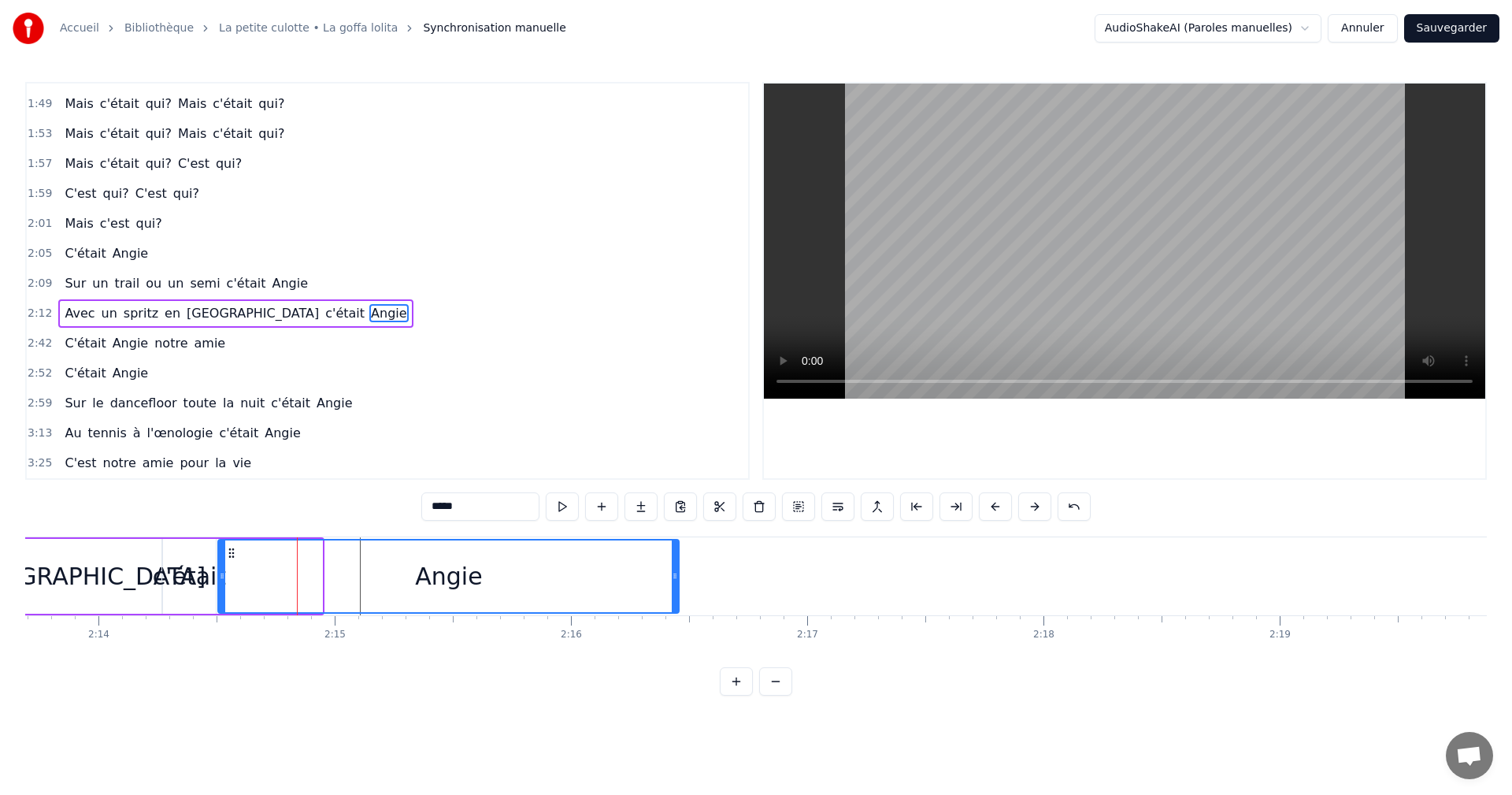
drag, startPoint x: 321, startPoint y: 570, endPoint x: 678, endPoint y: 579, distance: 357.1
click at [678, 579] on icon at bounding box center [675, 576] width 7 height 13
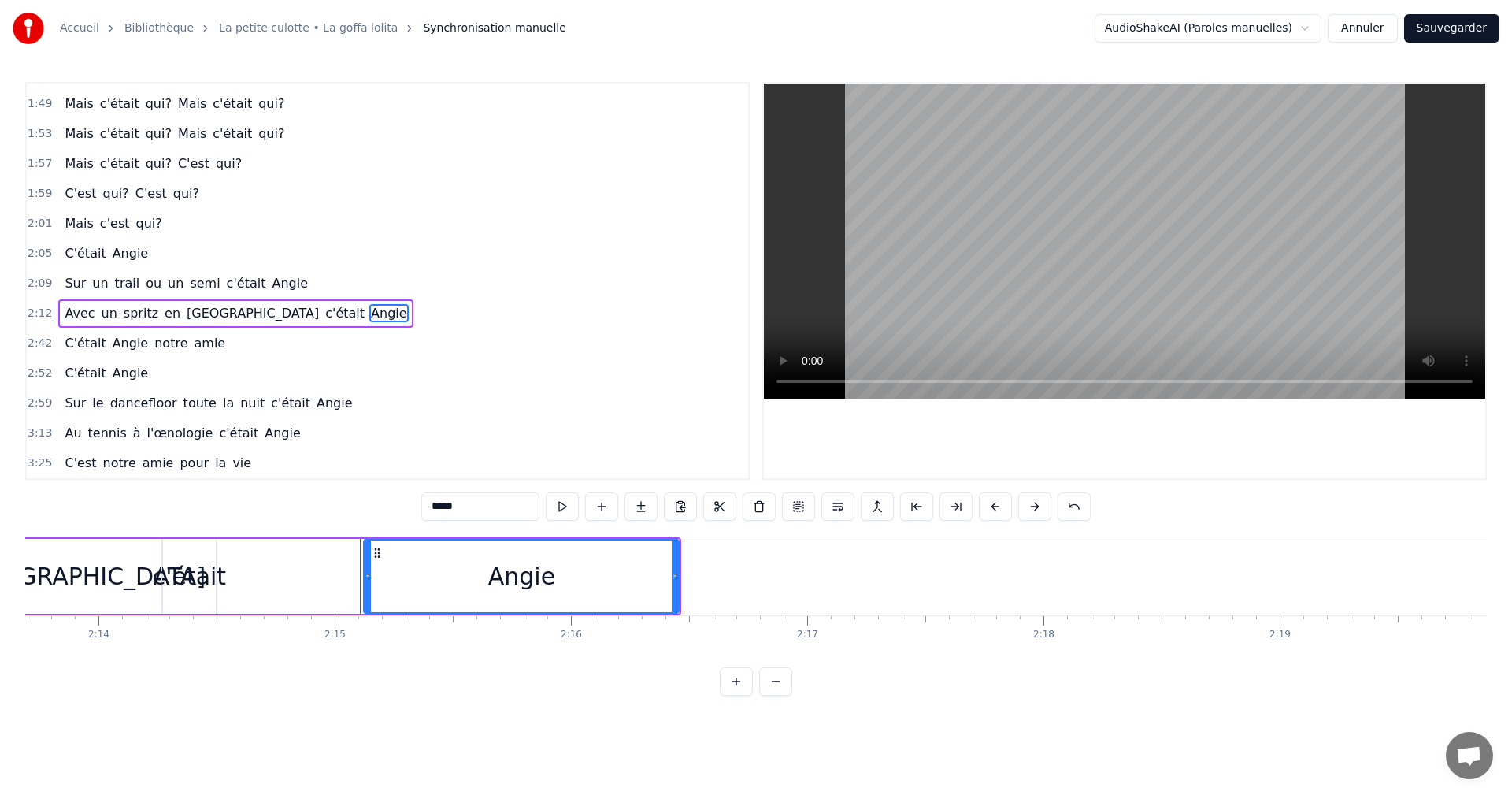
drag, startPoint x: 223, startPoint y: 573, endPoint x: 368, endPoint y: 579, distance: 145.1
click at [368, 579] on icon at bounding box center [367, 576] width 7 height 13
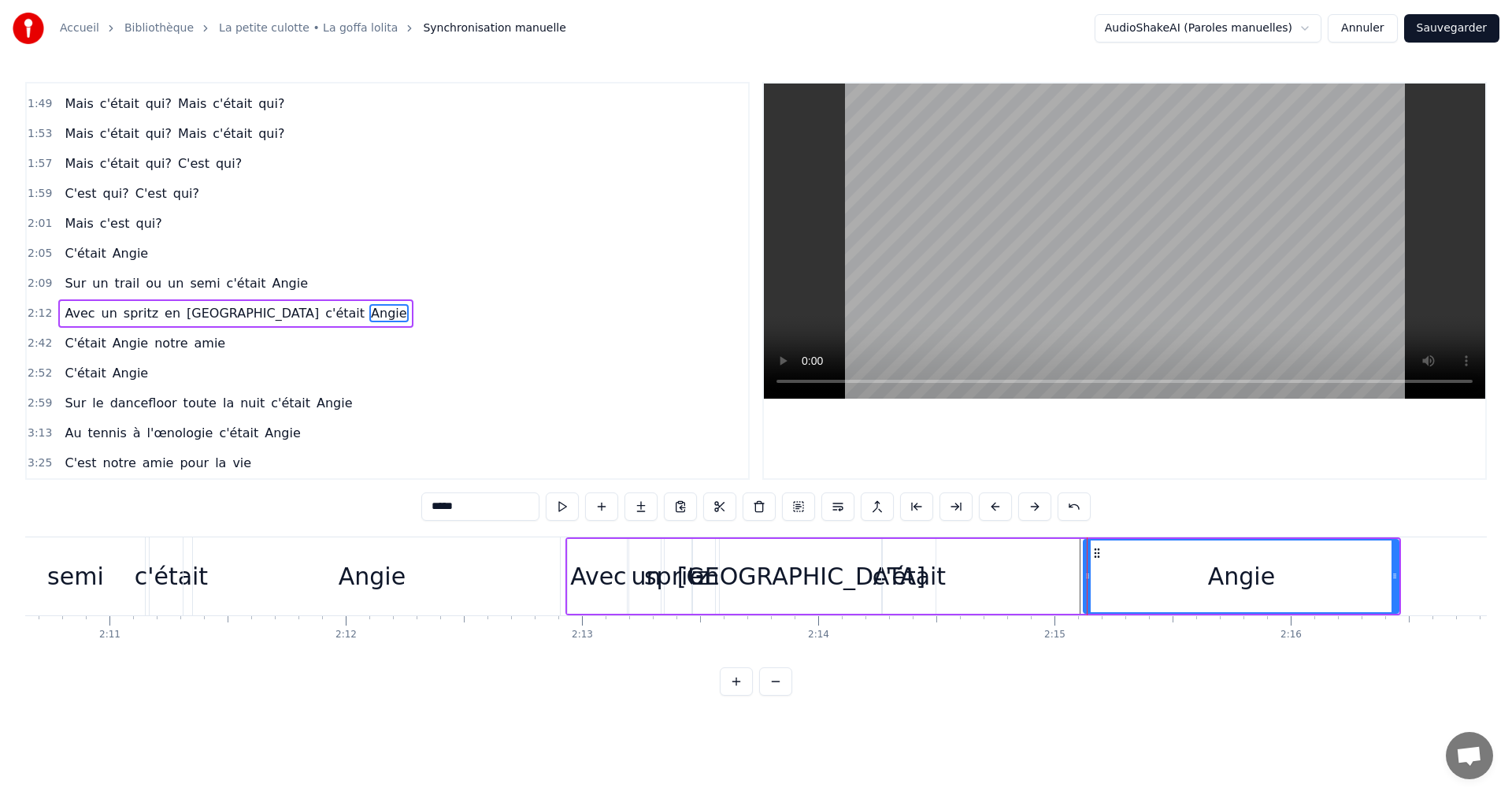
scroll to position [0, 30897]
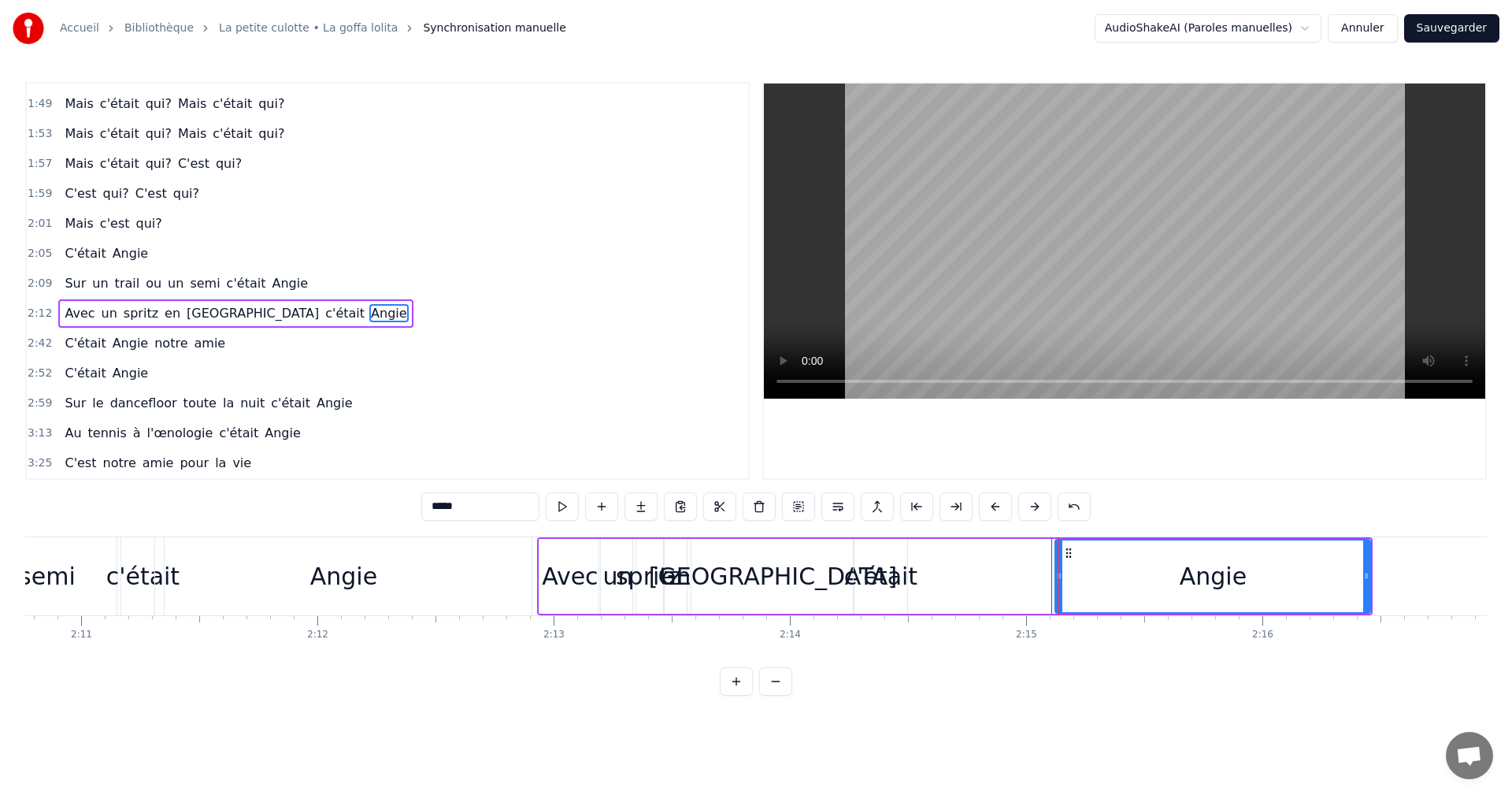
click at [956, 591] on div "Avec un spritz en [GEOGRAPHIC_DATA] c'était Angie" at bounding box center [955, 576] width 836 height 78
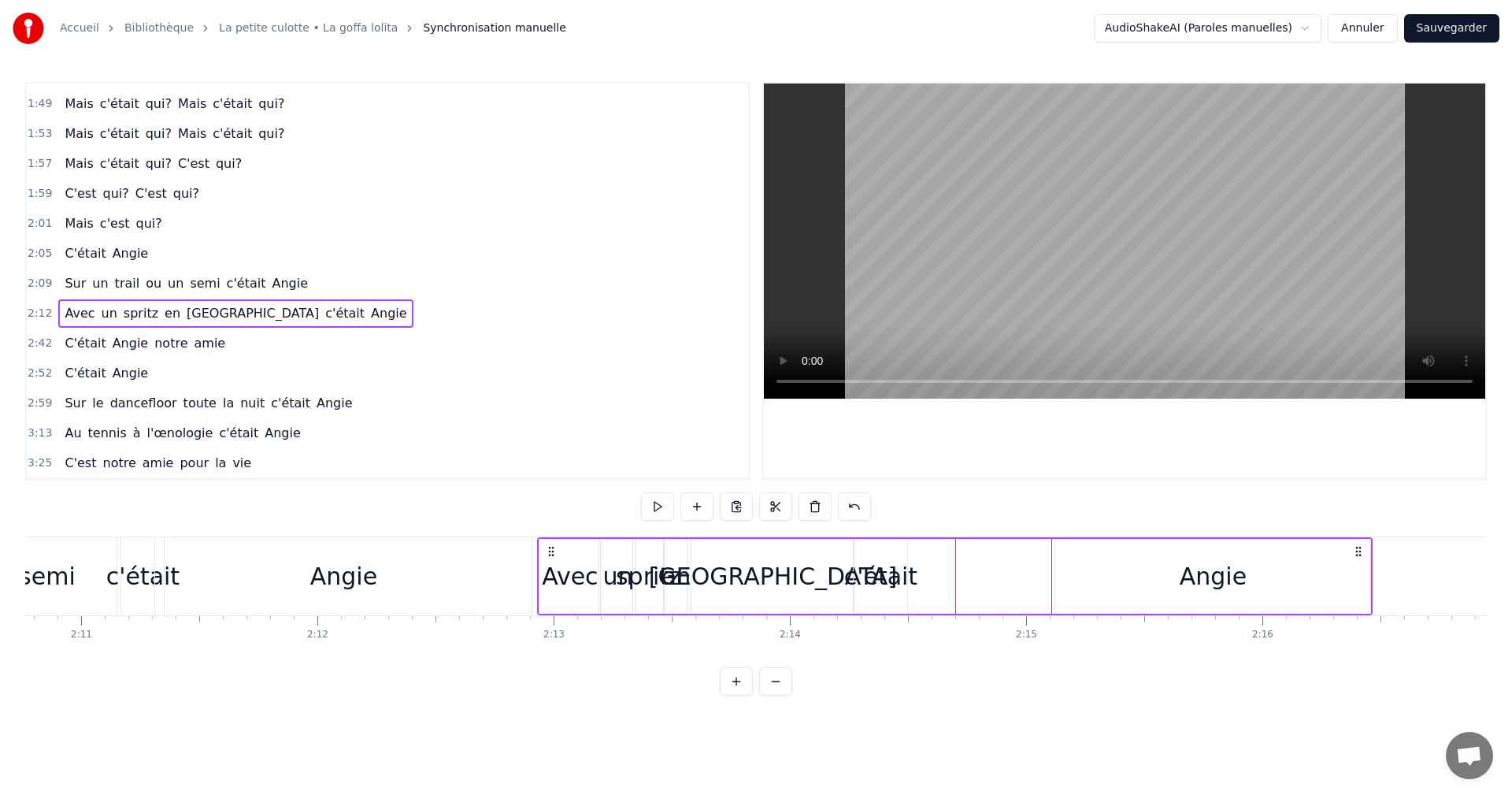
click at [870, 576] on div "c'était" at bounding box center [881, 576] width 73 height 36
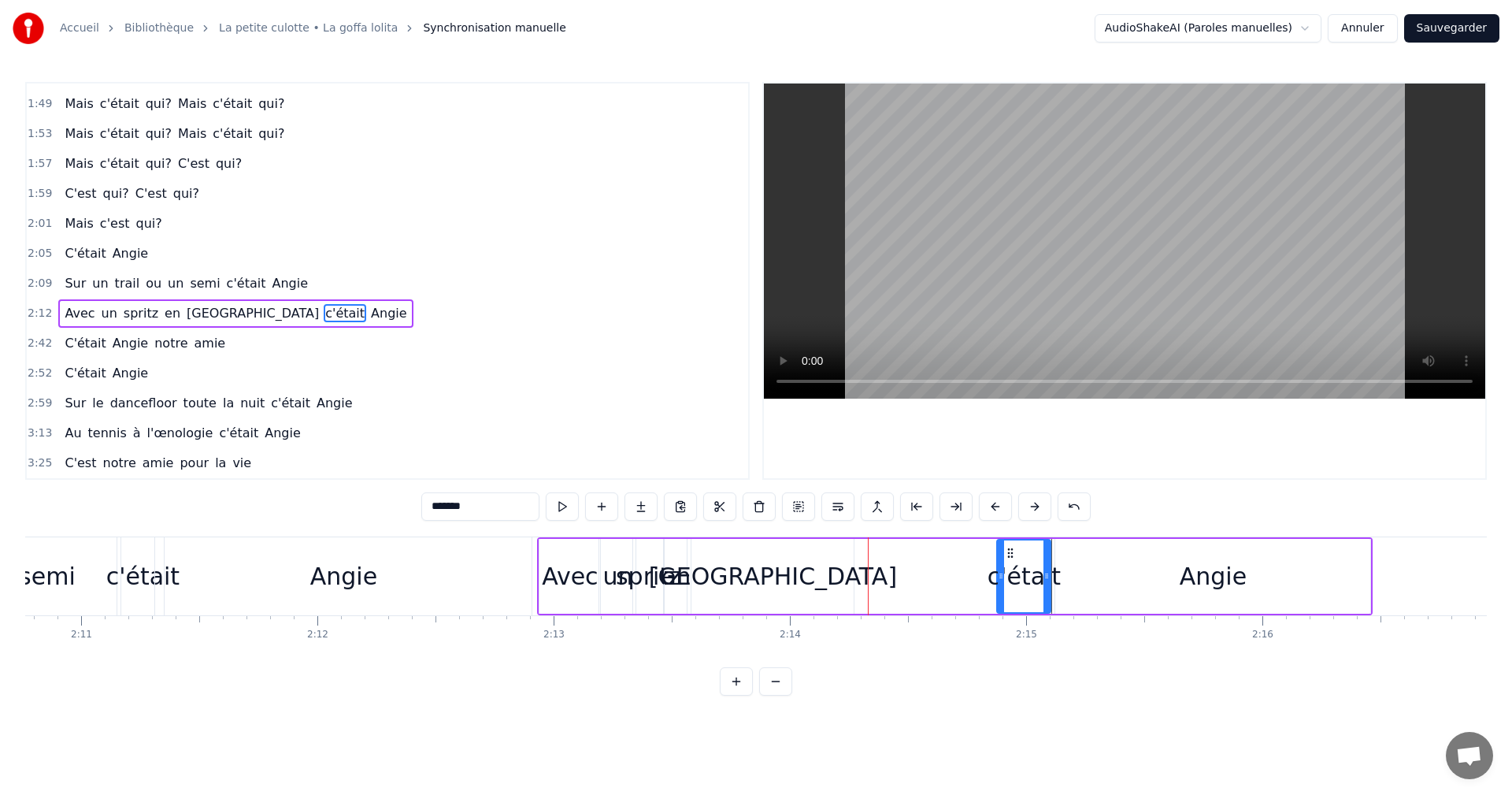
drag, startPoint x: 867, startPoint y: 553, endPoint x: 1011, endPoint y: 548, distance: 144.1
click at [1011, 548] on icon at bounding box center [1010, 553] width 13 height 13
click at [794, 580] on div "[GEOGRAPHIC_DATA]" at bounding box center [772, 576] width 248 height 36
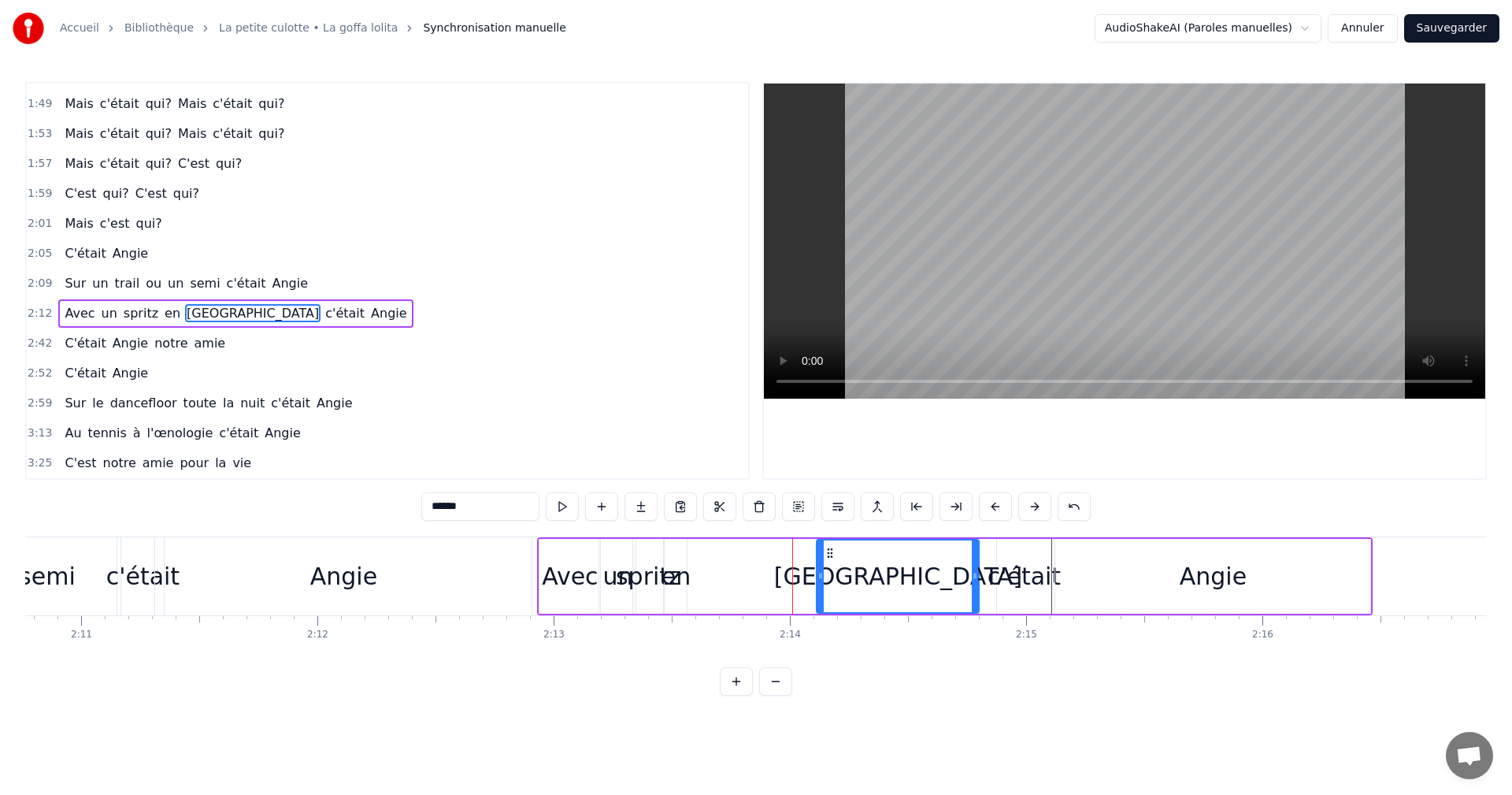
drag, startPoint x: 704, startPoint y: 555, endPoint x: 823, endPoint y: 551, distance: 119.1
click at [824, 551] on icon at bounding box center [829, 553] width 13 height 13
click at [1034, 561] on div "c'était" at bounding box center [1024, 576] width 73 height 36
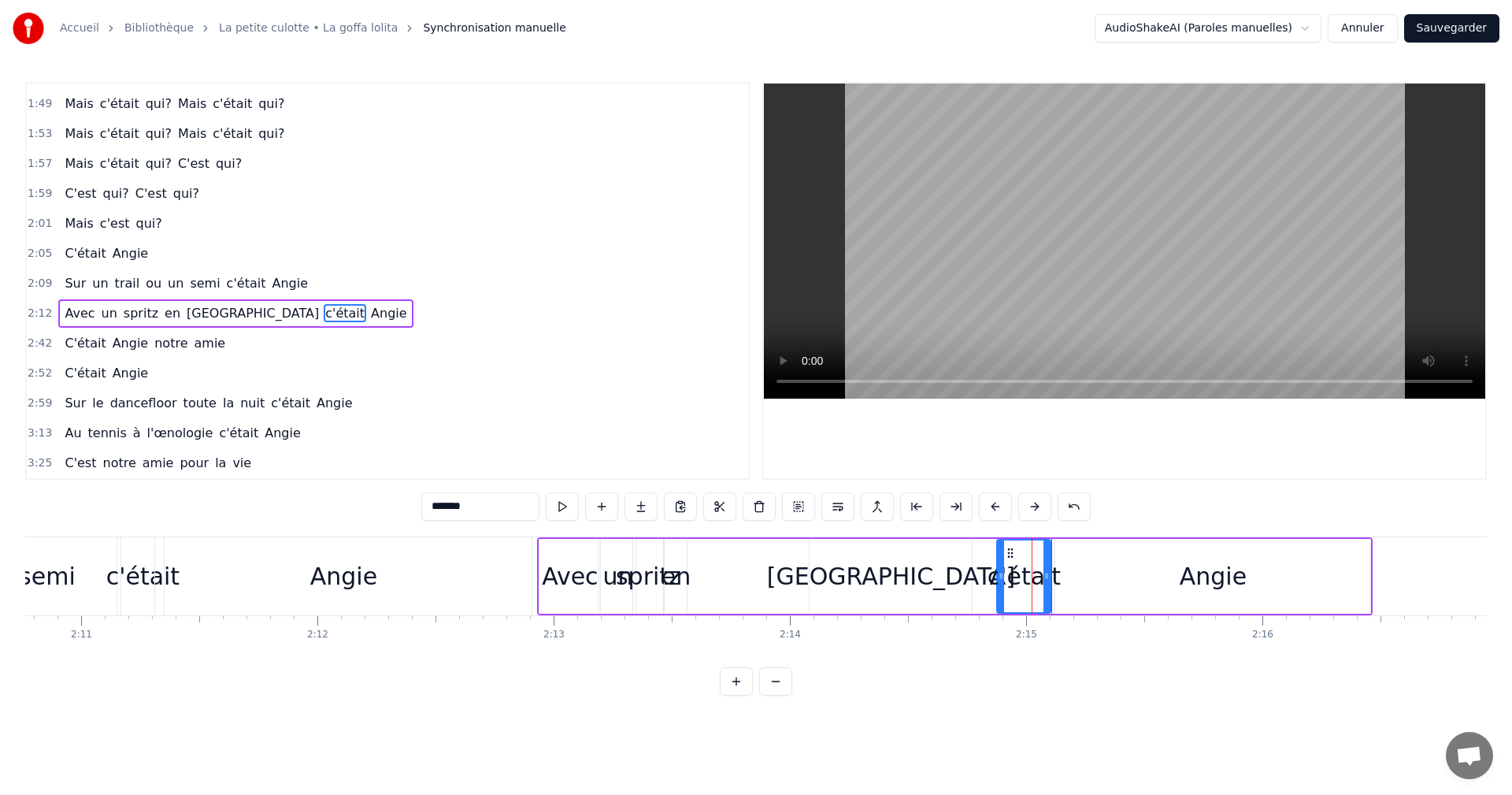
click at [913, 565] on div "[GEOGRAPHIC_DATA]" at bounding box center [891, 576] width 248 height 36
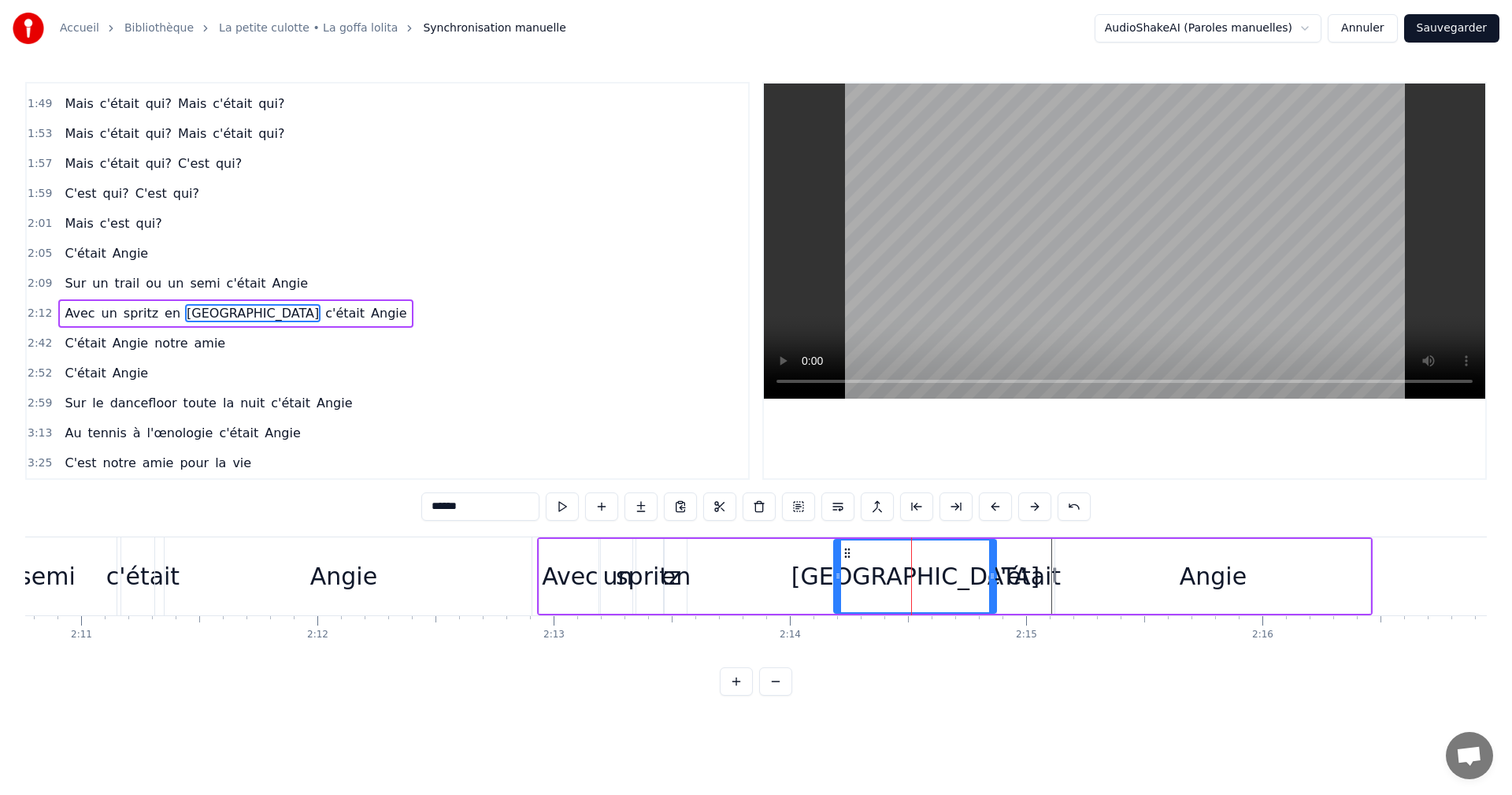
drag, startPoint x: 823, startPoint y: 553, endPoint x: 847, endPoint y: 551, distance: 24.1
click at [847, 551] on icon at bounding box center [847, 553] width 13 height 13
drag, startPoint x: 837, startPoint y: 575, endPoint x: 849, endPoint y: 575, distance: 12.0
click at [849, 575] on icon at bounding box center [850, 576] width 7 height 13
click at [678, 561] on div "en" at bounding box center [676, 576] width 29 height 36
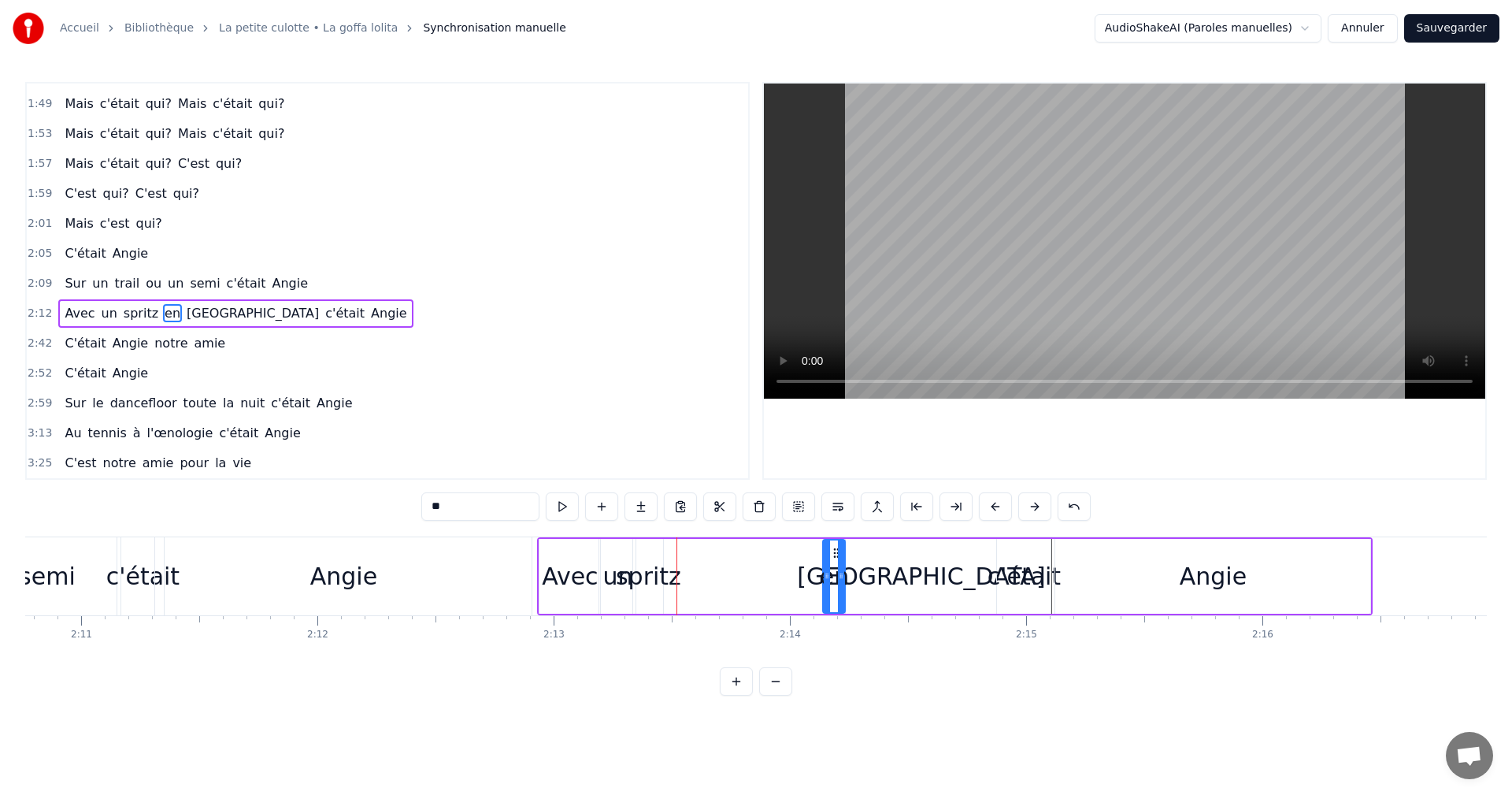
drag, startPoint x: 678, startPoint y: 556, endPoint x: 836, endPoint y: 554, distance: 158.0
click at [836, 554] on icon at bounding box center [836, 553] width 13 height 13
drag, startPoint x: 825, startPoint y: 576, endPoint x: 804, endPoint y: 578, distance: 21.1
click at [804, 578] on icon at bounding box center [805, 576] width 7 height 13
click at [658, 569] on div "spritz" at bounding box center [649, 576] width 66 height 36
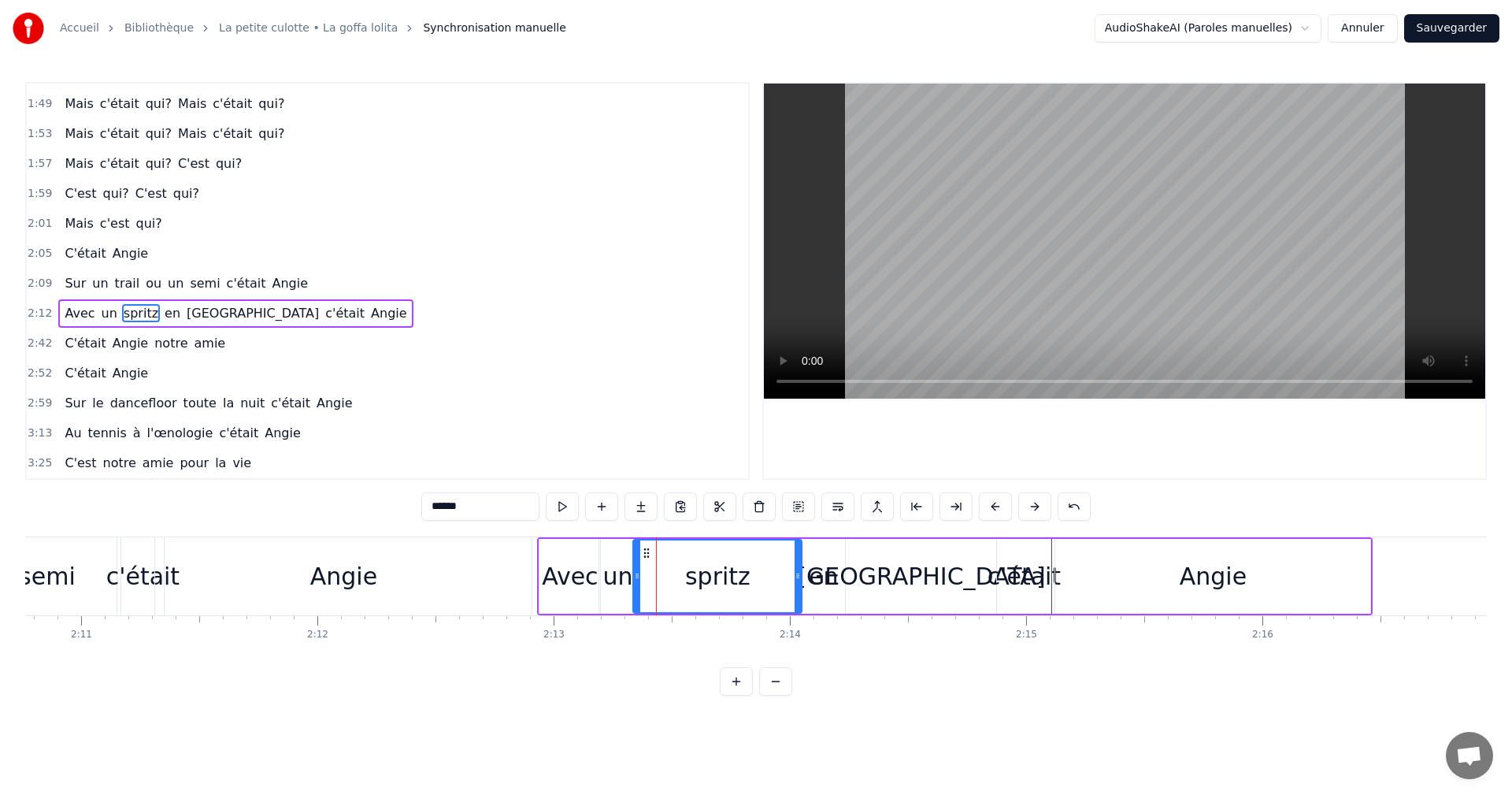
drag, startPoint x: 661, startPoint y: 569, endPoint x: 799, endPoint y: 568, distance: 138.0
click at [799, 568] on div at bounding box center [797, 576] width 7 height 71
drag, startPoint x: 639, startPoint y: 576, endPoint x: 664, endPoint y: 575, distance: 25.0
click at [664, 575] on icon at bounding box center [662, 576] width 7 height 13
click at [629, 578] on div "un" at bounding box center [617, 576] width 30 height 36
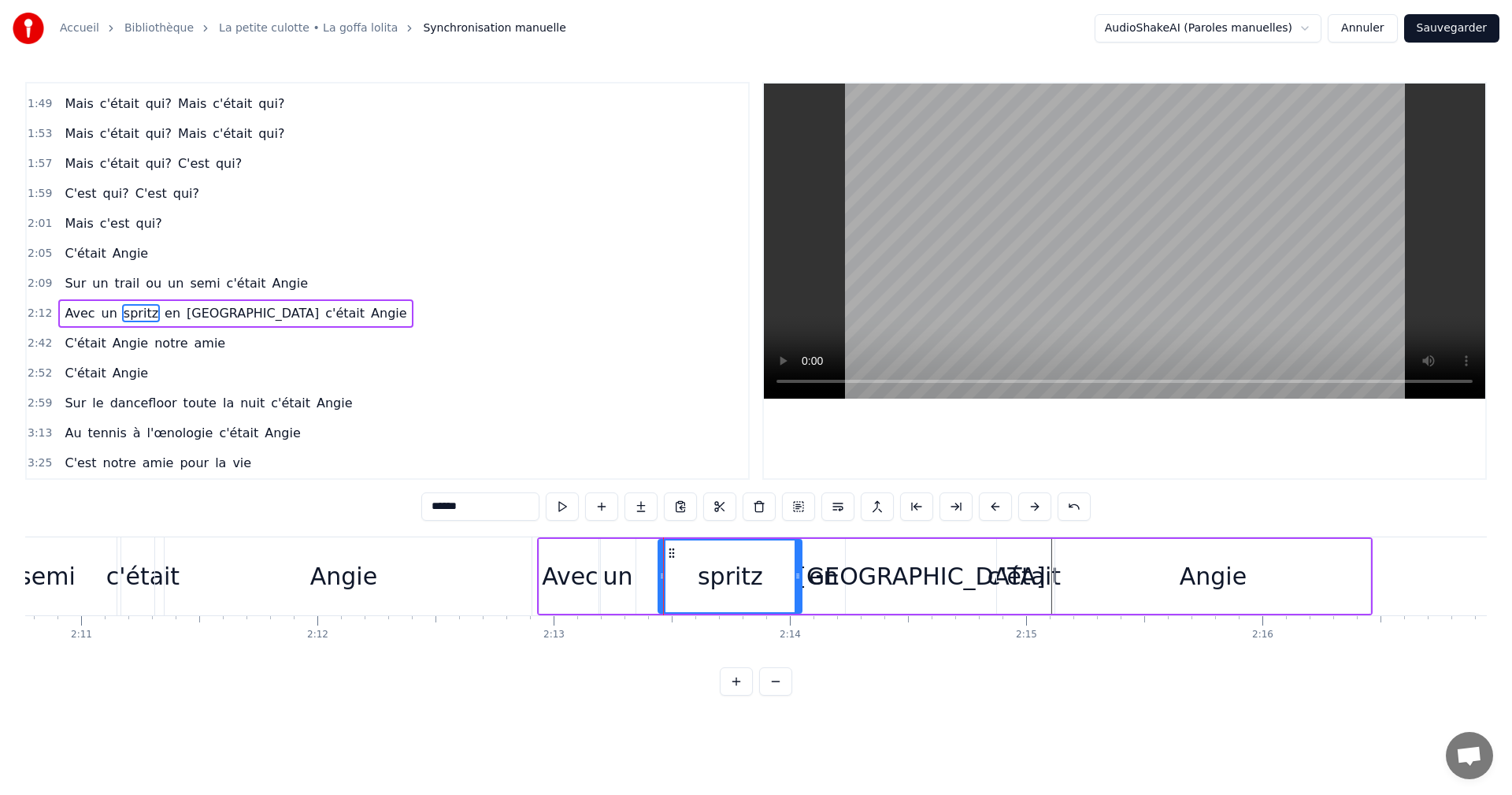
type input "**"
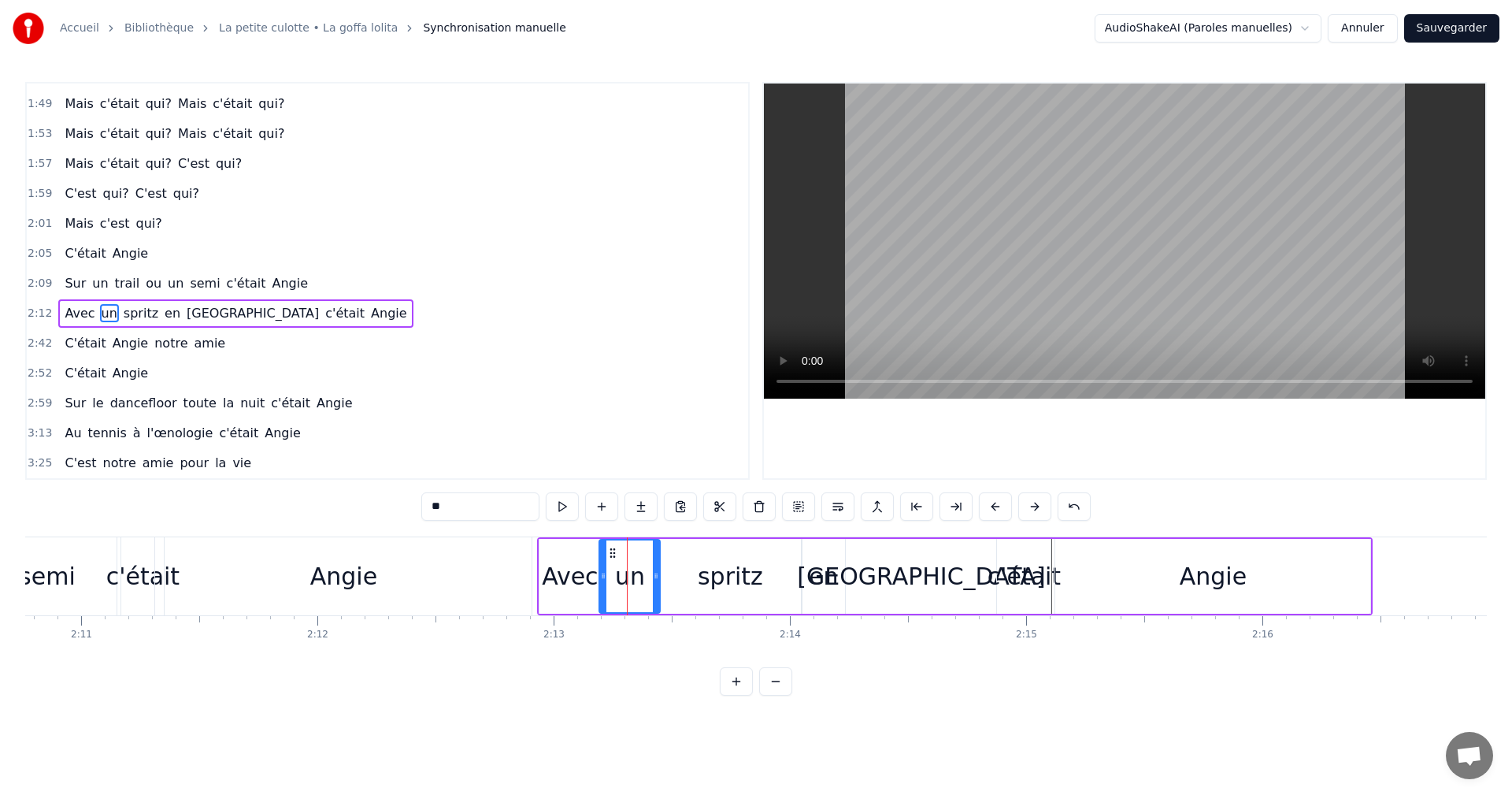
drag, startPoint x: 634, startPoint y: 574, endPoint x: 657, endPoint y: 574, distance: 23.0
click at [657, 574] on icon at bounding box center [656, 576] width 7 height 13
click at [34, 312] on span "2:12" at bounding box center [40, 314] width 24 height 15
click at [36, 343] on span "2:42" at bounding box center [40, 343] width 24 height 15
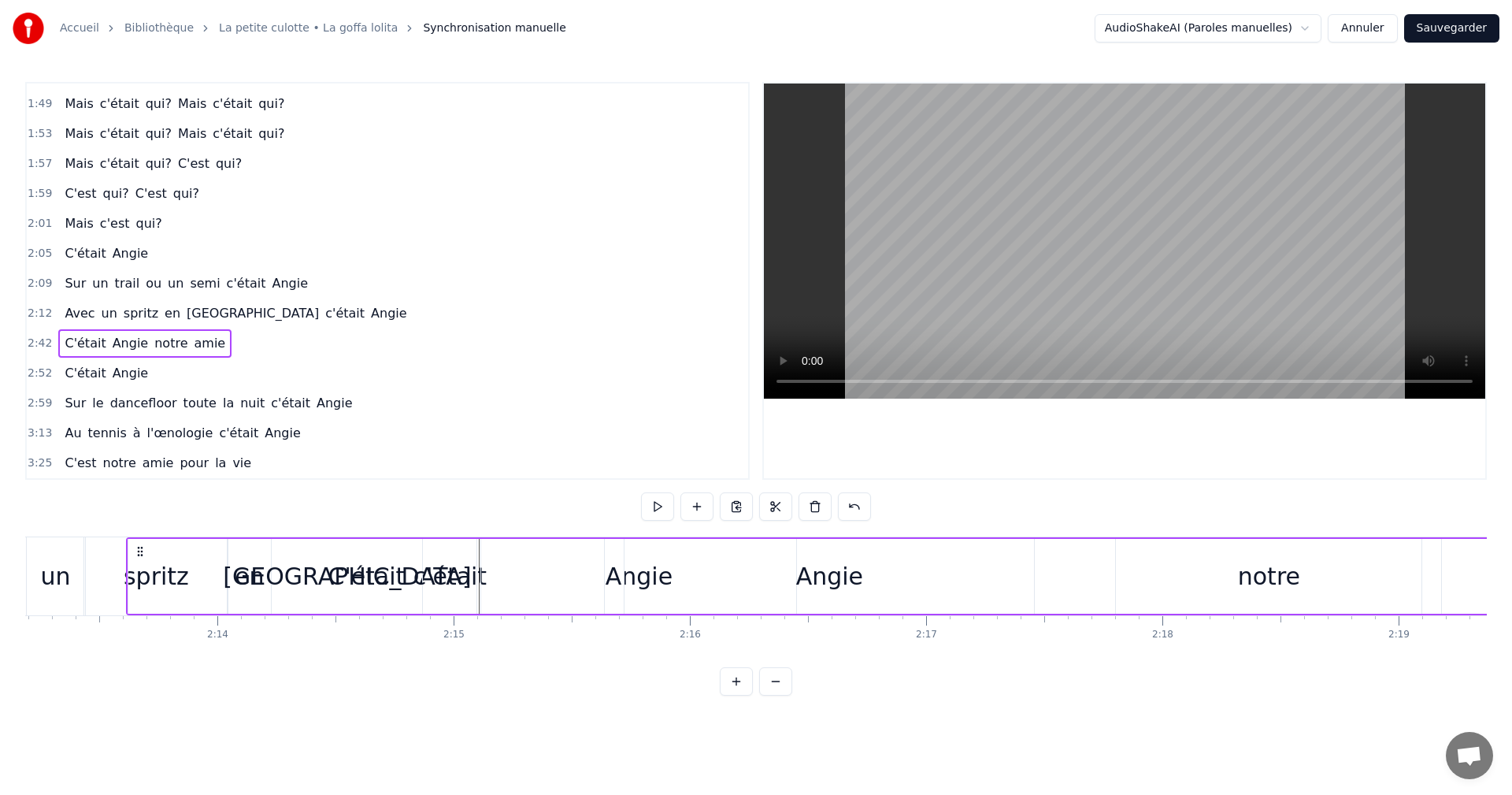
scroll to position [0, 31420]
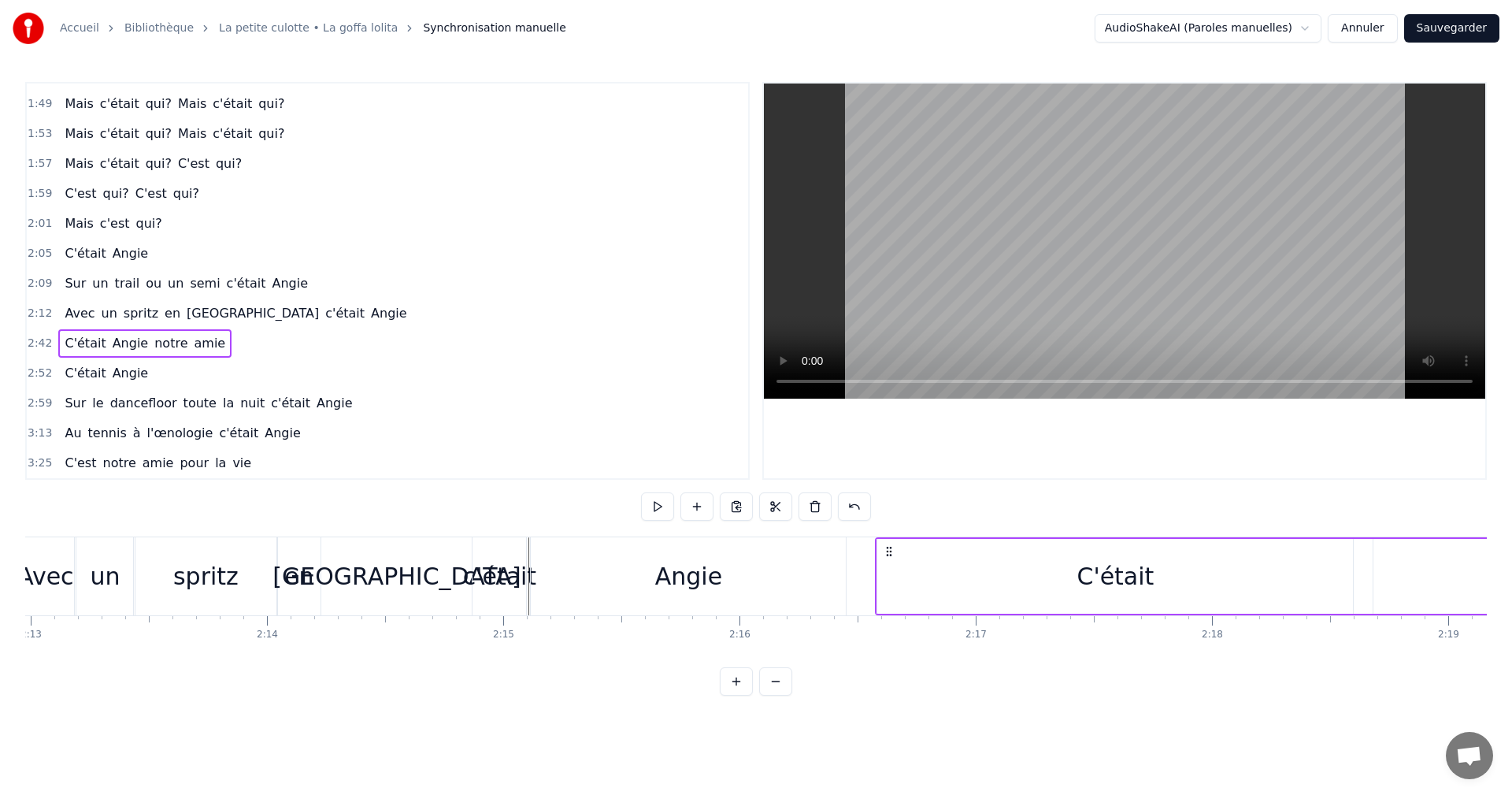
drag, startPoint x: 116, startPoint y: 550, endPoint x: 887, endPoint y: 570, distance: 771.3
click at [836, 572] on div "Angie" at bounding box center [688, 576] width 315 height 78
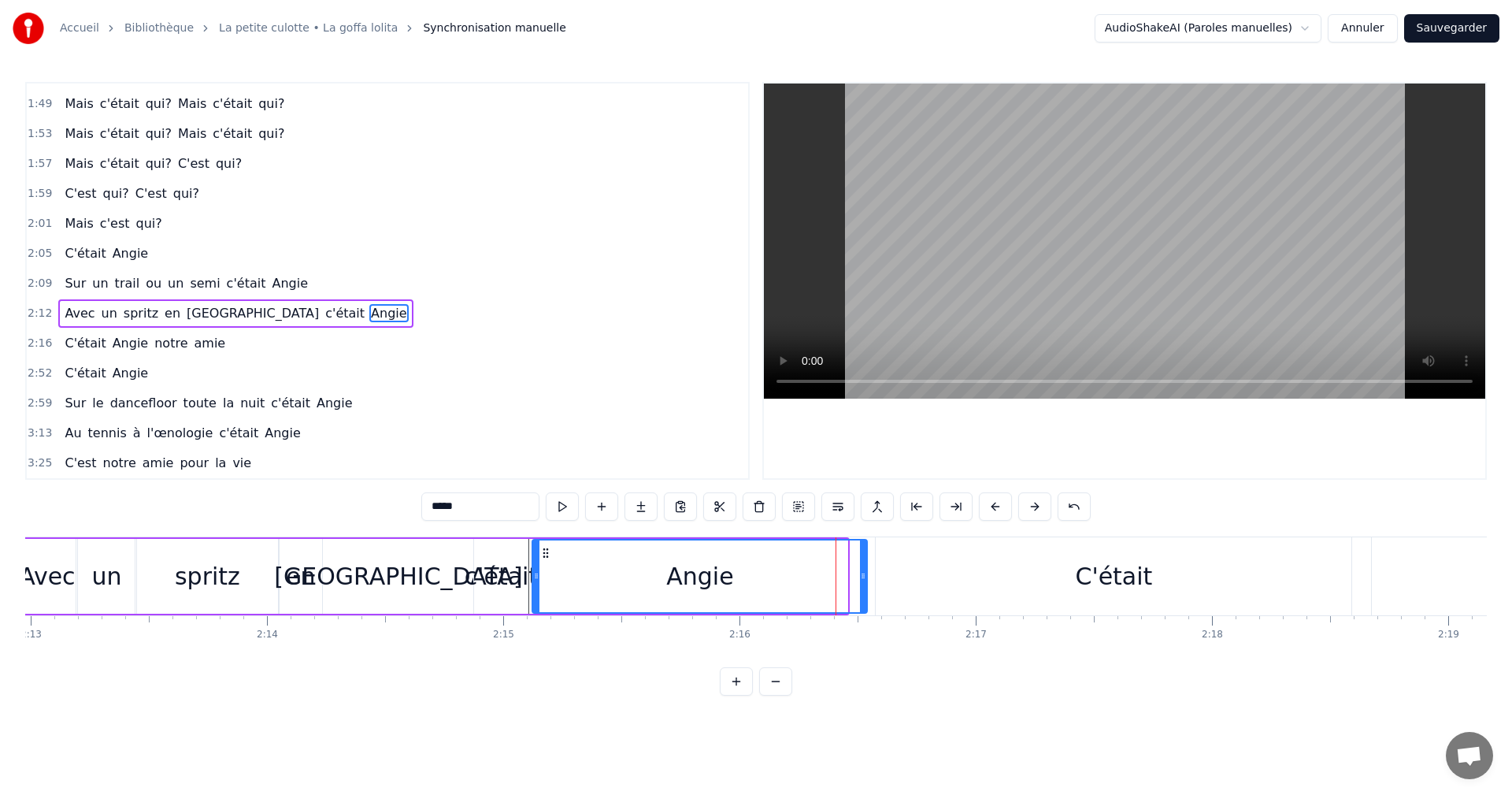
drag, startPoint x: 846, startPoint y: 573, endPoint x: 866, endPoint y: 573, distance: 20.0
click at [866, 573] on icon at bounding box center [863, 576] width 7 height 13
click at [879, 570] on div "C'était" at bounding box center [1113, 576] width 475 height 78
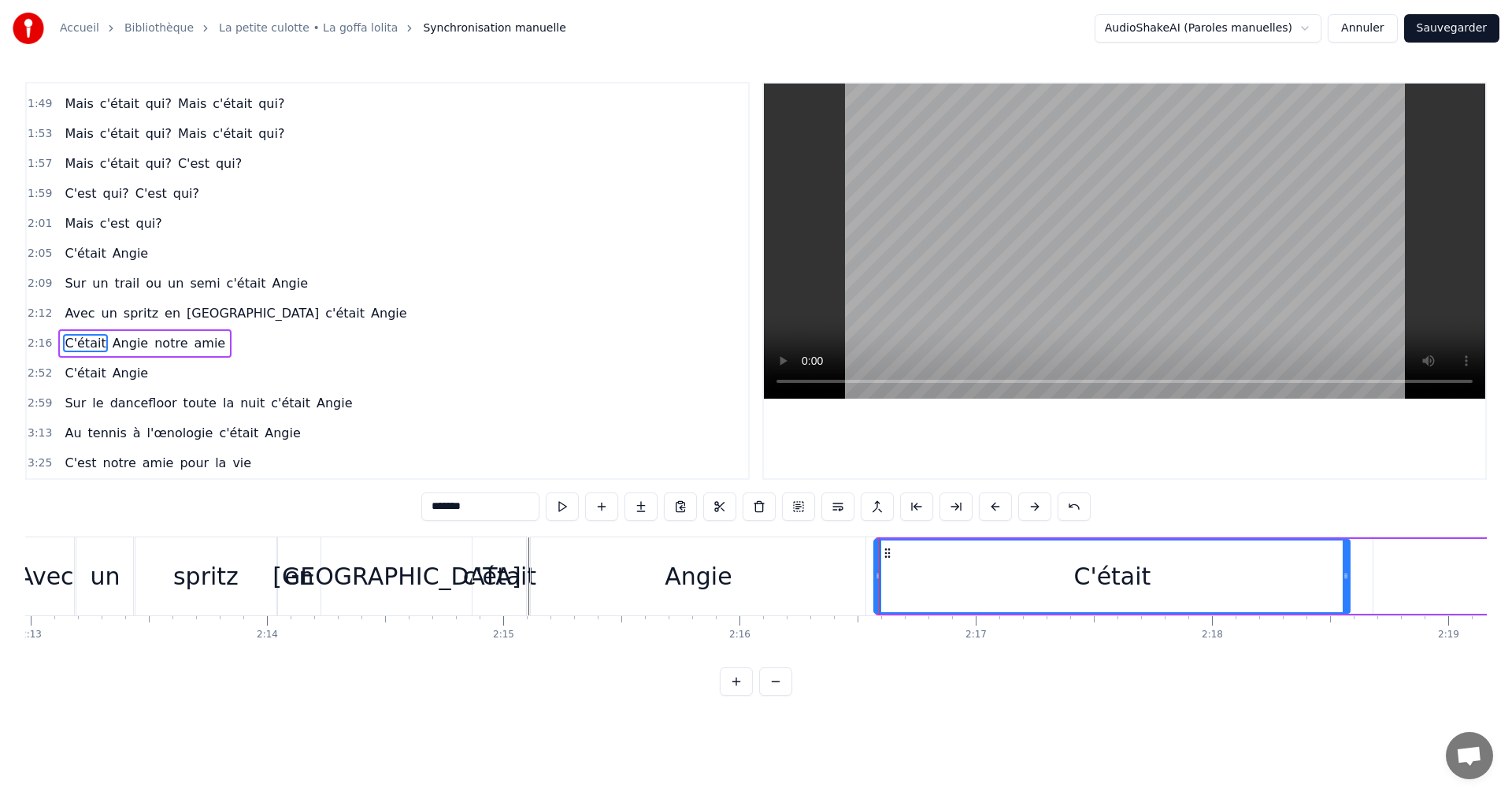
click at [884, 553] on icon at bounding box center [887, 553] width 13 height 13
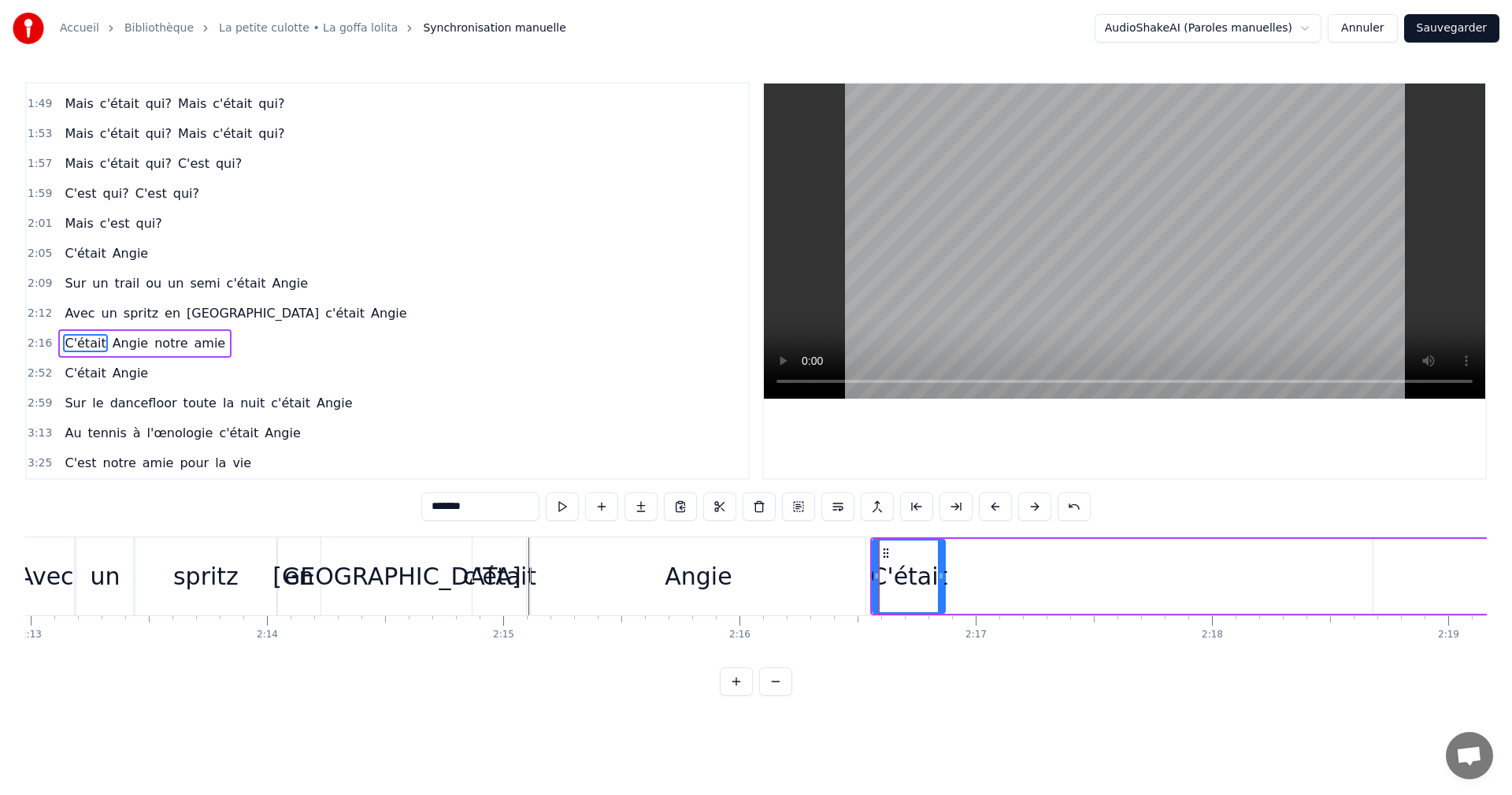
drag, startPoint x: 1346, startPoint y: 573, endPoint x: 943, endPoint y: 586, distance: 403.2
click at [943, 586] on div at bounding box center [941, 576] width 7 height 71
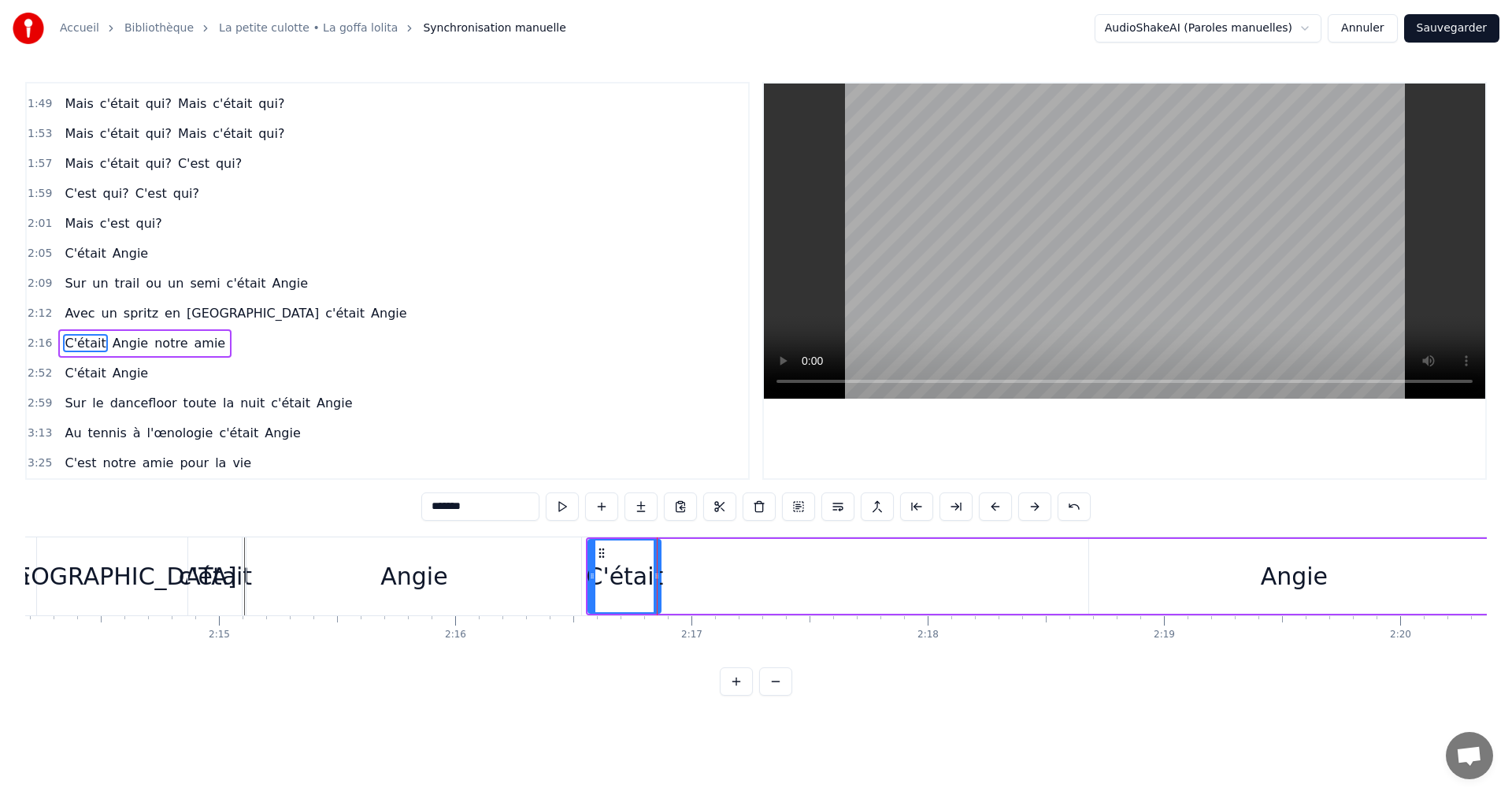
scroll to position [0, 31733]
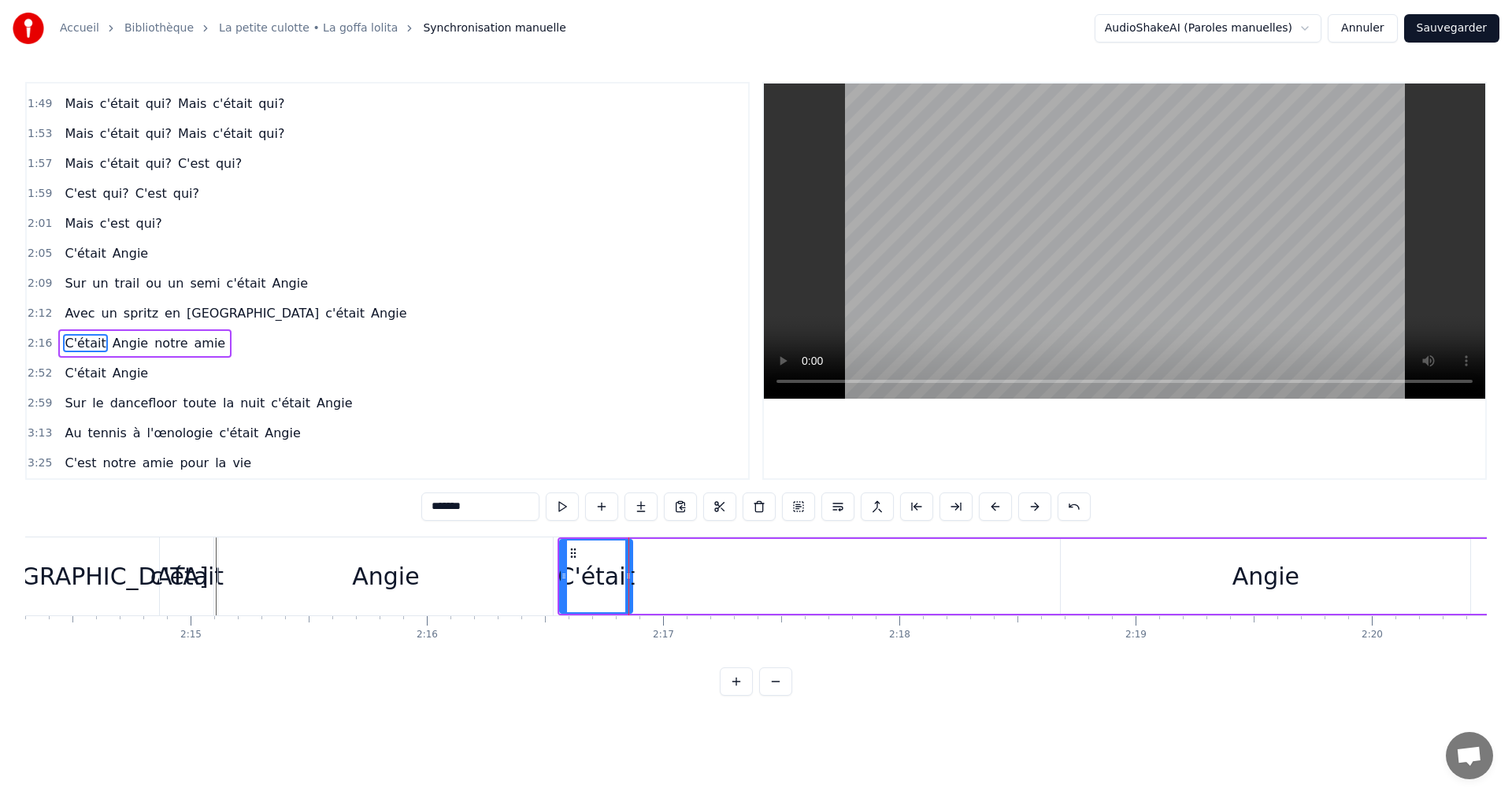
click at [1193, 548] on div "Angie" at bounding box center [1265, 577] width 410 height 75
type input "*****"
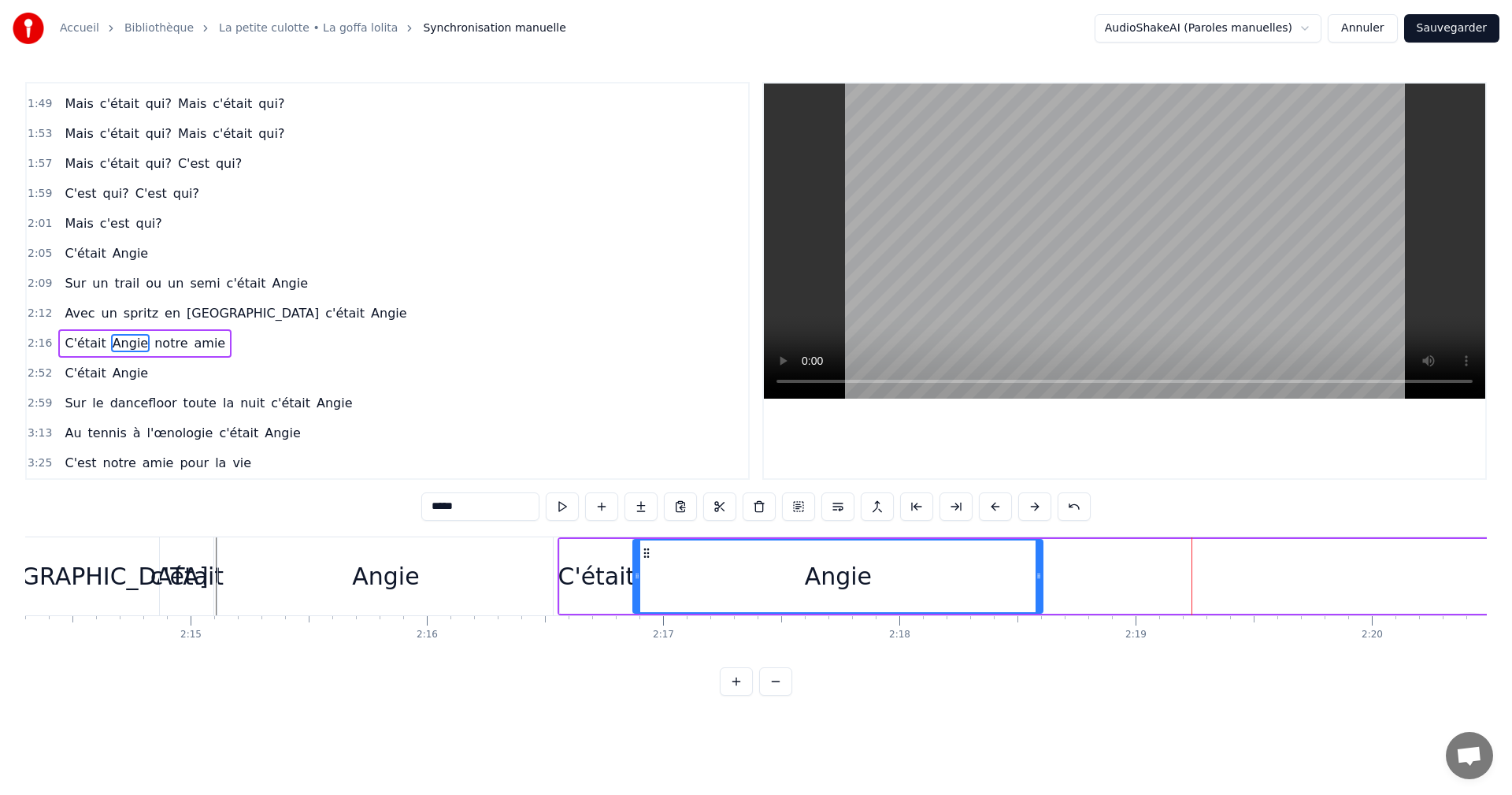
drag, startPoint x: 1073, startPoint y: 553, endPoint x: 646, endPoint y: 574, distance: 427.5
click at [646, 574] on div "Angie" at bounding box center [838, 576] width 408 height 71
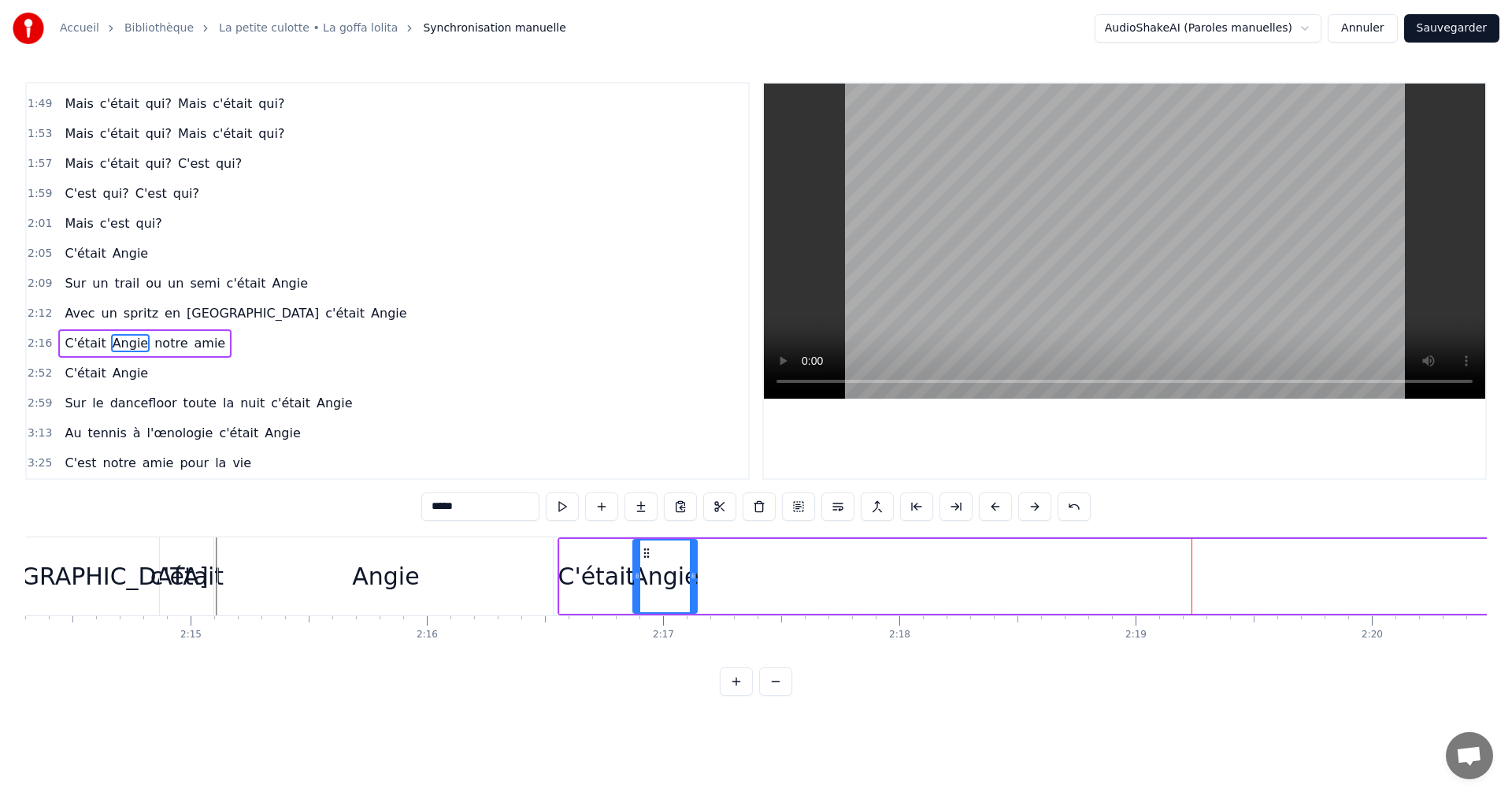
drag, startPoint x: 1040, startPoint y: 575, endPoint x: 694, endPoint y: 574, distance: 346.0
click at [694, 574] on icon at bounding box center [692, 576] width 7 height 13
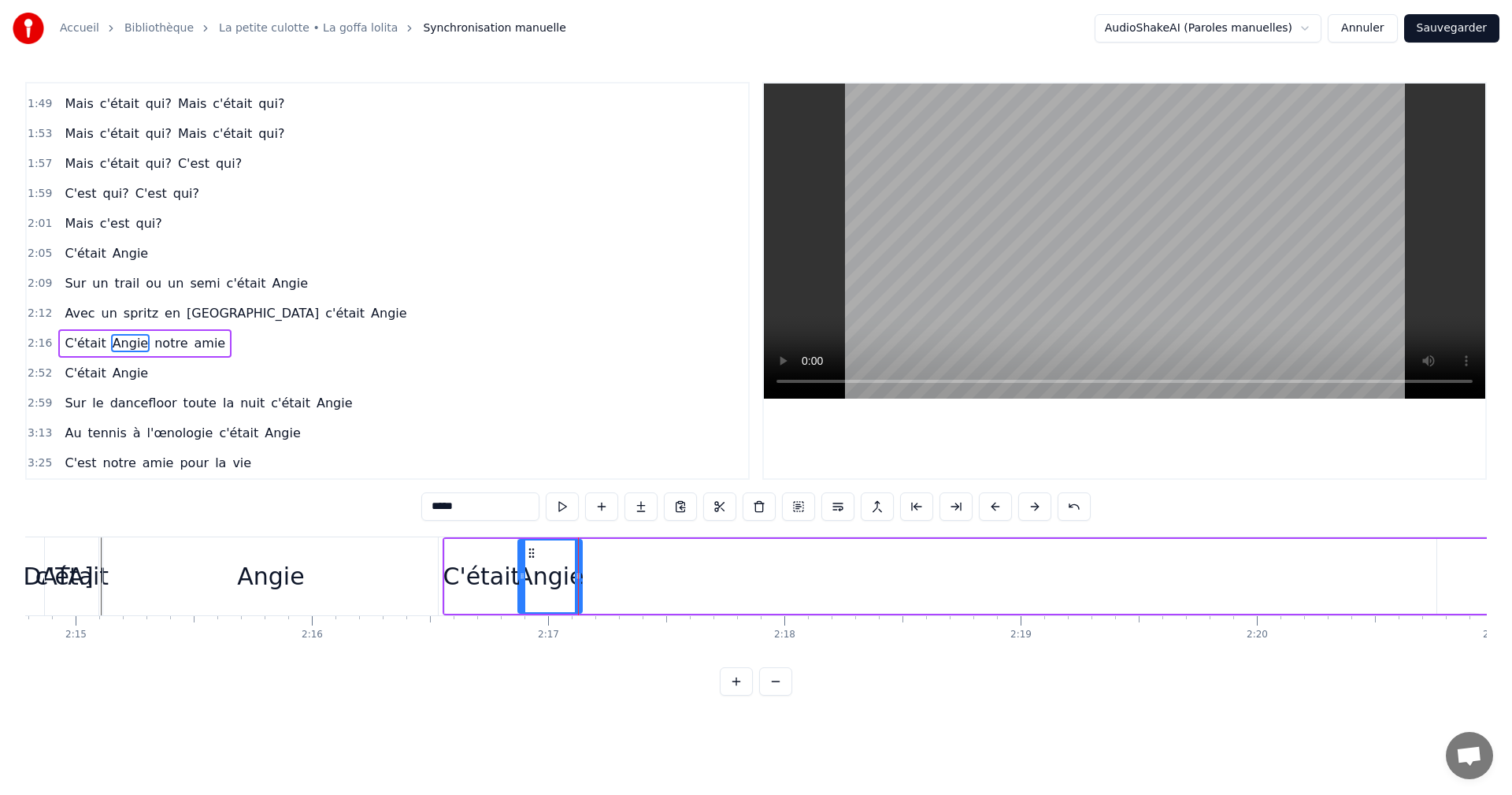
scroll to position [0, 32107]
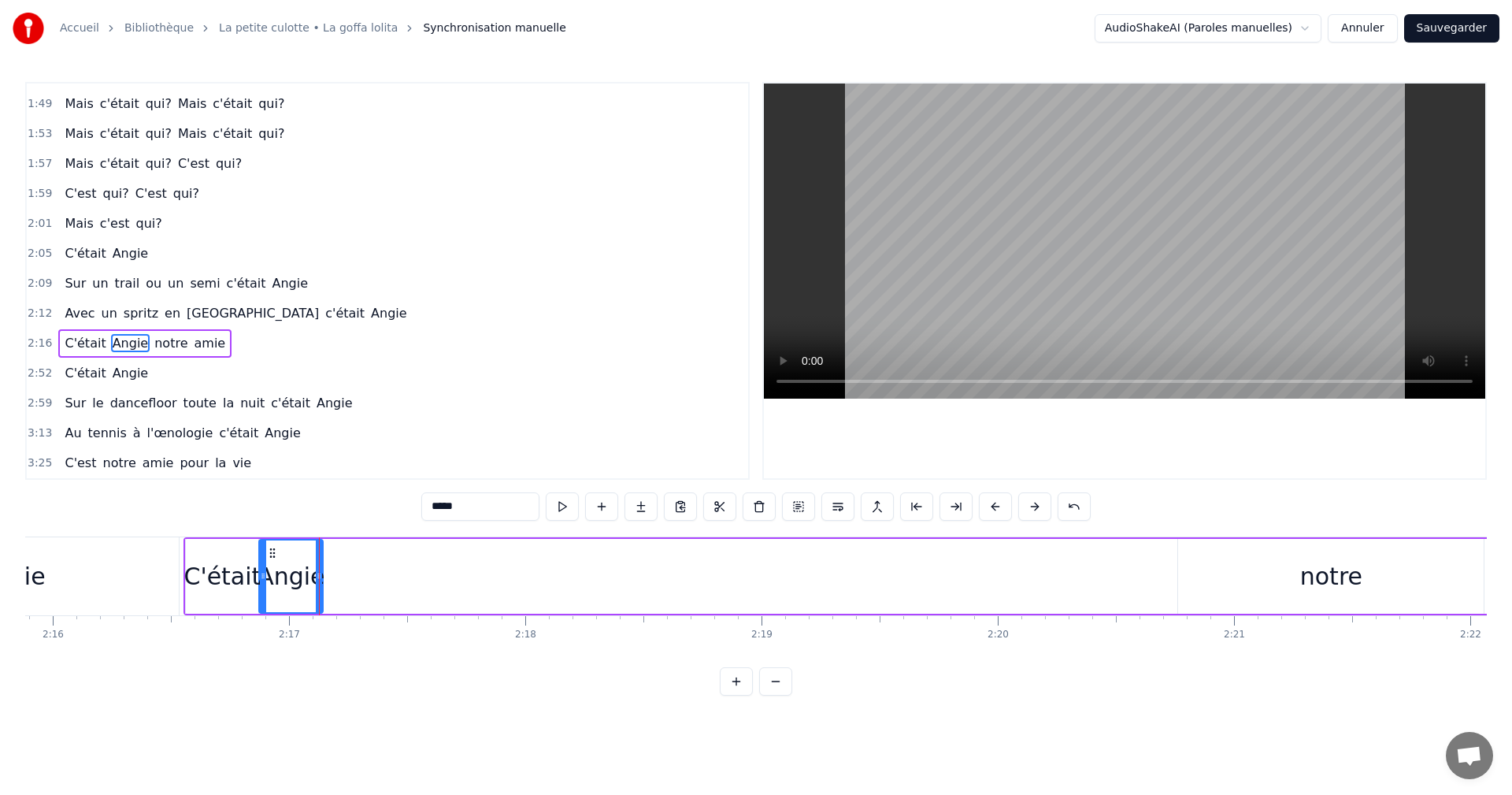
click at [1143, 603] on div "C'était Angie notre amie" at bounding box center [1425, 576] width 2484 height 78
click at [1046, 584] on div "C'était Angie notre amie" at bounding box center [1425, 576] width 2484 height 78
click at [1256, 572] on div "notre" at bounding box center [1331, 577] width 306 height 75
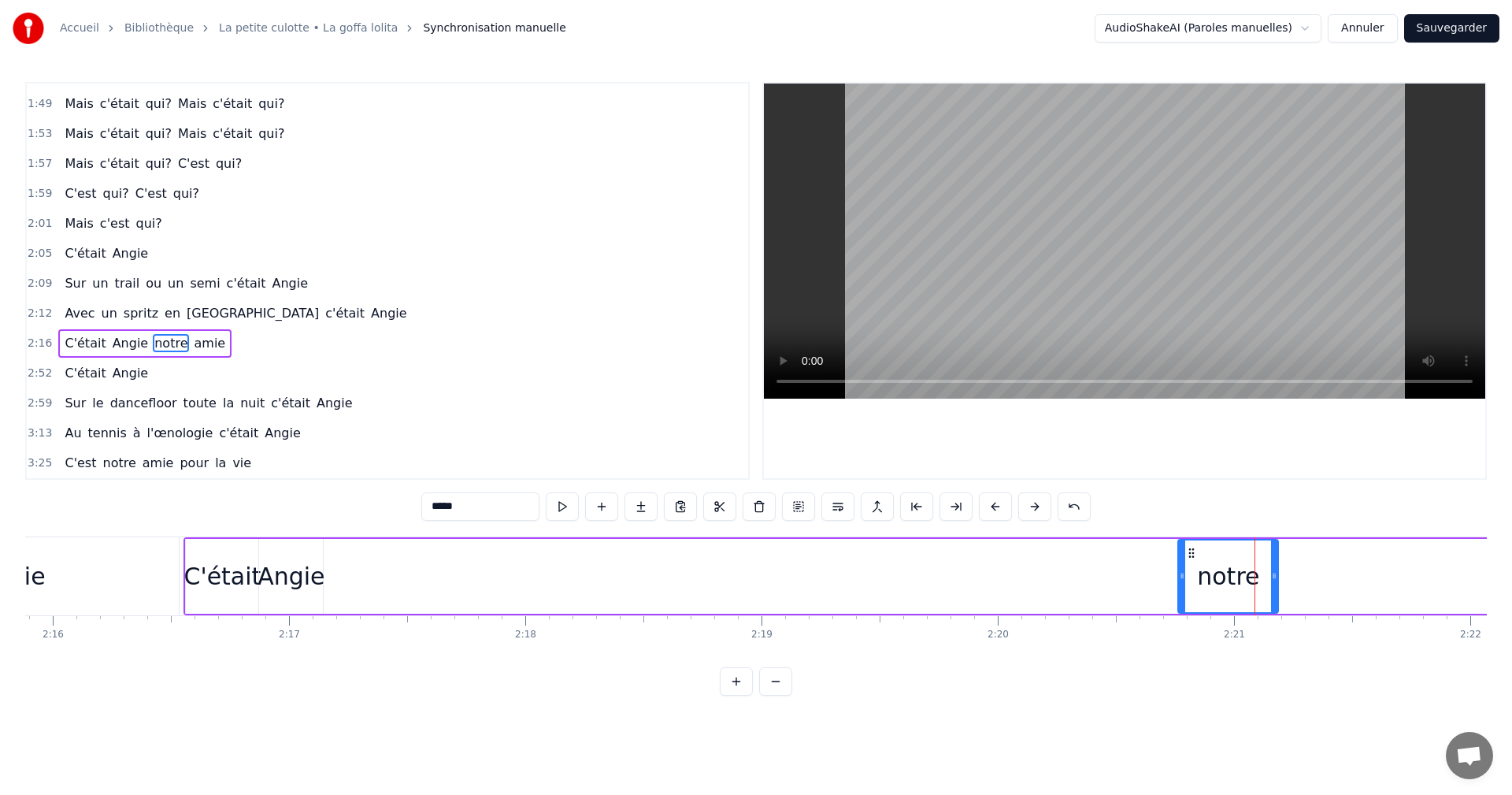
drag, startPoint x: 1478, startPoint y: 578, endPoint x: 1273, endPoint y: 589, distance: 205.3
click at [1273, 589] on div at bounding box center [1274, 576] width 7 height 71
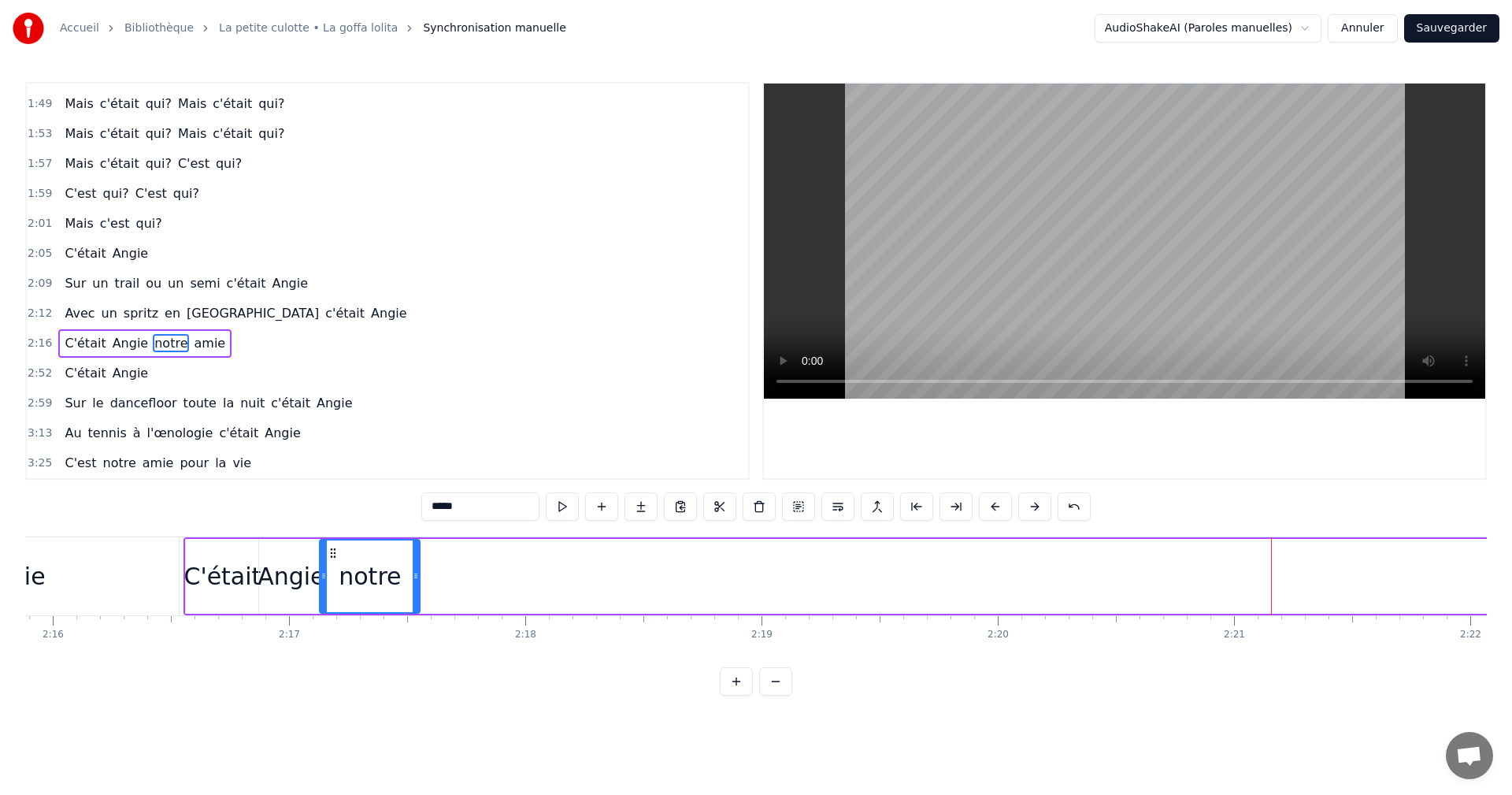
drag, startPoint x: 1193, startPoint y: 553, endPoint x: 334, endPoint y: 561, distance: 859.0
click at [334, 561] on div "notre" at bounding box center [369, 576] width 98 height 71
click at [416, 576] on icon at bounding box center [414, 576] width 7 height 13
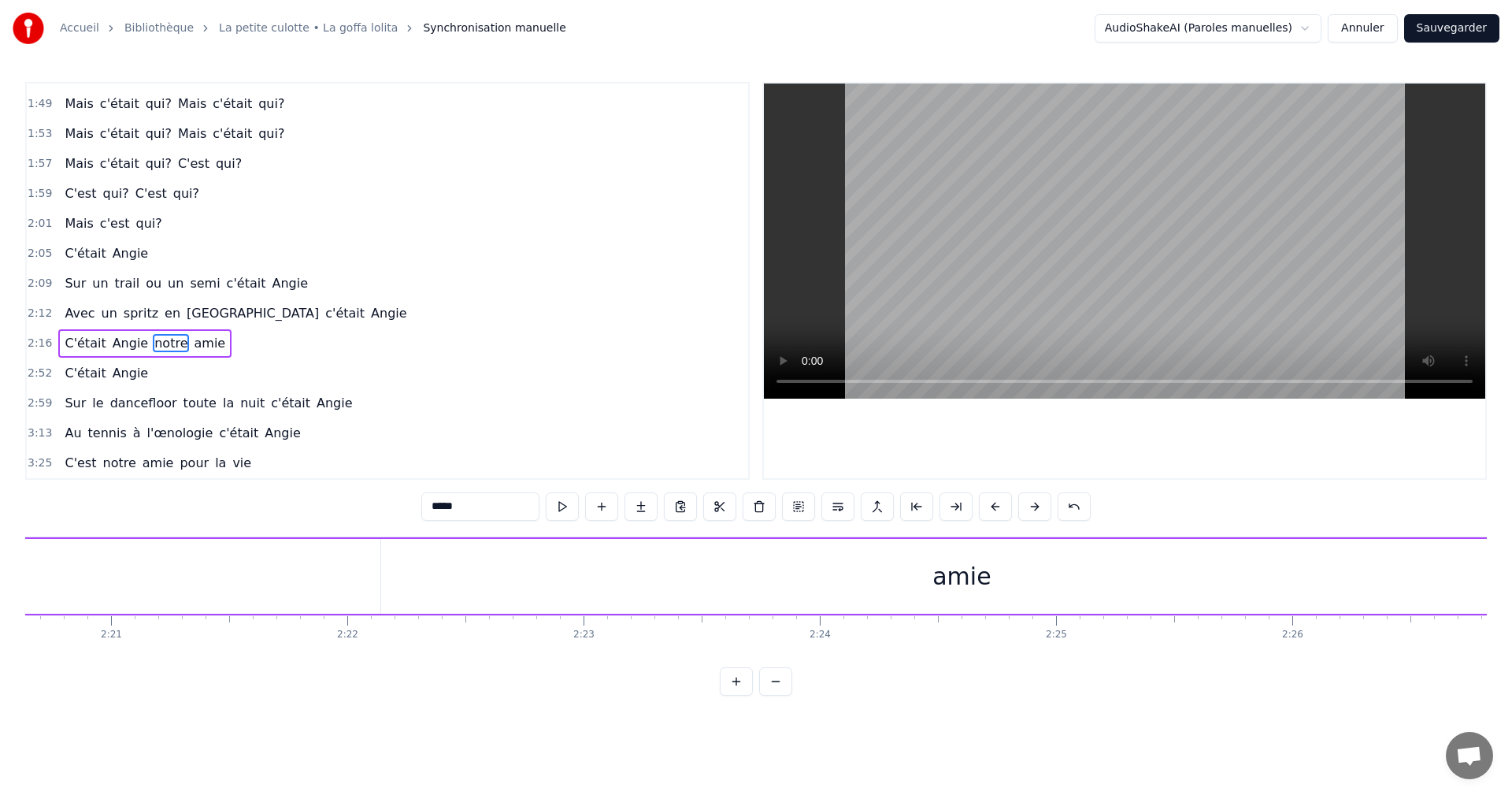
scroll to position [0, 33144]
click at [1109, 574] on div "amie" at bounding box center [1047, 577] width 1161 height 75
type input "****"
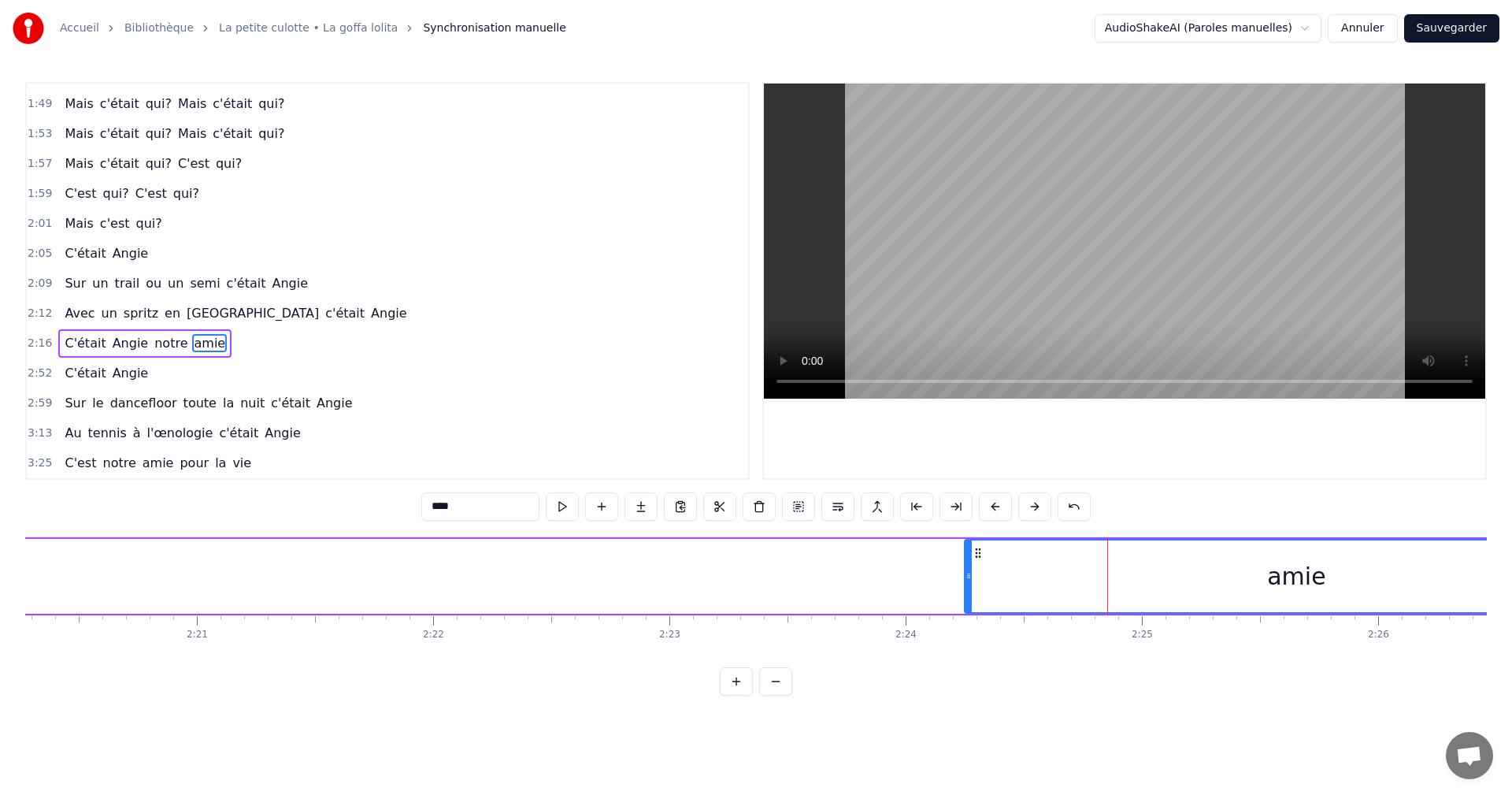
drag, startPoint x: 469, startPoint y: 577, endPoint x: 1145, endPoint y: 564, distance: 676.1
click at [972, 566] on div at bounding box center [968, 576] width 7 height 71
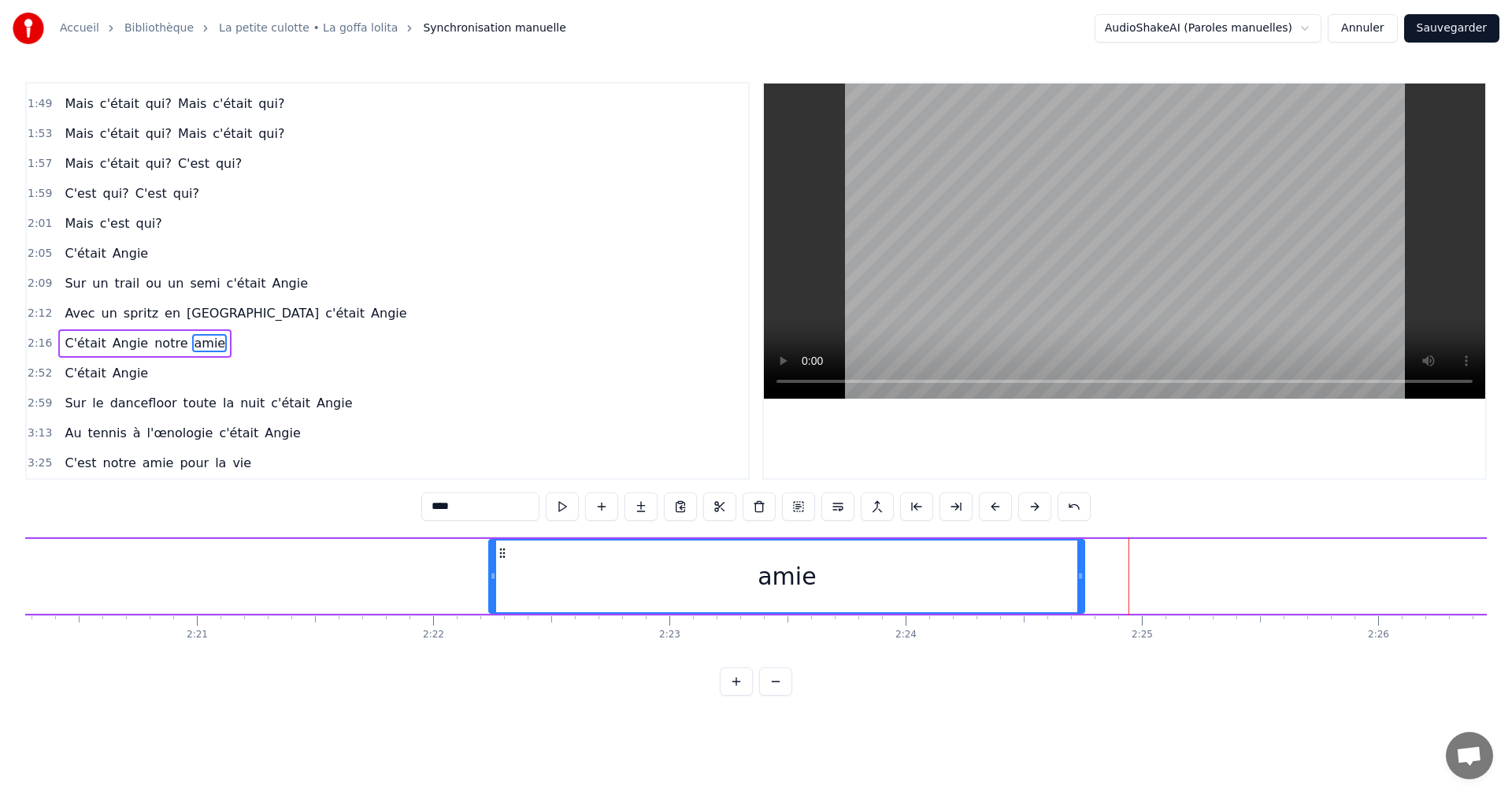
drag, startPoint x: 598, startPoint y: 585, endPoint x: 467, endPoint y: 587, distance: 131.0
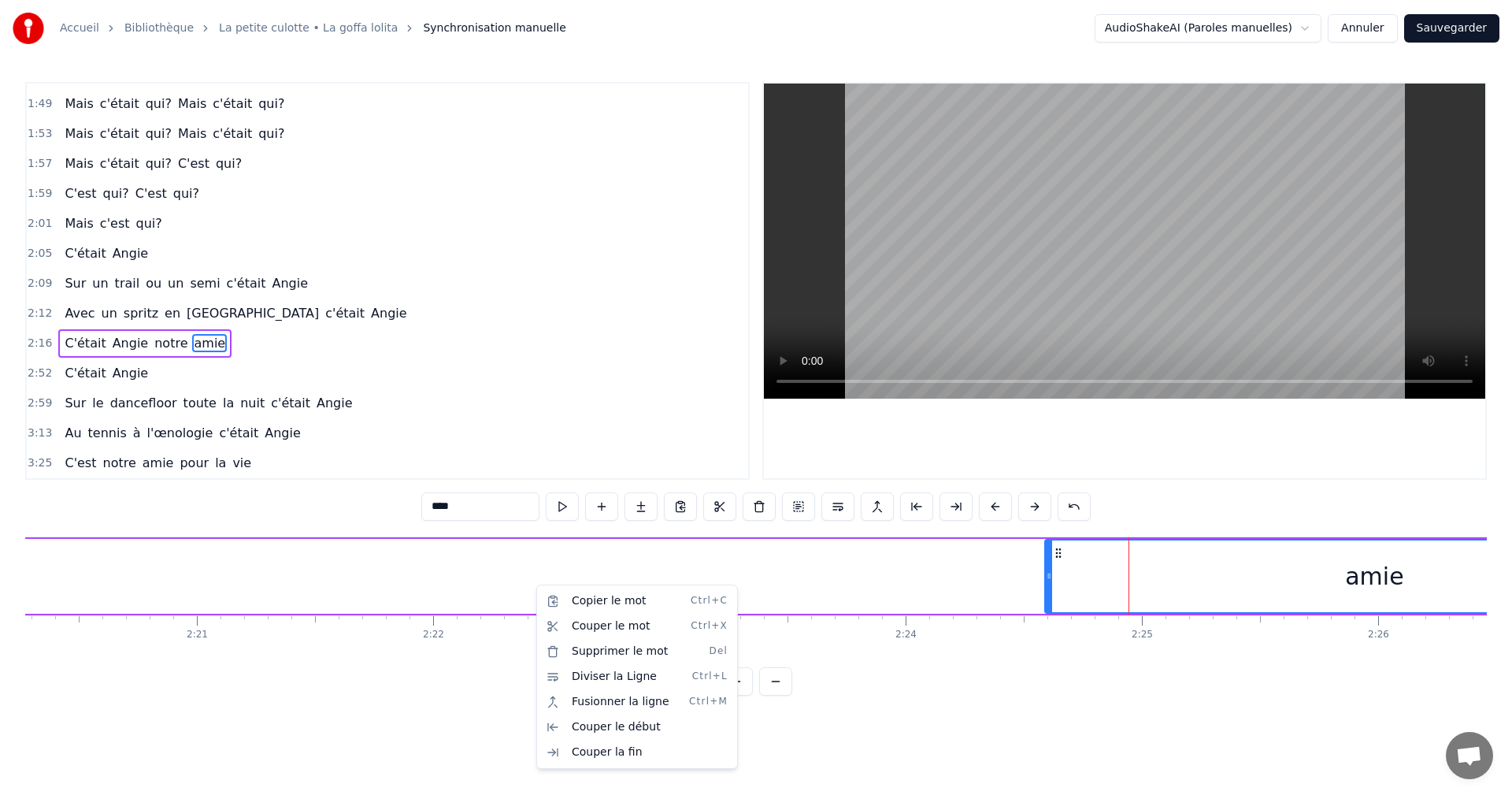
click at [1066, 551] on html "Accueil Bibliothèque La petite culotte • La goffa lolita Synchronisation manuel…" at bounding box center [756, 360] width 1512 height 721
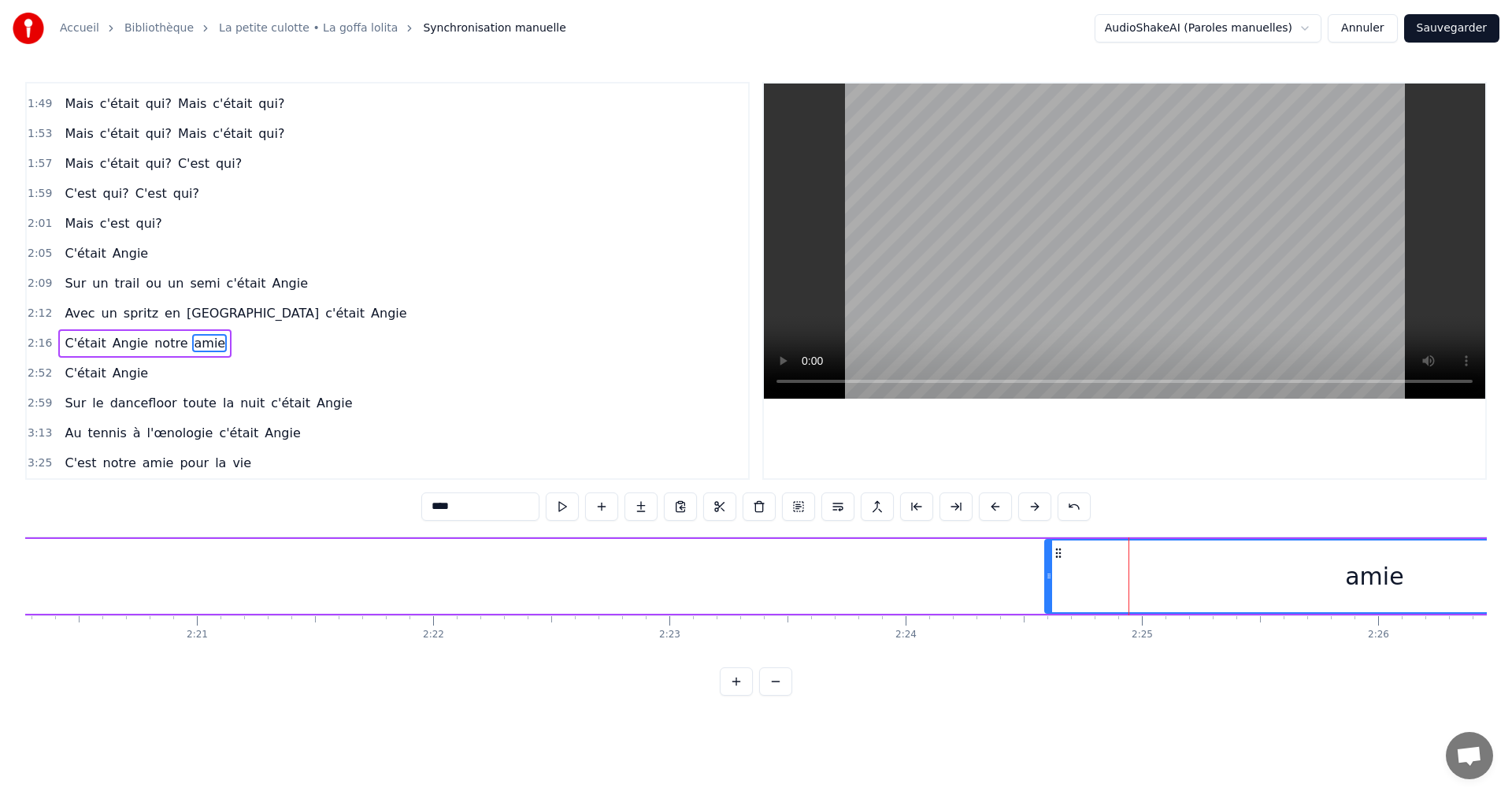
click at [1060, 552] on icon at bounding box center [1058, 553] width 13 height 13
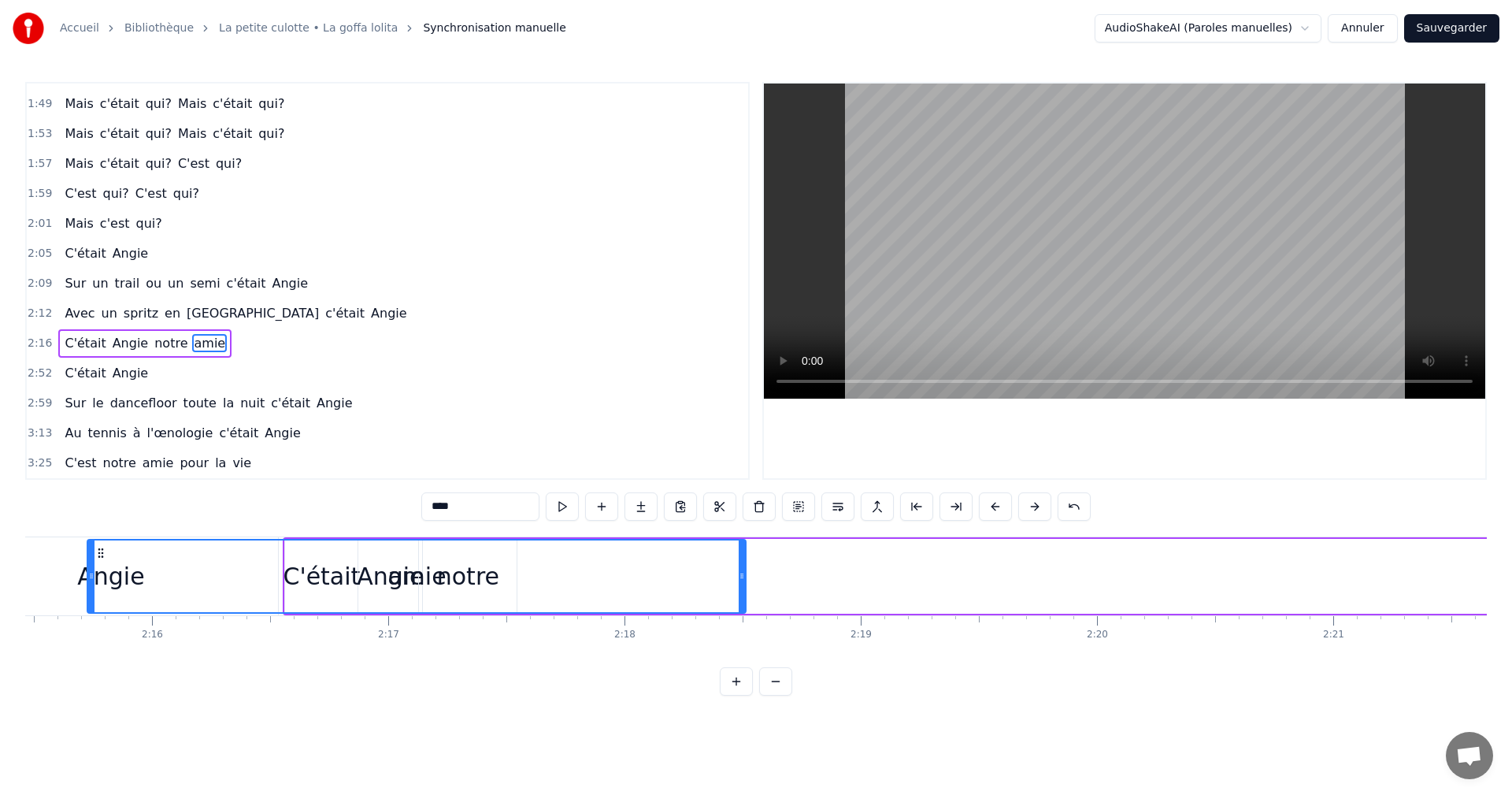
scroll to position [0, 31936]
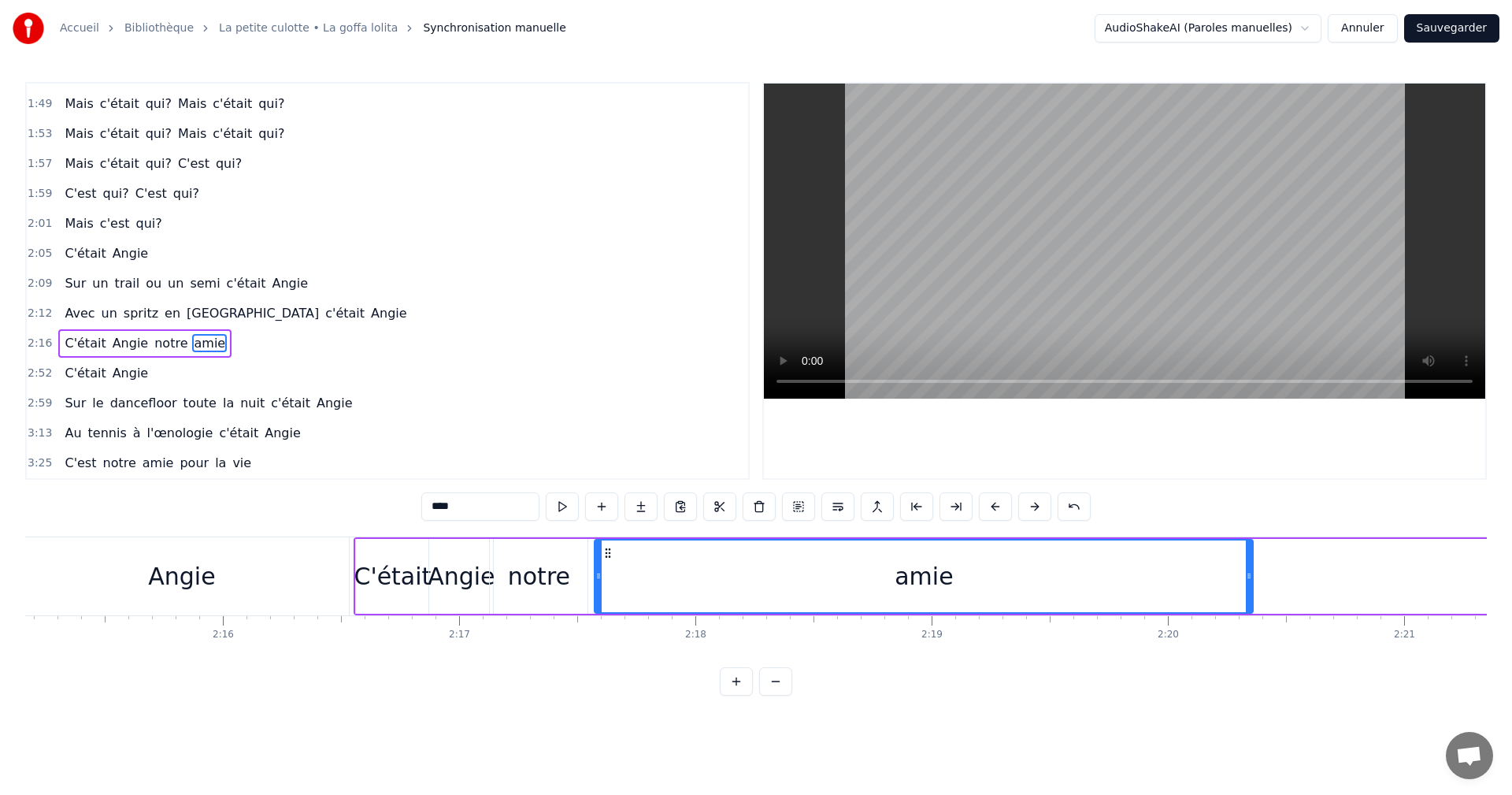
drag, startPoint x: 1060, startPoint y: 553, endPoint x: 609, endPoint y: 594, distance: 452.9
click at [609, 594] on div "amie" at bounding box center [923, 576] width 657 height 71
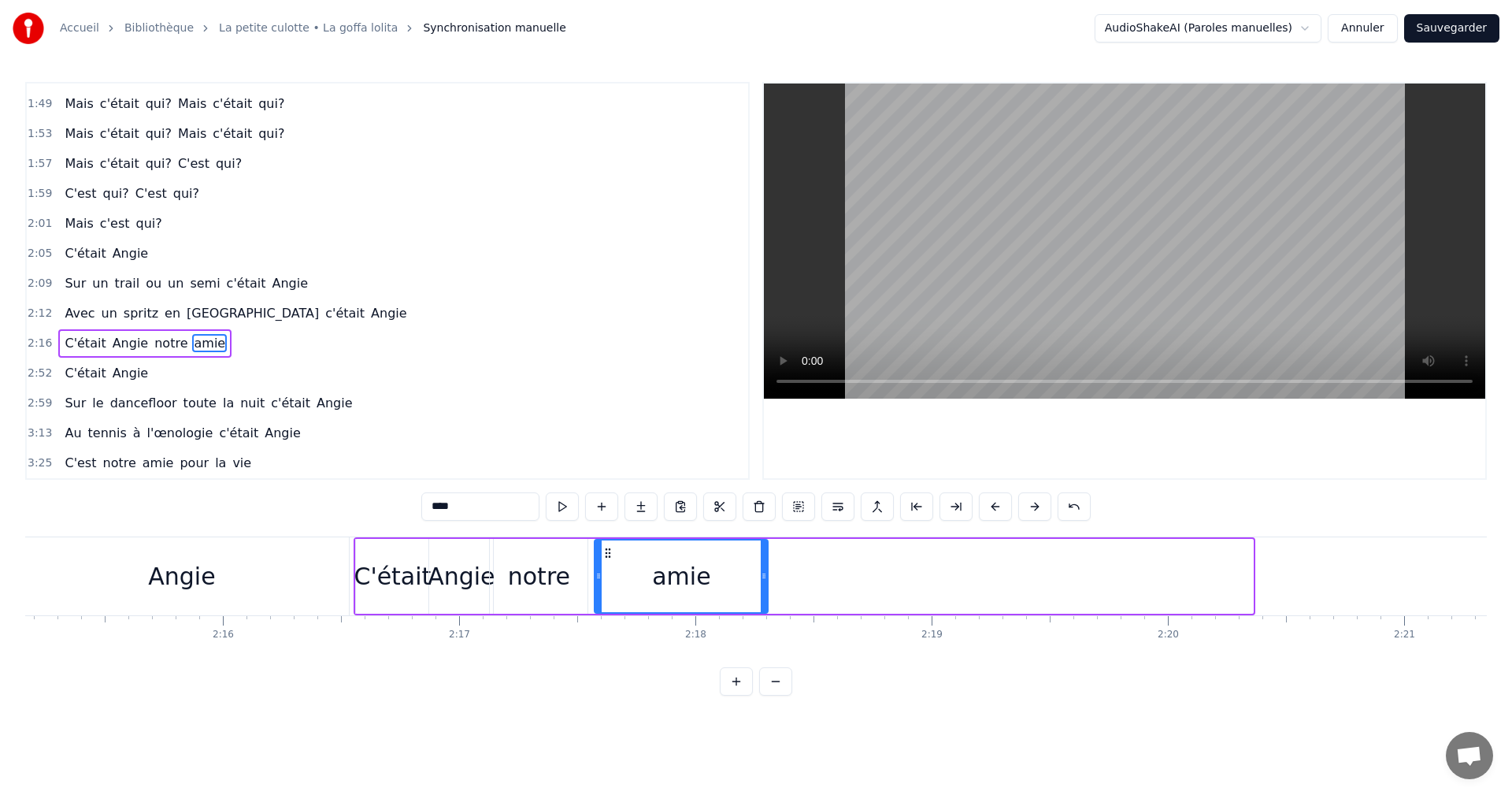
drag, startPoint x: 1251, startPoint y: 575, endPoint x: 729, endPoint y: 584, distance: 522.1
click at [767, 581] on icon at bounding box center [764, 576] width 7 height 13
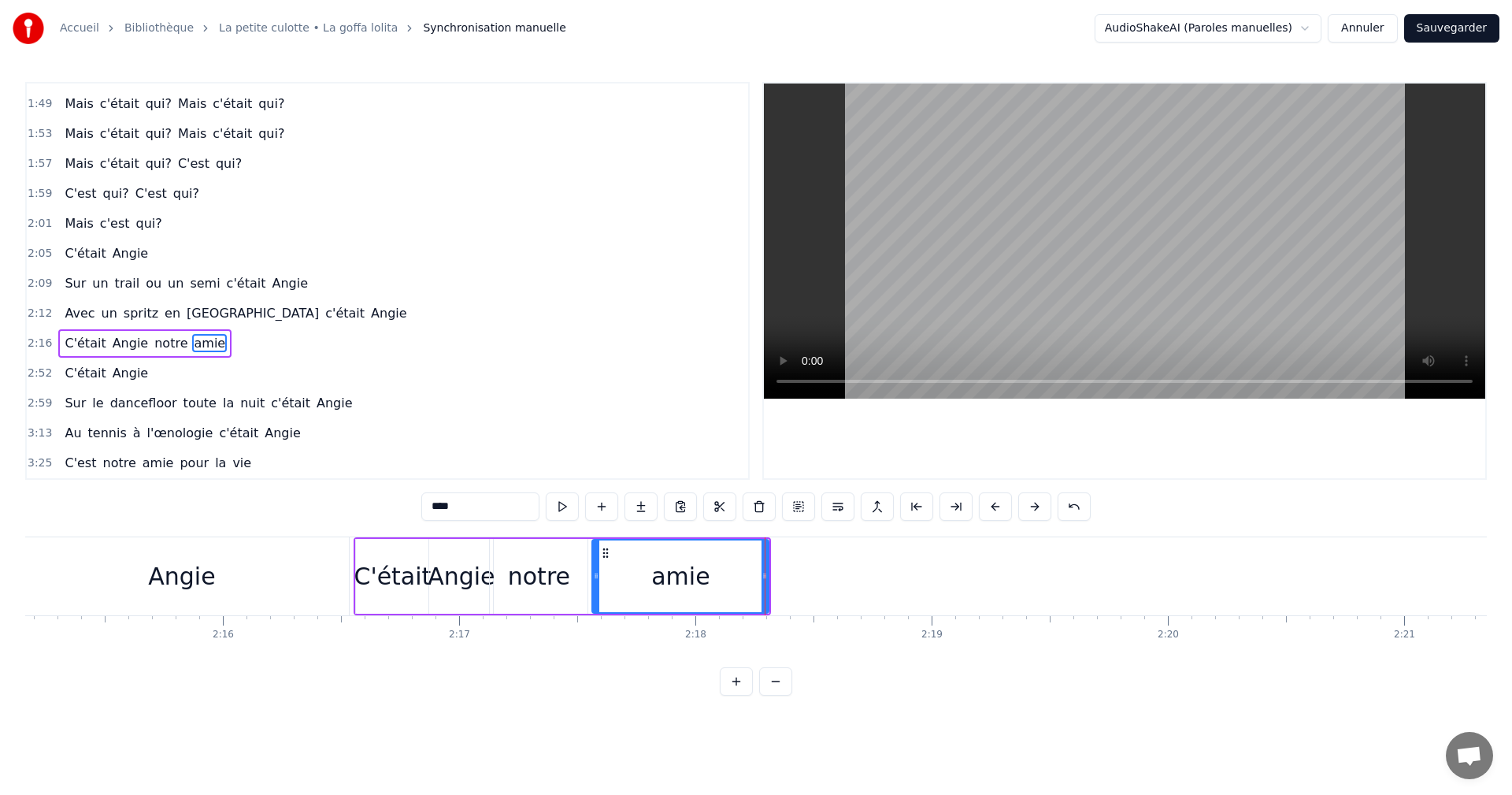
click at [598, 580] on icon at bounding box center [596, 576] width 7 height 13
click at [42, 339] on span "2:16" at bounding box center [40, 343] width 24 height 15
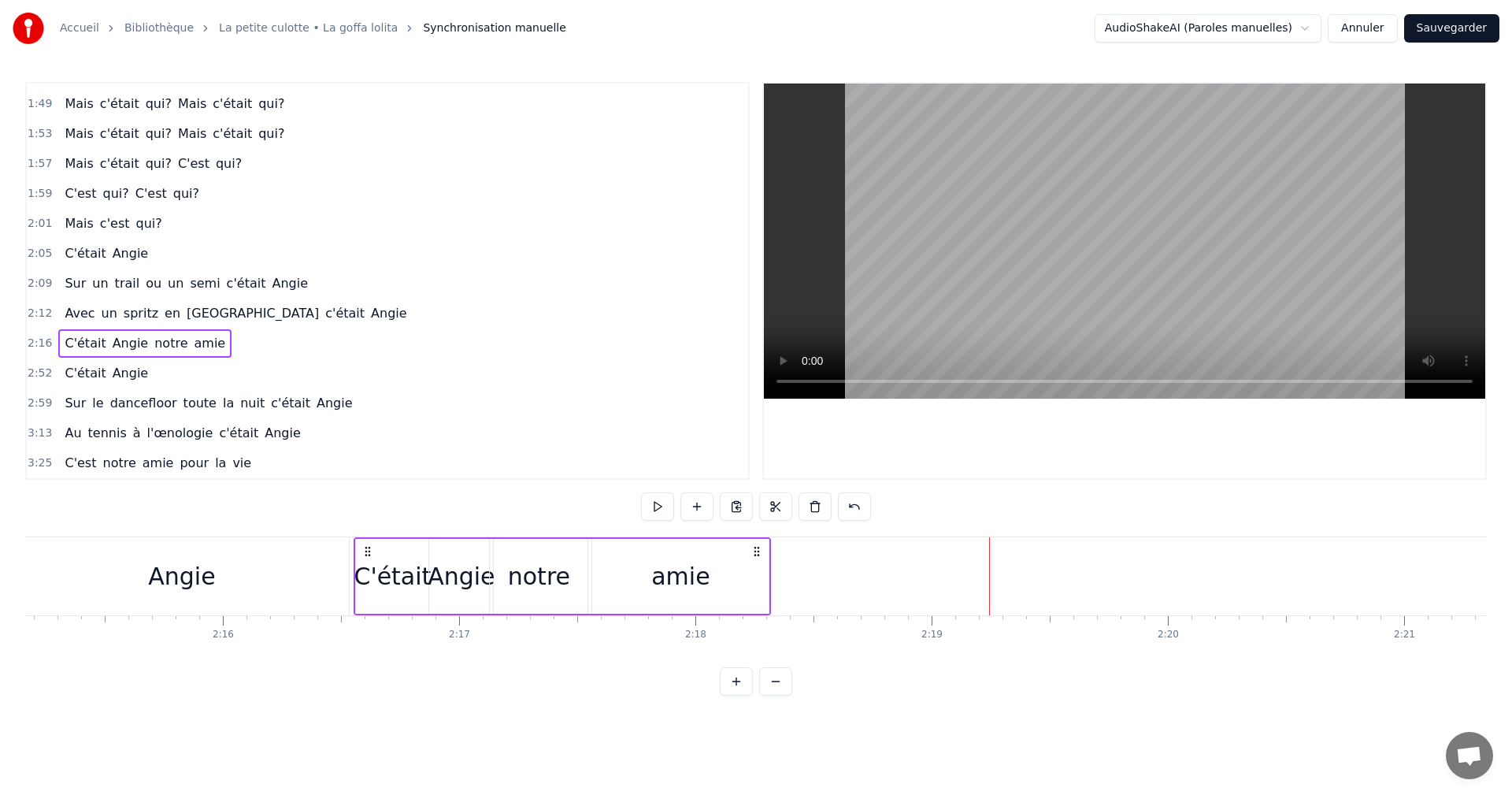
click at [770, 572] on div "amie" at bounding box center [680, 577] width 178 height 75
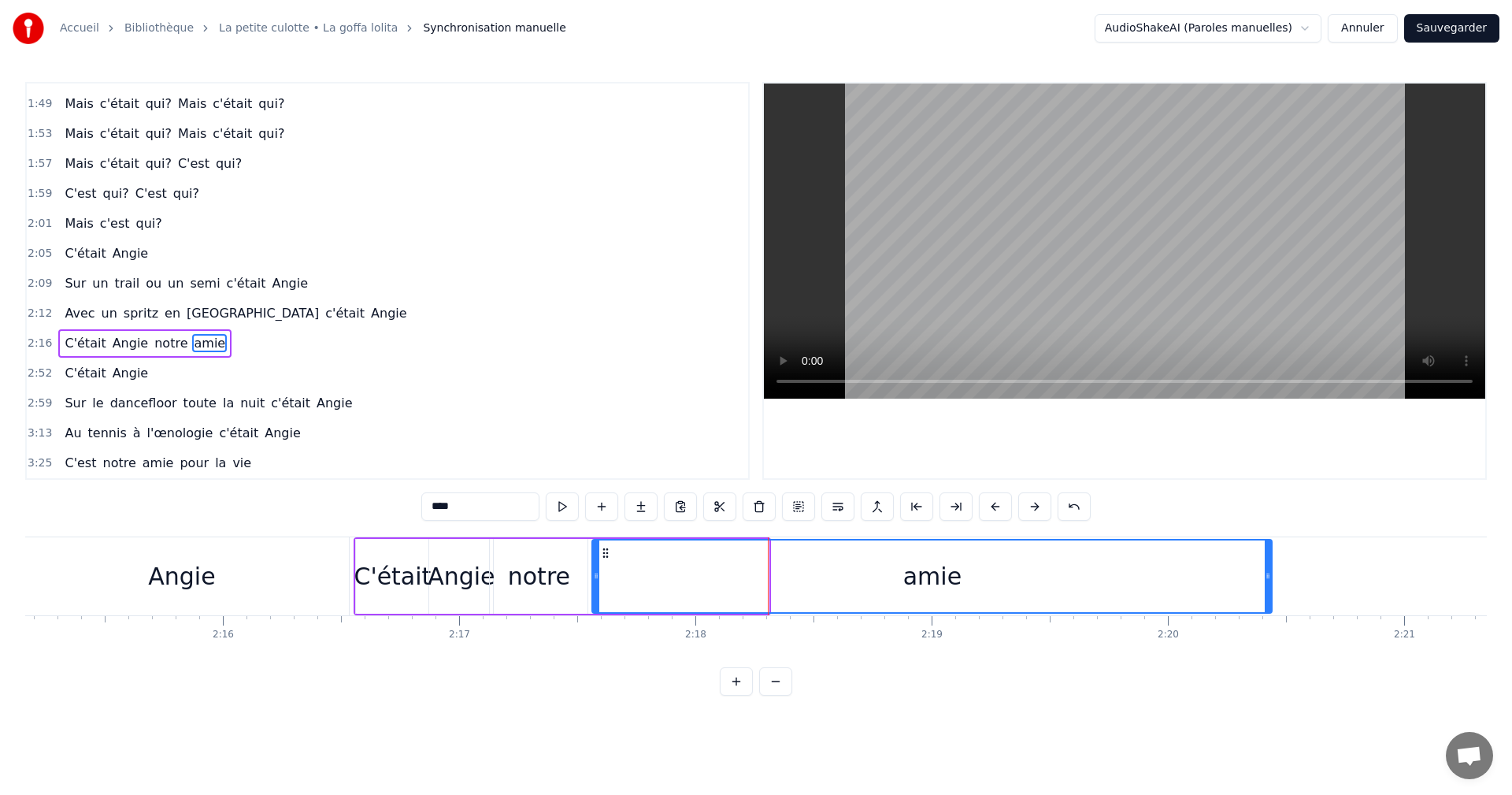
drag, startPoint x: 768, startPoint y: 579, endPoint x: 1270, endPoint y: 567, distance: 502.1
click at [1270, 567] on div at bounding box center [1268, 576] width 7 height 71
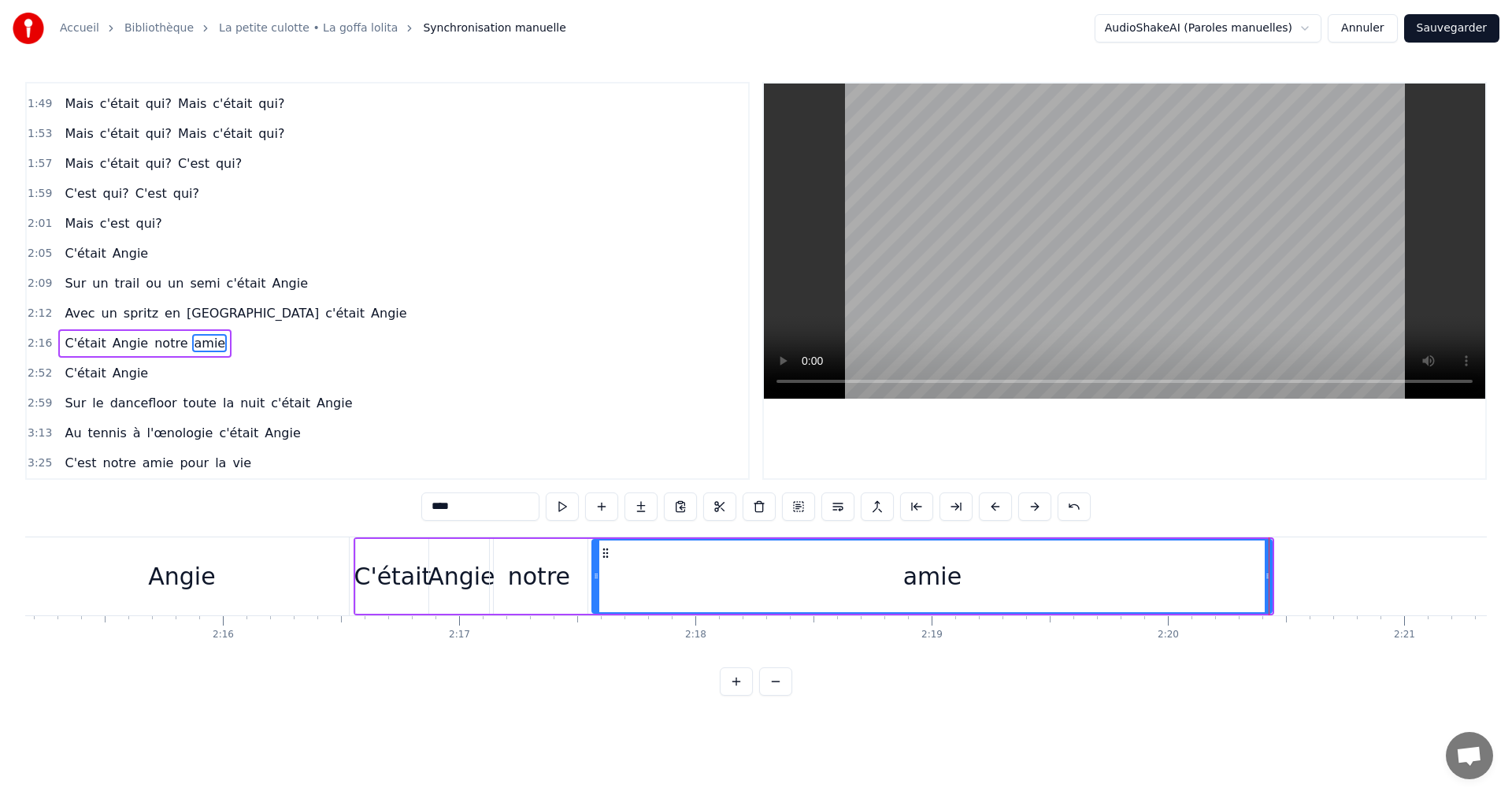
click at [359, 541] on div "C'était" at bounding box center [392, 577] width 72 height 75
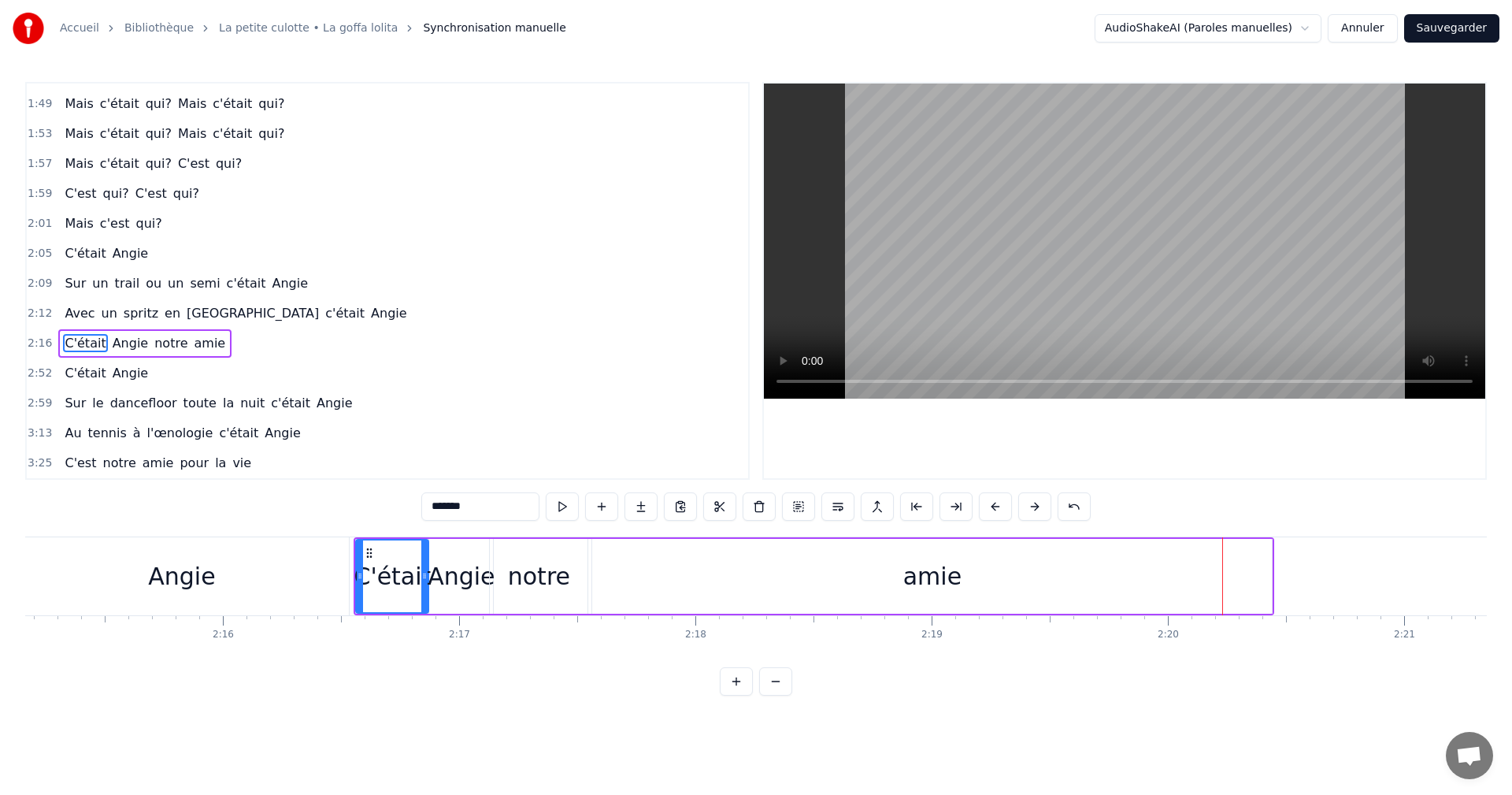
click at [514, 570] on div "notre" at bounding box center [539, 576] width 63 height 36
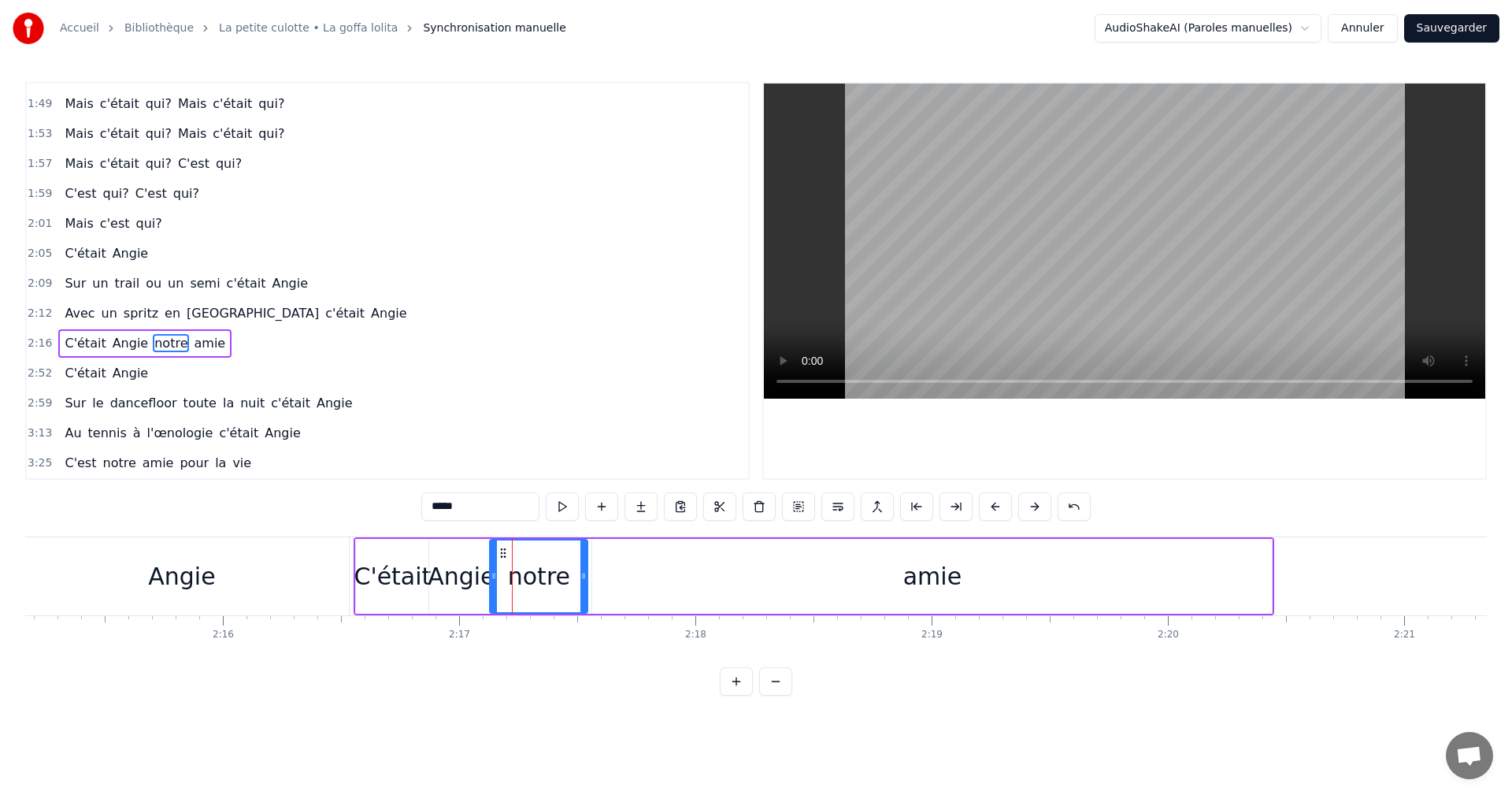
click at [482, 574] on div "Angie" at bounding box center [461, 576] width 67 height 36
drag, startPoint x: 490, startPoint y: 574, endPoint x: 500, endPoint y: 574, distance: 10.0
click at [500, 574] on circle at bounding box center [500, 574] width 1 height 1
click at [543, 571] on div "notre" at bounding box center [539, 576] width 63 height 36
type input "*****"
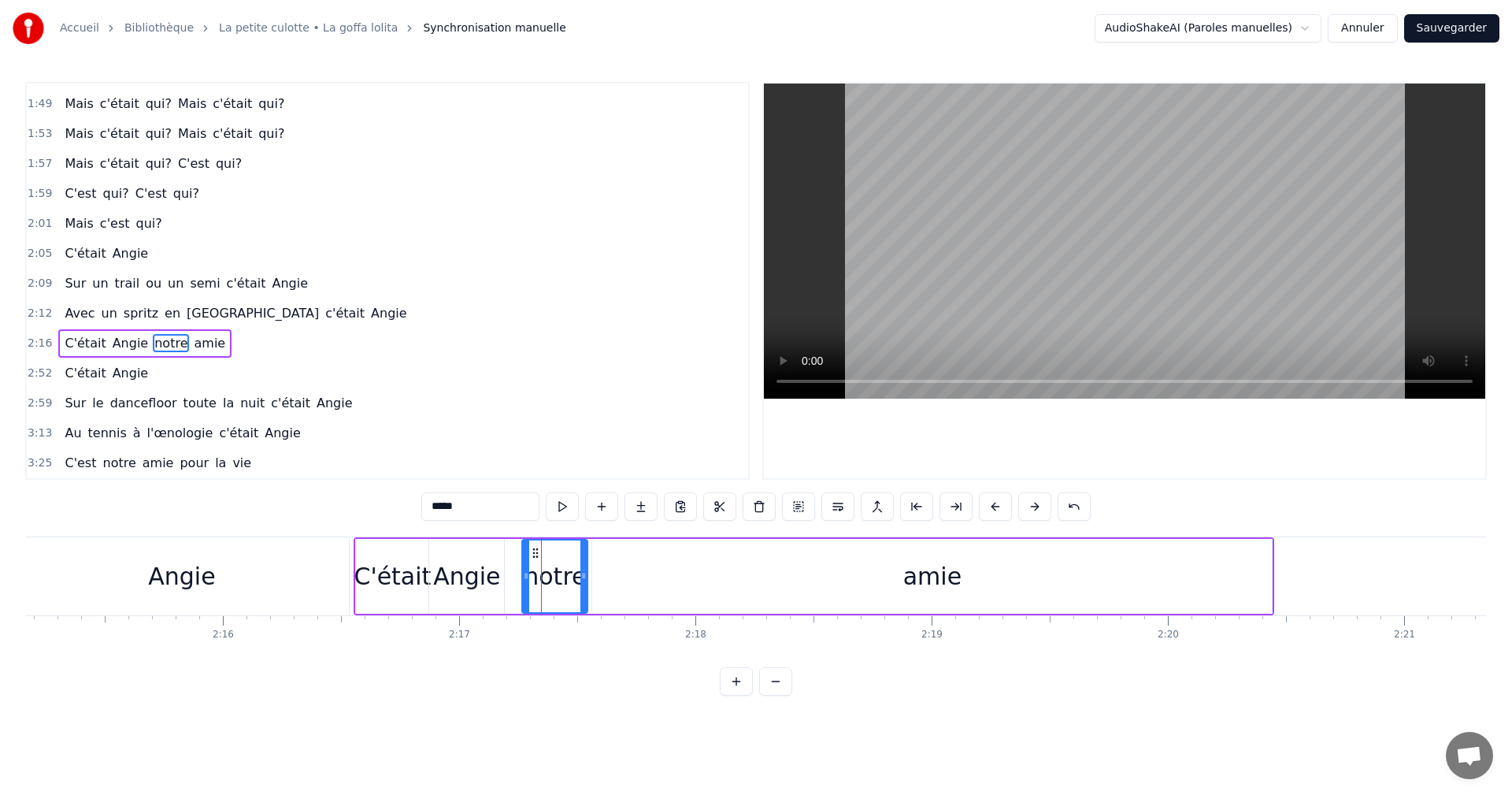
drag, startPoint x: 500, startPoint y: 574, endPoint x: 524, endPoint y: 573, distance: 24.0
click at [524, 573] on icon at bounding box center [526, 576] width 7 height 13
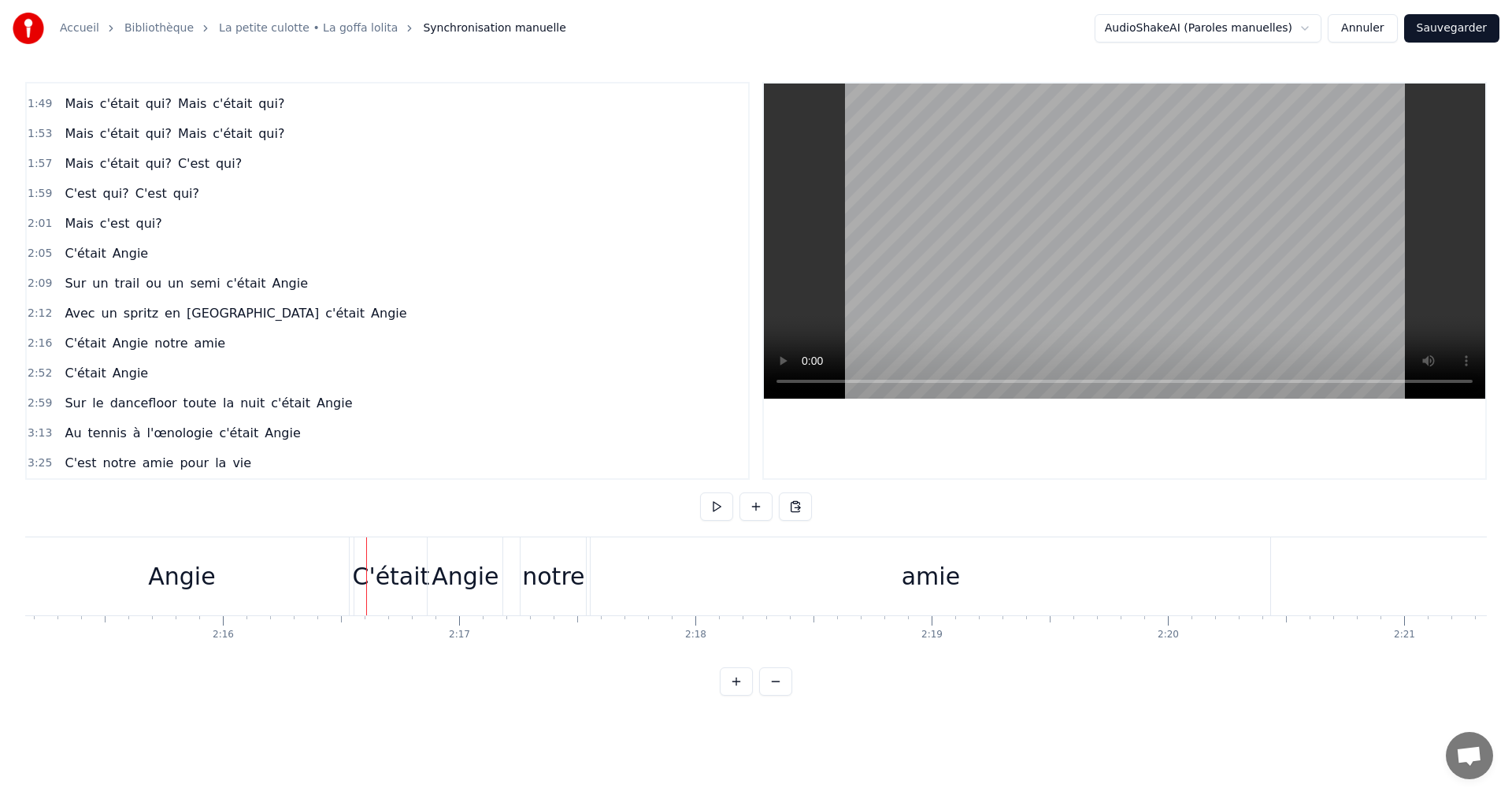
click at [38, 342] on span "2:16" at bounding box center [40, 343] width 24 height 15
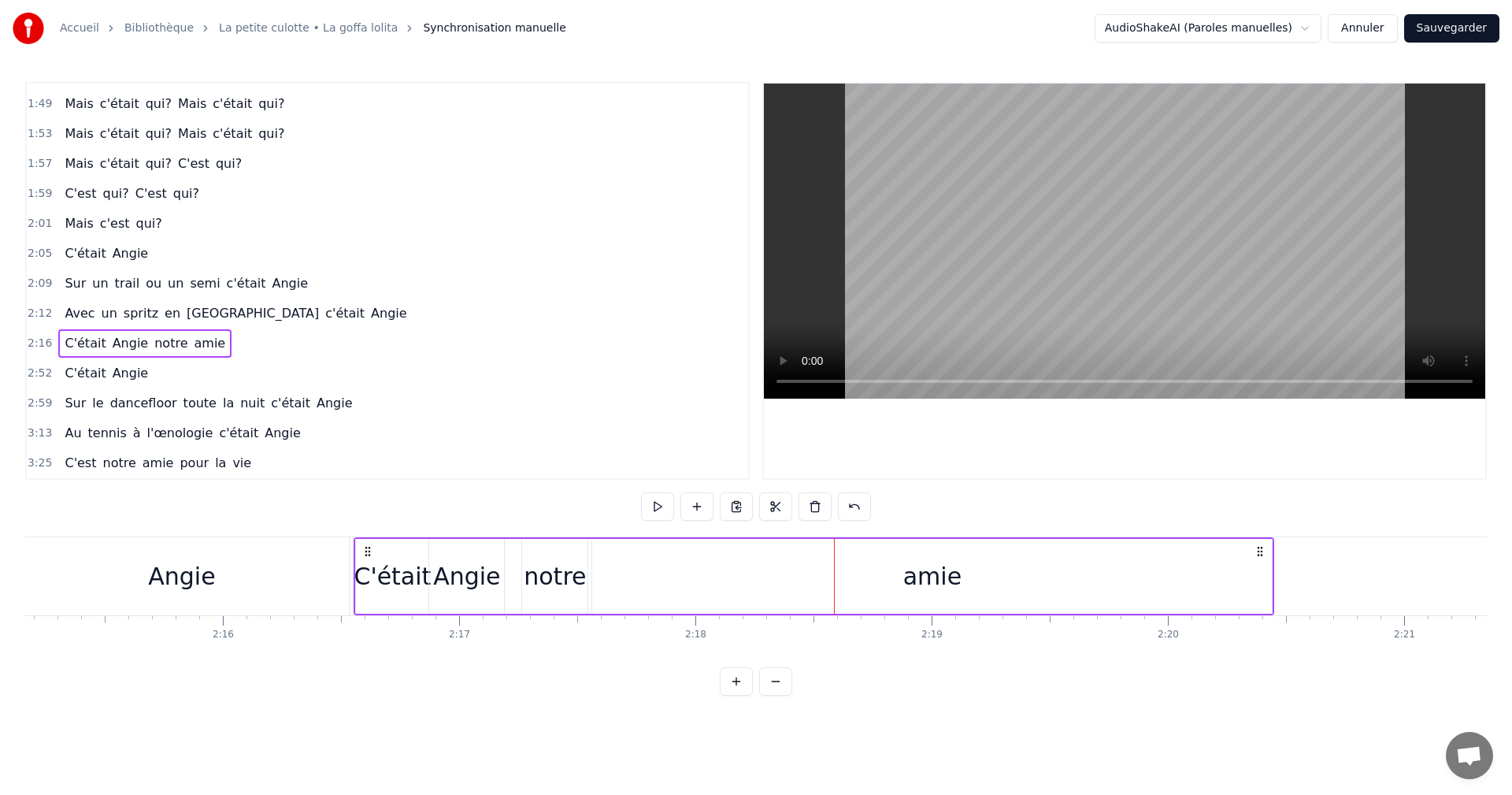
click at [410, 570] on div "C'était" at bounding box center [392, 576] width 77 height 36
click at [460, 563] on div "Angie" at bounding box center [466, 576] width 67 height 36
click at [436, 570] on icon at bounding box center [435, 576] width 7 height 13
click at [412, 565] on div "C'était" at bounding box center [392, 576] width 77 height 36
type input "*******"
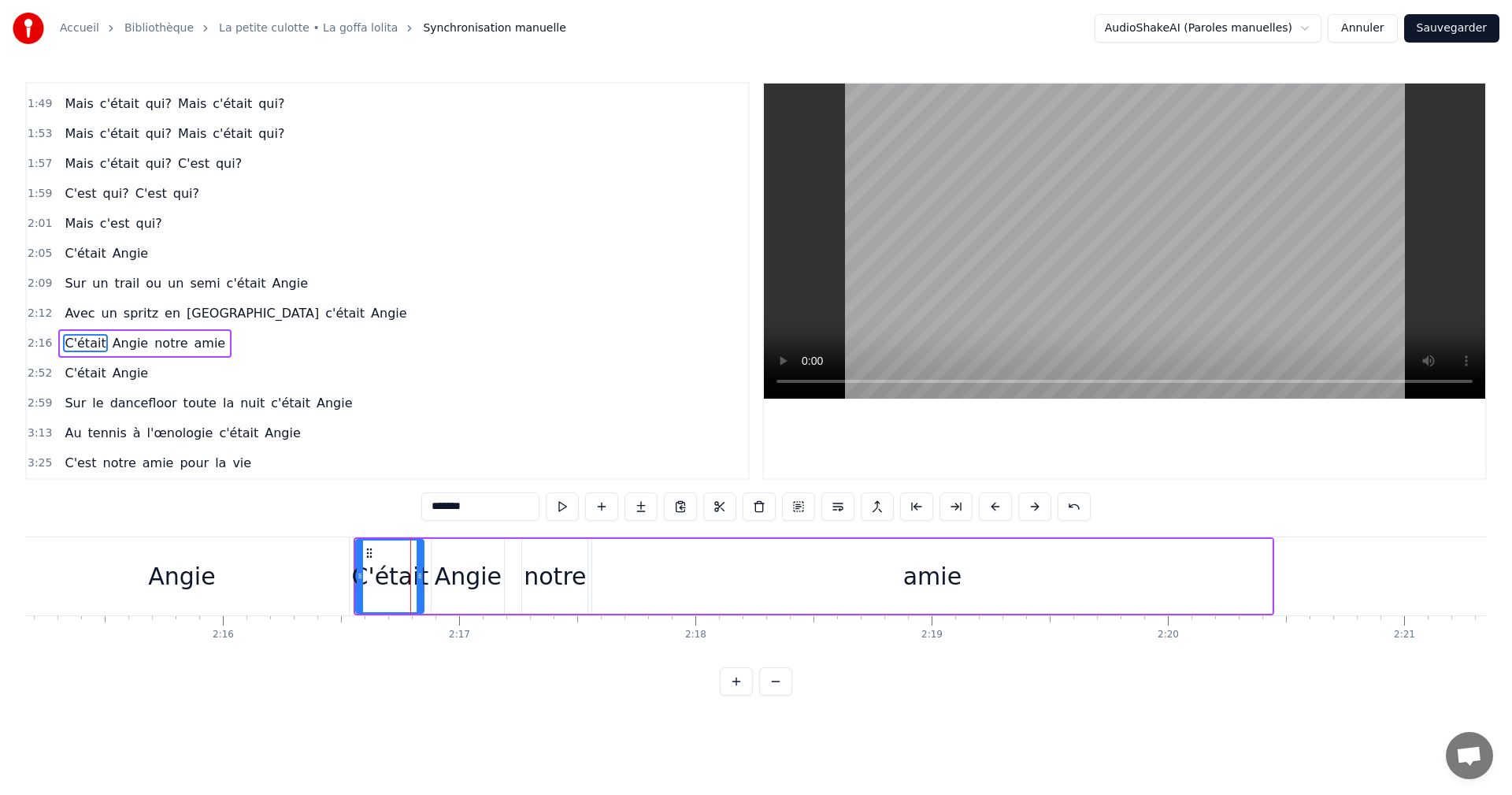
click at [418, 574] on icon at bounding box center [419, 576] width 7 height 13
click at [41, 342] on span "2:16" at bounding box center [40, 343] width 24 height 15
click at [559, 577] on div "notre" at bounding box center [554, 576] width 63 height 36
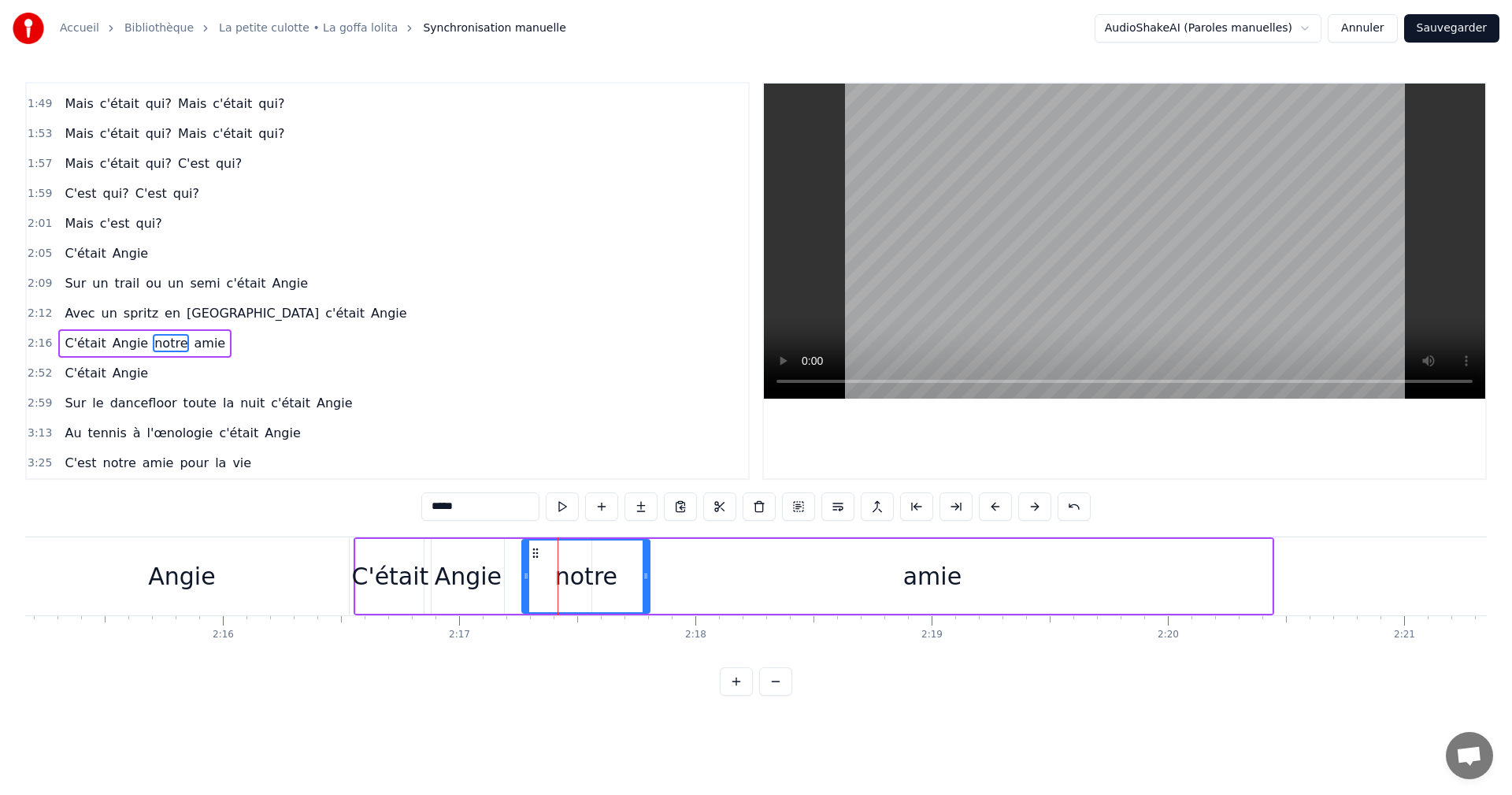
drag, startPoint x: 584, startPoint y: 576, endPoint x: 662, endPoint y: 573, distance: 78.1
click at [649, 573] on icon at bounding box center [645, 576] width 7 height 13
click at [790, 563] on div "amie" at bounding box center [932, 577] width 680 height 75
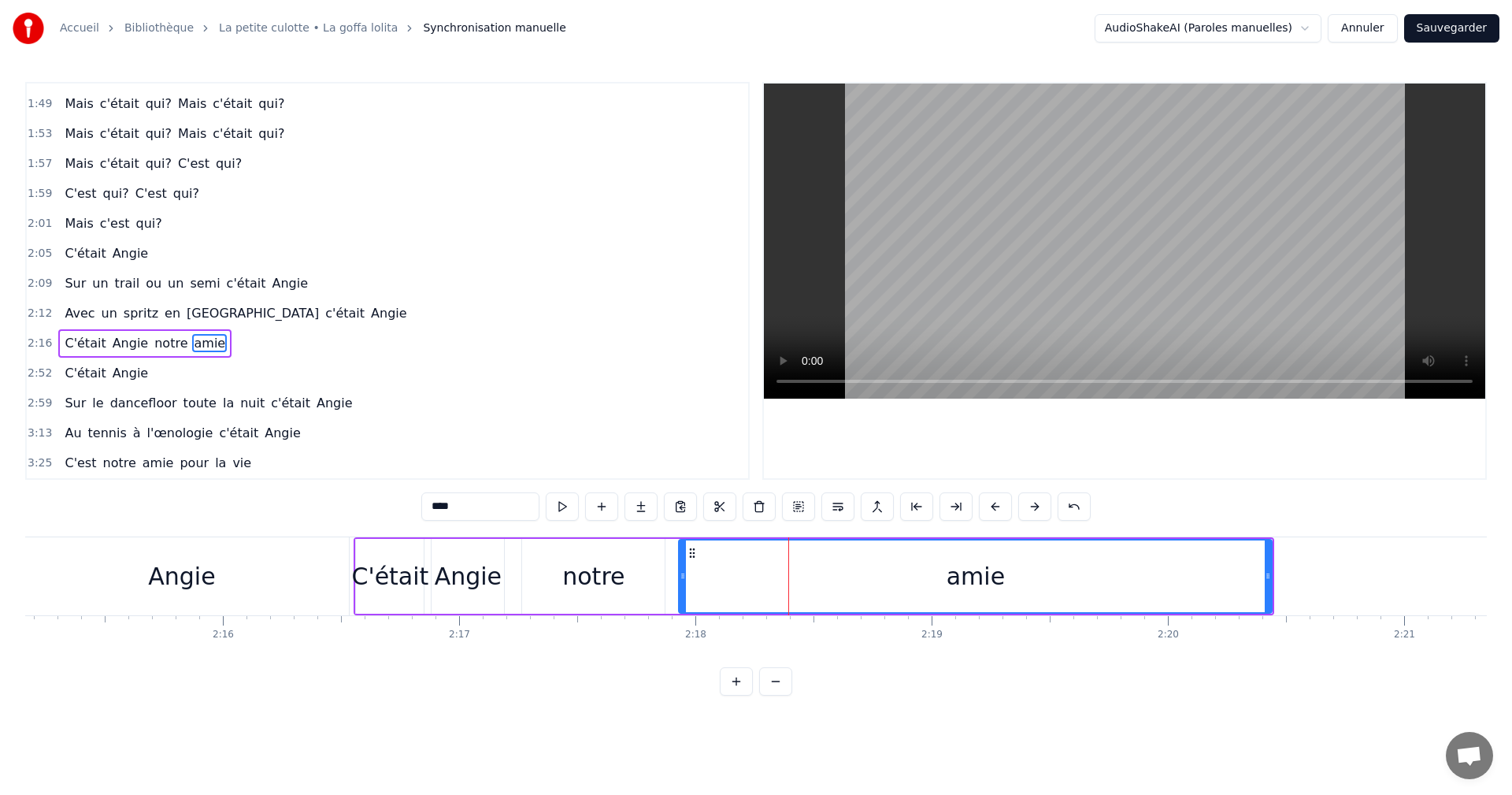
drag, startPoint x: 598, startPoint y: 575, endPoint x: 685, endPoint y: 575, distance: 87.0
click at [685, 575] on icon at bounding box center [683, 576] width 7 height 13
click at [483, 582] on div "Angie" at bounding box center [468, 576] width 67 height 36
type input "*****"
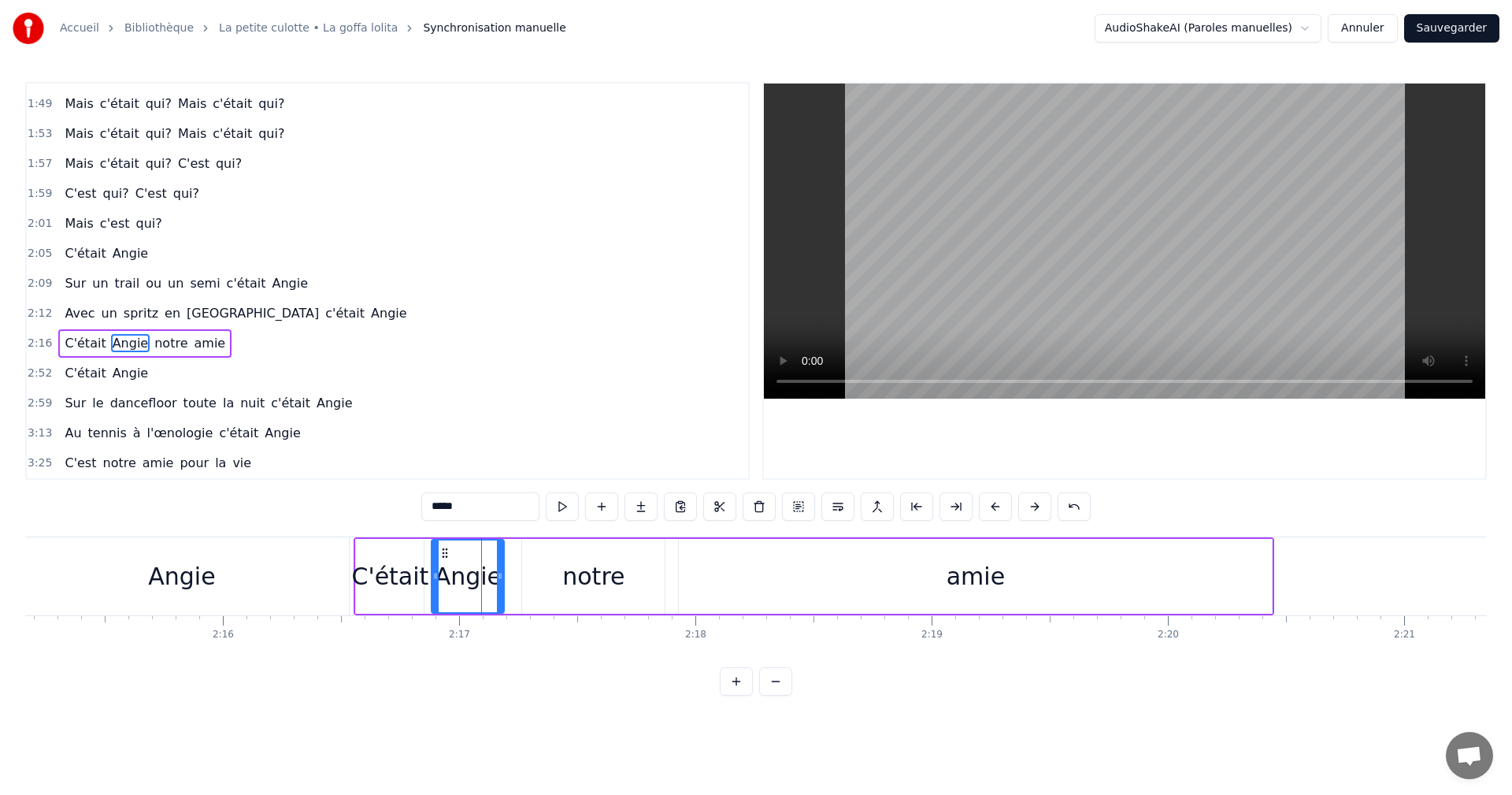
drag, startPoint x: 505, startPoint y: 574, endPoint x: 518, endPoint y: 574, distance: 13.0
click at [522, 574] on div "C'était Angie notre amie" at bounding box center [814, 576] width 921 height 78
click at [580, 568] on div "notre" at bounding box center [593, 576] width 63 height 36
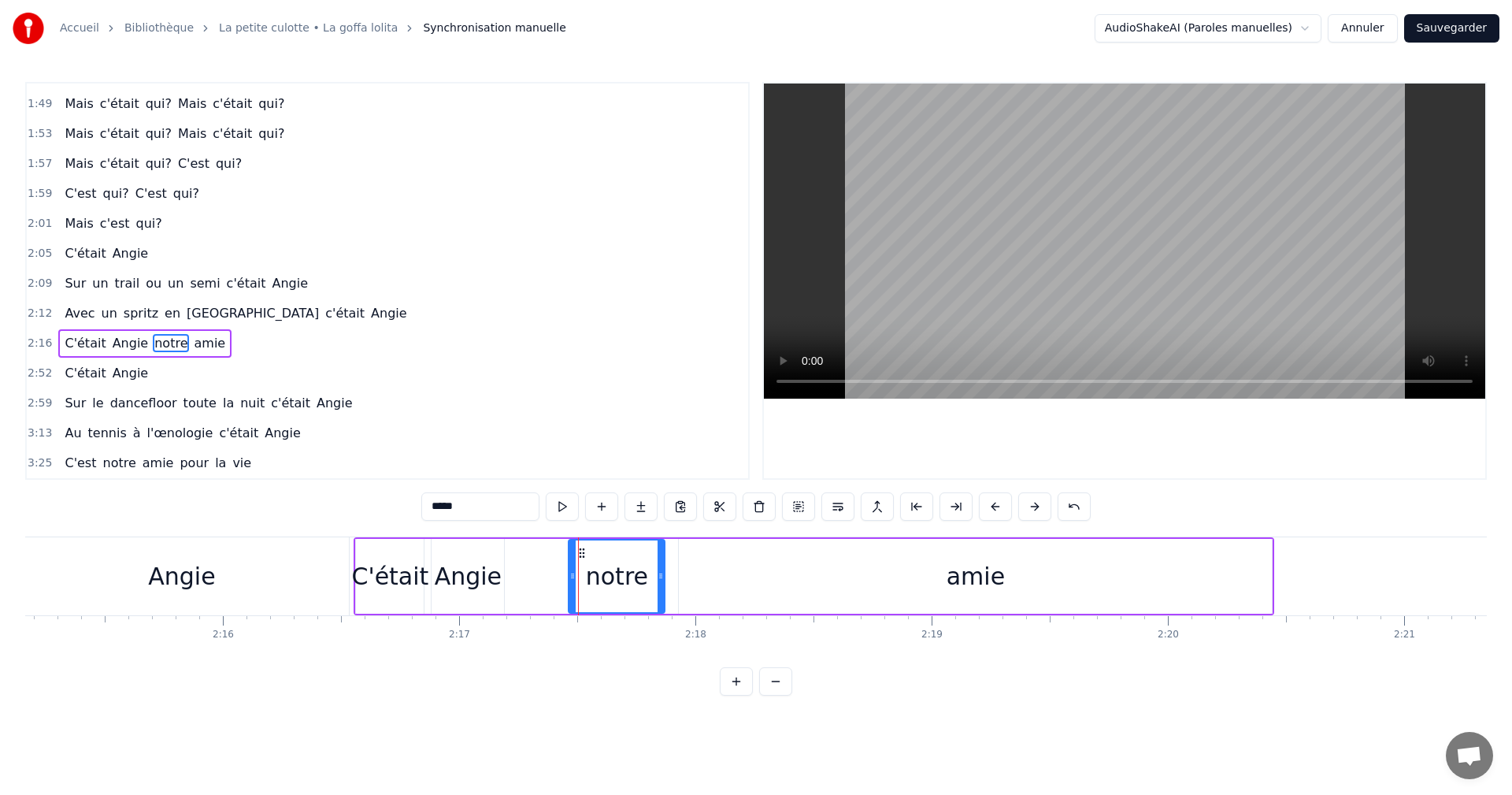
drag, startPoint x: 528, startPoint y: 575, endPoint x: 573, endPoint y: 574, distance: 45.0
click at [573, 574] on icon at bounding box center [573, 576] width 7 height 13
click at [488, 581] on div "Angie" at bounding box center [468, 576] width 67 height 36
type input "*****"
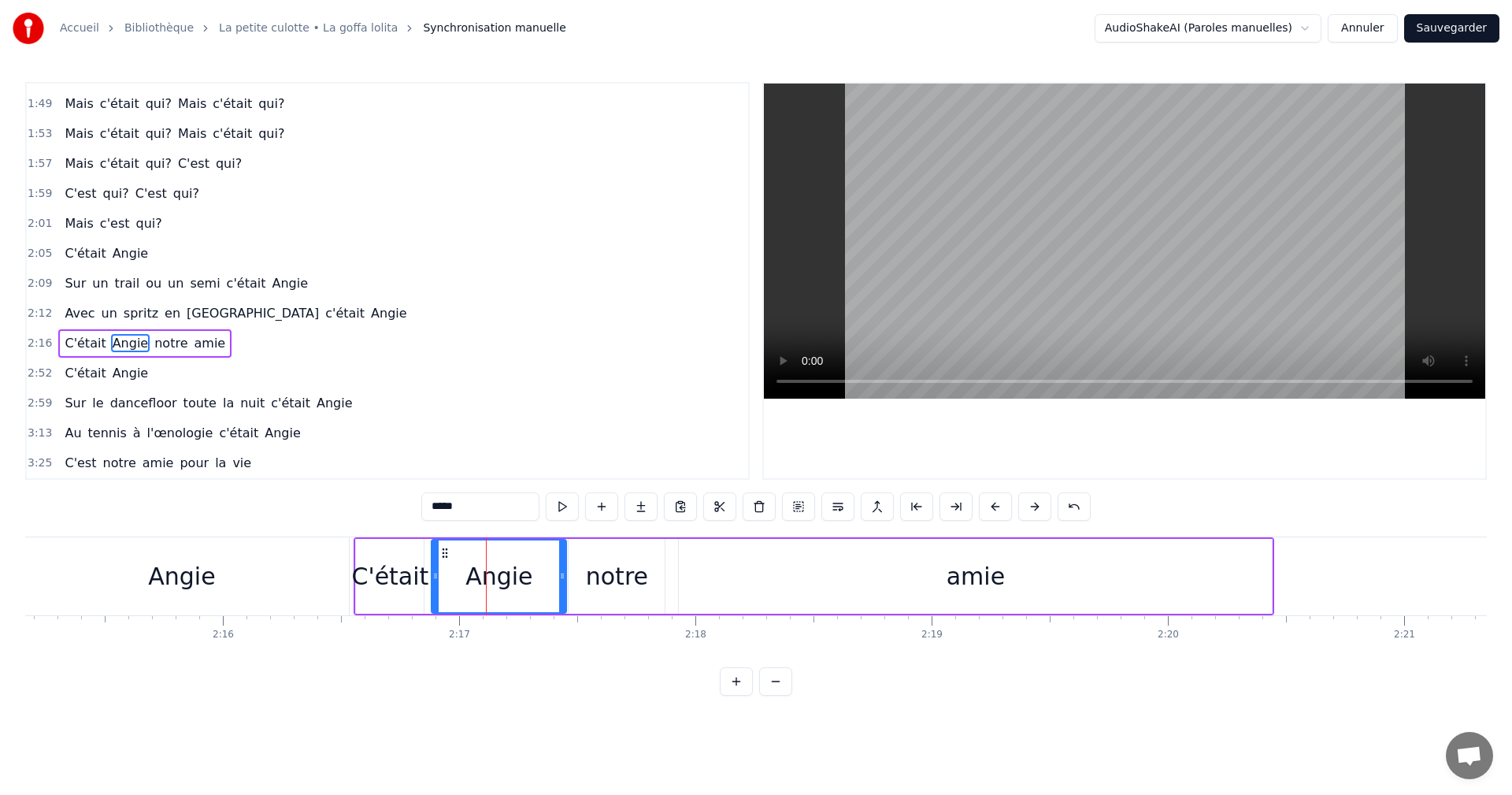
drag, startPoint x: 488, startPoint y: 581, endPoint x: 561, endPoint y: 575, distance: 73.2
click at [561, 575] on icon at bounding box center [562, 576] width 7 height 13
click at [49, 339] on div "2:16 C'était Angie notre amie" at bounding box center [388, 343] width 721 height 30
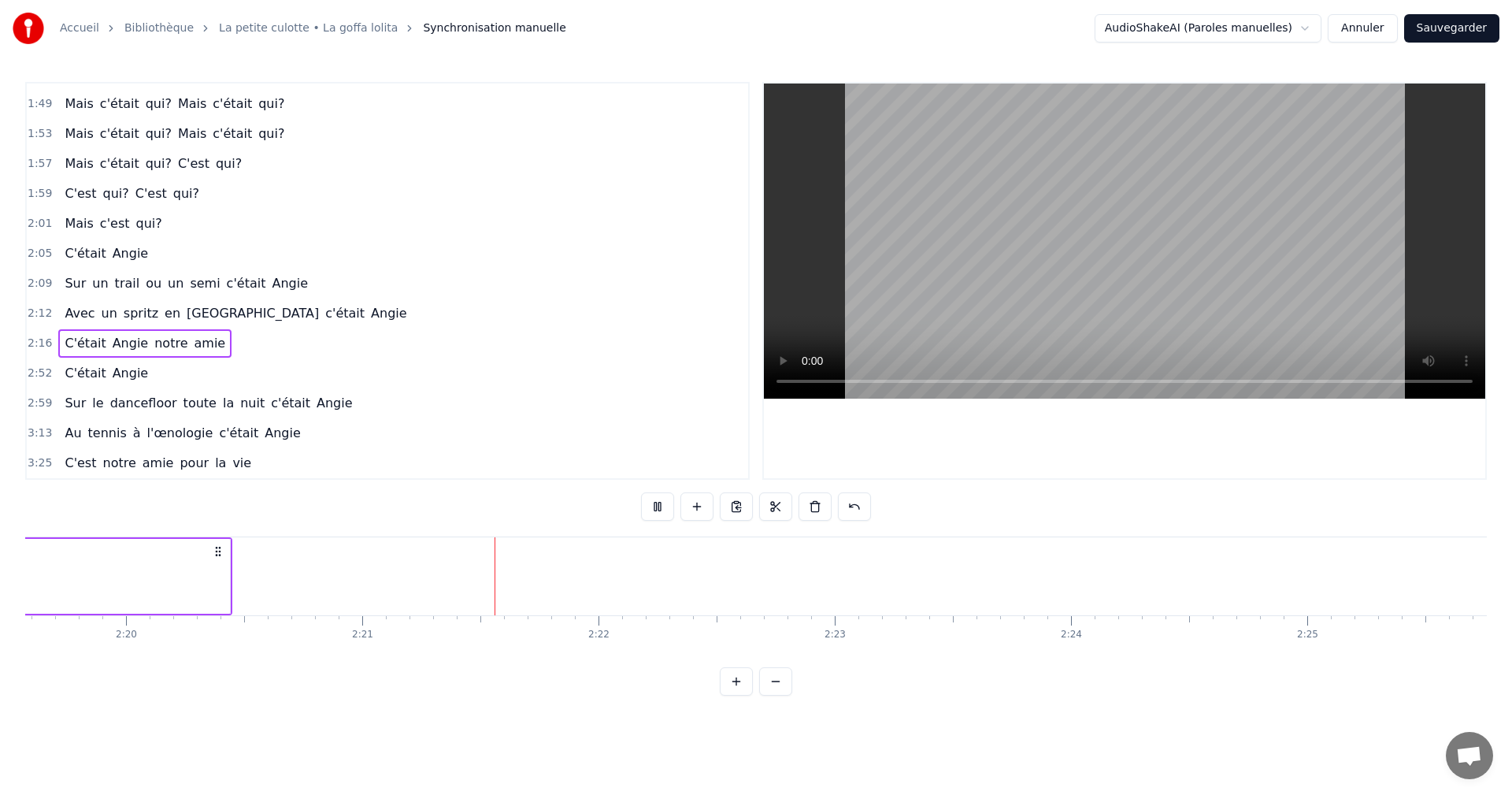
scroll to position [0, 33250]
click at [44, 373] on span "2:52" at bounding box center [40, 373] width 24 height 15
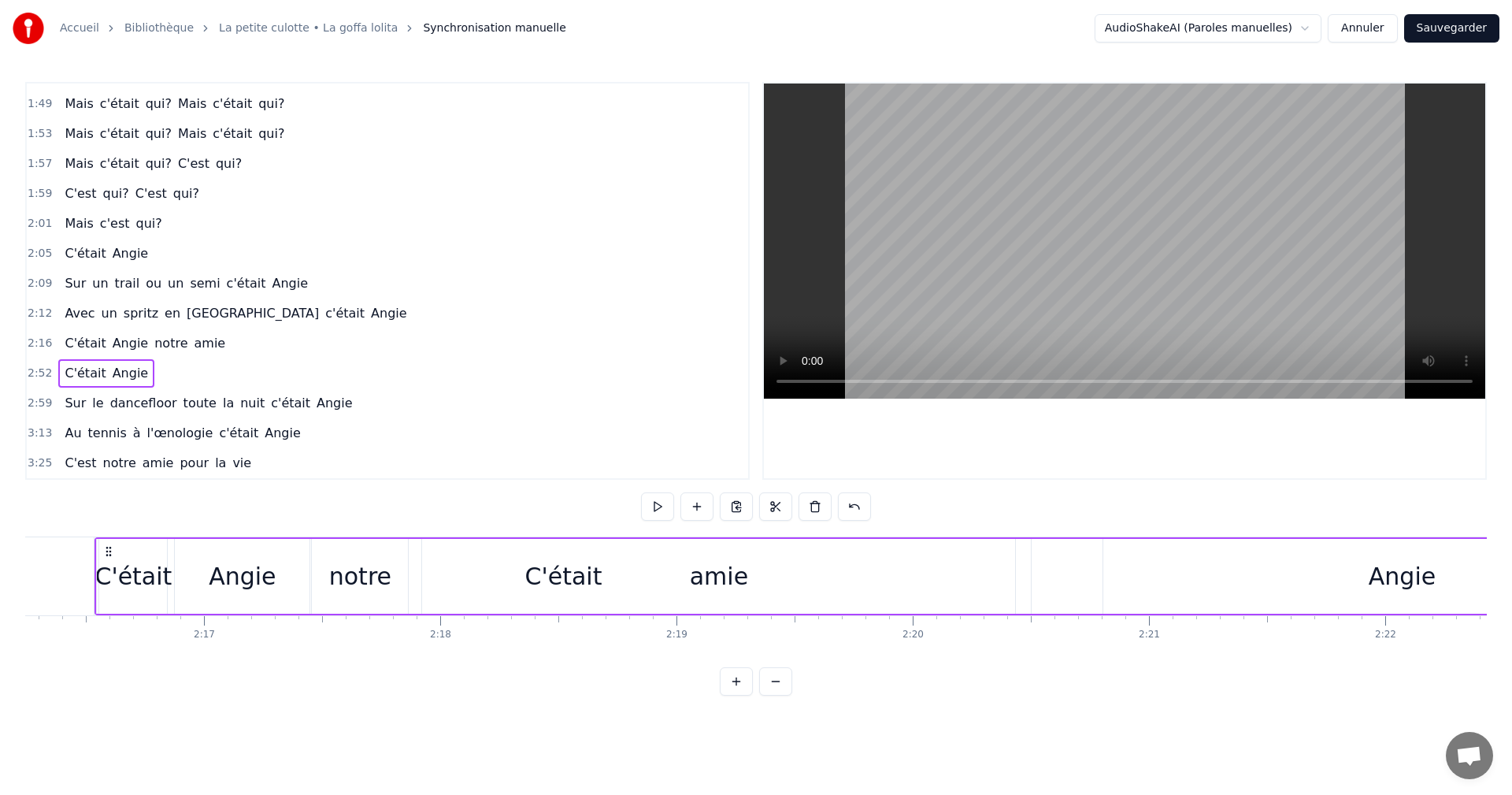
scroll to position [0, 32185]
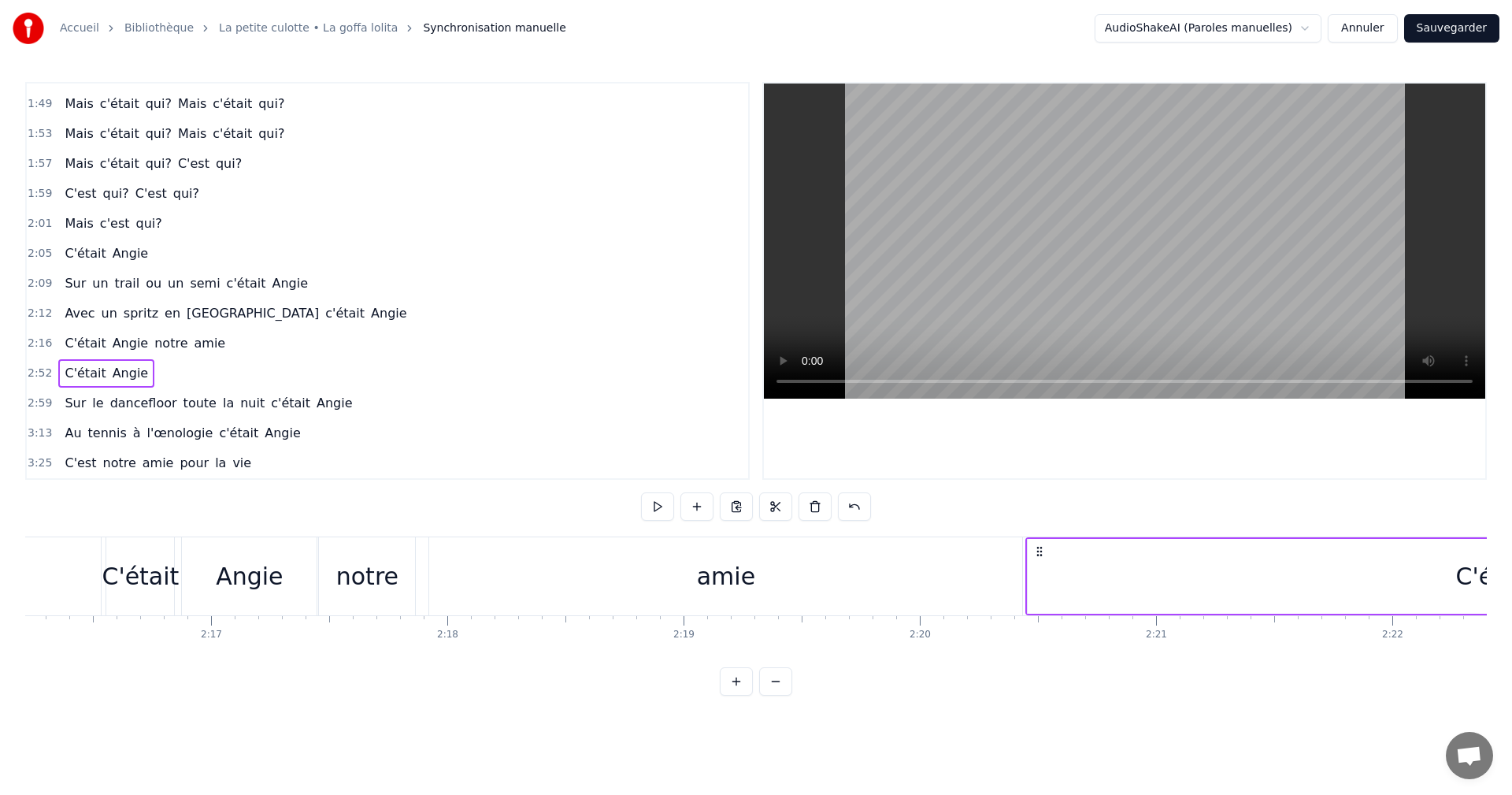
drag, startPoint x: 117, startPoint y: 551, endPoint x: 1038, endPoint y: 579, distance: 921.4
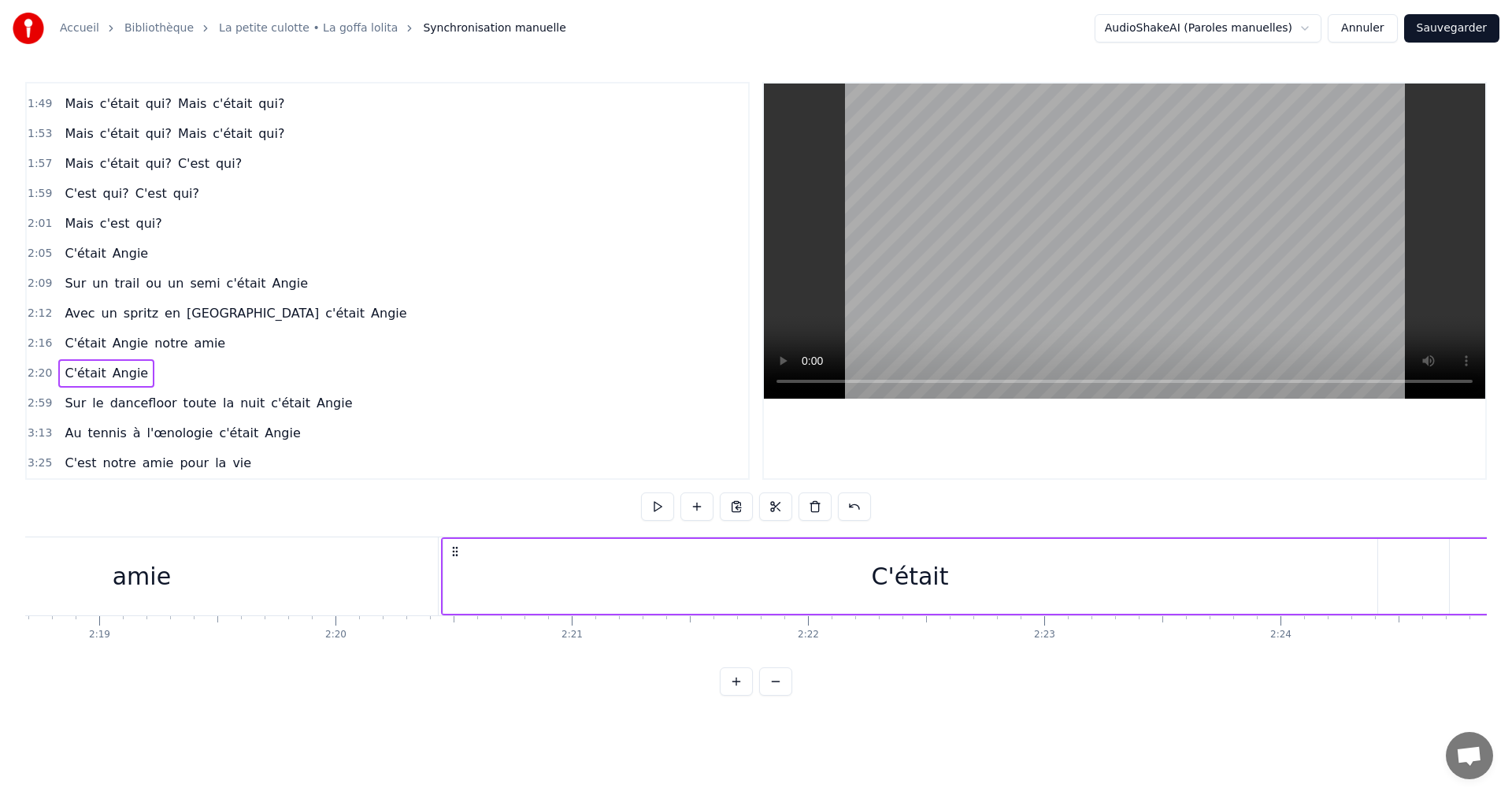
scroll to position [0, 32798]
click at [1102, 596] on div "C'était" at bounding box center [881, 577] width 934 height 75
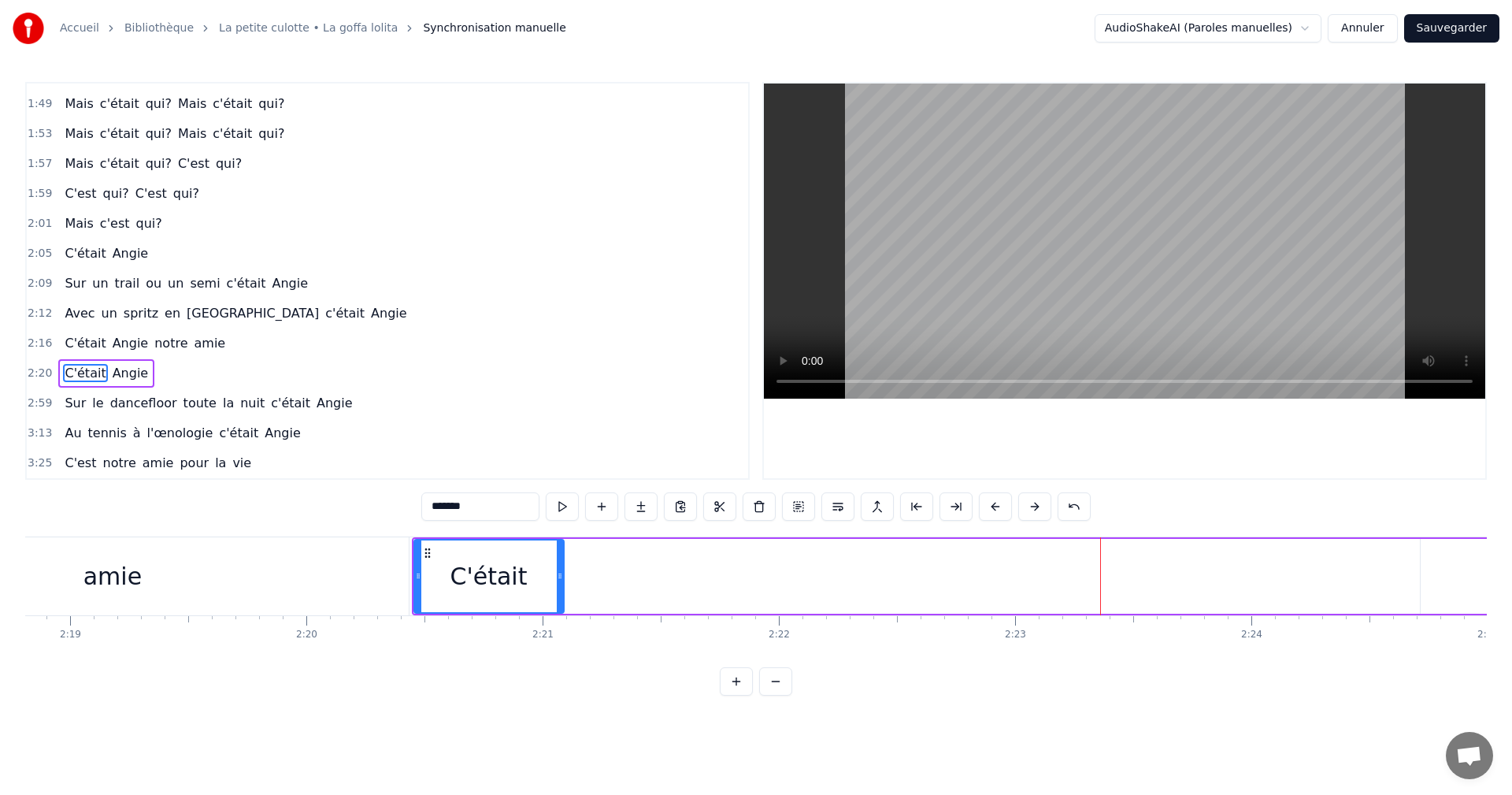
drag, startPoint x: 1344, startPoint y: 575, endPoint x: 560, endPoint y: 590, distance: 784.1
click at [560, 590] on div at bounding box center [559, 576] width 7 height 71
click at [553, 579] on icon at bounding box center [554, 576] width 7 height 13
click at [998, 591] on div "C'était Angie" at bounding box center [1216, 576] width 1609 height 78
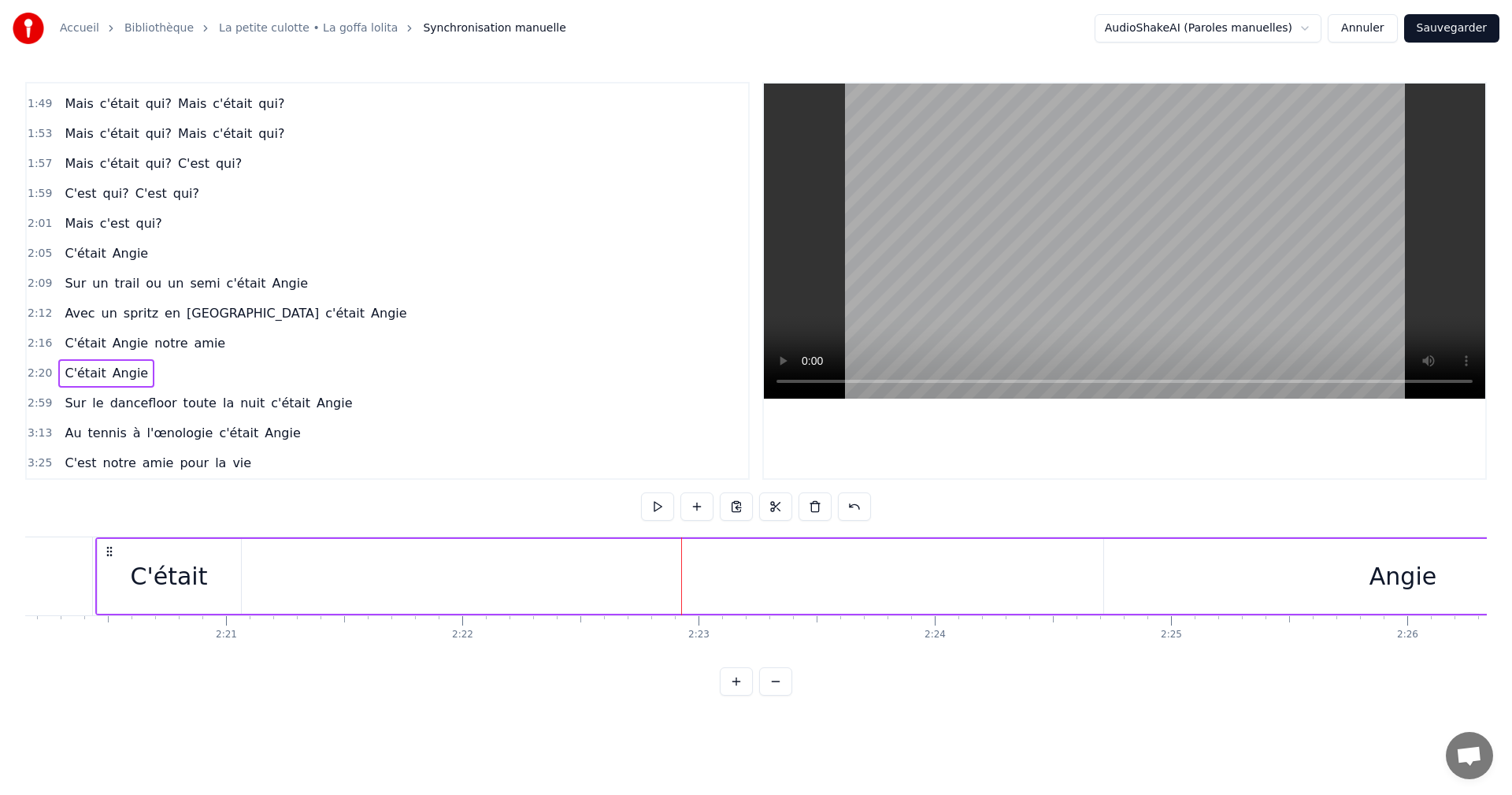
scroll to position [0, 33144]
click at [1257, 577] on div "Angie" at bounding box center [1374, 577] width 599 height 75
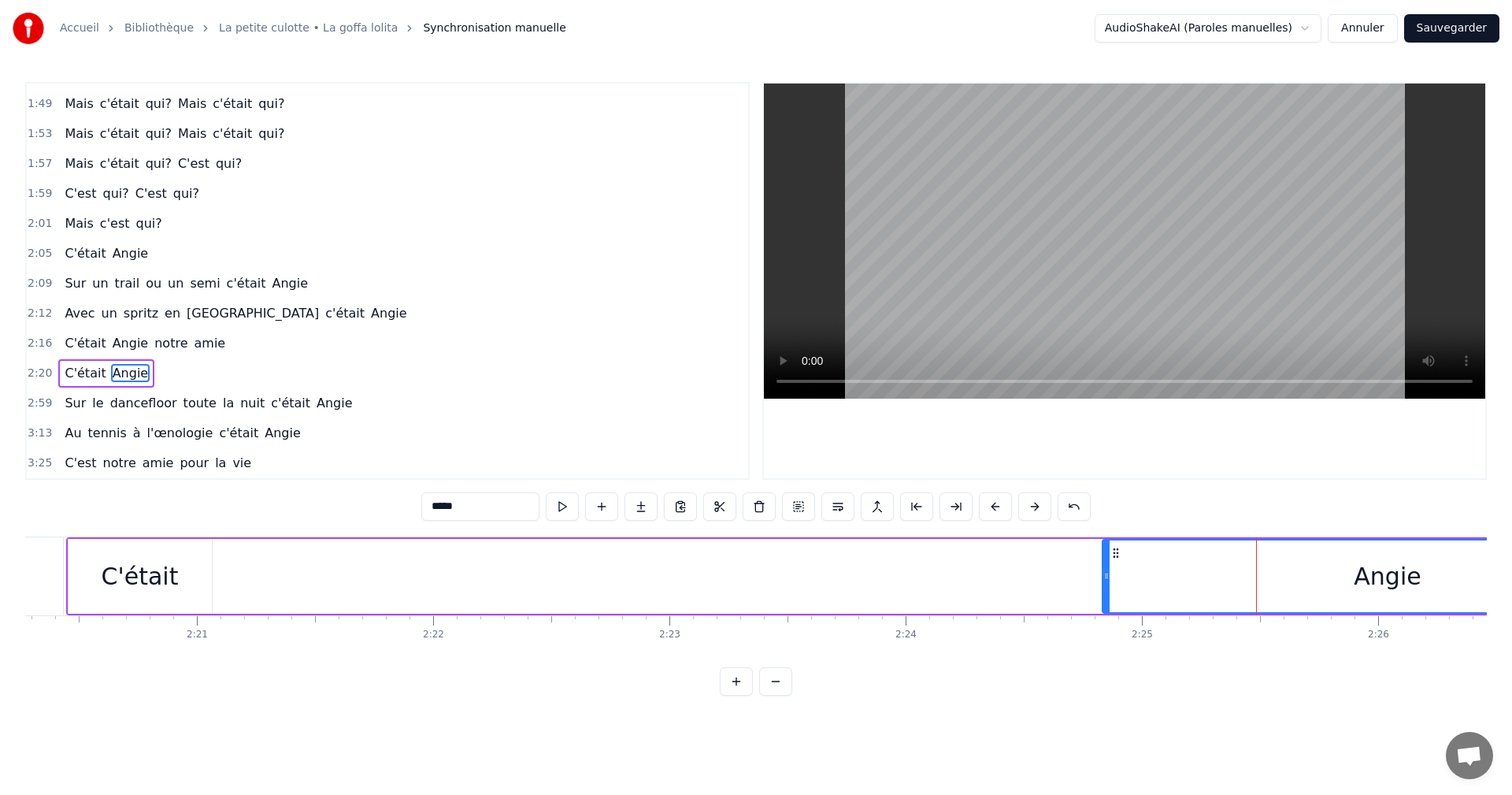
drag, startPoint x: 1086, startPoint y: 577, endPoint x: 1103, endPoint y: 577, distance: 17.0
click at [1103, 577] on icon at bounding box center [1106, 576] width 7 height 13
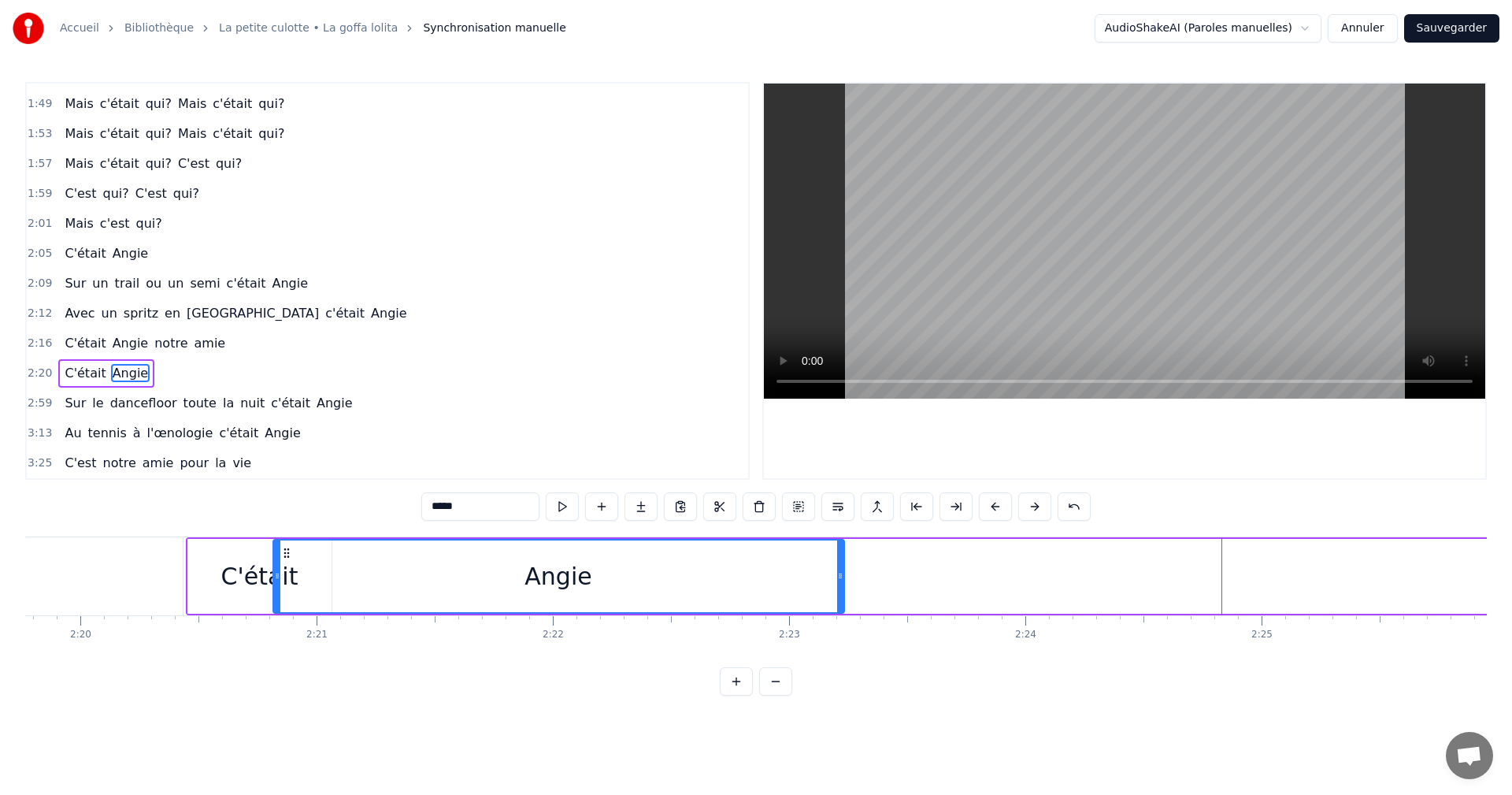
scroll to position [0, 33023]
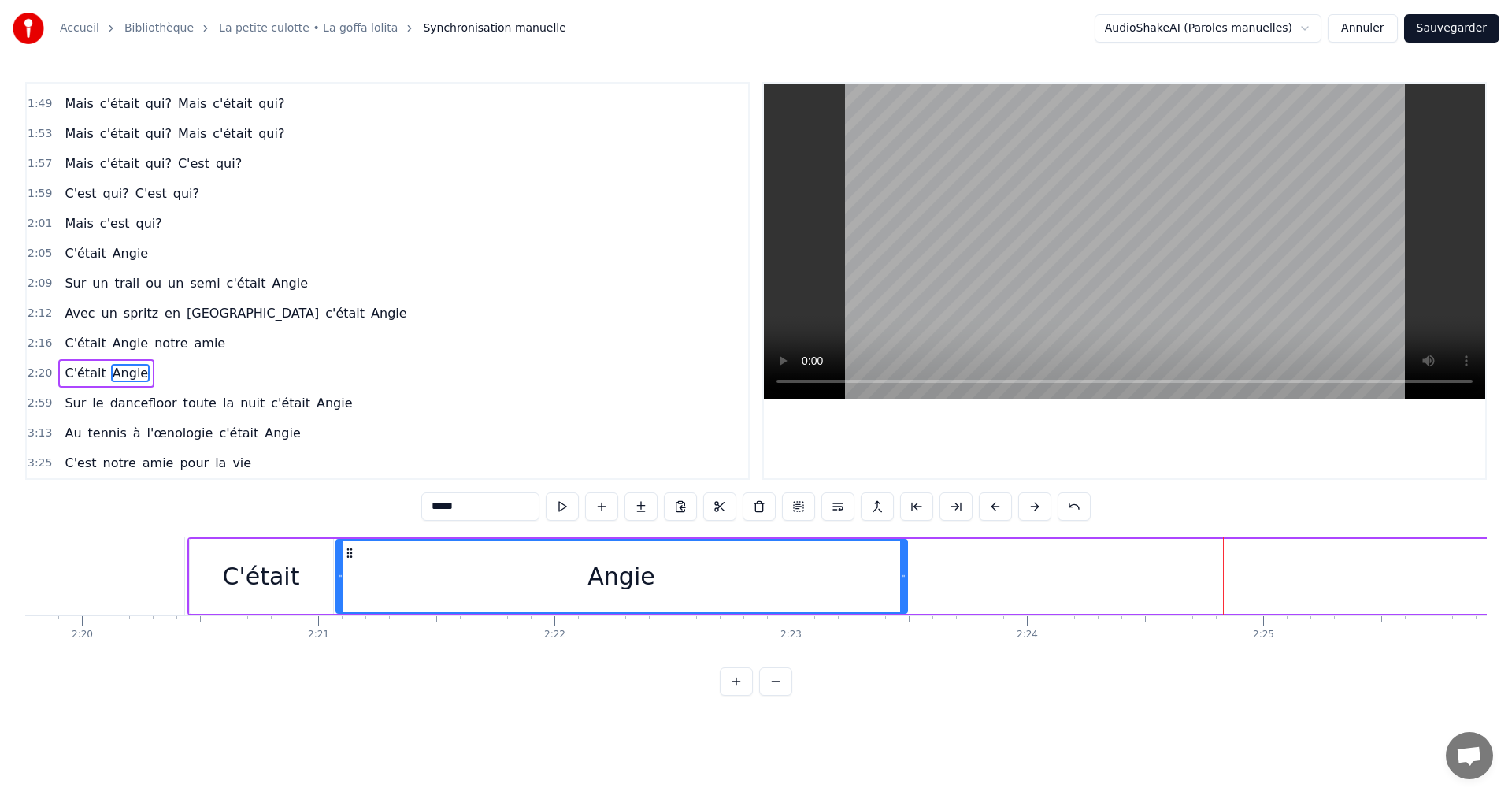
drag, startPoint x: 1116, startPoint y: 557, endPoint x: 349, endPoint y: 608, distance: 768.7
click at [349, 608] on div "Angie" at bounding box center [622, 576] width 570 height 71
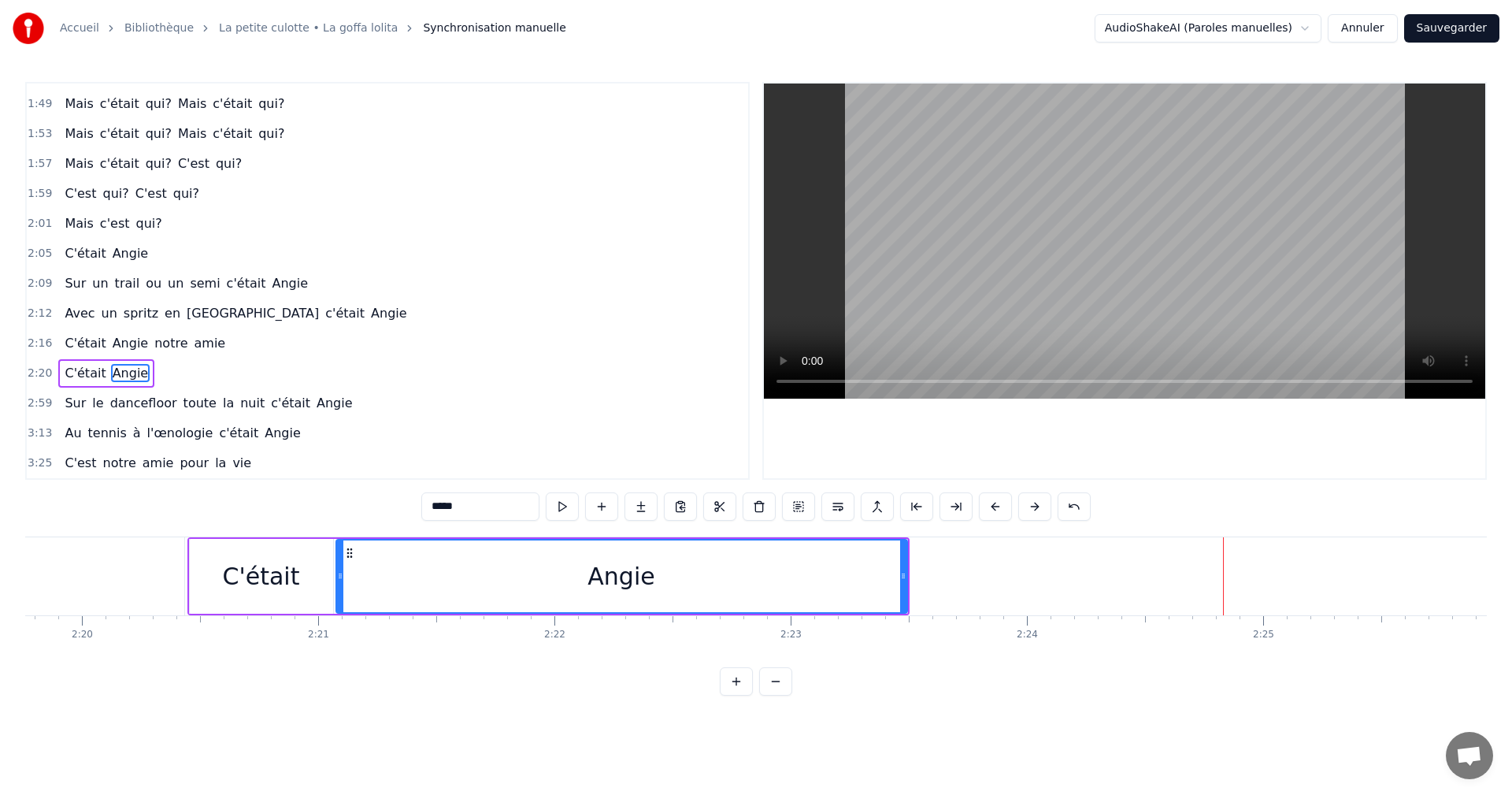
click at [324, 593] on div "C'était" at bounding box center [261, 577] width 144 height 75
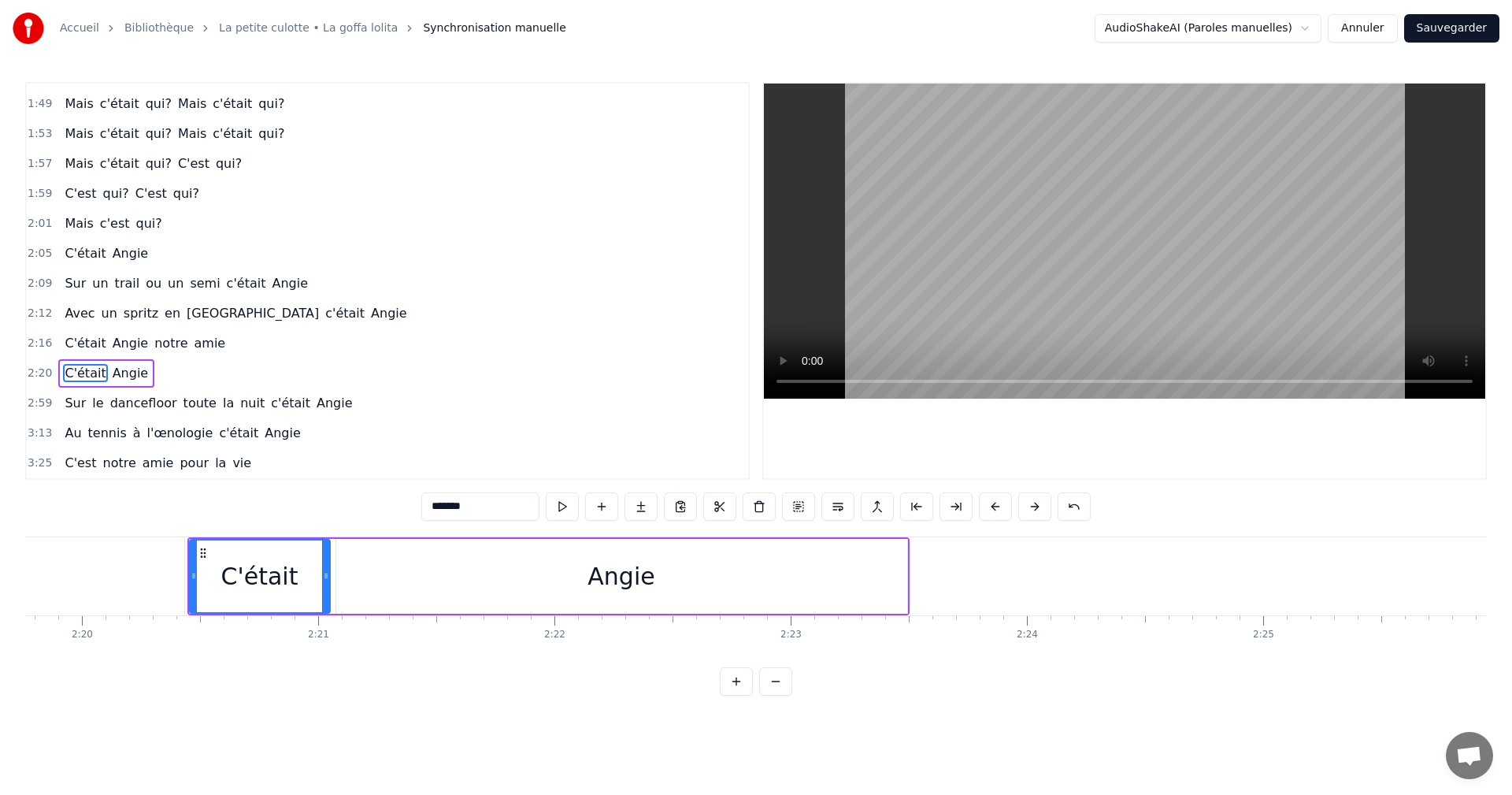
drag, startPoint x: 330, startPoint y: 583, endPoint x: 341, endPoint y: 572, distance: 15.6
click at [327, 582] on div at bounding box center [326, 576] width 7 height 71
click at [346, 570] on div "Angie" at bounding box center [622, 577] width 571 height 75
type input "*****"
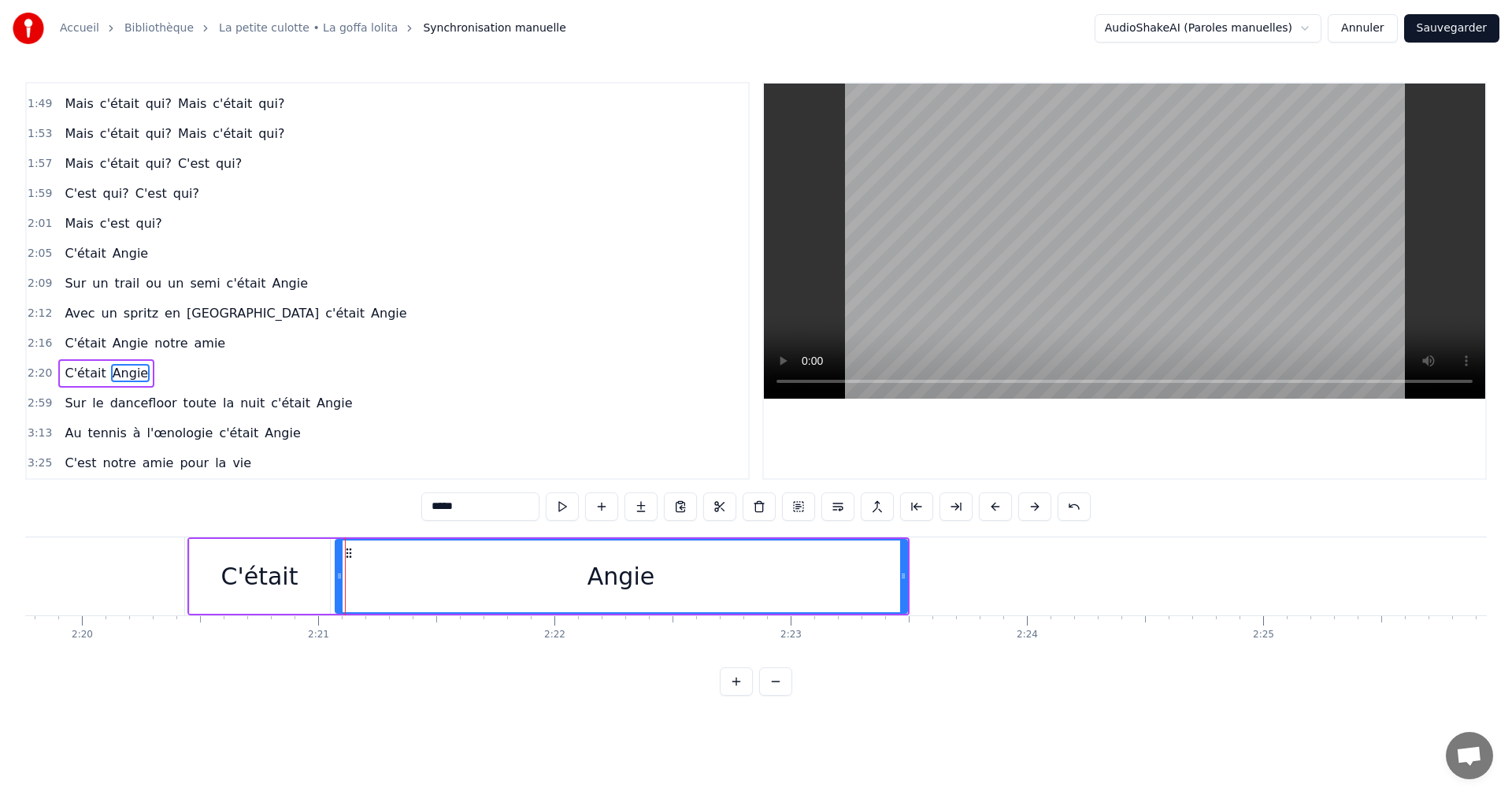
click at [339, 572] on icon at bounding box center [339, 576] width 7 height 13
drag, startPoint x: 904, startPoint y: 574, endPoint x: 1010, endPoint y: 574, distance: 106.0
click at [1008, 574] on circle at bounding box center [1008, 574] width 1 height 1
click at [35, 338] on span "2:16" at bounding box center [40, 343] width 24 height 15
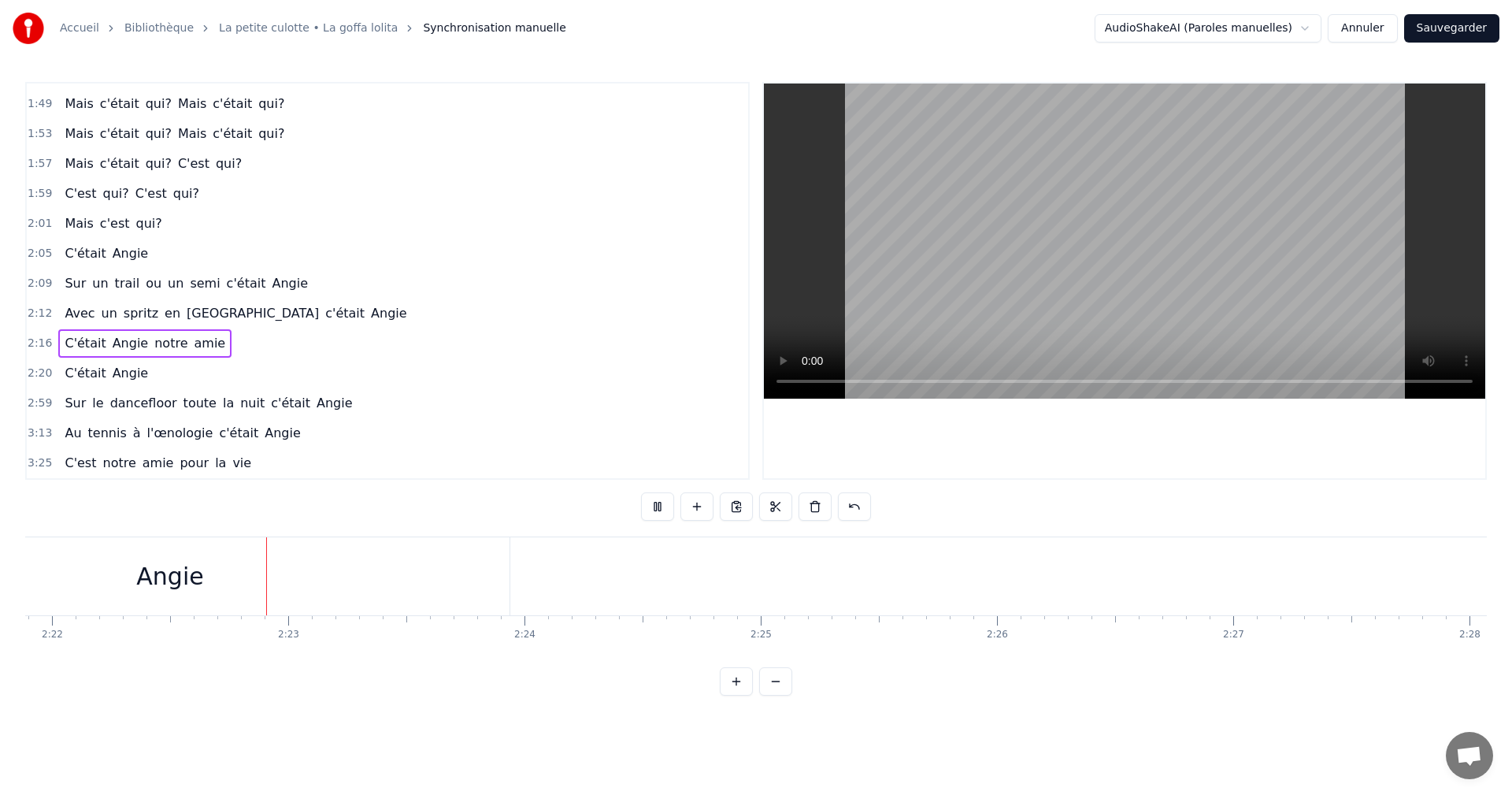
scroll to position [0, 33527]
click at [474, 585] on div "Angie" at bounding box center [168, 576] width 678 height 78
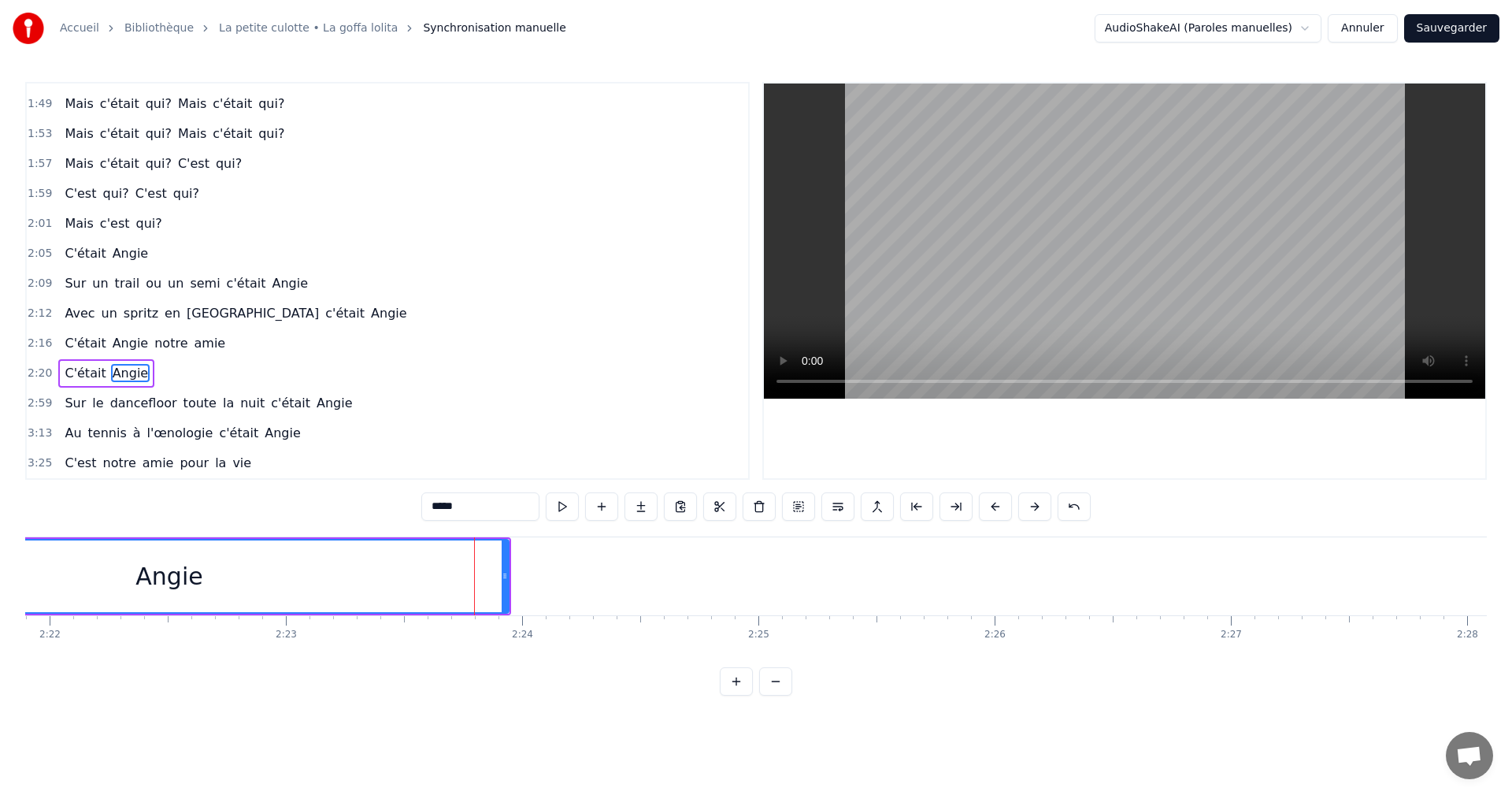
click at [38, 408] on span "2:59" at bounding box center [40, 403] width 24 height 15
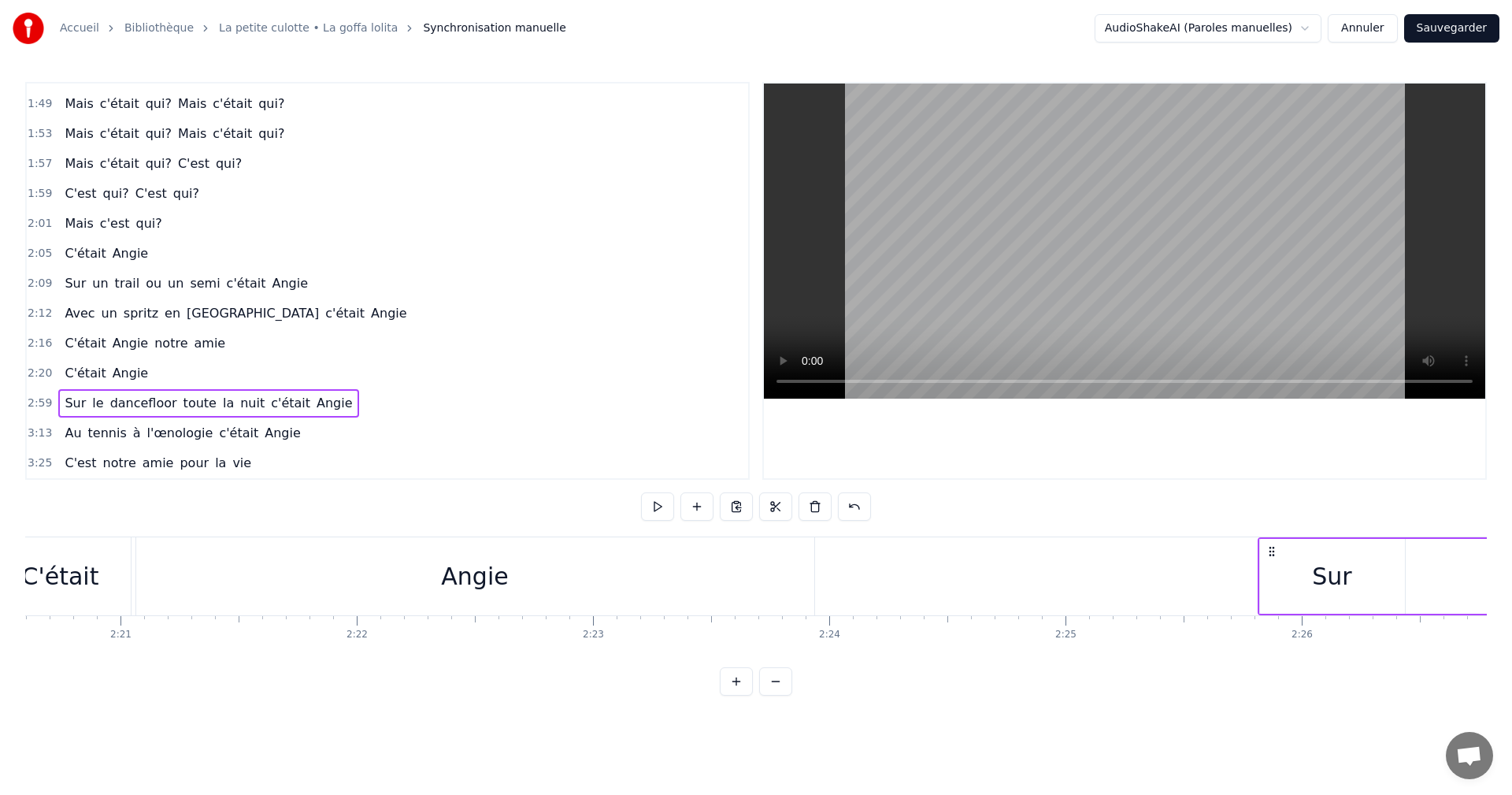
scroll to position [0, 33232]
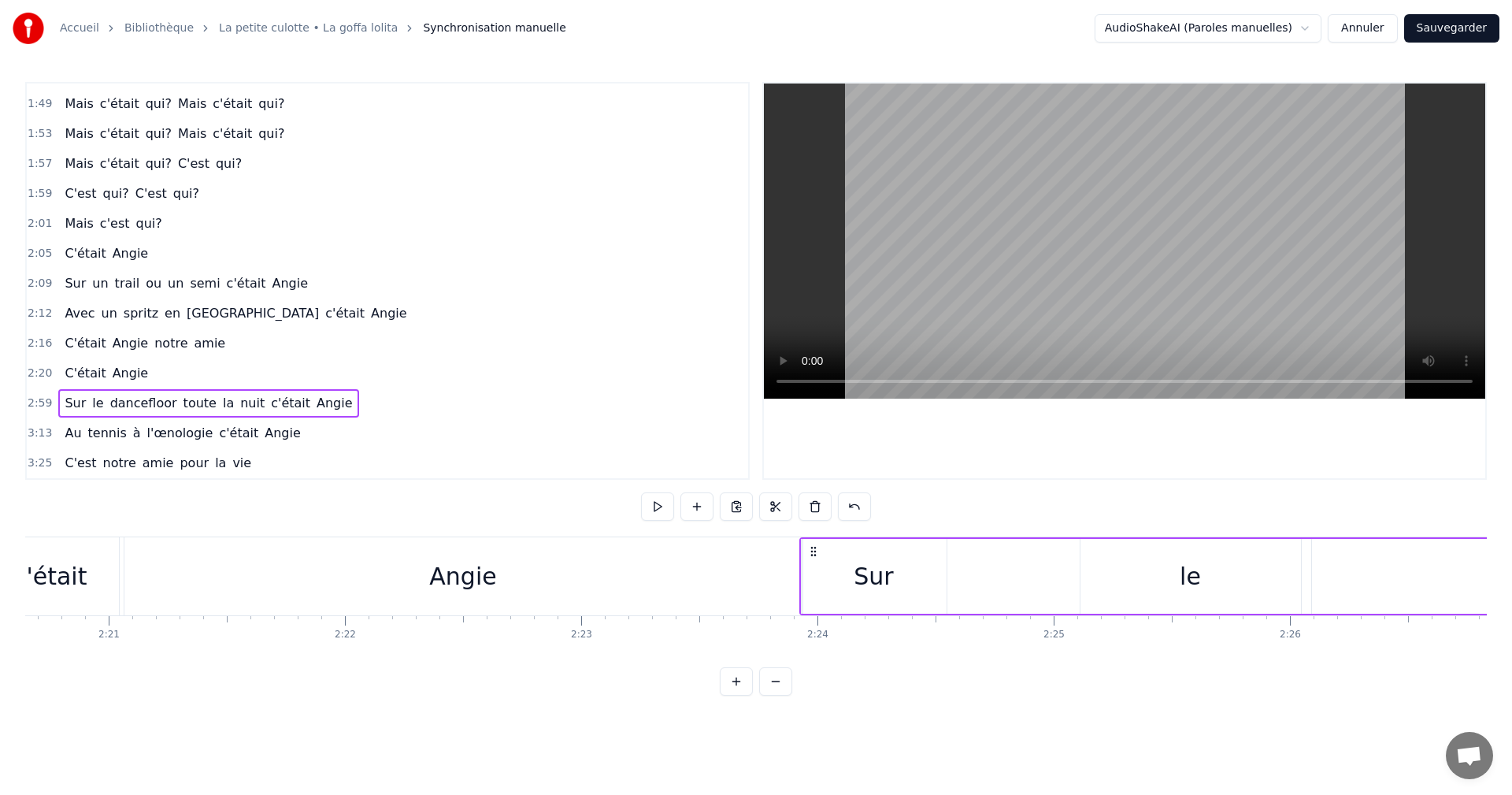
drag, startPoint x: 122, startPoint y: 548, endPoint x: 816, endPoint y: 569, distance: 694.3
click at [943, 554] on div "Sur" at bounding box center [874, 577] width 145 height 75
drag, startPoint x: 943, startPoint y: 576, endPoint x: 878, endPoint y: 581, distance: 65.2
click at [878, 581] on icon at bounding box center [878, 576] width 7 height 13
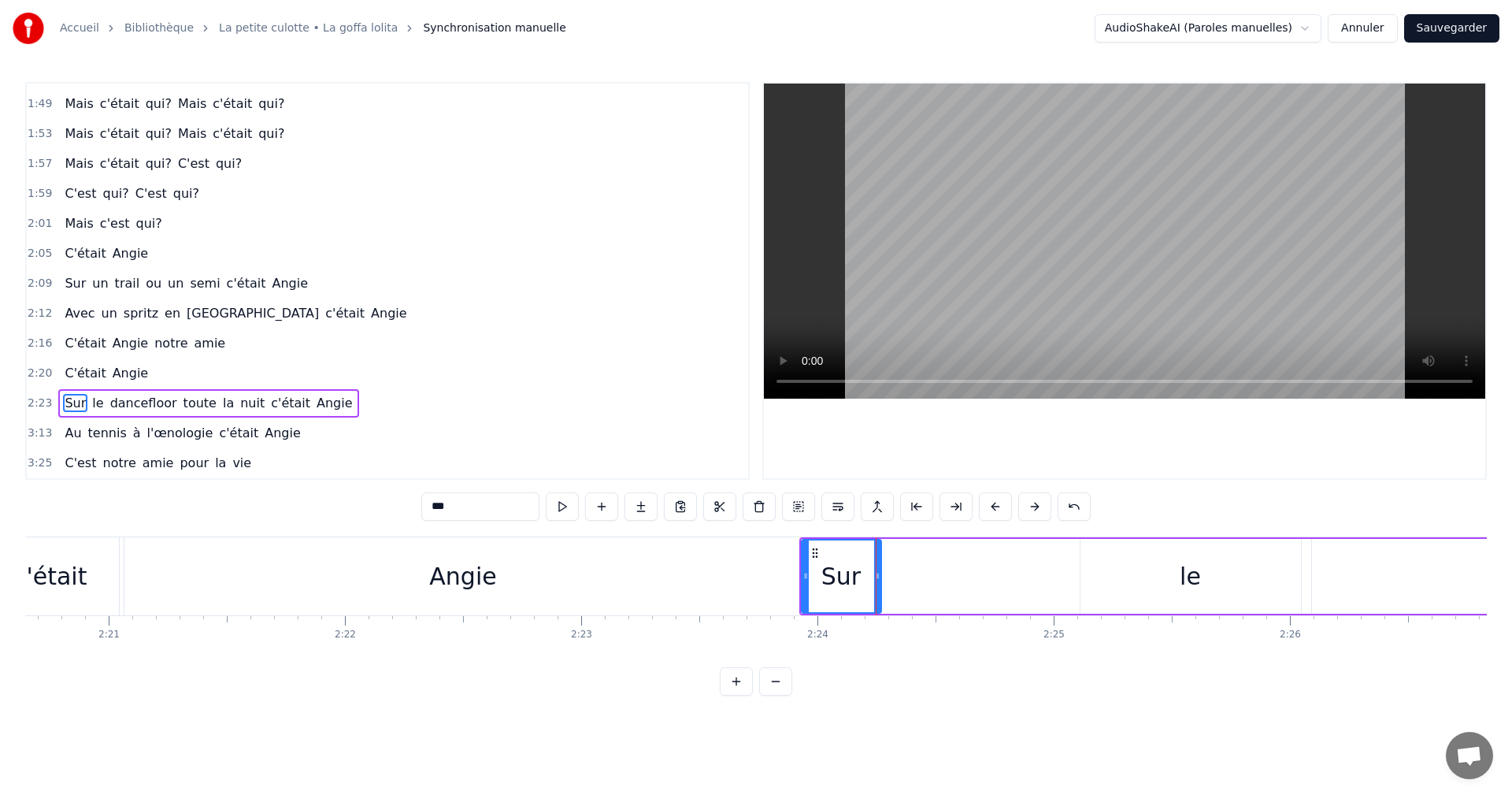
click at [1113, 567] on div "le" at bounding box center [1191, 577] width 221 height 75
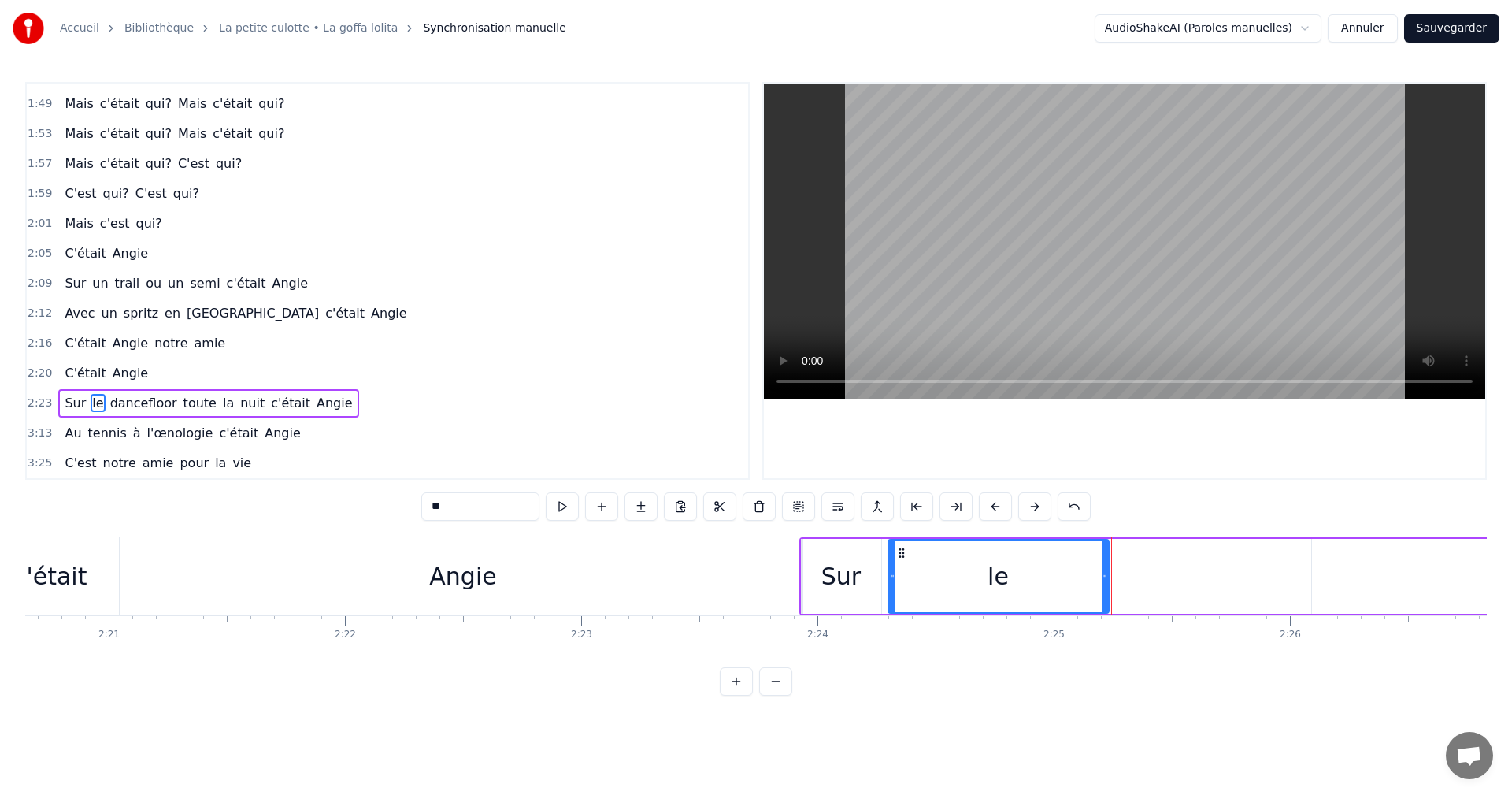
drag, startPoint x: 1094, startPoint y: 553, endPoint x: 906, endPoint y: 566, distance: 188.4
click at [906, 566] on div "le" at bounding box center [998, 576] width 219 height 71
click at [877, 570] on div "Sur" at bounding box center [841, 577] width 79 height 75
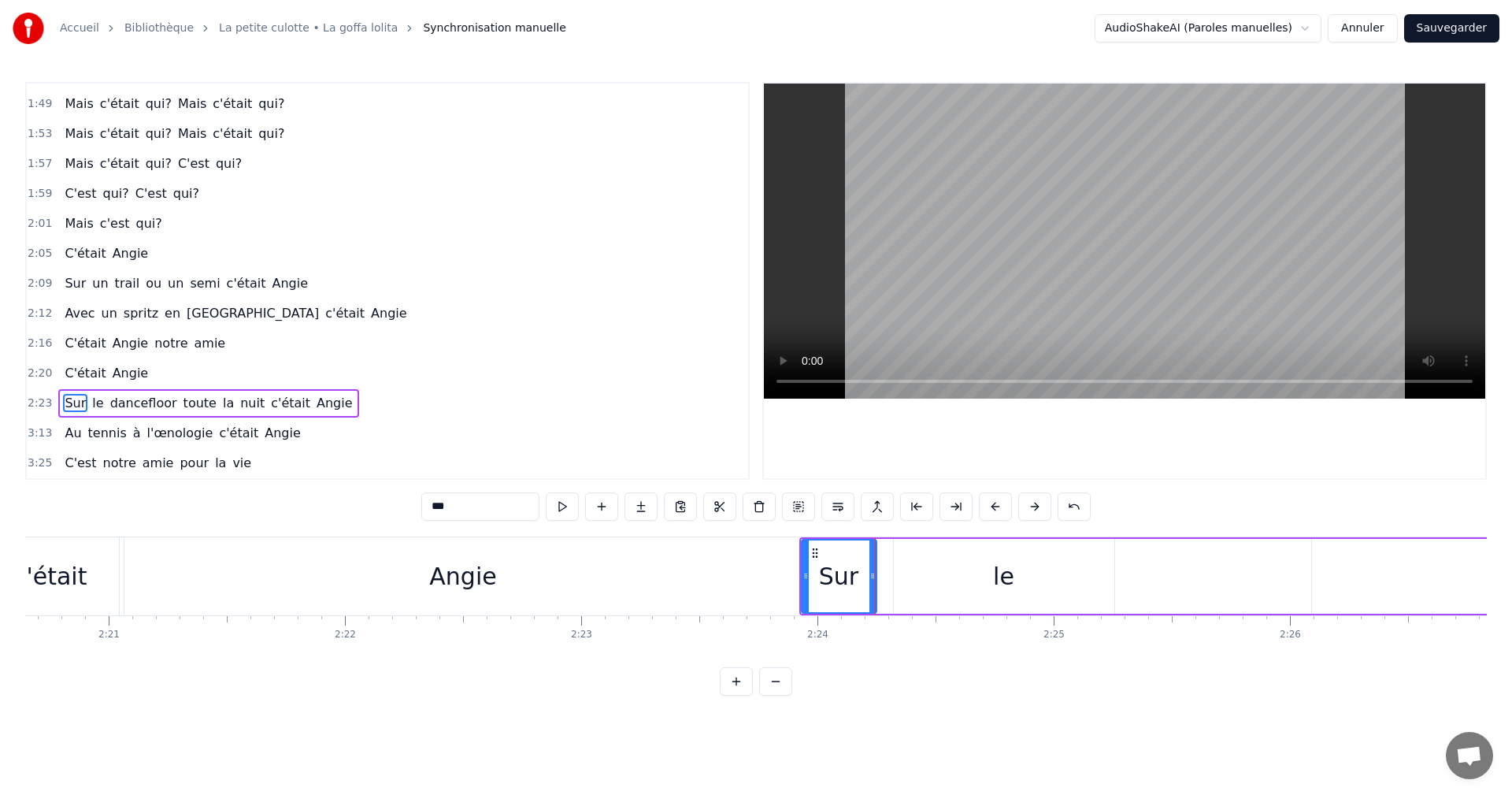
click at [873, 574] on icon at bounding box center [873, 576] width 7 height 13
click at [929, 566] on div "le" at bounding box center [1004, 577] width 221 height 75
type input "**"
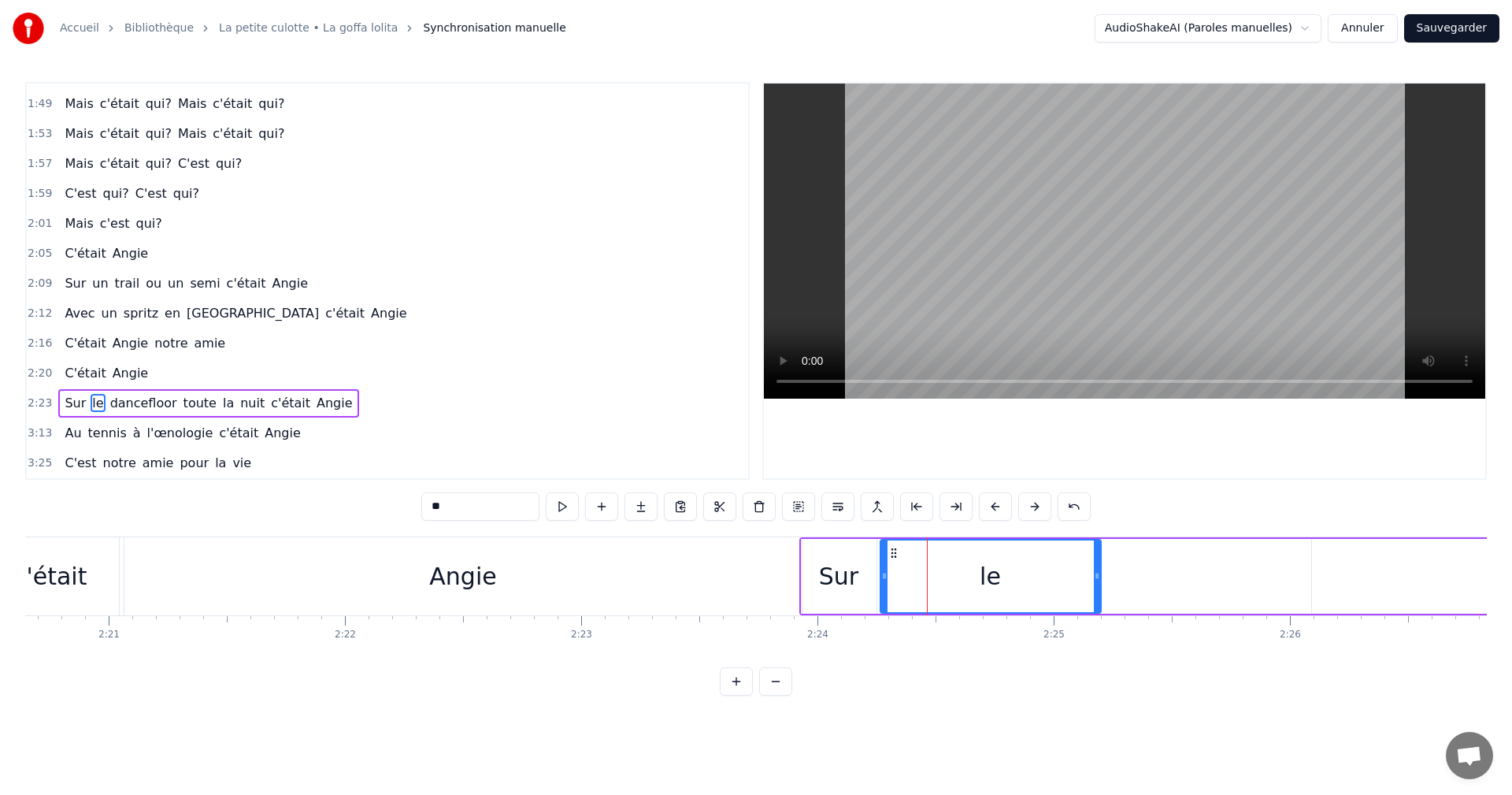
drag, startPoint x: 903, startPoint y: 552, endPoint x: 889, endPoint y: 556, distance: 14.6
click at [889, 556] on icon at bounding box center [894, 553] width 13 height 13
drag, startPoint x: 1097, startPoint y: 574, endPoint x: 939, endPoint y: 579, distance: 158.1
click at [939, 579] on icon at bounding box center [938, 576] width 7 height 13
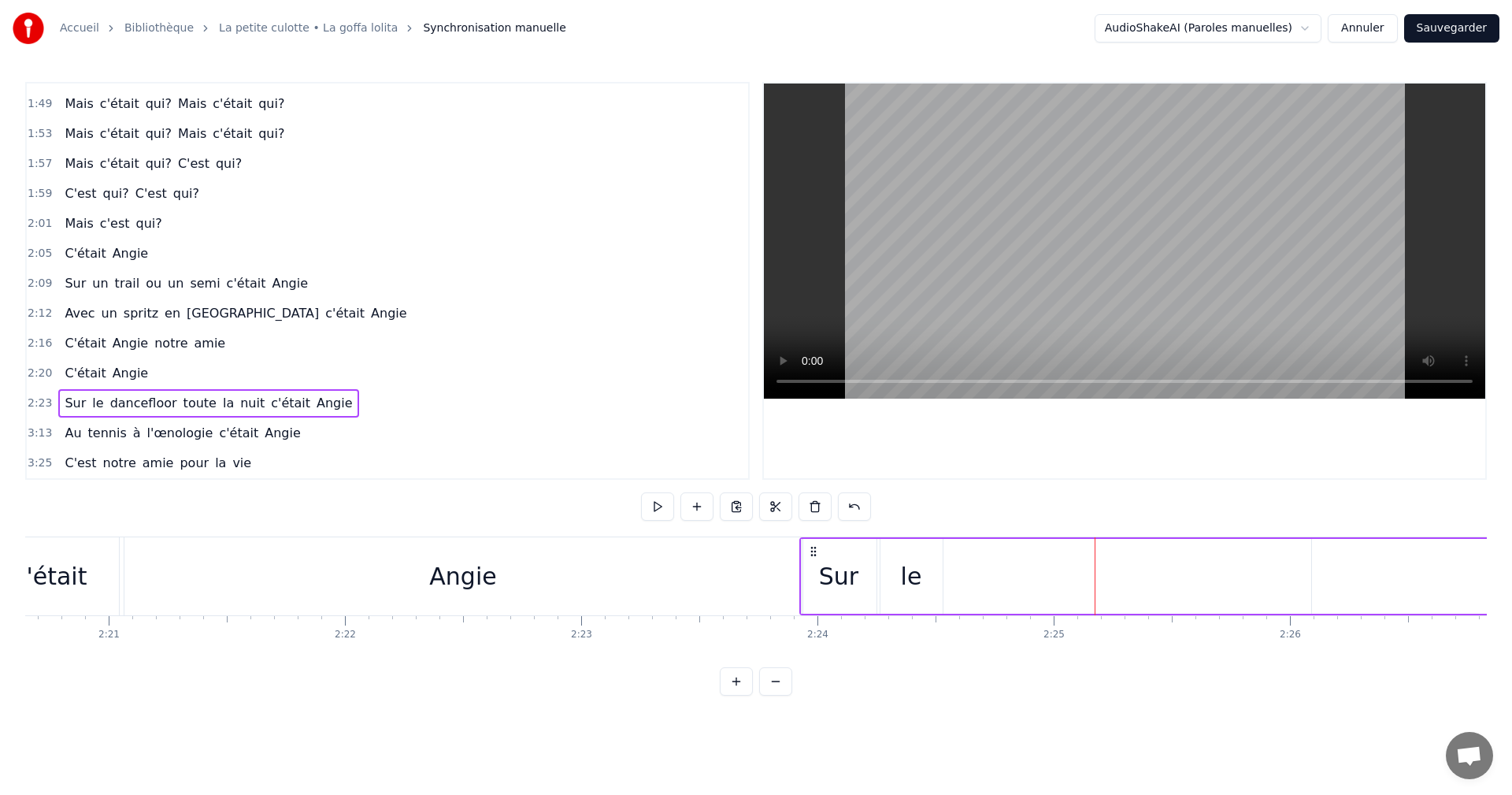
click at [917, 582] on div "le" at bounding box center [911, 576] width 21 height 36
drag, startPoint x: 937, startPoint y: 574, endPoint x: 913, endPoint y: 579, distance: 24.5
click at [913, 579] on icon at bounding box center [915, 576] width 7 height 13
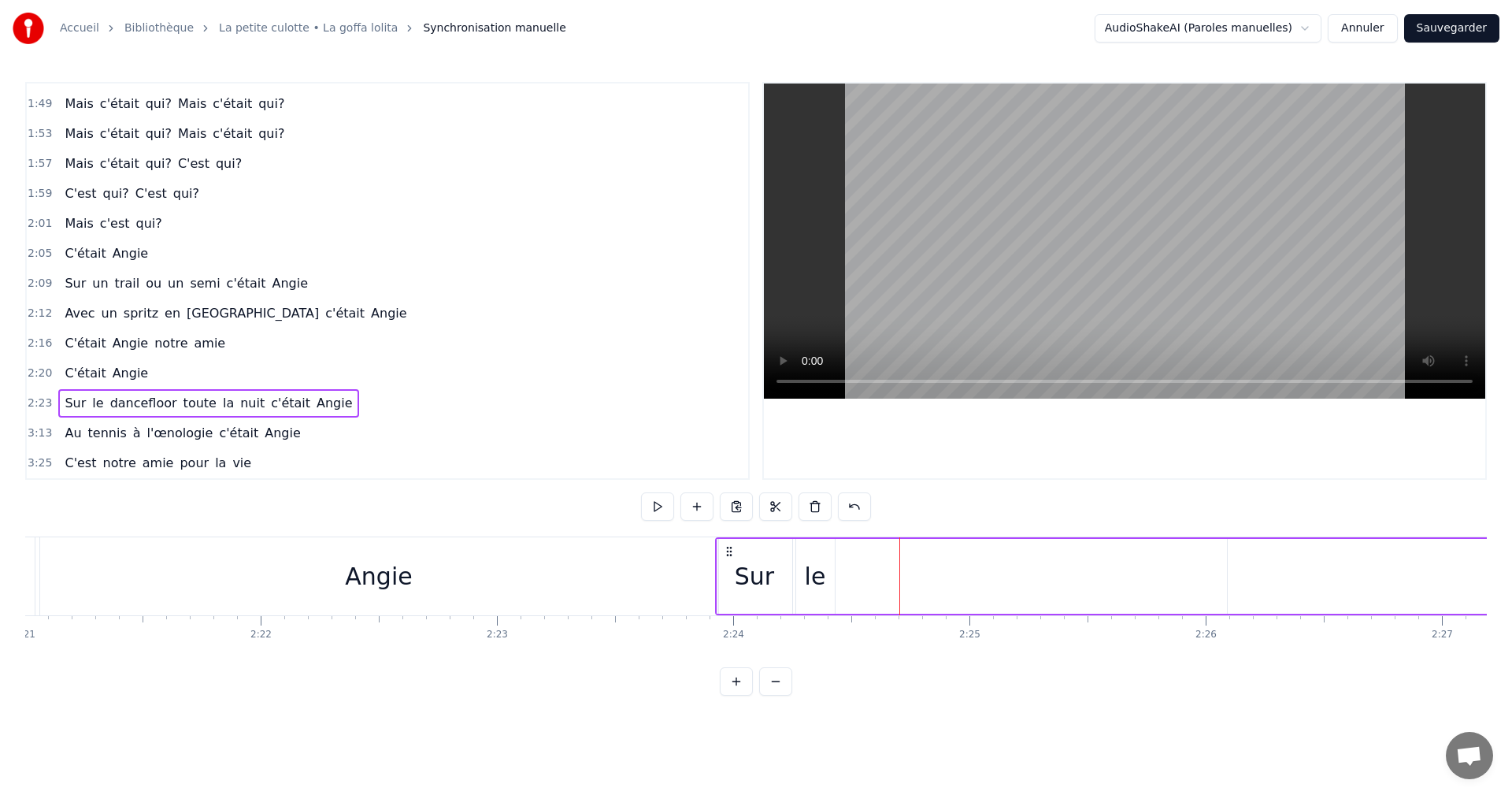
scroll to position [0, 33345]
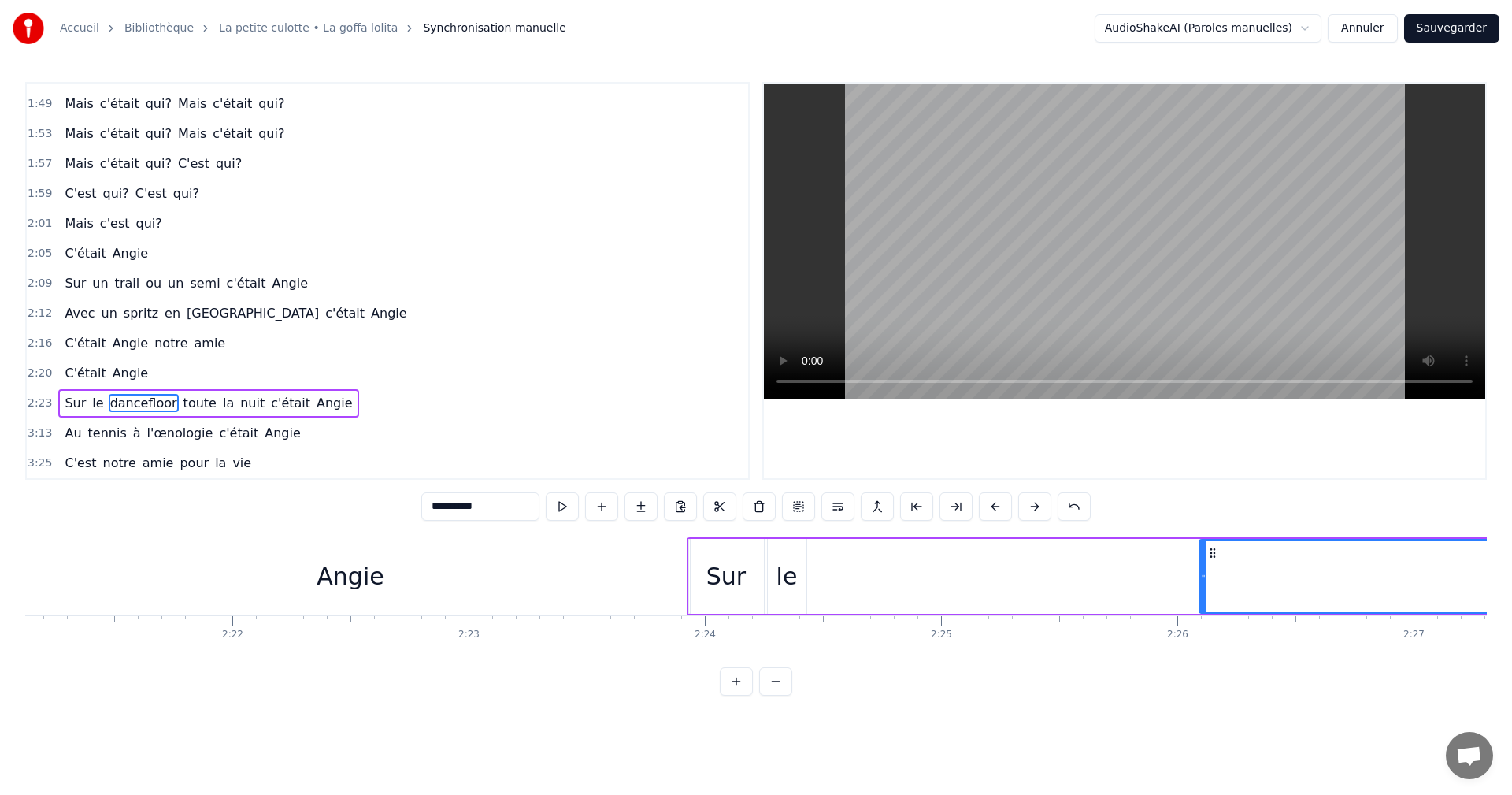
drag, startPoint x: 1308, startPoint y: 570, endPoint x: 1250, endPoint y: 578, distance: 58.5
drag, startPoint x: 1202, startPoint y: 573, endPoint x: 1309, endPoint y: 567, distance: 107.2
click at [1283, 567] on div at bounding box center [1280, 576] width 7 height 71
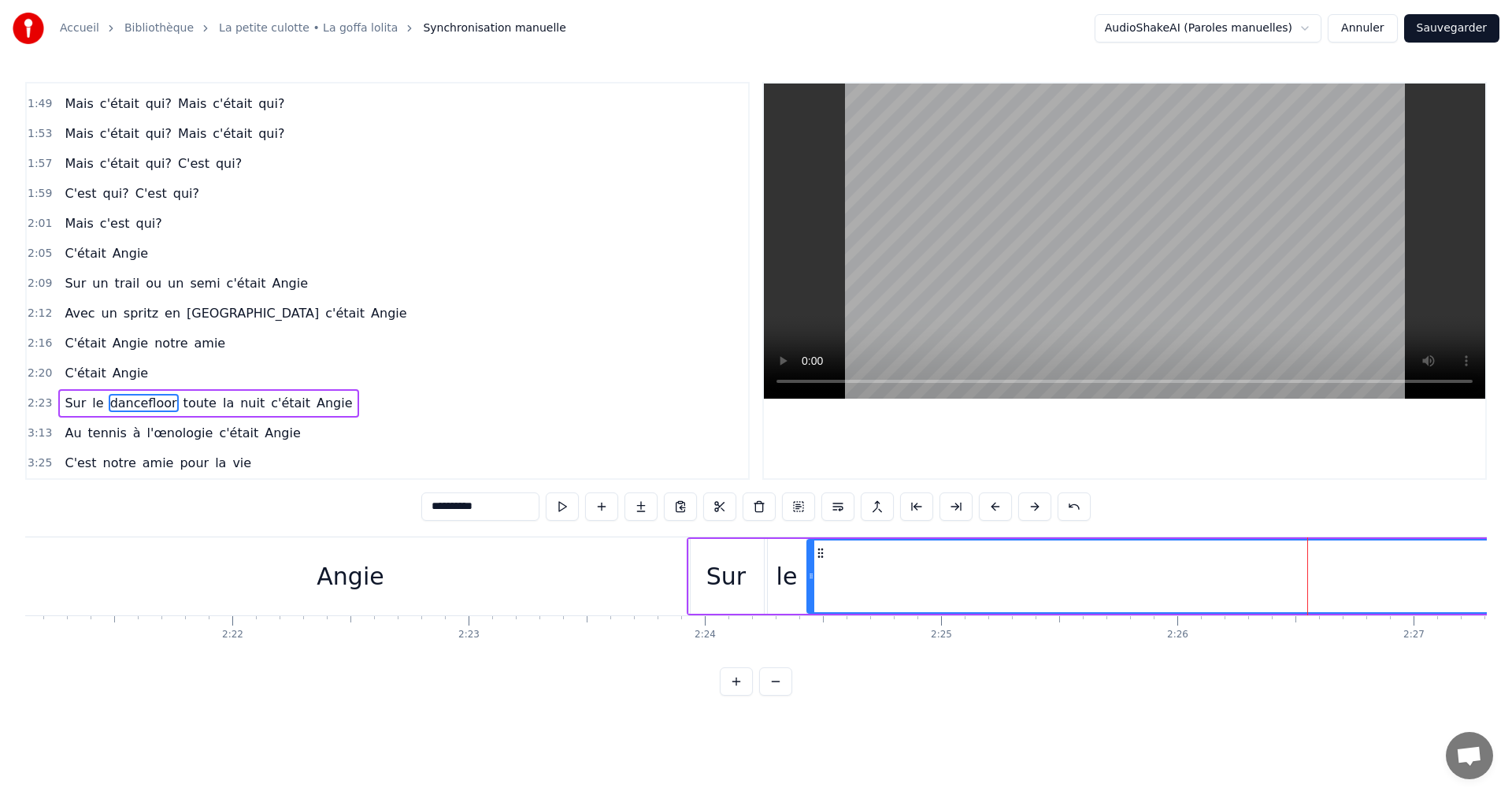
drag, startPoint x: 1317, startPoint y: 553, endPoint x: 819, endPoint y: 567, distance: 498.2
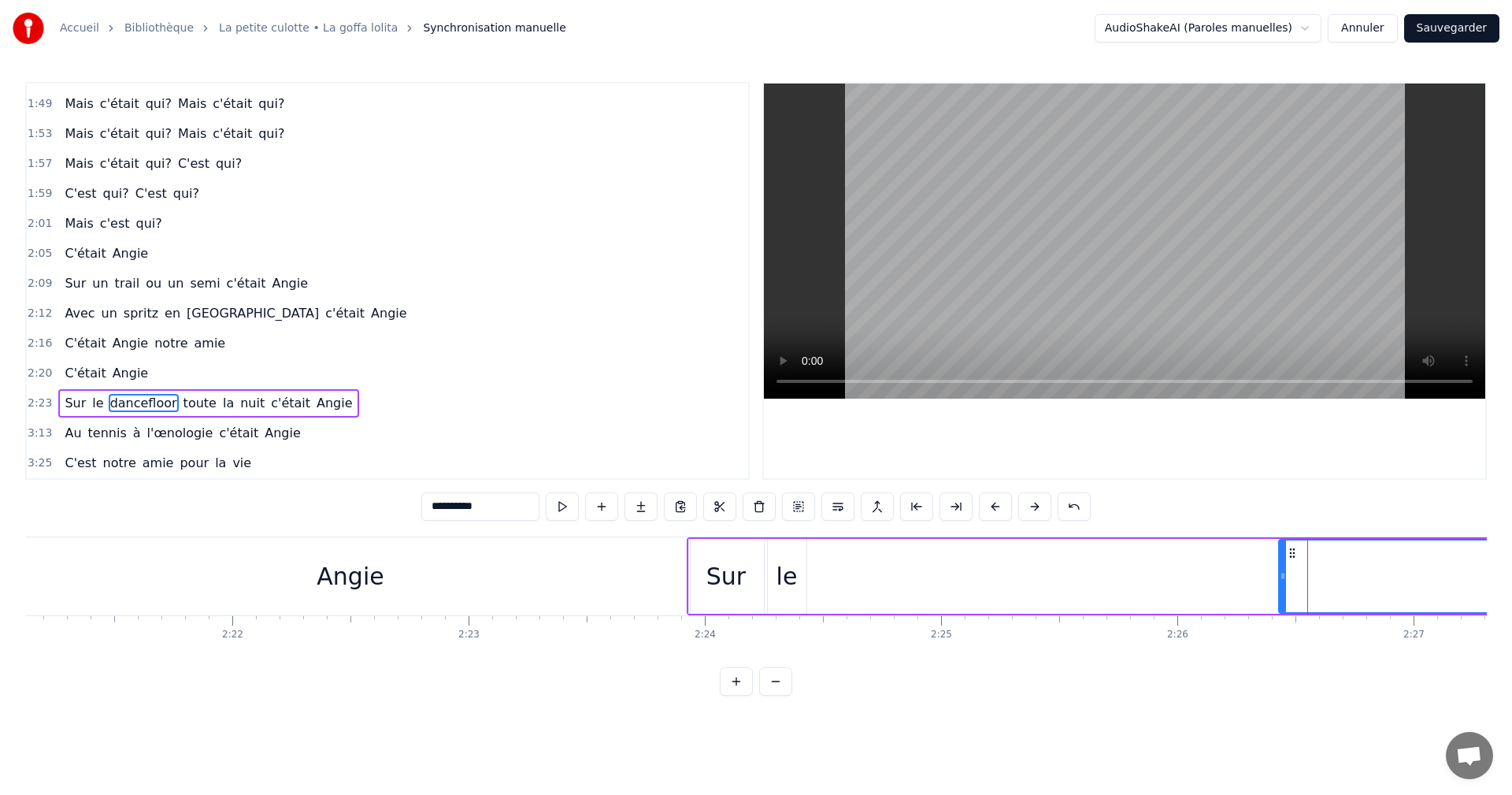
drag, startPoint x: 812, startPoint y: 574, endPoint x: 1317, endPoint y: 565, distance: 505.1
click at [1286, 565] on div at bounding box center [1282, 576] width 7 height 71
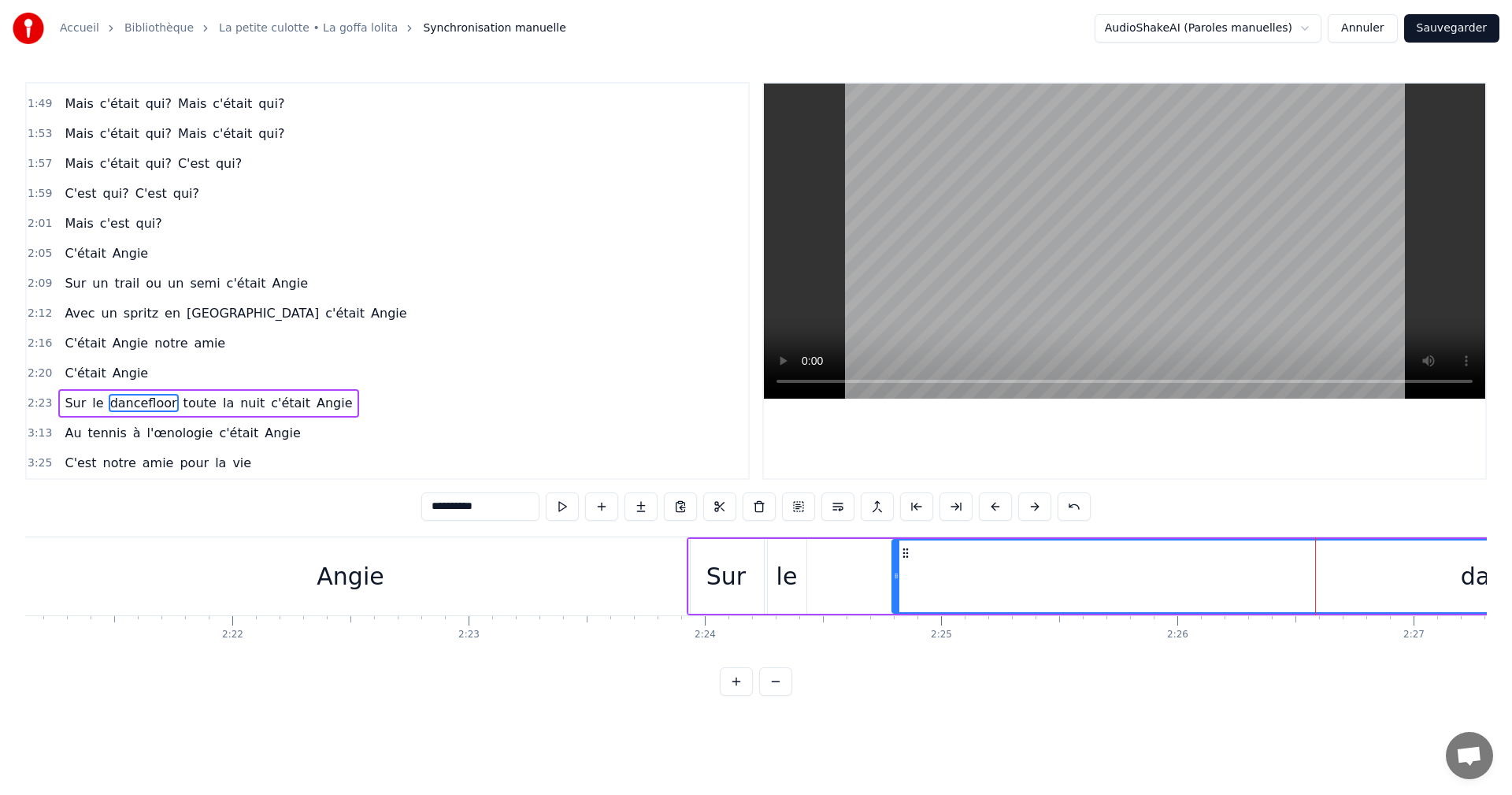
drag, startPoint x: 1292, startPoint y: 557, endPoint x: 907, endPoint y: 568, distance: 385.2
click at [907, 568] on div "dancefloor" at bounding box center [1524, 576] width 1261 height 71
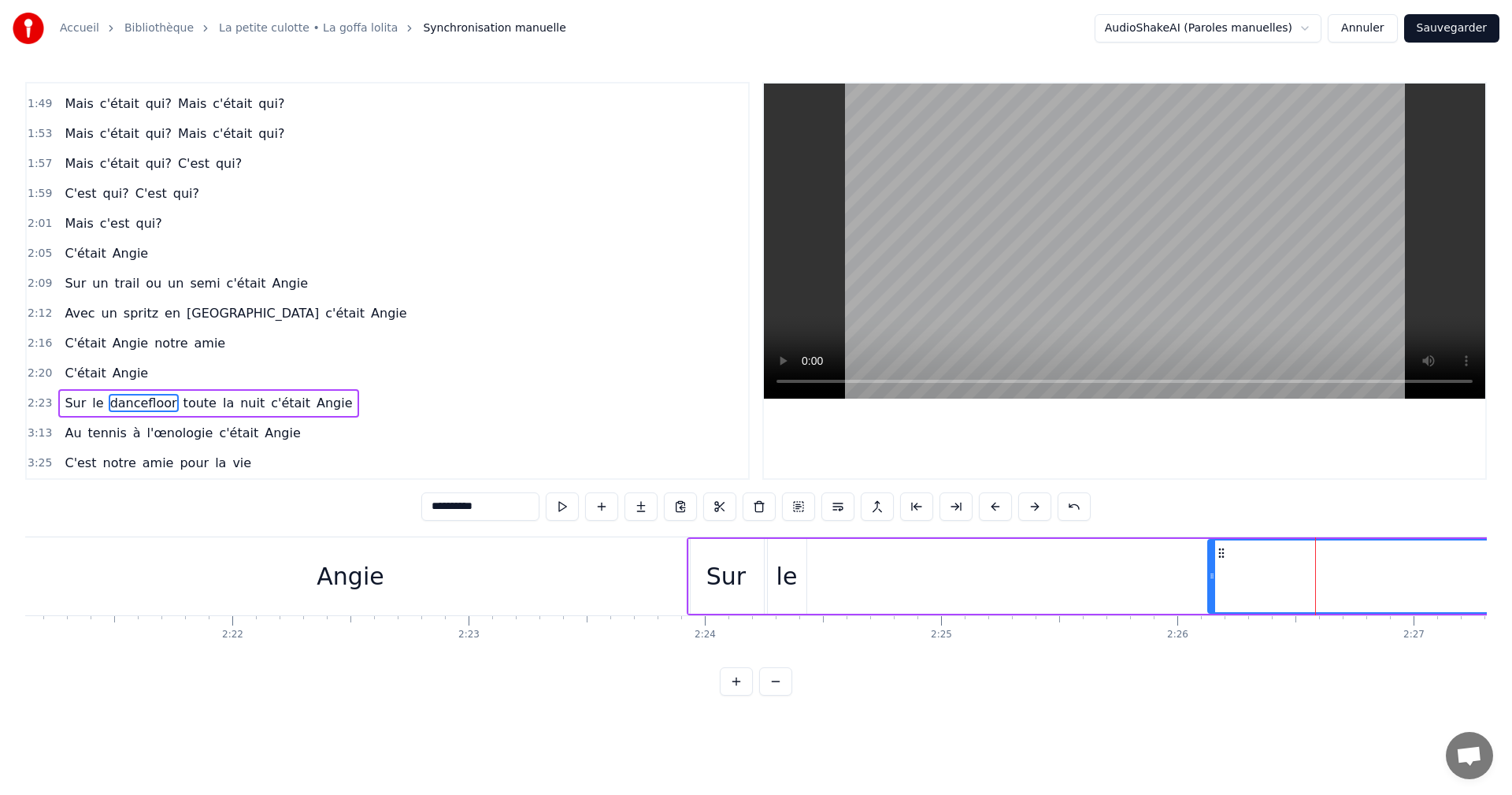
drag, startPoint x: 896, startPoint y: 576, endPoint x: 1281, endPoint y: 565, distance: 385.2
click at [1215, 565] on div at bounding box center [1212, 576] width 7 height 71
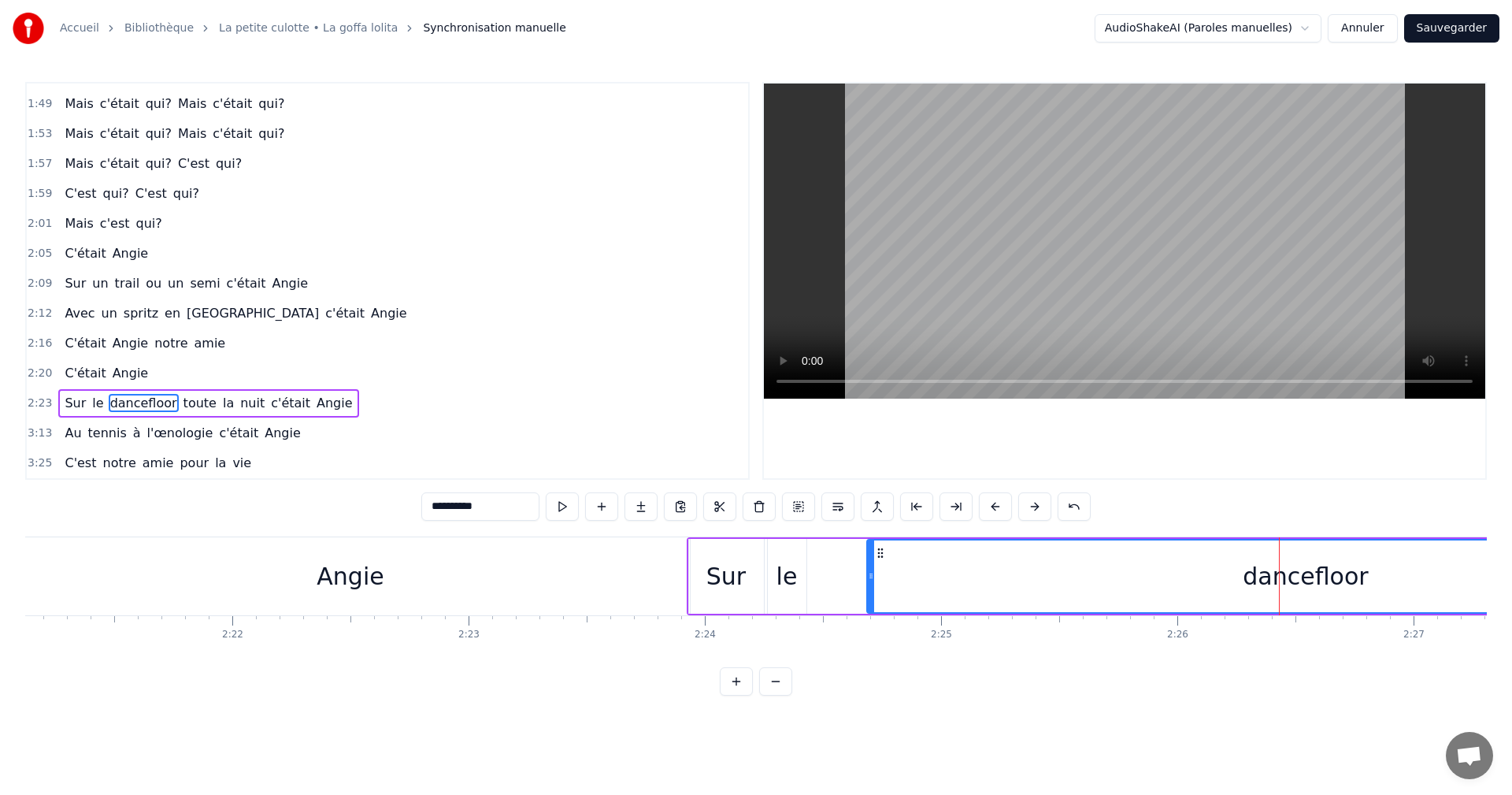
drag, startPoint x: 1290, startPoint y: 553, endPoint x: 879, endPoint y: 576, distance: 411.6
click at [879, 576] on div "dancefloor" at bounding box center [1306, 576] width 877 height 71
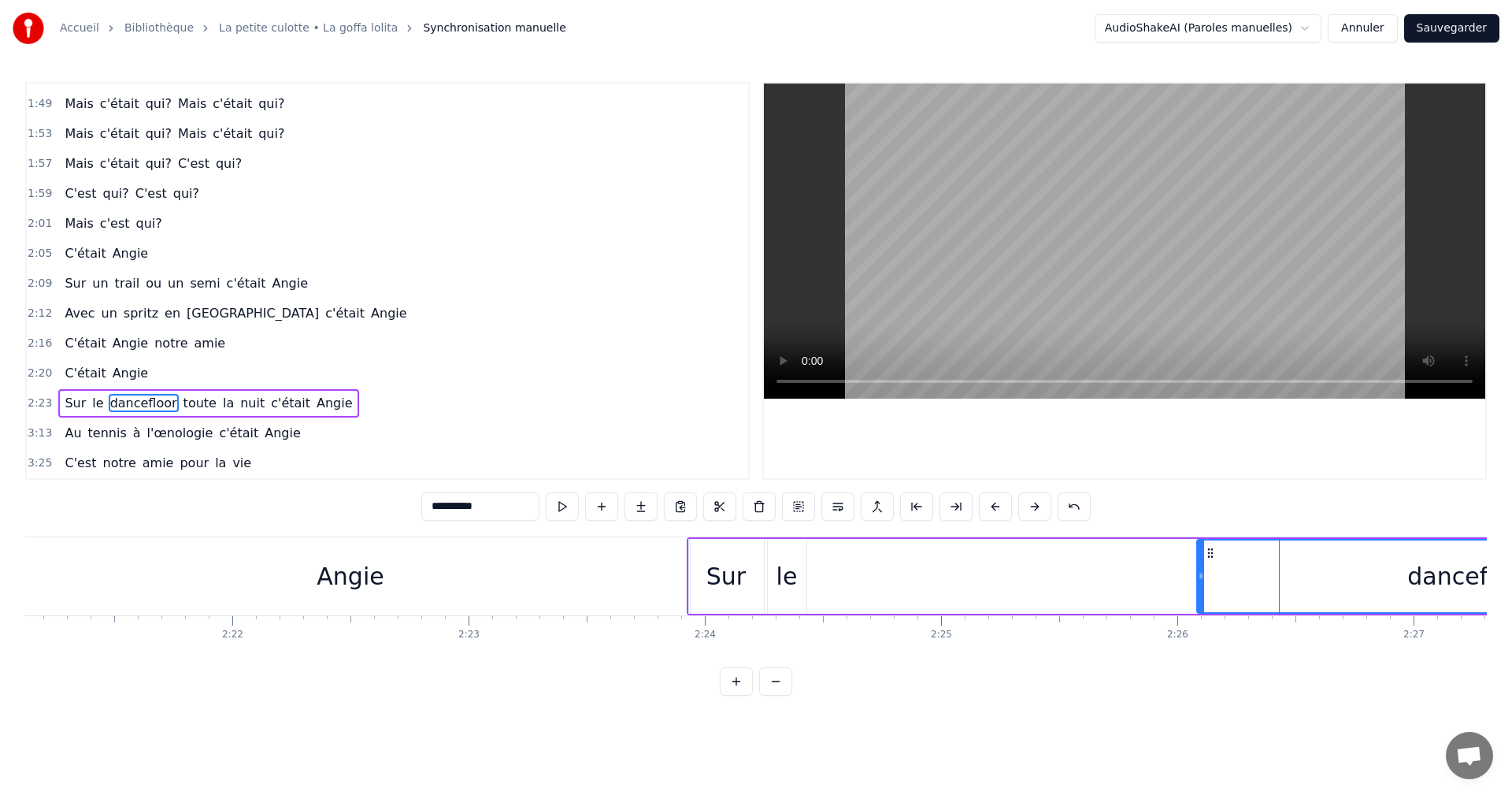
drag, startPoint x: 870, startPoint y: 579, endPoint x: 1234, endPoint y: 565, distance: 364.3
click at [1204, 565] on div at bounding box center [1201, 576] width 7 height 71
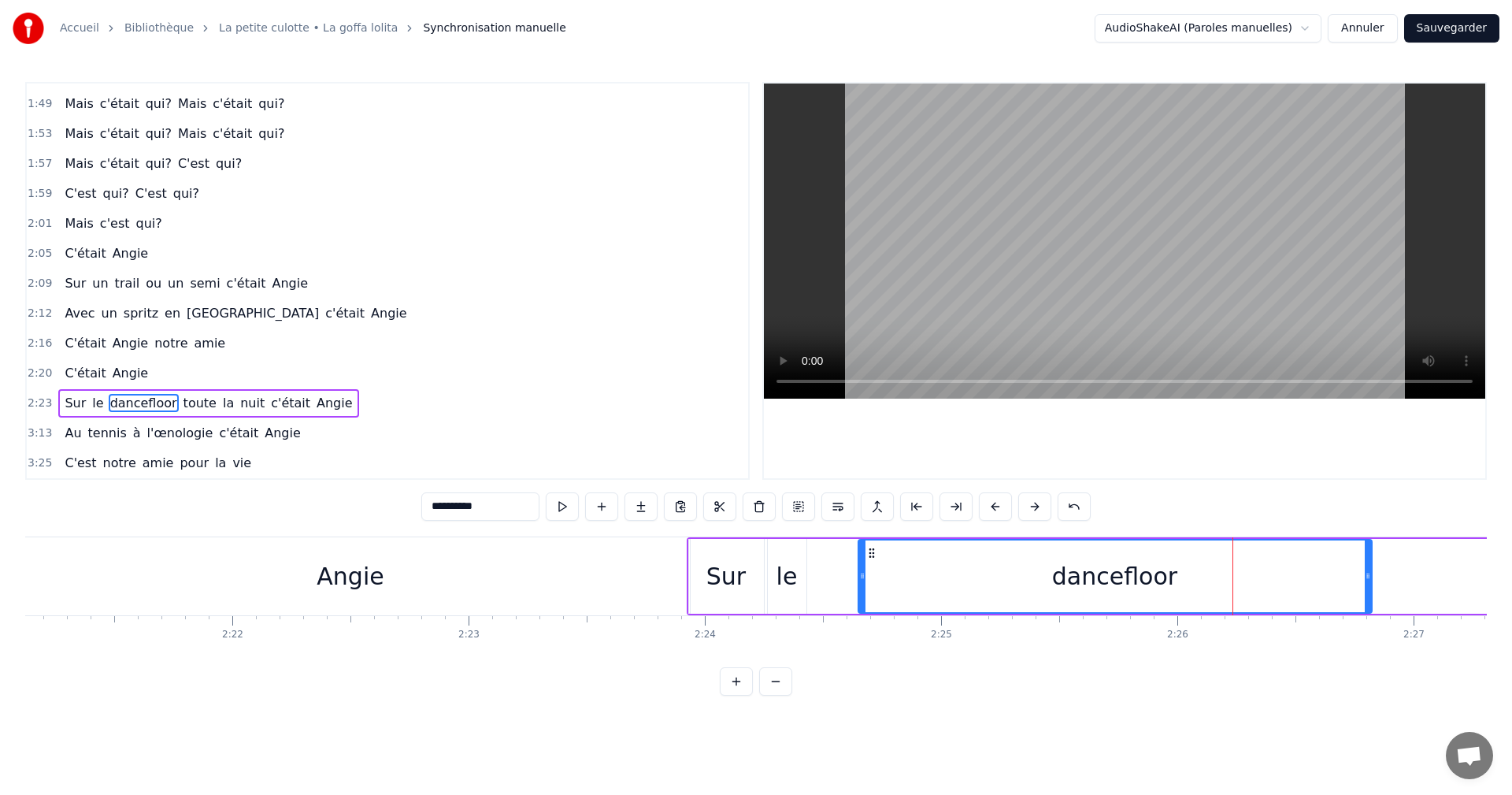
drag, startPoint x: 1244, startPoint y: 554, endPoint x: 871, endPoint y: 578, distance: 373.8
click at [871, 578] on div "dancefloor" at bounding box center [1115, 576] width 512 height 71
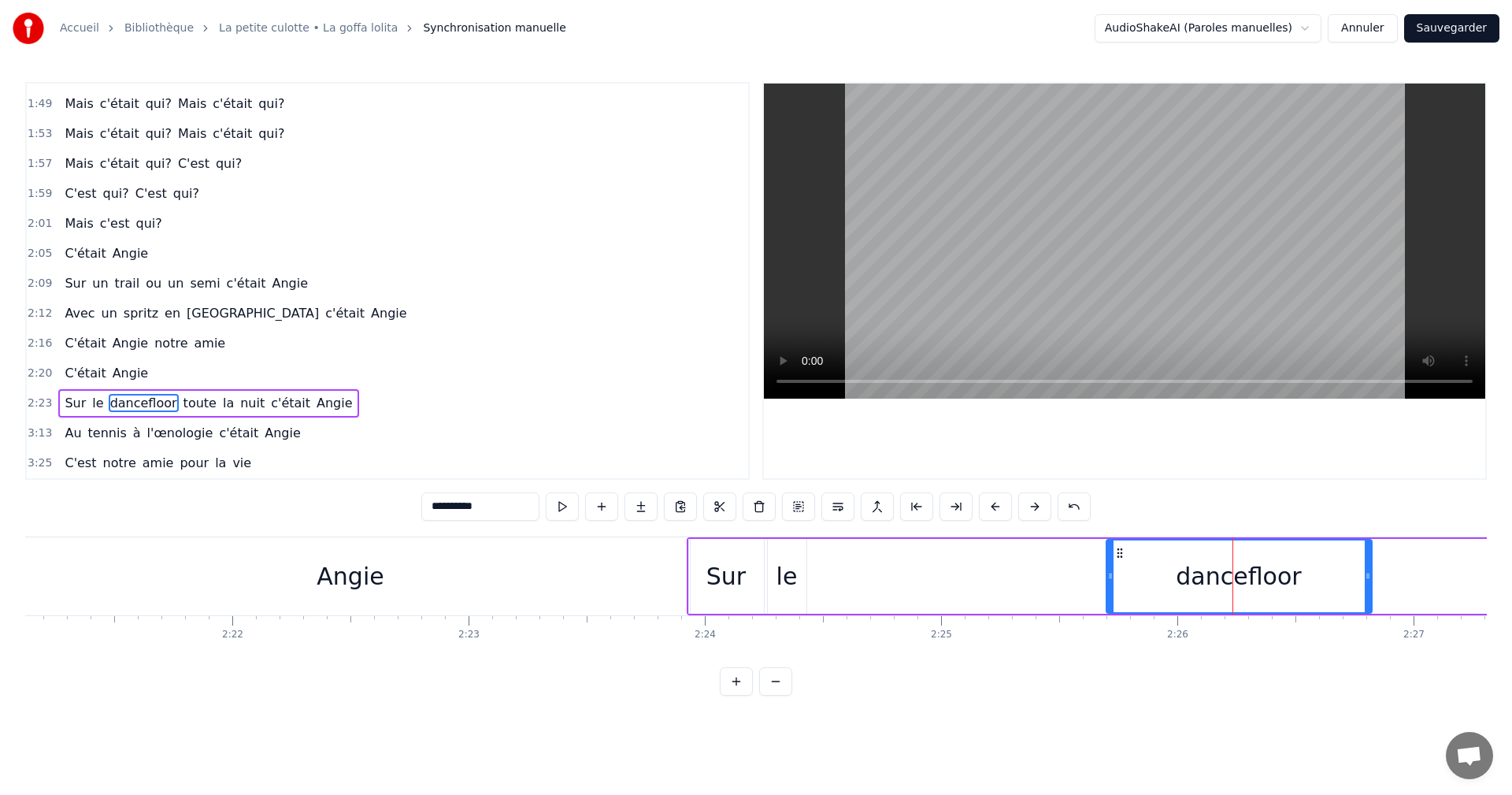
drag, startPoint x: 862, startPoint y: 576, endPoint x: 1204, endPoint y: 569, distance: 342.1
click at [1114, 569] on div at bounding box center [1110, 576] width 7 height 71
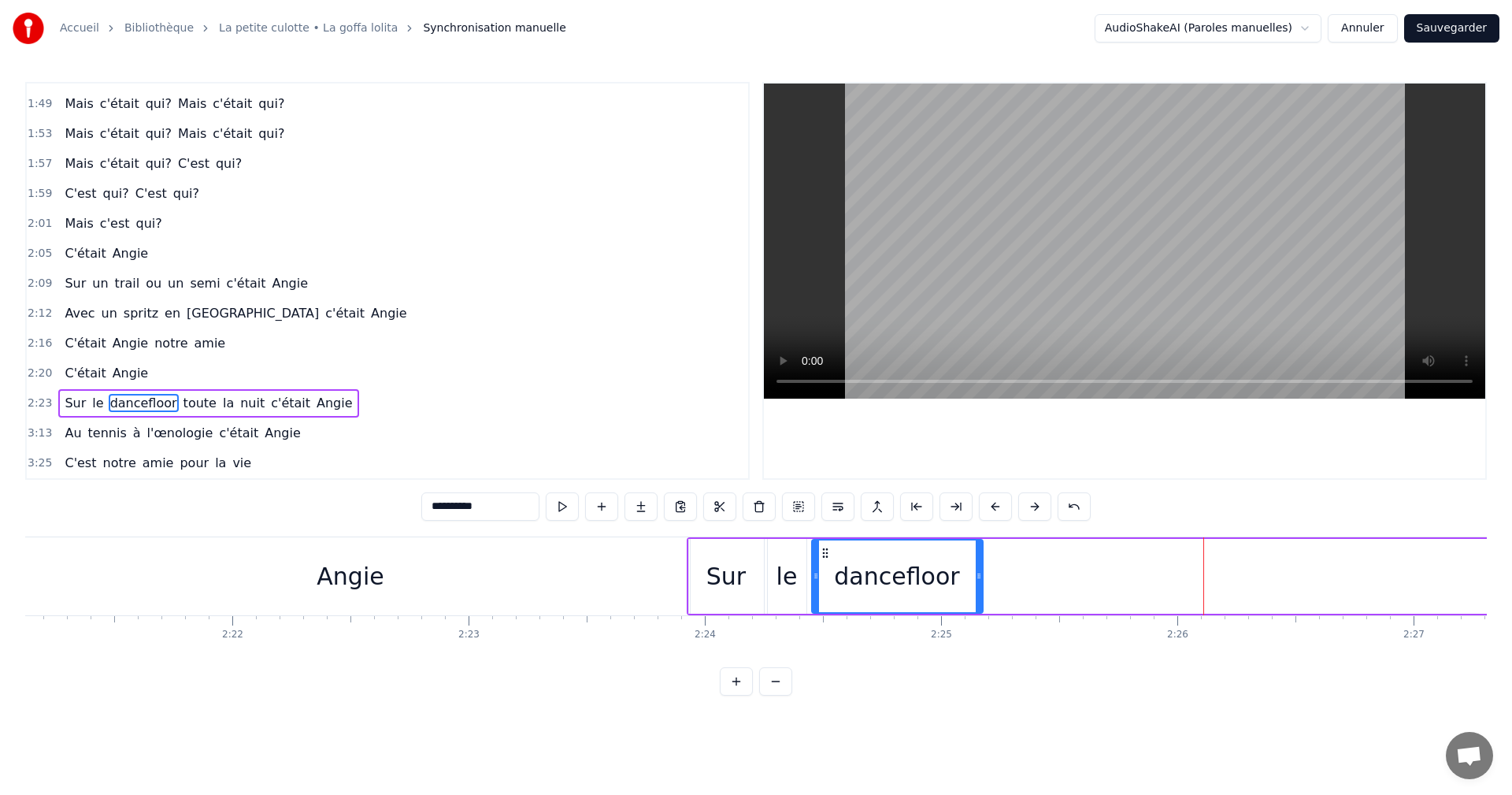
drag, startPoint x: 1214, startPoint y: 553, endPoint x: 825, endPoint y: 577, distance: 389.7
click at [825, 577] on div "dancefloor" at bounding box center [898, 576] width 170 height 71
drag, startPoint x: 818, startPoint y: 577, endPoint x: 874, endPoint y: 574, distance: 56.1
click at [873, 574] on icon at bounding box center [869, 576] width 7 height 13
drag, startPoint x: 882, startPoint y: 552, endPoint x: 824, endPoint y: 561, distance: 58.7
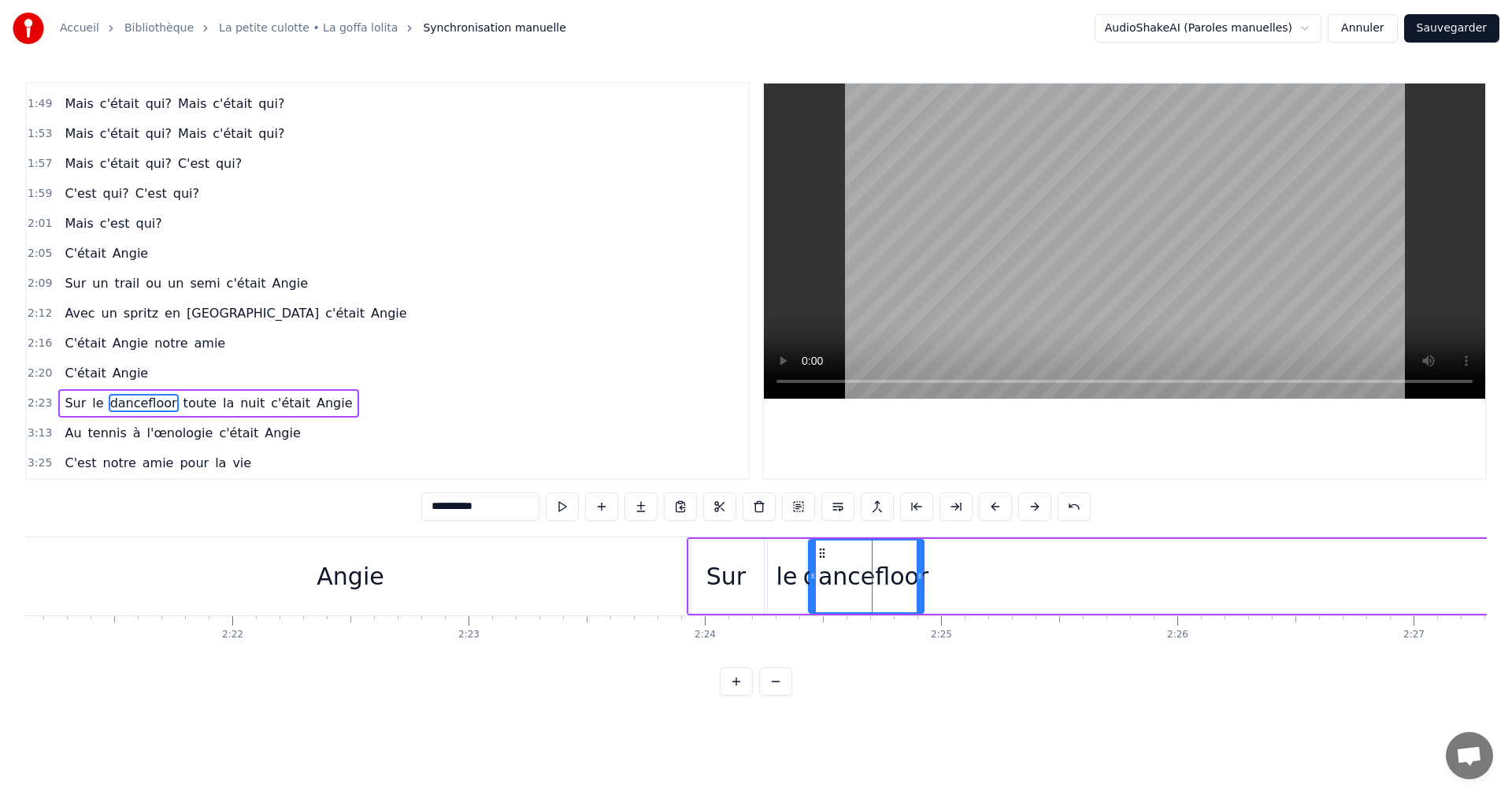
click at [824, 561] on div "dancefloor" at bounding box center [867, 576] width 114 height 71
drag, startPoint x: 814, startPoint y: 573, endPoint x: 853, endPoint y: 575, distance: 39.1
click at [853, 575] on icon at bounding box center [851, 576] width 7 height 13
drag, startPoint x: 859, startPoint y: 553, endPoint x: 821, endPoint y: 559, distance: 38.5
click at [821, 559] on icon at bounding box center [824, 553] width 13 height 13
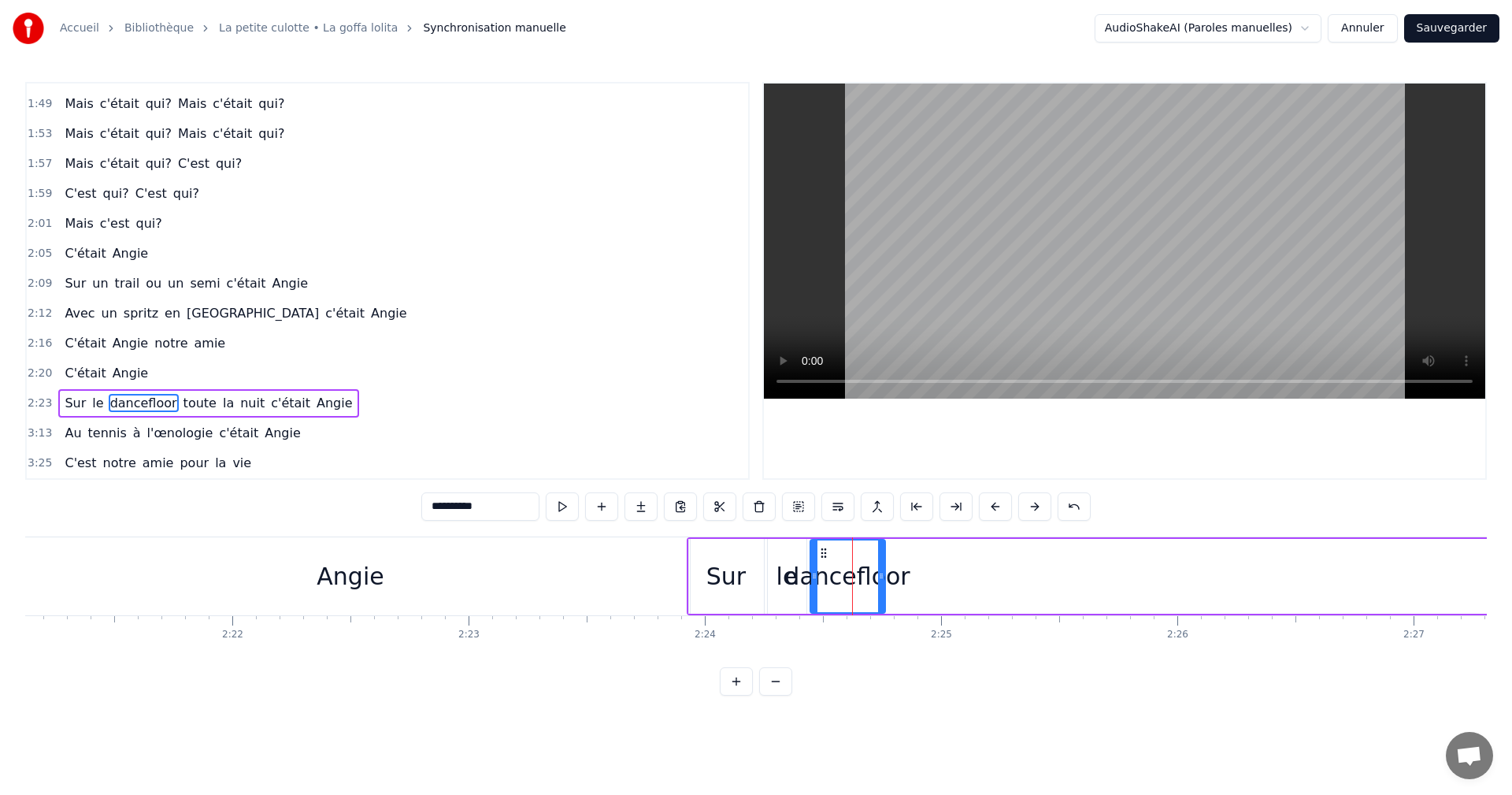
click at [679, 542] on div "Angie" at bounding box center [350, 576] width 678 height 78
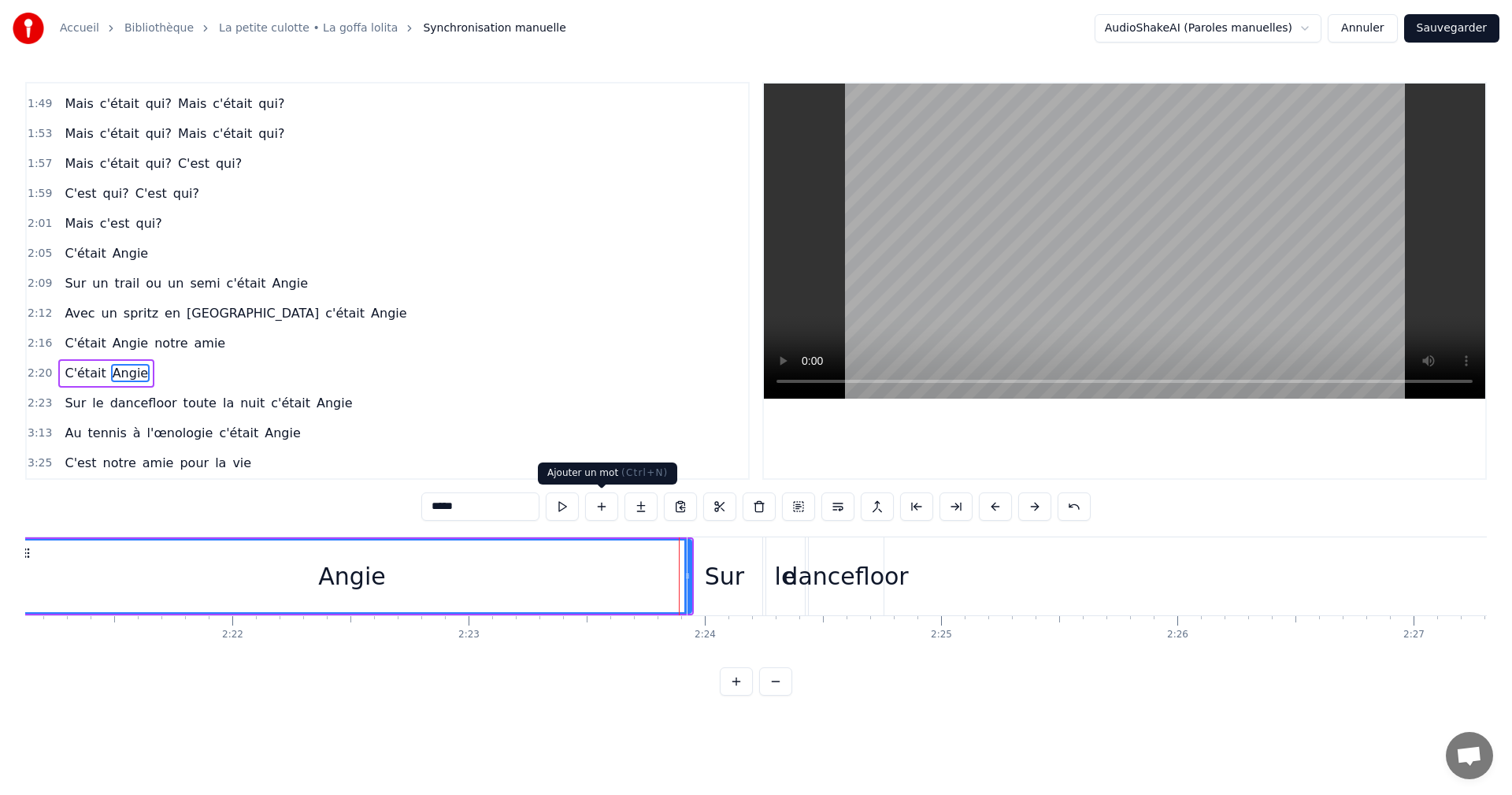
click at [579, 510] on div "*****" at bounding box center [756, 506] width 669 height 28
click at [169, 31] on link "Bibliothèque" at bounding box center [159, 28] width 69 height 15
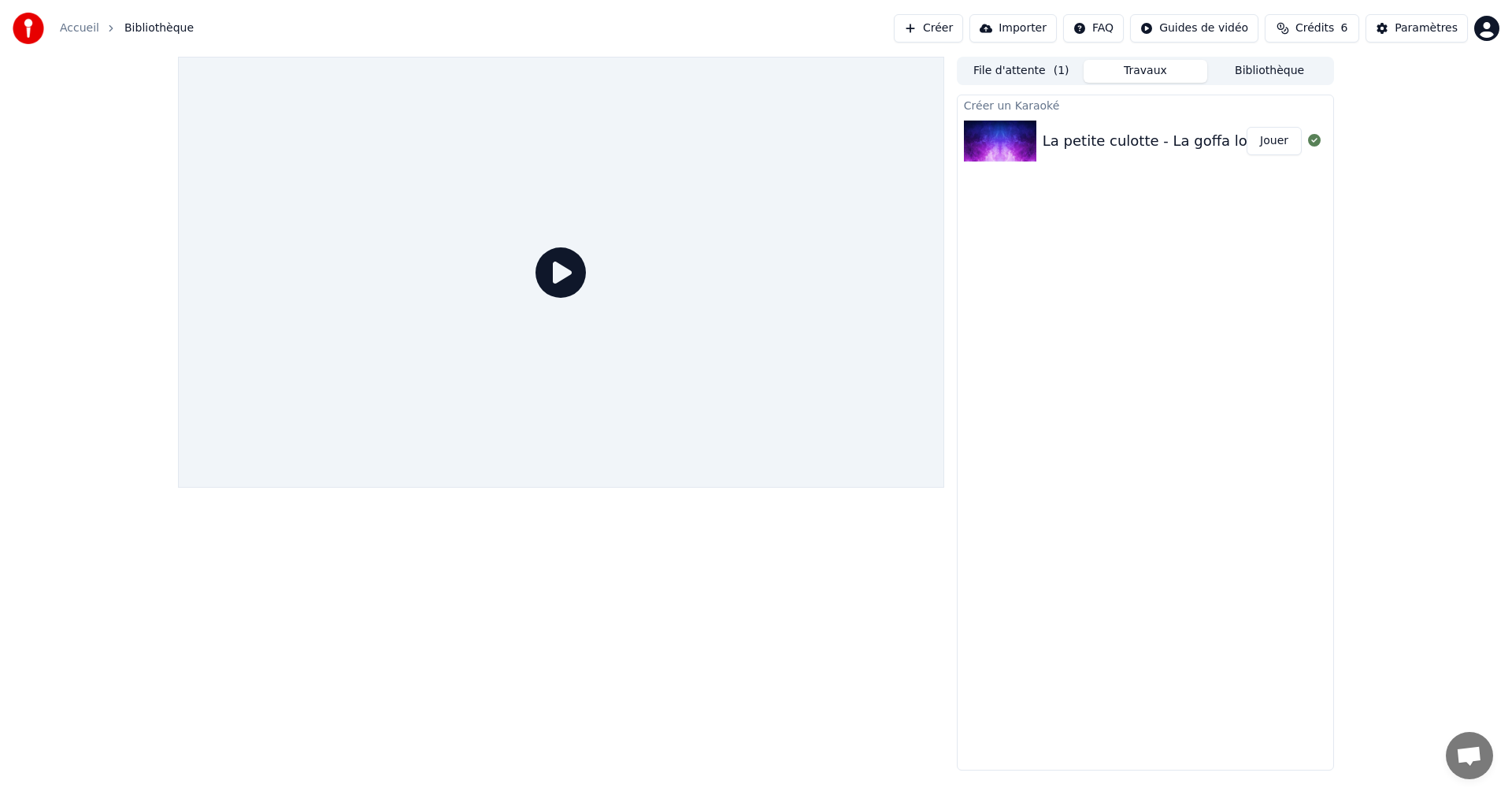
click at [963, 33] on button "Créer" at bounding box center [929, 28] width 69 height 28
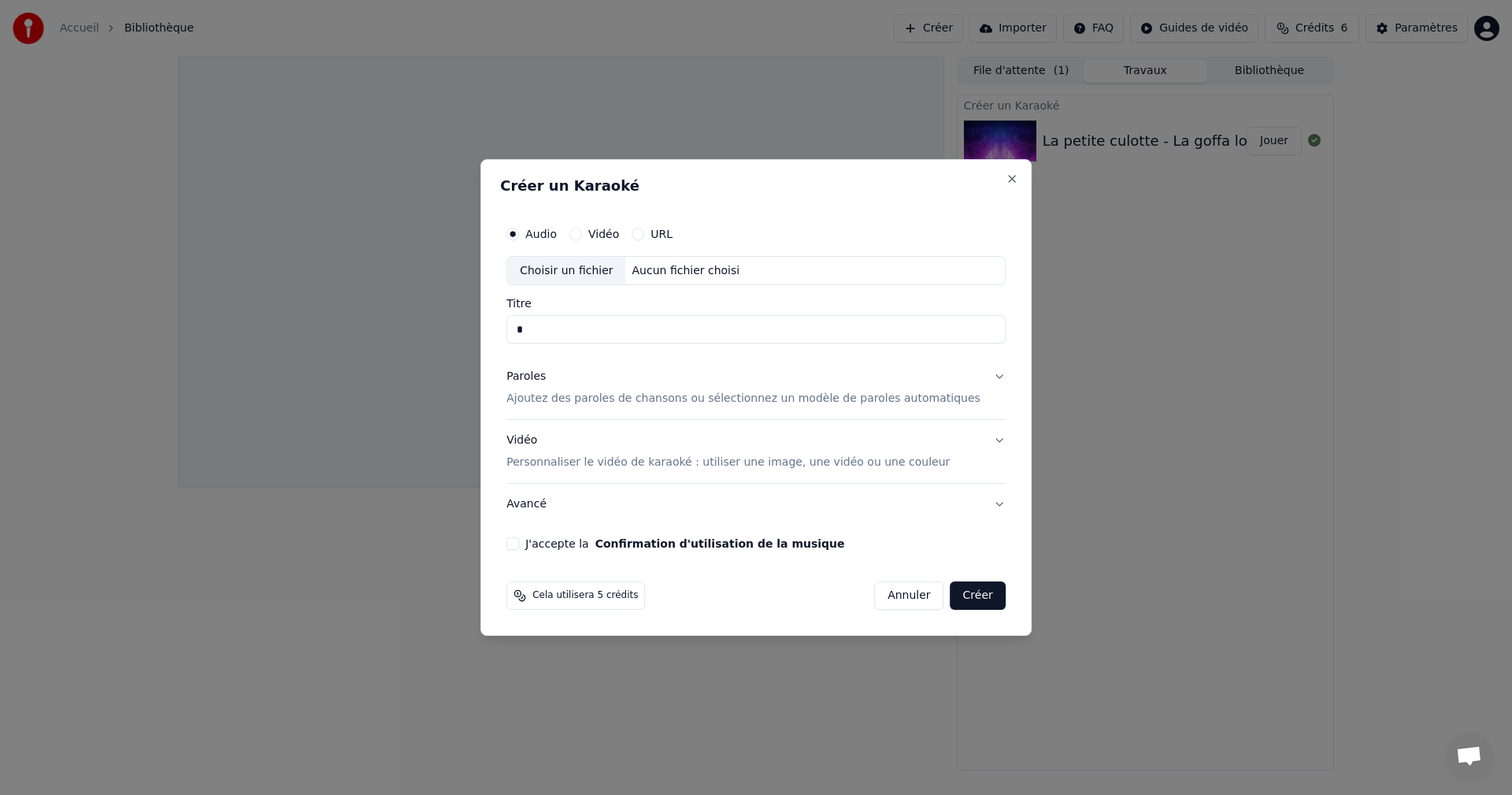
click at [622, 274] on div "Choisir un fichier" at bounding box center [566, 270] width 119 height 28
drag, startPoint x: 711, startPoint y: 329, endPoint x: 630, endPoint y: 342, distance: 82.0
click at [630, 342] on input "**********" at bounding box center [756, 330] width 500 height 28
click at [628, 333] on input "**********" at bounding box center [756, 330] width 500 height 28
drag, startPoint x: 628, startPoint y: 331, endPoint x: 519, endPoint y: 344, distance: 109.8
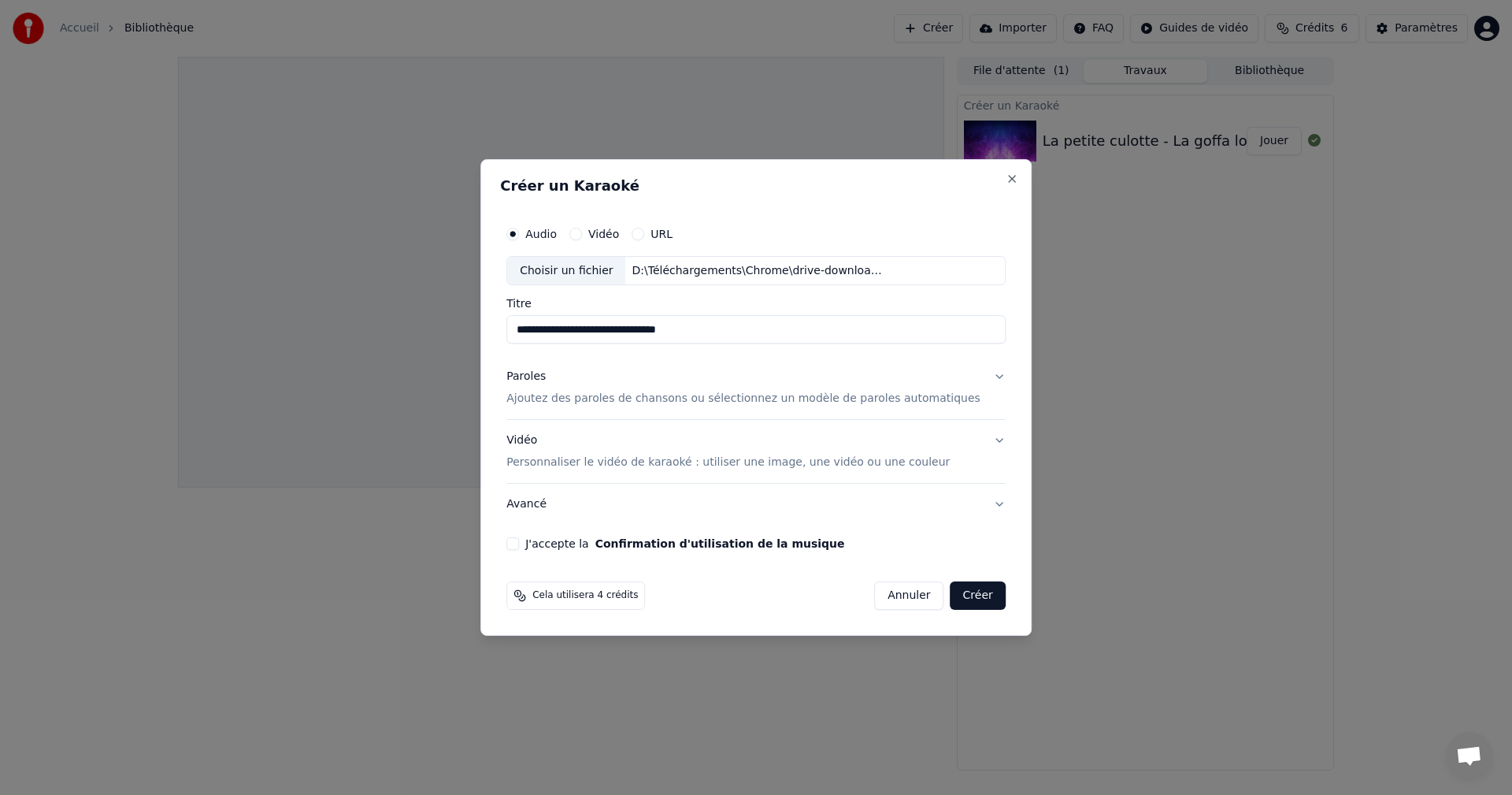
click at [519, 344] on div "**********" at bounding box center [756, 398] width 552 height 478
click at [622, 335] on input "**********" at bounding box center [756, 330] width 500 height 28
type input "**********"
click at [976, 376] on button "Paroles Ajoutez des paroles de chansons ou sélectionnez un modèle de paroles au…" at bounding box center [756, 388] width 500 height 63
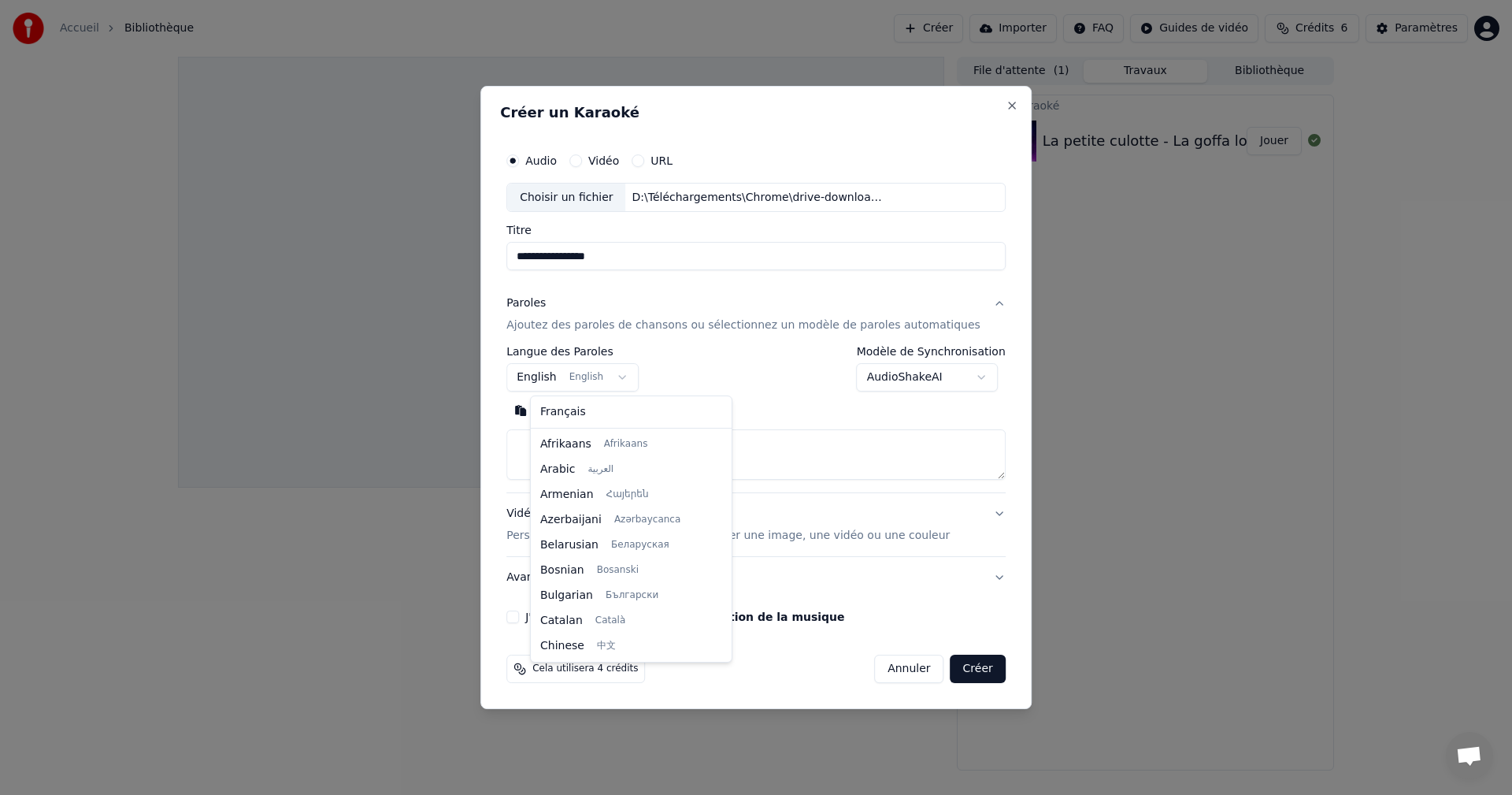
click at [613, 374] on body "**********" at bounding box center [756, 398] width 1512 height 795
select select "**"
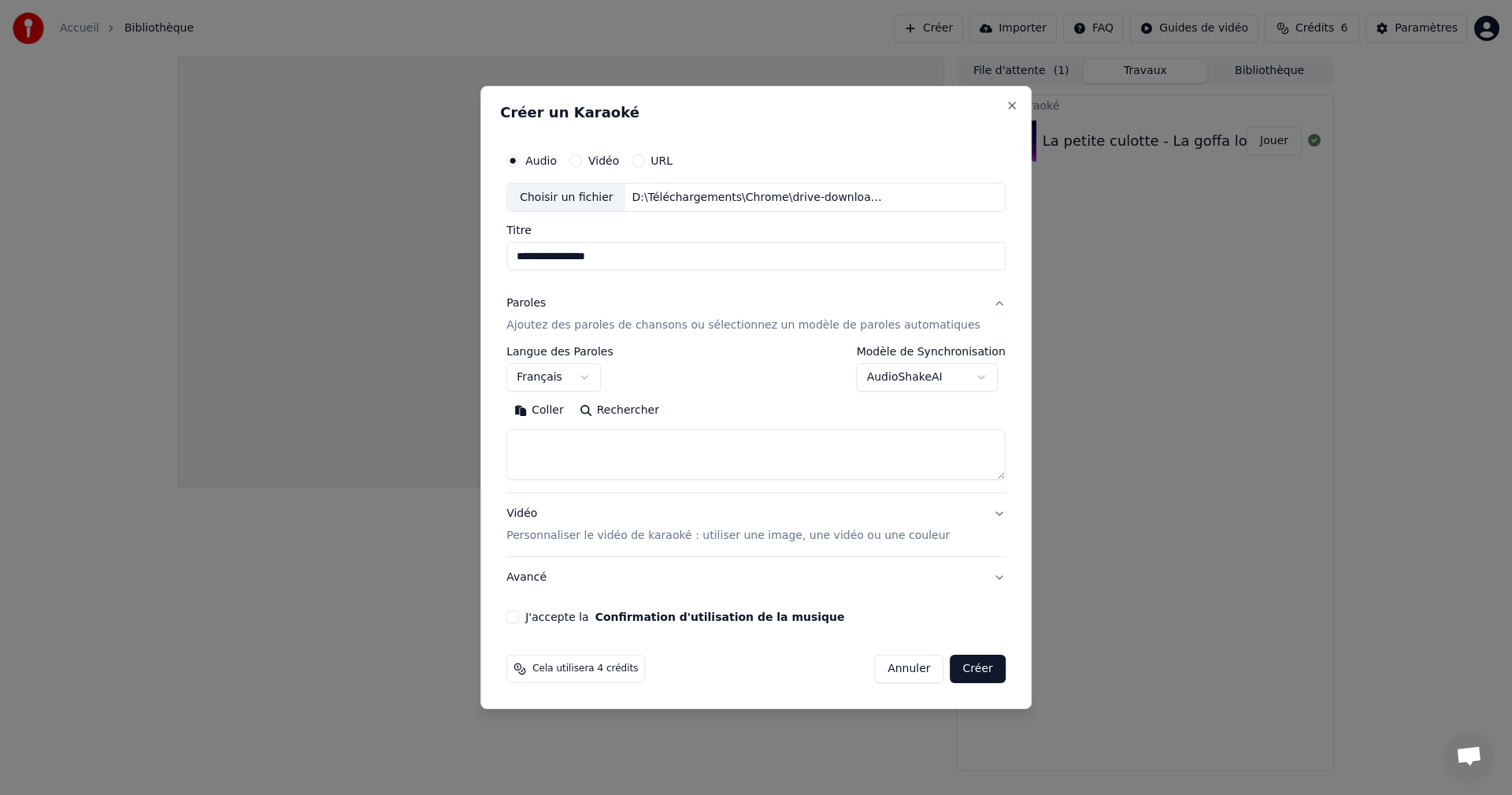
click at [618, 447] on textarea at bounding box center [756, 455] width 500 height 50
paste textarea "**********"
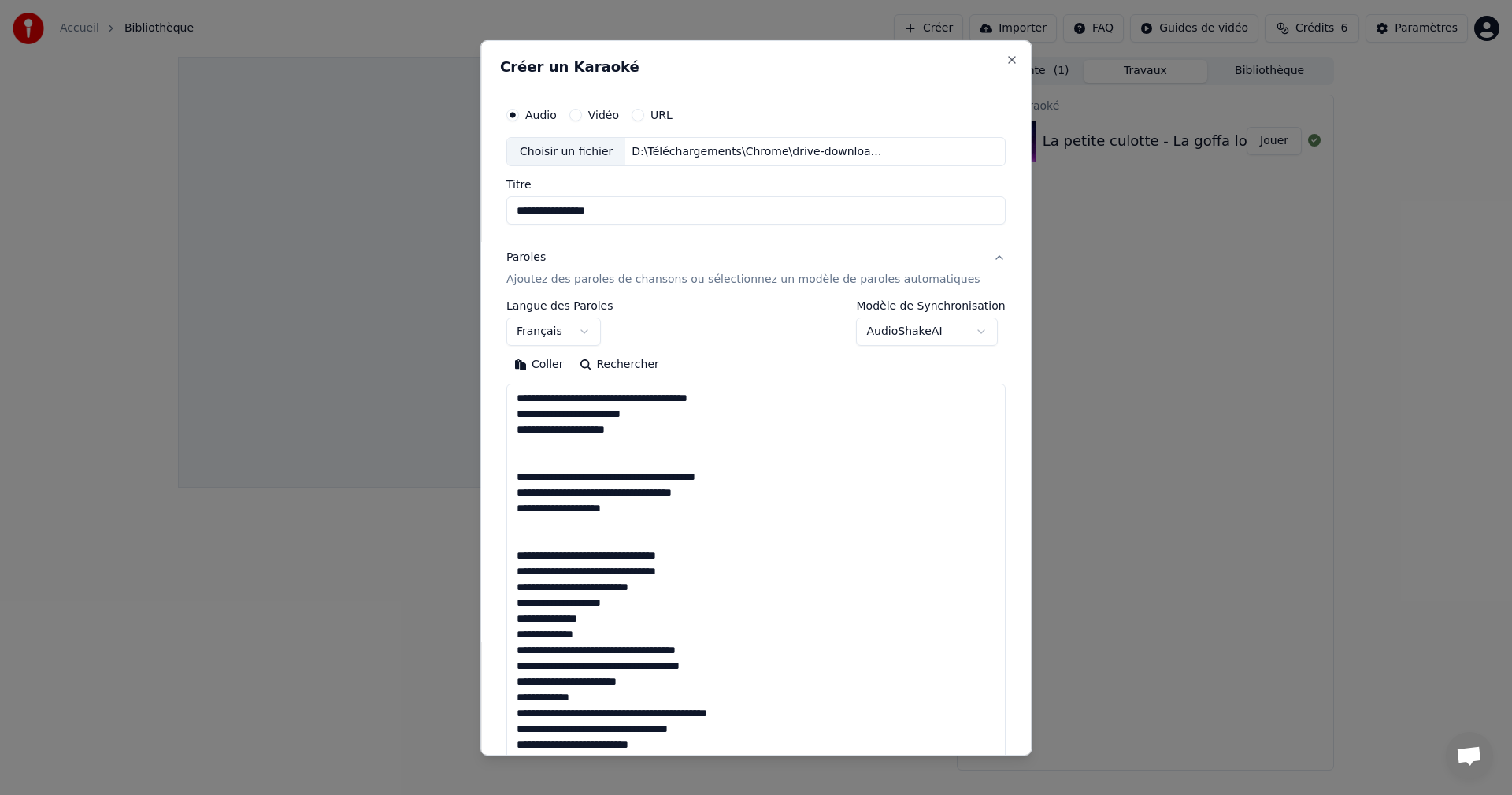
scroll to position [1060, 0]
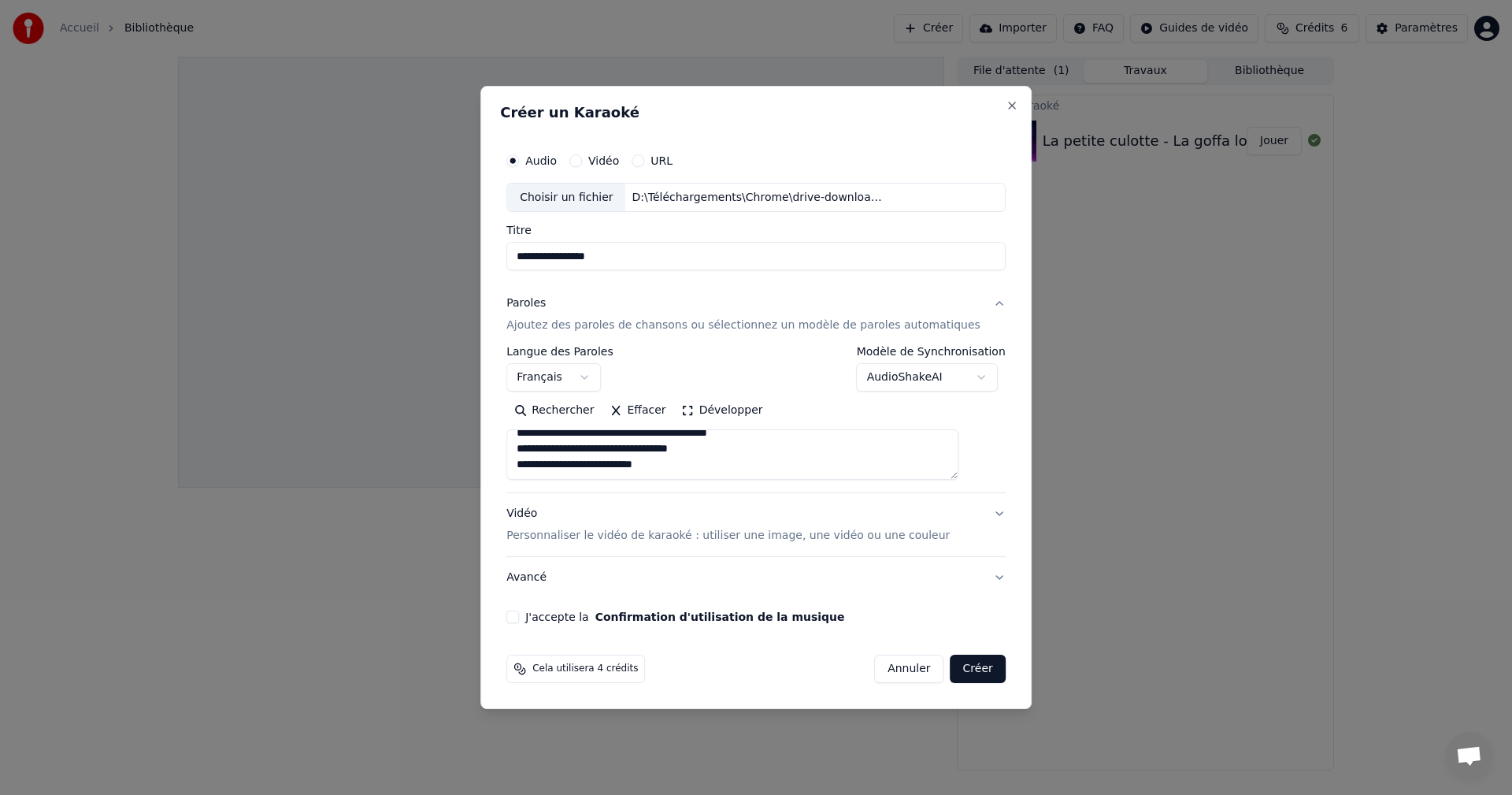
click at [698, 412] on button "Développer" at bounding box center [722, 411] width 96 height 25
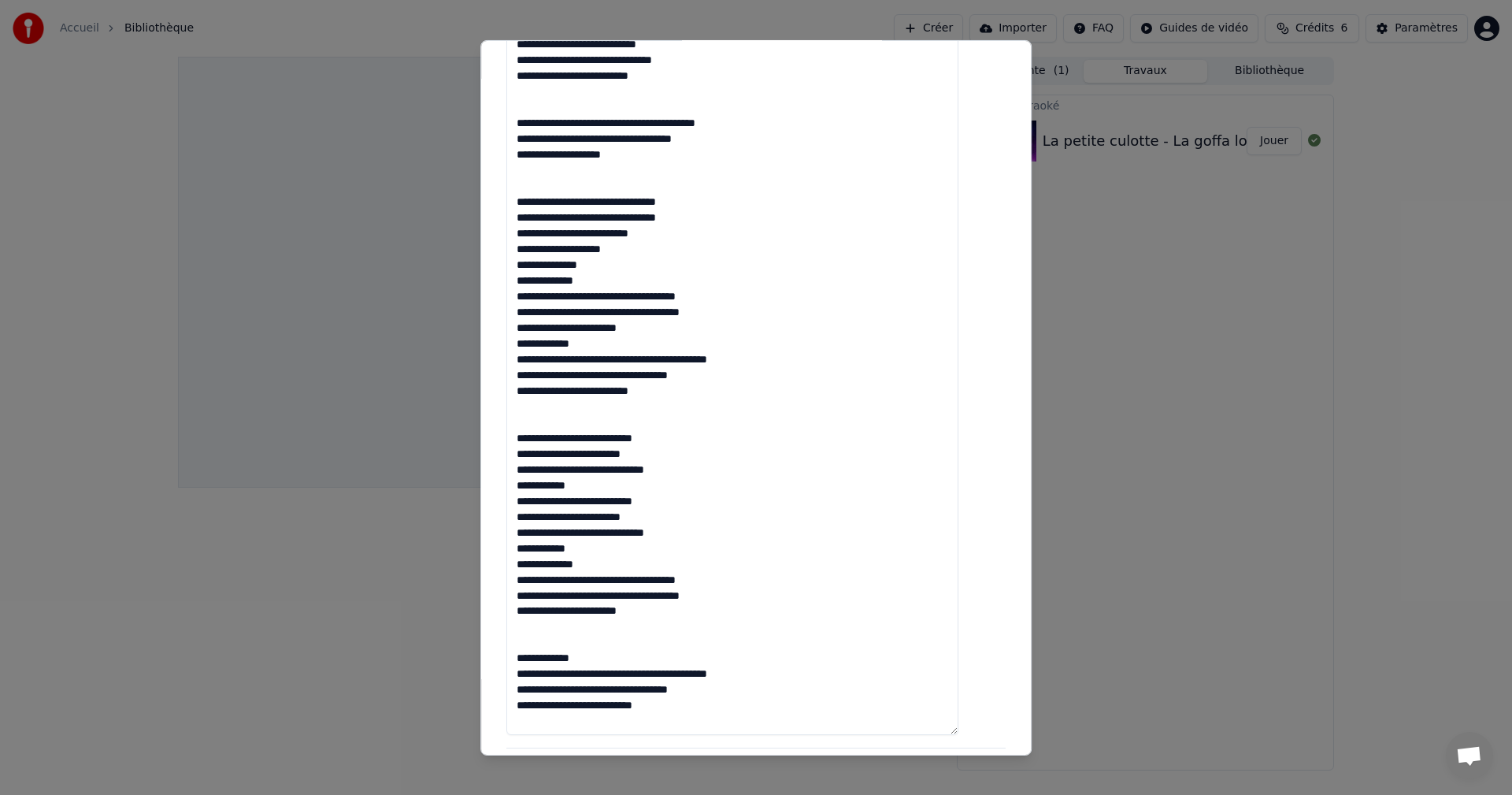
scroll to position [866, 0]
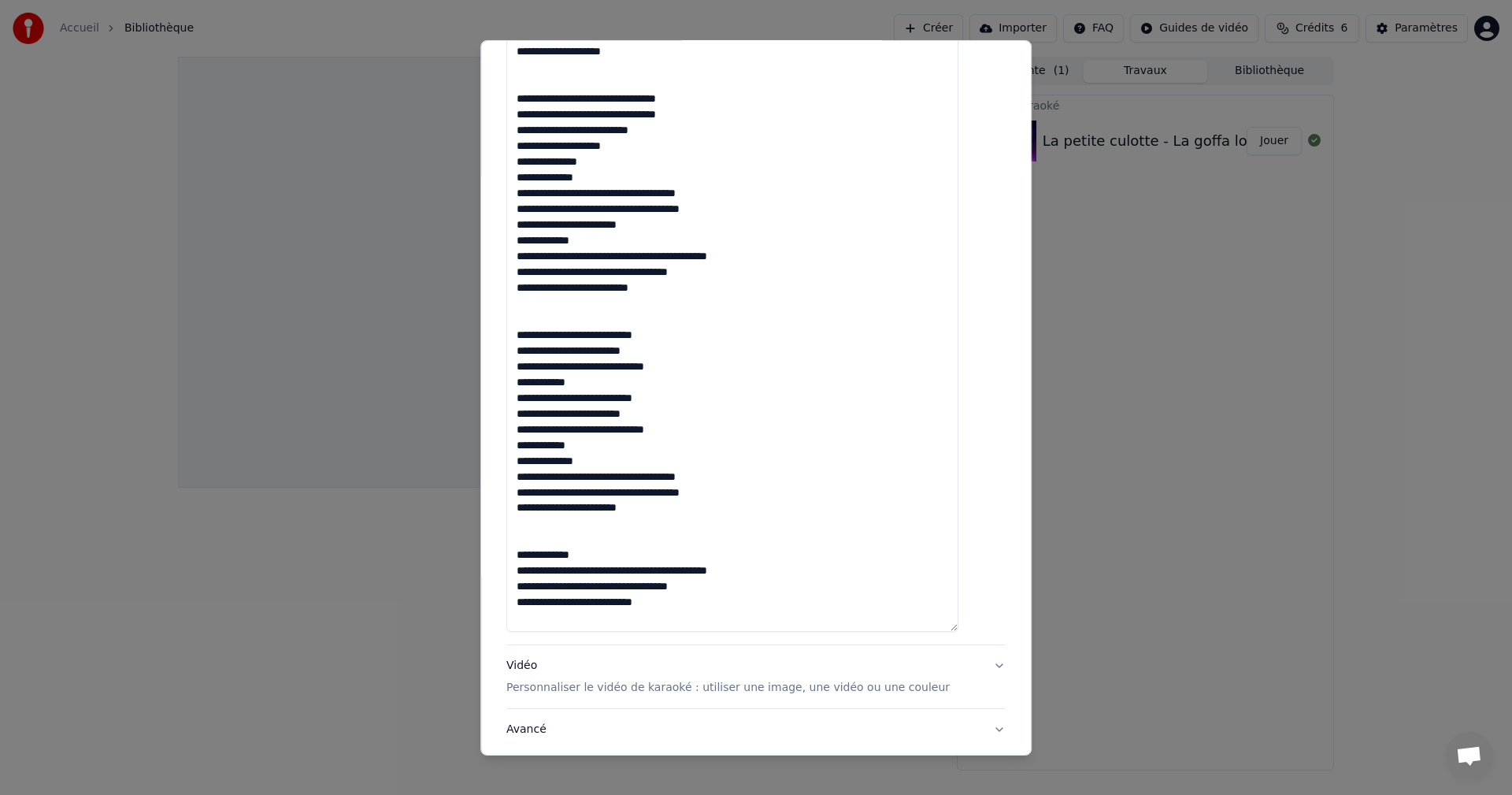
click at [601, 444] on textarea at bounding box center [732, 74] width 452 height 1115
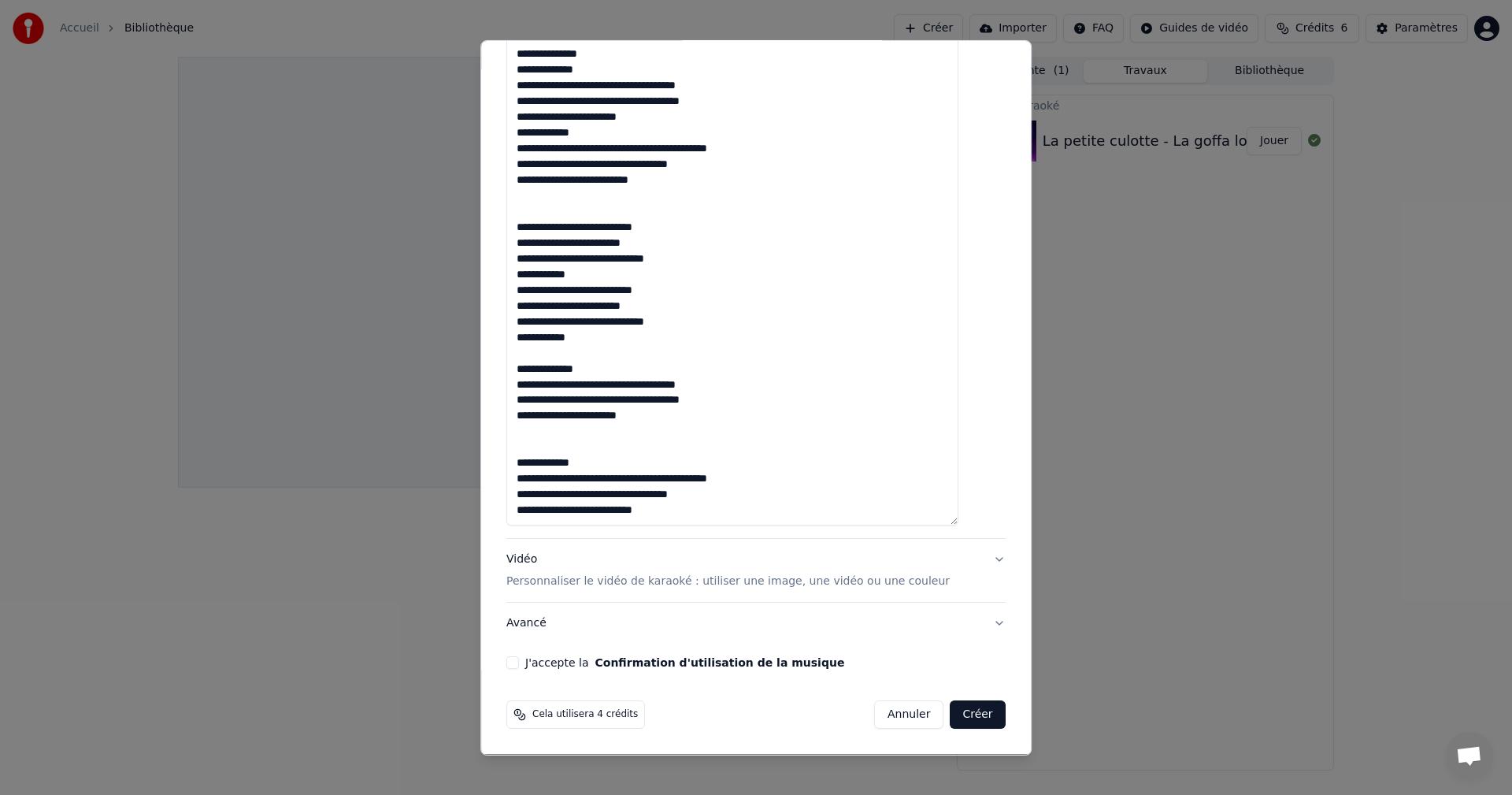
scroll to position [0, 0]
type textarea "**********"
click at [993, 513] on div "**********" at bounding box center [756, 398] width 552 height 716
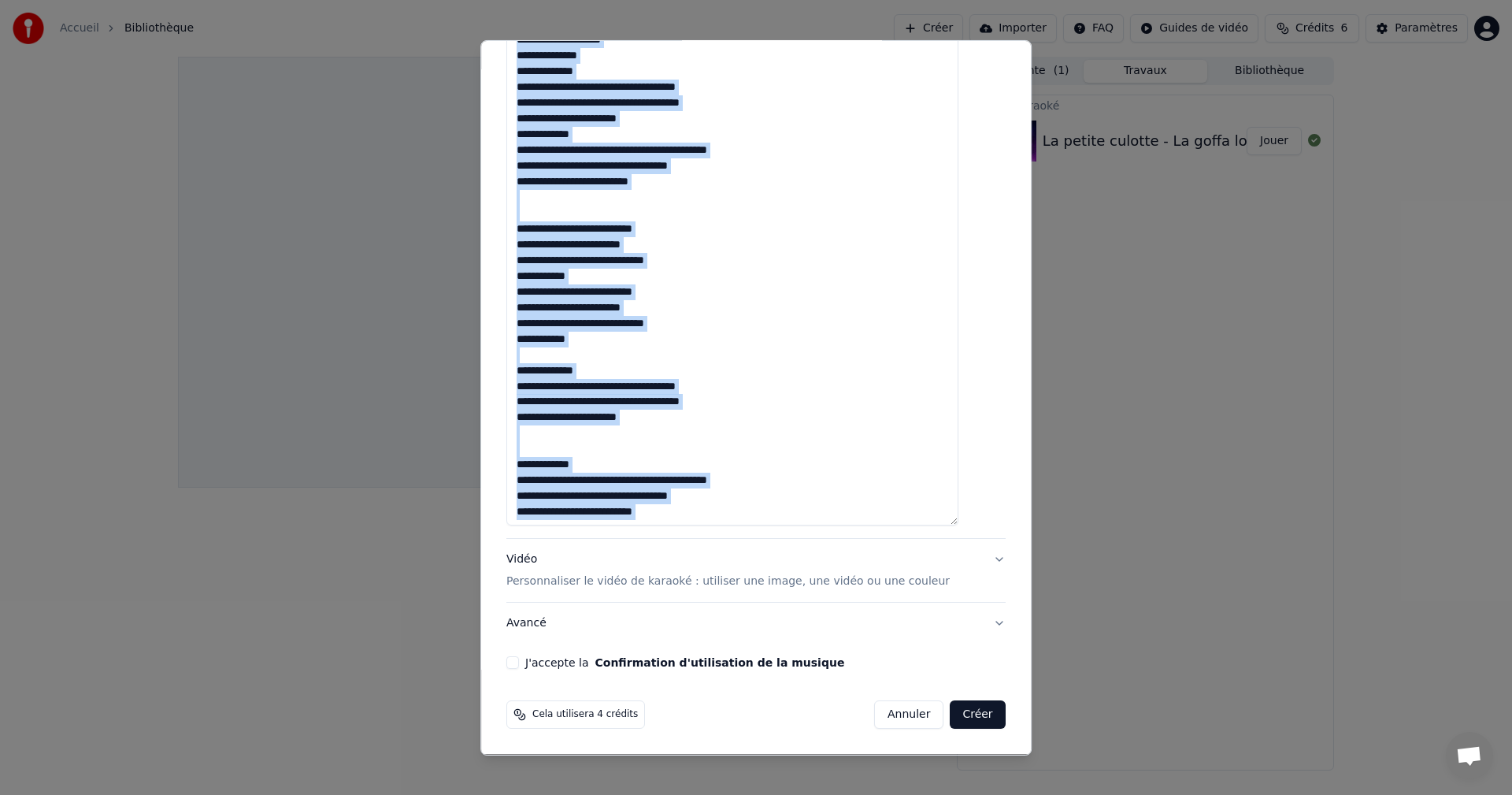
click at [993, 513] on div "**********" at bounding box center [756, 398] width 552 height 716
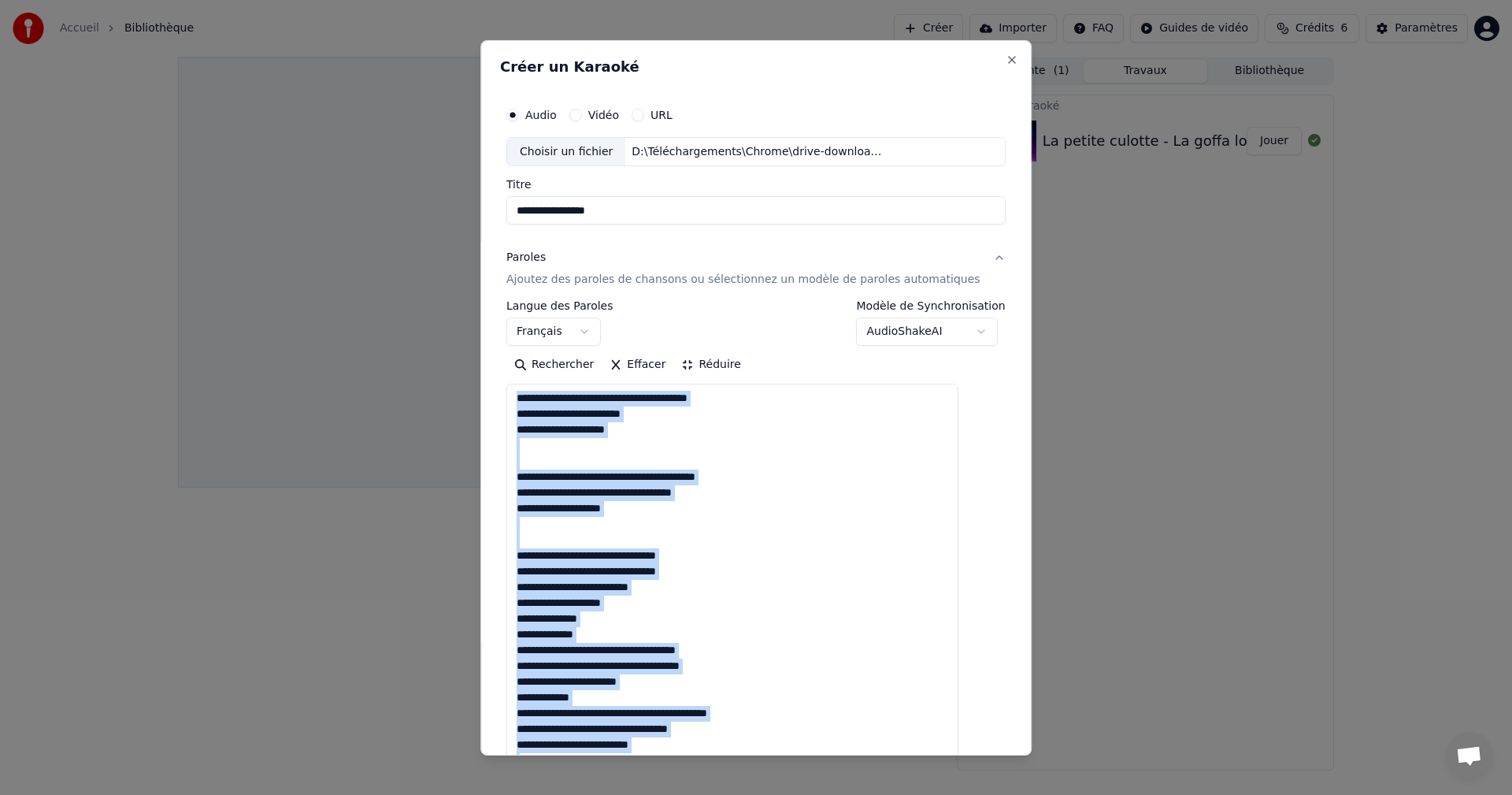
click at [703, 362] on button "Réduire" at bounding box center [712, 365] width 75 height 25
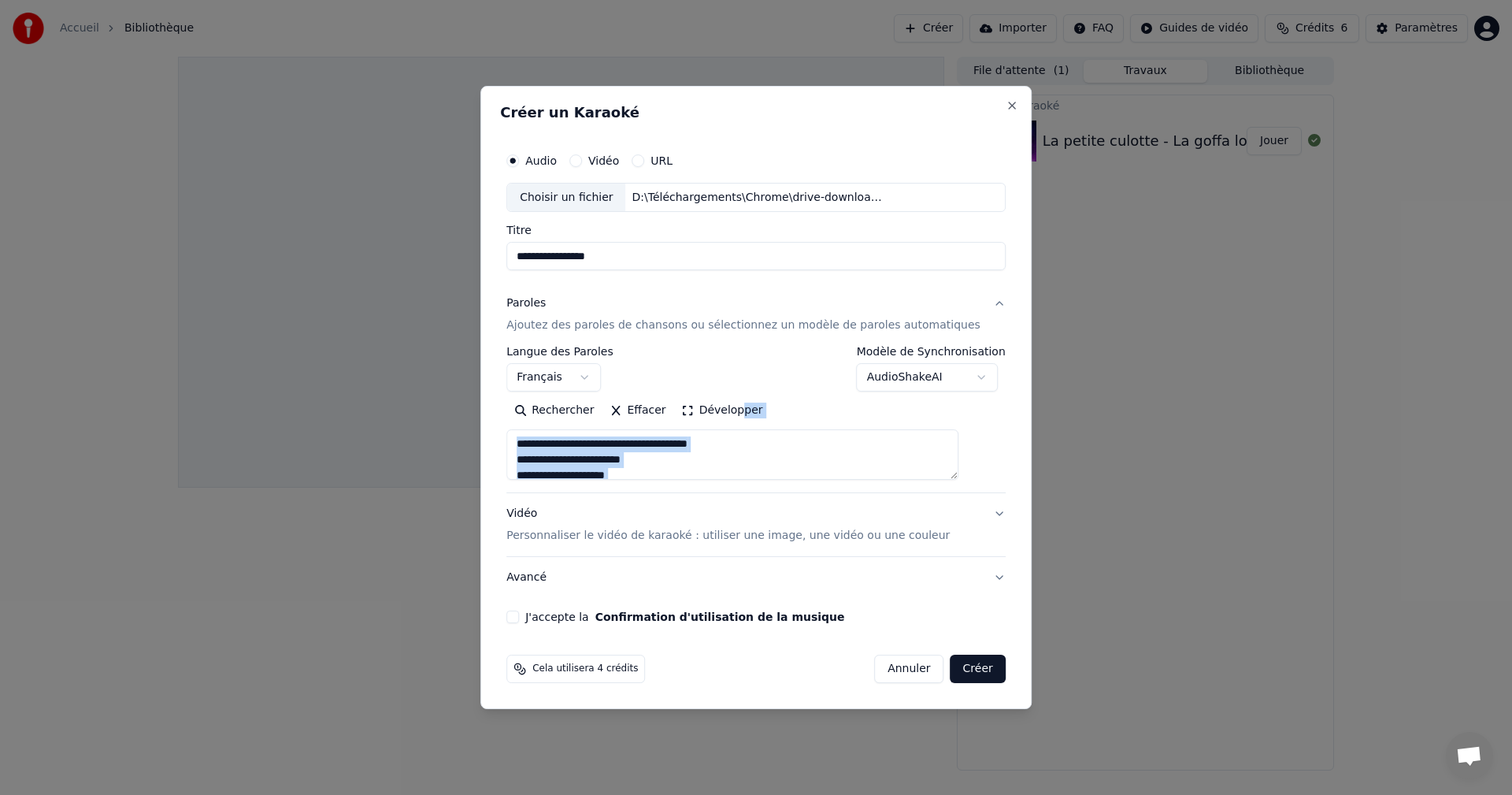
click at [761, 535] on p "Personnaliser le vidéo de karaoké : utiliser une image, une vidéo ou une couleur" at bounding box center [728, 535] width 444 height 15
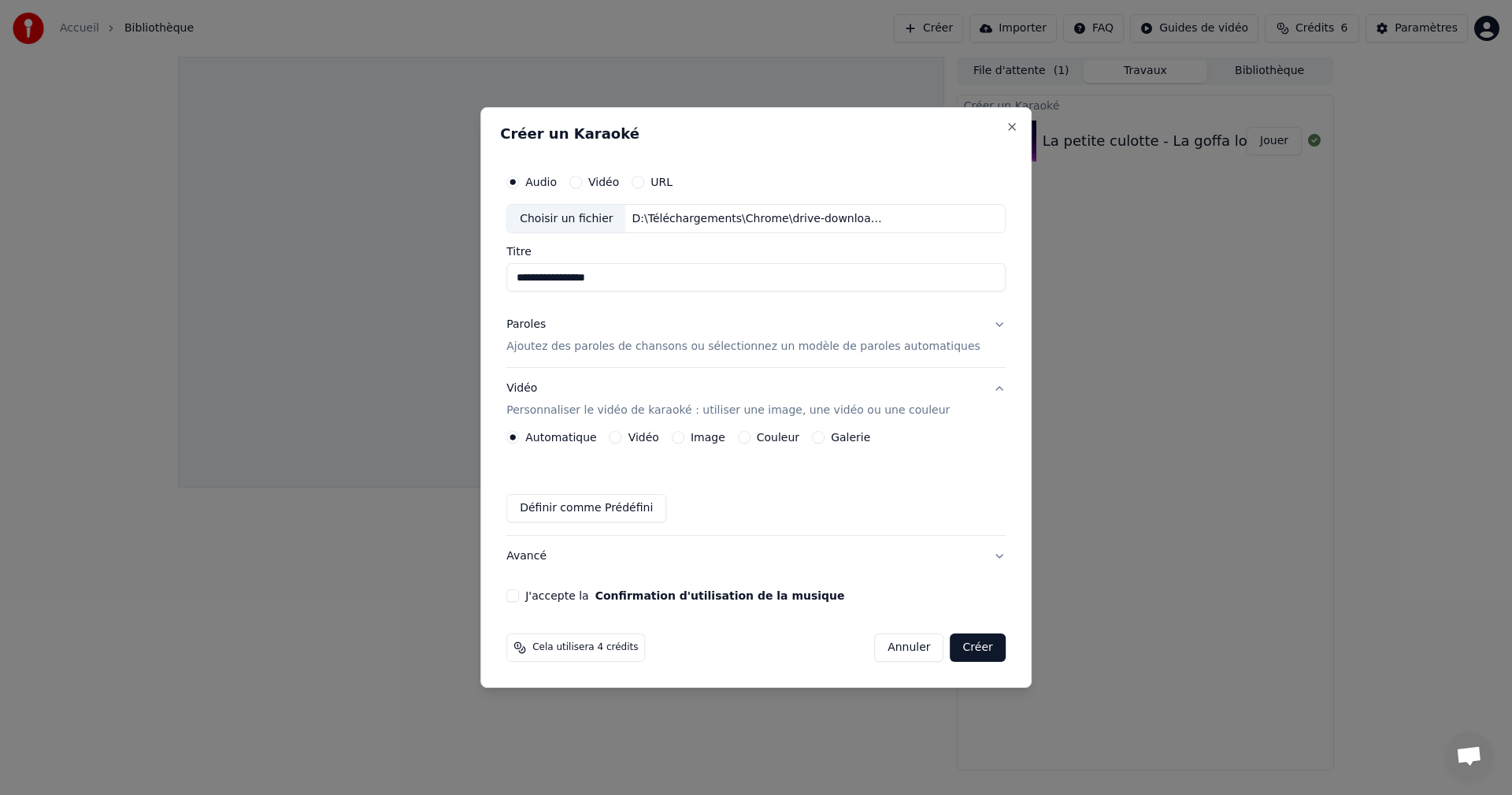
click at [685, 436] on button "Image" at bounding box center [678, 437] width 13 height 13
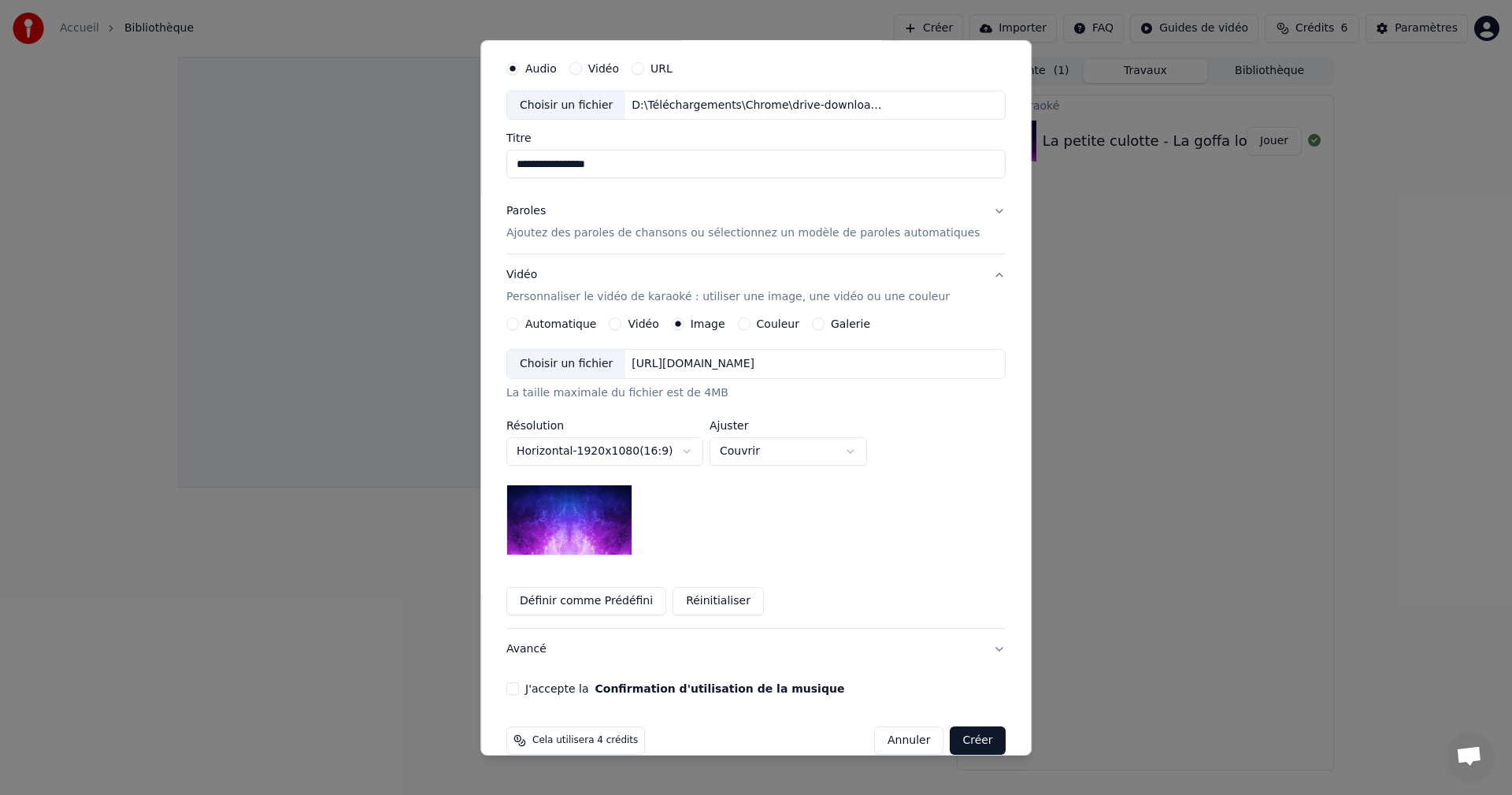
scroll to position [71, 0]
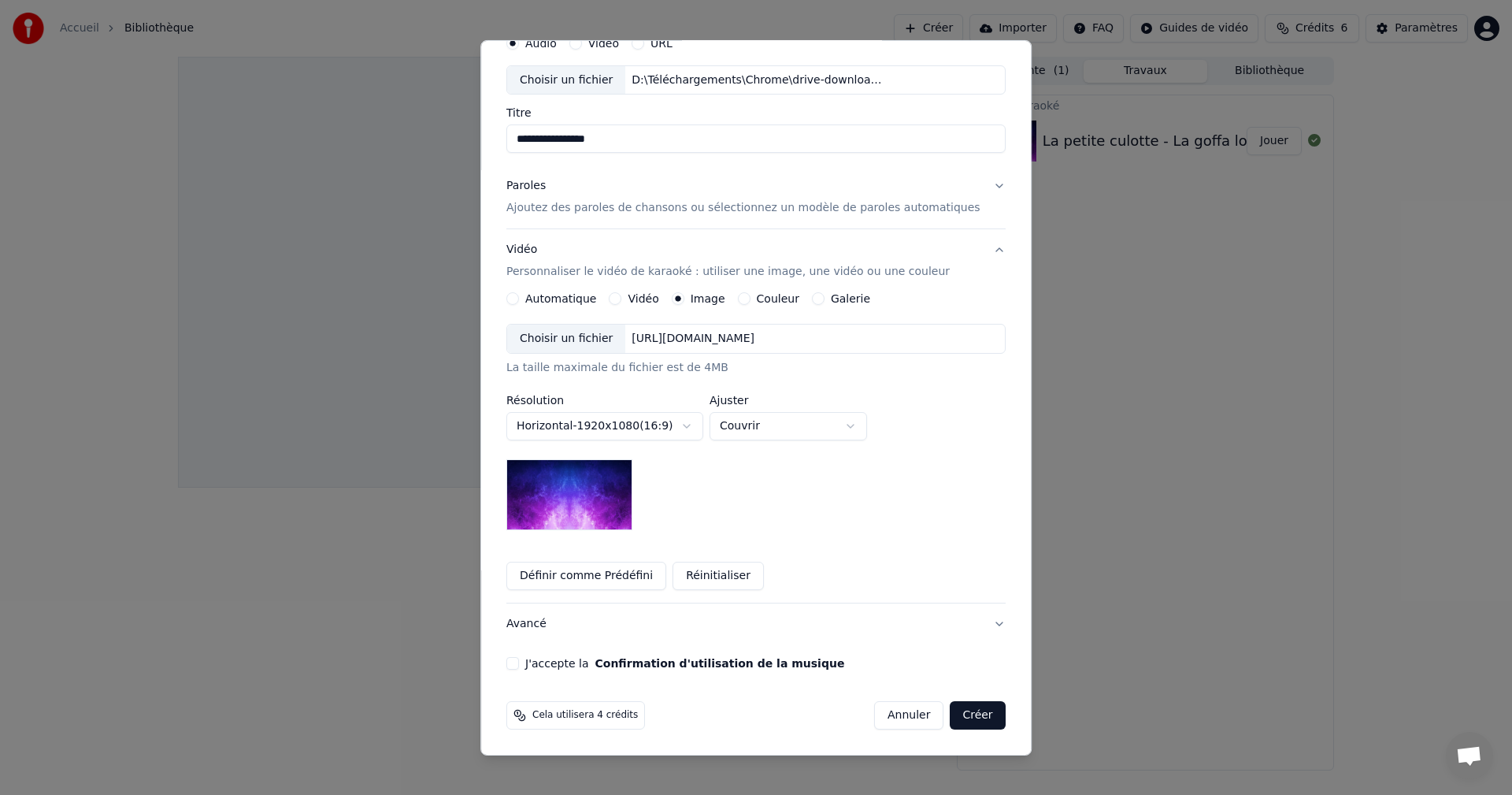
click at [519, 663] on button "J'accepte la Confirmation d'utilisation de la musique" at bounding box center [512, 663] width 13 height 13
click at [951, 709] on button "Créer" at bounding box center [978, 715] width 55 height 28
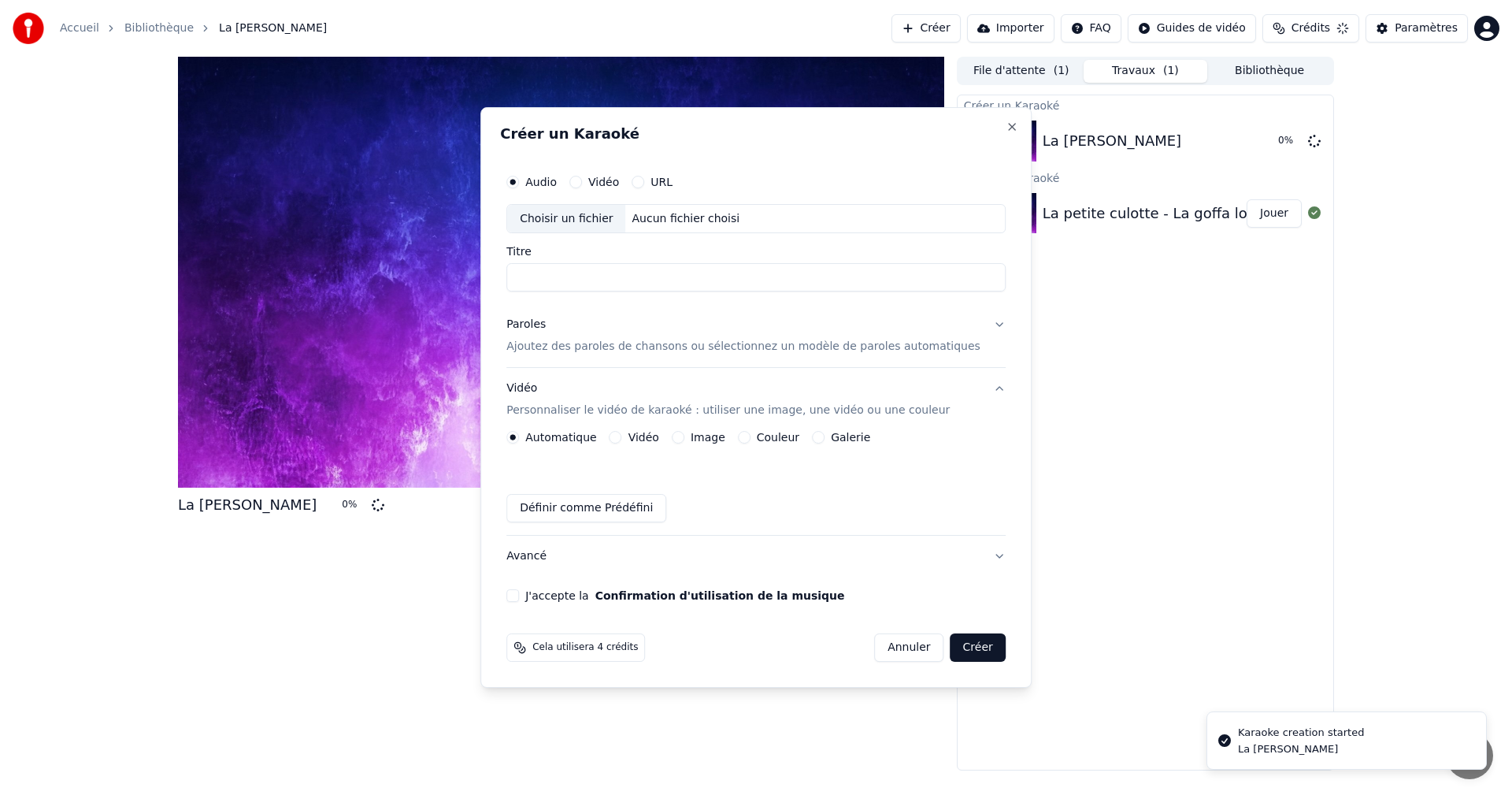
scroll to position [0, 0]
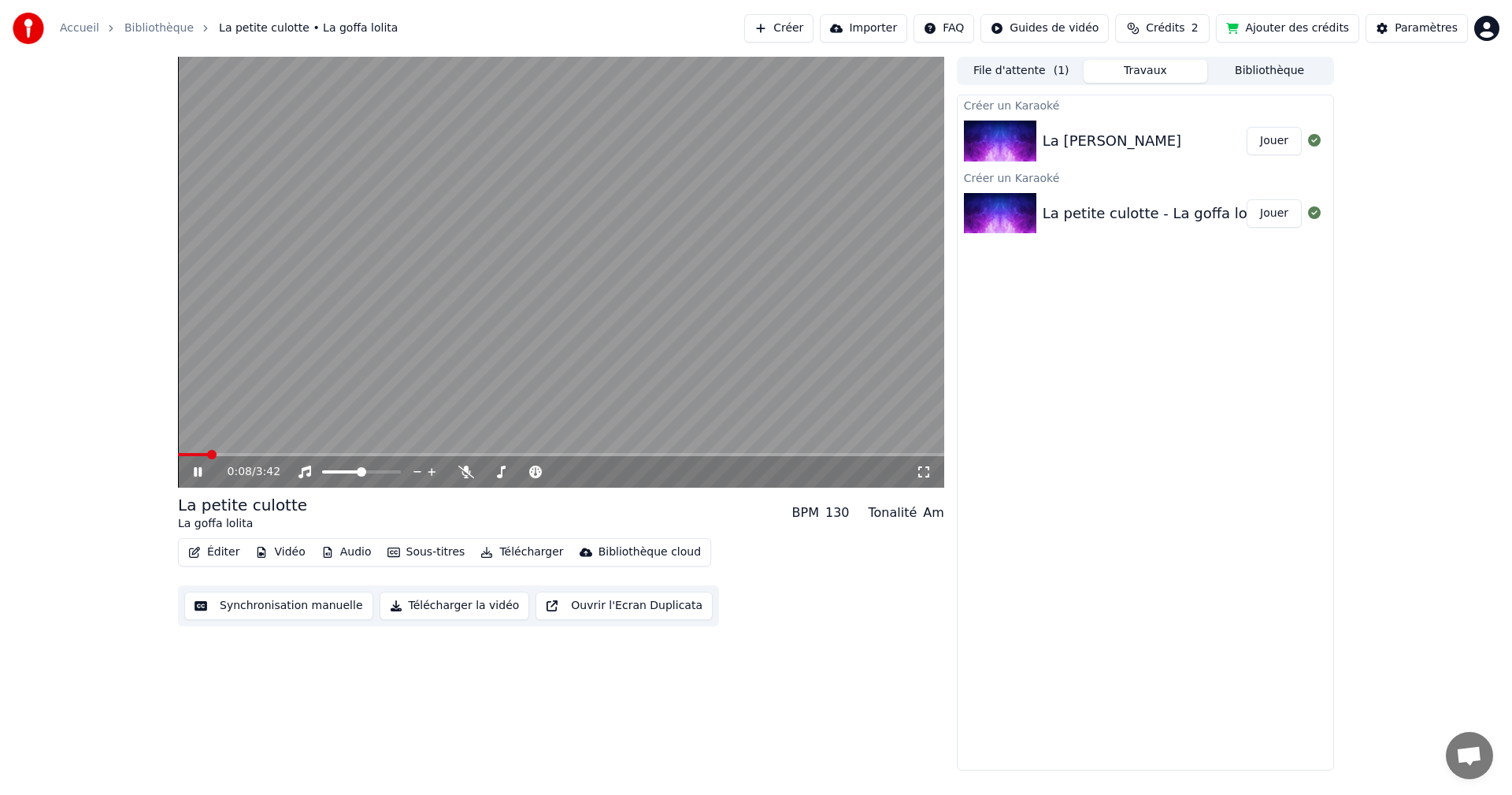
click at [198, 471] on icon at bounding box center [209, 472] width 37 height 13
click at [221, 553] on button "Éditer" at bounding box center [214, 552] width 64 height 22
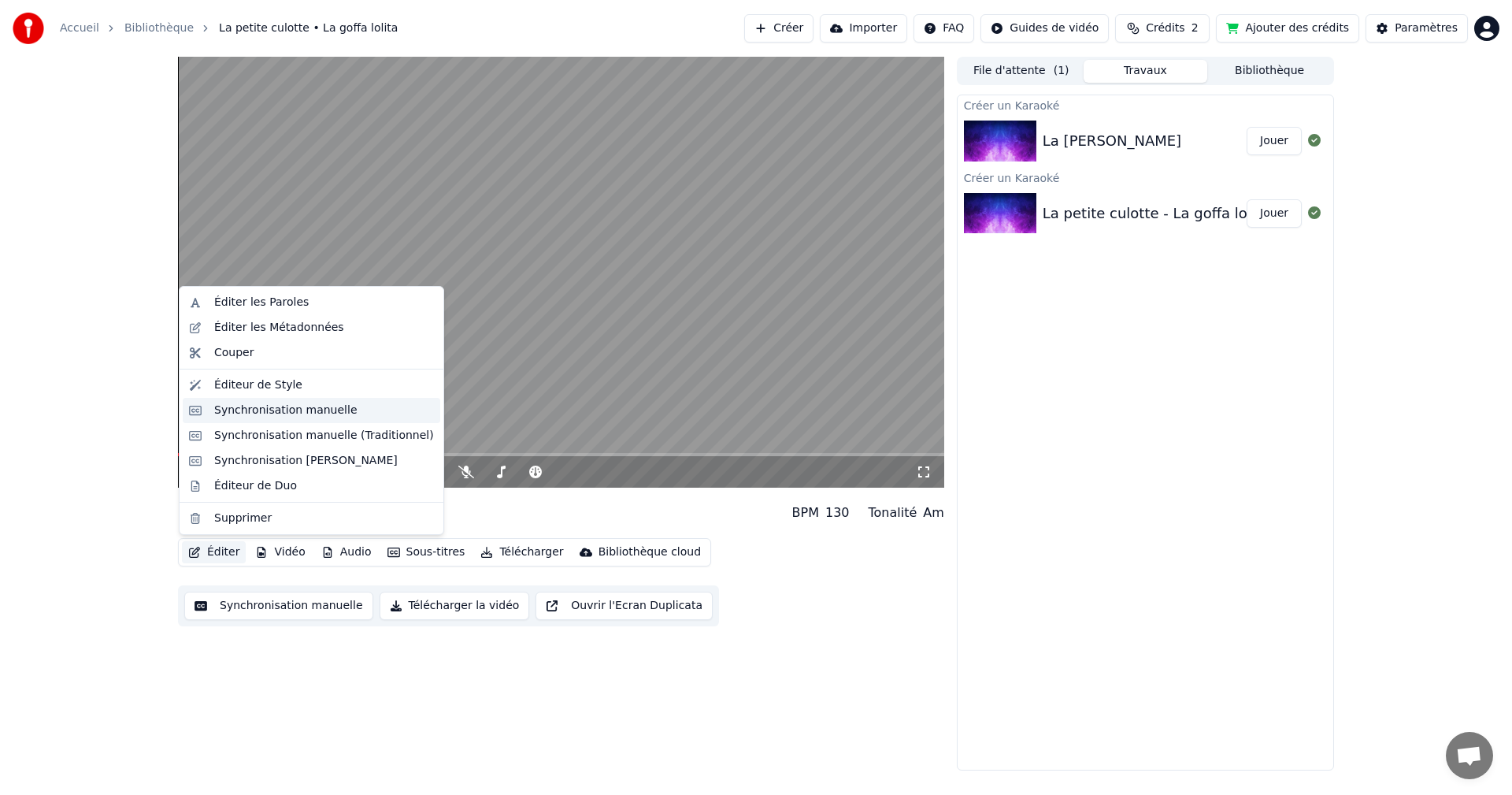
click at [267, 417] on div "Synchronisation manuelle" at bounding box center [285, 410] width 144 height 15
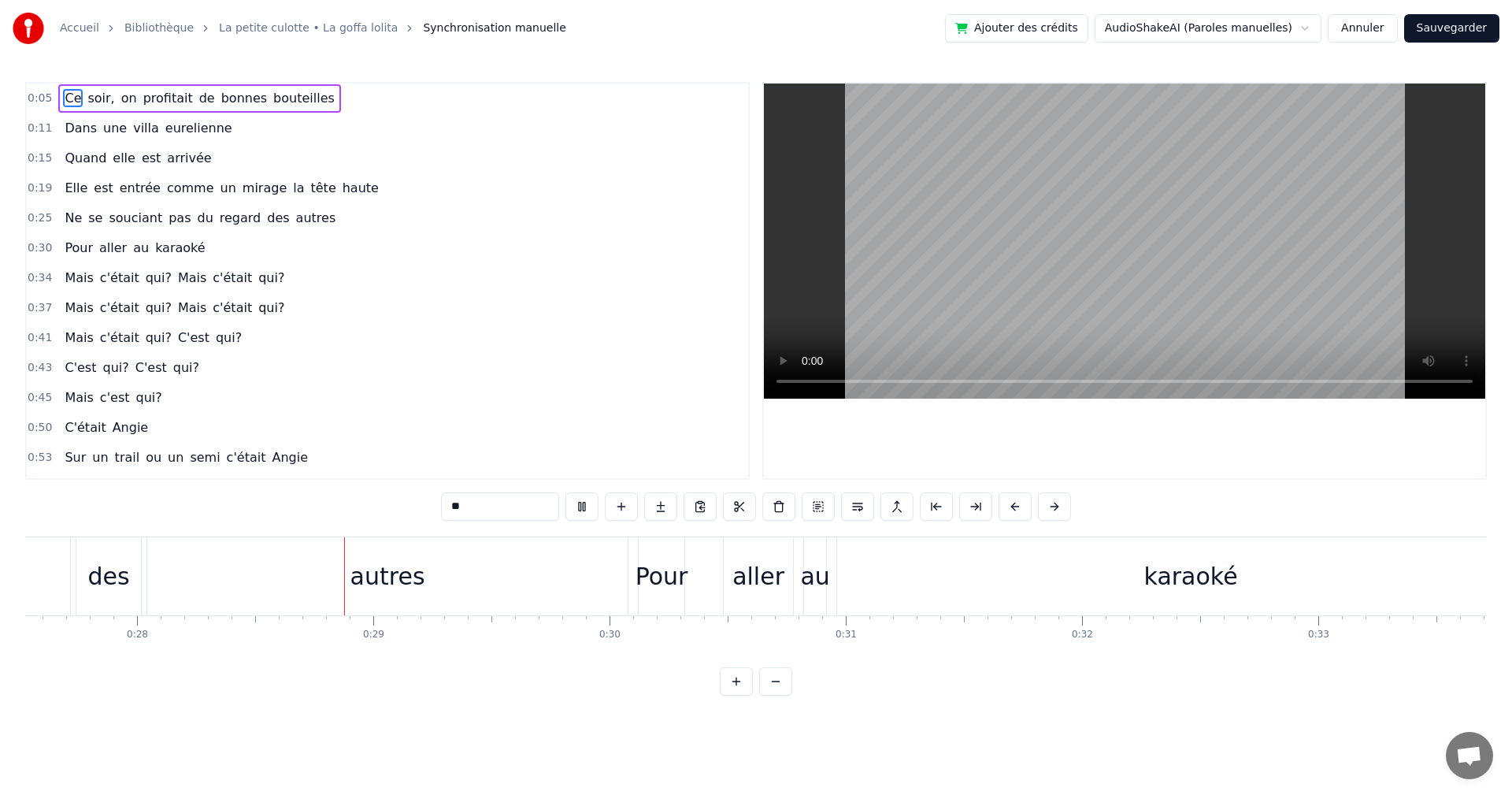
scroll to position [0, 6579]
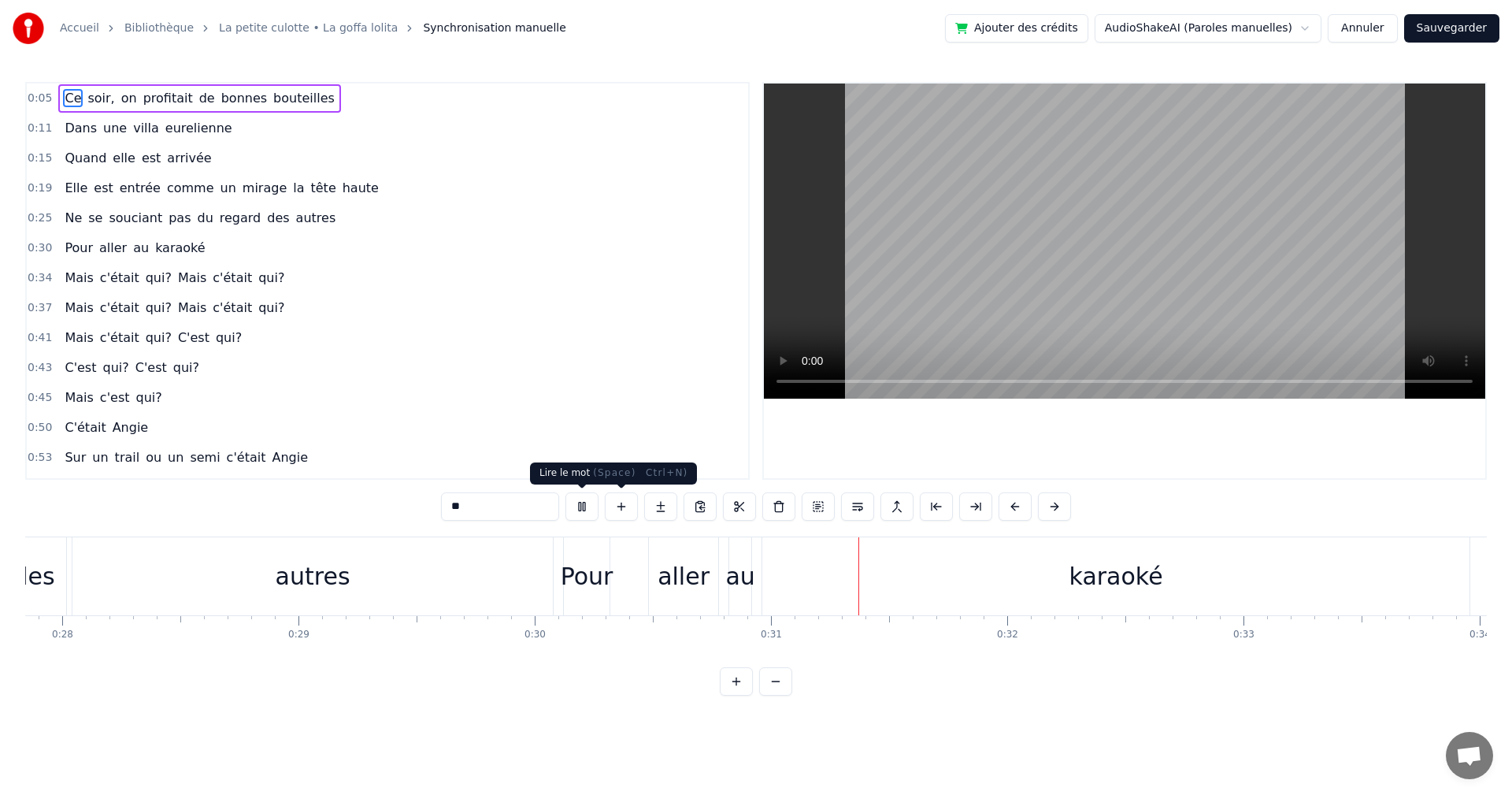
click at [580, 506] on button at bounding box center [581, 506] width 33 height 28
click at [581, 565] on div "Pour" at bounding box center [587, 576] width 53 height 36
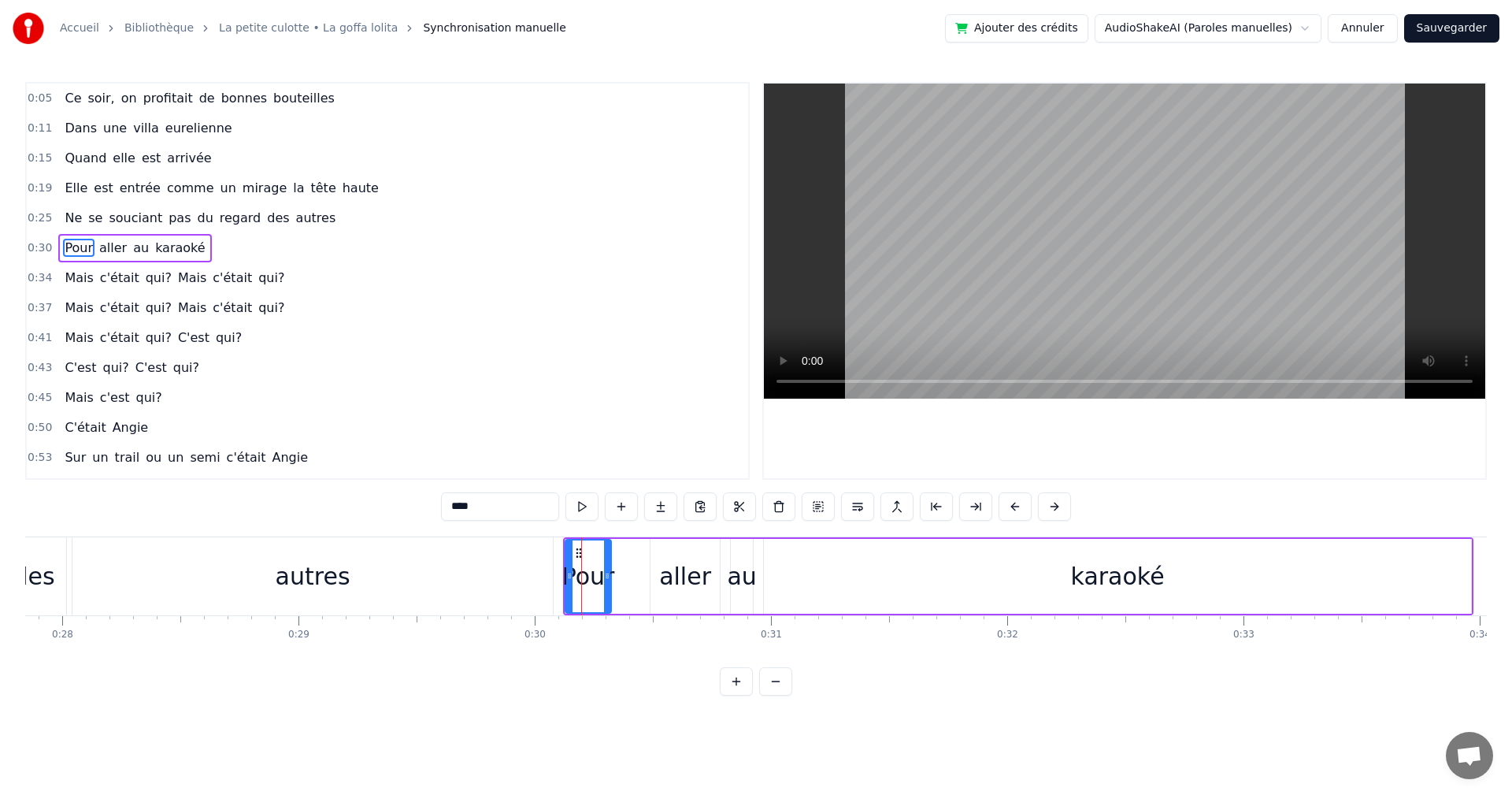
click at [527, 579] on div "autres" at bounding box center [312, 576] width 480 height 78
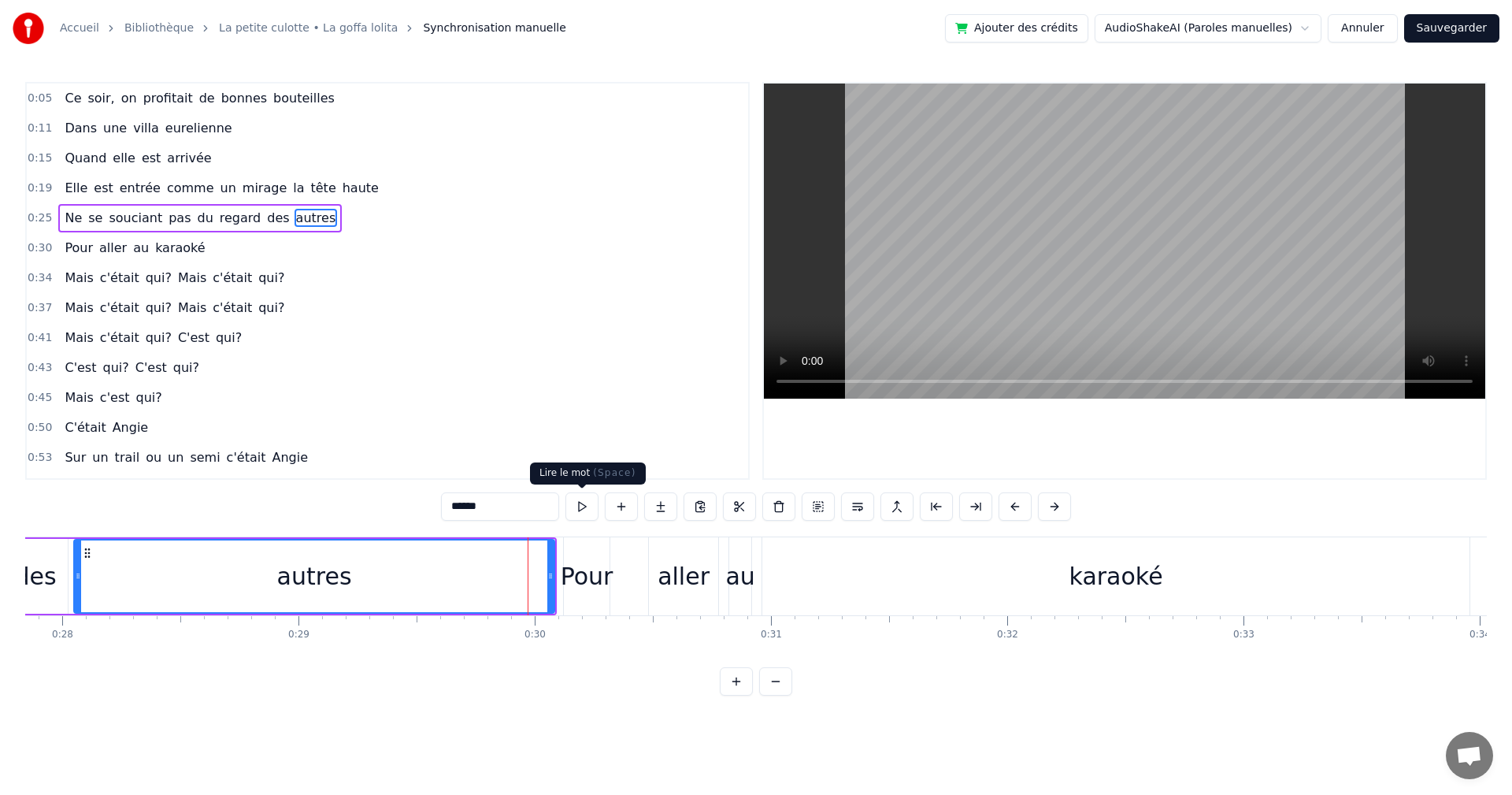
click at [586, 512] on button at bounding box center [581, 506] width 33 height 28
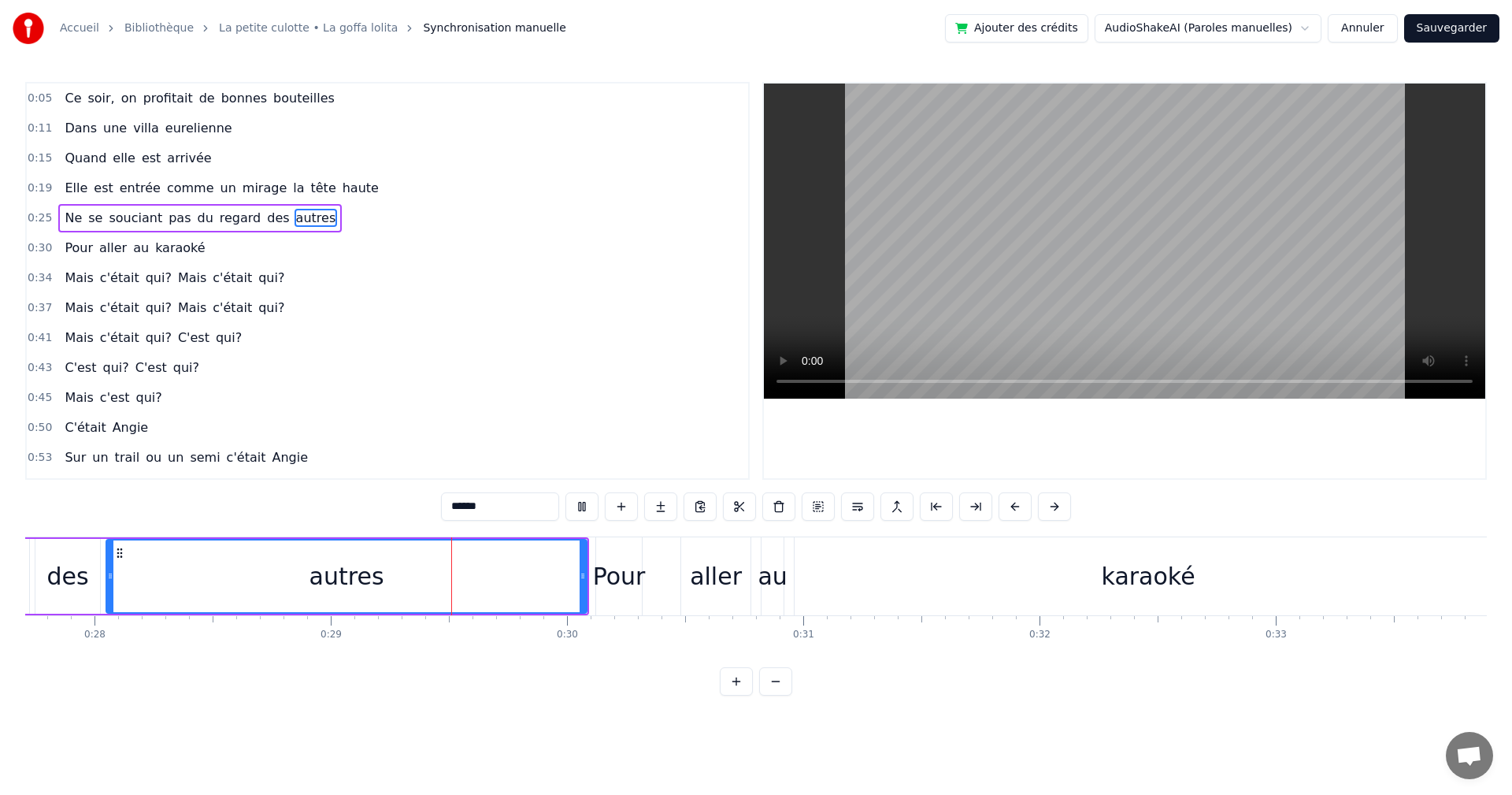
click at [586, 512] on button at bounding box center [581, 506] width 33 height 28
drag, startPoint x: 581, startPoint y: 574, endPoint x: 472, endPoint y: 578, distance: 109.1
click at [472, 578] on icon at bounding box center [473, 576] width 7 height 13
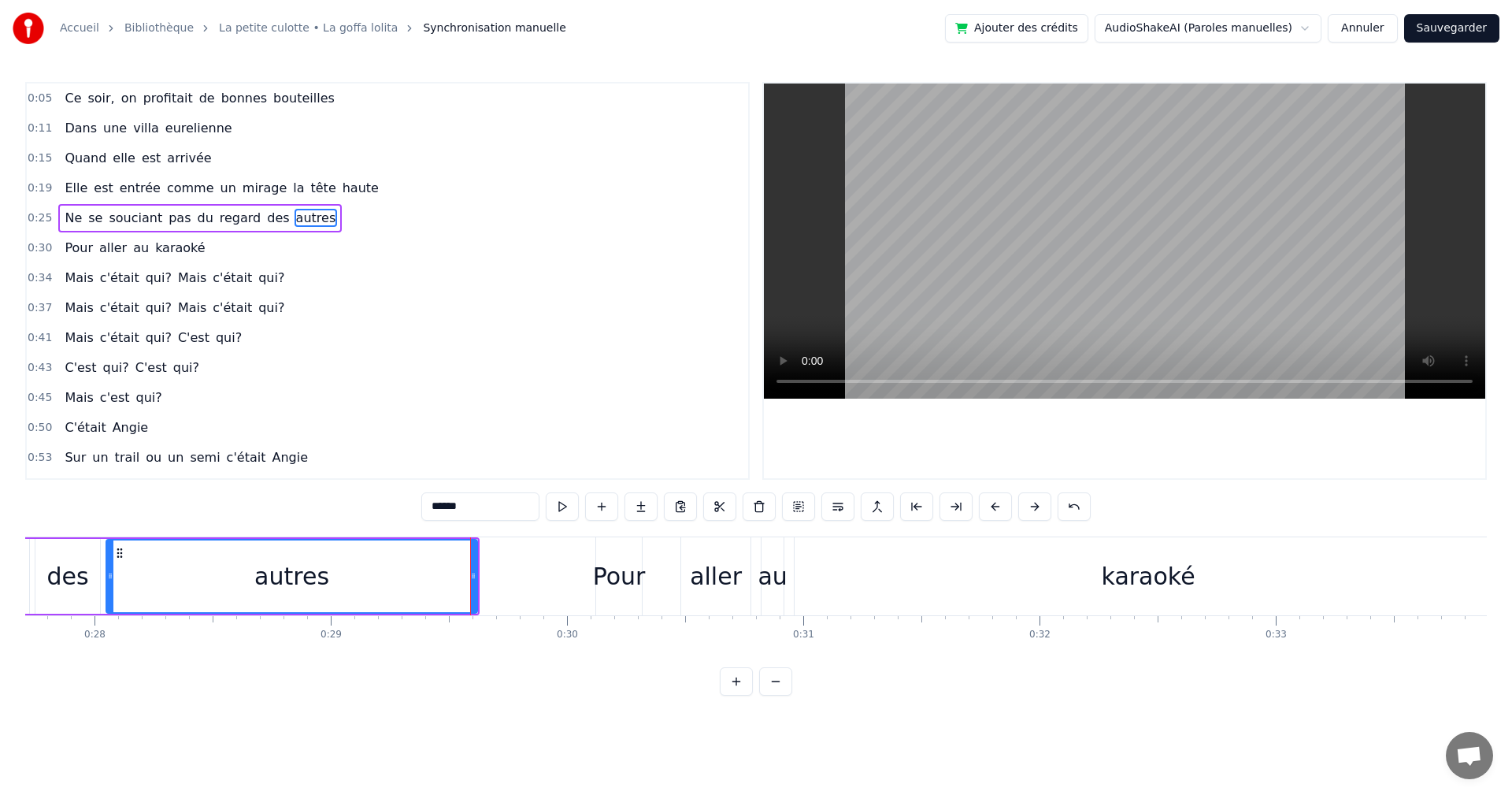
click at [606, 562] on div "Pour" at bounding box center [619, 576] width 53 height 36
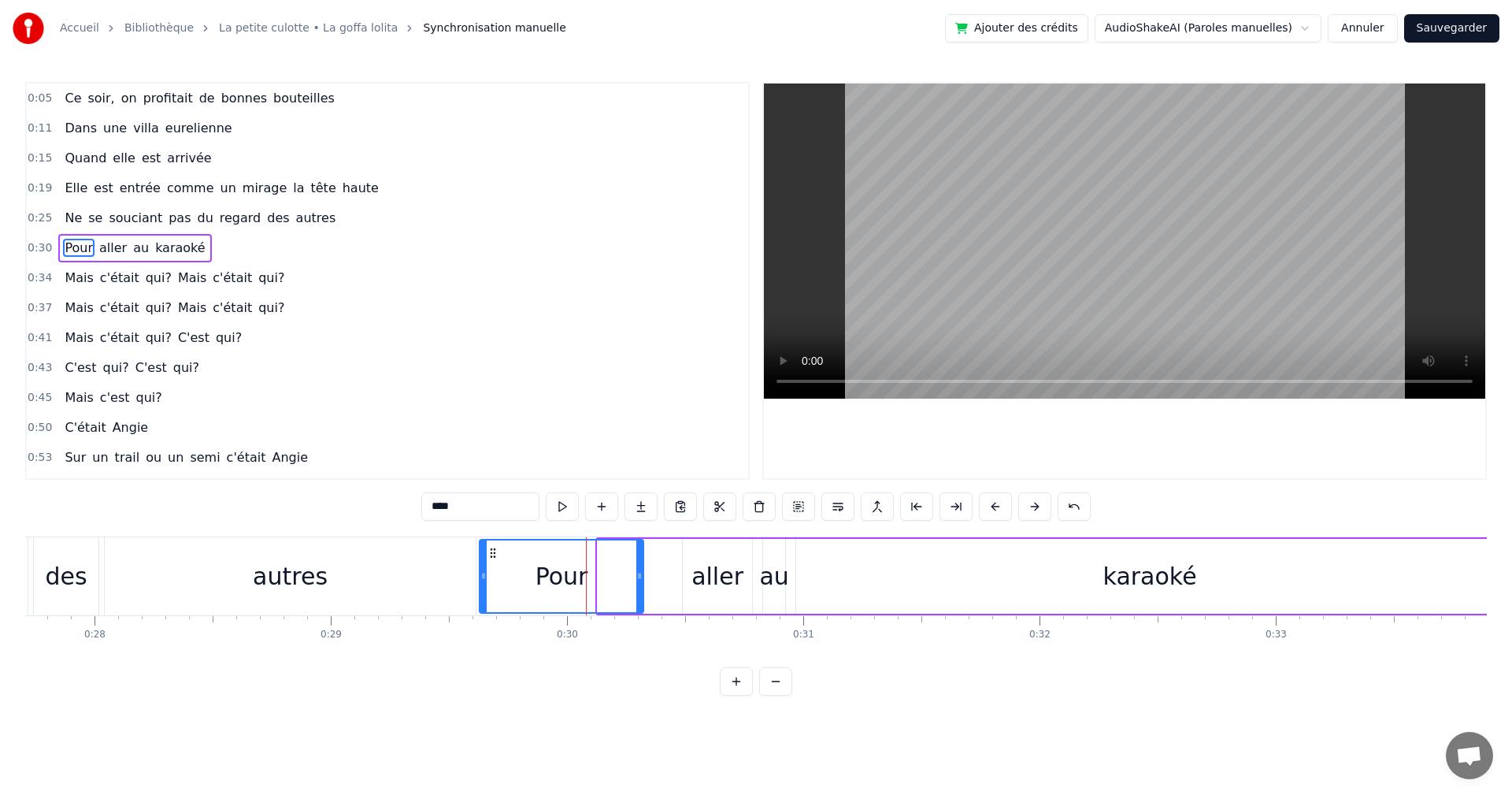
drag, startPoint x: 596, startPoint y: 574, endPoint x: 485, endPoint y: 574, distance: 111.0
click at [485, 574] on icon at bounding box center [483, 576] width 7 height 13
drag, startPoint x: 640, startPoint y: 573, endPoint x: 581, endPoint y: 573, distance: 59.0
click at [581, 573] on icon at bounding box center [580, 576] width 7 height 13
click at [709, 564] on div "aller" at bounding box center [717, 576] width 52 height 36
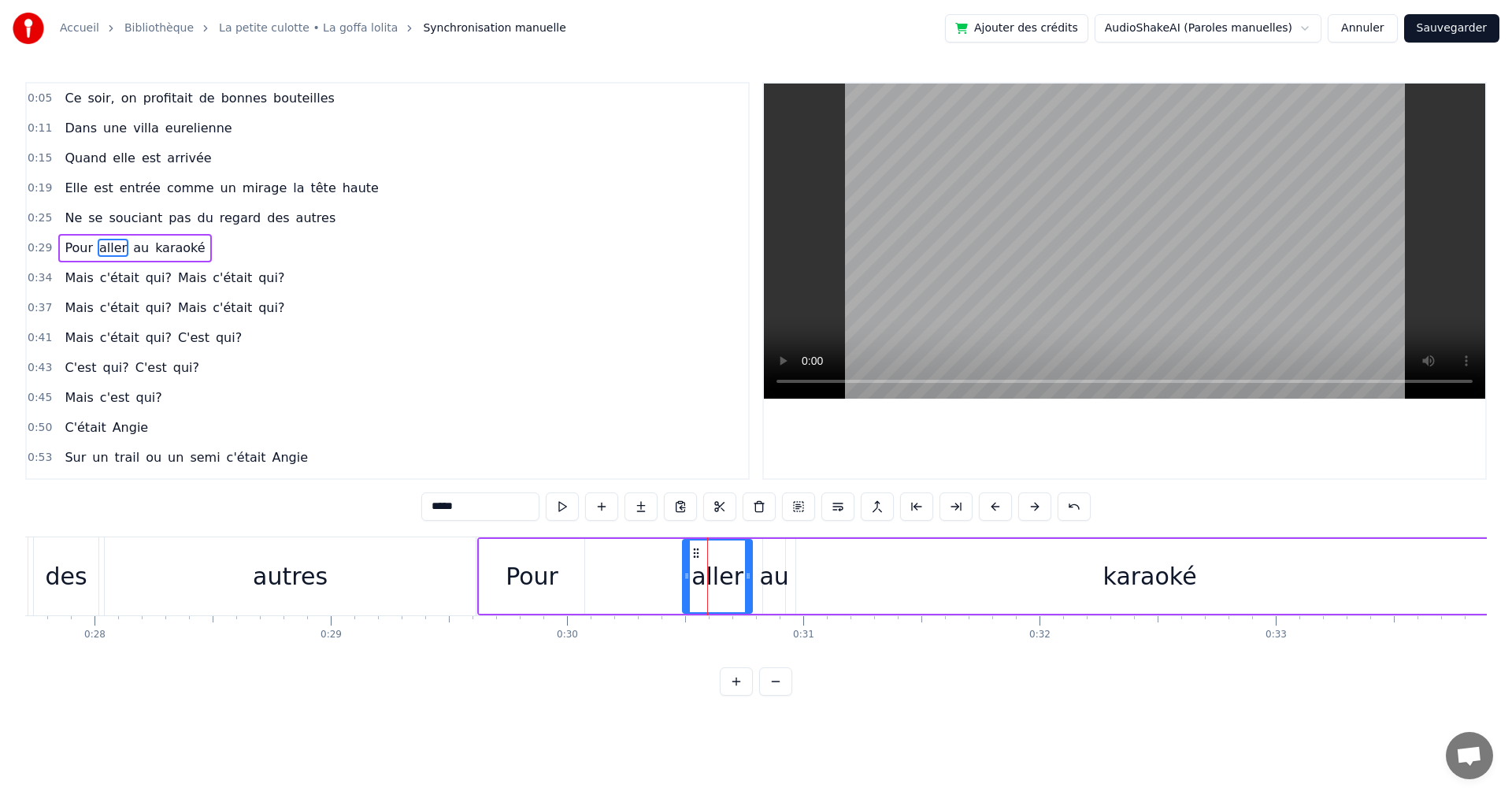
click at [683, 572] on div "aller" at bounding box center [717, 577] width 71 height 75
drag, startPoint x: 686, startPoint y: 575, endPoint x: 593, endPoint y: 579, distance: 93.1
click at [593, 579] on icon at bounding box center [594, 576] width 7 height 13
drag, startPoint x: 748, startPoint y: 573, endPoint x: 696, endPoint y: 573, distance: 52.0
click at [696, 573] on icon at bounding box center [696, 576] width 7 height 13
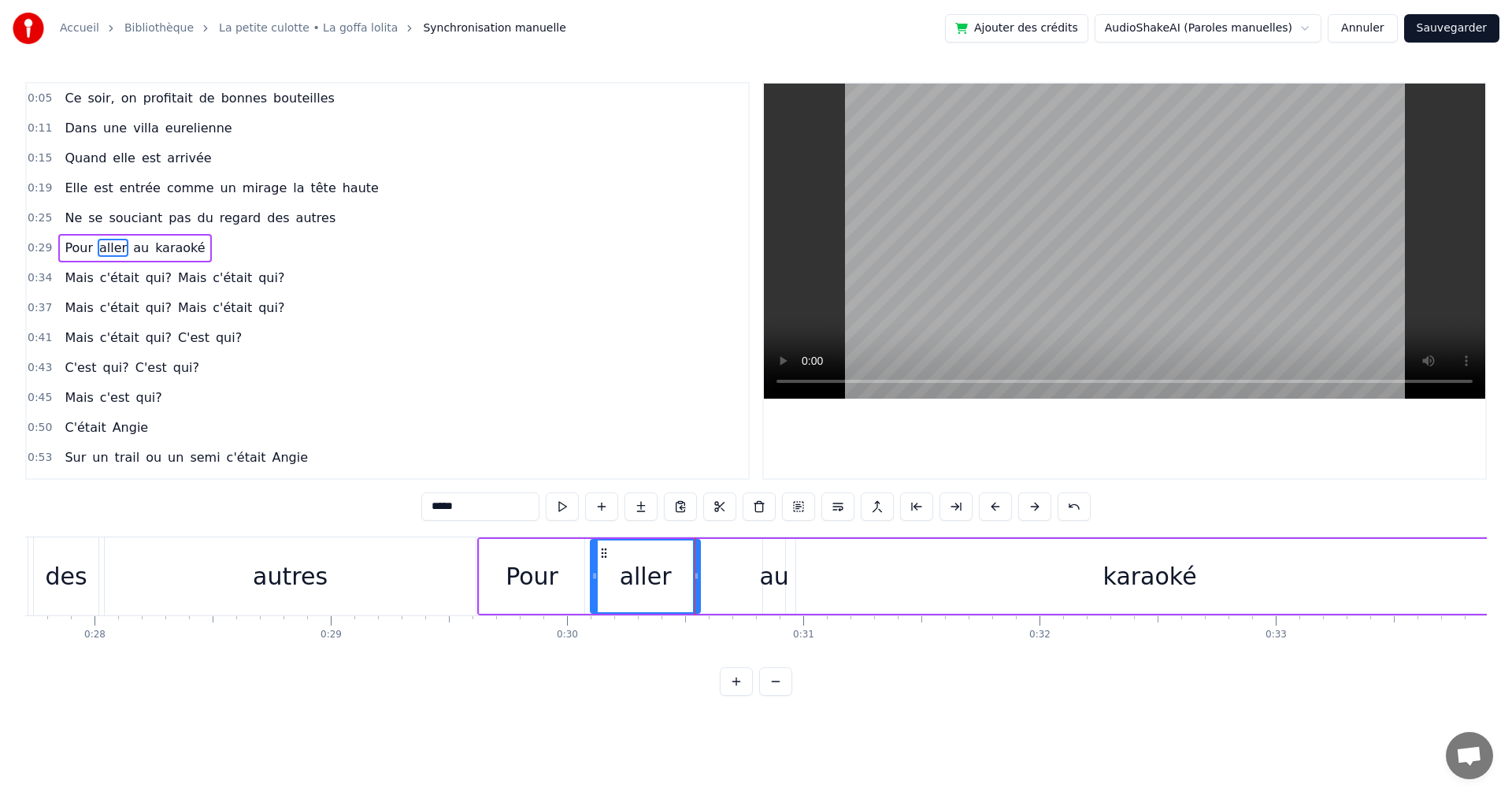
click at [768, 571] on div "au" at bounding box center [773, 576] width 29 height 36
type input "**"
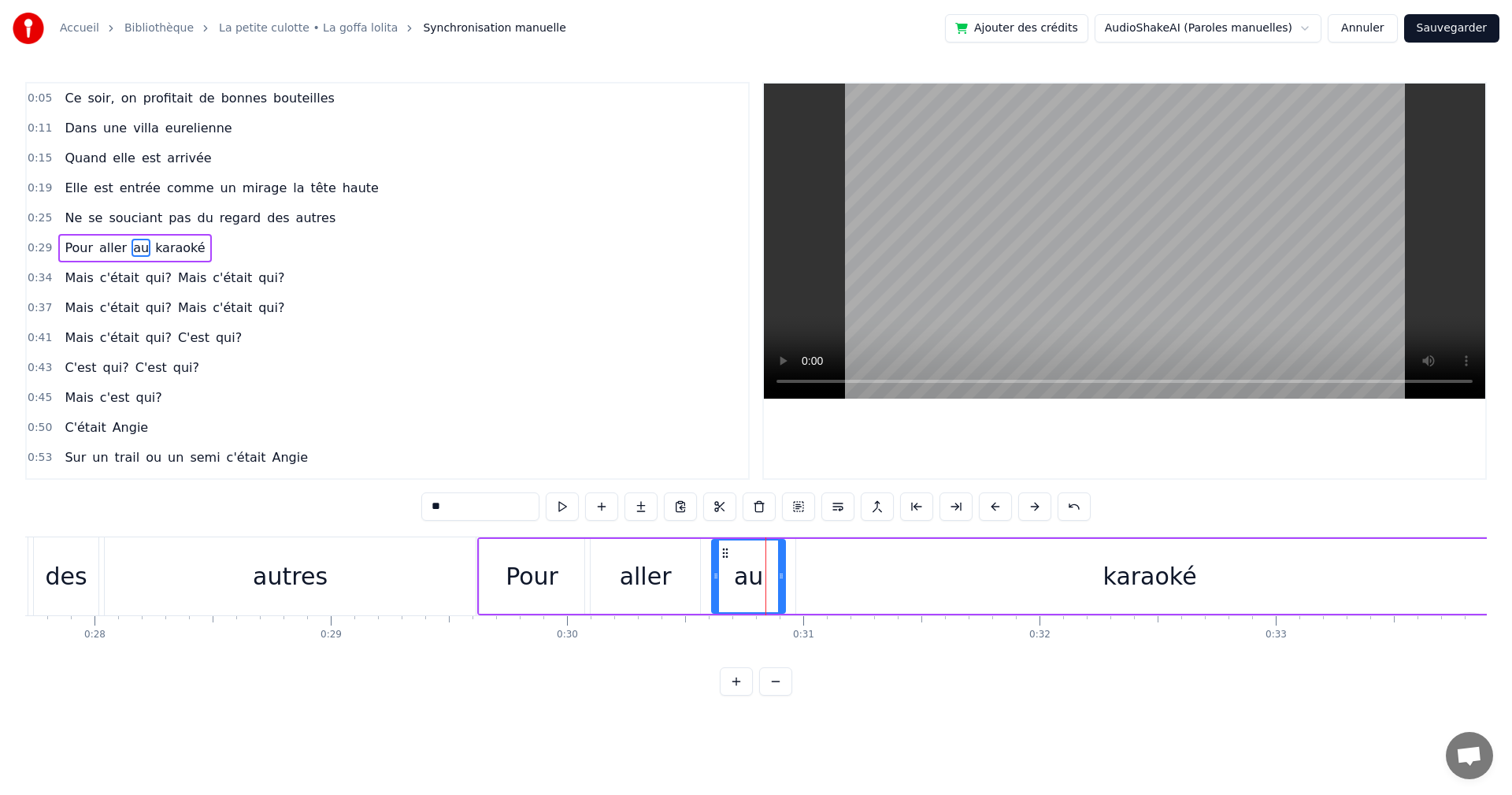
drag, startPoint x: 767, startPoint y: 574, endPoint x: 716, endPoint y: 574, distance: 51.0
click at [716, 574] on icon at bounding box center [716, 576] width 7 height 13
click at [505, 537] on div "Pour aller au karaoké" at bounding box center [991, 576] width 1029 height 78
click at [42, 245] on span "0:29" at bounding box center [40, 248] width 24 height 15
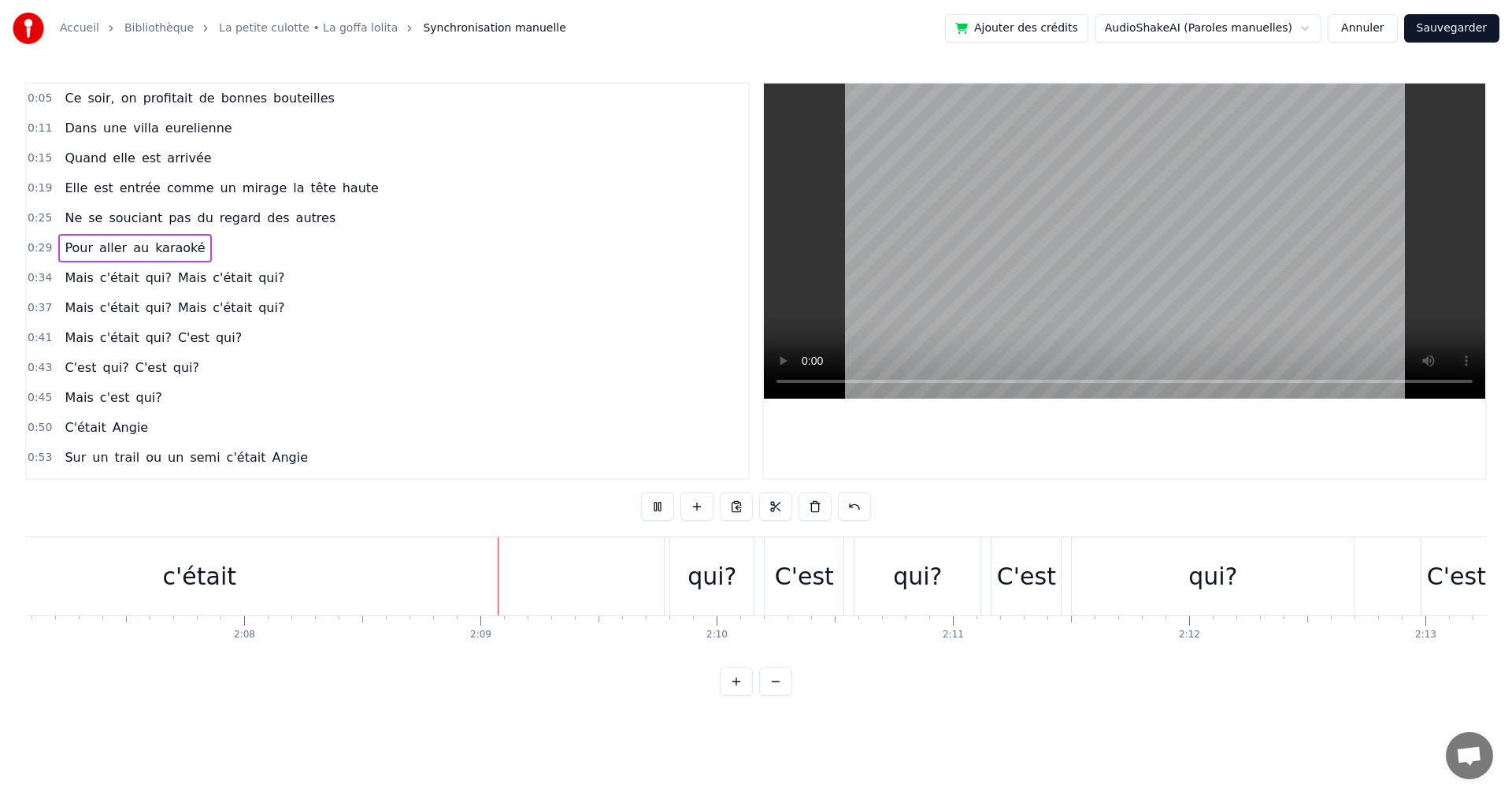
scroll to position [0, 30300]
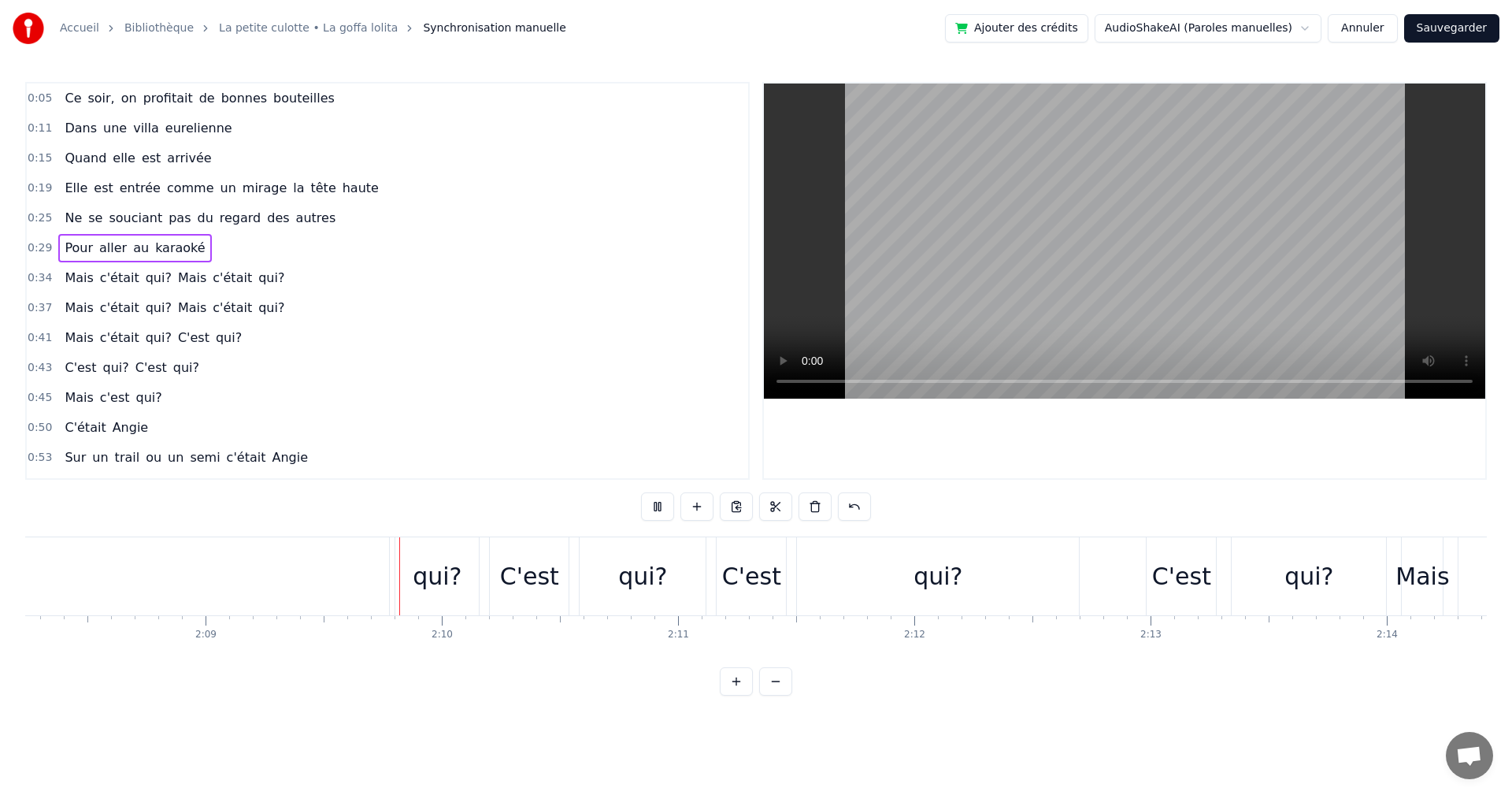
click at [311, 25] on link "La petite culotte • La goffa lolita" at bounding box center [308, 28] width 178 height 15
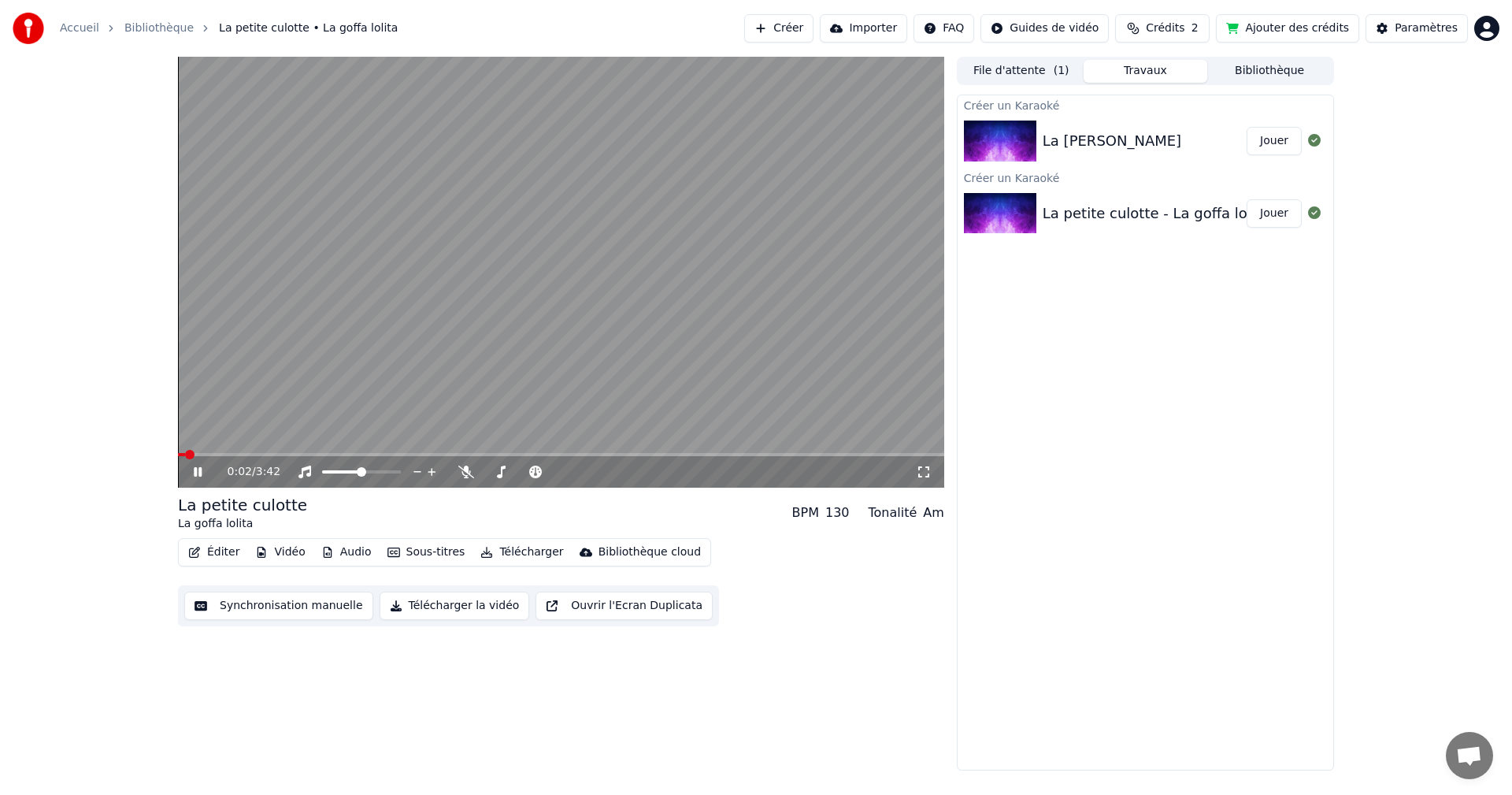
click at [1190, 135] on div "La [PERSON_NAME]" at bounding box center [1145, 141] width 204 height 22
click at [728, 453] on span at bounding box center [561, 454] width 767 height 3
click at [784, 453] on span at bounding box center [779, 454] width 10 height 10
click at [696, 453] on span at bounding box center [701, 454] width 10 height 10
click at [672, 453] on span at bounding box center [489, 454] width 621 height 3
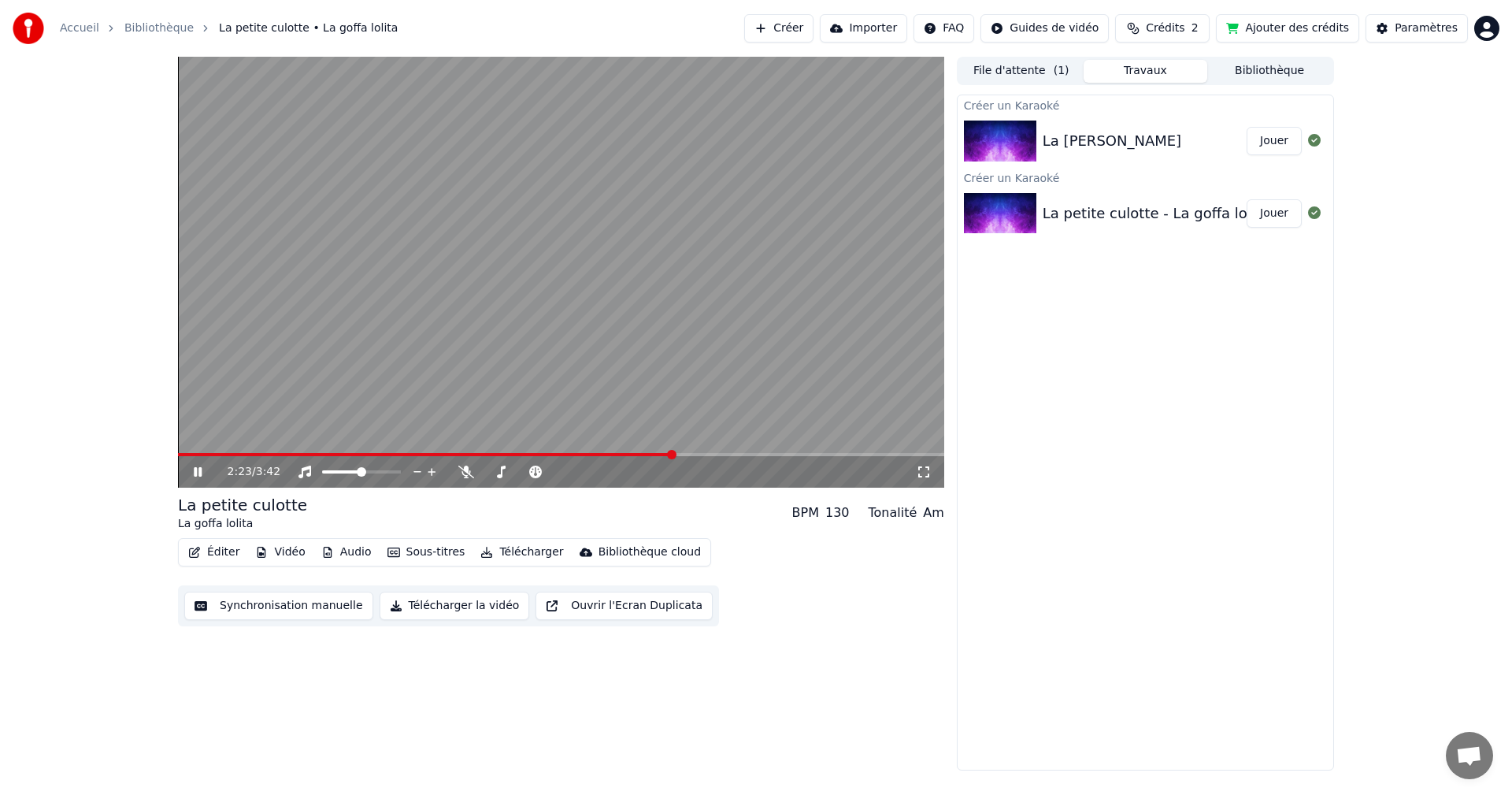
click at [647, 453] on span at bounding box center [425, 454] width 495 height 3
click at [583, 454] on span at bounding box center [426, 454] width 497 height 3
click at [729, 455] on span at bounding box center [561, 454] width 767 height 3
click at [780, 453] on span at bounding box center [561, 454] width 767 height 3
click at [820, 453] on span at bounding box center [561, 454] width 767 height 3
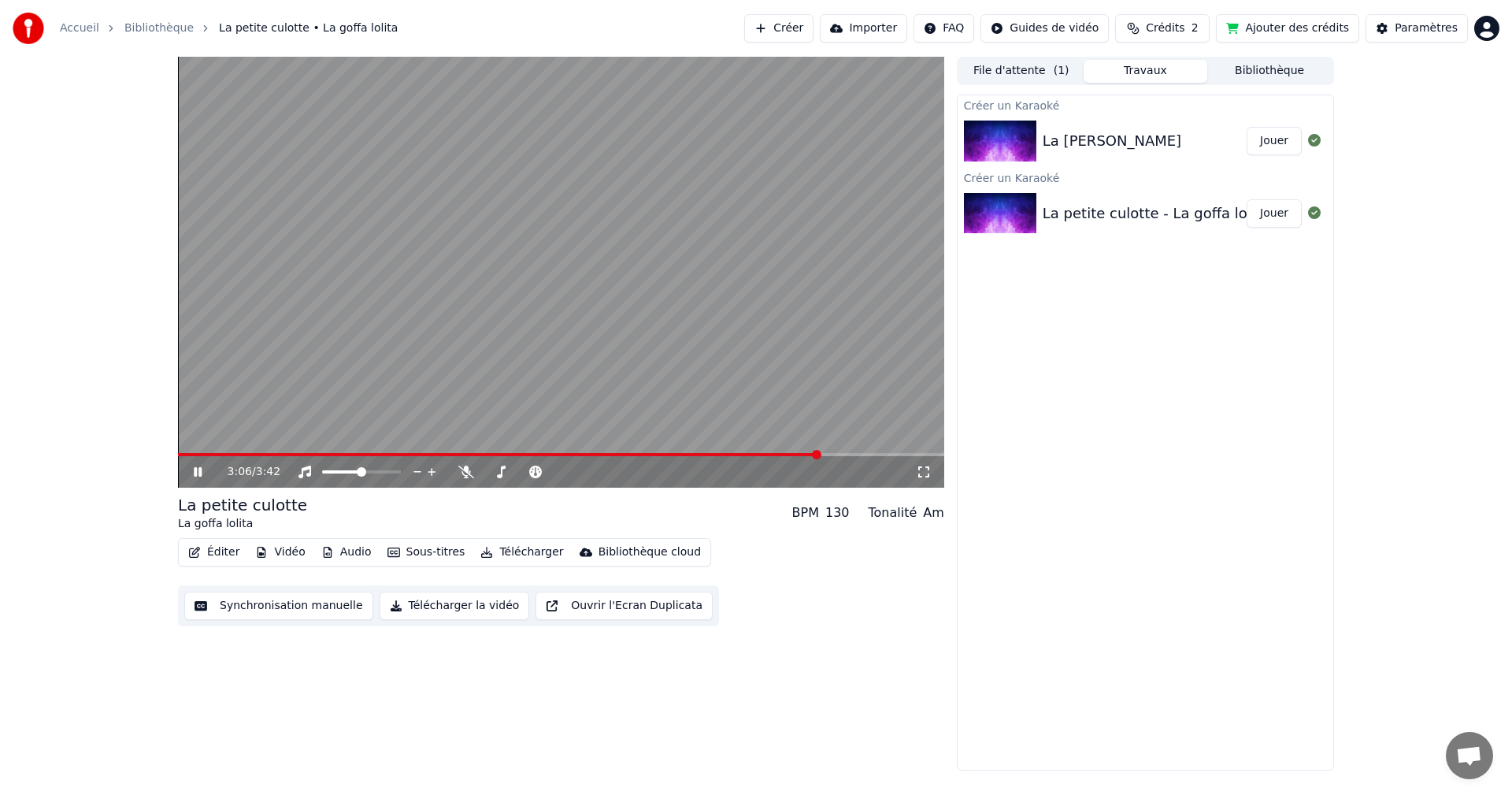
click at [861, 454] on span at bounding box center [561, 454] width 767 height 3
click at [200, 476] on icon at bounding box center [198, 472] width 8 height 10
click at [1134, 152] on div "La [PERSON_NAME]" at bounding box center [1146, 141] width 376 height 54
click at [1134, 153] on div "La [PERSON_NAME]" at bounding box center [1146, 141] width 376 height 54
click at [1080, 145] on div "La [PERSON_NAME]" at bounding box center [1112, 141] width 139 height 22
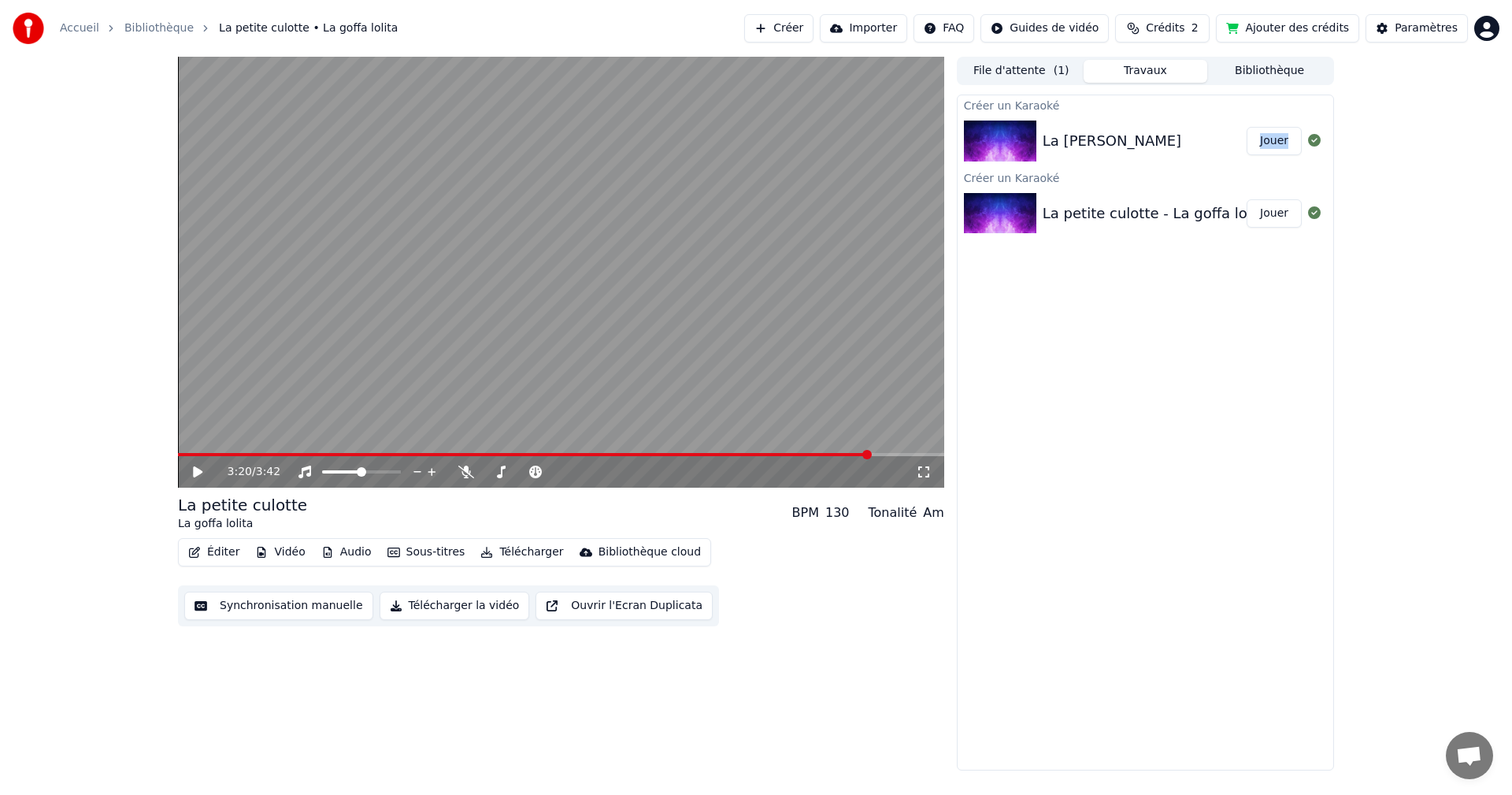
click at [1001, 75] on button "File d'attente ( 1 )" at bounding box center [1021, 71] width 124 height 23
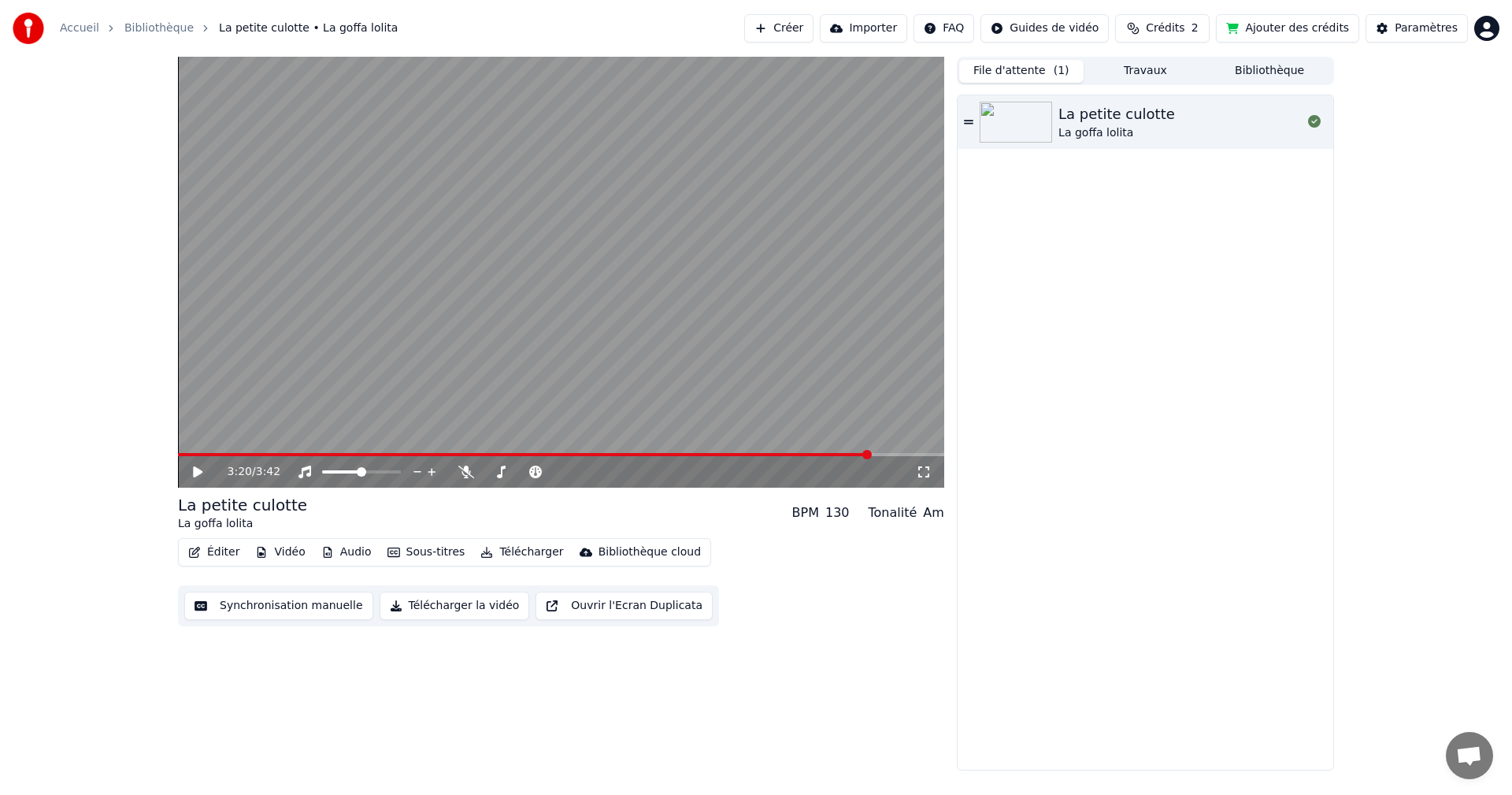
click at [1111, 105] on div "La petite culotte" at bounding box center [1117, 114] width 117 height 22
click at [562, 453] on span at bounding box center [561, 454] width 767 height 3
click at [651, 453] on span at bounding box center [561, 454] width 767 height 3
click at [721, 453] on span at bounding box center [561, 454] width 767 height 3
click at [771, 454] on span at bounding box center [561, 454] width 767 height 3
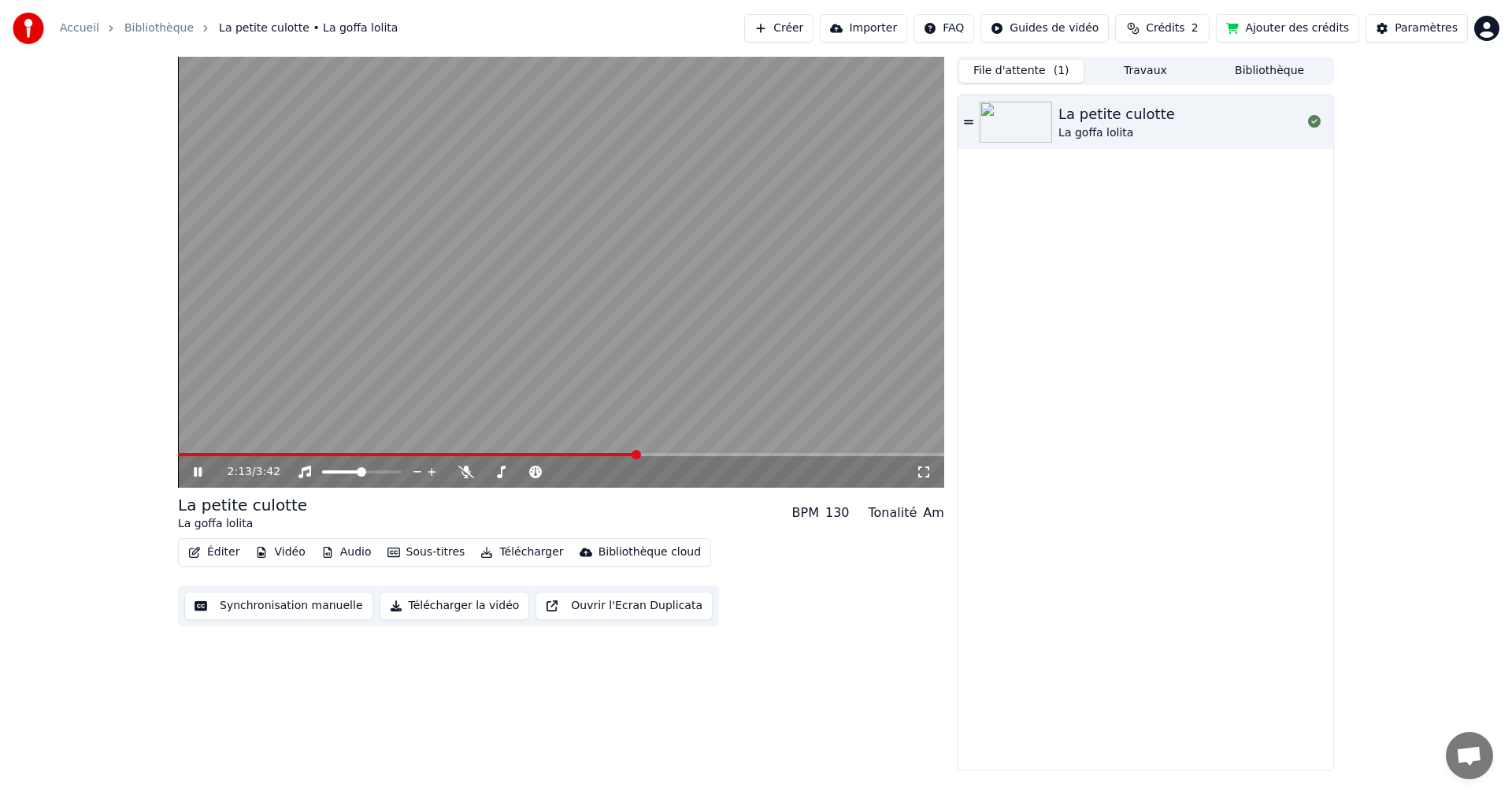
click at [636, 456] on span at bounding box center [408, 454] width 459 height 3
click at [196, 473] on icon at bounding box center [198, 472] width 8 height 10
click at [1148, 73] on button "Travaux" at bounding box center [1146, 71] width 124 height 23
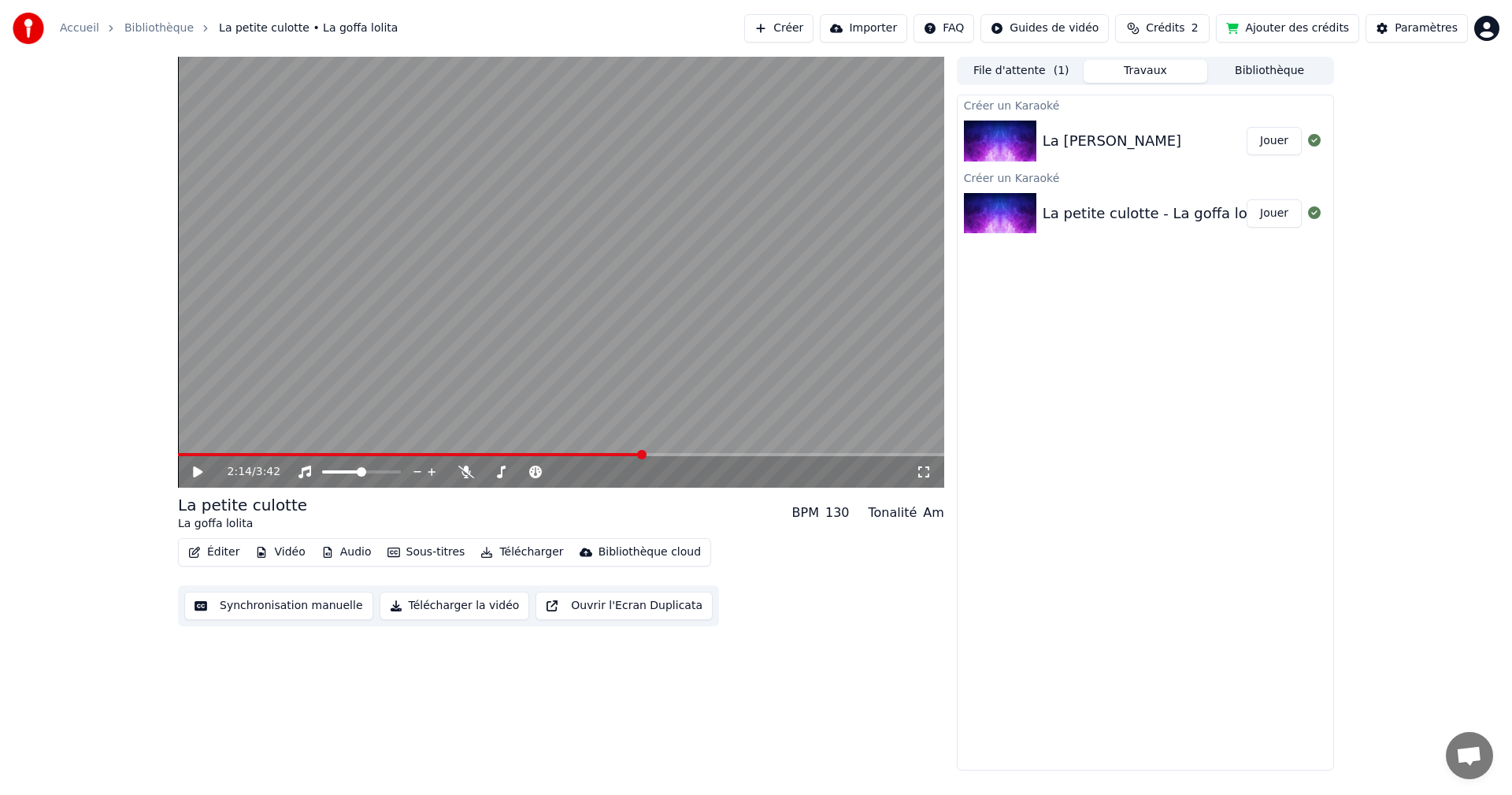
click at [1032, 75] on button "File d'attente ( 1 )" at bounding box center [1021, 71] width 124 height 23
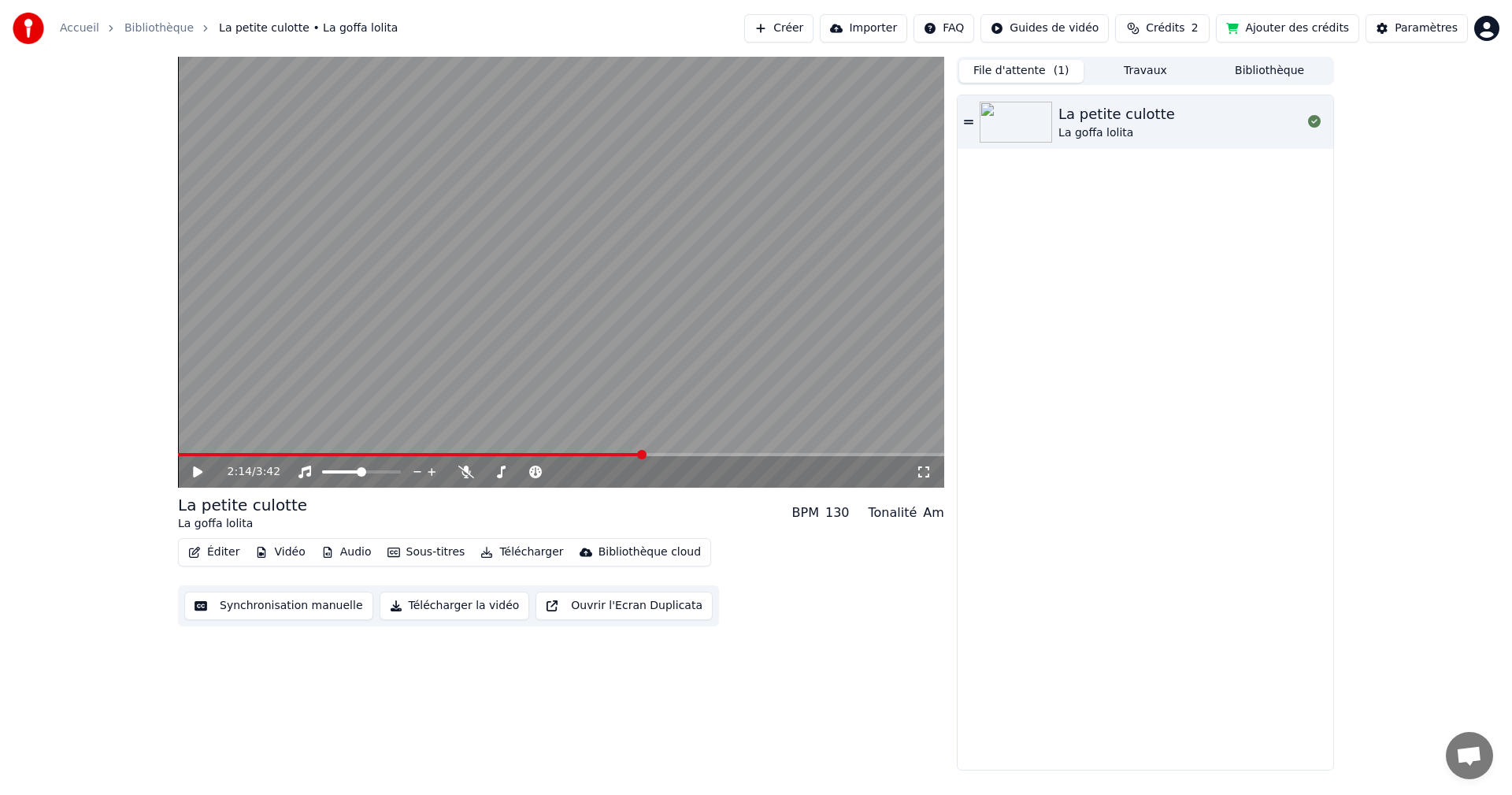
click at [1250, 67] on button "Bibliothèque" at bounding box center [1269, 71] width 124 height 23
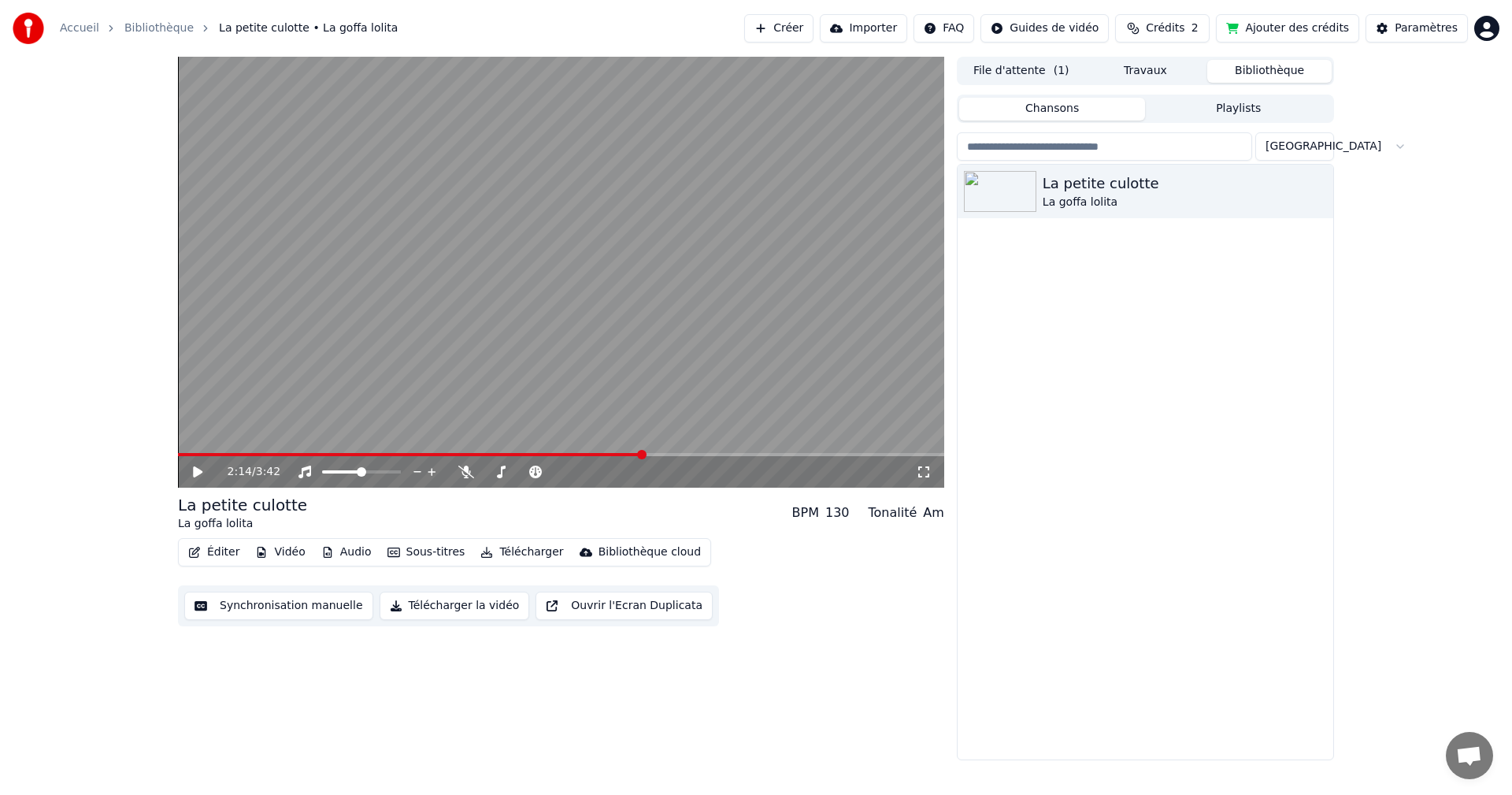
click at [1136, 72] on button "Travaux" at bounding box center [1146, 71] width 124 height 23
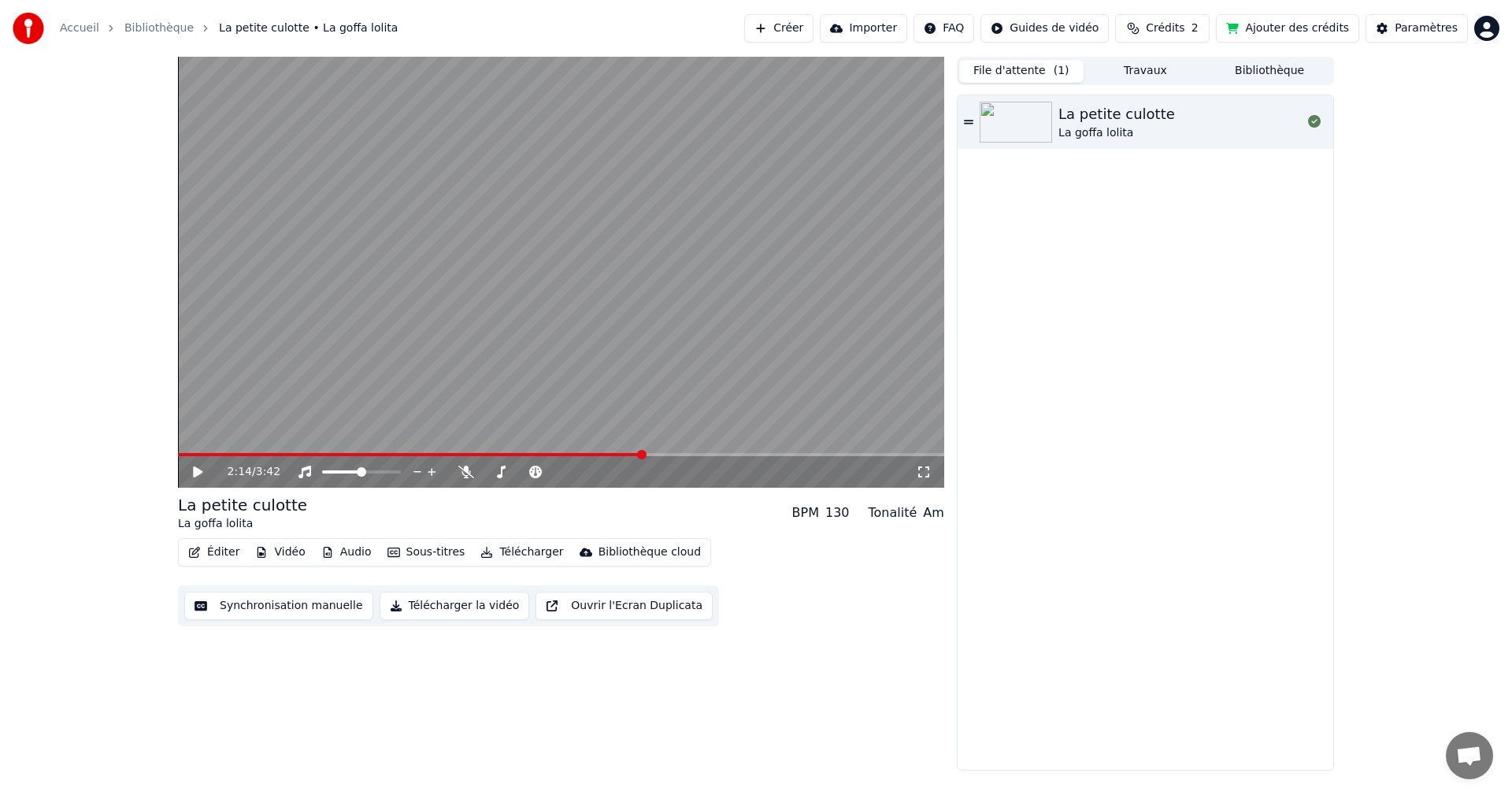
click at [1050, 72] on button "File d'attente ( 1 )" at bounding box center [1021, 71] width 124 height 23
click at [1107, 73] on button "Travaux" at bounding box center [1146, 71] width 124 height 23
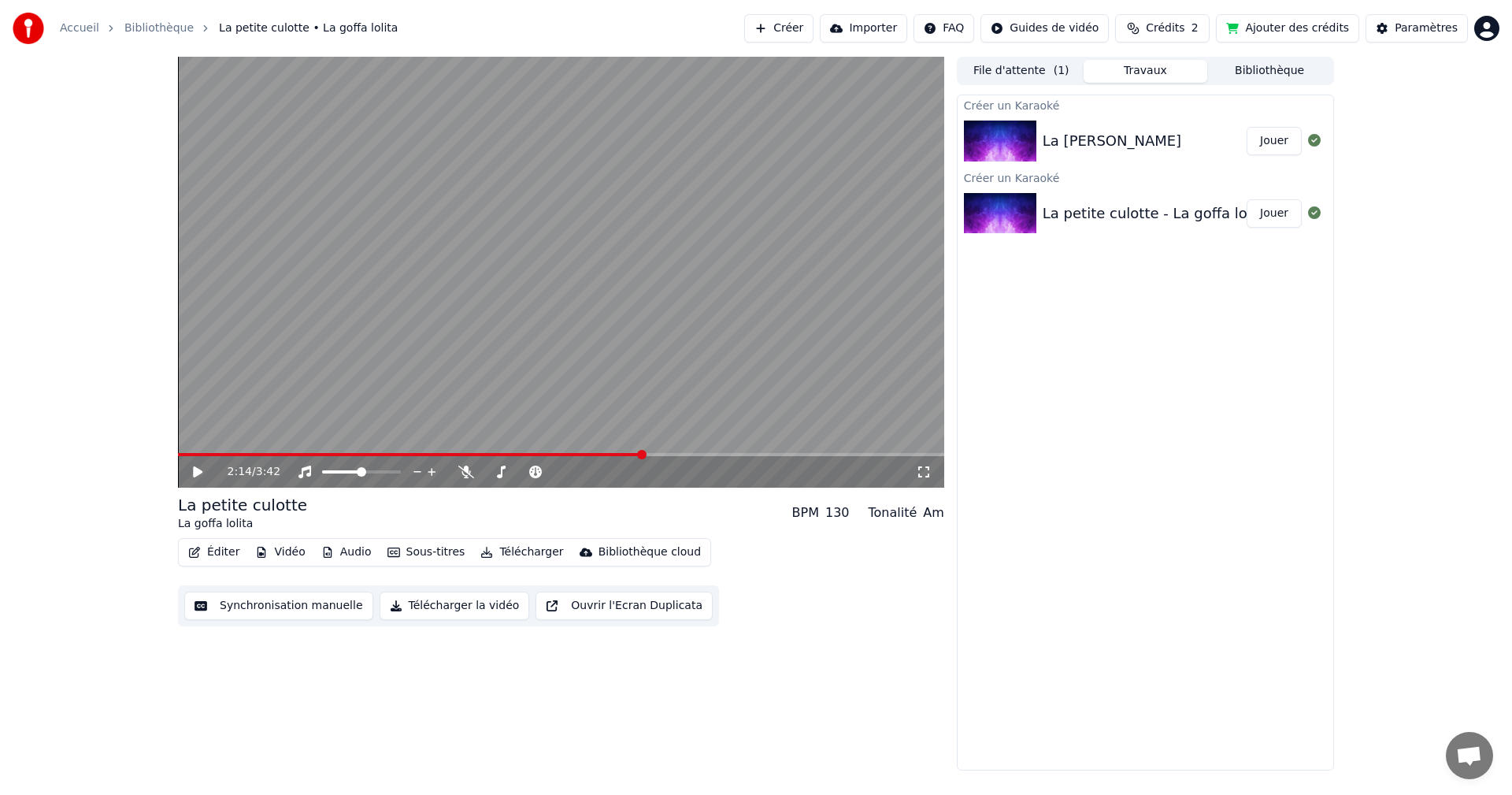
click at [1136, 139] on div "La [PERSON_NAME]" at bounding box center [1112, 141] width 139 height 22
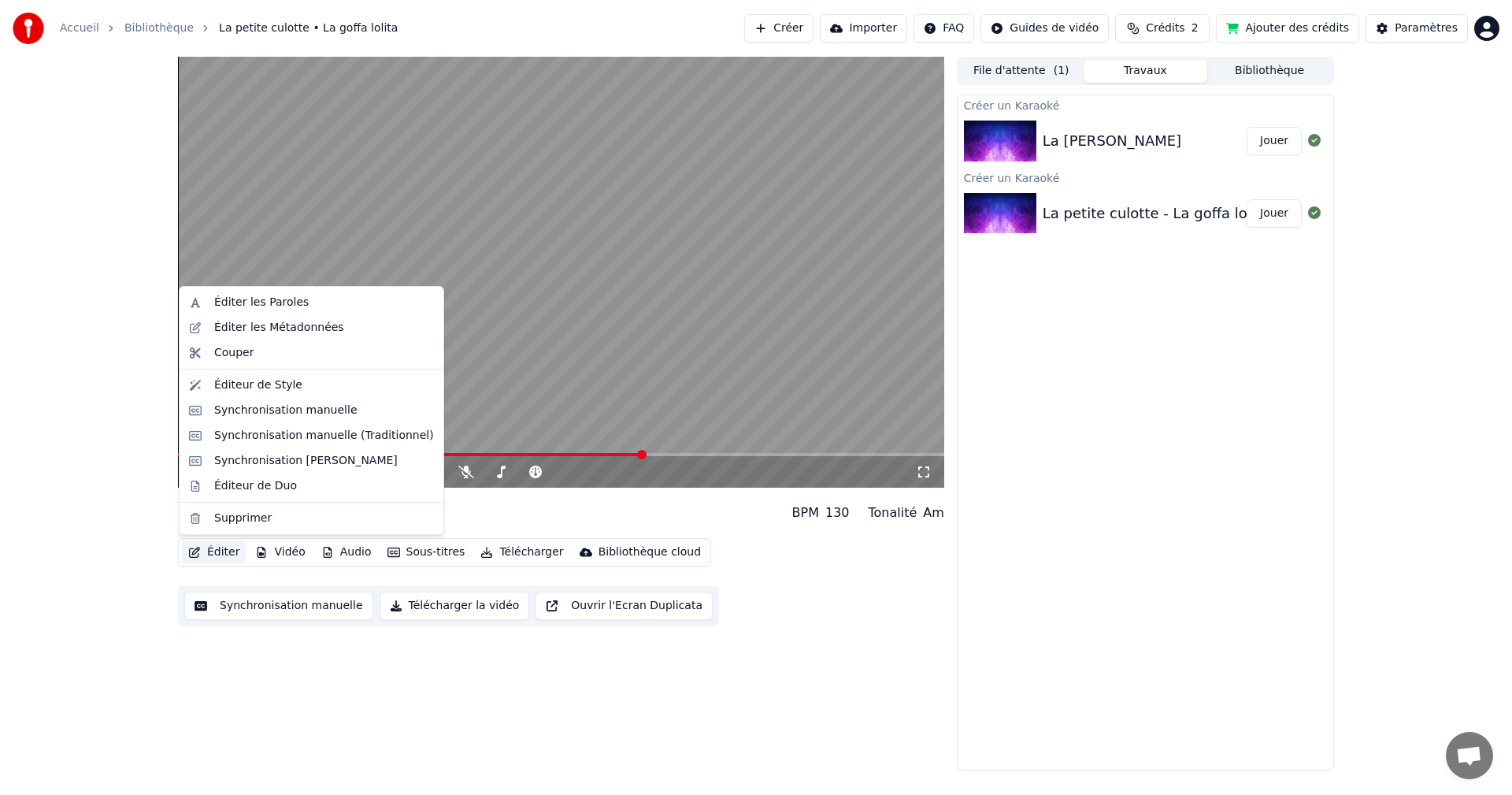
click at [214, 556] on button "Éditer" at bounding box center [214, 552] width 64 height 22
click at [285, 419] on div "Synchronisation manuelle" at bounding box center [310, 410] width 257 height 25
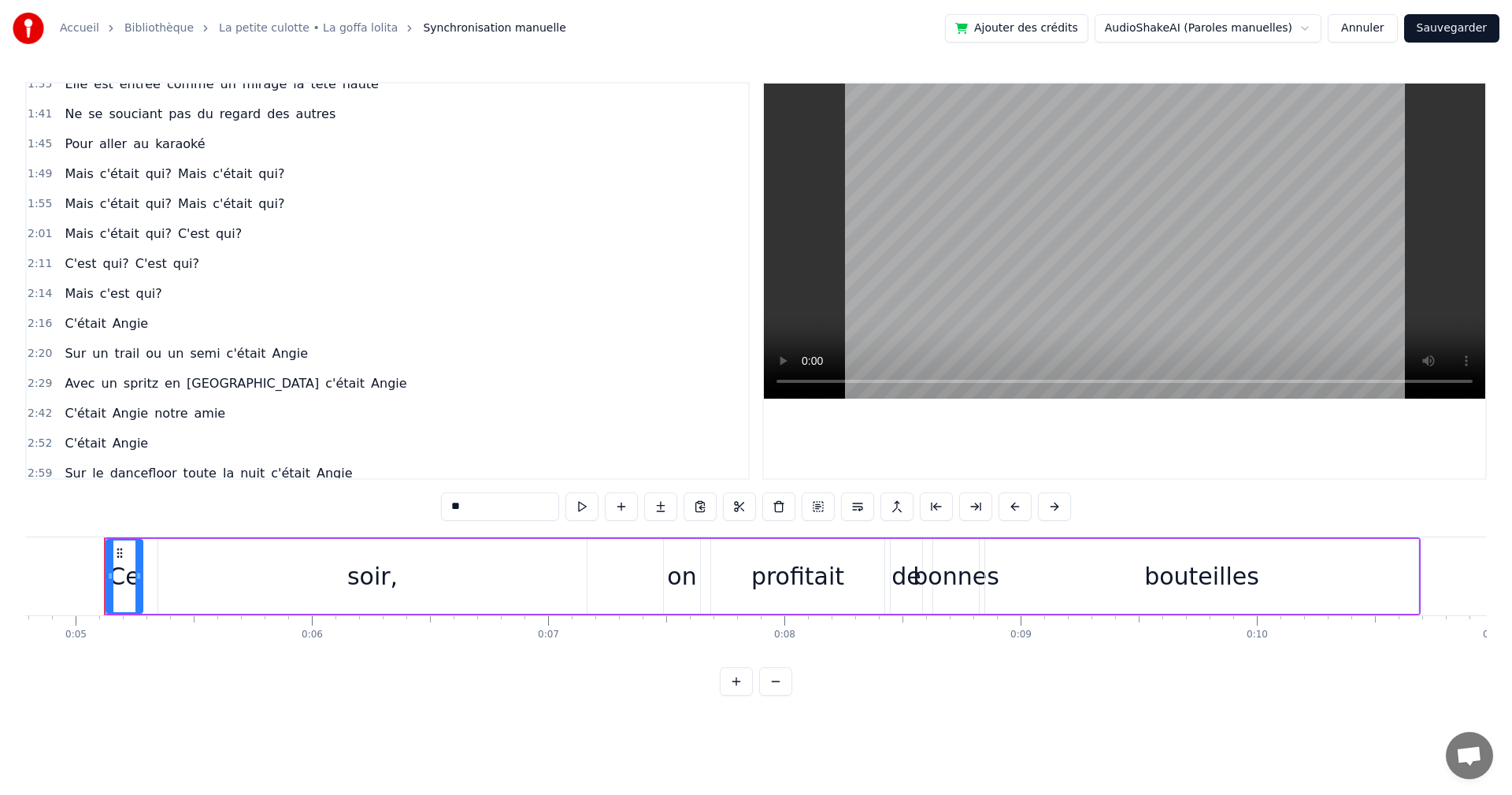
scroll to position [773, 0]
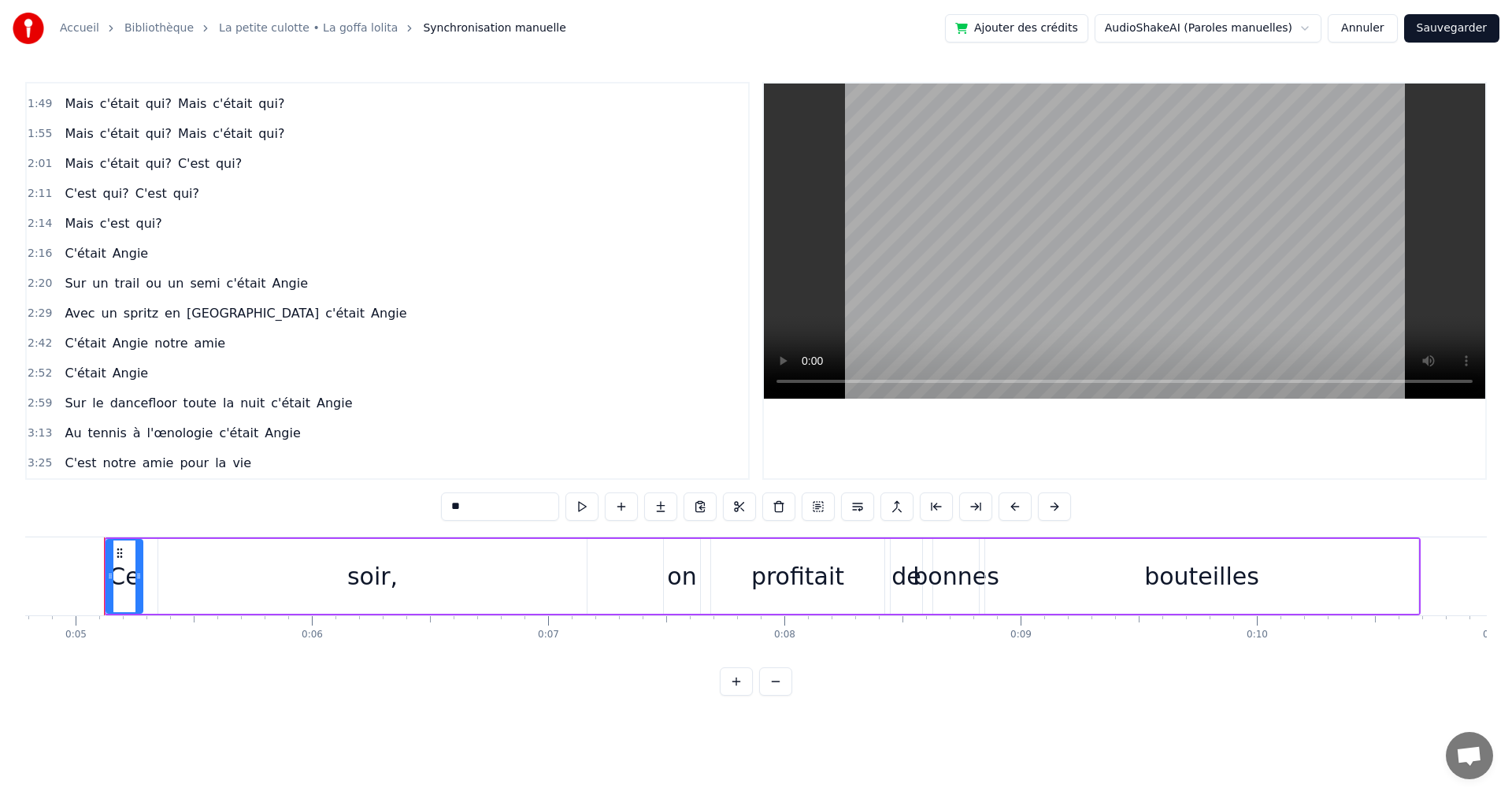
click at [330, 28] on link "La petite culotte • La goffa lolita" at bounding box center [308, 28] width 178 height 15
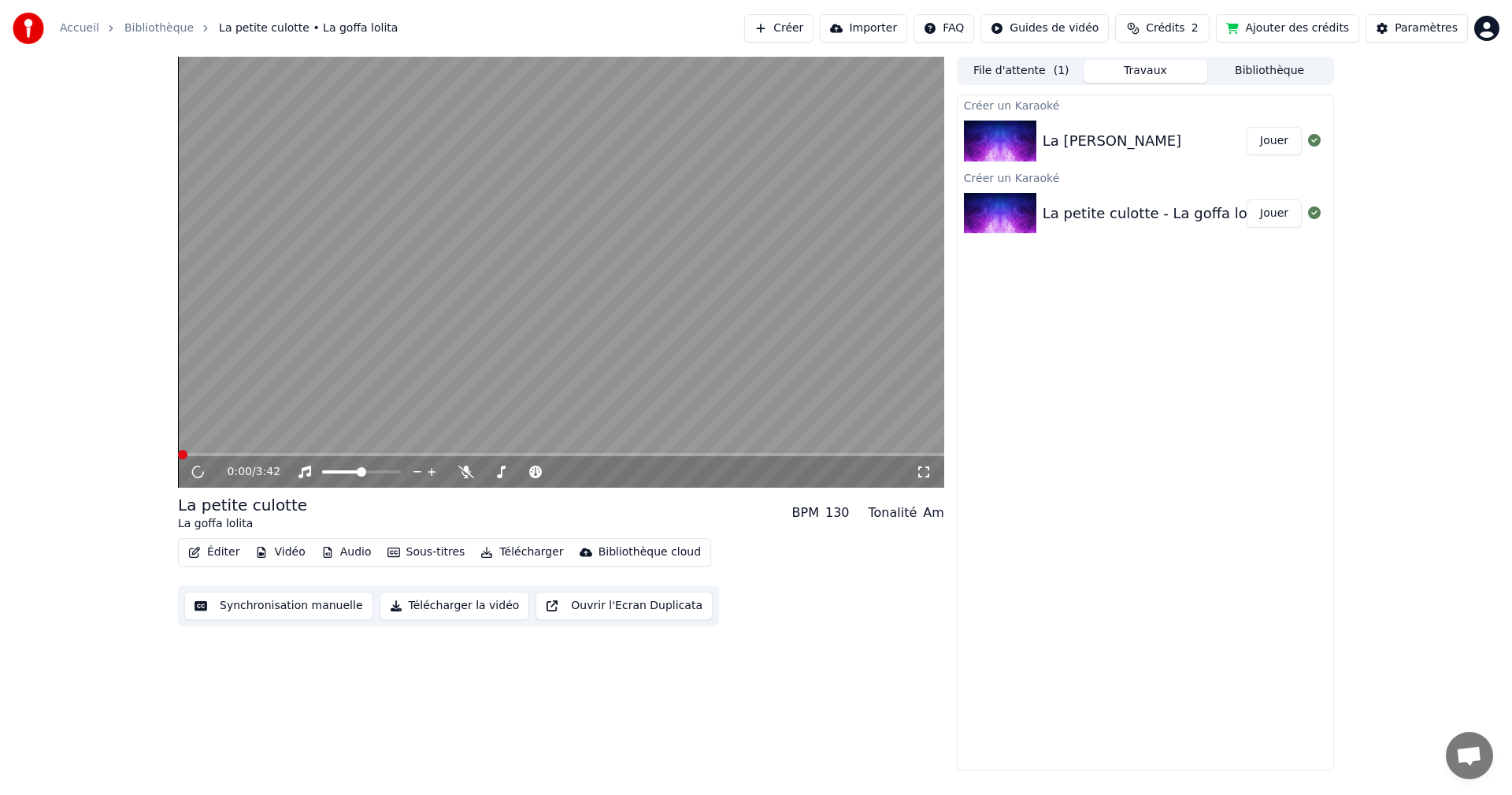
click at [1124, 209] on div "La petite culotte - La goffa lolita" at bounding box center [1155, 213] width 227 height 22
click at [1101, 138] on div "La [PERSON_NAME]" at bounding box center [1112, 141] width 139 height 22
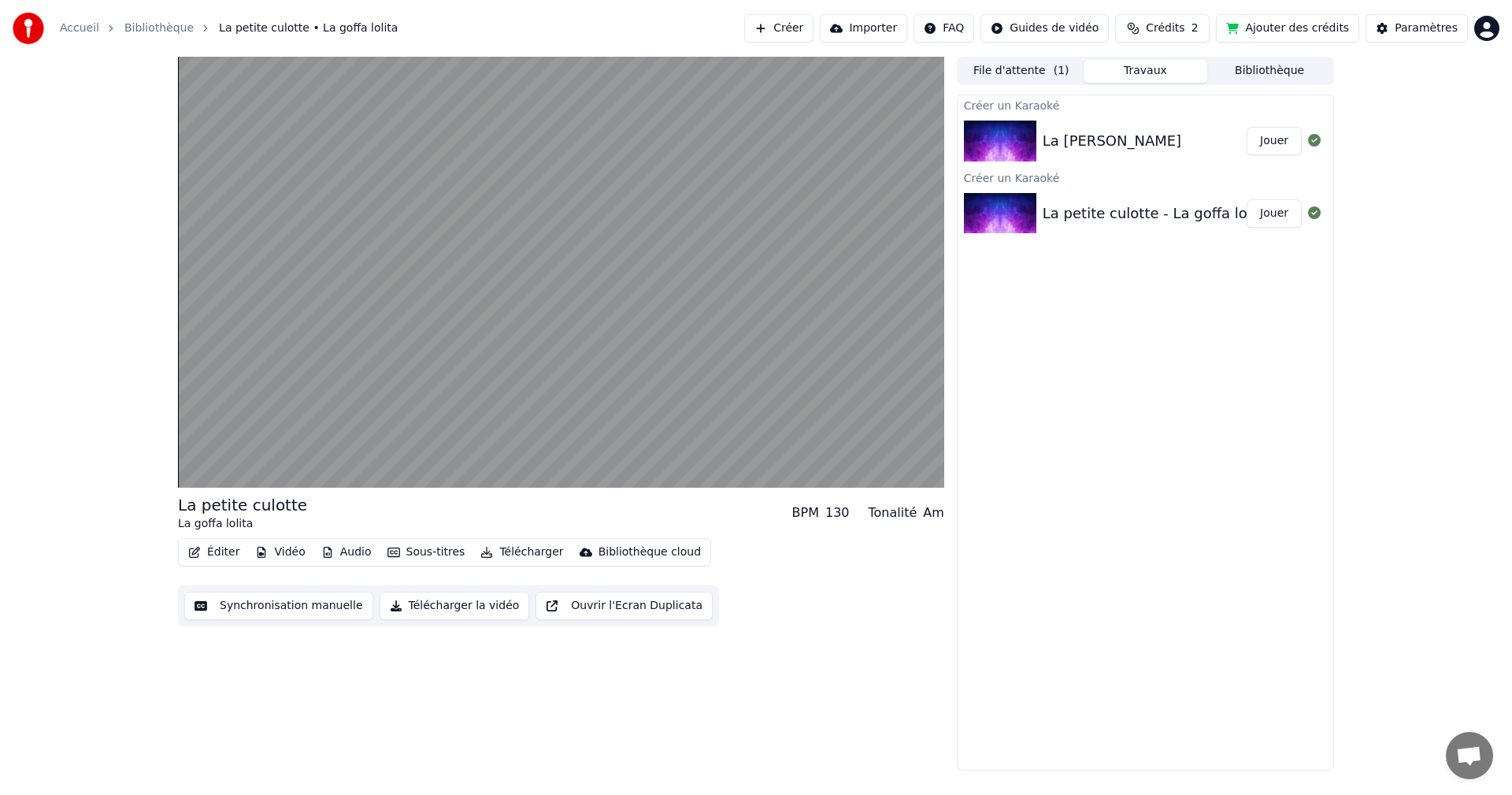
click at [1103, 209] on div "La petite culotte - La goffa lolita" at bounding box center [1155, 213] width 227 height 22
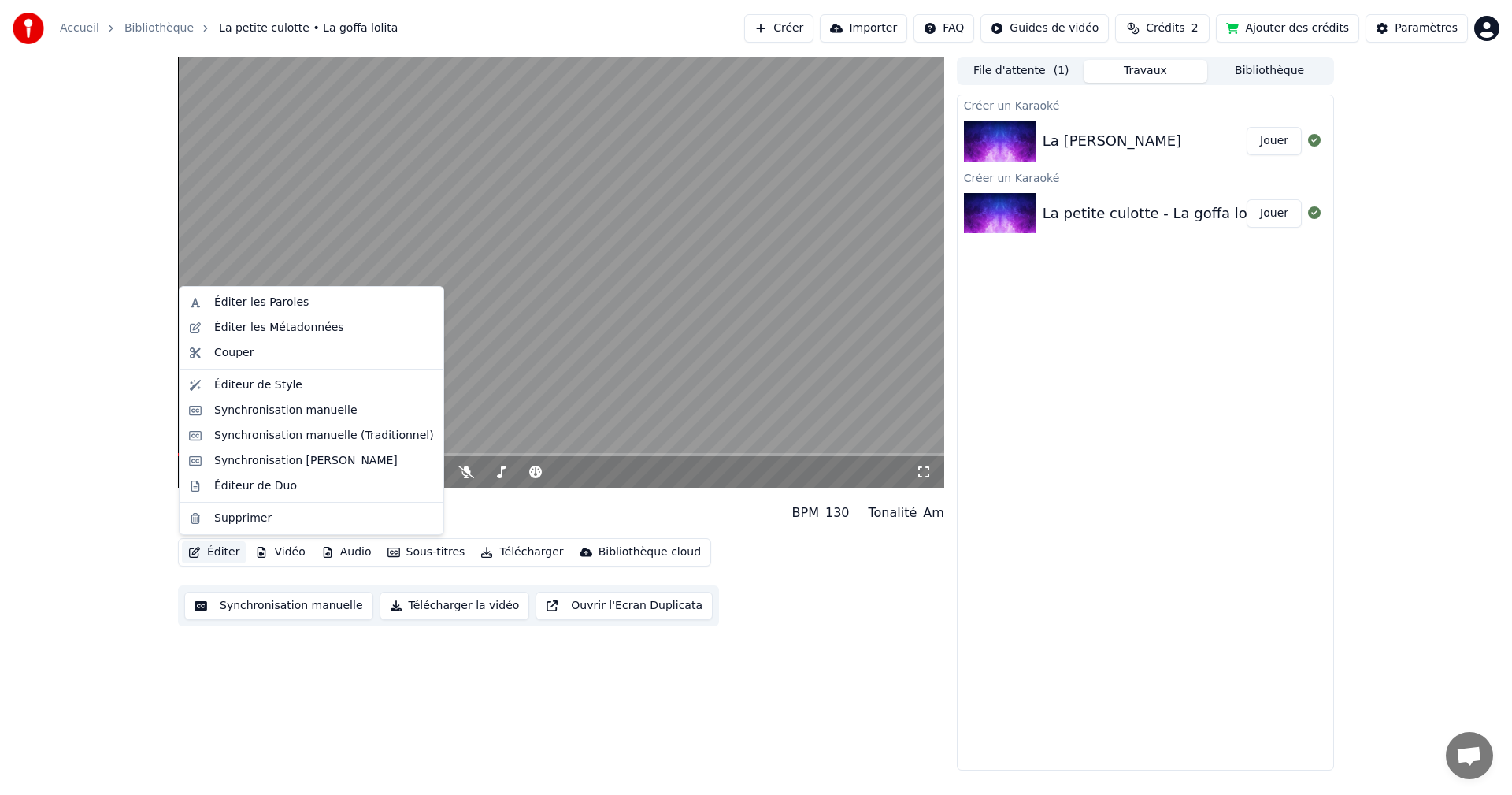
click at [228, 555] on button "Éditer" at bounding box center [214, 552] width 64 height 22
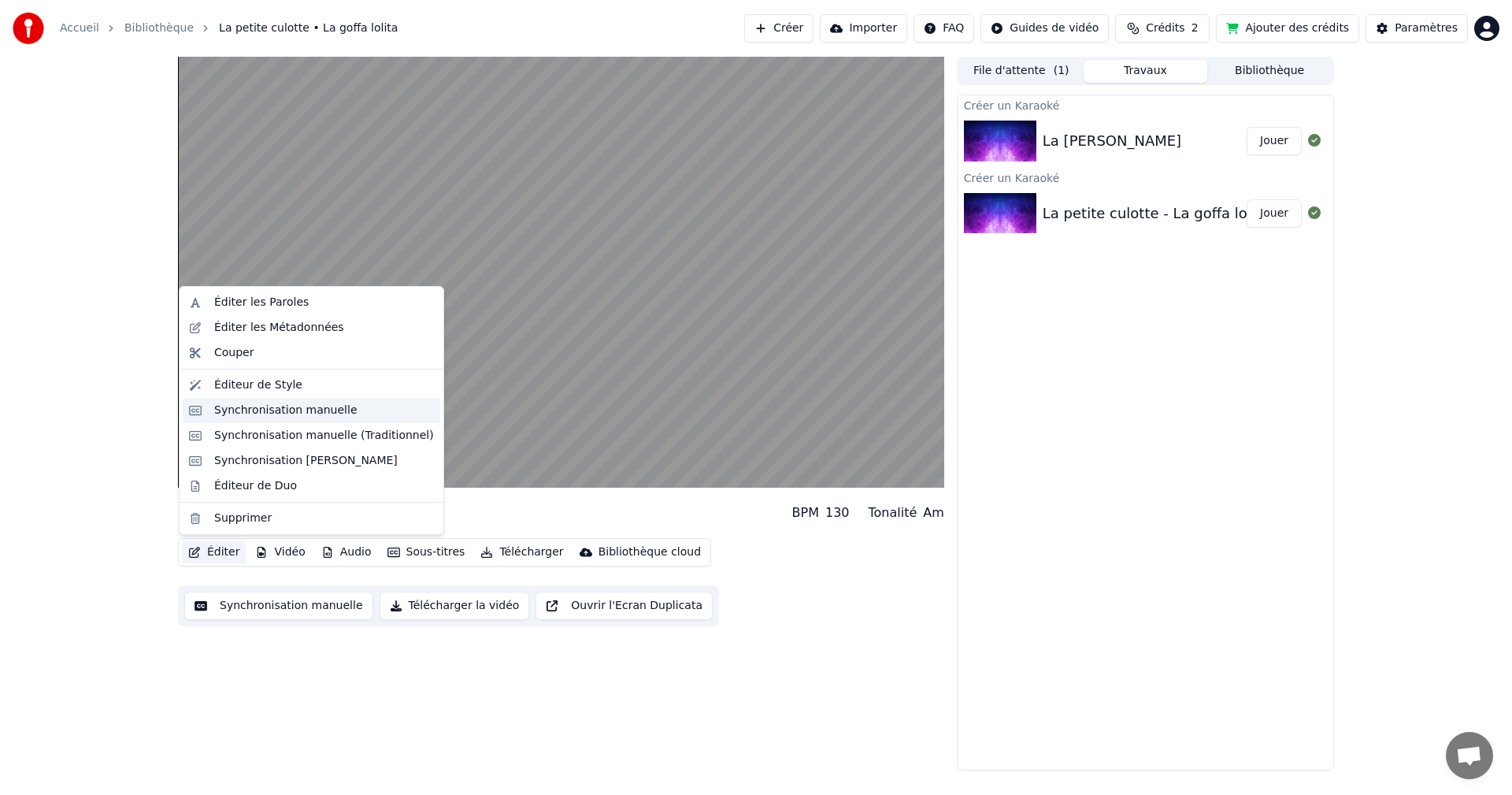
click at [299, 403] on div "Synchronisation manuelle" at bounding box center [285, 410] width 144 height 15
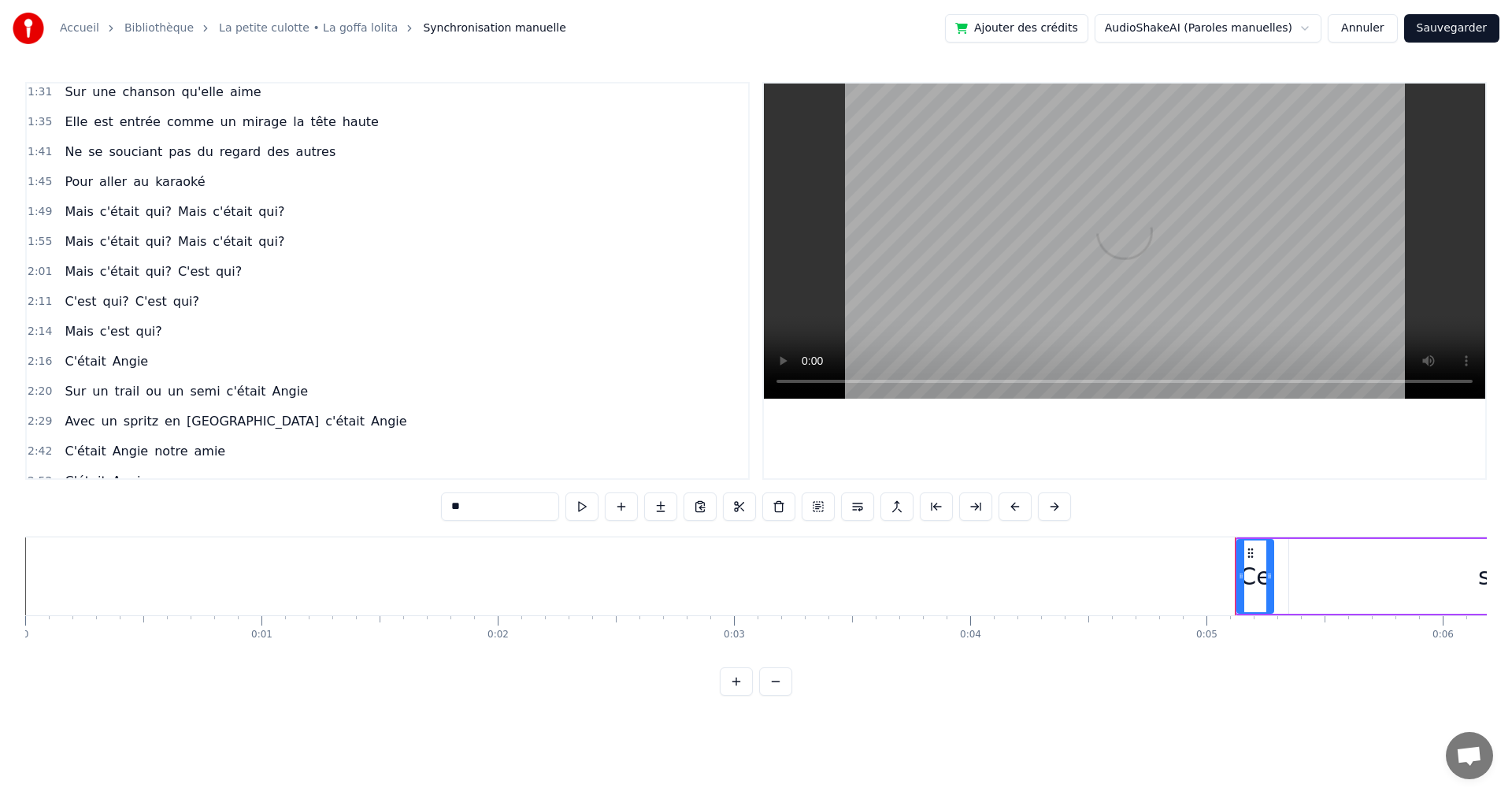
scroll to position [690, 0]
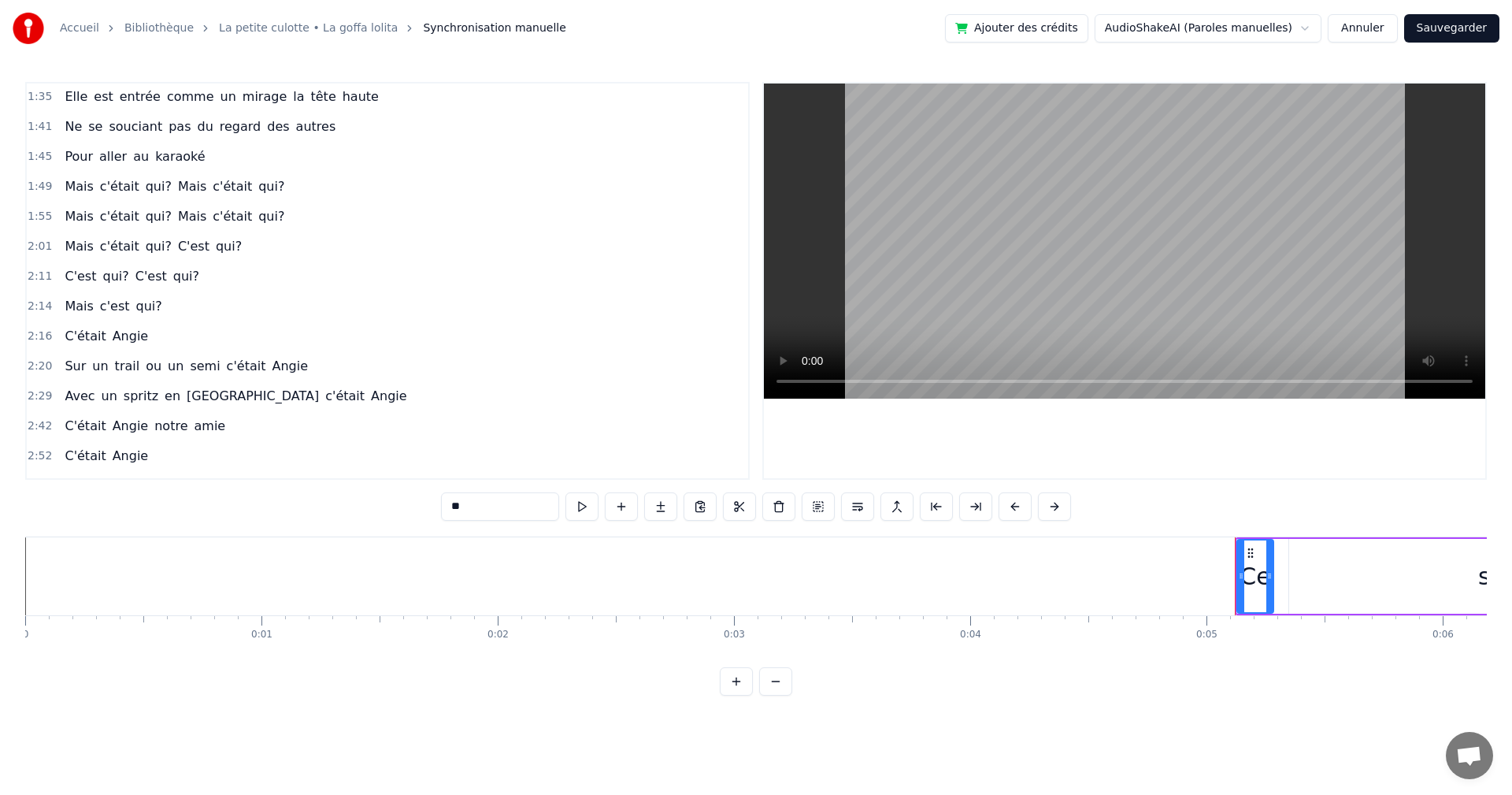
click at [127, 25] on link "Bibliothèque" at bounding box center [159, 28] width 69 height 15
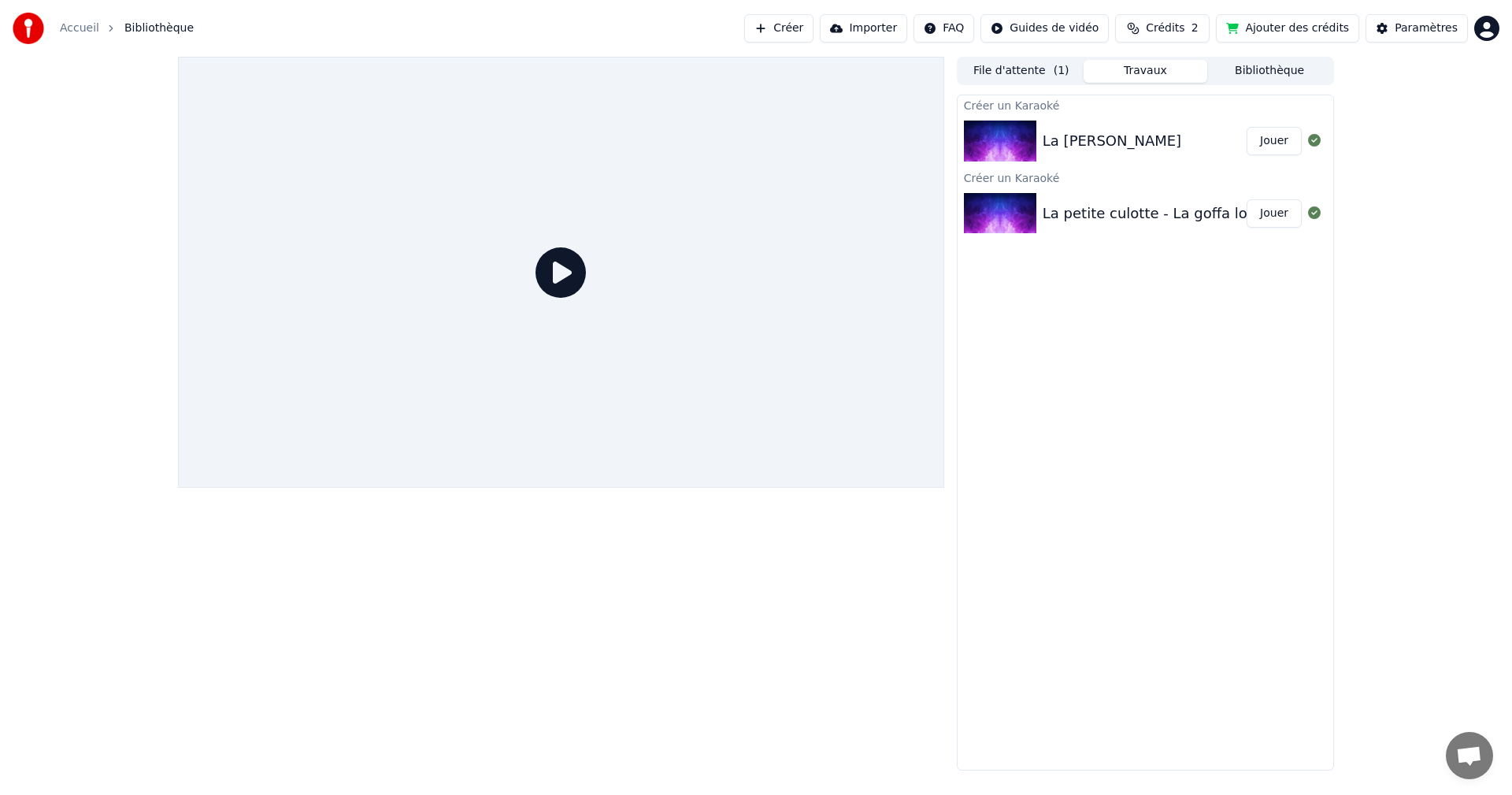
click at [1124, 128] on div "La [PERSON_NAME]" at bounding box center [1146, 141] width 376 height 54
click at [1046, 152] on div "La [PERSON_NAME]" at bounding box center [1146, 141] width 376 height 54
click at [1044, 152] on div "La [PERSON_NAME]" at bounding box center [1146, 141] width 376 height 54
click at [1263, 131] on button "Jouer" at bounding box center [1274, 141] width 55 height 28
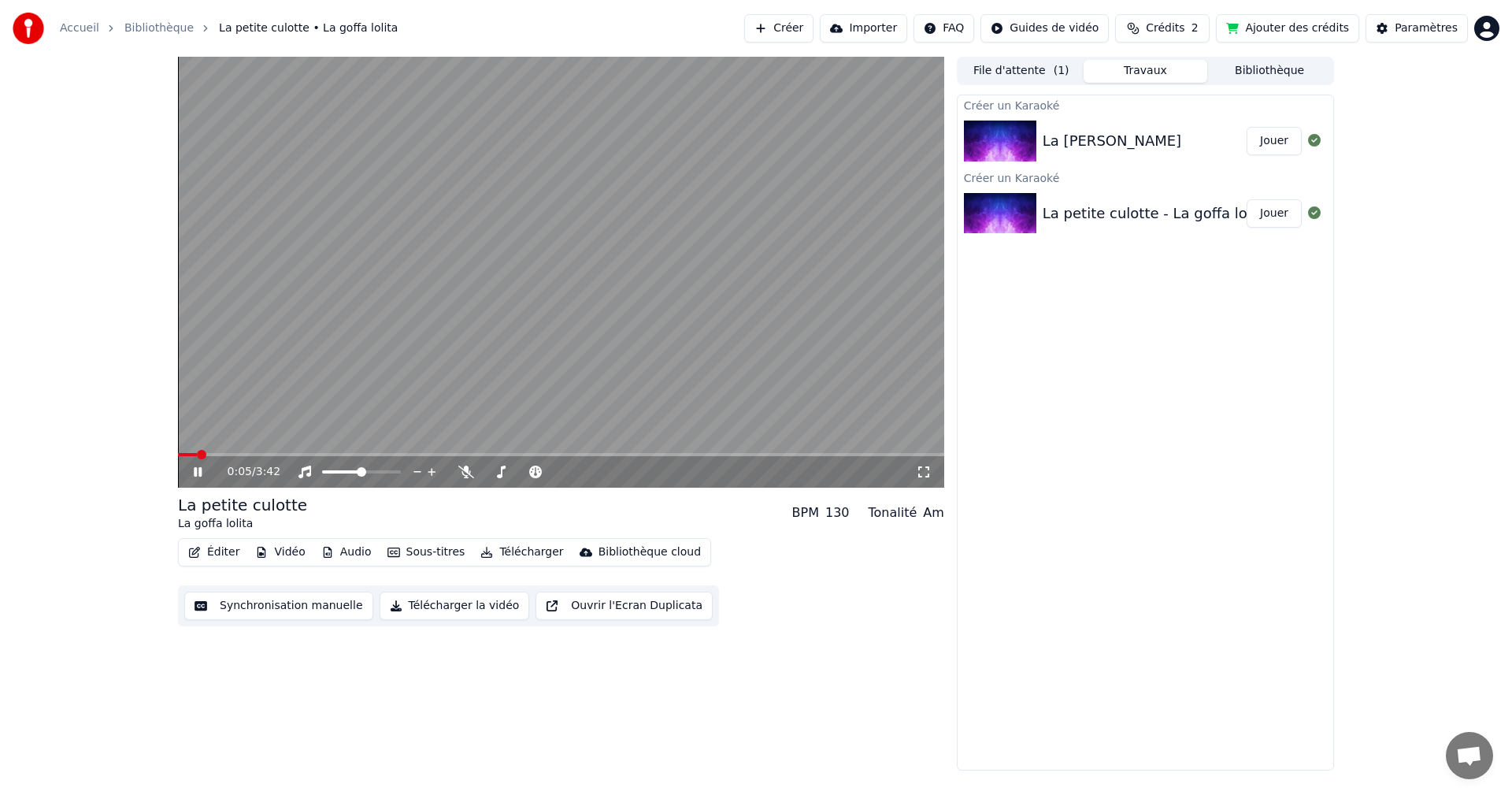
click at [1040, 140] on div at bounding box center [1004, 141] width 79 height 41
click at [1054, 216] on div "La petite culotte - La goffa lolita" at bounding box center [1155, 213] width 227 height 22
click at [188, 475] on div "0:11 / 3:42" at bounding box center [561, 472] width 754 height 15
click at [196, 473] on icon at bounding box center [198, 472] width 8 height 10
click at [1057, 135] on div "La [PERSON_NAME]" at bounding box center [1112, 141] width 139 height 22
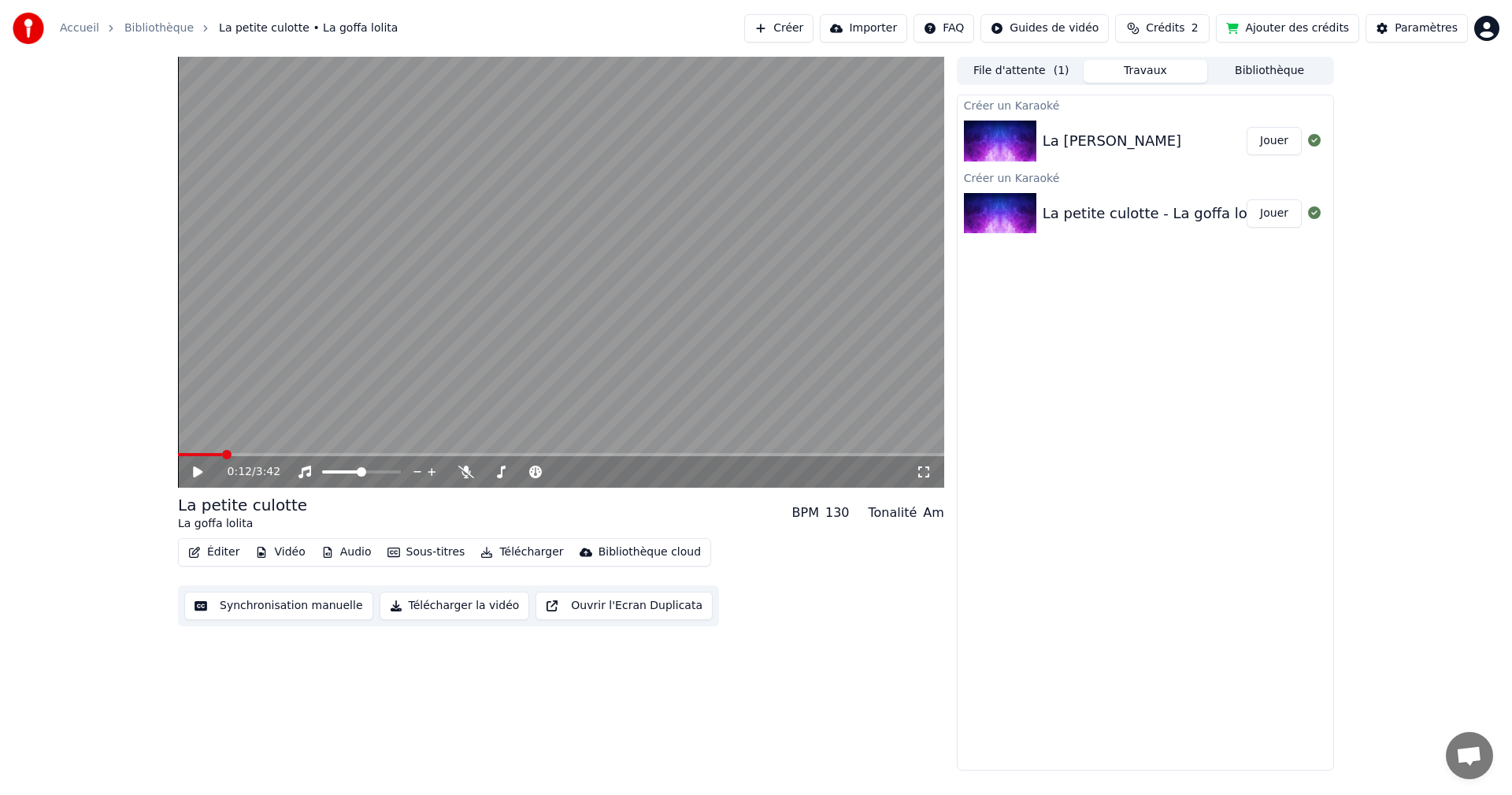
click at [1041, 79] on button "File d'attente ( 1 )" at bounding box center [1021, 71] width 124 height 23
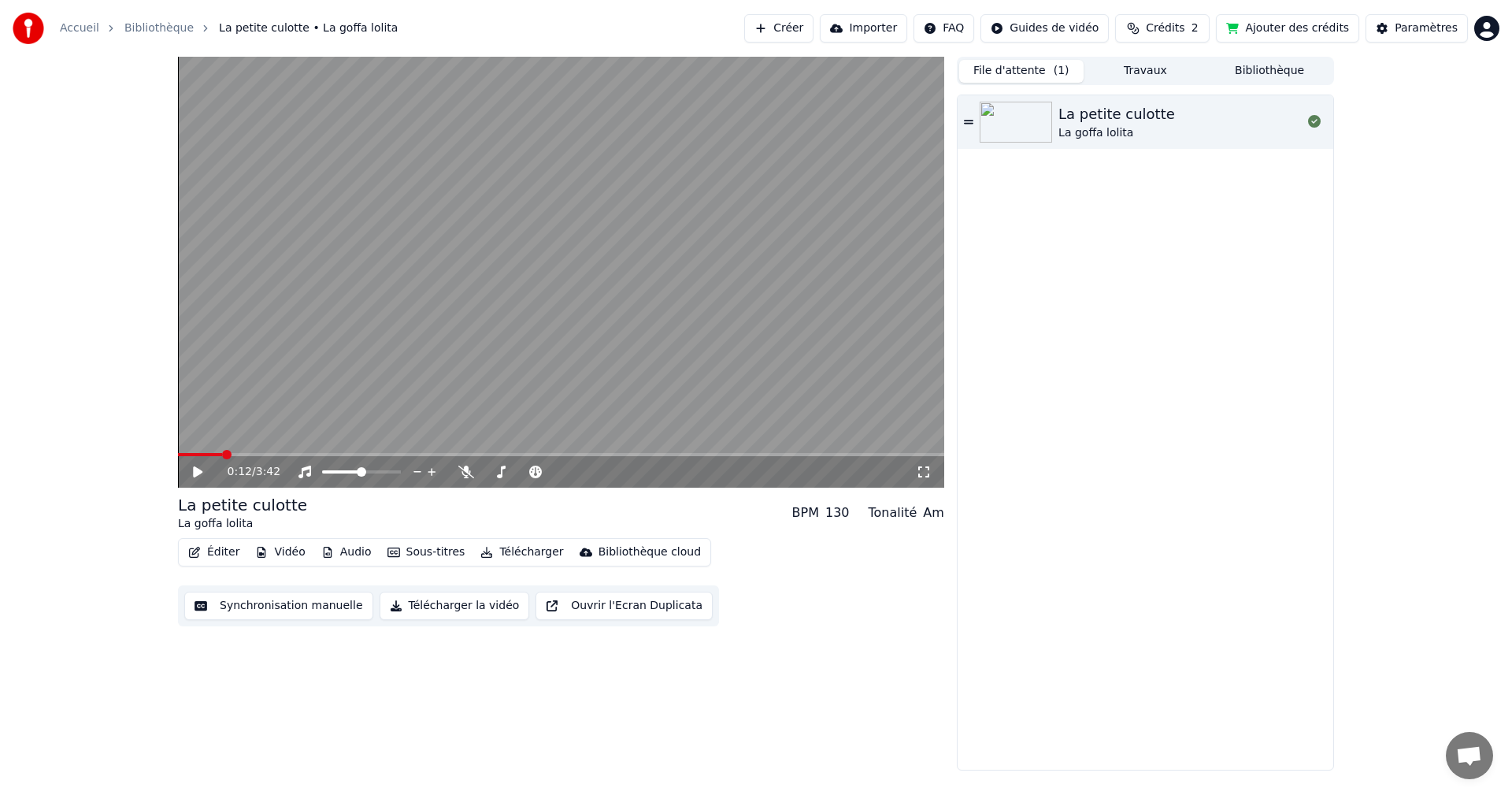
click at [1144, 129] on div "La goffa lolita" at bounding box center [1117, 133] width 117 height 15
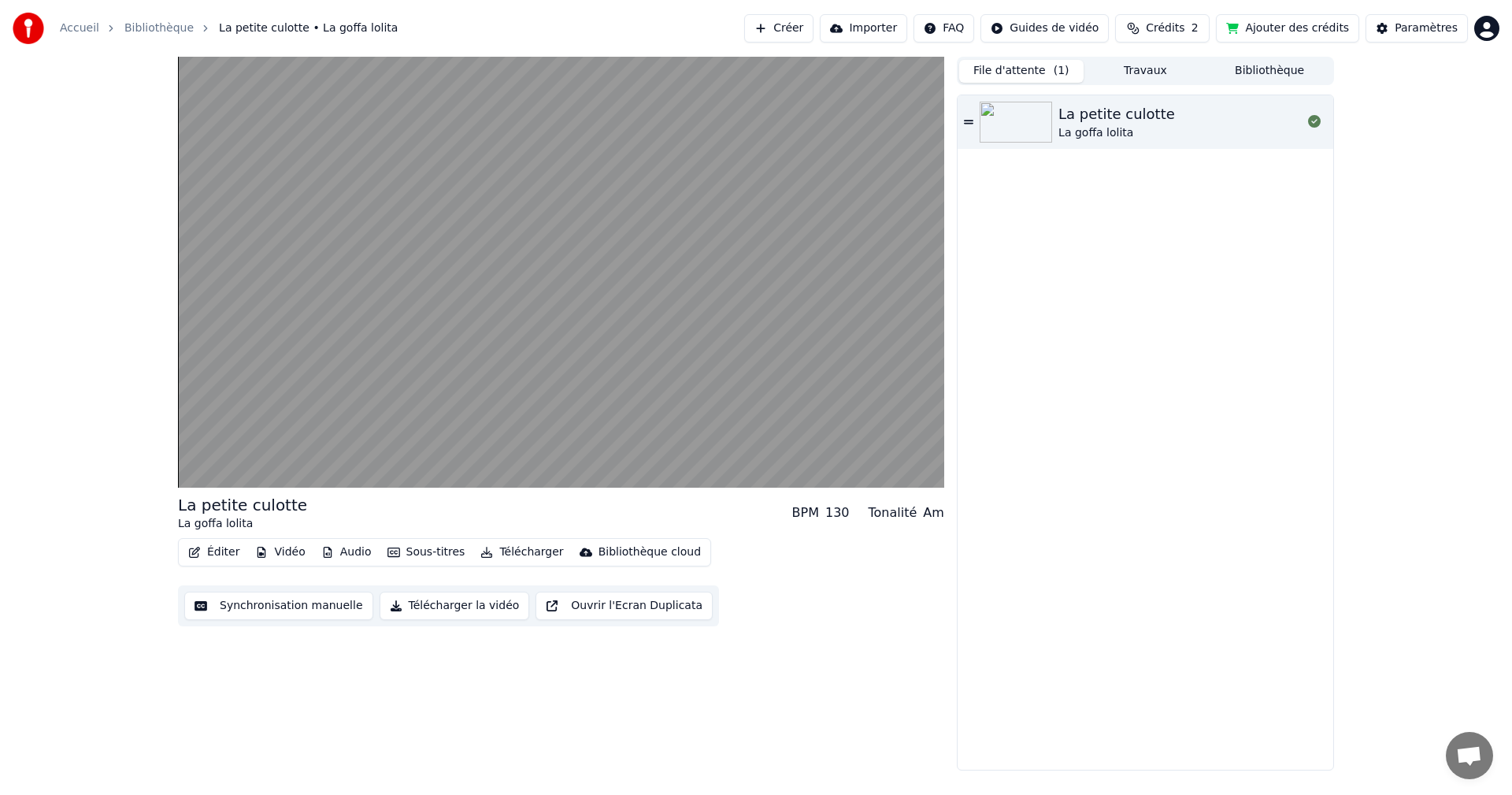
click at [968, 122] on icon at bounding box center [969, 122] width 10 height 4
drag, startPoint x: 968, startPoint y: 122, endPoint x: 959, endPoint y: 182, distance: 60.7
click at [959, 182] on div "La petite culotte La goffa lolita" at bounding box center [1146, 432] width 376 height 674
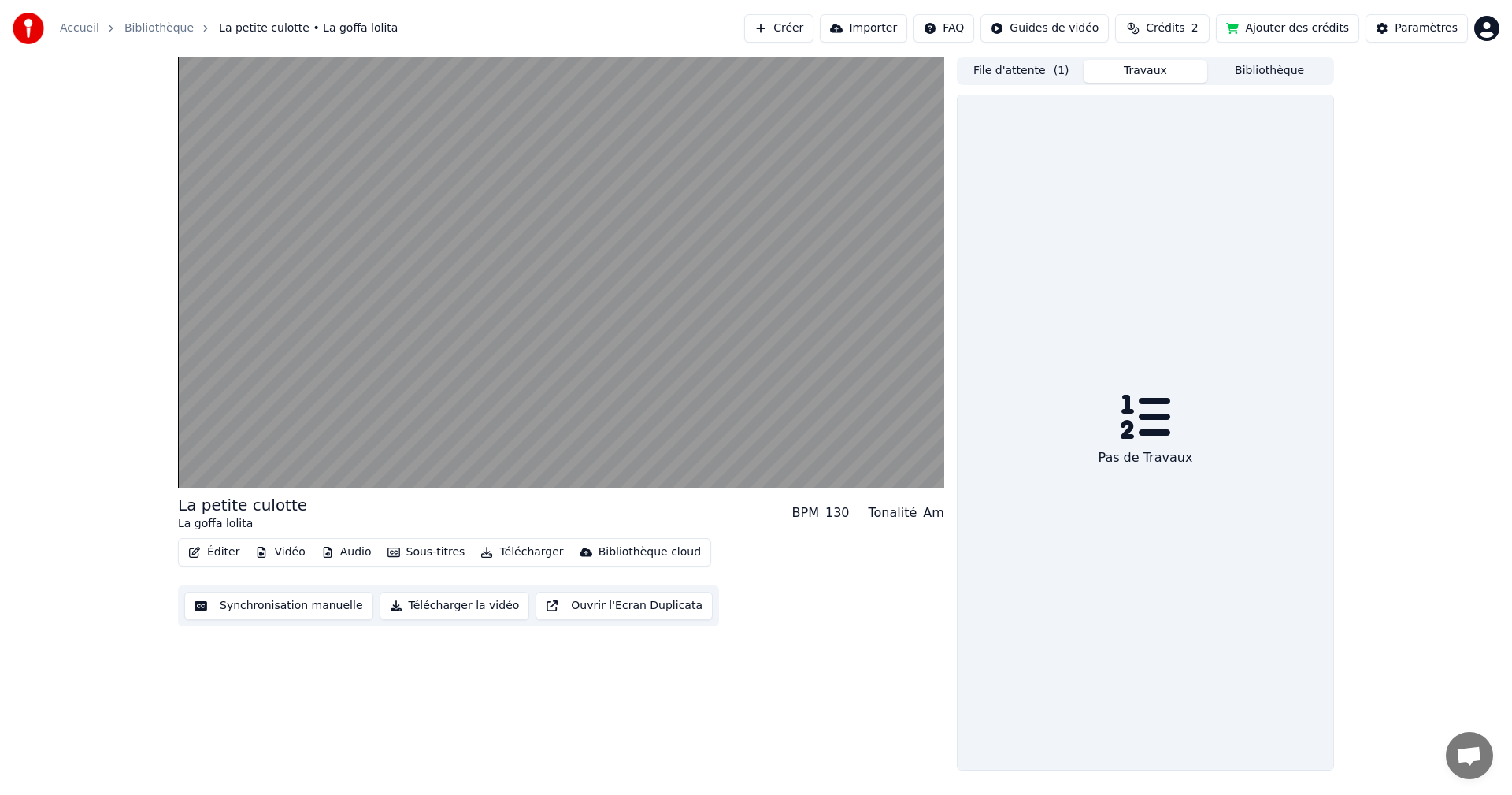
click at [1114, 67] on button "Travaux" at bounding box center [1146, 71] width 124 height 23
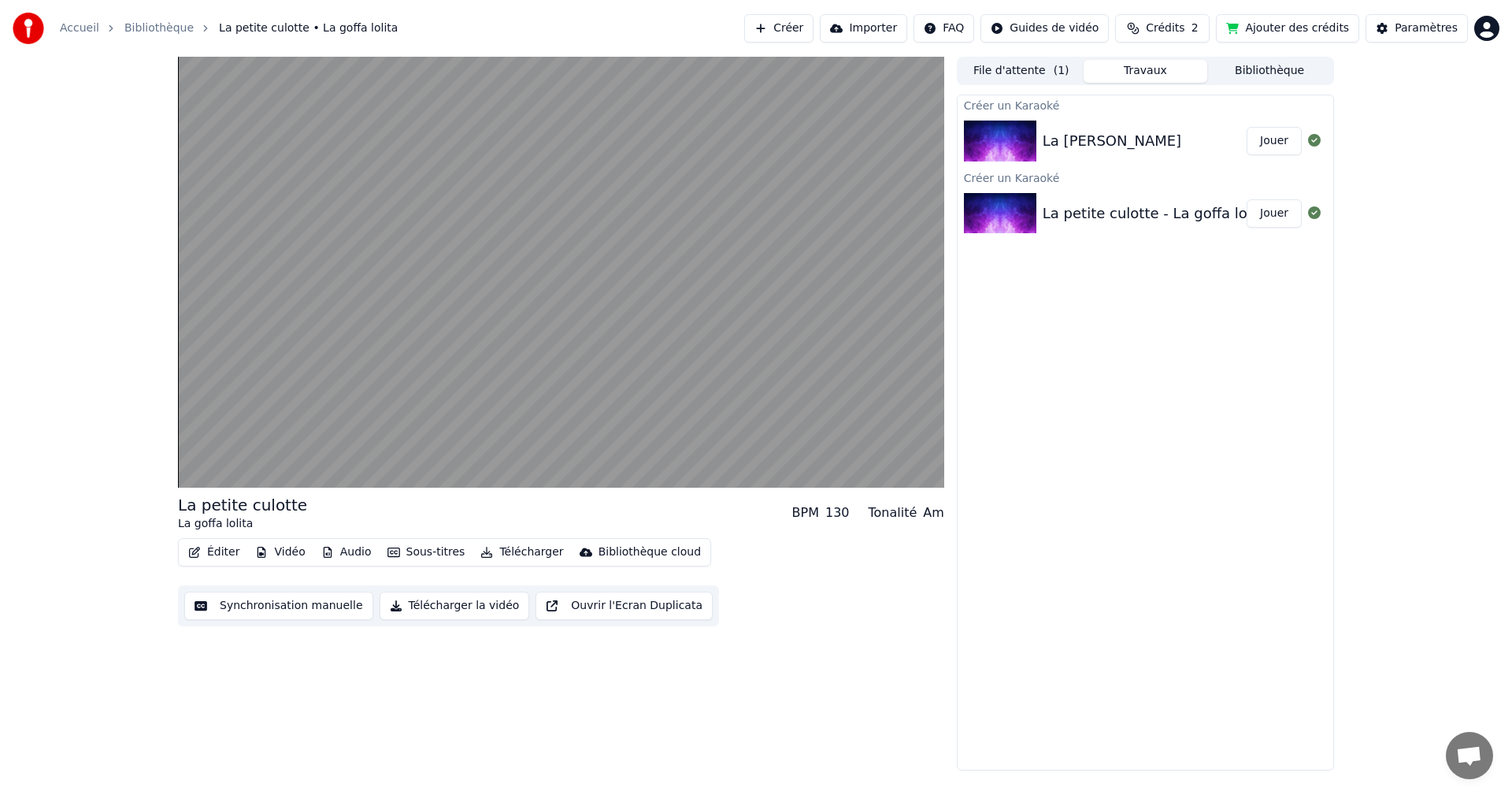
click at [814, 38] on button "Créer" at bounding box center [779, 28] width 69 height 28
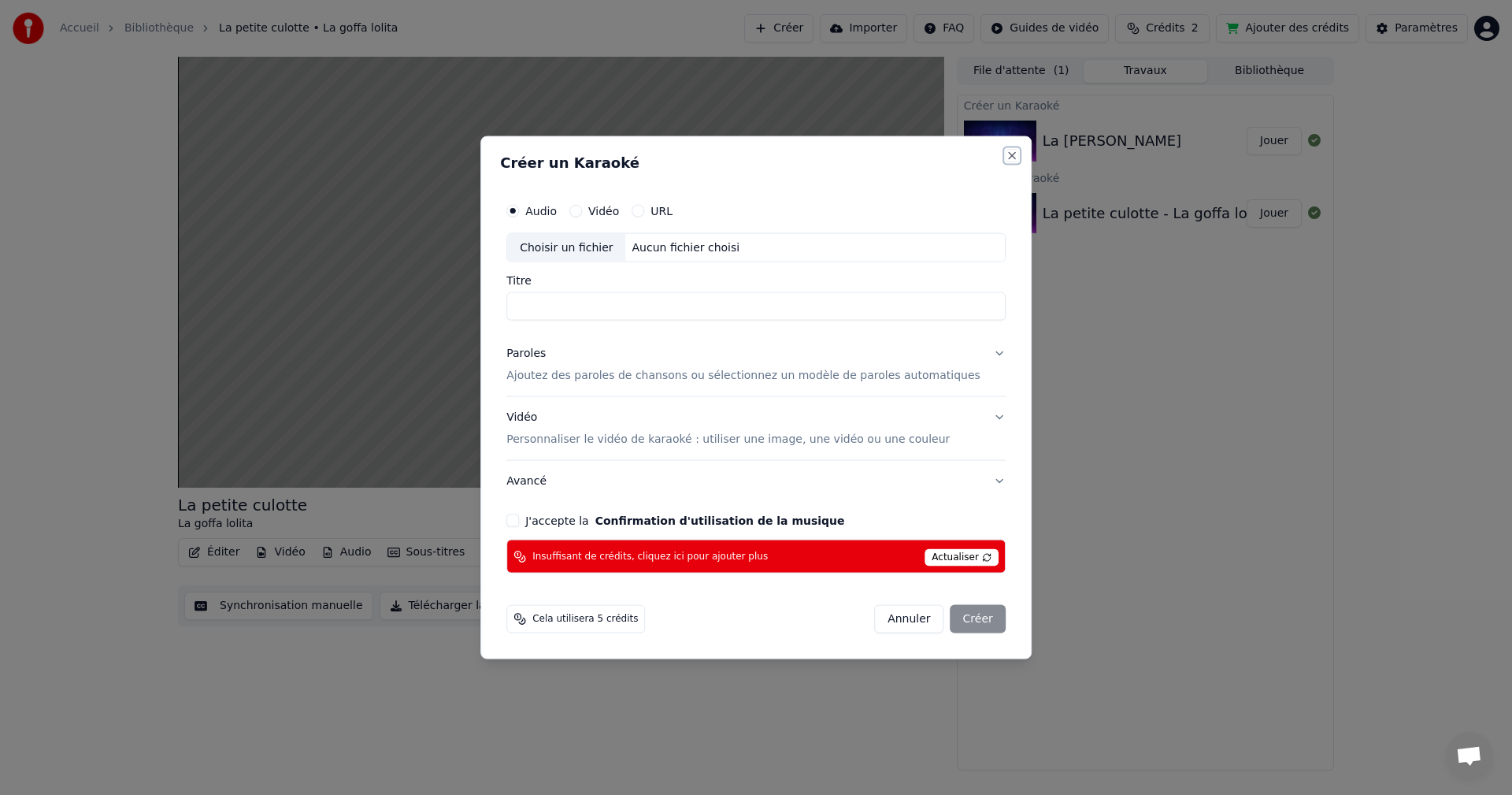
click at [1006, 157] on button "Close" at bounding box center [1012, 154] width 13 height 13
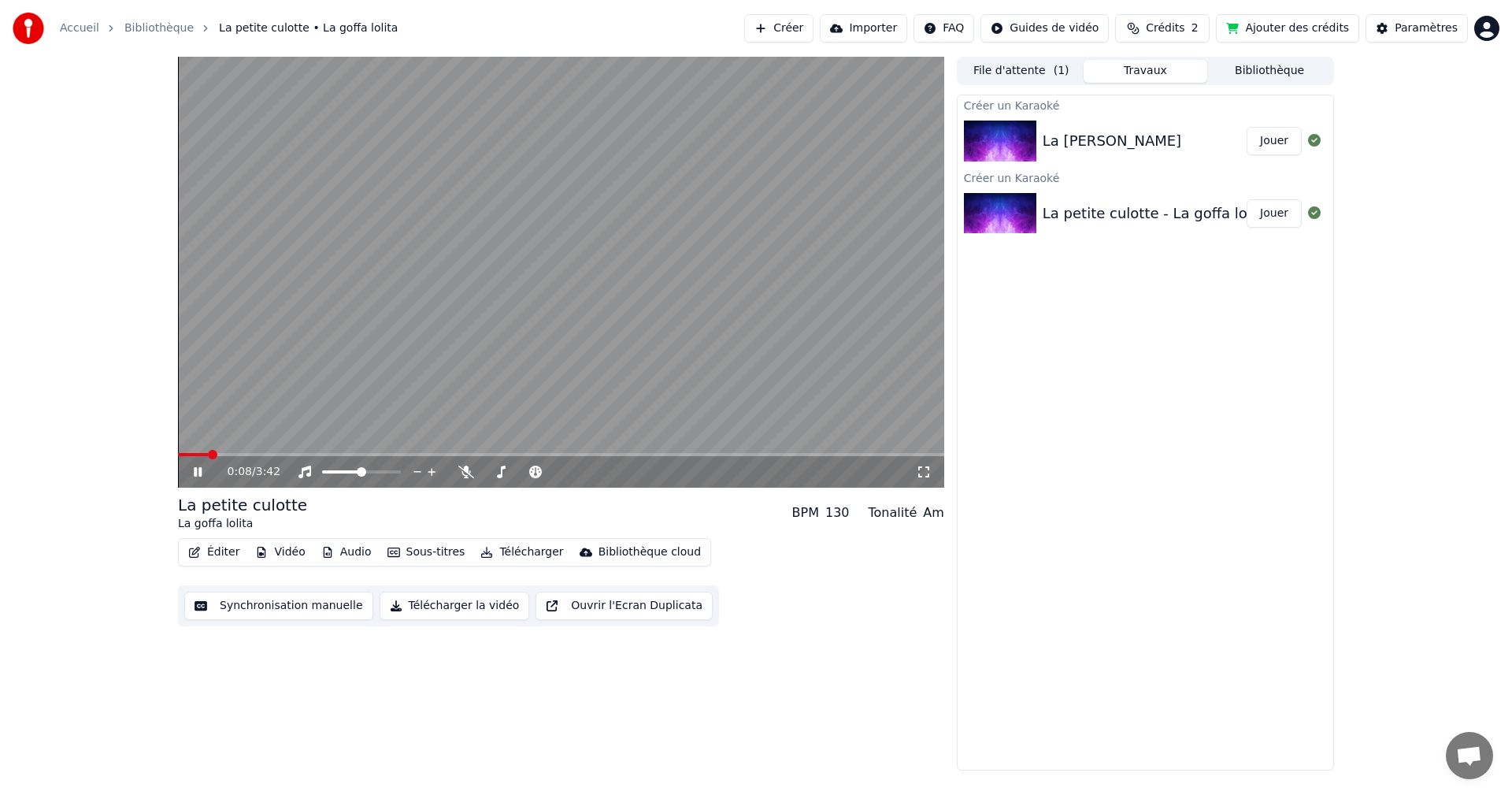
click at [447, 360] on video at bounding box center [561, 272] width 767 height 431
click at [1313, 141] on icon at bounding box center [1314, 140] width 13 height 13
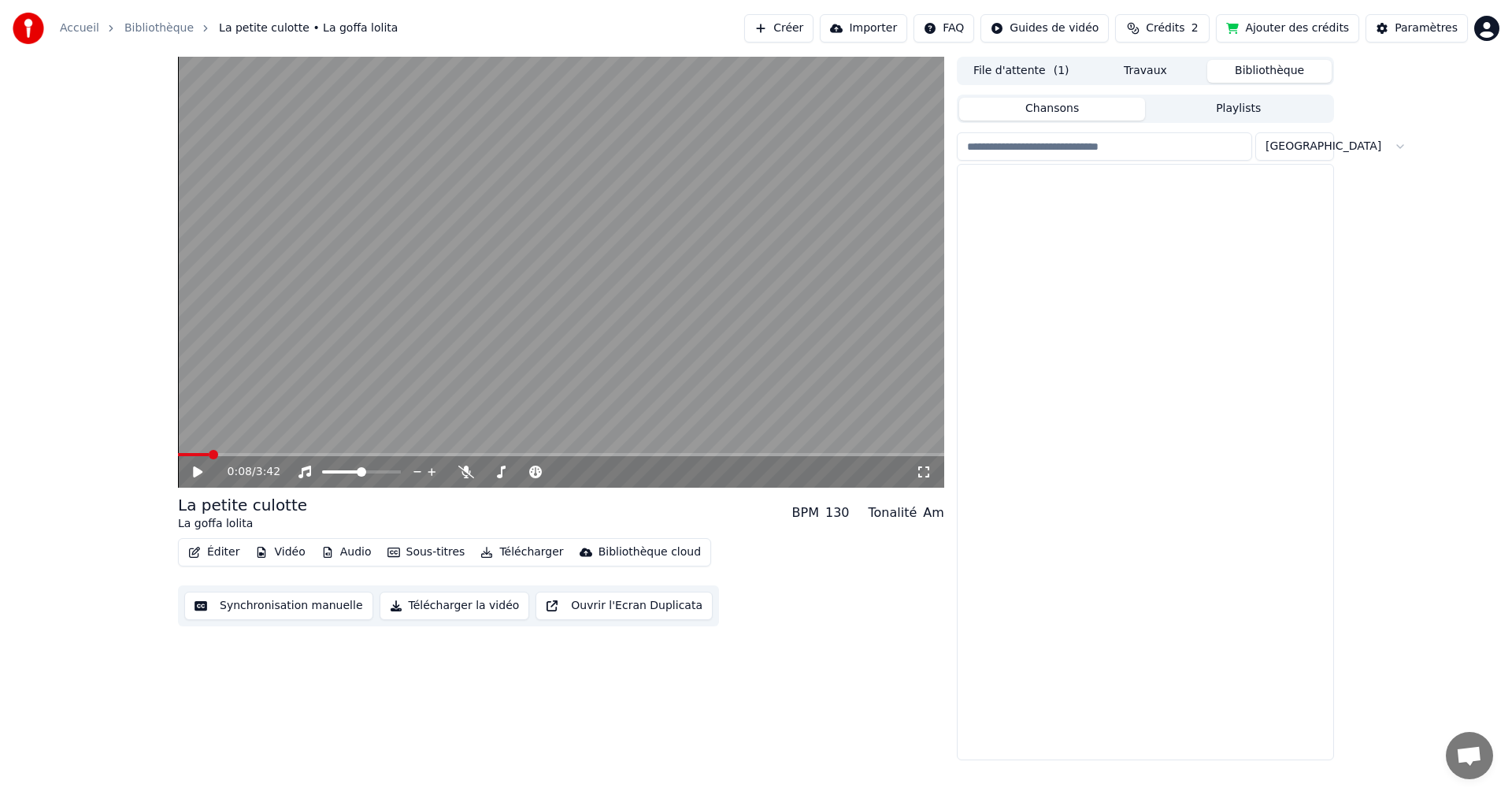
click at [1283, 74] on button "Bibliothèque" at bounding box center [1269, 71] width 124 height 23
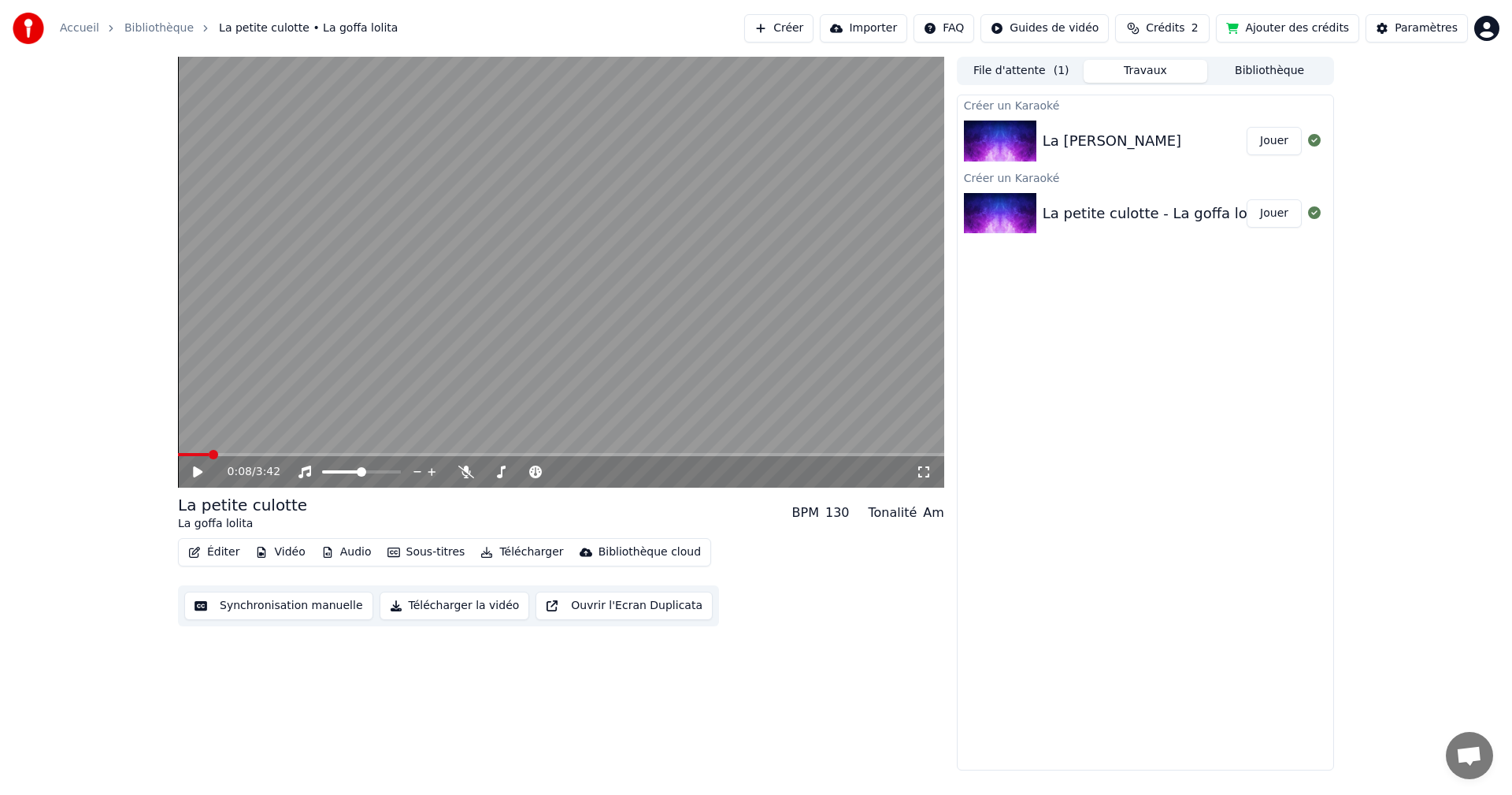
click at [1136, 69] on button "Travaux" at bounding box center [1146, 71] width 124 height 23
click at [1115, 138] on div "La [PERSON_NAME]" at bounding box center [1112, 141] width 139 height 22
click at [1111, 138] on div "La [PERSON_NAME]" at bounding box center [1112, 141] width 139 height 22
click at [1111, 132] on div "La [PERSON_NAME]" at bounding box center [1112, 141] width 139 height 22
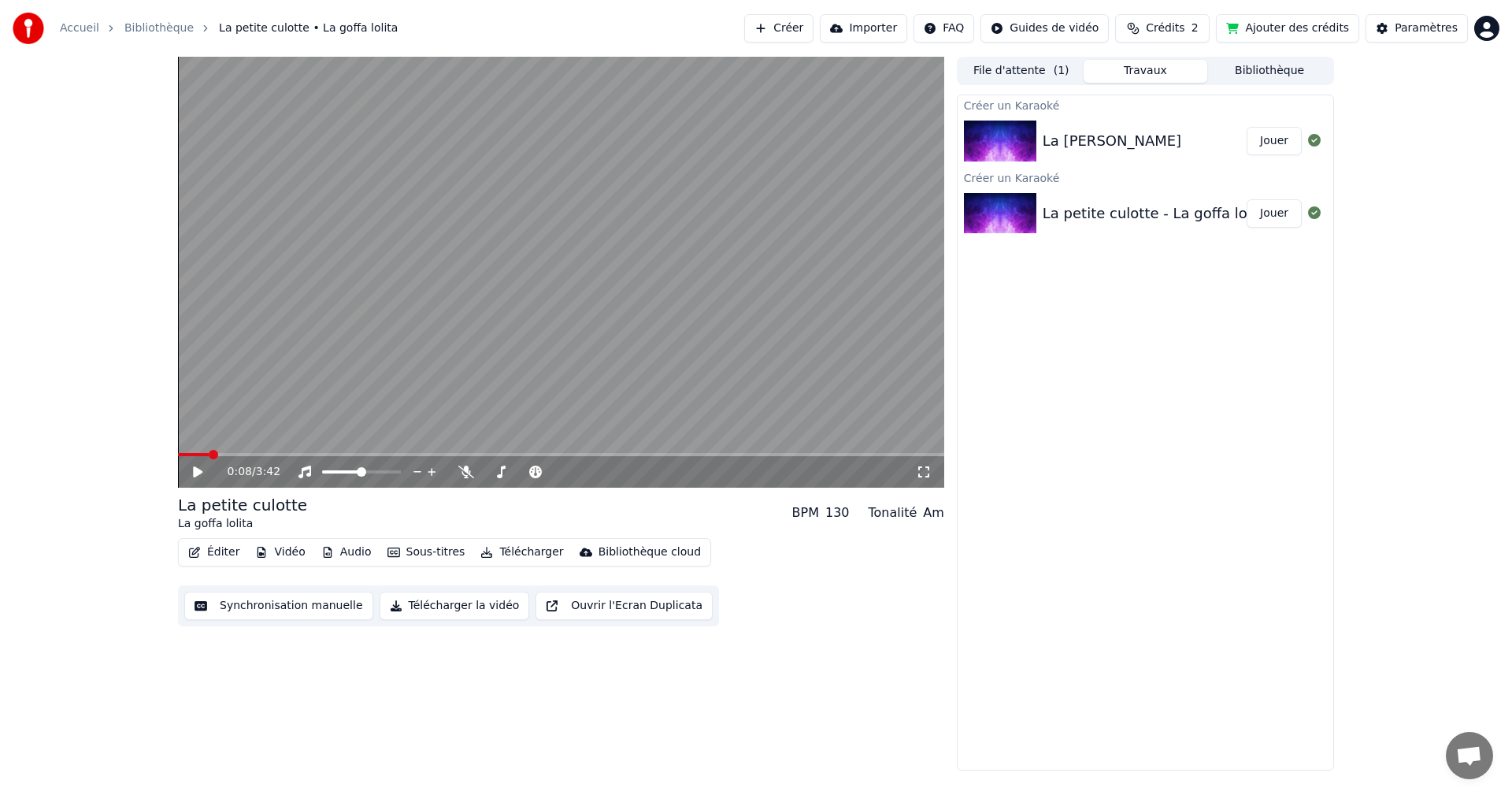
click at [1013, 137] on img at bounding box center [1000, 141] width 72 height 41
drag, startPoint x: 1013, startPoint y: 137, endPoint x: 1007, endPoint y: 260, distance: 123.1
click at [1007, 260] on div "Créer un Karaoké La [PERSON_NAME] Jouer Créer un Karaoké La petite culotte - La…" at bounding box center [1145, 432] width 377 height 676
click at [1267, 144] on button "Jouer" at bounding box center [1274, 141] width 55 height 28
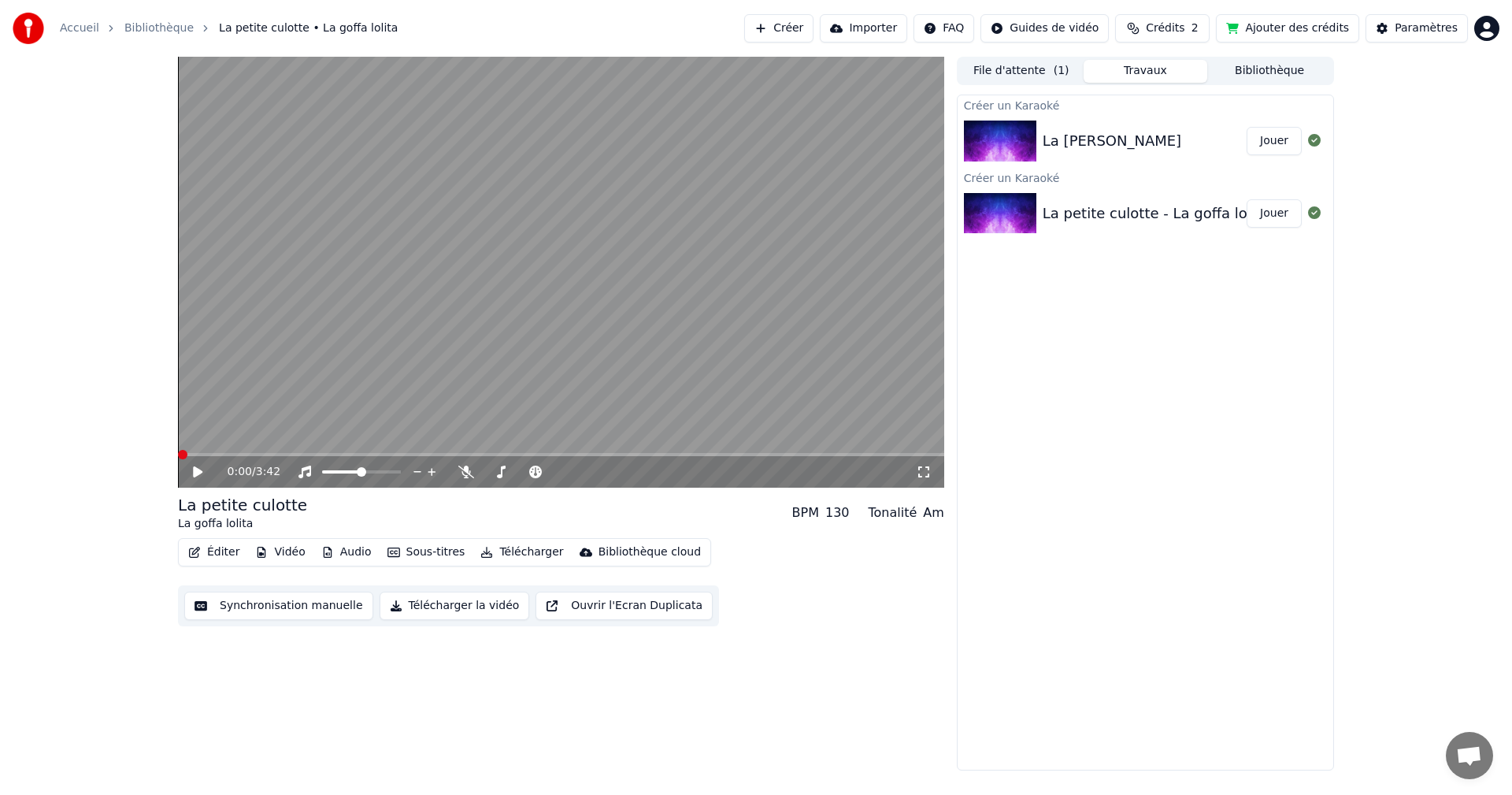
click at [1275, 140] on button "Jouer" at bounding box center [1274, 141] width 55 height 28
click at [196, 476] on icon at bounding box center [198, 472] width 8 height 10
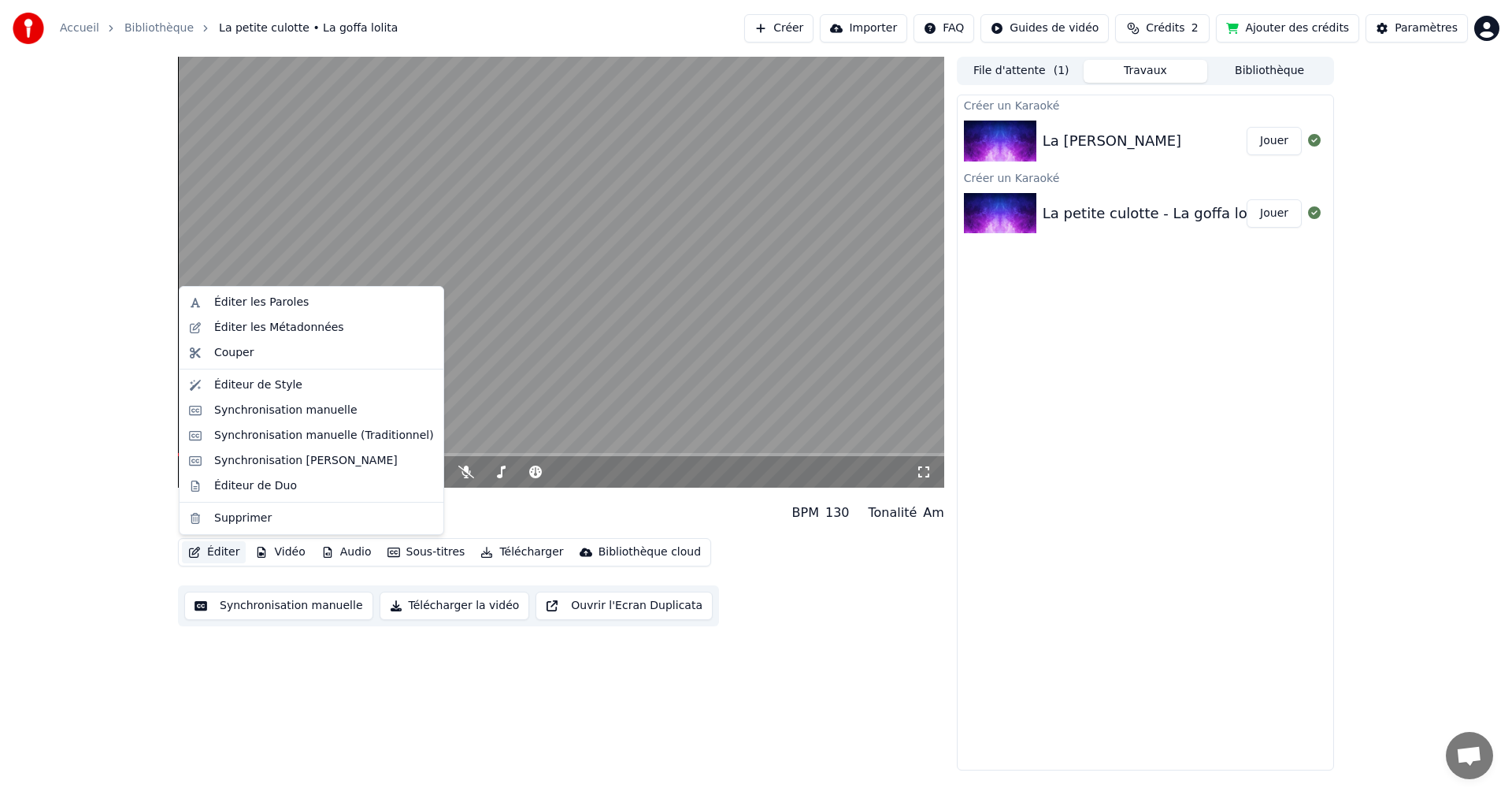
click at [224, 556] on button "Éditer" at bounding box center [214, 552] width 64 height 22
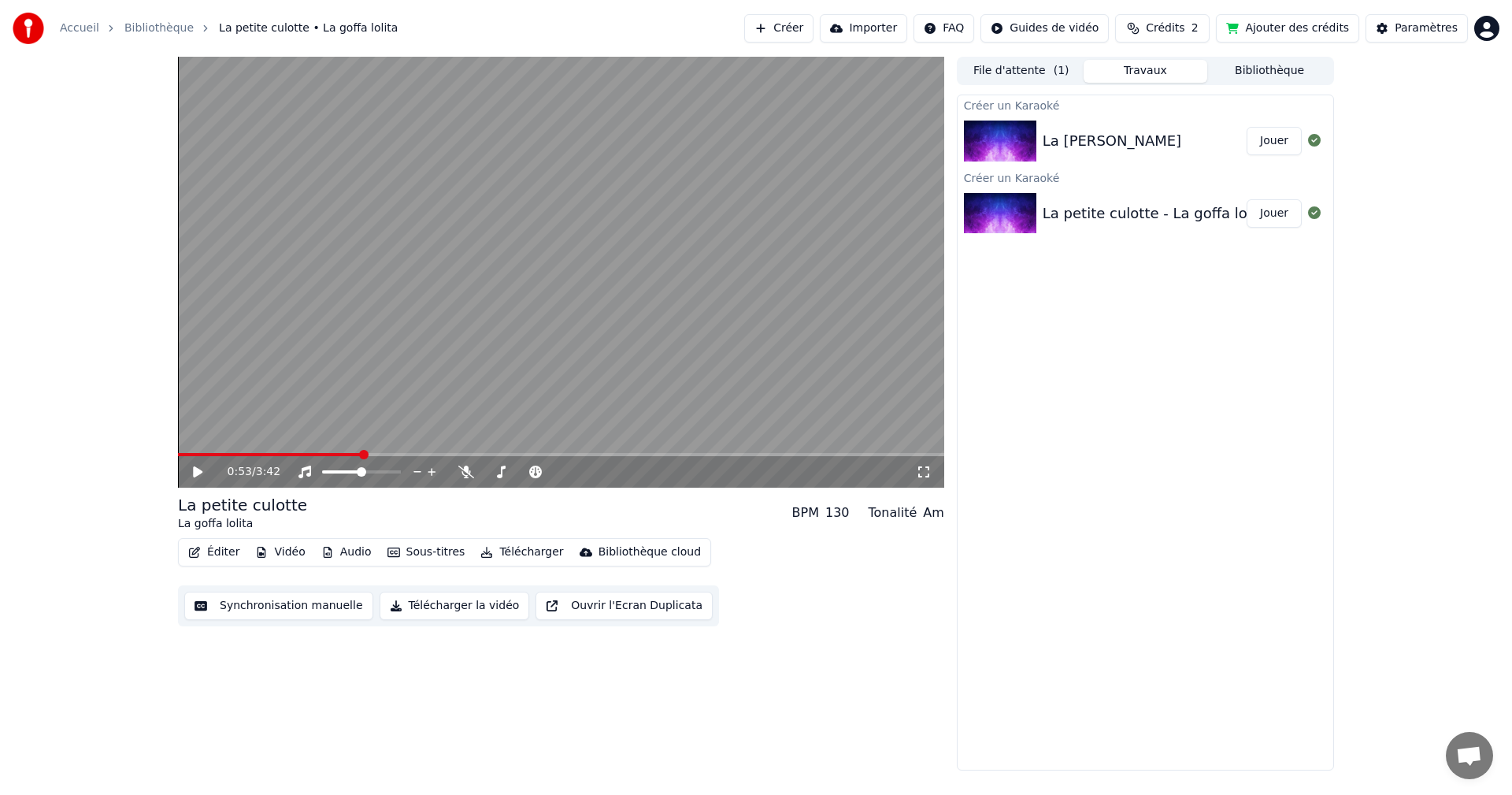
click at [1043, 230] on div "La petite culotte - La goffa [PERSON_NAME]" at bounding box center [1146, 214] width 376 height 54
click at [1287, 213] on button "Jouer" at bounding box center [1274, 213] width 55 height 28
click at [226, 554] on button "Éditer" at bounding box center [214, 552] width 64 height 22
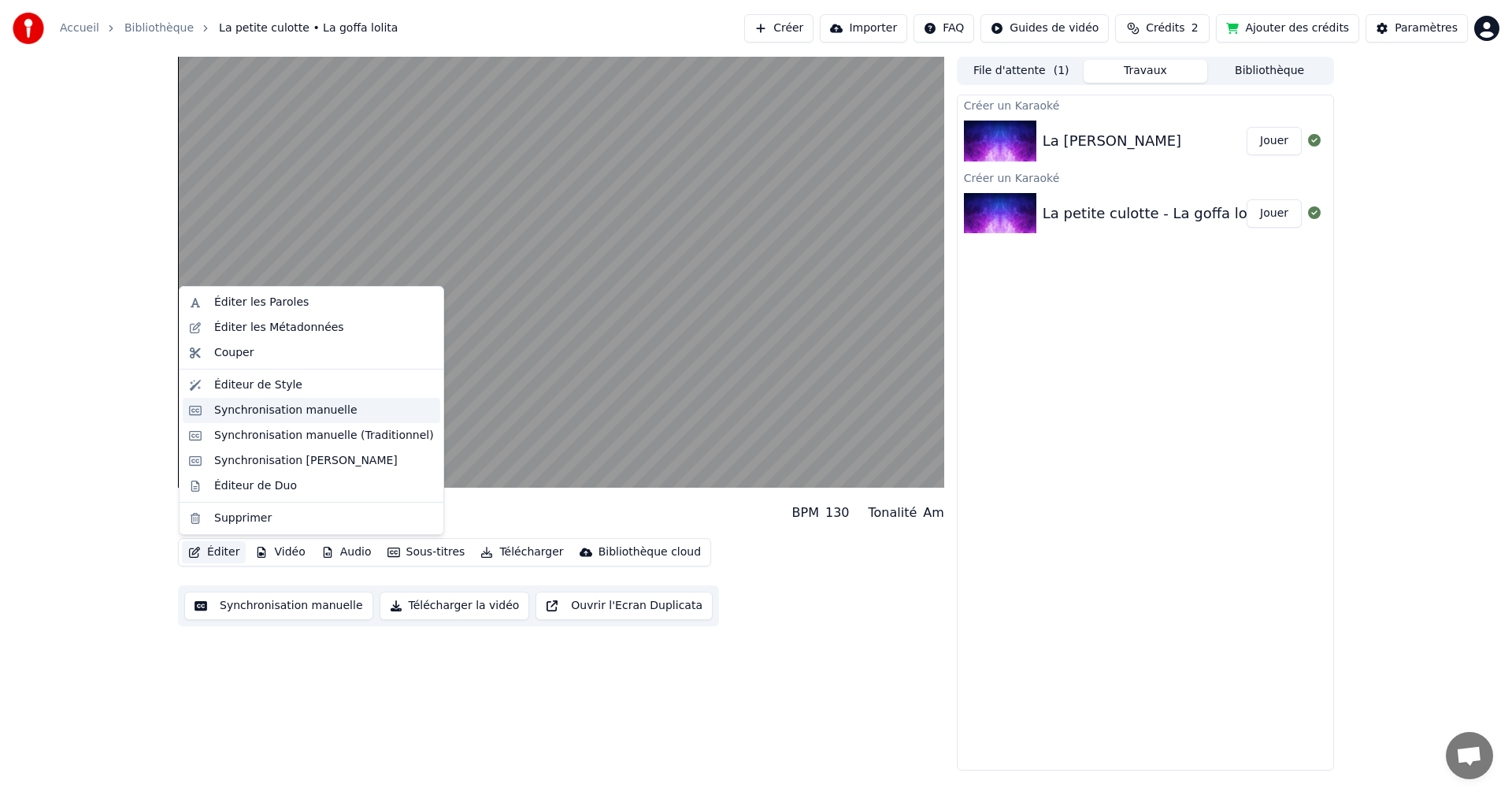
click at [311, 410] on div "Synchronisation manuelle" at bounding box center [285, 410] width 144 height 15
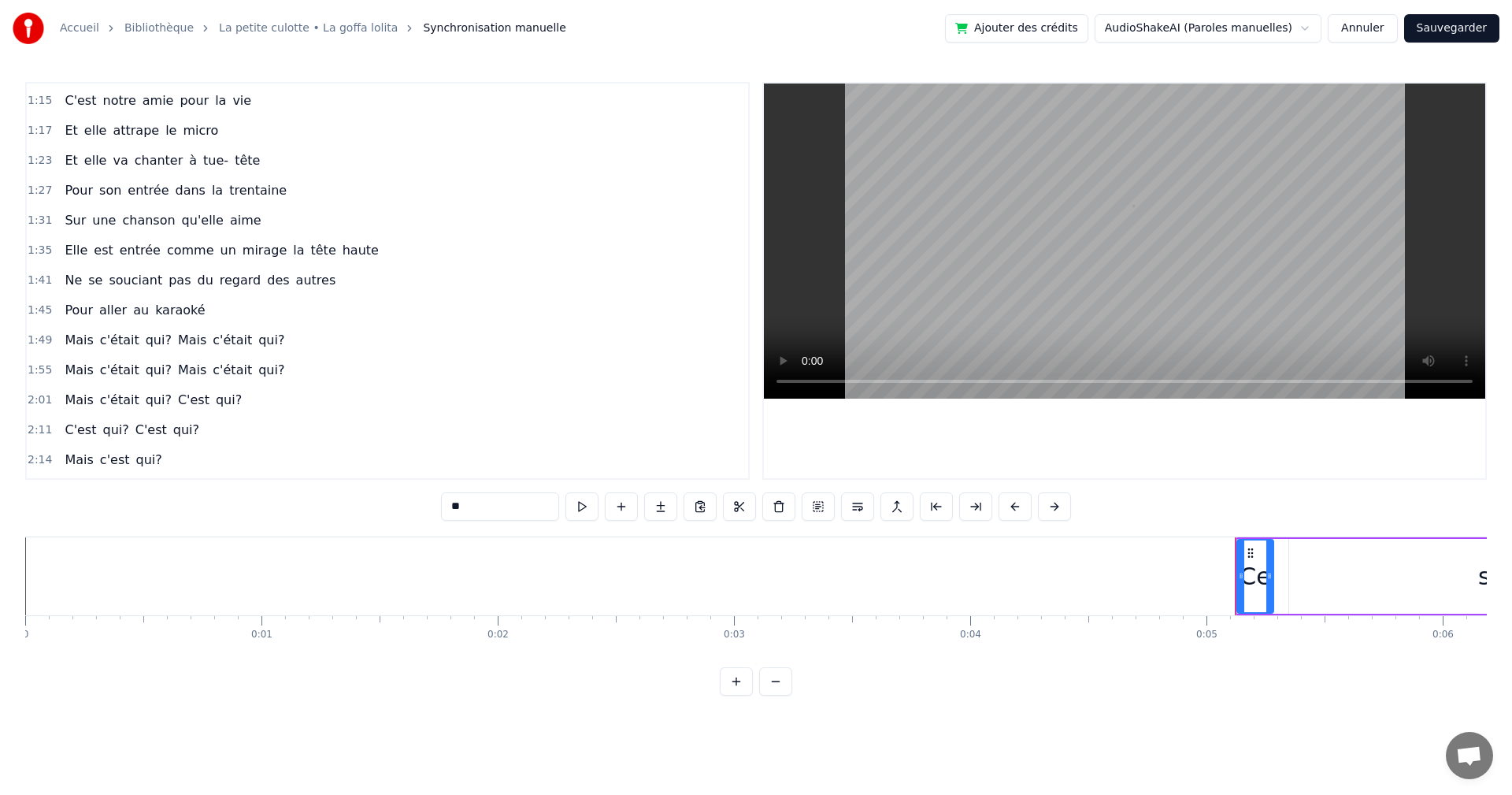
scroll to position [458, 0]
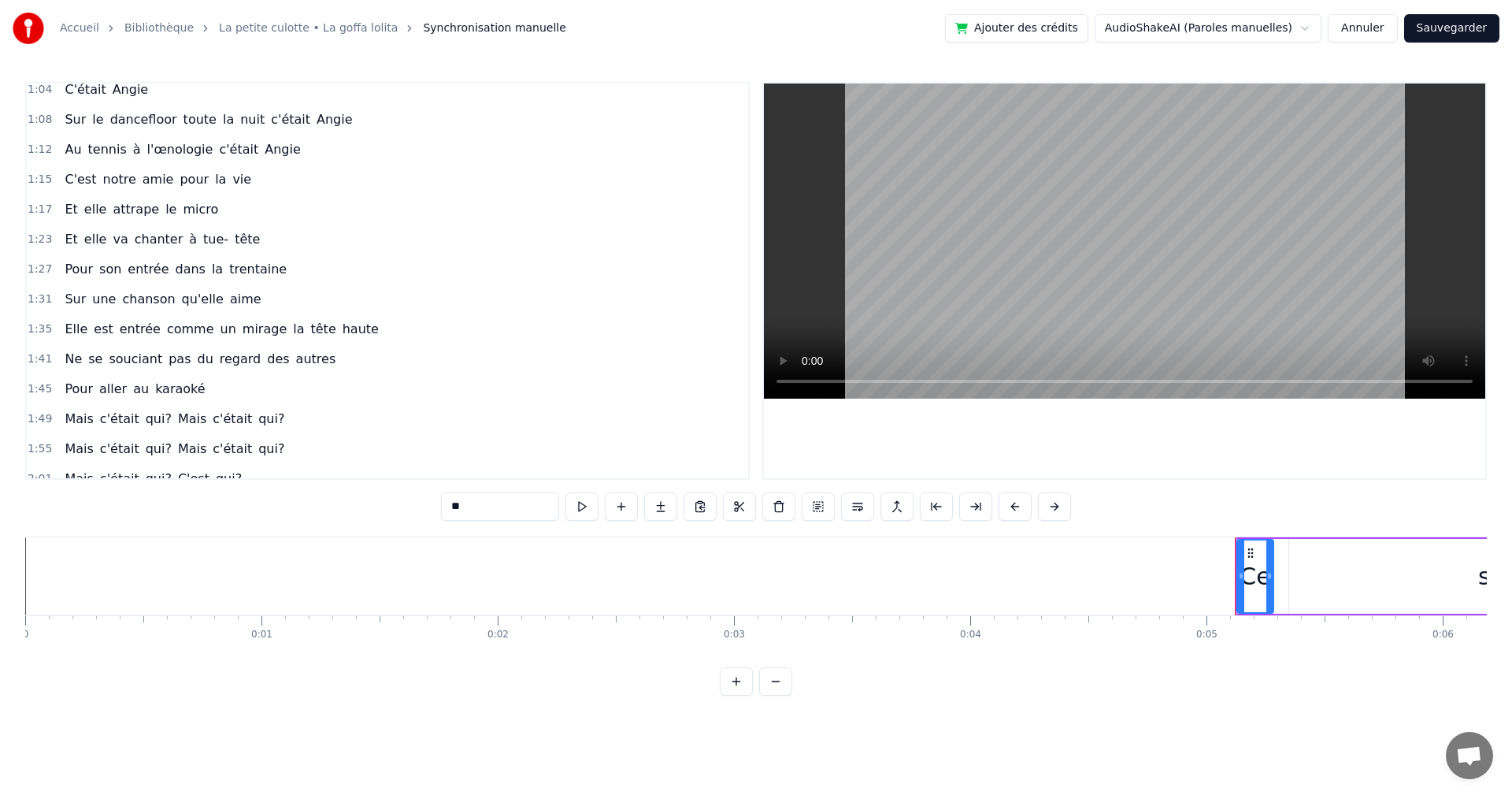
click at [36, 241] on span "1:23" at bounding box center [40, 239] width 24 height 15
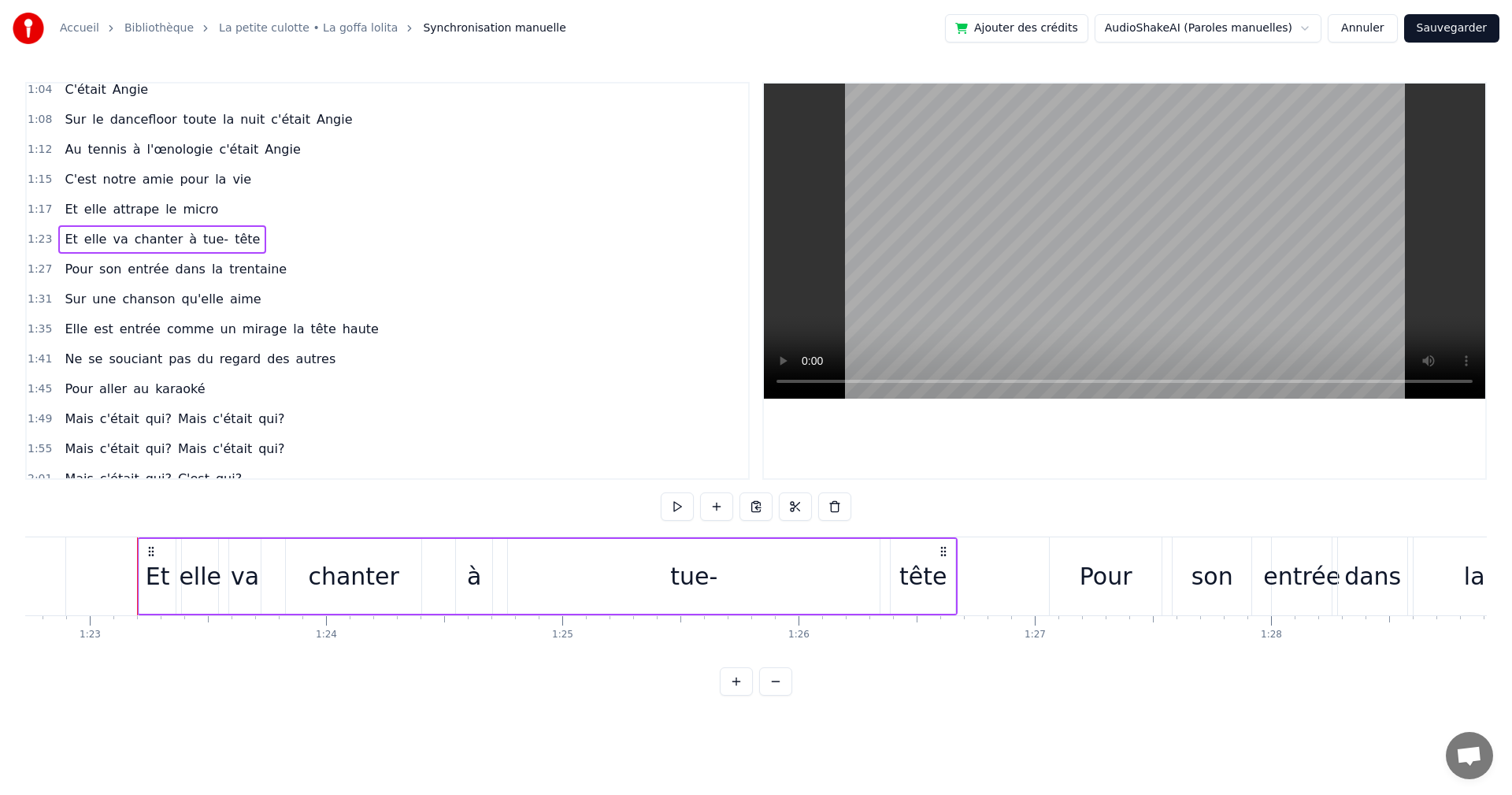
scroll to position [0, 19580]
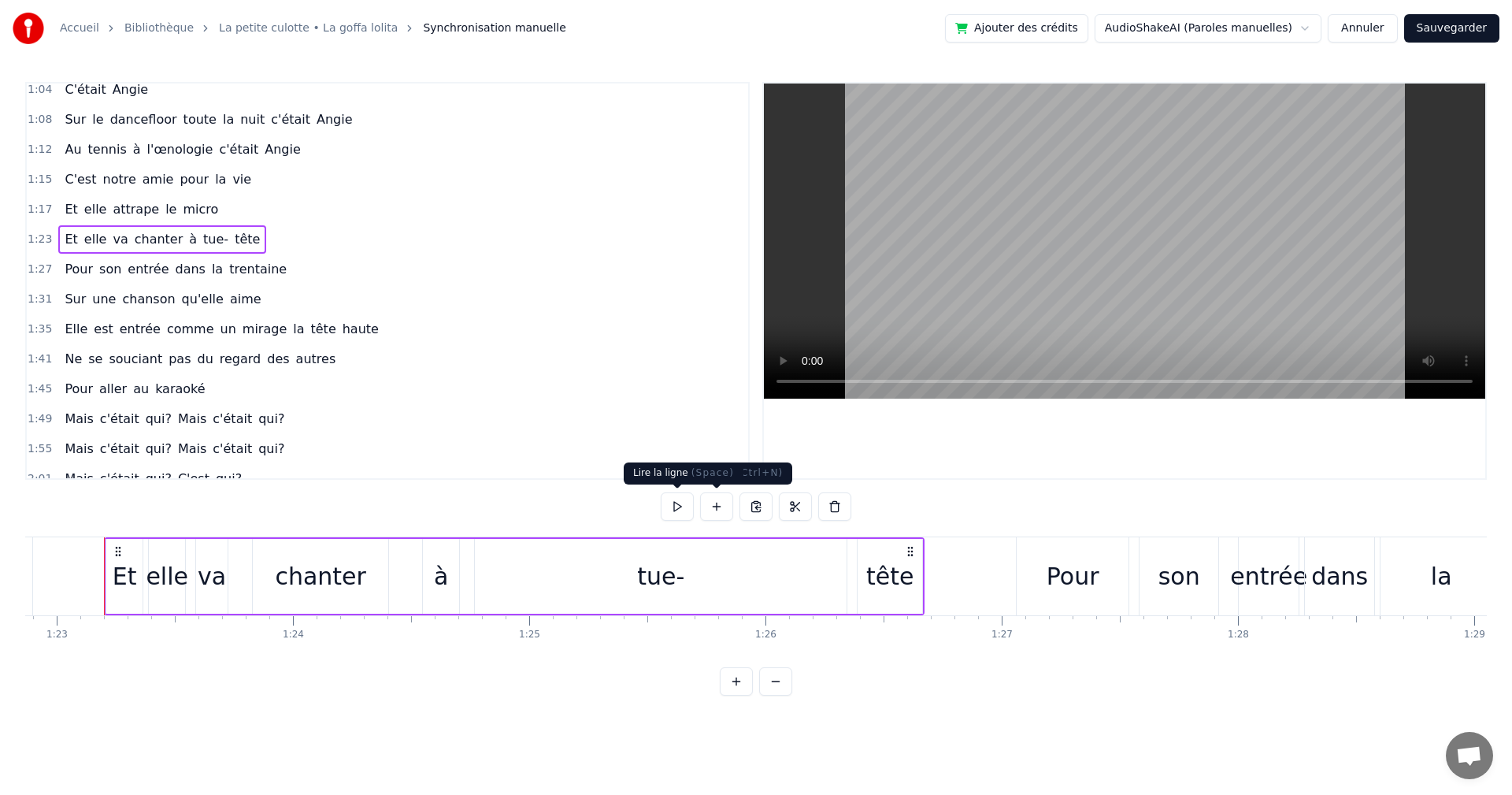
click at [663, 507] on button at bounding box center [677, 506] width 33 height 28
click at [931, 535] on div "0:05 Ce soir, on profitait de bonnes bouteilles 0:11 Dans une villa eurelienne …" at bounding box center [756, 389] width 1462 height 614
click at [36, 273] on span "1:27" at bounding box center [40, 269] width 24 height 15
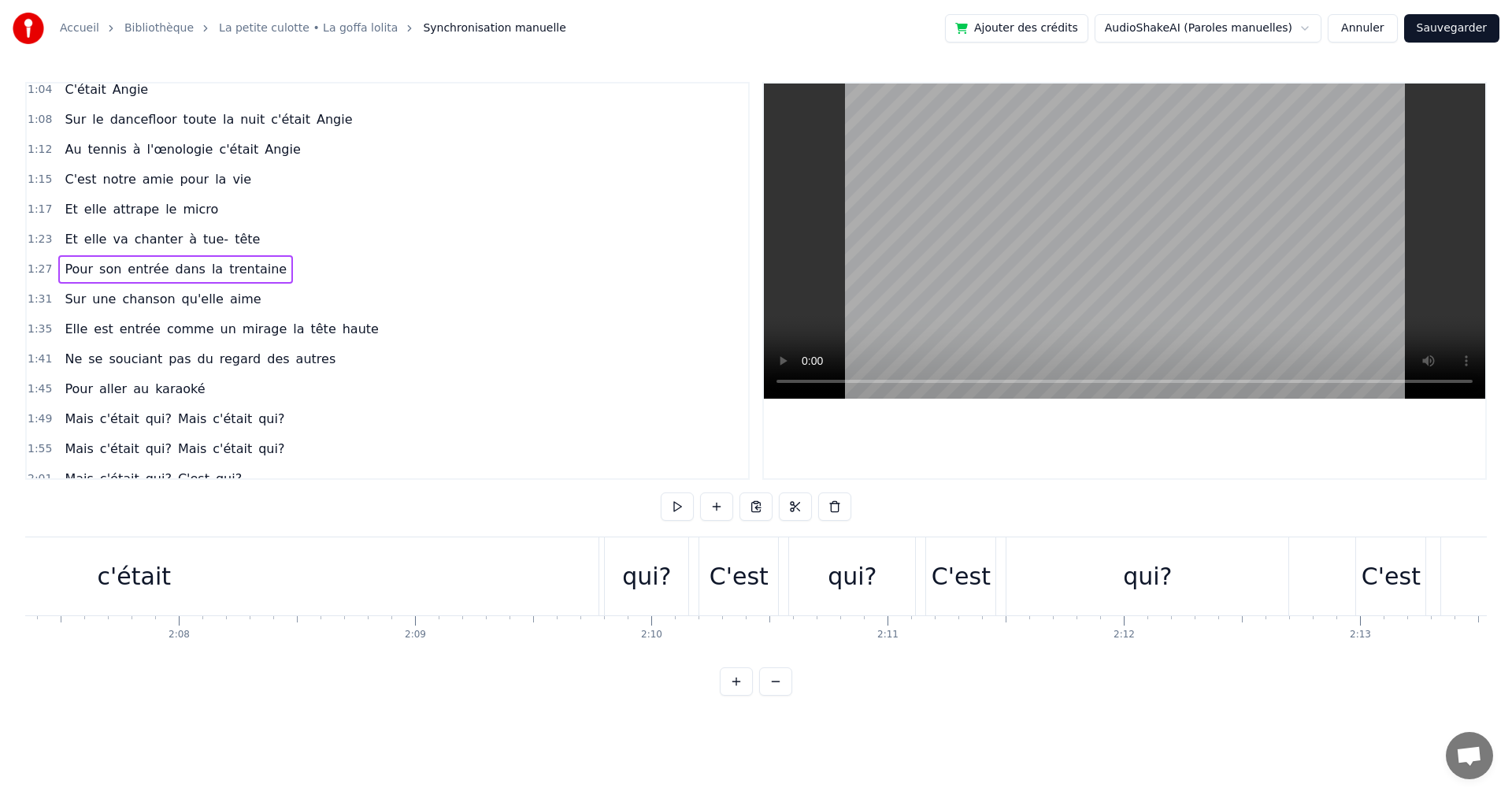
scroll to position [0, 30177]
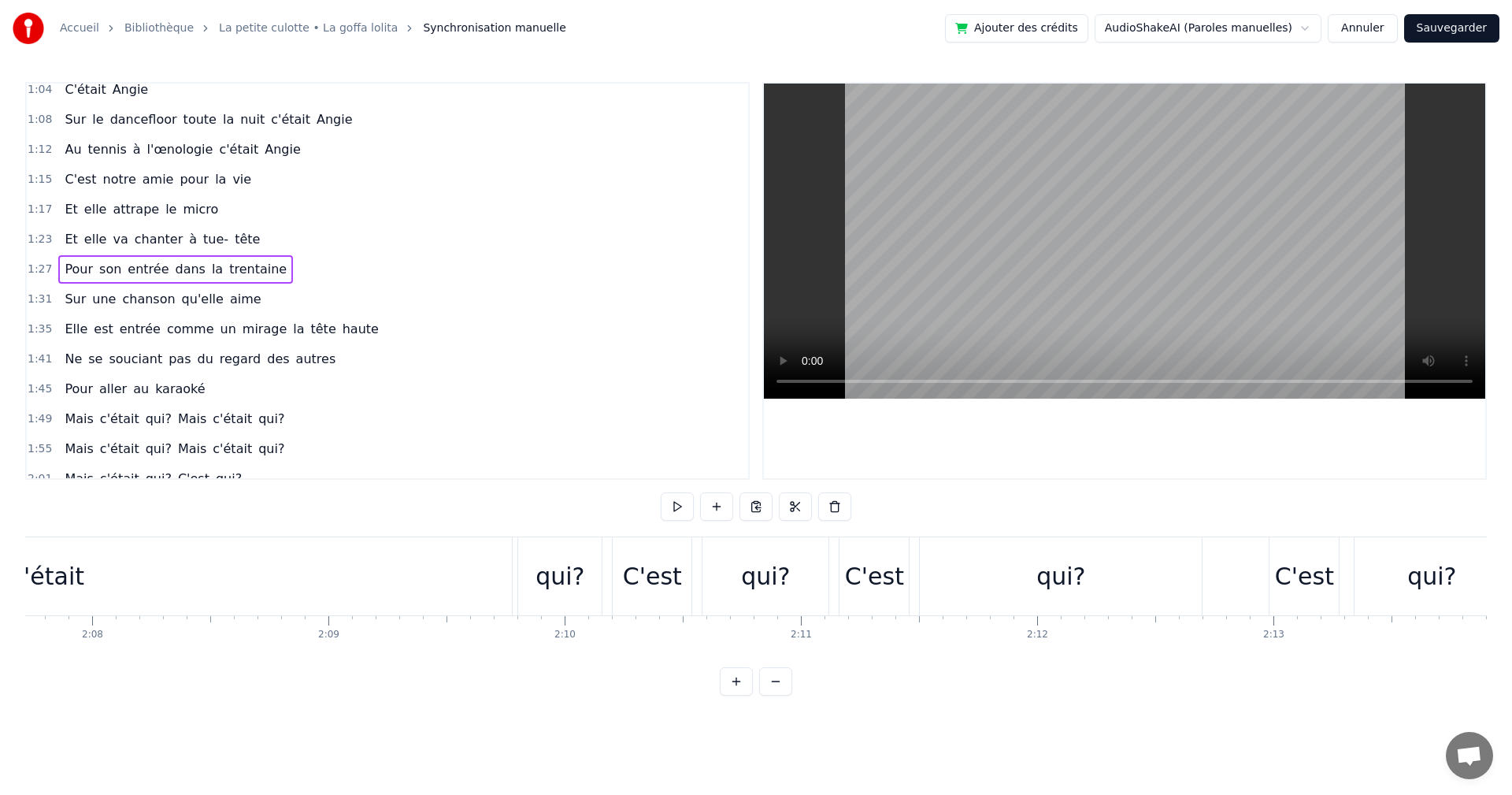
click at [353, 30] on link "La petite culotte • La goffa lolita" at bounding box center [308, 28] width 178 height 15
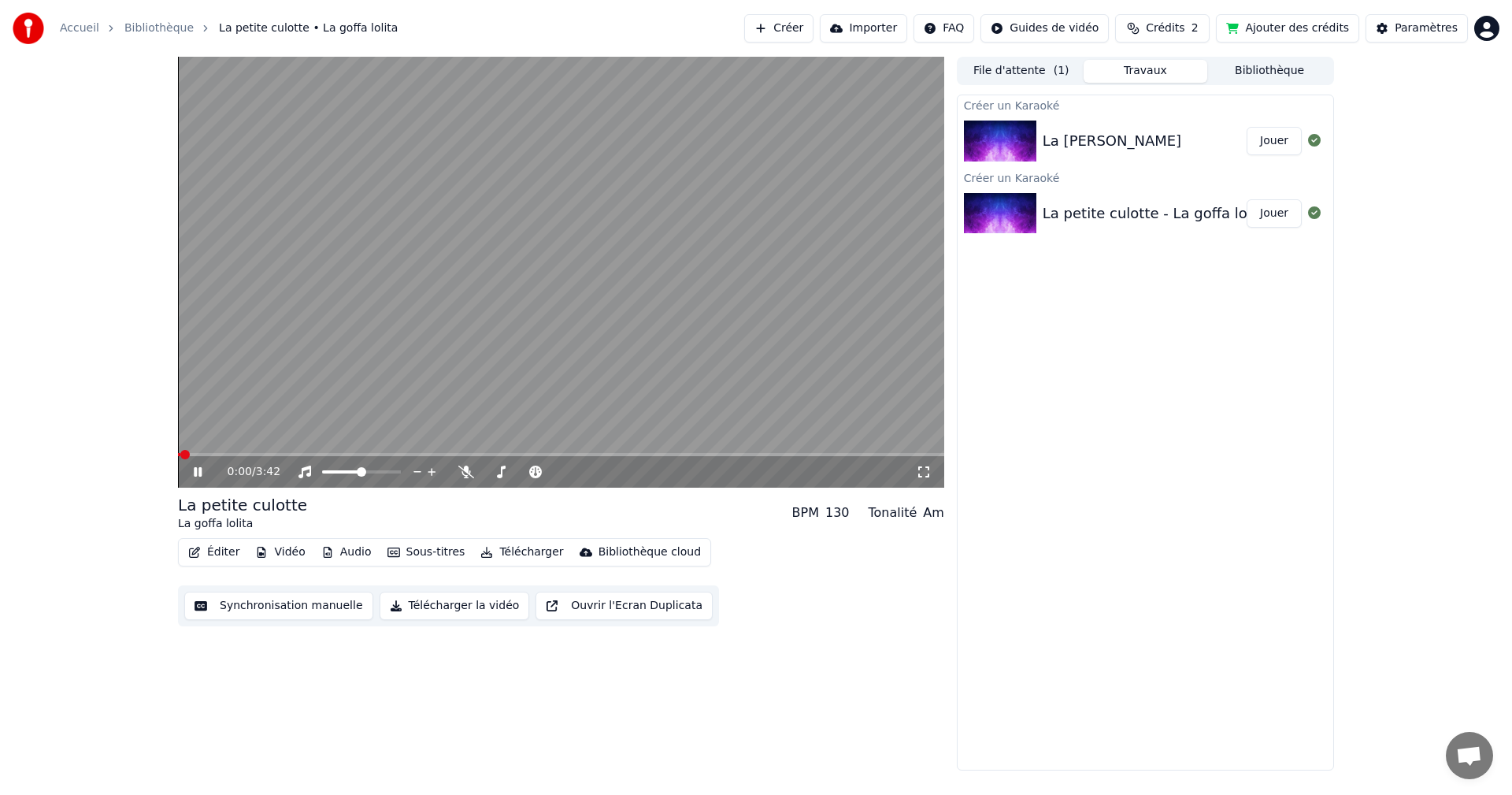
click at [1133, 203] on div "La petite culotte - La goffa lolita" at bounding box center [1155, 213] width 227 height 22
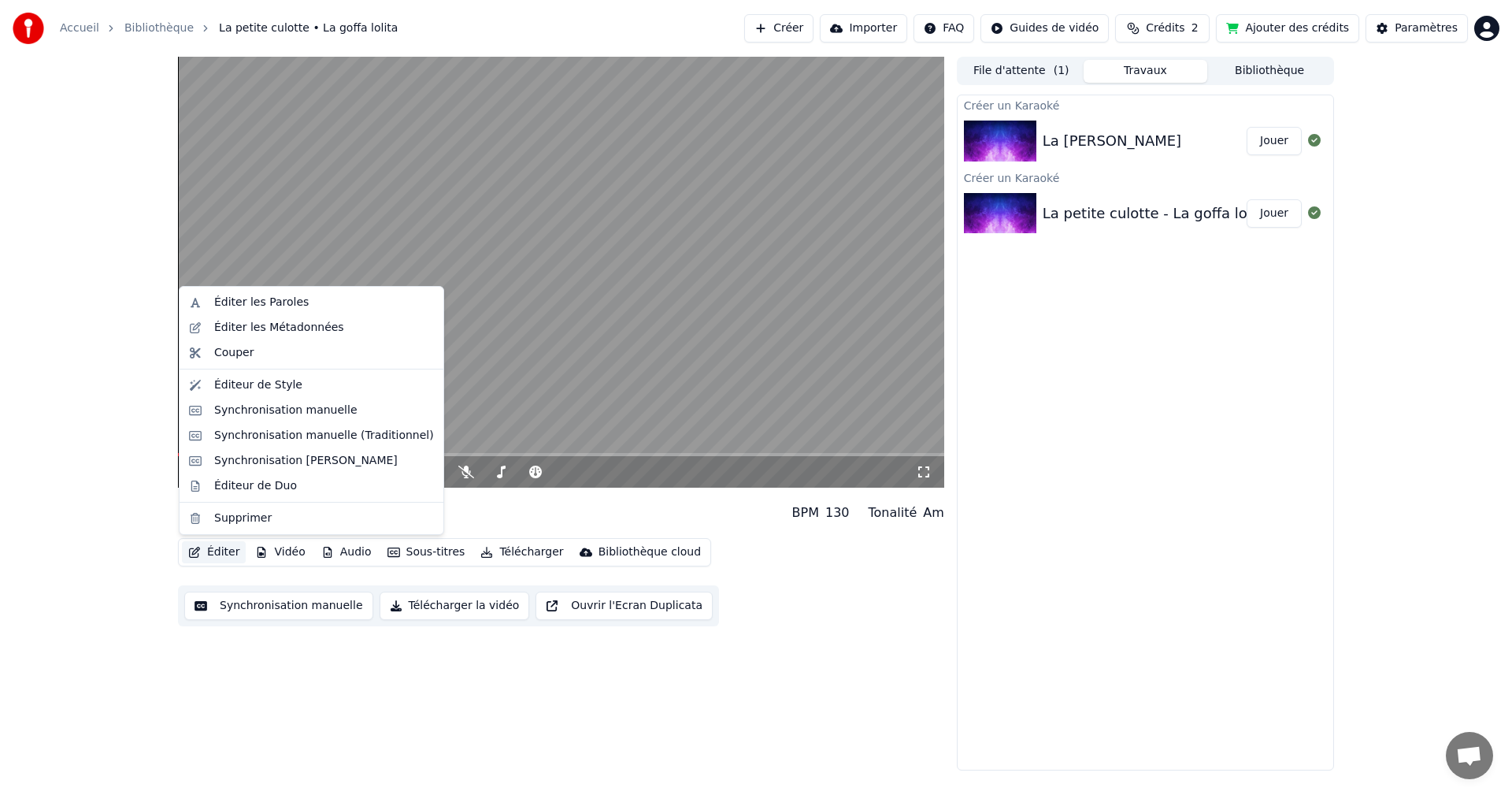
click at [226, 557] on button "Éditer" at bounding box center [214, 552] width 64 height 22
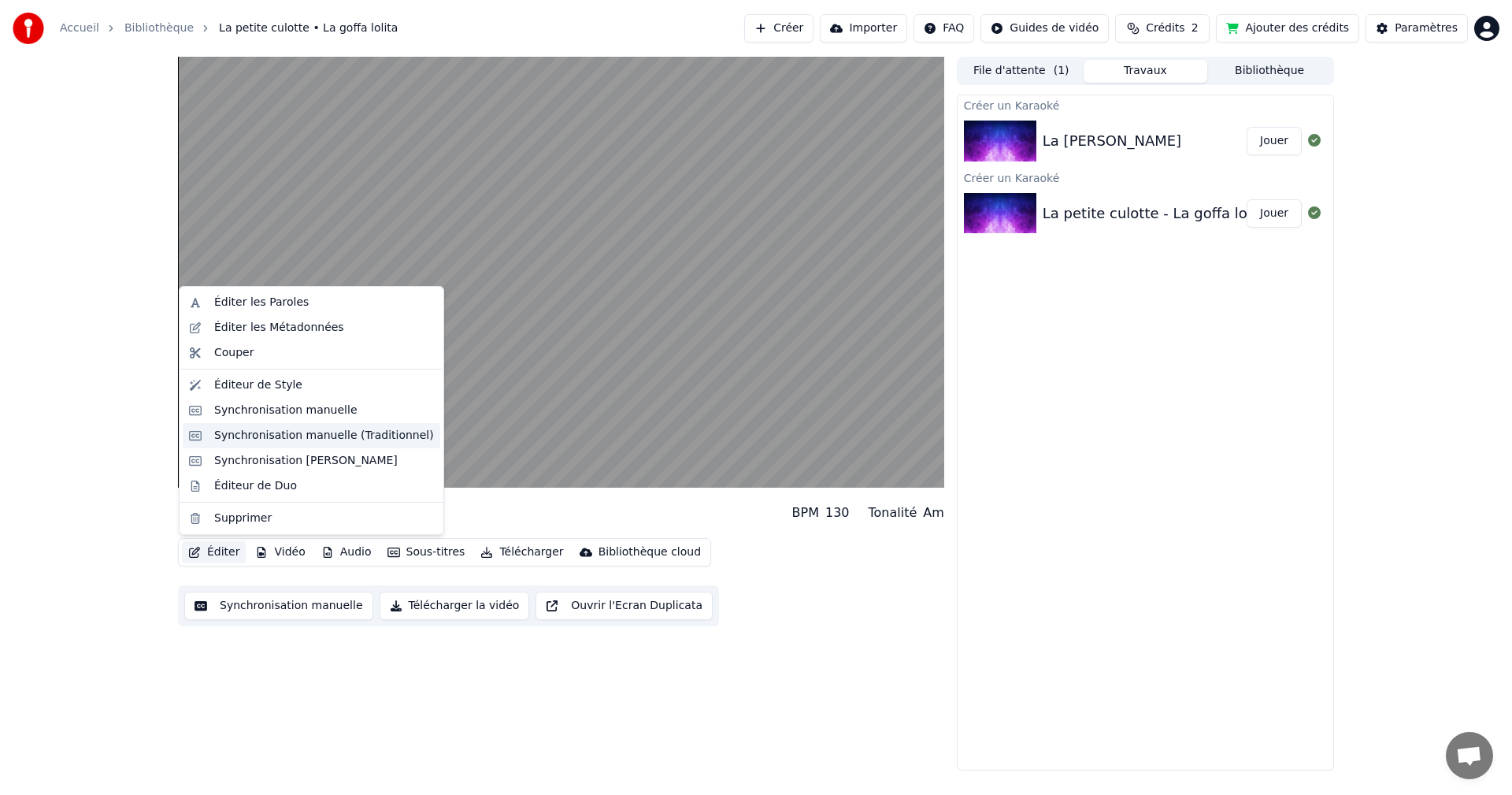
click at [299, 430] on div "Synchronisation manuelle (Traditionnel)" at bounding box center [324, 436] width 220 height 15
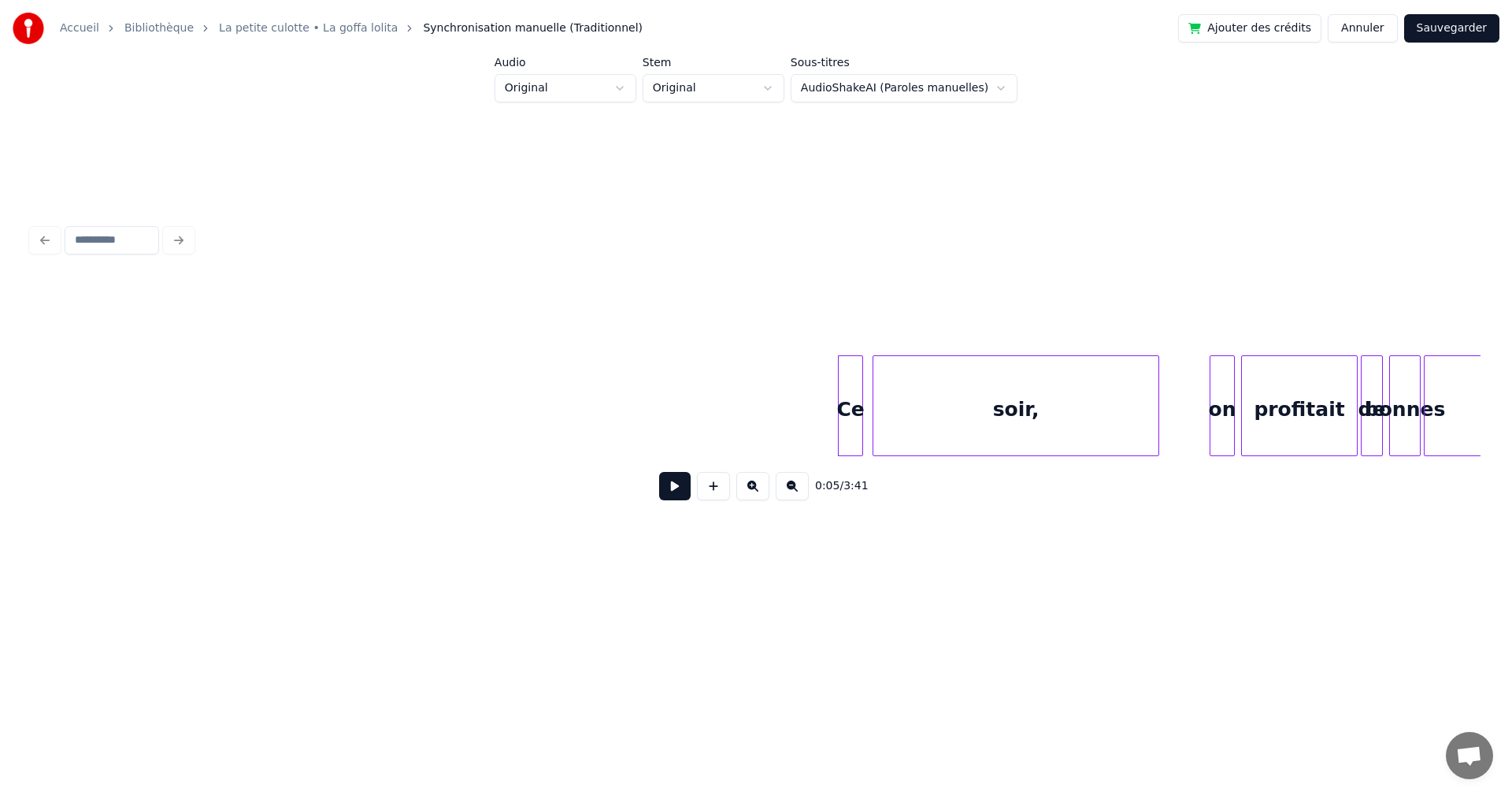
click at [669, 498] on button at bounding box center [675, 485] width 32 height 28
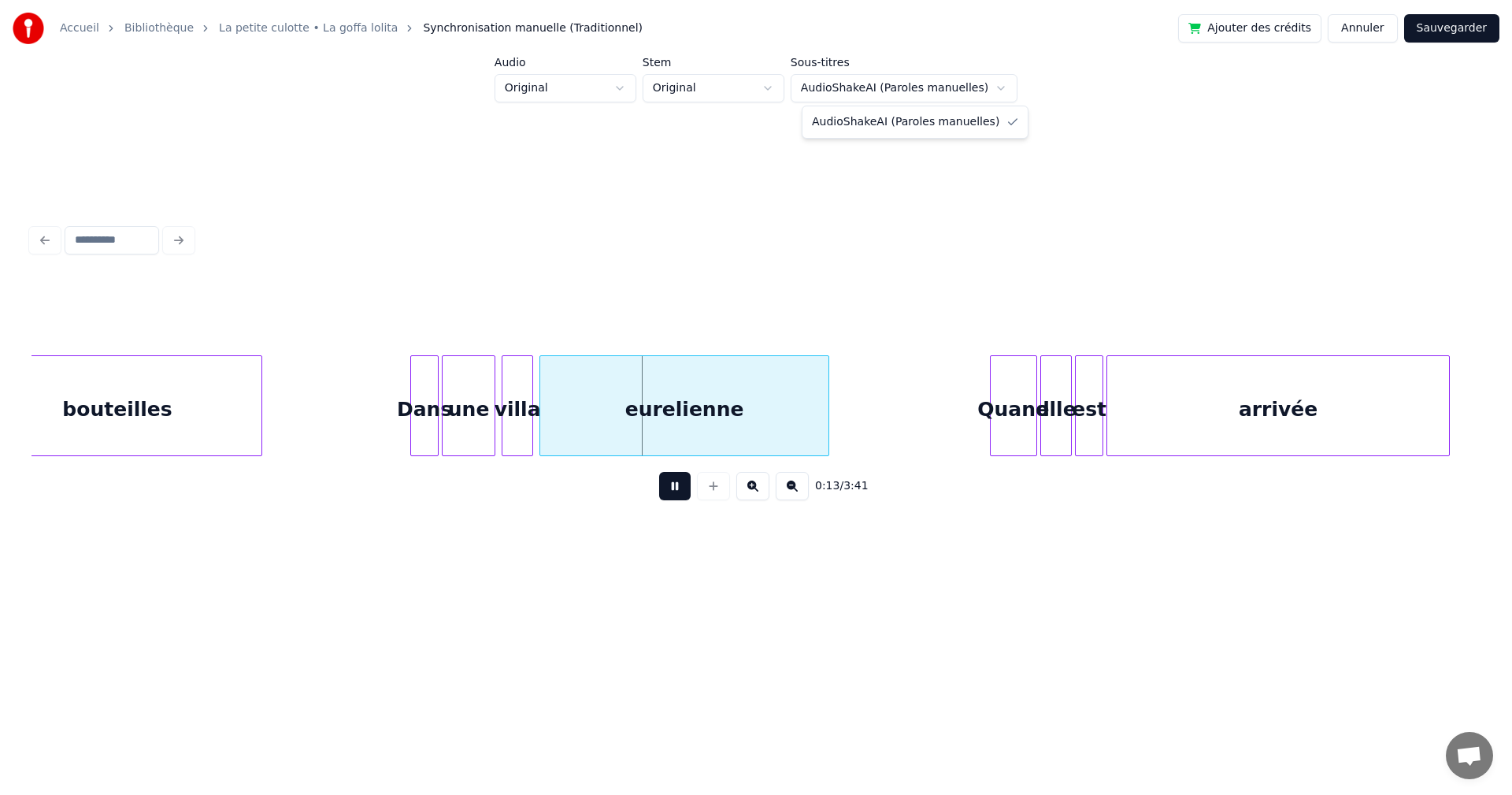
click at [957, 86] on html "Accueil Bibliothèque La petite culotte • La goffa lolita Synchronisation manuel…" at bounding box center [756, 315] width 1512 height 630
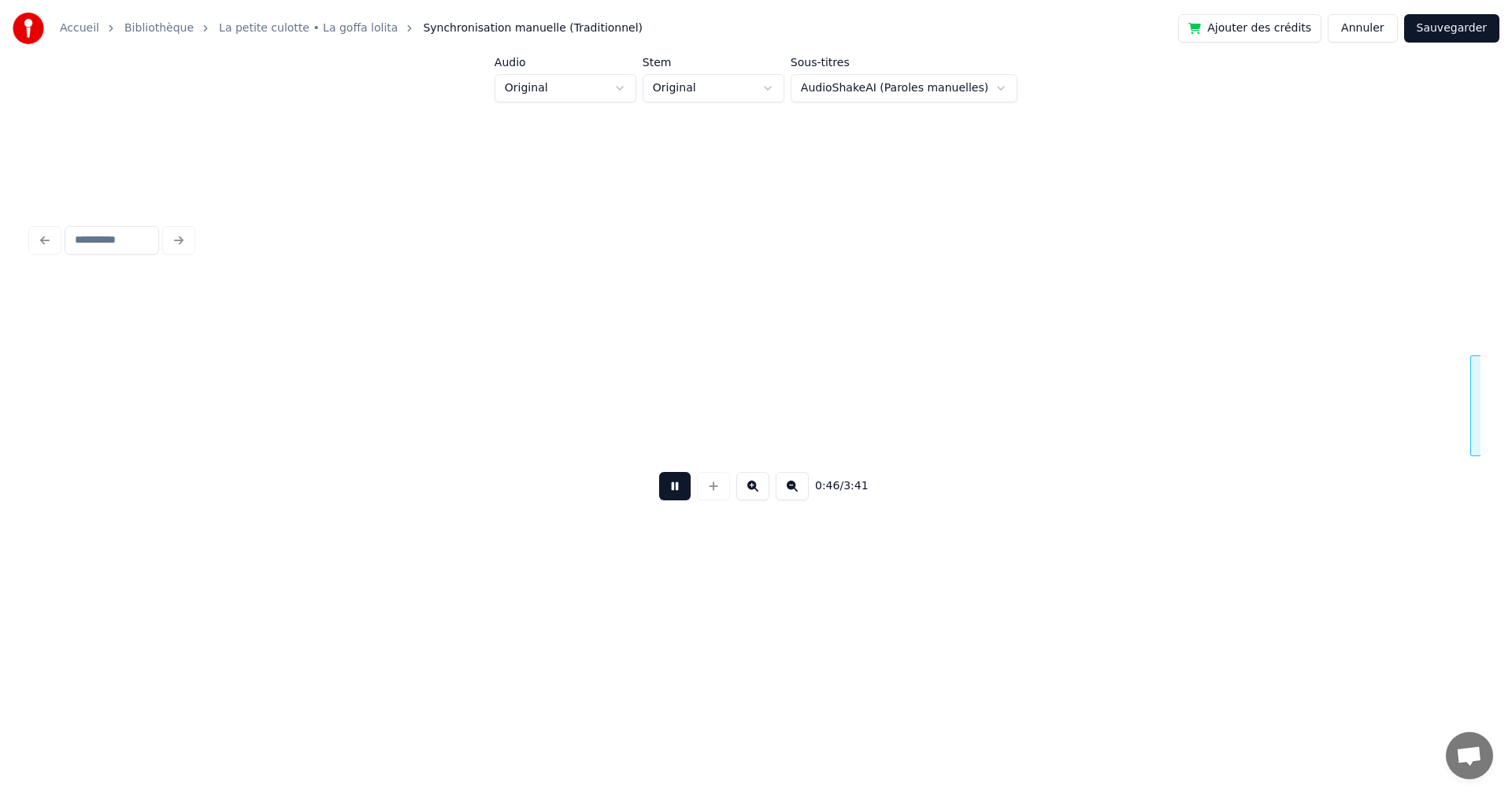
scroll to position [0, 7254]
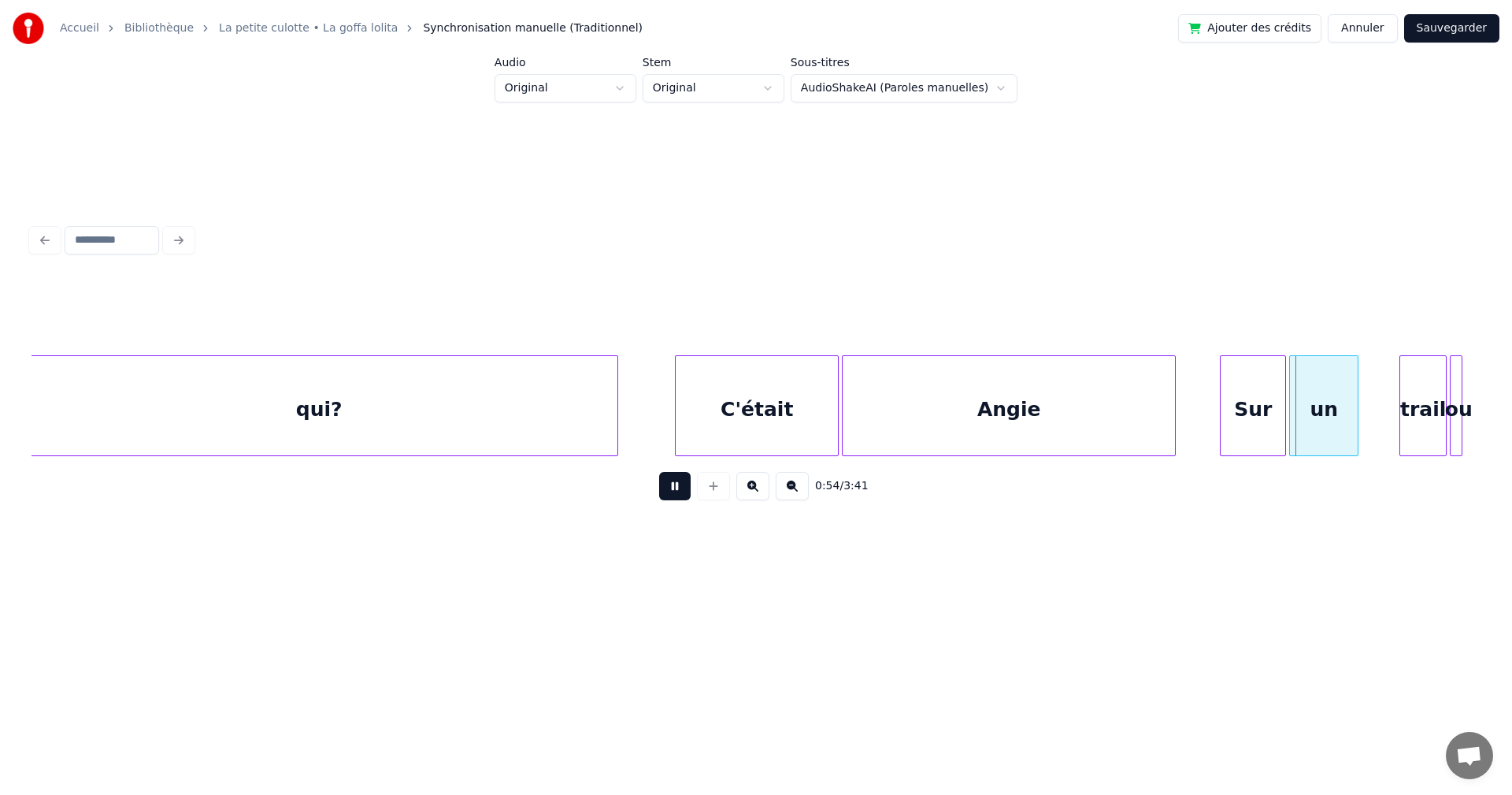
click at [687, 494] on button at bounding box center [675, 485] width 32 height 28
